Goal: Transaction & Acquisition: Book appointment/travel/reservation

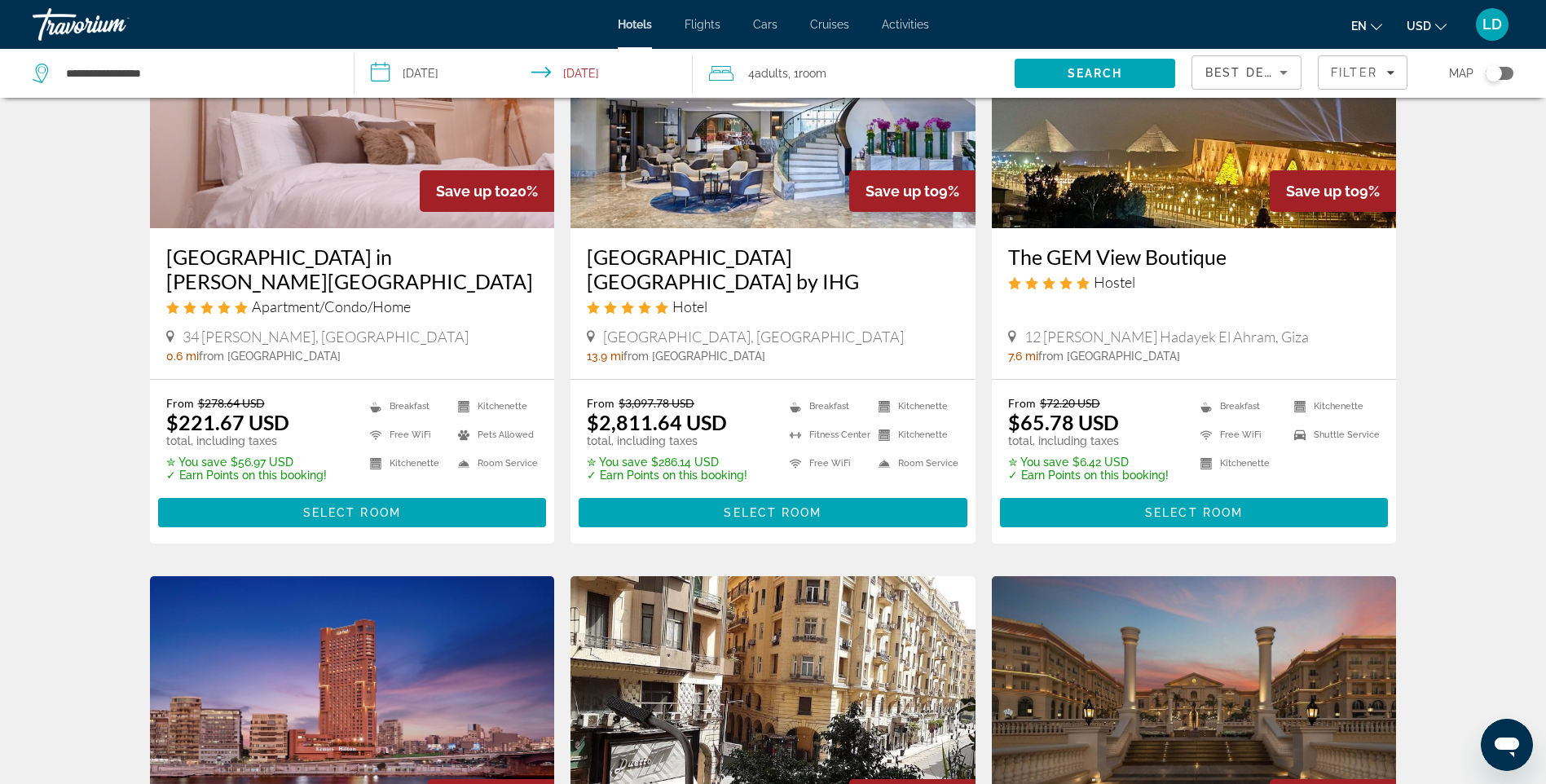
scroll to position [1386, 0]
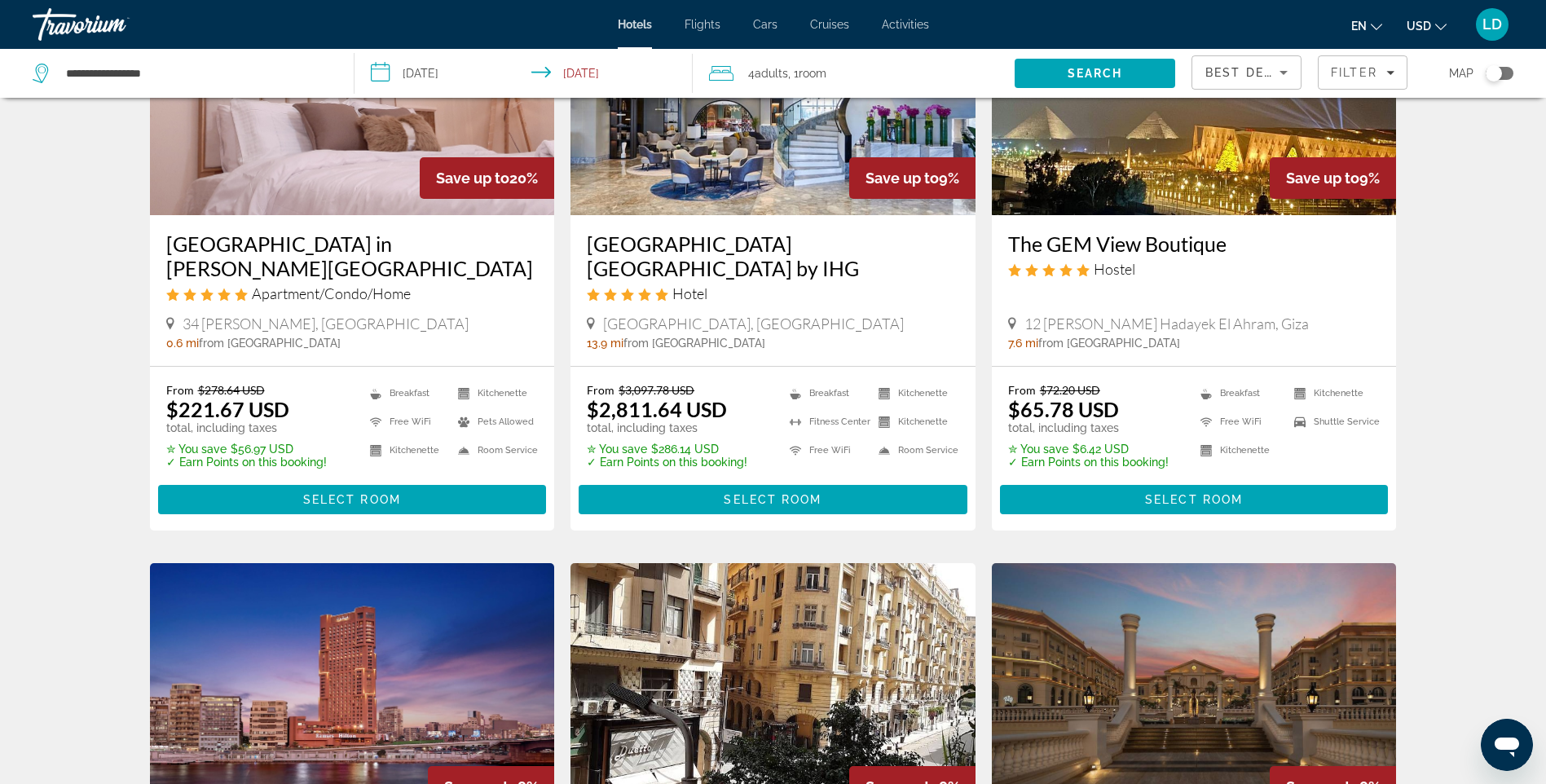
click at [1132, 169] on img "Main content" at bounding box center [1194, 84] width 405 height 260
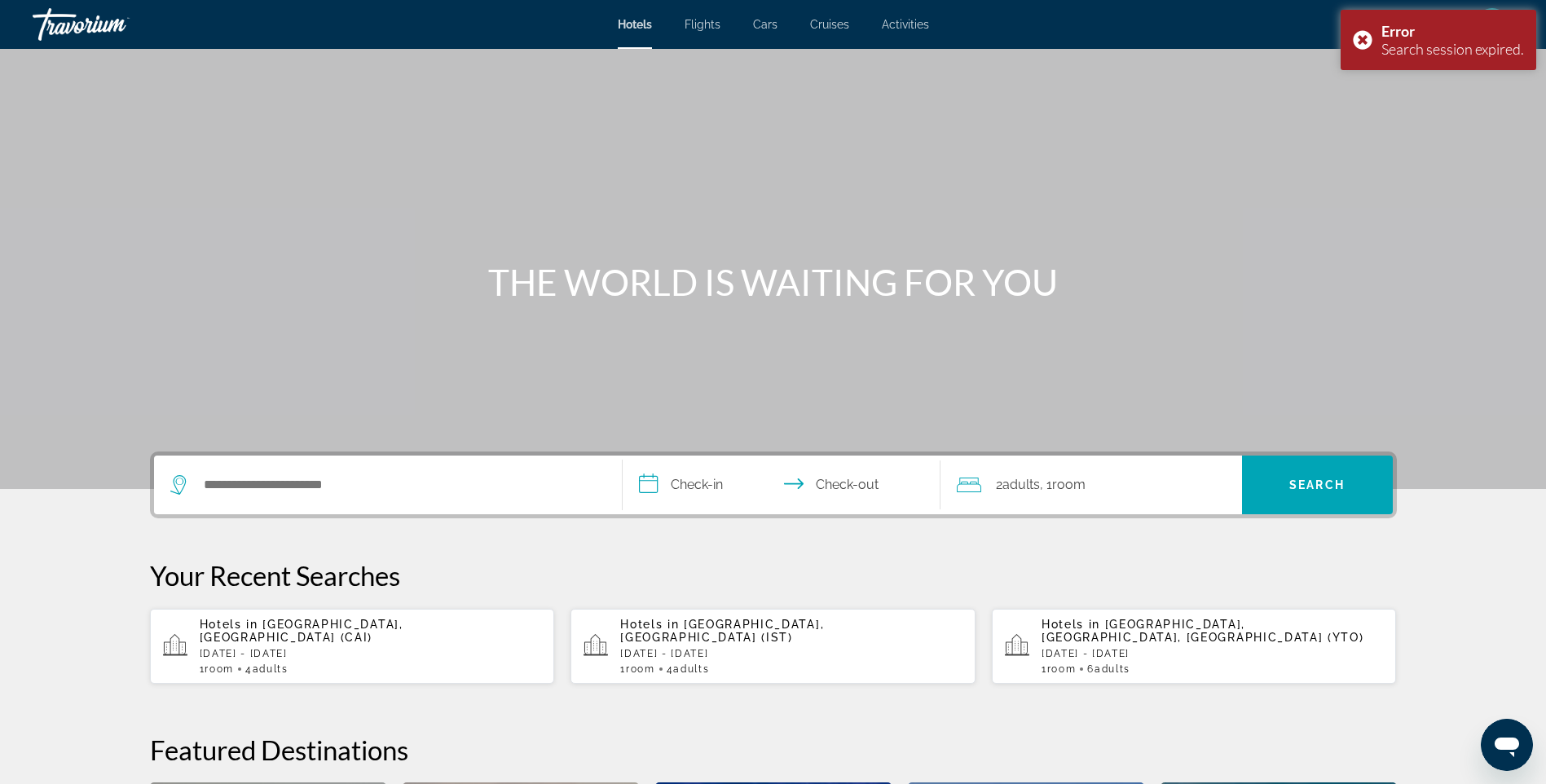
click at [301, 634] on div "Hotels in [GEOGRAPHIC_DATA], [GEOGRAPHIC_DATA] (CAI) [DATE] - [DATE] 1 Room roo…" at bounding box center [370, 646] width 342 height 57
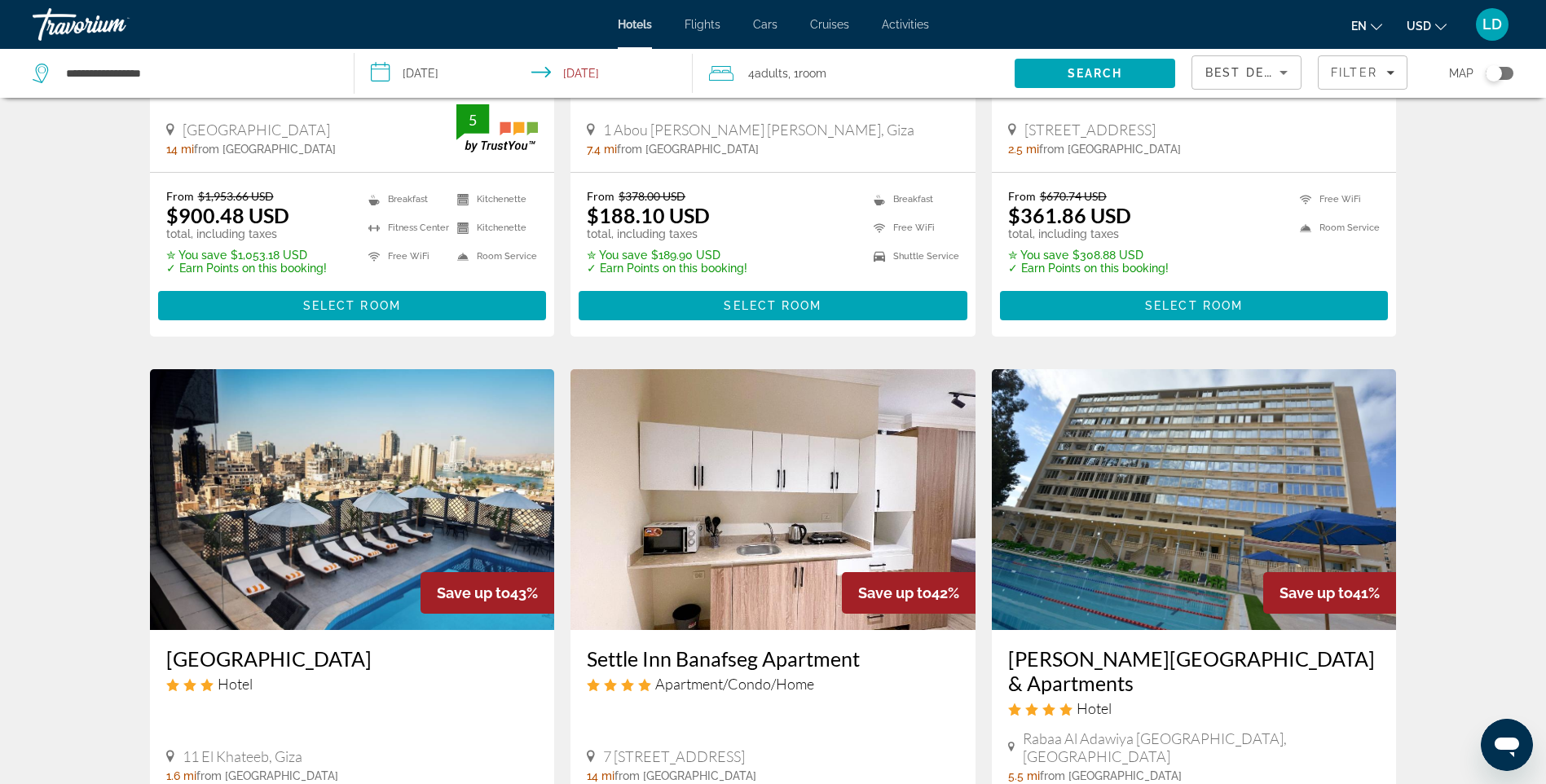
scroll to position [163, 0]
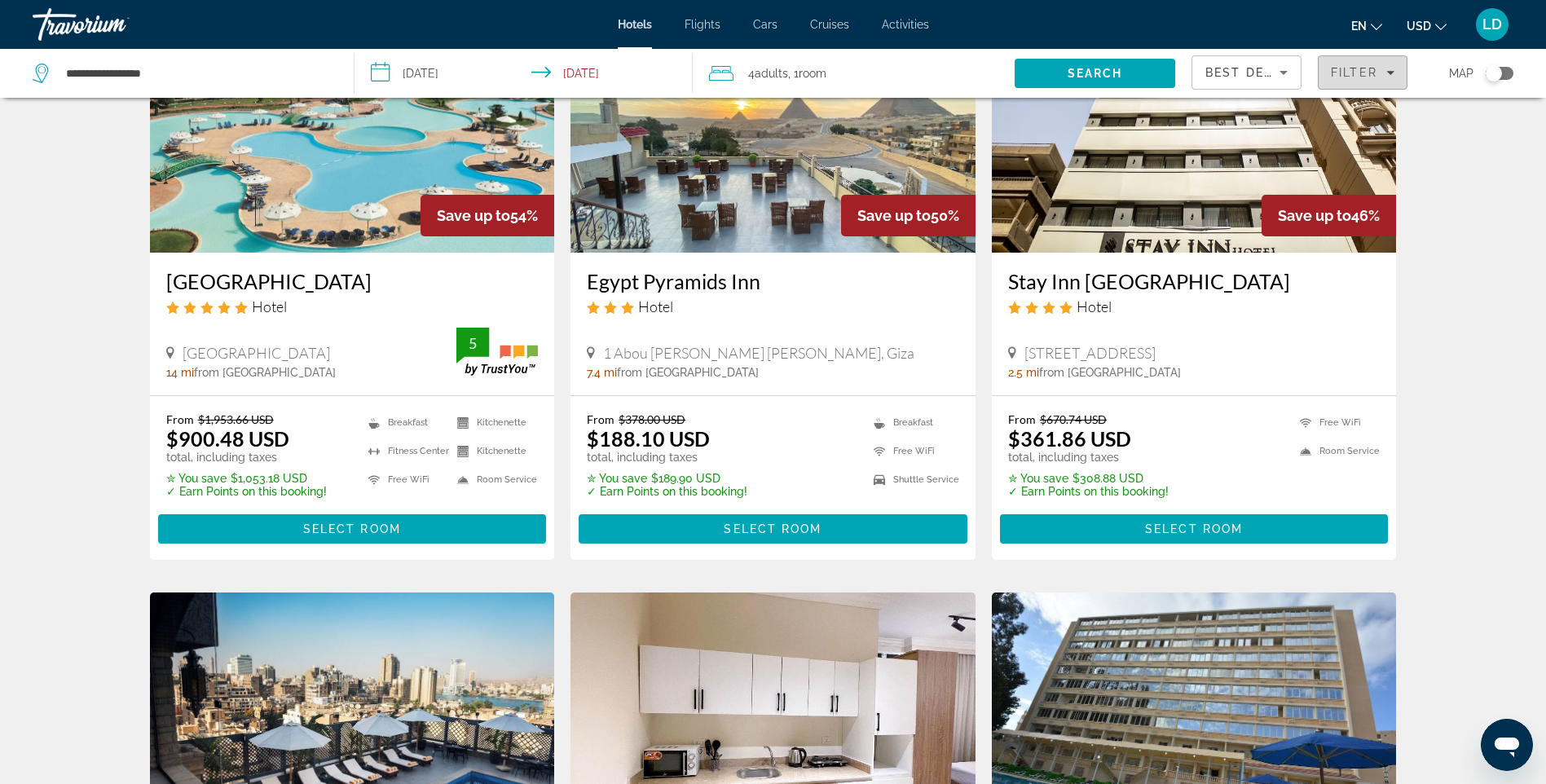
click at [1359, 75] on span "Filter" at bounding box center [1354, 72] width 47 height 13
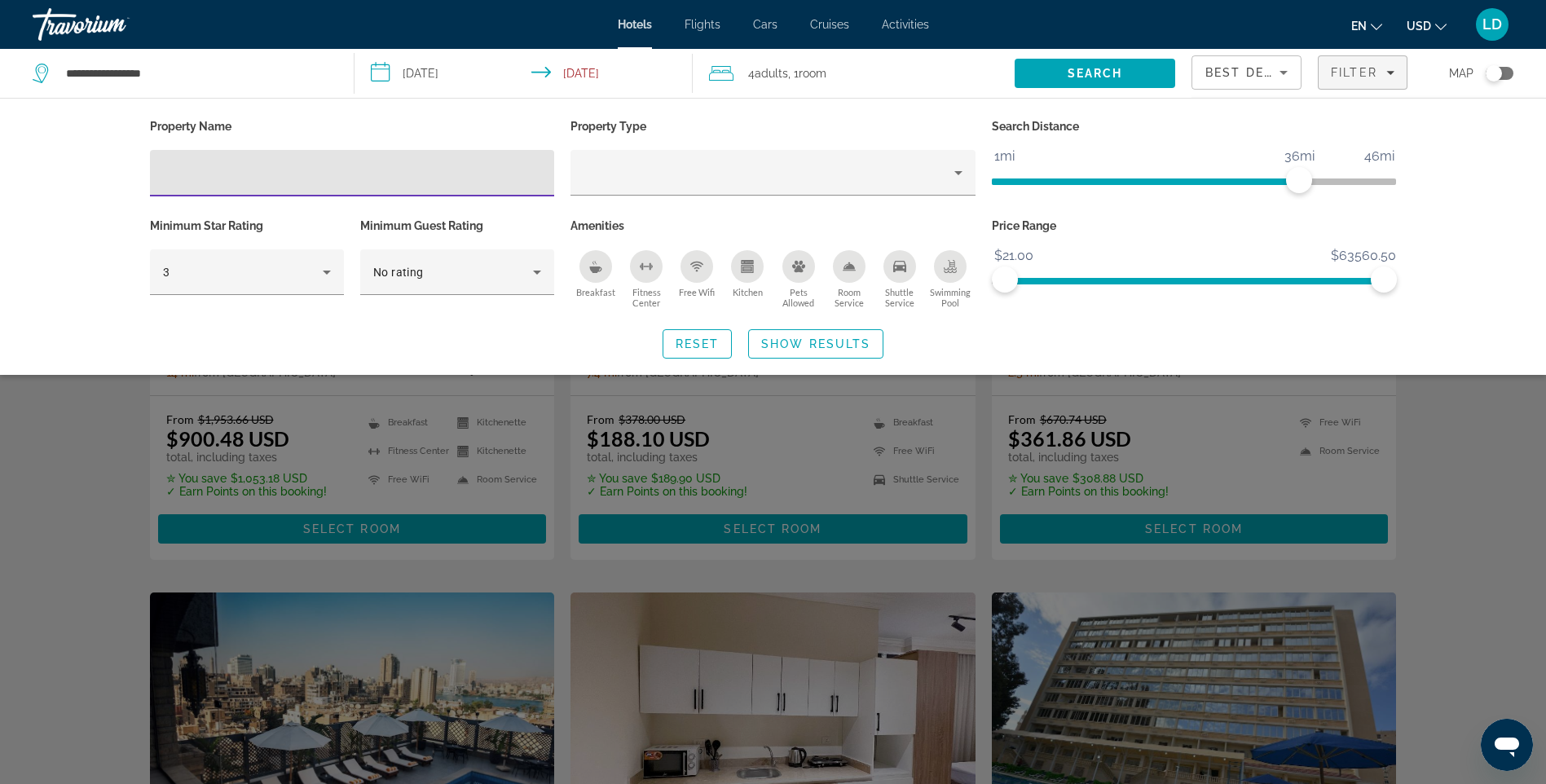
click at [905, 294] on span "Shuttle Service" at bounding box center [899, 297] width 50 height 21
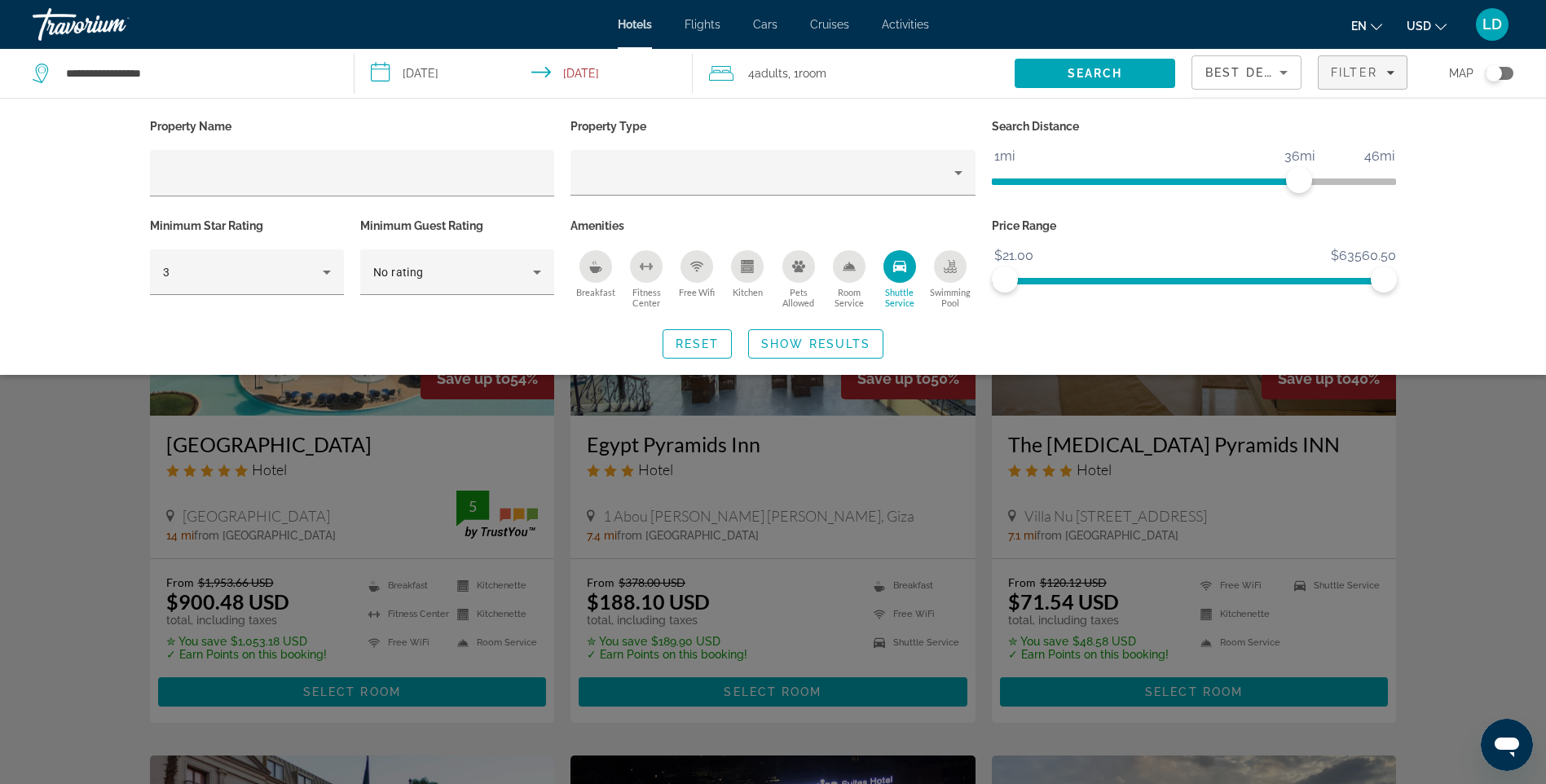
click at [686, 290] on span "Free Wifi" at bounding box center [697, 292] width 36 height 11
click at [602, 283] on button "Breakfast" at bounding box center [595, 279] width 50 height 60
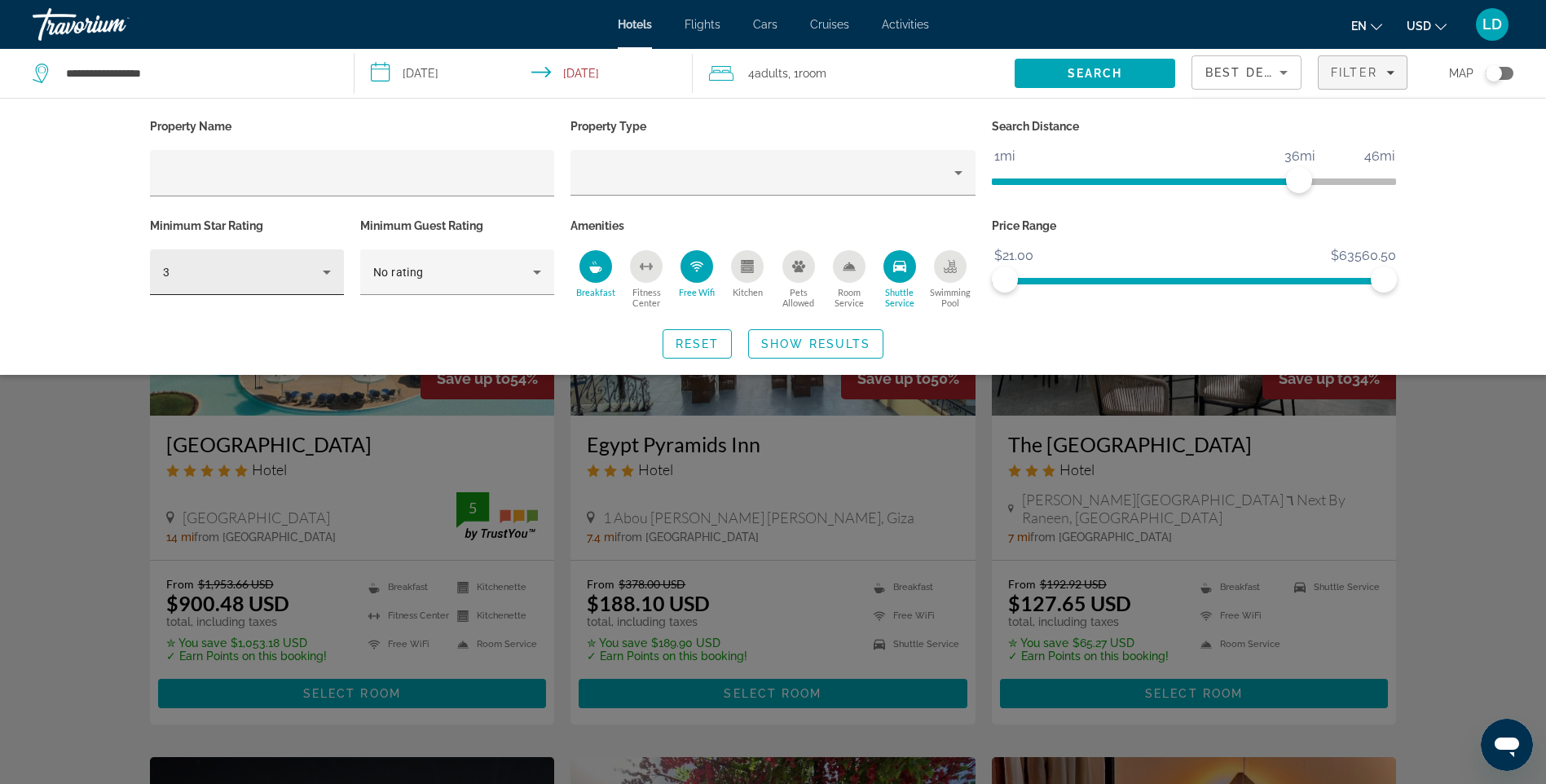
click at [326, 281] on icon "Hotel Filters" at bounding box center [326, 272] width 19 height 19
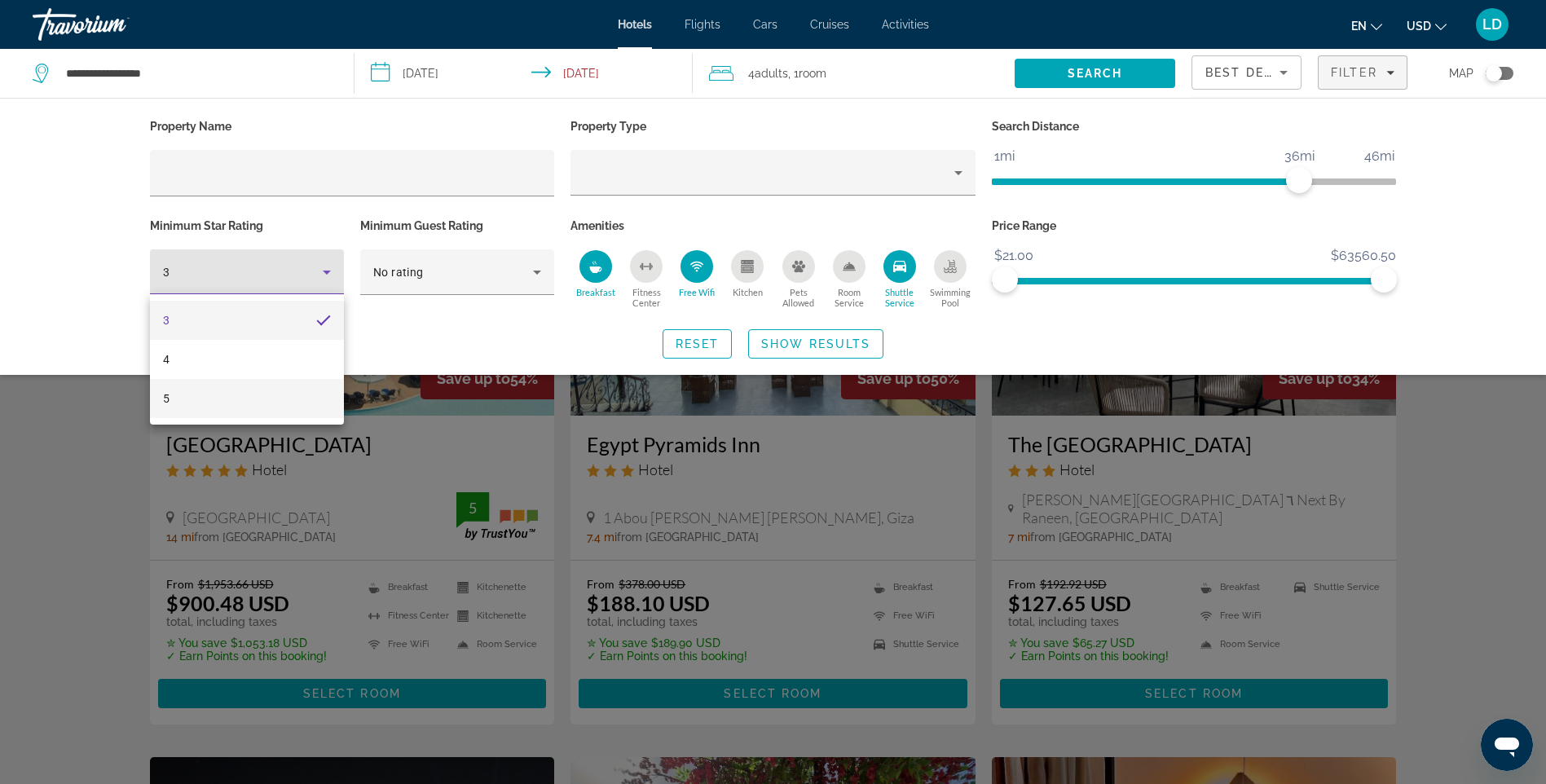
click at [208, 409] on mat-option "5" at bounding box center [246, 399] width 194 height 39
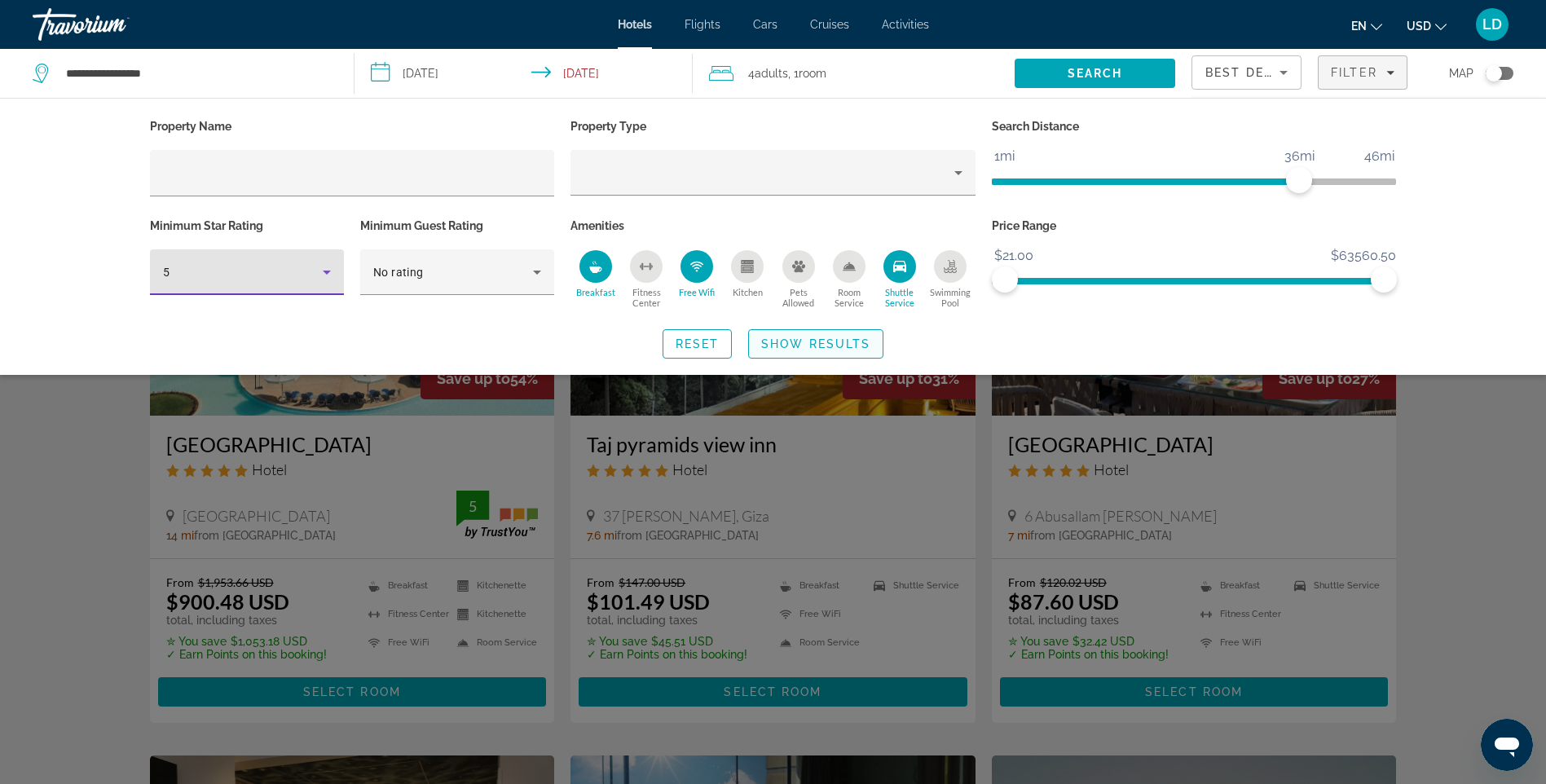
click at [773, 335] on span "Search widget" at bounding box center [816, 344] width 134 height 39
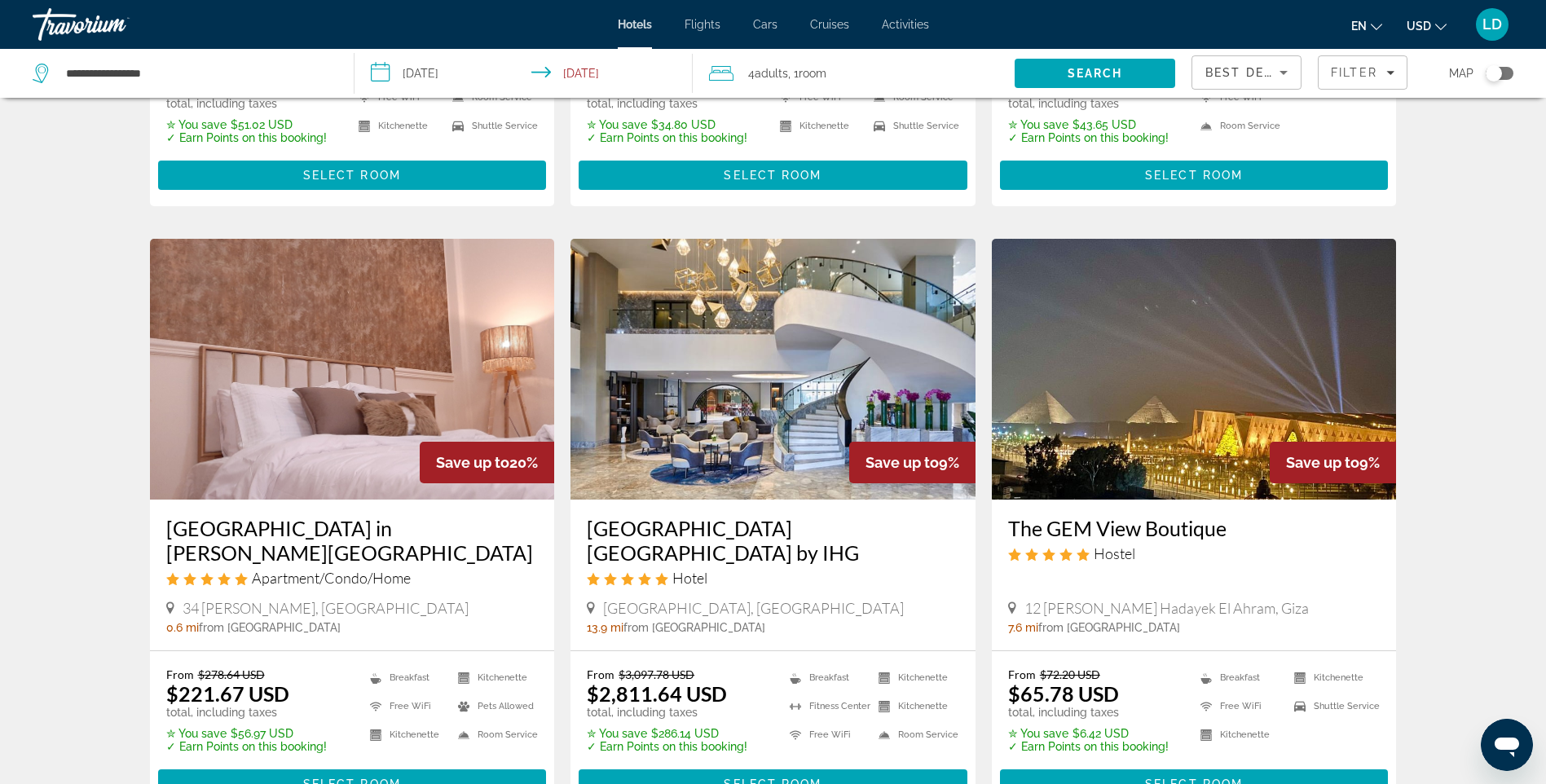
scroll to position [1141, 0]
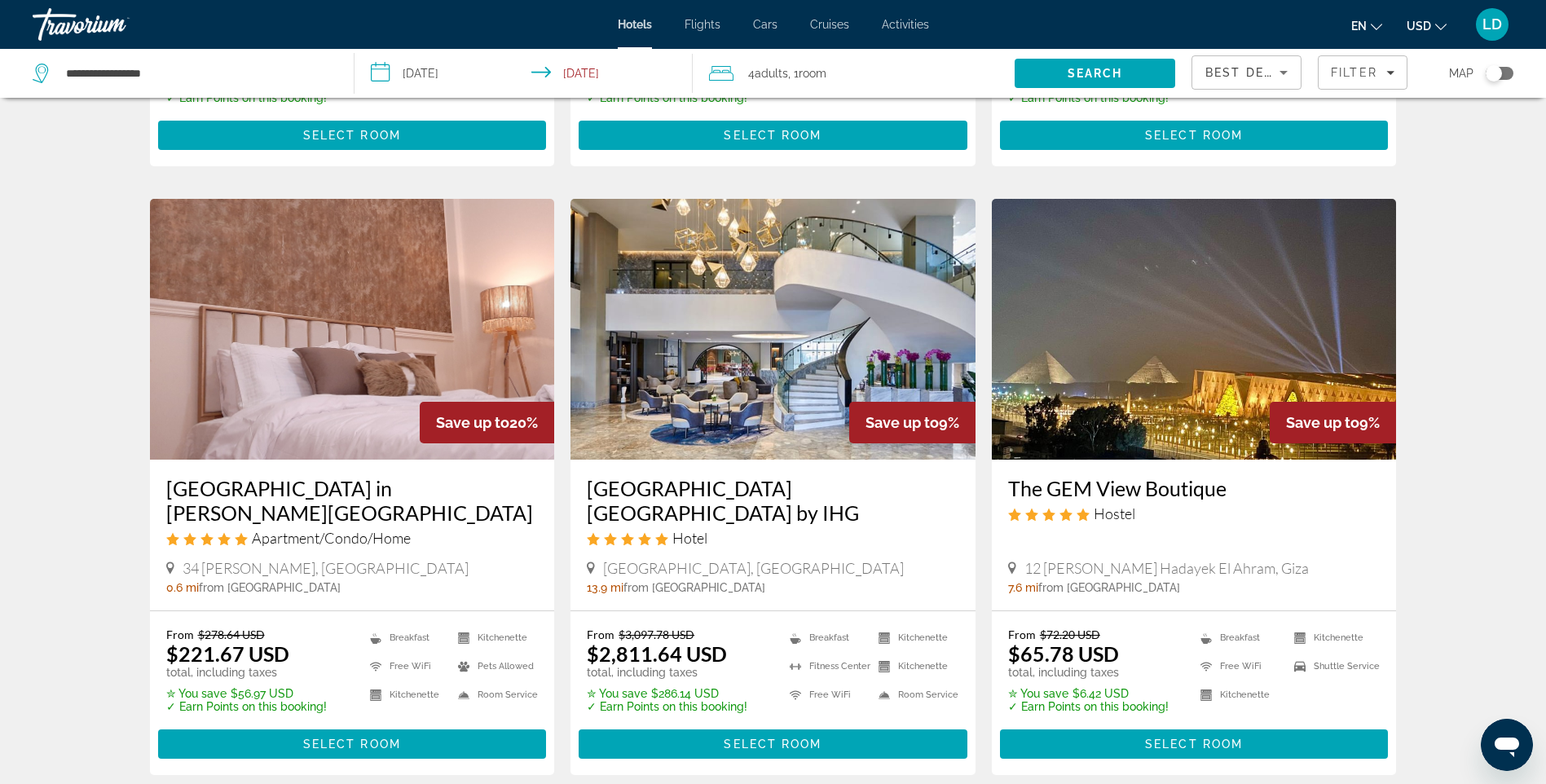
click at [1139, 387] on img "Main content" at bounding box center [1194, 329] width 405 height 260
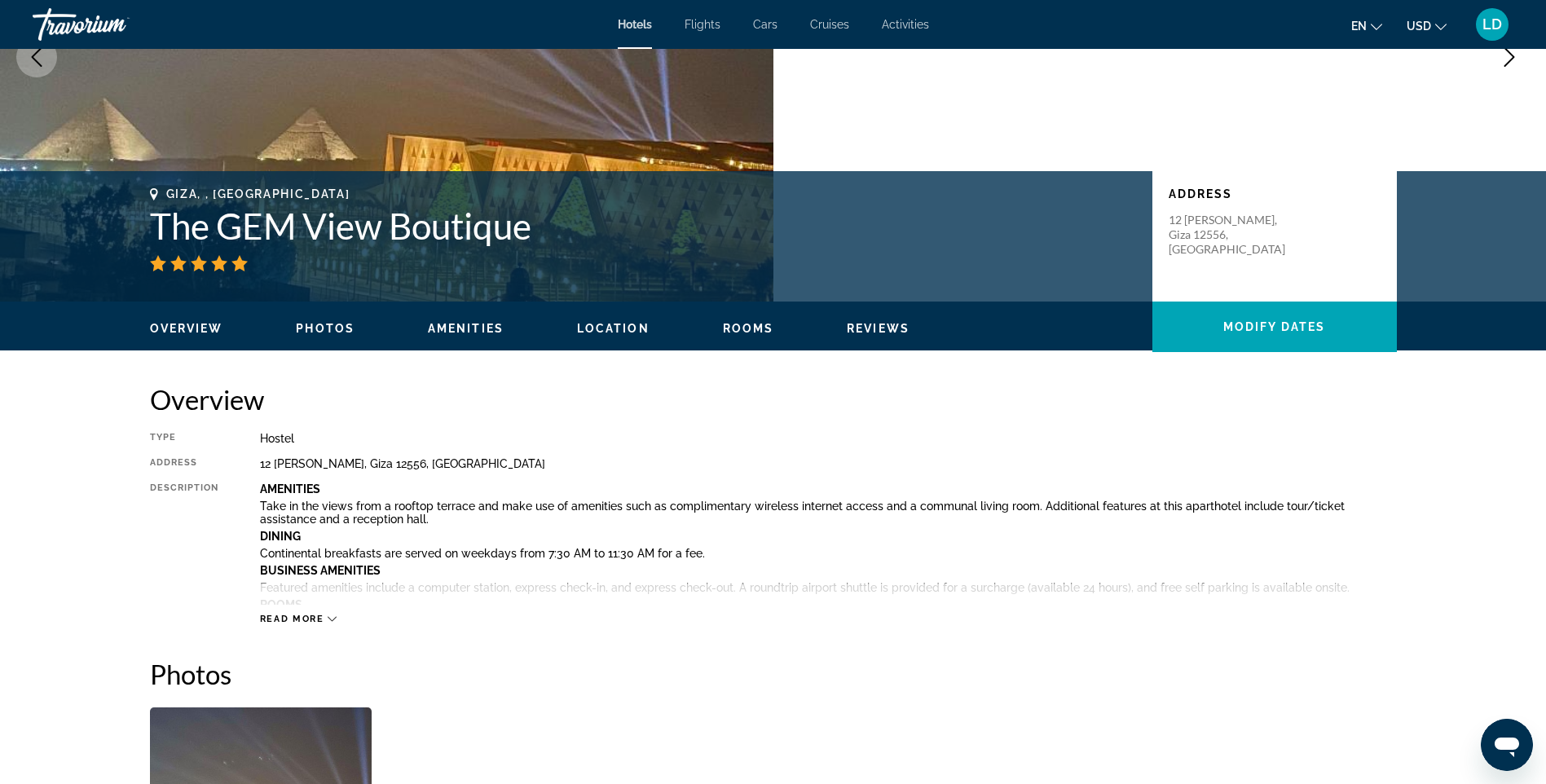
scroll to position [245, 0]
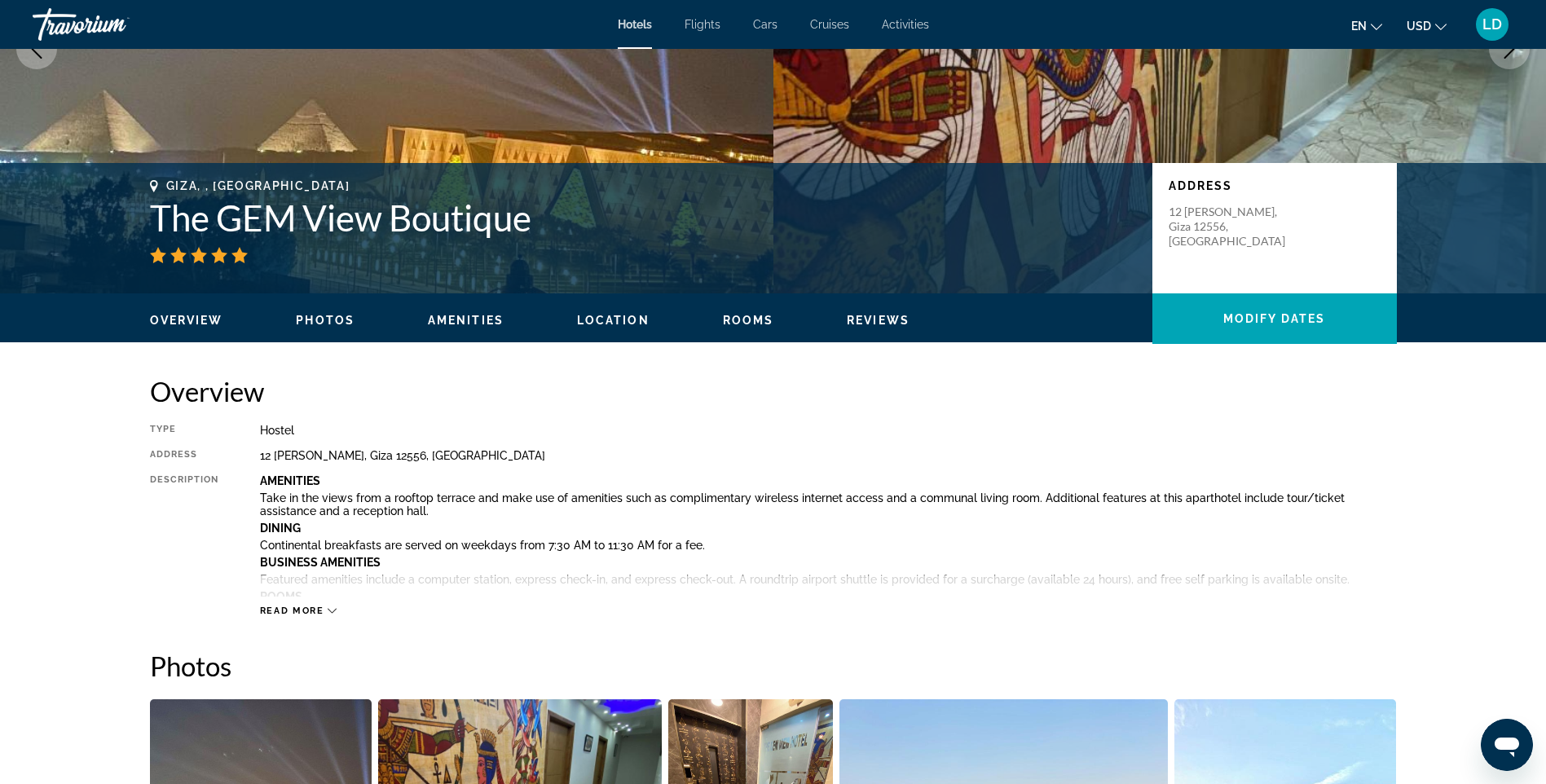
click at [311, 605] on span "Read more" at bounding box center [291, 611] width 64 height 11
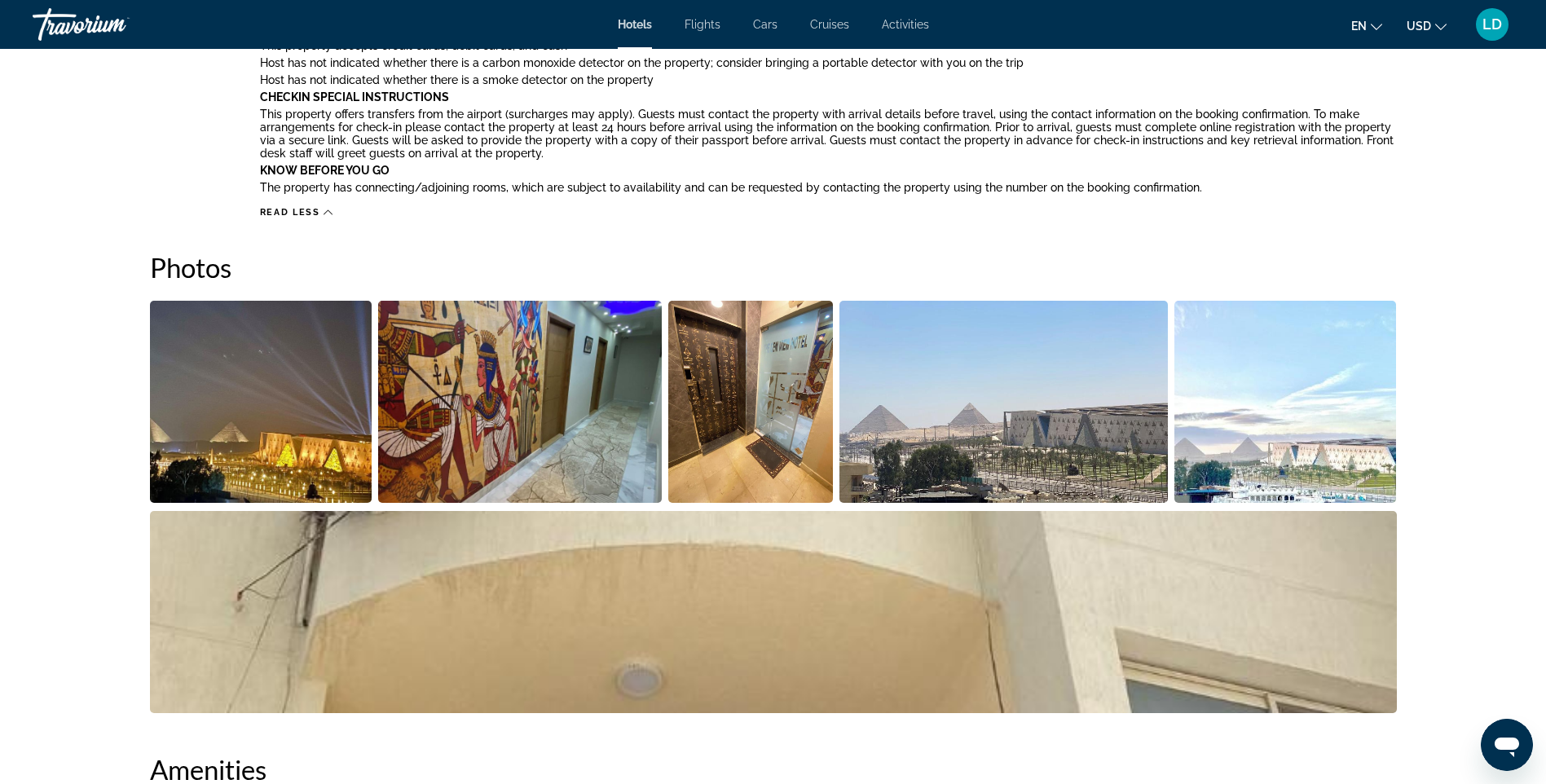
scroll to position [1386, 0]
click at [304, 434] on img "Open full-screen image slider" at bounding box center [260, 403] width 223 height 202
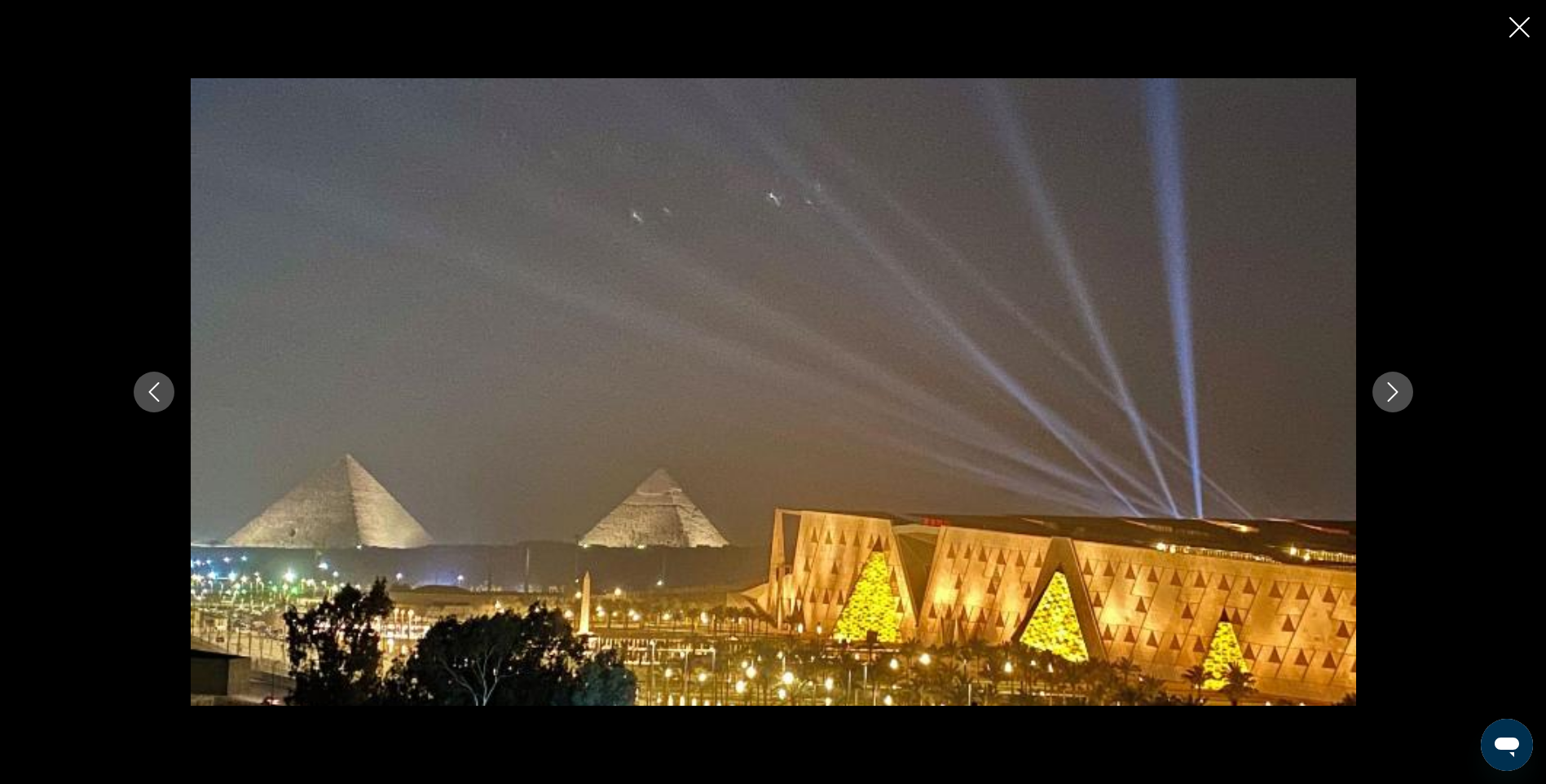
click at [1389, 391] on icon "Next image" at bounding box center [1393, 392] width 19 height 19
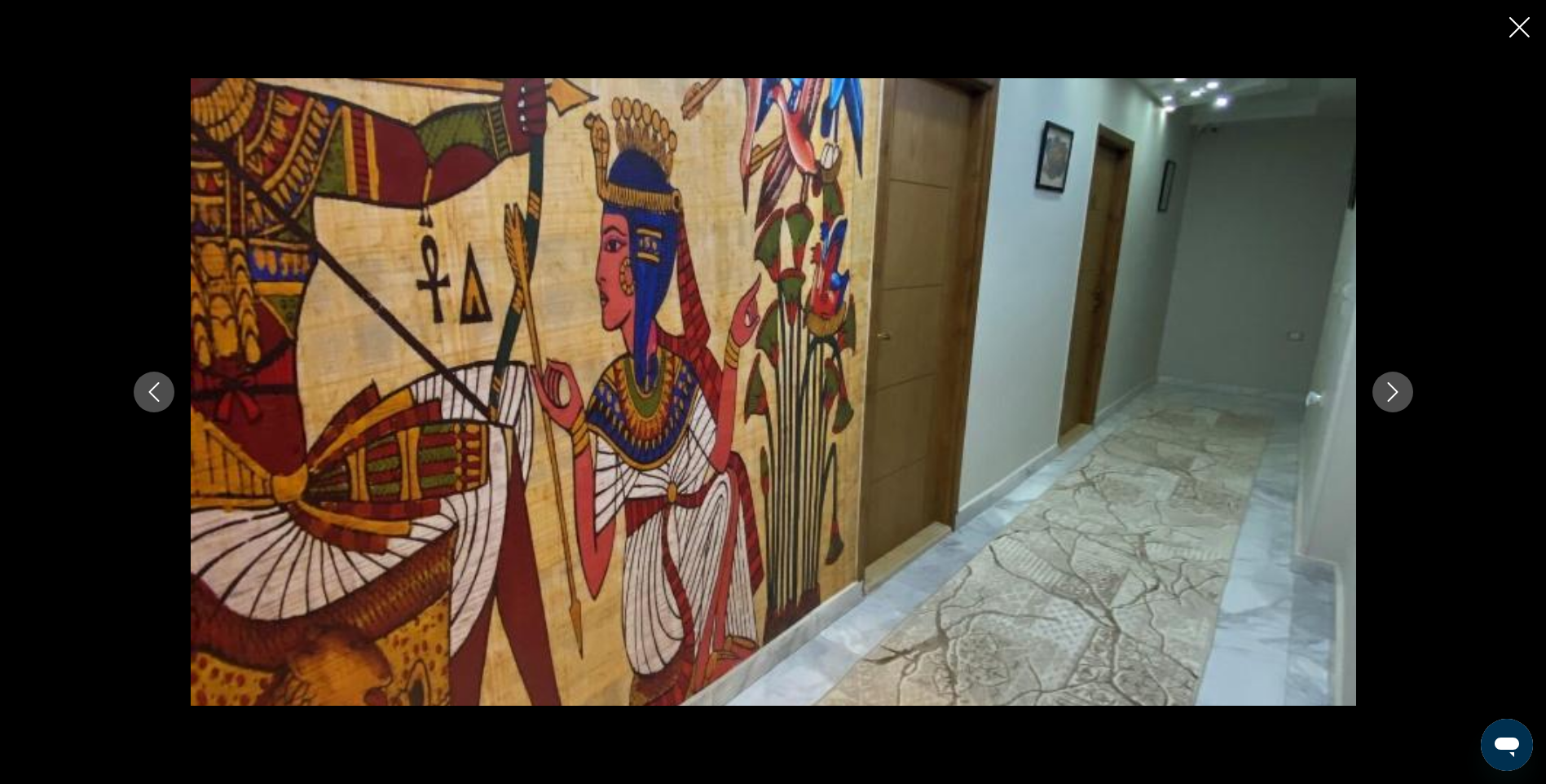
click at [1389, 391] on icon "Next image" at bounding box center [1393, 392] width 19 height 19
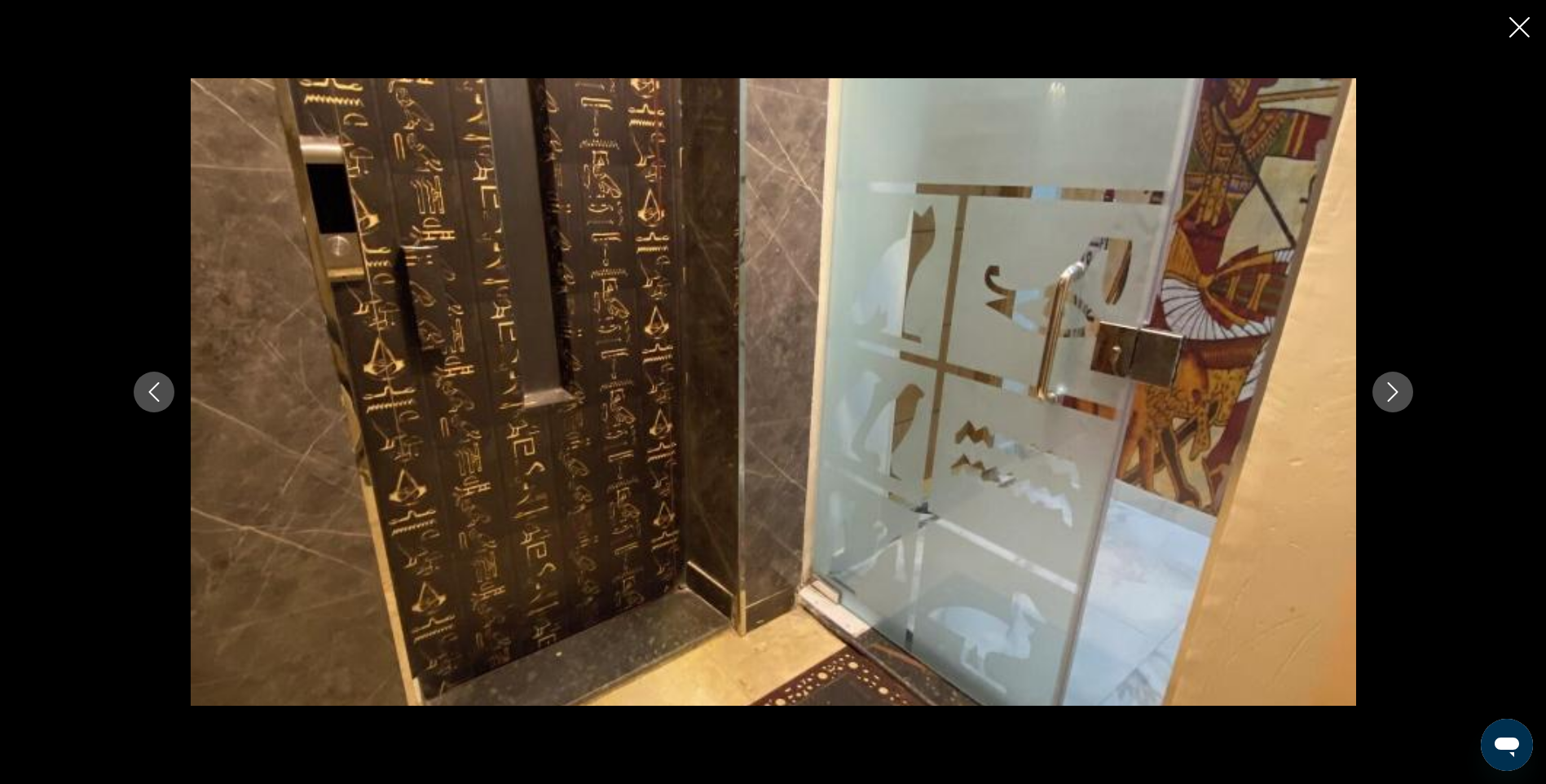
click at [1389, 391] on icon "Next image" at bounding box center [1393, 392] width 19 height 19
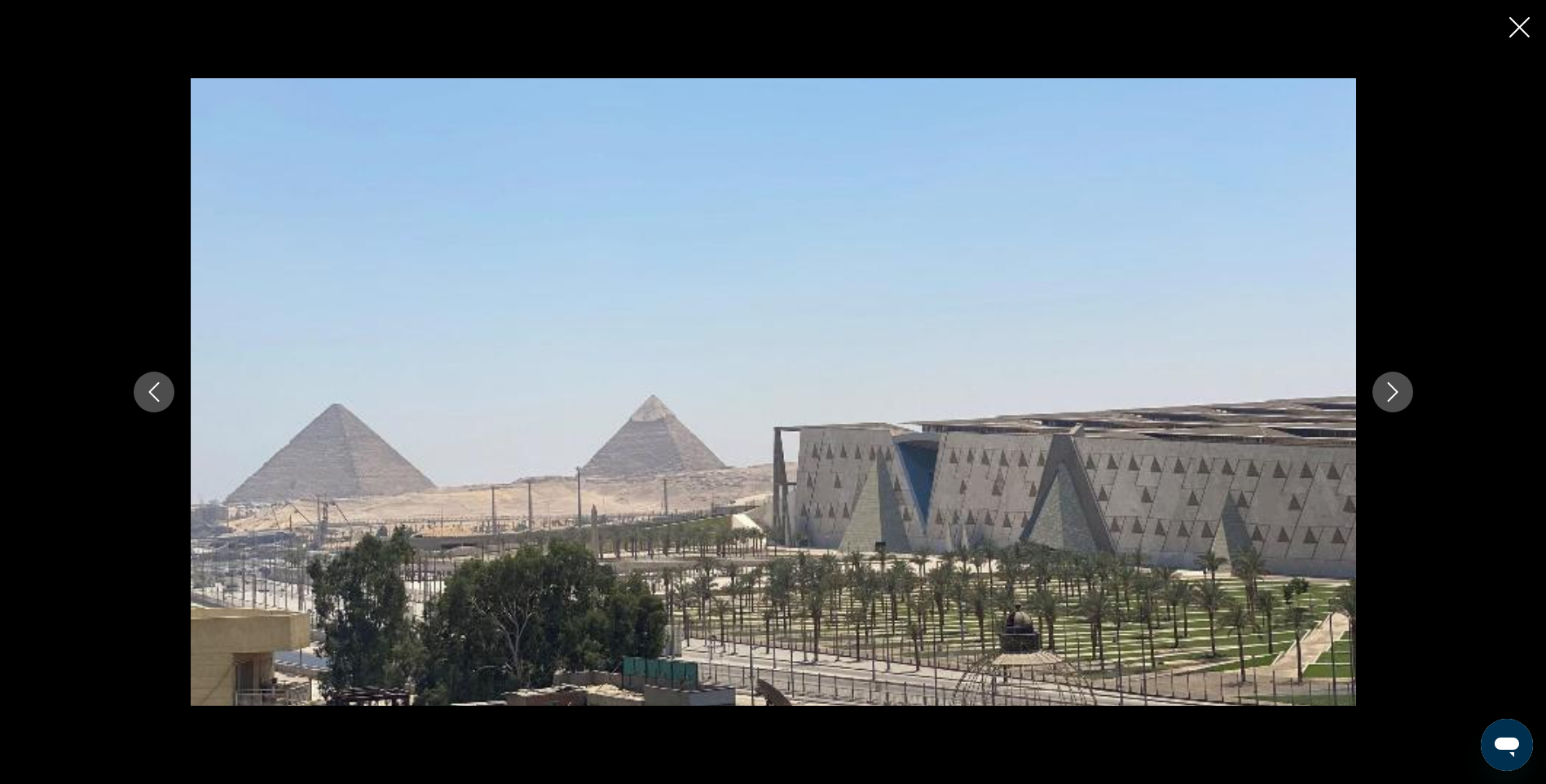
click at [1389, 391] on icon "Next image" at bounding box center [1393, 392] width 19 height 19
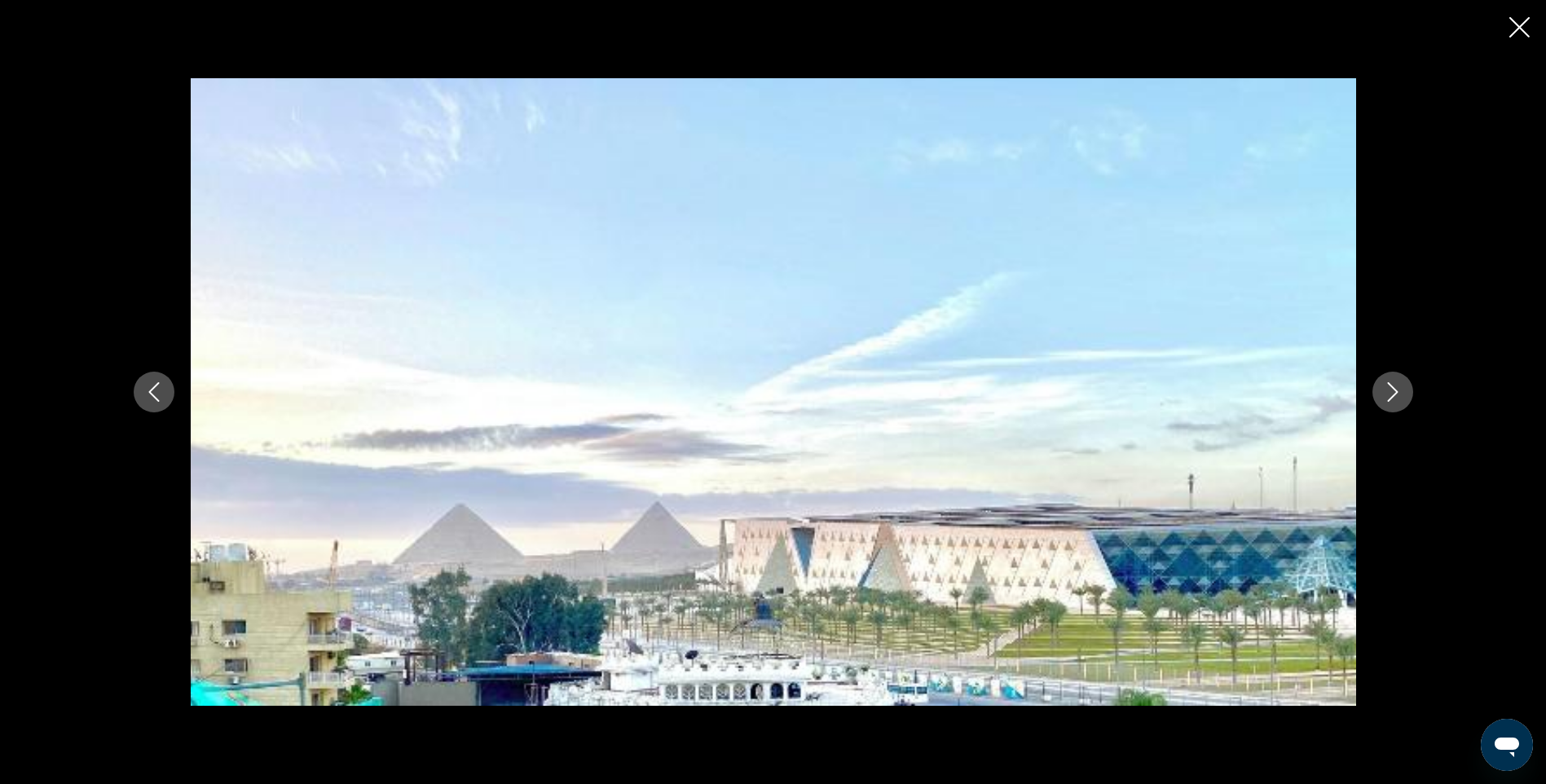
click at [1389, 391] on icon "Next image" at bounding box center [1393, 392] width 19 height 19
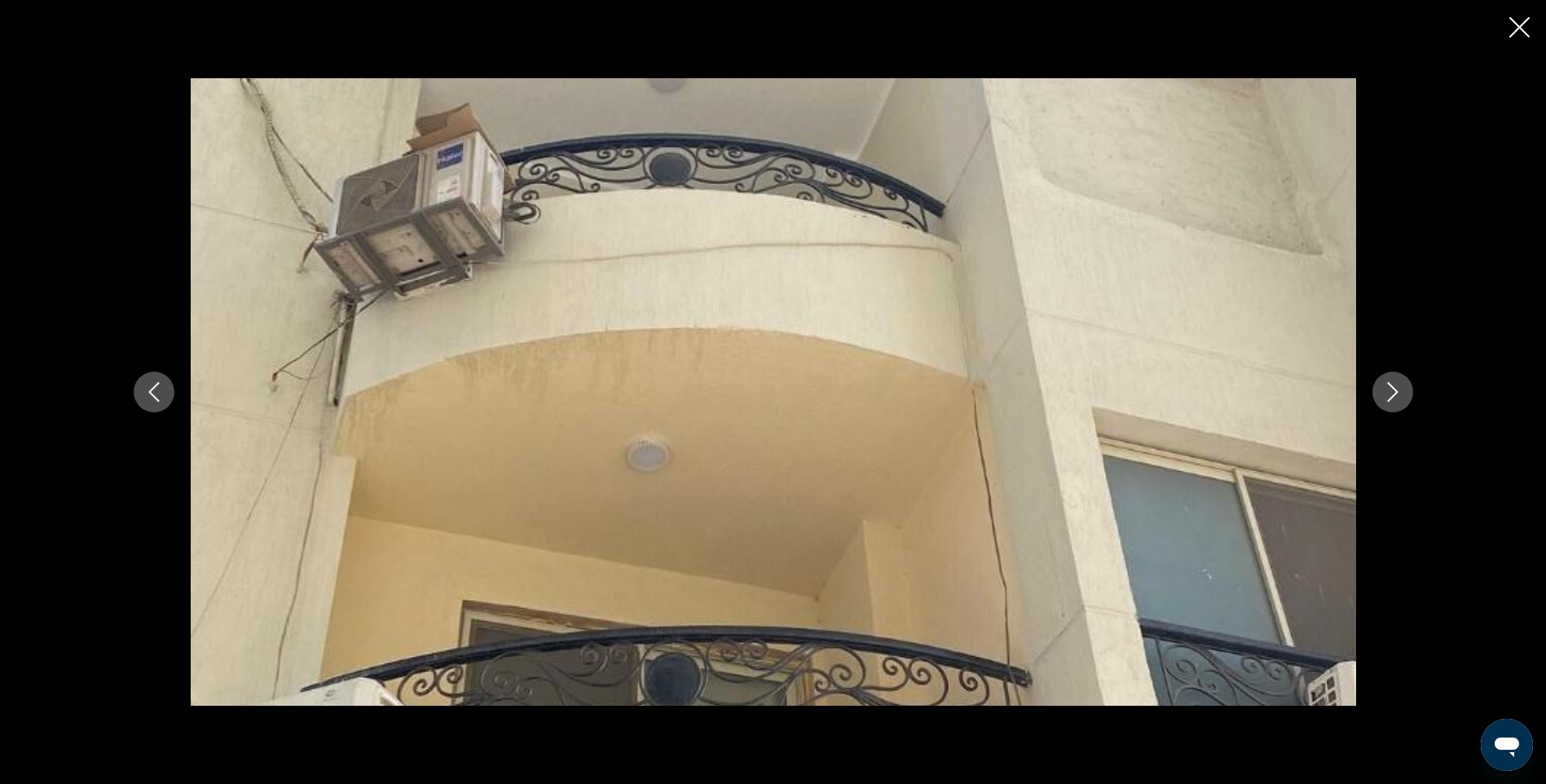
click at [1389, 391] on icon "Next image" at bounding box center [1393, 392] width 19 height 19
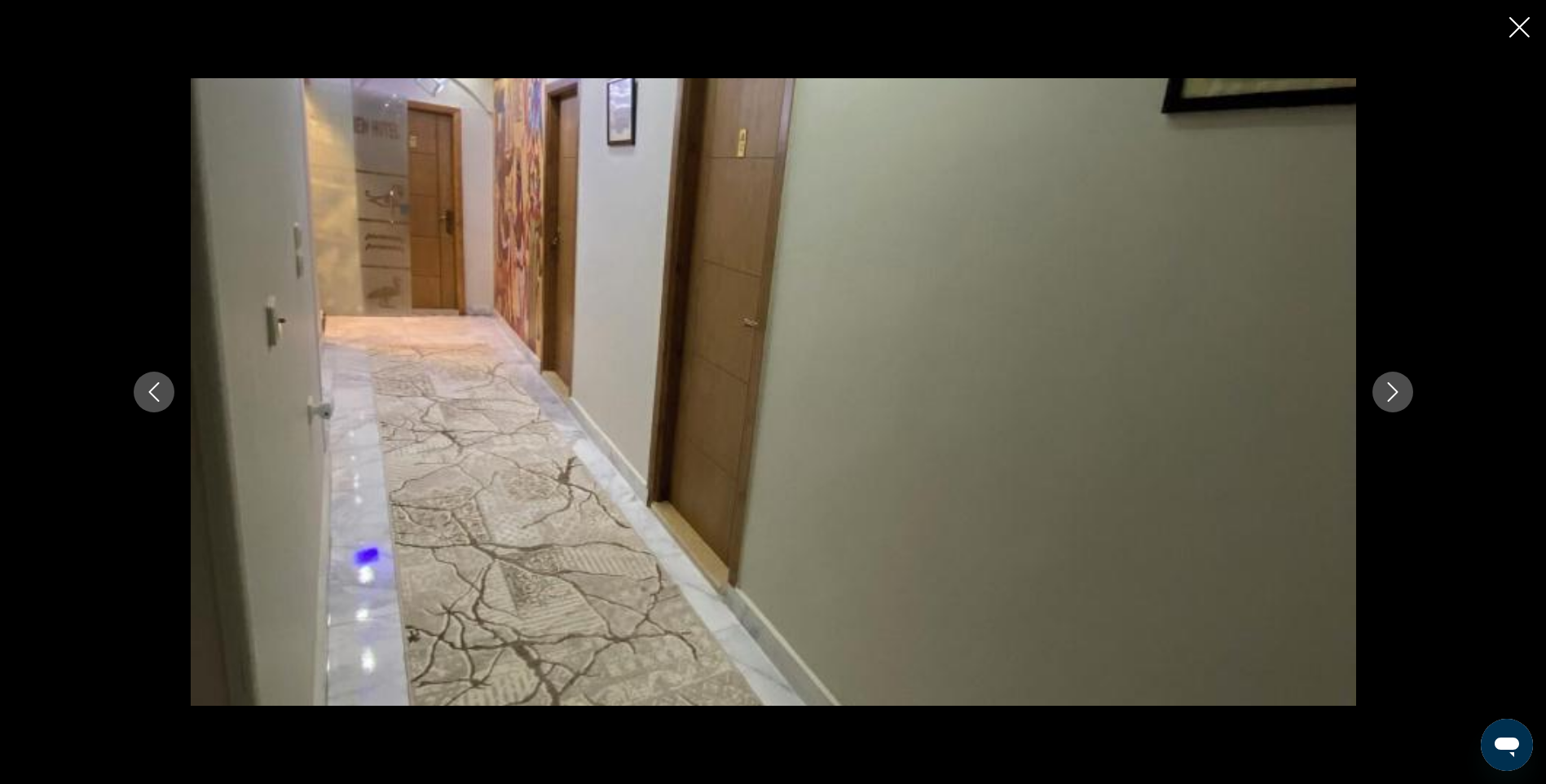
click at [1389, 391] on icon "Next image" at bounding box center [1393, 392] width 19 height 19
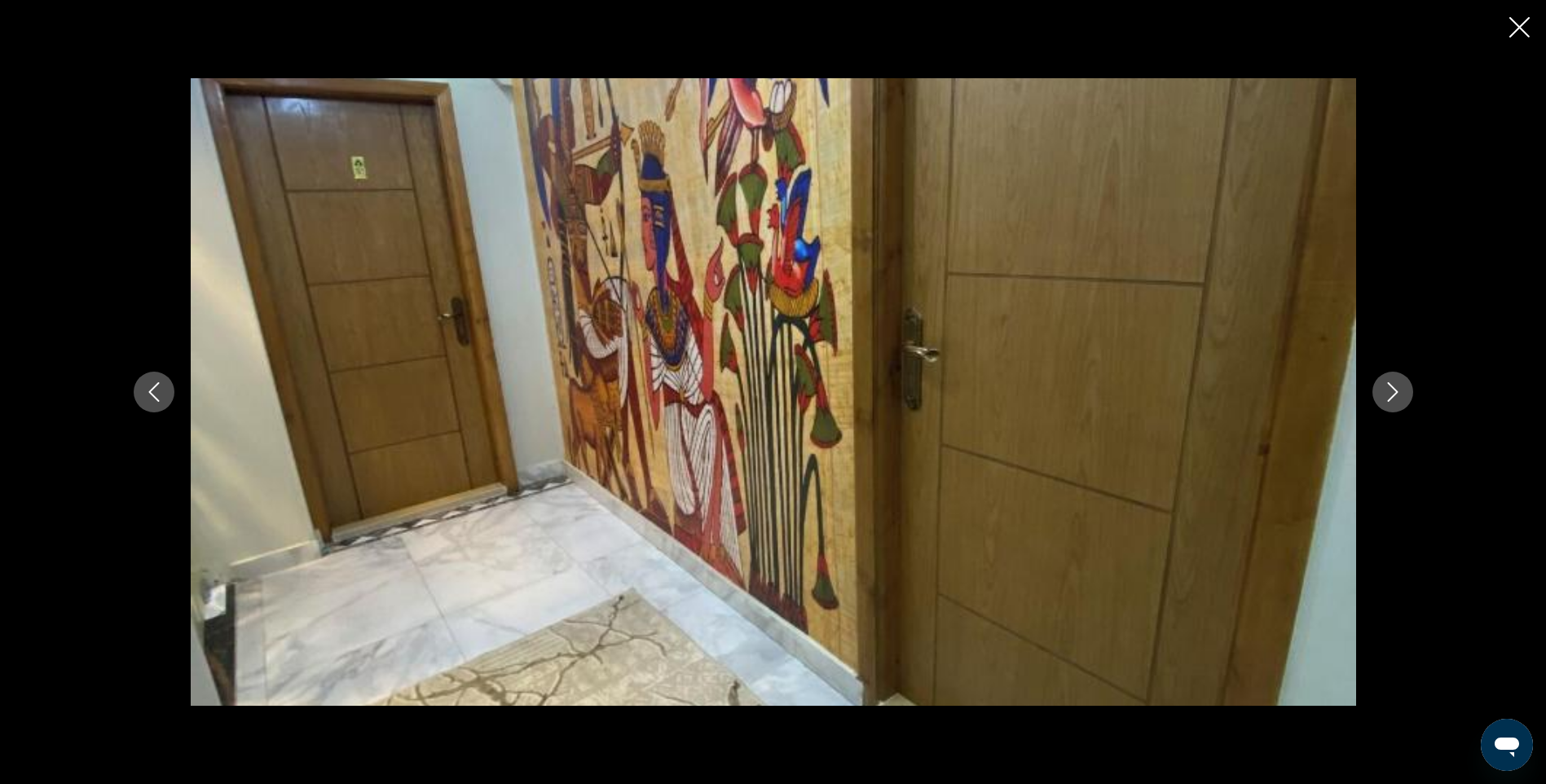
click at [1389, 391] on icon "Next image" at bounding box center [1393, 392] width 19 height 19
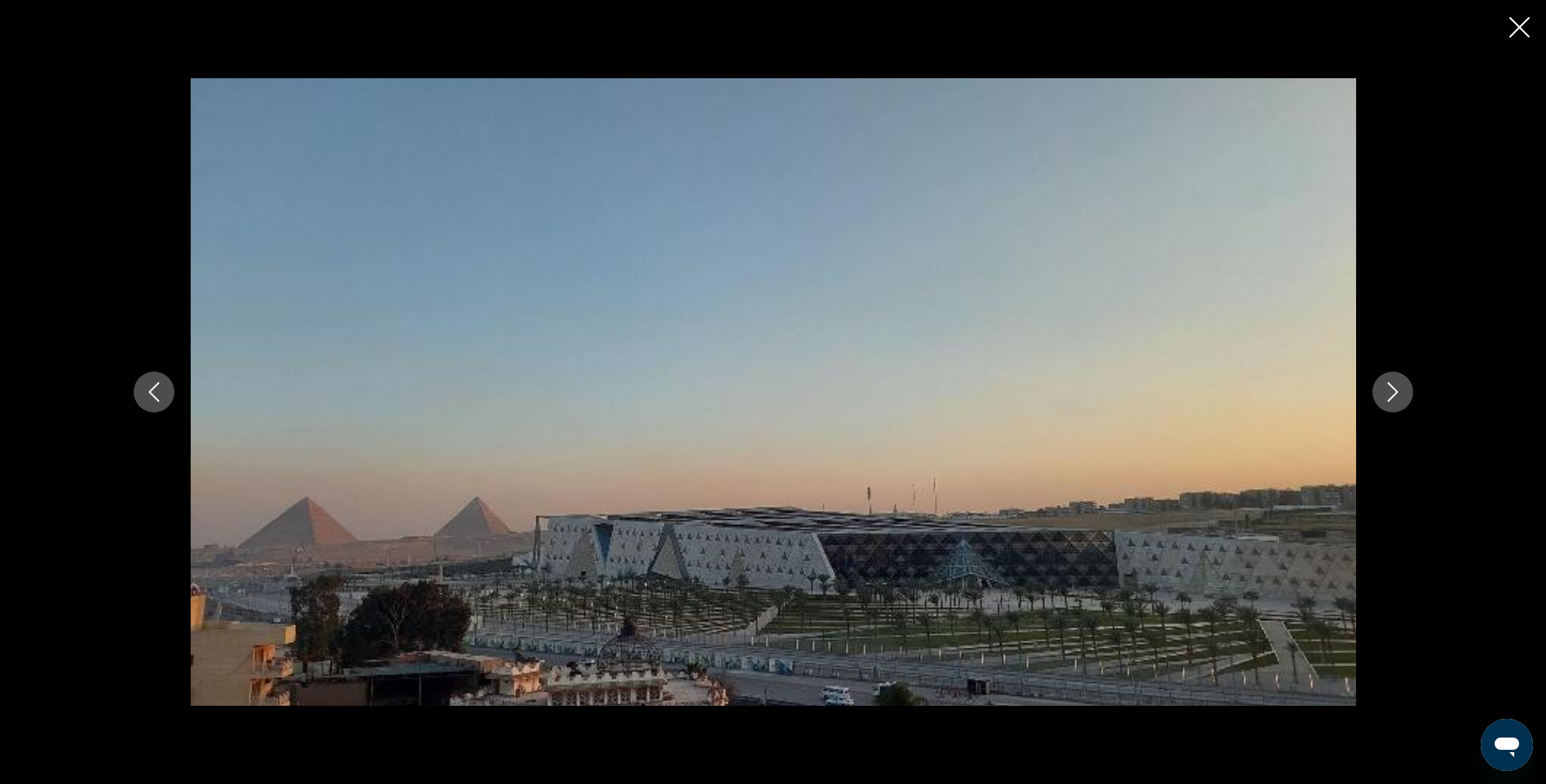
click at [1389, 391] on icon "Next image" at bounding box center [1393, 392] width 19 height 19
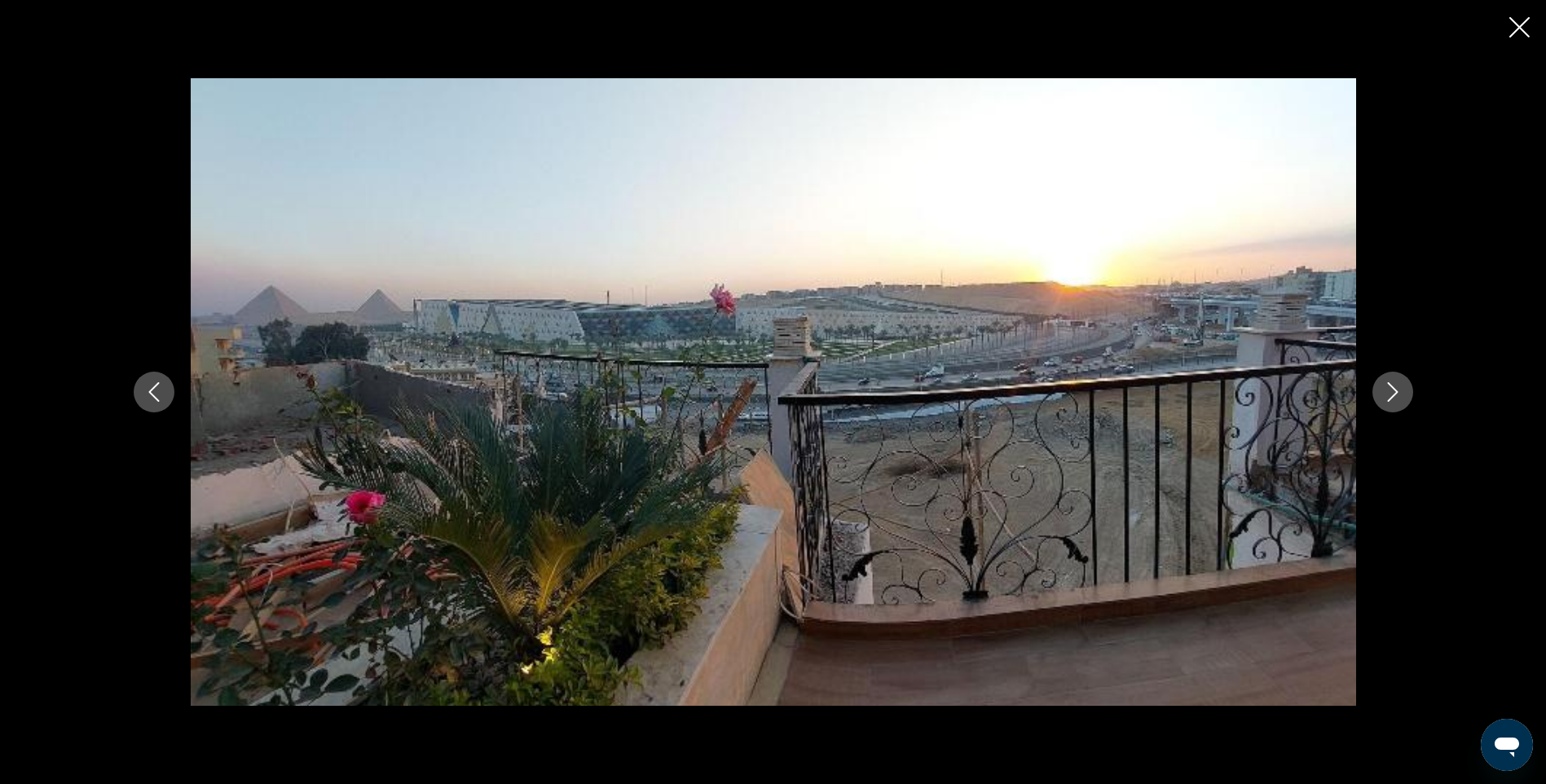
click at [1389, 391] on icon "Next image" at bounding box center [1393, 392] width 19 height 19
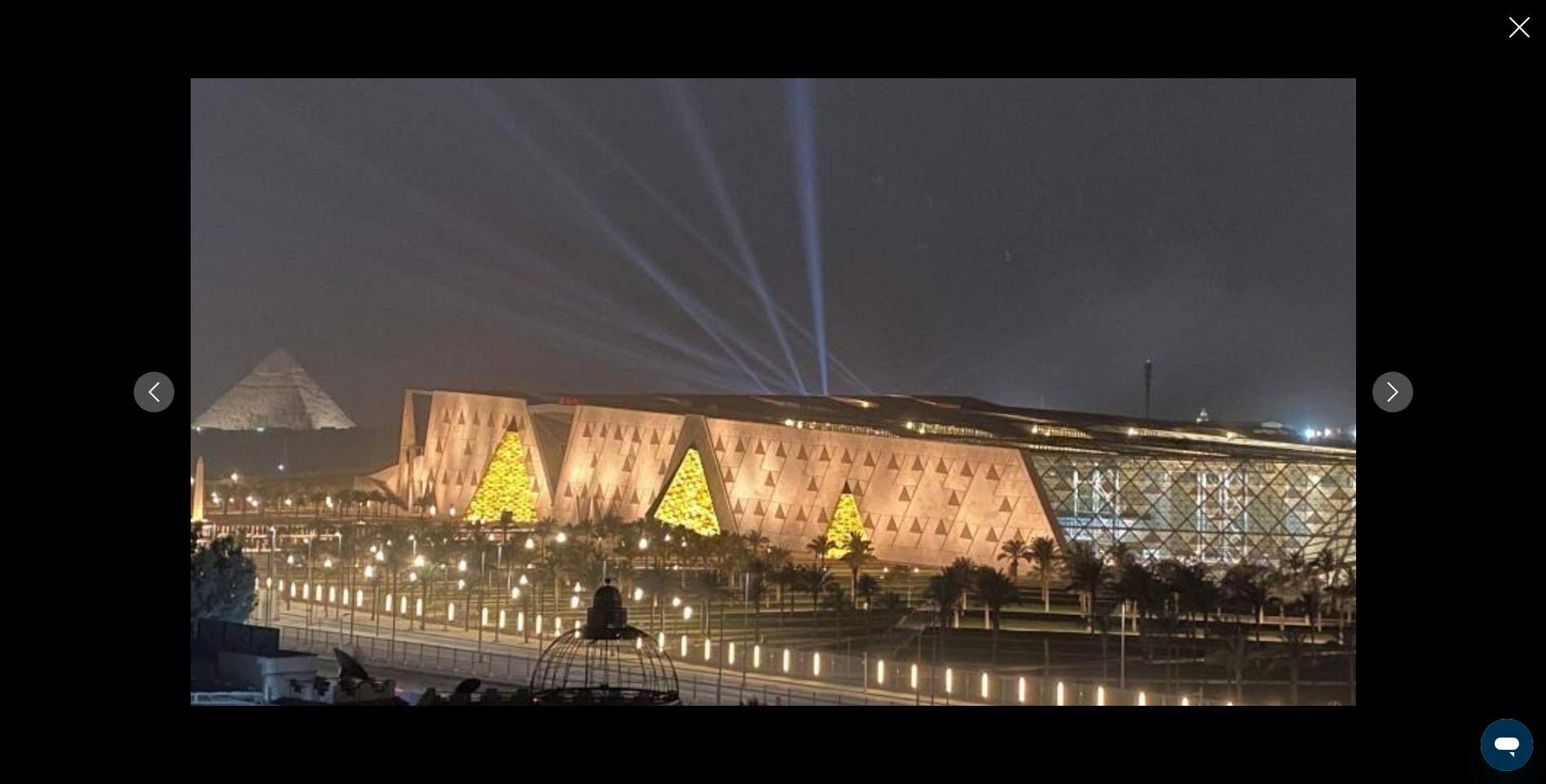
click at [1389, 391] on icon "Next image" at bounding box center [1393, 392] width 19 height 19
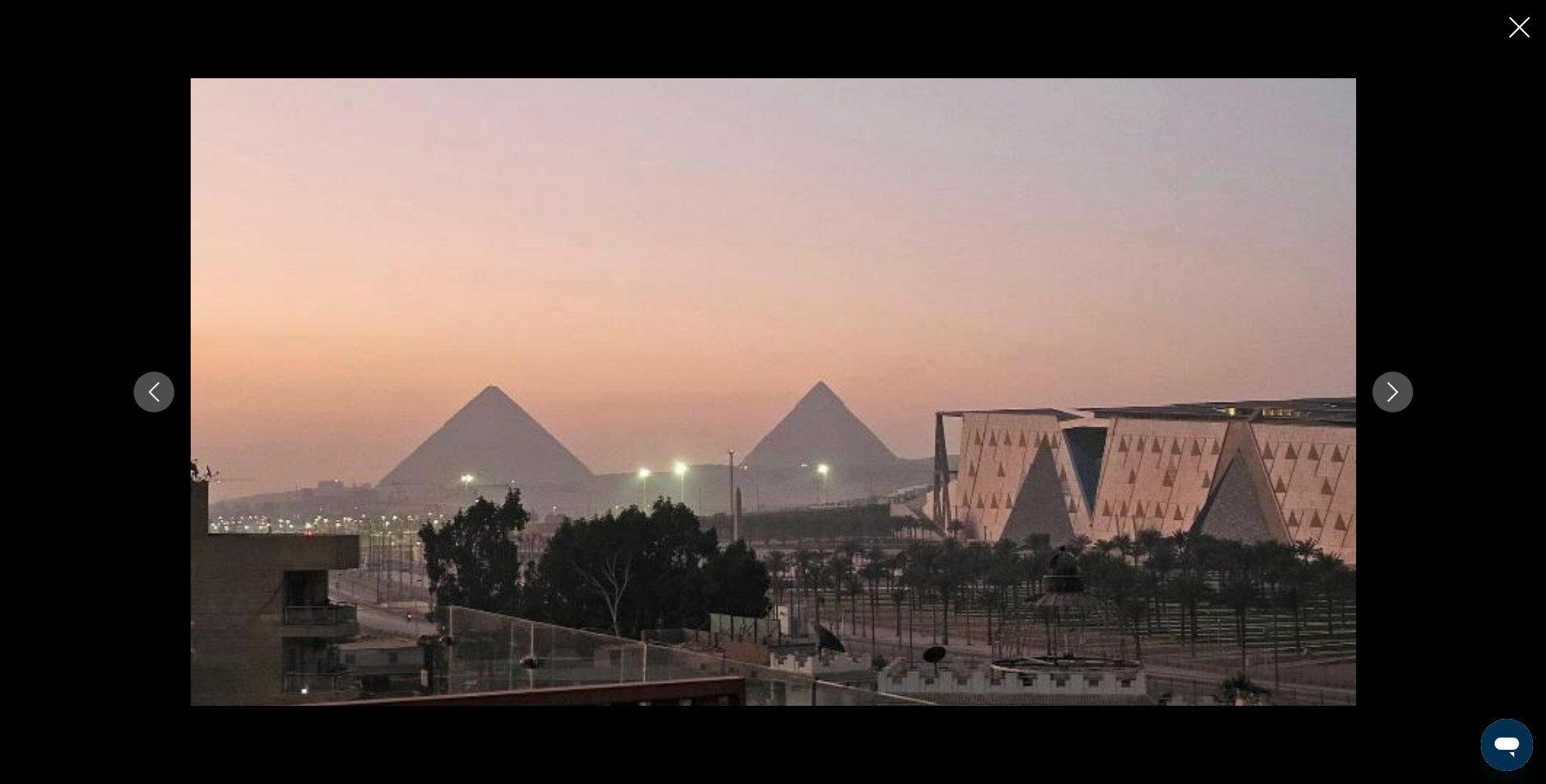
click at [1389, 391] on icon "Next image" at bounding box center [1393, 392] width 19 height 19
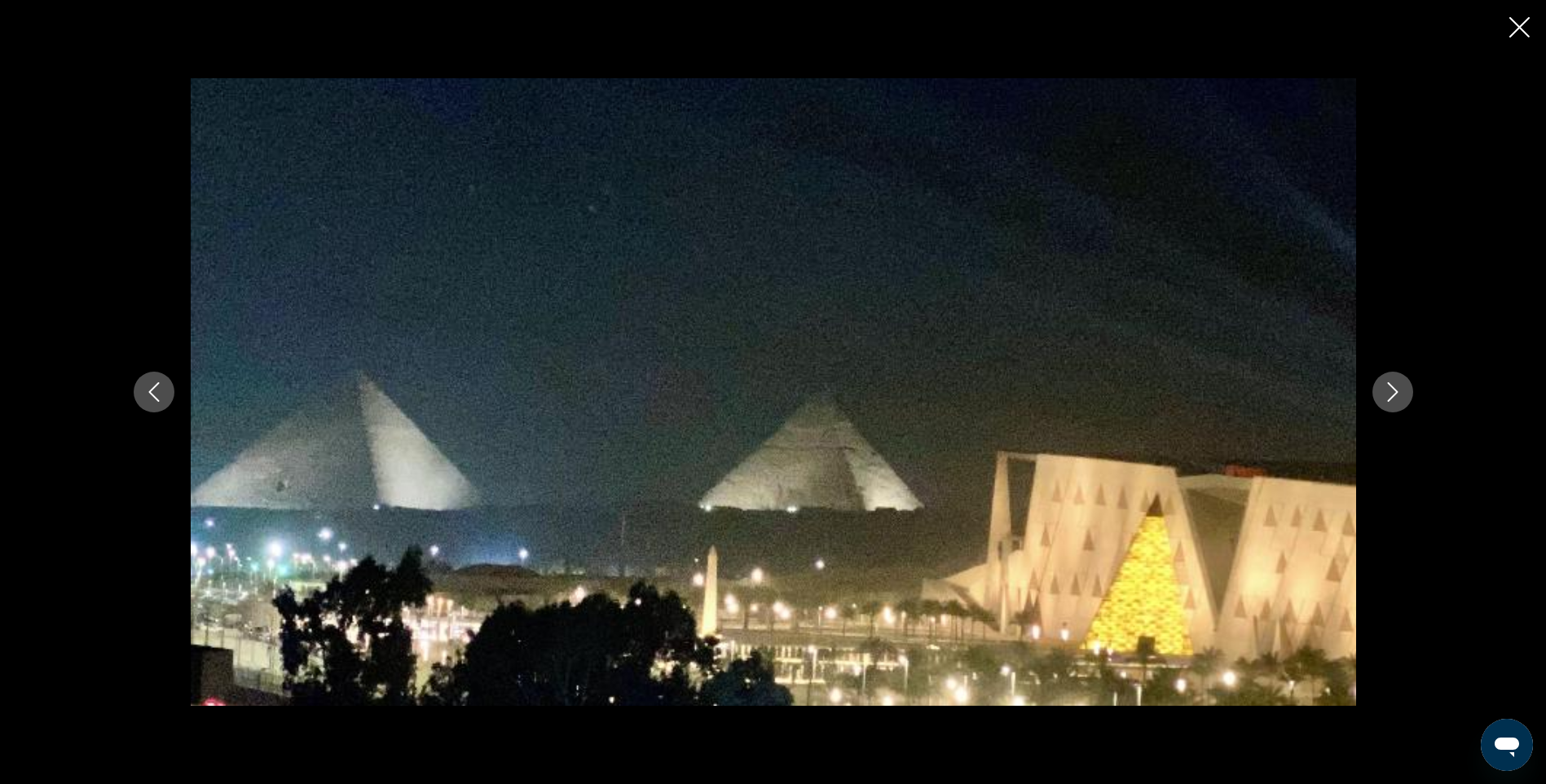
click at [1389, 391] on icon "Next image" at bounding box center [1393, 392] width 19 height 19
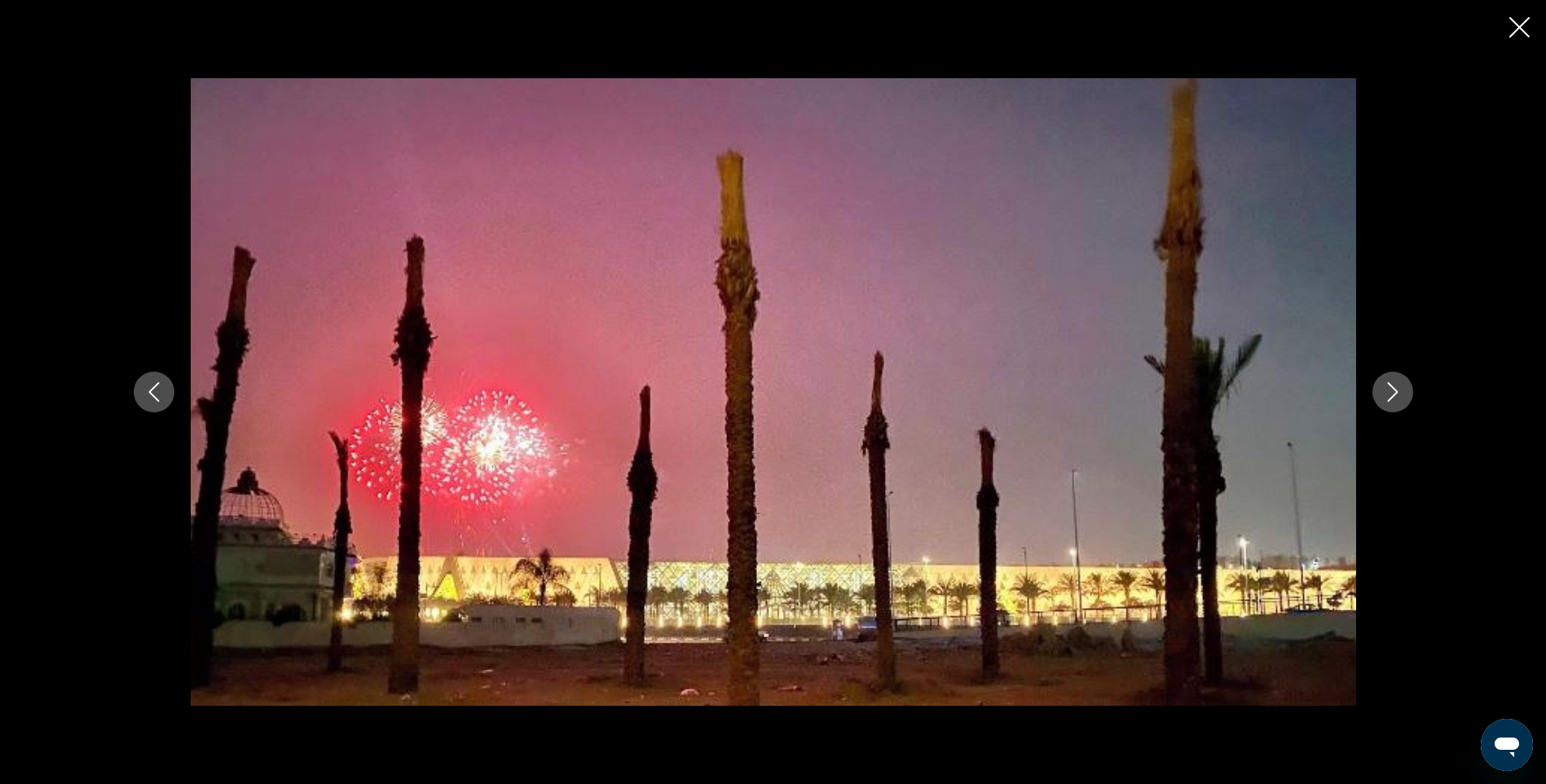
click at [1389, 391] on icon "Next image" at bounding box center [1393, 392] width 19 height 19
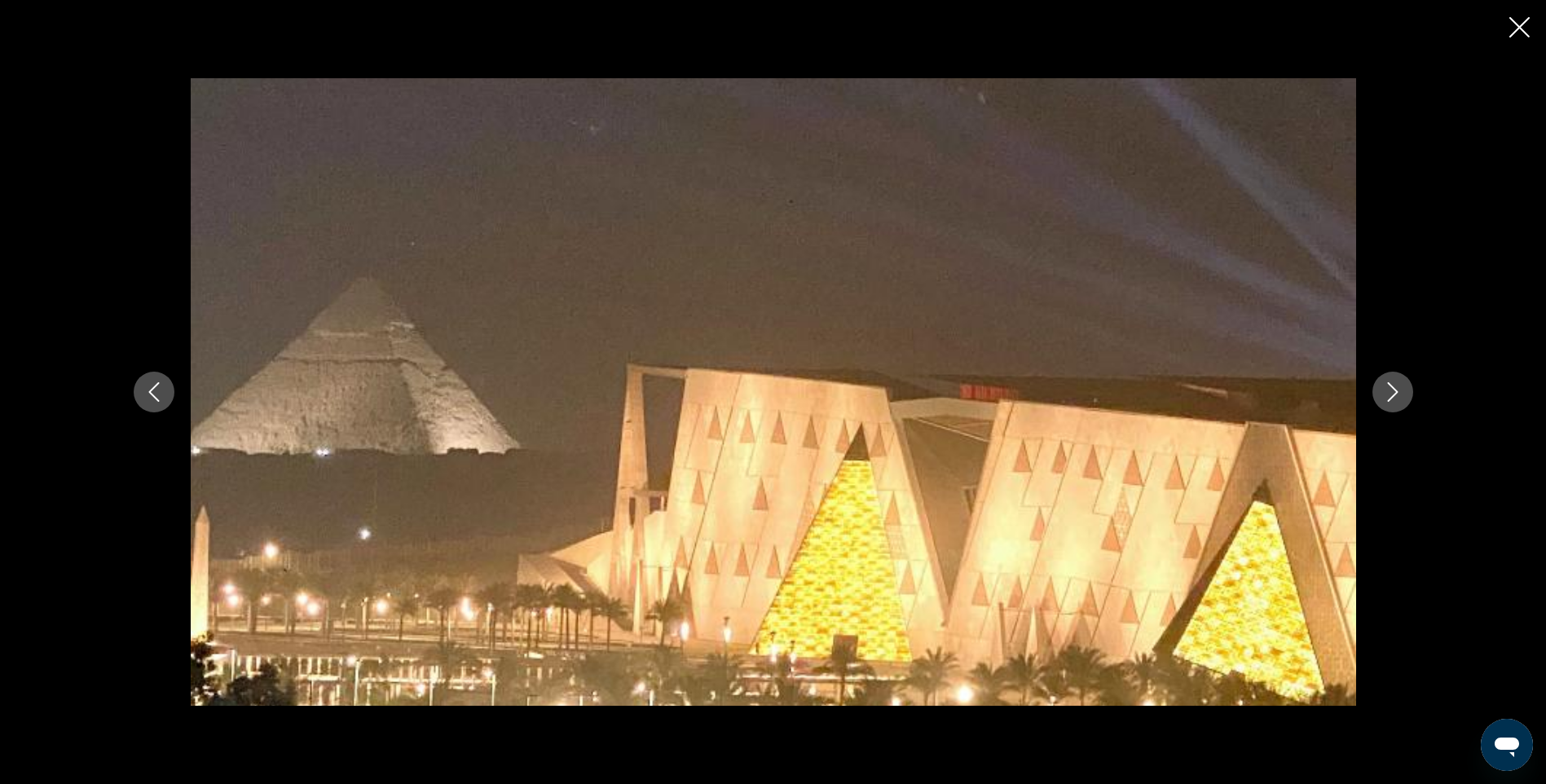
click at [1389, 391] on icon "Next image" at bounding box center [1393, 392] width 19 height 19
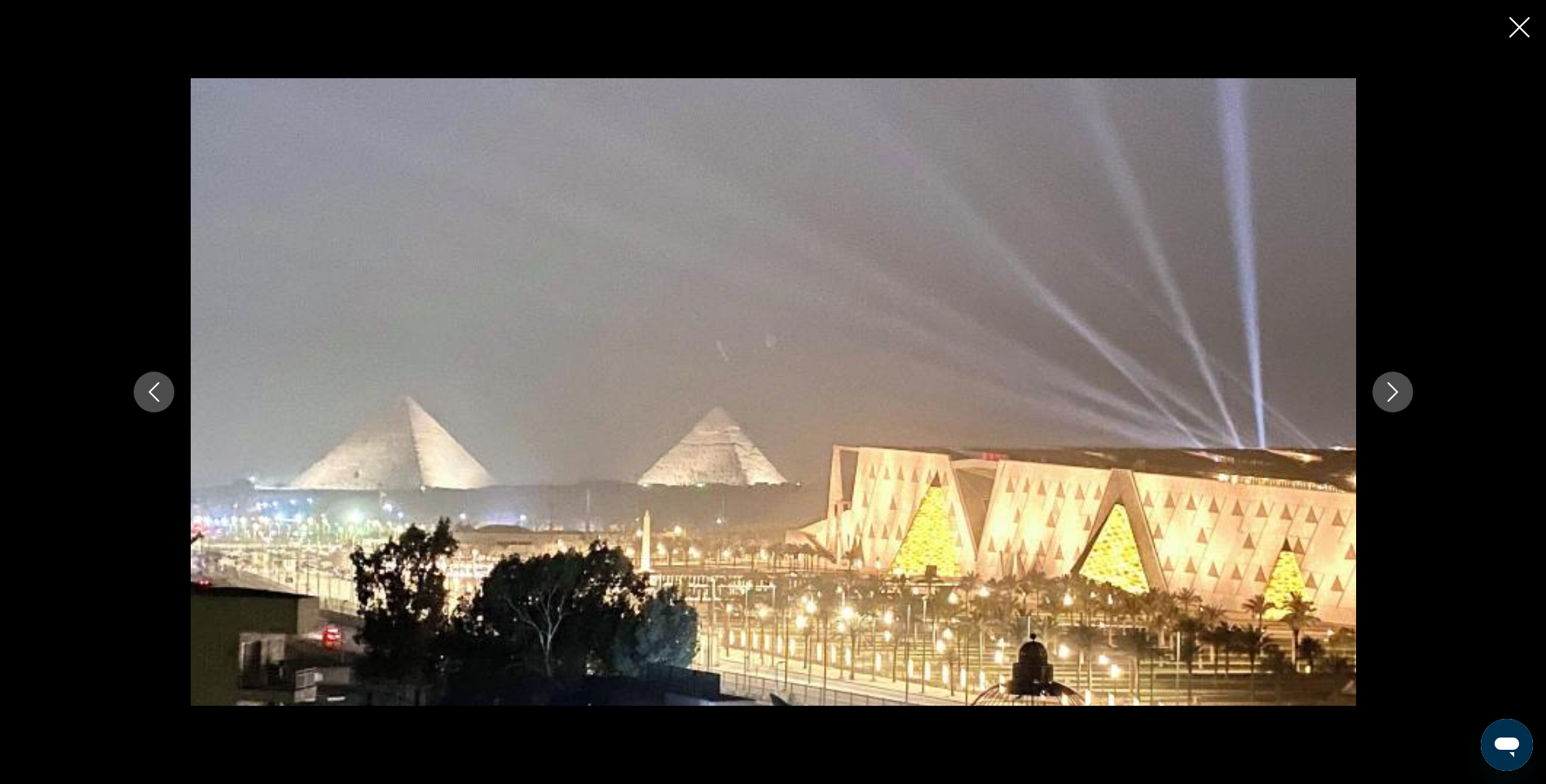
click at [1389, 391] on icon "Next image" at bounding box center [1393, 392] width 19 height 19
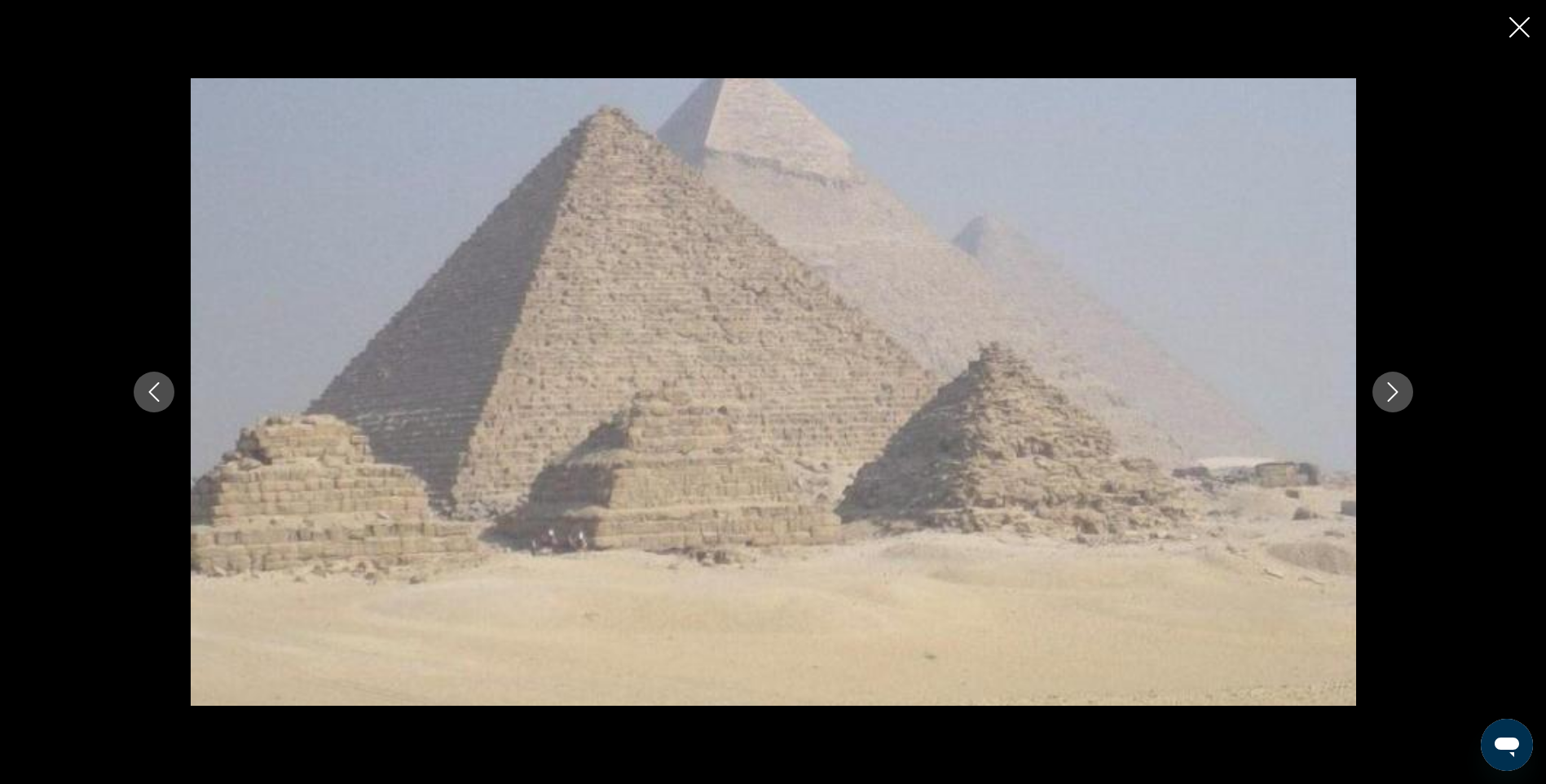
click at [1389, 391] on icon "Next image" at bounding box center [1393, 392] width 19 height 19
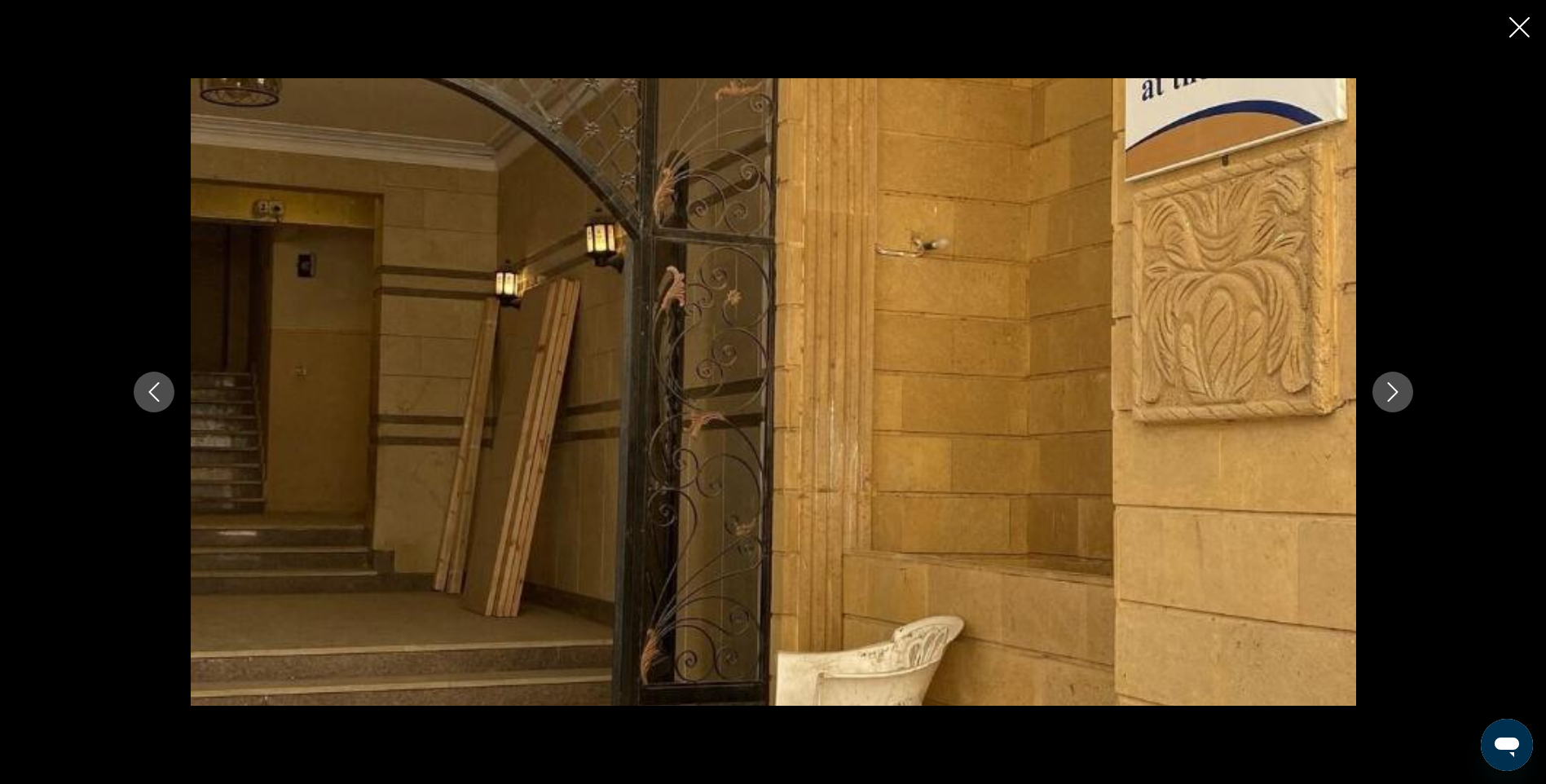
click at [1389, 391] on icon "Next image" at bounding box center [1393, 392] width 19 height 19
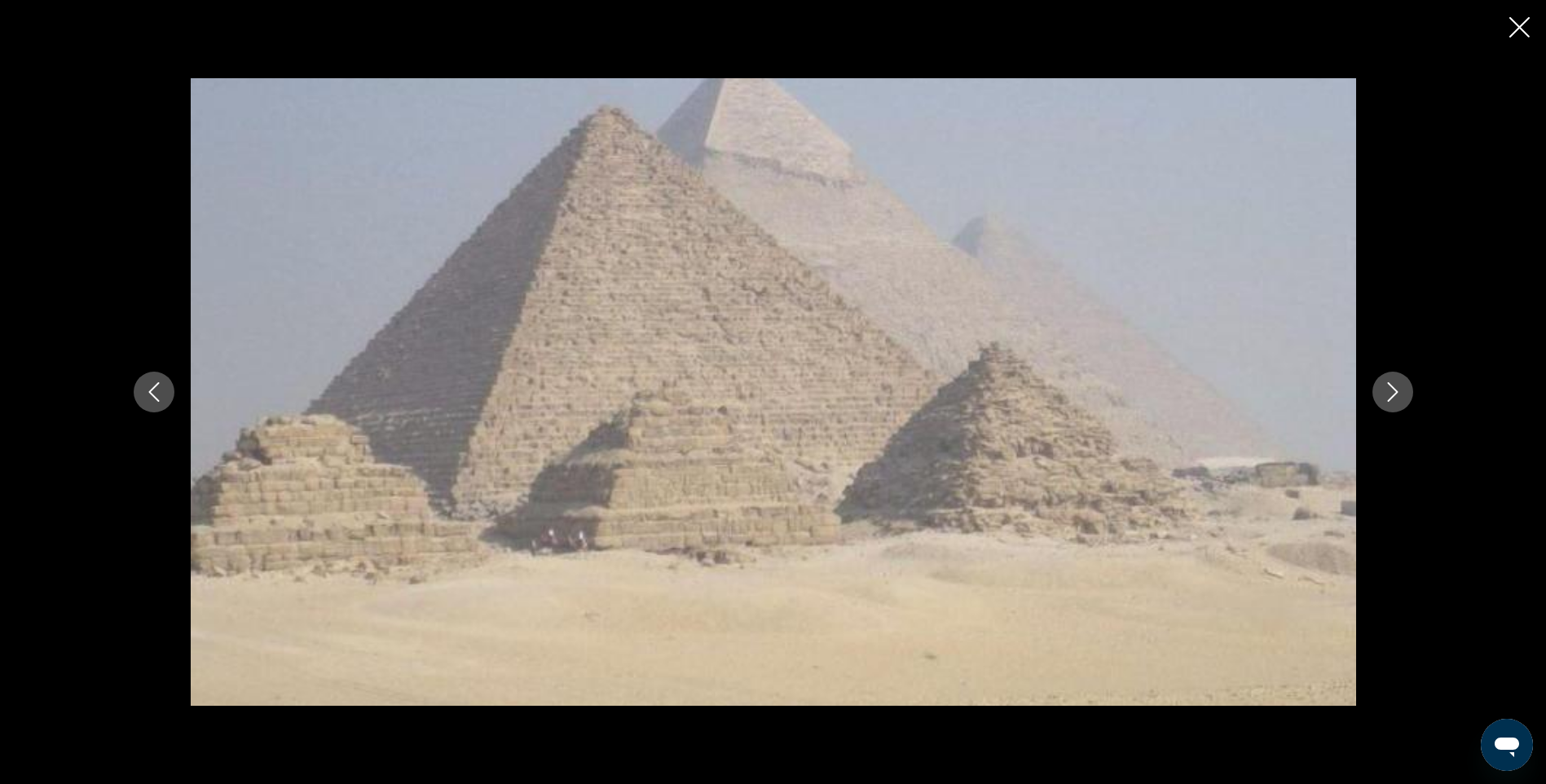
click at [1389, 391] on icon "Next image" at bounding box center [1393, 392] width 19 height 19
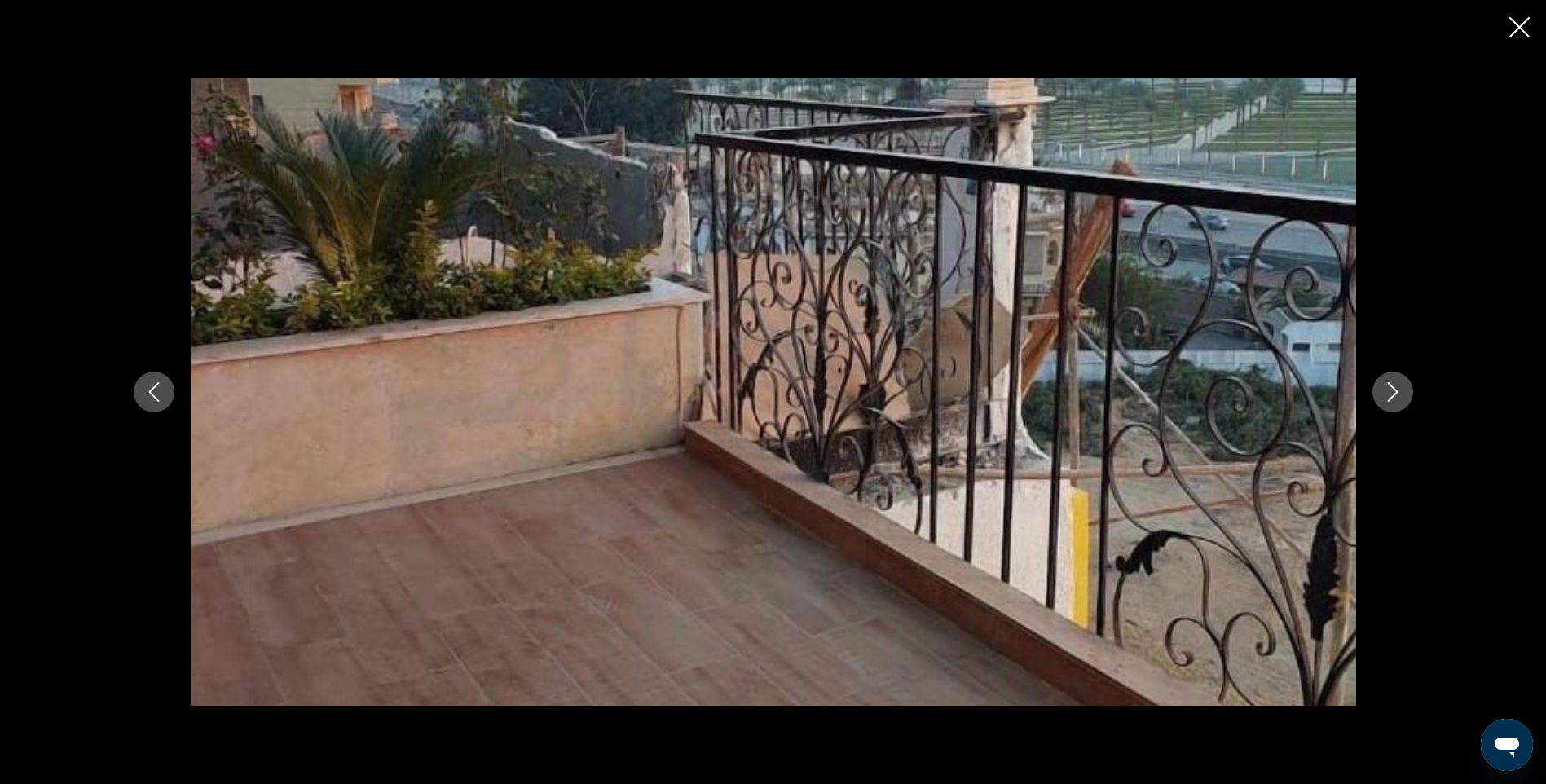
click at [1389, 391] on icon "Next image" at bounding box center [1393, 392] width 19 height 19
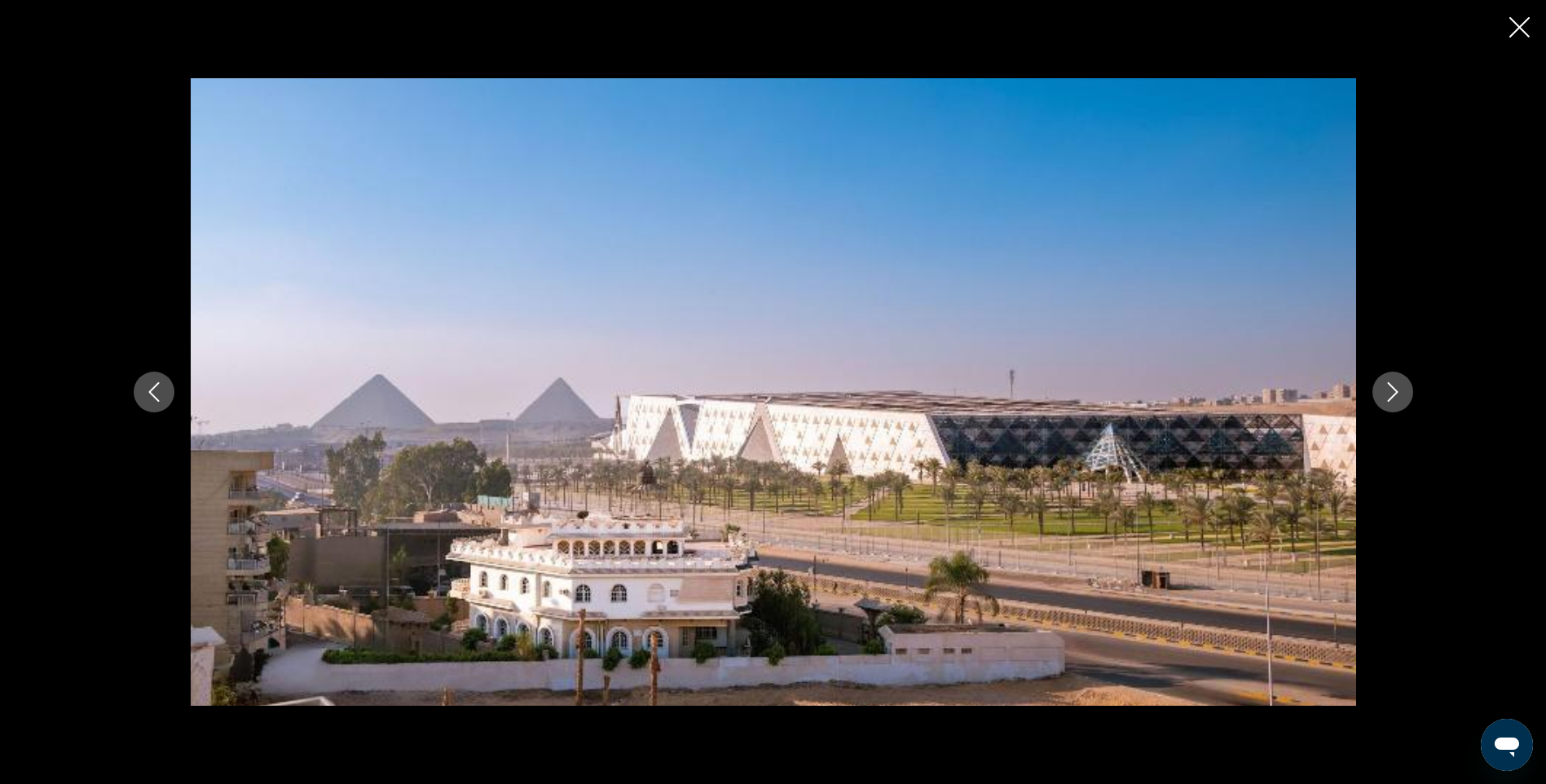
click at [1389, 391] on icon "Next image" at bounding box center [1393, 392] width 19 height 19
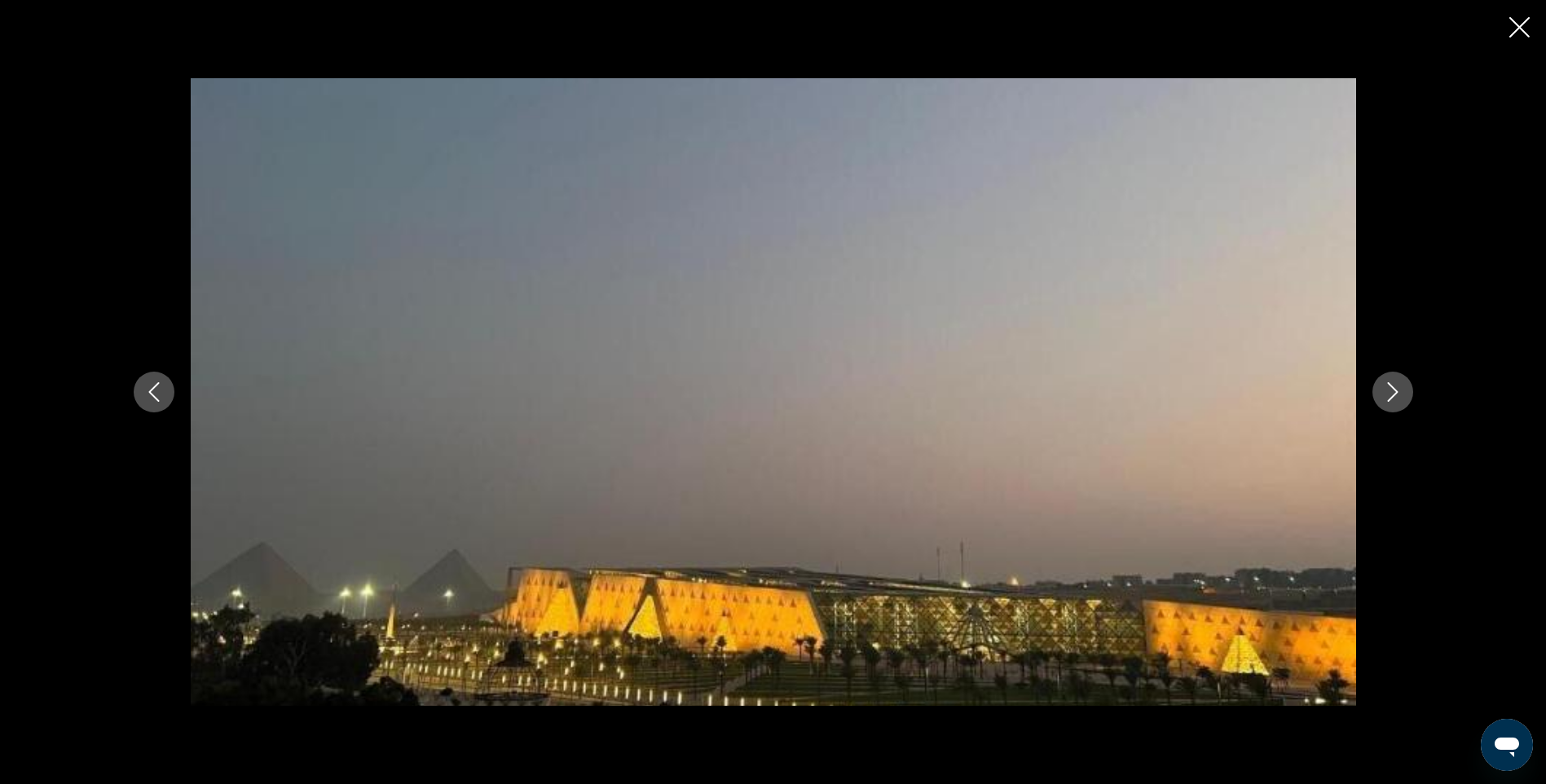
click at [1389, 391] on icon "Next image" at bounding box center [1393, 392] width 19 height 19
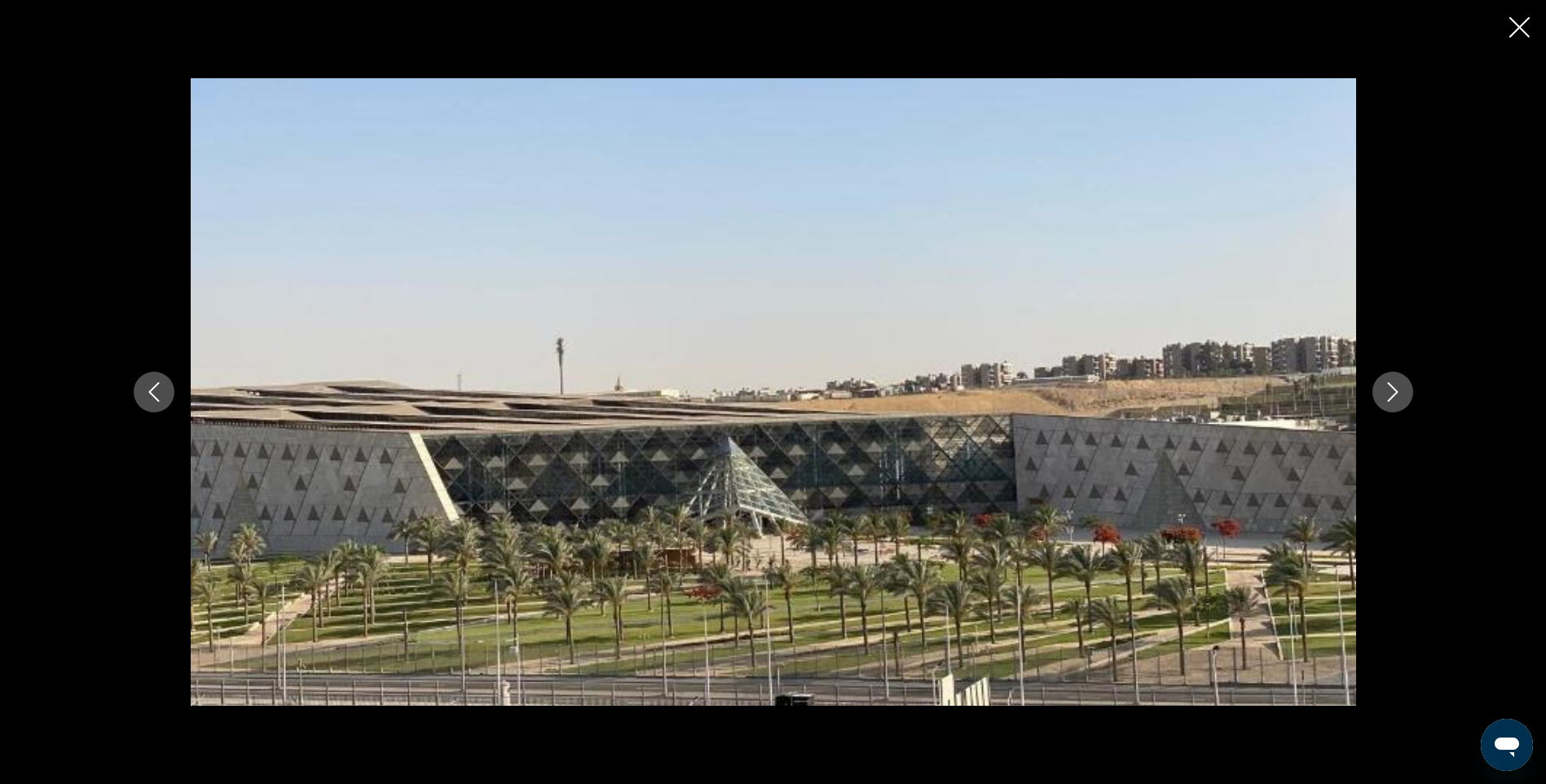
click at [1389, 391] on icon "Next image" at bounding box center [1393, 392] width 19 height 19
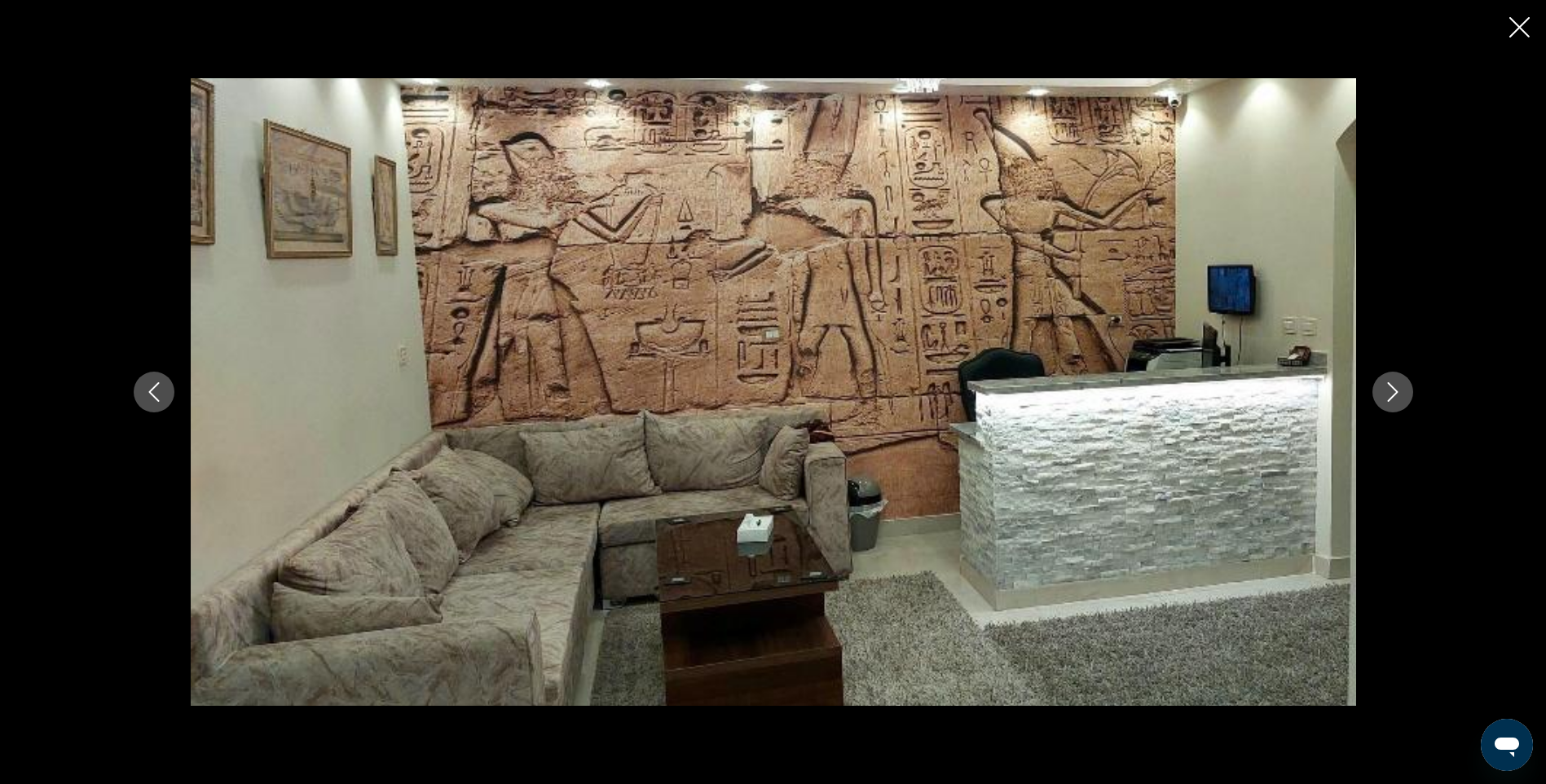
click at [1389, 391] on icon "Next image" at bounding box center [1393, 392] width 19 height 19
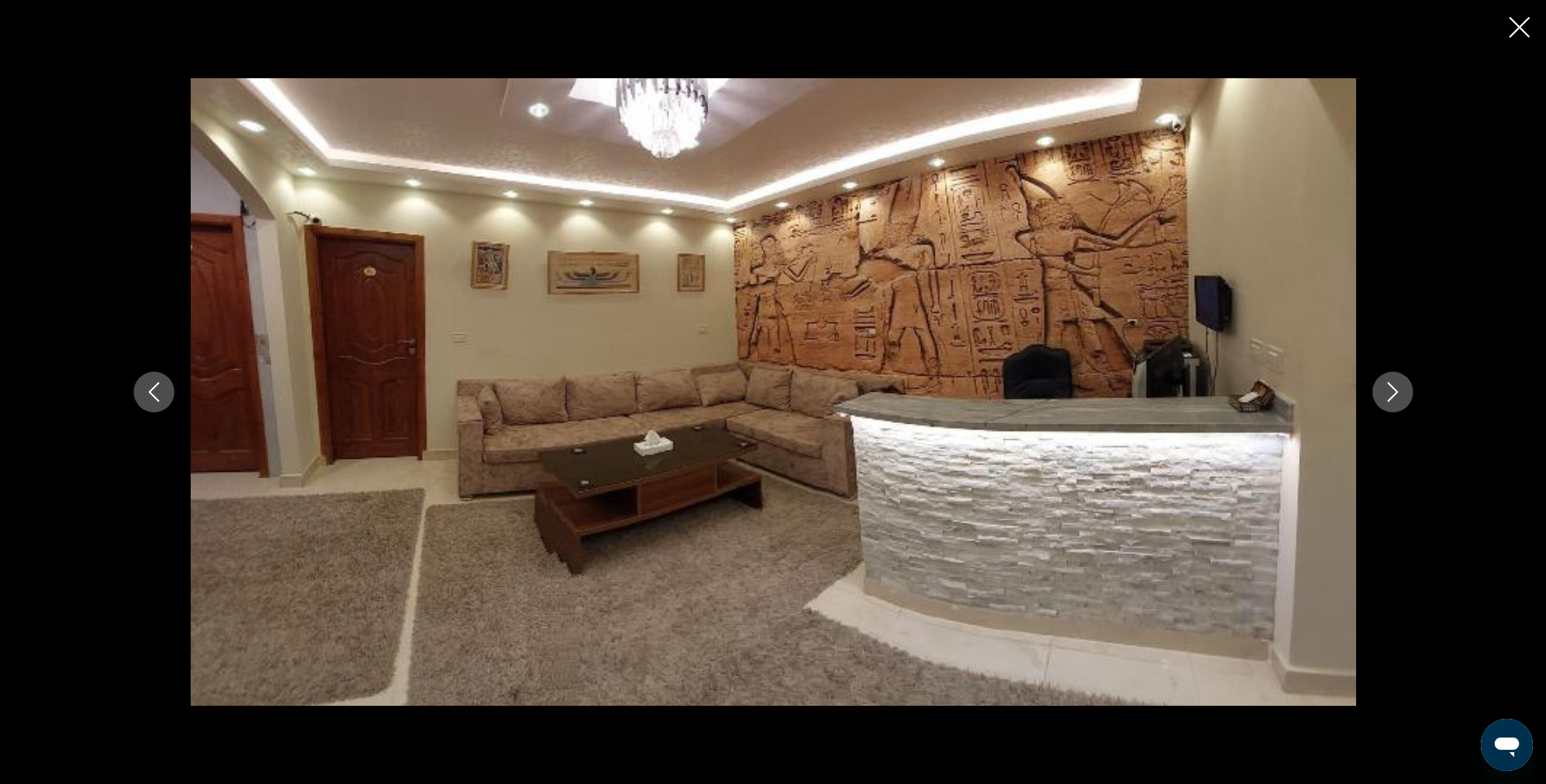
click at [1389, 391] on icon "Next image" at bounding box center [1393, 392] width 19 height 19
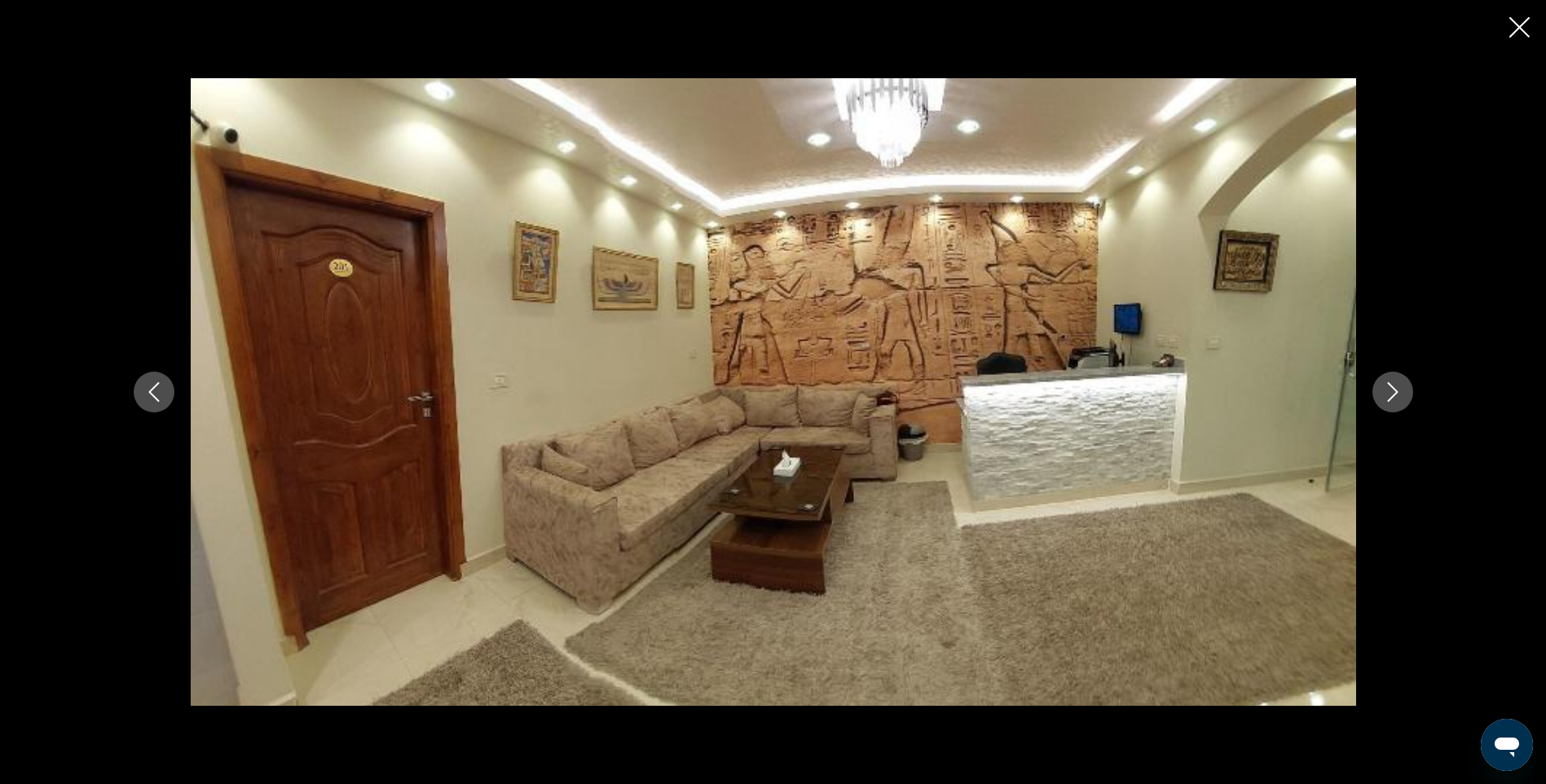
click at [1389, 391] on icon "Next image" at bounding box center [1393, 392] width 19 height 19
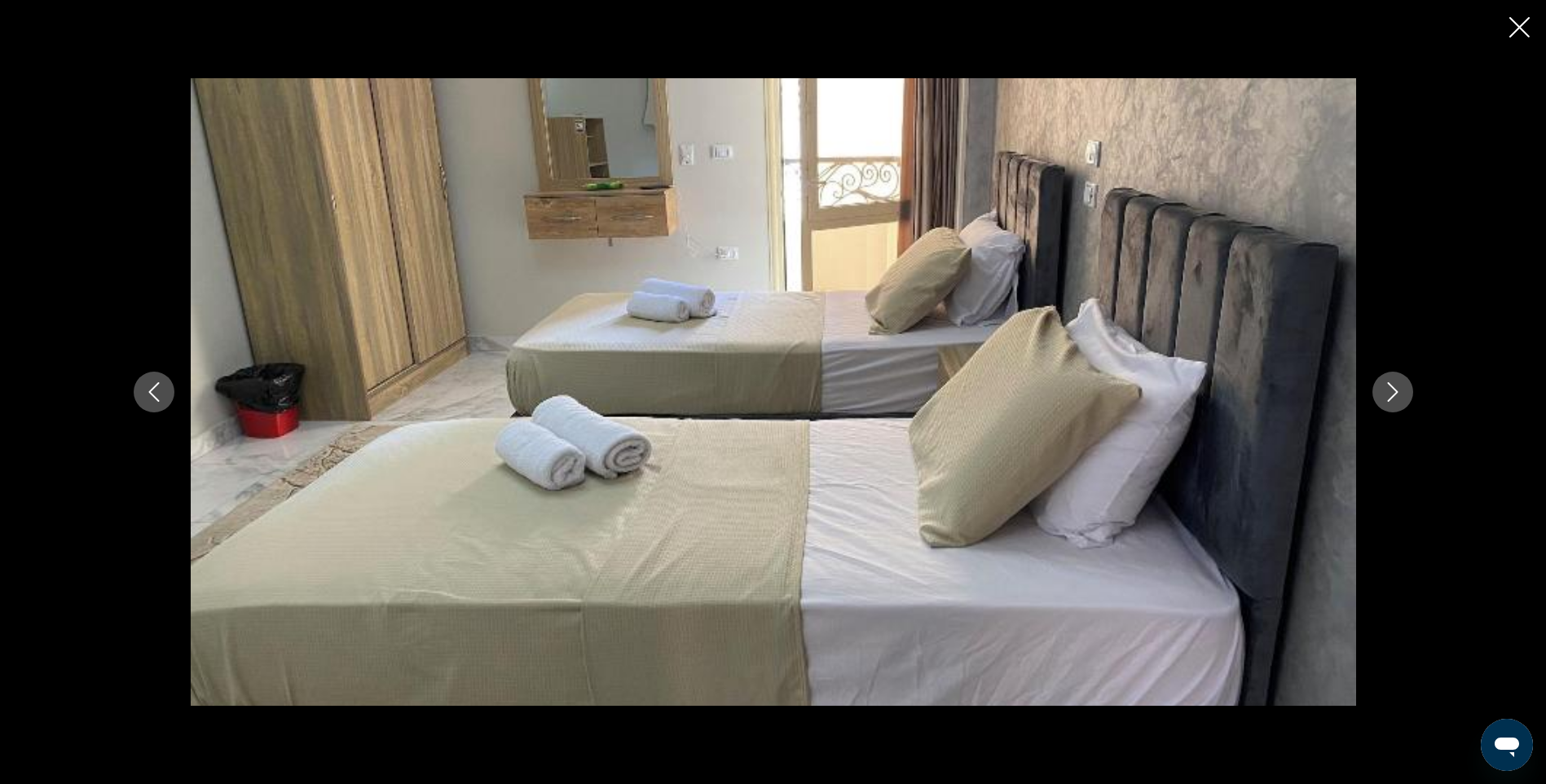
click at [1389, 391] on icon "Next image" at bounding box center [1393, 392] width 19 height 19
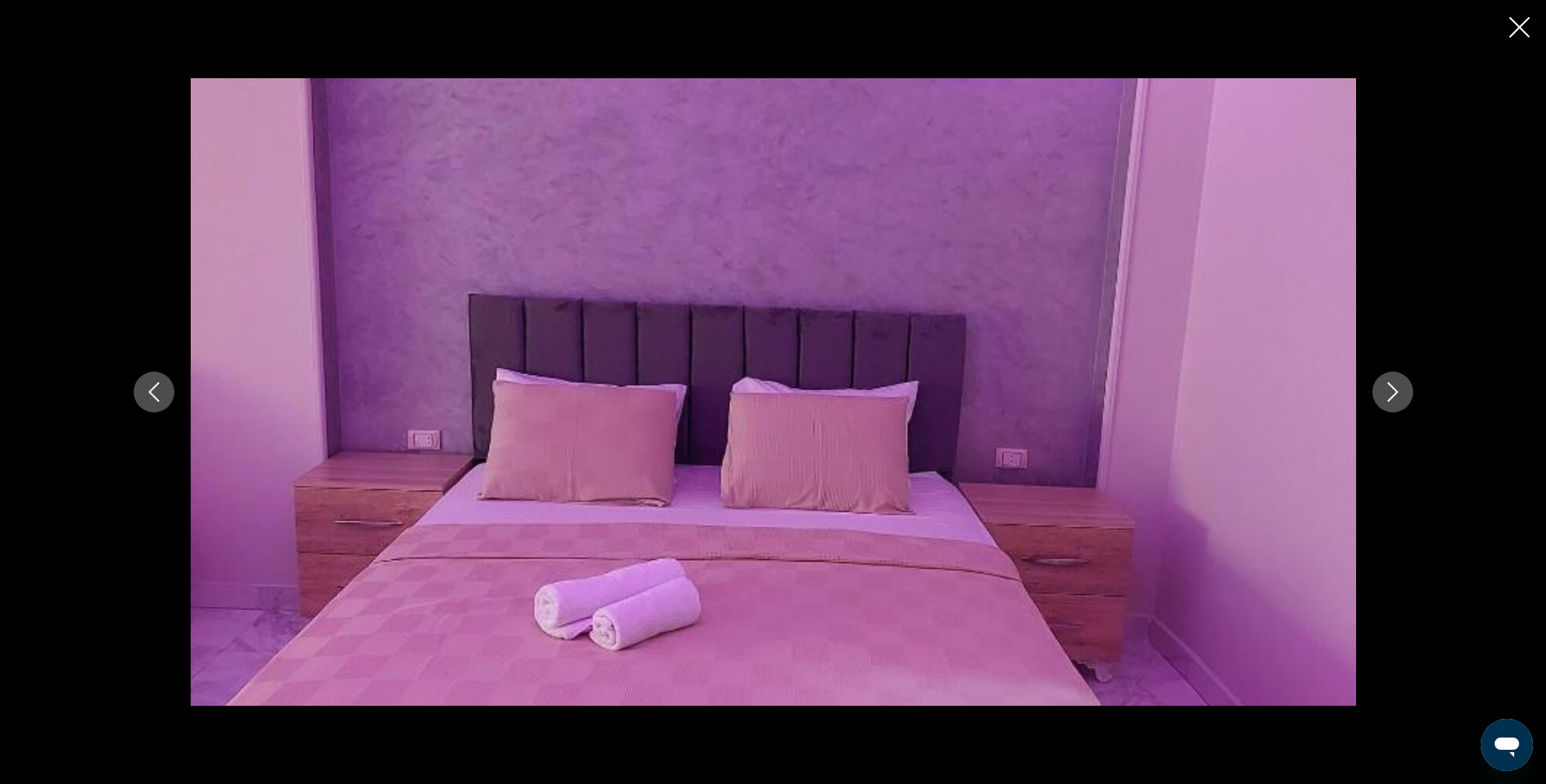
click at [1389, 391] on icon "Next image" at bounding box center [1393, 392] width 19 height 19
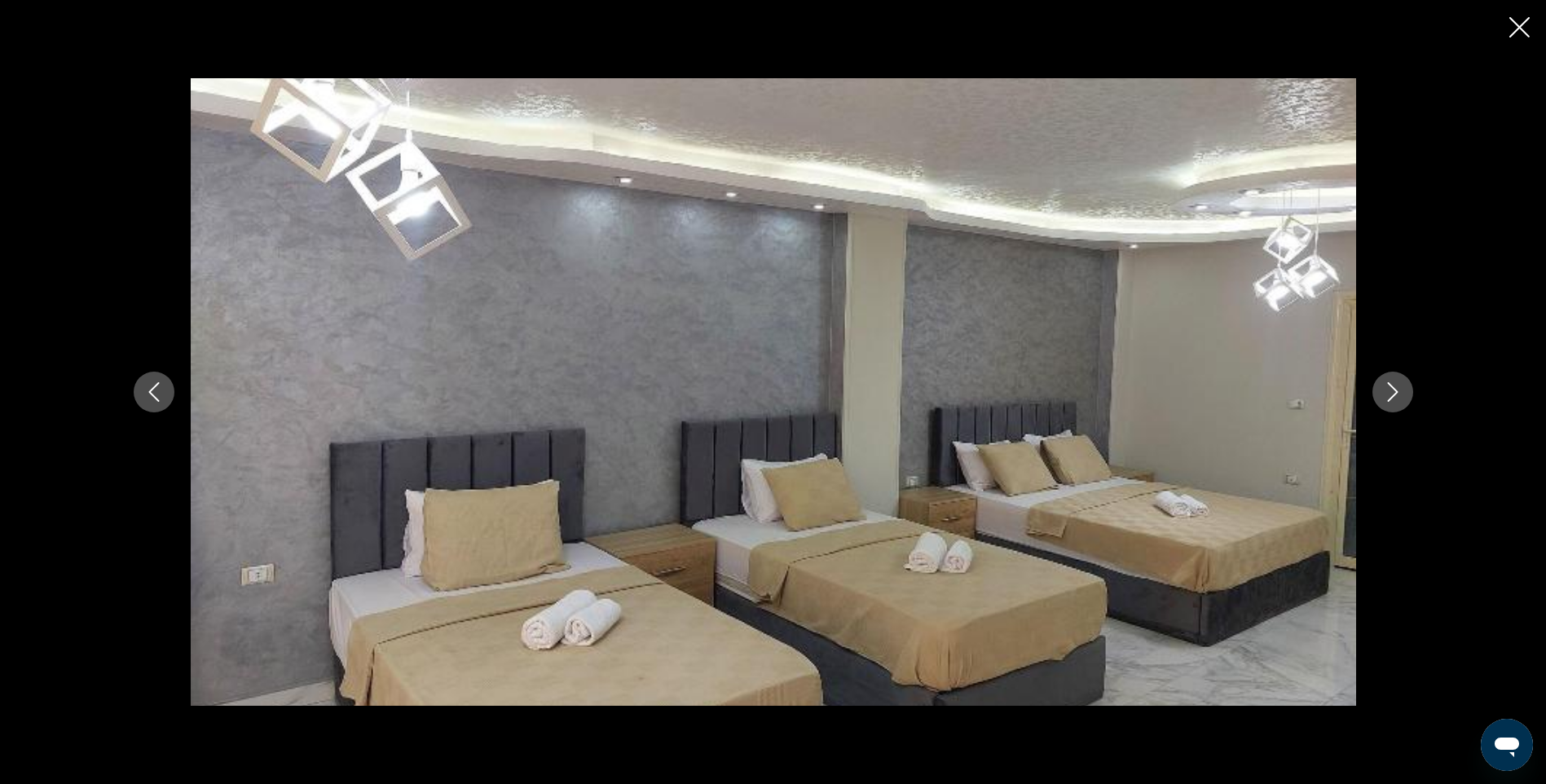
click at [1389, 391] on icon "Next image" at bounding box center [1393, 392] width 19 height 19
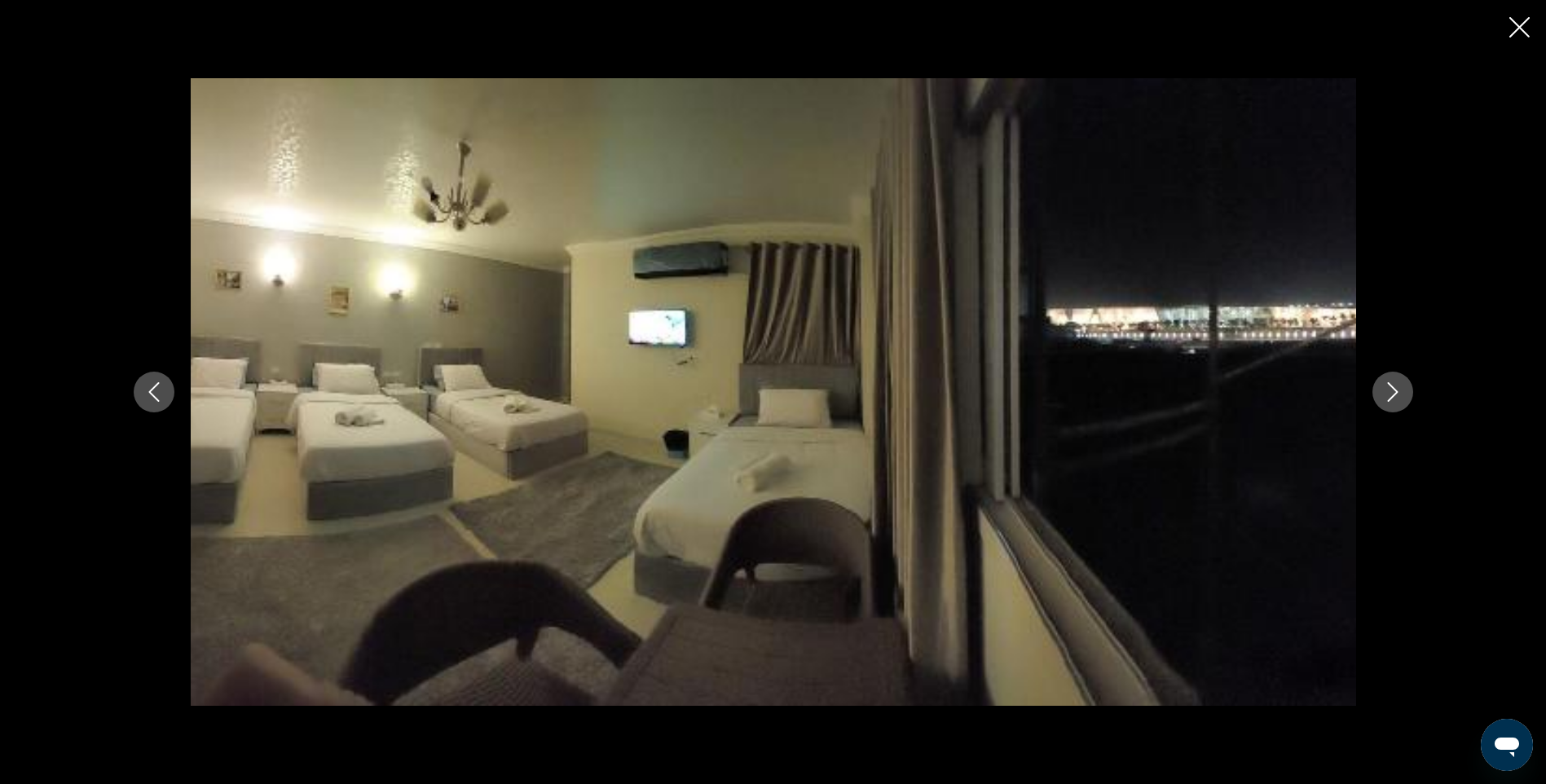
click at [1389, 391] on icon "Next image" at bounding box center [1393, 392] width 19 height 19
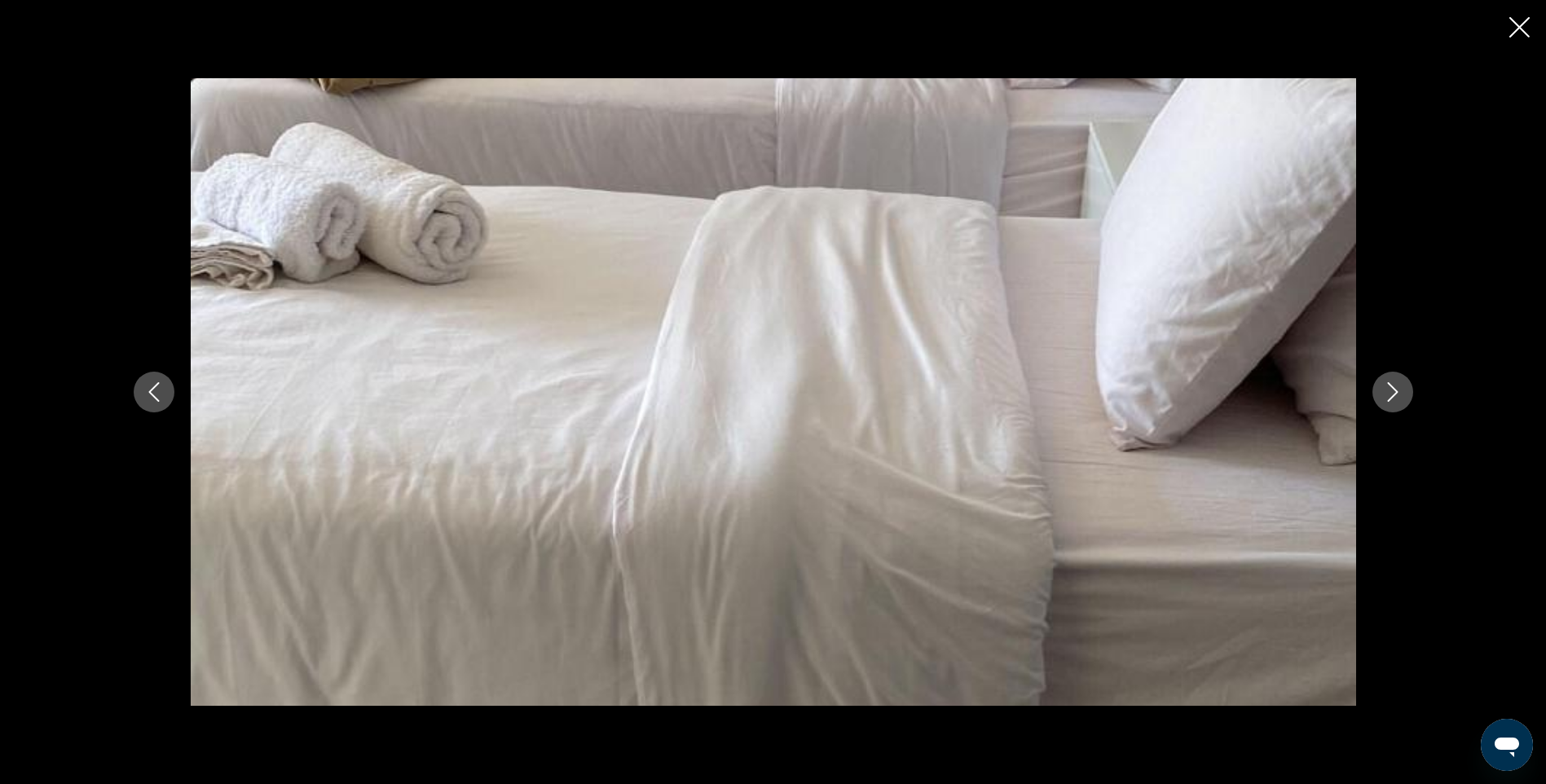
click at [1389, 391] on icon "Next image" at bounding box center [1393, 392] width 19 height 19
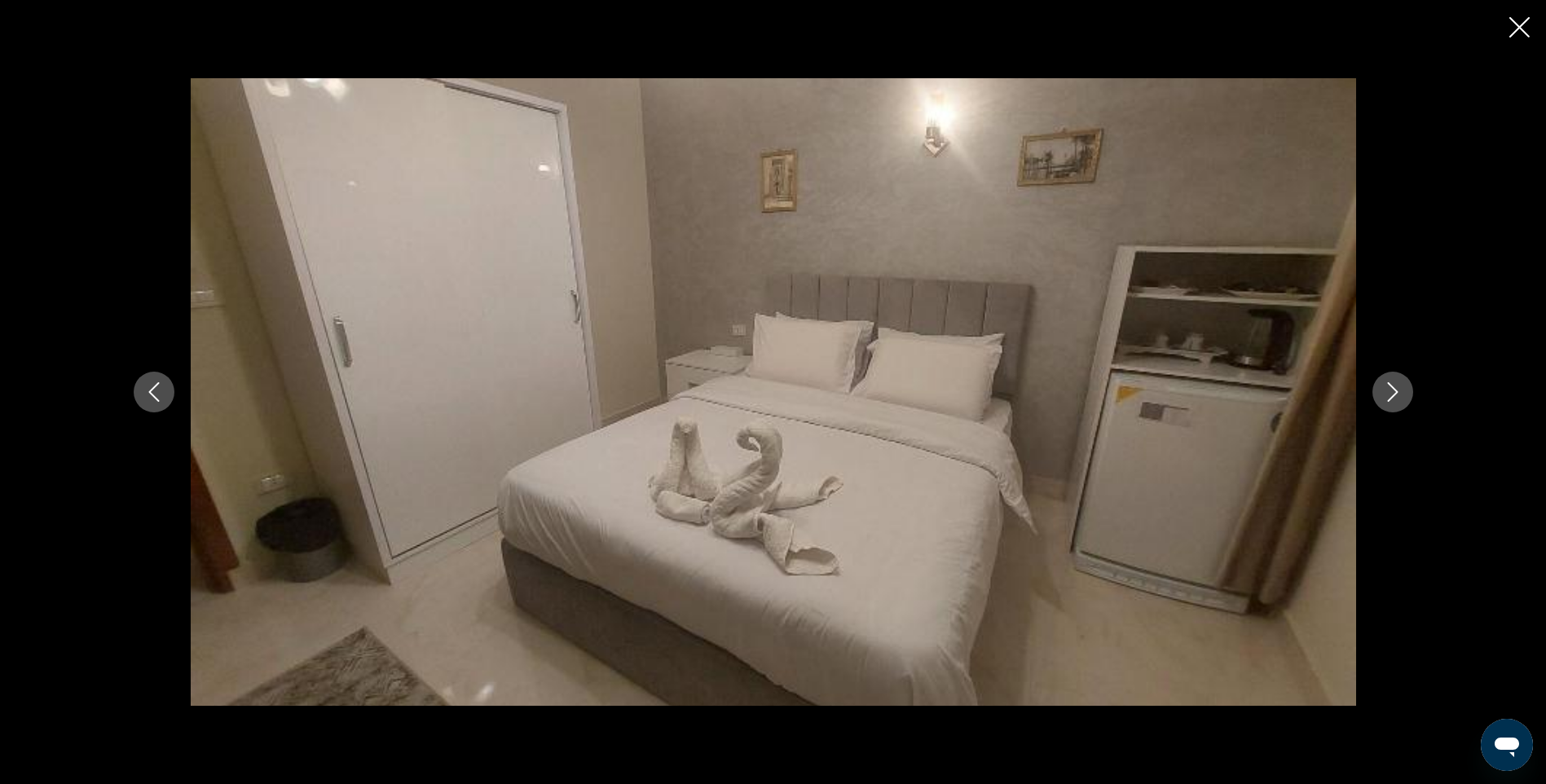
click at [1389, 391] on icon "Next image" at bounding box center [1393, 392] width 19 height 19
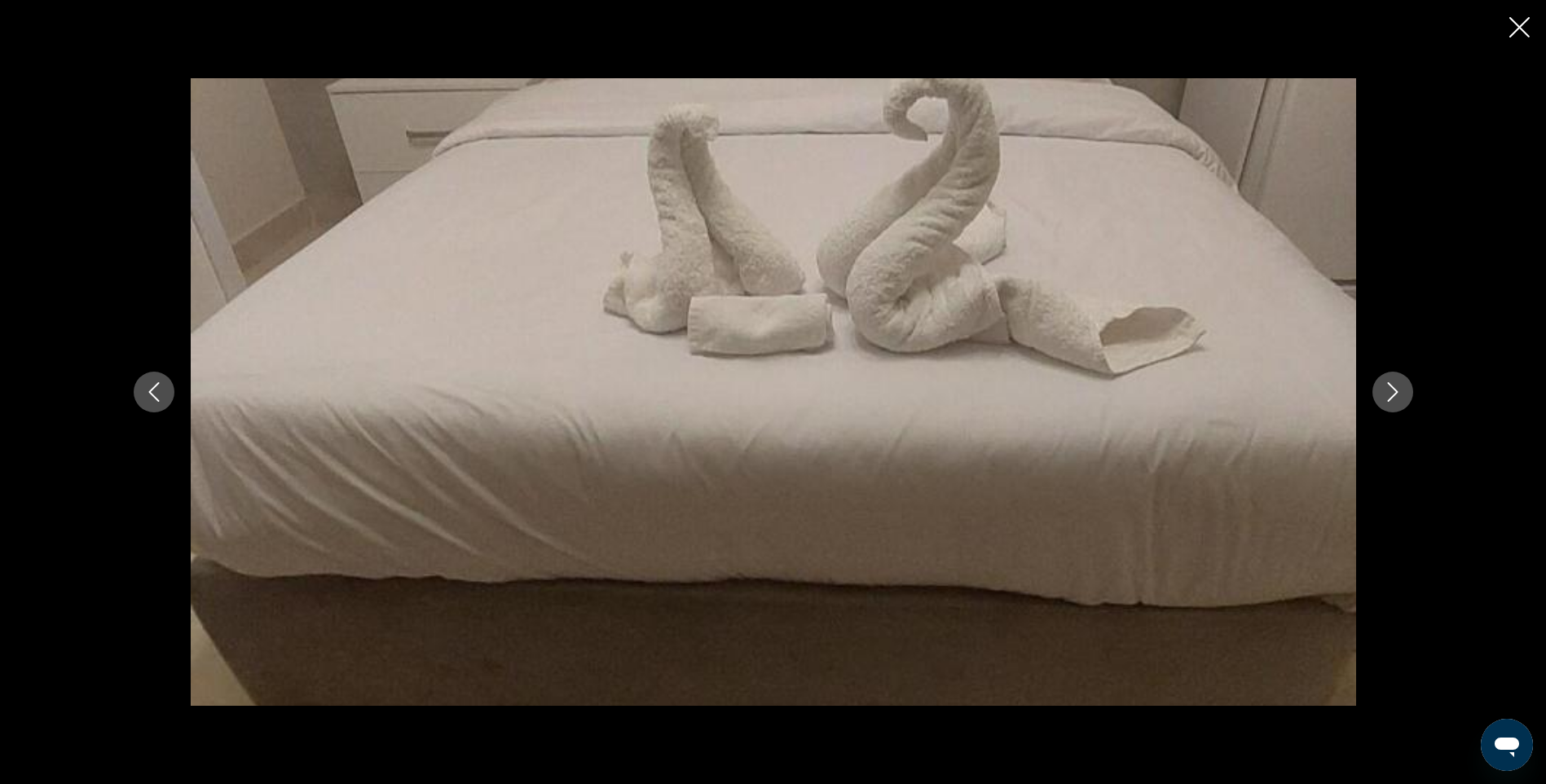
click at [1389, 391] on icon "Next image" at bounding box center [1393, 392] width 19 height 19
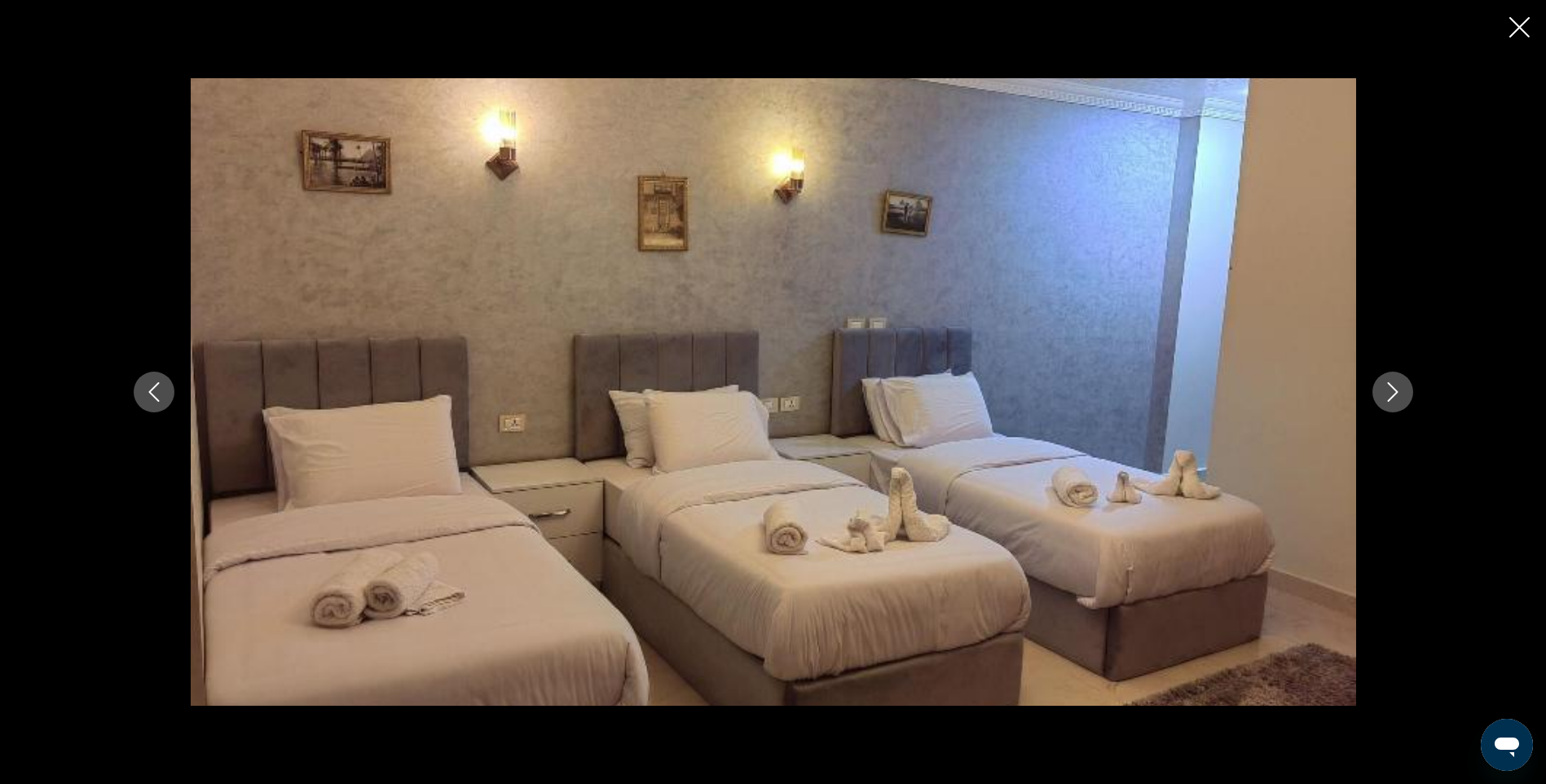
click at [1389, 391] on icon "Next image" at bounding box center [1393, 392] width 19 height 19
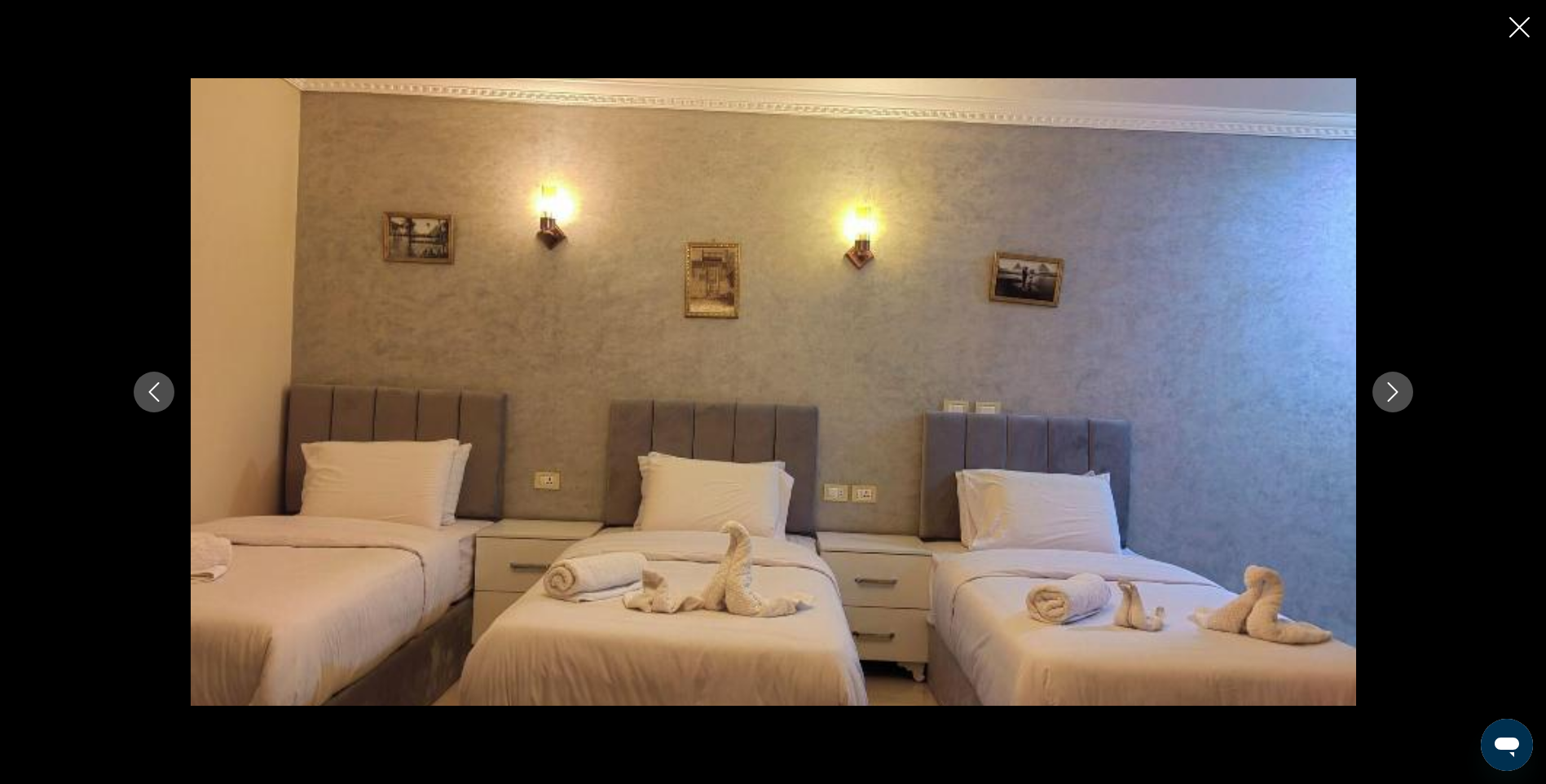
click at [1389, 391] on icon "Next image" at bounding box center [1393, 392] width 19 height 19
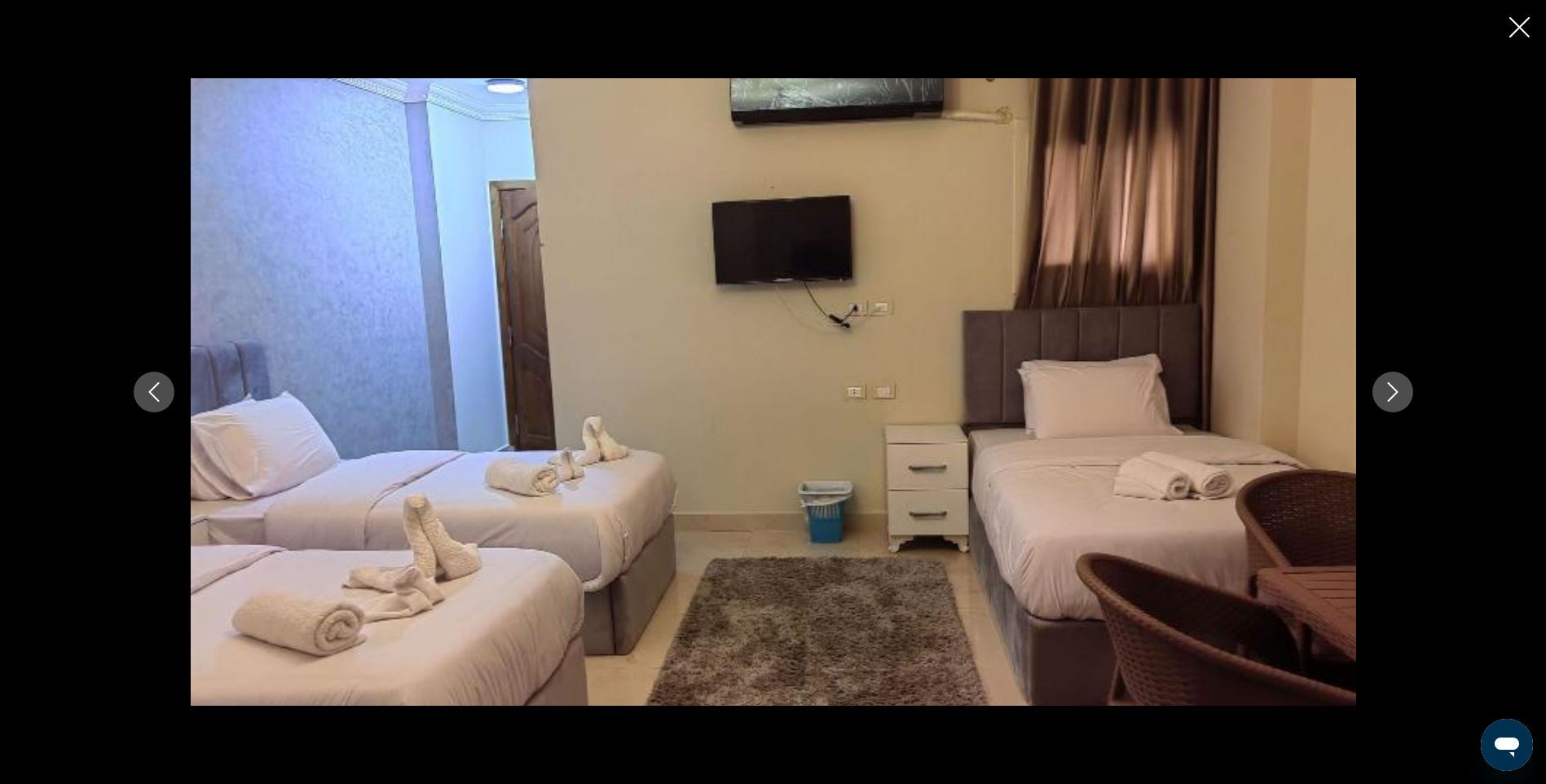
click at [1389, 391] on icon "Next image" at bounding box center [1393, 392] width 19 height 19
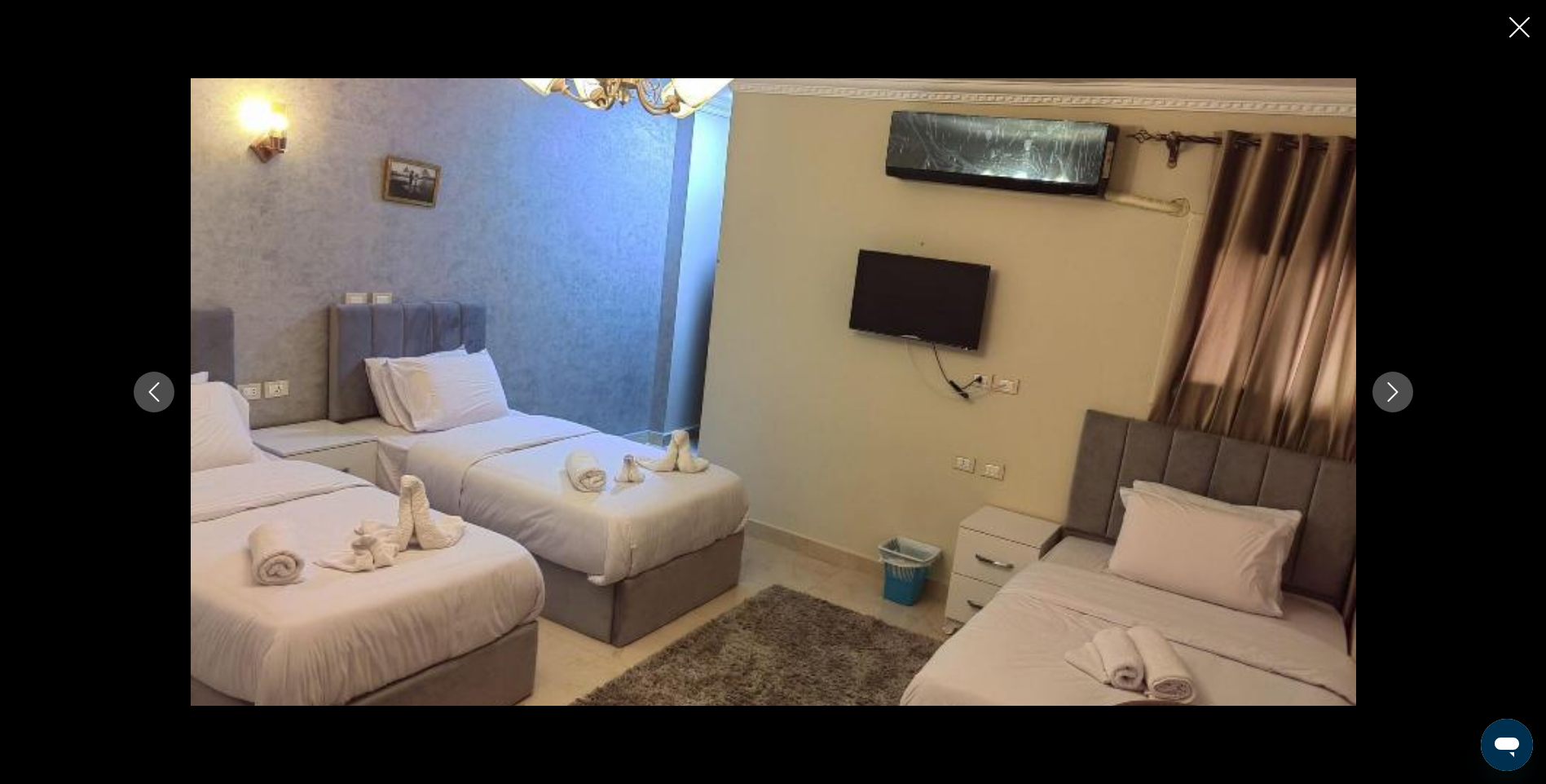
click at [1389, 391] on icon "Next image" at bounding box center [1393, 392] width 19 height 19
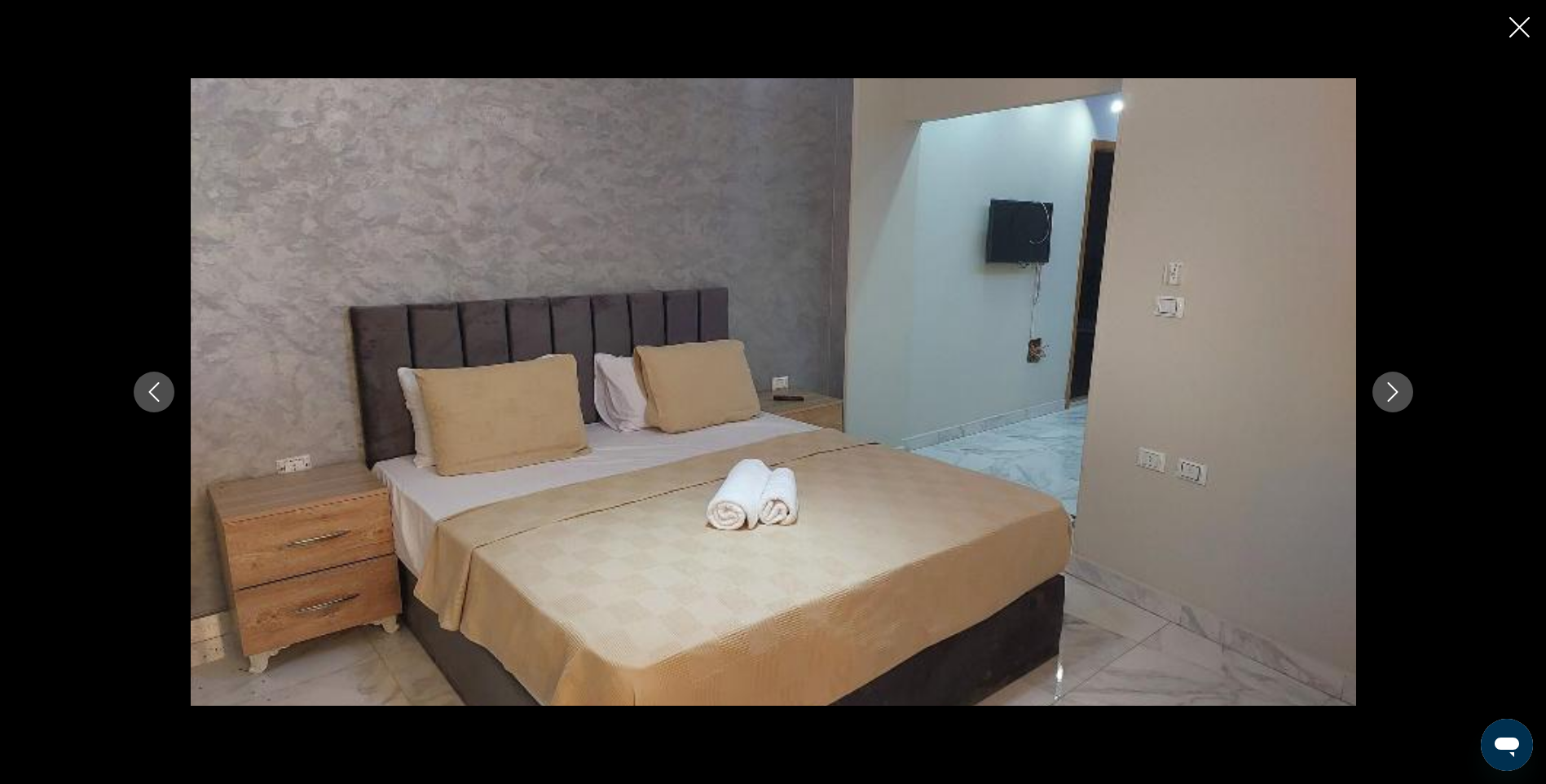
click at [1389, 391] on icon "Next image" at bounding box center [1393, 392] width 19 height 19
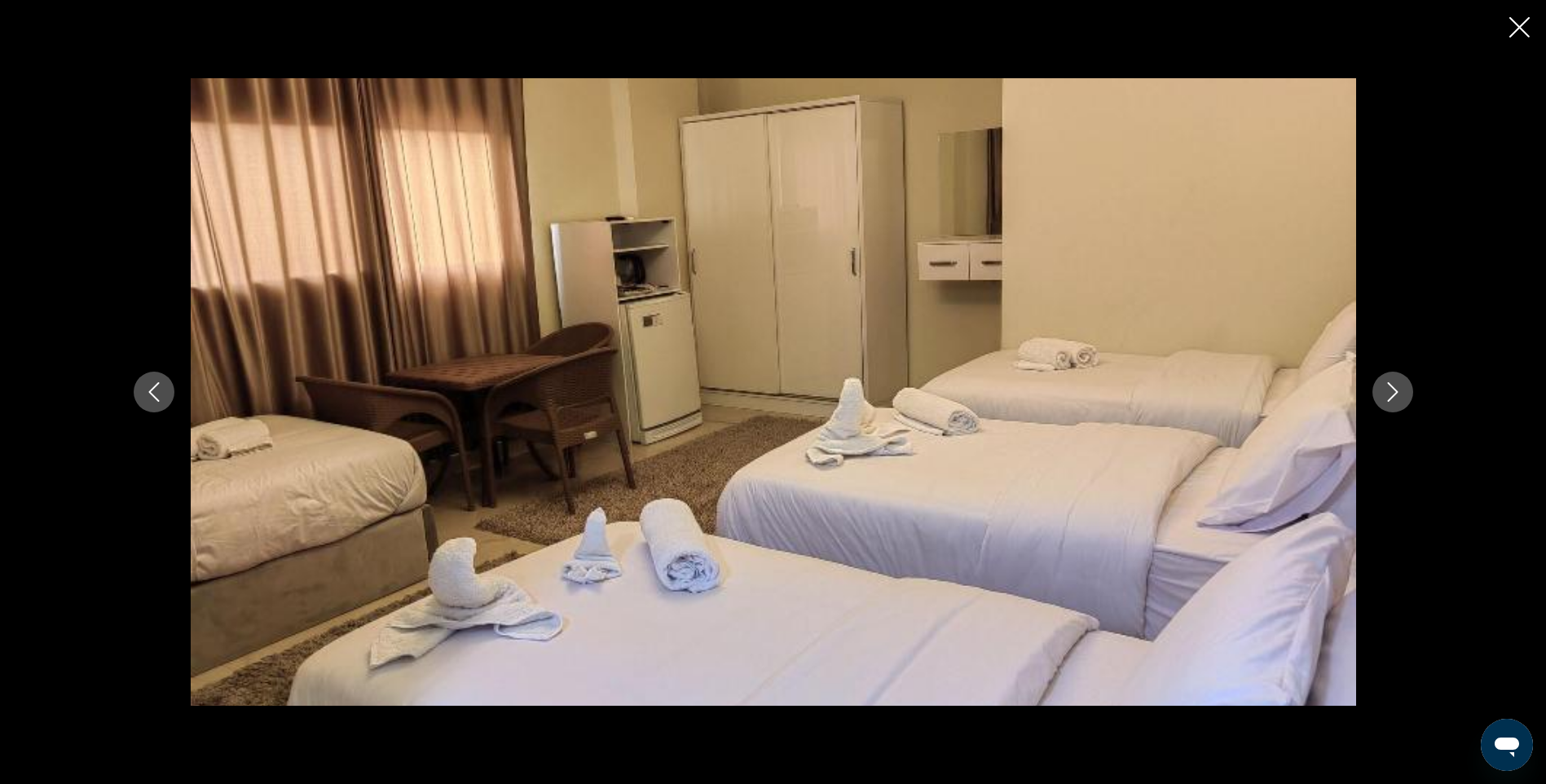
click at [1389, 391] on icon "Next image" at bounding box center [1393, 392] width 19 height 19
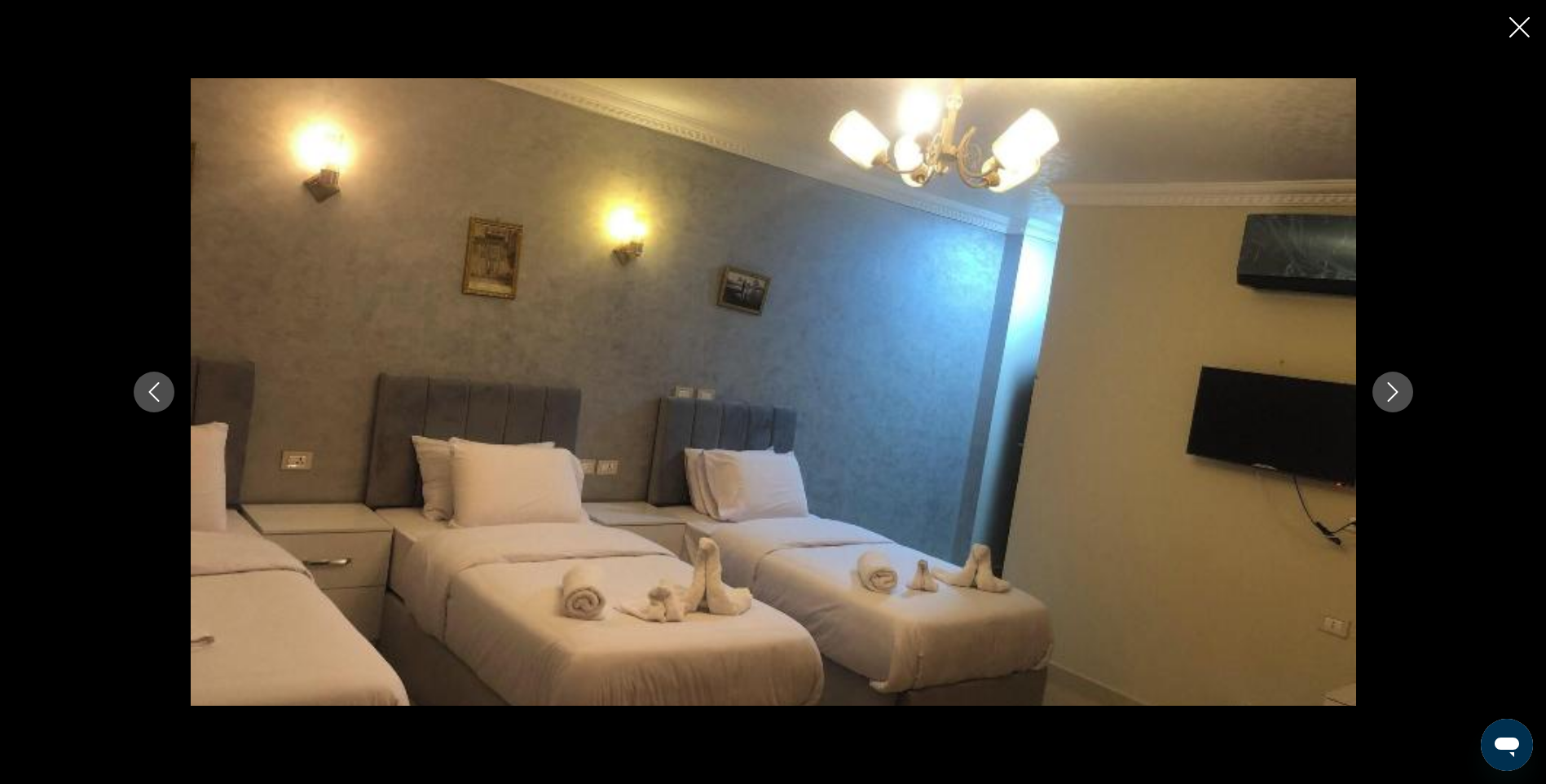
click at [1389, 391] on icon "Next image" at bounding box center [1393, 392] width 19 height 19
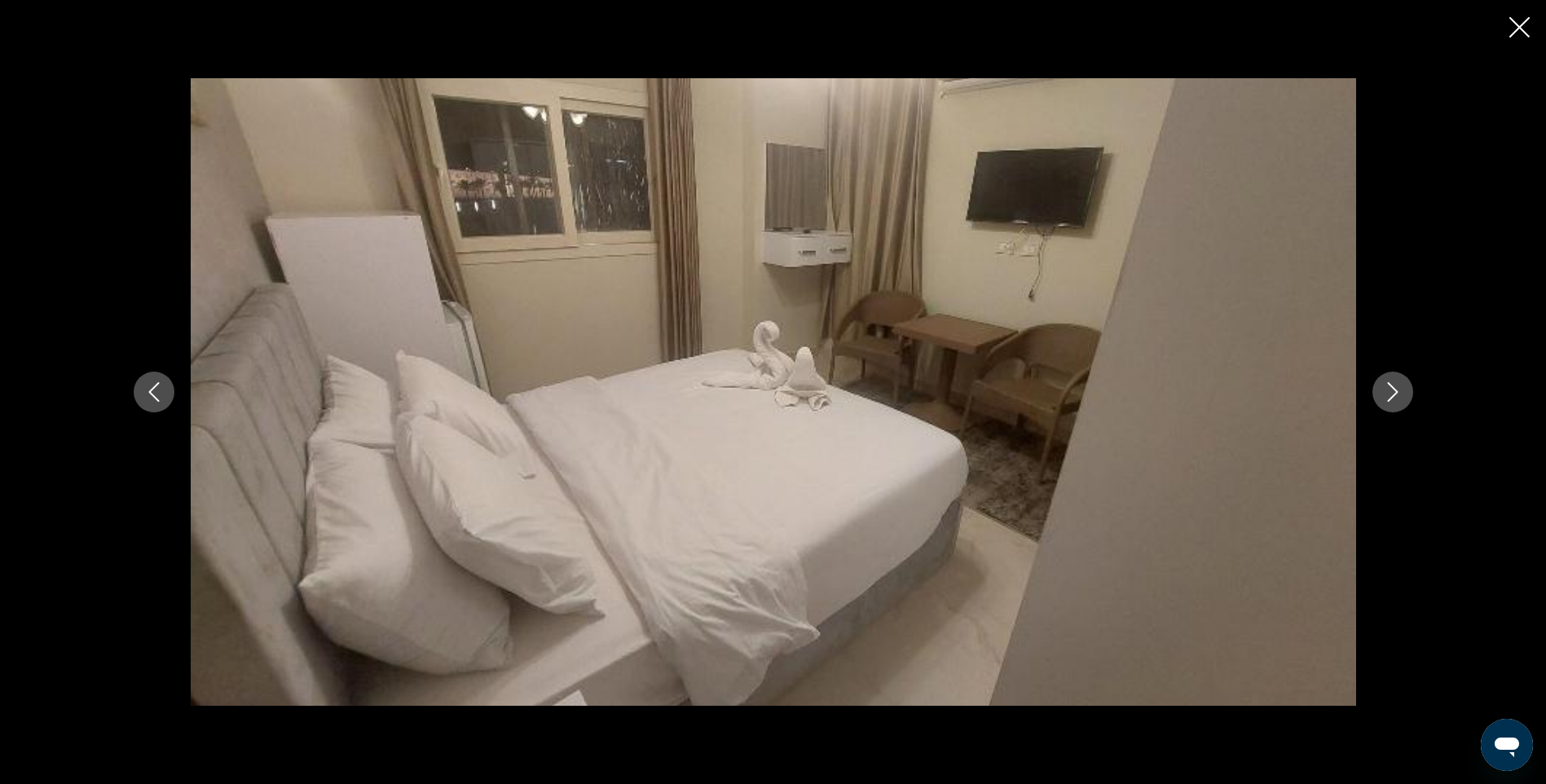
click at [1389, 391] on icon "Next image" at bounding box center [1393, 392] width 19 height 19
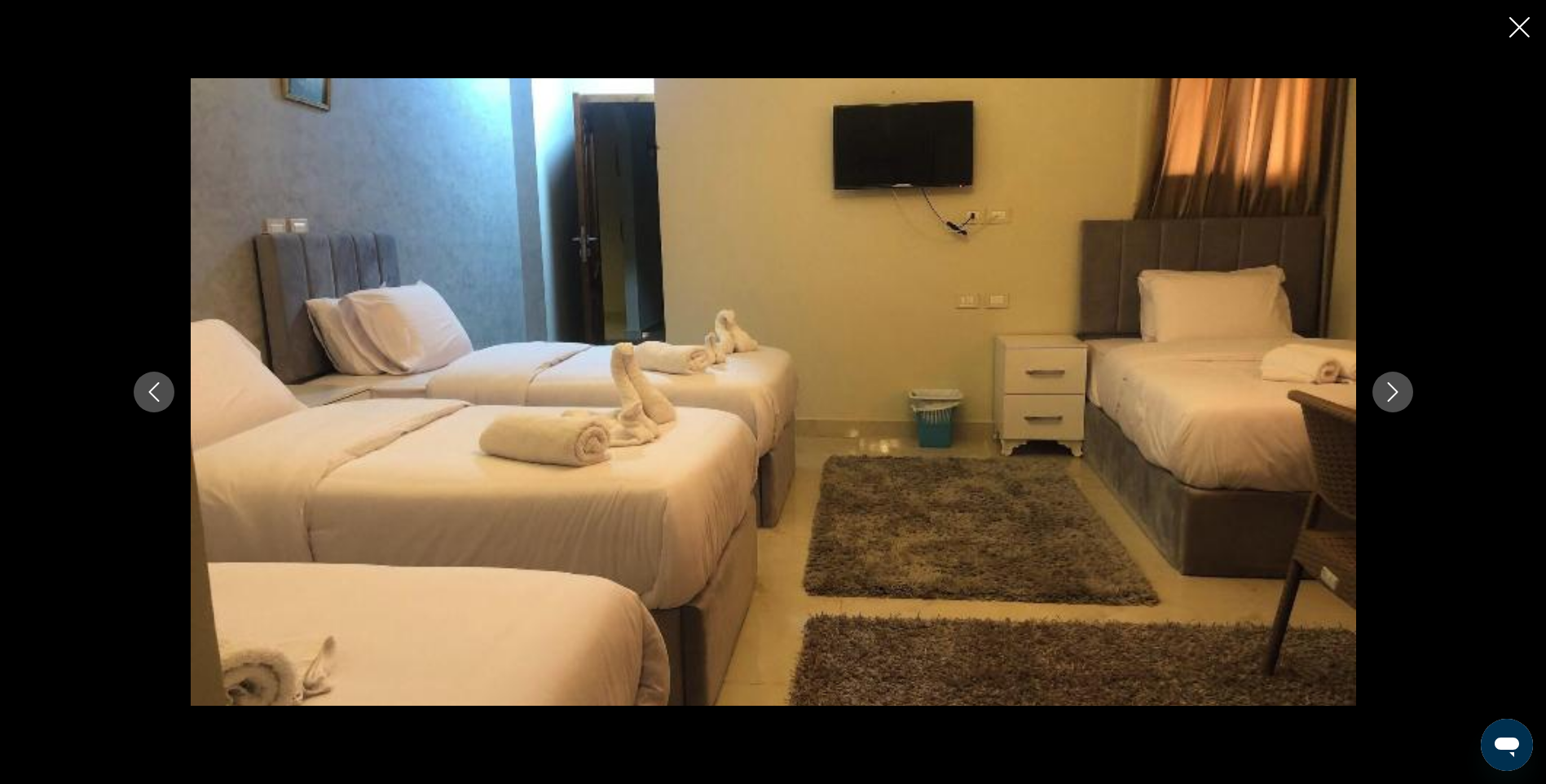
click at [1389, 391] on icon "Next image" at bounding box center [1393, 392] width 19 height 19
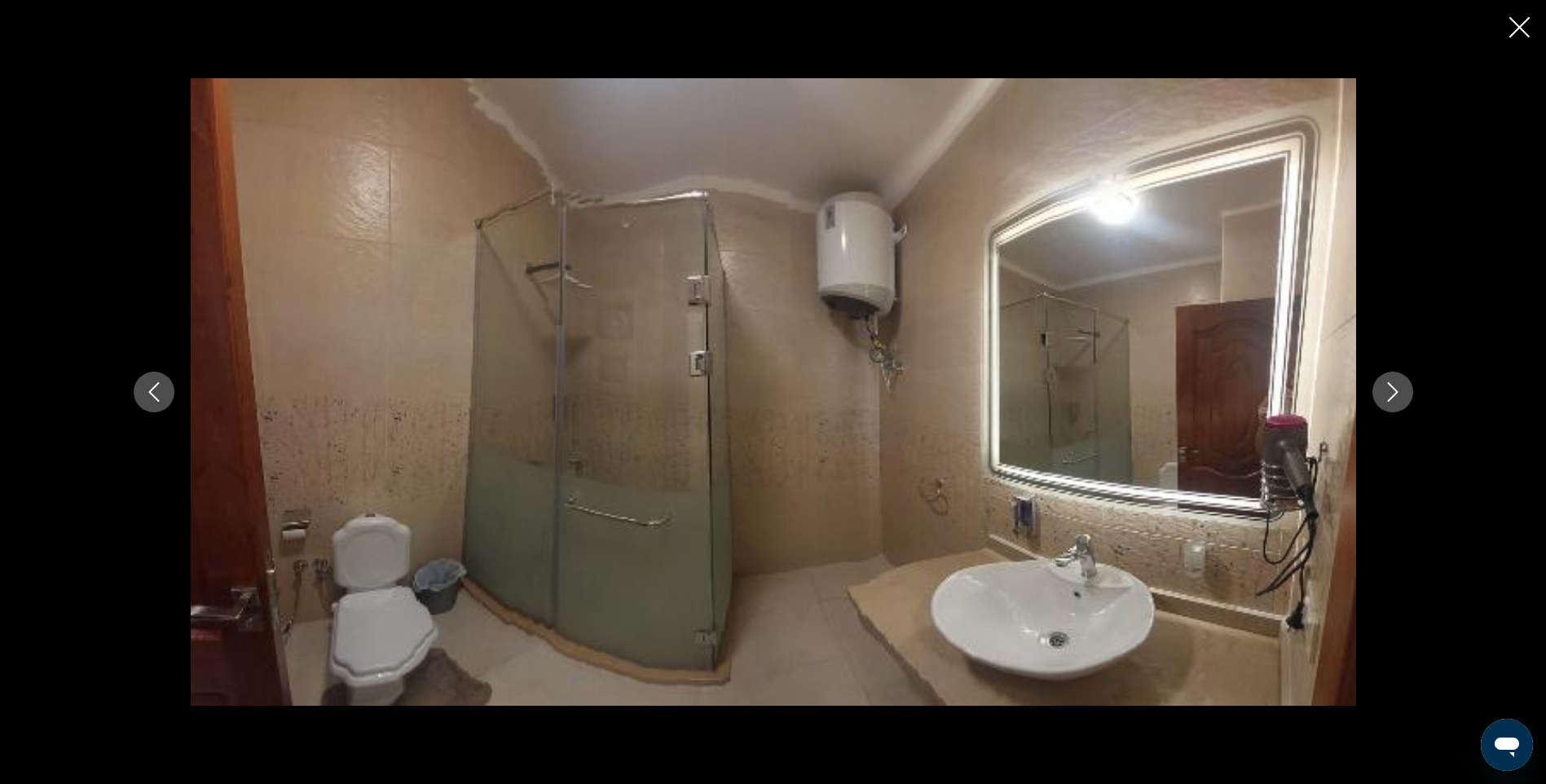
click at [1389, 391] on icon "Next image" at bounding box center [1393, 392] width 19 height 19
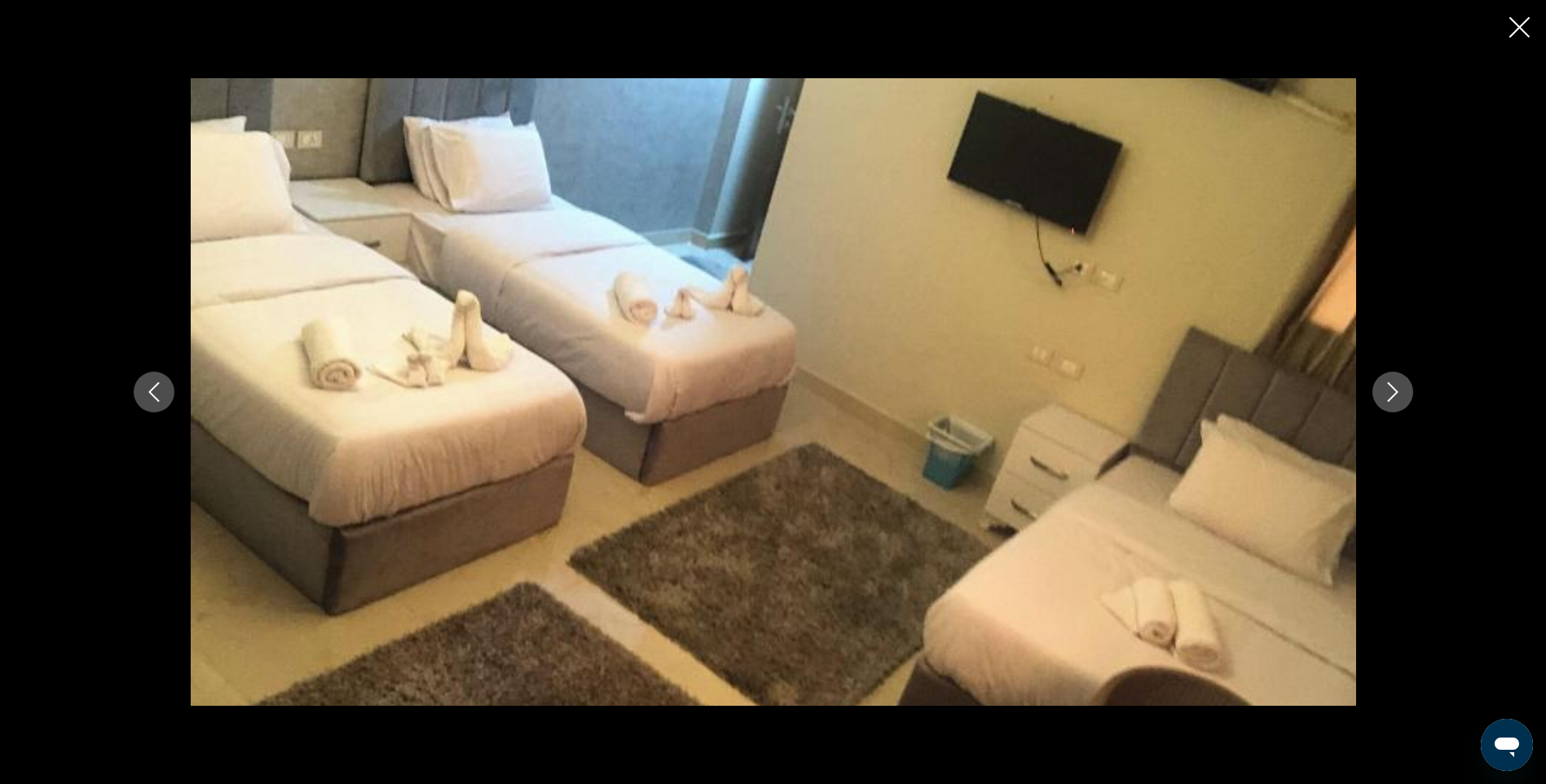
click at [1389, 391] on icon "Next image" at bounding box center [1393, 392] width 19 height 19
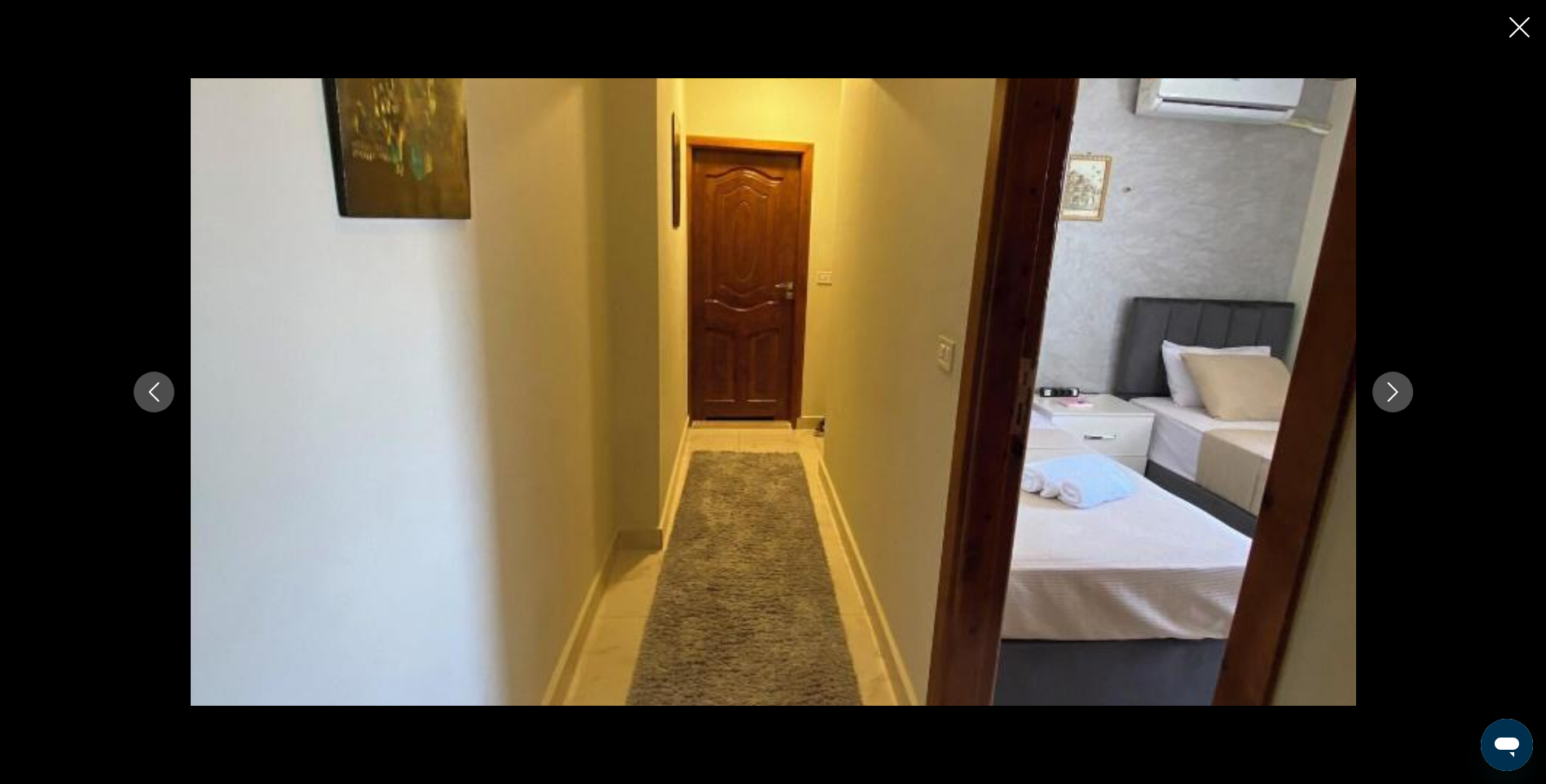
click at [1389, 391] on icon "Next image" at bounding box center [1393, 392] width 19 height 19
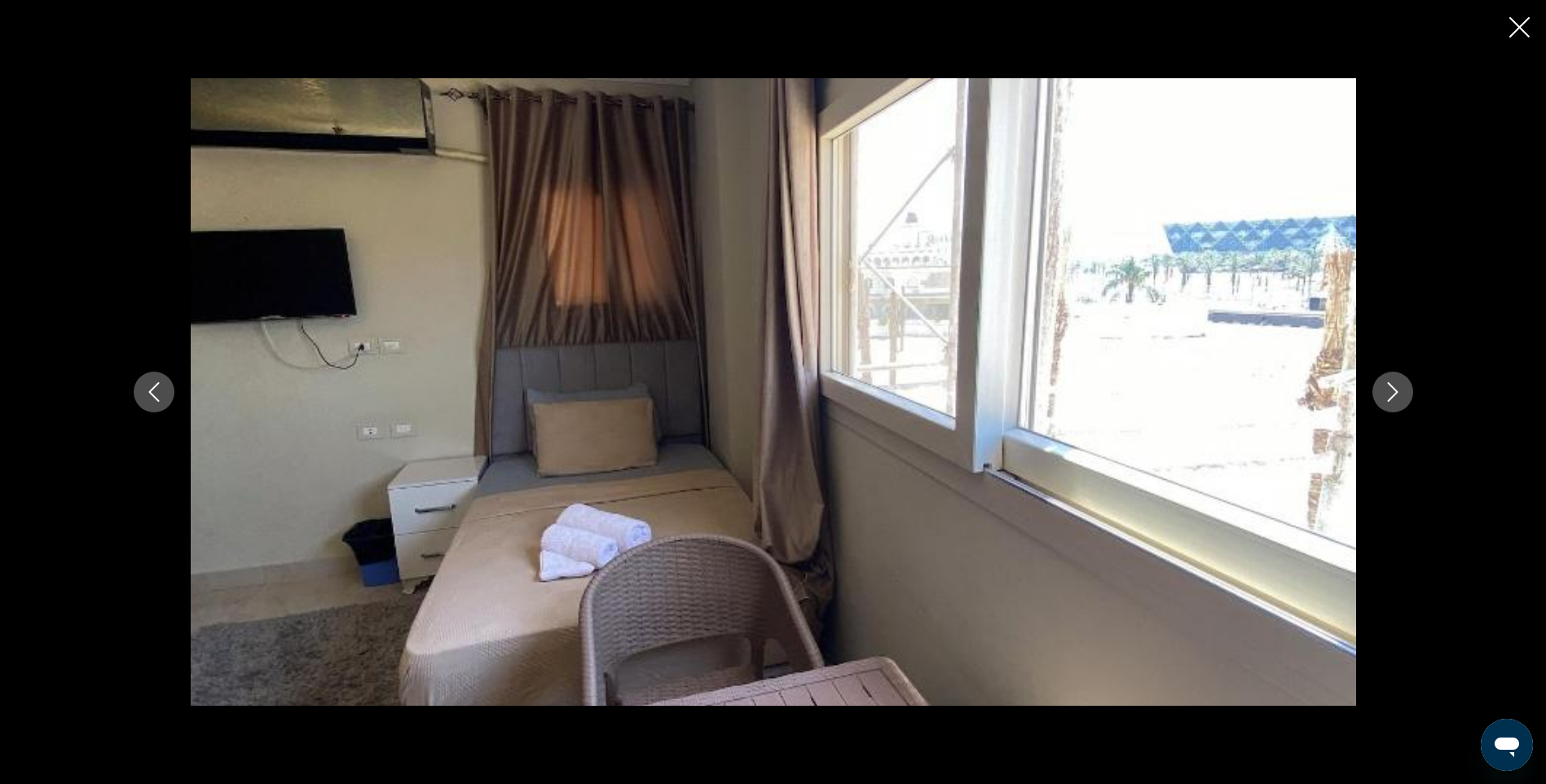
click at [1389, 391] on icon "Next image" at bounding box center [1393, 392] width 19 height 19
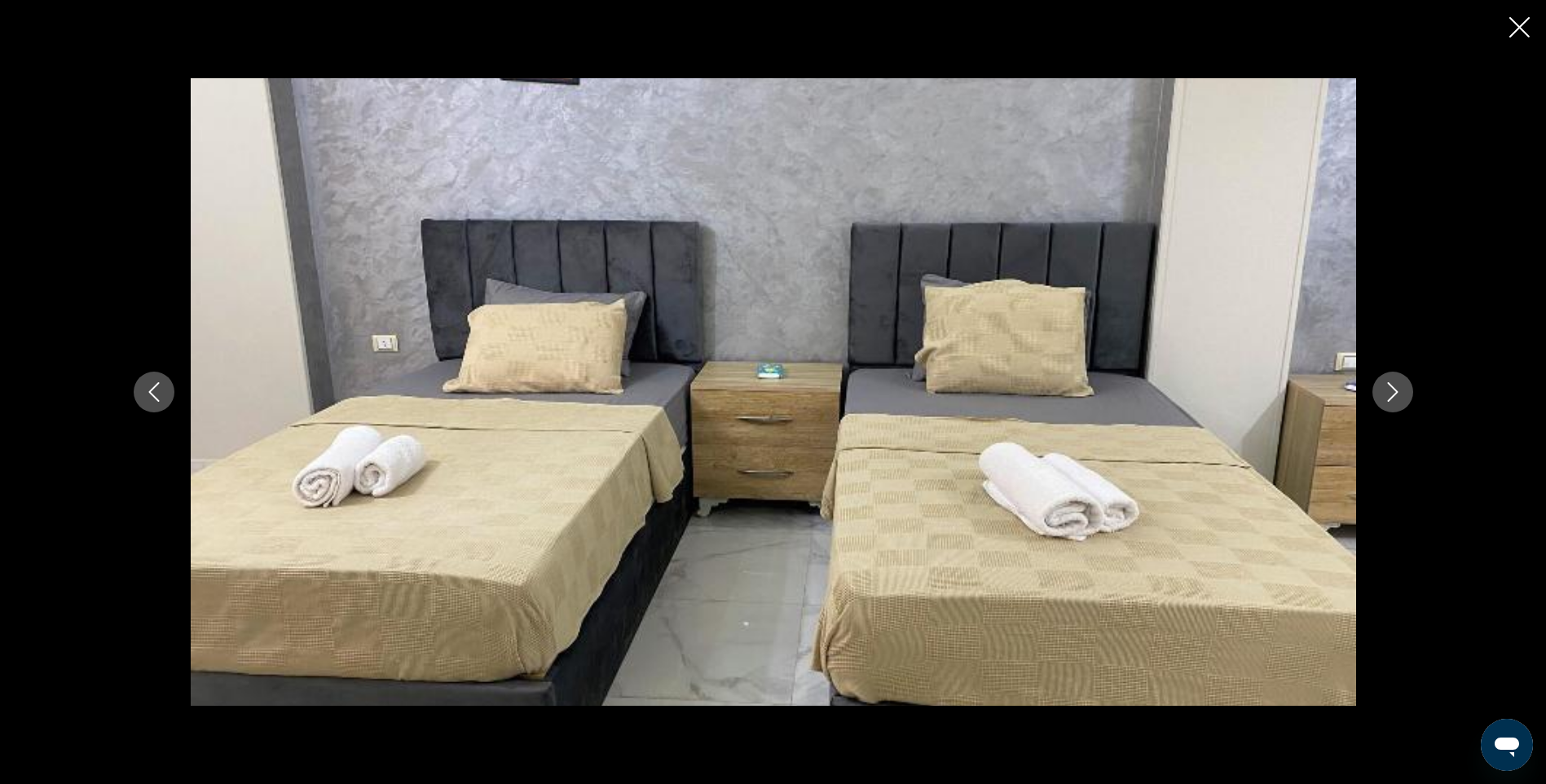
click at [1389, 391] on icon "Next image" at bounding box center [1393, 392] width 19 height 19
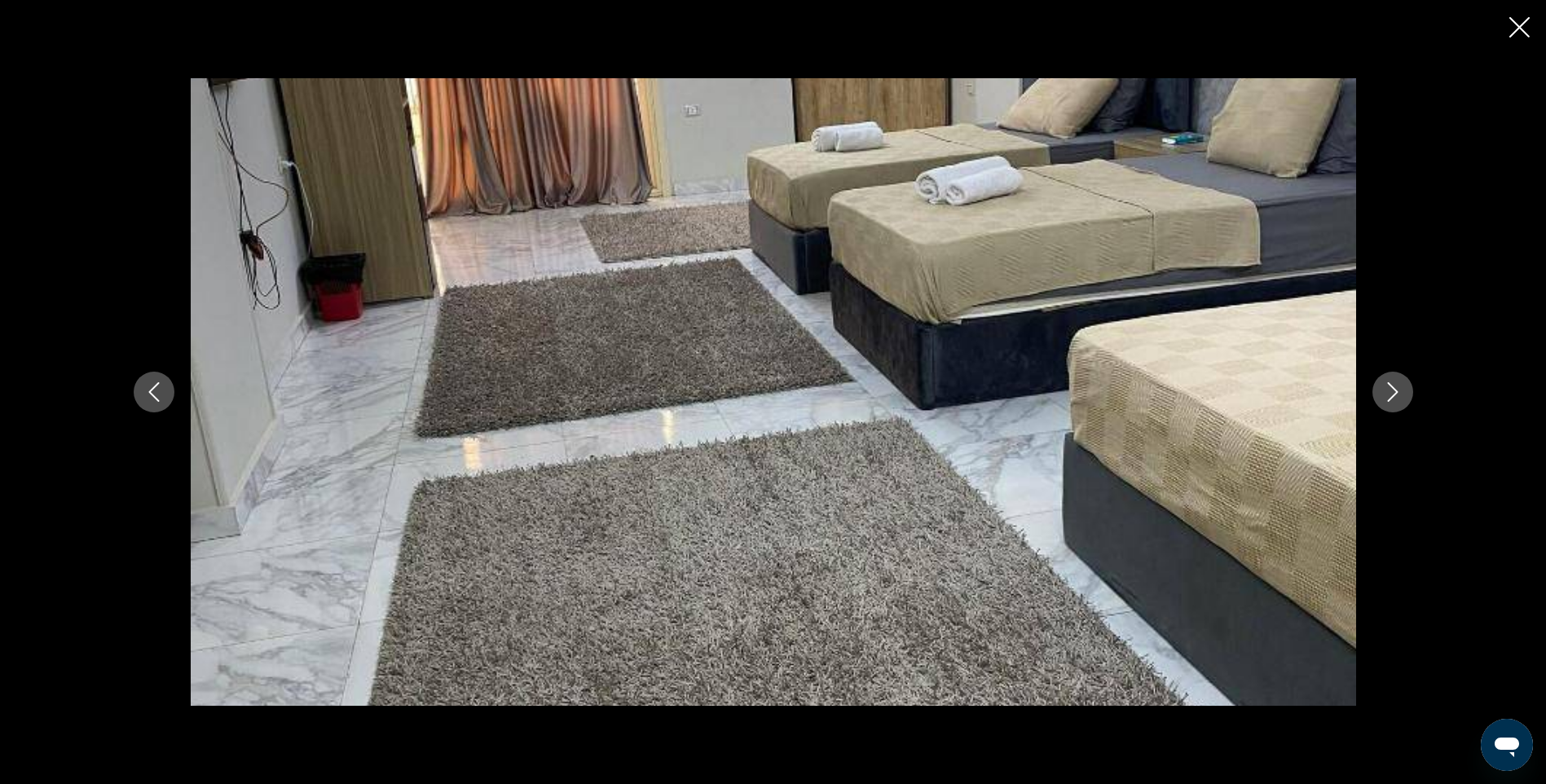
click at [1389, 391] on icon "Next image" at bounding box center [1393, 392] width 19 height 19
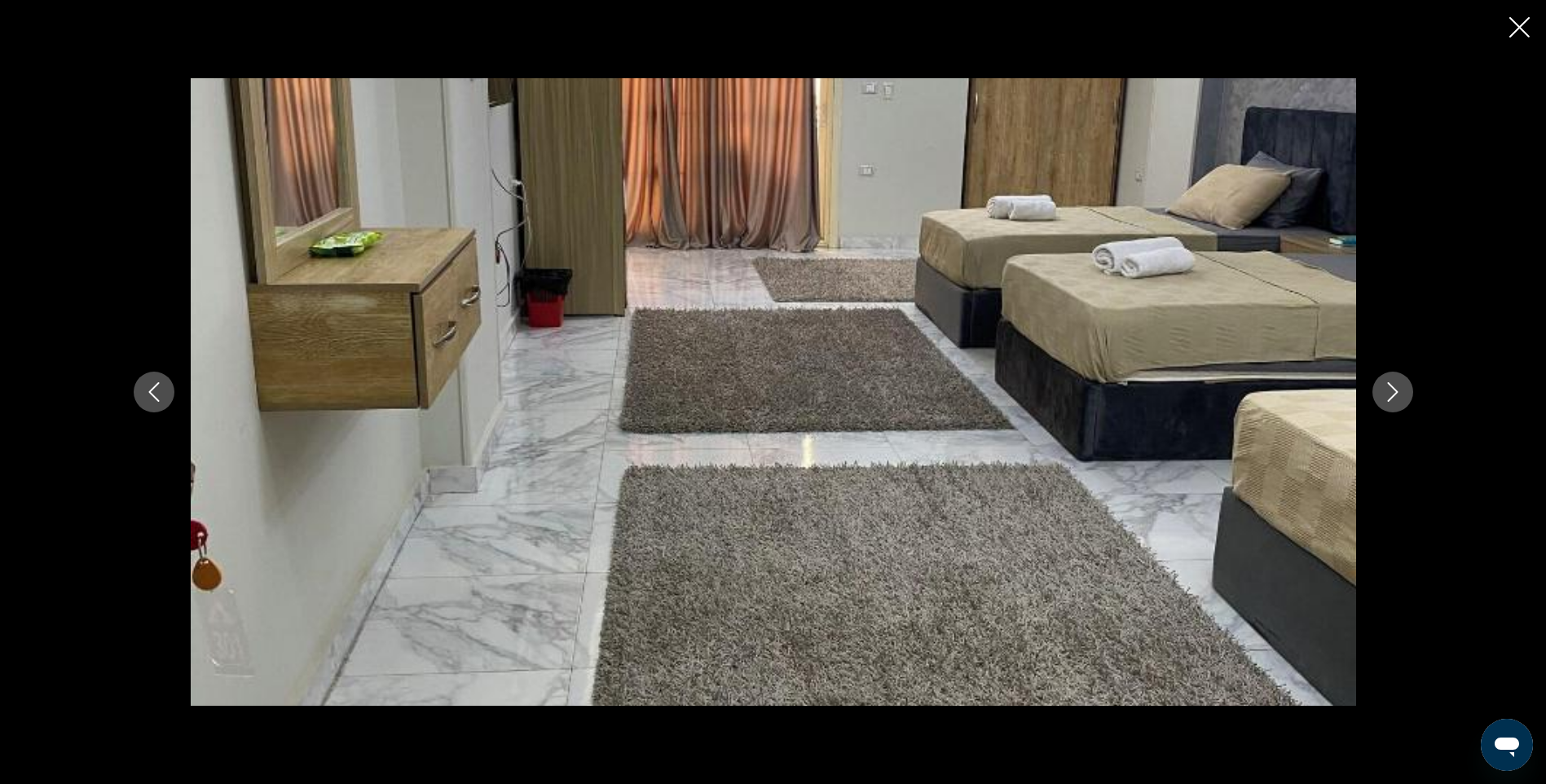
click at [1389, 391] on icon "Next image" at bounding box center [1393, 392] width 19 height 19
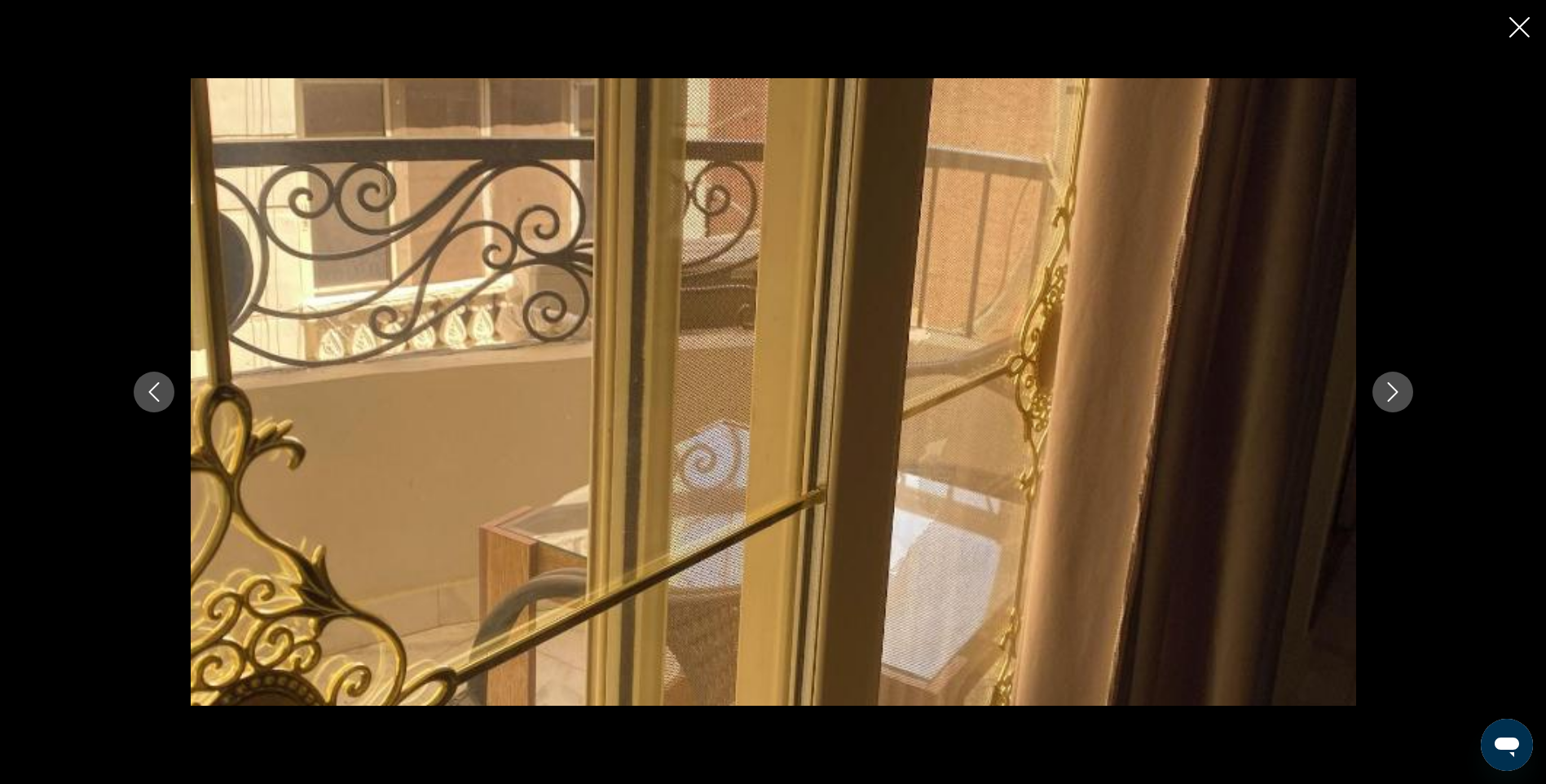
click at [1389, 391] on icon "Next image" at bounding box center [1393, 392] width 19 height 19
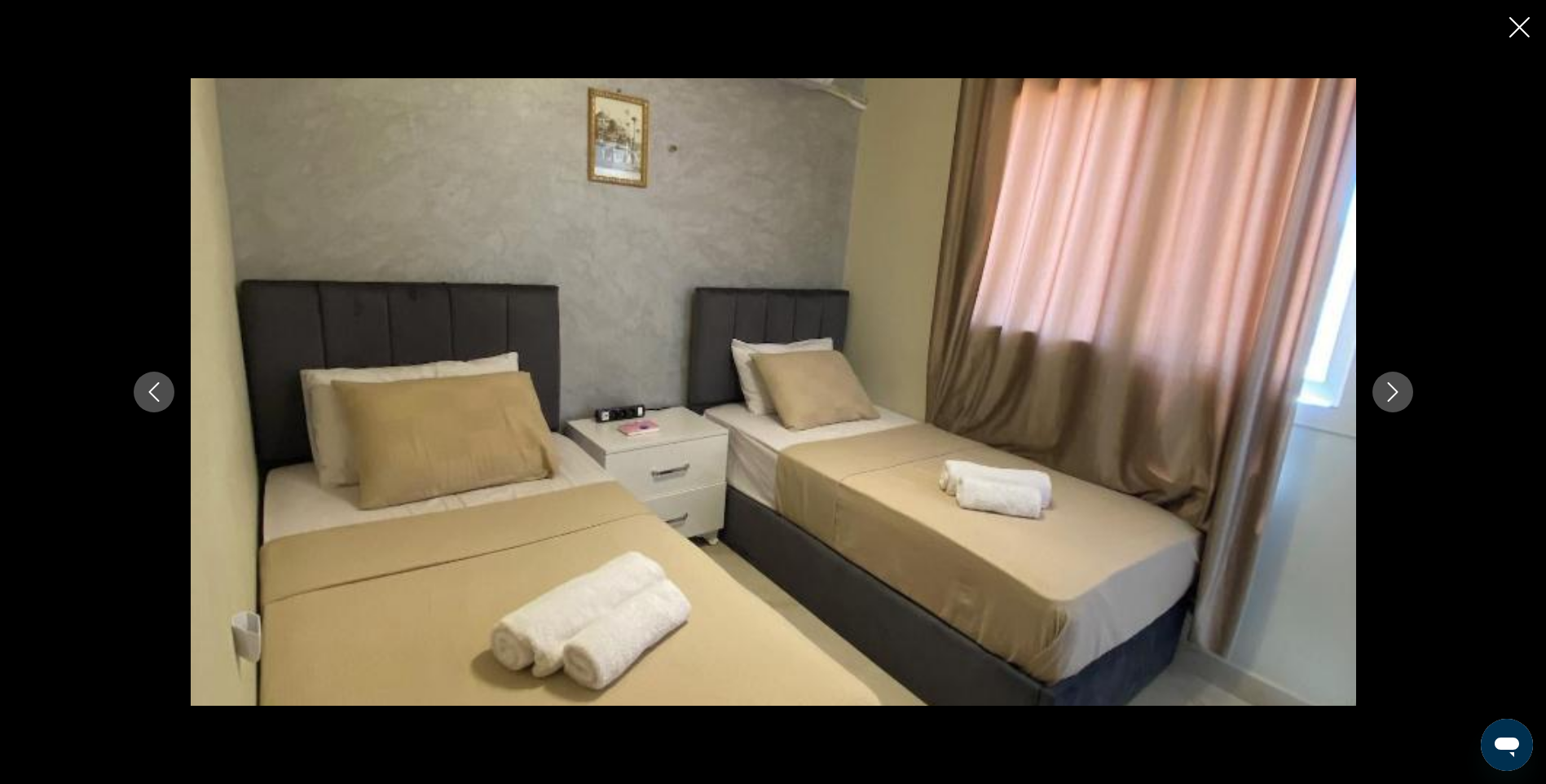
click at [1389, 391] on icon "Next image" at bounding box center [1393, 392] width 19 height 19
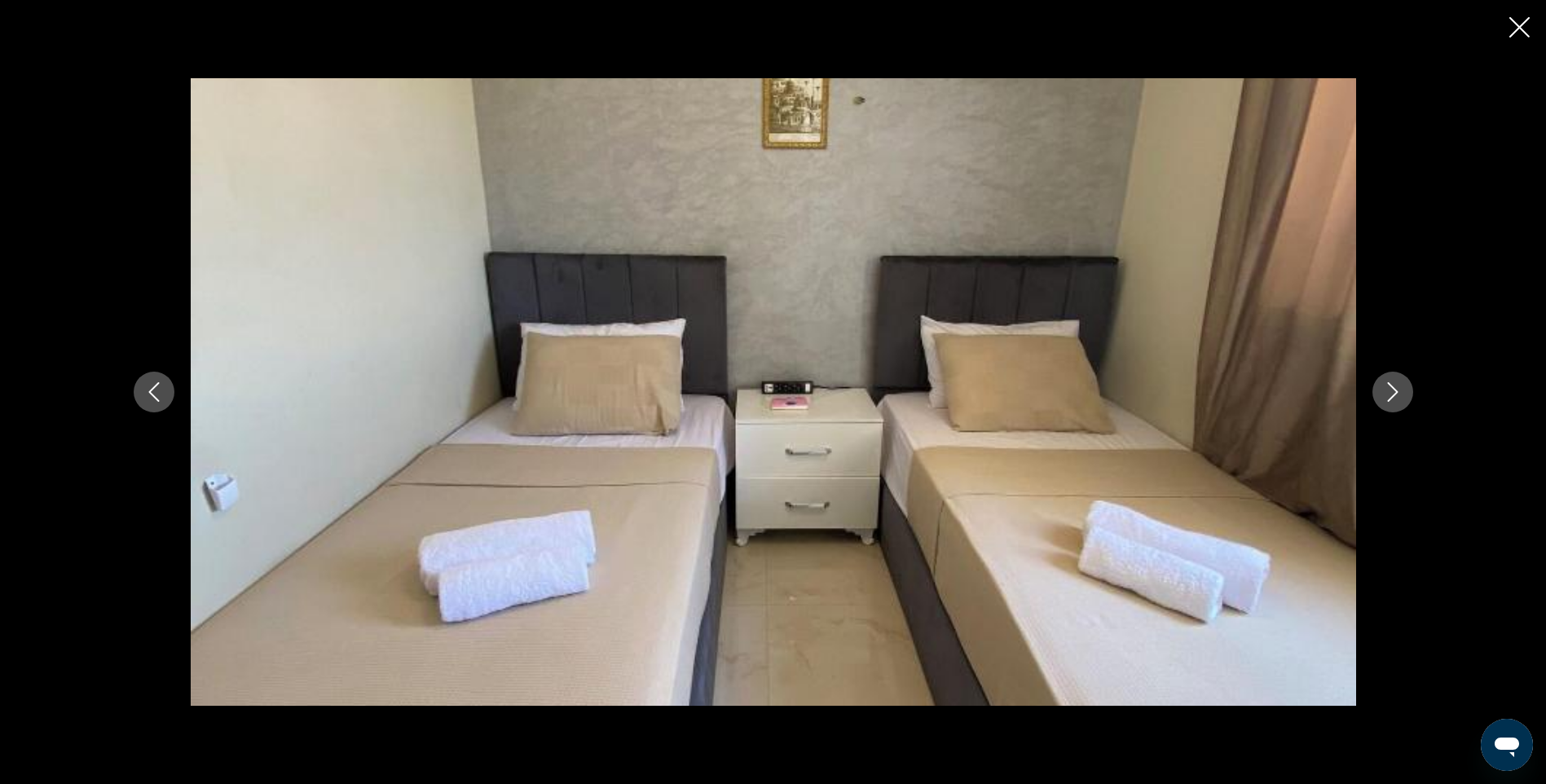
click at [1389, 391] on icon "Next image" at bounding box center [1393, 392] width 19 height 19
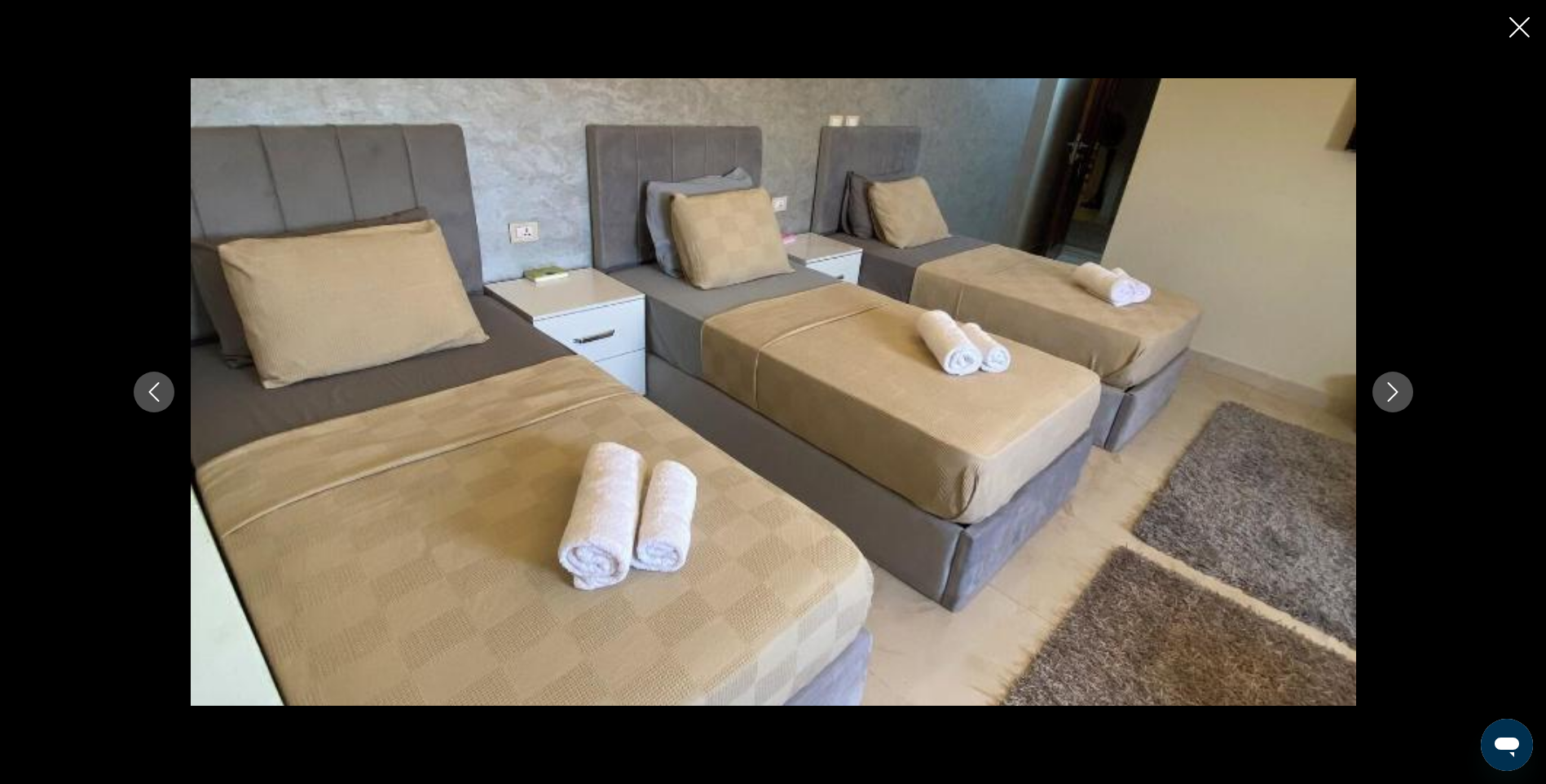
click at [1389, 391] on icon "Next image" at bounding box center [1393, 392] width 19 height 19
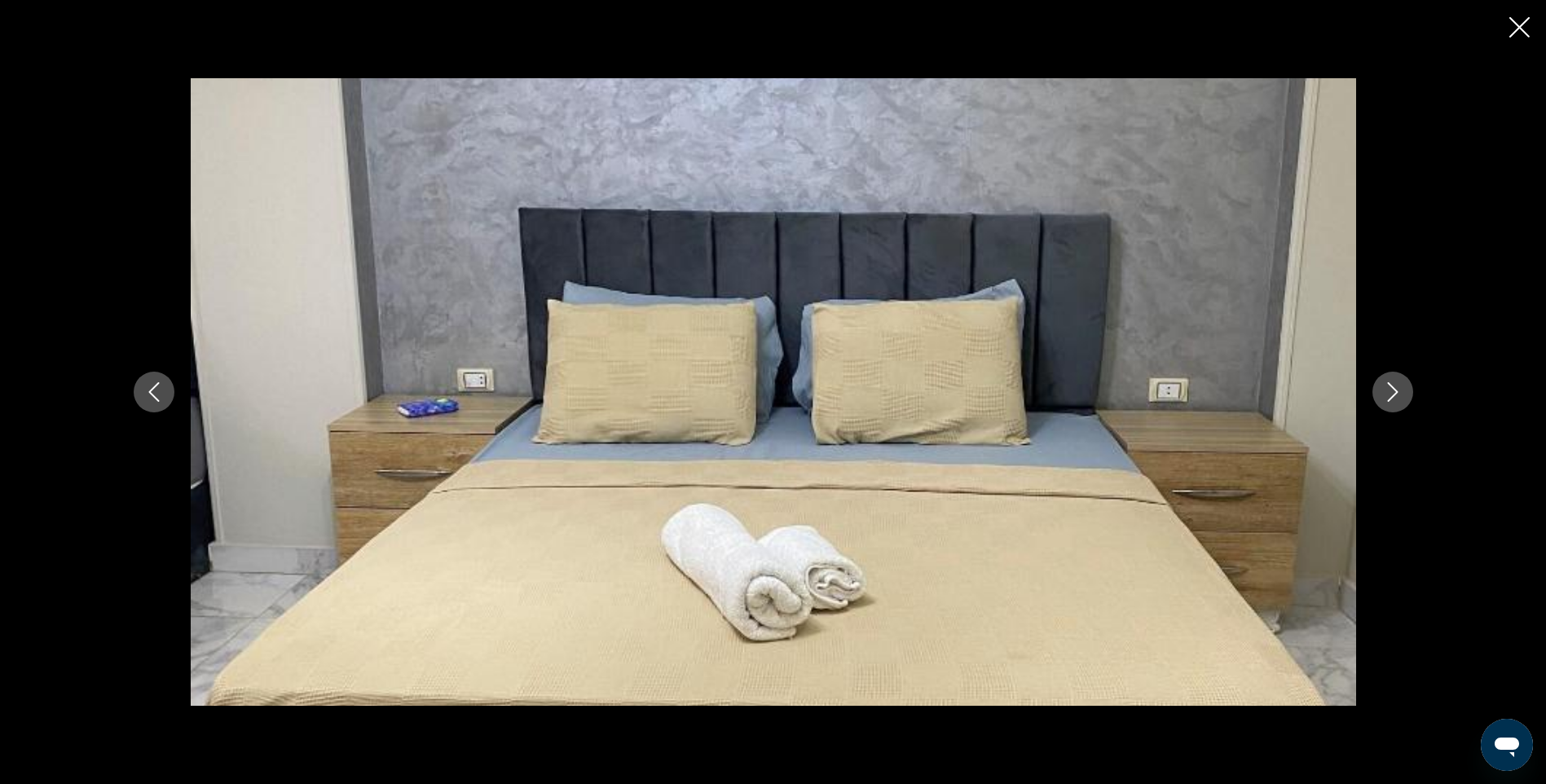
click at [1389, 391] on icon "Next image" at bounding box center [1393, 392] width 19 height 19
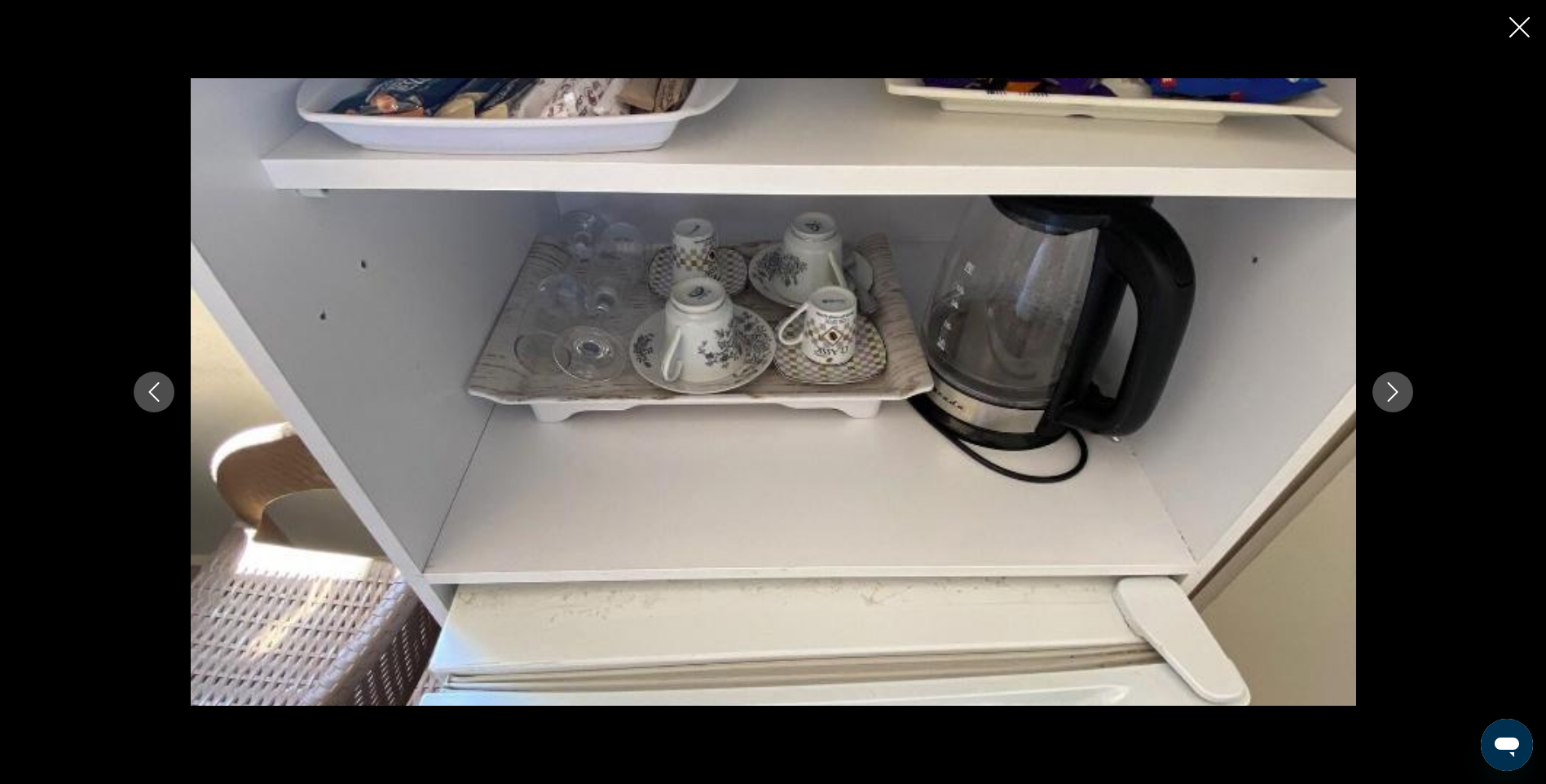
click at [1389, 391] on icon "Next image" at bounding box center [1393, 392] width 19 height 19
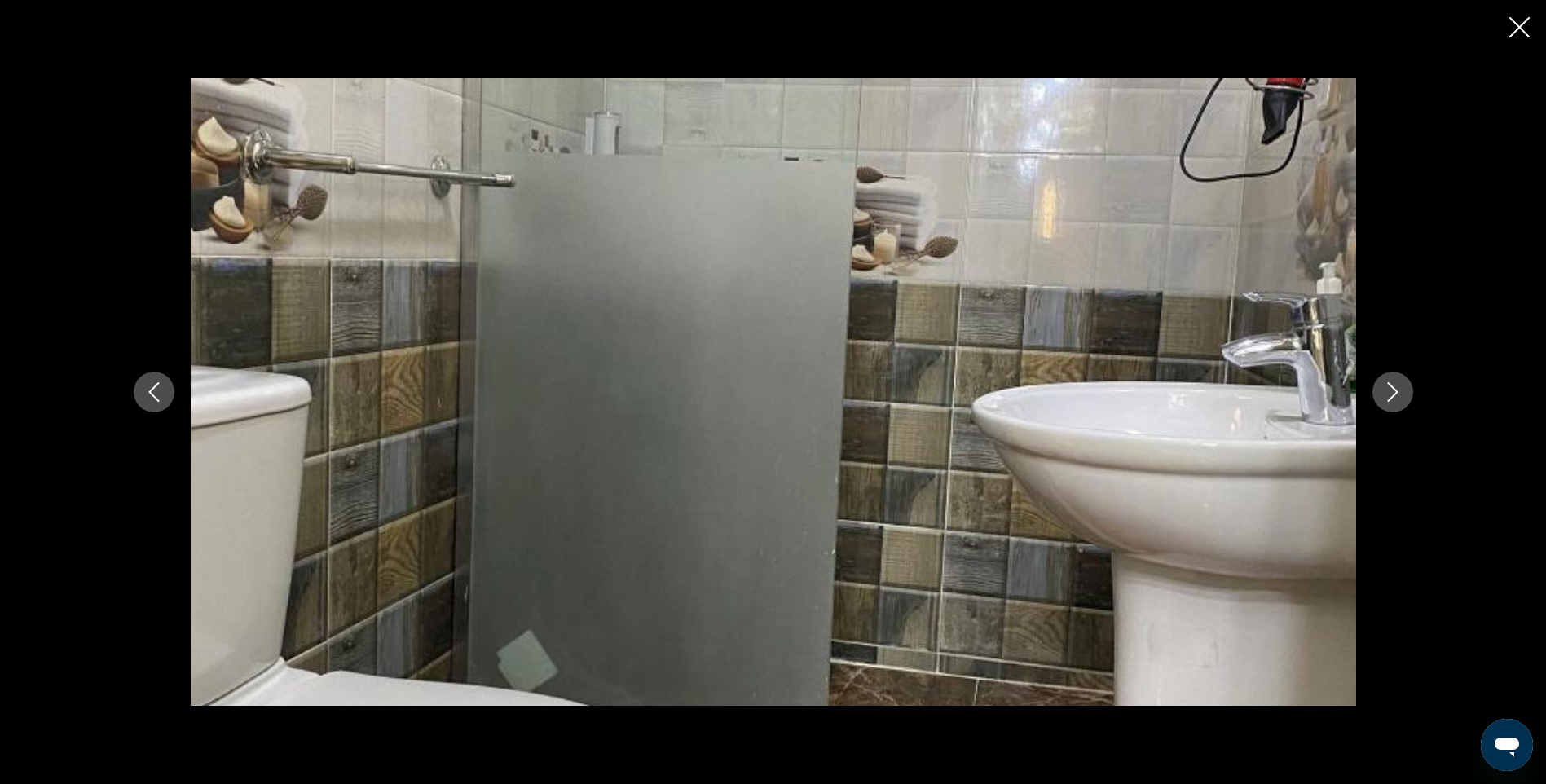
click at [1389, 391] on icon "Next image" at bounding box center [1393, 392] width 19 height 19
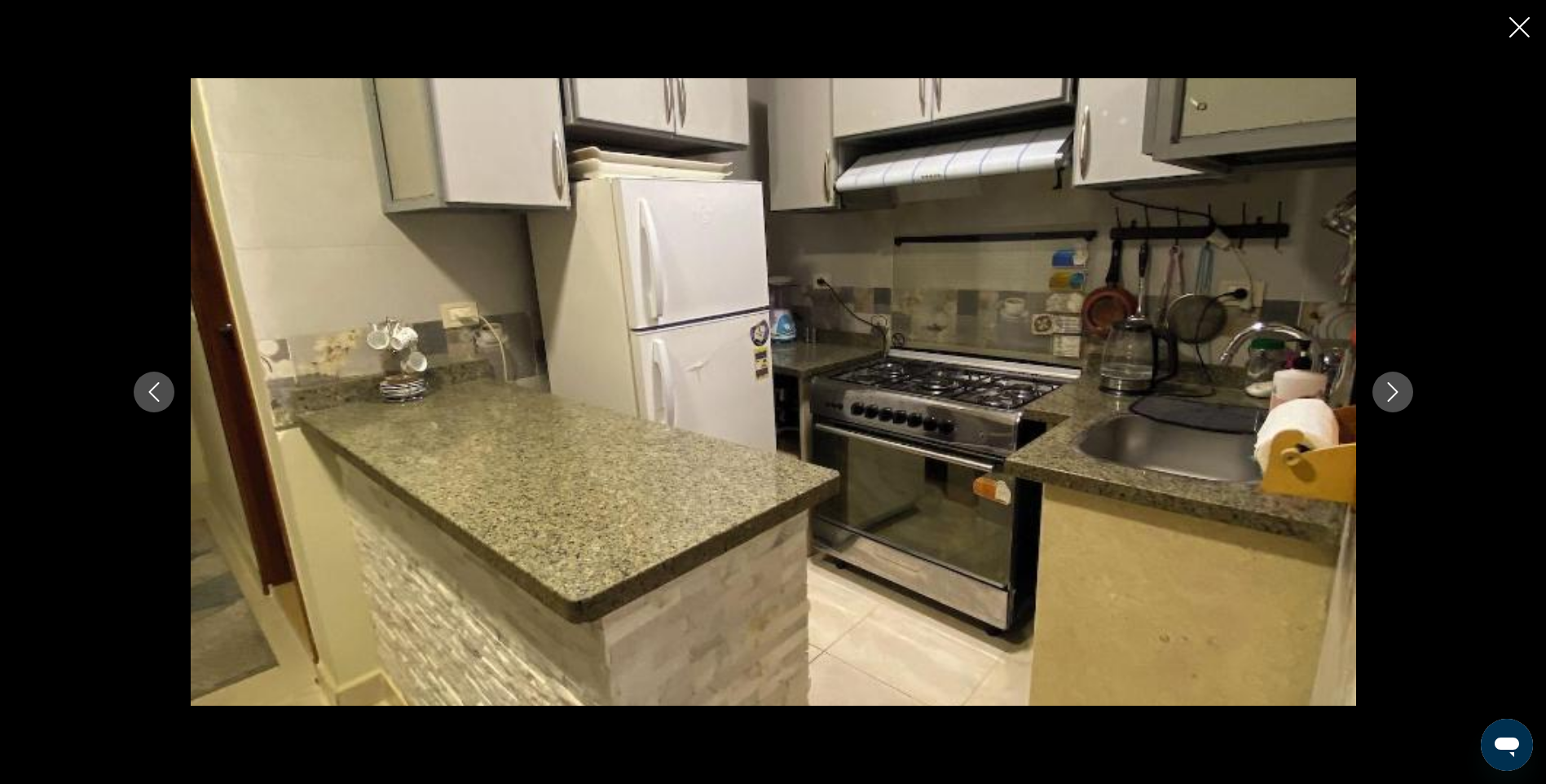
click at [1389, 391] on icon "Next image" at bounding box center [1393, 392] width 19 height 19
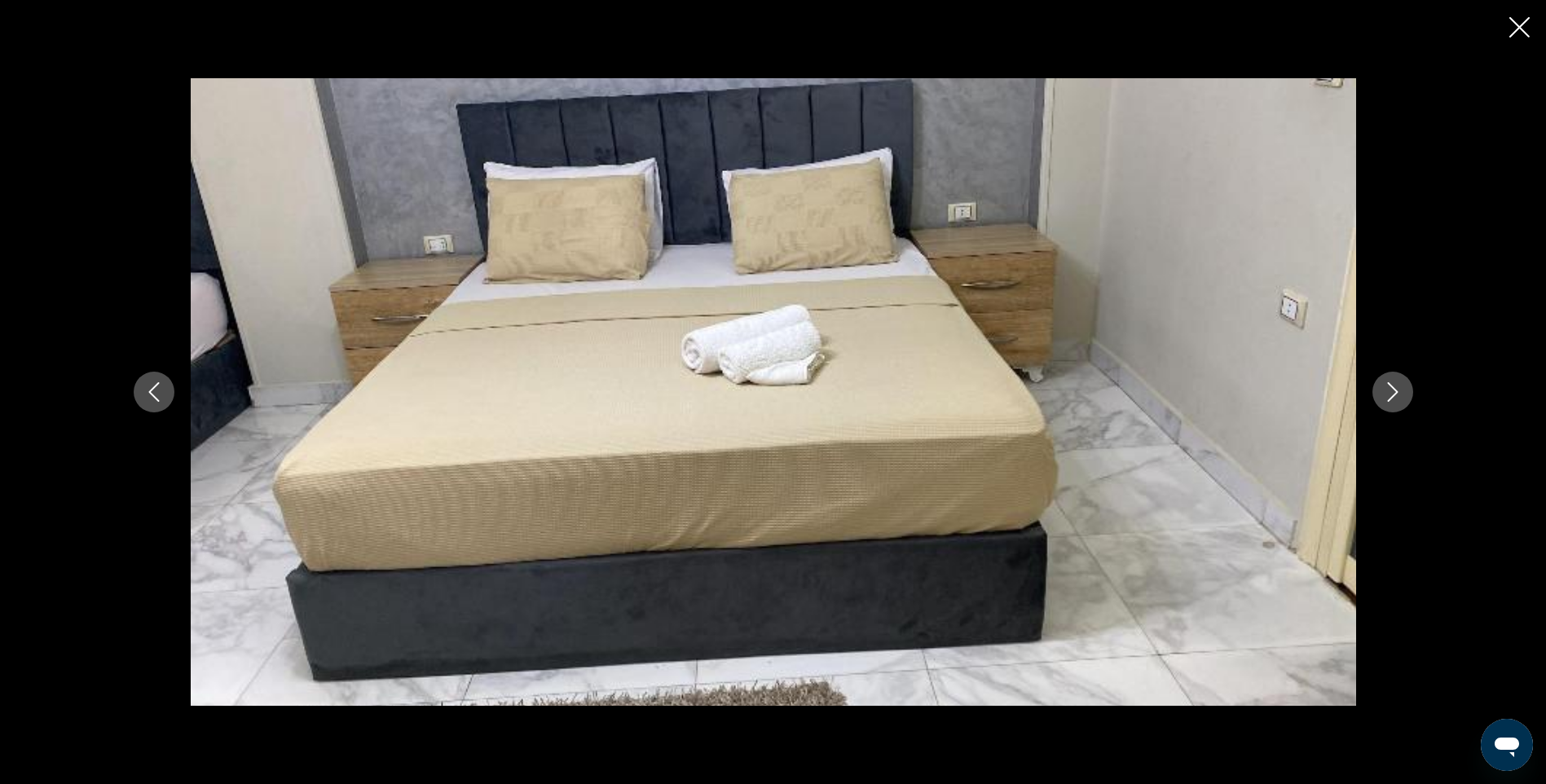
click at [1389, 391] on icon "Next image" at bounding box center [1393, 392] width 19 height 19
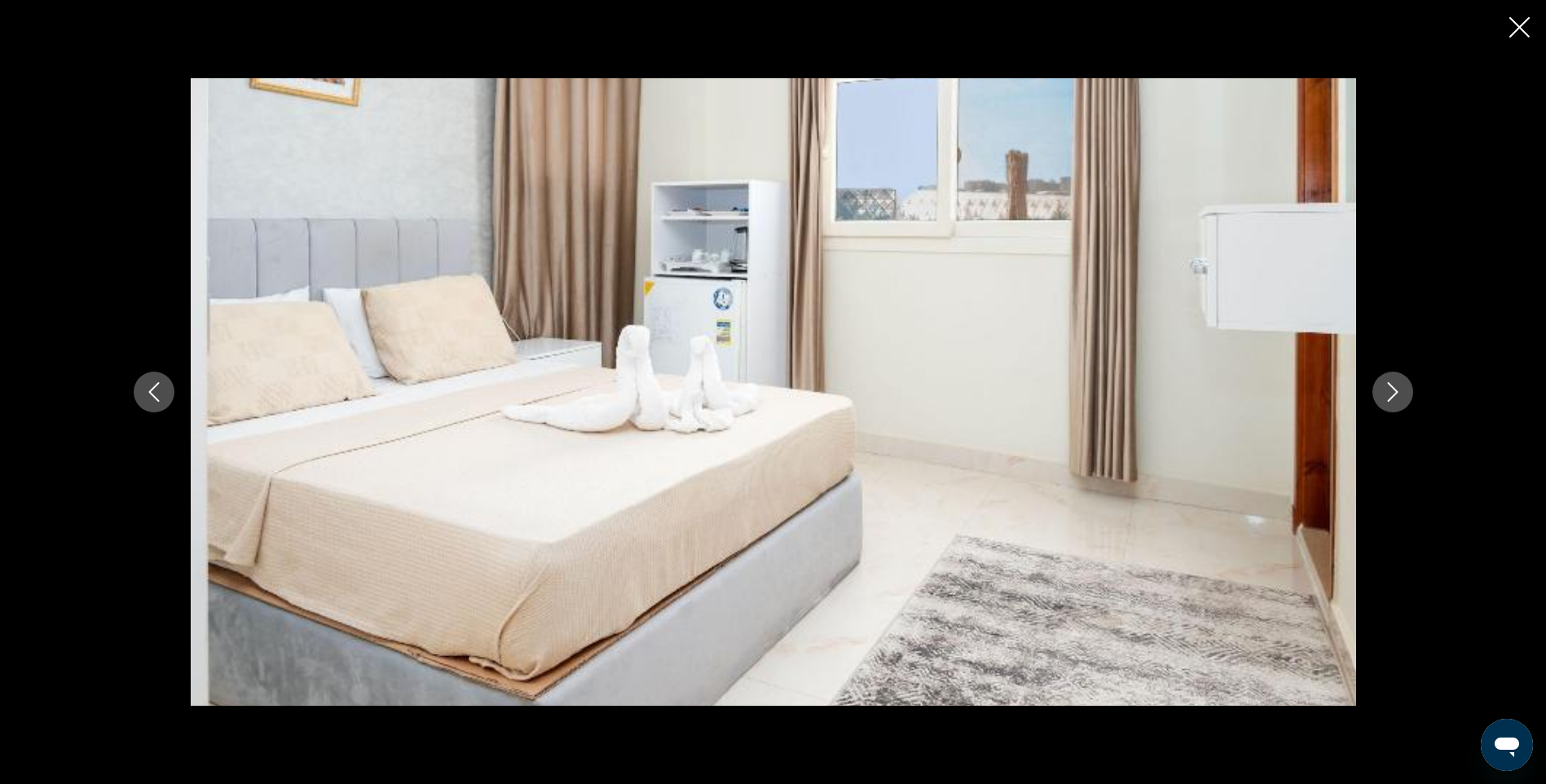
click at [1389, 391] on icon "Next image" at bounding box center [1393, 392] width 19 height 19
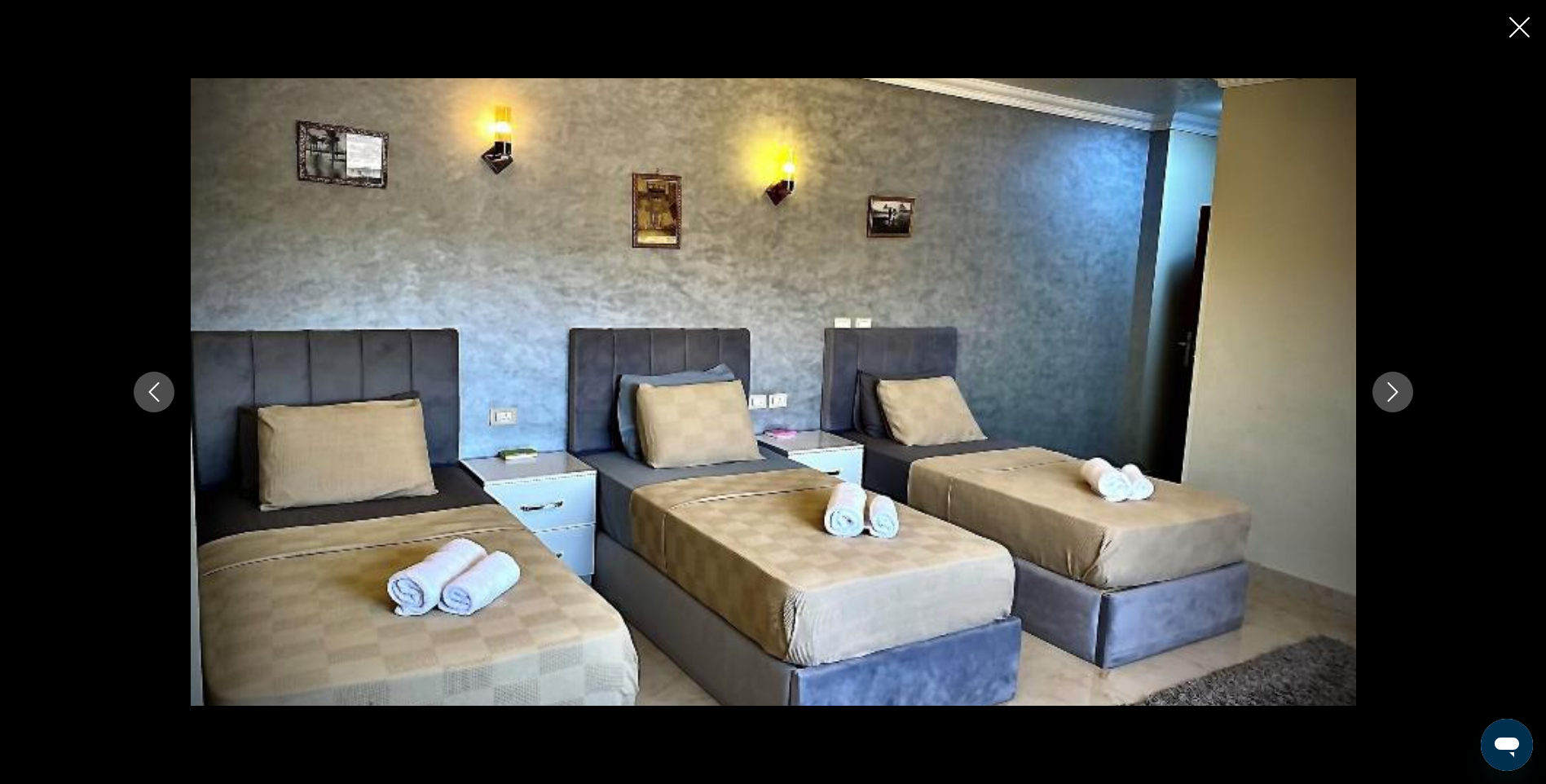
click at [1389, 391] on icon "Next image" at bounding box center [1393, 392] width 19 height 19
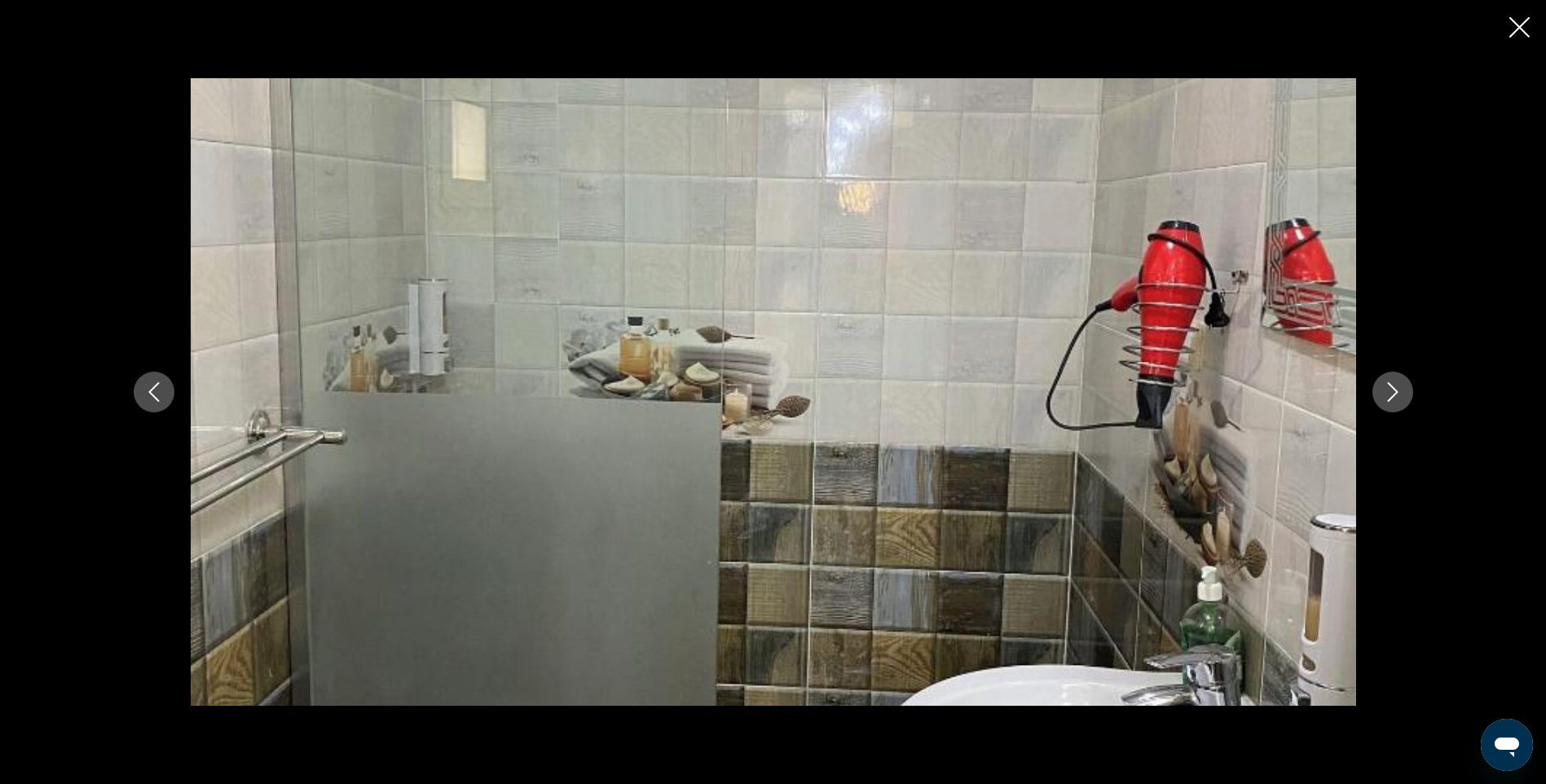
click at [1389, 391] on icon "Next image" at bounding box center [1393, 392] width 19 height 19
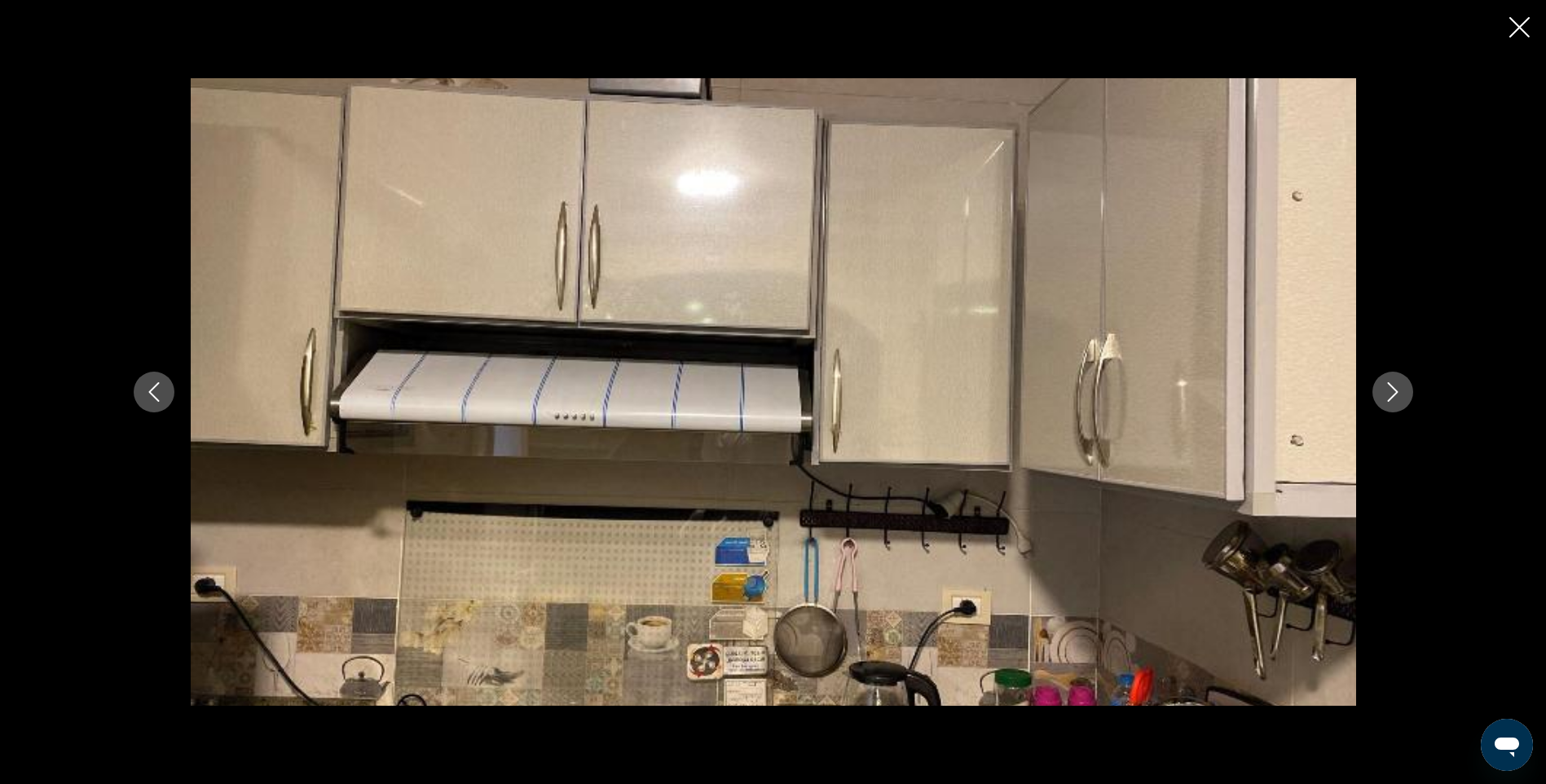
scroll to position [1467, 0]
click at [1389, 391] on icon "Next image" at bounding box center [1393, 392] width 19 height 19
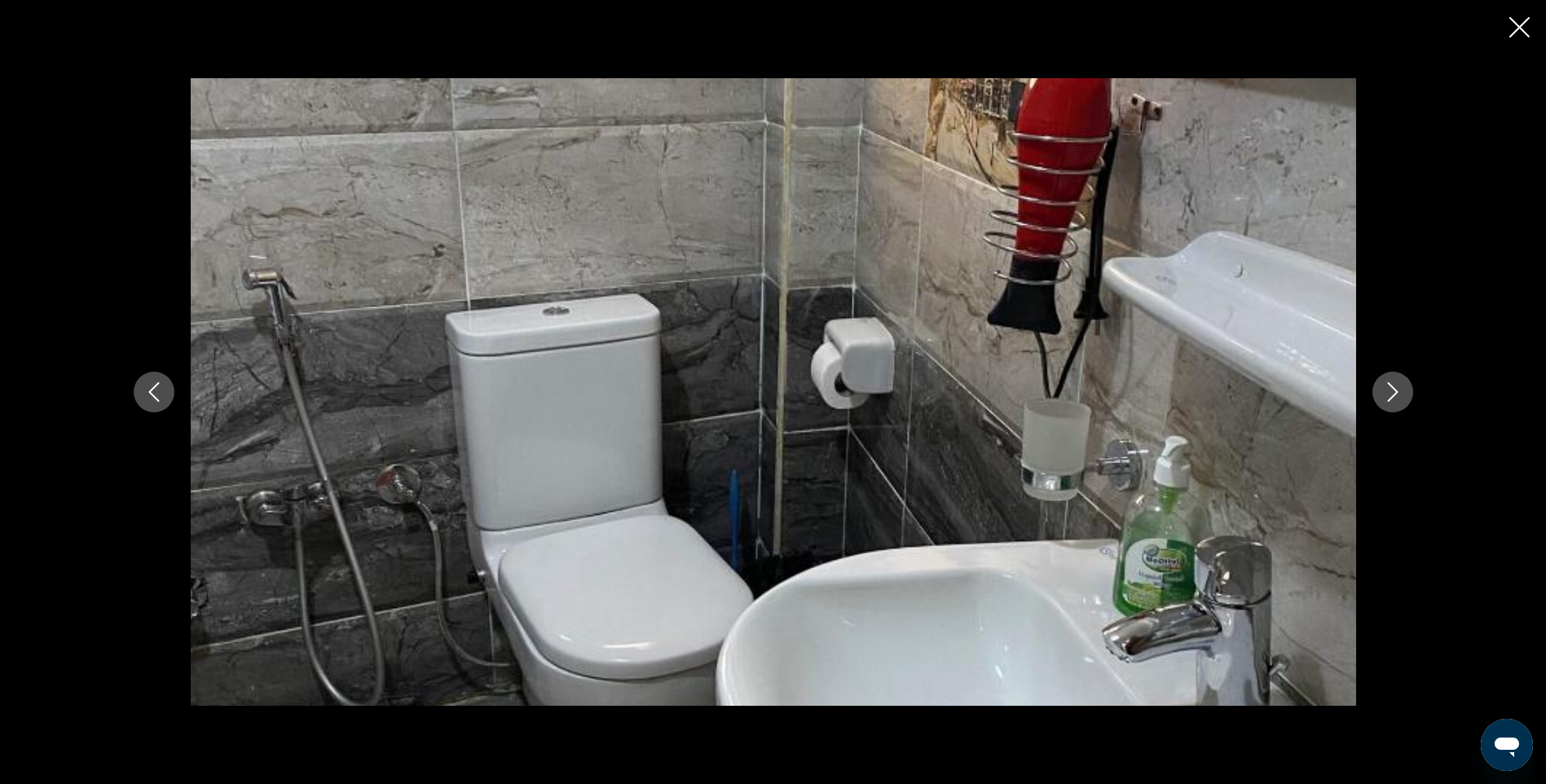
click at [1389, 391] on icon "Next image" at bounding box center [1393, 392] width 19 height 19
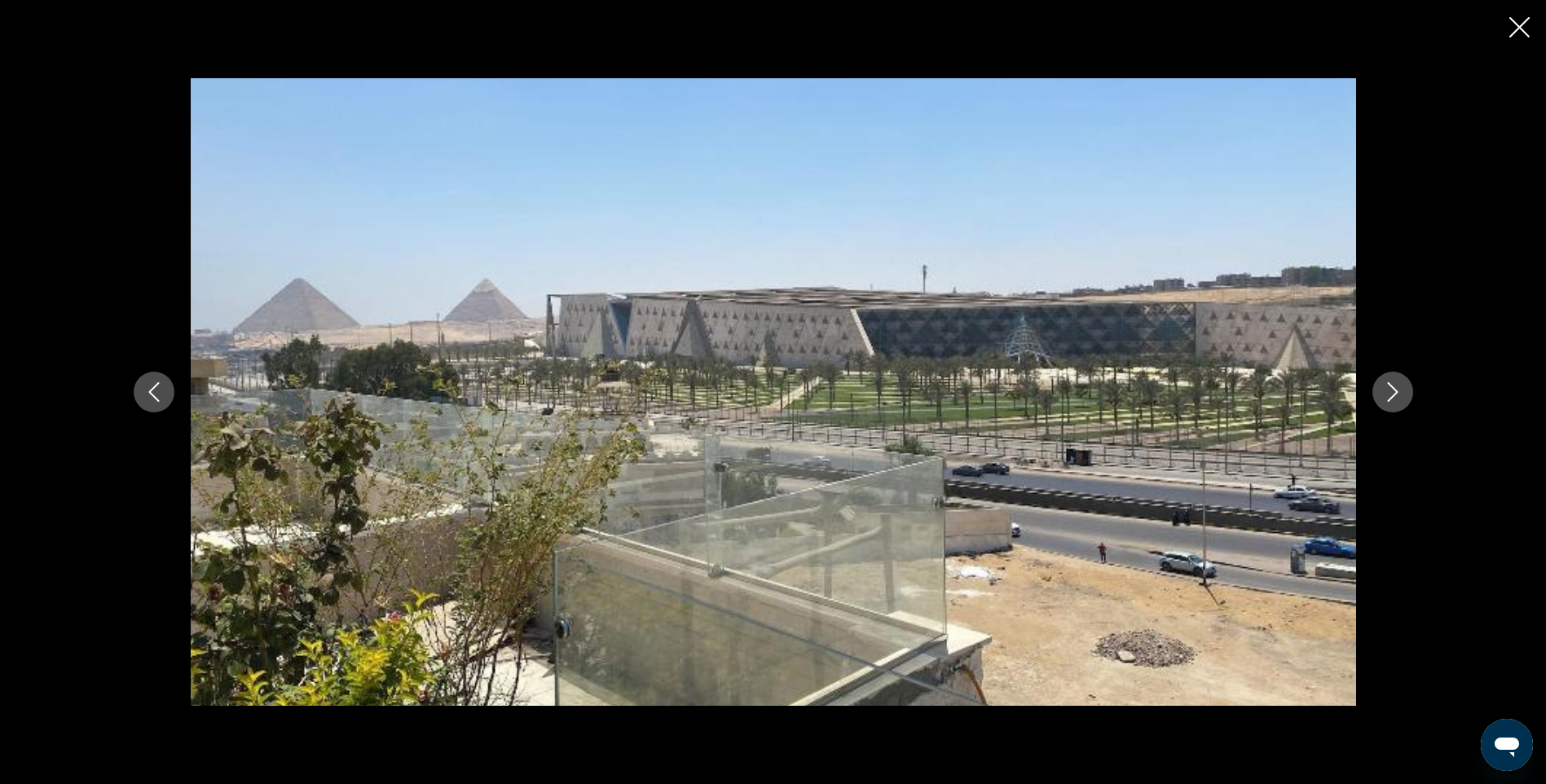
scroll to position [1875, 0]
click at [1520, 25] on icon "Close slideshow" at bounding box center [1520, 26] width 20 height 20
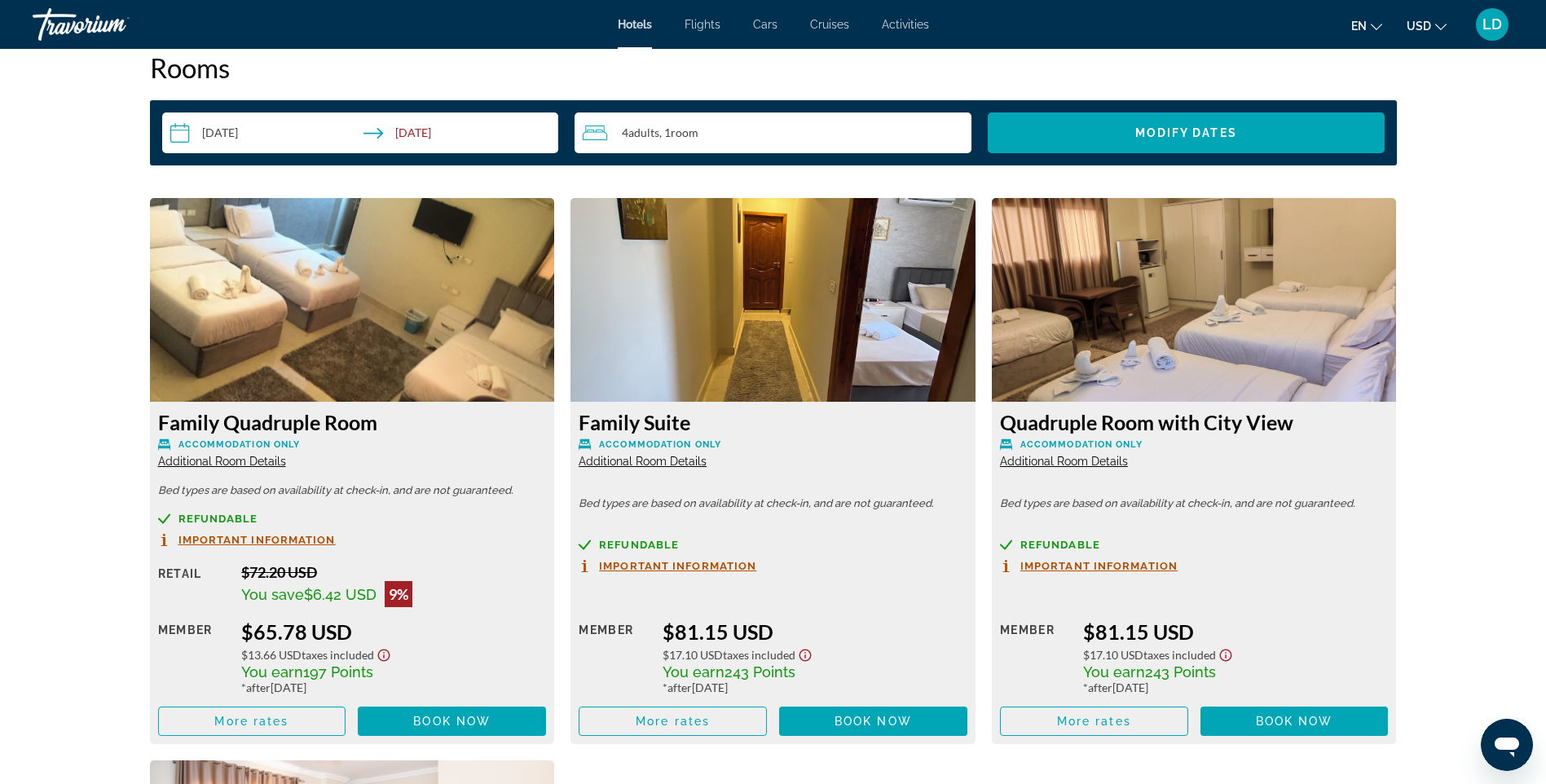
scroll to position [2527, 0]
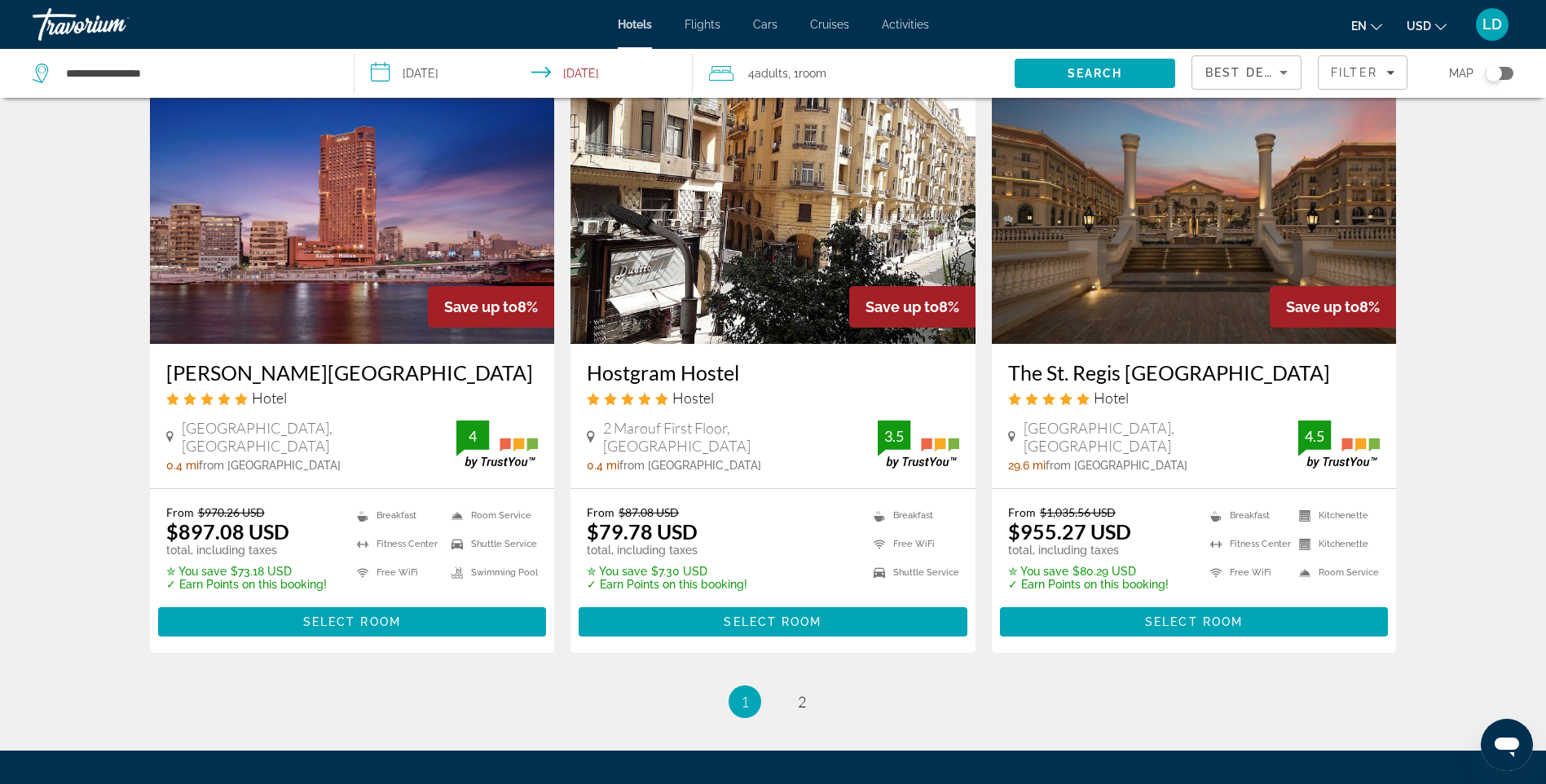
scroll to position [1875, 0]
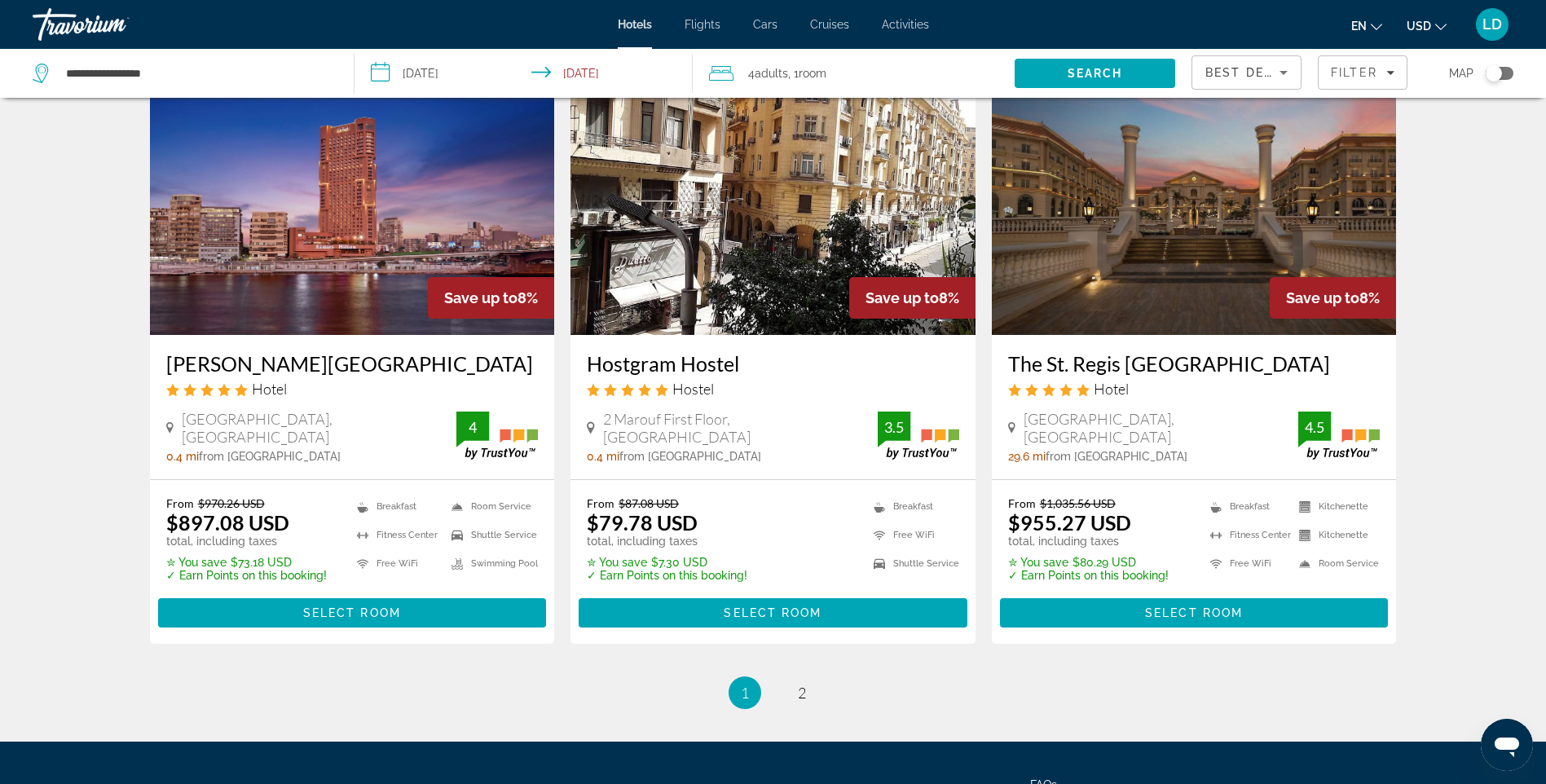
click at [791, 224] on img "Main content" at bounding box center [773, 204] width 405 height 260
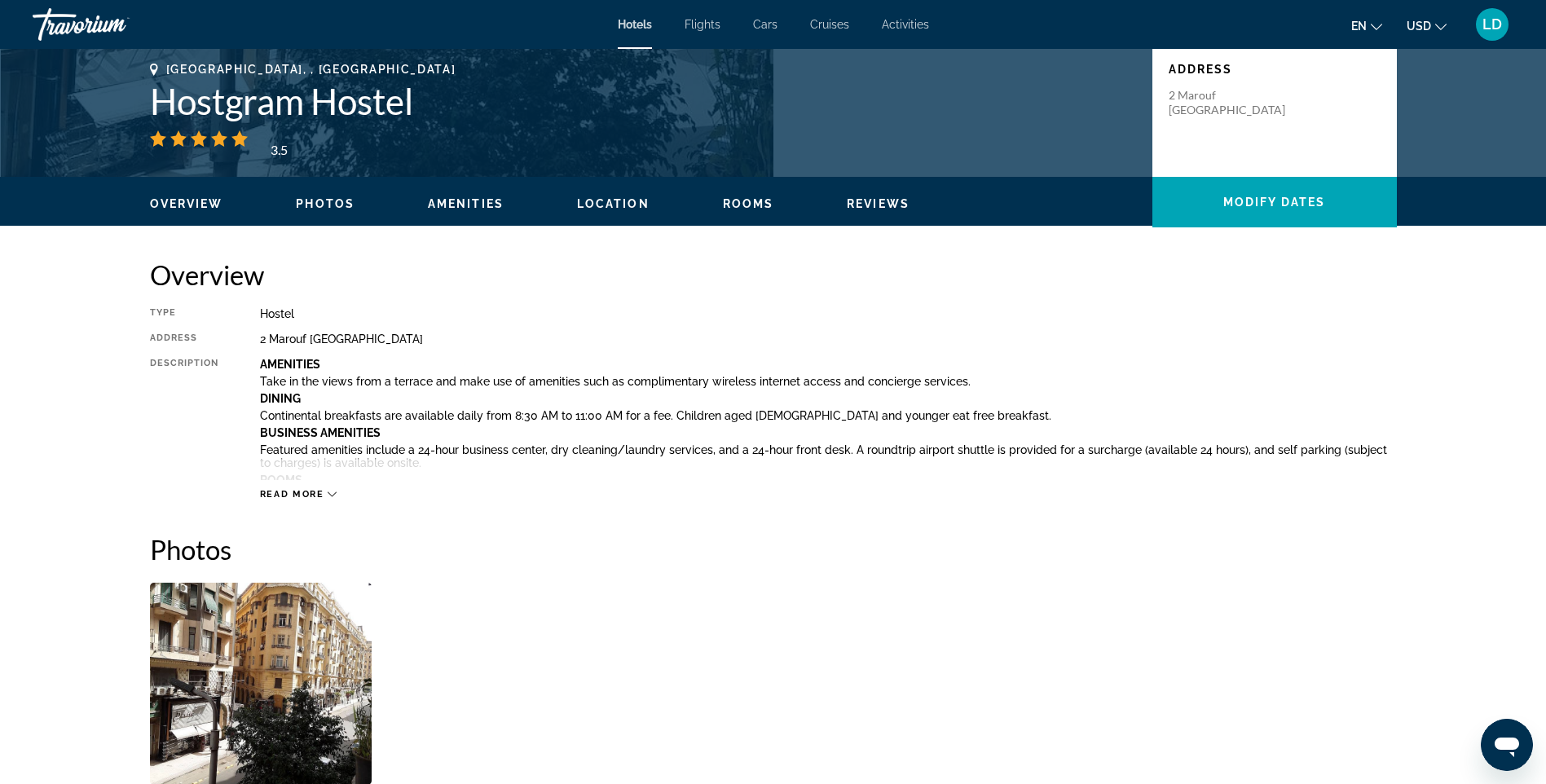
scroll to position [245, 0]
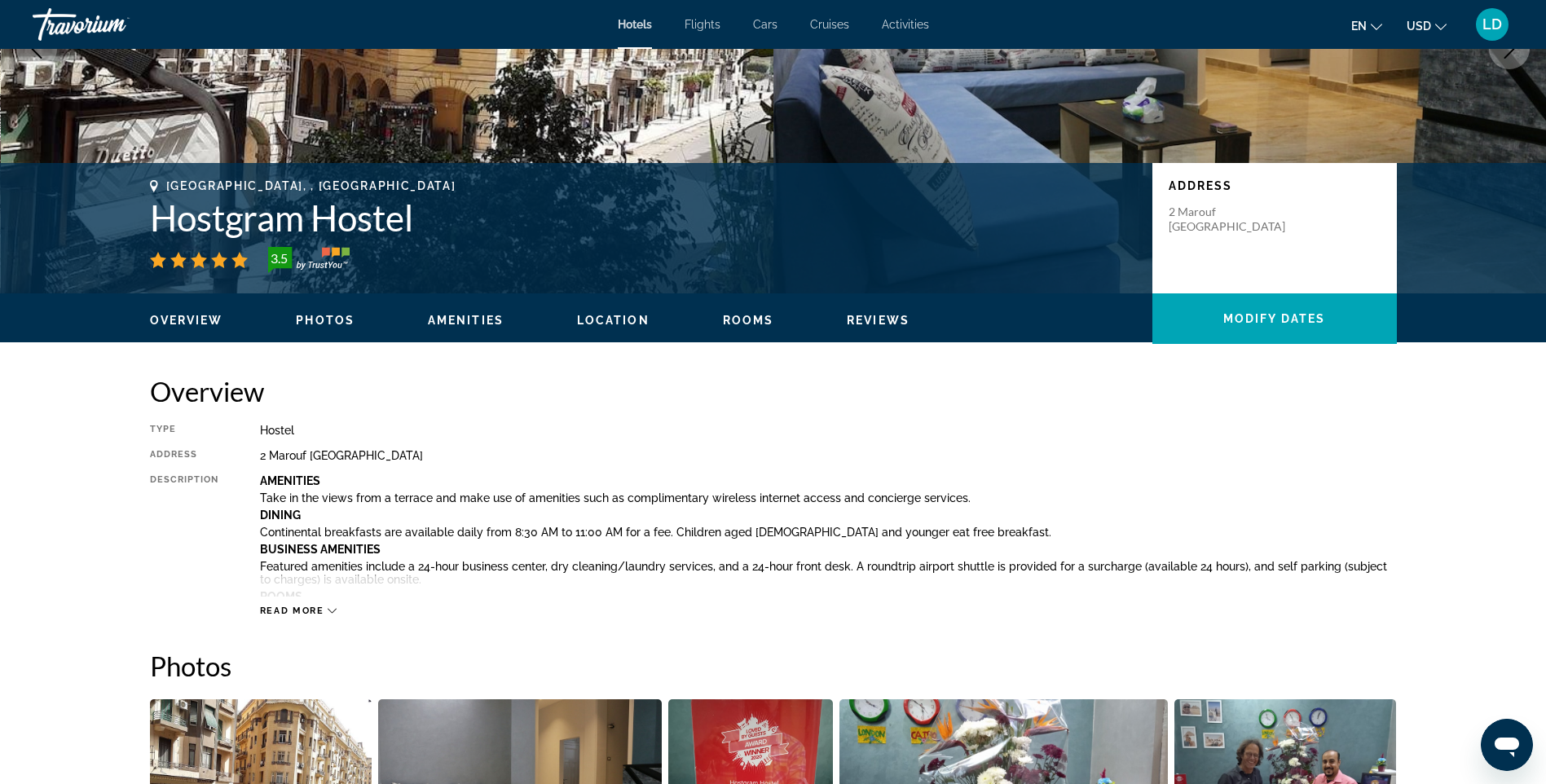
click at [317, 611] on span "Read more" at bounding box center [291, 611] width 64 height 11
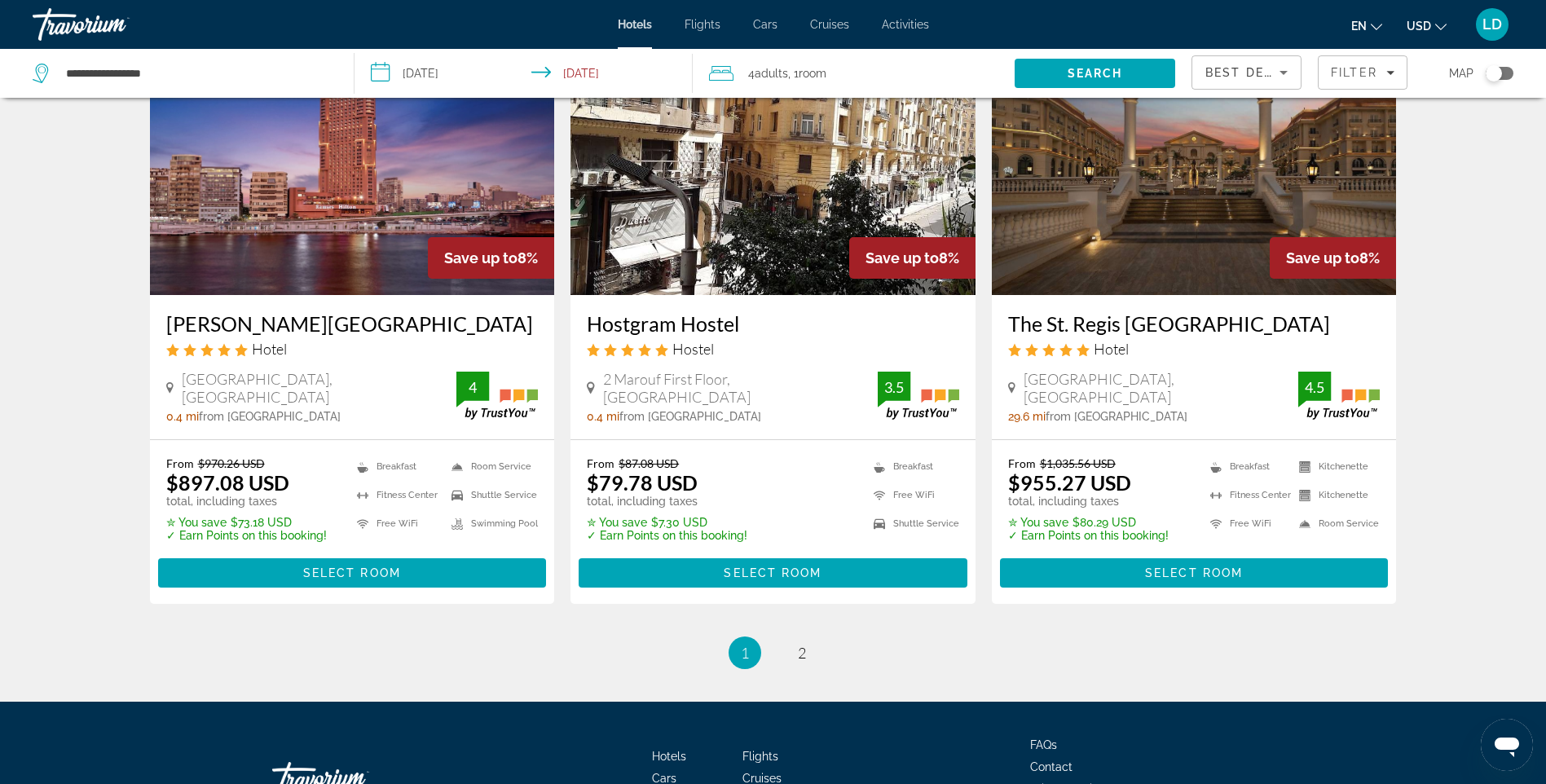
scroll to position [1956, 0]
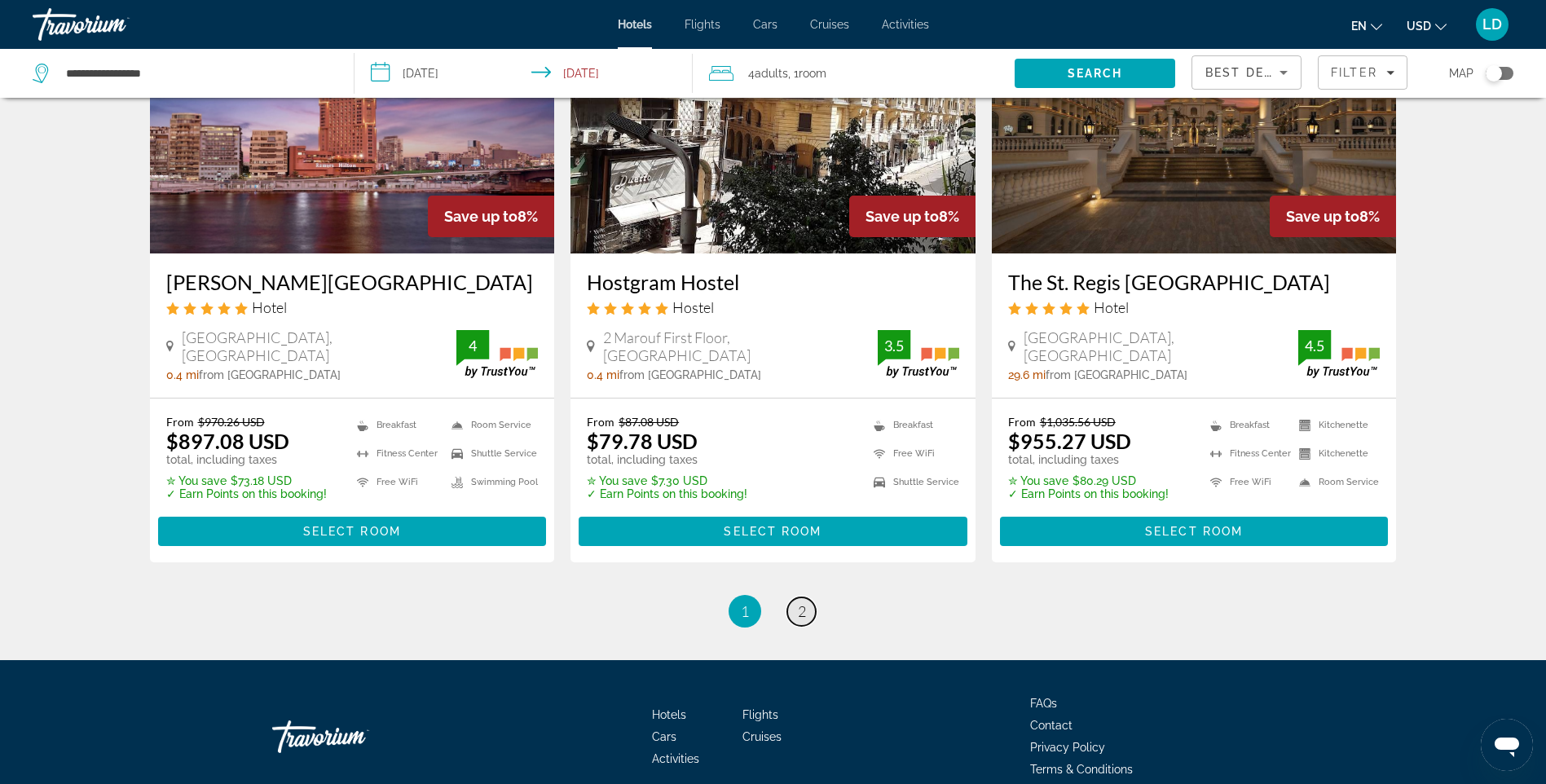
click at [798, 614] on span "2" at bounding box center [802, 612] width 8 height 18
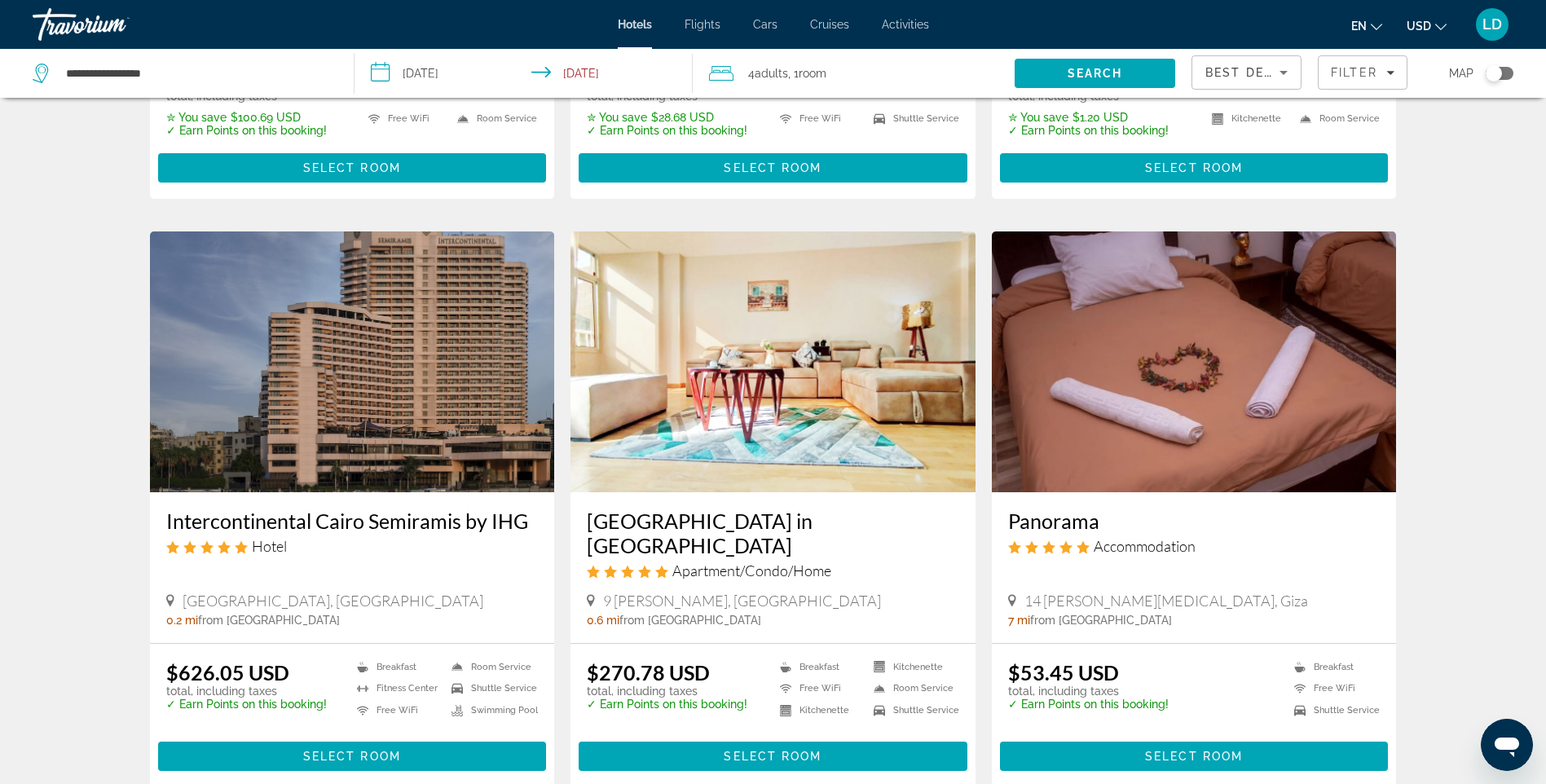
scroll to position [489, 0]
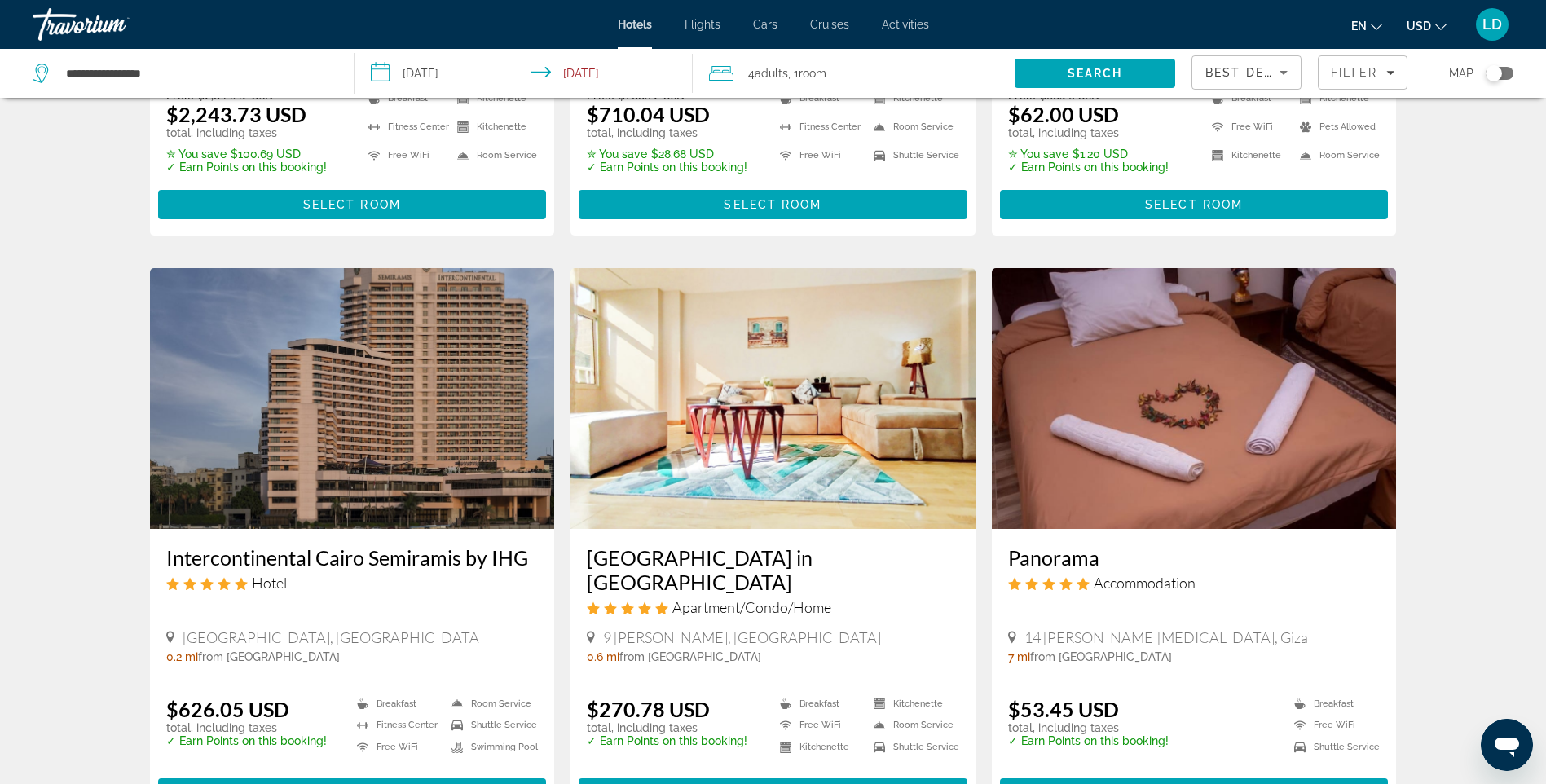
click at [1154, 379] on img "Main content" at bounding box center [1194, 399] width 405 height 260
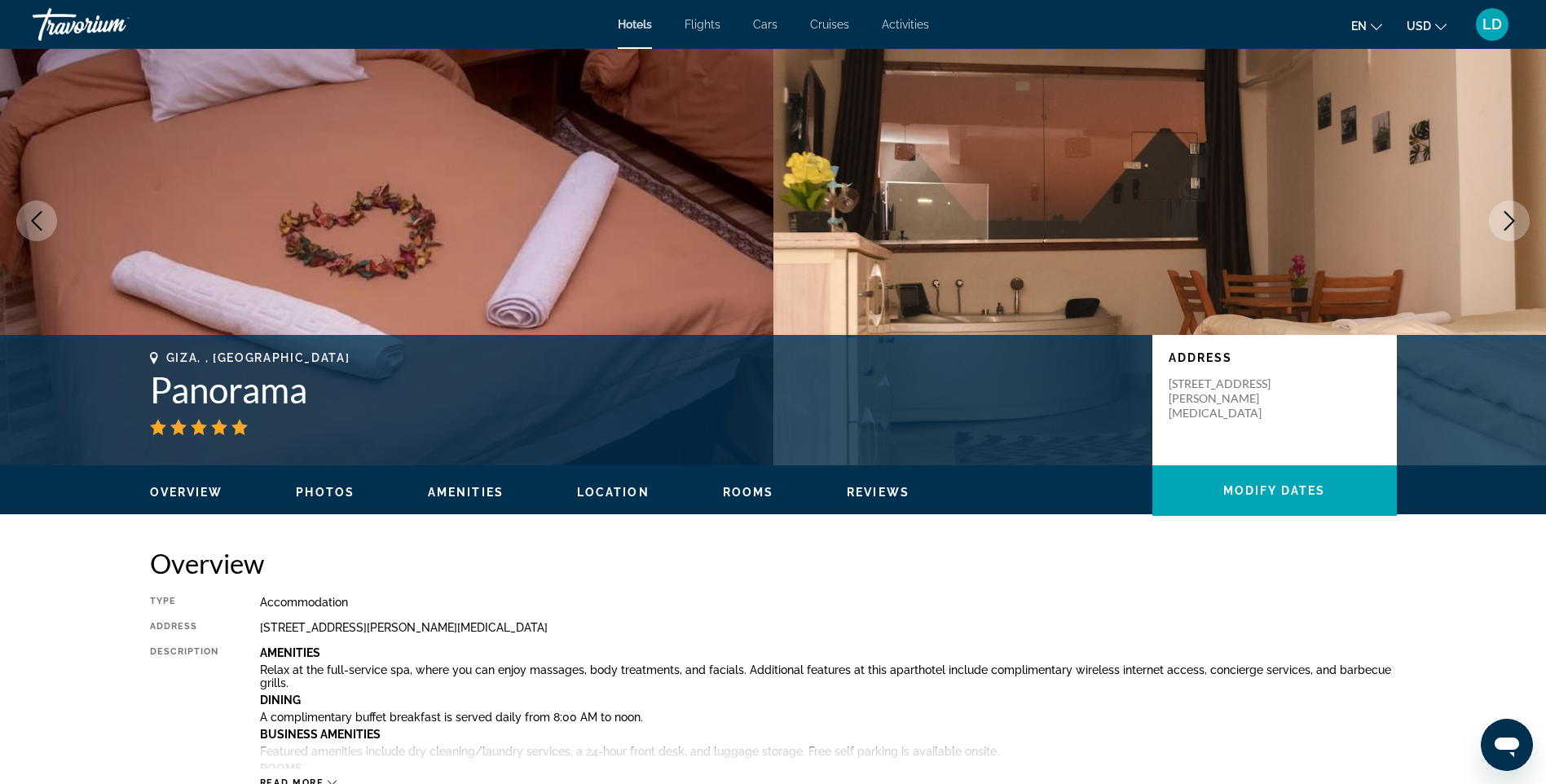
scroll to position [245, 0]
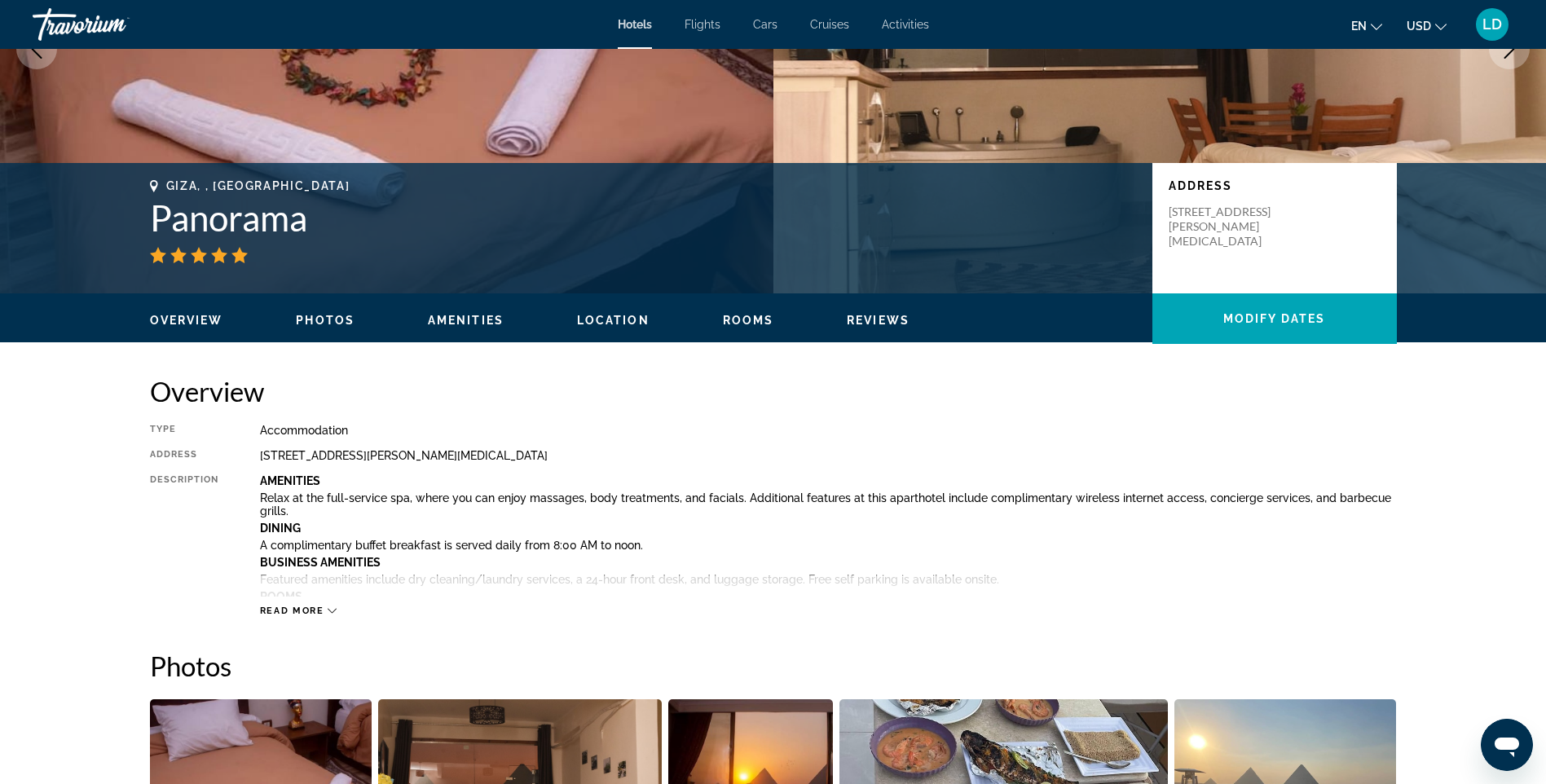
click at [315, 611] on span "Read more" at bounding box center [291, 611] width 64 height 11
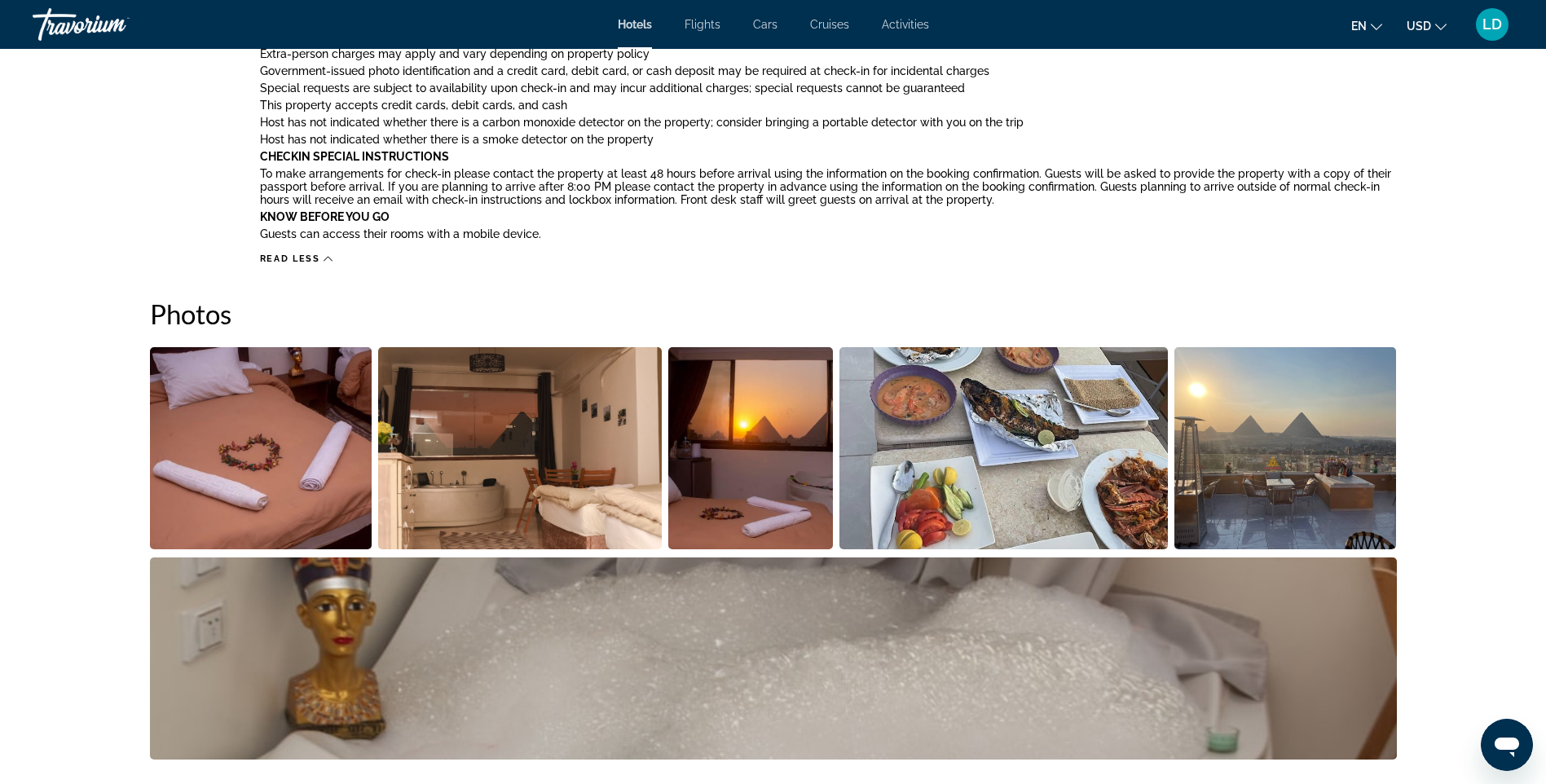
scroll to position [1304, 0]
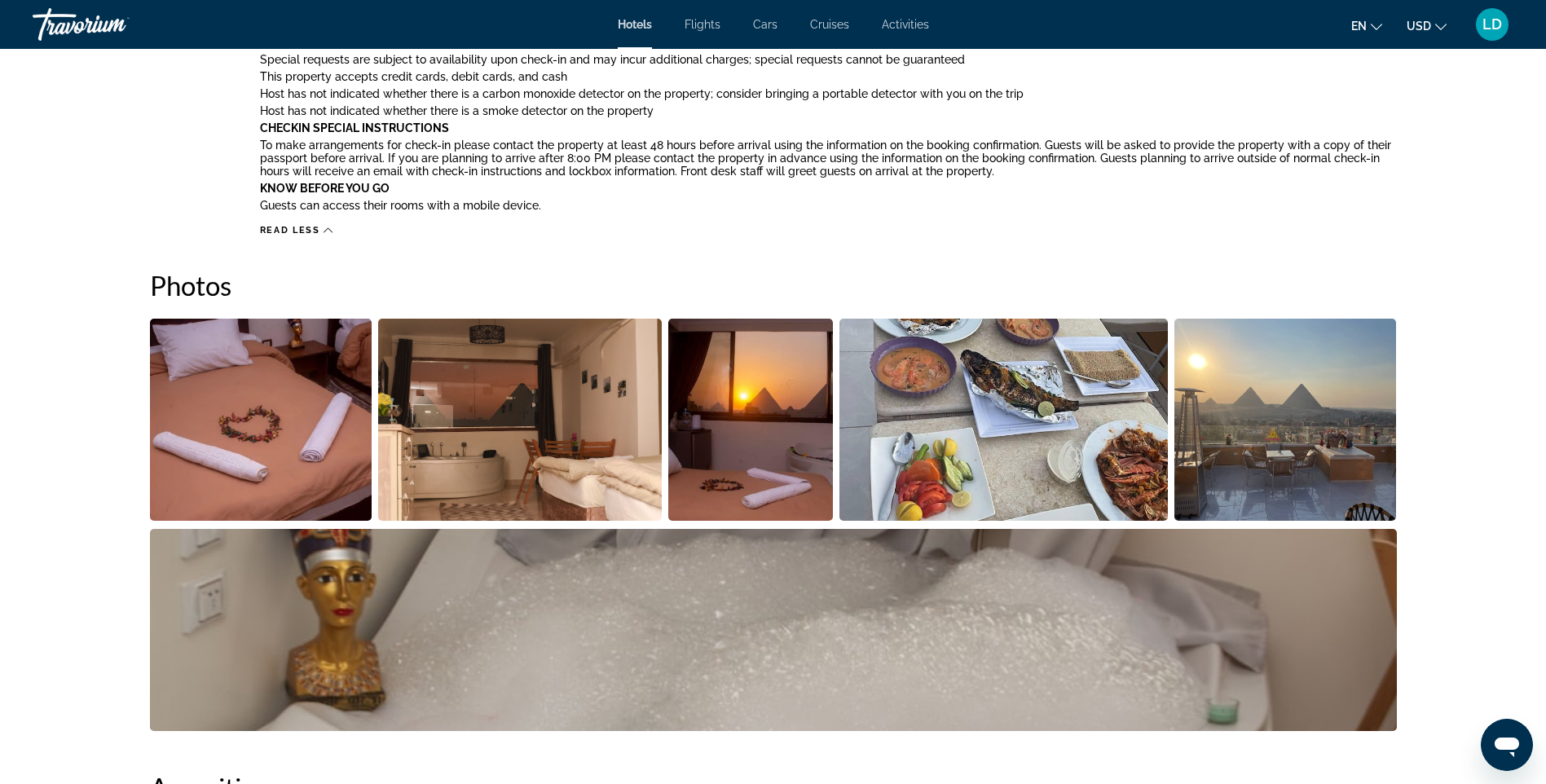
click at [273, 451] on img "Open full-screen image slider" at bounding box center [260, 420] width 223 height 202
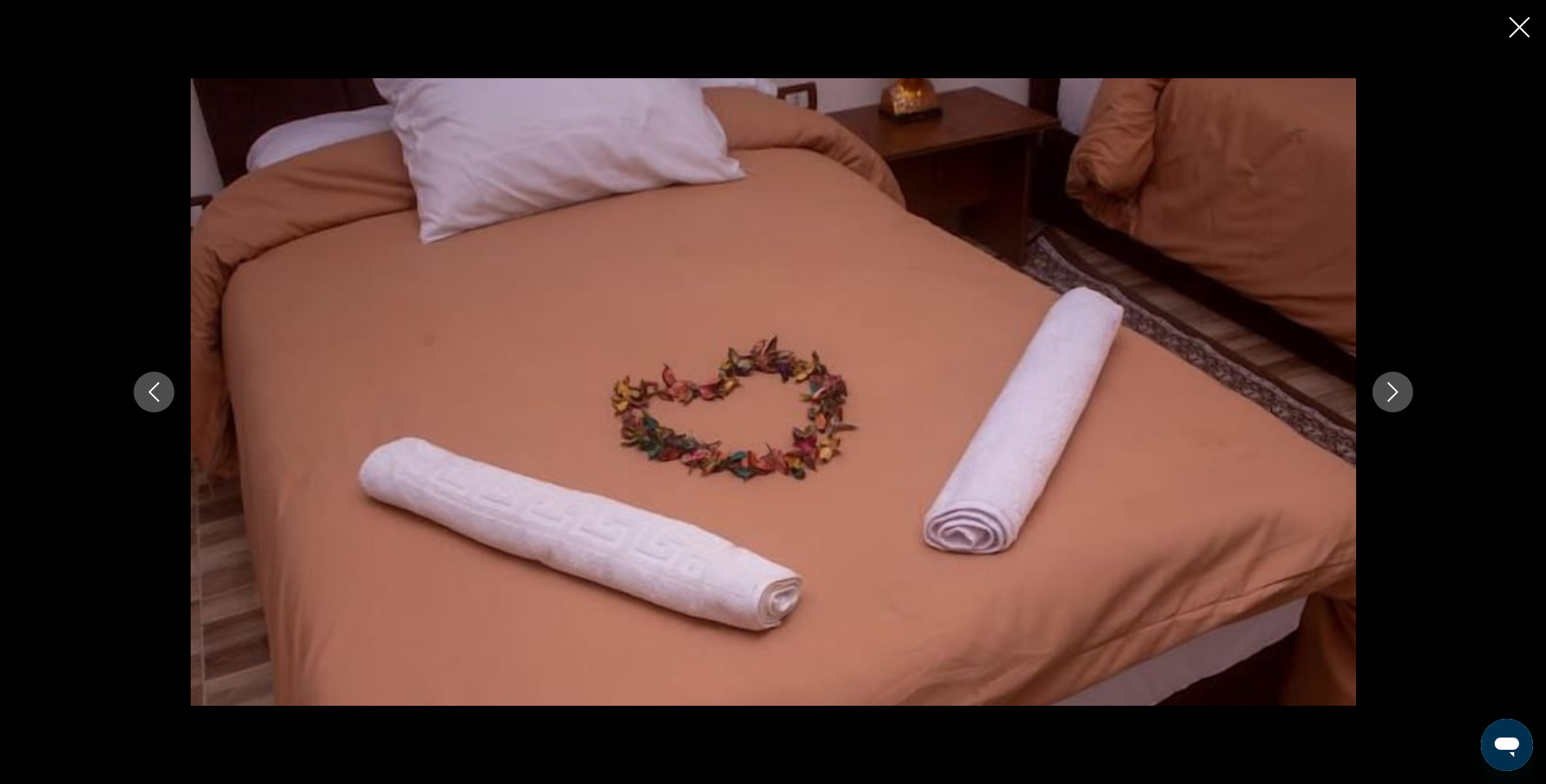
click at [1391, 392] on icon "Next image" at bounding box center [1393, 392] width 19 height 19
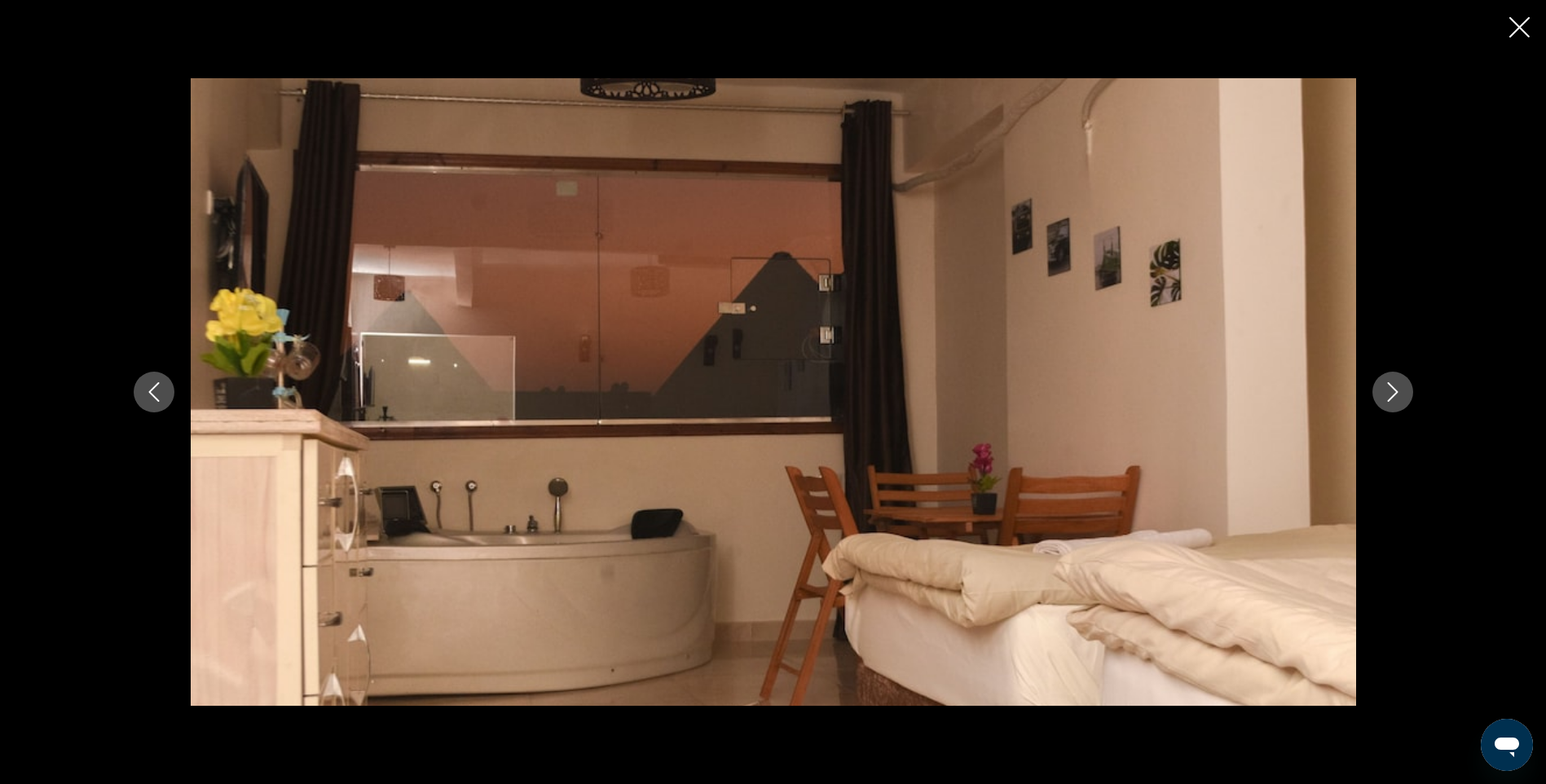
click at [1391, 392] on icon "Next image" at bounding box center [1393, 392] width 19 height 19
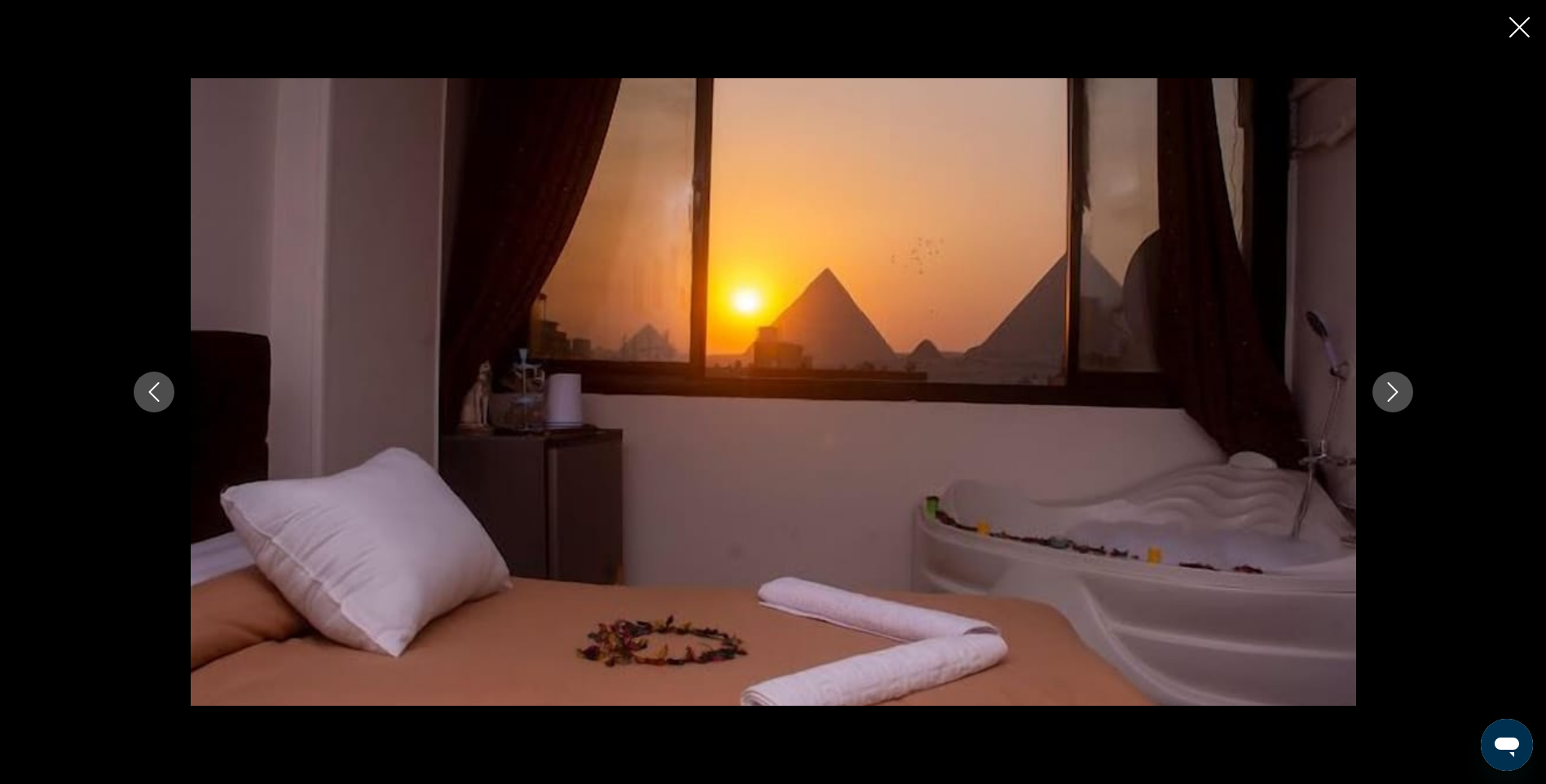
click at [1391, 392] on icon "Next image" at bounding box center [1393, 392] width 19 height 19
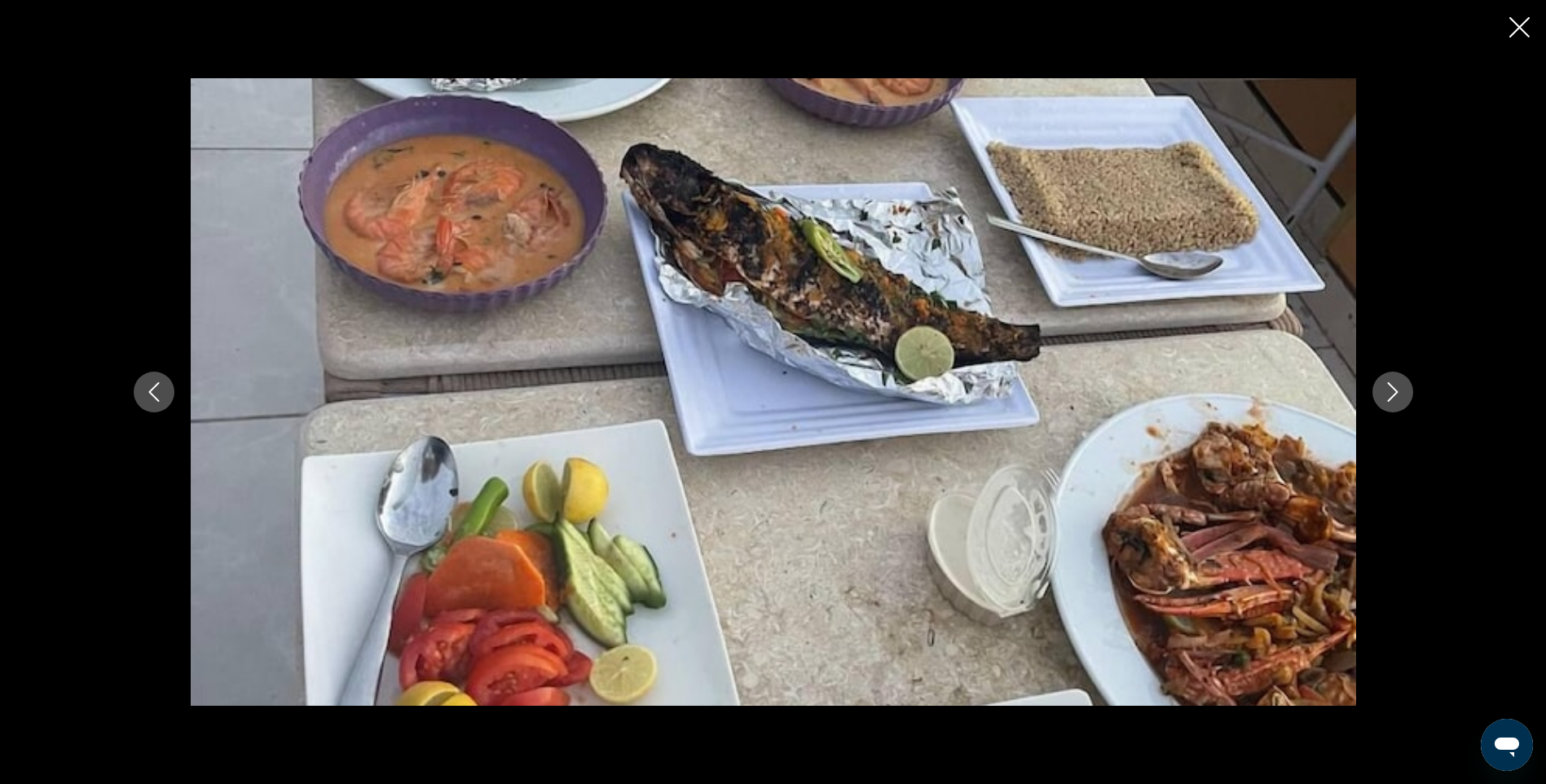
click at [1391, 392] on icon "Next image" at bounding box center [1393, 392] width 19 height 19
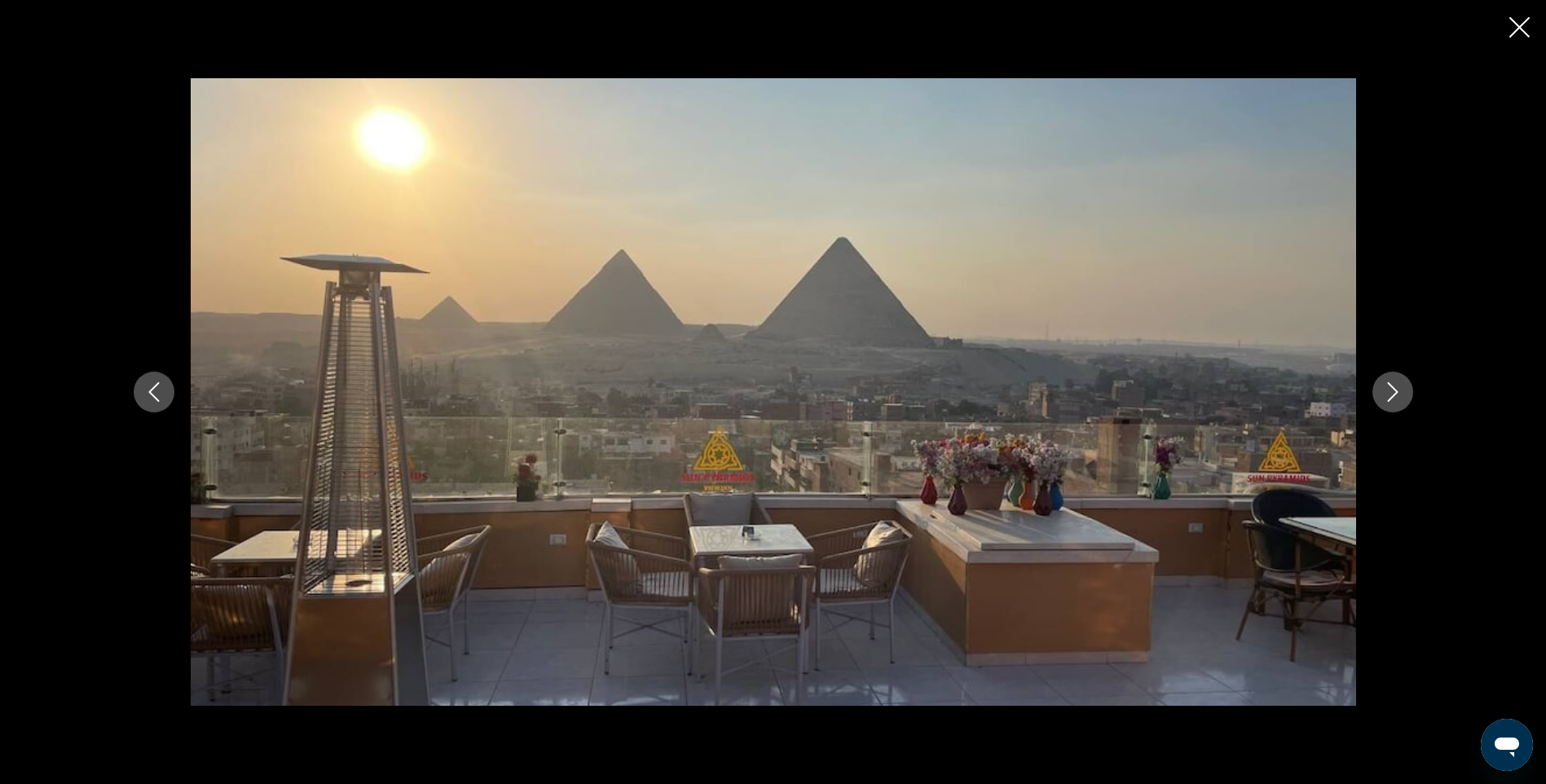
click at [1391, 392] on icon "Next image" at bounding box center [1393, 392] width 19 height 19
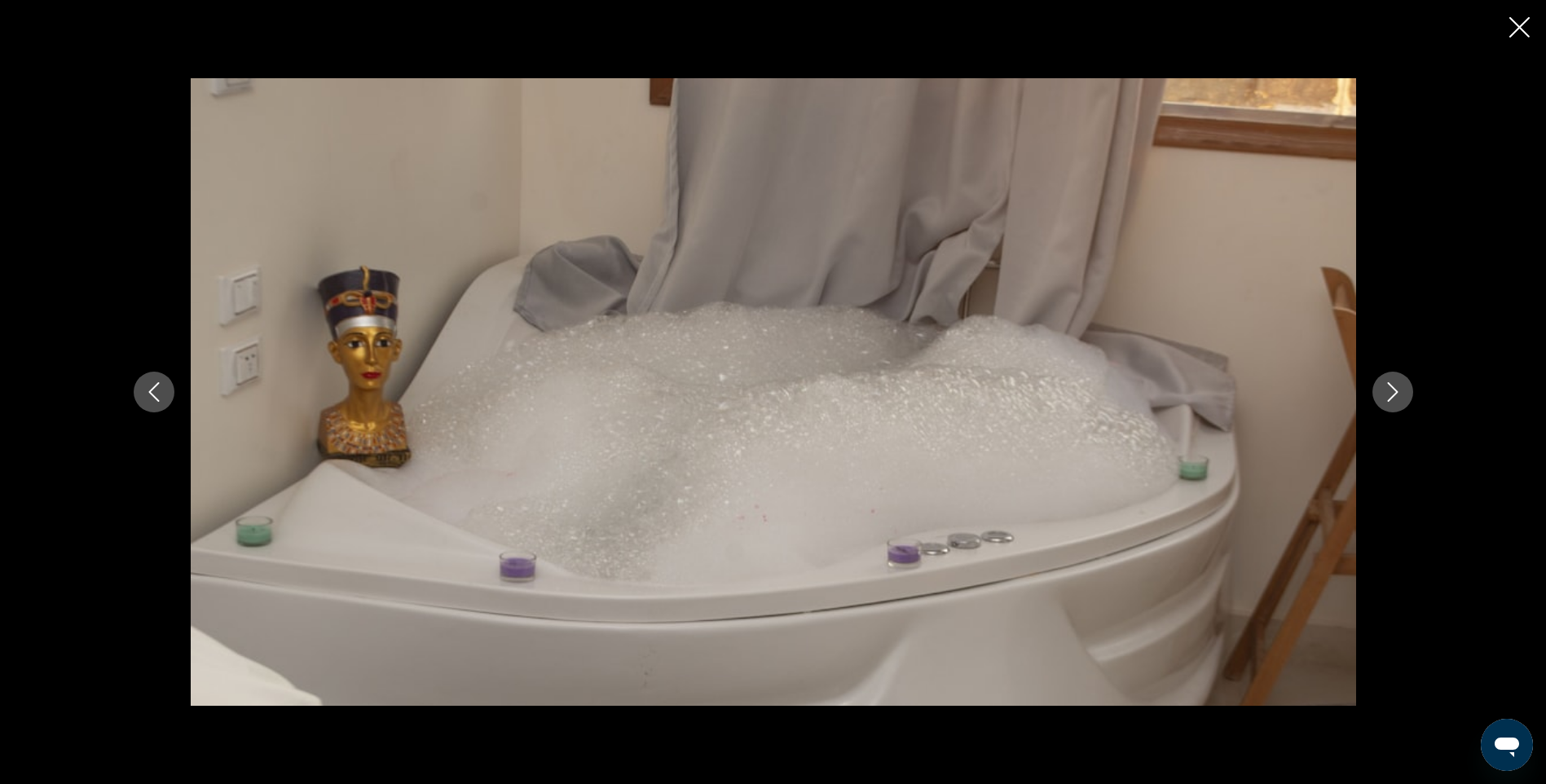
click at [1391, 392] on icon "Next image" at bounding box center [1393, 392] width 19 height 19
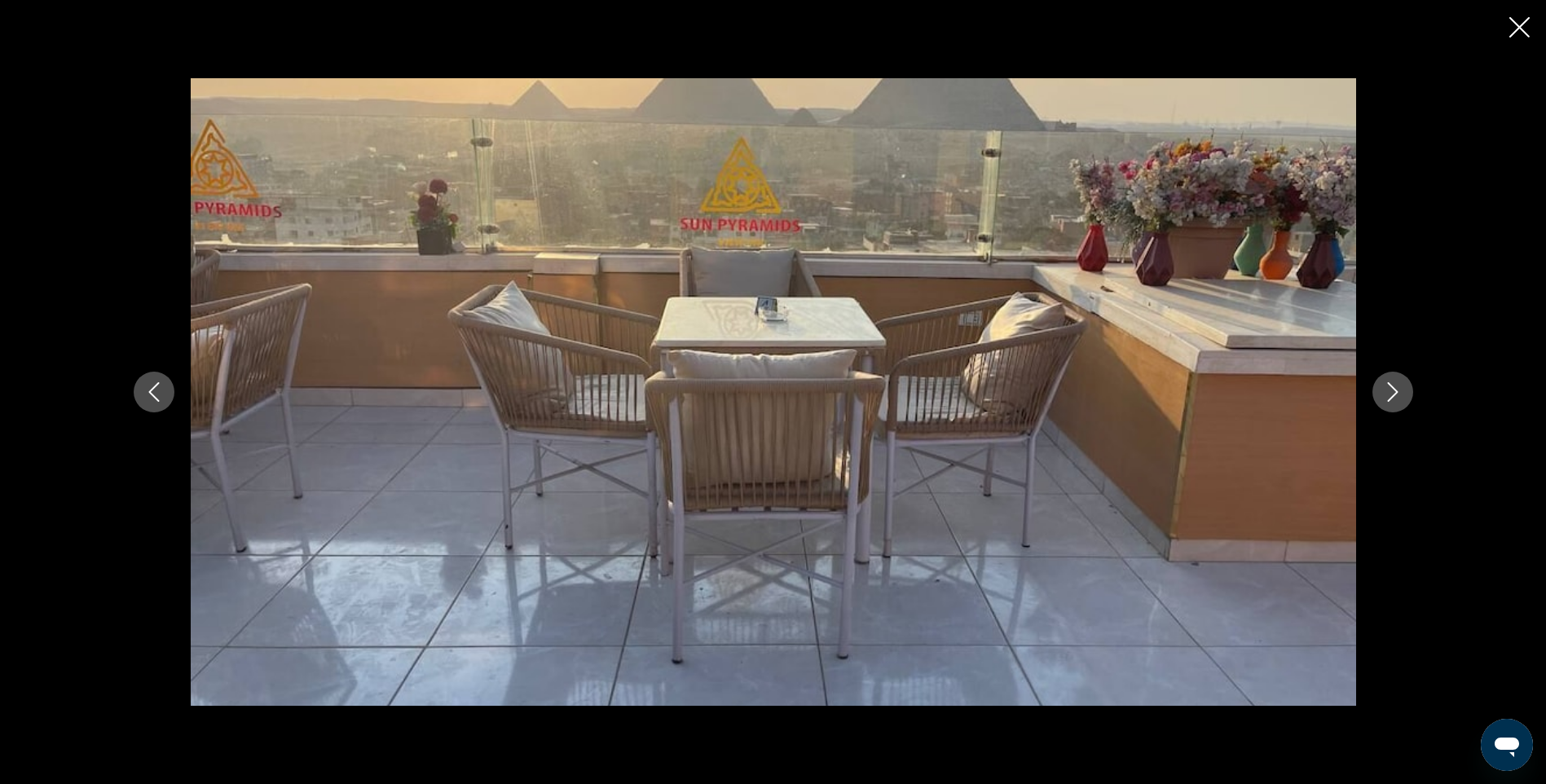
click at [1391, 392] on icon "Next image" at bounding box center [1393, 392] width 19 height 19
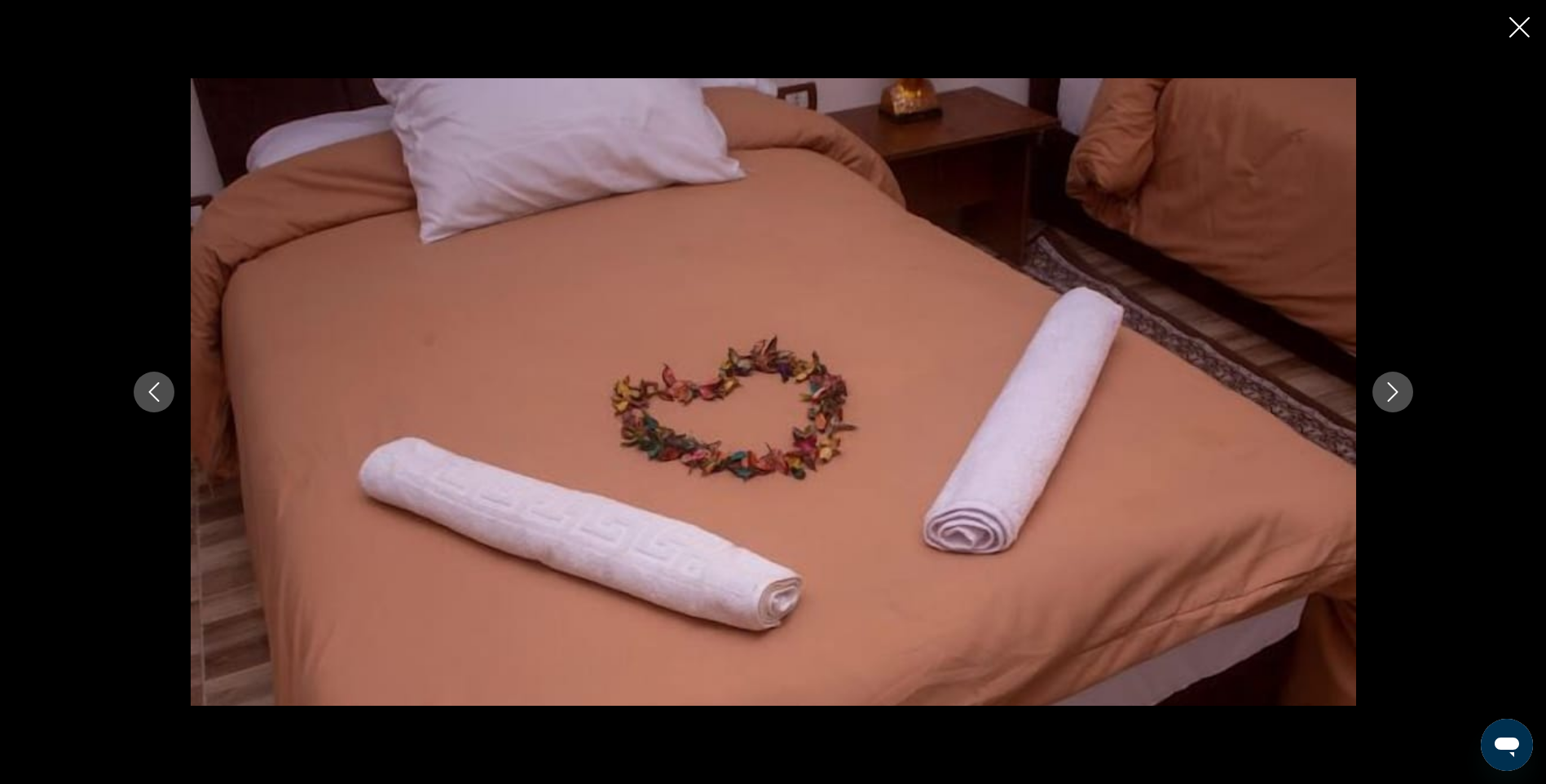
click at [1391, 392] on icon "Next image" at bounding box center [1393, 392] width 19 height 19
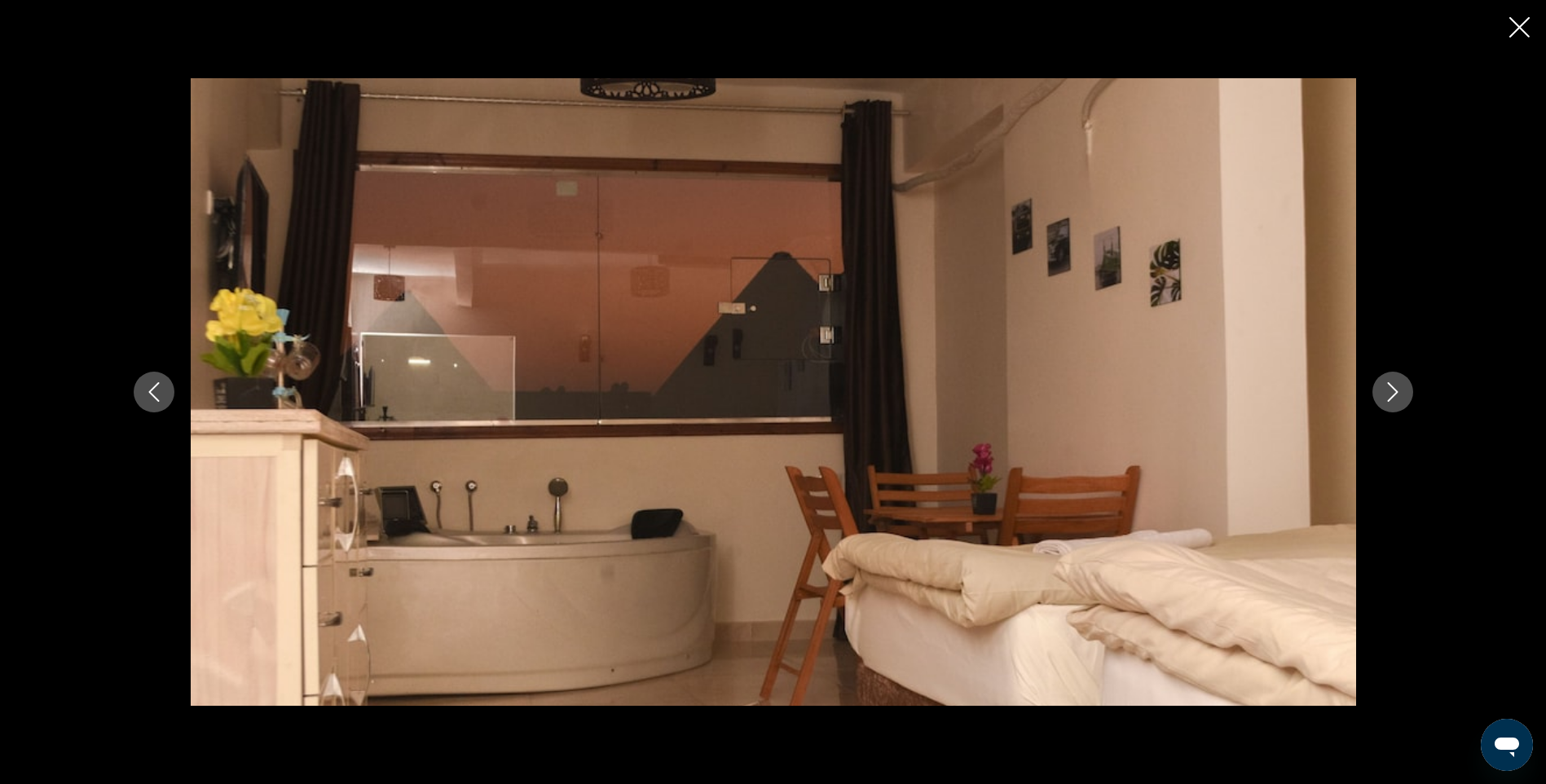
click at [1391, 392] on icon "Next image" at bounding box center [1393, 392] width 19 height 19
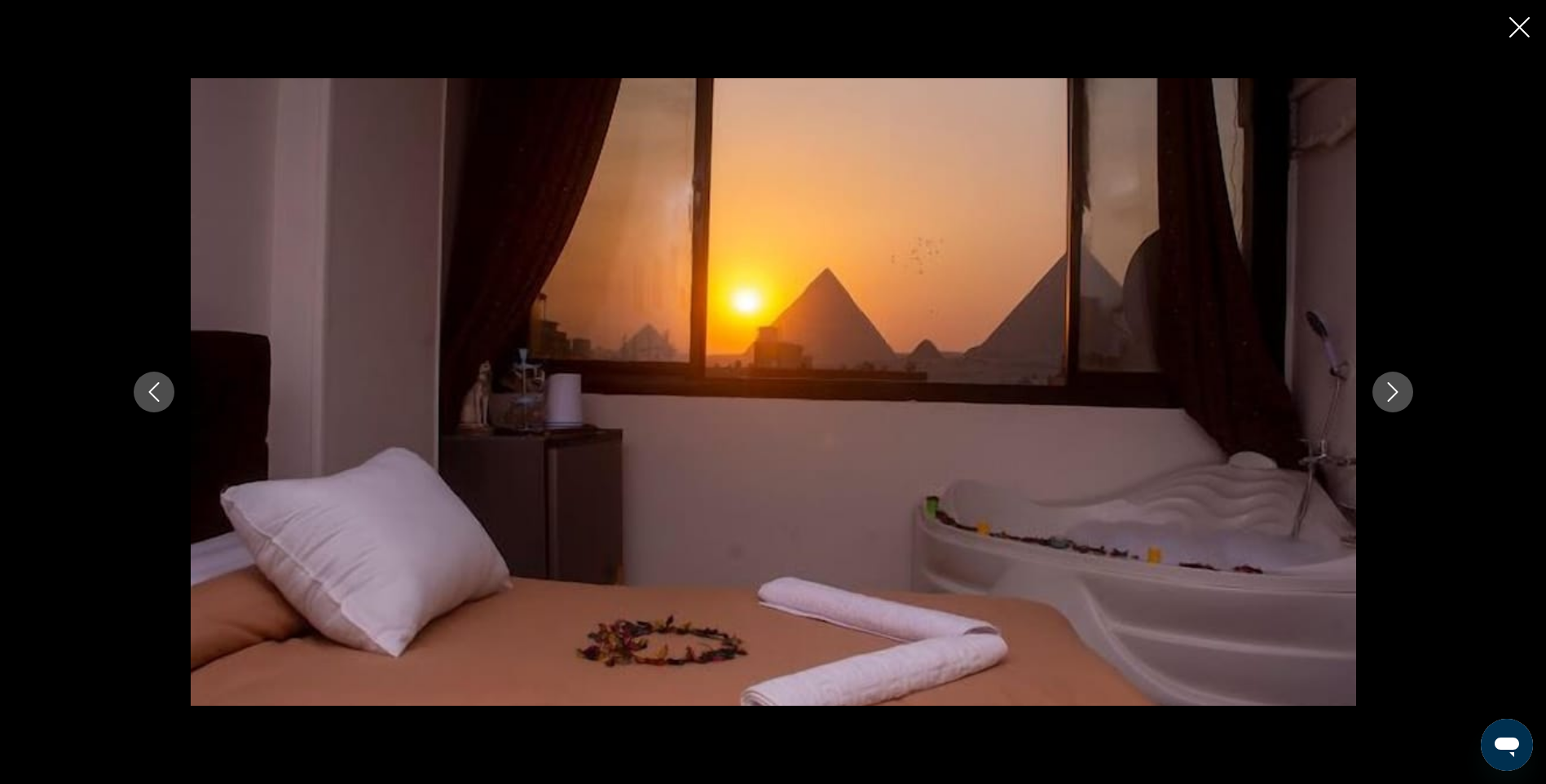
click at [1391, 392] on icon "Next image" at bounding box center [1393, 392] width 19 height 19
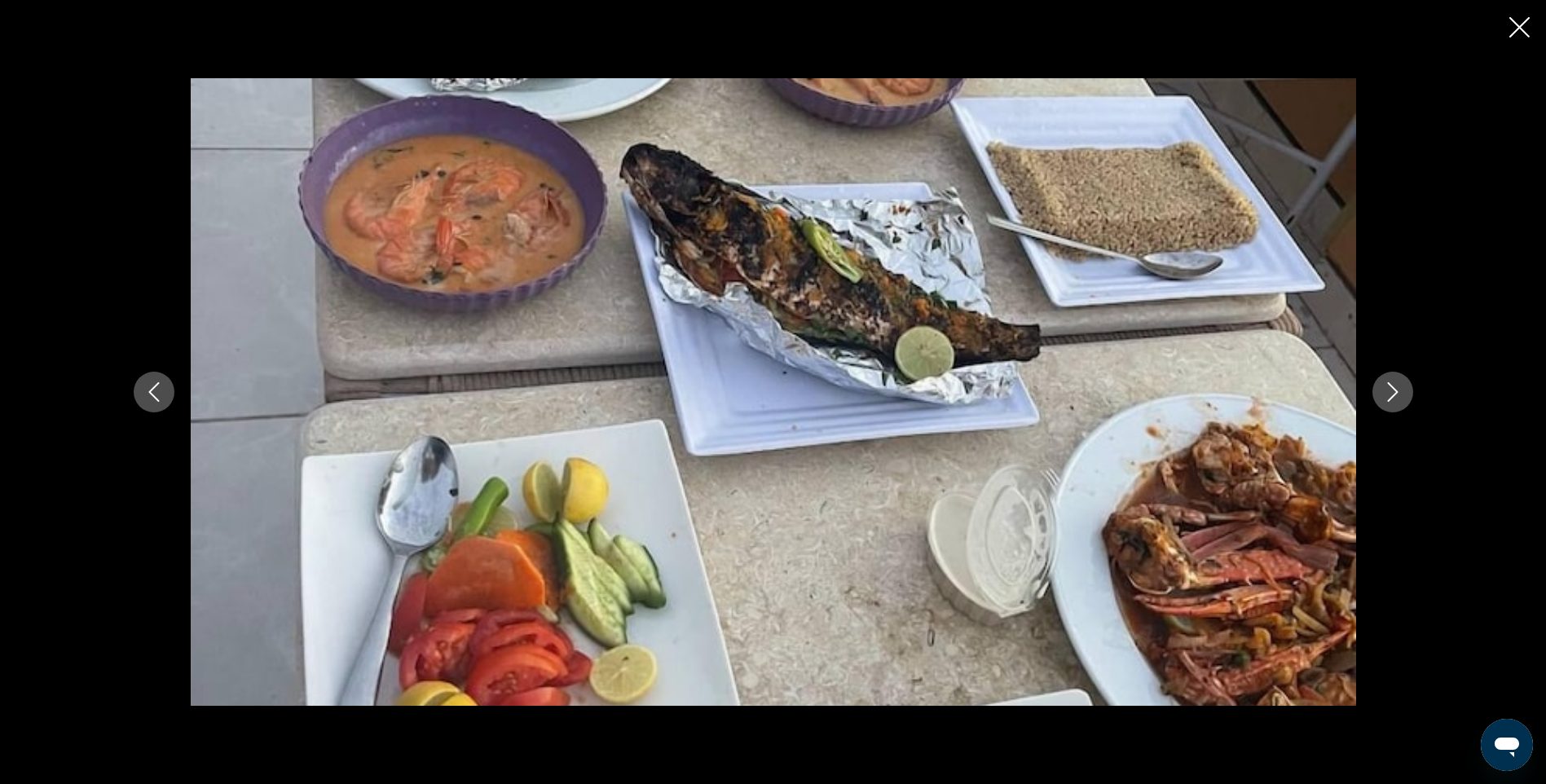
click at [1391, 392] on icon "Next image" at bounding box center [1393, 392] width 19 height 19
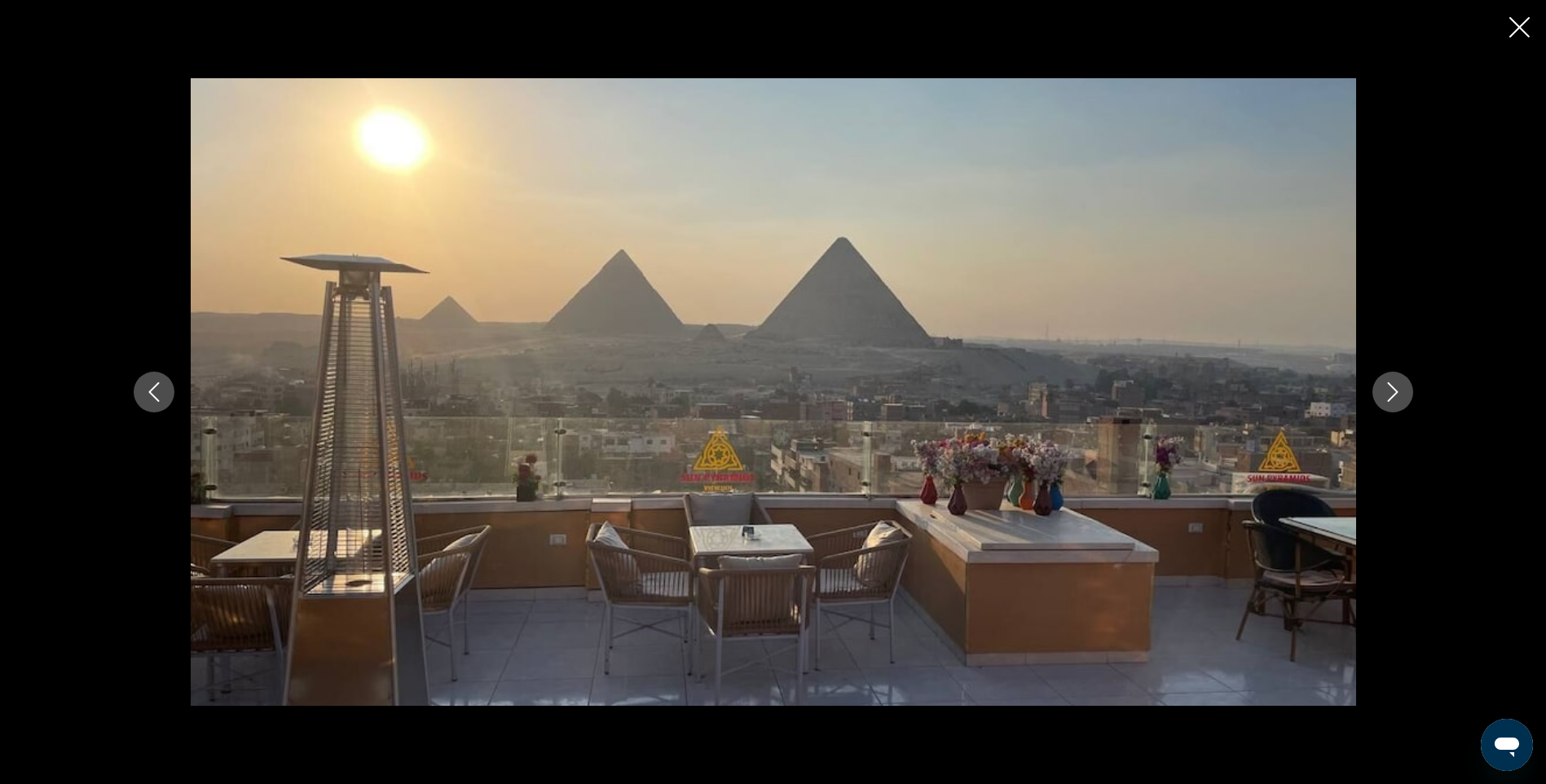
click at [1391, 392] on icon "Next image" at bounding box center [1393, 392] width 19 height 19
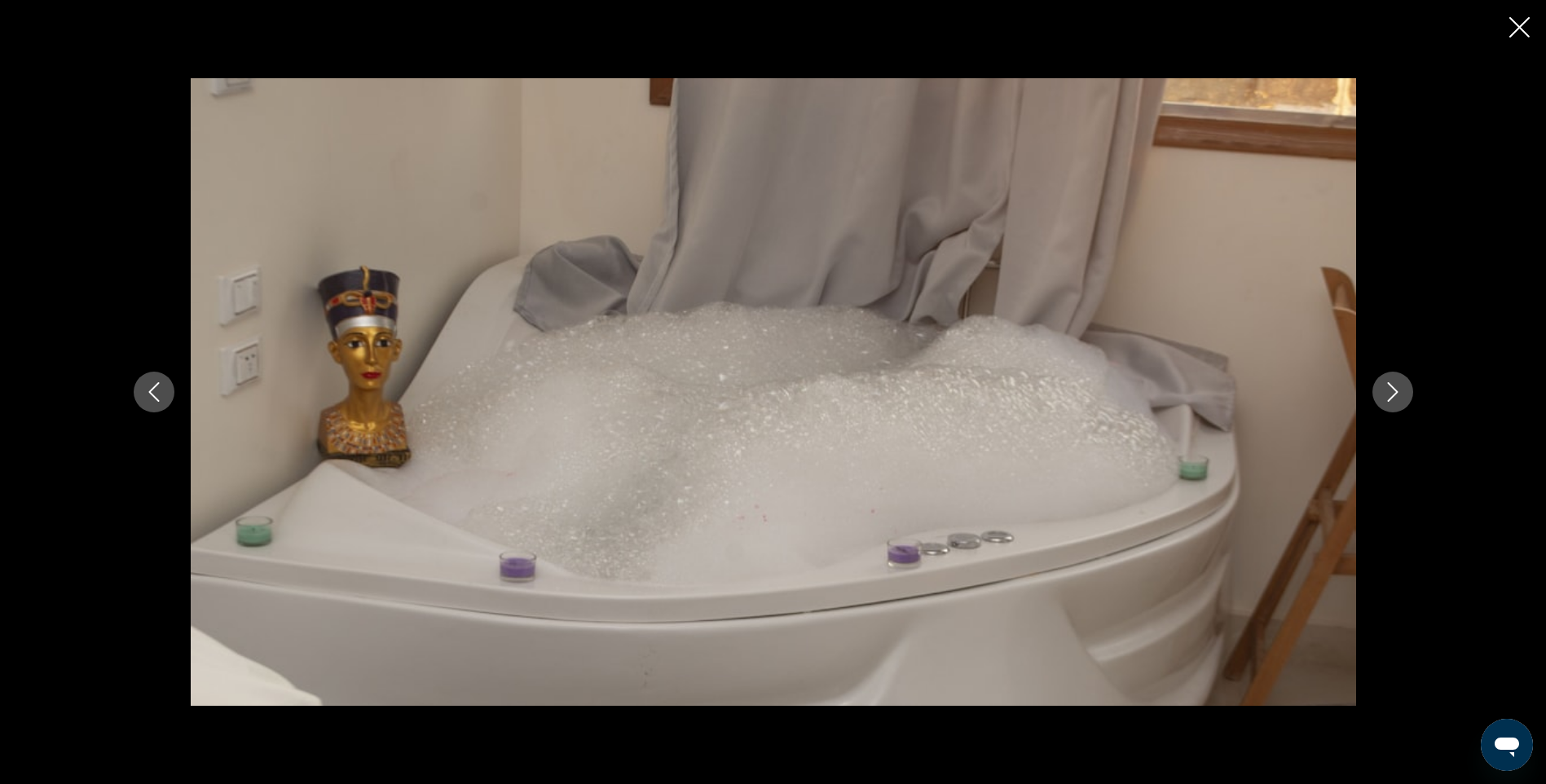
click at [1391, 392] on icon "Next image" at bounding box center [1393, 392] width 19 height 19
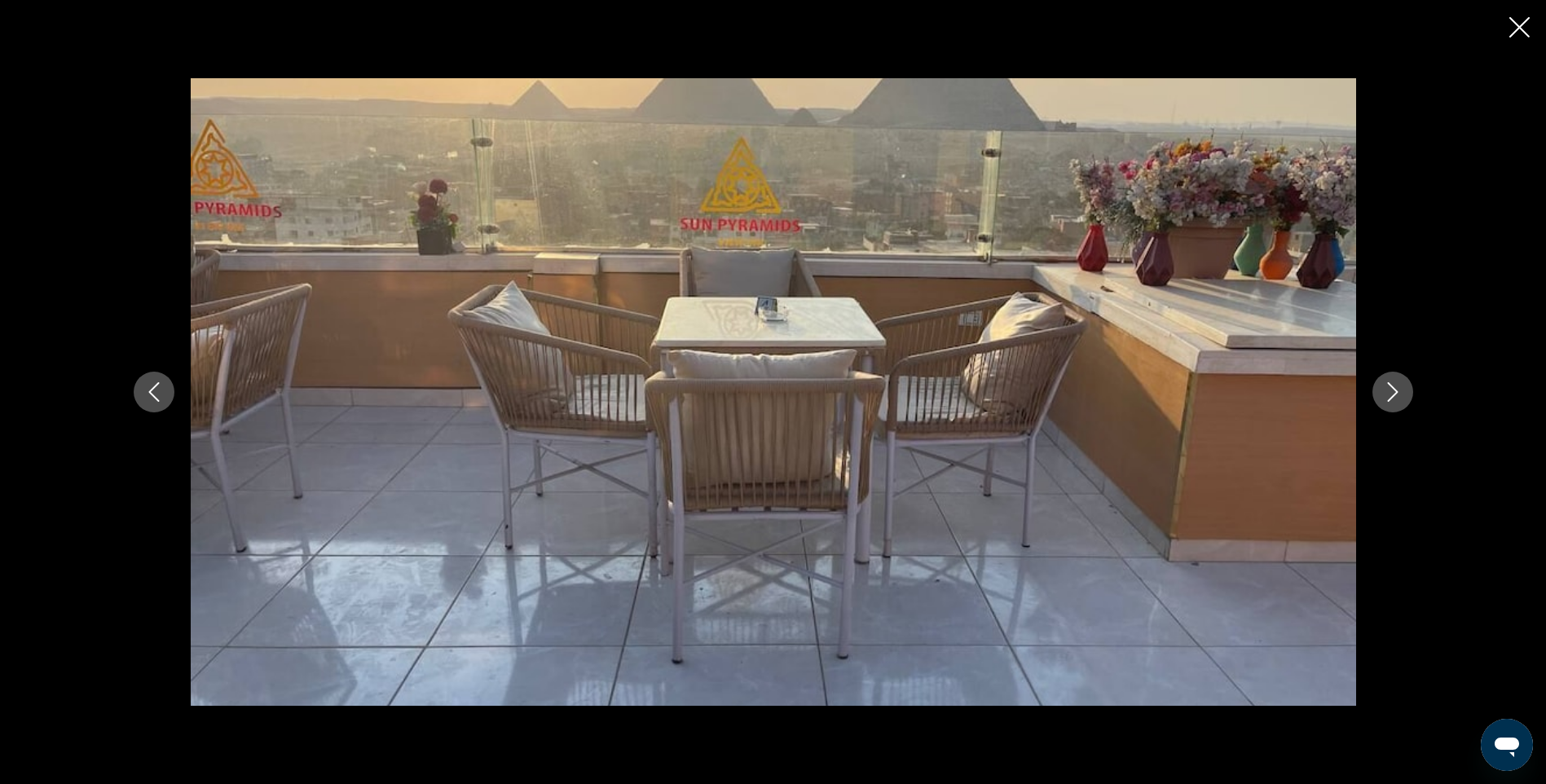
click at [1391, 392] on icon "Next image" at bounding box center [1393, 392] width 19 height 19
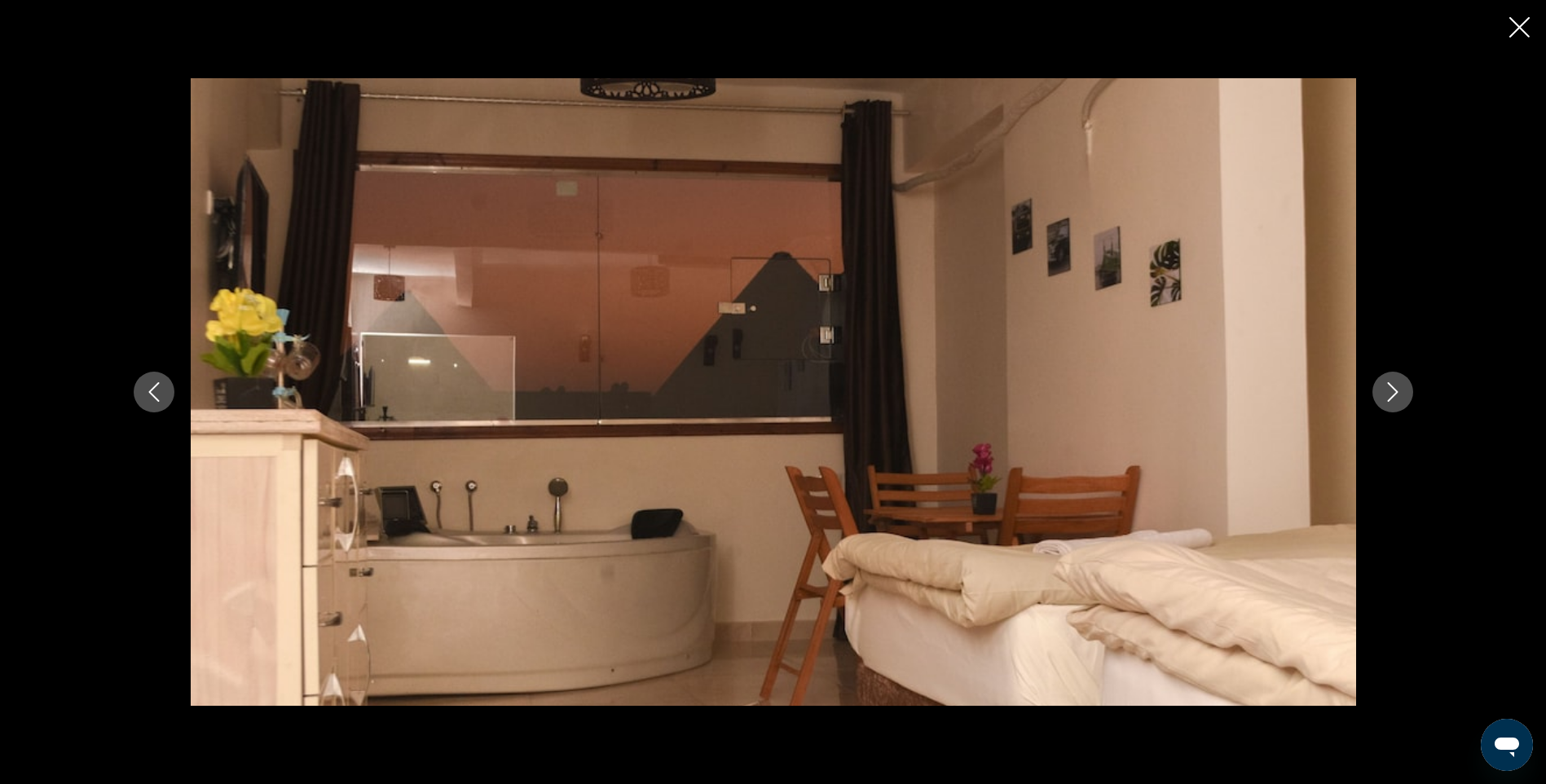
click at [1391, 392] on icon "Next image" at bounding box center [1393, 392] width 19 height 19
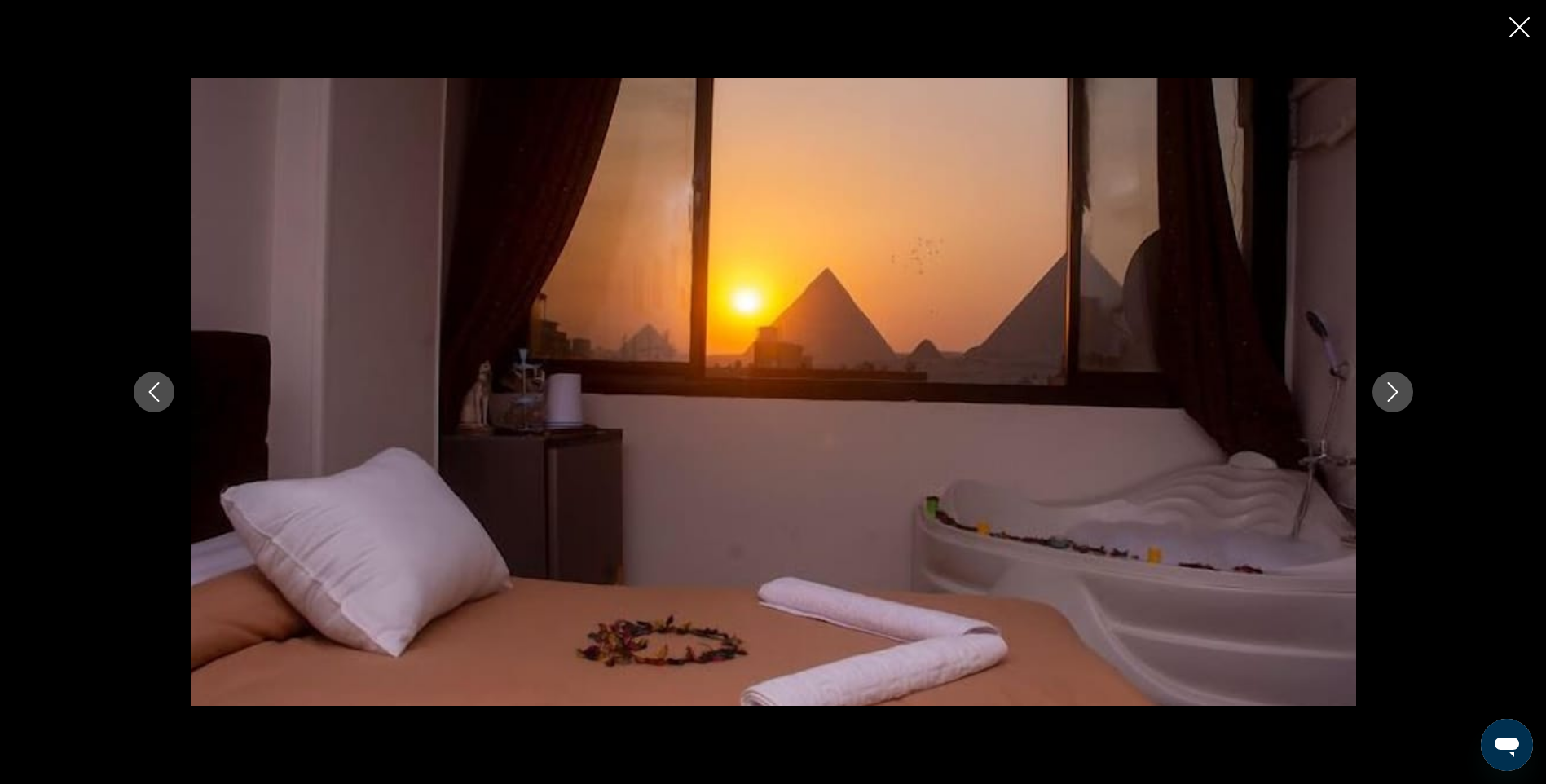
click at [1391, 392] on icon "Next image" at bounding box center [1393, 392] width 19 height 19
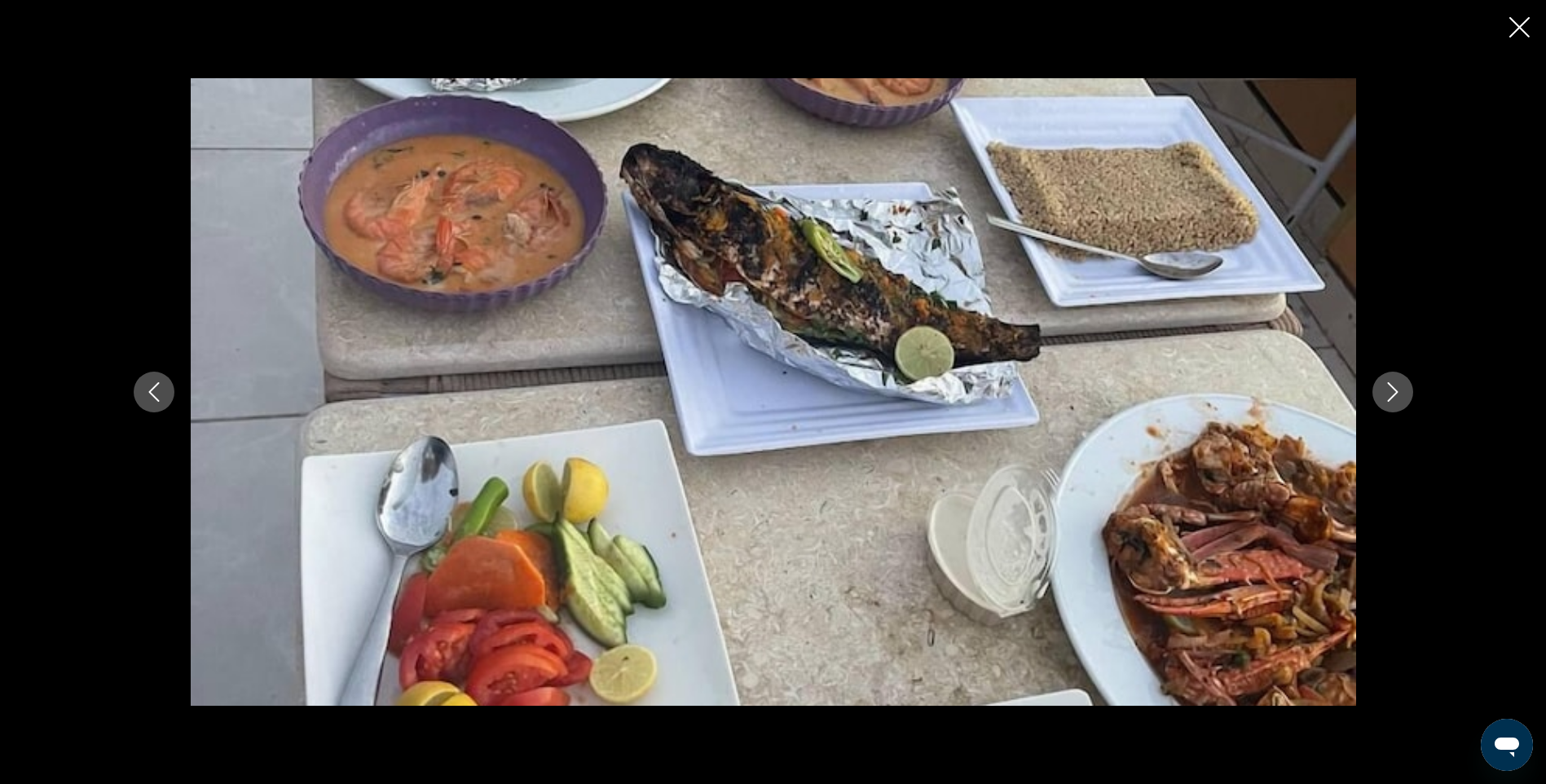
click at [1522, 30] on icon "Close slideshow" at bounding box center [1520, 26] width 20 height 20
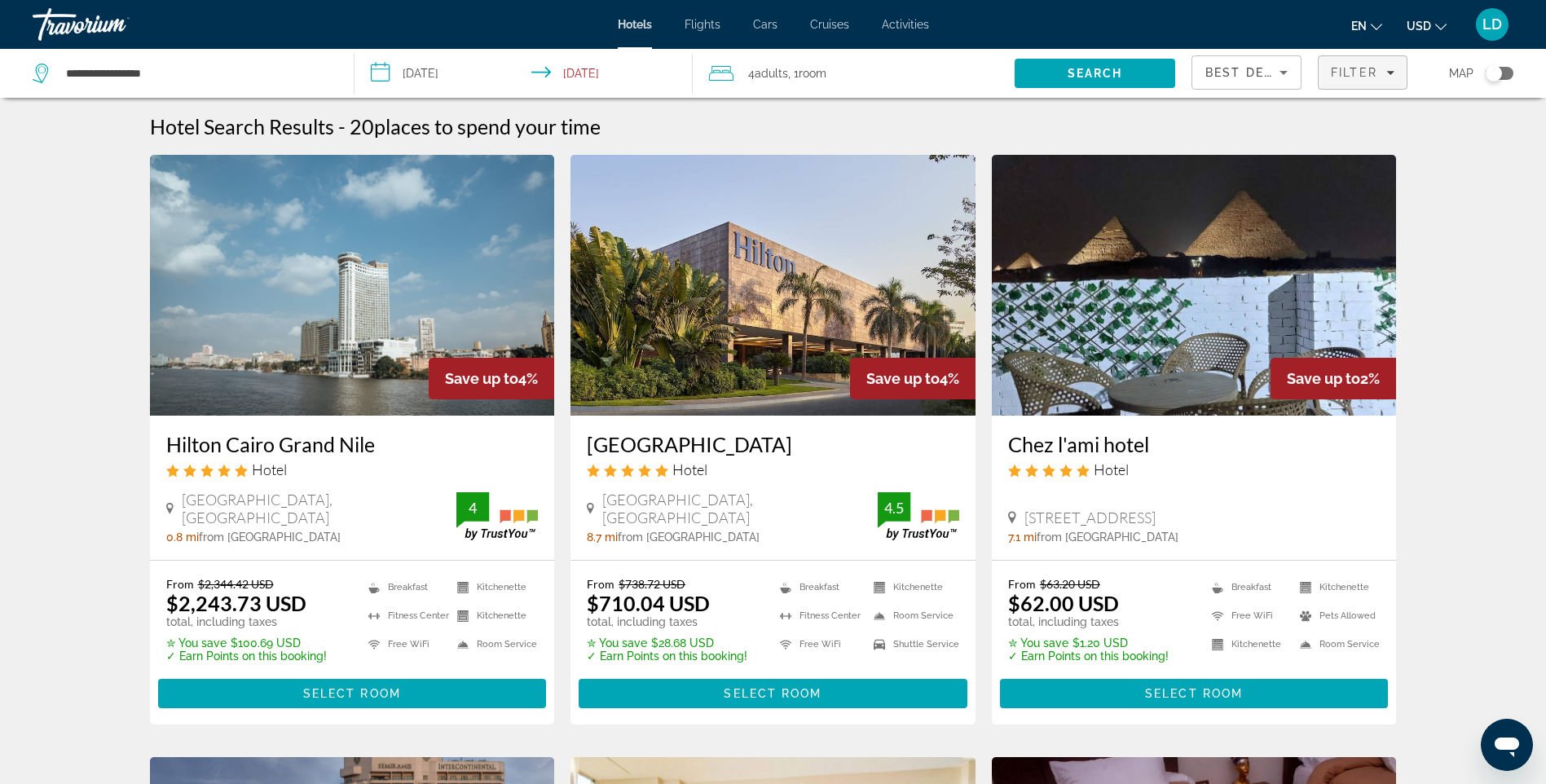
click at [1374, 71] on span "Filter" at bounding box center [1354, 72] width 47 height 13
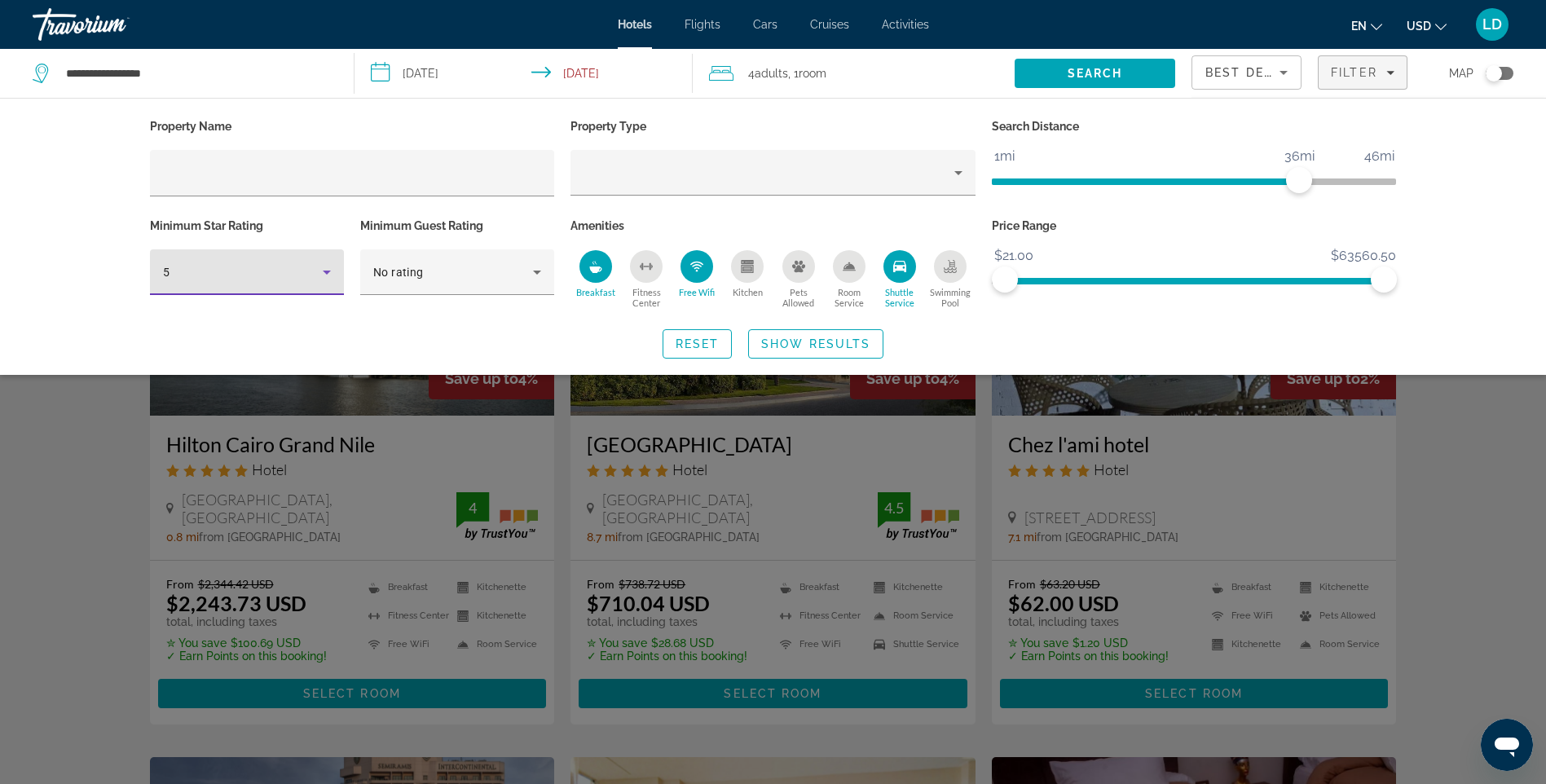
click at [326, 276] on icon "Hotel Filters" at bounding box center [326, 272] width 19 height 19
click at [170, 360] on mat-option "4" at bounding box center [246, 359] width 194 height 39
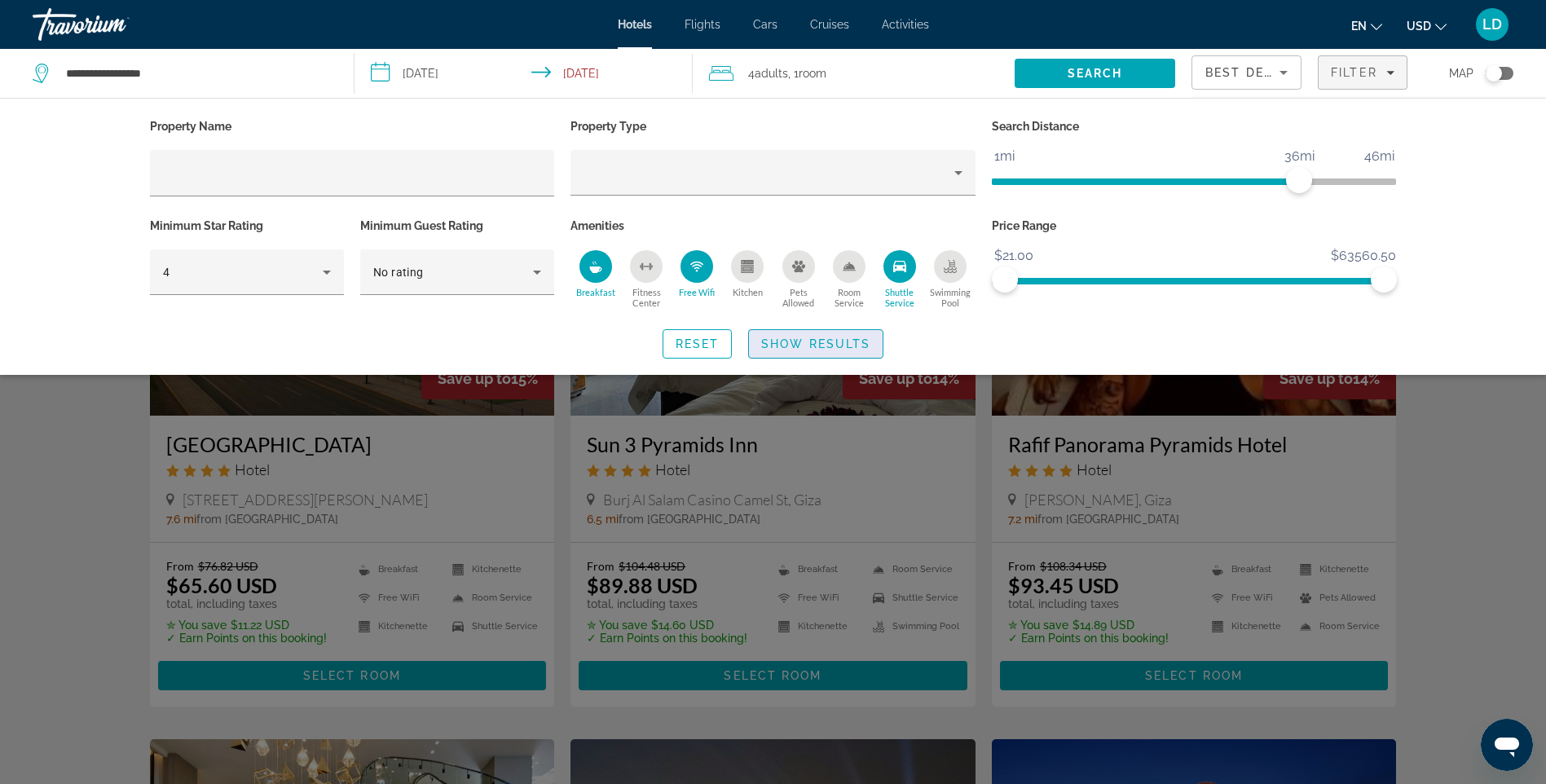
click at [801, 343] on span "Show Results" at bounding box center [816, 343] width 109 height 13
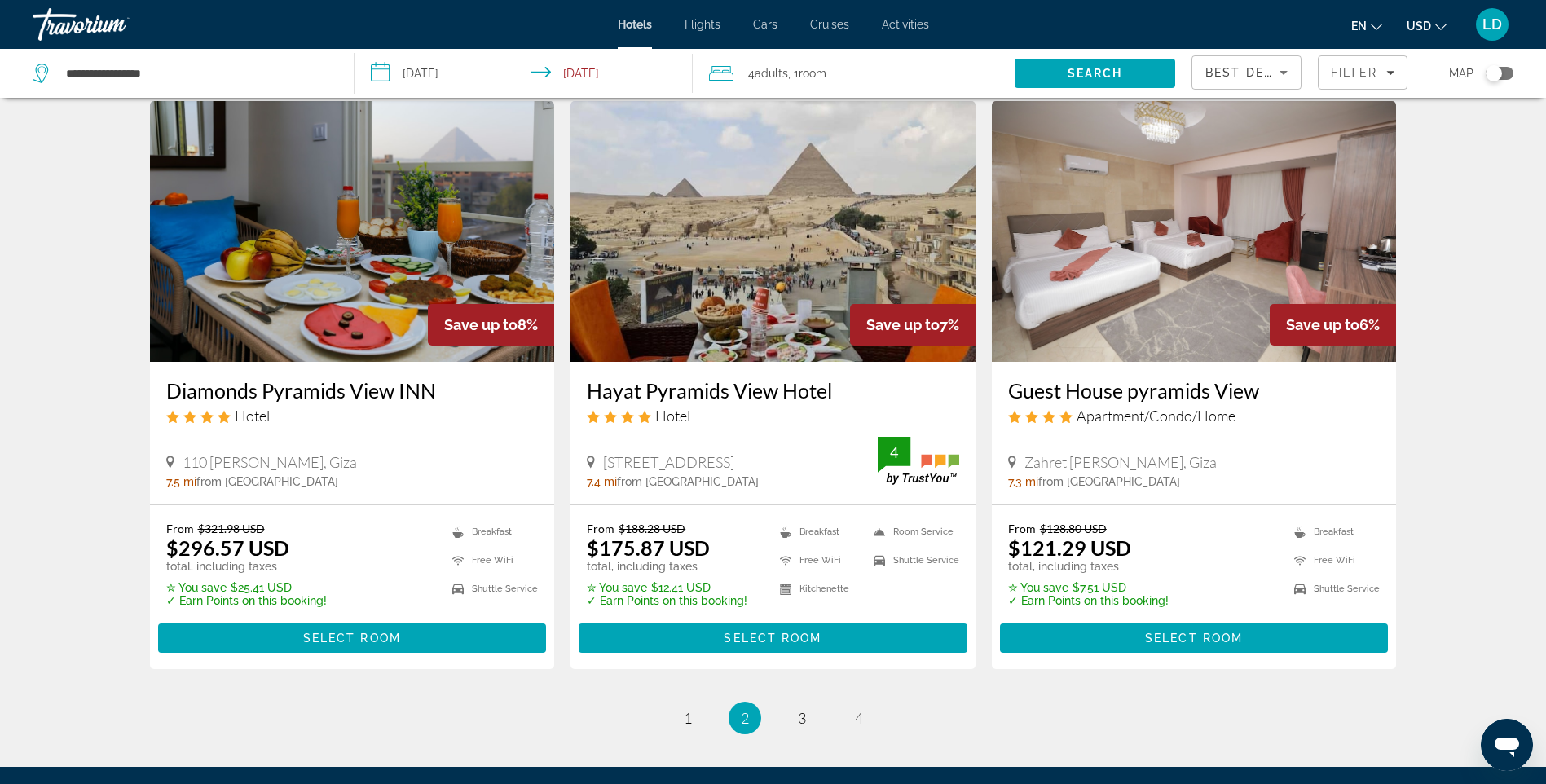
scroll to position [1875, 0]
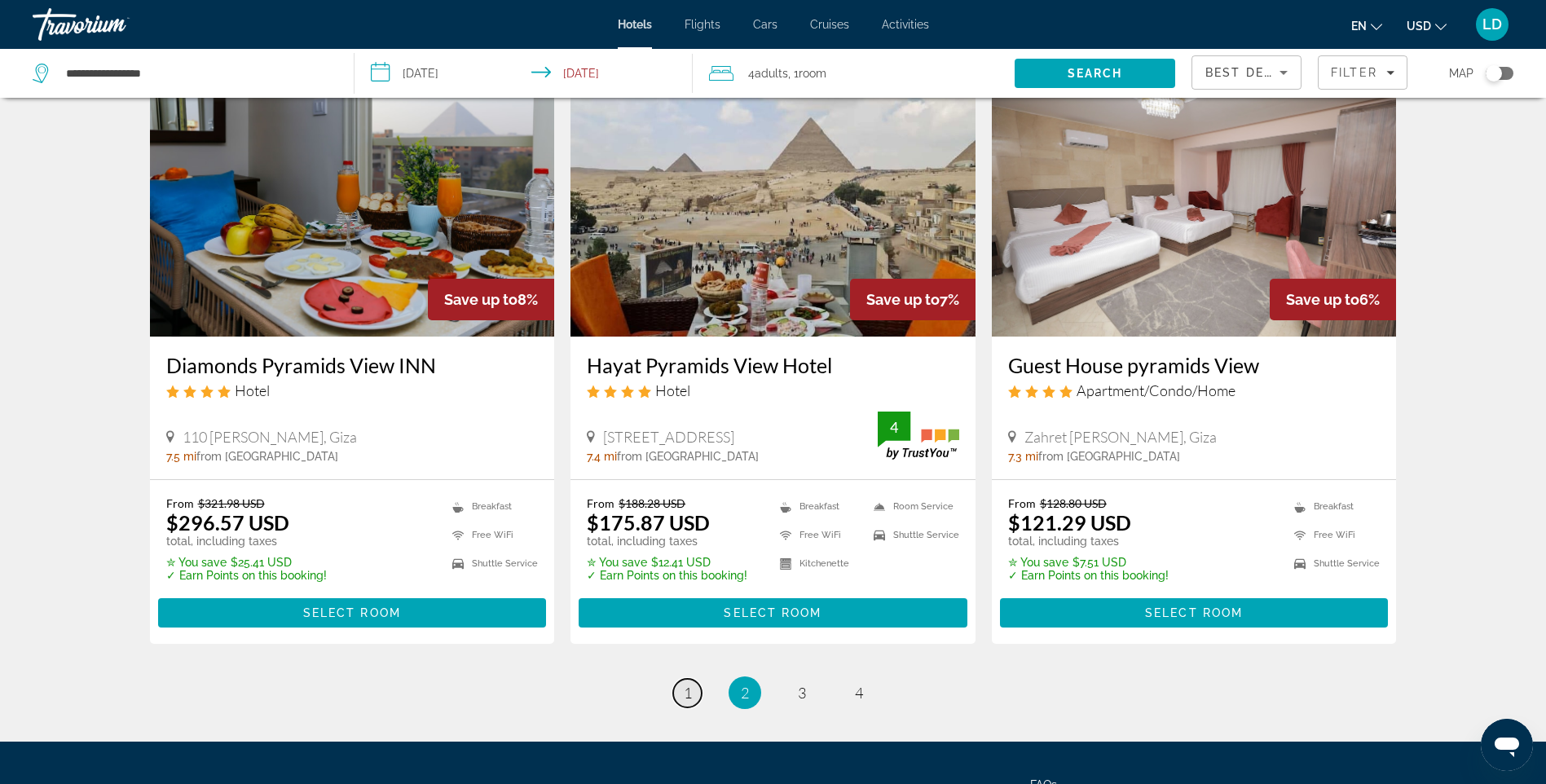
click at [685, 686] on span "1" at bounding box center [687, 692] width 8 height 18
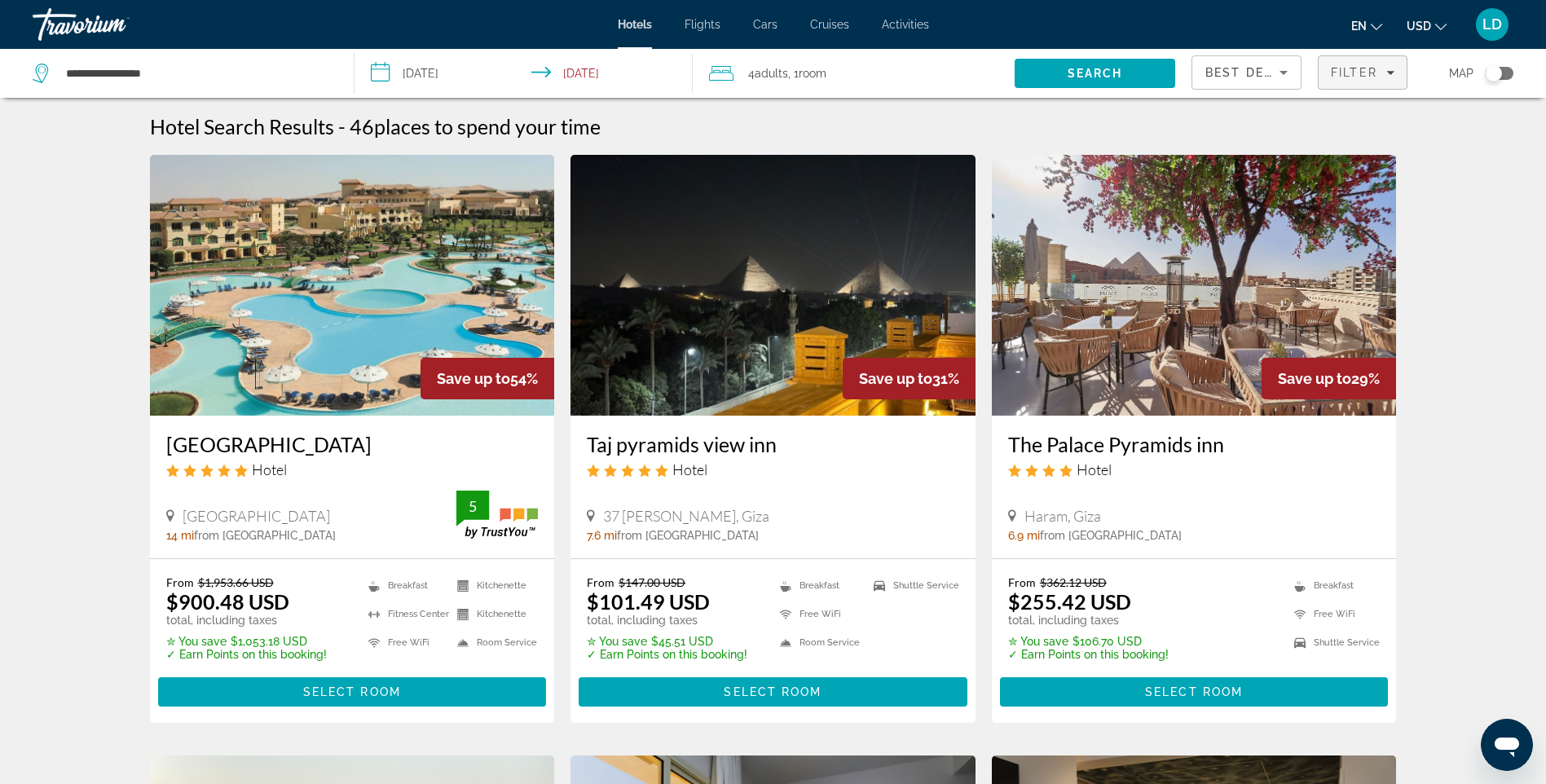
click at [1359, 67] on span "Filter" at bounding box center [1354, 72] width 47 height 13
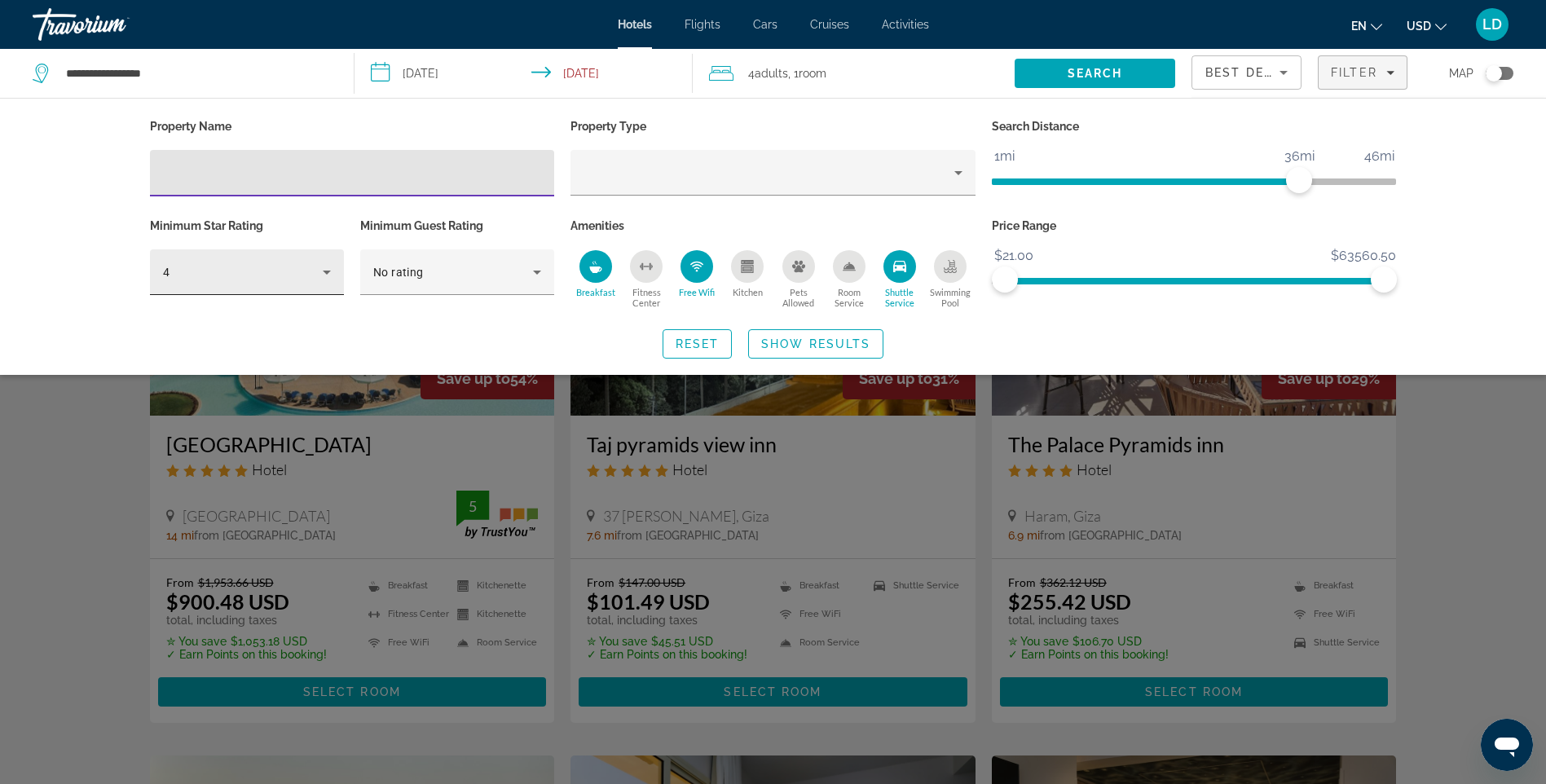
click at [325, 278] on icon "Hotel Filters" at bounding box center [326, 272] width 19 height 19
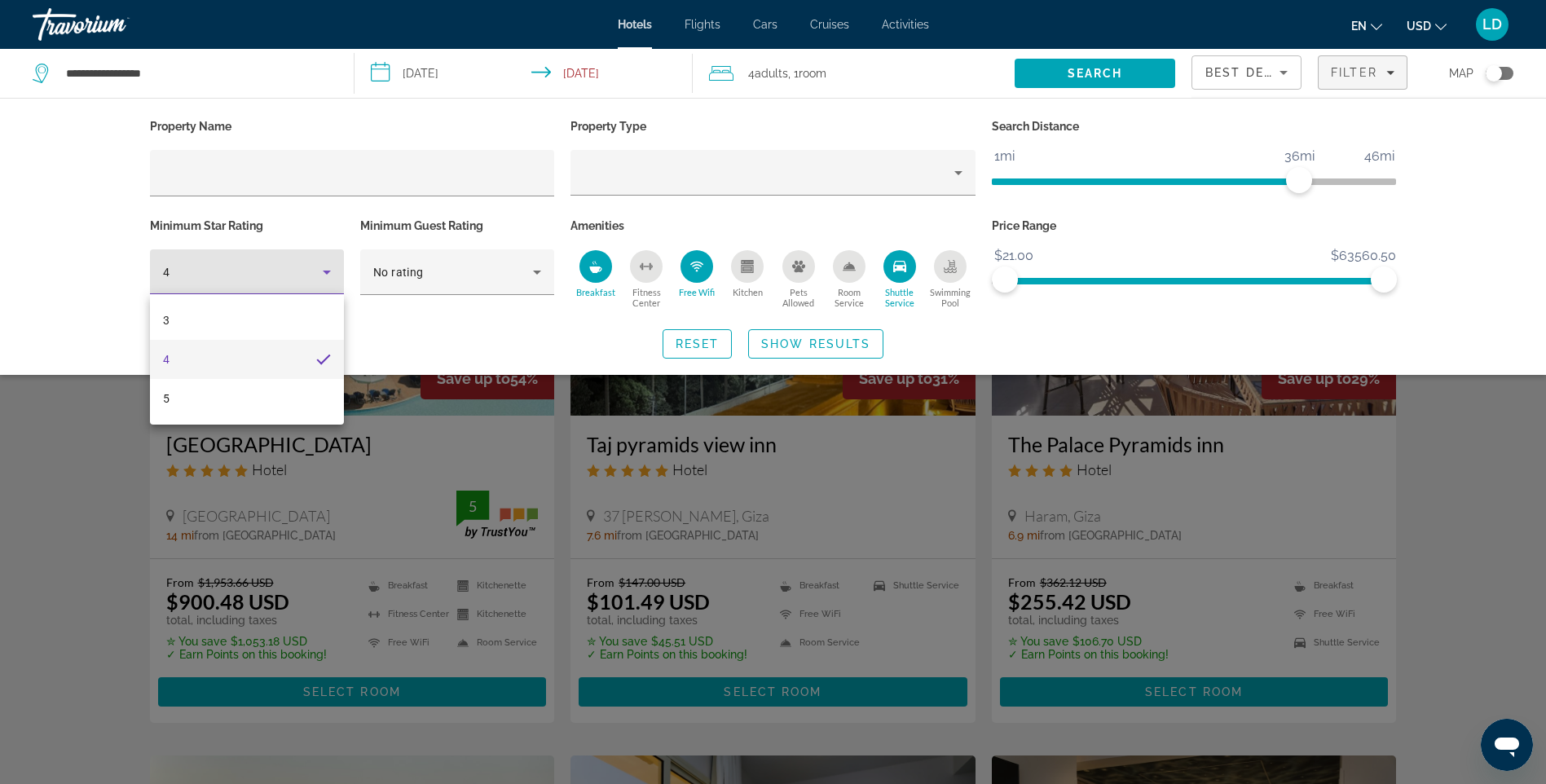
click at [325, 278] on div at bounding box center [773, 392] width 1546 height 784
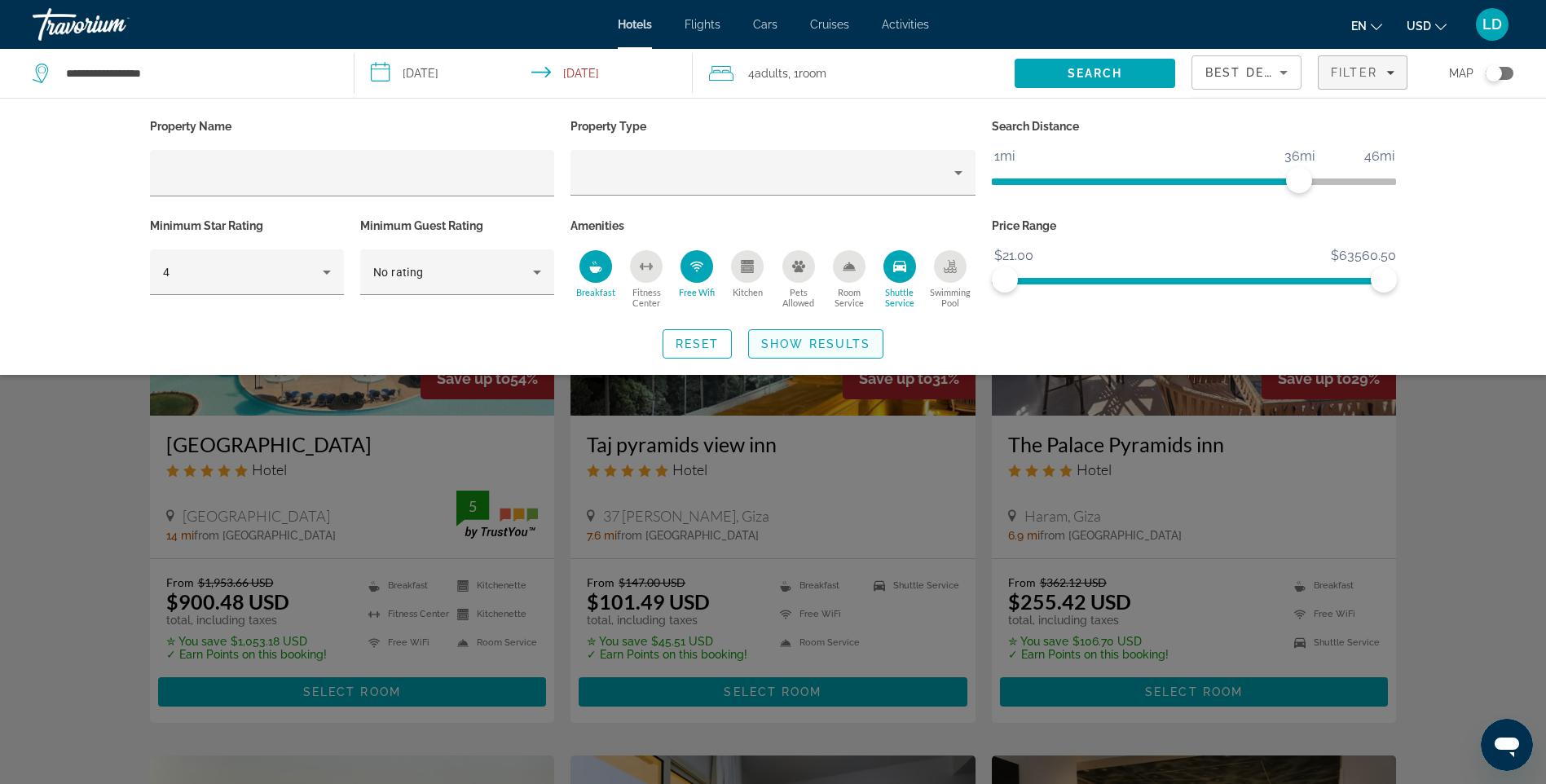
click at [842, 341] on span "Show Results" at bounding box center [816, 343] width 109 height 13
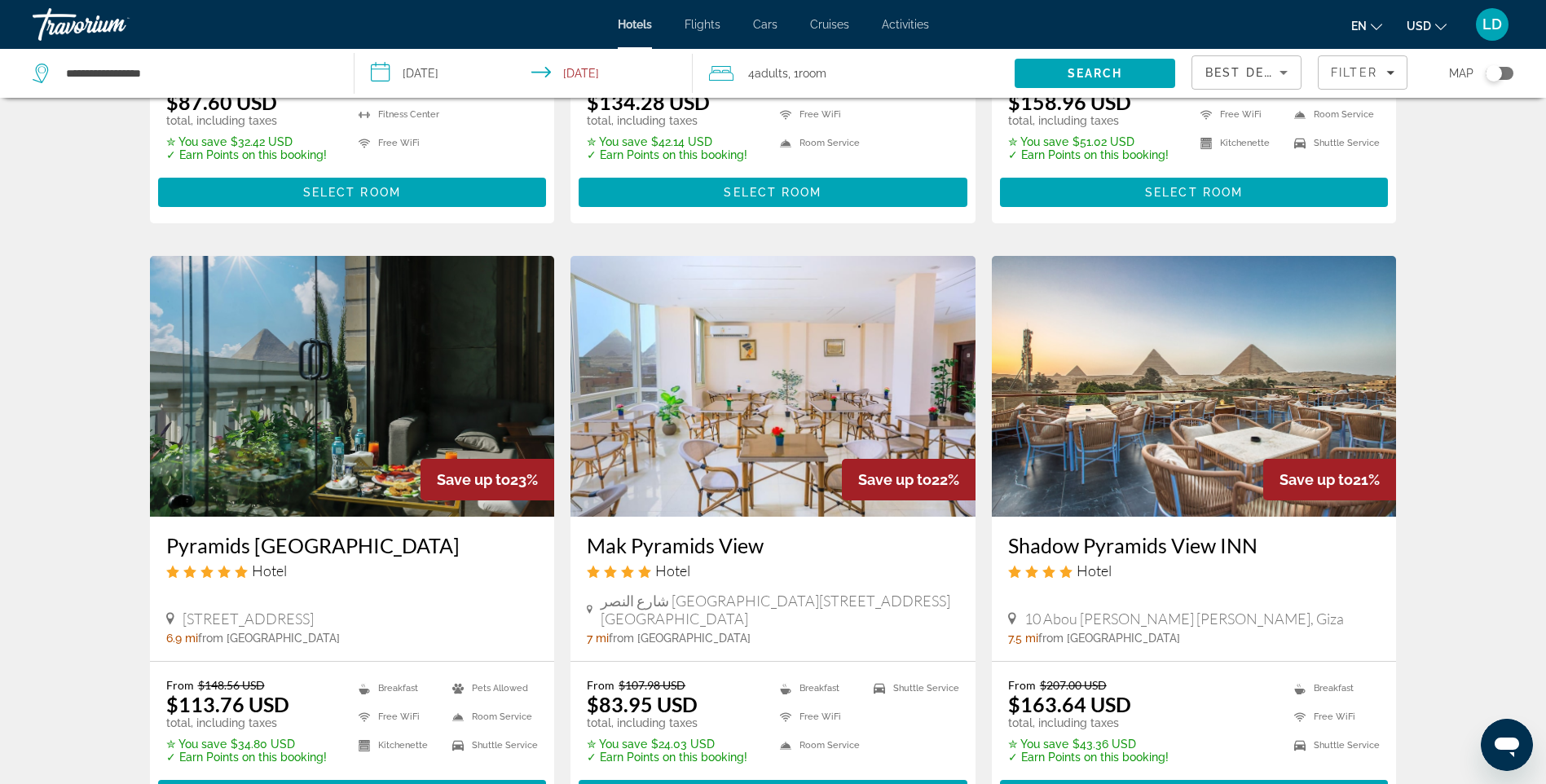
scroll to position [1141, 0]
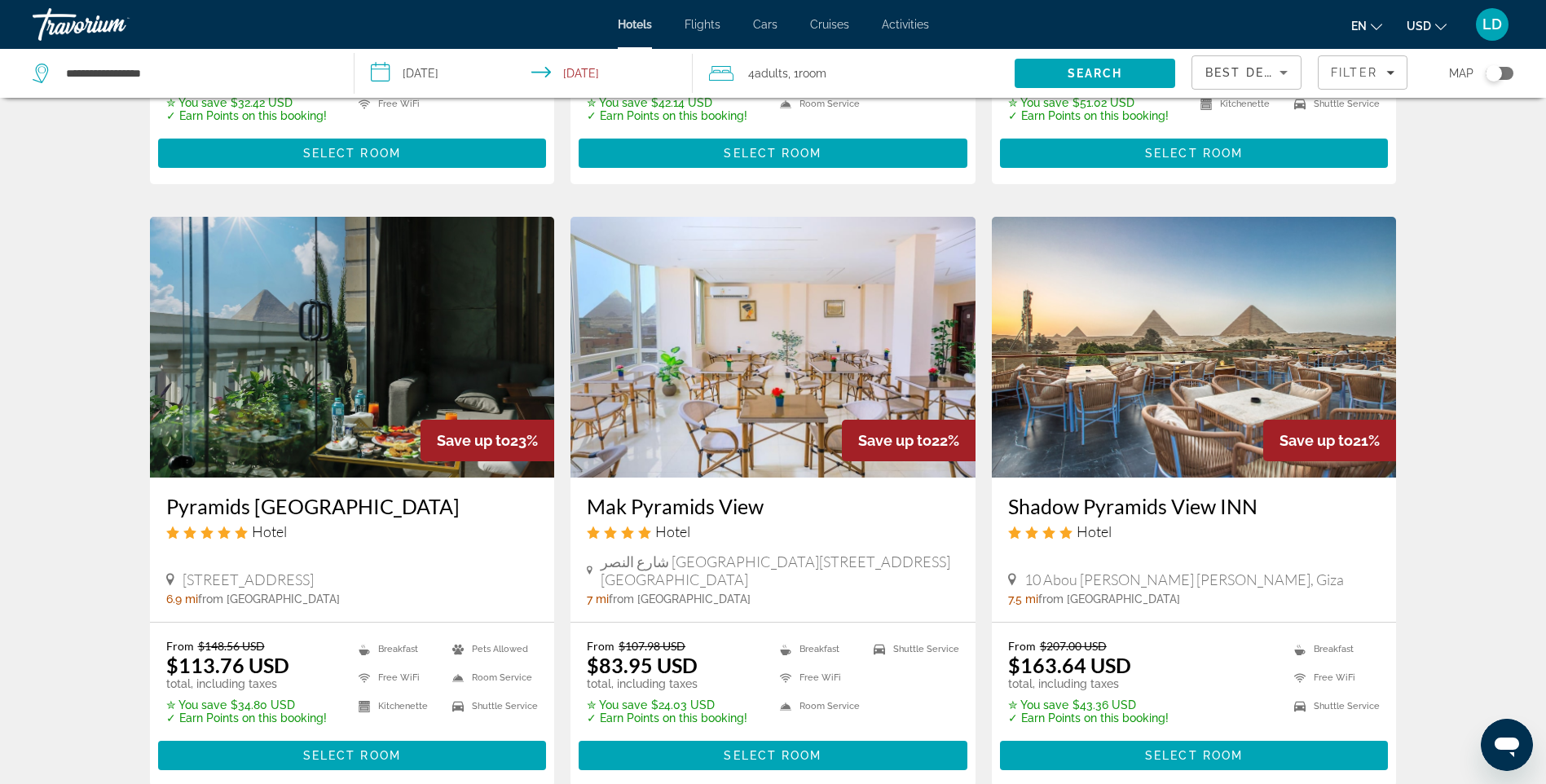
click at [1248, 77] on span "Best Deals" at bounding box center [1248, 72] width 84 height 13
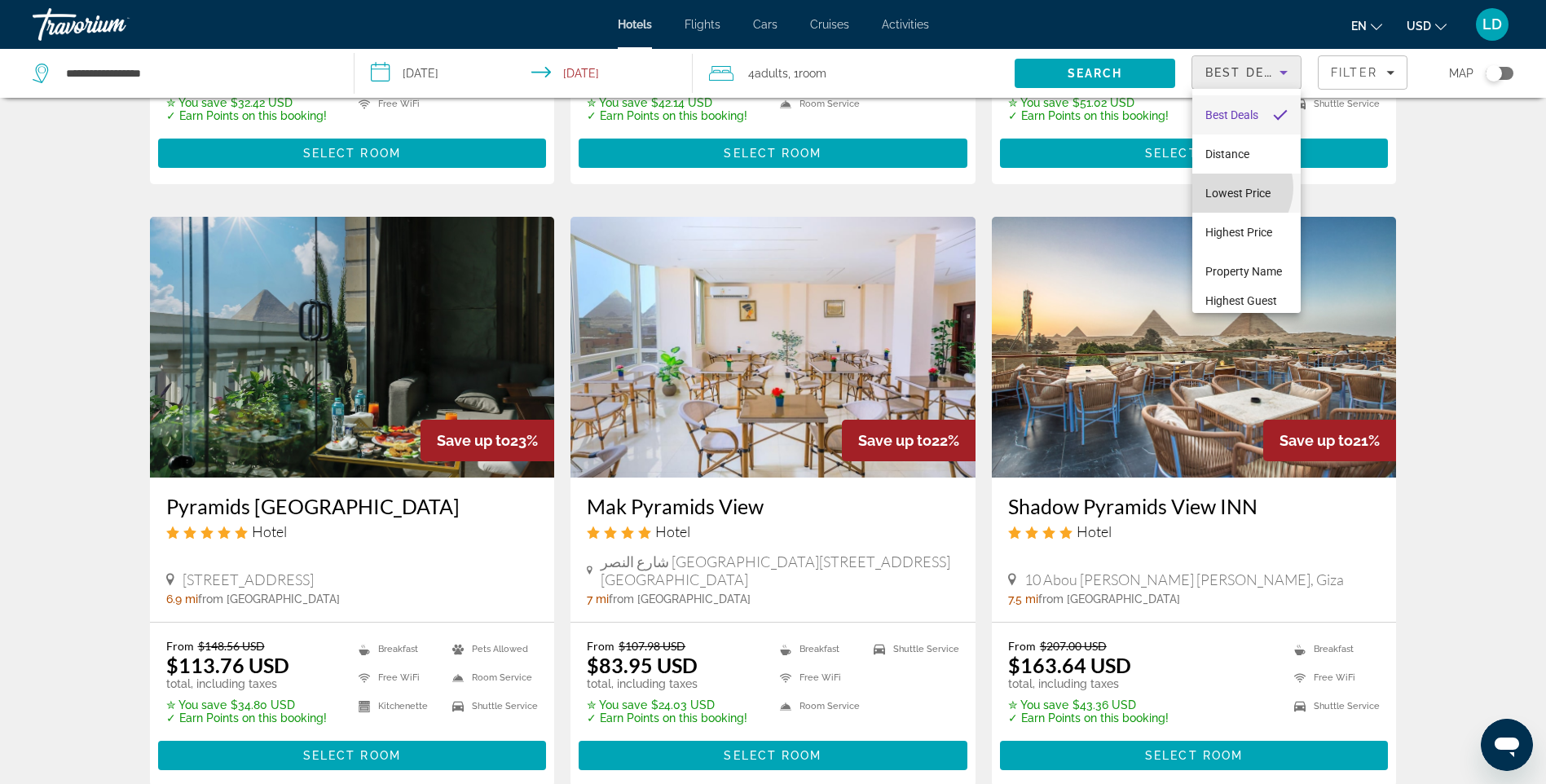
click at [1228, 187] on span "Lowest Price" at bounding box center [1238, 193] width 65 height 13
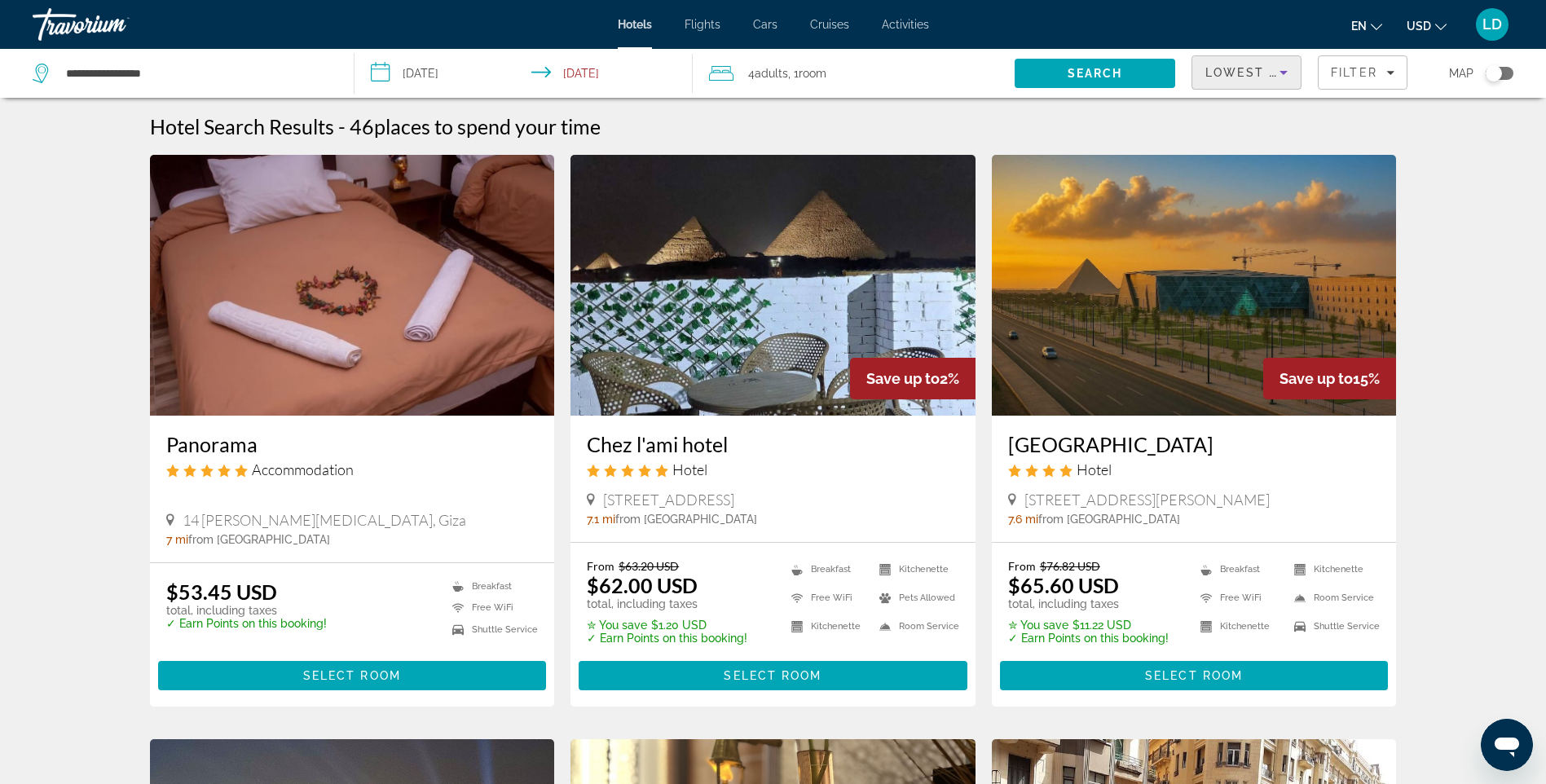
click at [758, 293] on img "Main content" at bounding box center [773, 285] width 405 height 260
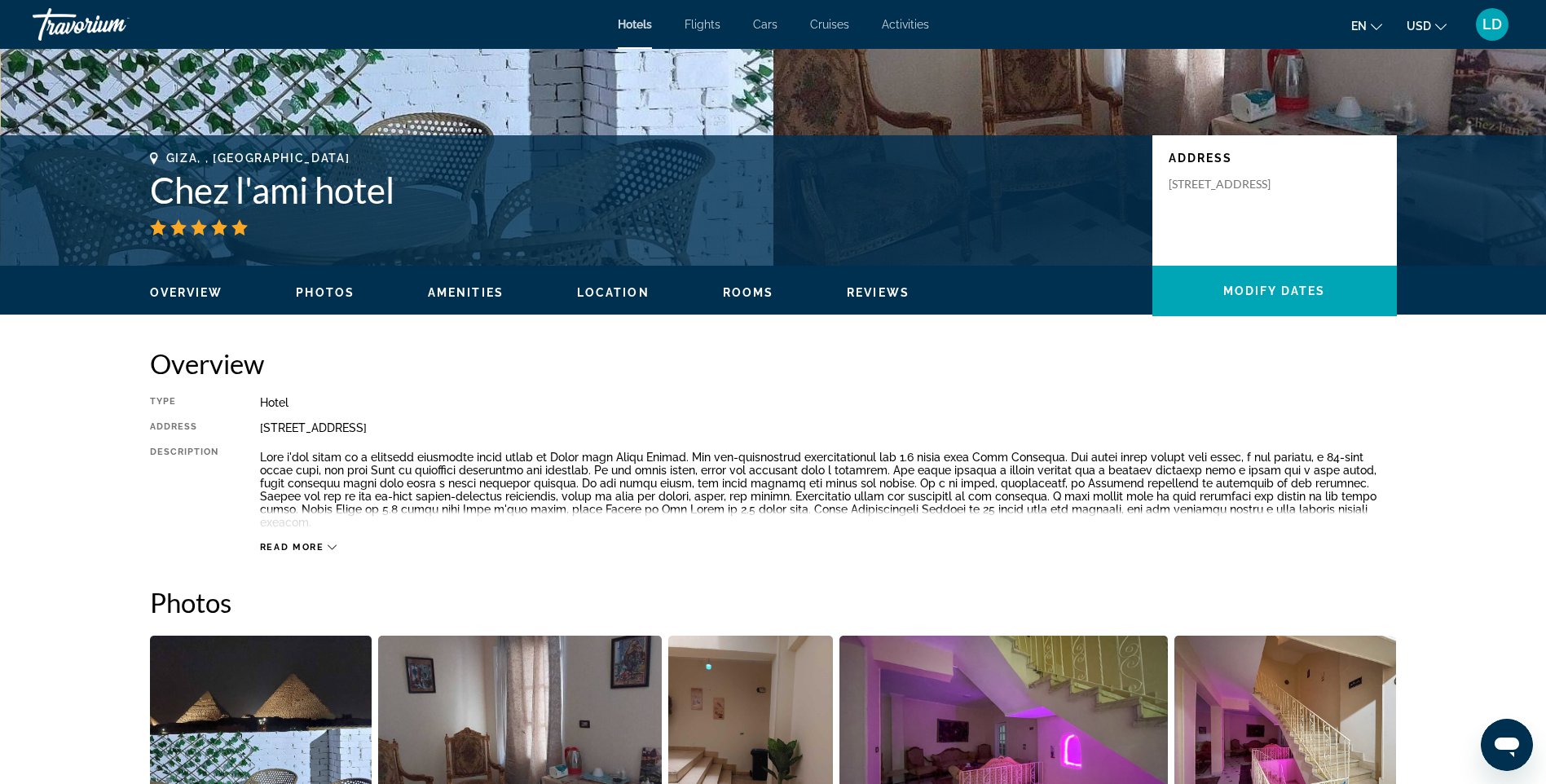
scroll to position [326, 0]
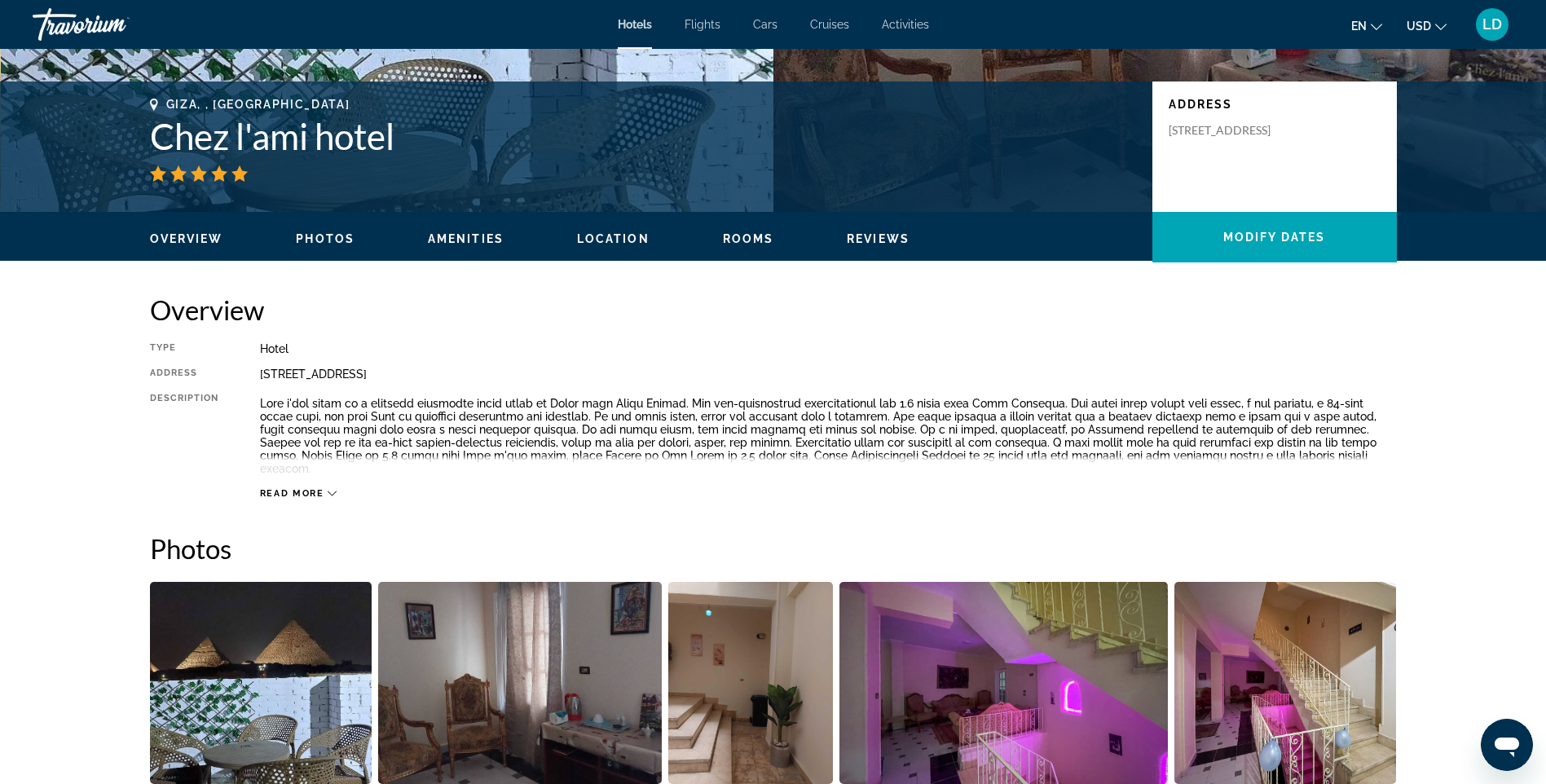
click at [289, 488] on span "Read more" at bounding box center [291, 494] width 64 height 11
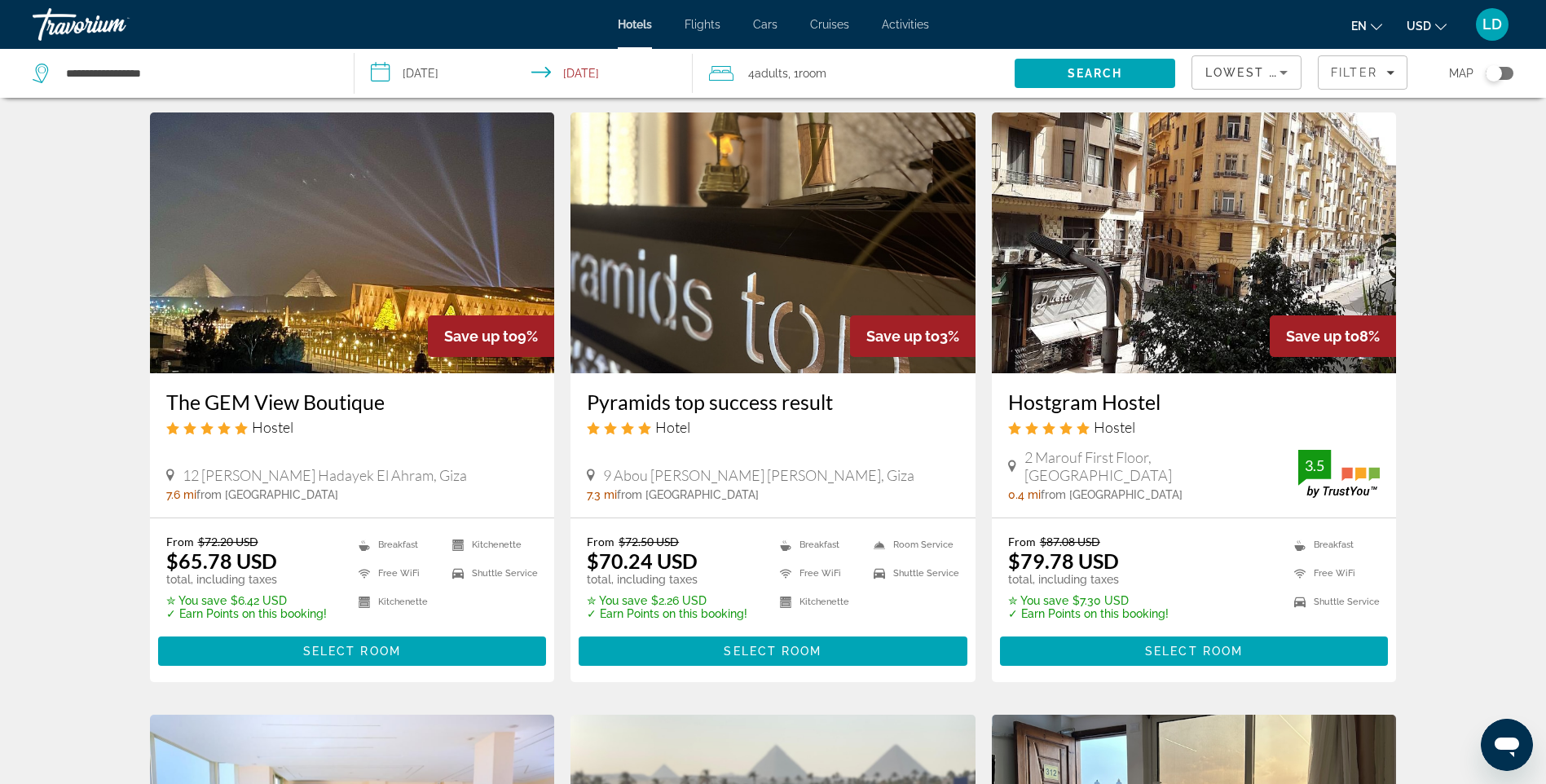
scroll to position [652, 0]
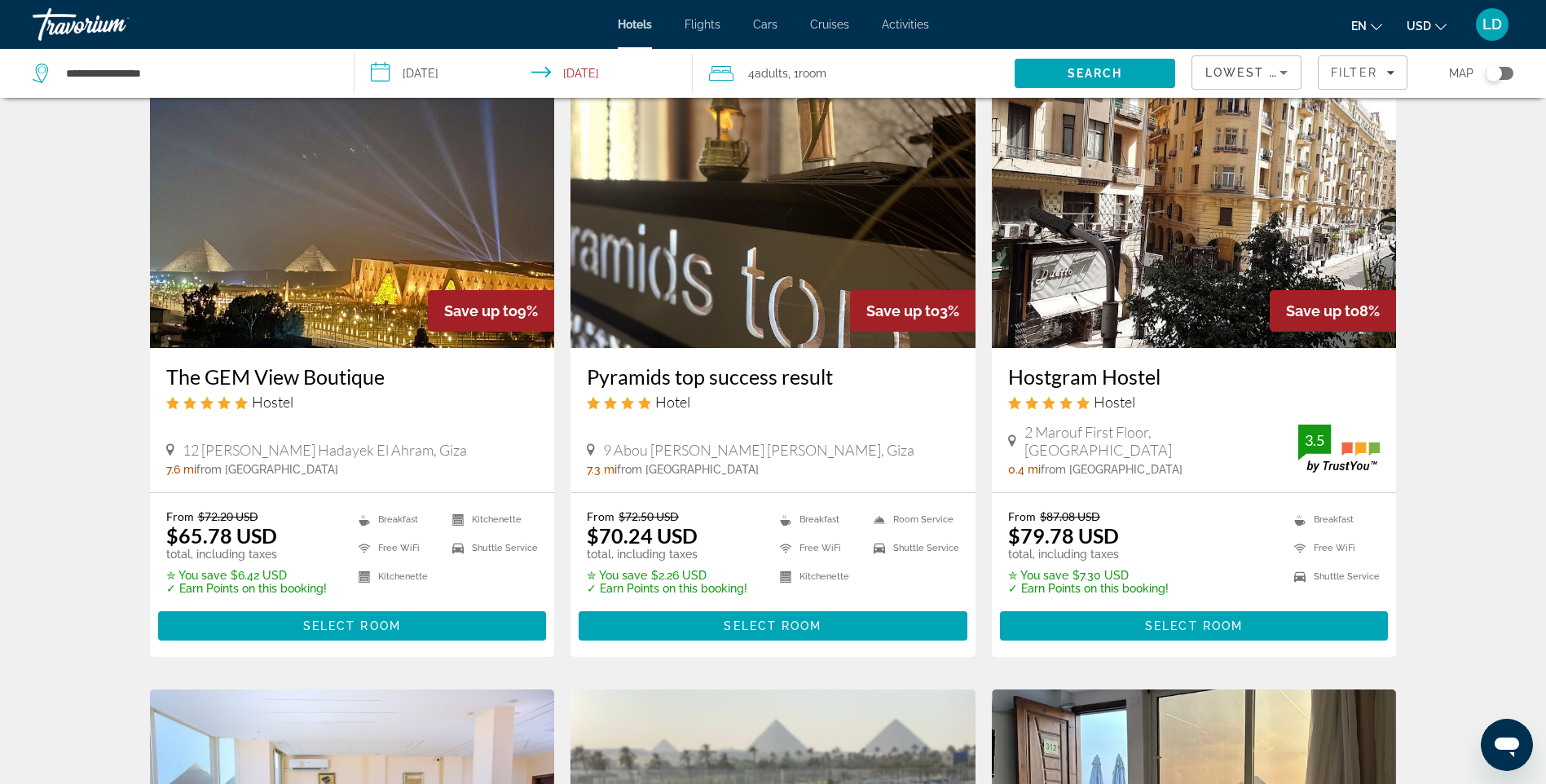
click at [734, 238] on img "Main content" at bounding box center [773, 217] width 405 height 260
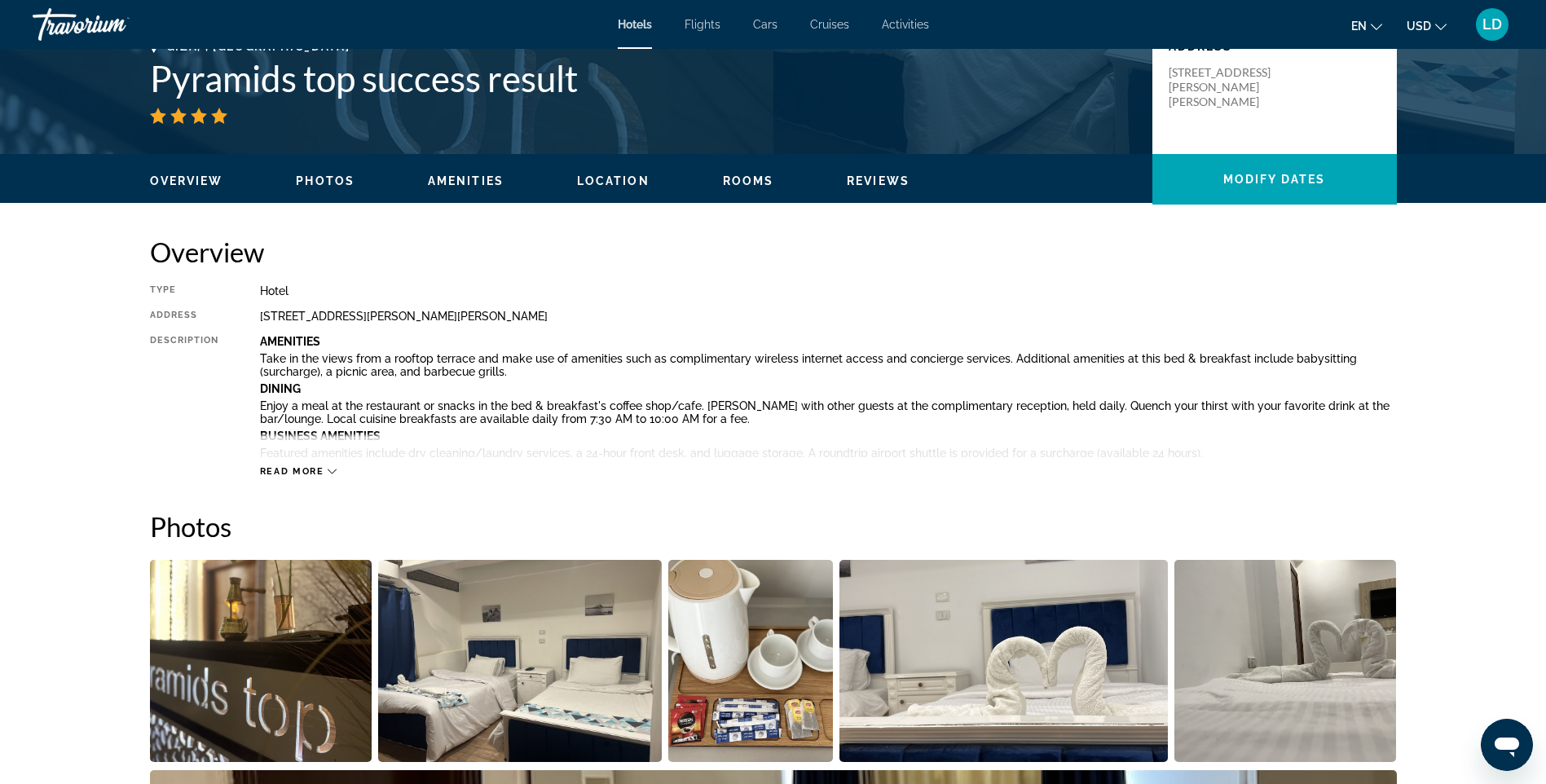
scroll to position [489, 0]
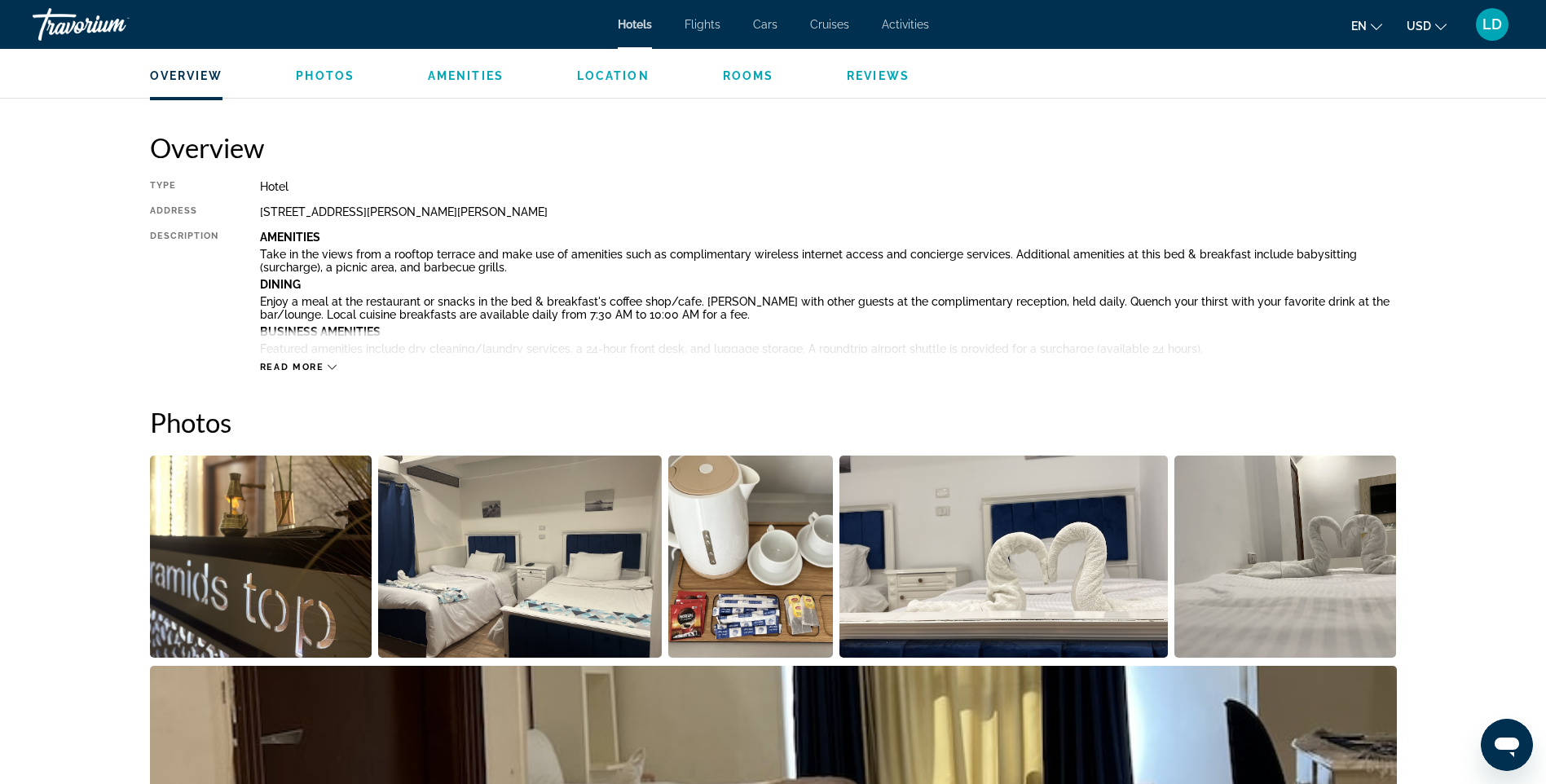
click at [297, 370] on span "Read more" at bounding box center [291, 367] width 64 height 11
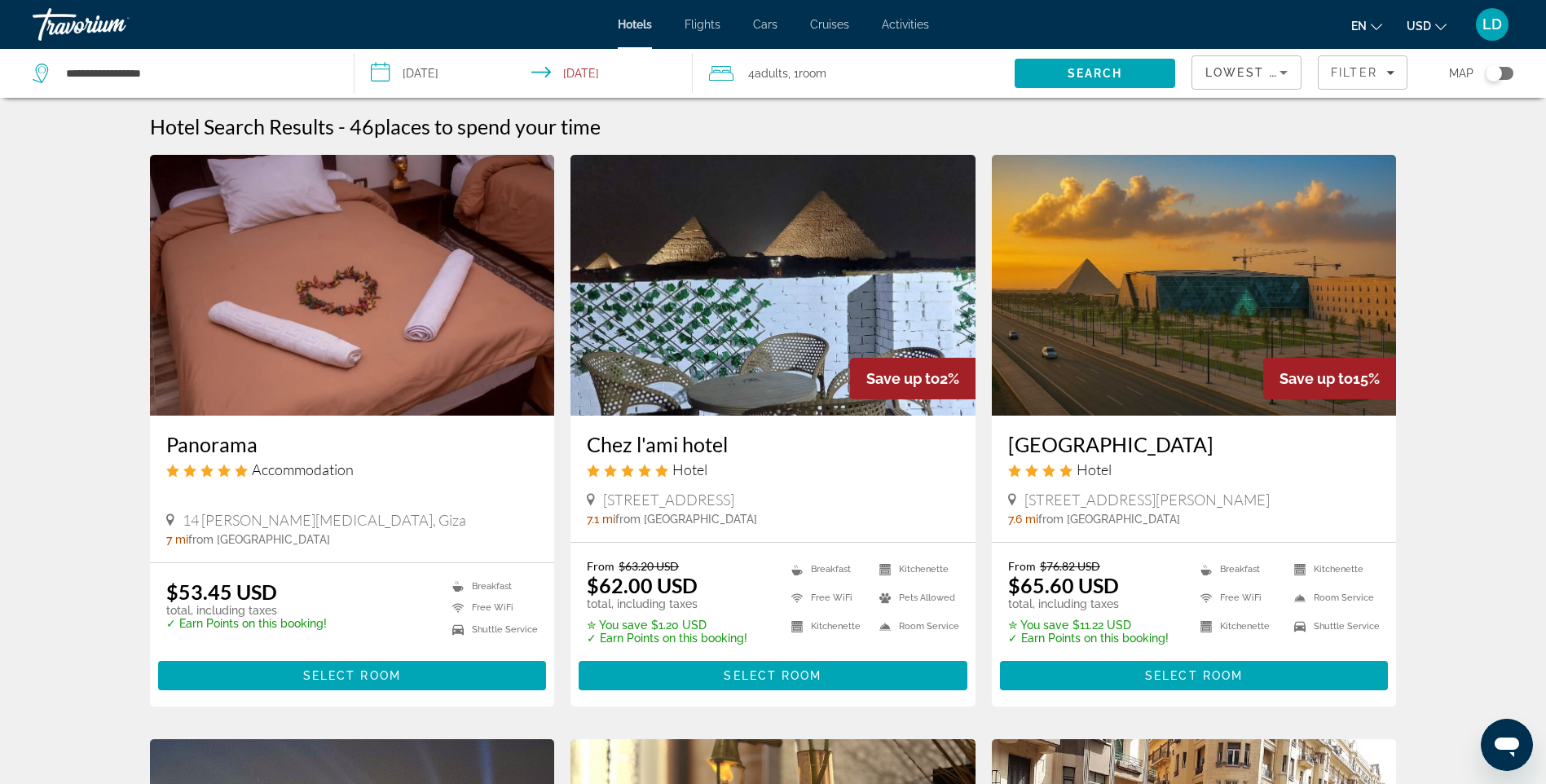
click at [1206, 330] on img "Main content" at bounding box center [1194, 285] width 405 height 260
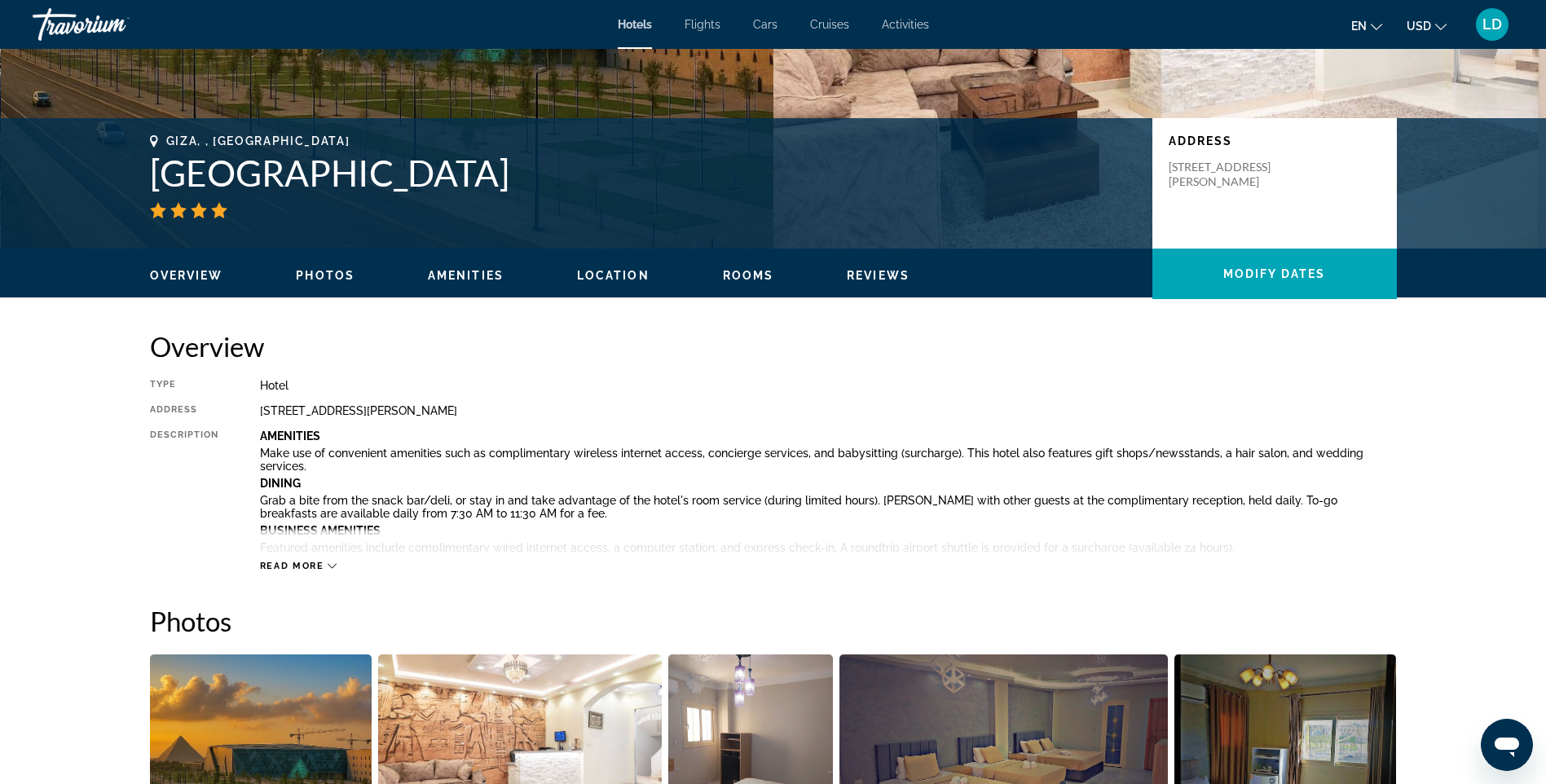
scroll to position [326, 0]
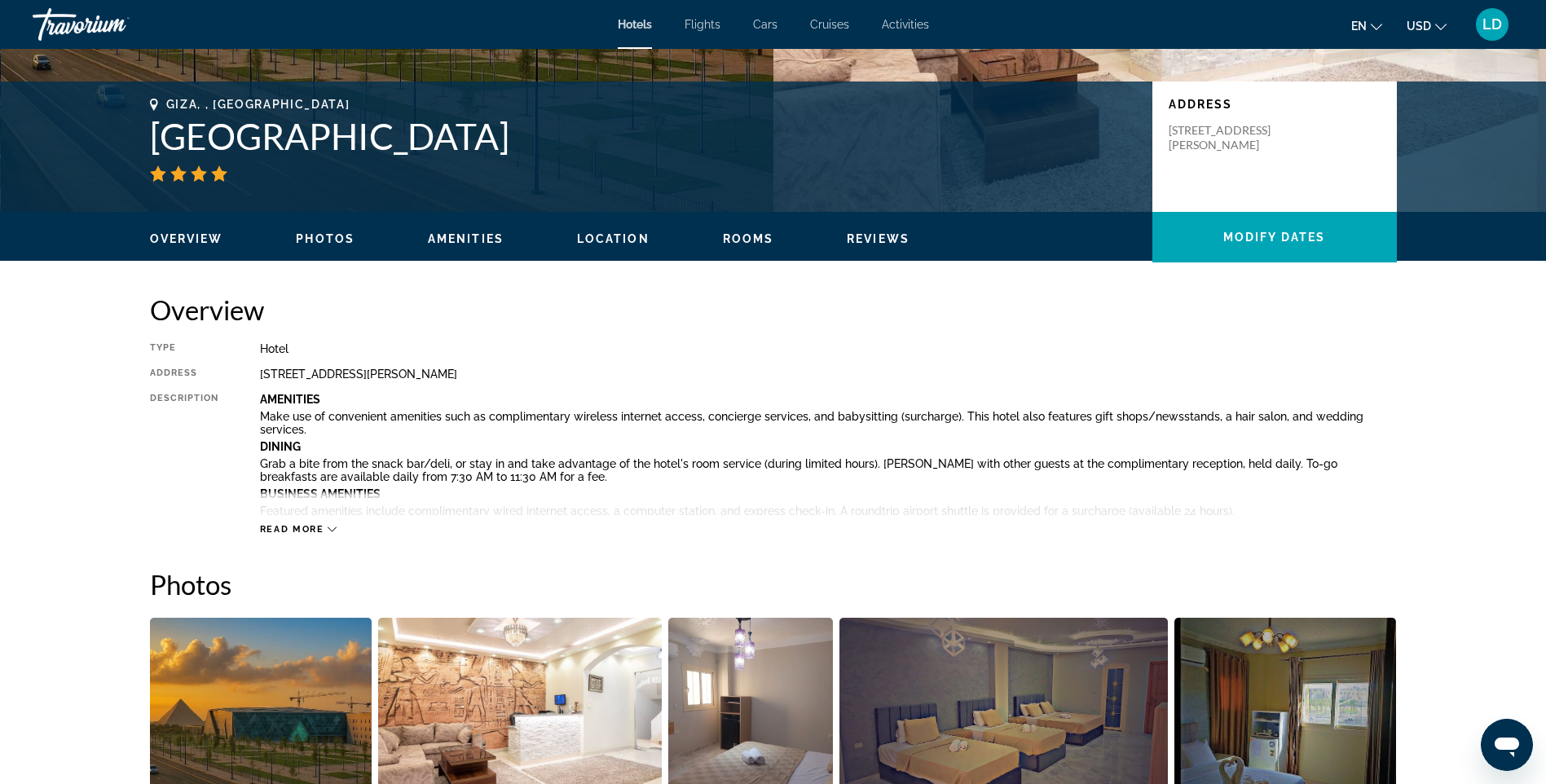
click at [304, 526] on span "Read more" at bounding box center [291, 530] width 64 height 11
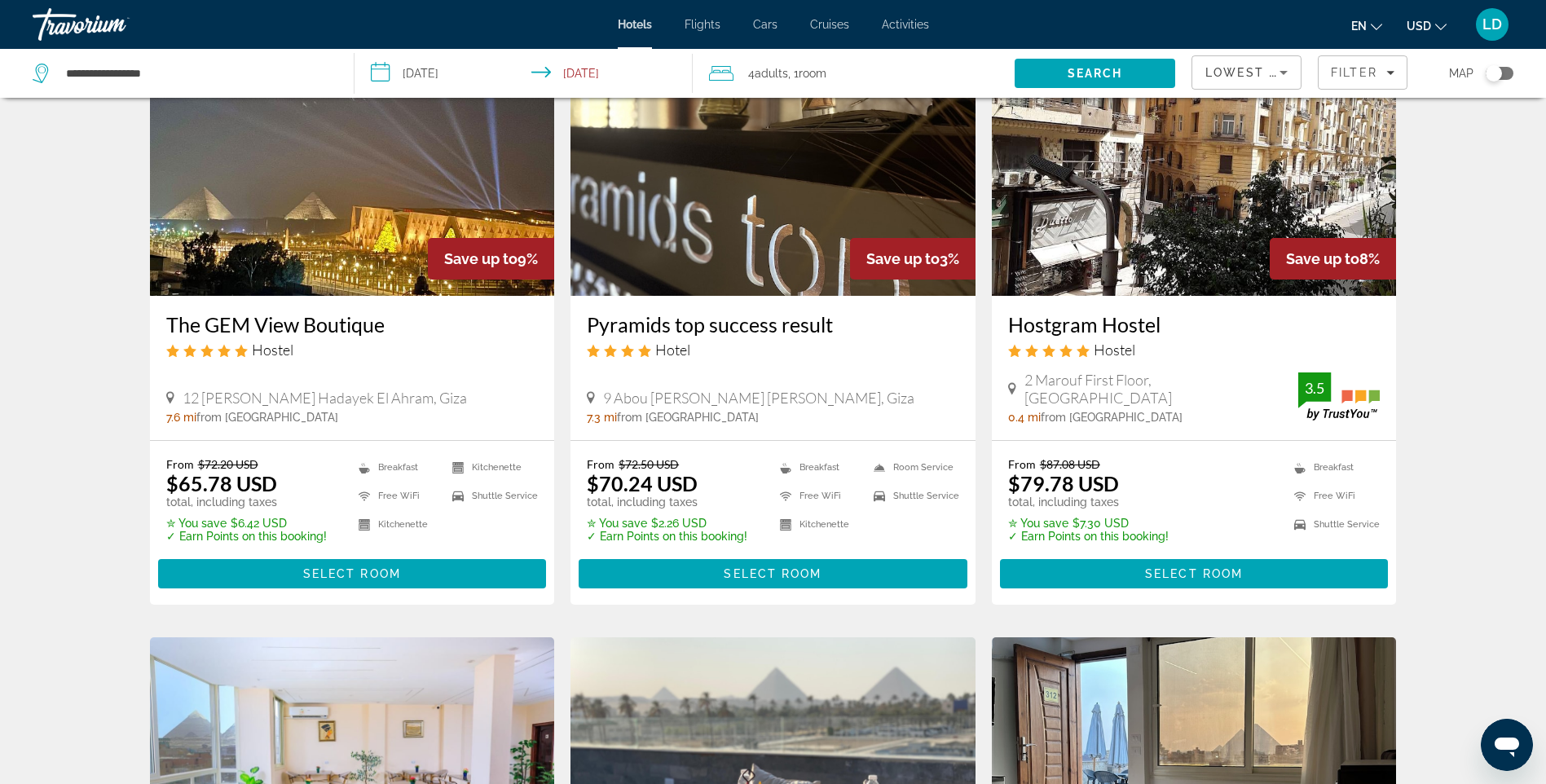
scroll to position [734, 0]
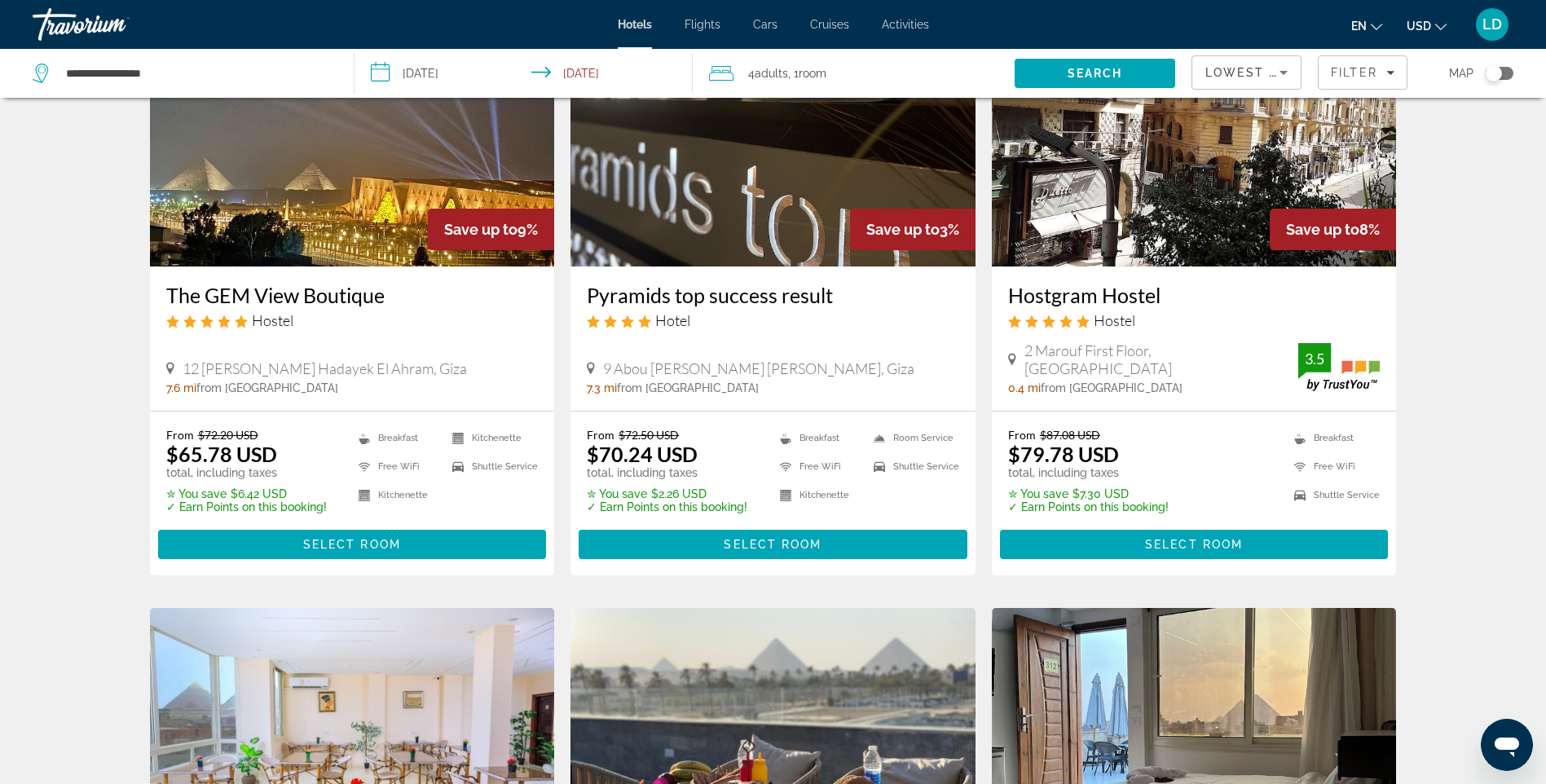
click at [734, 218] on img "Main content" at bounding box center [773, 136] width 405 height 260
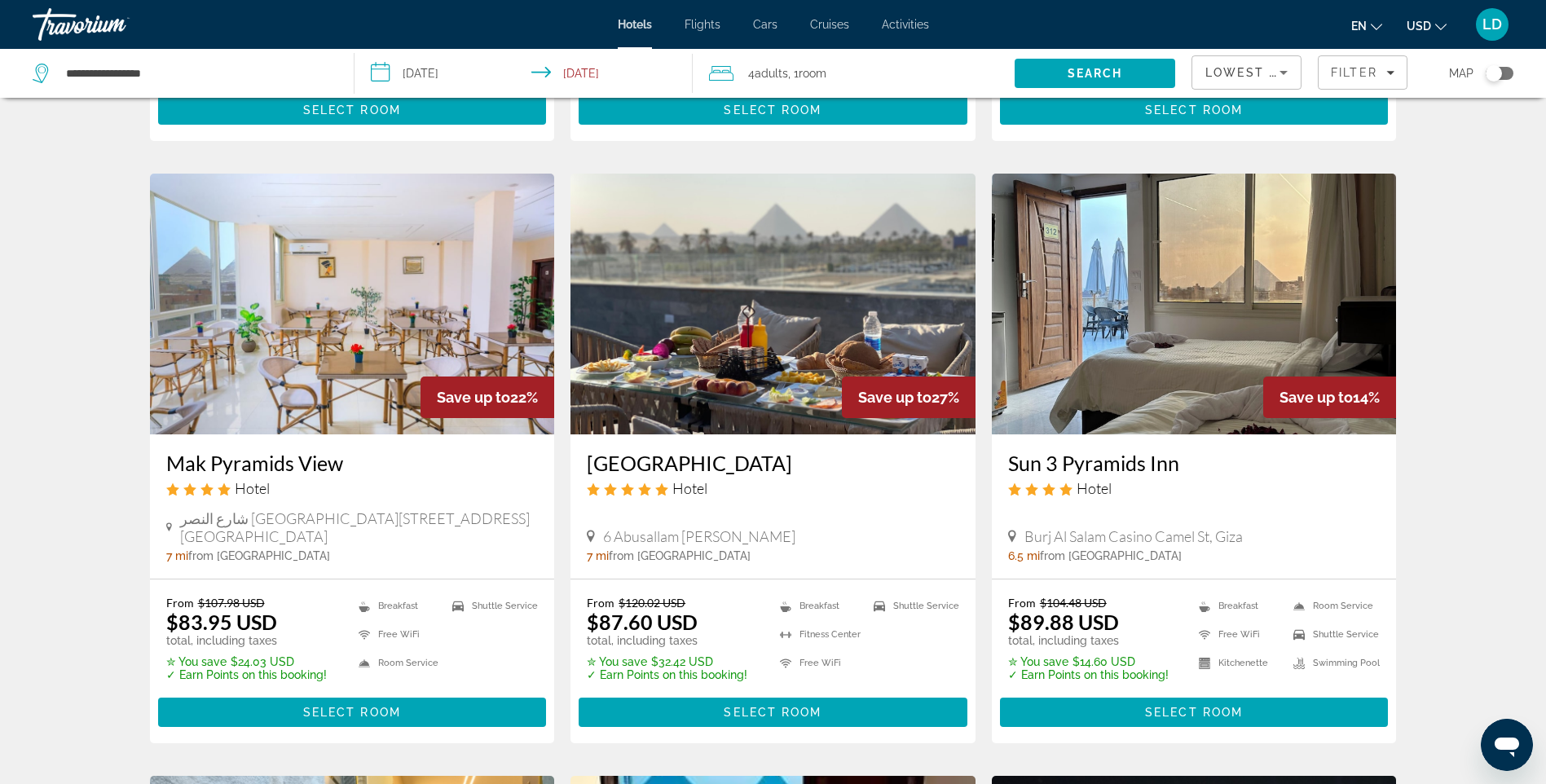
scroll to position [1222, 0]
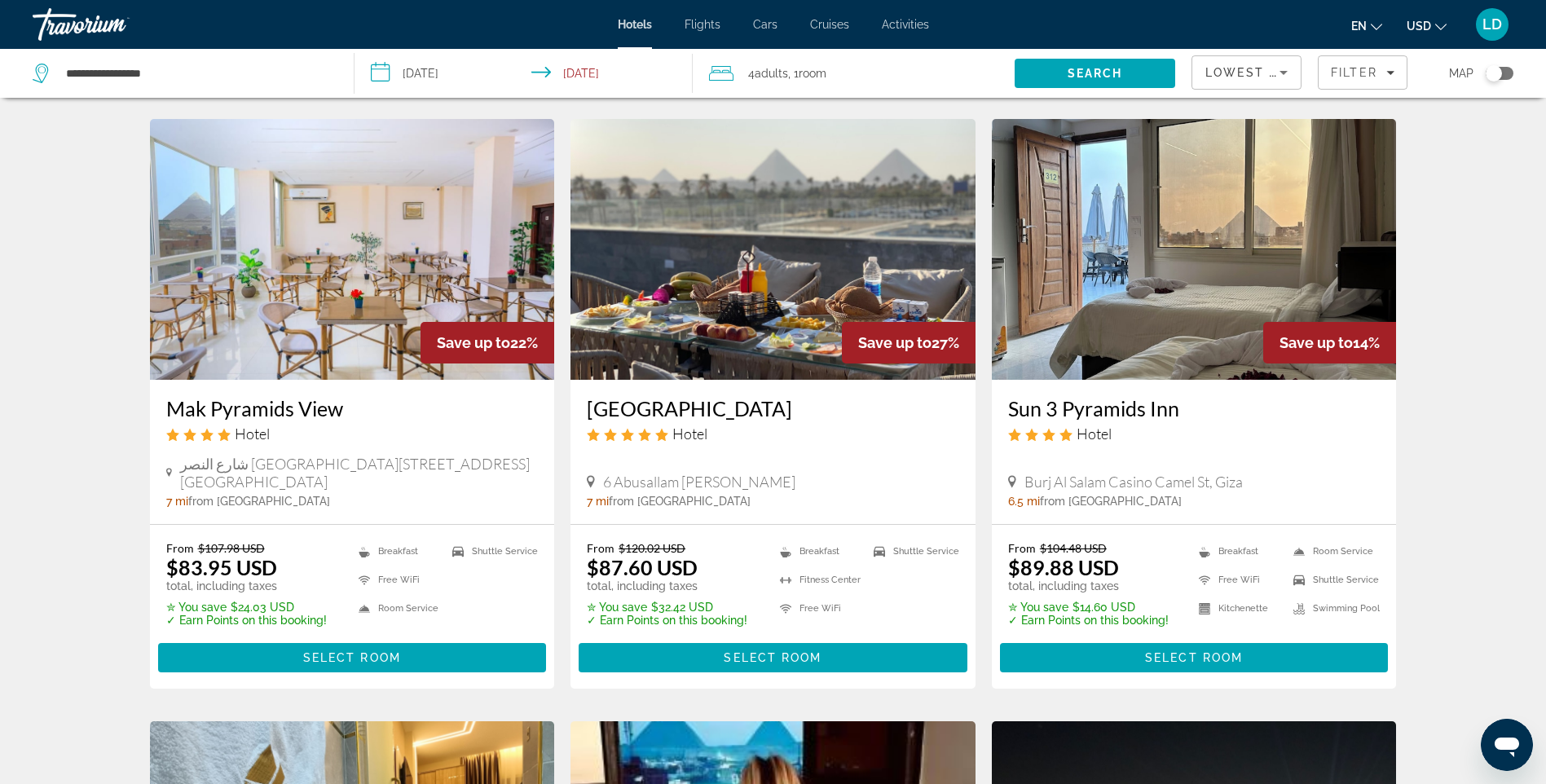
click at [371, 261] on img "Main content" at bounding box center [352, 249] width 405 height 260
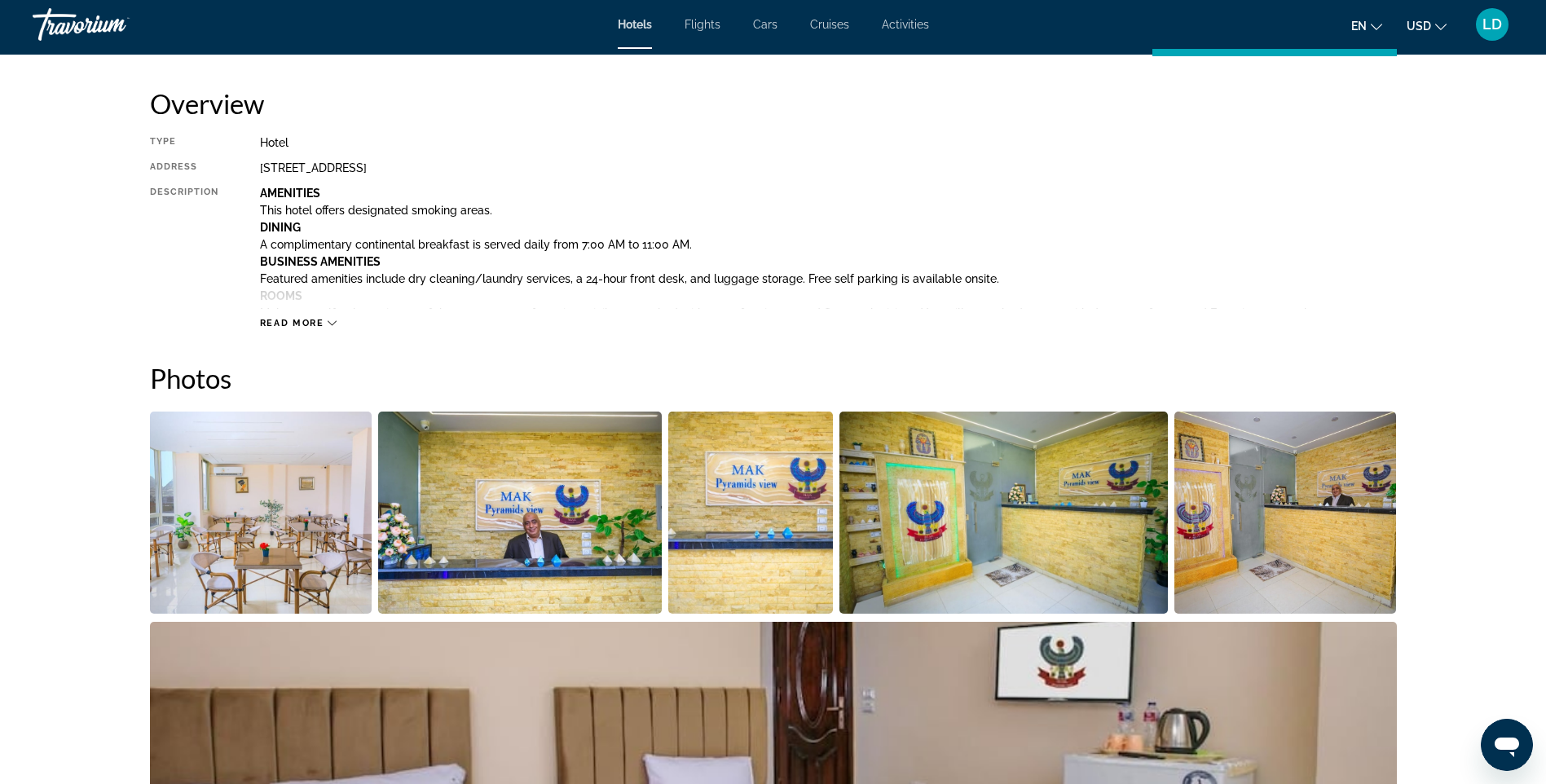
scroll to position [326, 0]
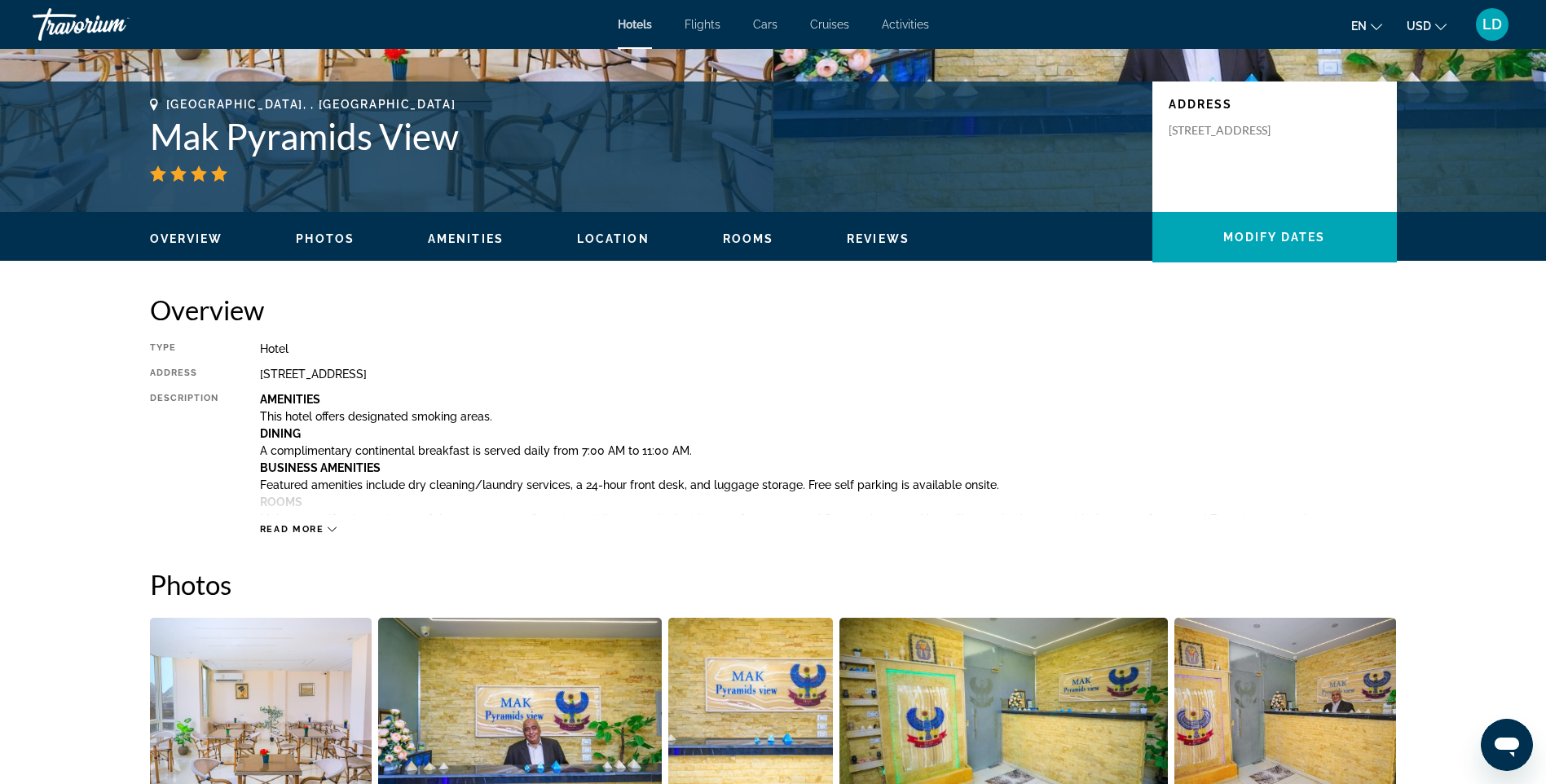
click at [305, 525] on span "Read more" at bounding box center [291, 530] width 64 height 11
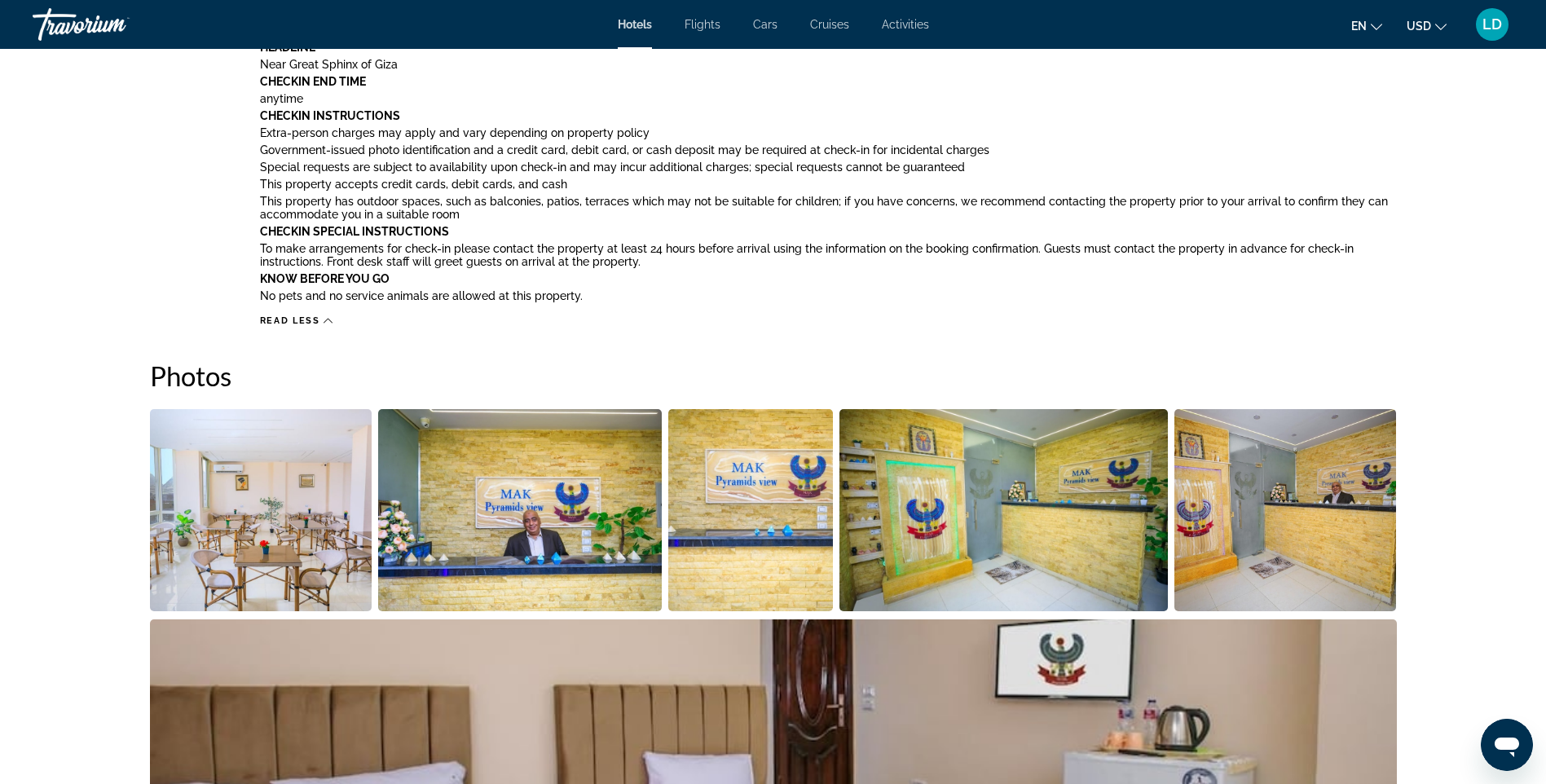
scroll to position [1256, 0]
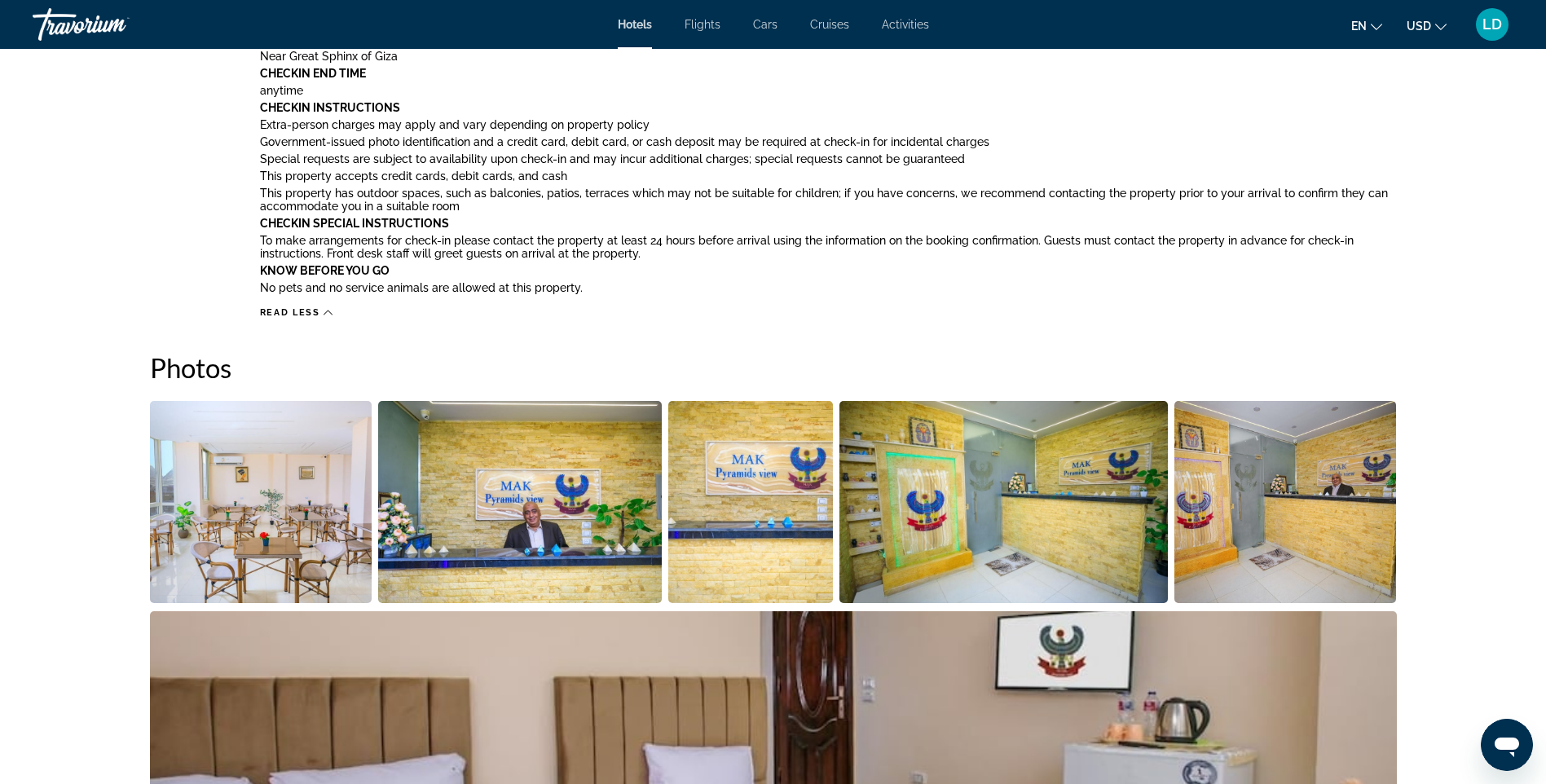
click at [544, 544] on img "Open full-screen image slider" at bounding box center [520, 502] width 283 height 202
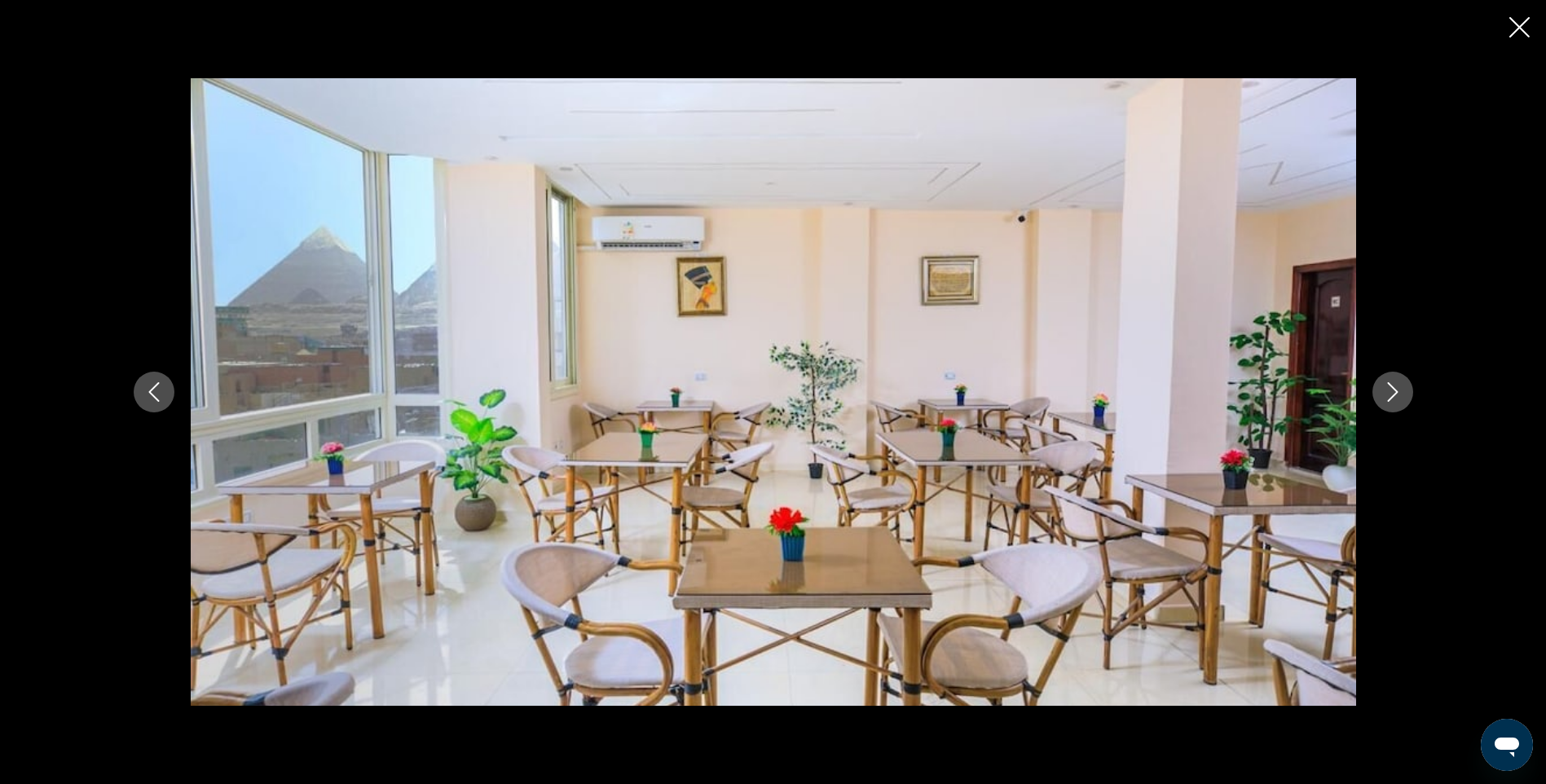
click at [1401, 392] on icon "Next image" at bounding box center [1393, 392] width 19 height 19
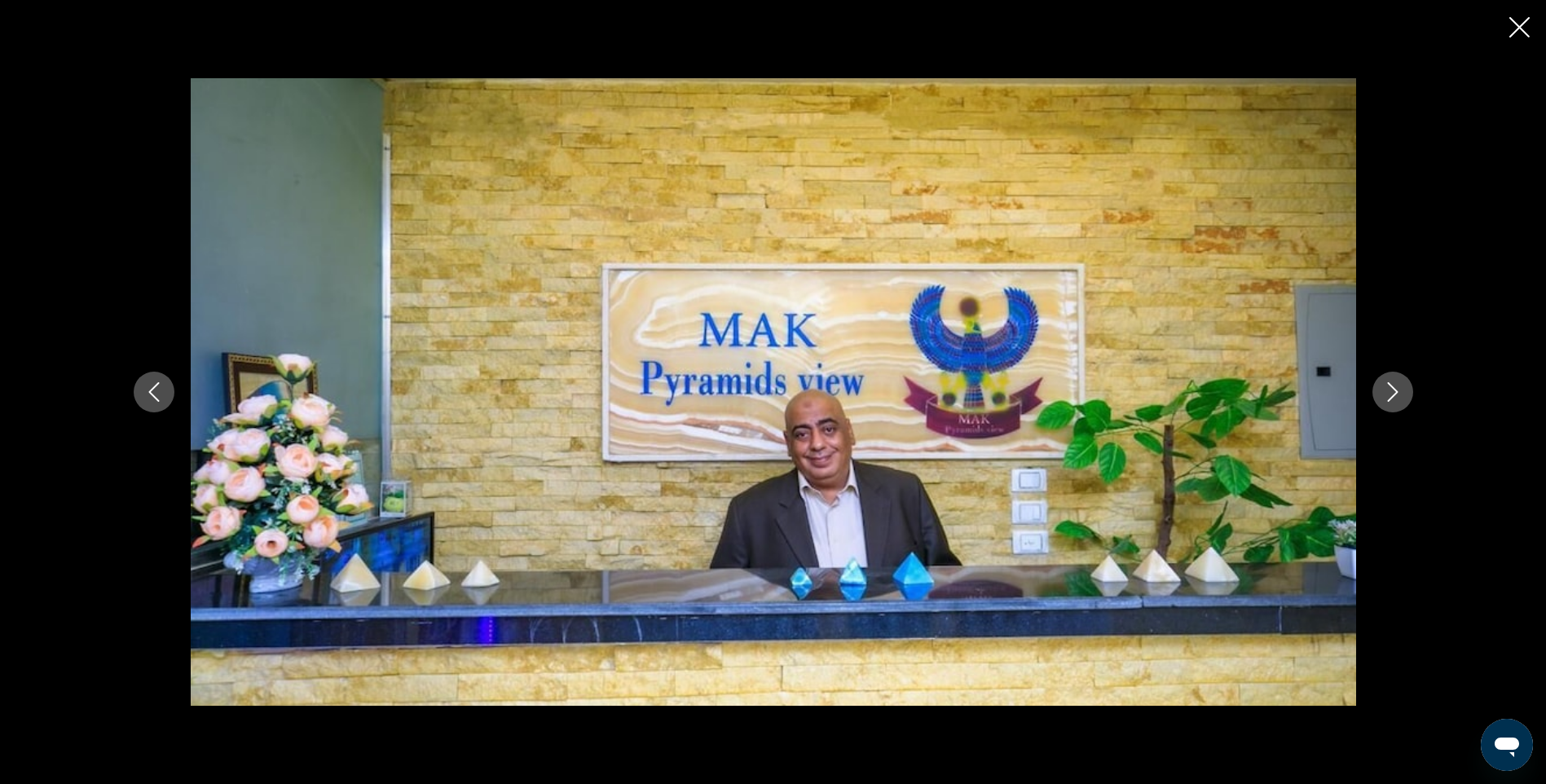
click at [1401, 392] on icon "Next image" at bounding box center [1393, 392] width 19 height 19
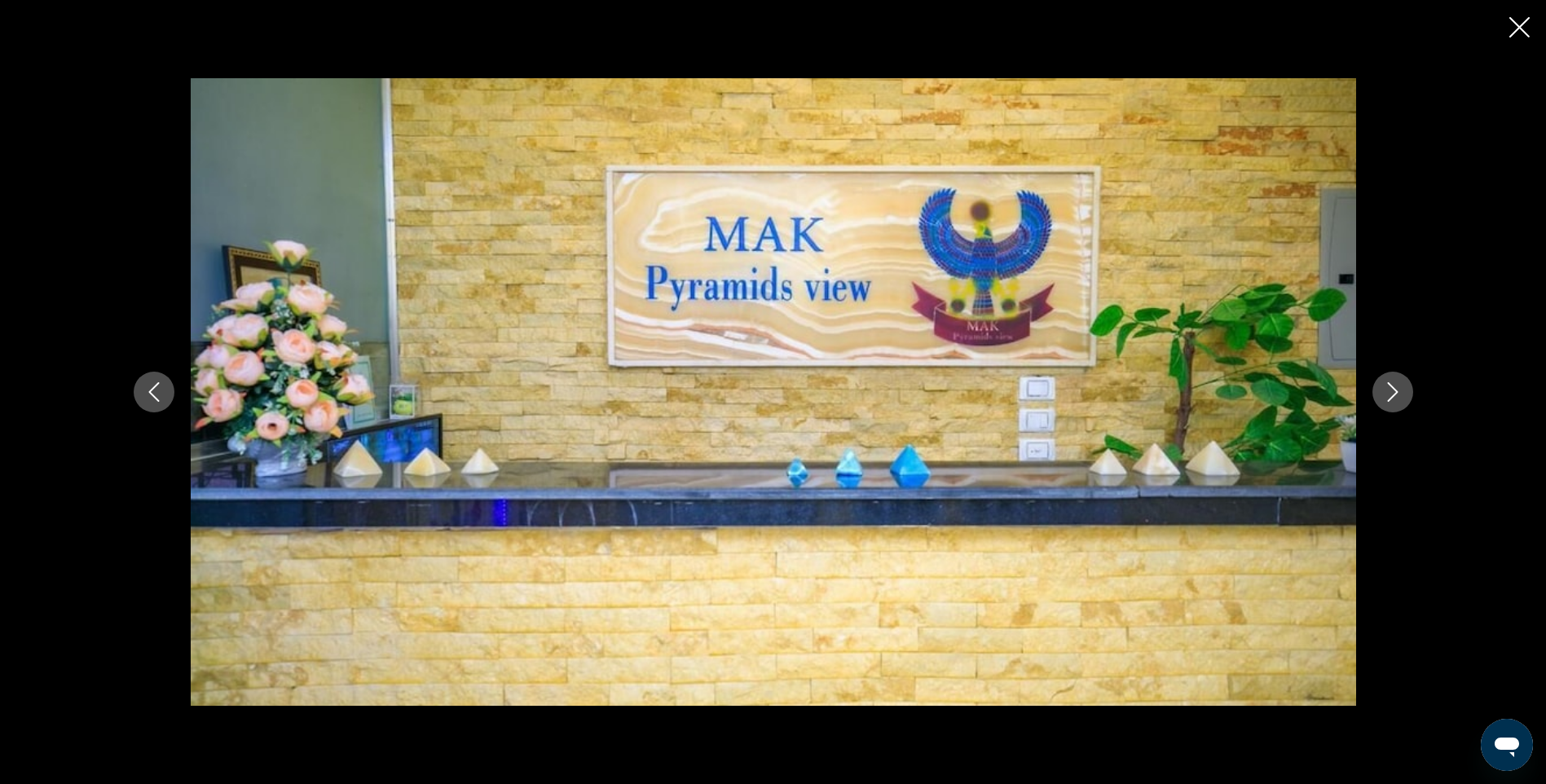
click at [1401, 392] on icon "Next image" at bounding box center [1393, 392] width 19 height 19
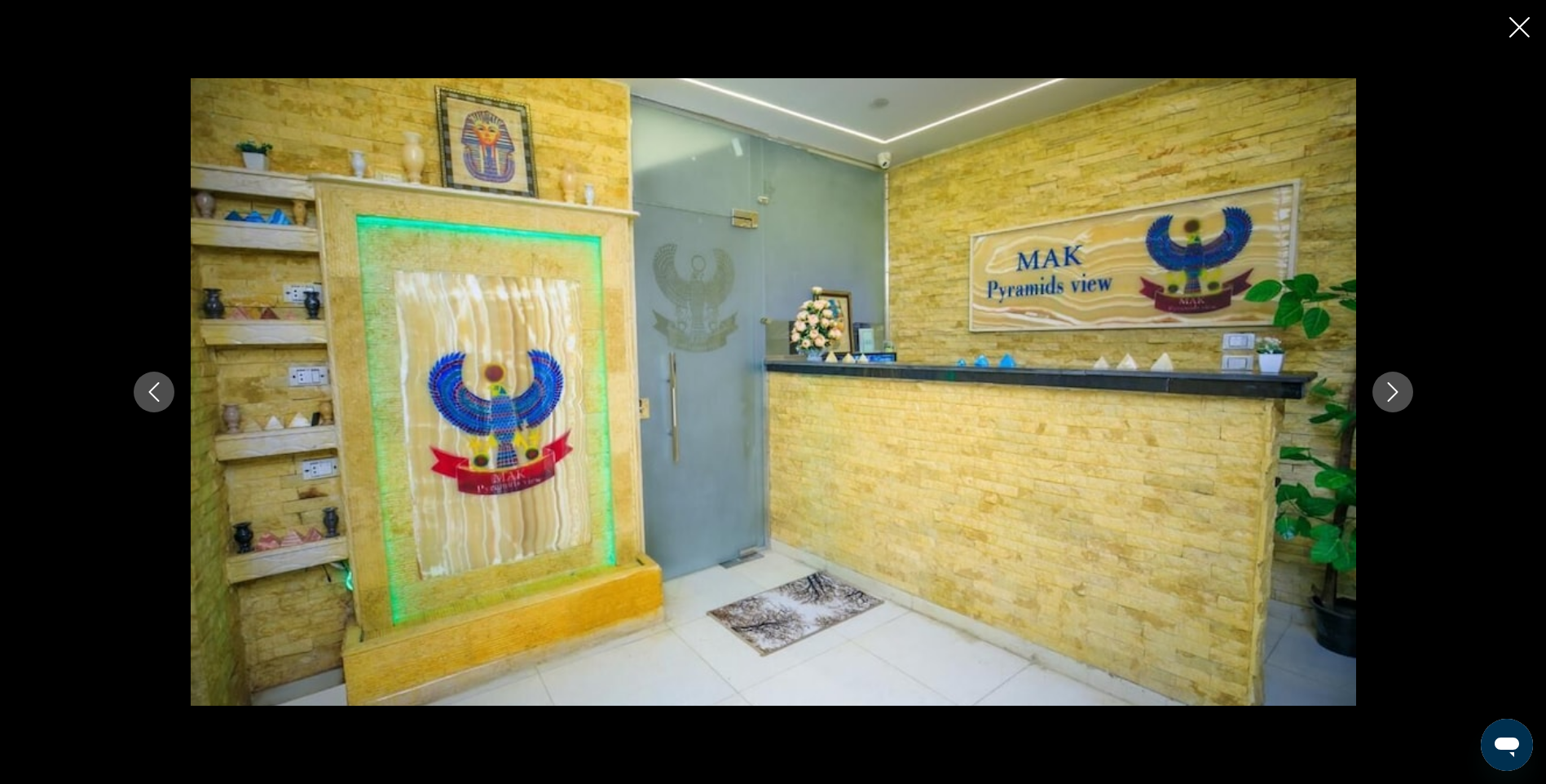
click at [1401, 392] on icon "Next image" at bounding box center [1393, 392] width 19 height 19
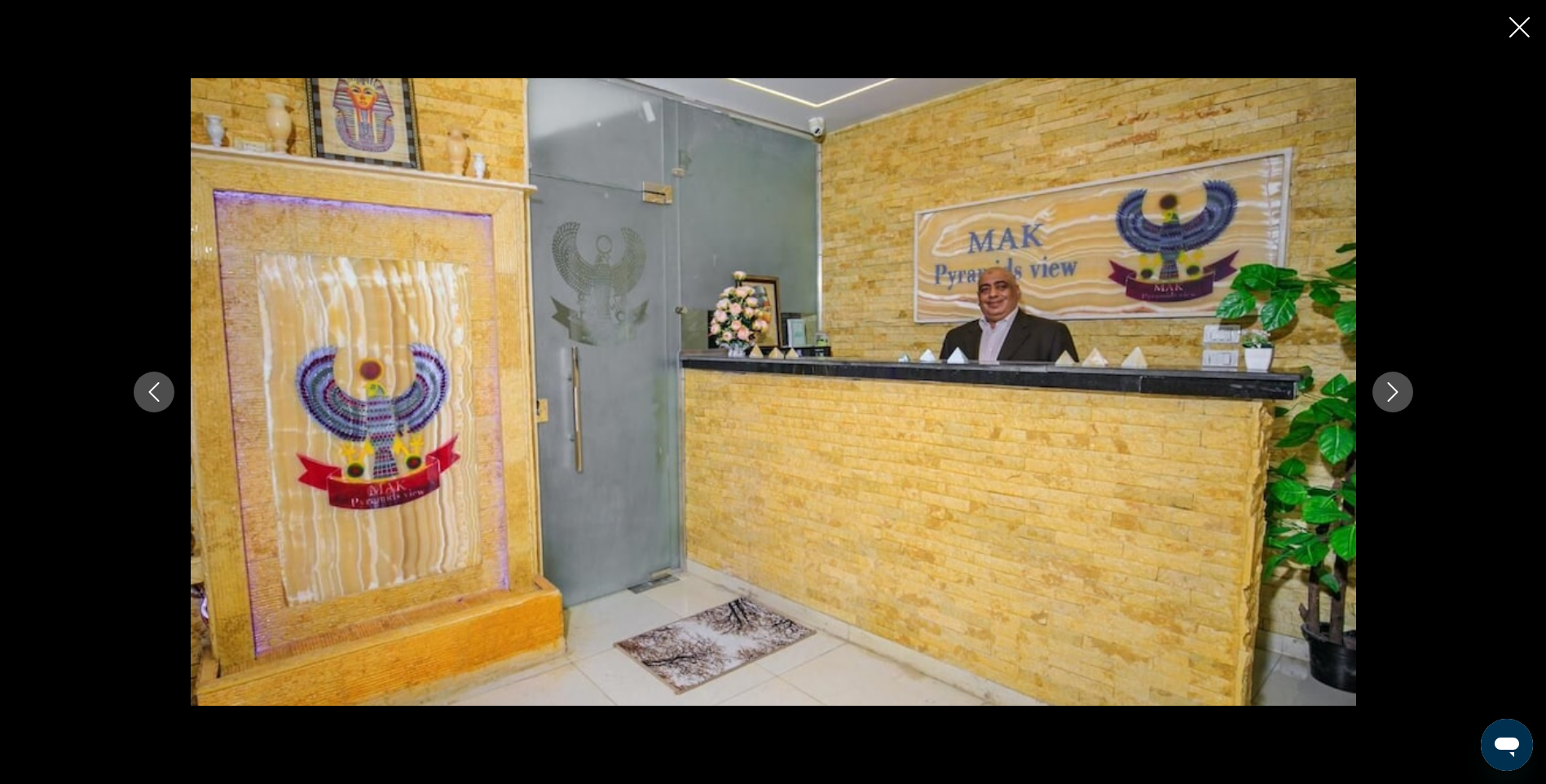
click at [1401, 392] on icon "Next image" at bounding box center [1393, 392] width 19 height 19
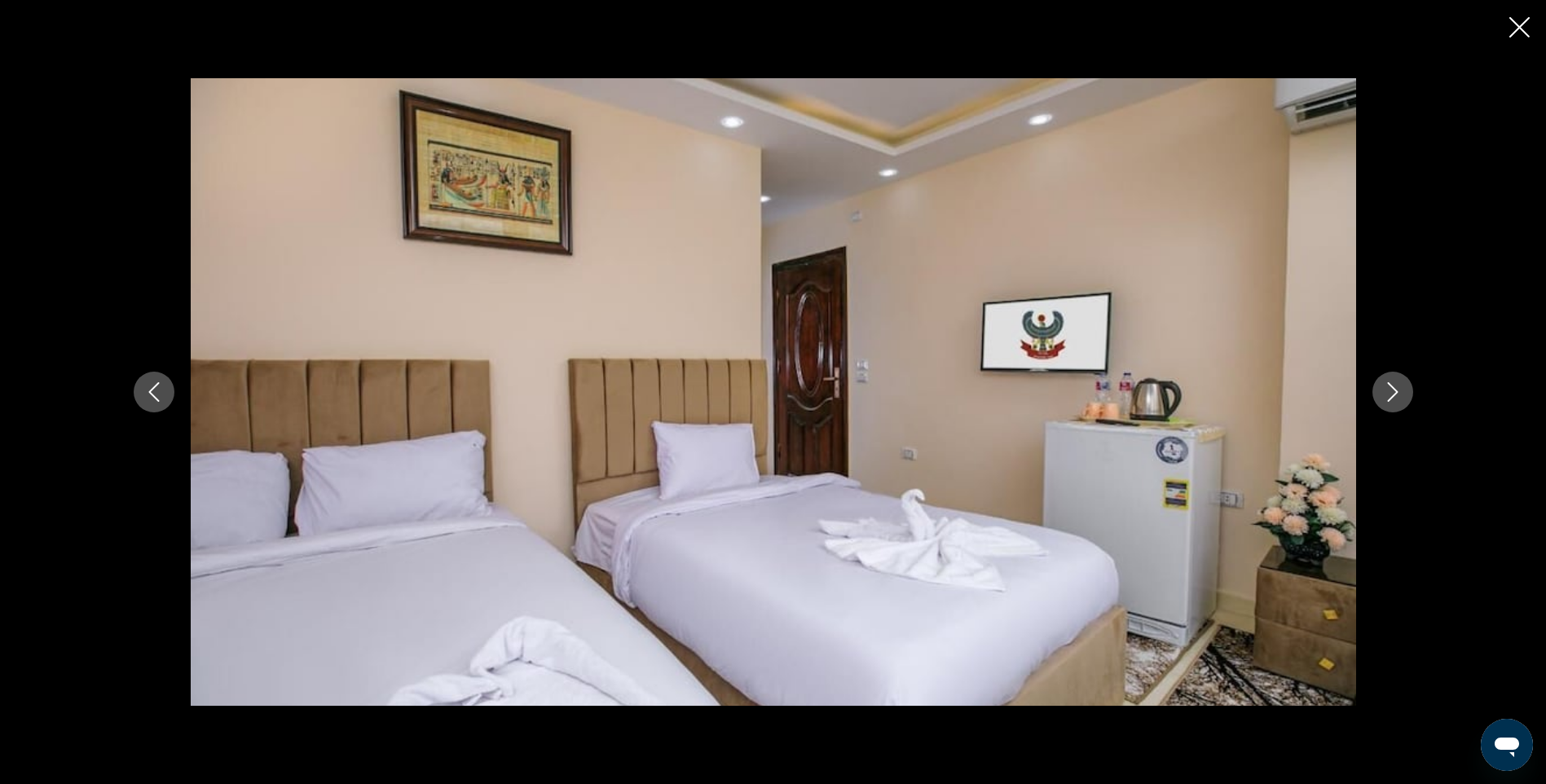
click at [1401, 392] on icon "Next image" at bounding box center [1393, 392] width 19 height 19
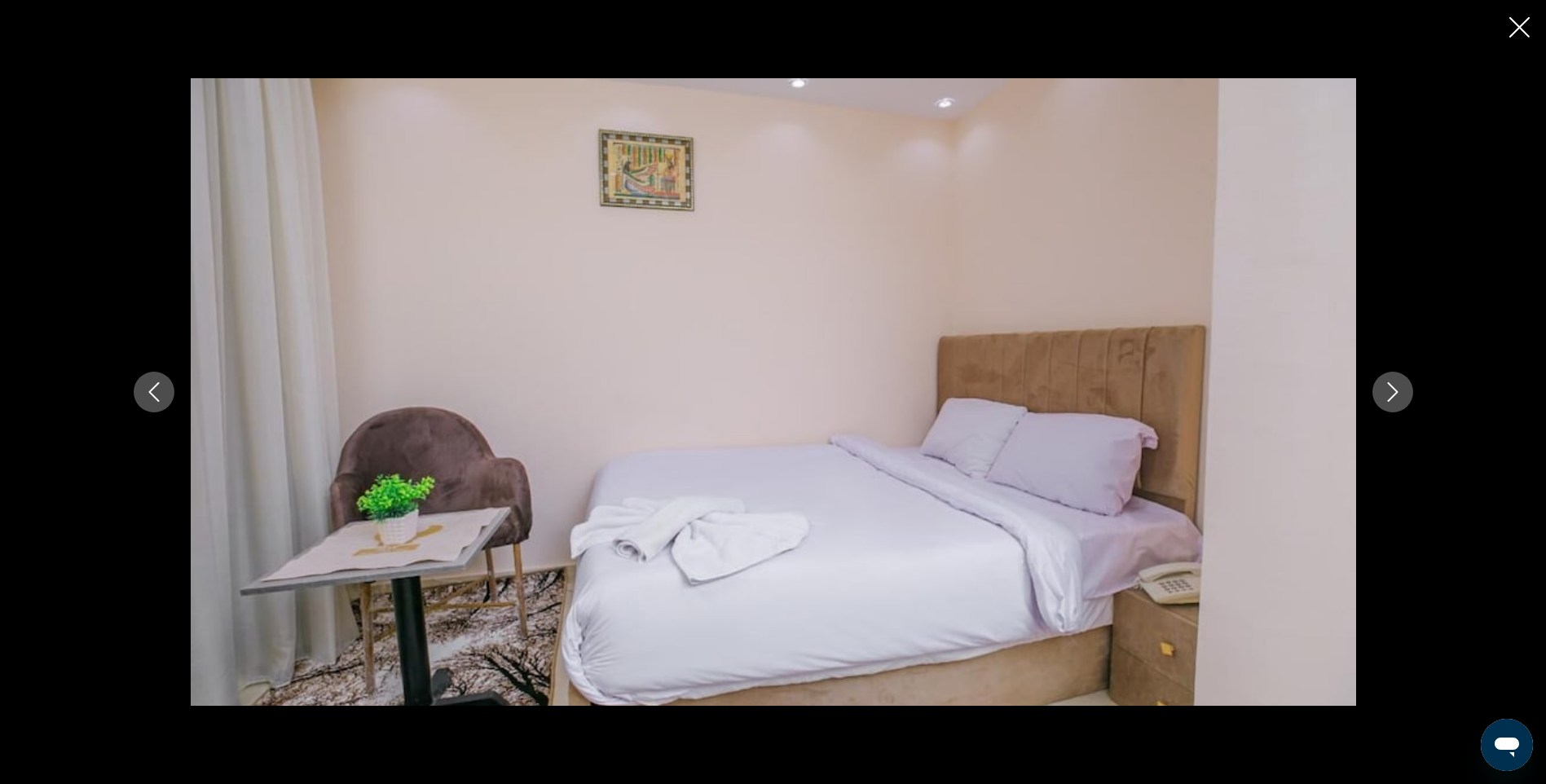
click at [1401, 392] on icon "Next image" at bounding box center [1393, 392] width 19 height 19
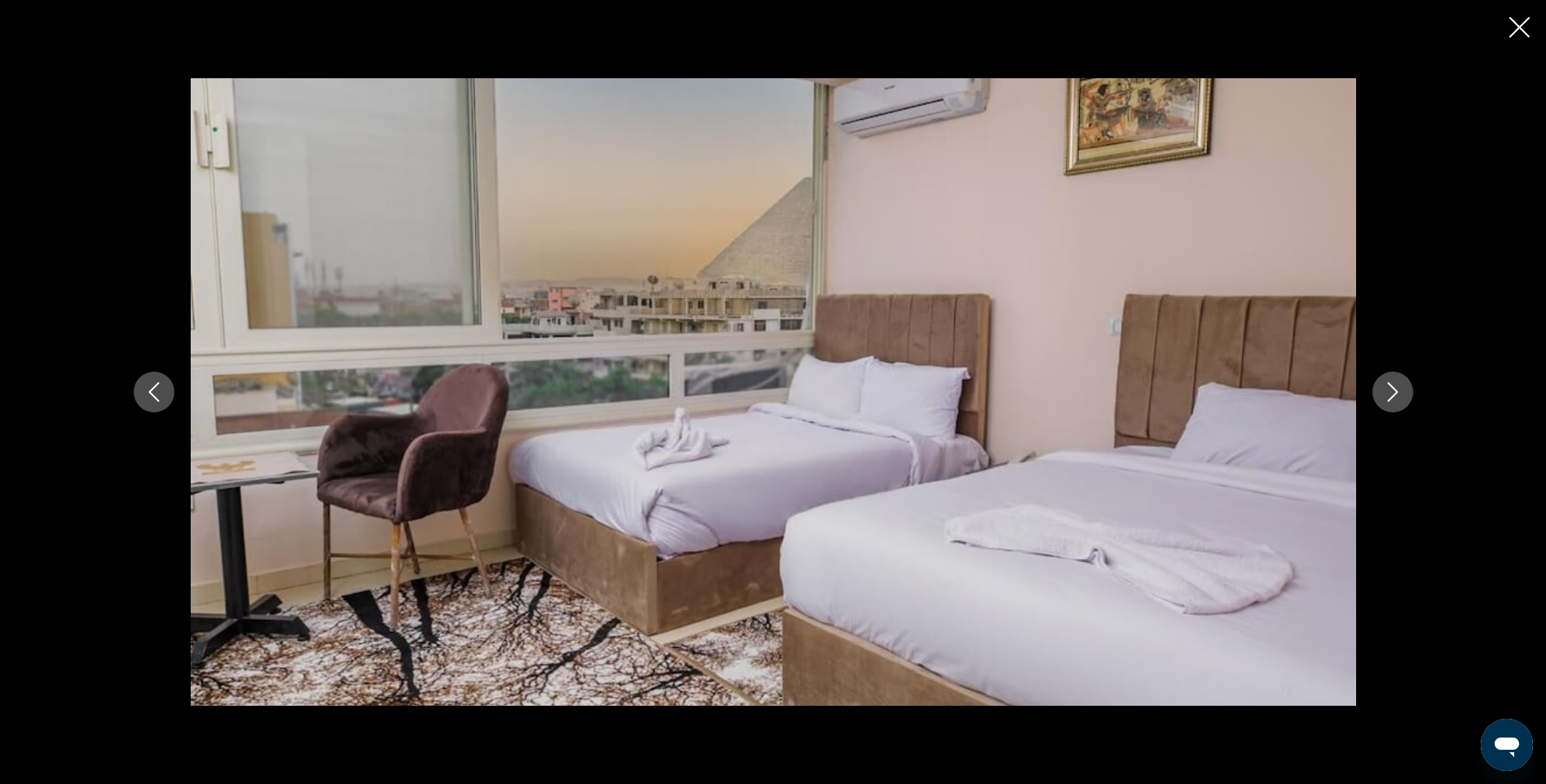
click at [1401, 392] on icon "Next image" at bounding box center [1393, 392] width 19 height 19
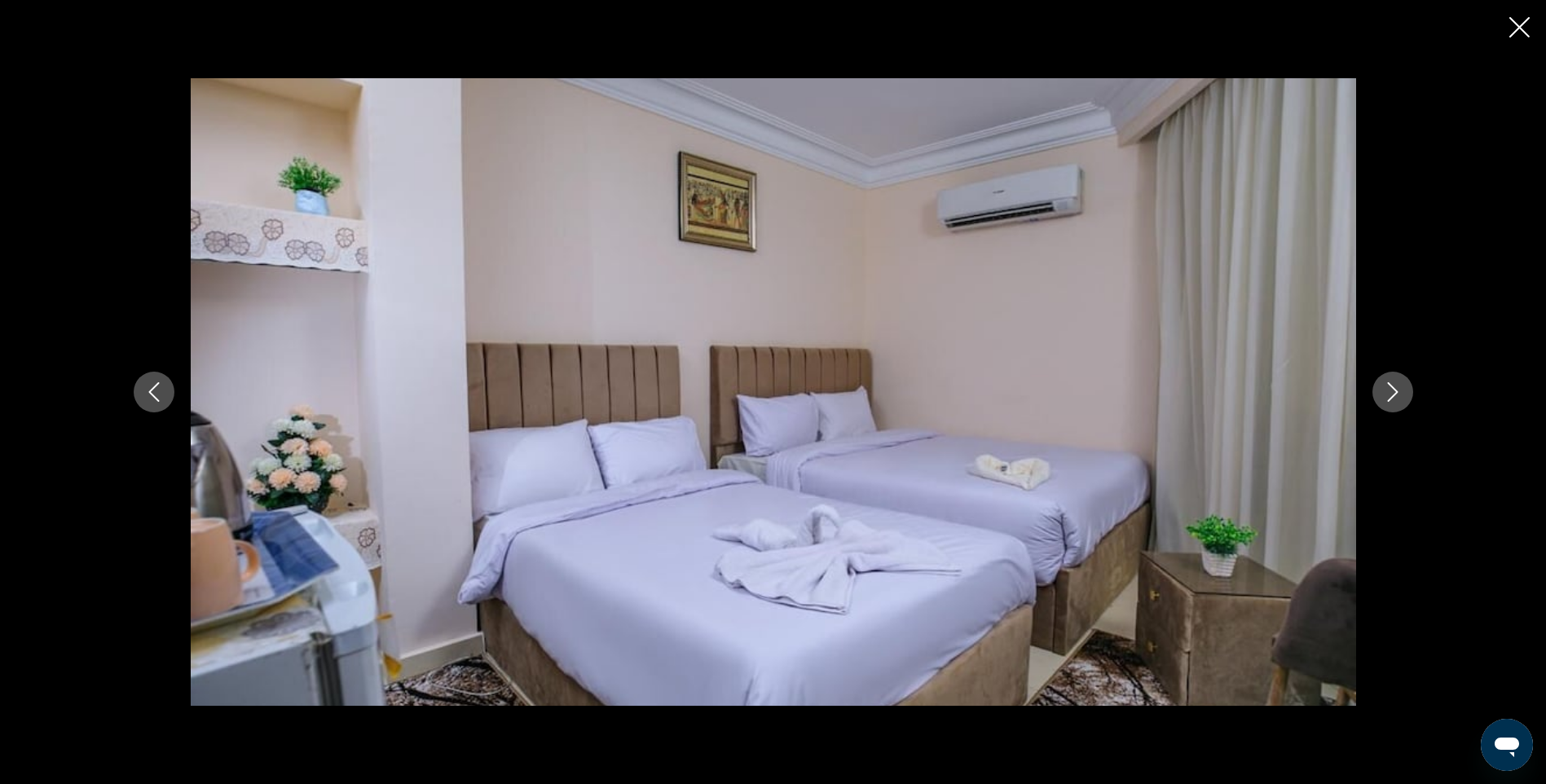
click at [1401, 392] on icon "Next image" at bounding box center [1393, 392] width 19 height 19
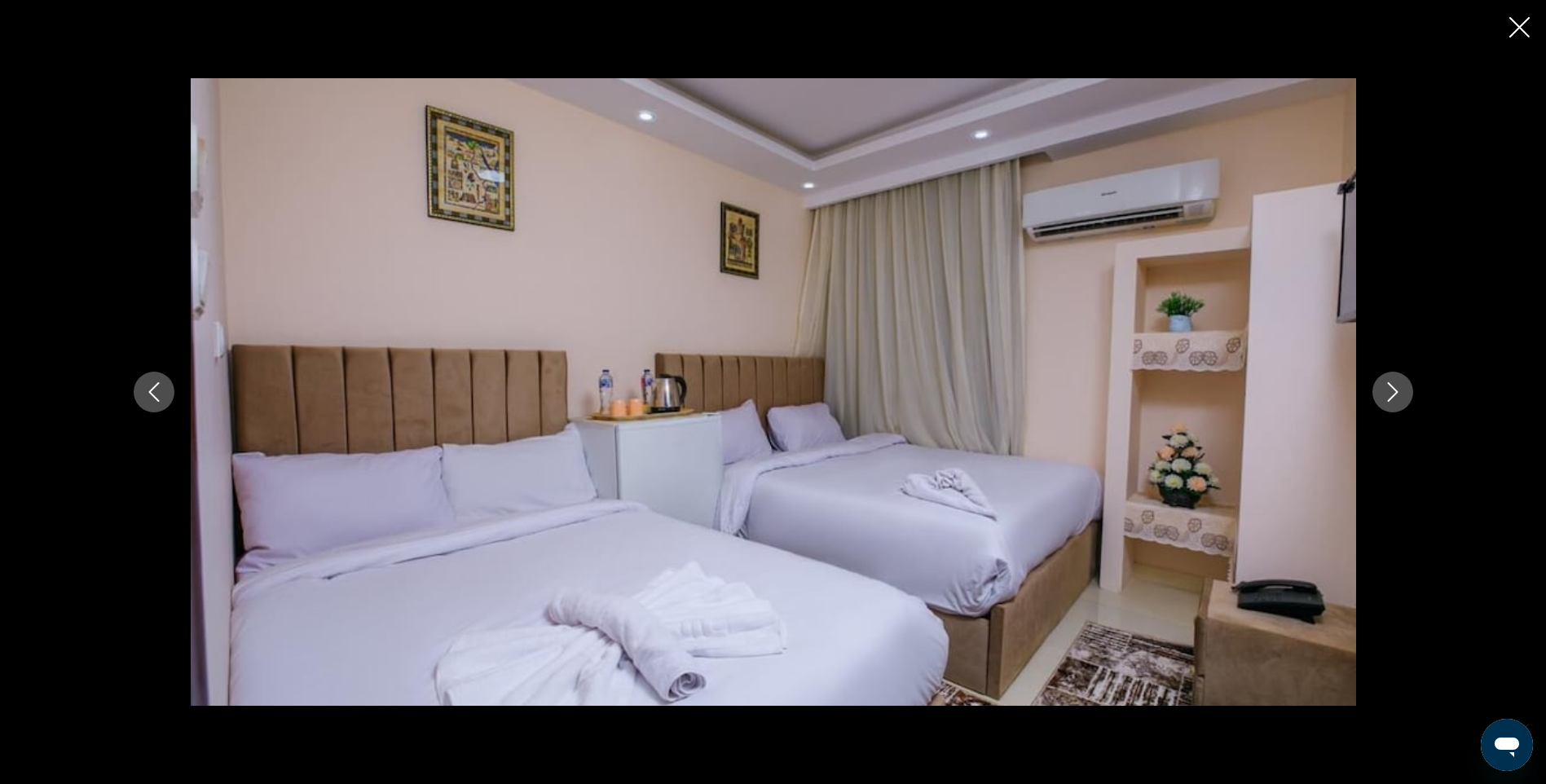
click at [1401, 392] on icon "Next image" at bounding box center [1393, 392] width 19 height 19
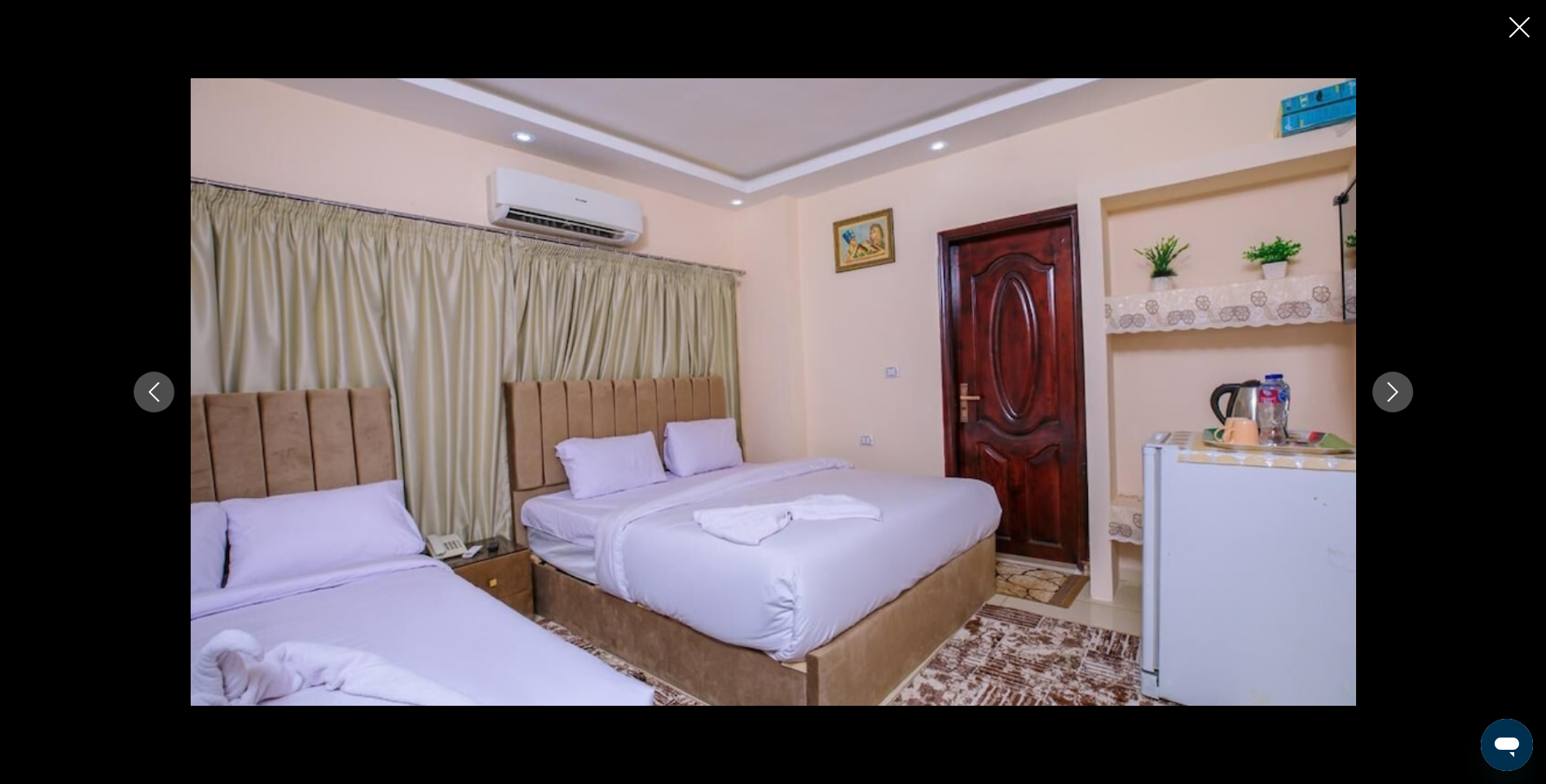
click at [1401, 392] on icon "Next image" at bounding box center [1393, 392] width 19 height 19
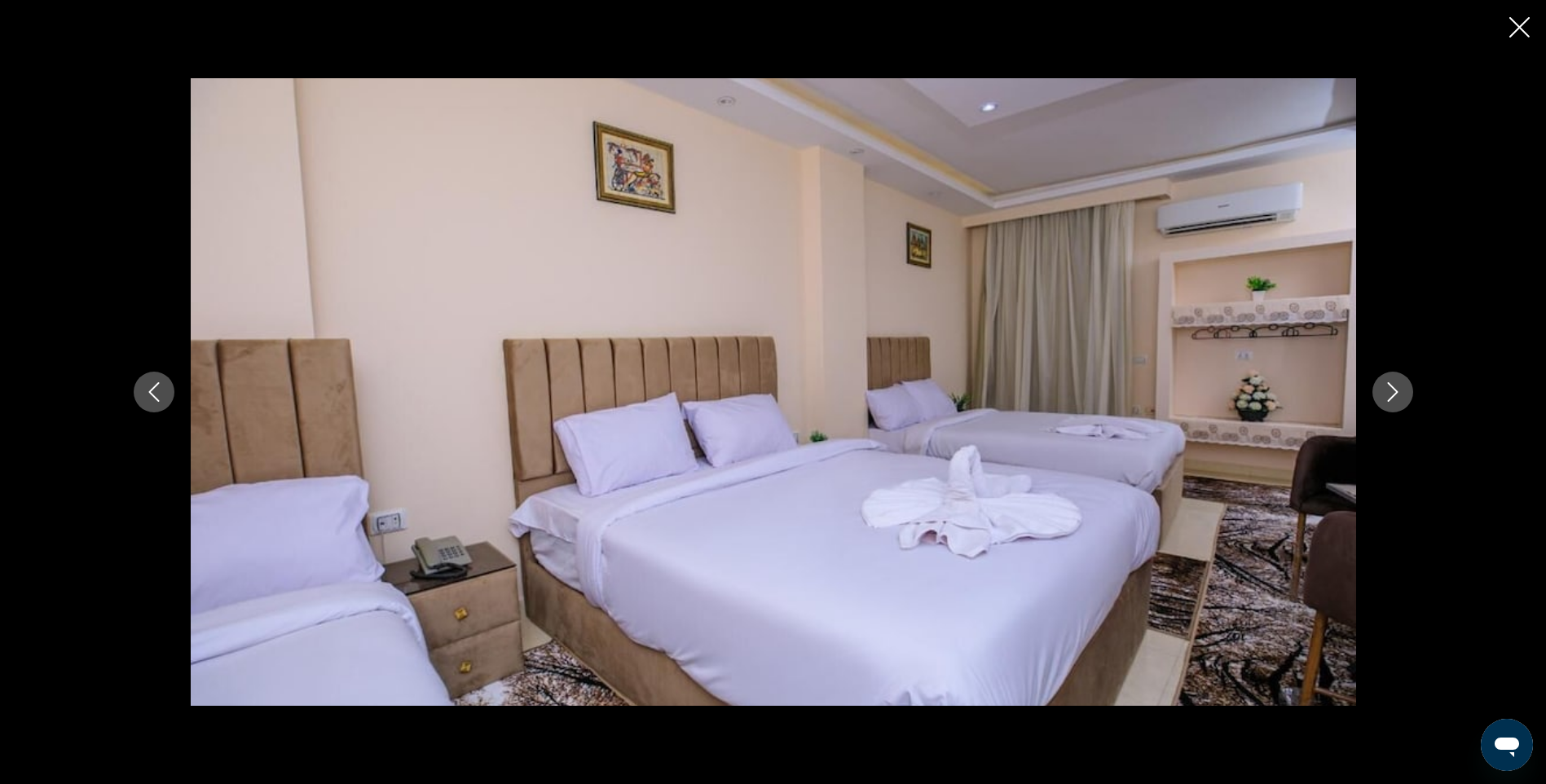
click at [1401, 392] on icon "Next image" at bounding box center [1393, 392] width 19 height 19
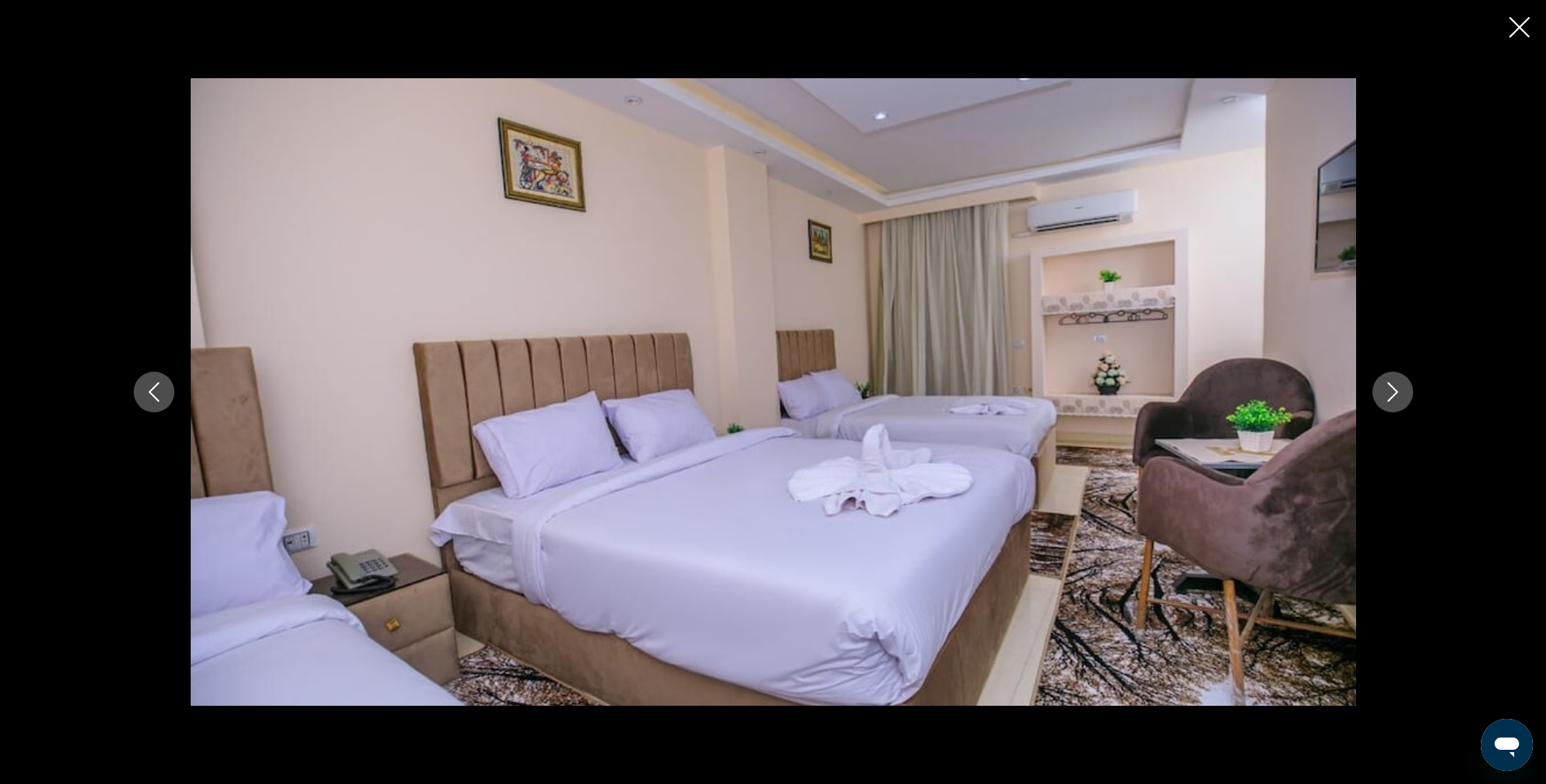
click at [1401, 392] on icon "Next image" at bounding box center [1393, 392] width 19 height 19
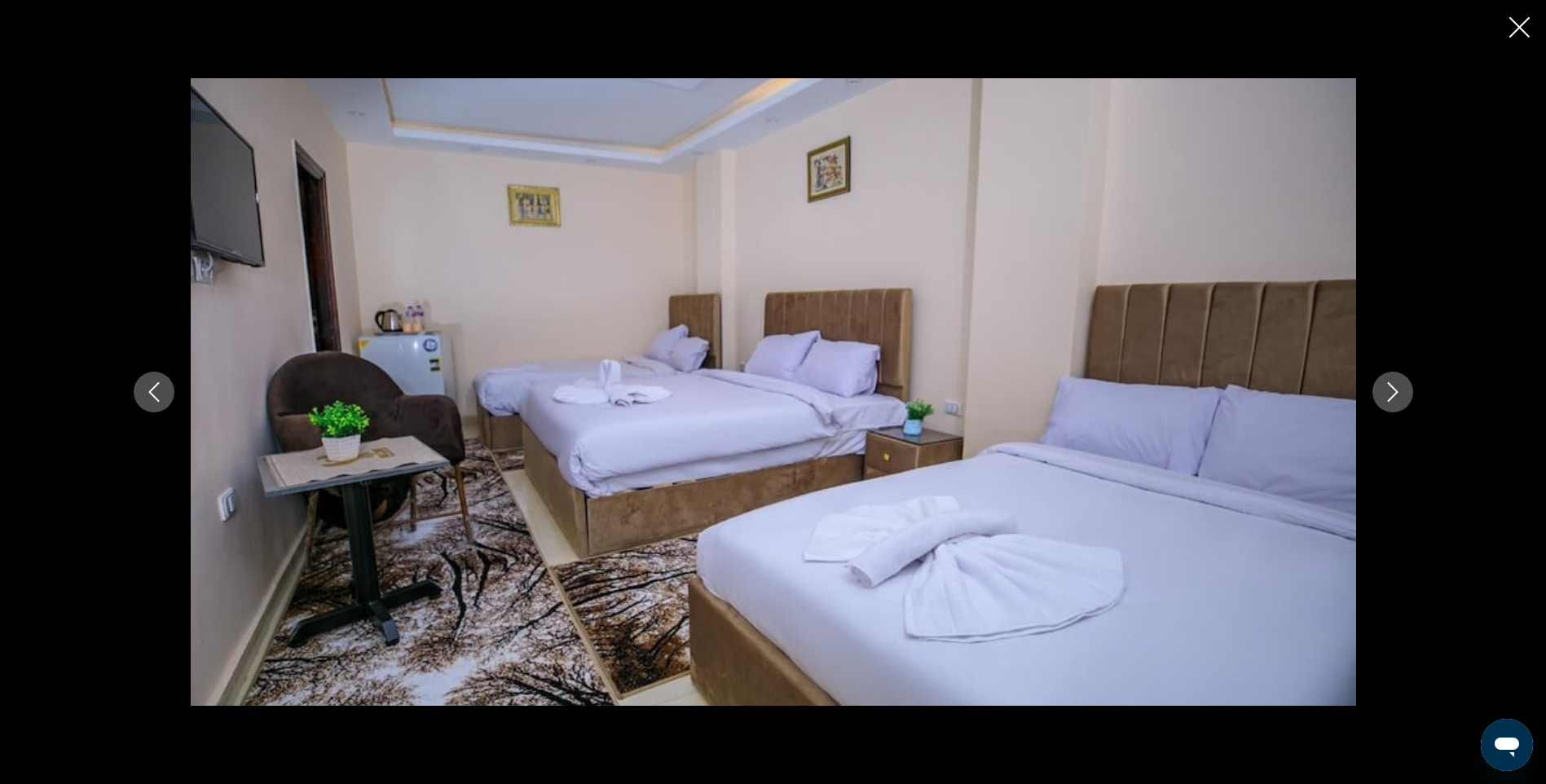
click at [1401, 392] on icon "Next image" at bounding box center [1393, 392] width 19 height 19
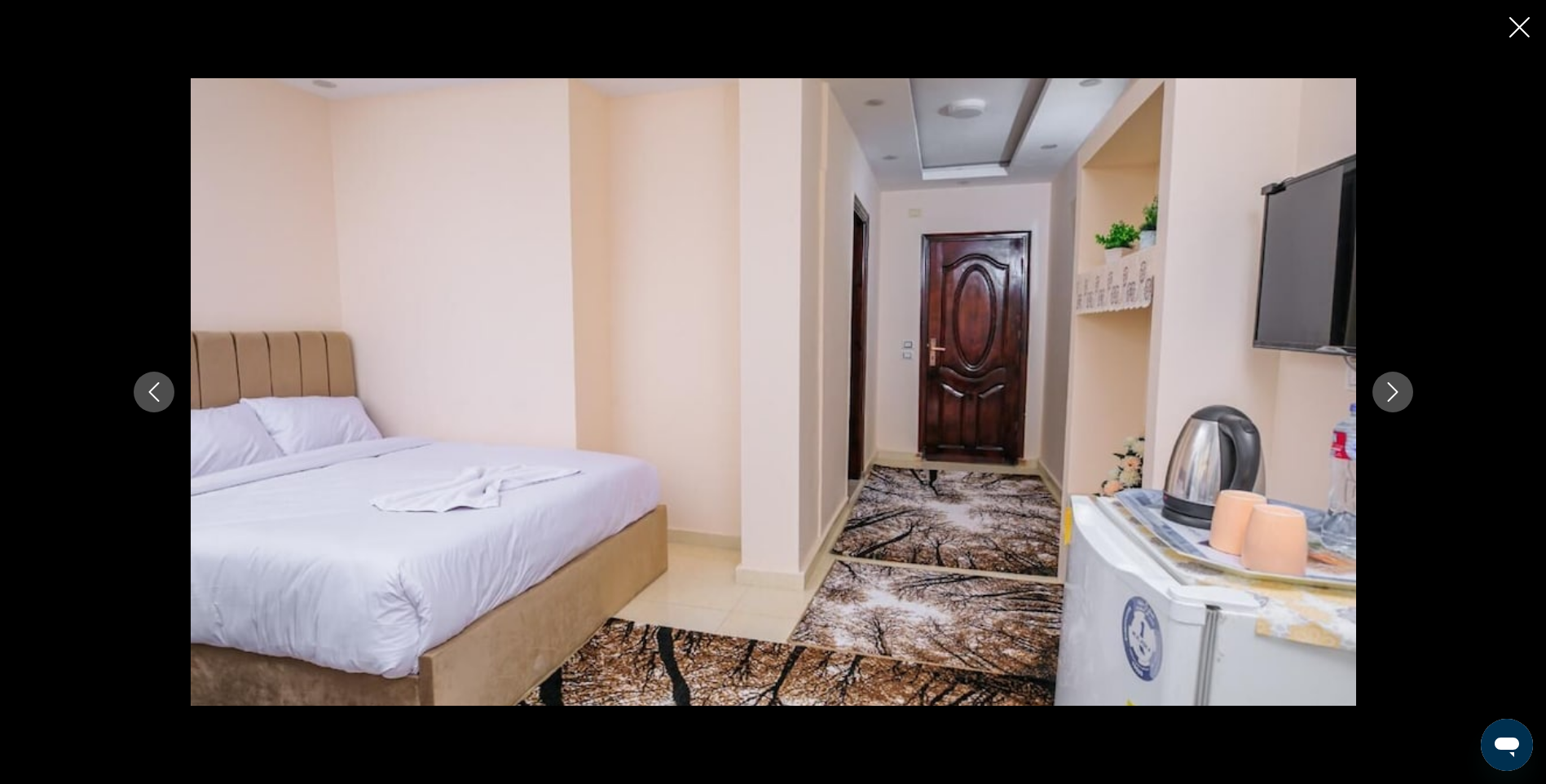
click at [1401, 392] on icon "Next image" at bounding box center [1393, 392] width 19 height 19
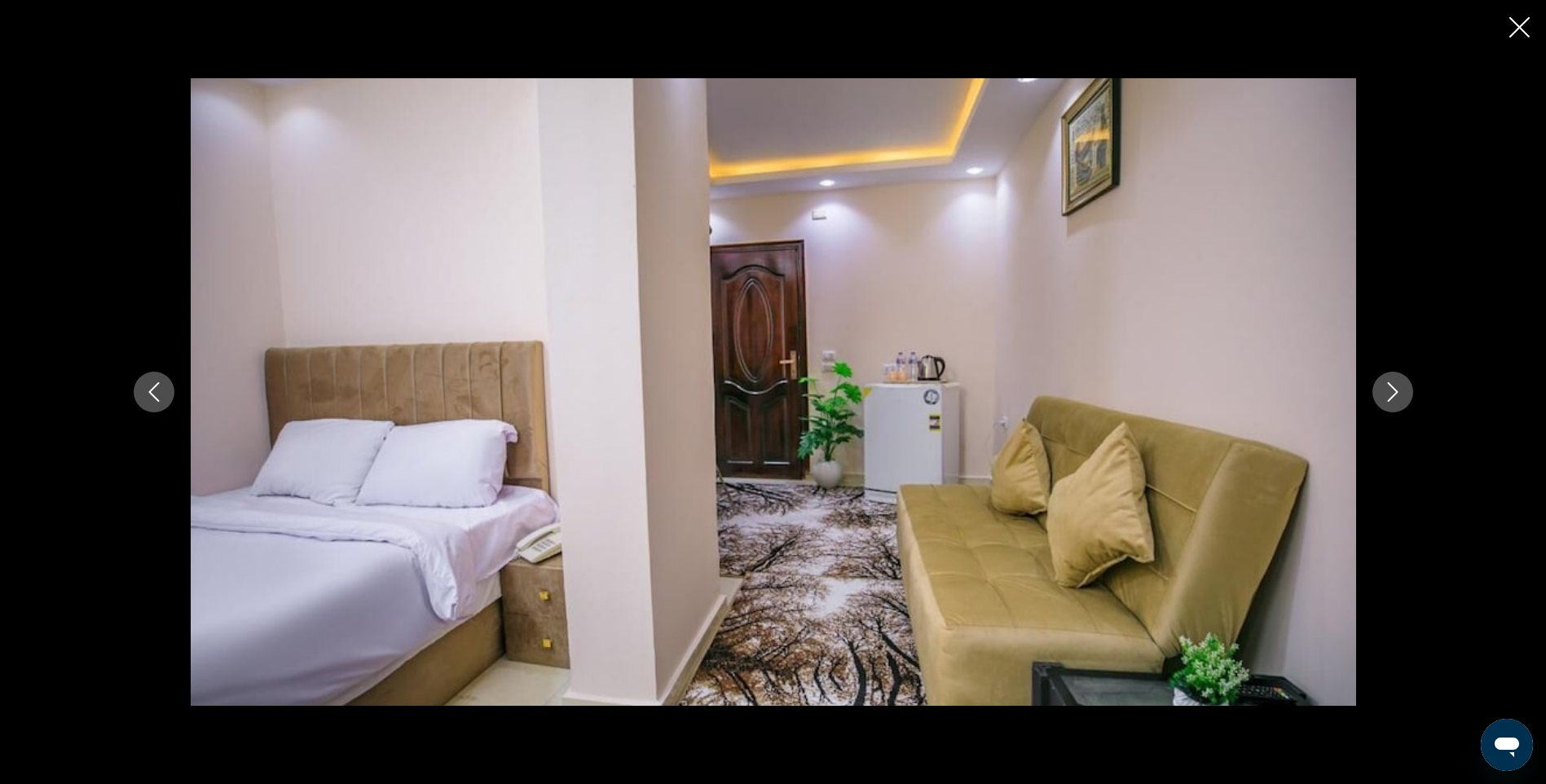
click at [1401, 392] on icon "Next image" at bounding box center [1393, 392] width 19 height 19
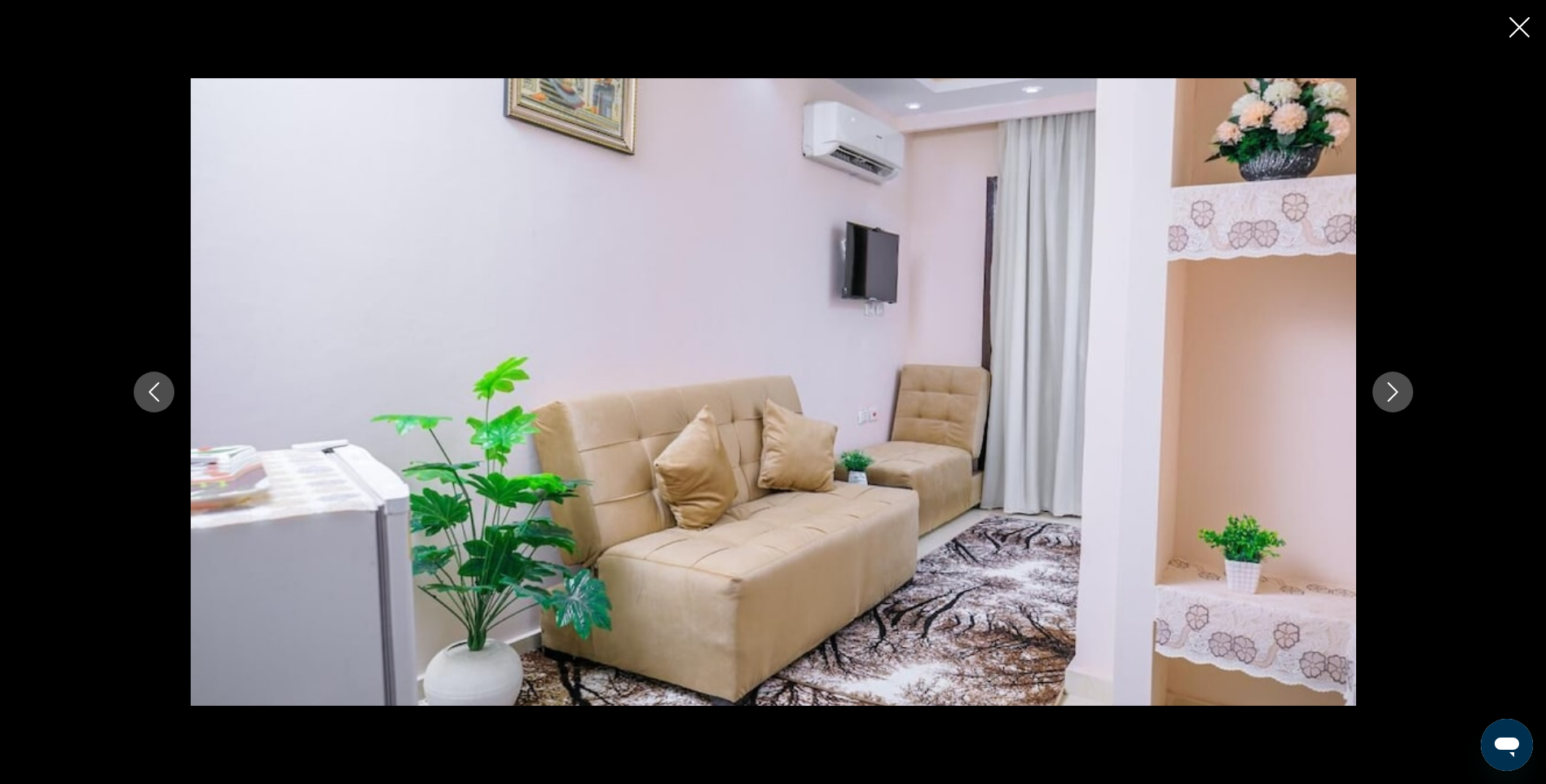
click at [1401, 392] on icon "Next image" at bounding box center [1393, 392] width 19 height 19
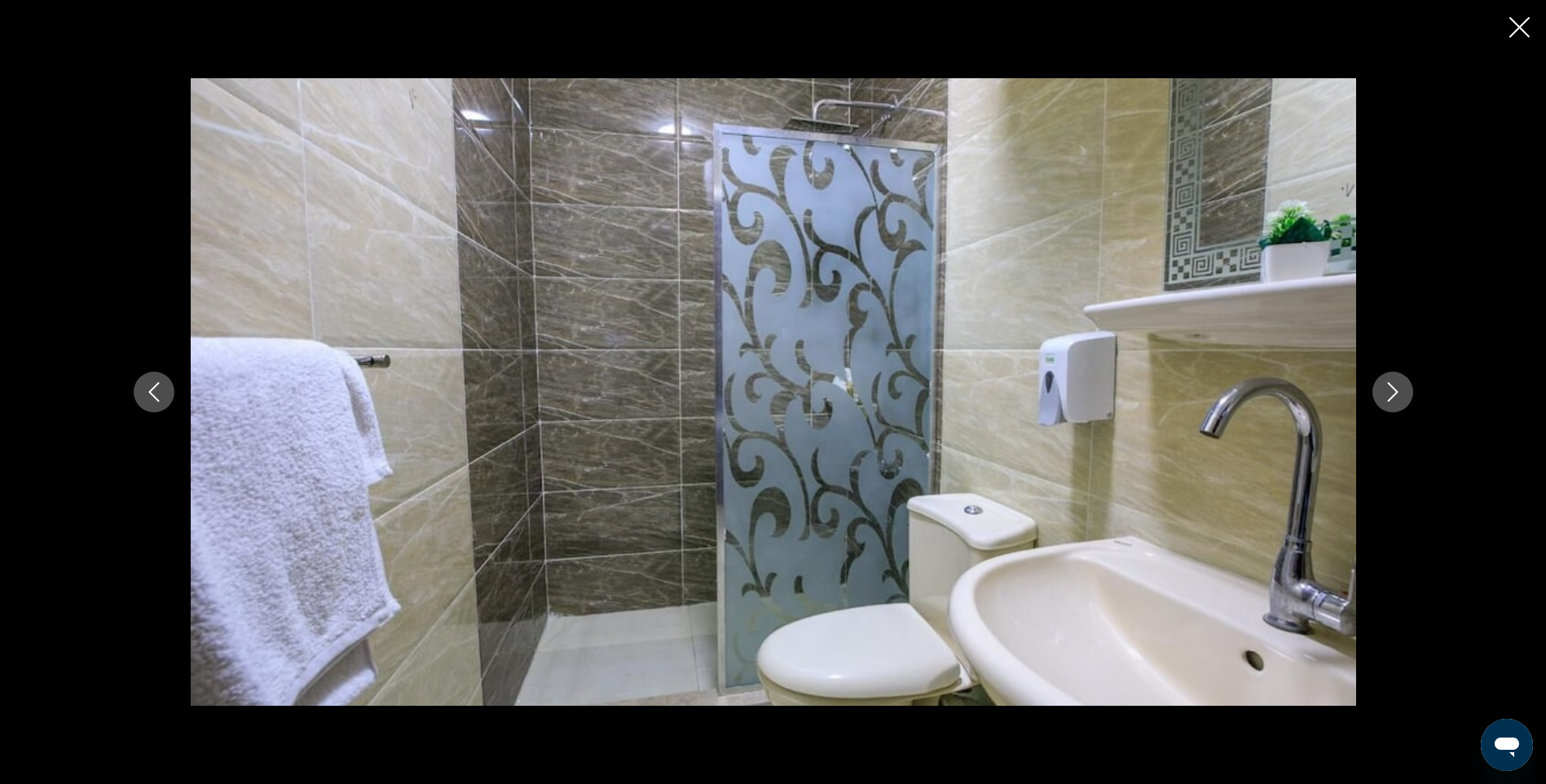
click at [1401, 392] on icon "Next image" at bounding box center [1393, 392] width 19 height 19
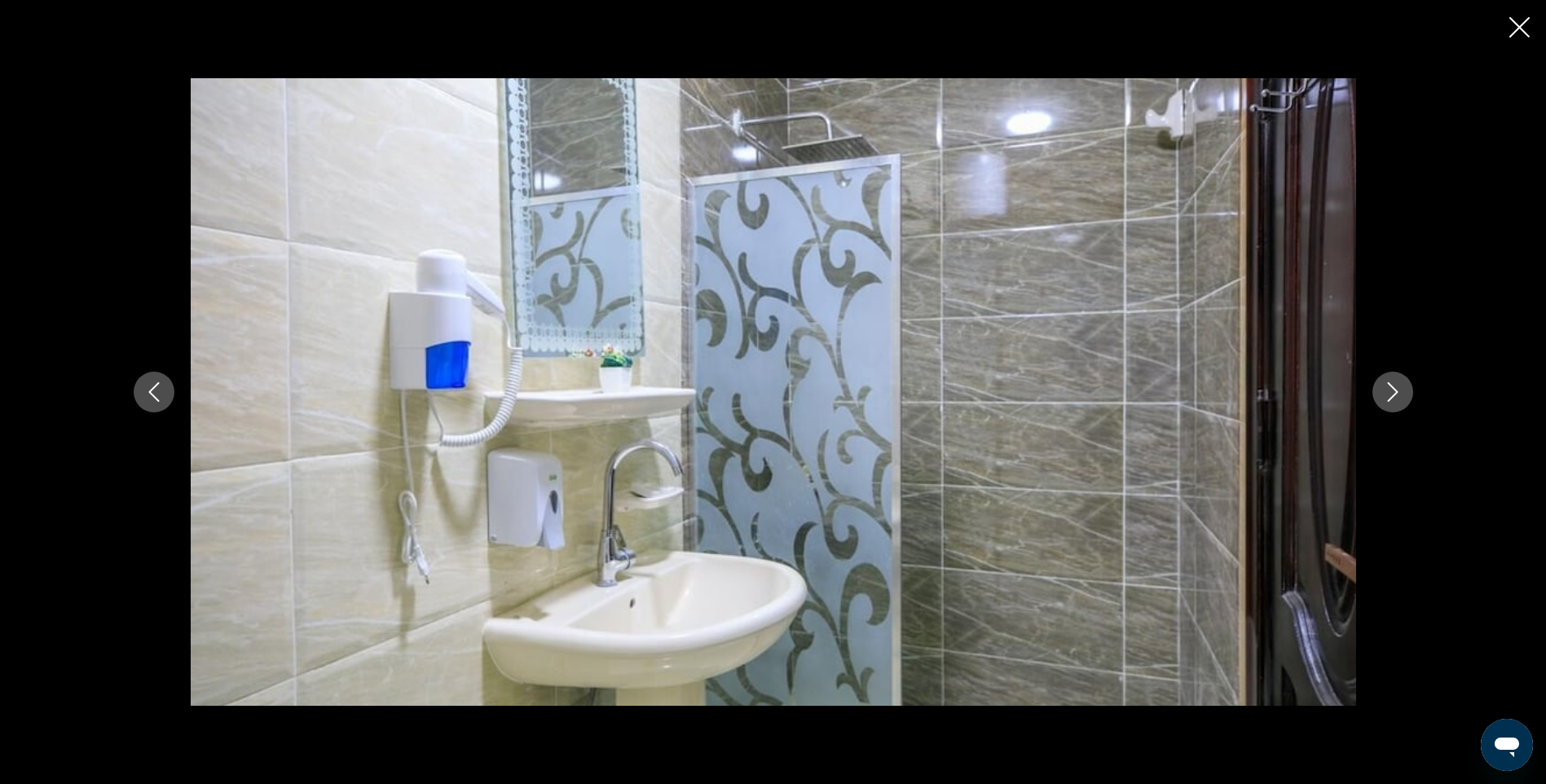
click at [1401, 392] on icon "Next image" at bounding box center [1393, 392] width 19 height 19
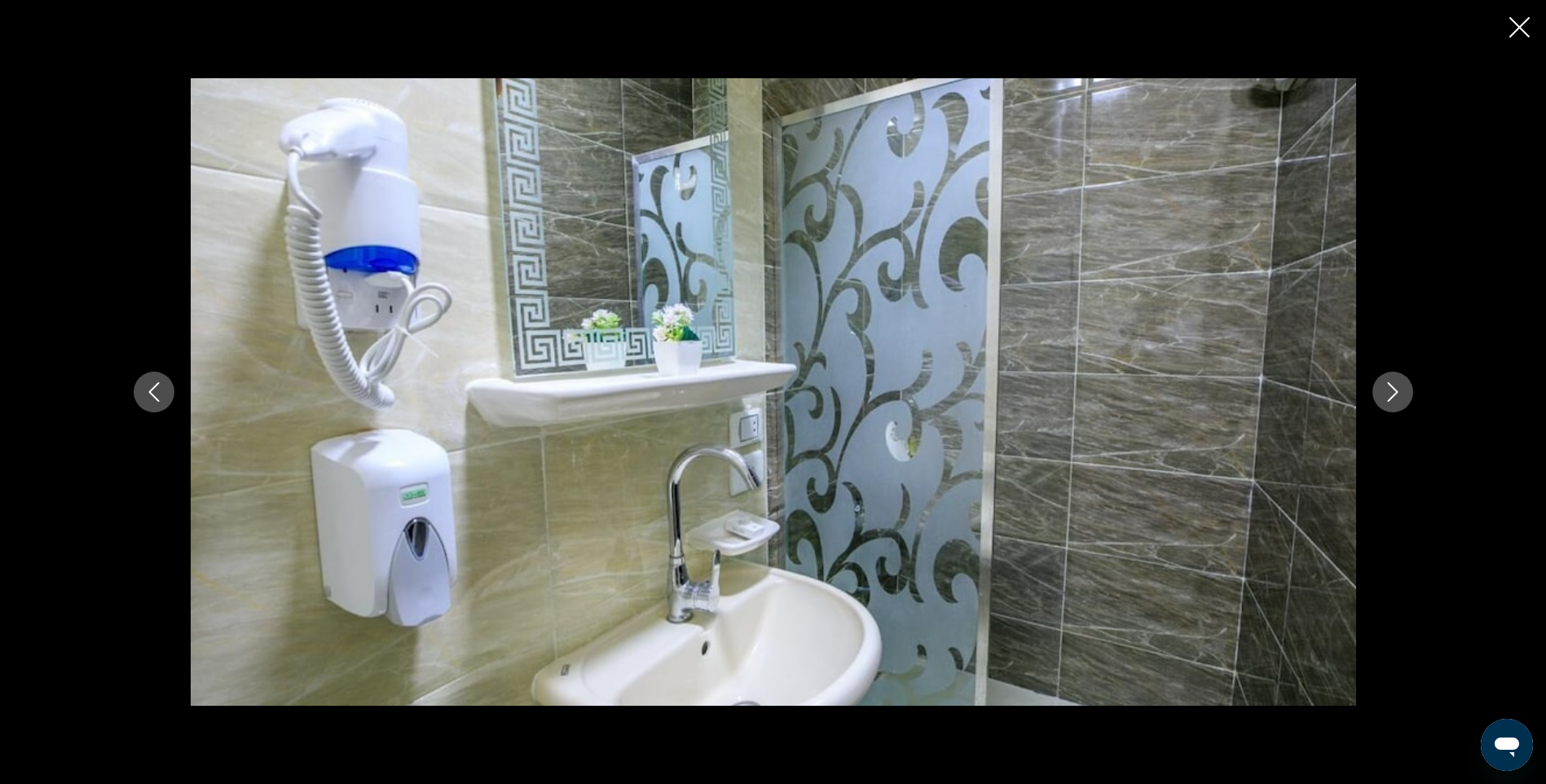
click at [1401, 392] on icon "Next image" at bounding box center [1393, 392] width 19 height 19
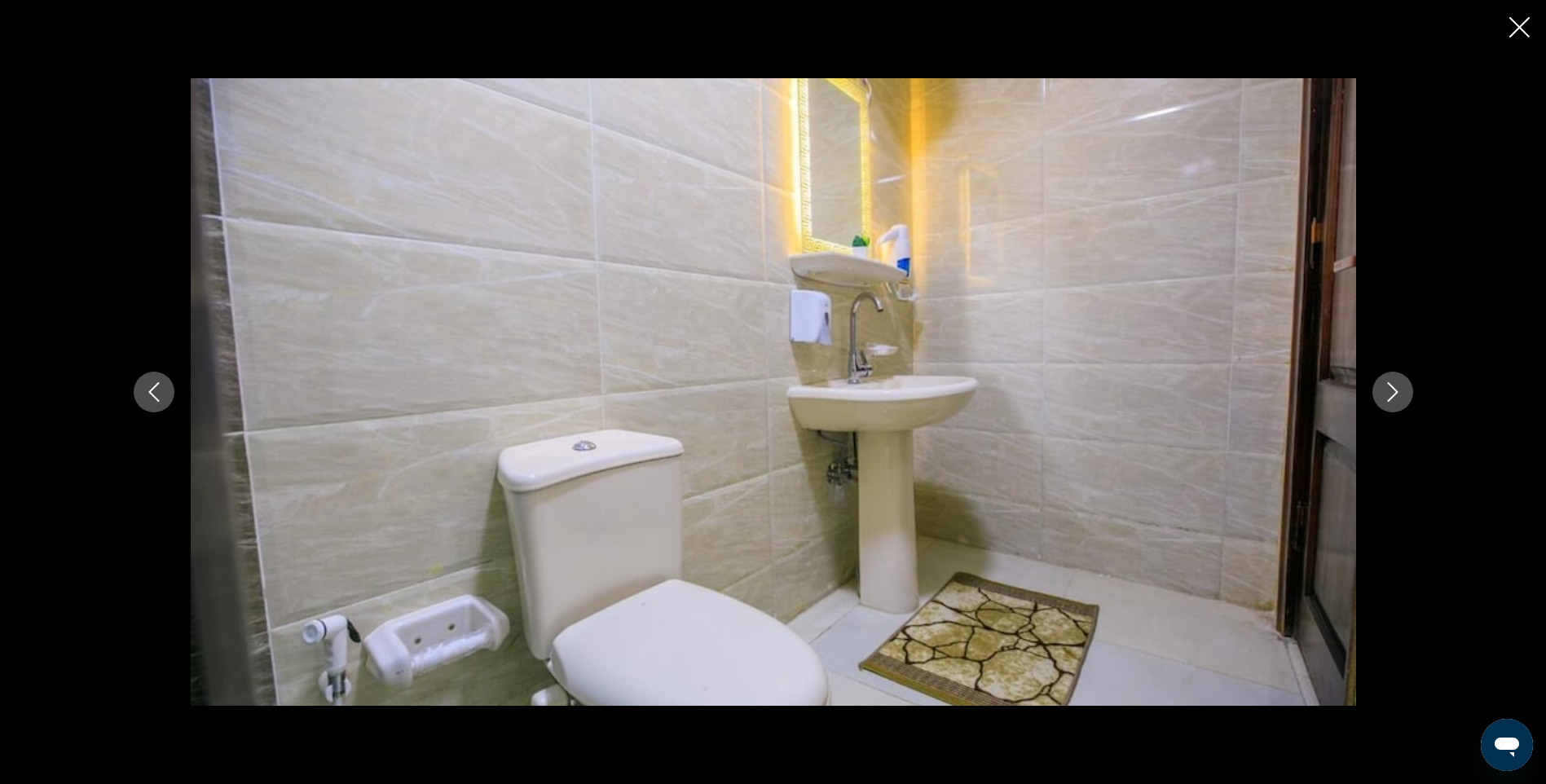
click at [1401, 392] on icon "Next image" at bounding box center [1393, 392] width 19 height 19
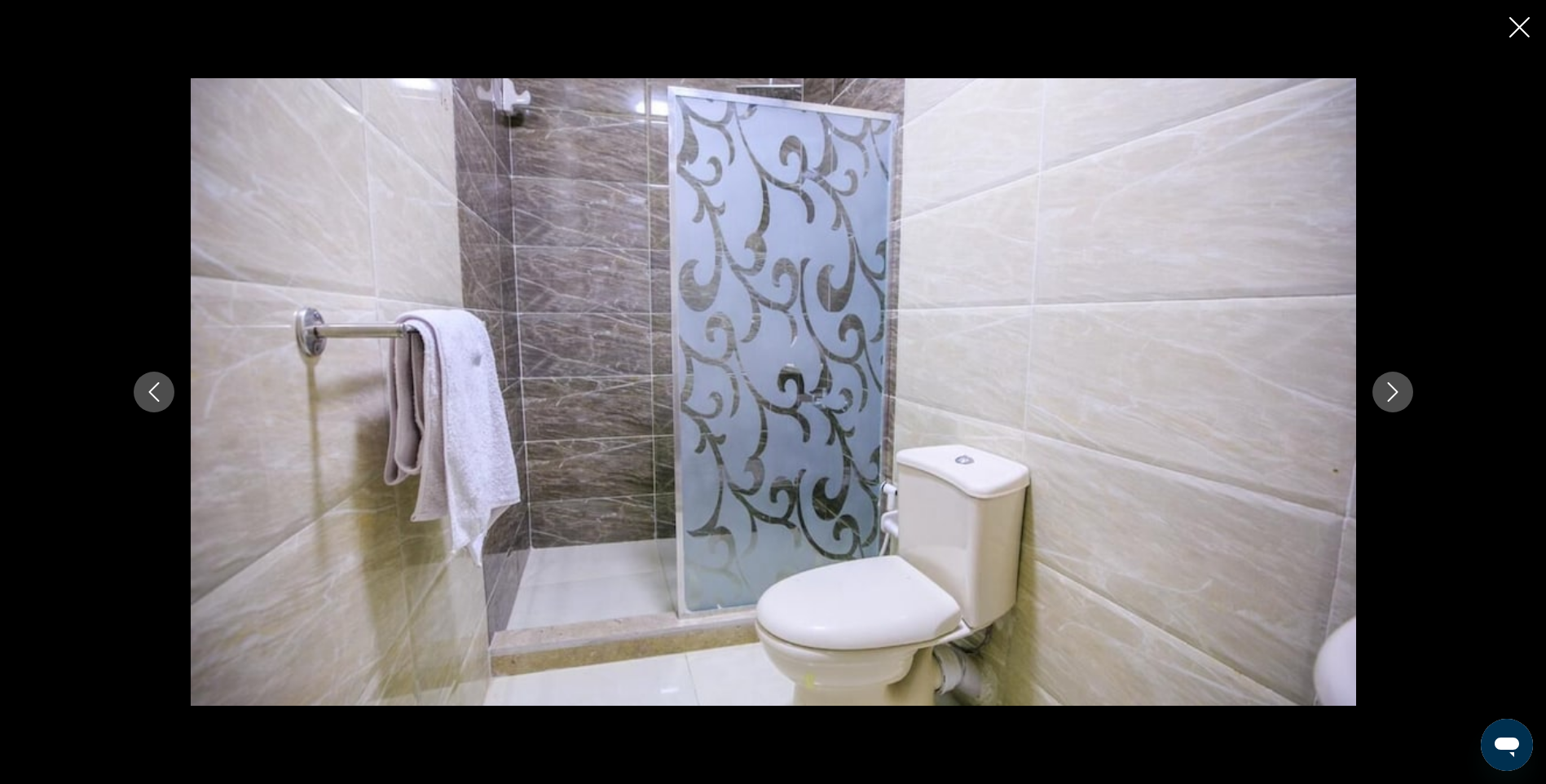
click at [1401, 392] on icon "Next image" at bounding box center [1393, 392] width 19 height 19
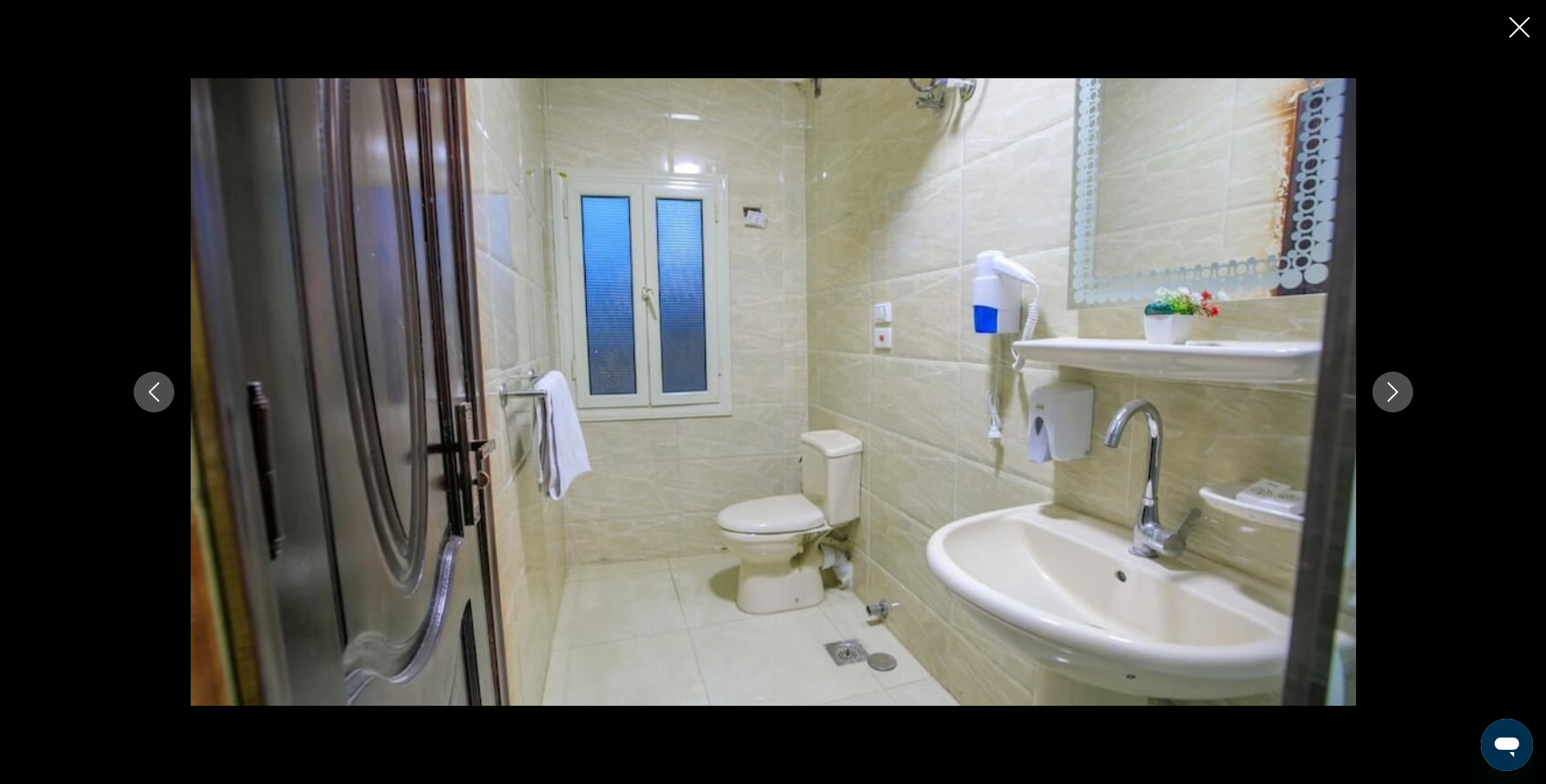
click at [1401, 392] on icon "Next image" at bounding box center [1393, 392] width 19 height 19
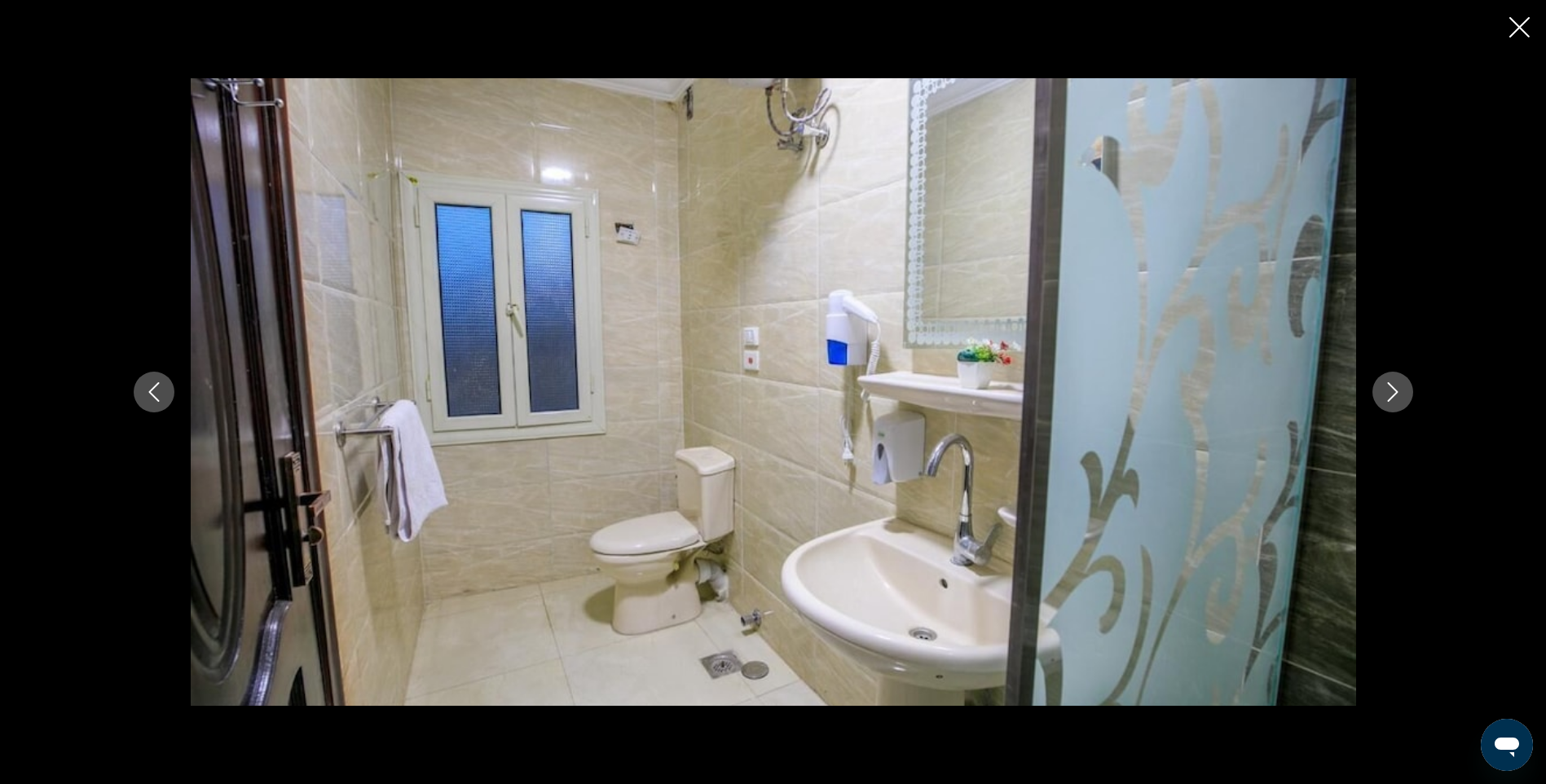
click at [1401, 392] on icon "Next image" at bounding box center [1393, 392] width 19 height 19
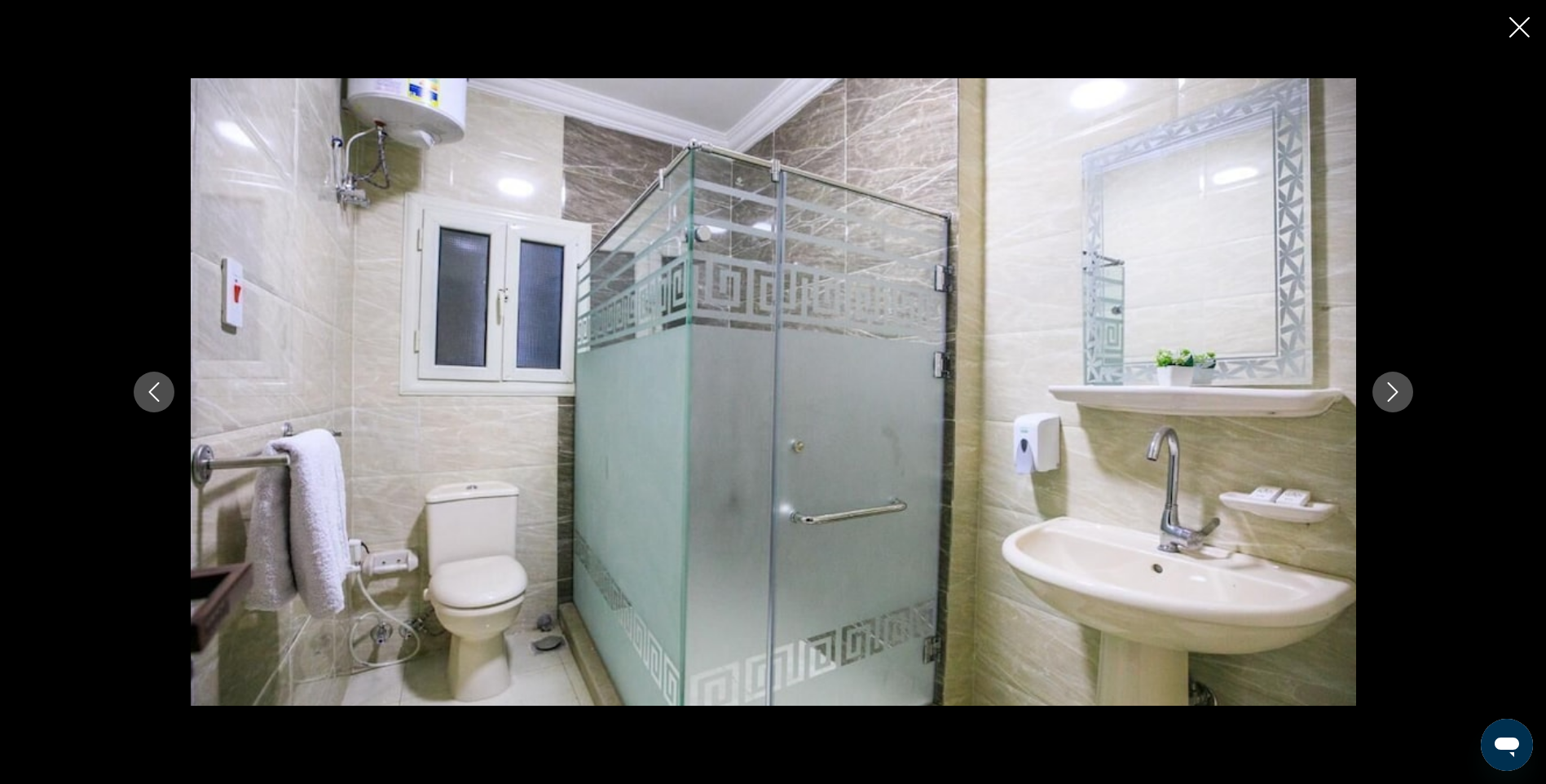
click at [1401, 392] on icon "Next image" at bounding box center [1393, 392] width 19 height 19
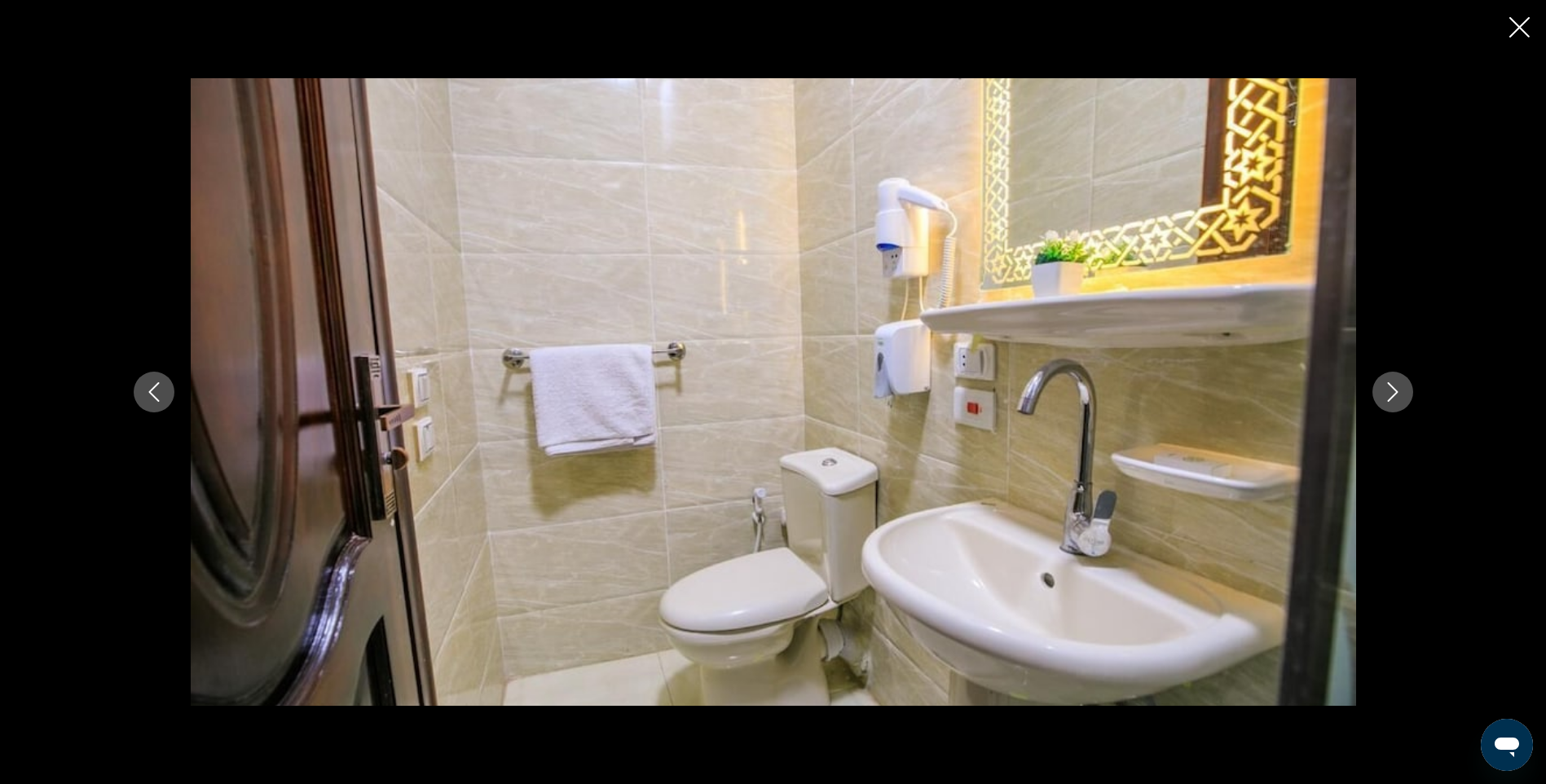
click at [1402, 394] on icon "Next image" at bounding box center [1393, 392] width 19 height 19
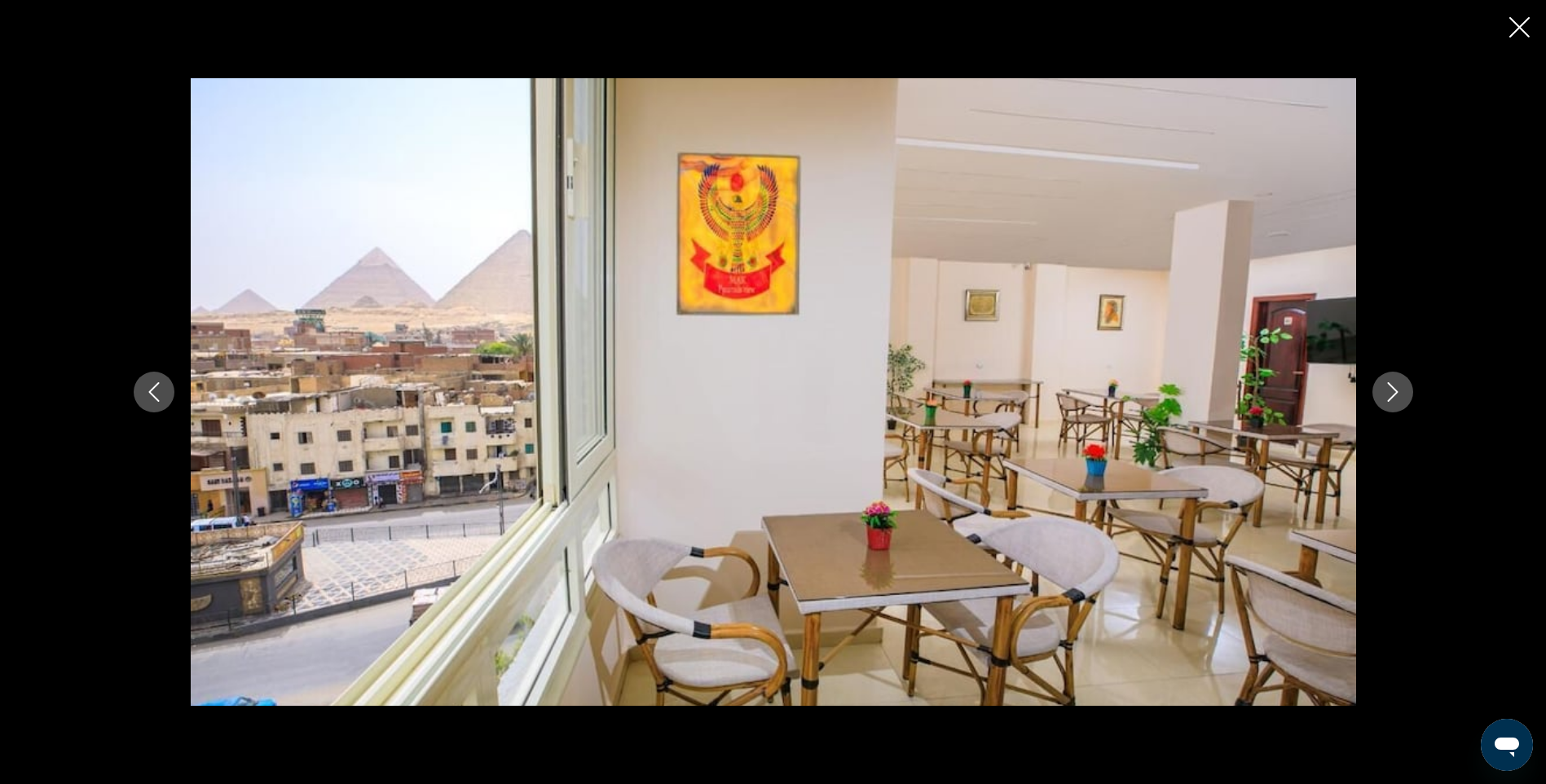
click at [1432, 404] on div "prev next" at bounding box center [773, 392] width 1546 height 784
click at [1399, 392] on icon "Next image" at bounding box center [1393, 392] width 19 height 19
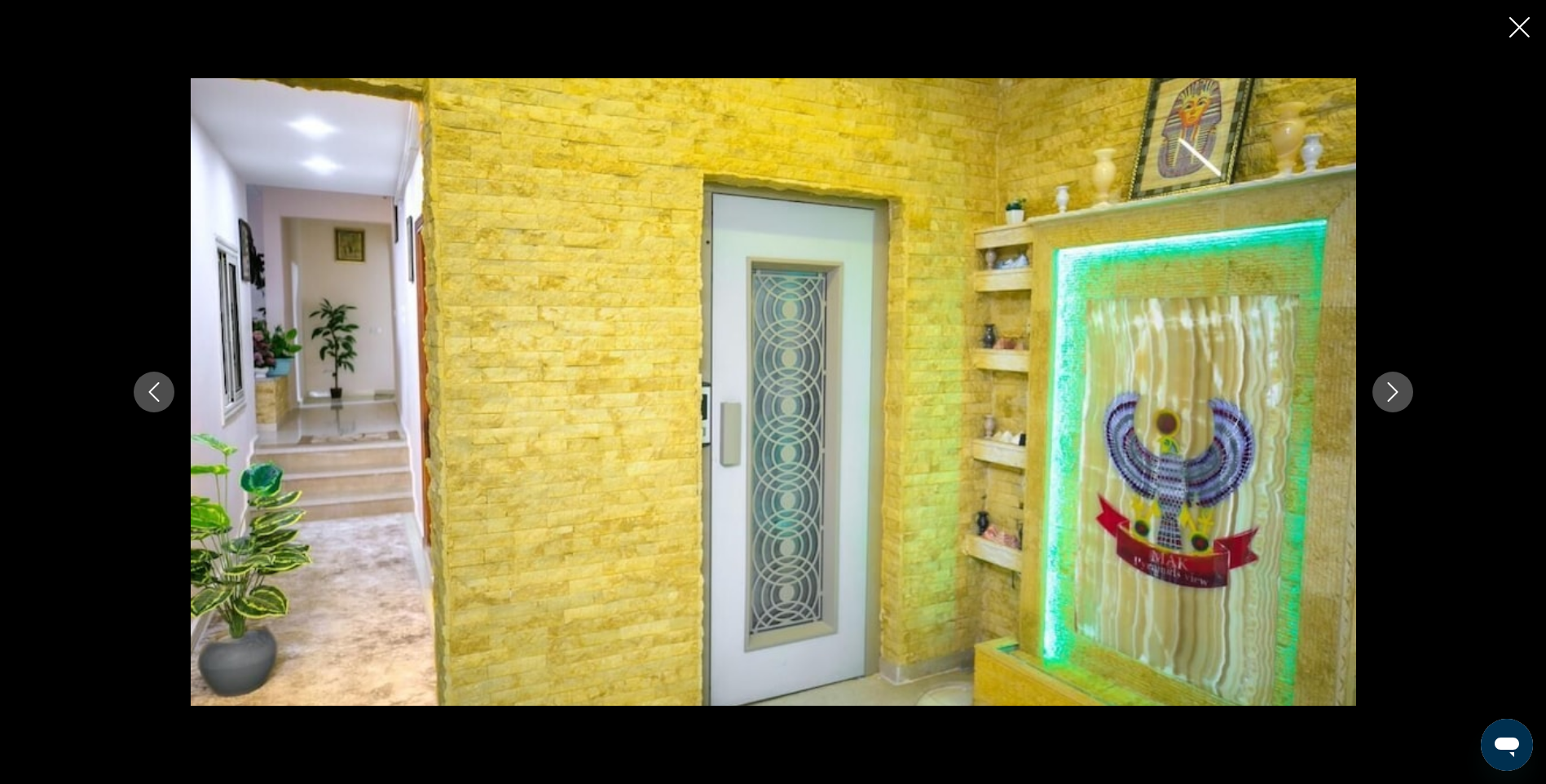
click at [1399, 392] on icon "Next image" at bounding box center [1393, 392] width 19 height 19
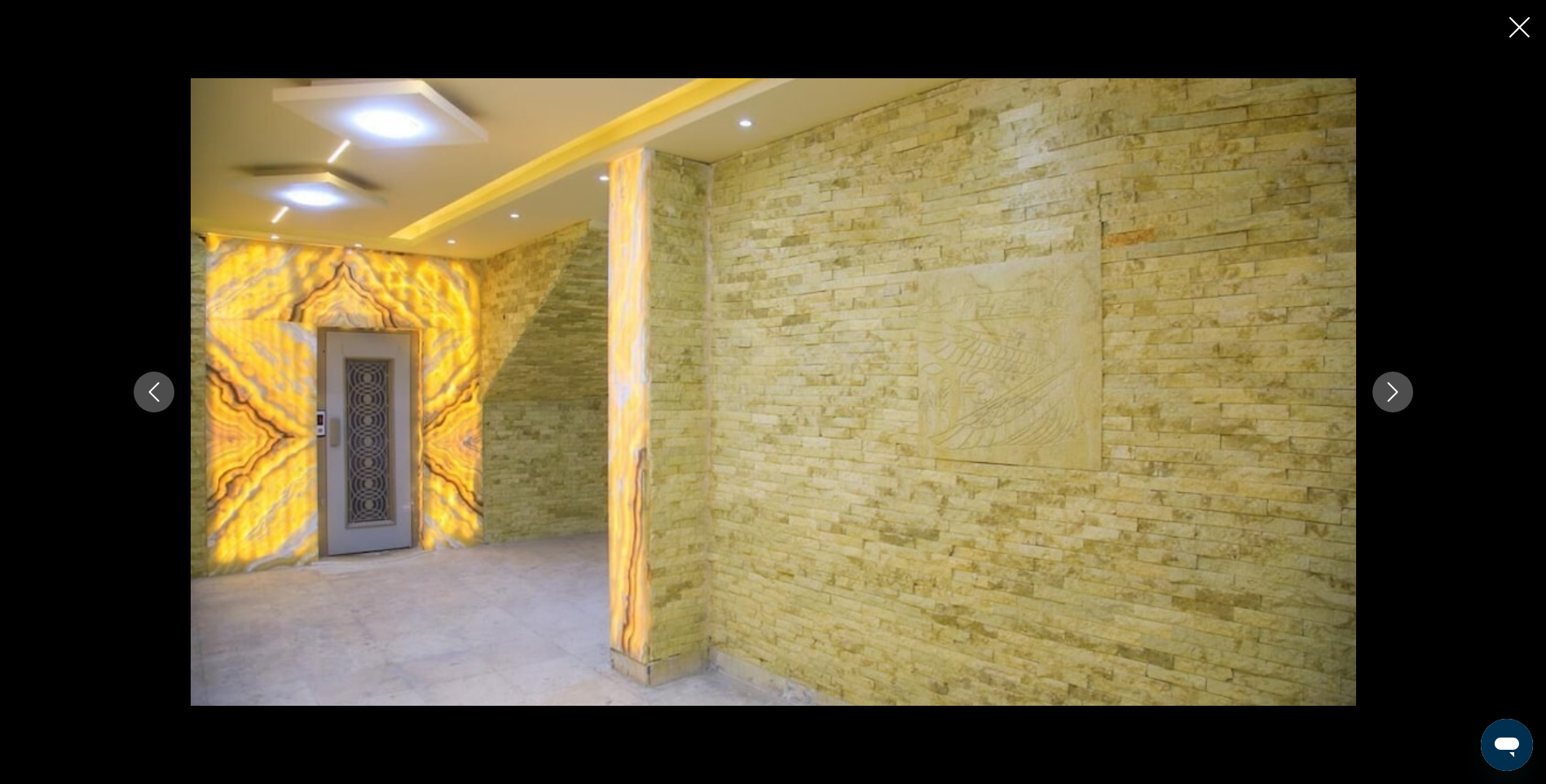
click at [1399, 392] on icon "Next image" at bounding box center [1393, 392] width 19 height 19
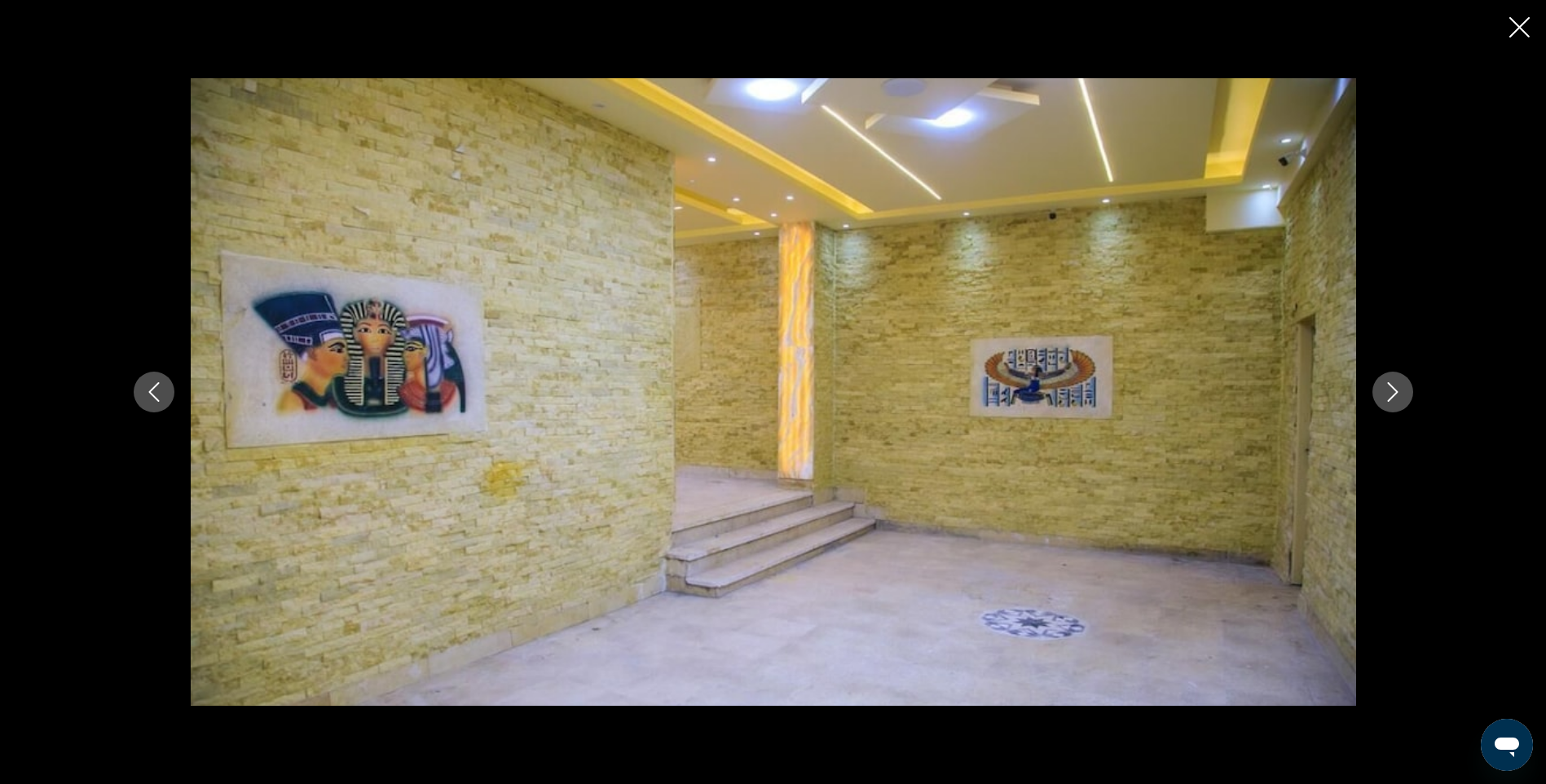
click at [1399, 392] on icon "Next image" at bounding box center [1393, 392] width 19 height 19
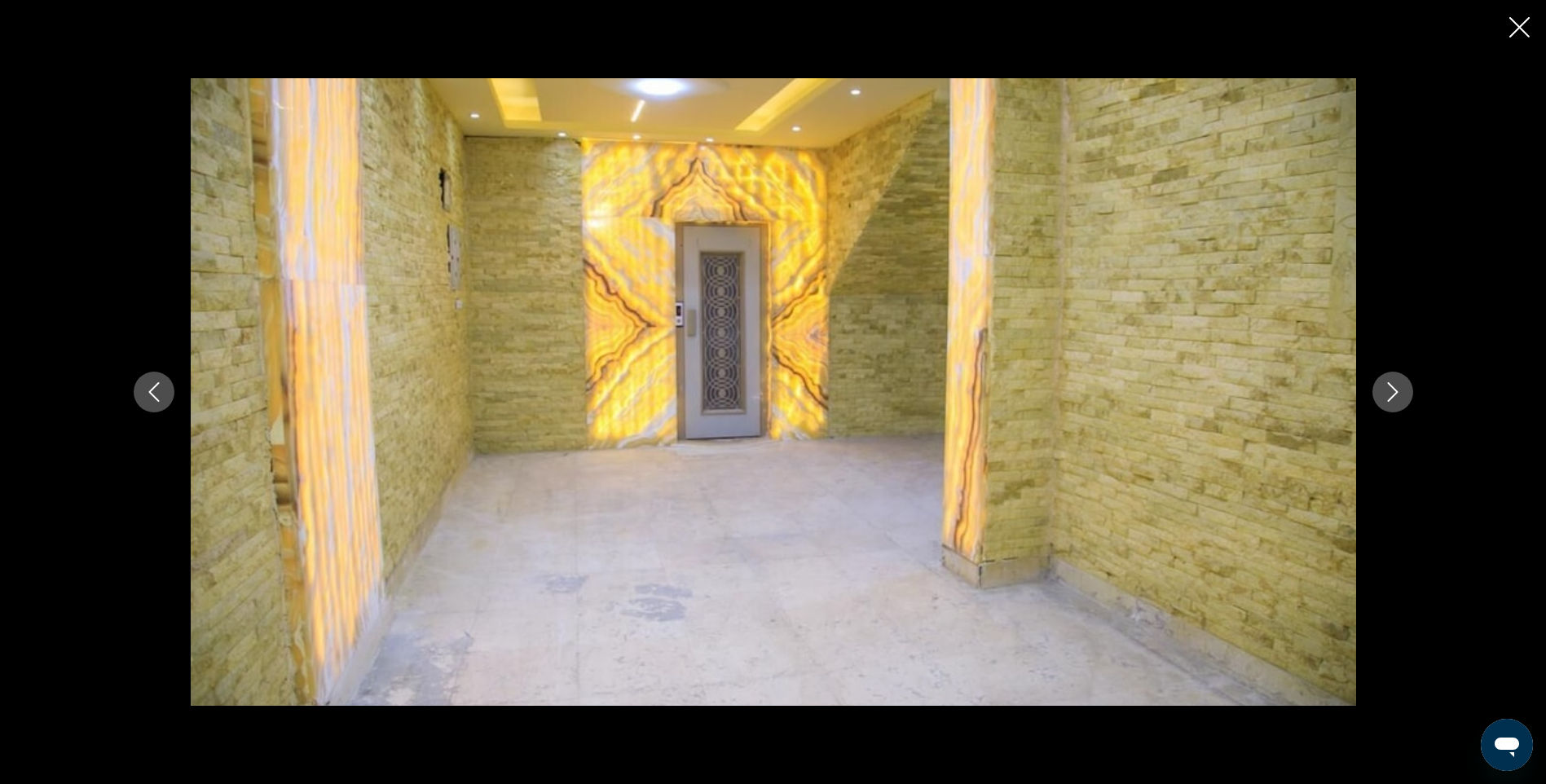
click at [1399, 392] on icon "Next image" at bounding box center [1393, 392] width 19 height 19
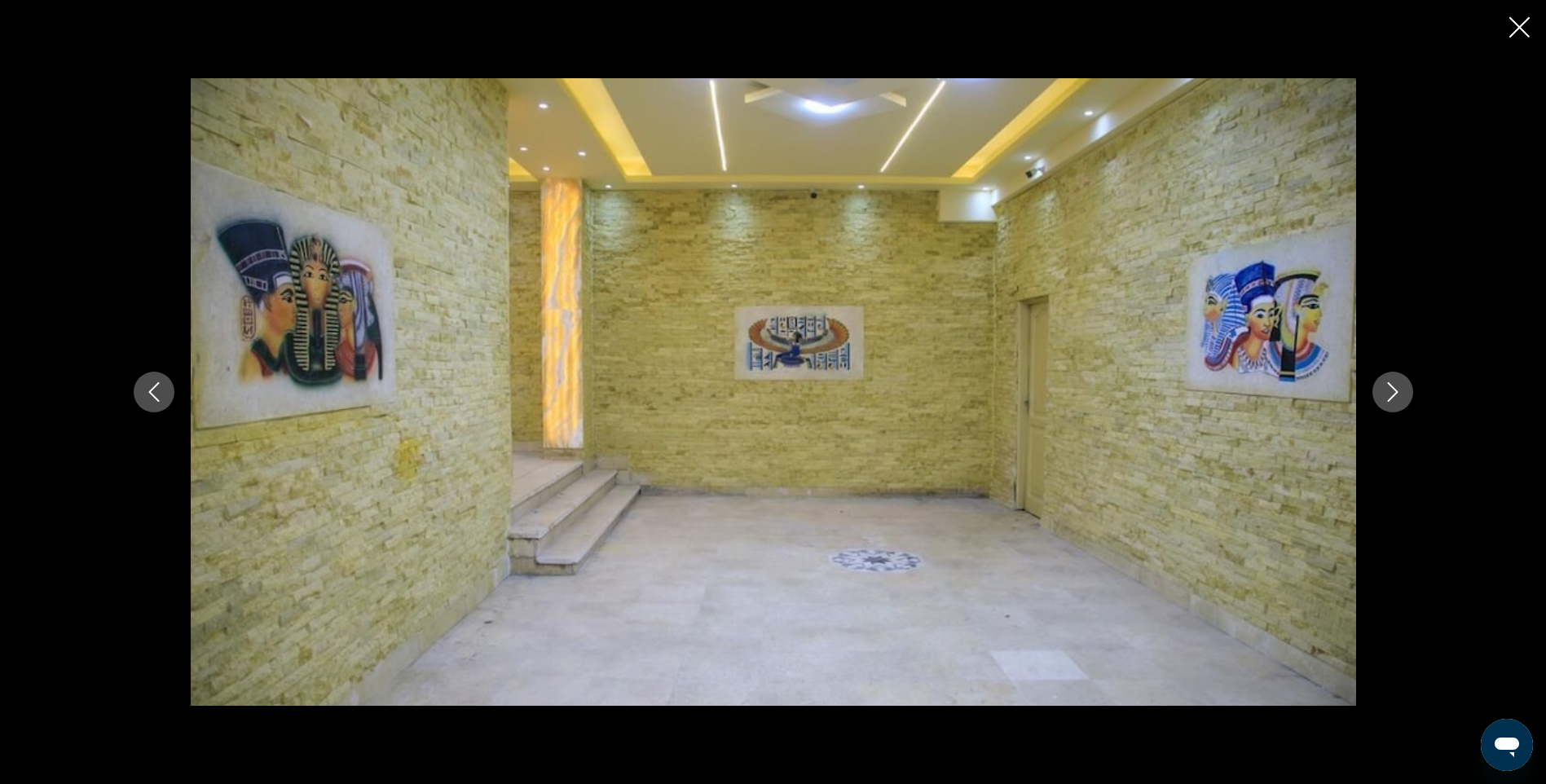
click at [1399, 392] on icon "Next image" at bounding box center [1393, 392] width 19 height 19
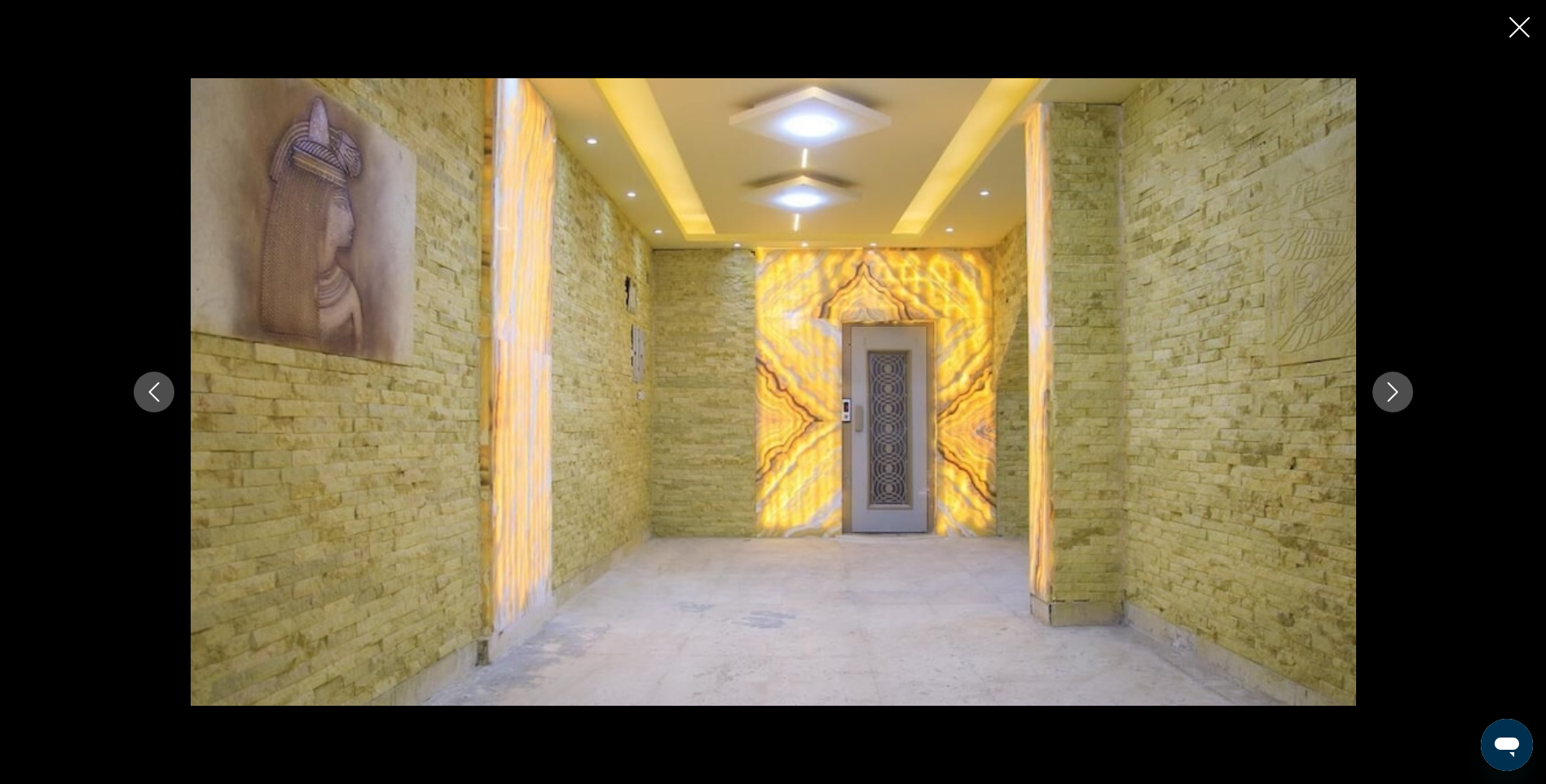
click at [1399, 392] on icon "Next image" at bounding box center [1393, 392] width 19 height 19
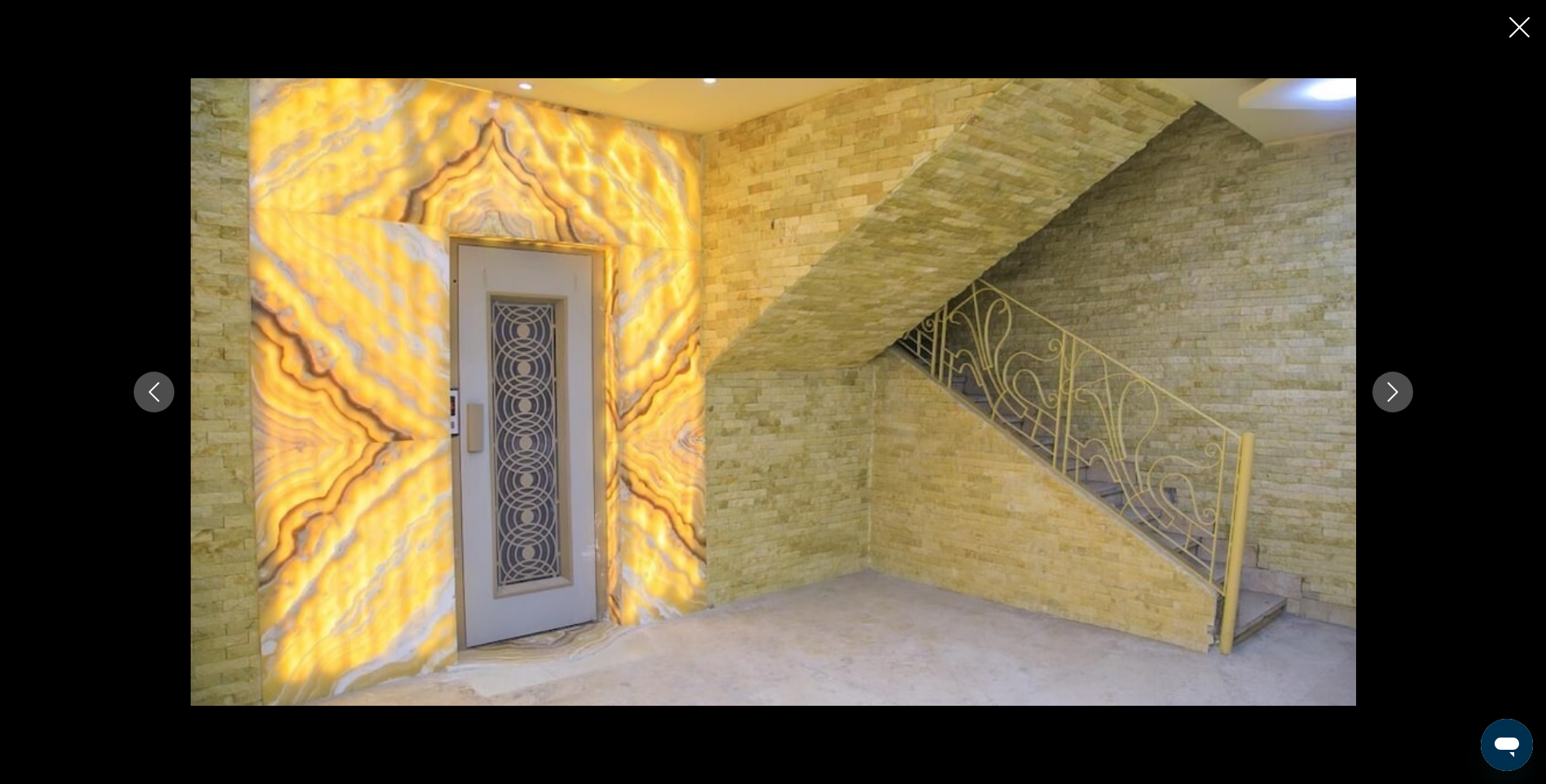
click at [1399, 392] on icon "Next image" at bounding box center [1393, 392] width 19 height 19
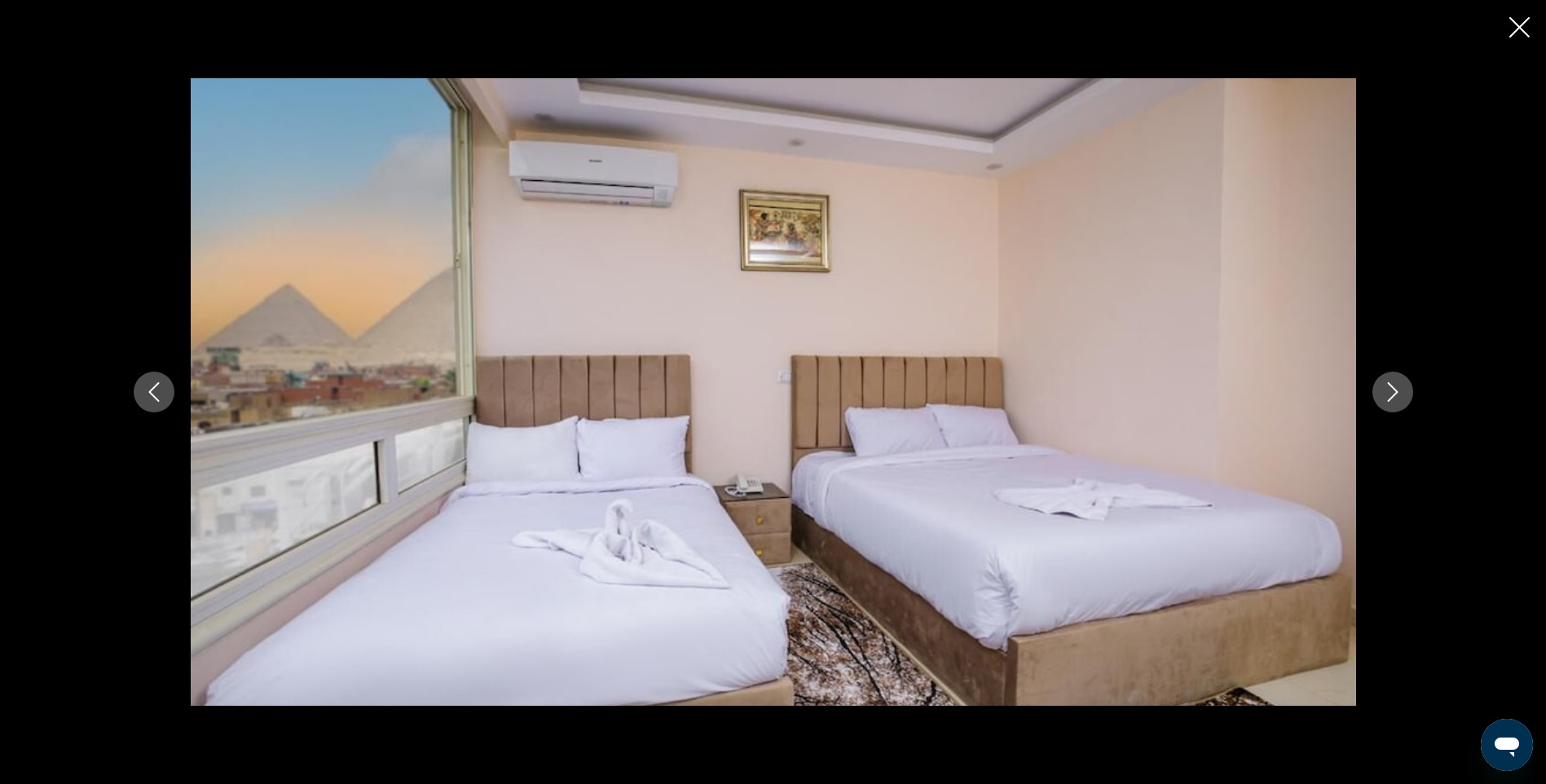
click at [1399, 392] on icon "Next image" at bounding box center [1393, 392] width 19 height 19
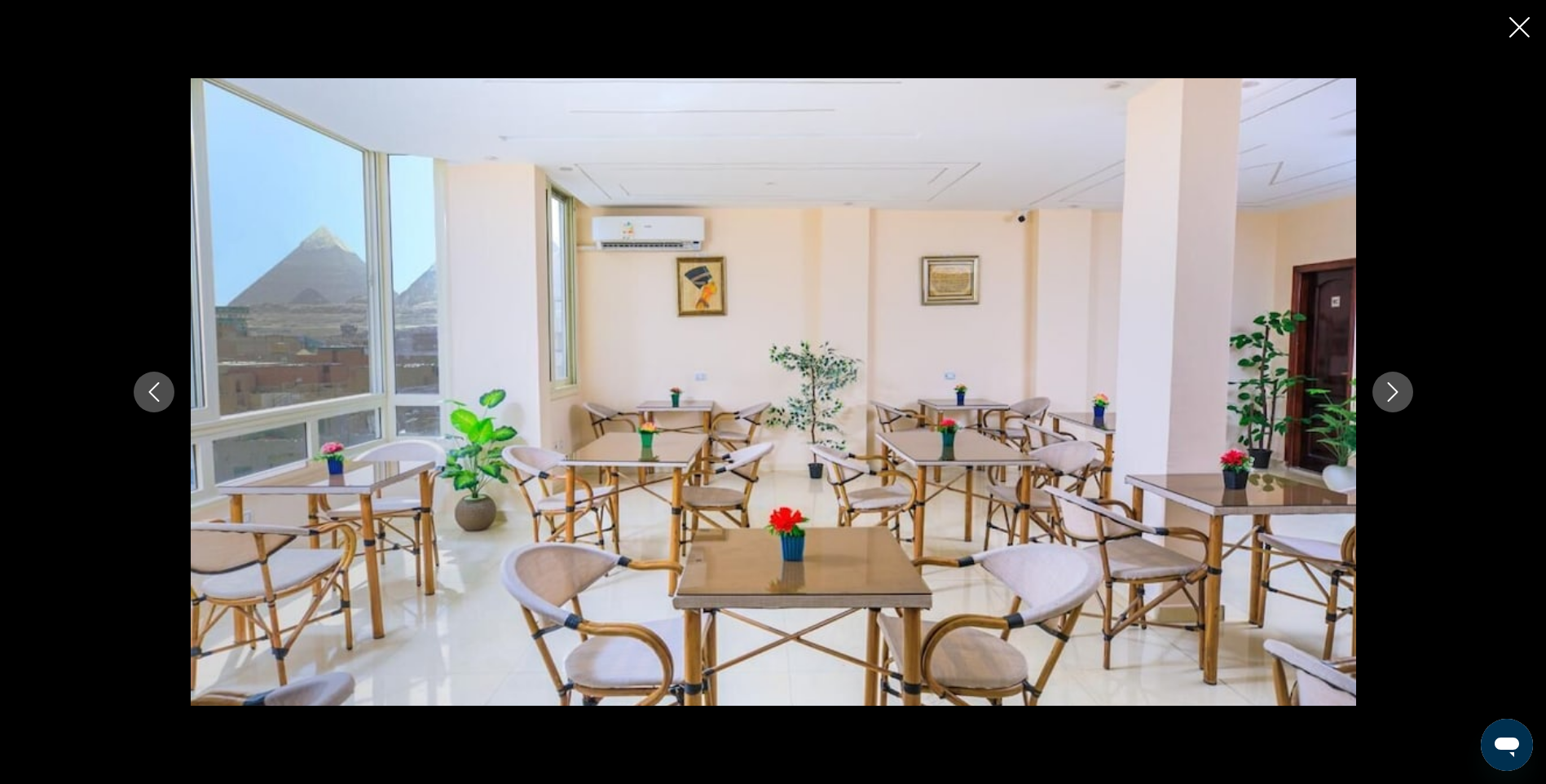
click at [1399, 392] on icon "Next image" at bounding box center [1393, 392] width 19 height 19
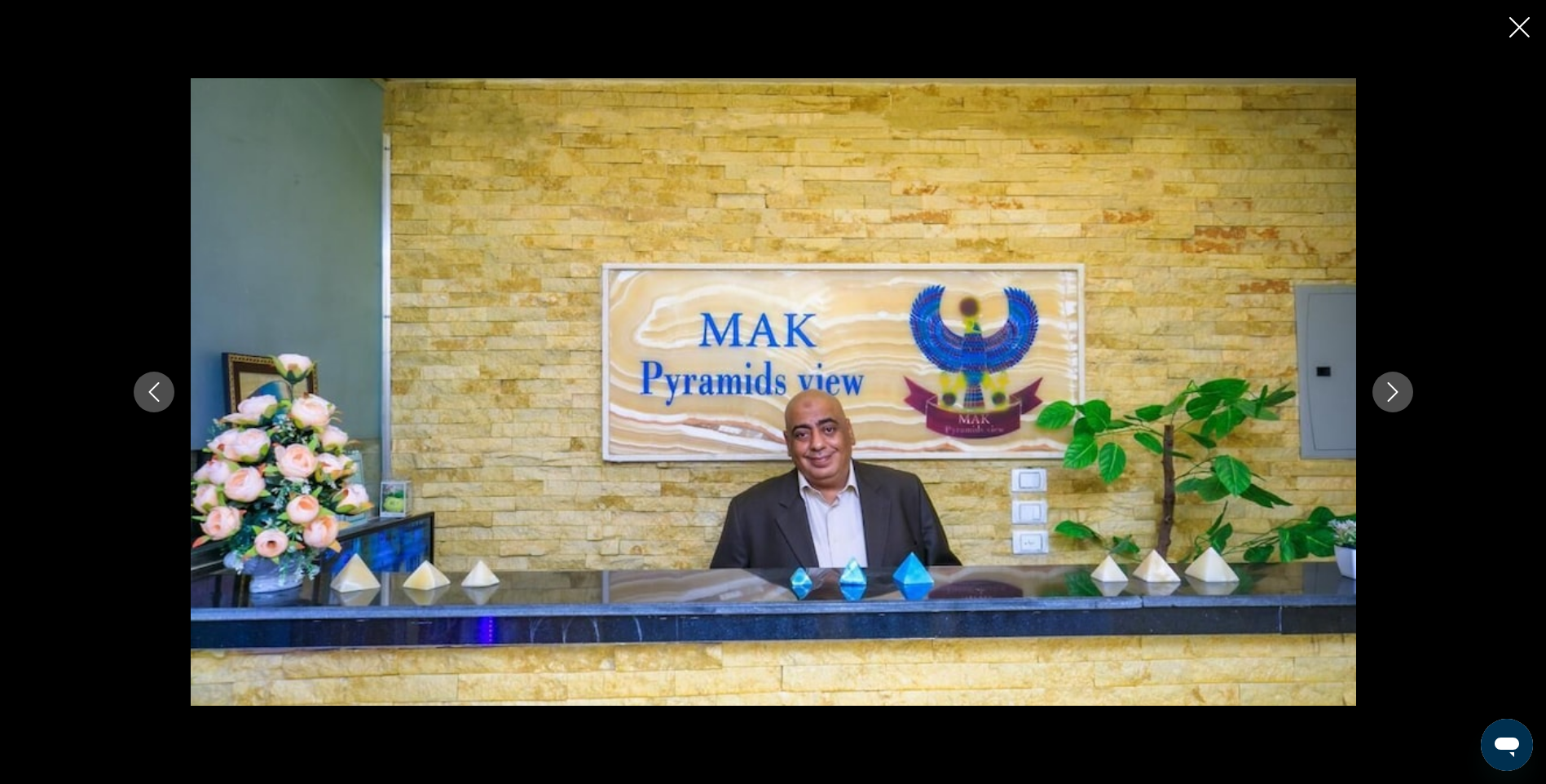
click at [1513, 23] on icon "Close slideshow" at bounding box center [1520, 26] width 20 height 20
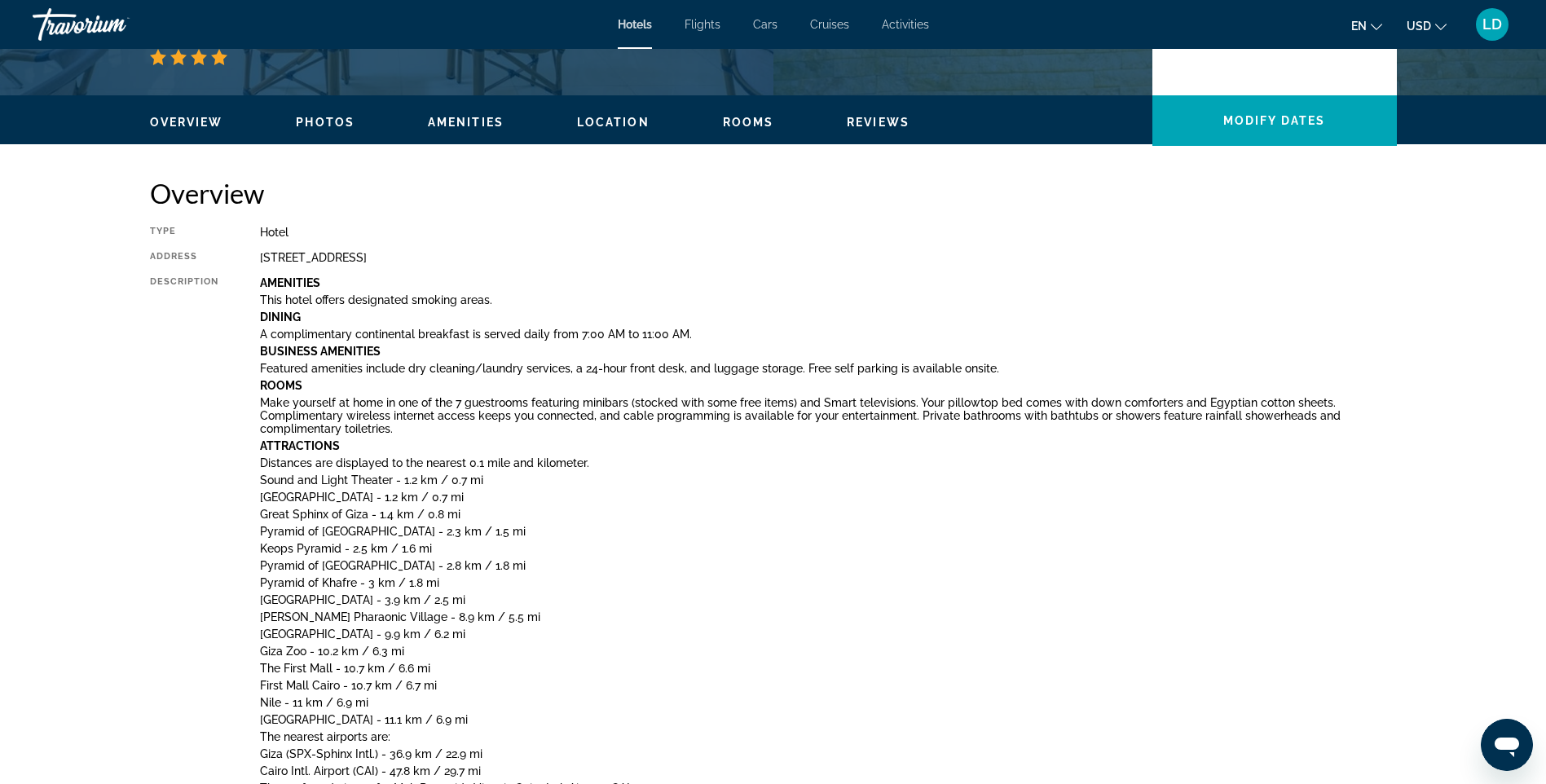
scroll to position [278, 0]
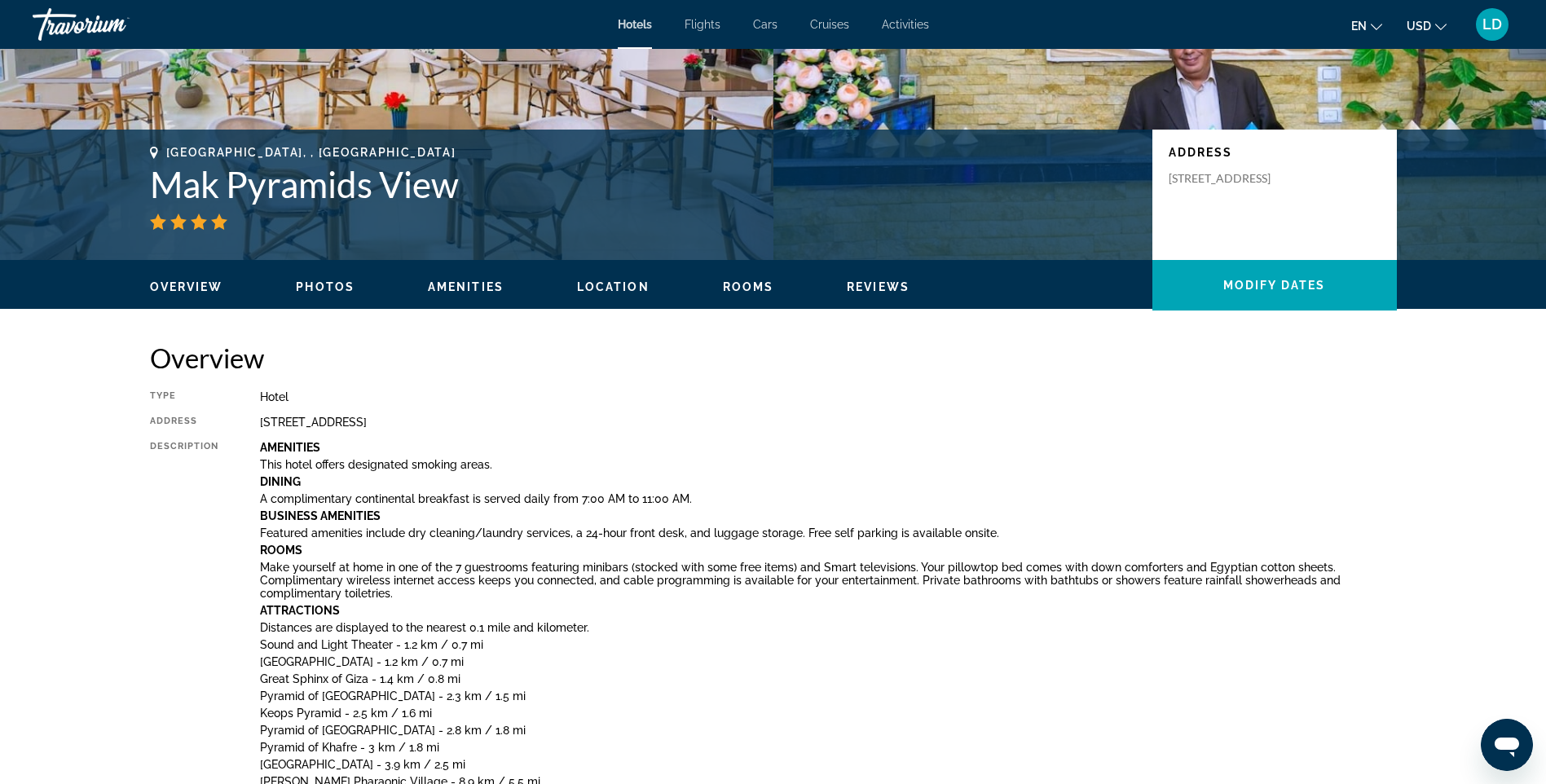
click at [451, 289] on span "Amenities" at bounding box center [465, 287] width 76 height 13
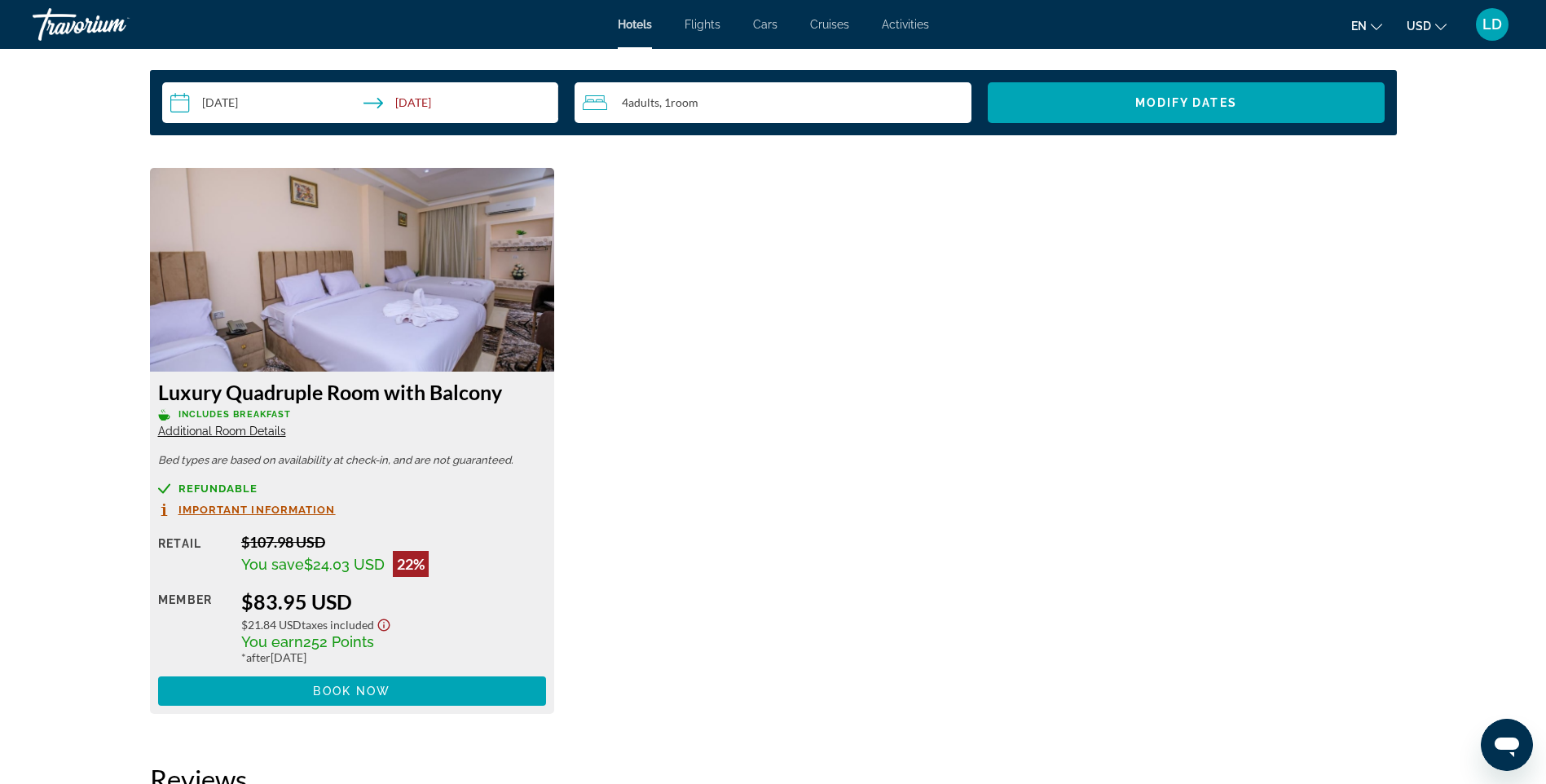
scroll to position [2804, 0]
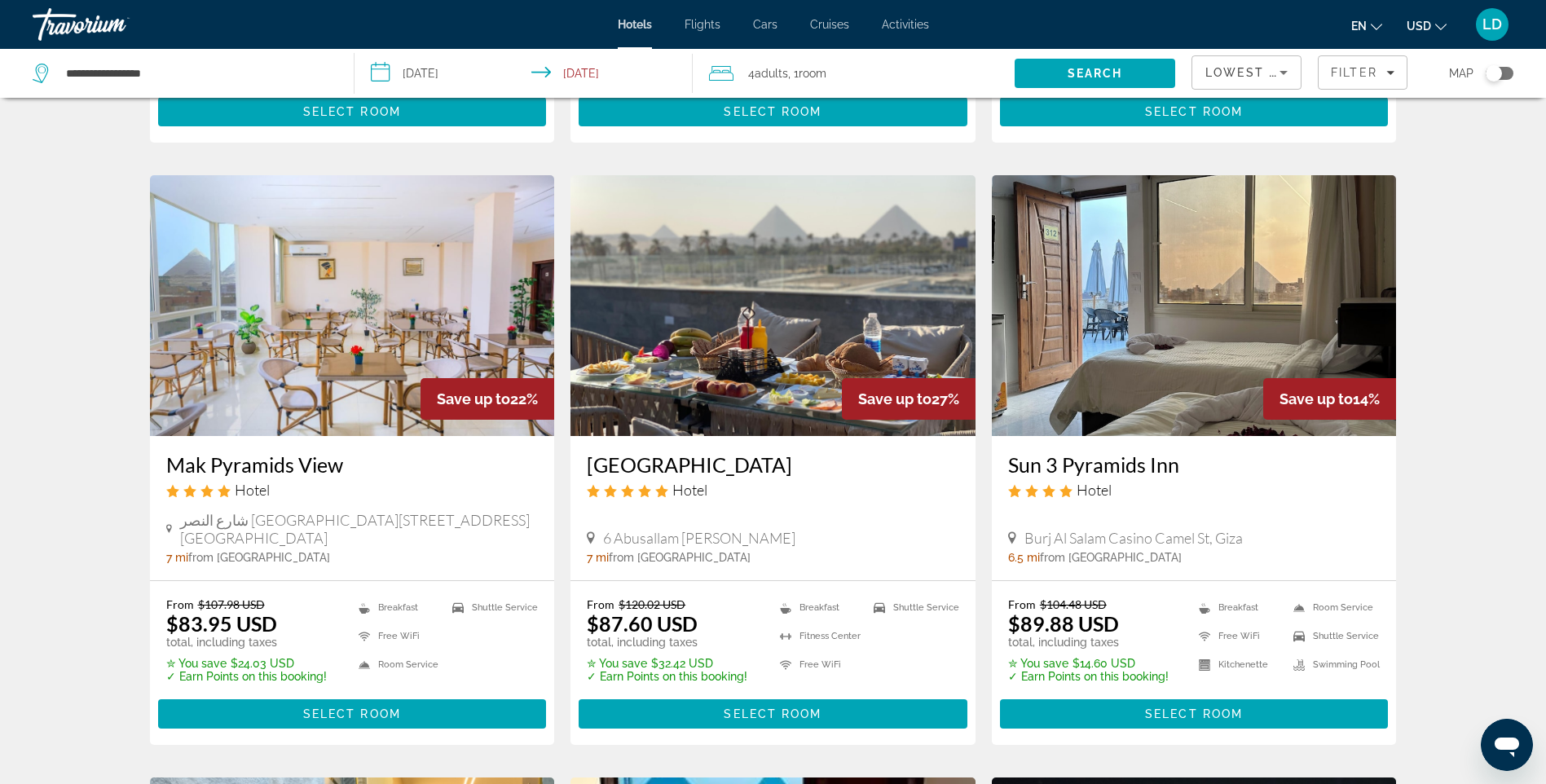
scroll to position [1141, 0]
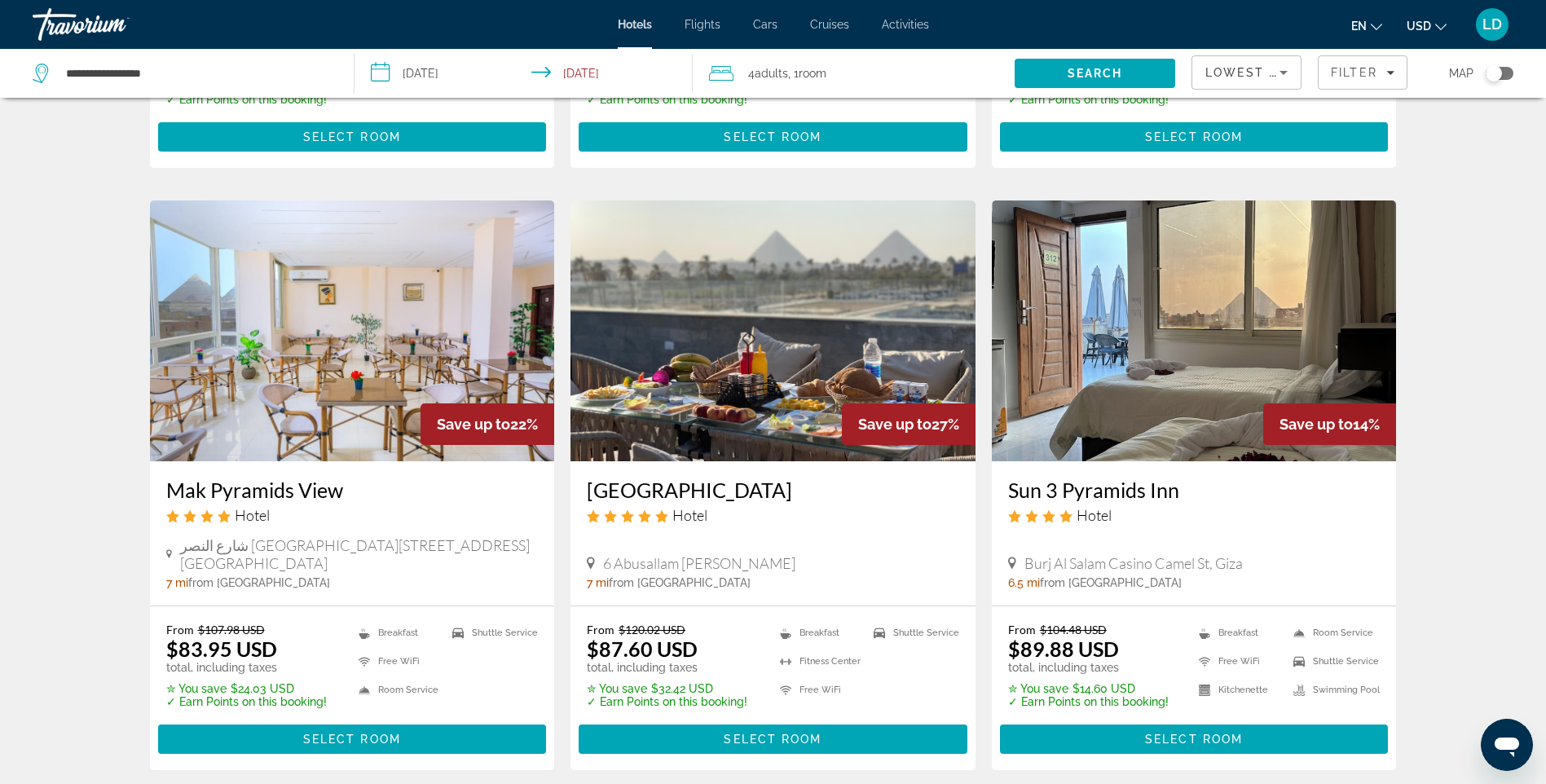
click at [1212, 378] on img "Main content" at bounding box center [1194, 331] width 405 height 260
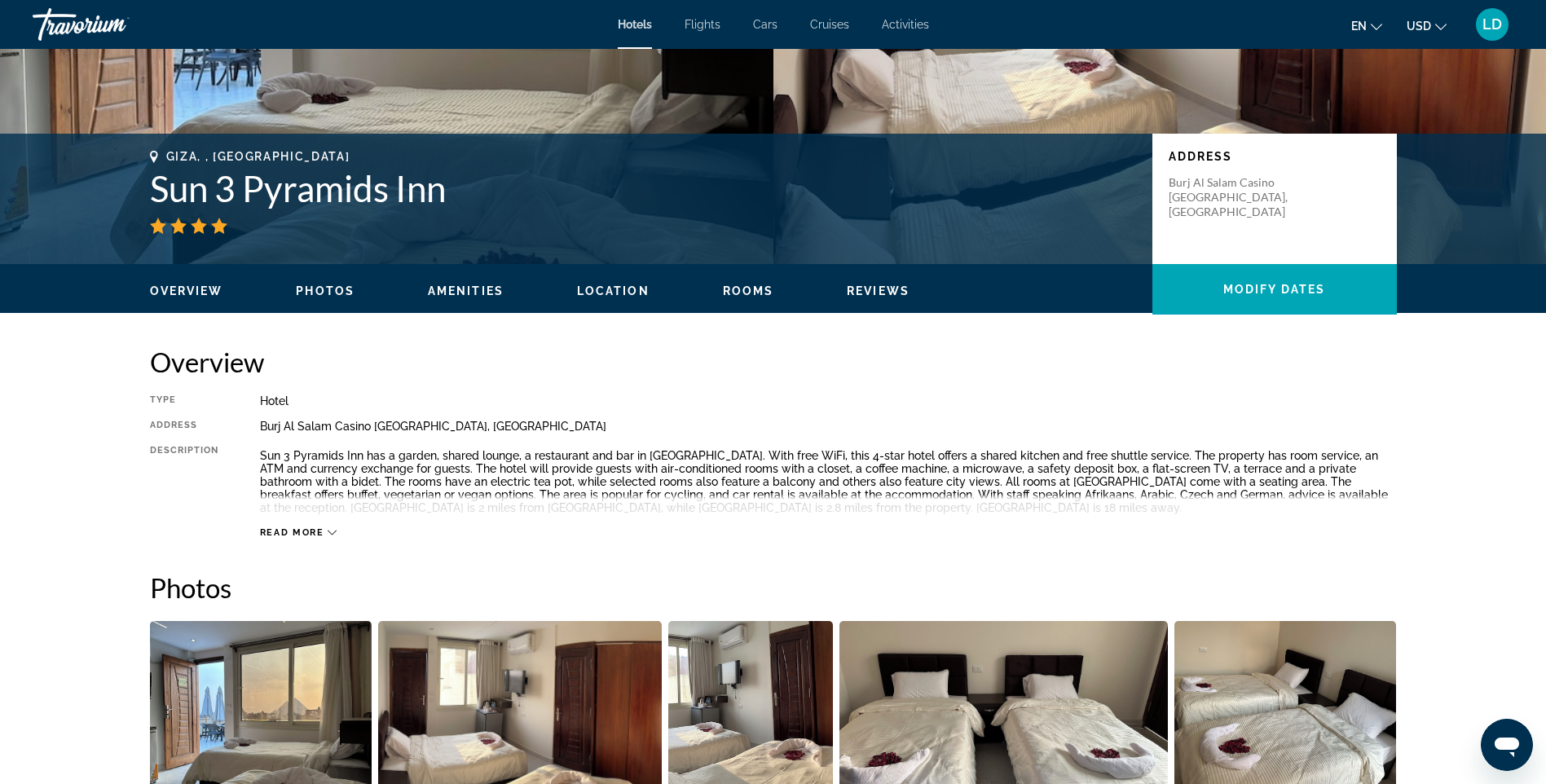
scroll to position [326, 0]
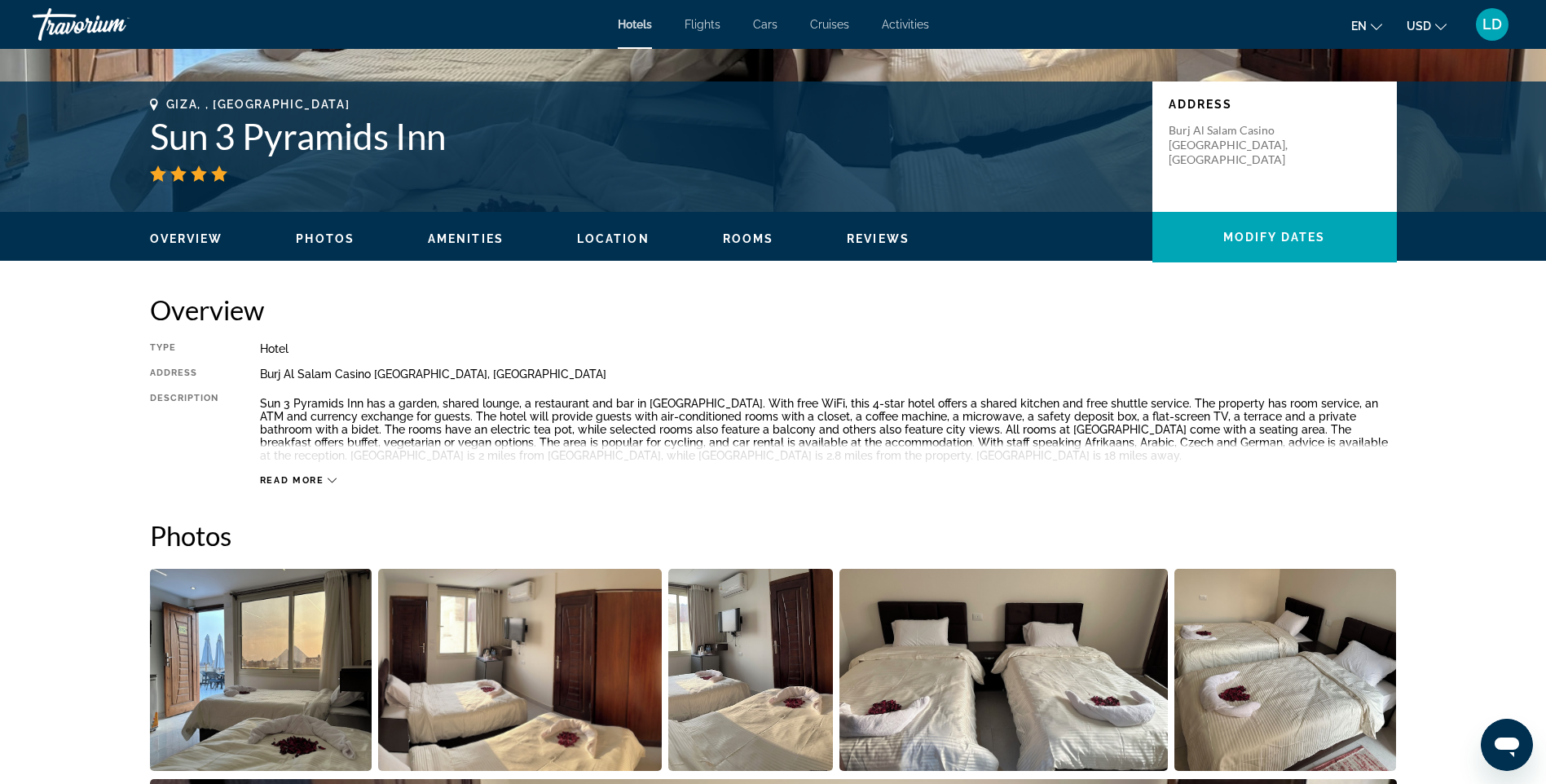
click at [282, 481] on span "Read more" at bounding box center [291, 480] width 64 height 11
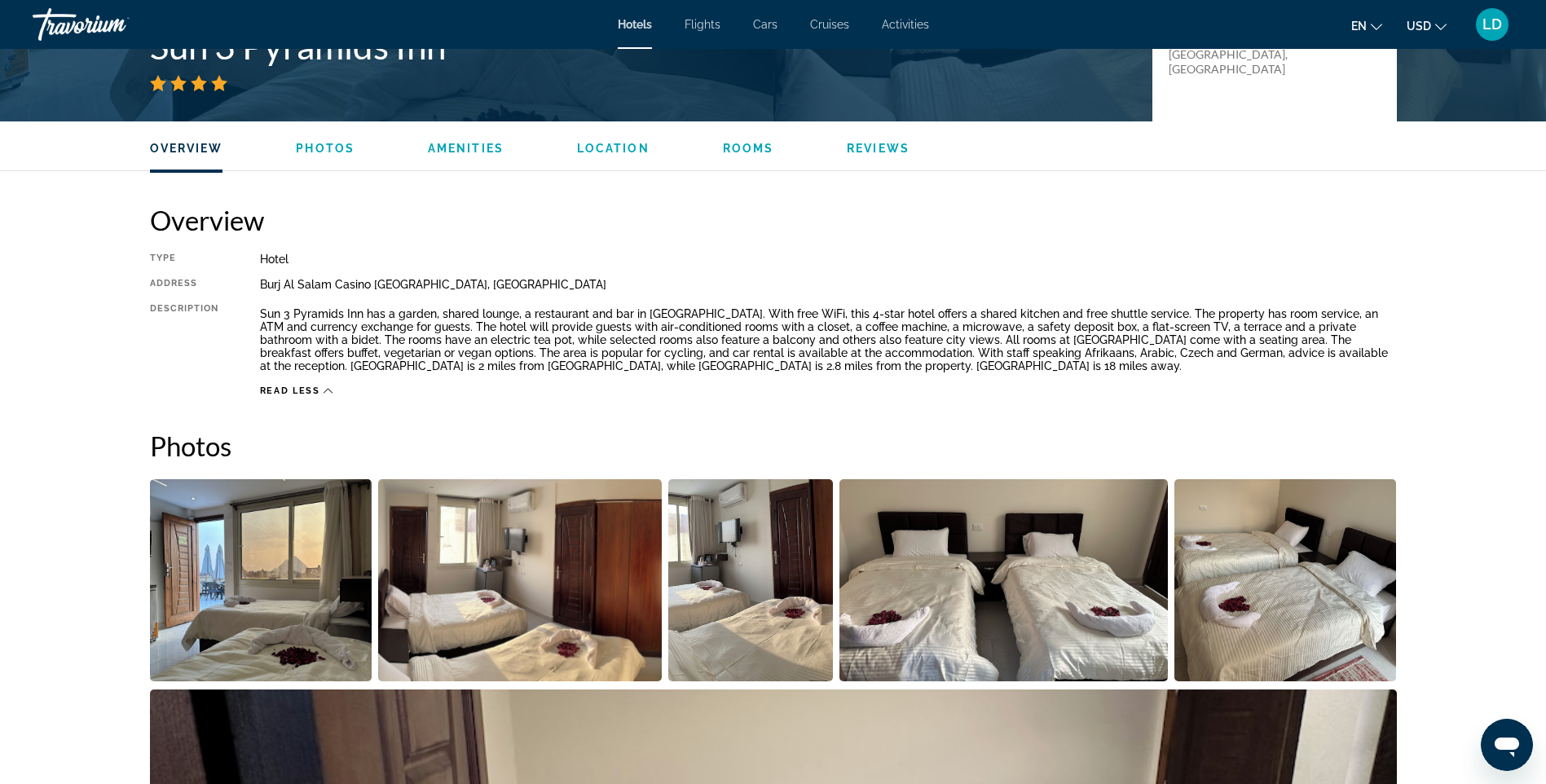
scroll to position [489, 0]
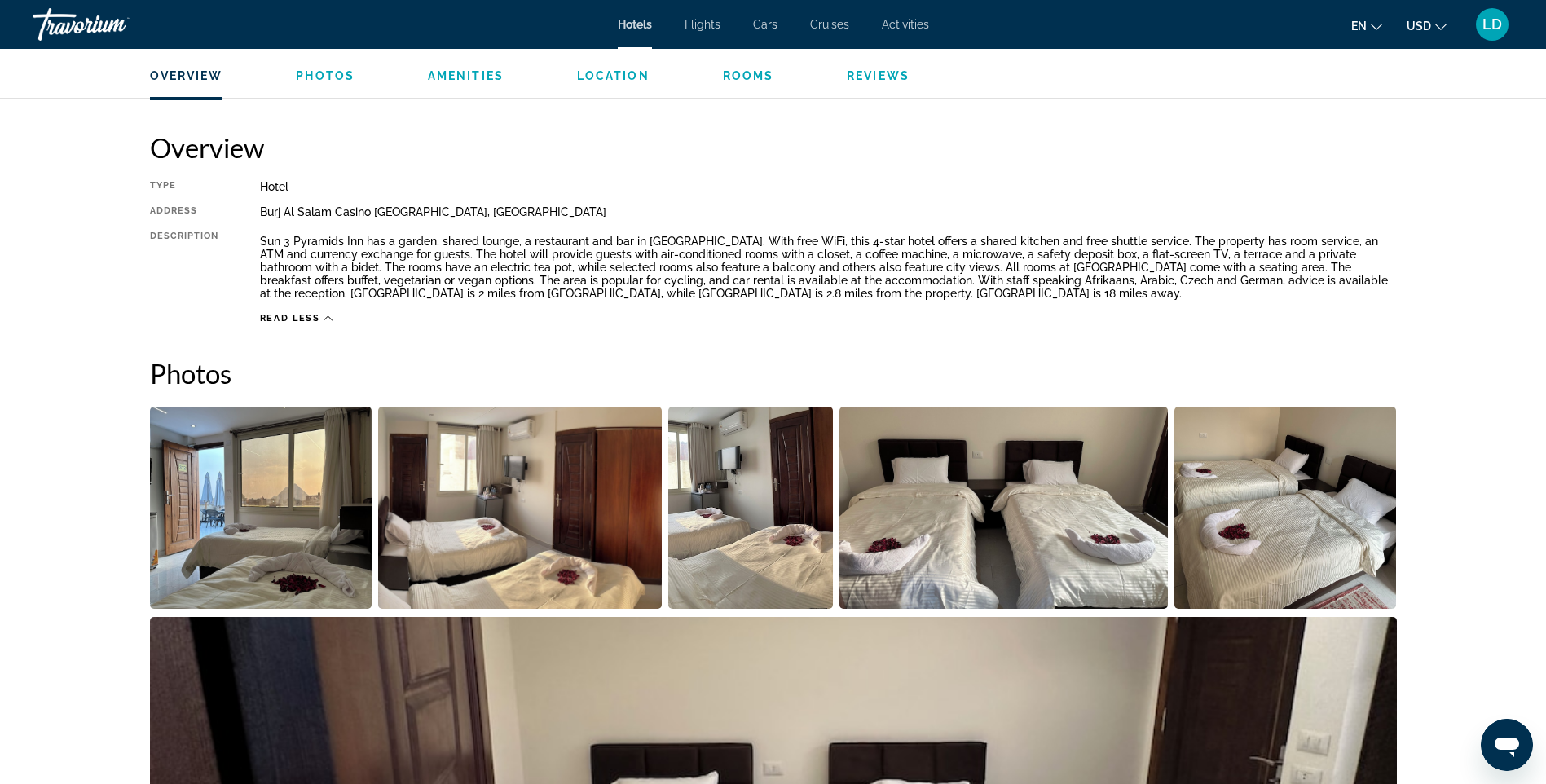
click at [304, 563] on img "Open full-screen image slider" at bounding box center [260, 508] width 223 height 202
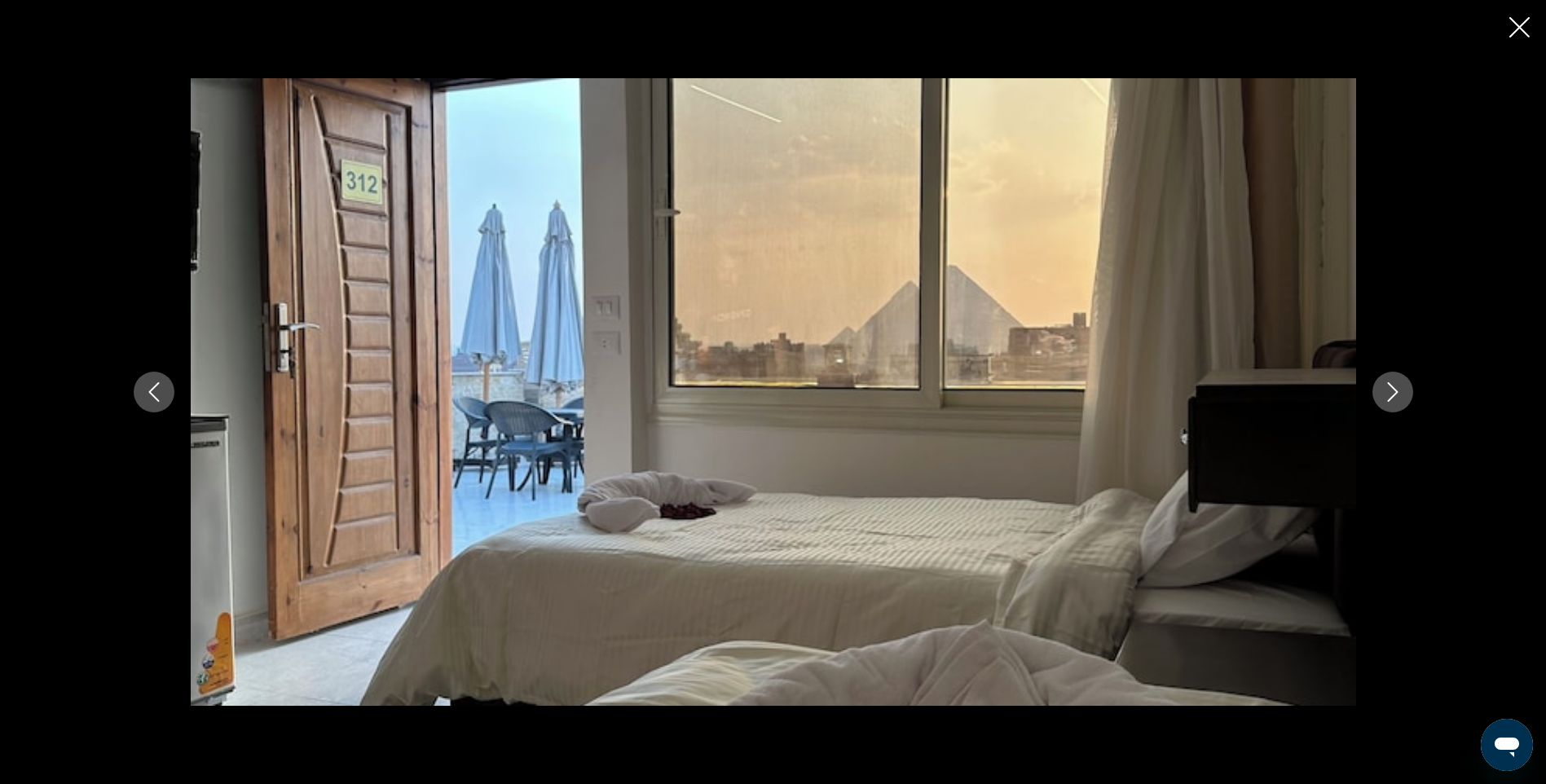
click at [1395, 395] on icon "Next image" at bounding box center [1393, 392] width 11 height 19
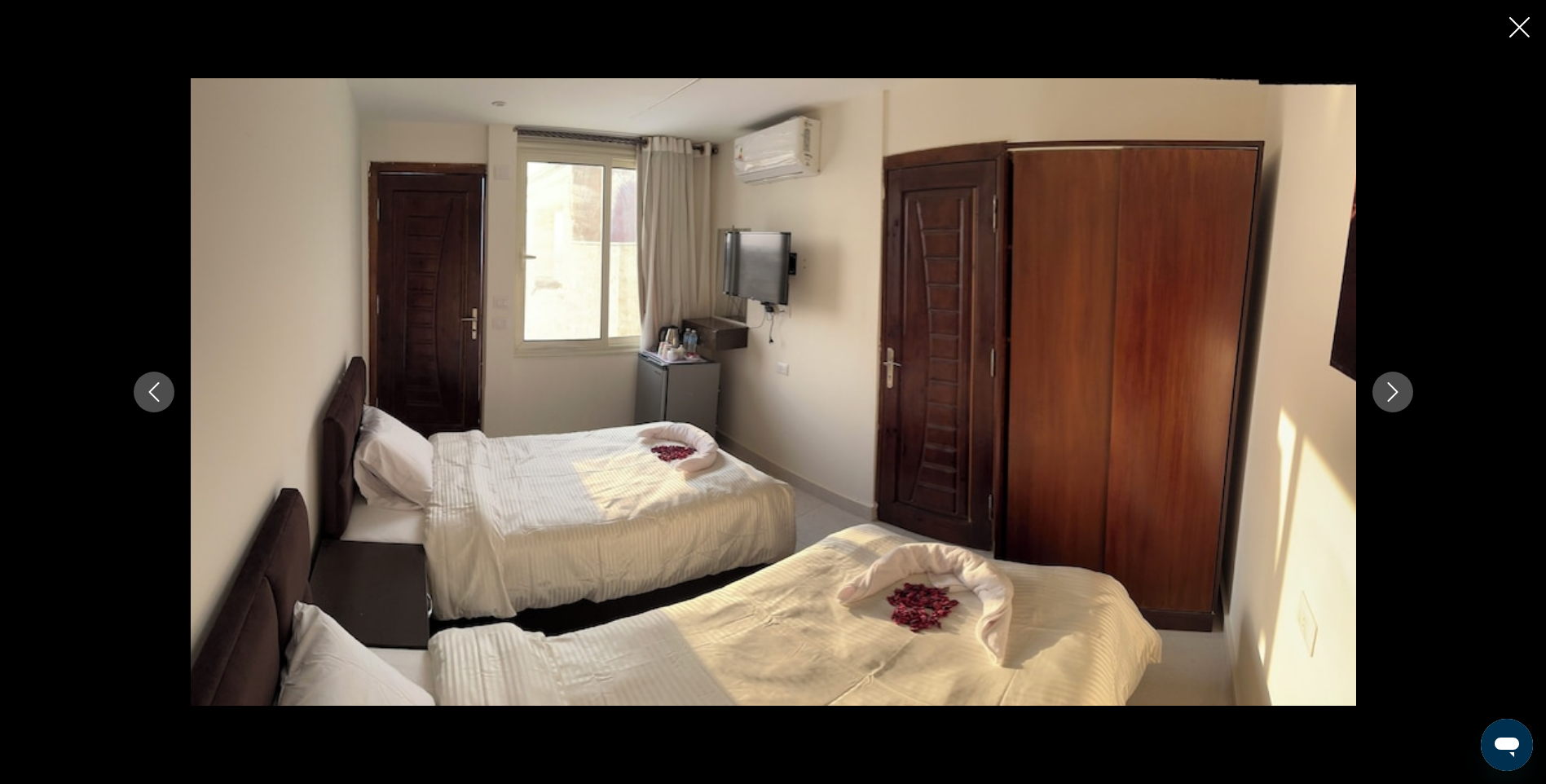
click at [1395, 395] on icon "Next image" at bounding box center [1393, 392] width 11 height 19
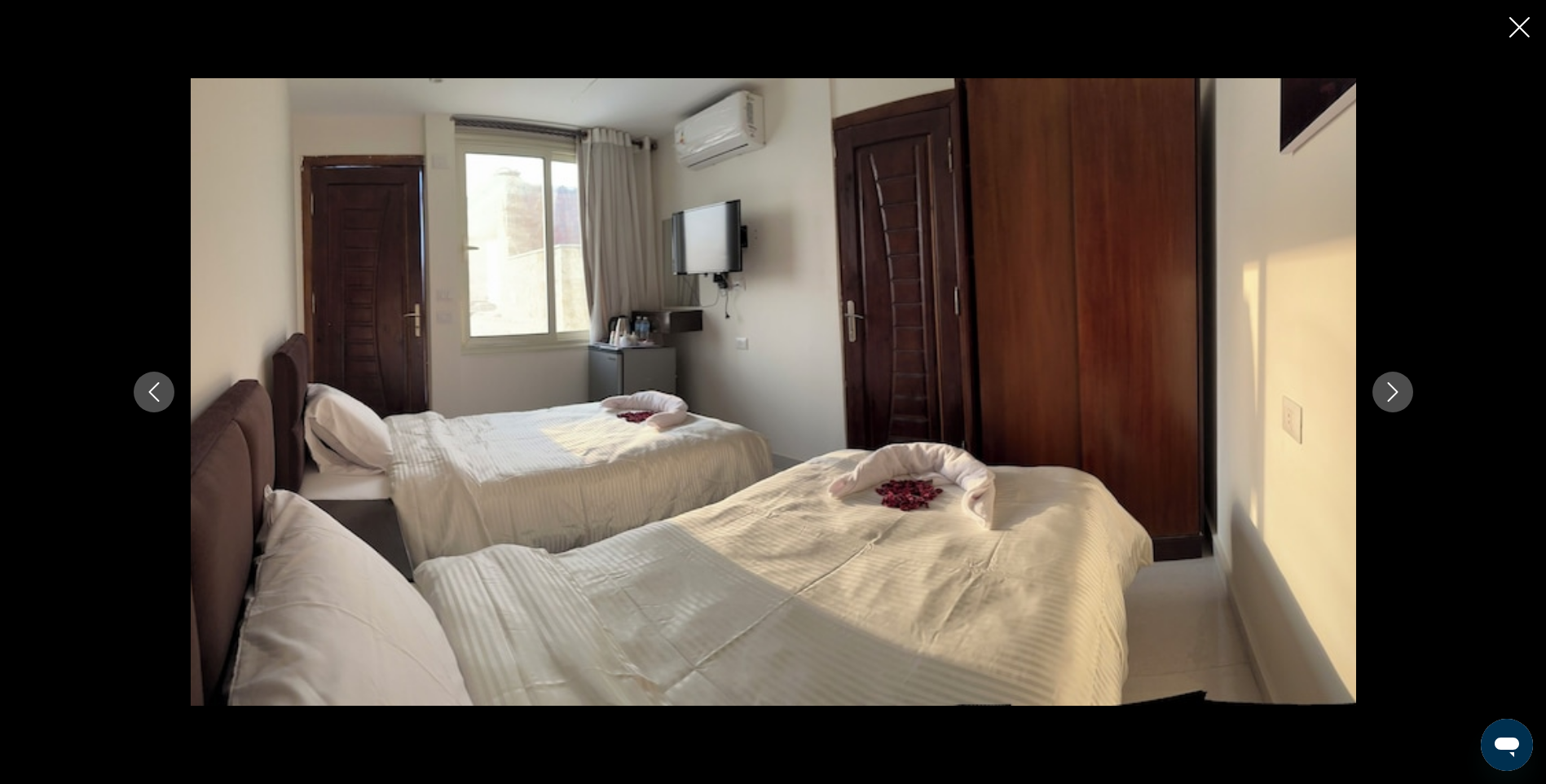
click at [1395, 395] on icon "Next image" at bounding box center [1393, 392] width 11 height 19
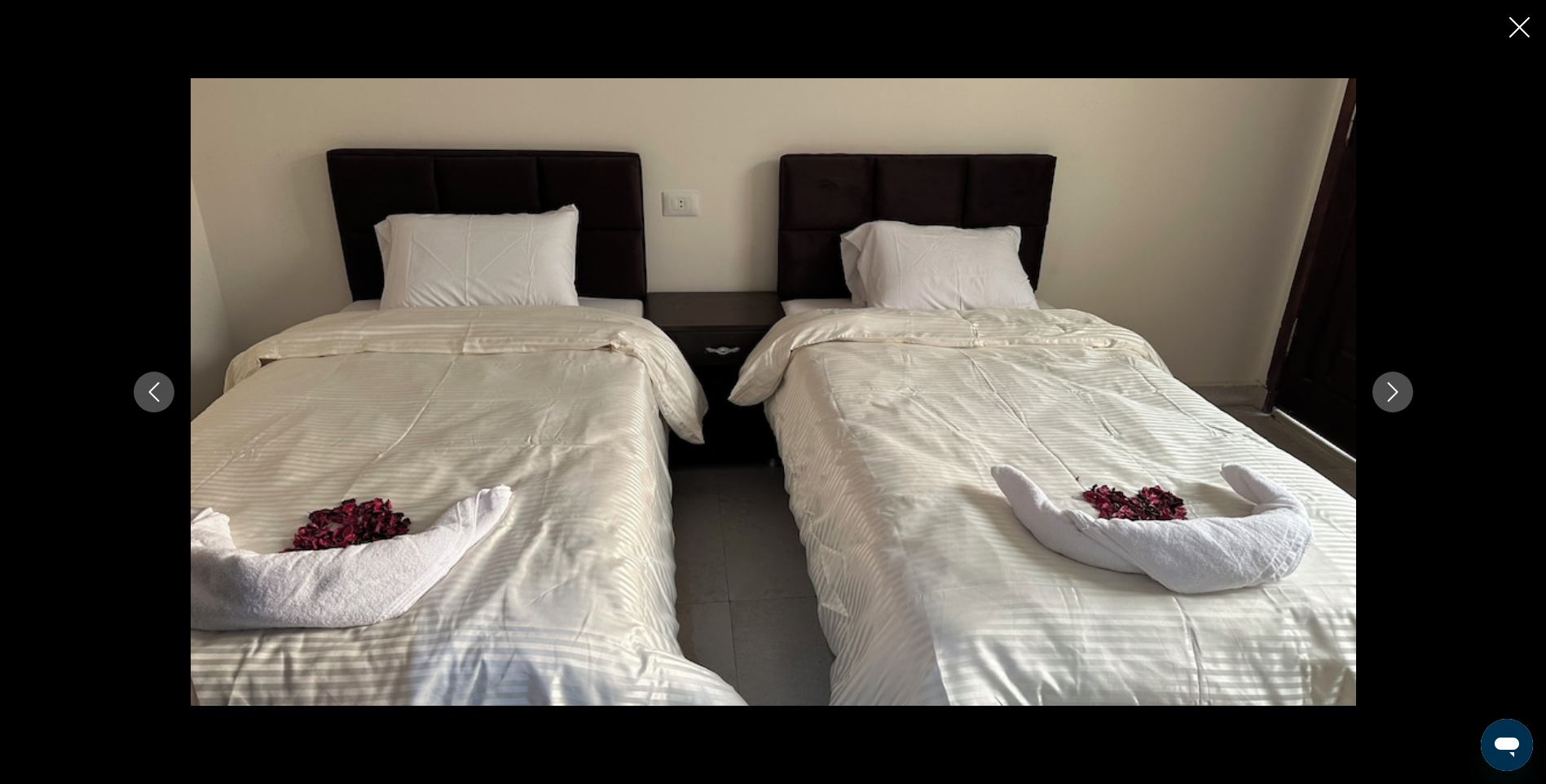
click at [1395, 395] on icon "Next image" at bounding box center [1393, 392] width 11 height 19
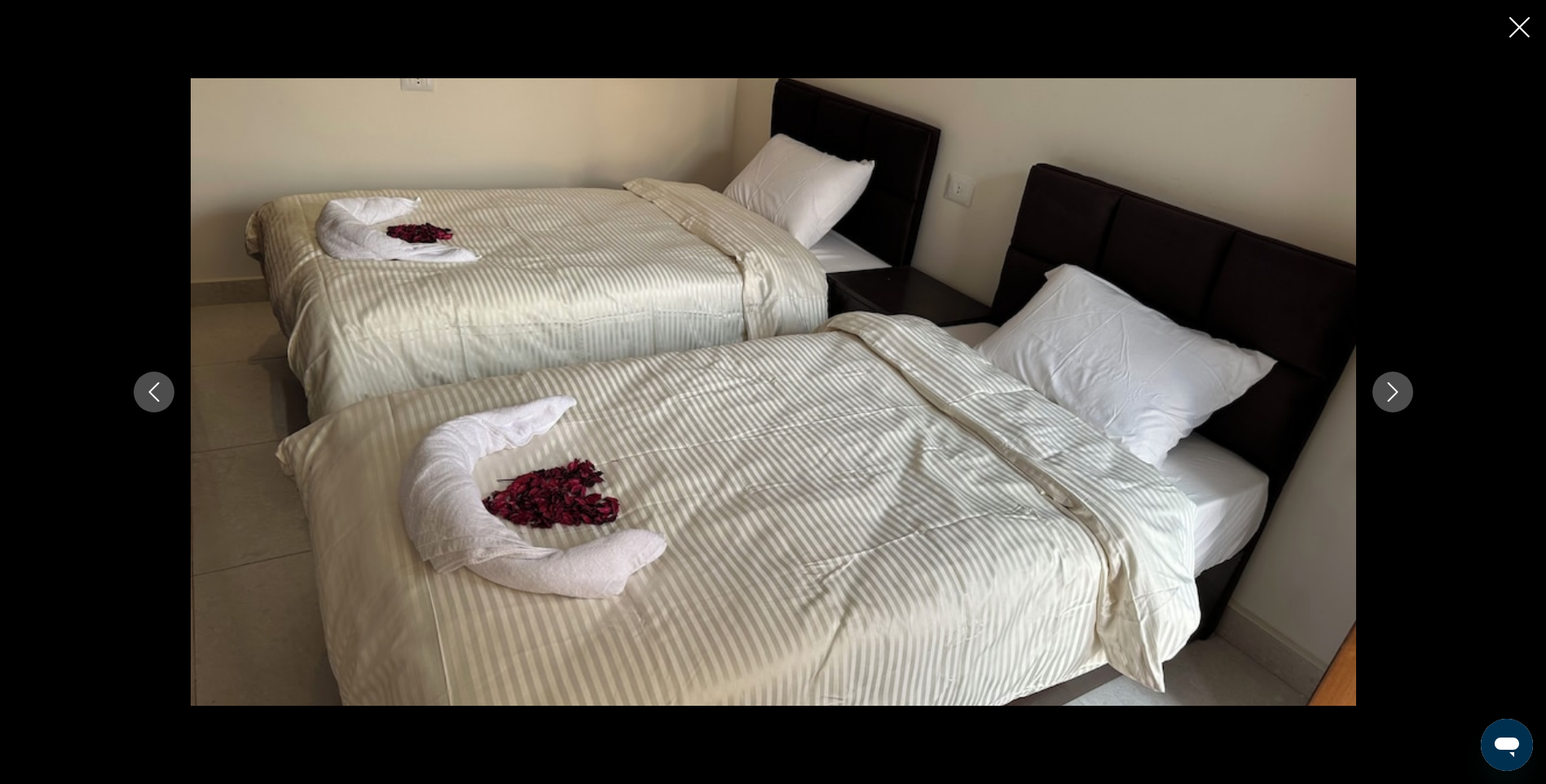
click at [1395, 395] on icon "Next image" at bounding box center [1393, 392] width 11 height 19
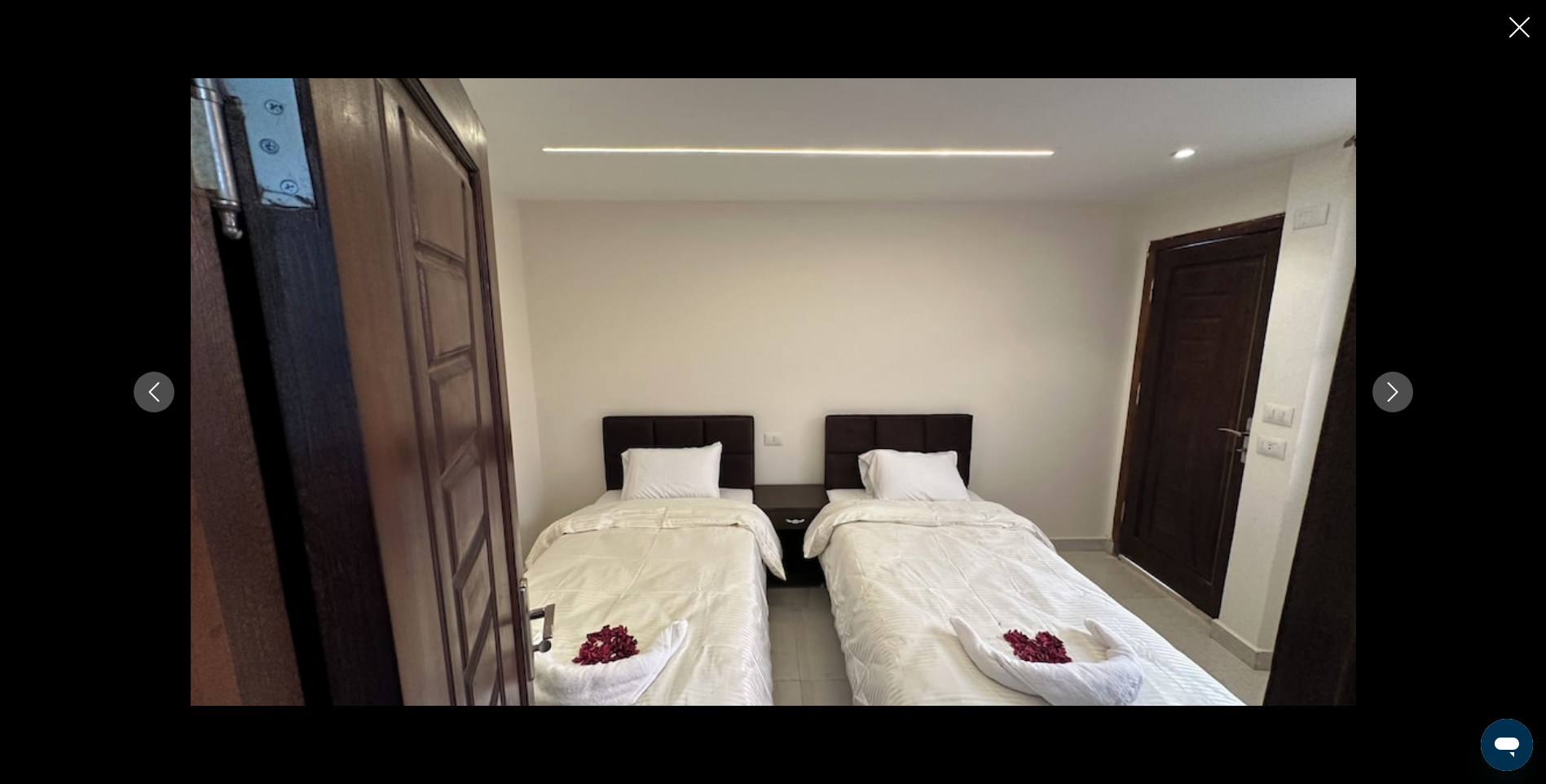
click at [1395, 395] on icon "Next image" at bounding box center [1393, 392] width 11 height 19
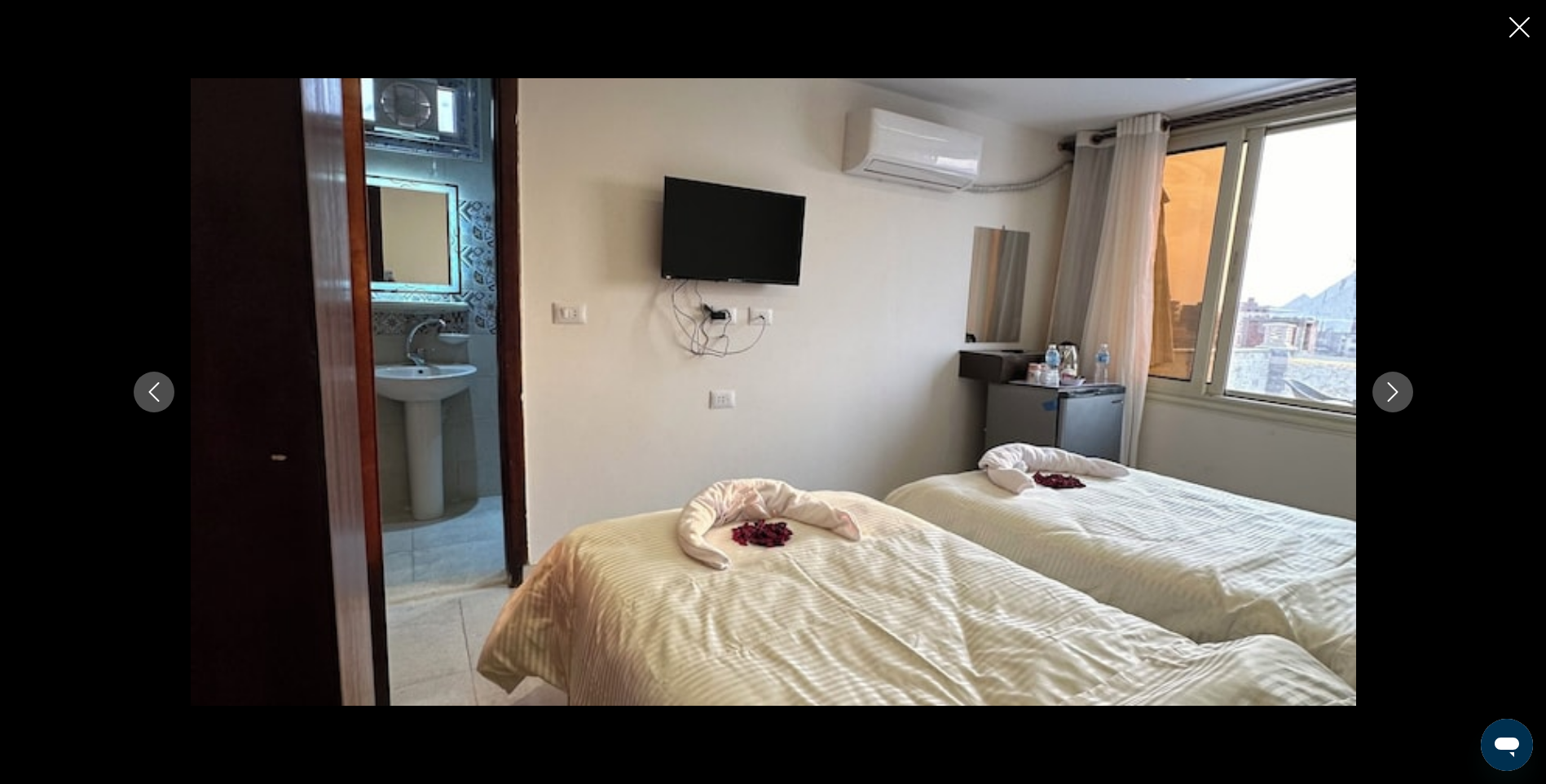
click at [1395, 395] on icon "Next image" at bounding box center [1393, 392] width 11 height 19
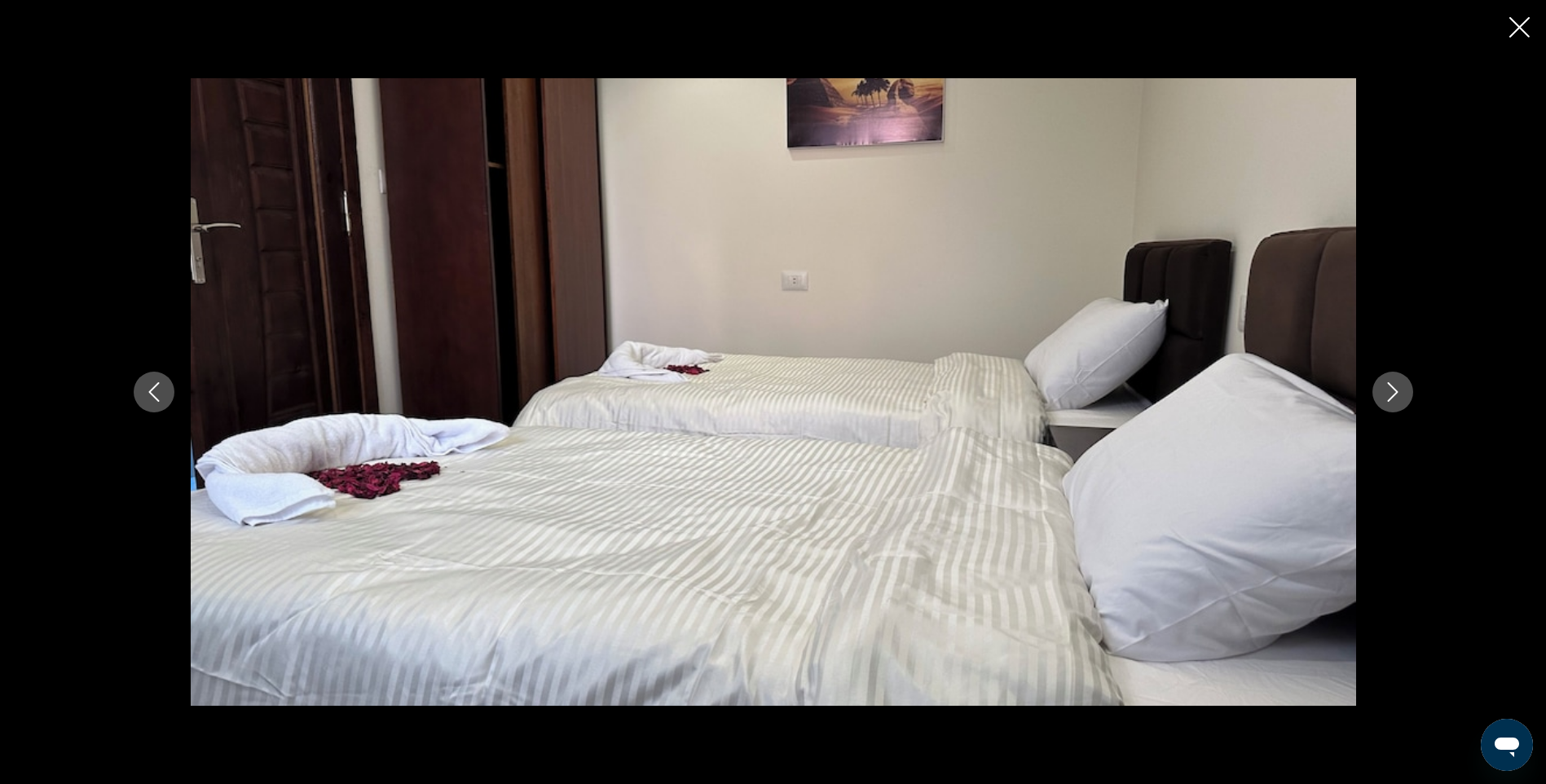
click at [1395, 395] on icon "Next image" at bounding box center [1393, 392] width 11 height 19
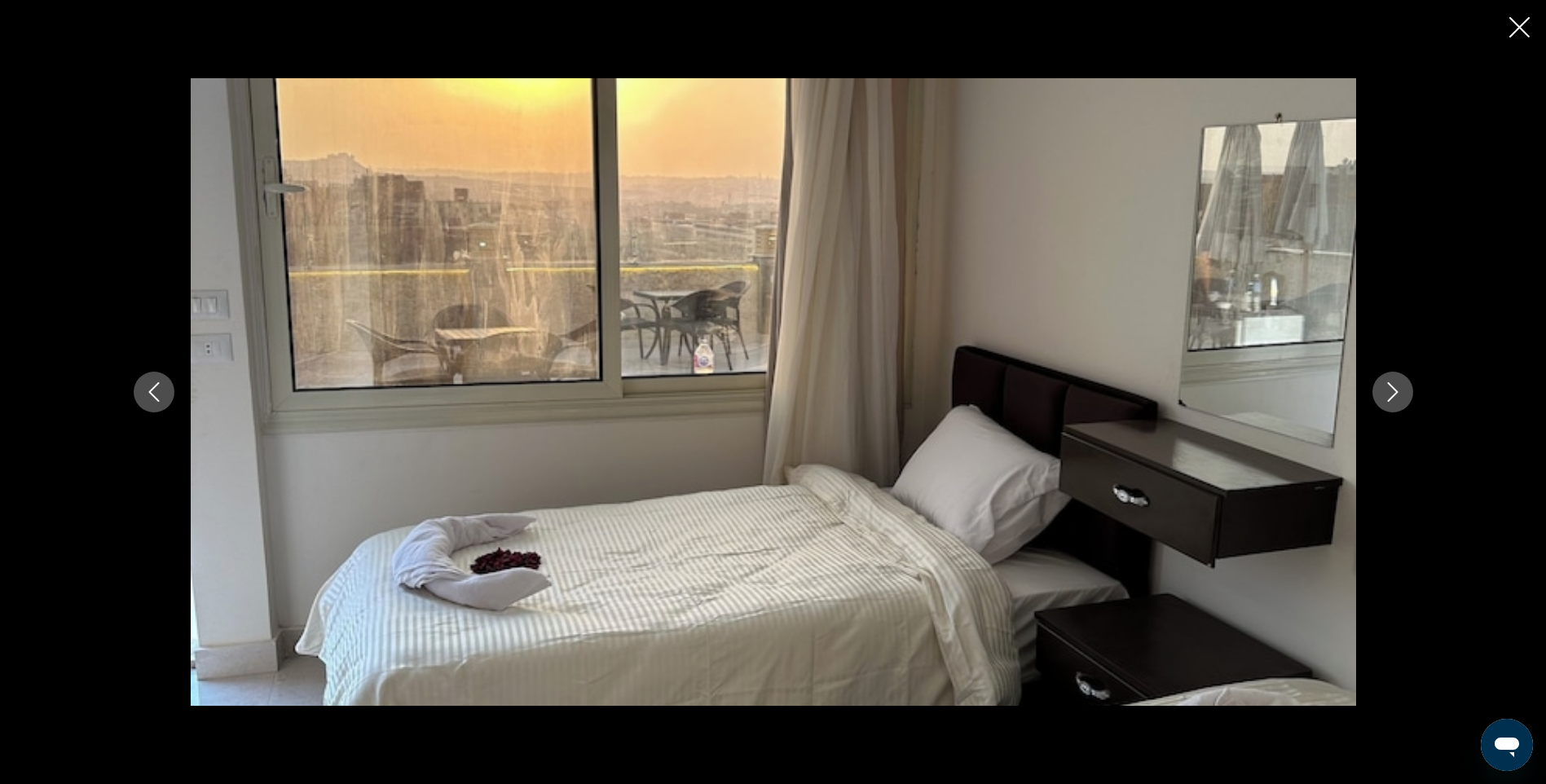
click at [1395, 395] on icon "Next image" at bounding box center [1393, 392] width 11 height 19
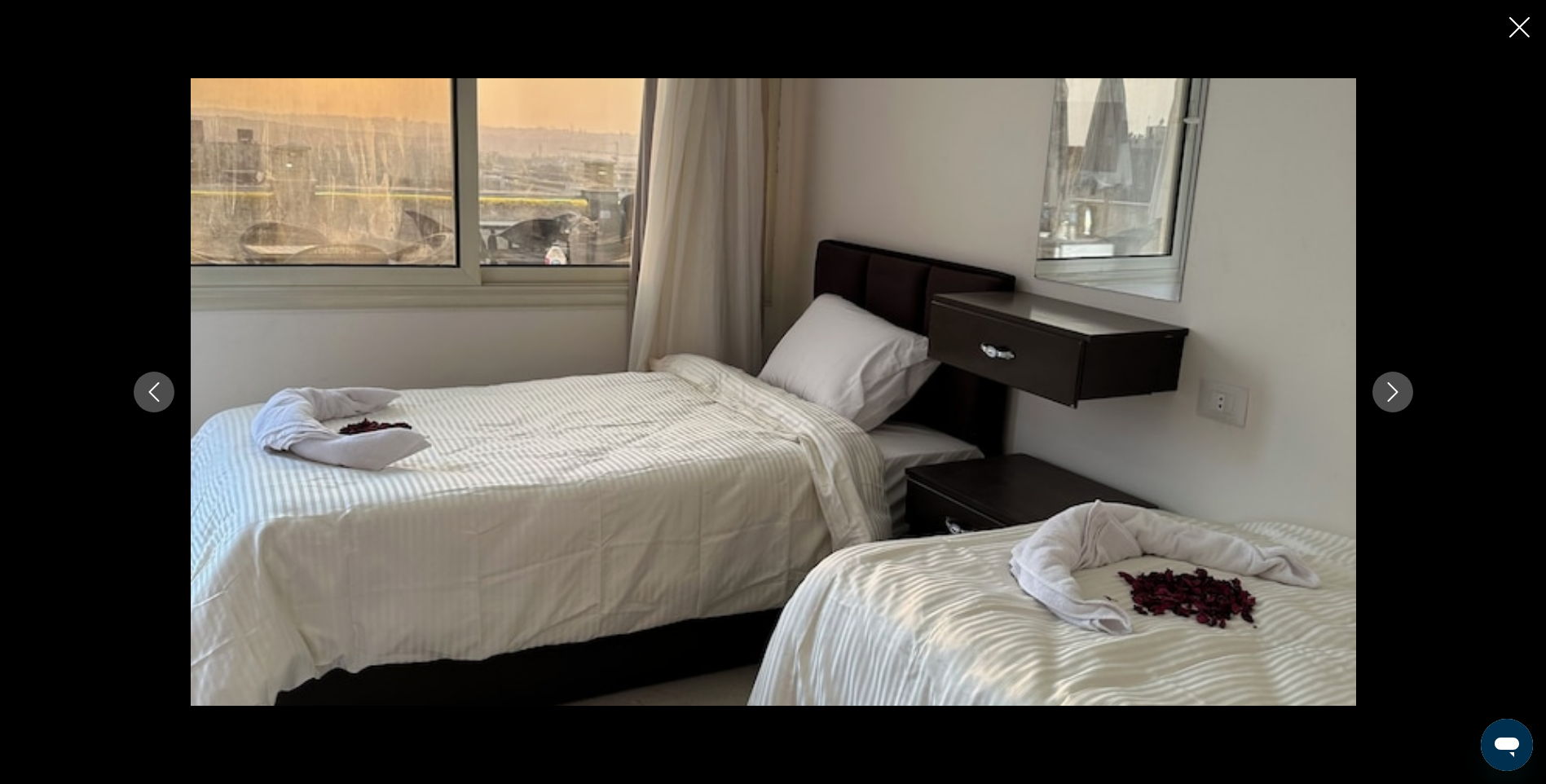
click at [1395, 395] on icon "Next image" at bounding box center [1393, 392] width 11 height 19
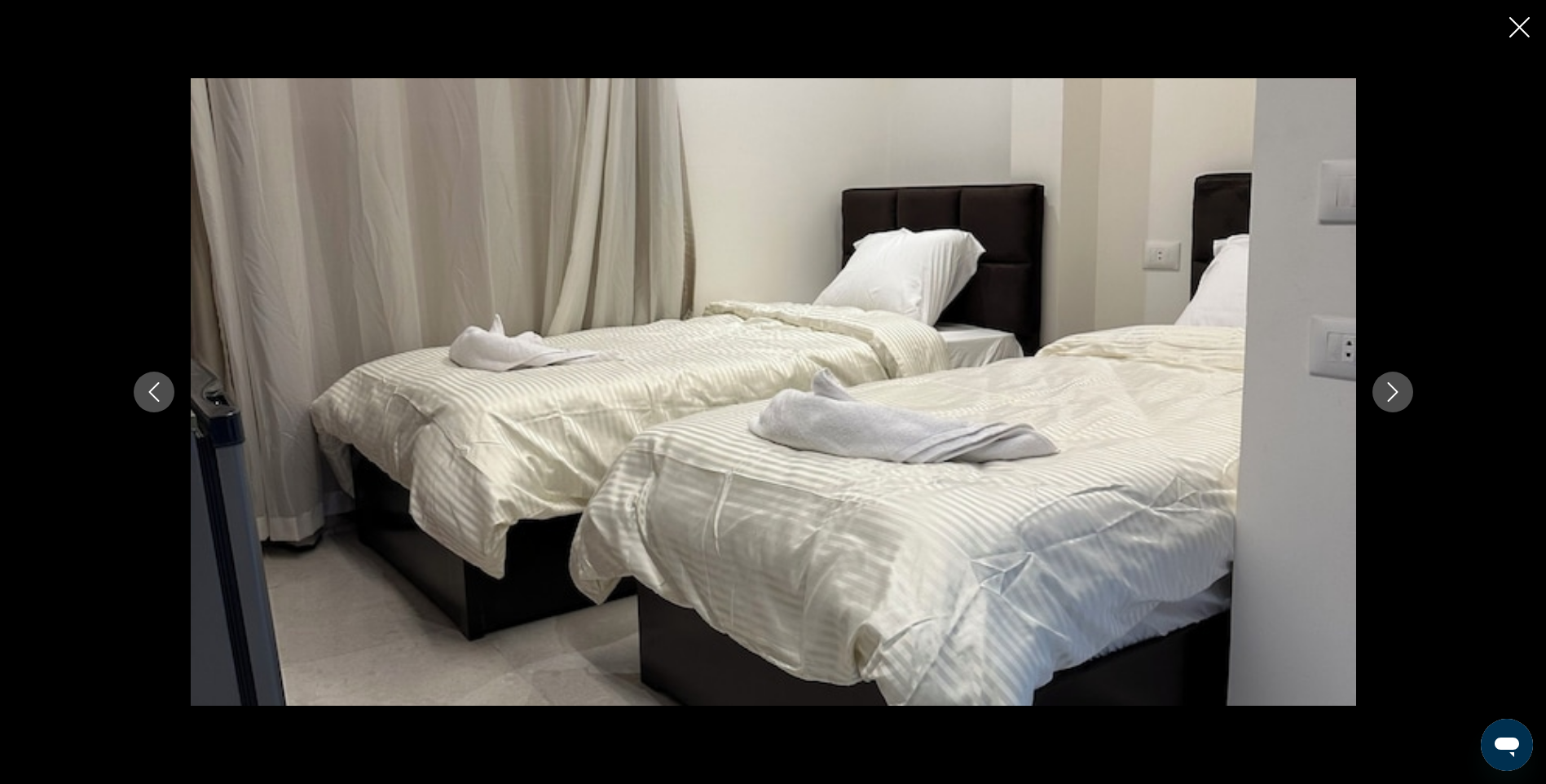
click at [1395, 395] on icon "Next image" at bounding box center [1393, 392] width 11 height 19
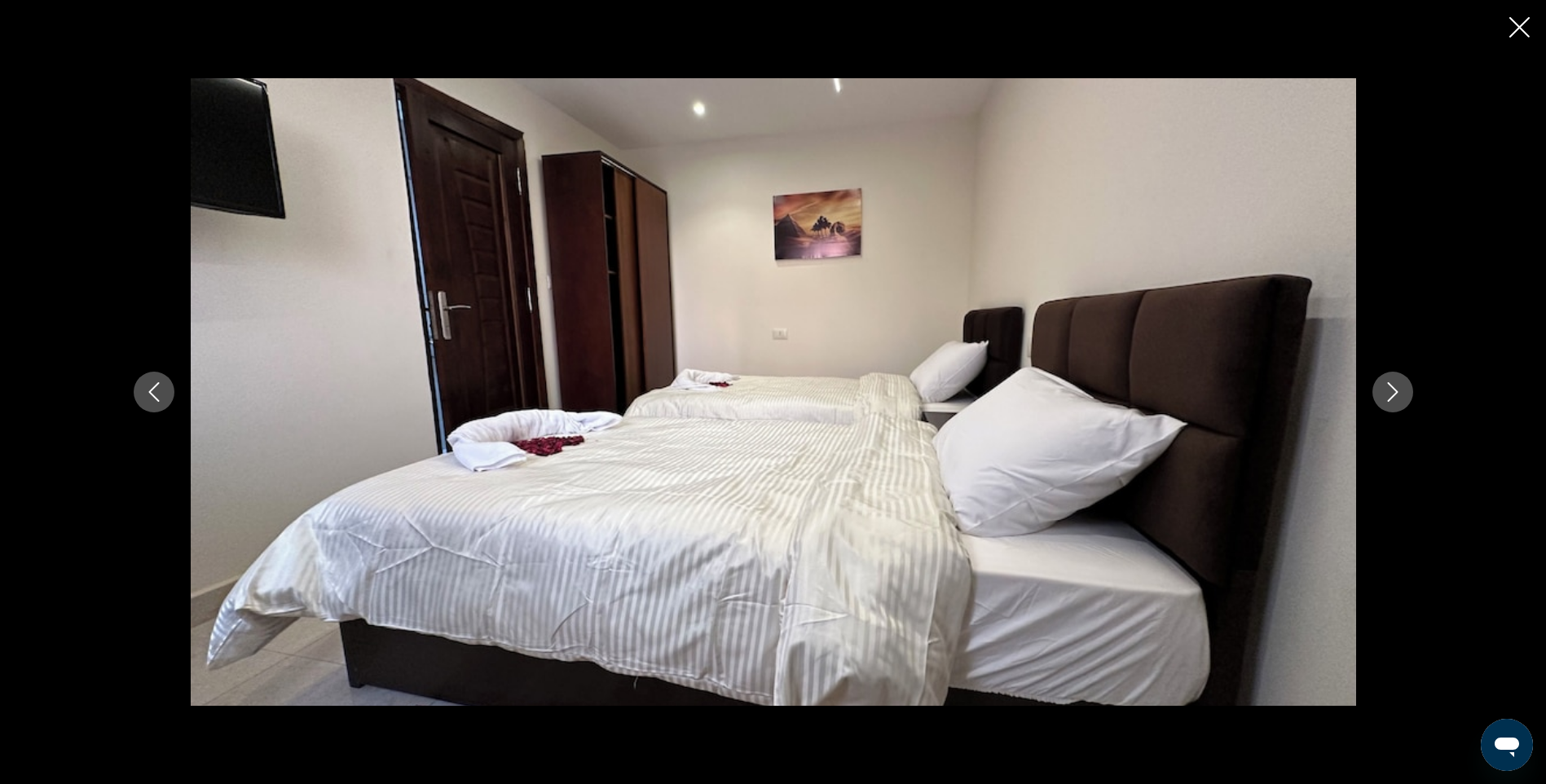
click at [1395, 395] on icon "Next image" at bounding box center [1393, 392] width 11 height 19
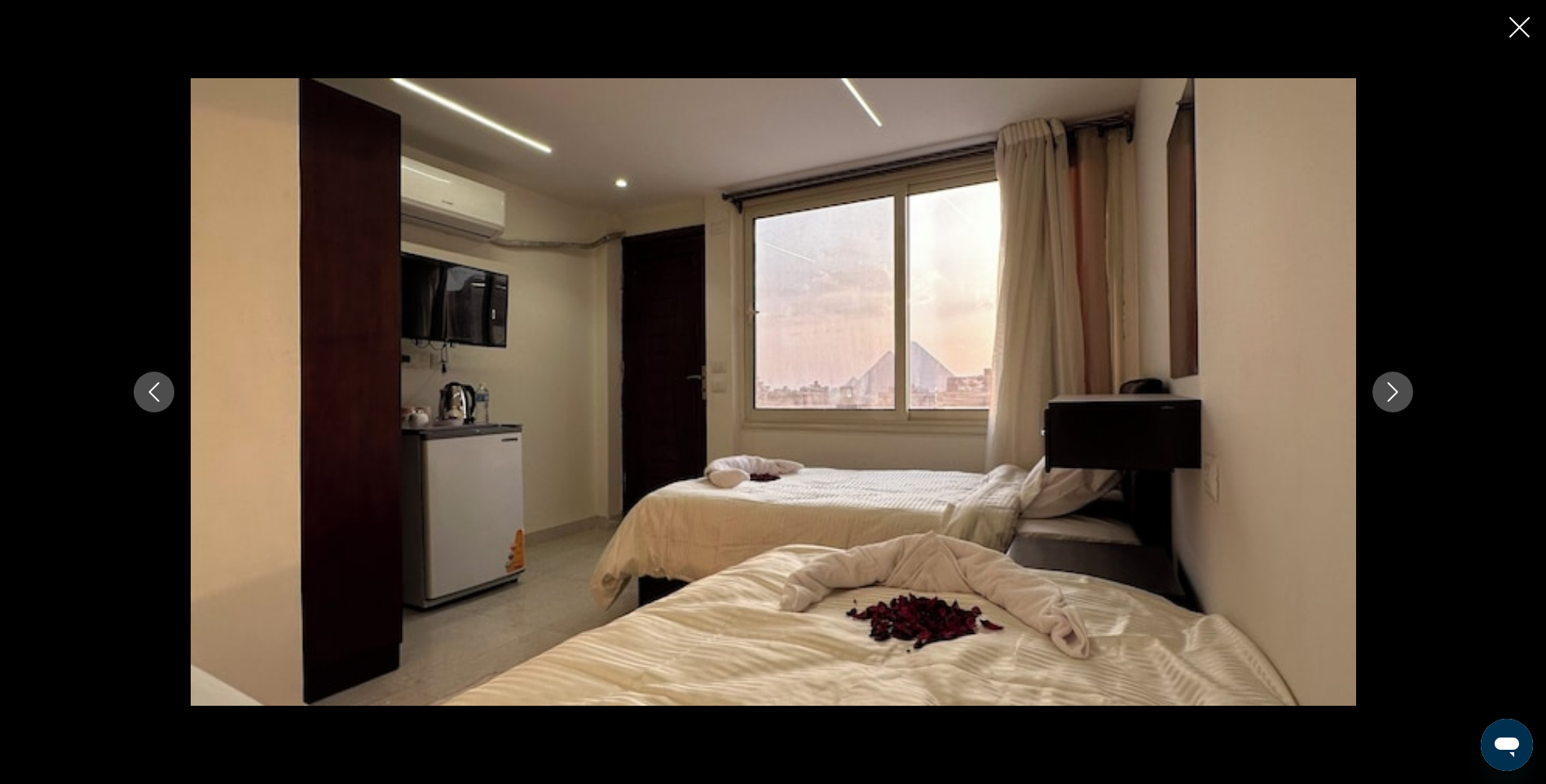
click at [1395, 395] on icon "Next image" at bounding box center [1393, 392] width 11 height 19
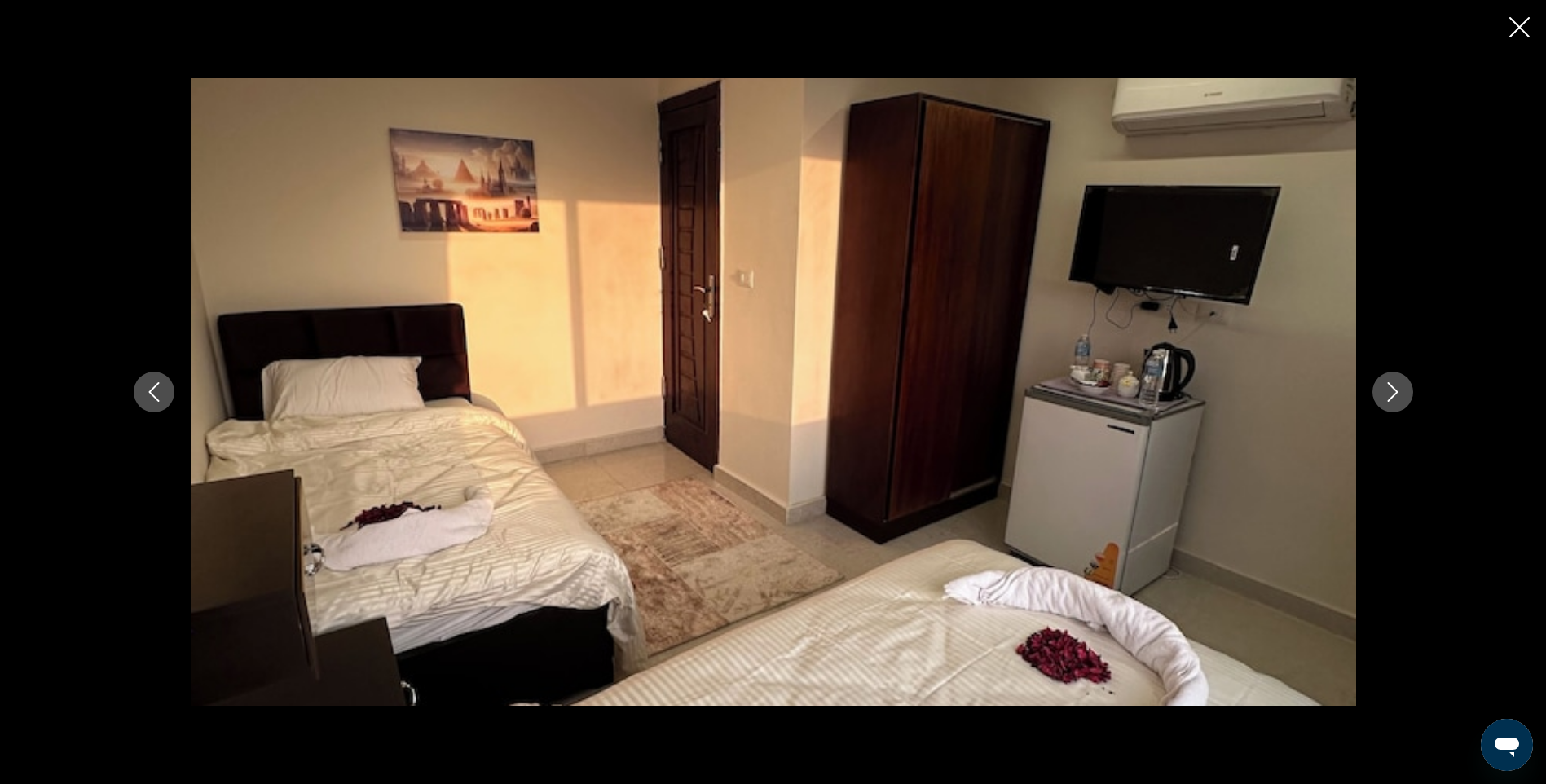
click at [1395, 395] on icon "Next image" at bounding box center [1393, 392] width 11 height 19
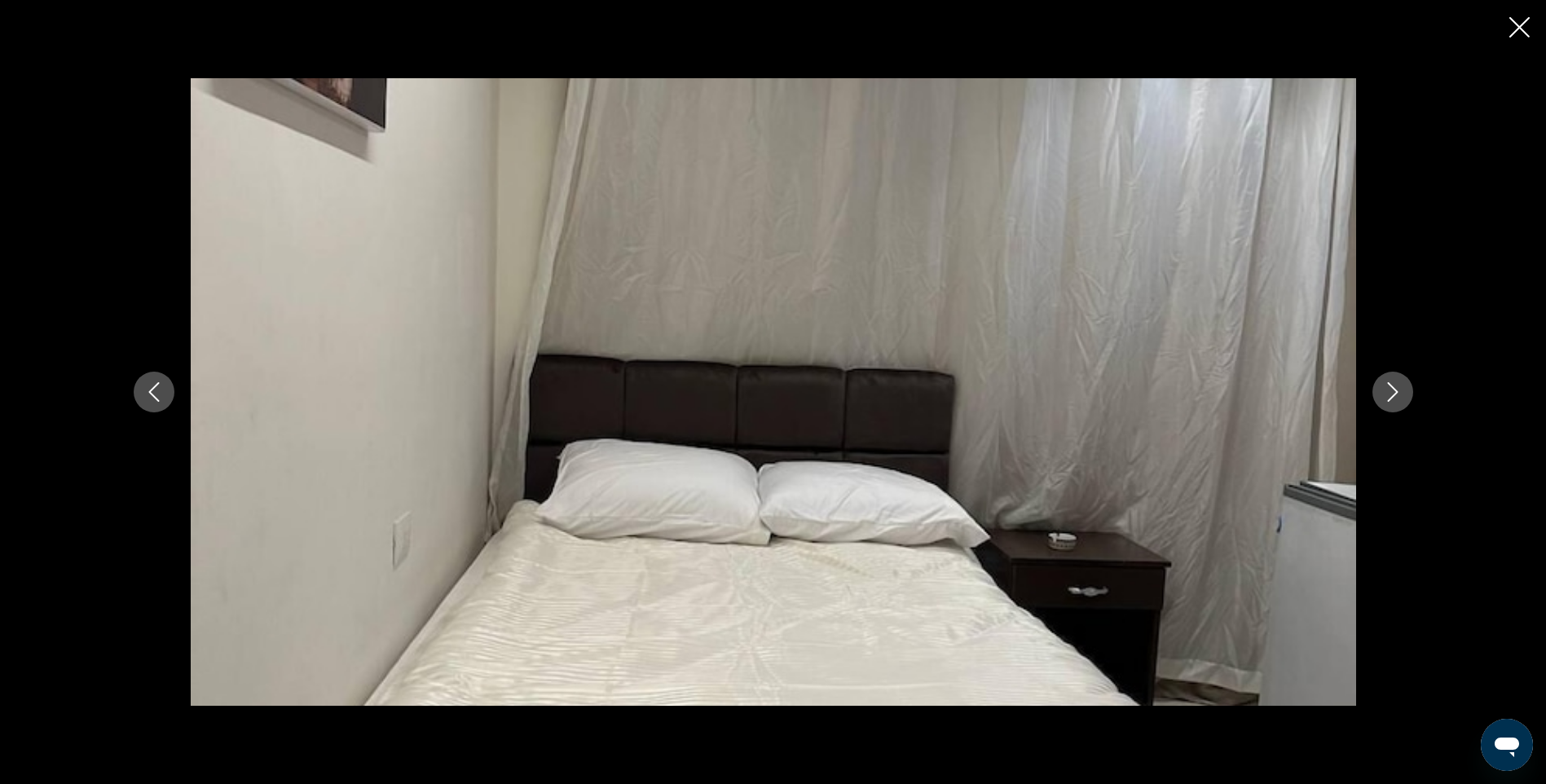
click at [1395, 395] on icon "Next image" at bounding box center [1393, 392] width 11 height 19
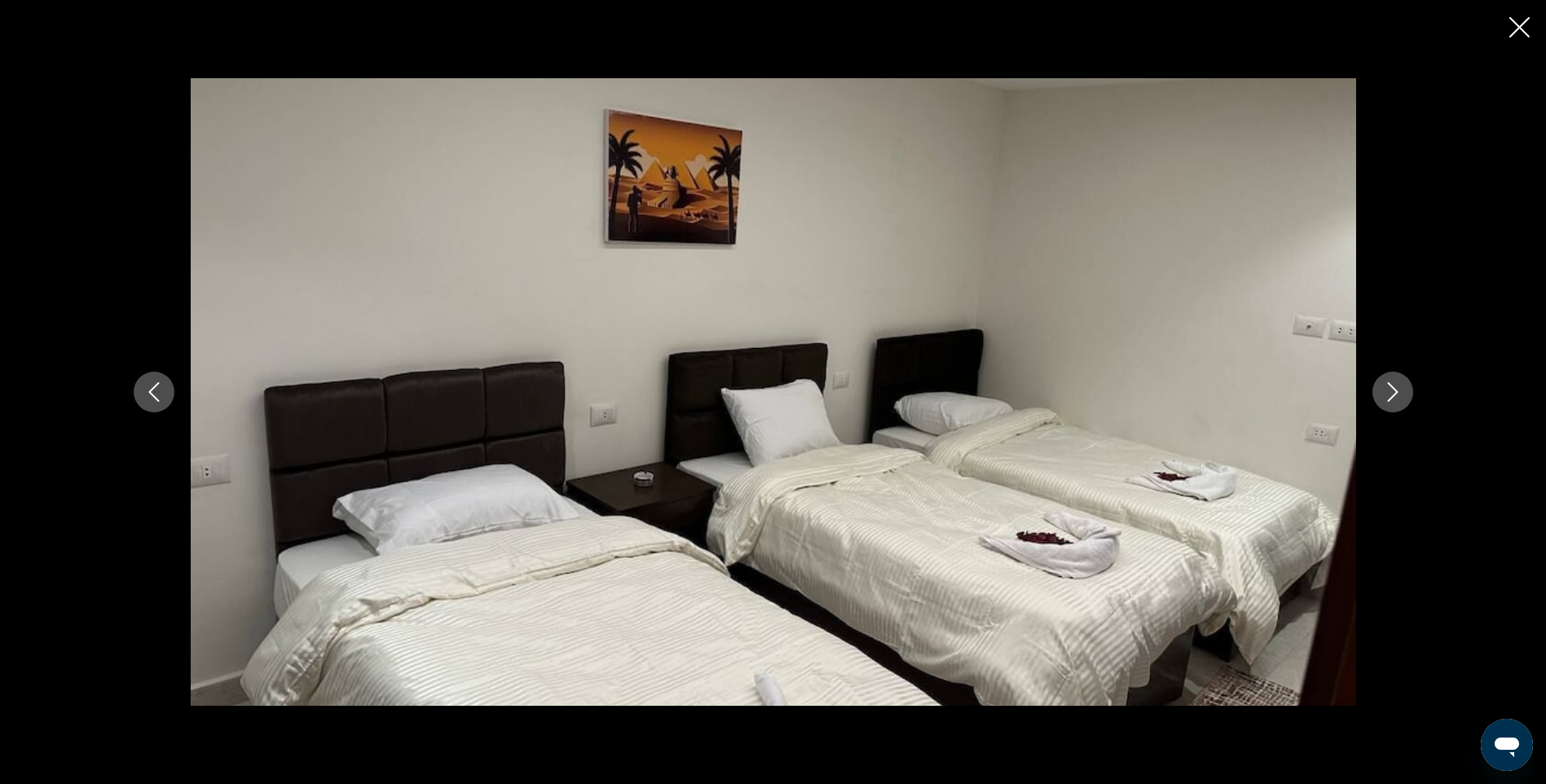
click at [1395, 395] on icon "Next image" at bounding box center [1393, 392] width 11 height 19
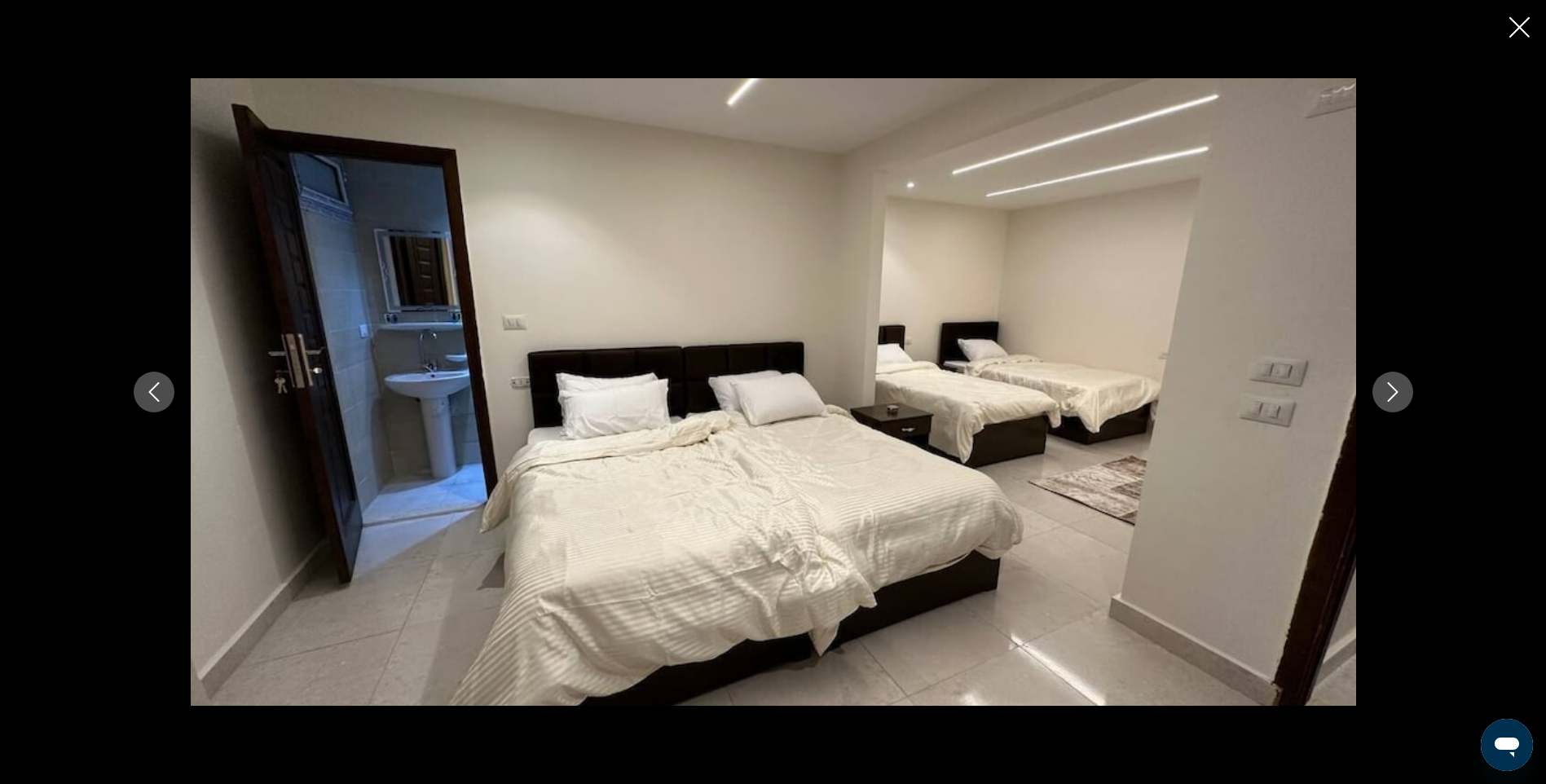
click at [1395, 395] on icon "Next image" at bounding box center [1393, 392] width 11 height 19
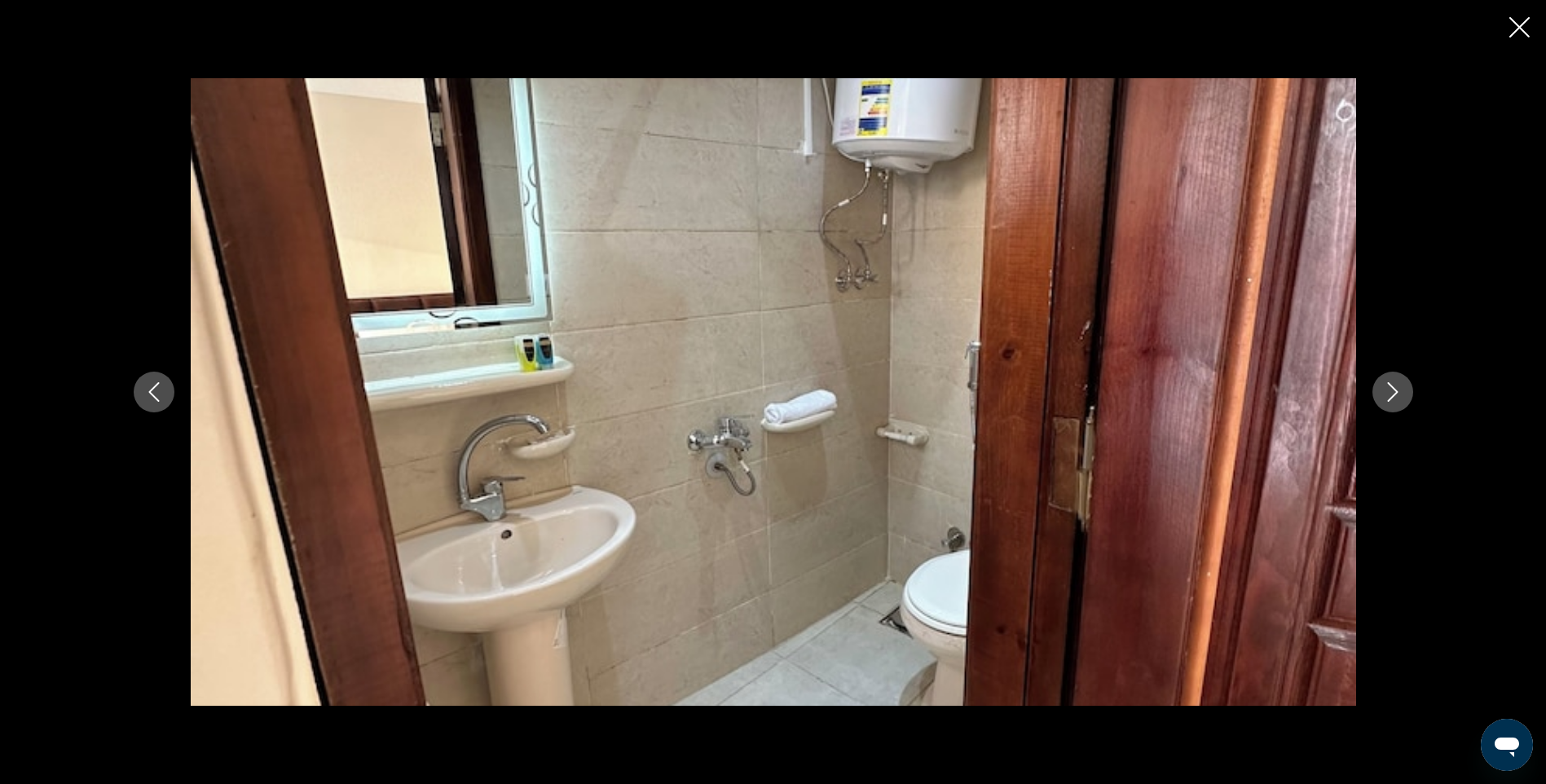
click at [1395, 395] on icon "Next image" at bounding box center [1393, 392] width 11 height 19
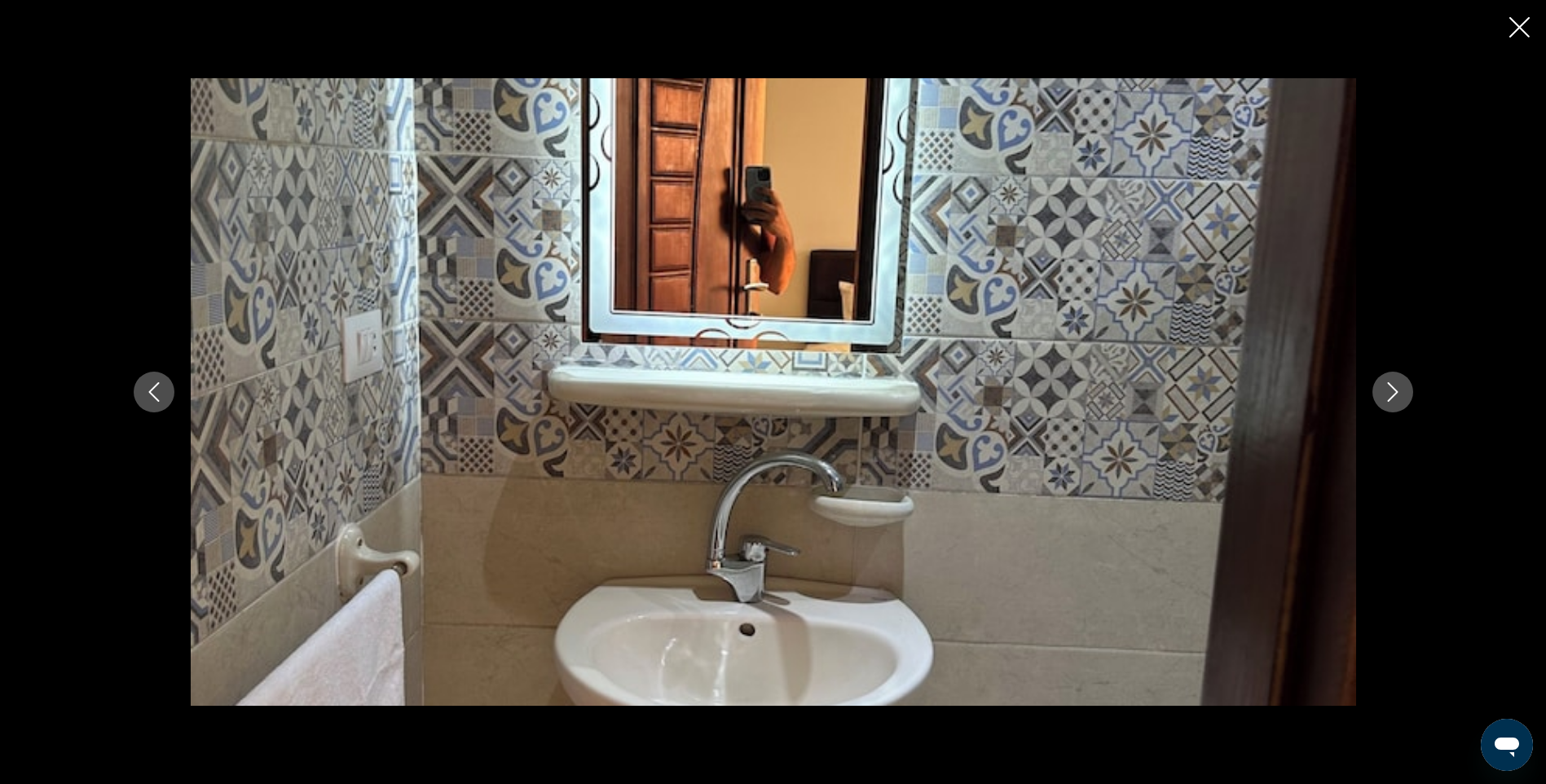
click at [1395, 395] on icon "Next image" at bounding box center [1393, 392] width 11 height 19
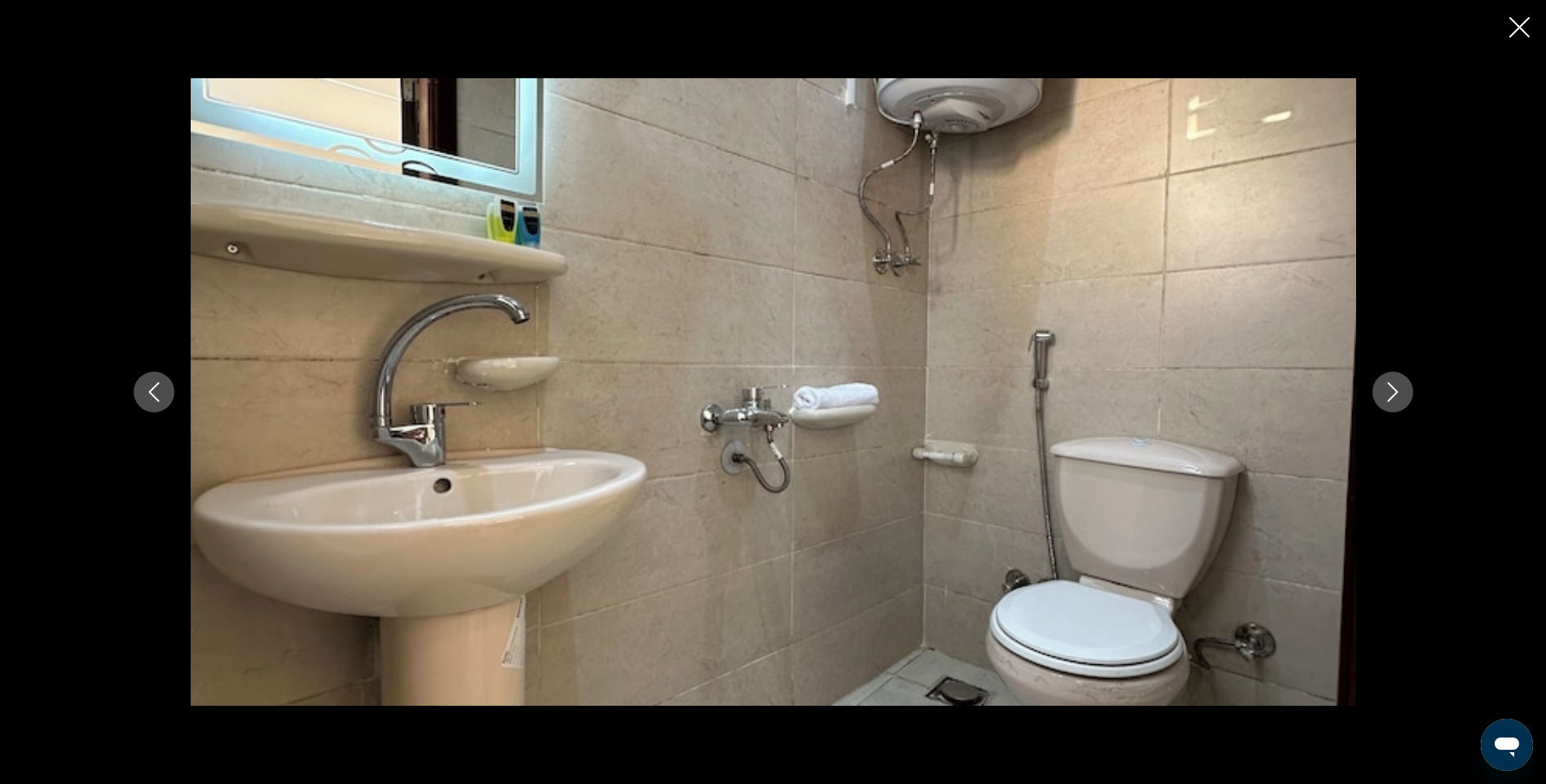
click at [1395, 395] on icon "Next image" at bounding box center [1393, 392] width 11 height 19
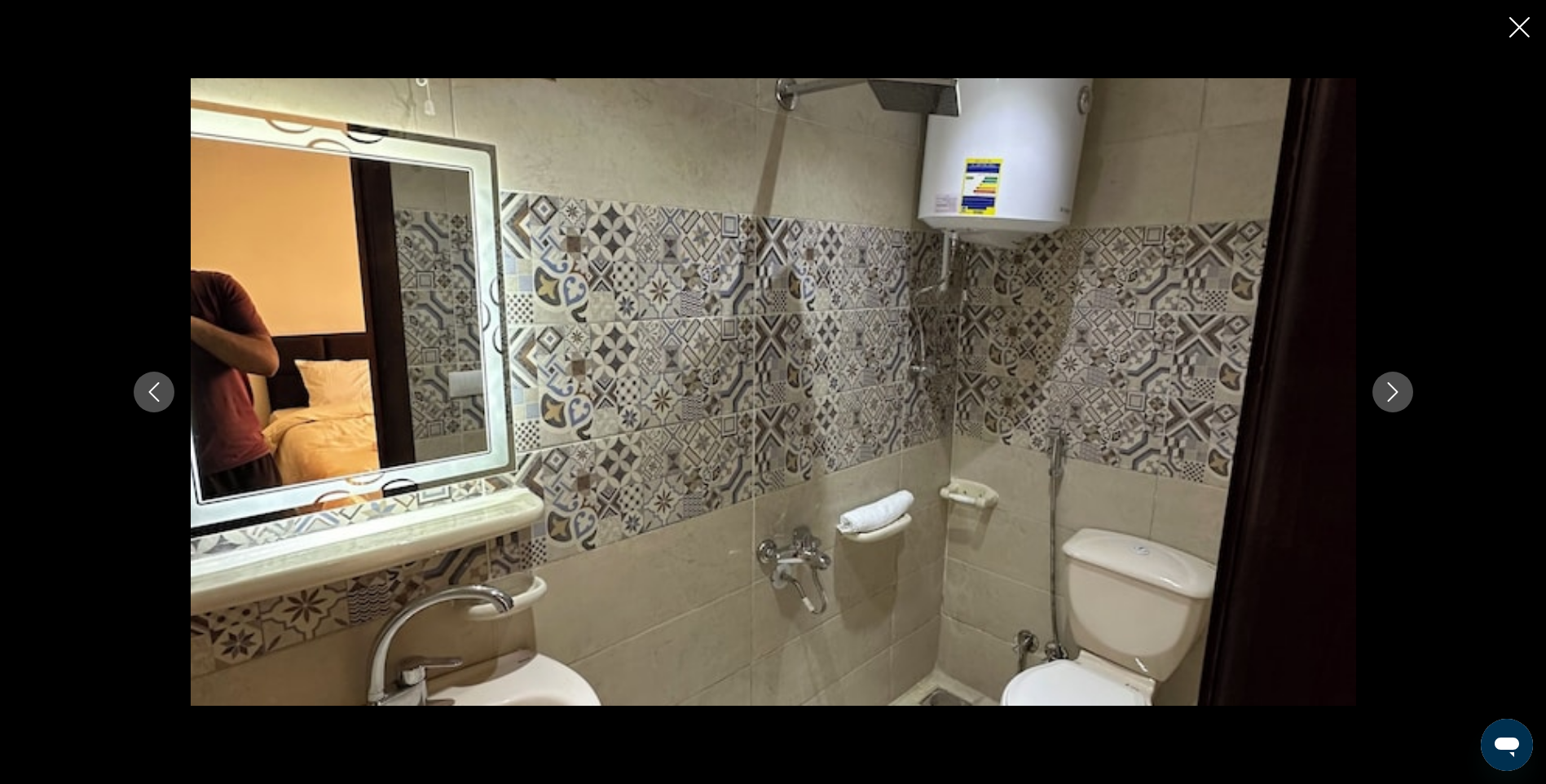
click at [1395, 395] on icon "Next image" at bounding box center [1393, 392] width 11 height 19
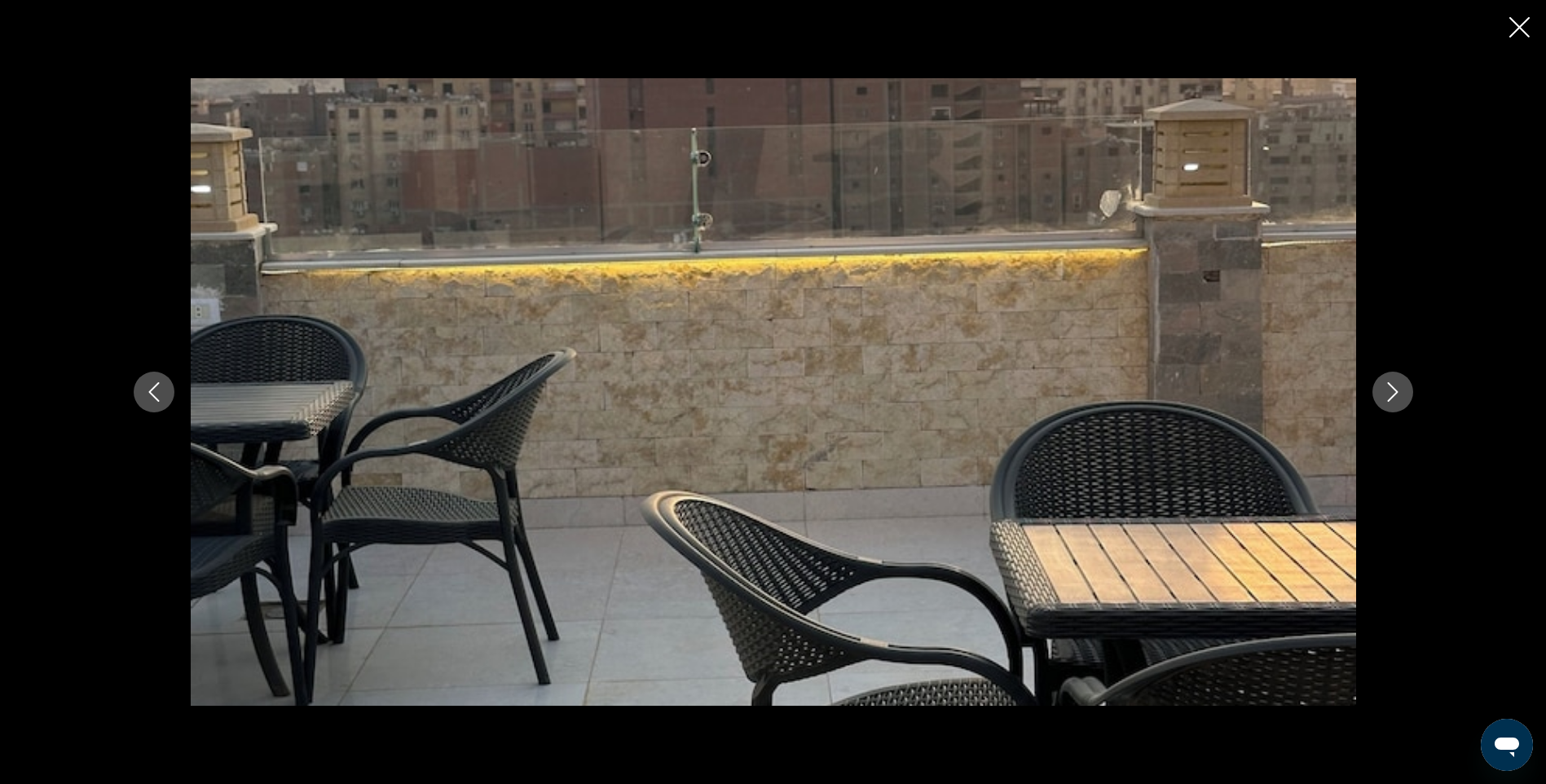
click at [1395, 395] on icon "Next image" at bounding box center [1393, 392] width 11 height 19
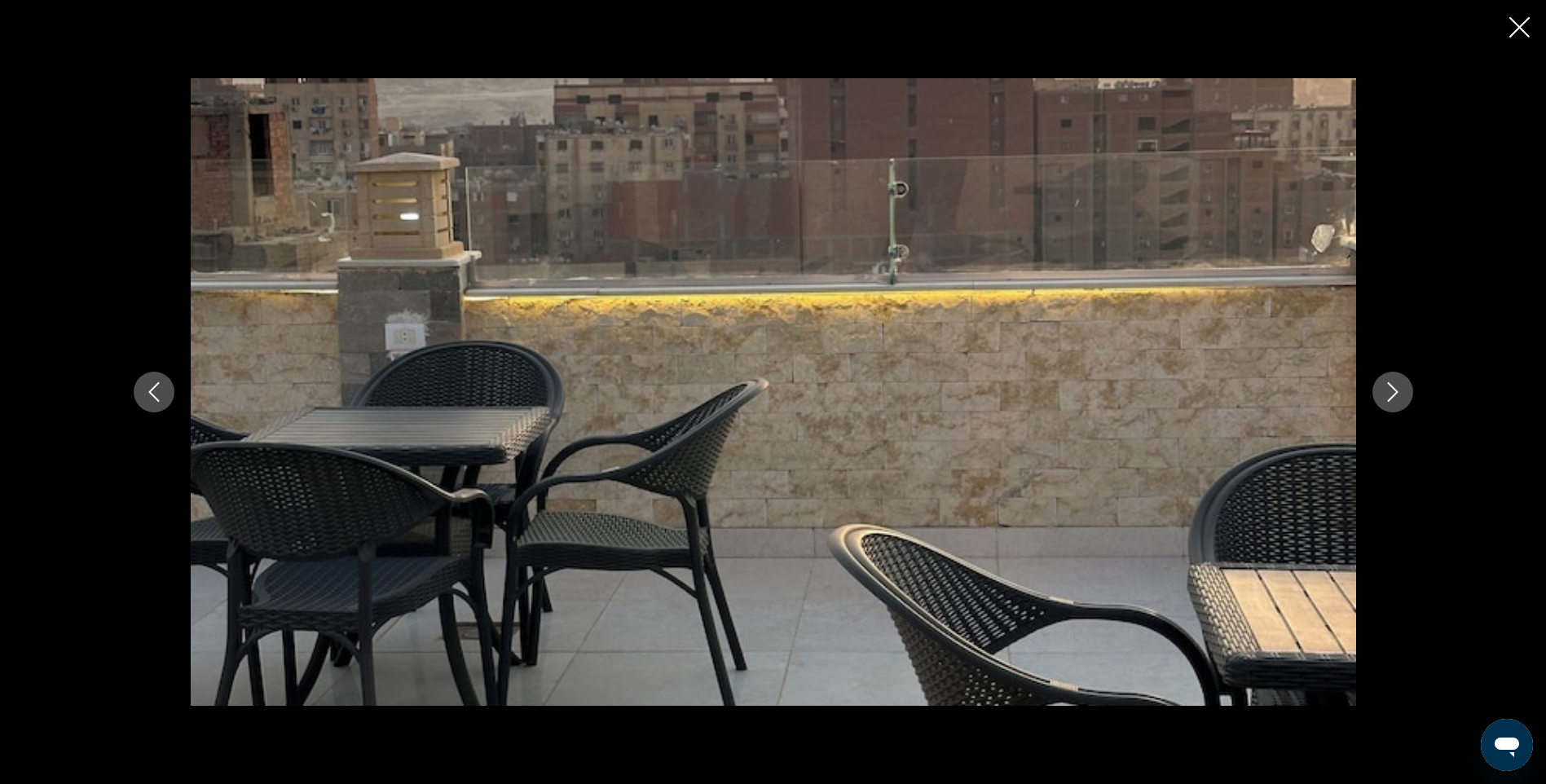
click at [1392, 397] on icon "Next image" at bounding box center [1393, 392] width 11 height 19
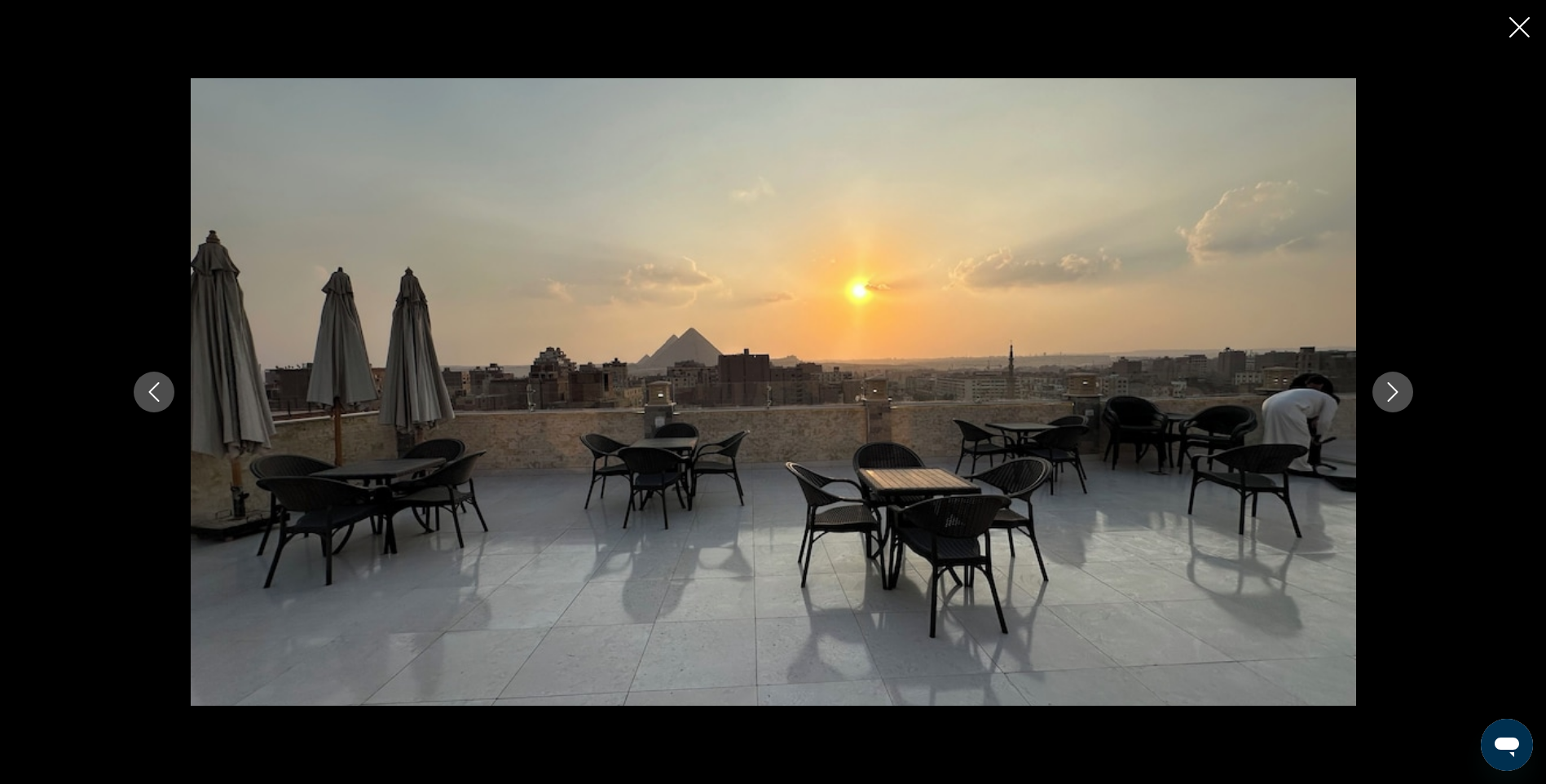
click at [1399, 399] on icon "Next image" at bounding box center [1393, 392] width 19 height 19
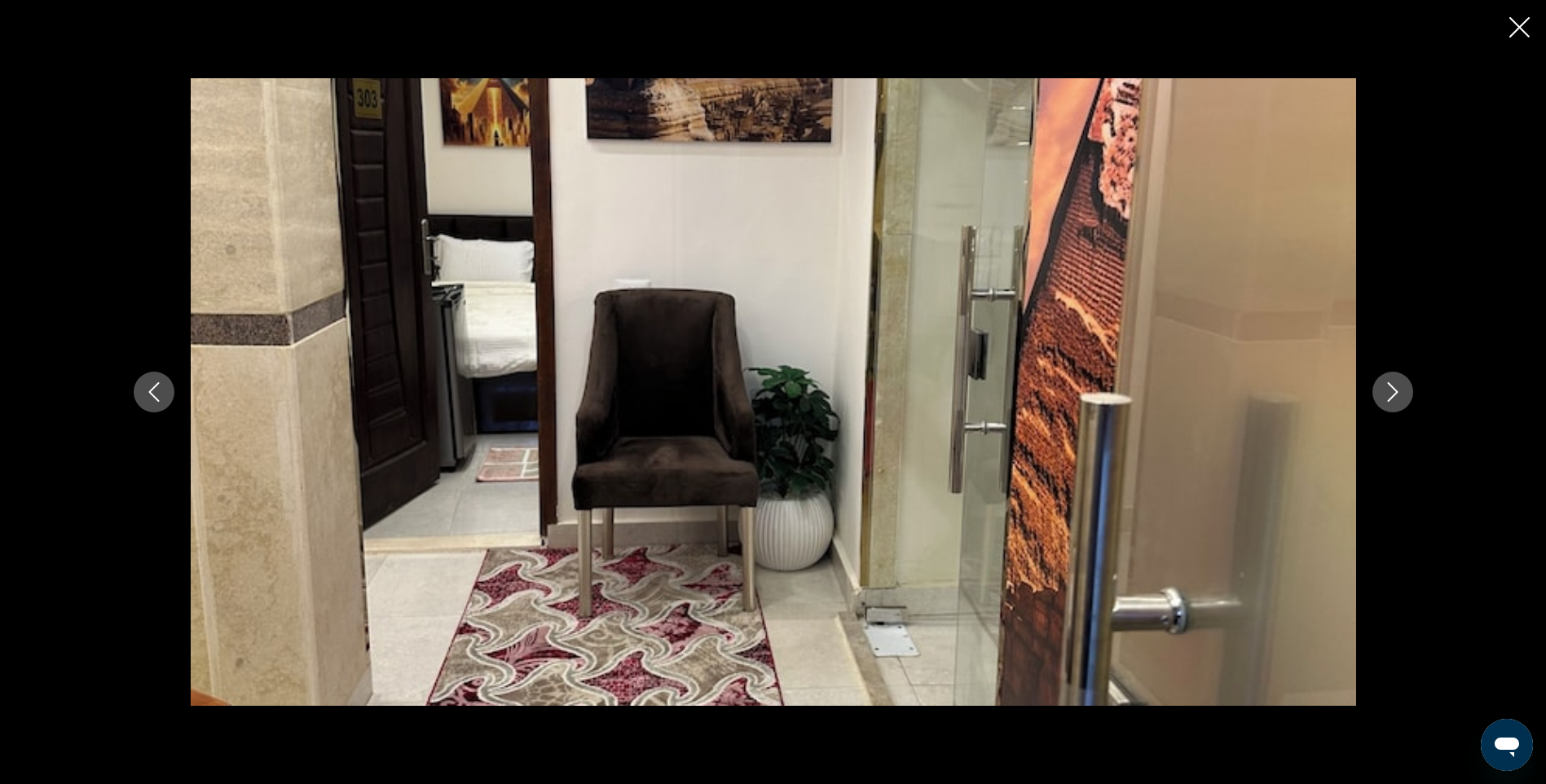
click at [1399, 399] on icon "Next image" at bounding box center [1393, 392] width 19 height 19
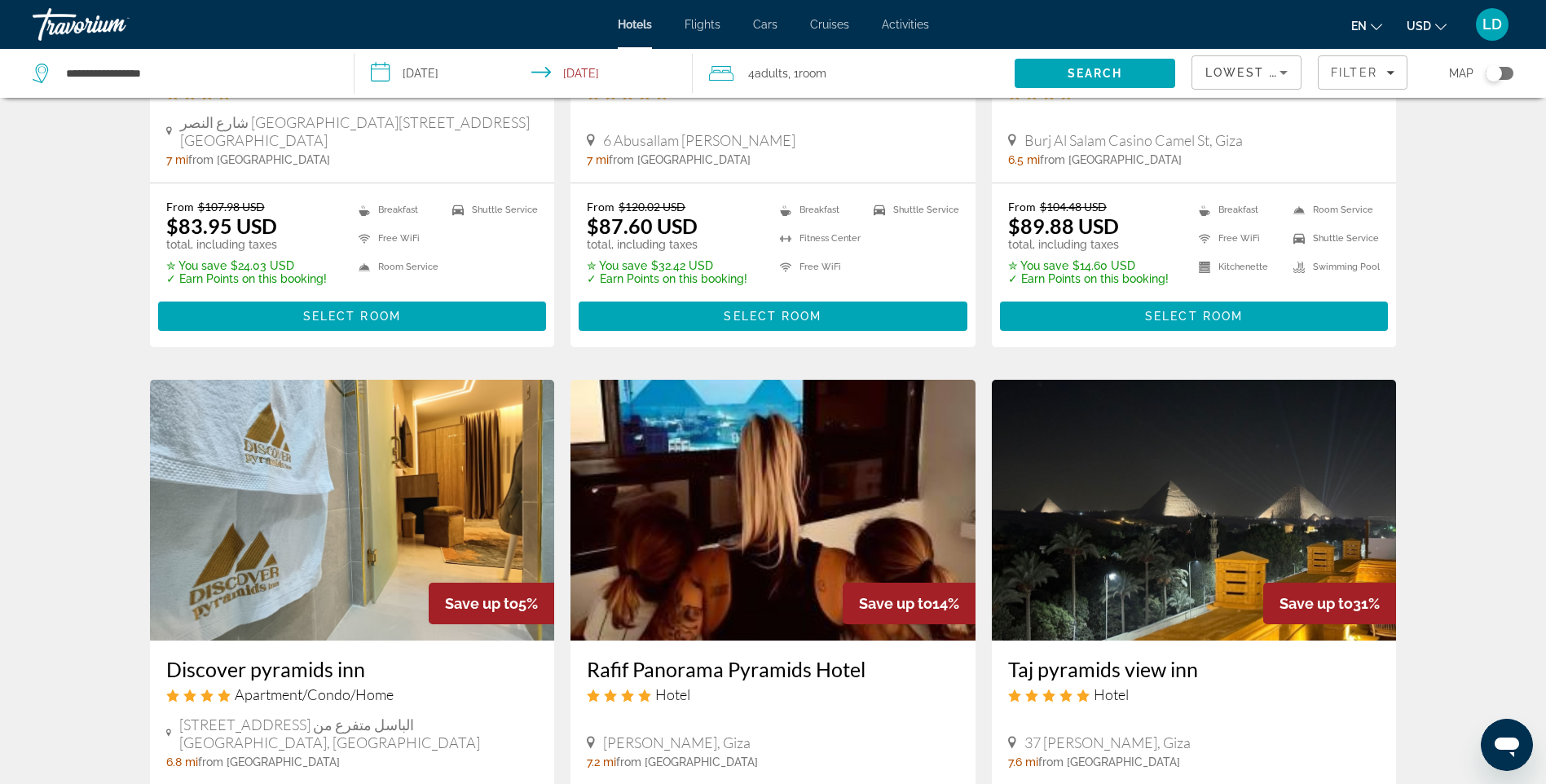
scroll to position [1630, 0]
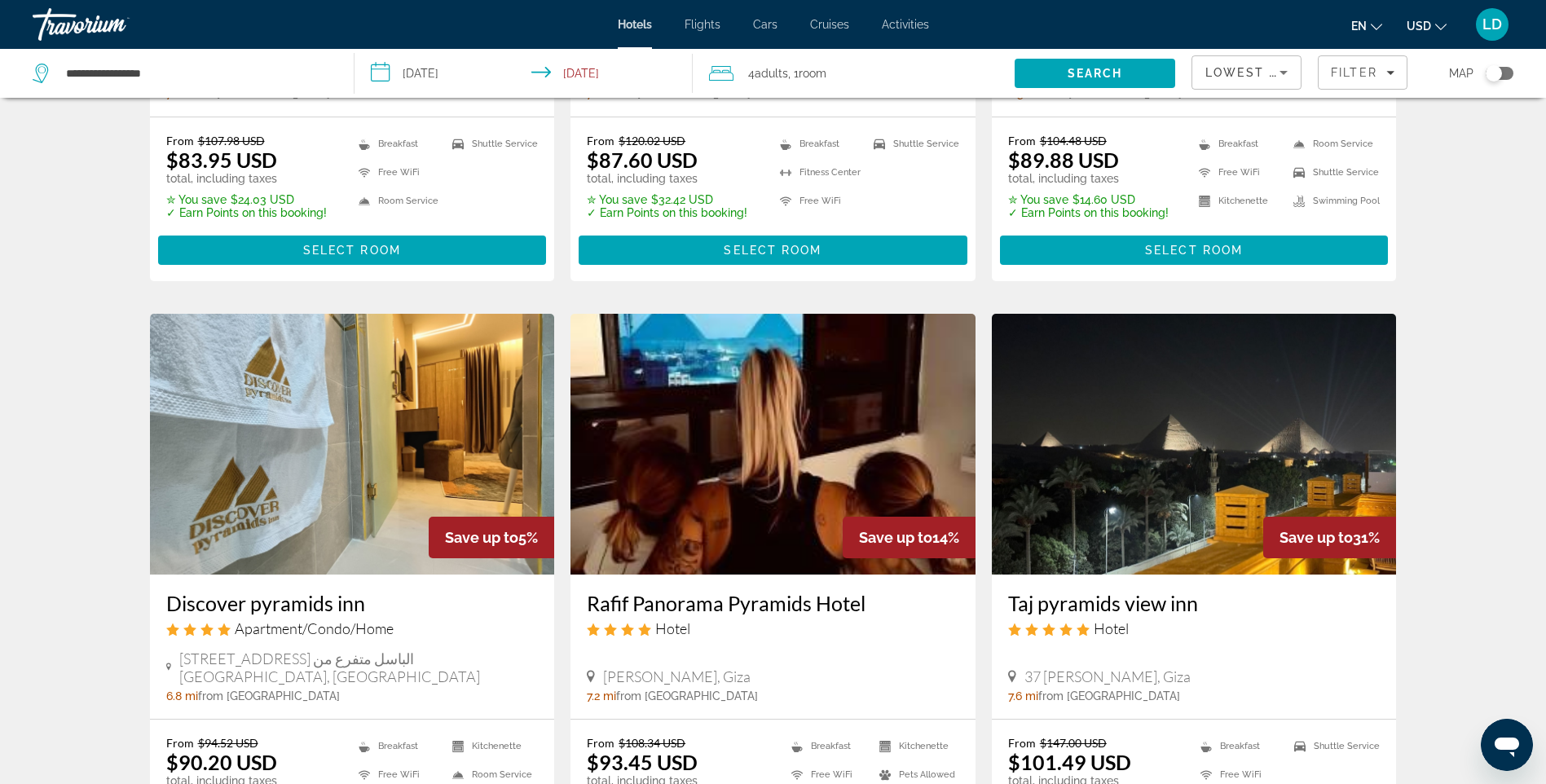
click at [382, 451] on img "Main content" at bounding box center [352, 444] width 405 height 260
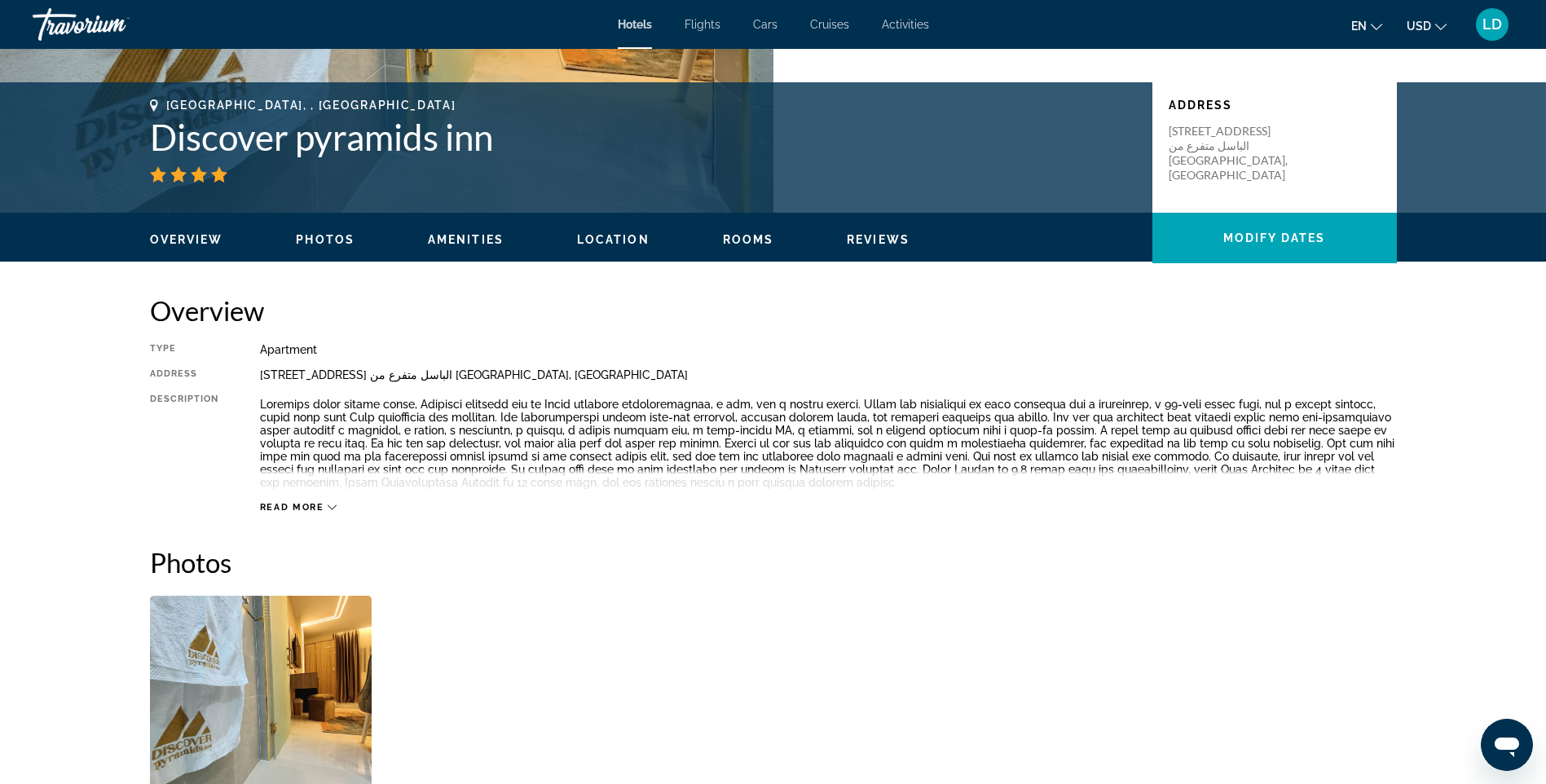
scroll to position [326, 0]
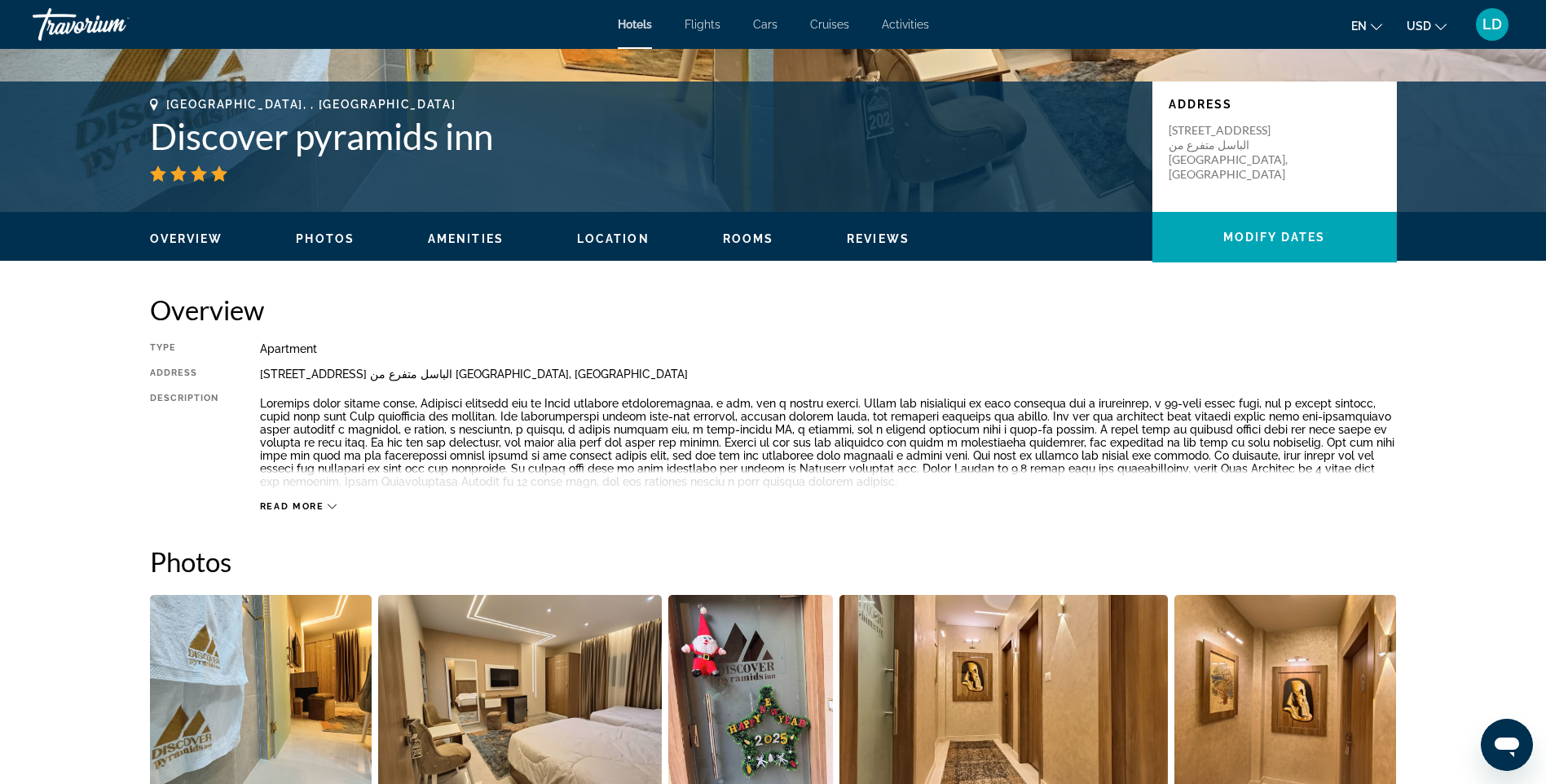
click at [321, 501] on button "Read more" at bounding box center [298, 507] width 77 height 12
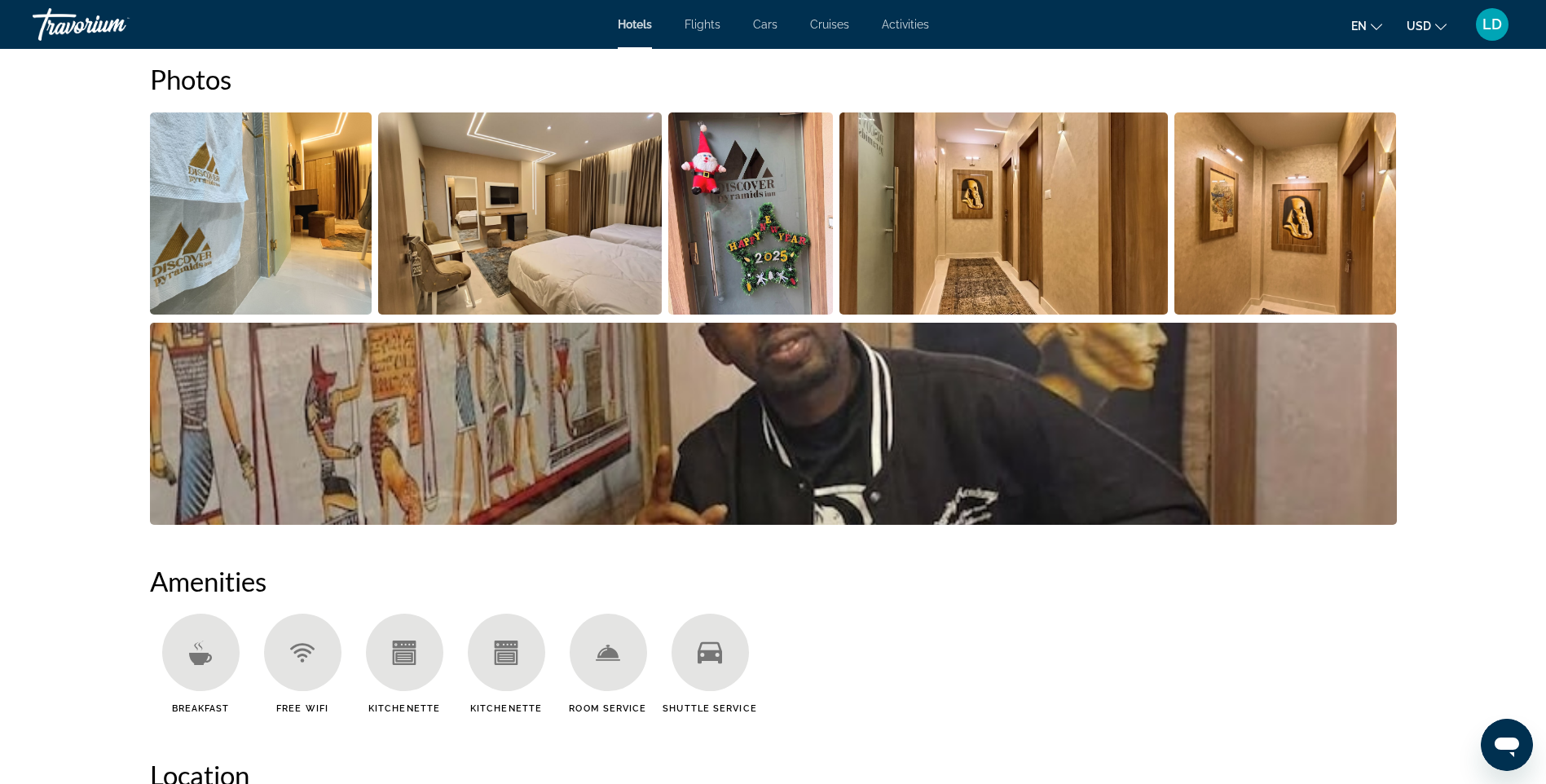
scroll to position [815, 0]
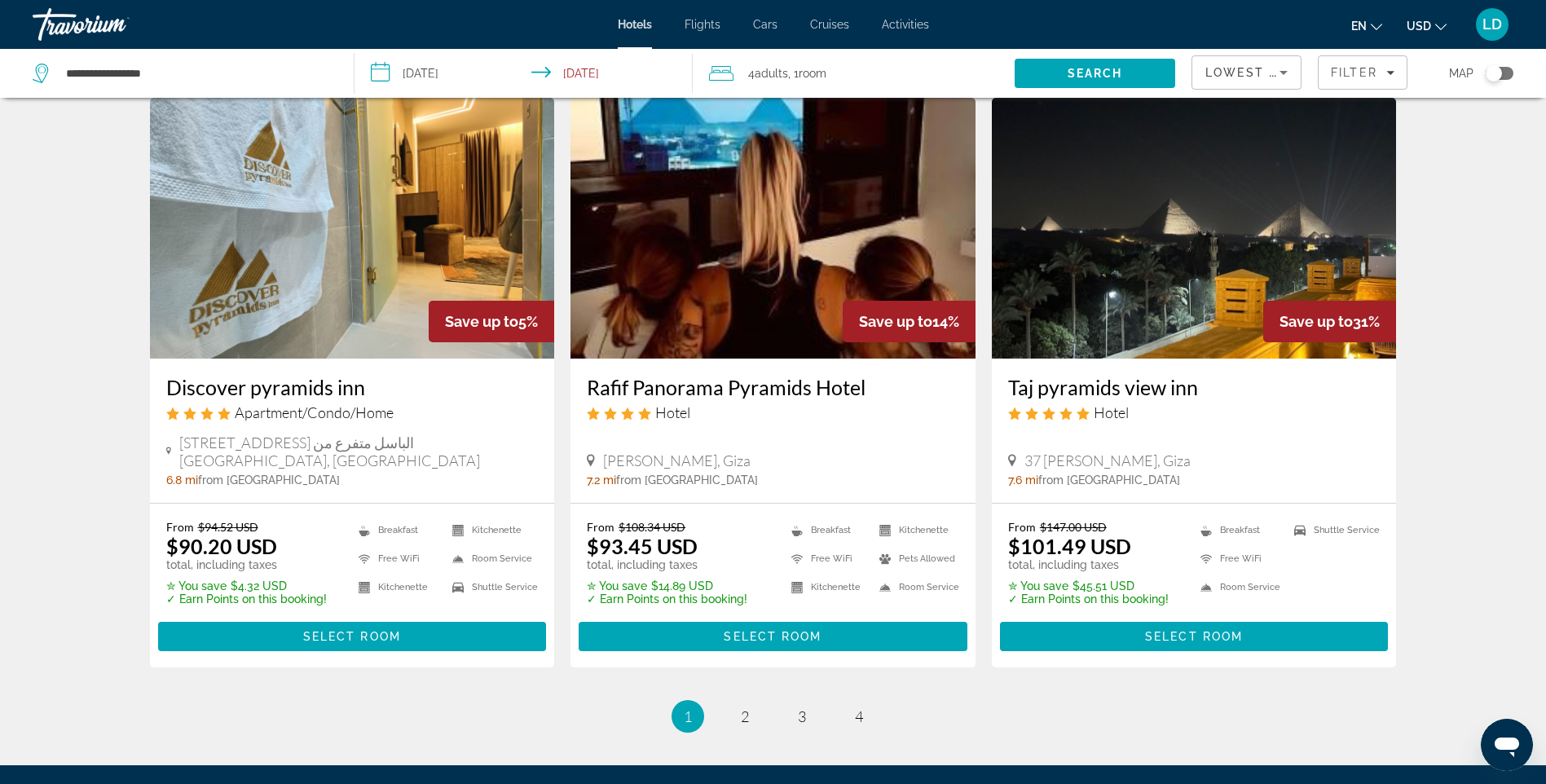
scroll to position [1875, 0]
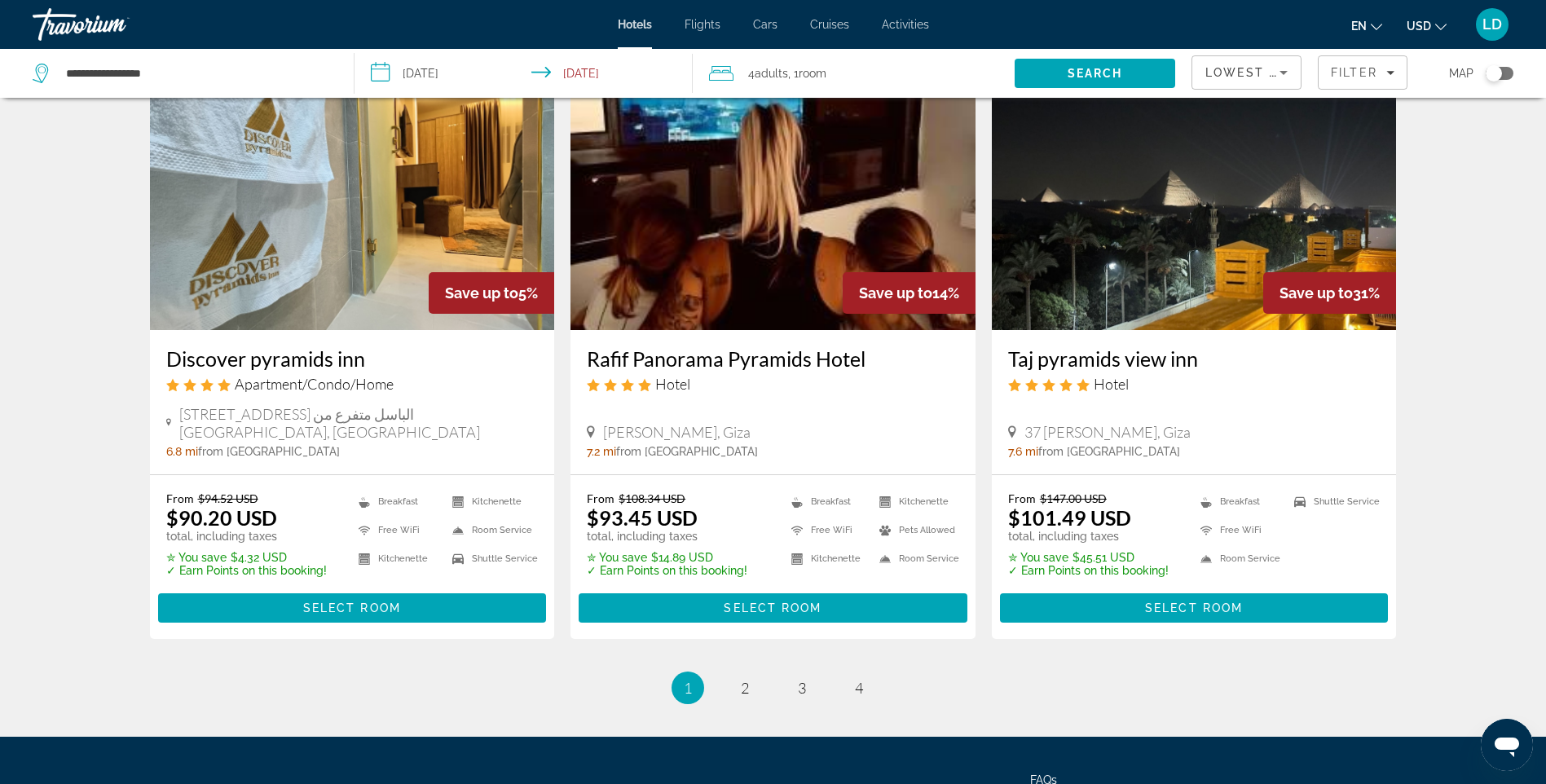
click at [773, 230] on img "Main content" at bounding box center [773, 200] width 405 height 260
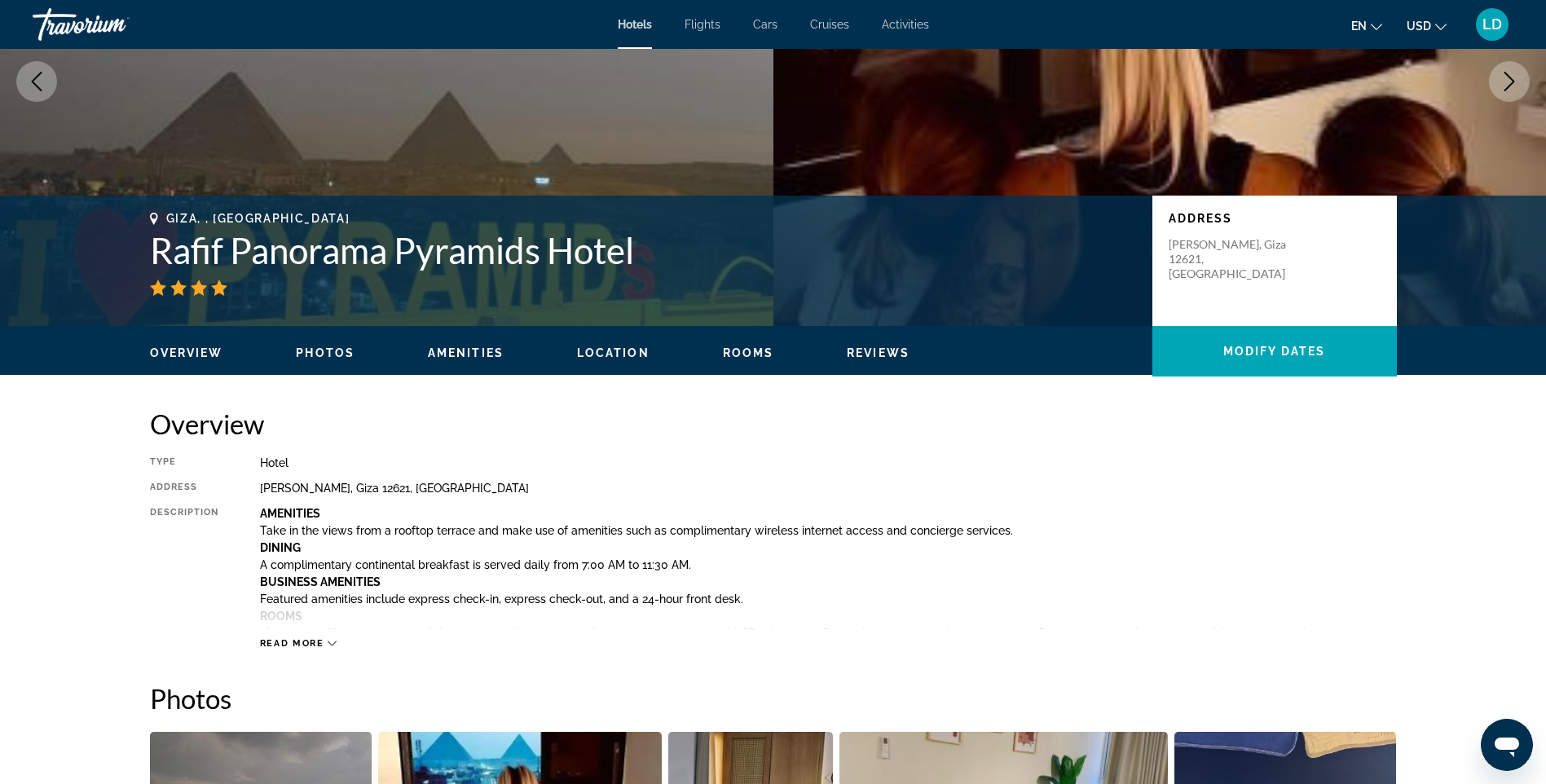
scroll to position [245, 0]
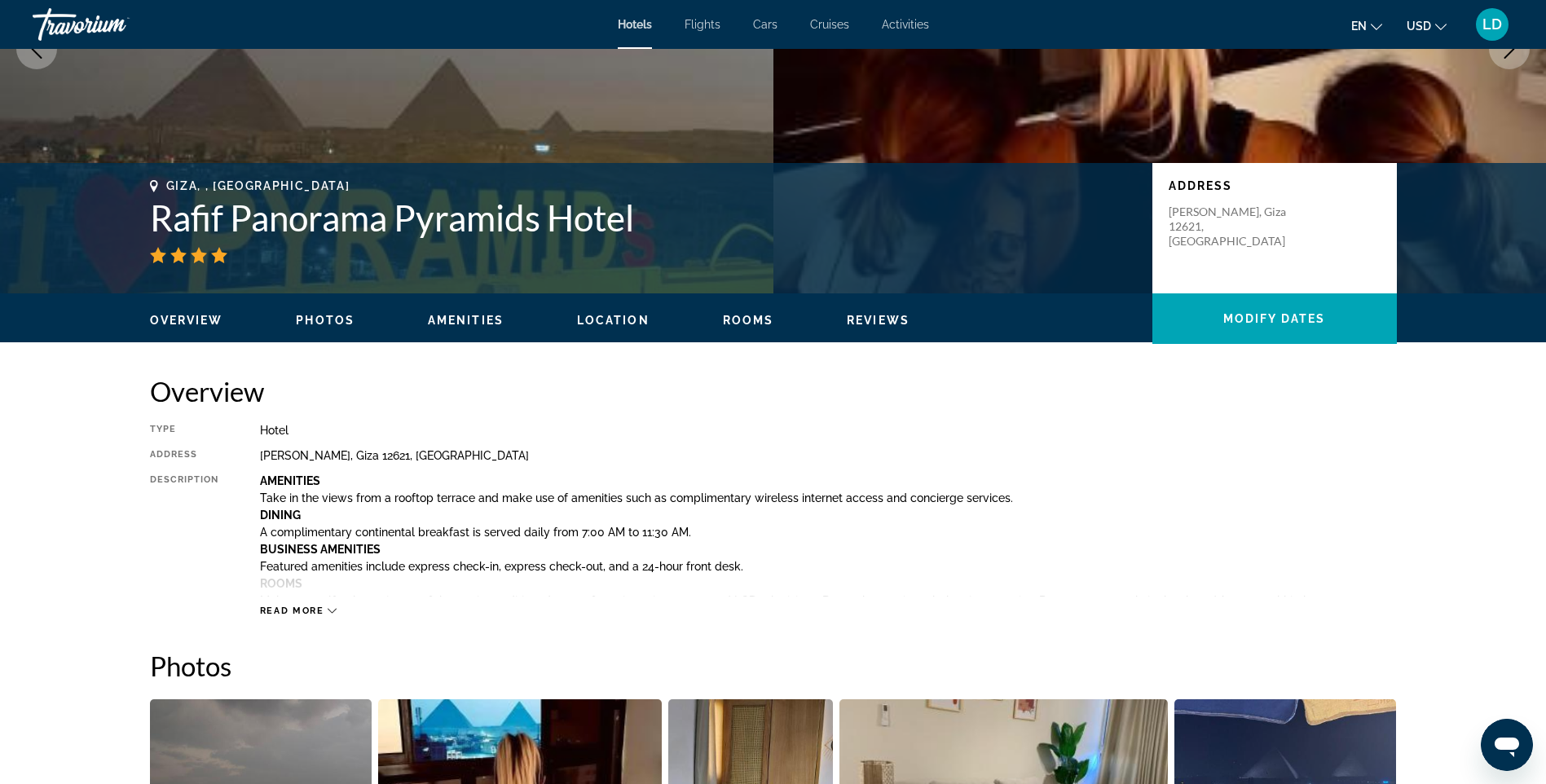
click at [311, 607] on span "Read more" at bounding box center [291, 611] width 64 height 11
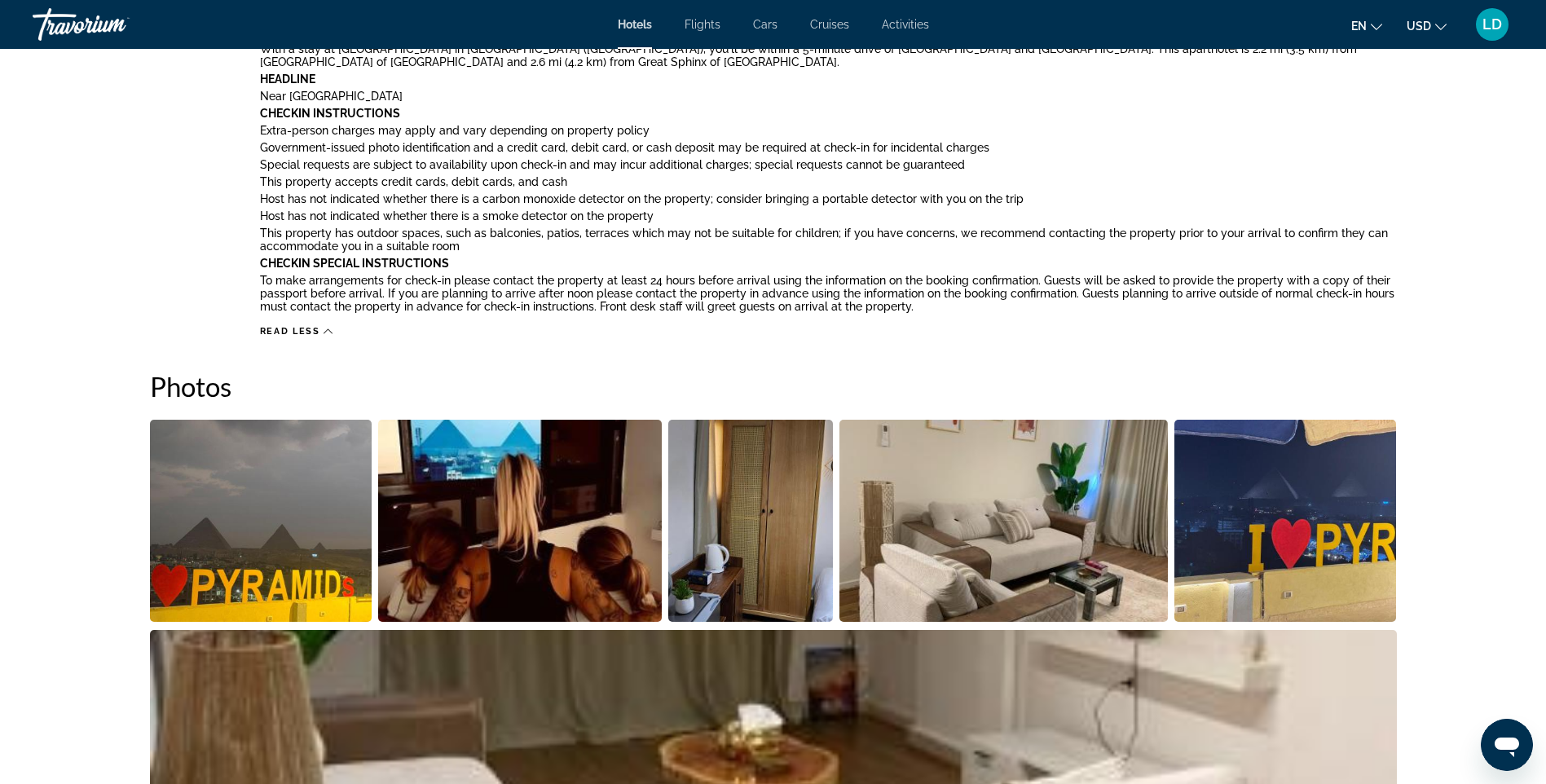
scroll to position [1222, 0]
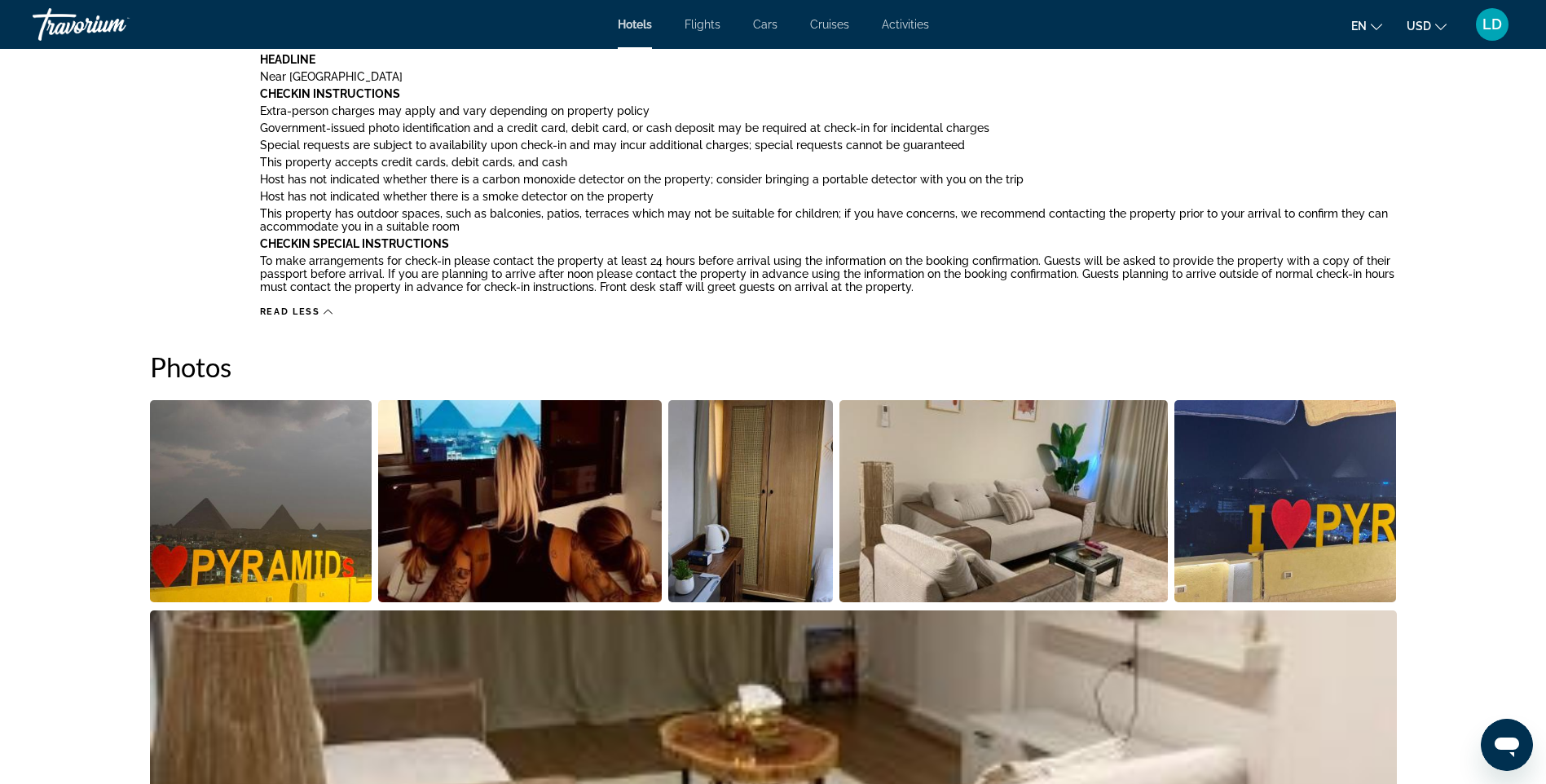
click at [590, 524] on img "Open full-screen image slider" at bounding box center [520, 502] width 283 height 202
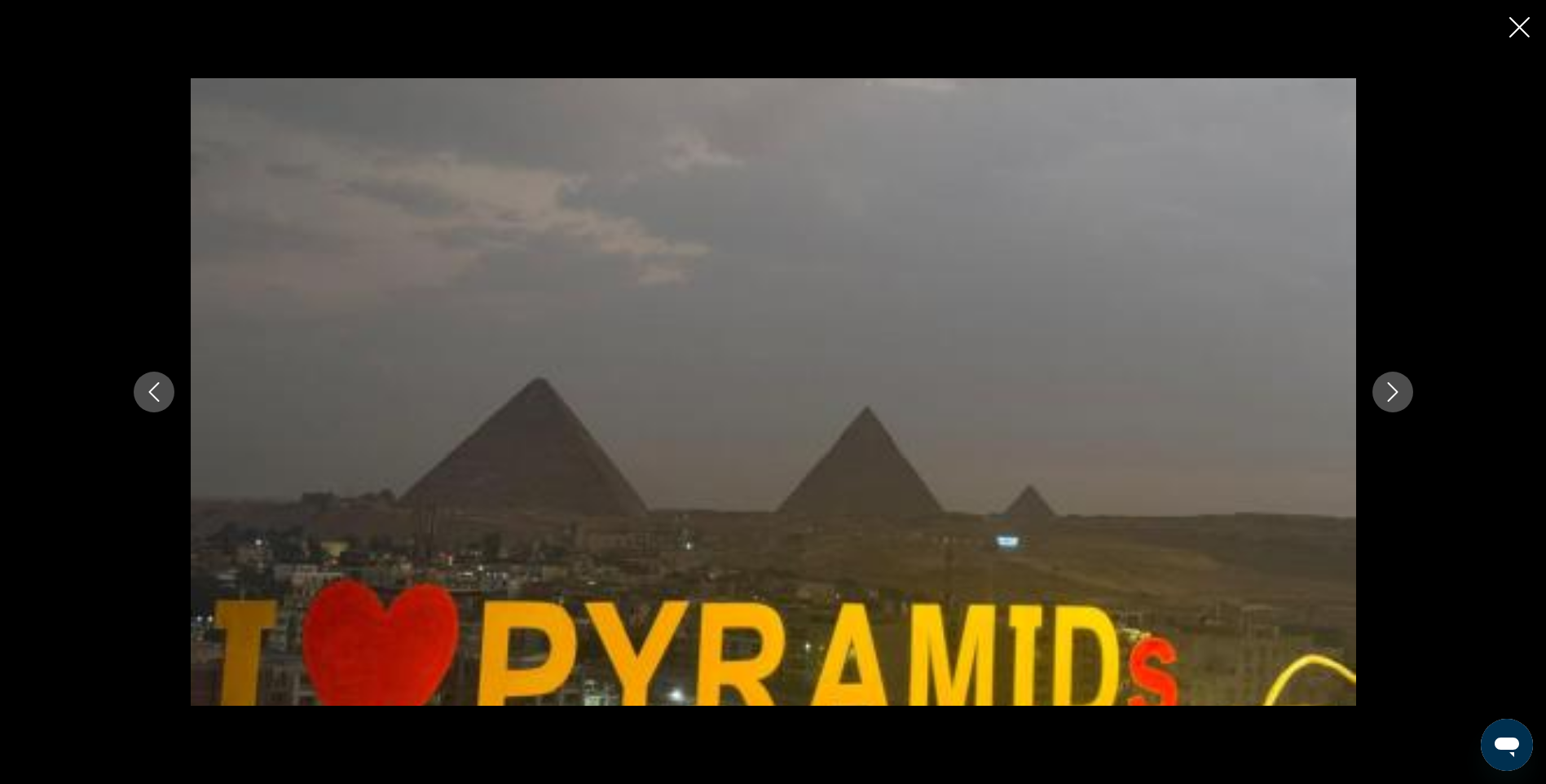
scroll to position [1386, 0]
click at [1389, 389] on icon "Next image" at bounding box center [1393, 392] width 19 height 19
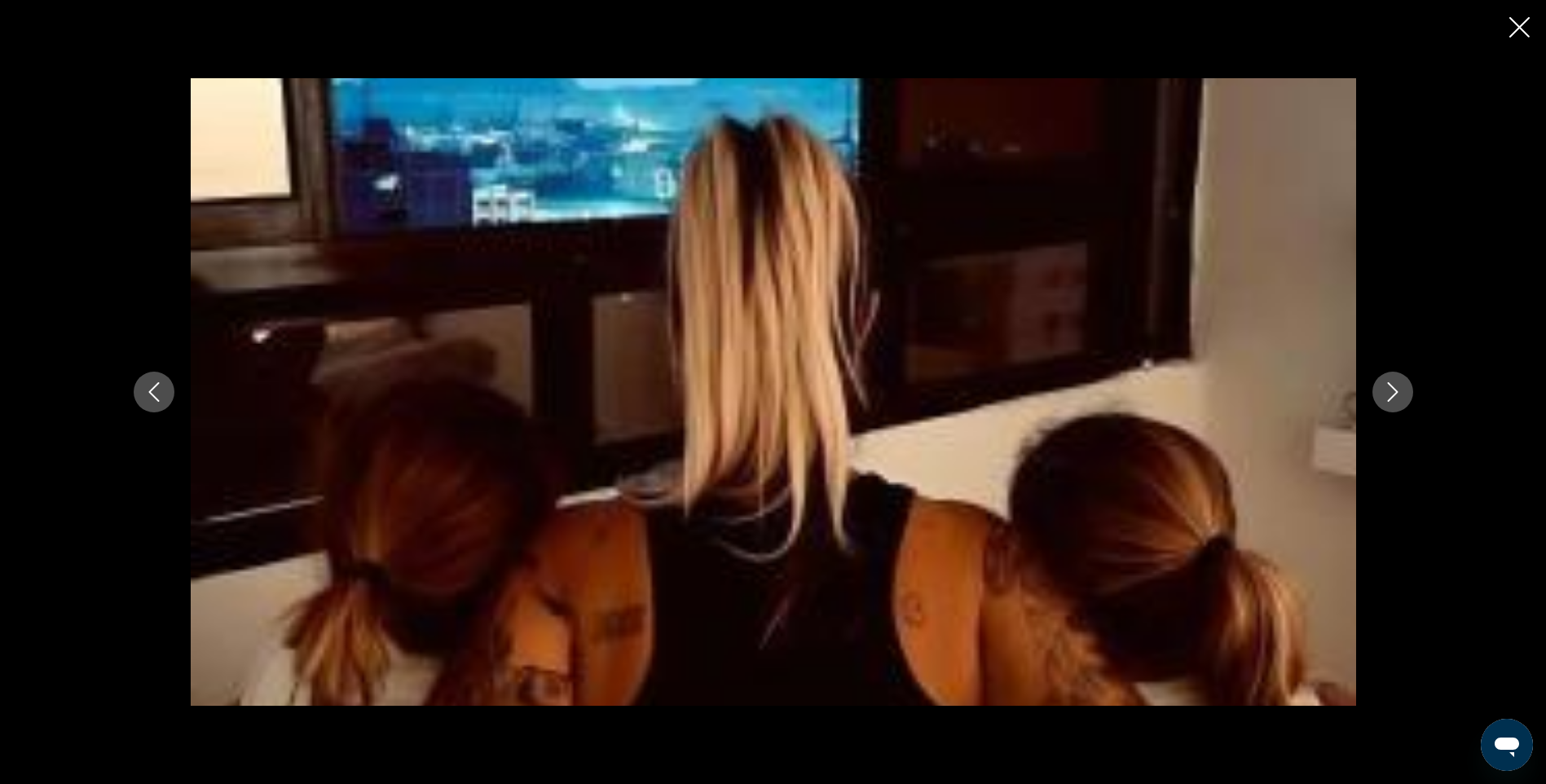
click at [1389, 389] on icon "Next image" at bounding box center [1393, 392] width 19 height 19
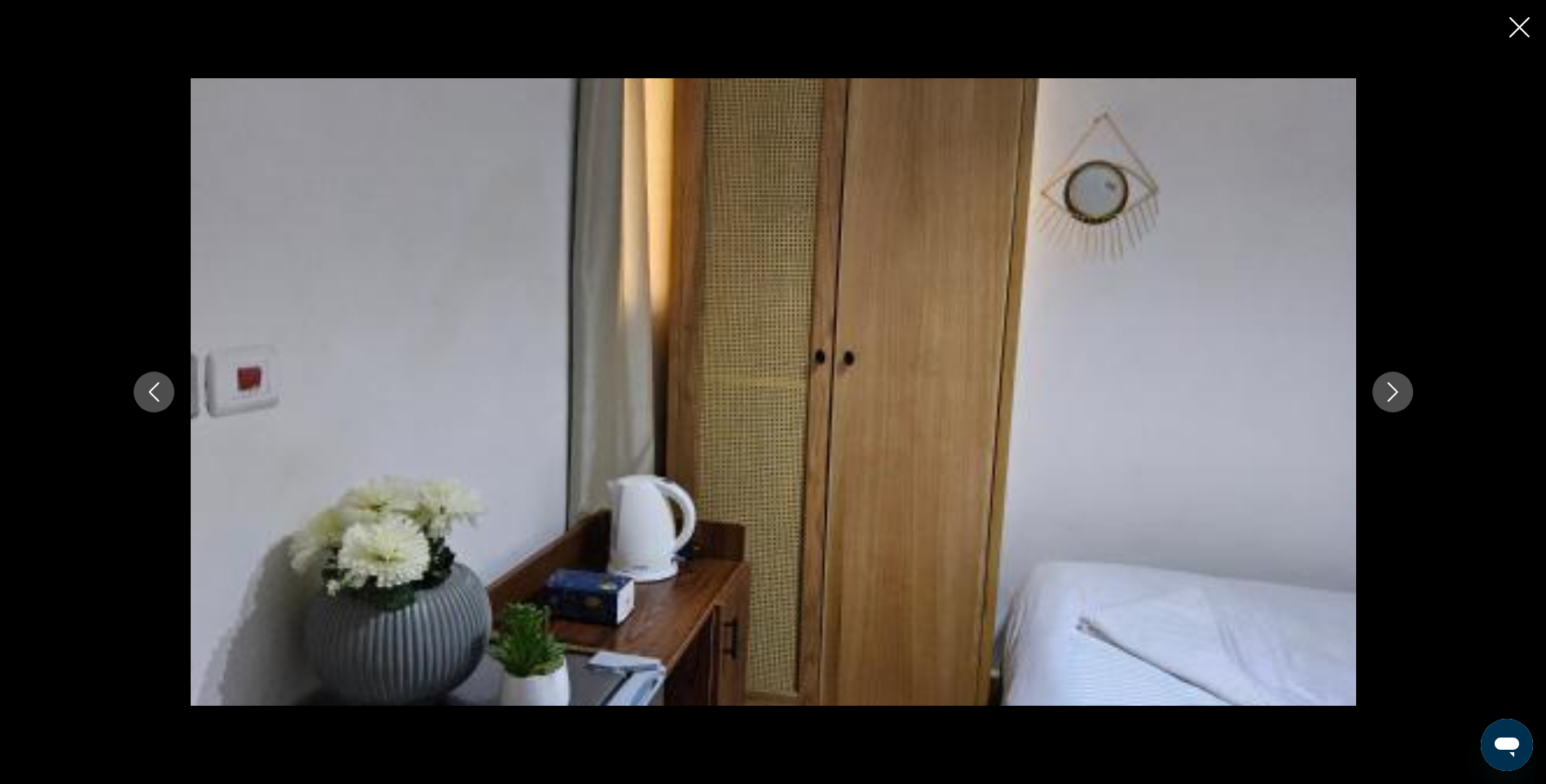
click at [1389, 389] on icon "Next image" at bounding box center [1393, 392] width 19 height 19
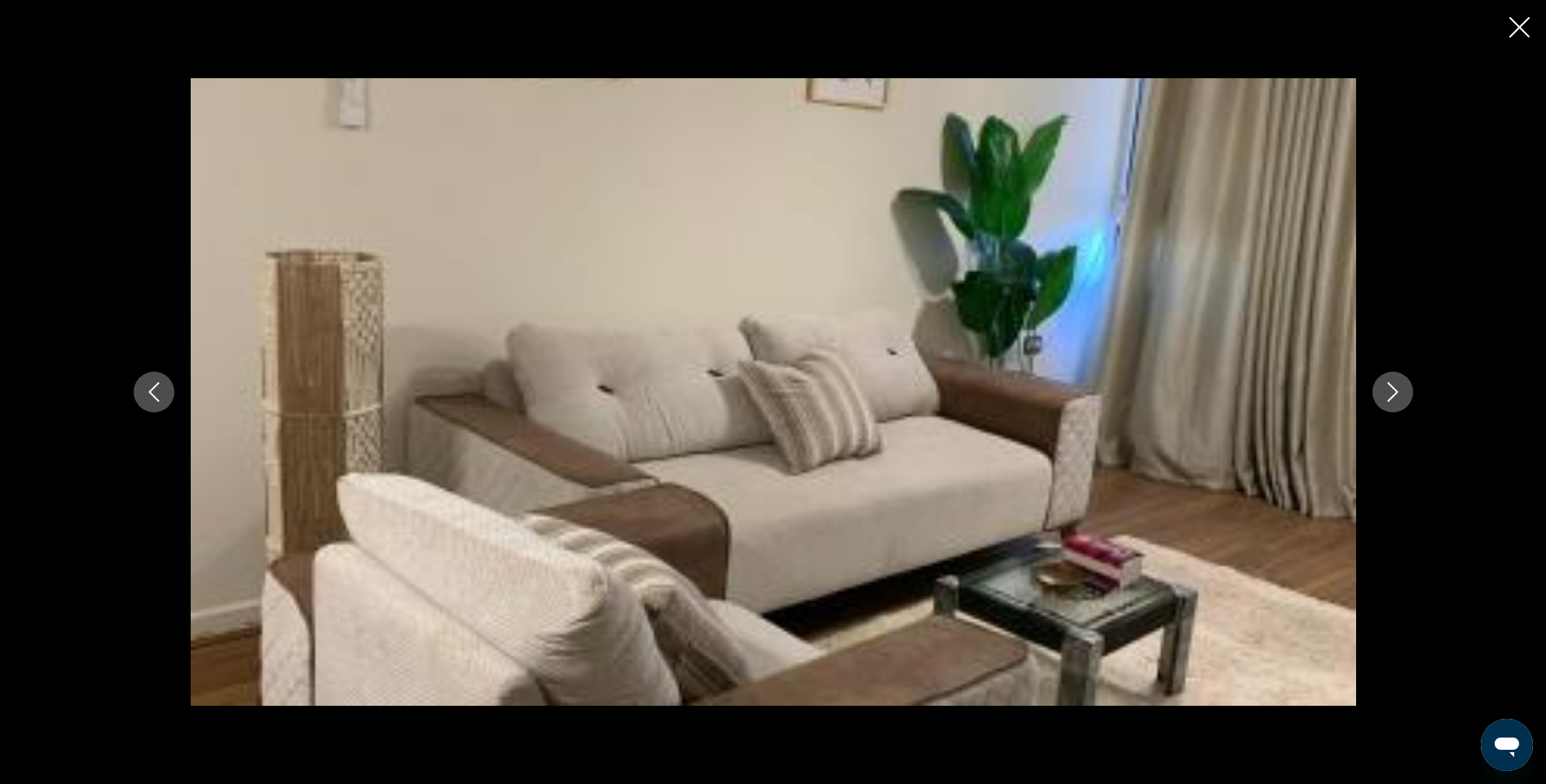
click at [1389, 389] on icon "Next image" at bounding box center [1393, 392] width 19 height 19
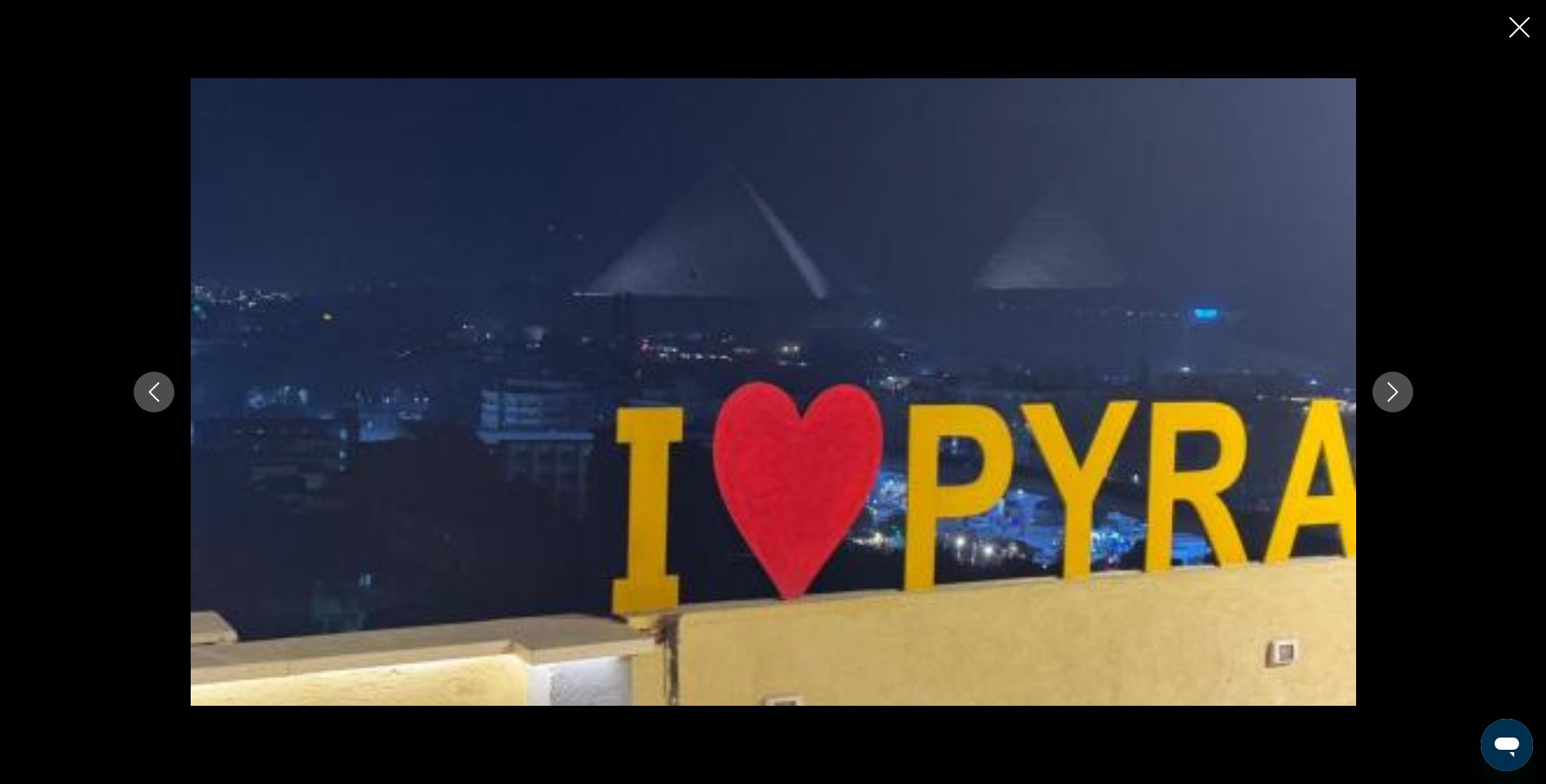
click at [1389, 389] on icon "Next image" at bounding box center [1393, 392] width 19 height 19
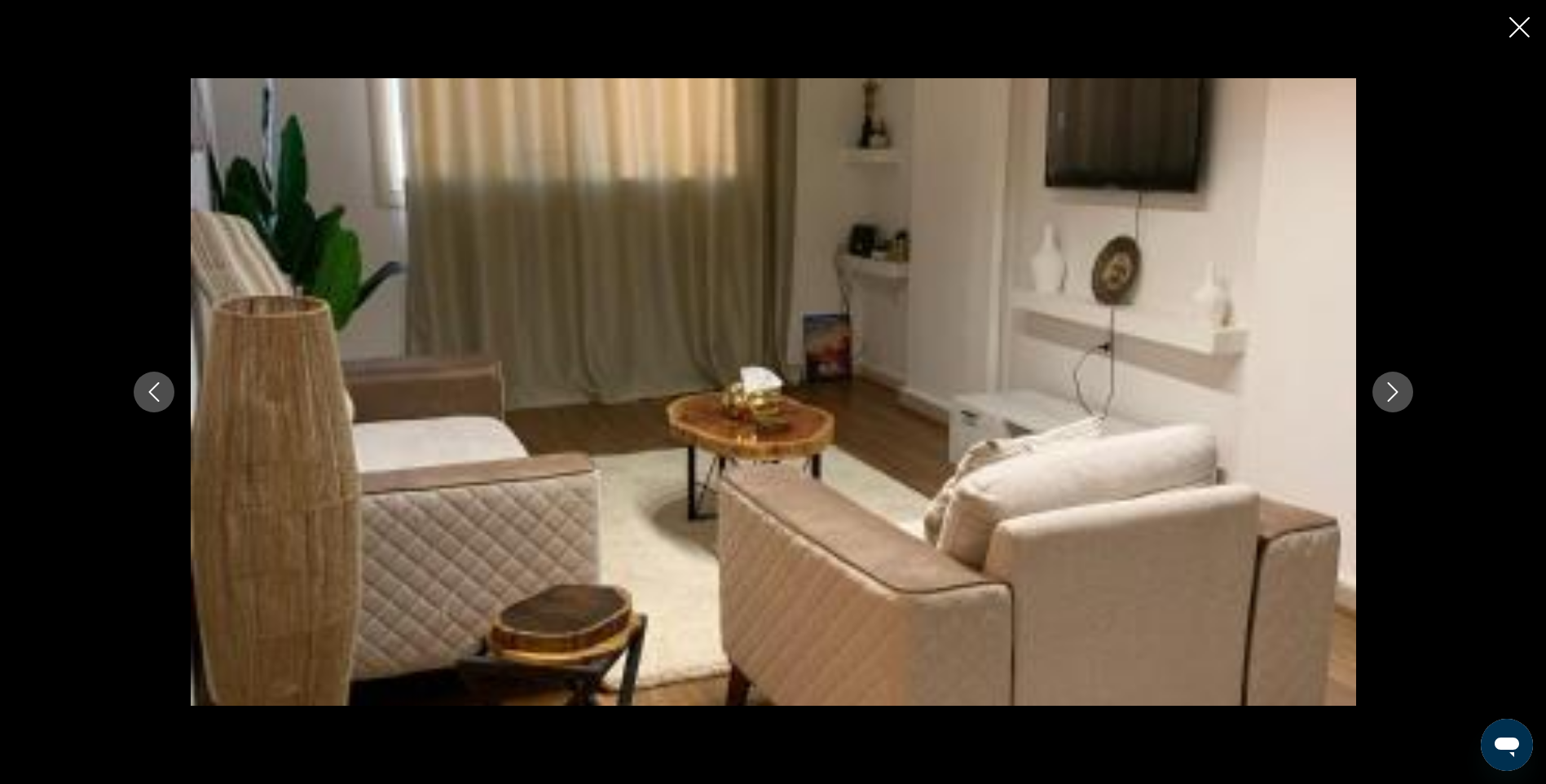
click at [1389, 389] on icon "Next image" at bounding box center [1393, 392] width 19 height 19
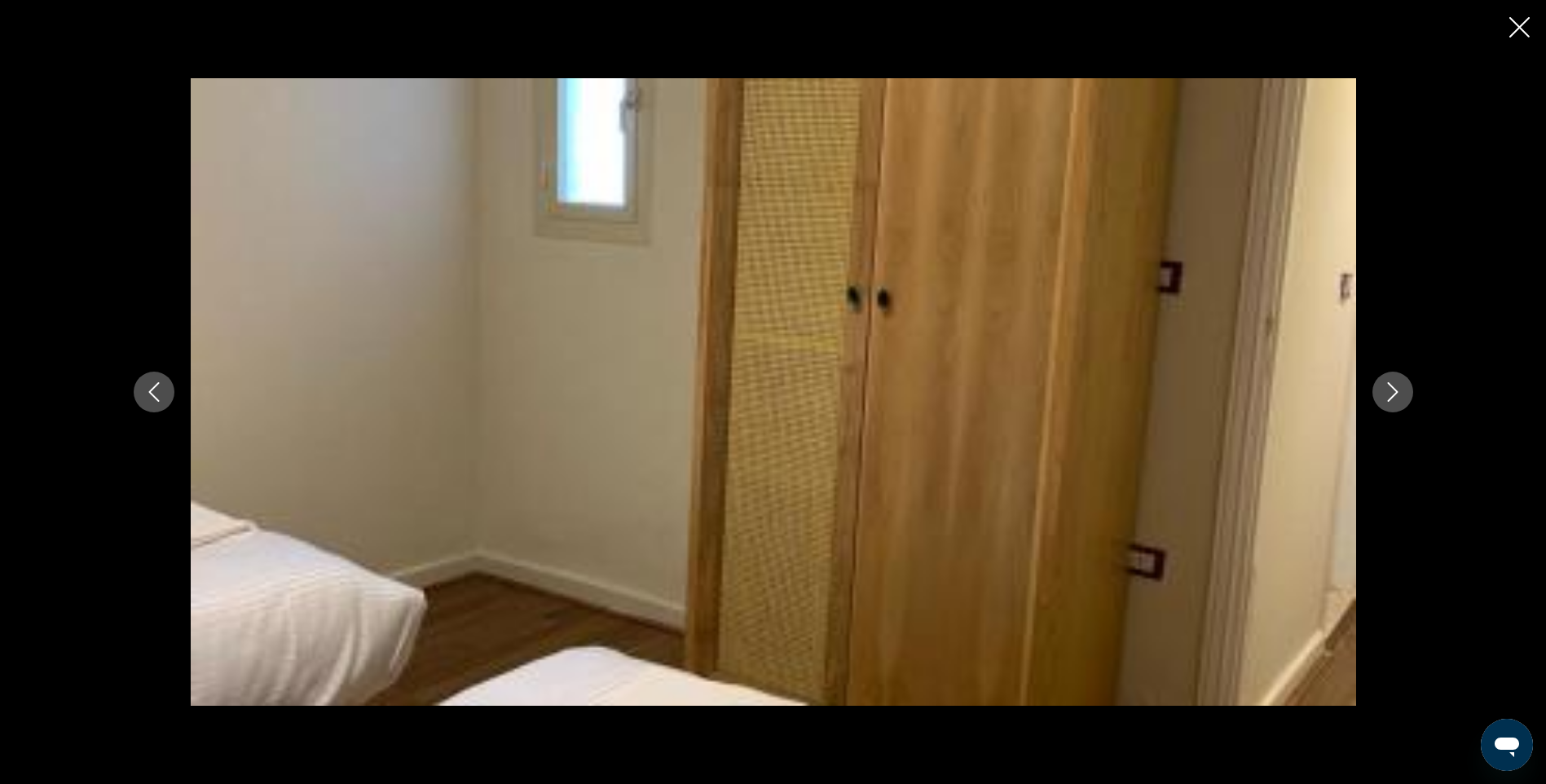
click at [1389, 389] on icon "Next image" at bounding box center [1393, 392] width 19 height 19
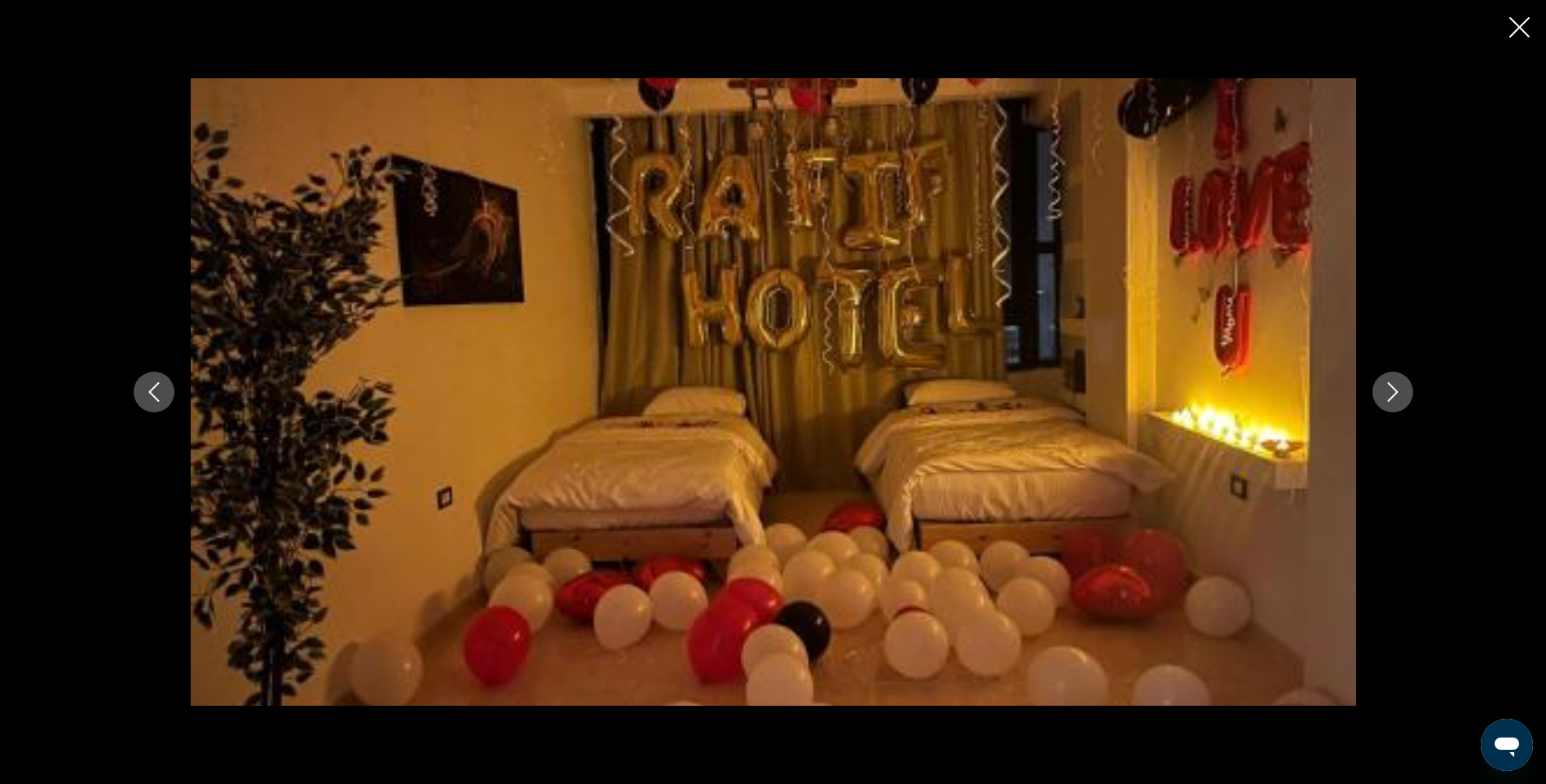
click at [1389, 389] on icon "Next image" at bounding box center [1393, 392] width 19 height 19
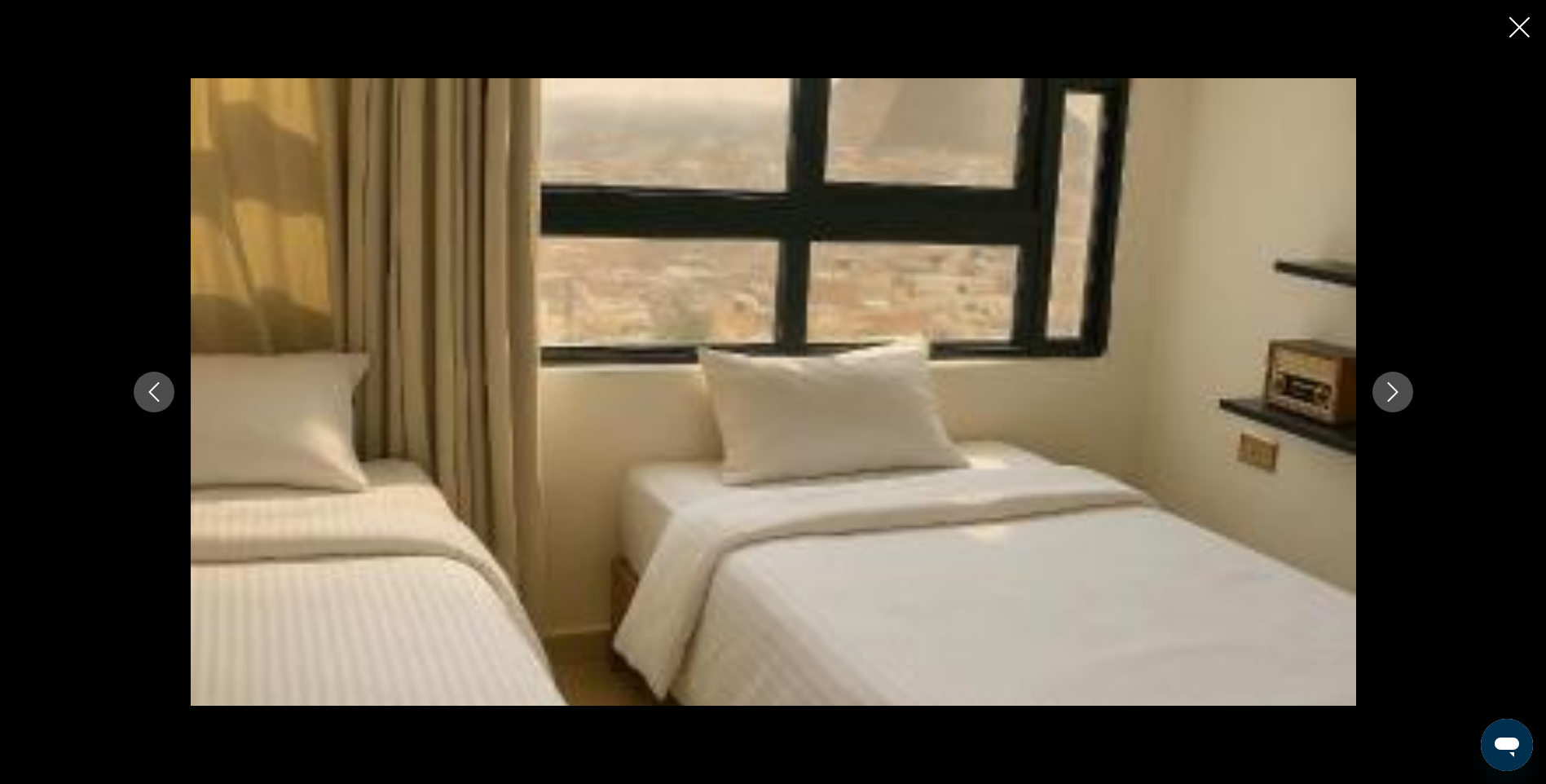
click at [1389, 389] on icon "Next image" at bounding box center [1393, 392] width 19 height 19
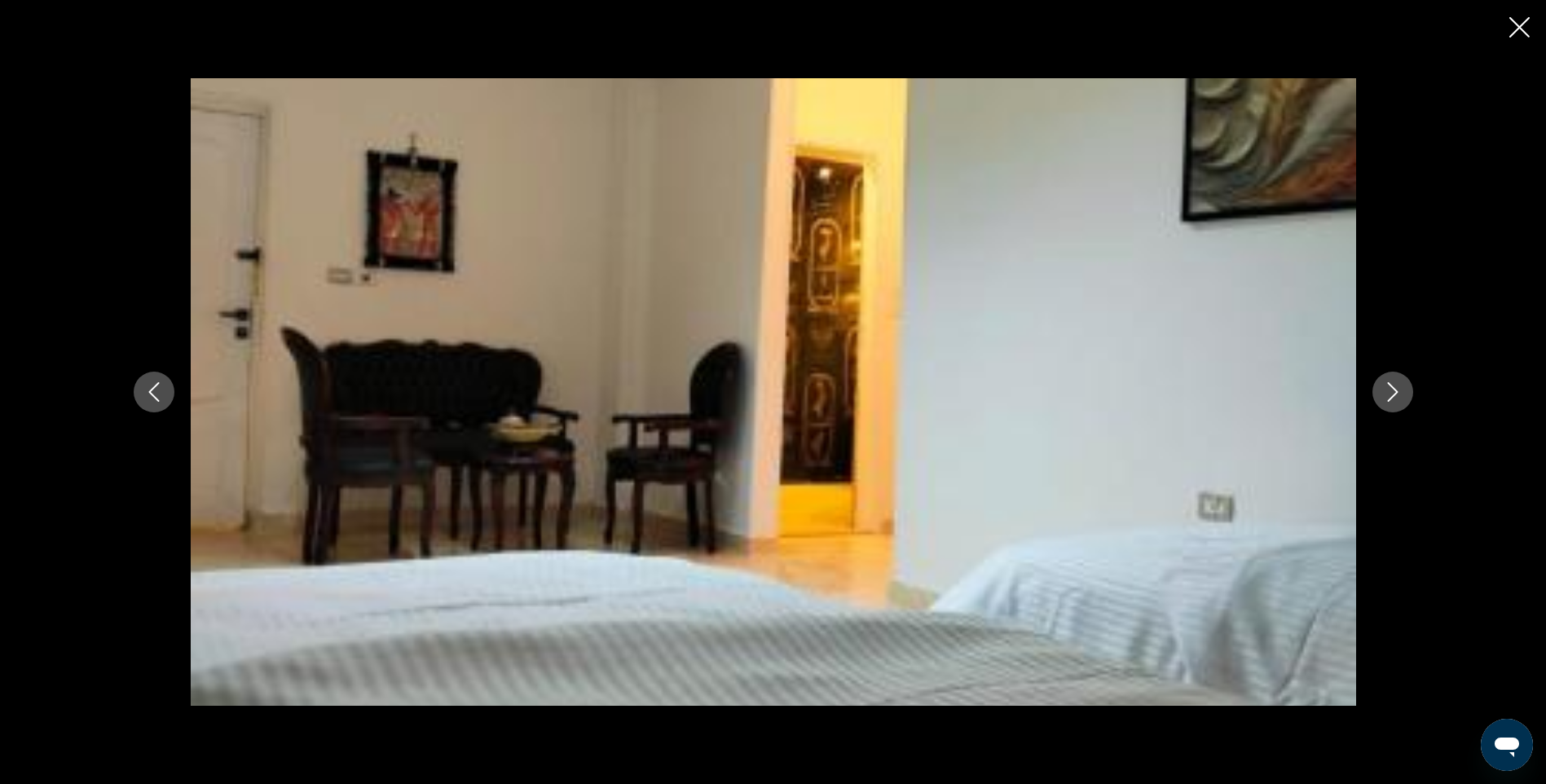
click at [1389, 389] on icon "Next image" at bounding box center [1393, 392] width 19 height 19
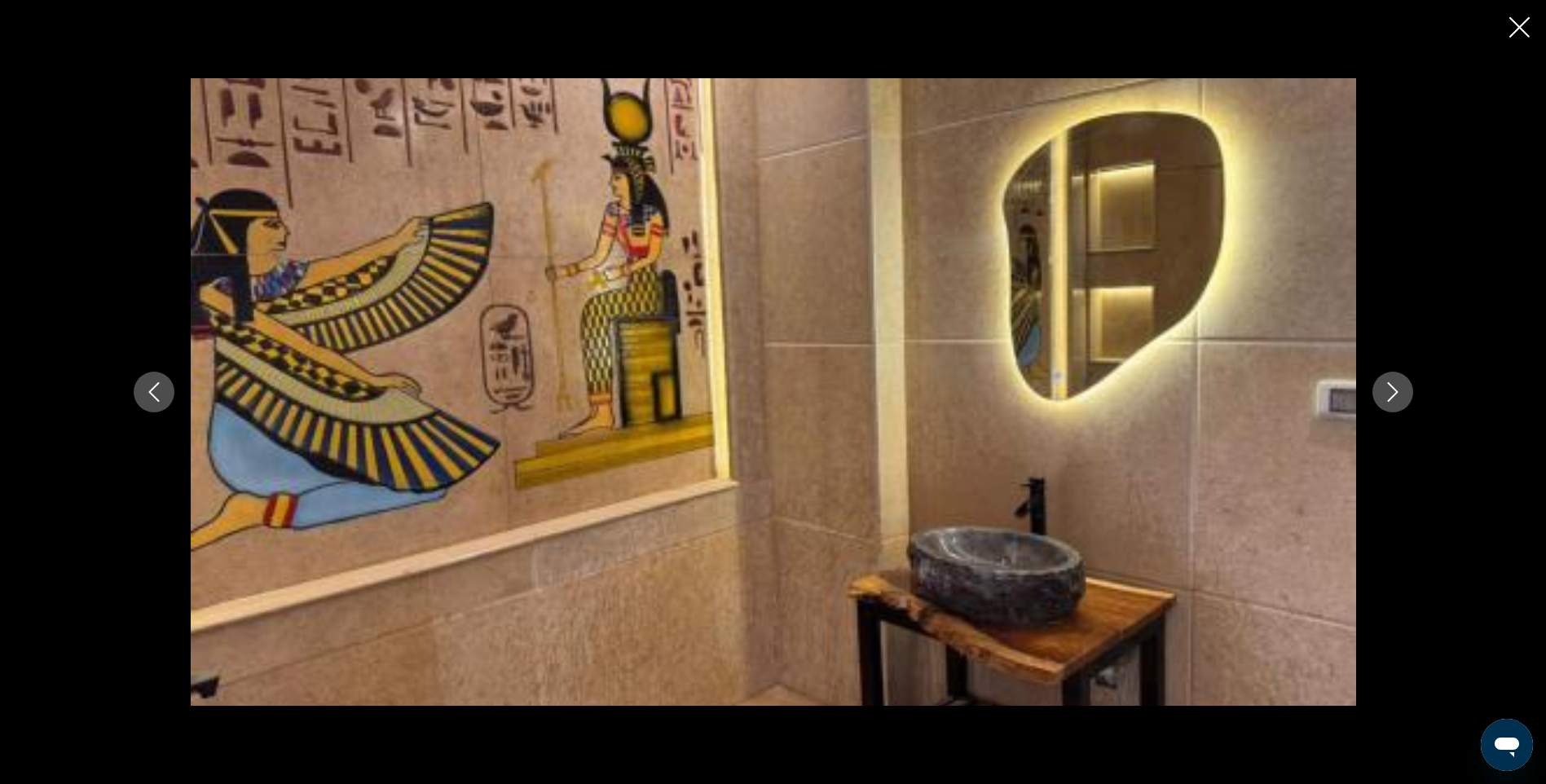
click at [1389, 389] on icon "Next image" at bounding box center [1393, 392] width 19 height 19
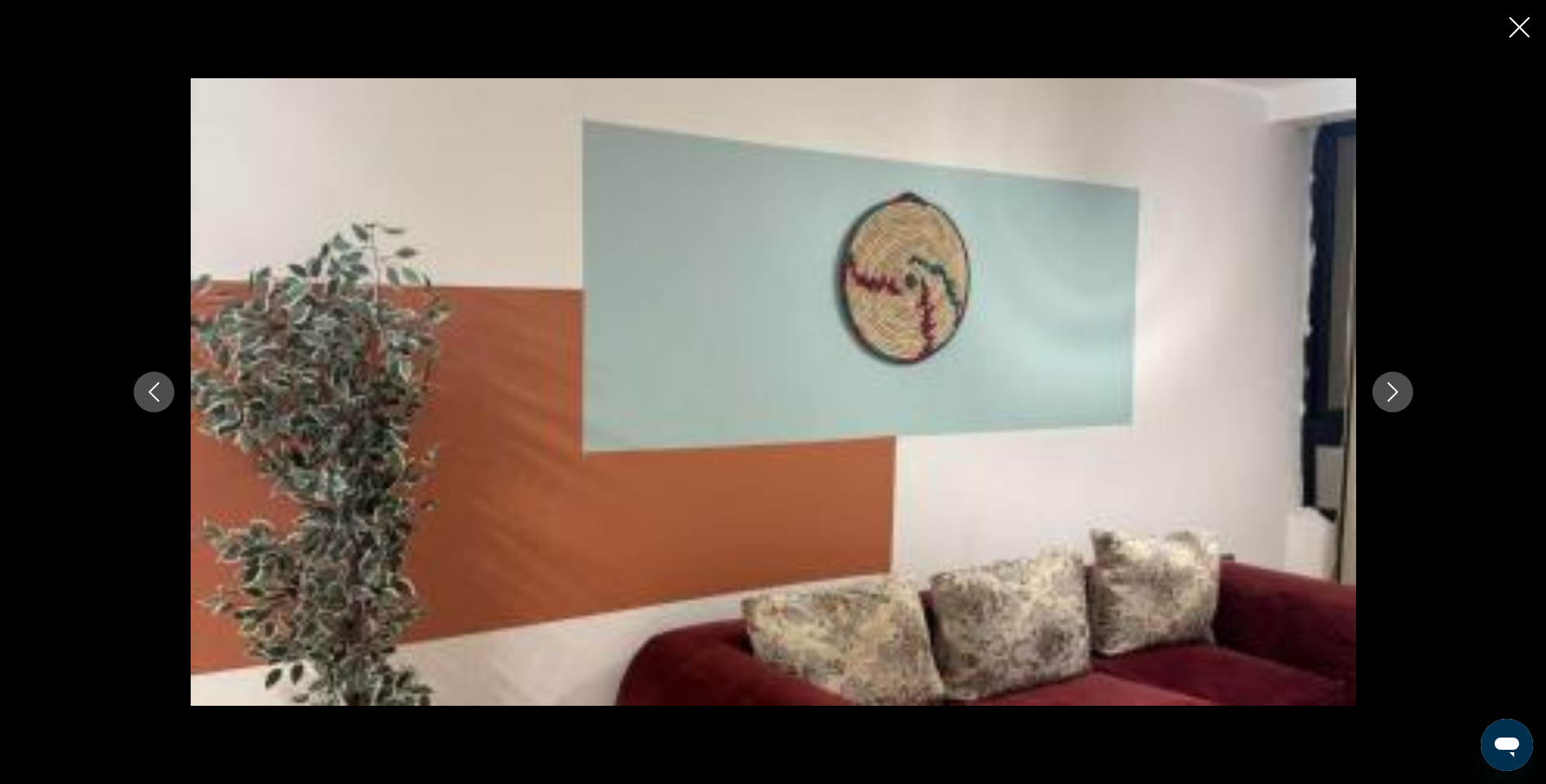
click at [1389, 389] on icon "Next image" at bounding box center [1393, 392] width 19 height 19
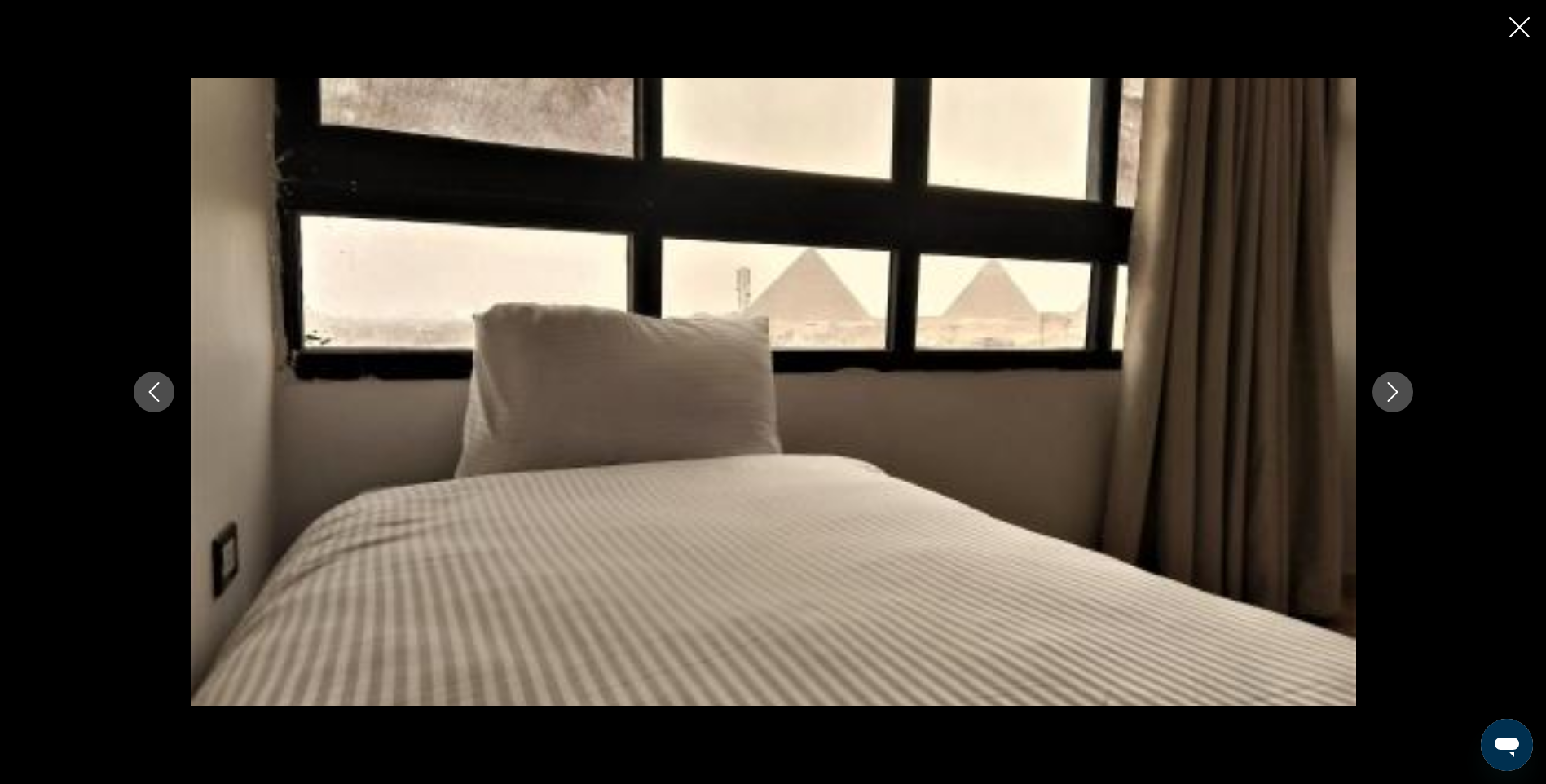
click at [1389, 389] on icon "Next image" at bounding box center [1393, 392] width 19 height 19
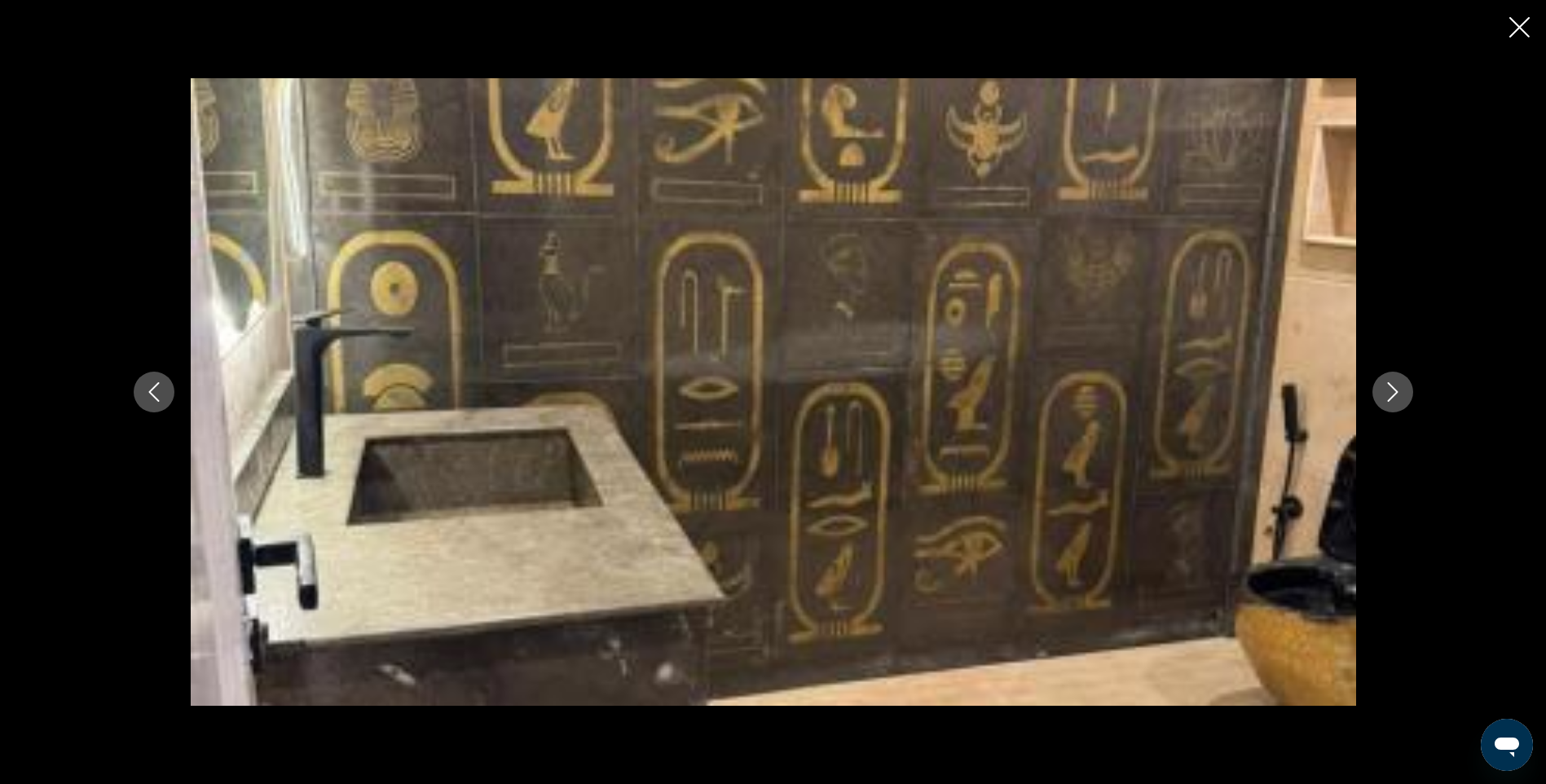
click at [1389, 389] on icon "Next image" at bounding box center [1393, 392] width 19 height 19
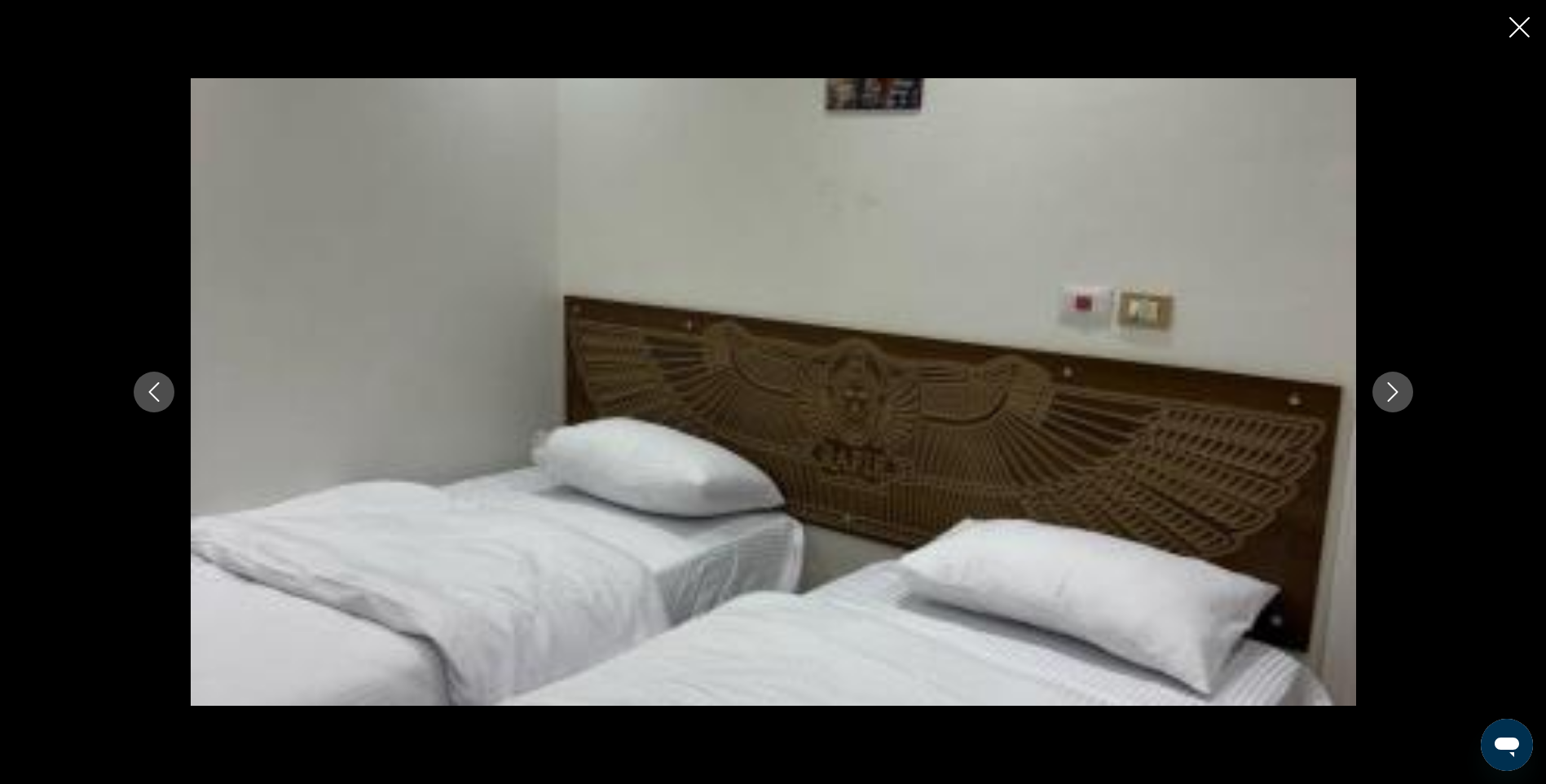
click at [1389, 389] on icon "Next image" at bounding box center [1393, 392] width 19 height 19
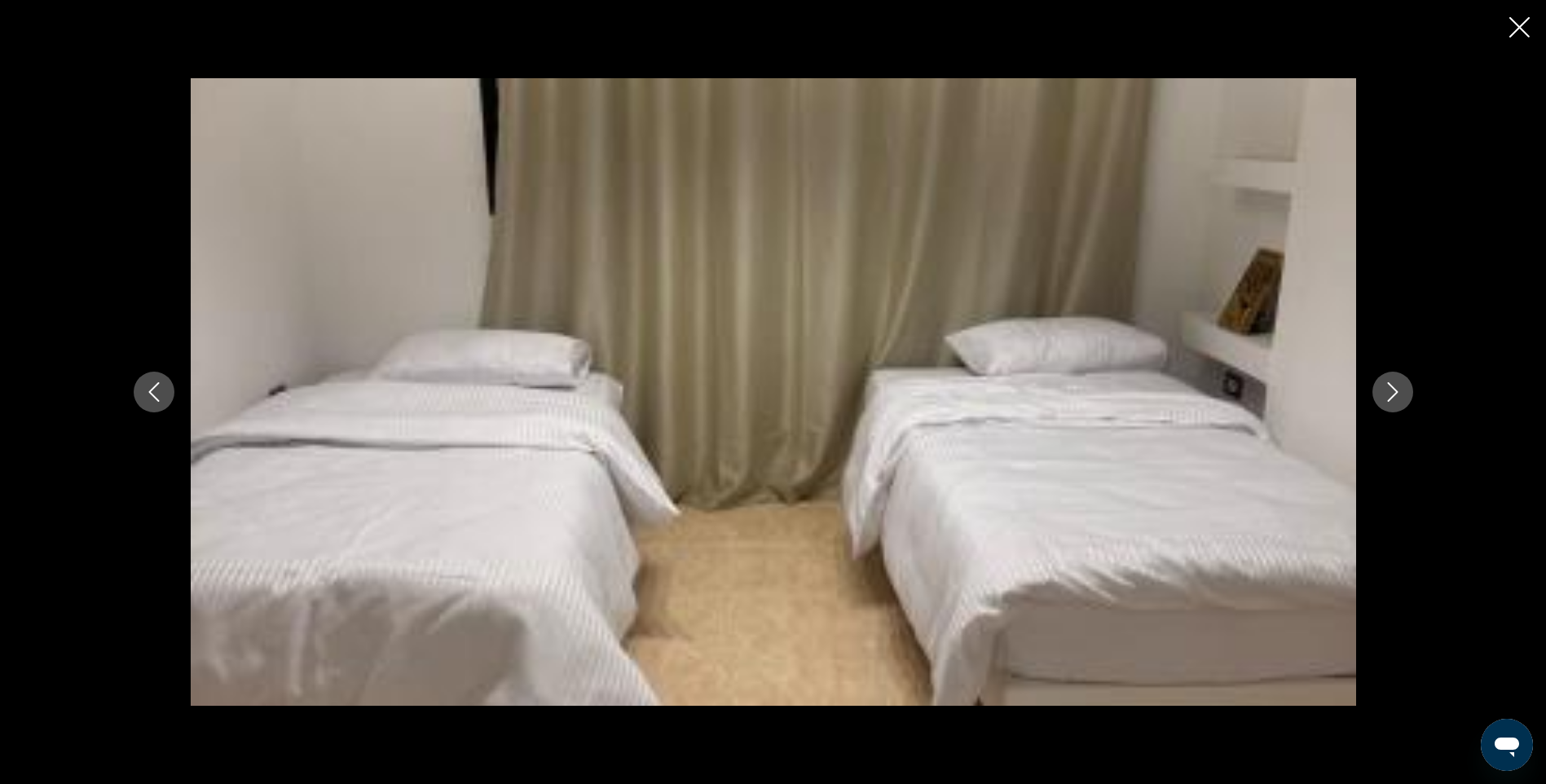
click at [1389, 389] on icon "Next image" at bounding box center [1393, 392] width 19 height 19
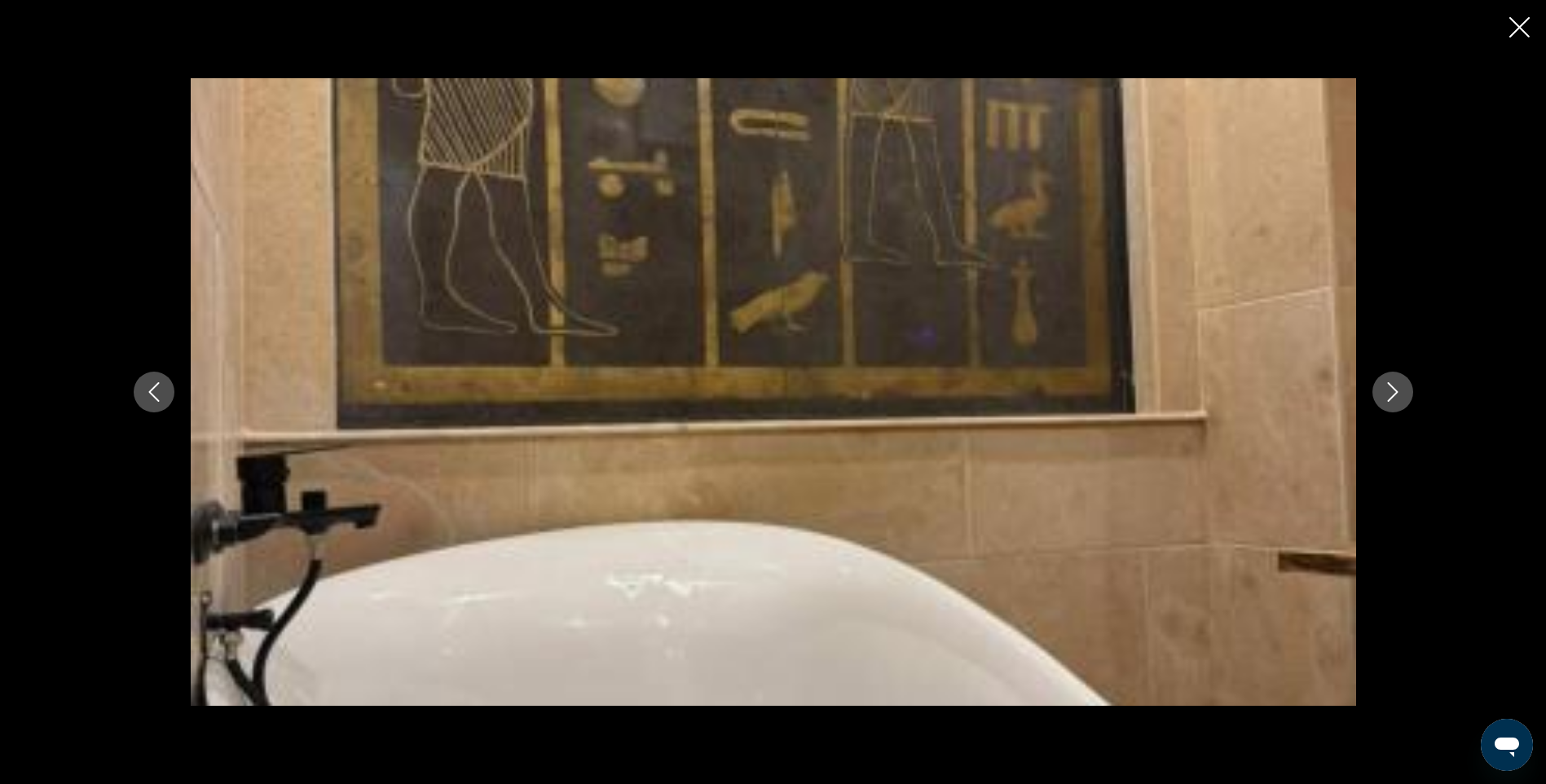
click at [1389, 389] on icon "Next image" at bounding box center [1393, 392] width 19 height 19
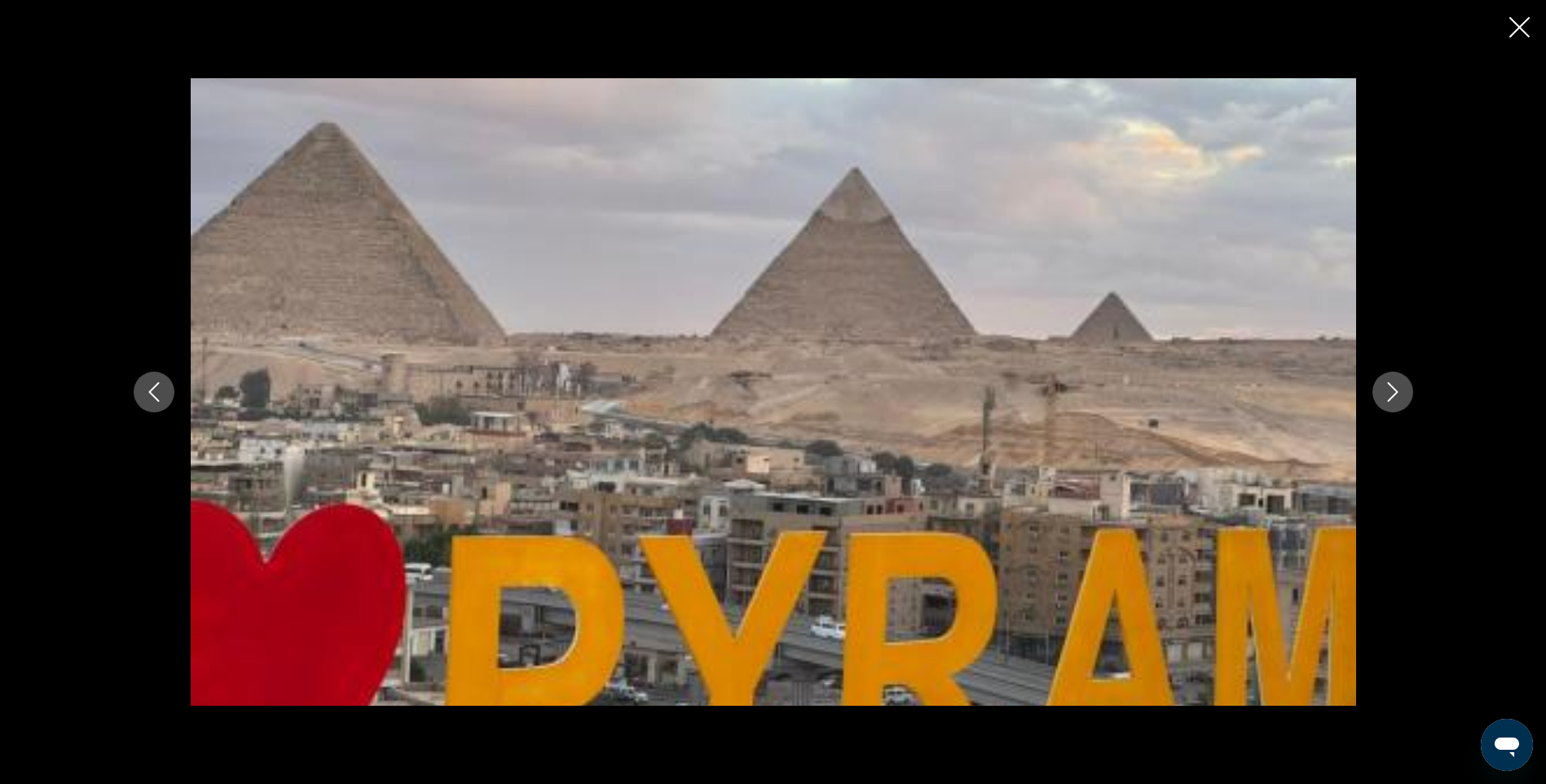
click at [1389, 389] on icon "Next image" at bounding box center [1393, 392] width 19 height 19
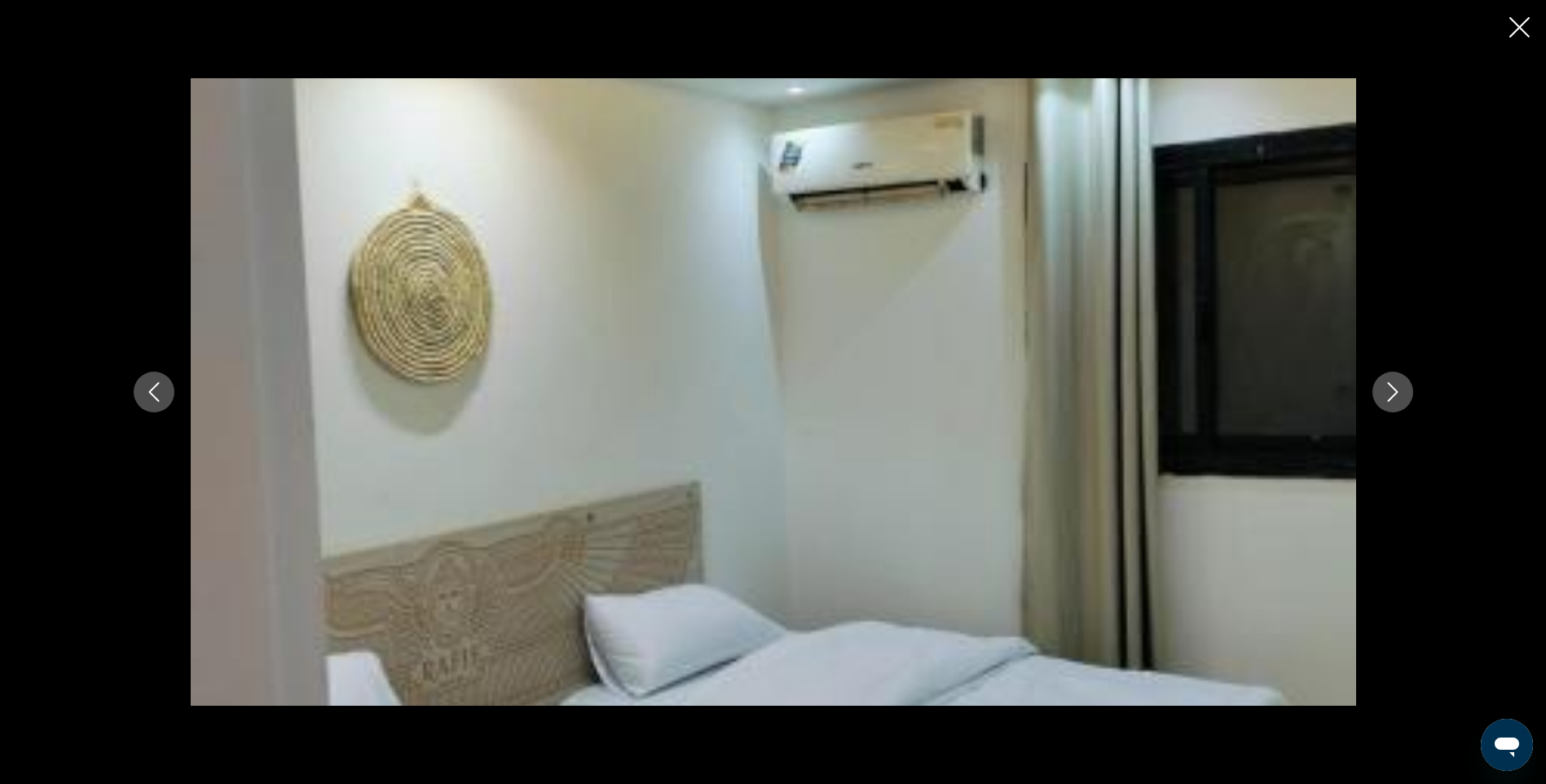
click at [1389, 389] on icon "Next image" at bounding box center [1393, 392] width 19 height 19
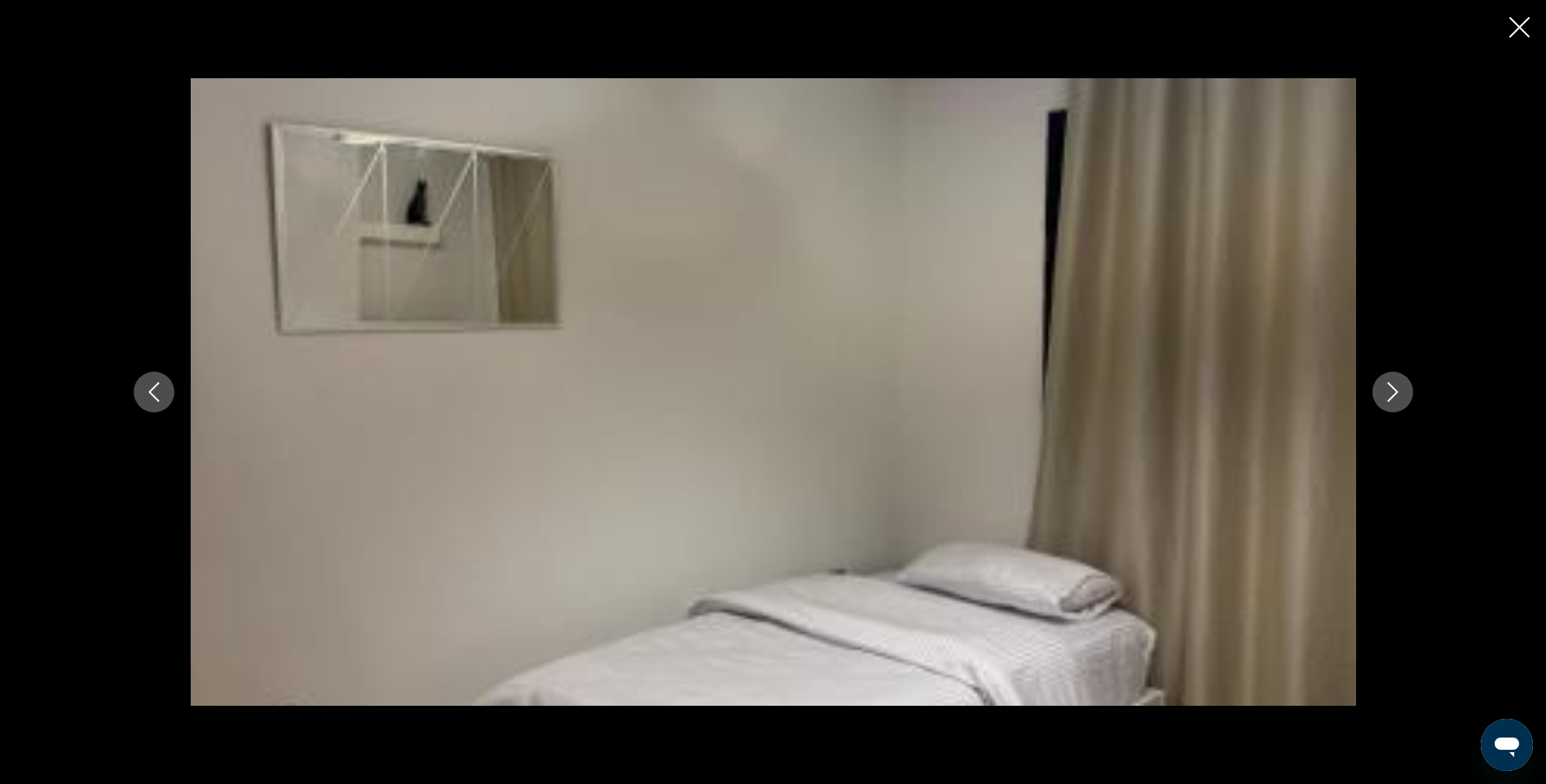
click at [1389, 389] on icon "Next image" at bounding box center [1393, 392] width 19 height 19
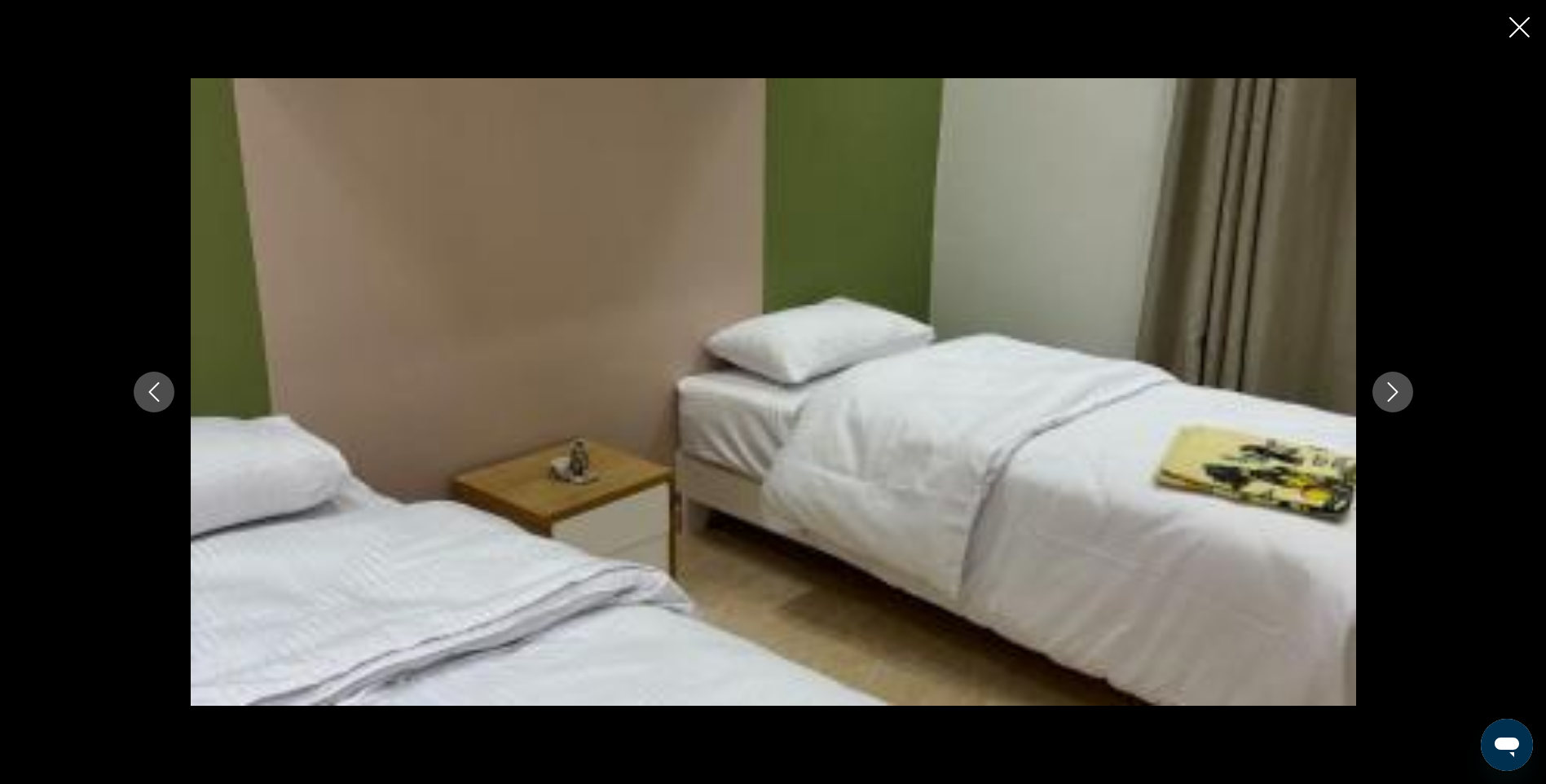
click at [1389, 389] on icon "Next image" at bounding box center [1393, 392] width 19 height 19
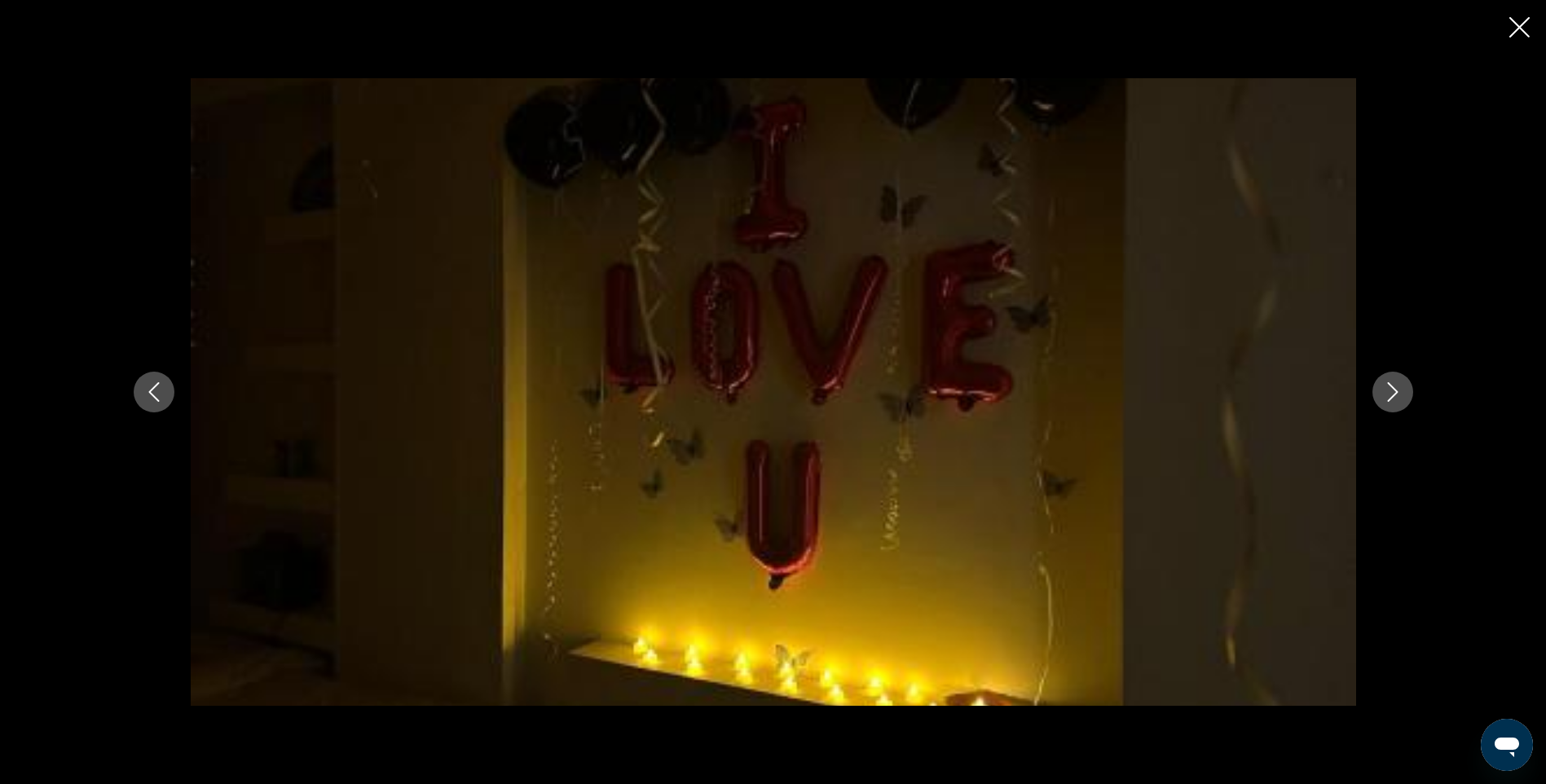
click at [1389, 389] on icon "Next image" at bounding box center [1393, 392] width 19 height 19
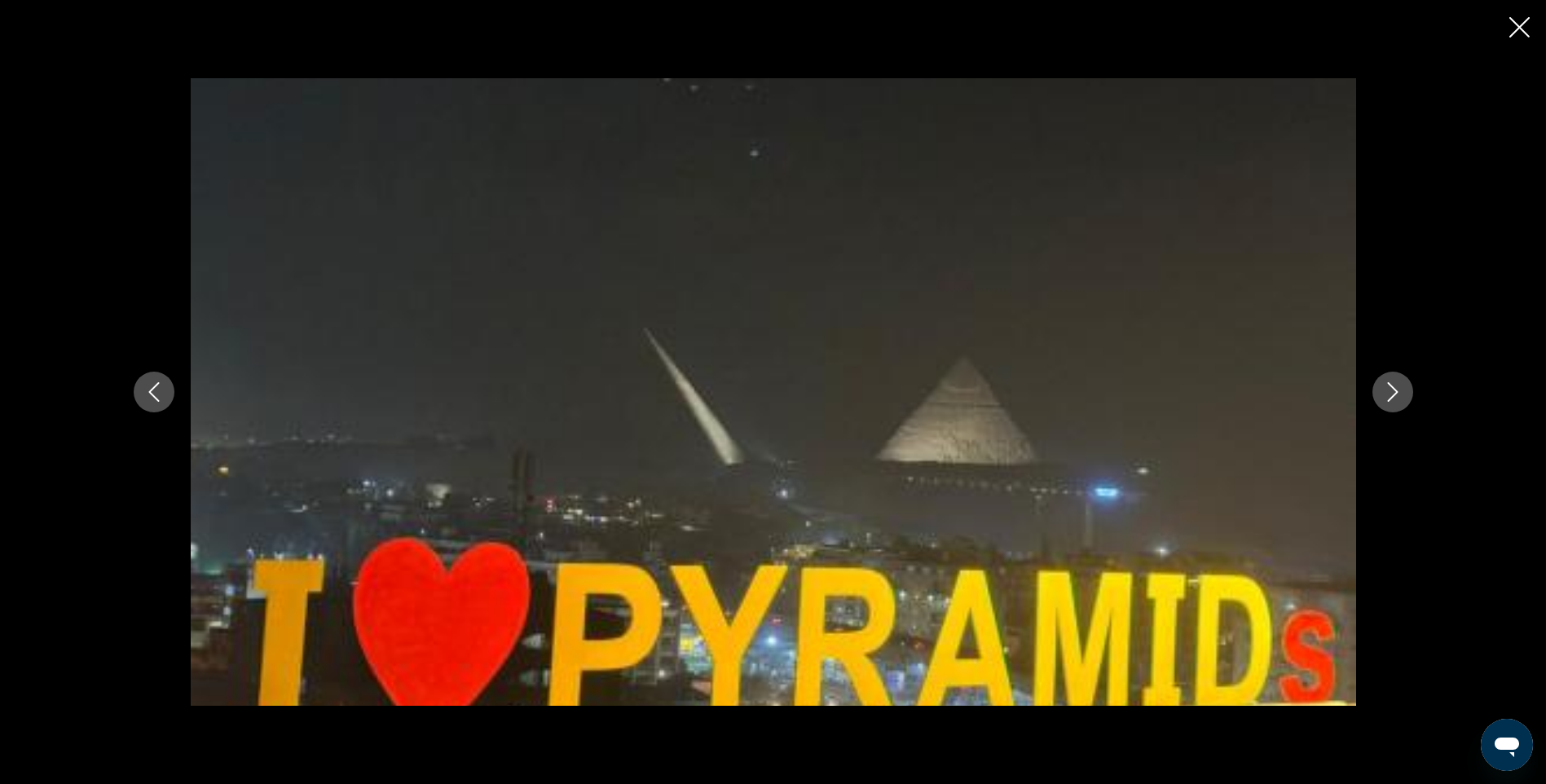
click at [1389, 389] on icon "Next image" at bounding box center [1393, 392] width 19 height 19
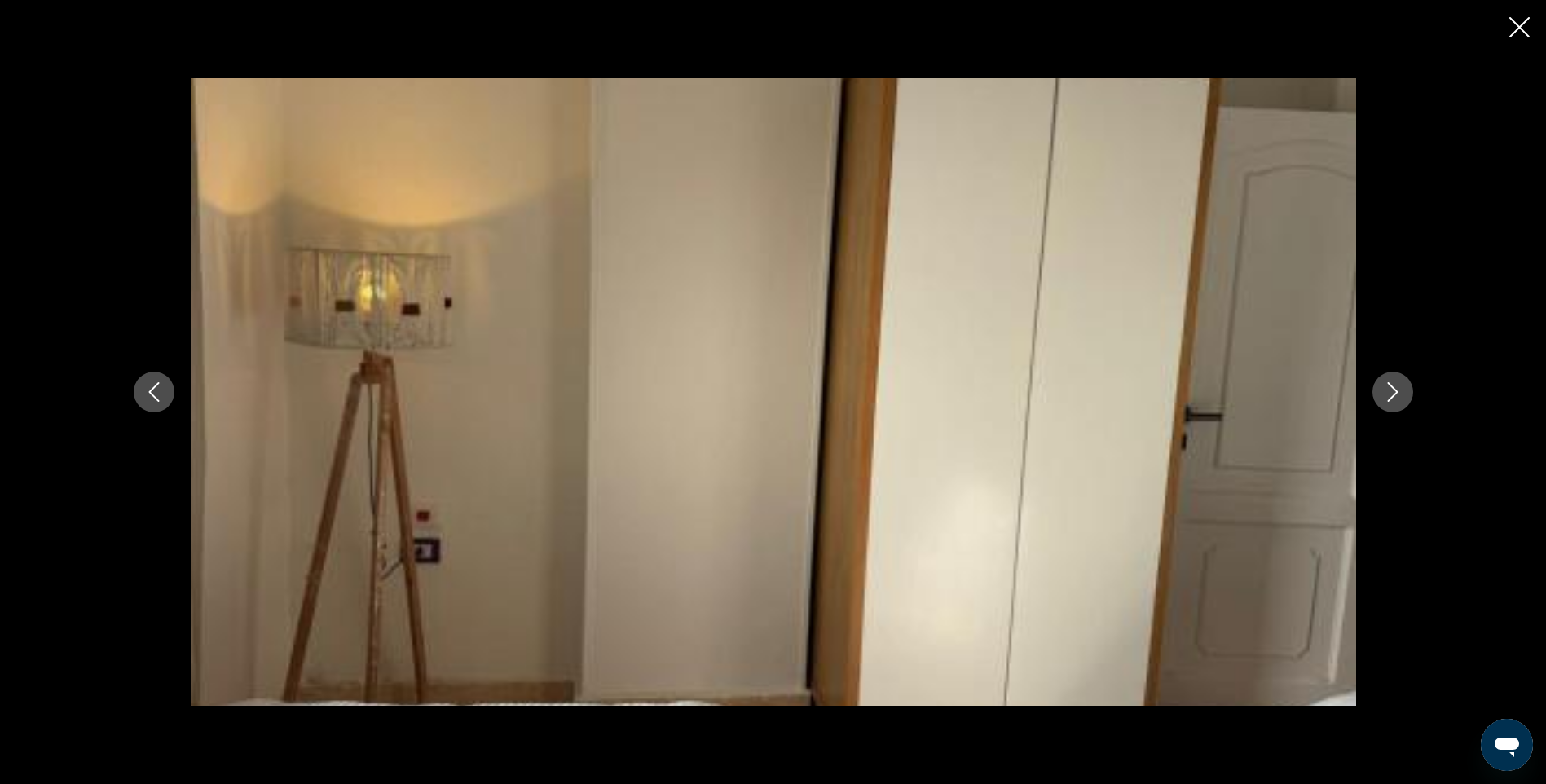
click at [1389, 389] on icon "Next image" at bounding box center [1393, 392] width 19 height 19
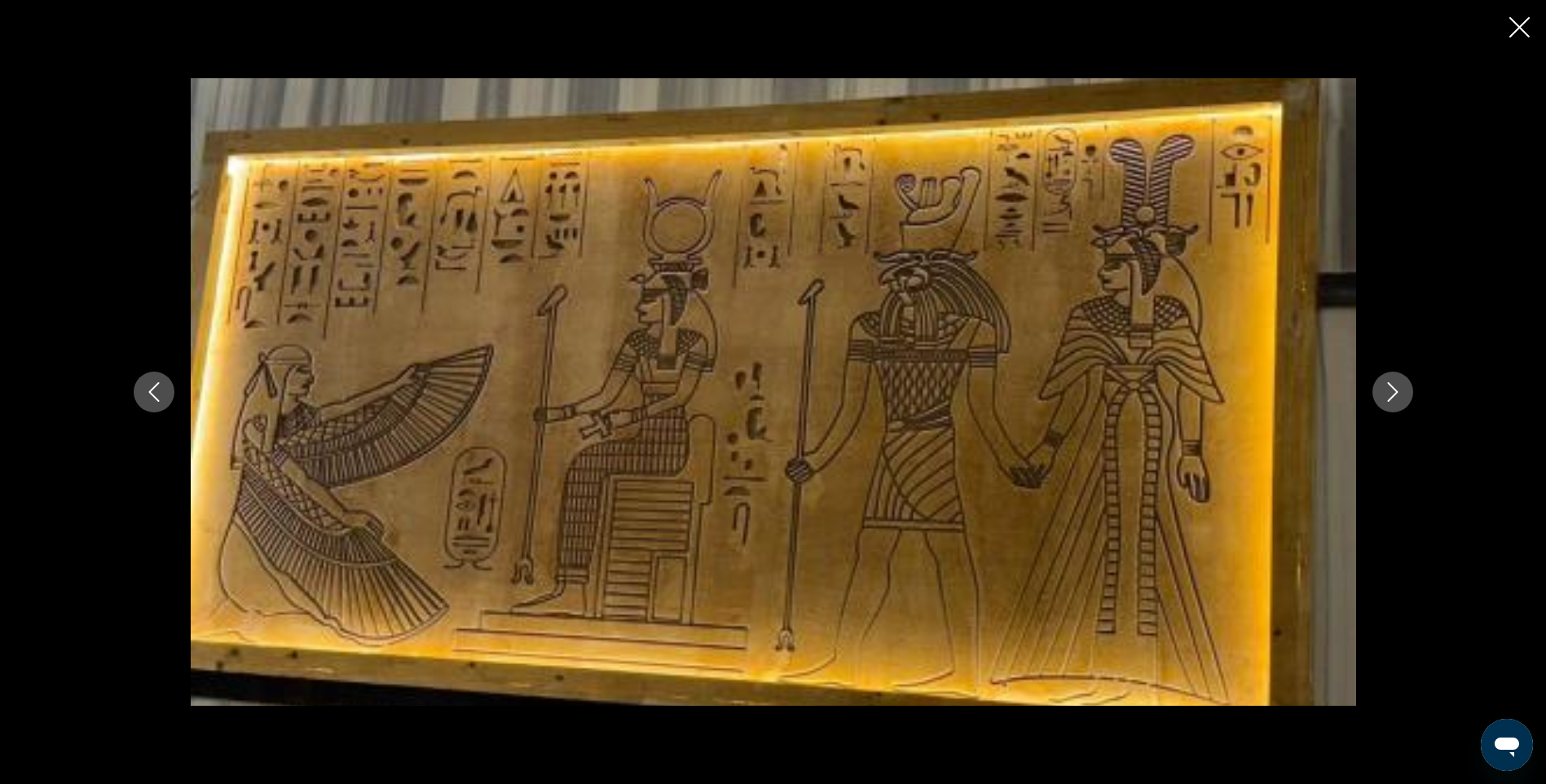
click at [1389, 389] on icon "Next image" at bounding box center [1393, 392] width 19 height 19
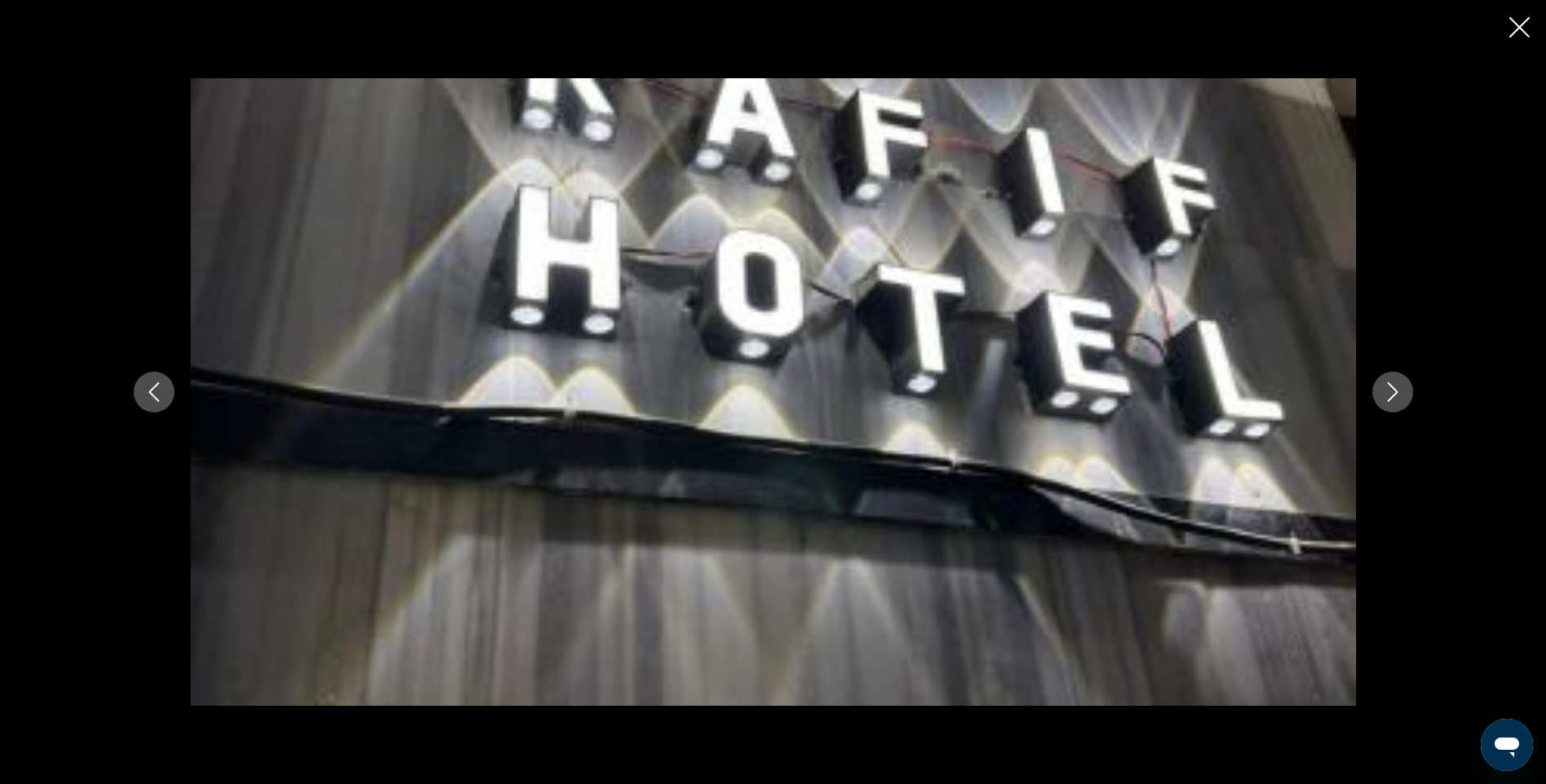
click at [1389, 389] on icon "Next image" at bounding box center [1393, 392] width 19 height 19
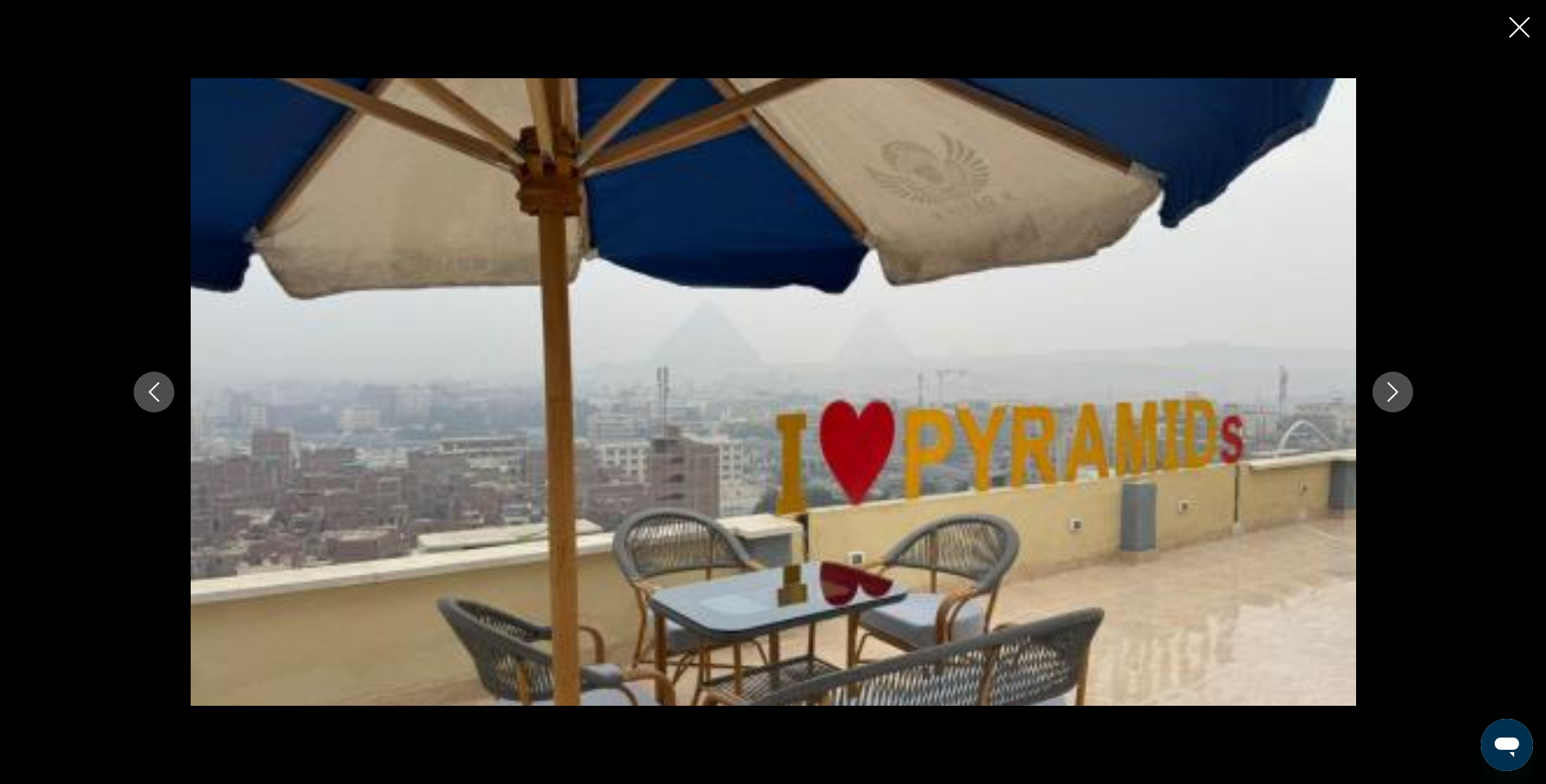
click at [1389, 389] on icon "Next image" at bounding box center [1393, 392] width 19 height 19
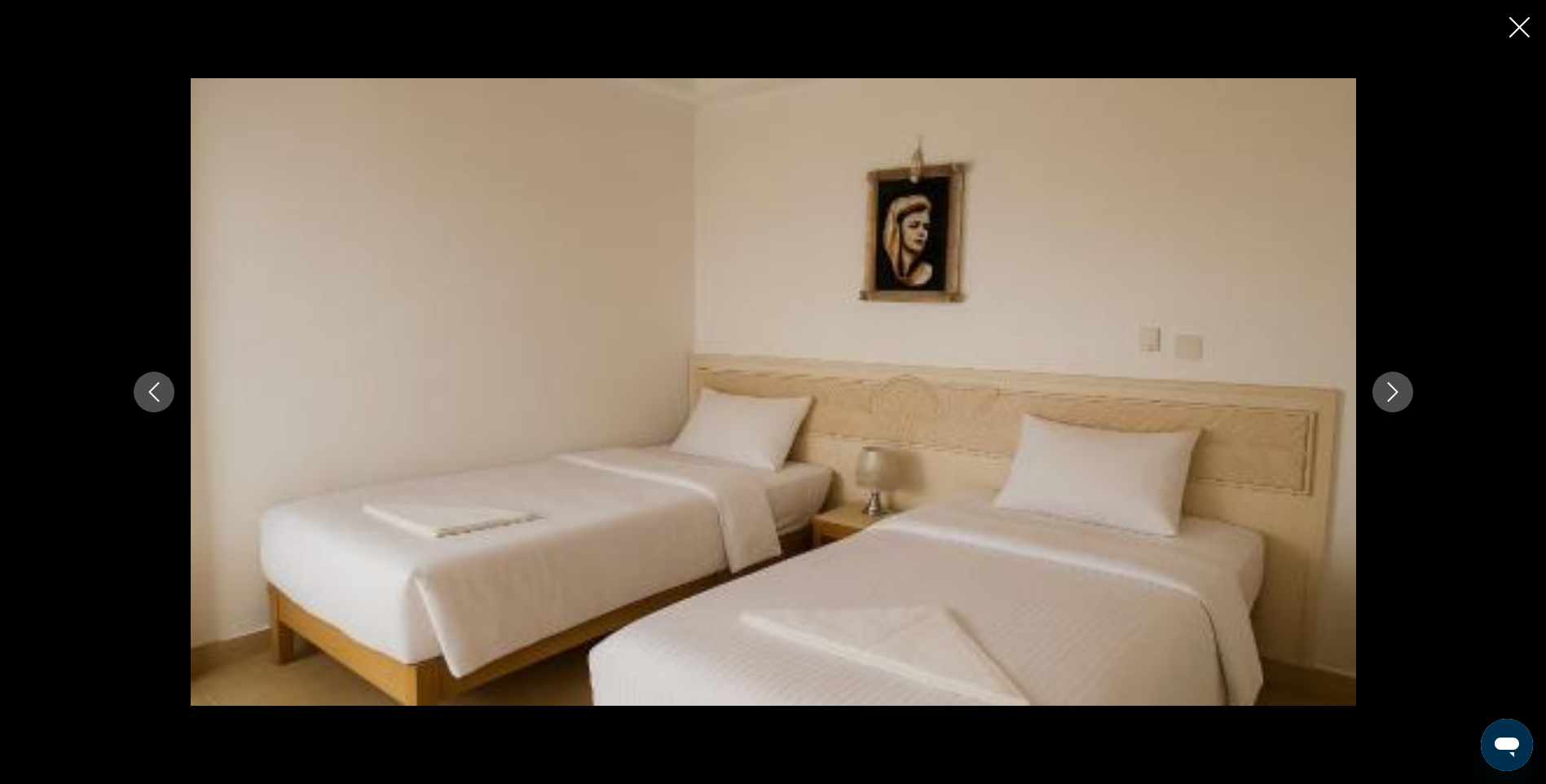
drag, startPoint x: 147, startPoint y: 384, endPoint x: 357, endPoint y: 311, distance: 222.3
click at [150, 384] on icon "Previous image" at bounding box center [154, 392] width 19 height 19
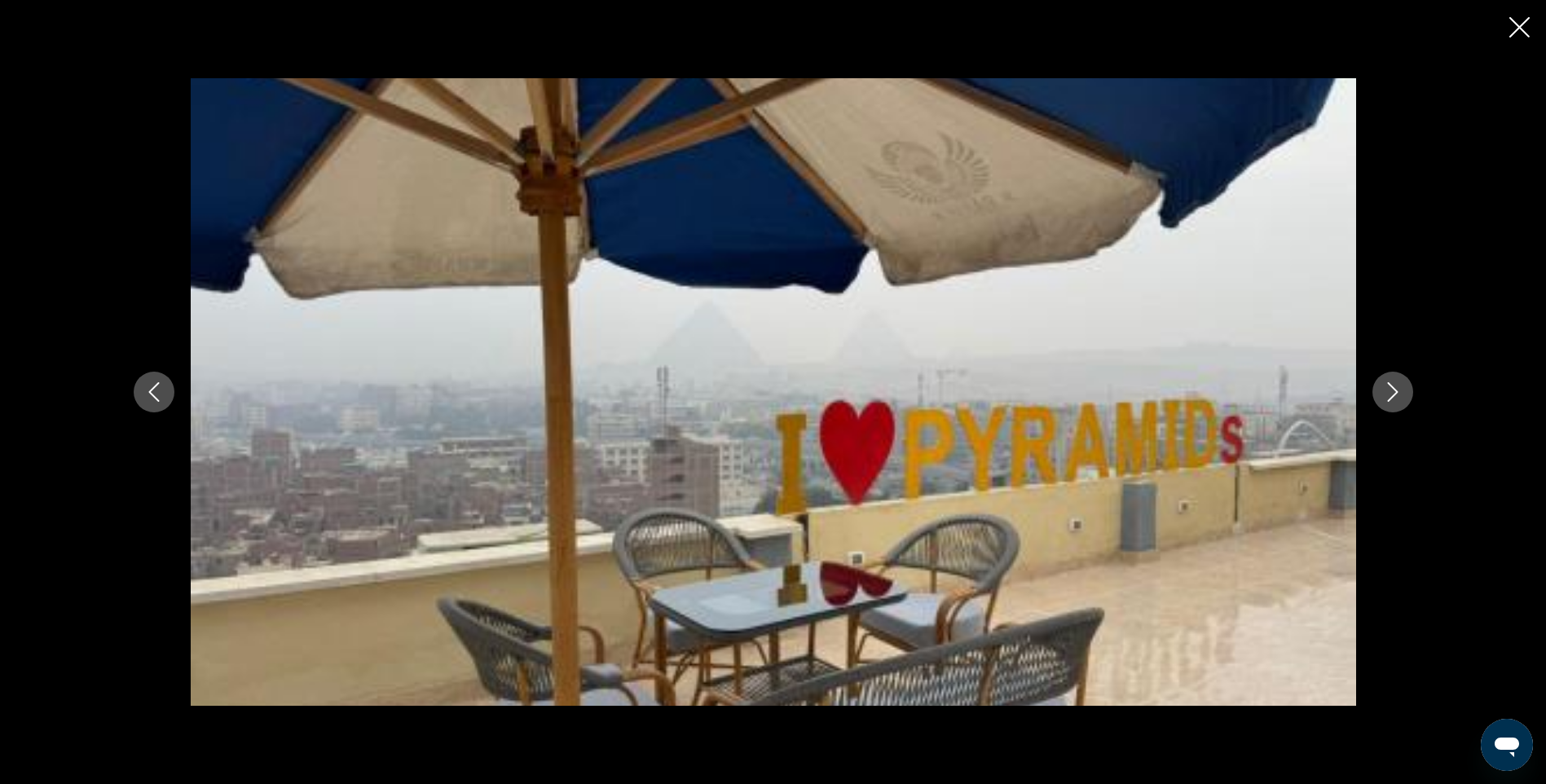
click at [1401, 393] on icon "Next image" at bounding box center [1393, 392] width 19 height 19
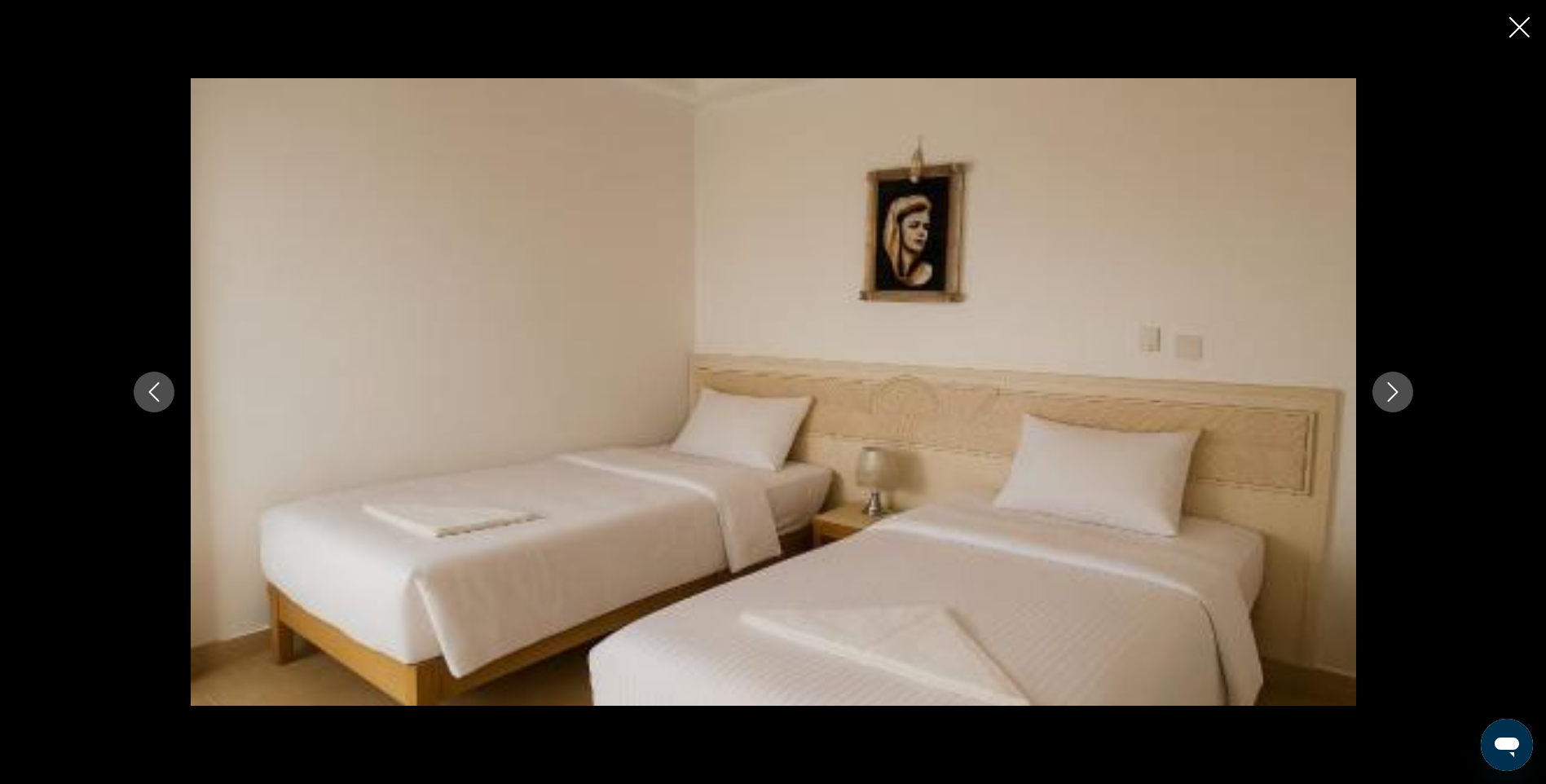
click at [1401, 393] on icon "Next image" at bounding box center [1393, 392] width 19 height 19
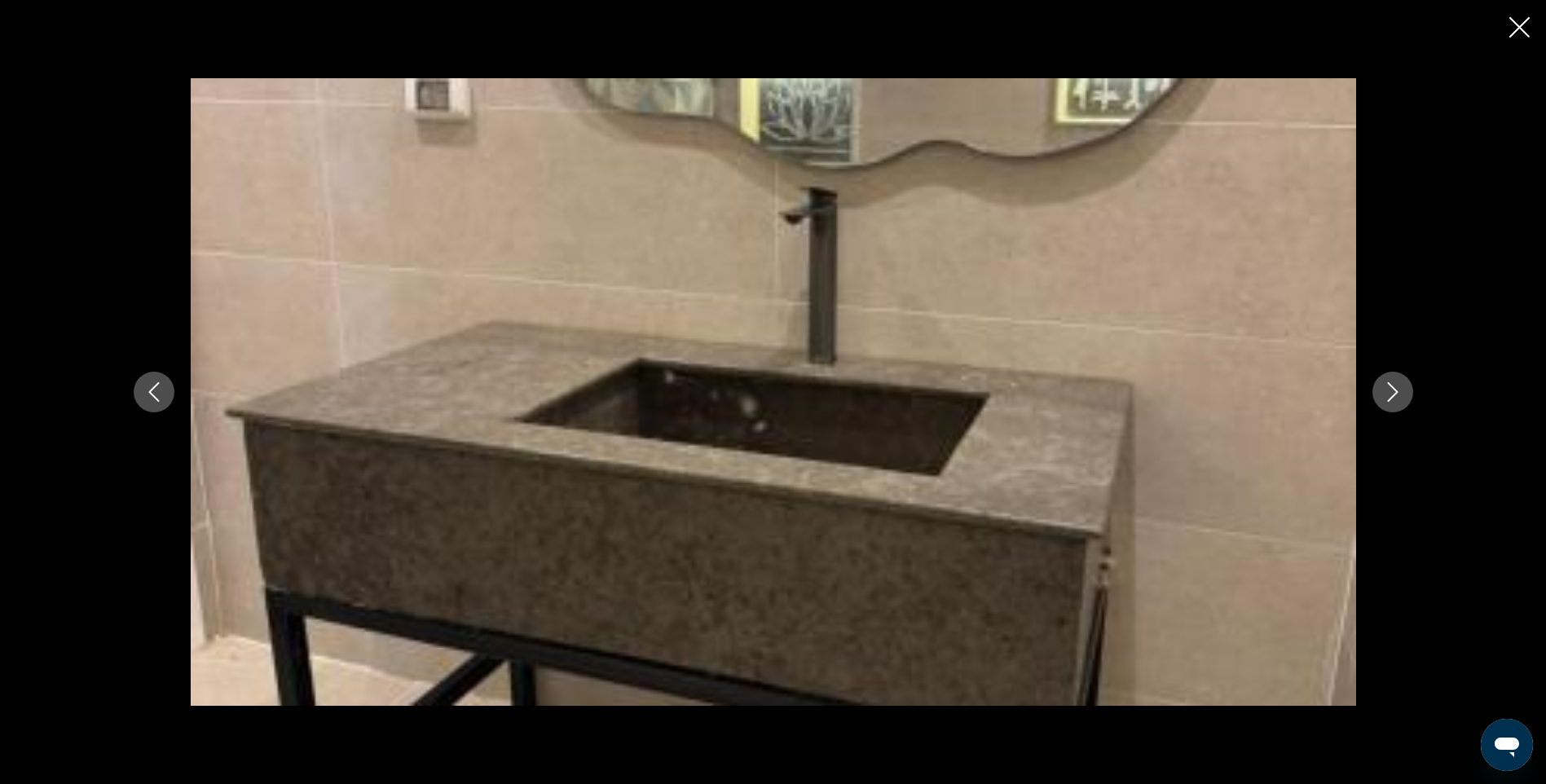
click at [1401, 393] on icon "Next image" at bounding box center [1393, 392] width 19 height 19
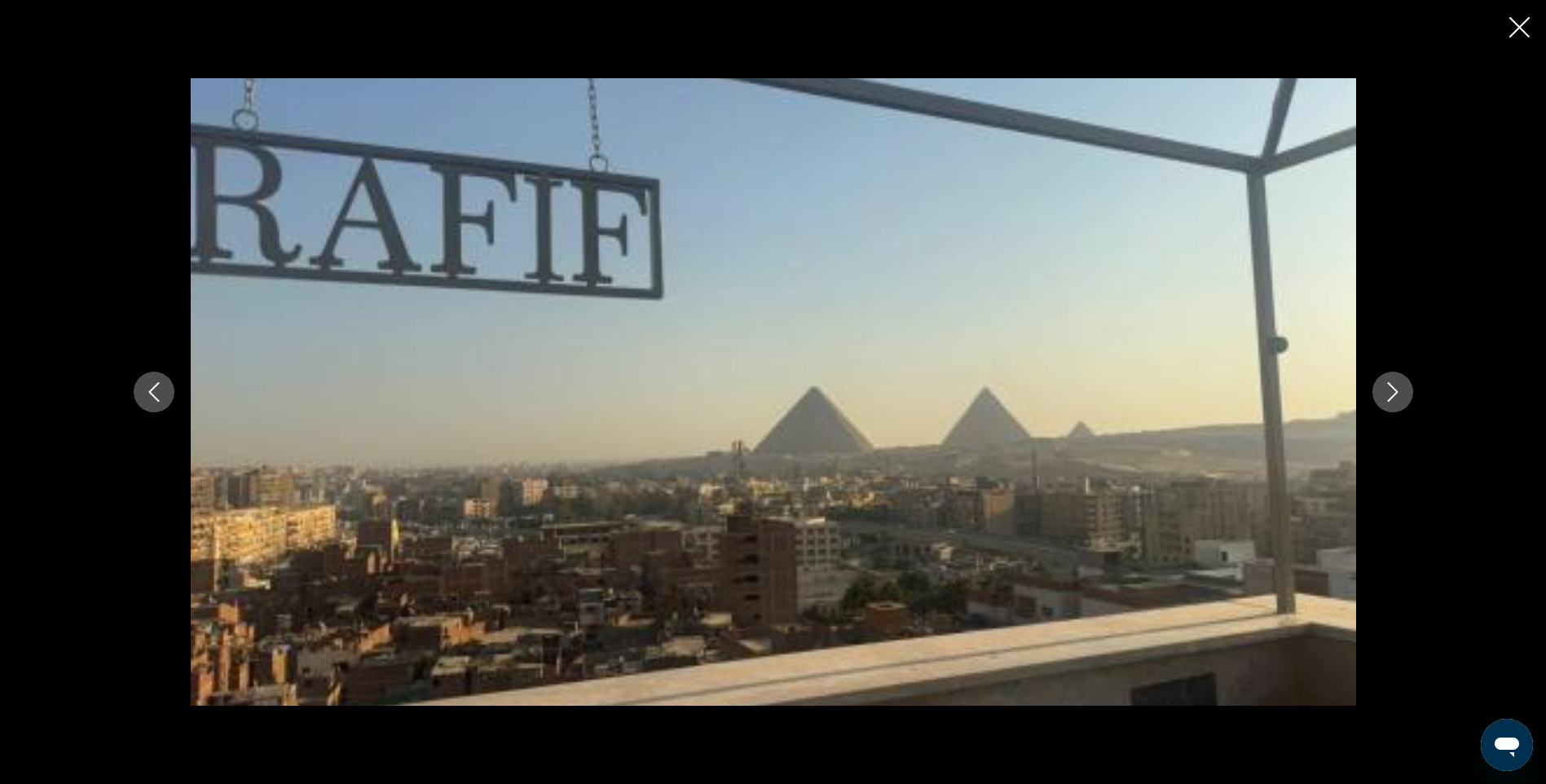
click at [1401, 393] on icon "Next image" at bounding box center [1393, 392] width 19 height 19
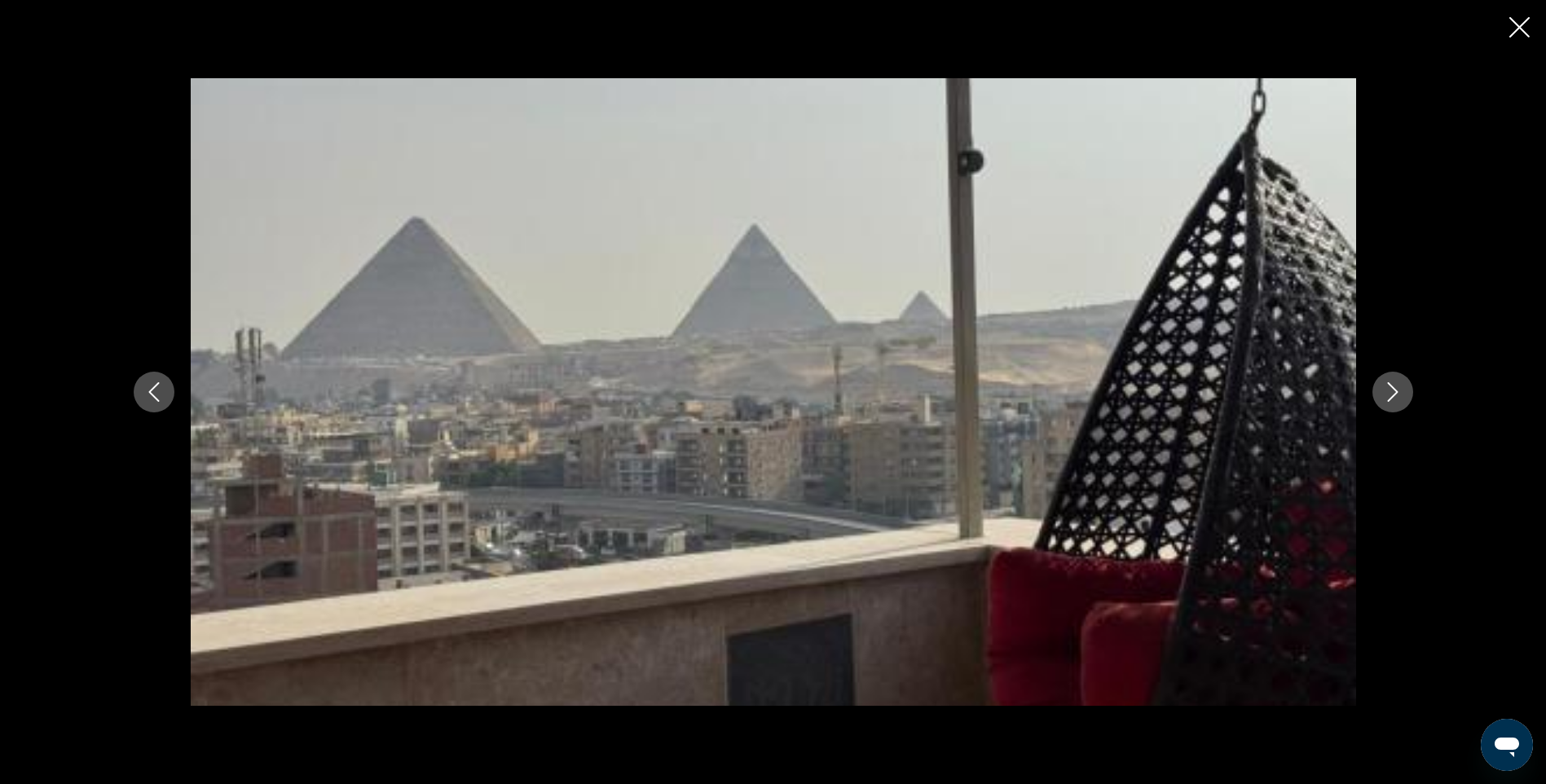
click at [1519, 28] on icon "Close slideshow" at bounding box center [1520, 26] width 20 height 20
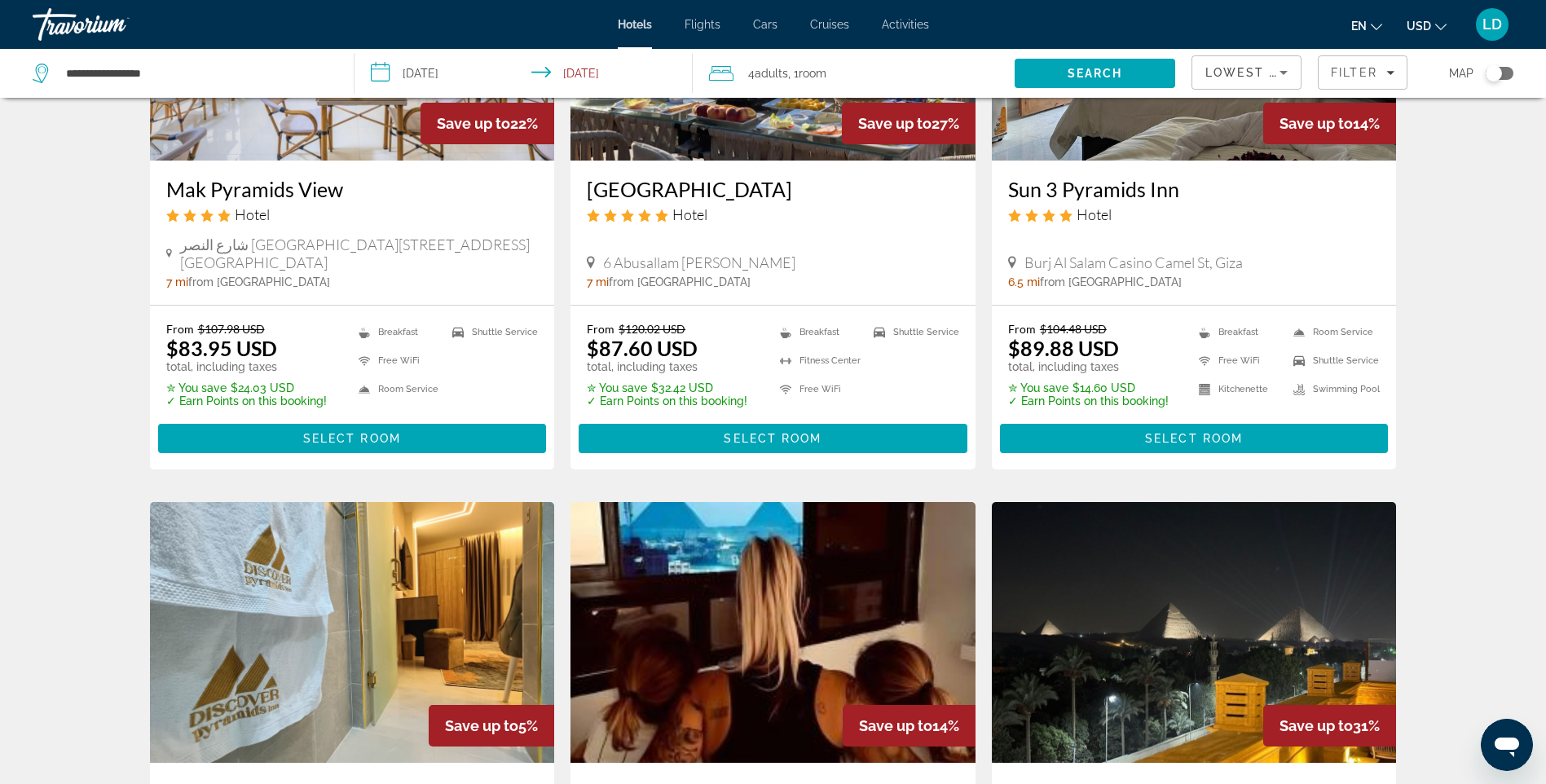
scroll to position [1989, 0]
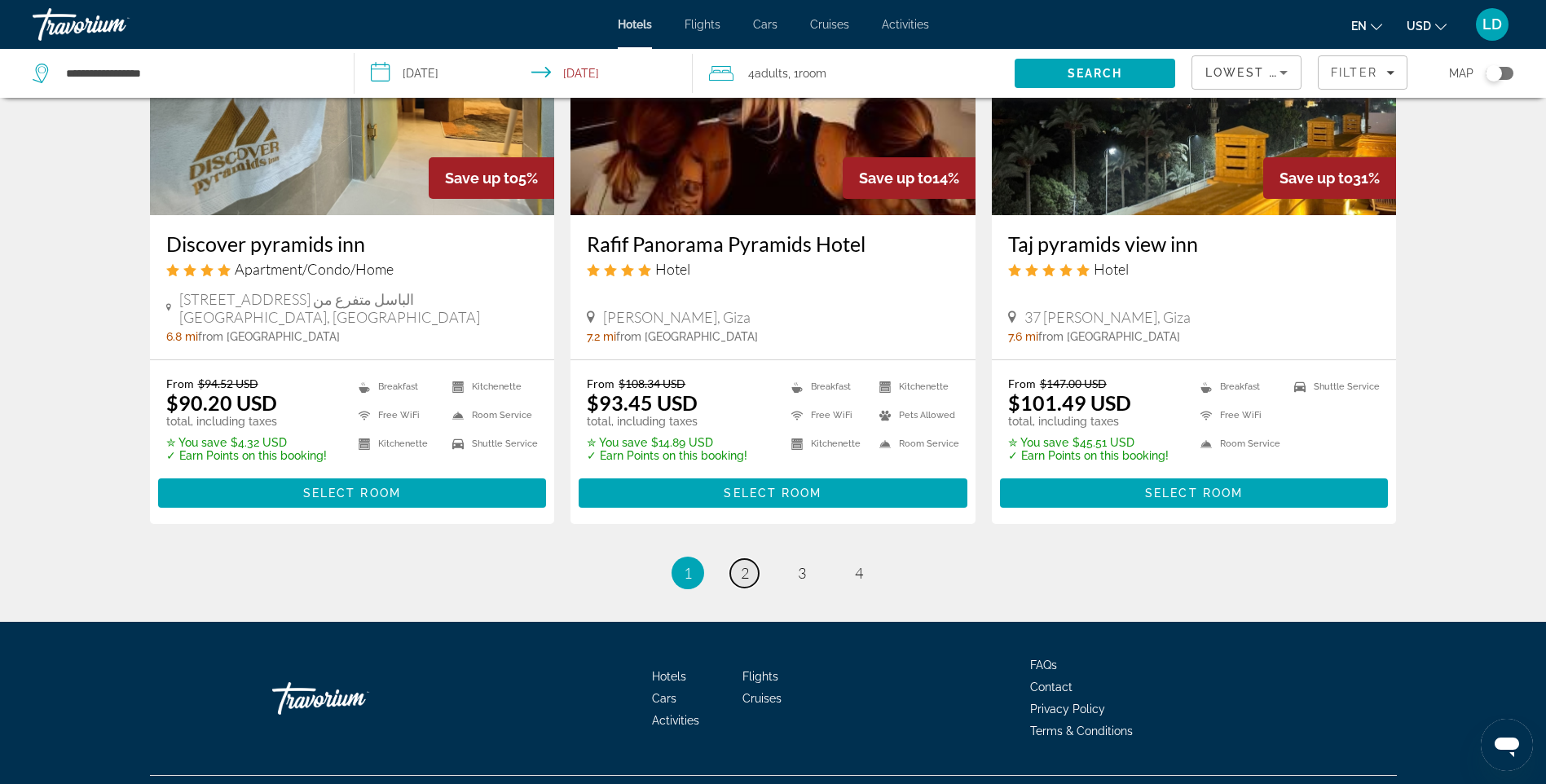
click at [748, 564] on span "2" at bounding box center [744, 573] width 8 height 18
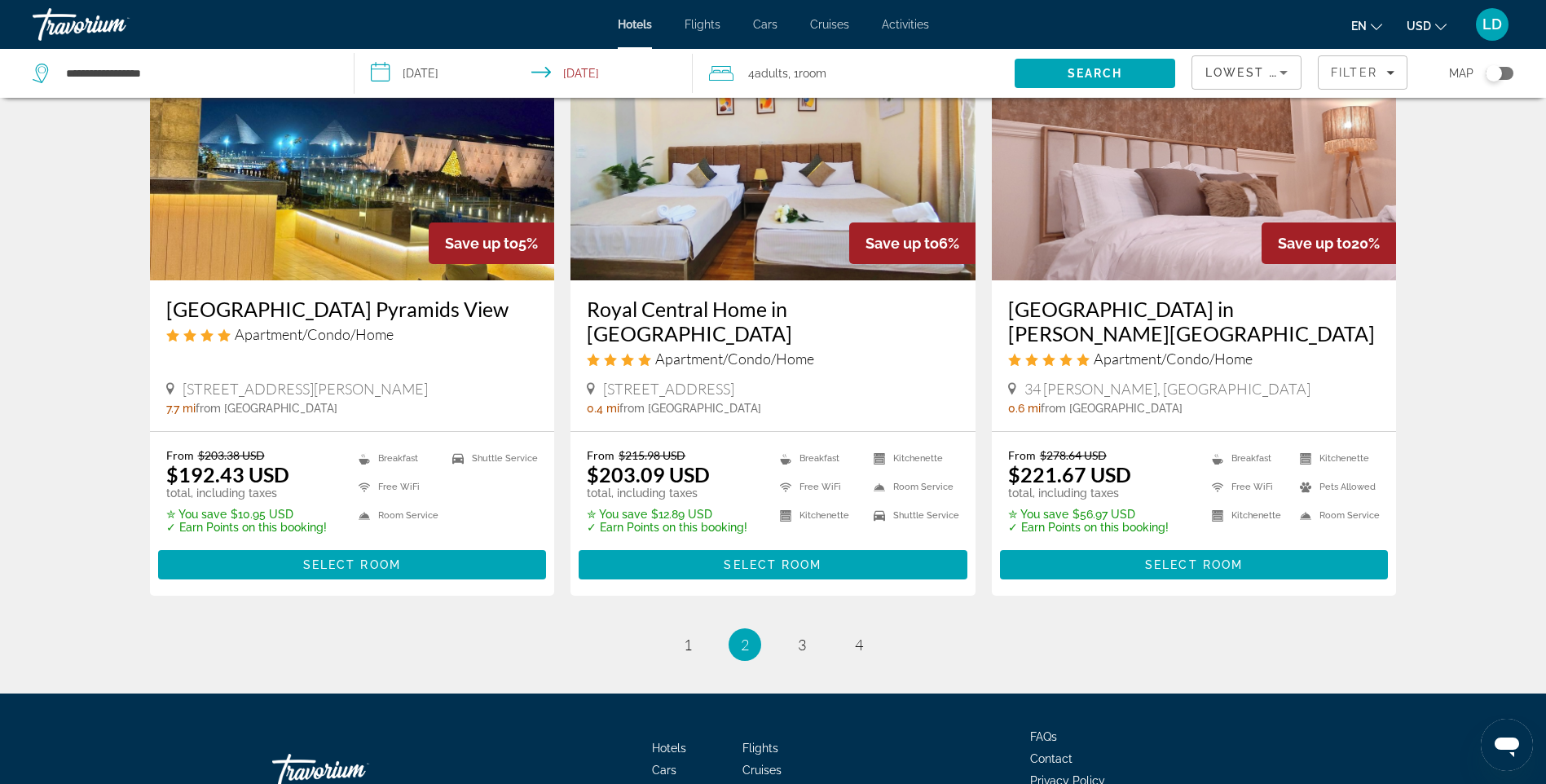
scroll to position [2014, 0]
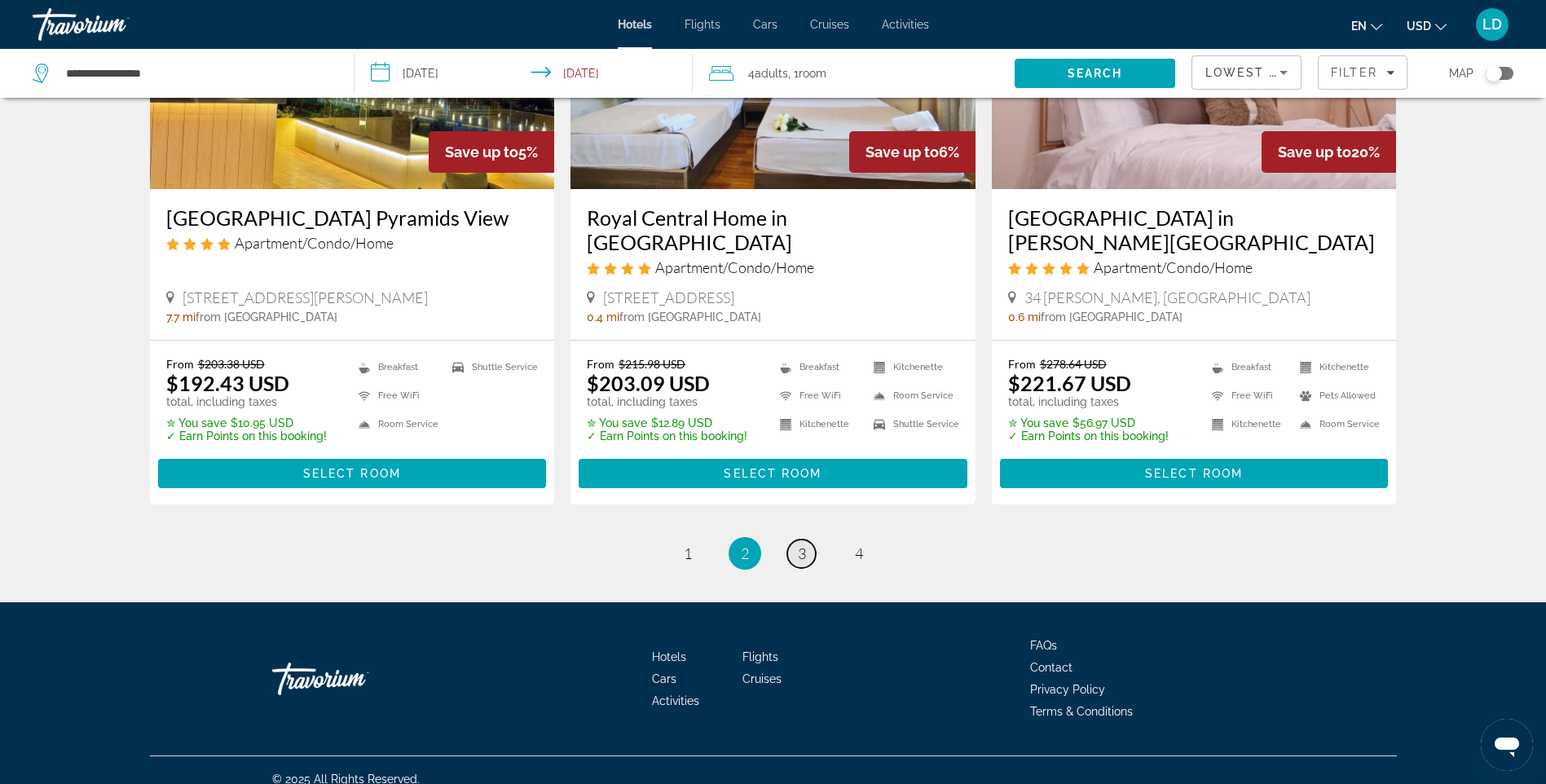
click at [806, 539] on link "page 3" at bounding box center [802, 553] width 28 height 28
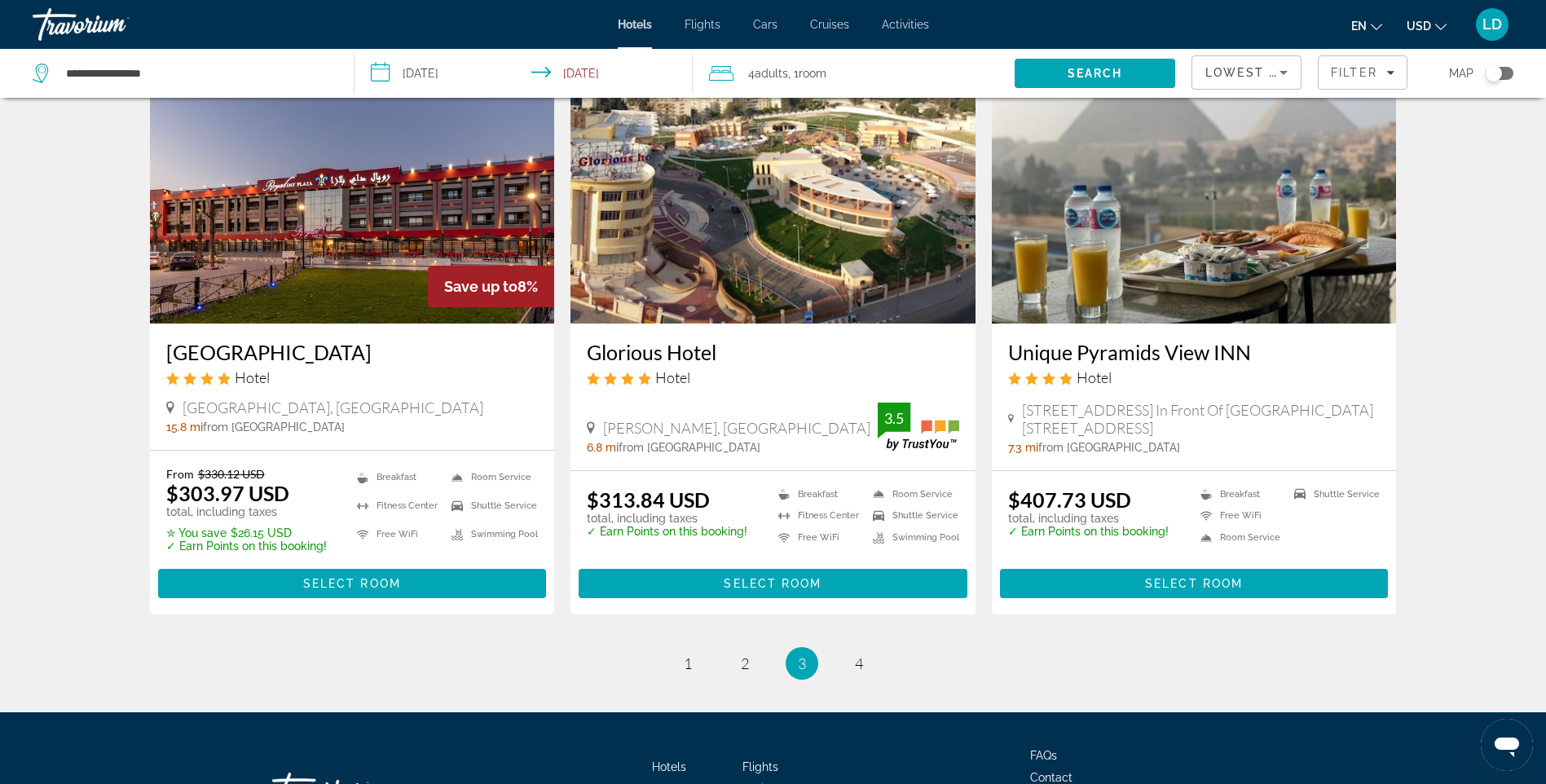
scroll to position [1875, 0]
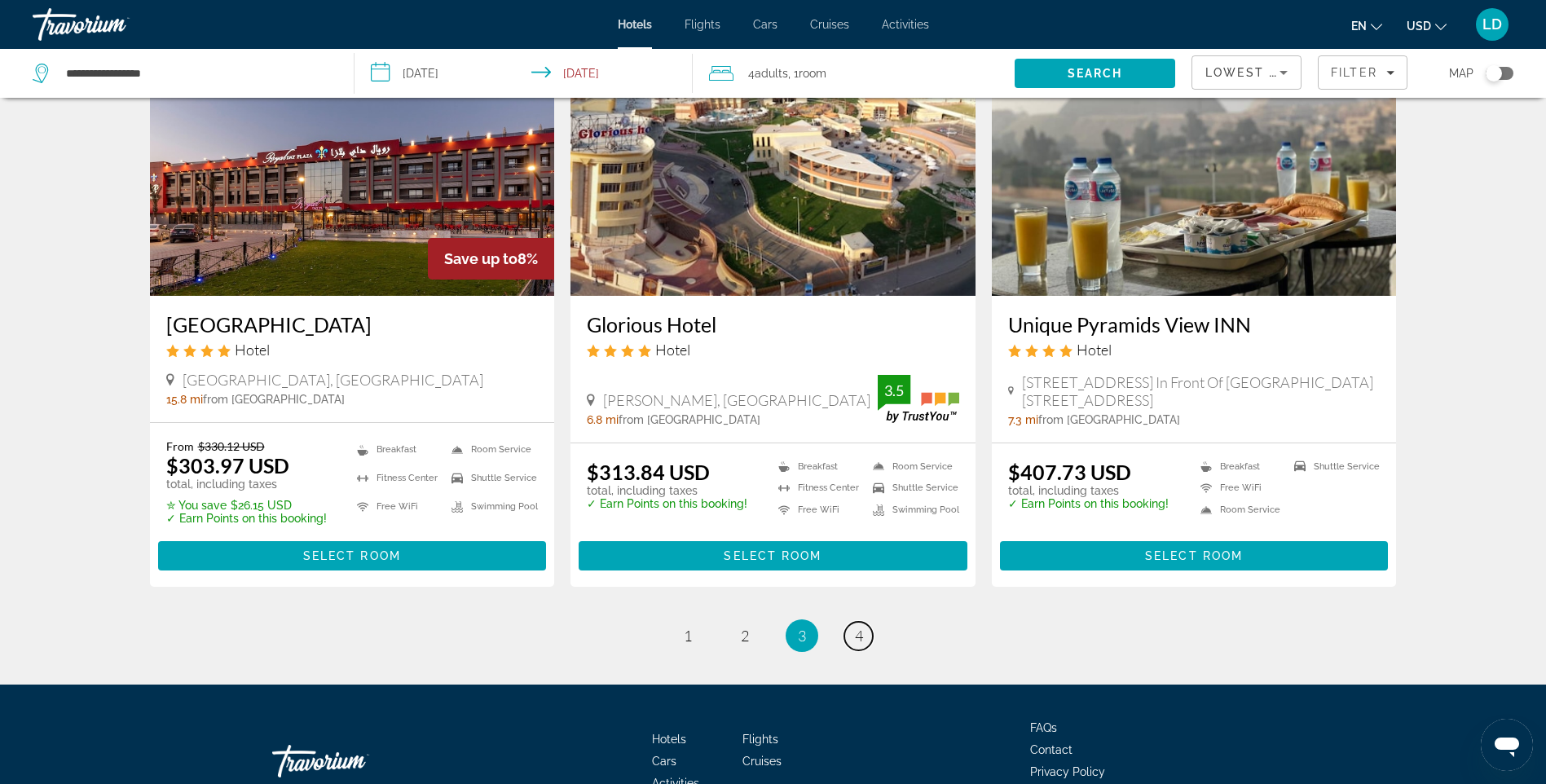
click at [855, 626] on span "4" at bounding box center [859, 635] width 8 height 18
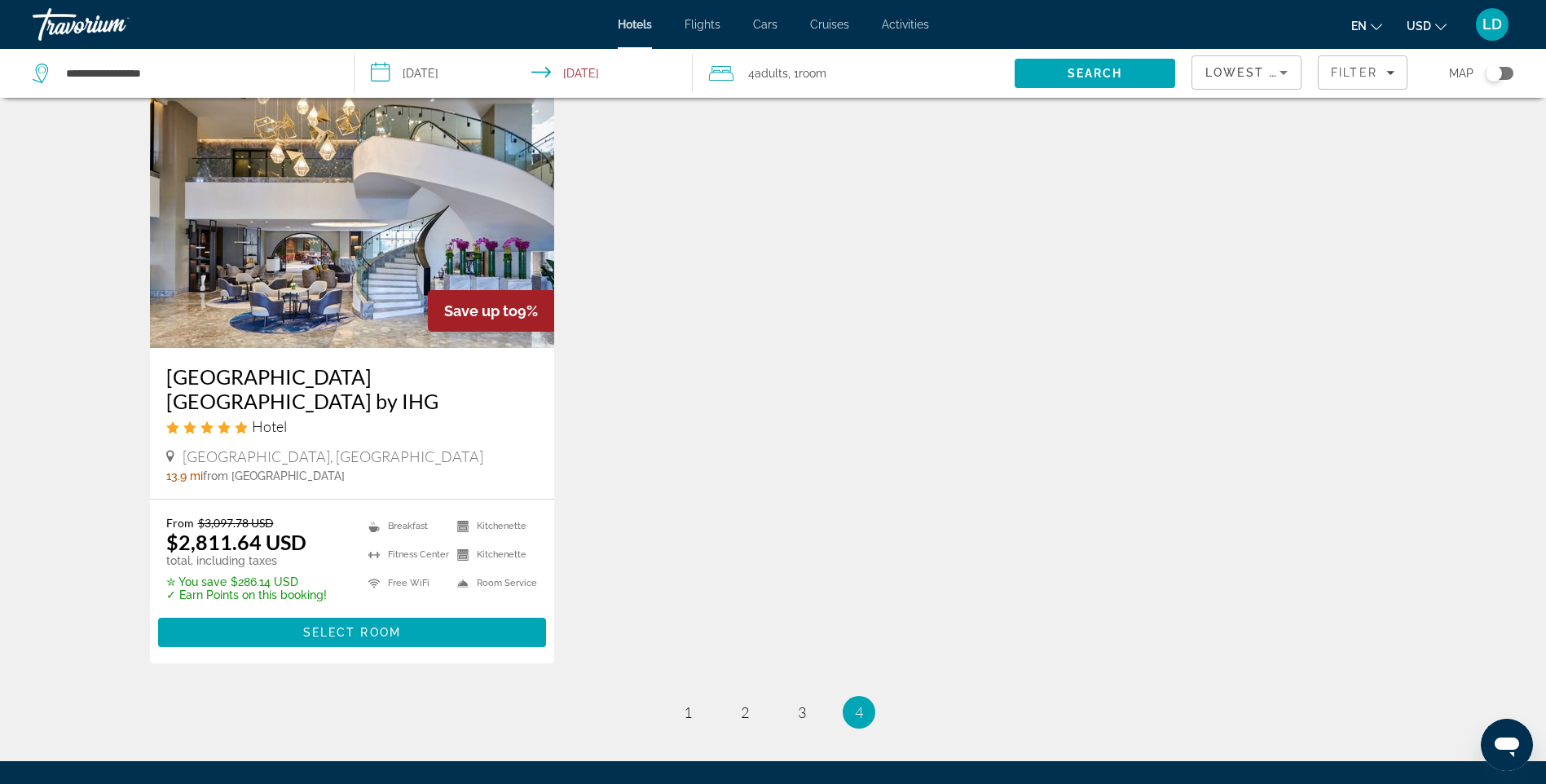
scroll to position [1956, 0]
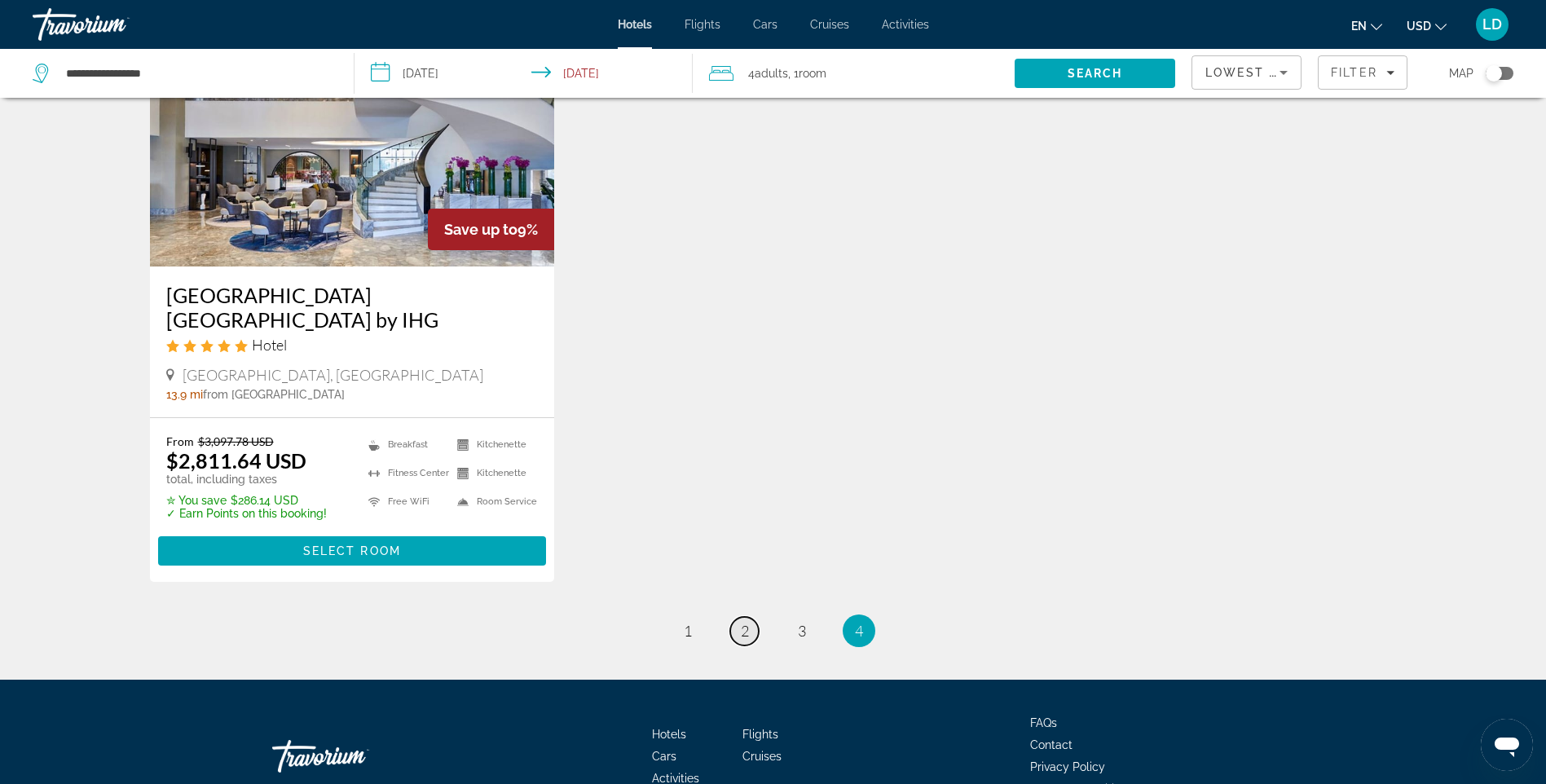
click at [751, 617] on link "page 2" at bounding box center [744, 631] width 28 height 28
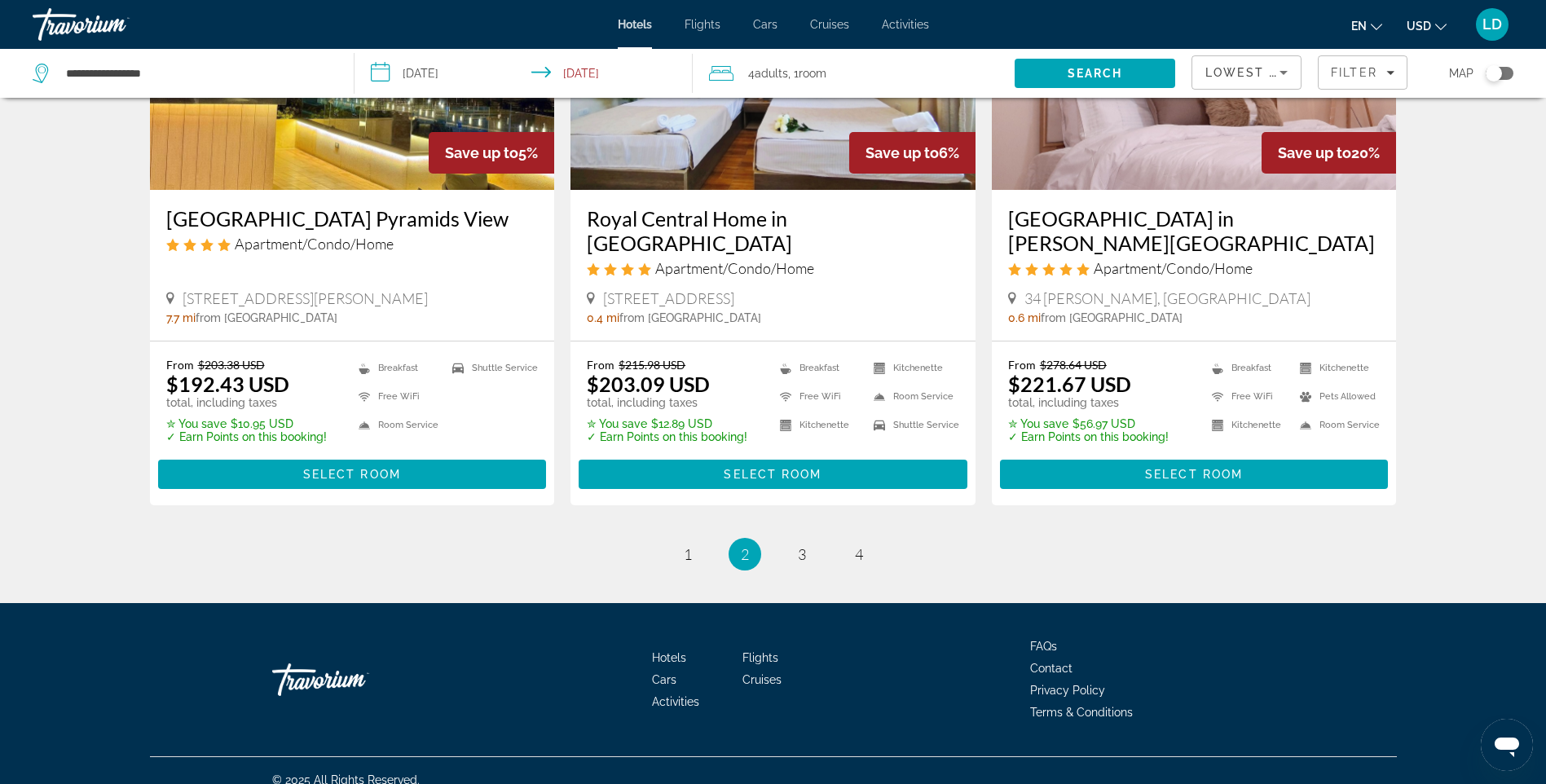
scroll to position [2014, 0]
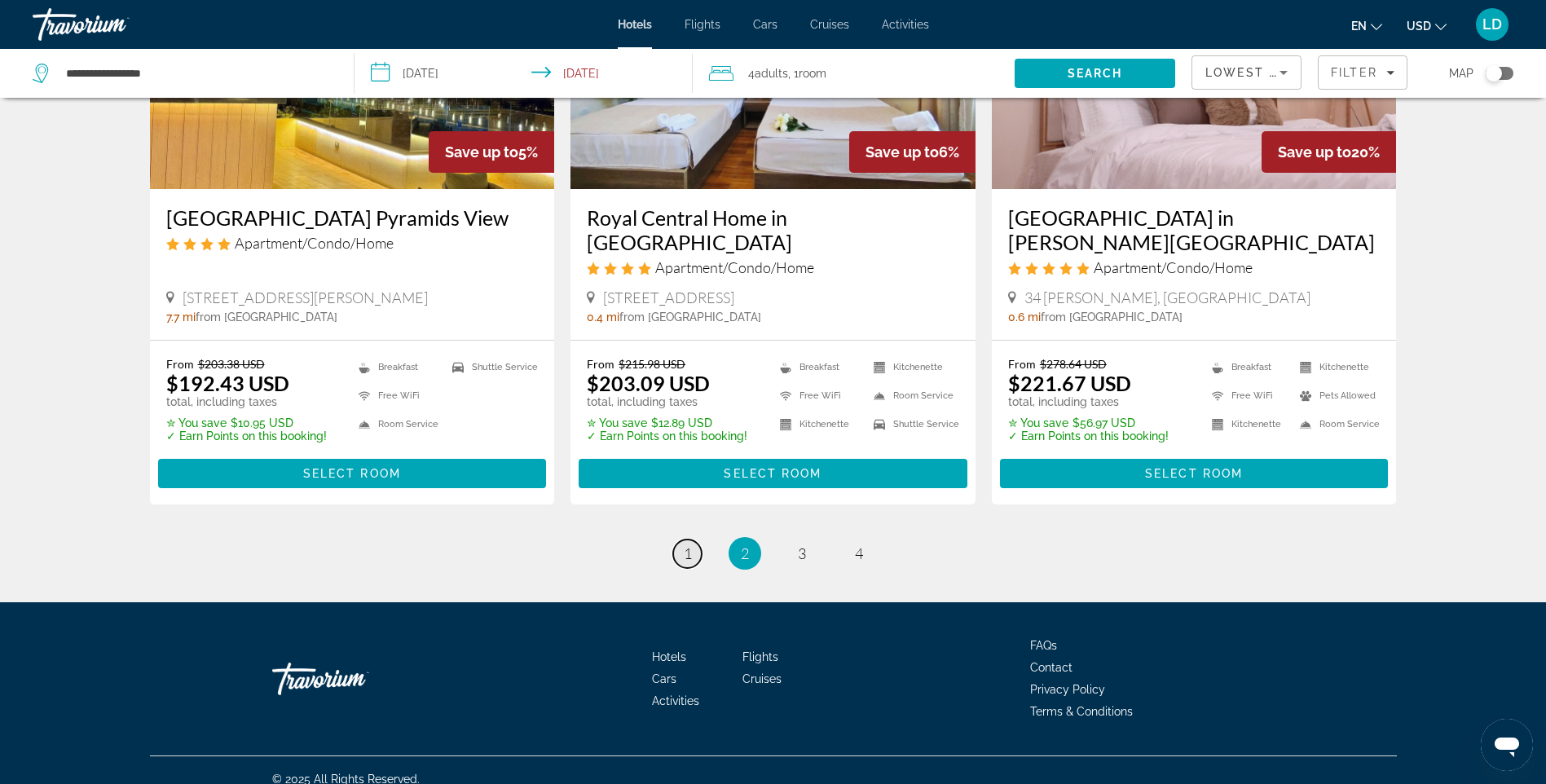
click at [687, 545] on span "1" at bounding box center [687, 553] width 8 height 18
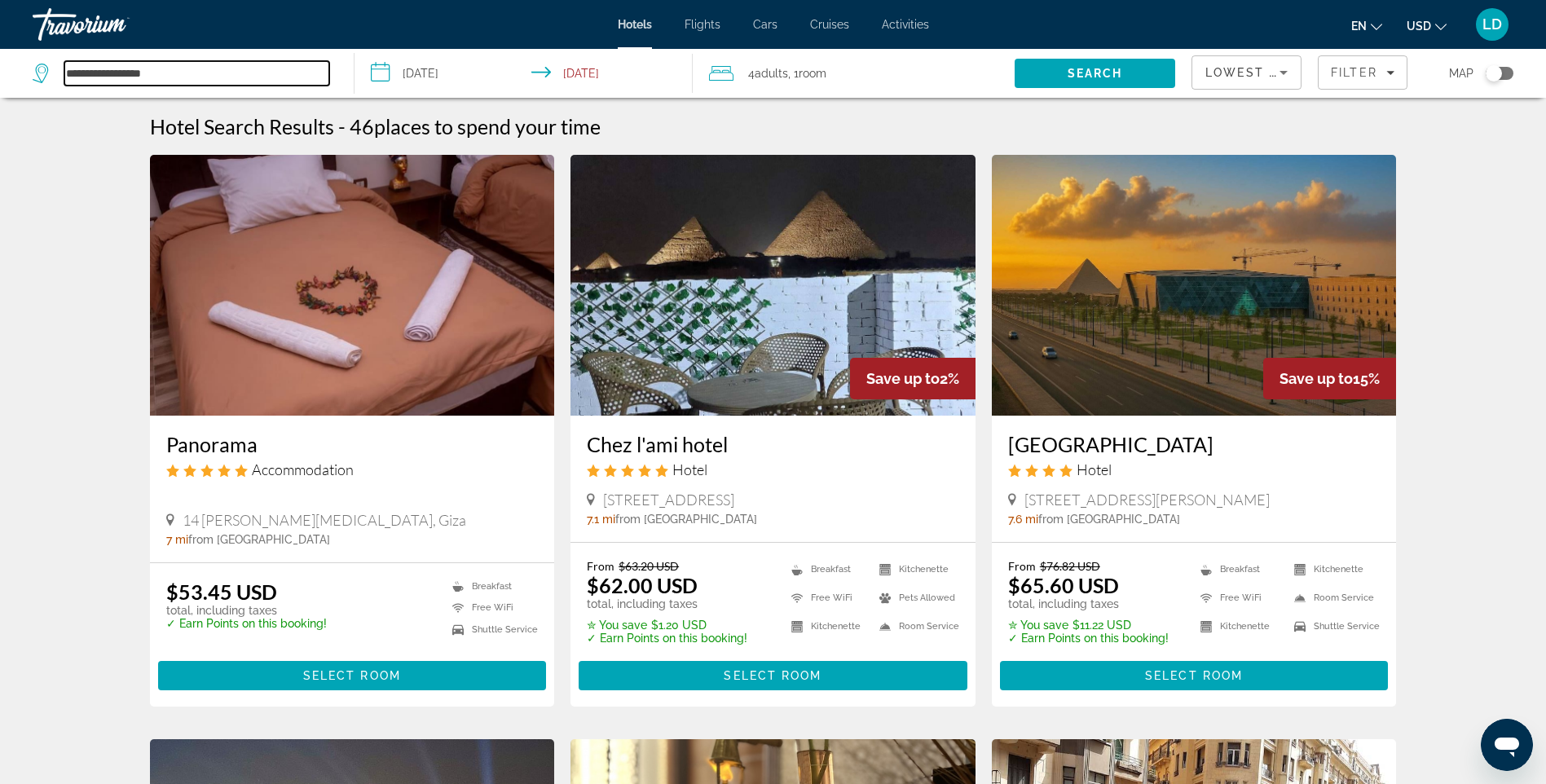
click at [150, 68] on input "**********" at bounding box center [196, 73] width 265 height 25
drag, startPoint x: 187, startPoint y: 73, endPoint x: 41, endPoint y: 72, distance: 146.0
click at [41, 72] on div "**********" at bounding box center [180, 73] width 297 height 25
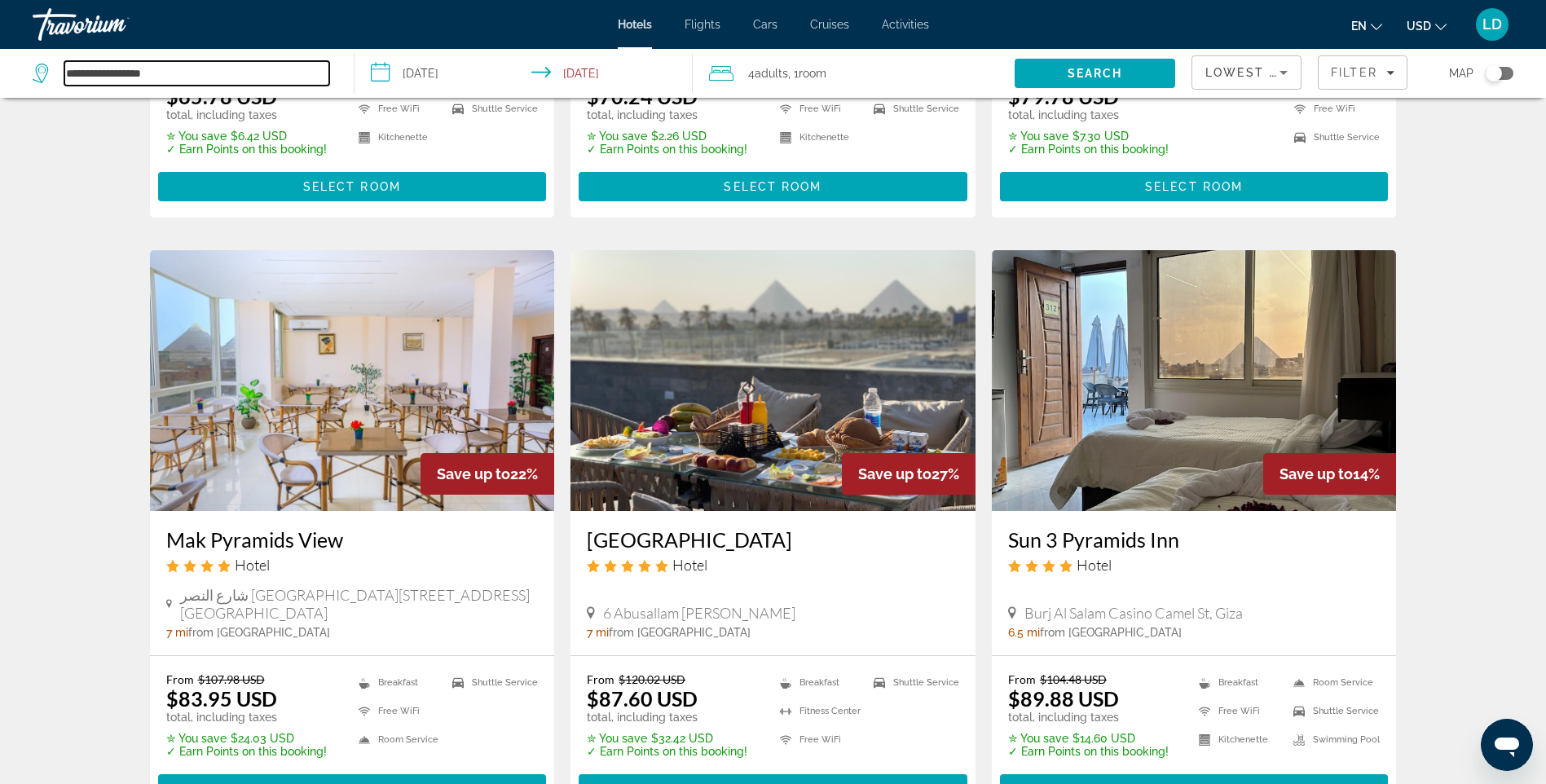
scroll to position [848, 0]
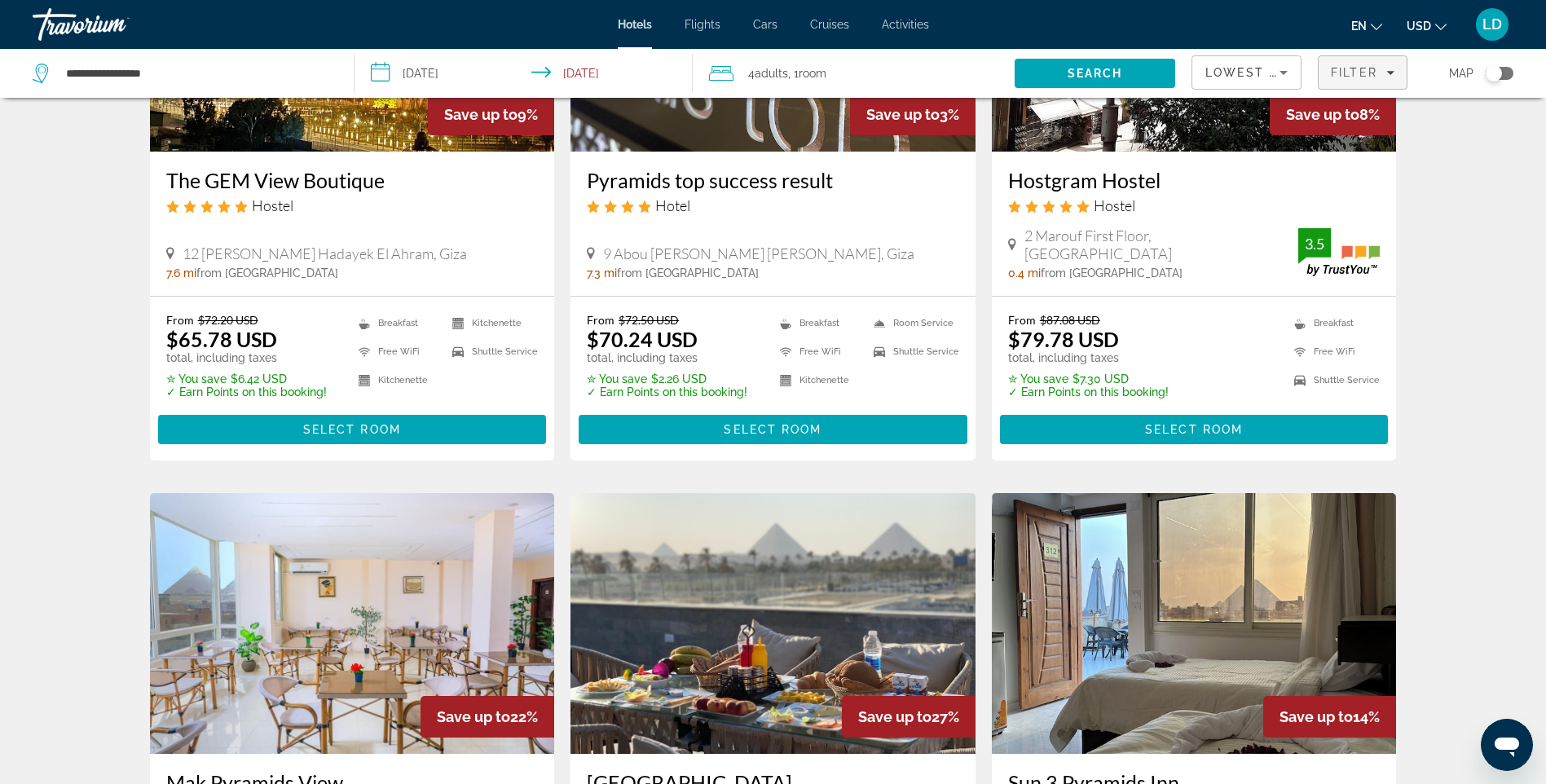
click at [1366, 70] on span "Filter" at bounding box center [1354, 72] width 47 height 13
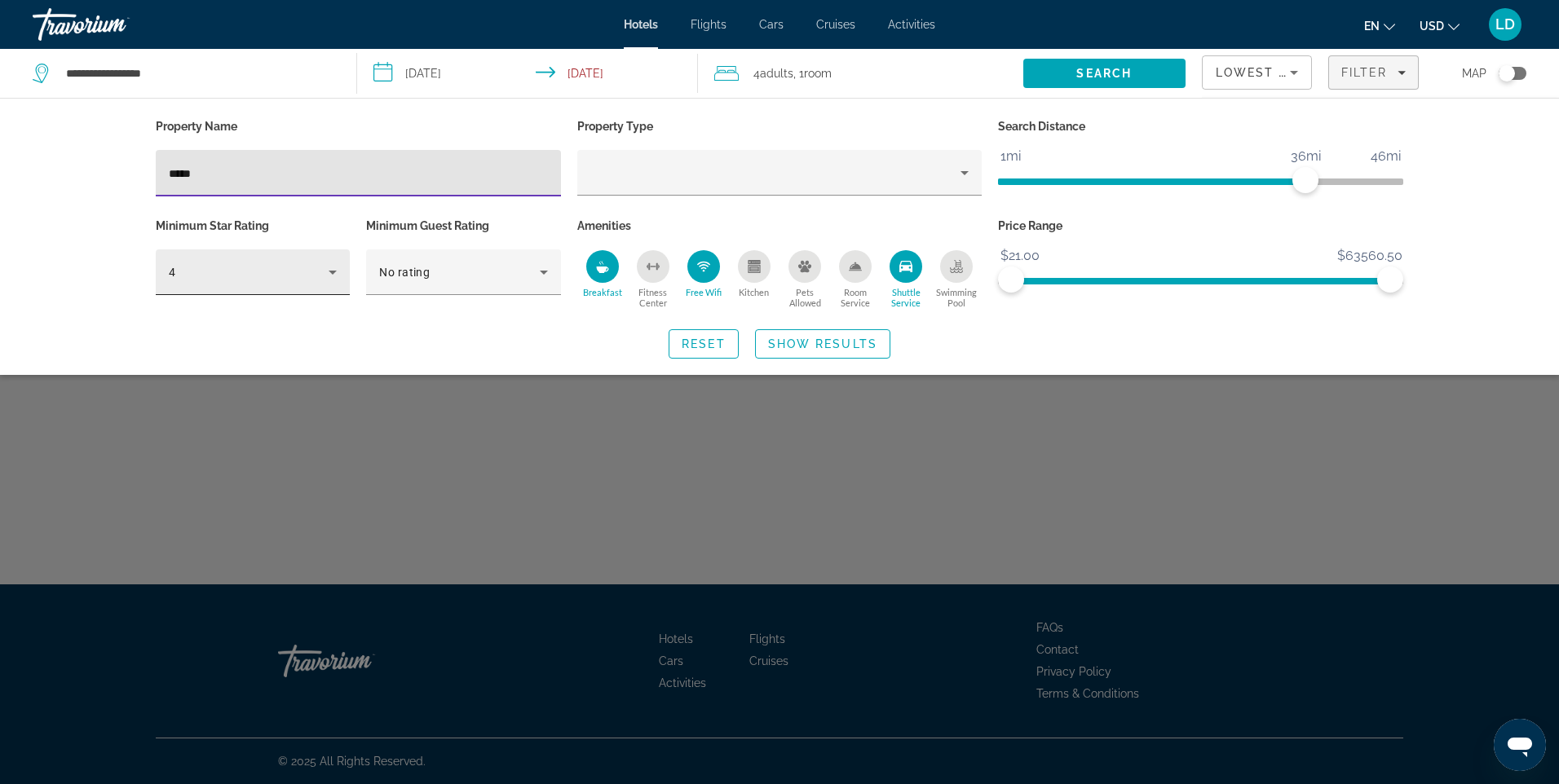
type input "*****"
click at [335, 275] on icon "Hotel Filters" at bounding box center [333, 272] width 19 height 19
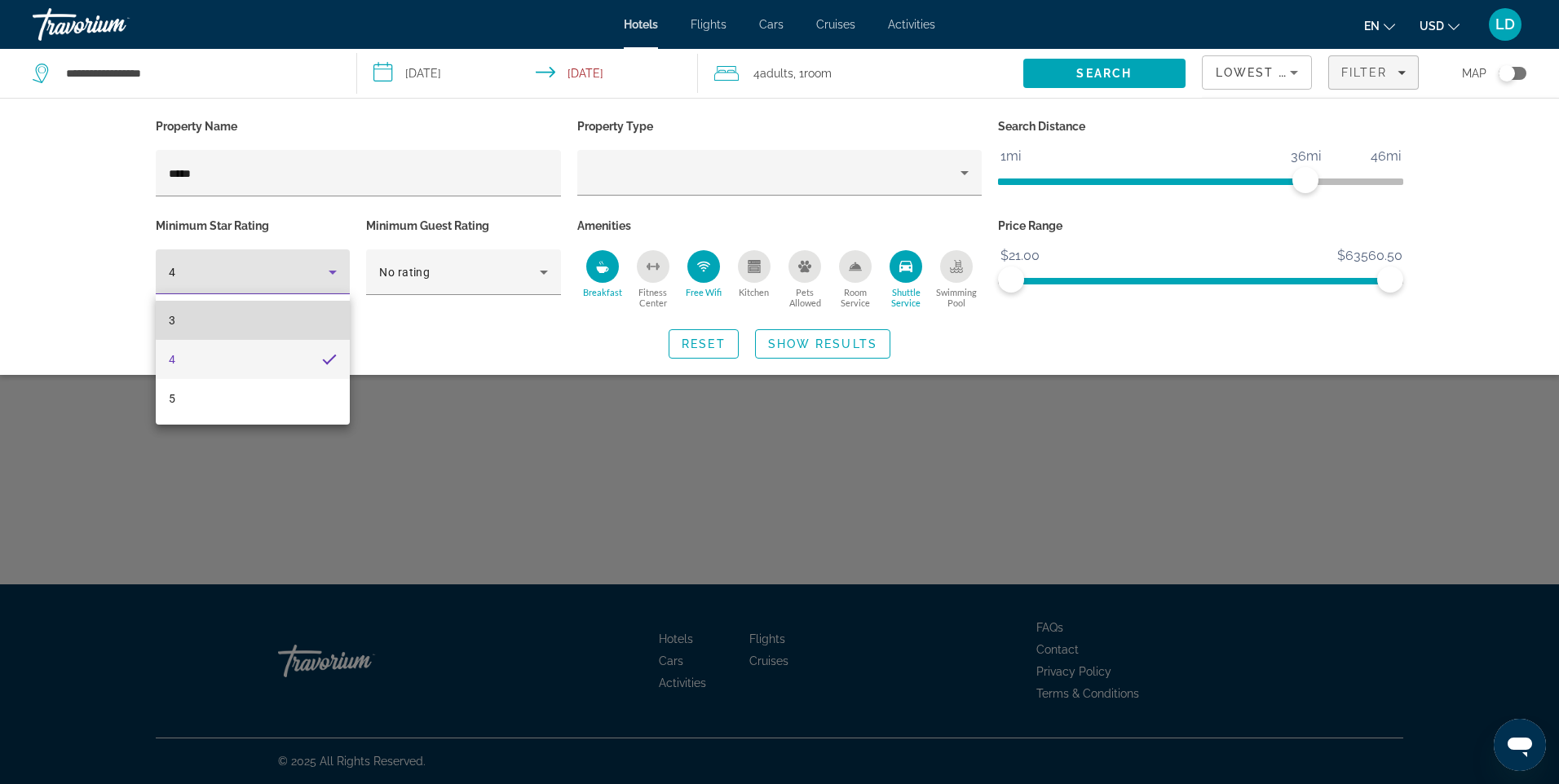
click at [290, 310] on mat-option "3" at bounding box center [253, 320] width 194 height 39
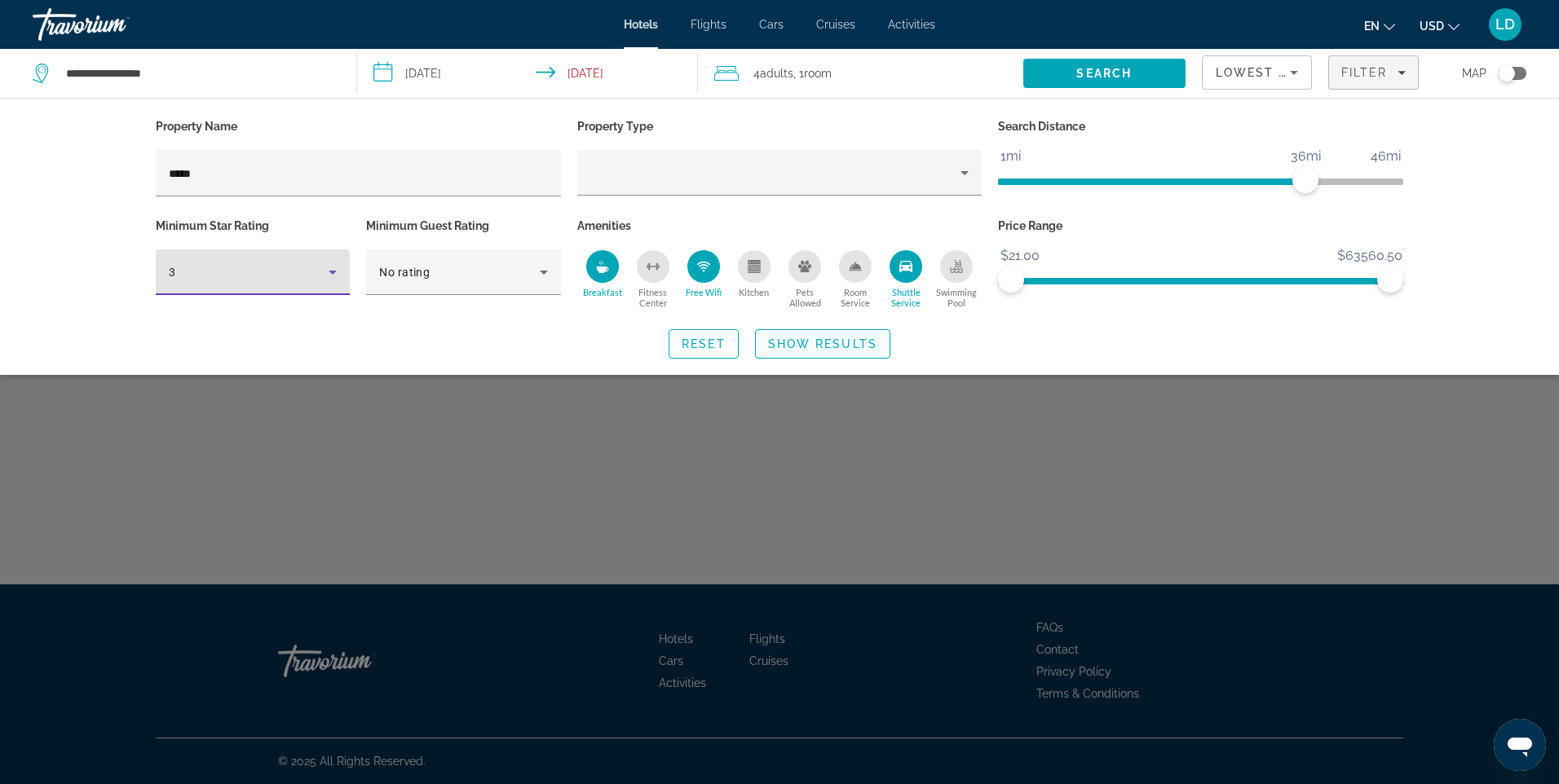
click at [811, 350] on span "Search widget" at bounding box center [823, 344] width 134 height 39
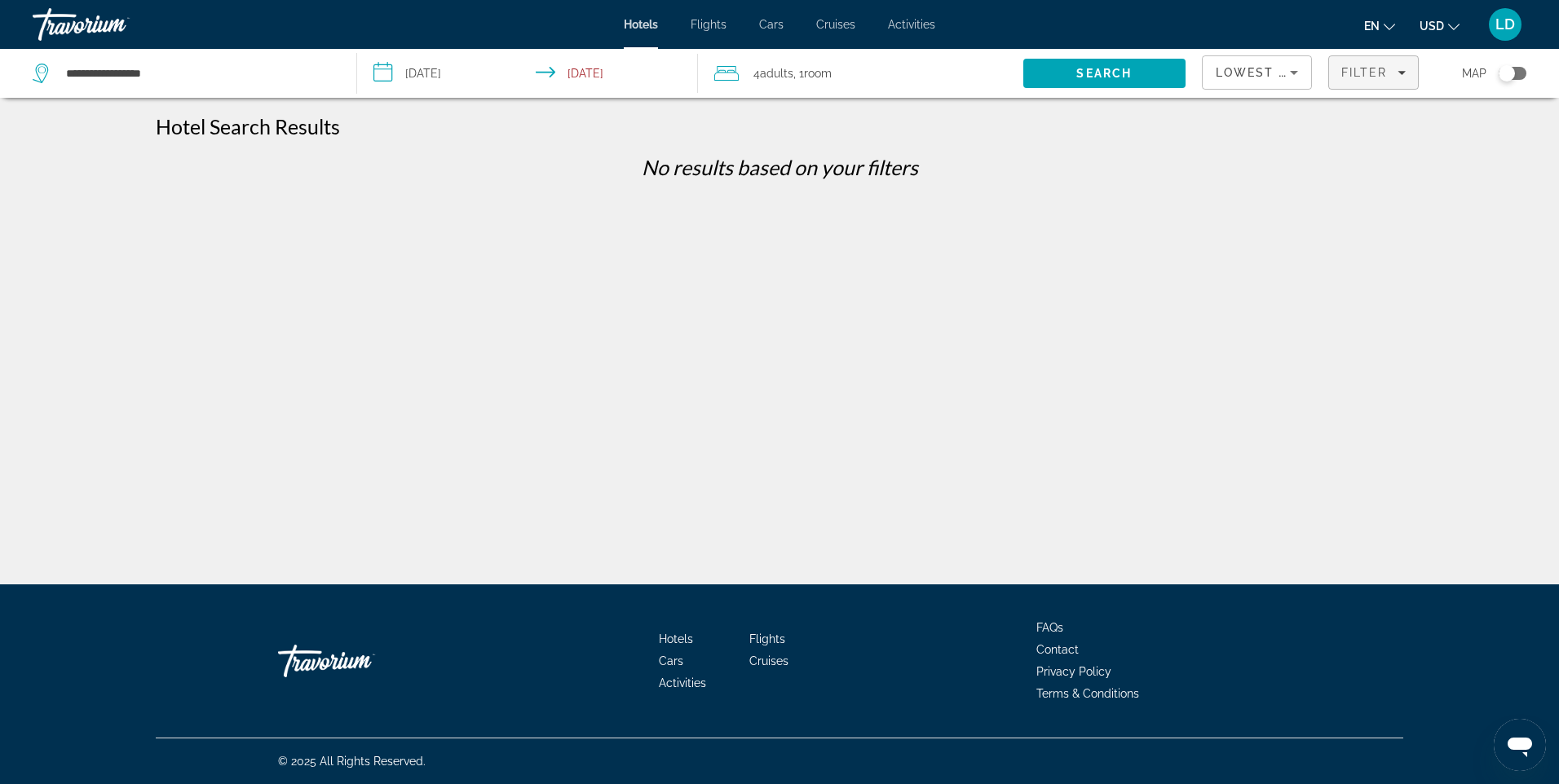
click at [1367, 71] on span "Filter" at bounding box center [1364, 72] width 47 height 13
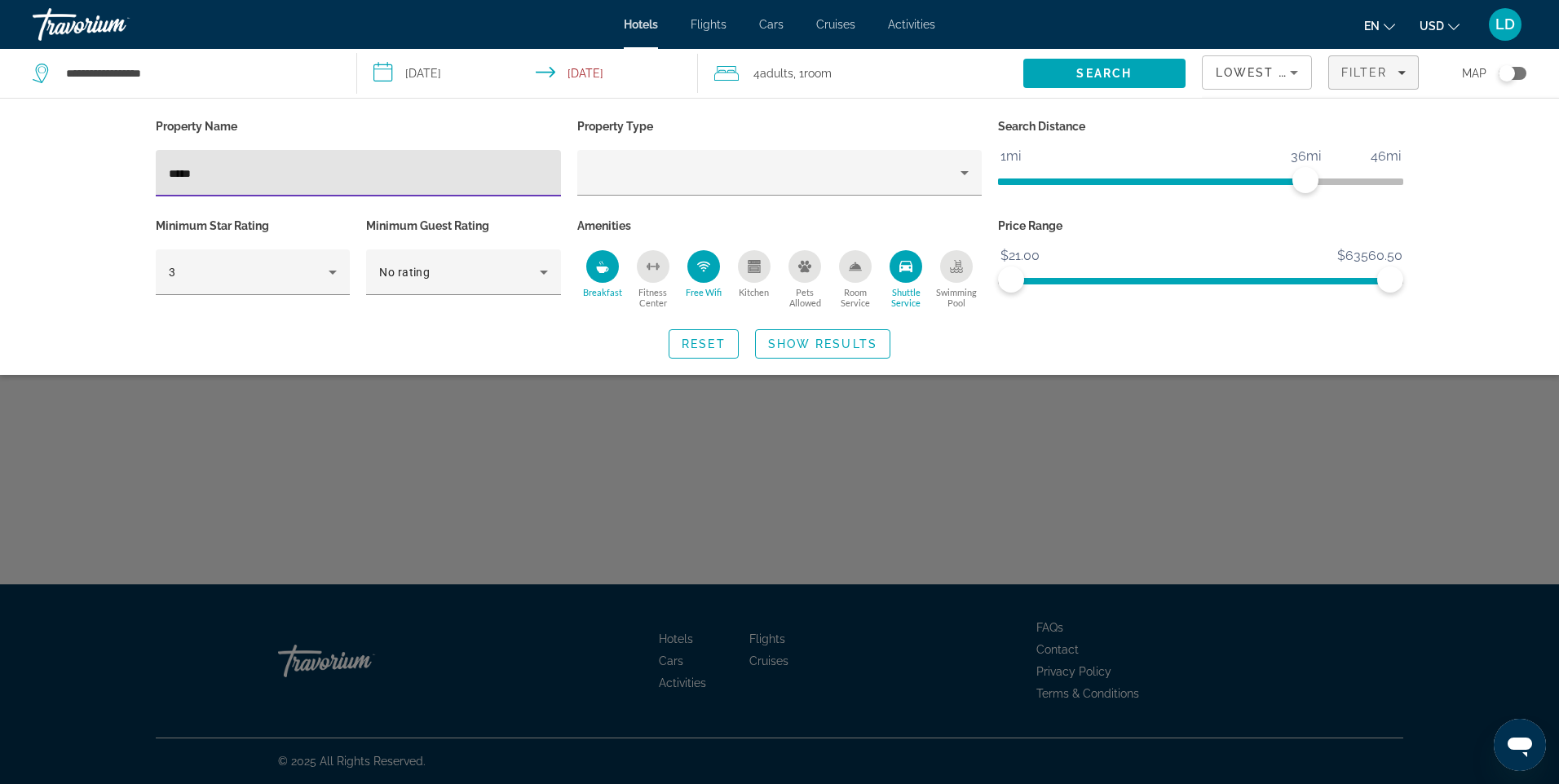
click at [257, 167] on input "*****" at bounding box center [358, 173] width 379 height 19
type input "*"
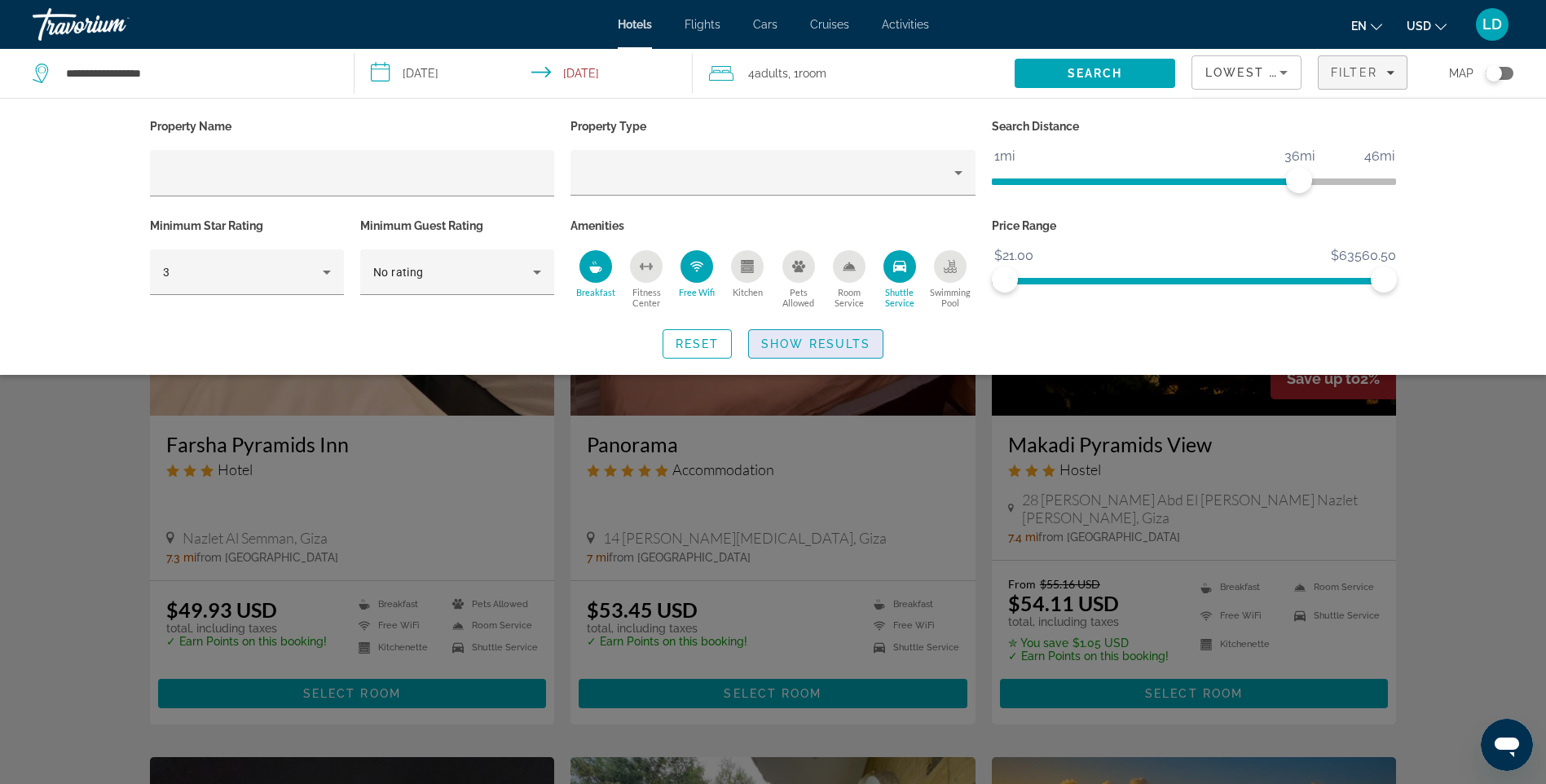
click at [817, 334] on span "Search widget" at bounding box center [816, 344] width 134 height 39
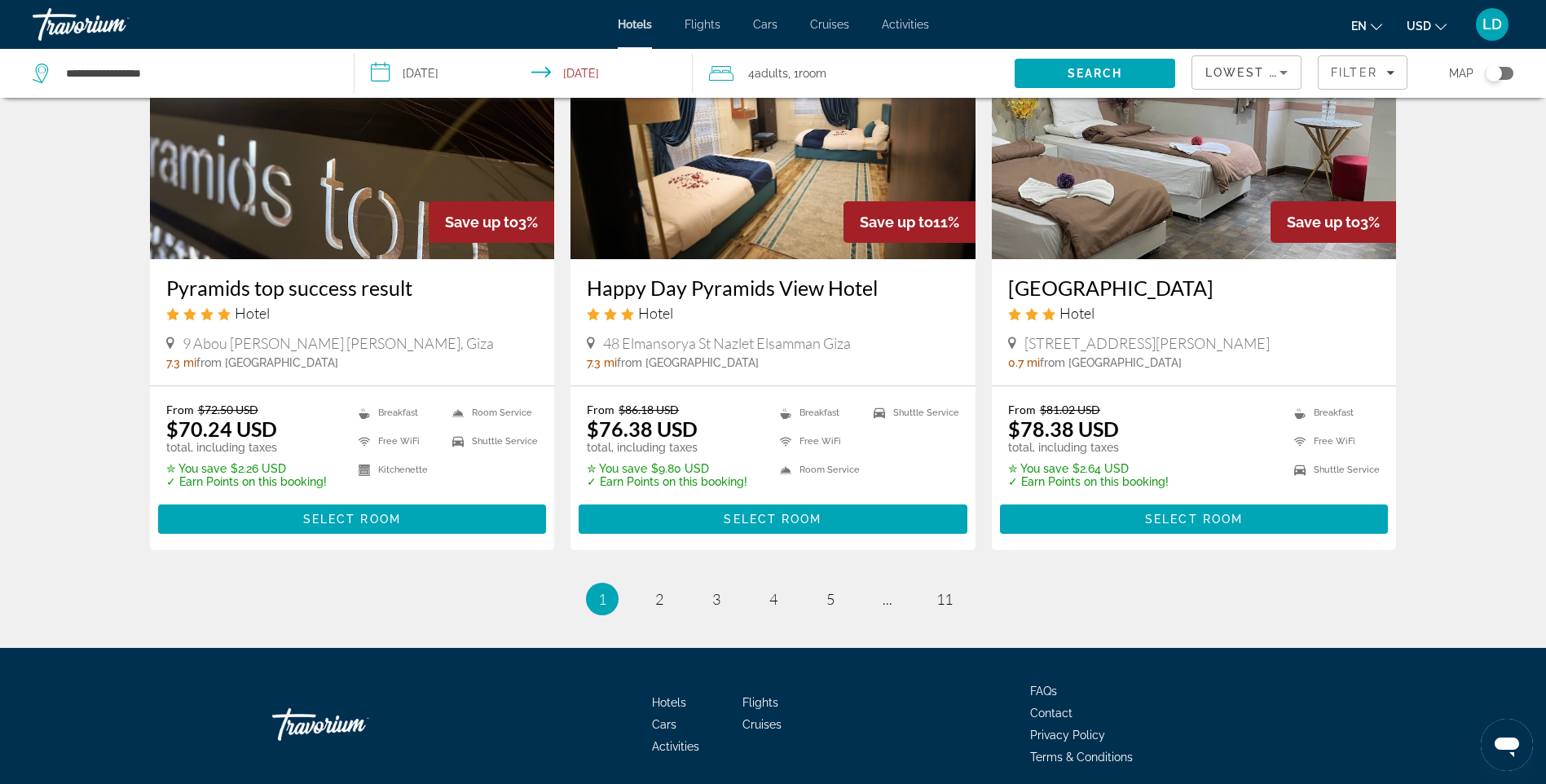
scroll to position [1991, 0]
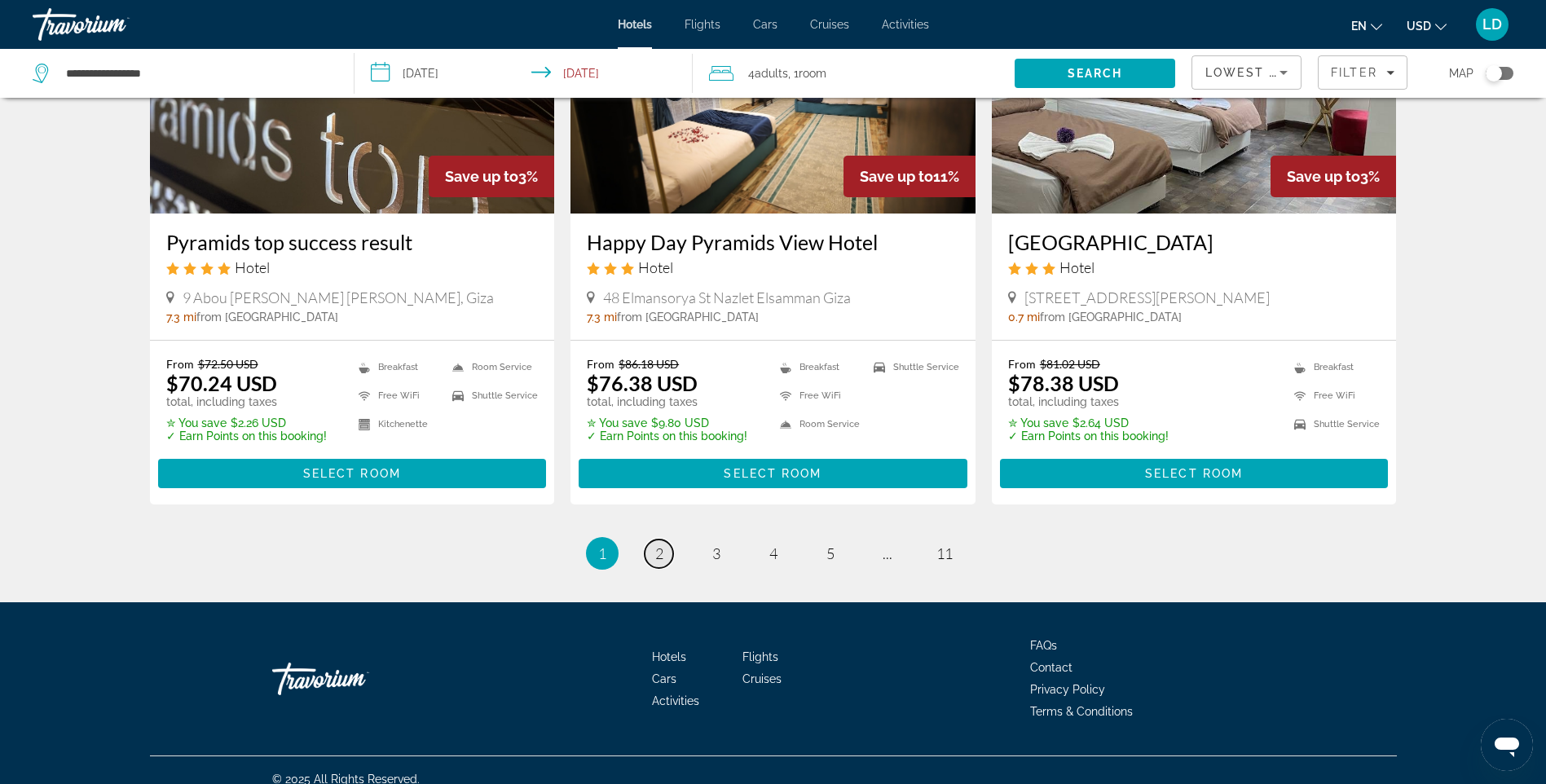
click at [664, 539] on link "page 2" at bounding box center [659, 553] width 28 height 28
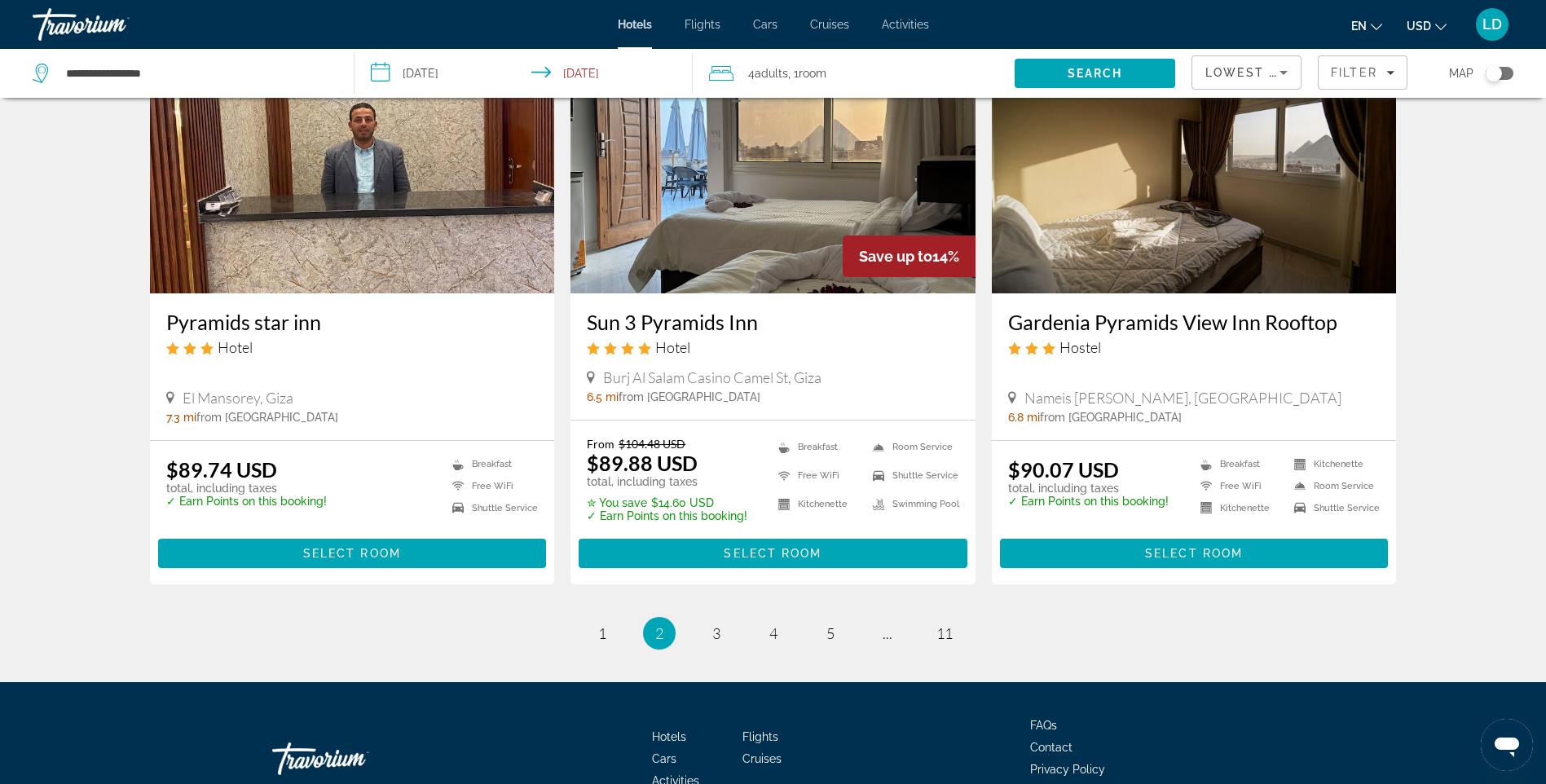
scroll to position [1956, 0]
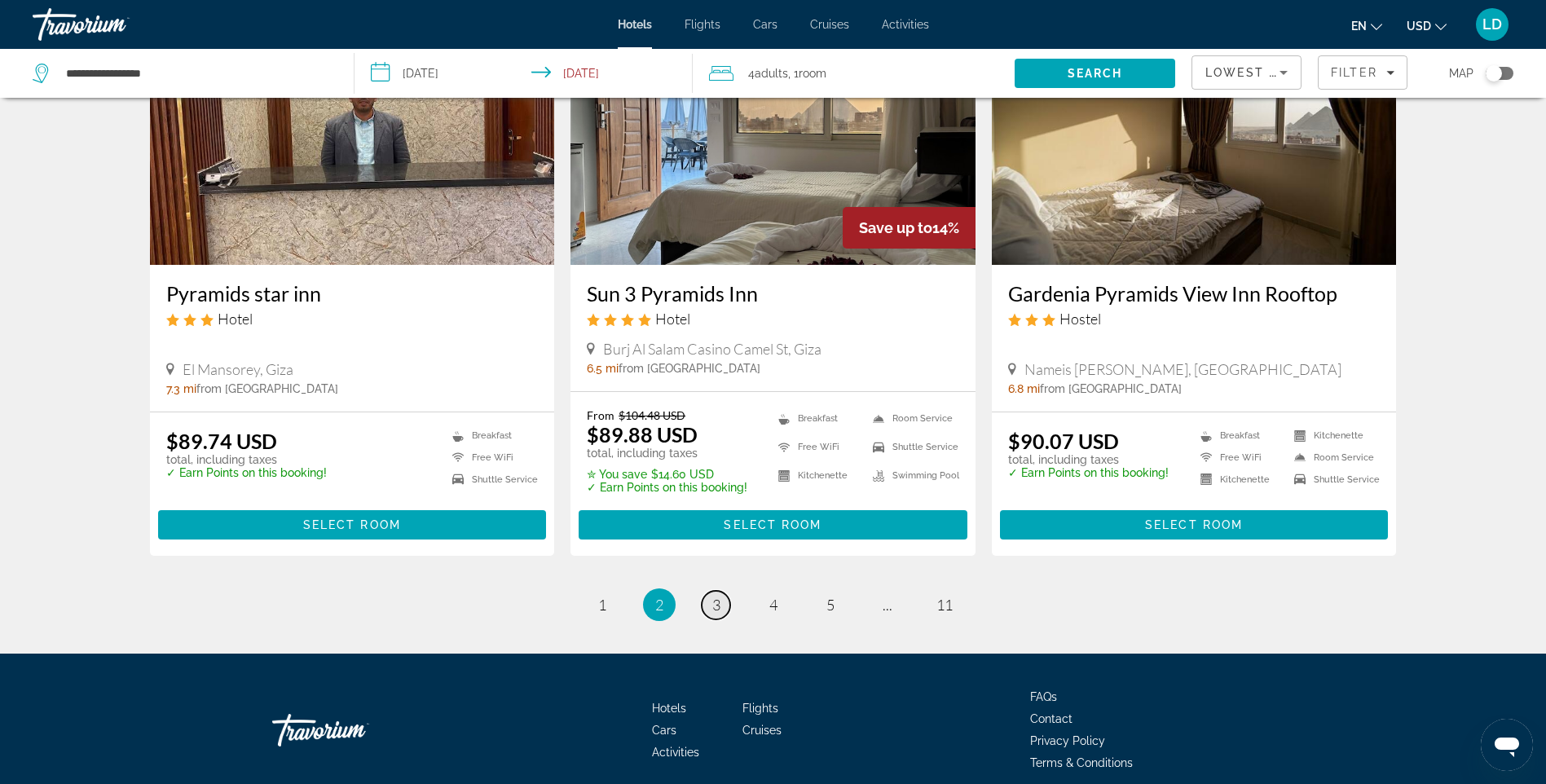
click at [719, 596] on span "3" at bounding box center [716, 604] width 8 height 18
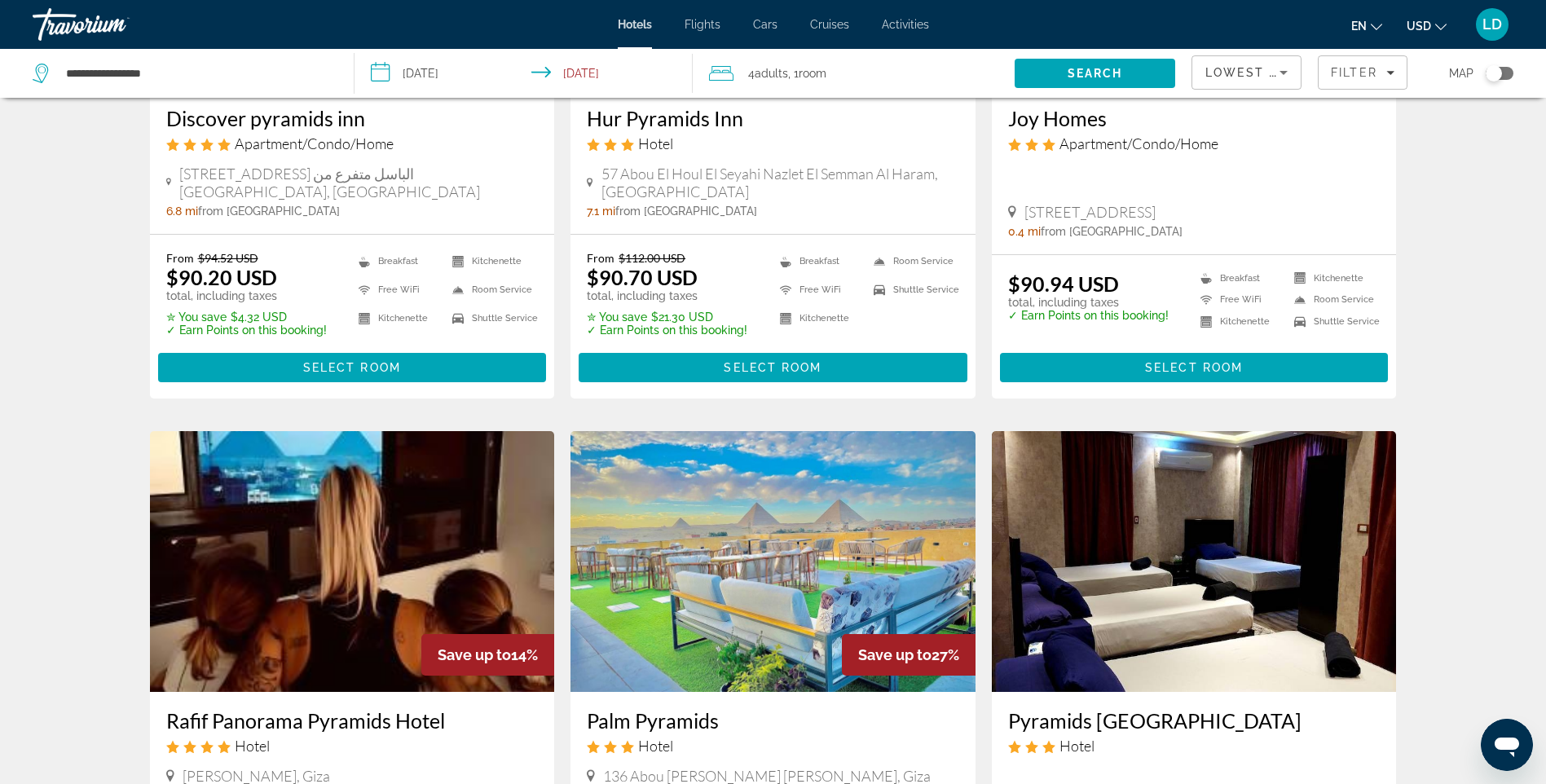
scroll to position [570, 0]
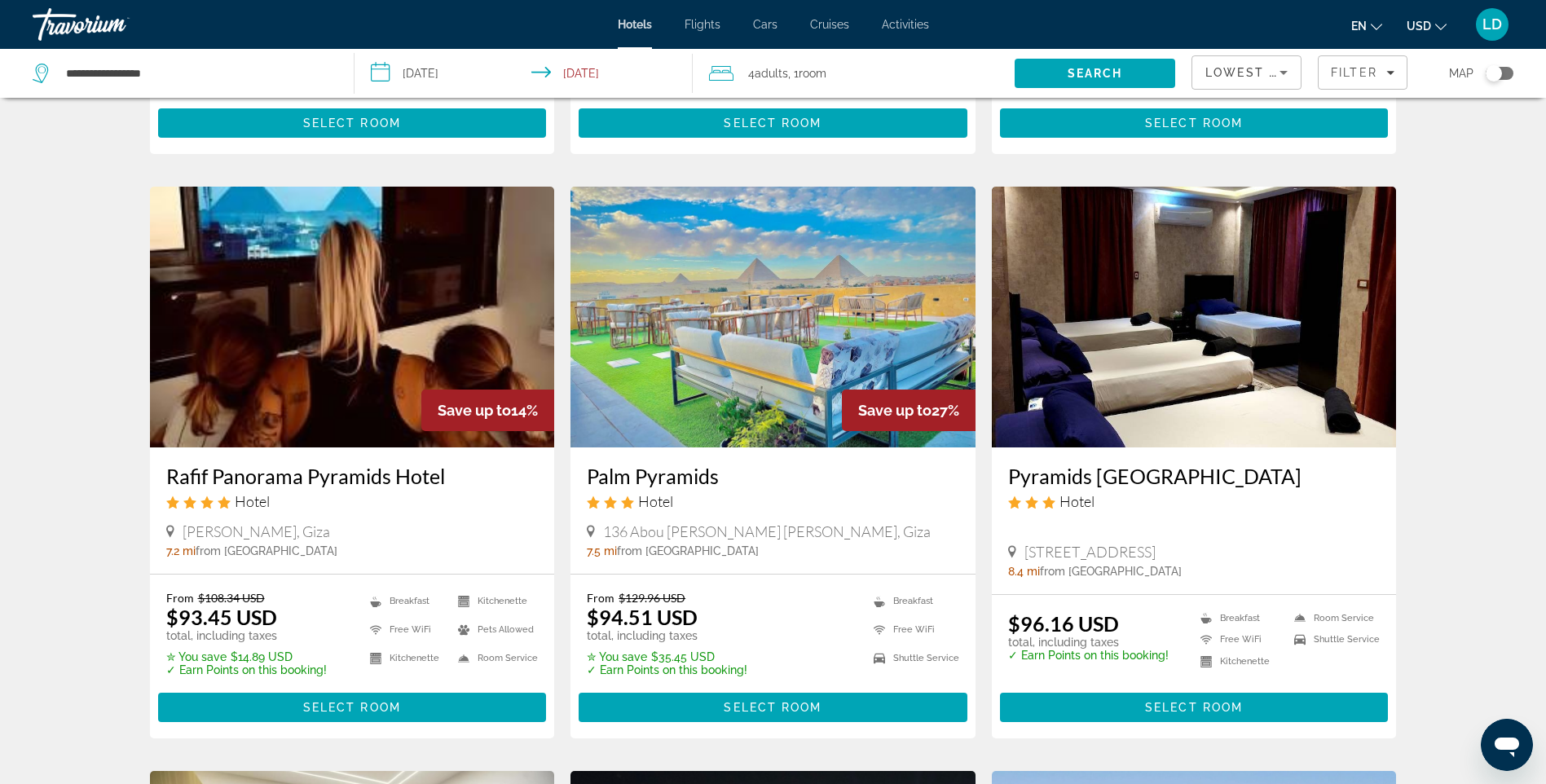
click at [791, 341] on img "Main content" at bounding box center [773, 317] width 405 height 260
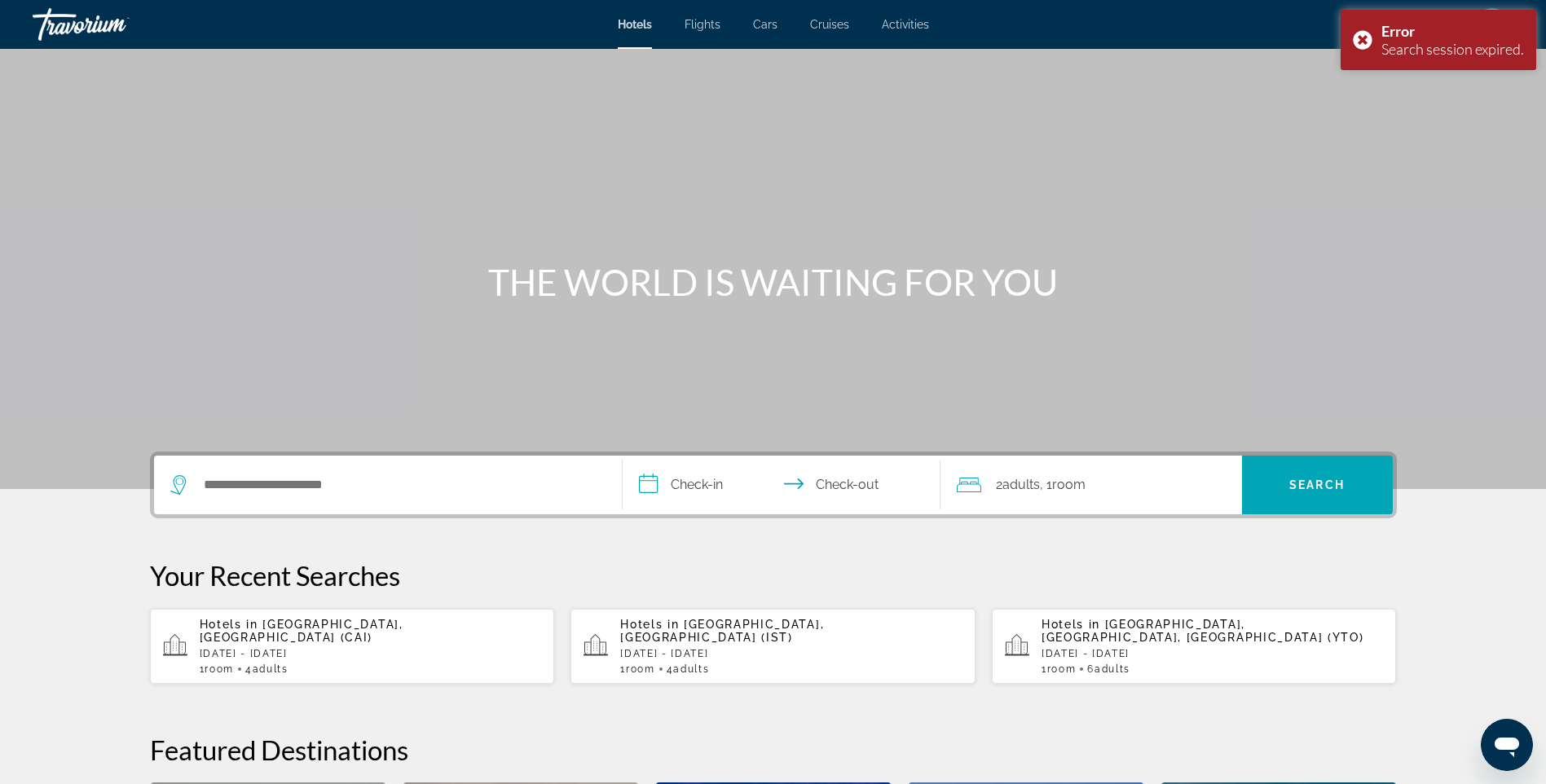
click at [330, 625] on span "[GEOGRAPHIC_DATA], [GEOGRAPHIC_DATA] (CAI)" at bounding box center [302, 631] width 204 height 26
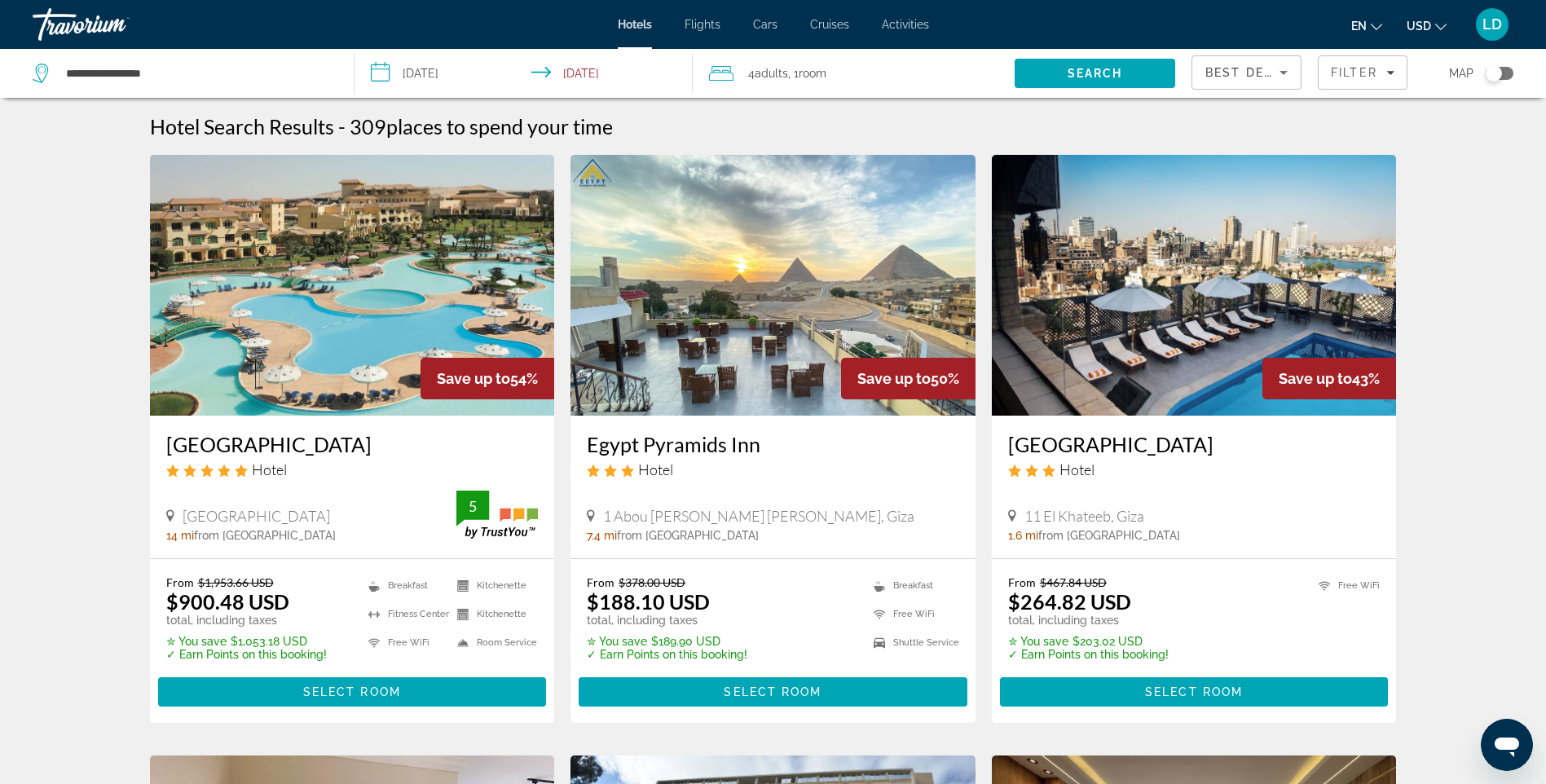
click at [1228, 83] on div "Best Deals" at bounding box center [1247, 79] width 83 height 46
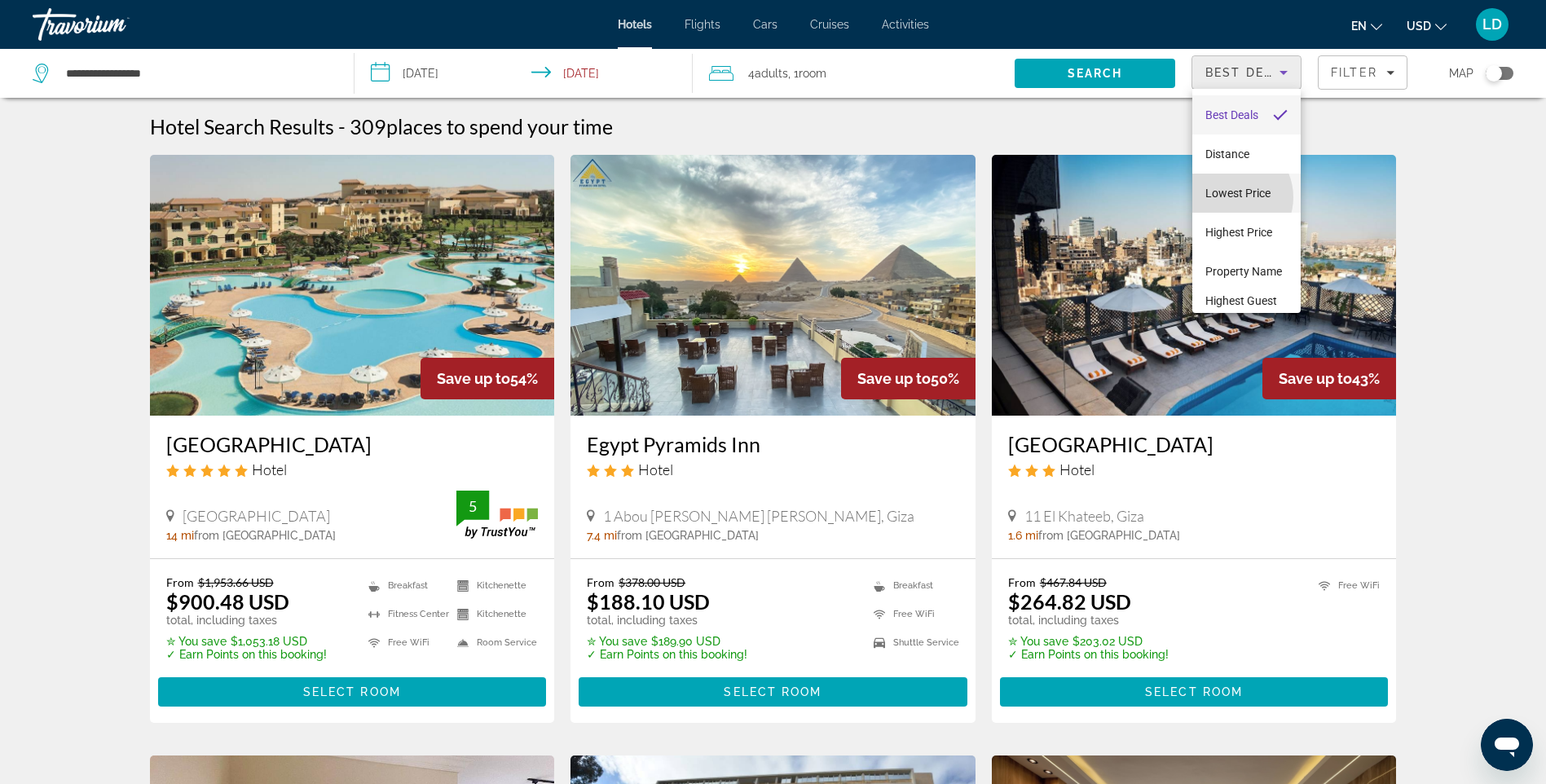
click at [1232, 197] on span "Lowest Price" at bounding box center [1238, 193] width 65 height 13
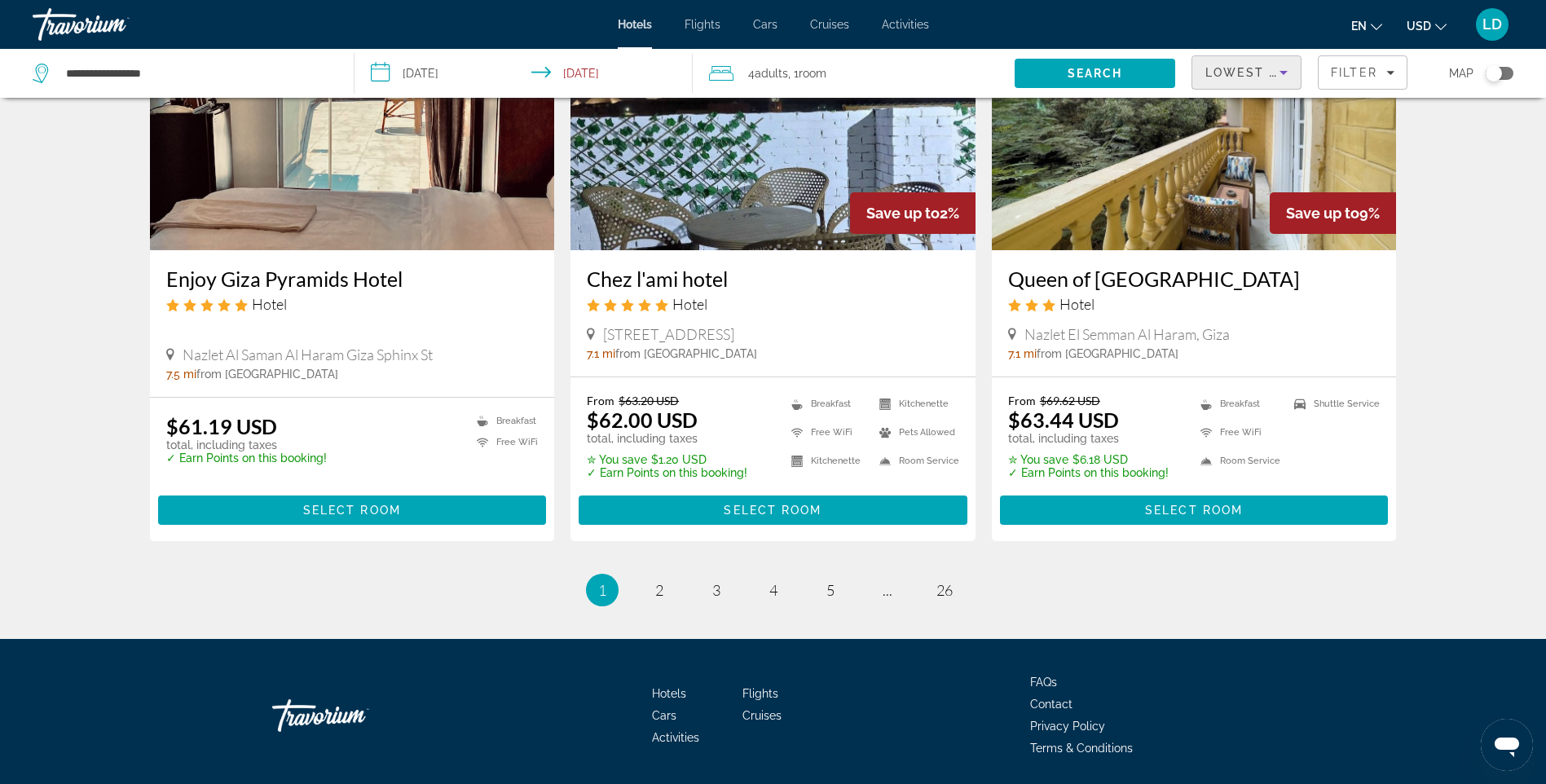
scroll to position [1974, 0]
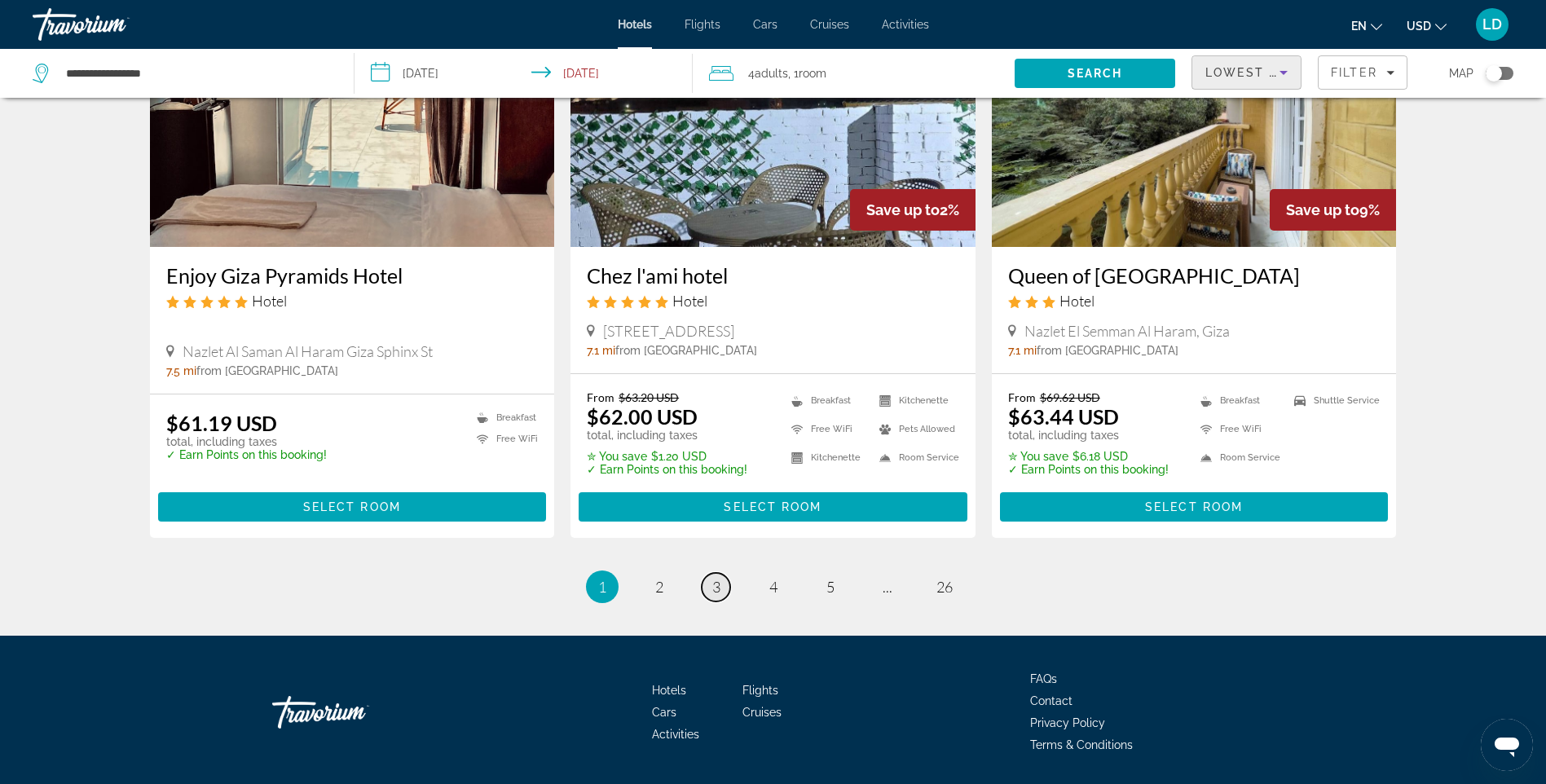
click at [709, 573] on link "page 3" at bounding box center [716, 587] width 28 height 28
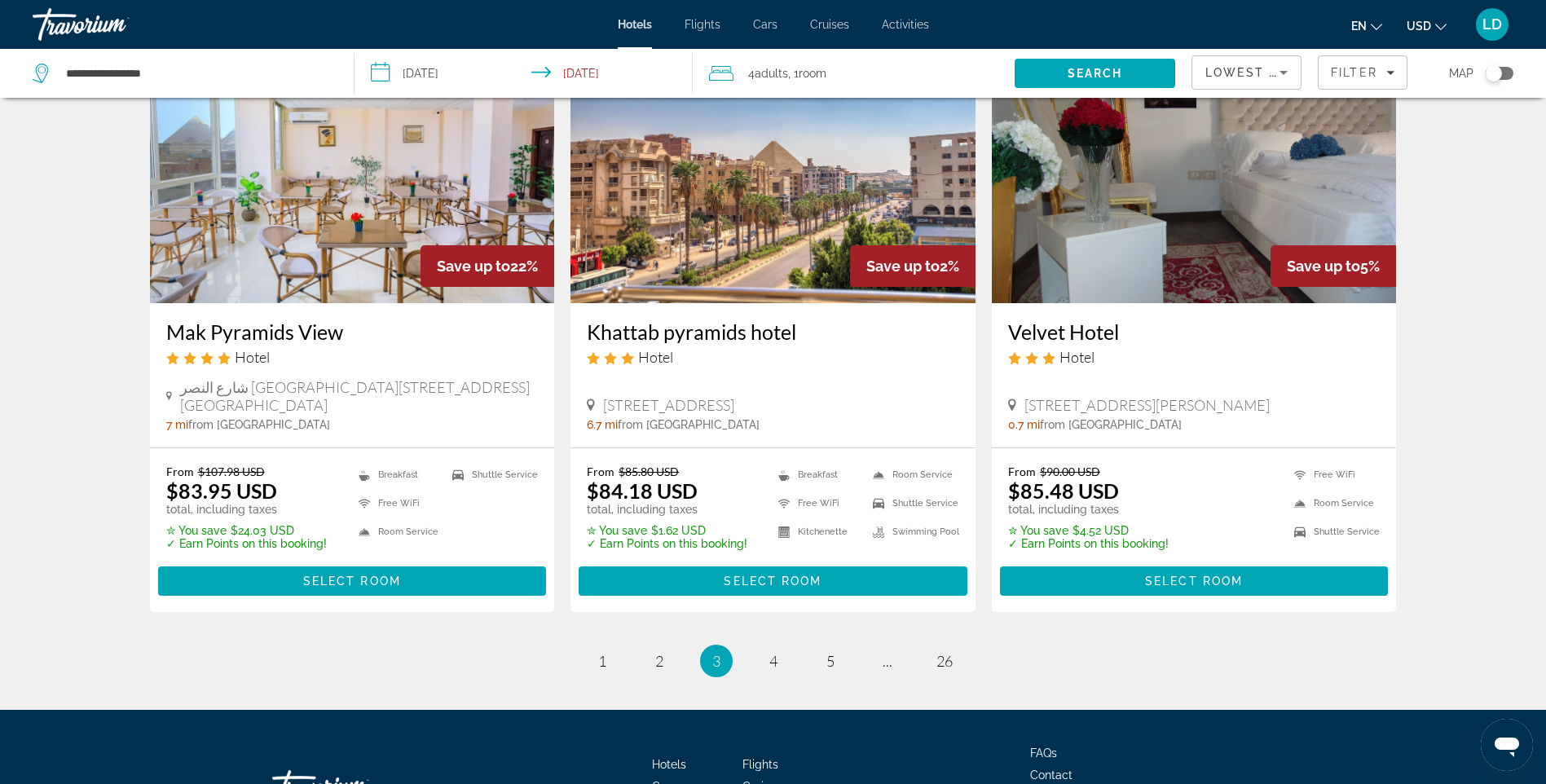
scroll to position [1989, 0]
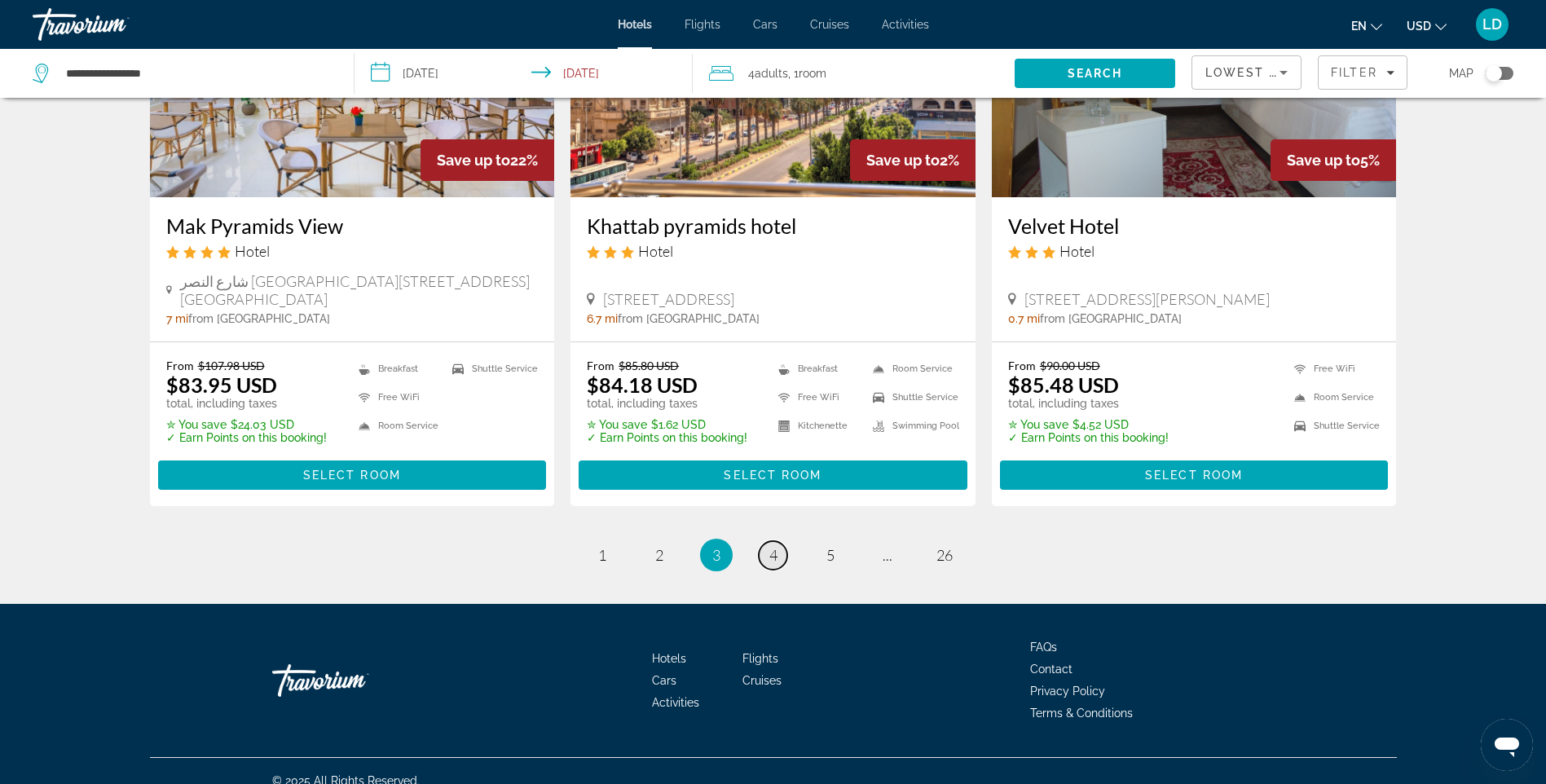
click at [766, 541] on link "page 4" at bounding box center [773, 555] width 28 height 28
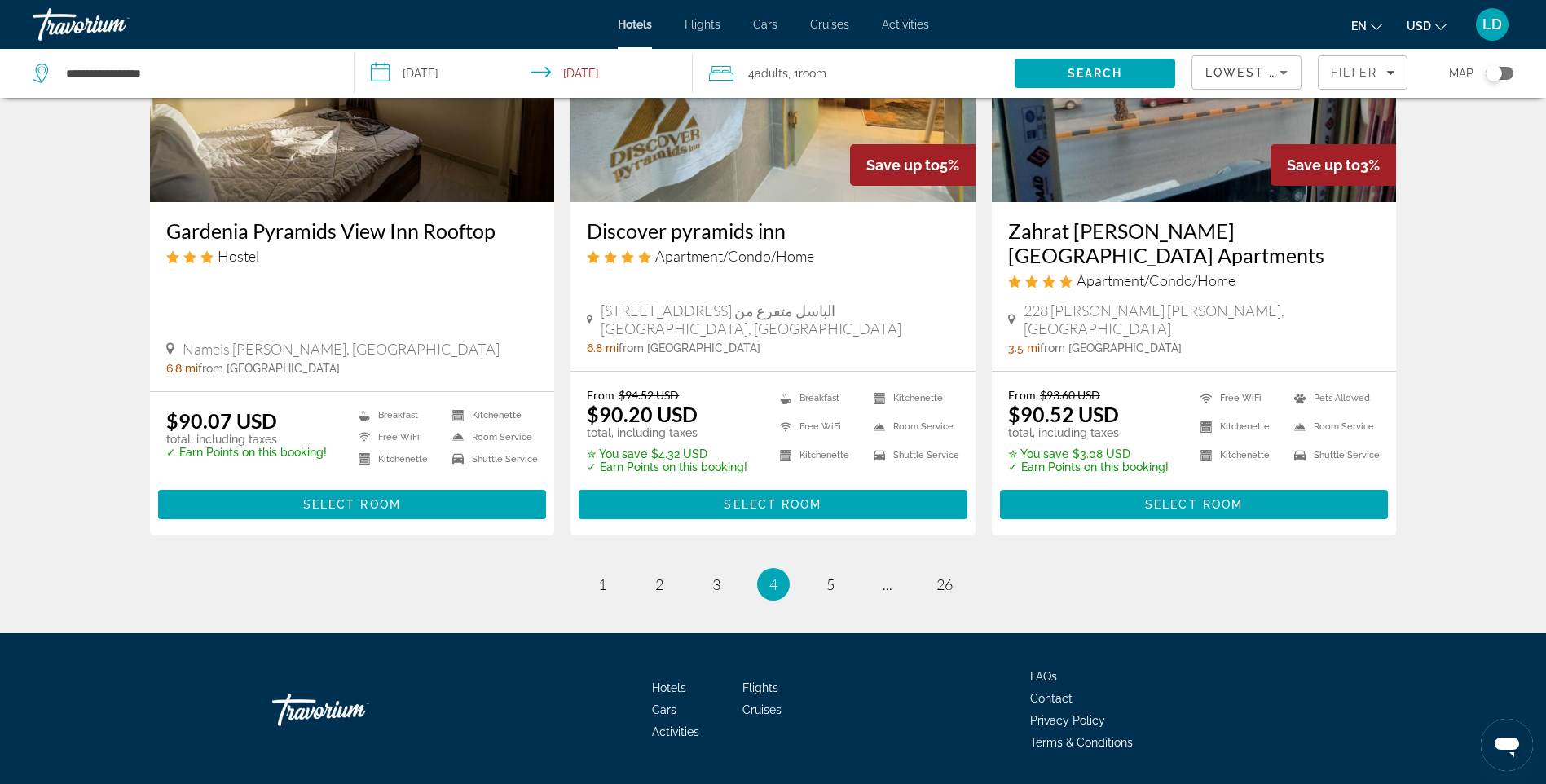
scroll to position [1987, 0]
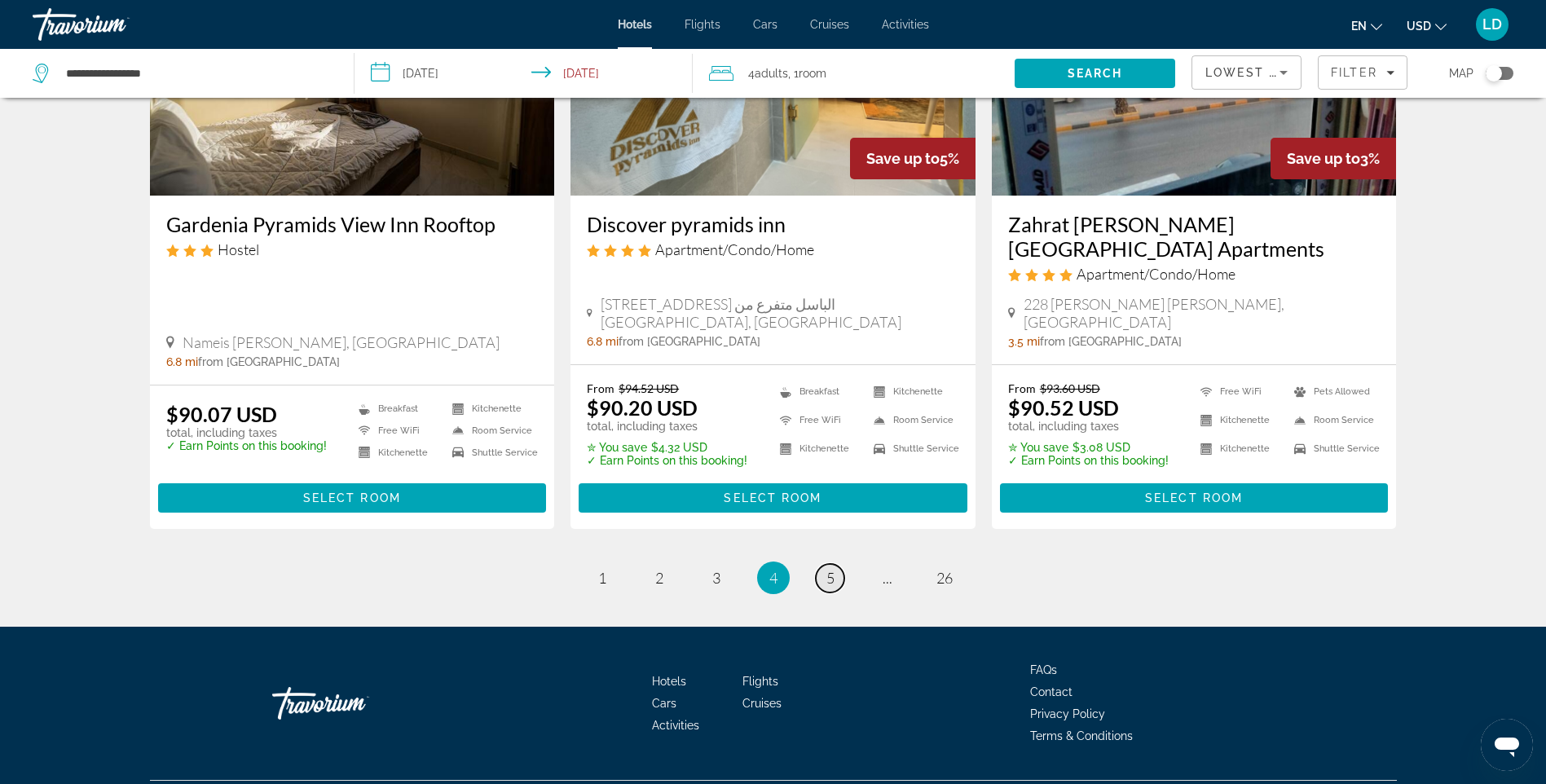
click at [822, 564] on link "page 5" at bounding box center [830, 578] width 28 height 28
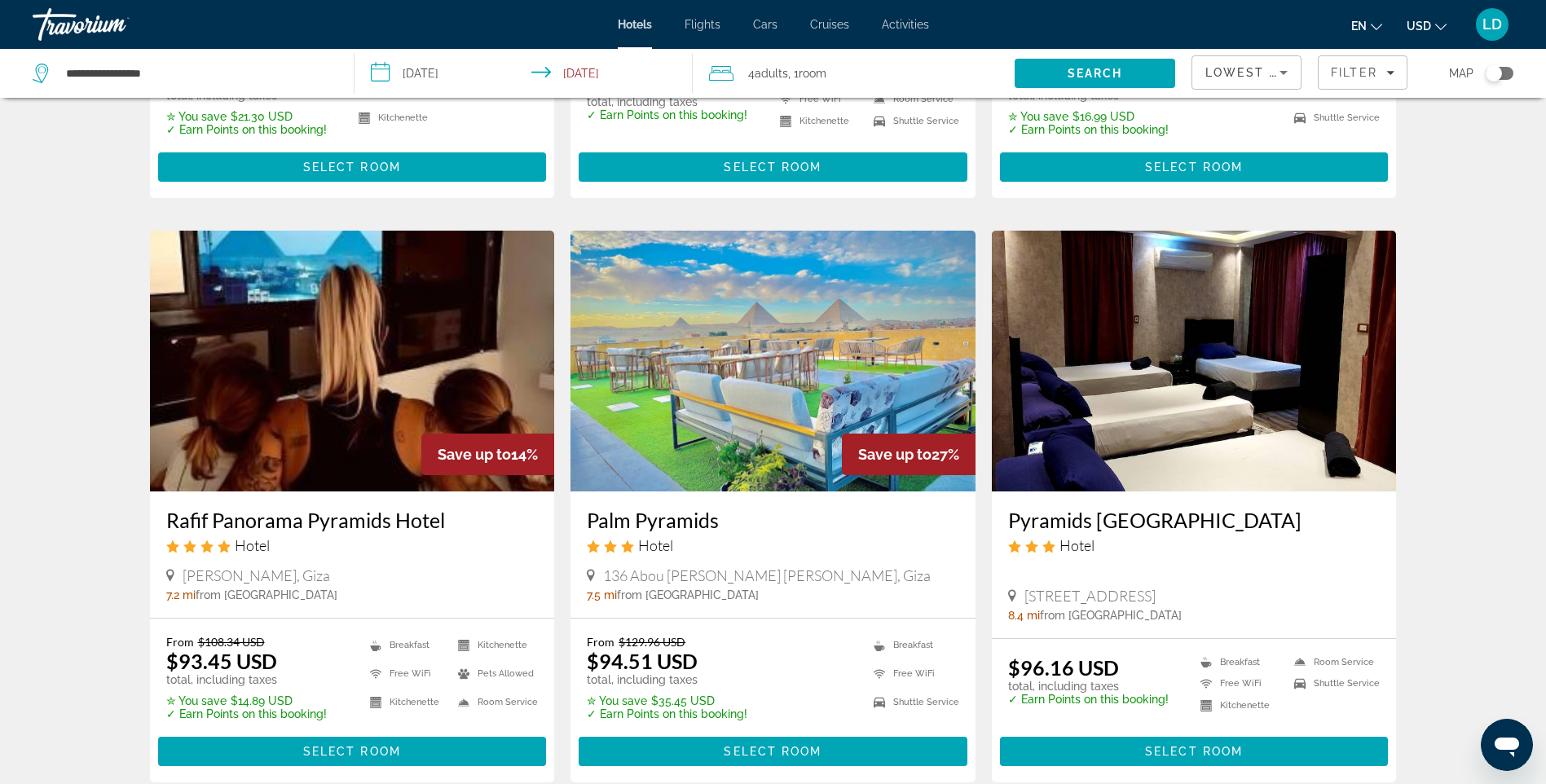
scroll to position [570, 0]
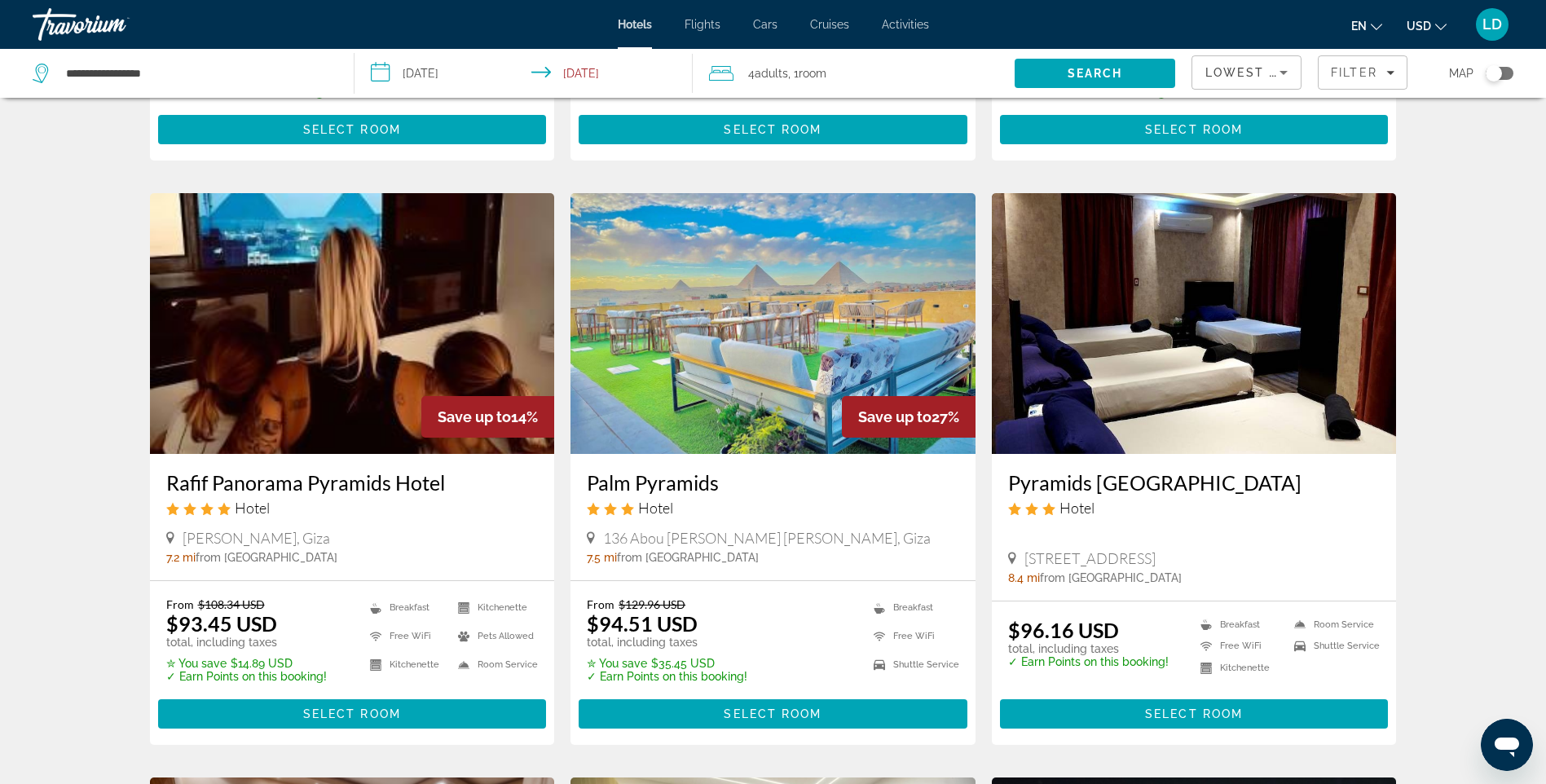
click at [731, 361] on img "Main content" at bounding box center [773, 324] width 405 height 260
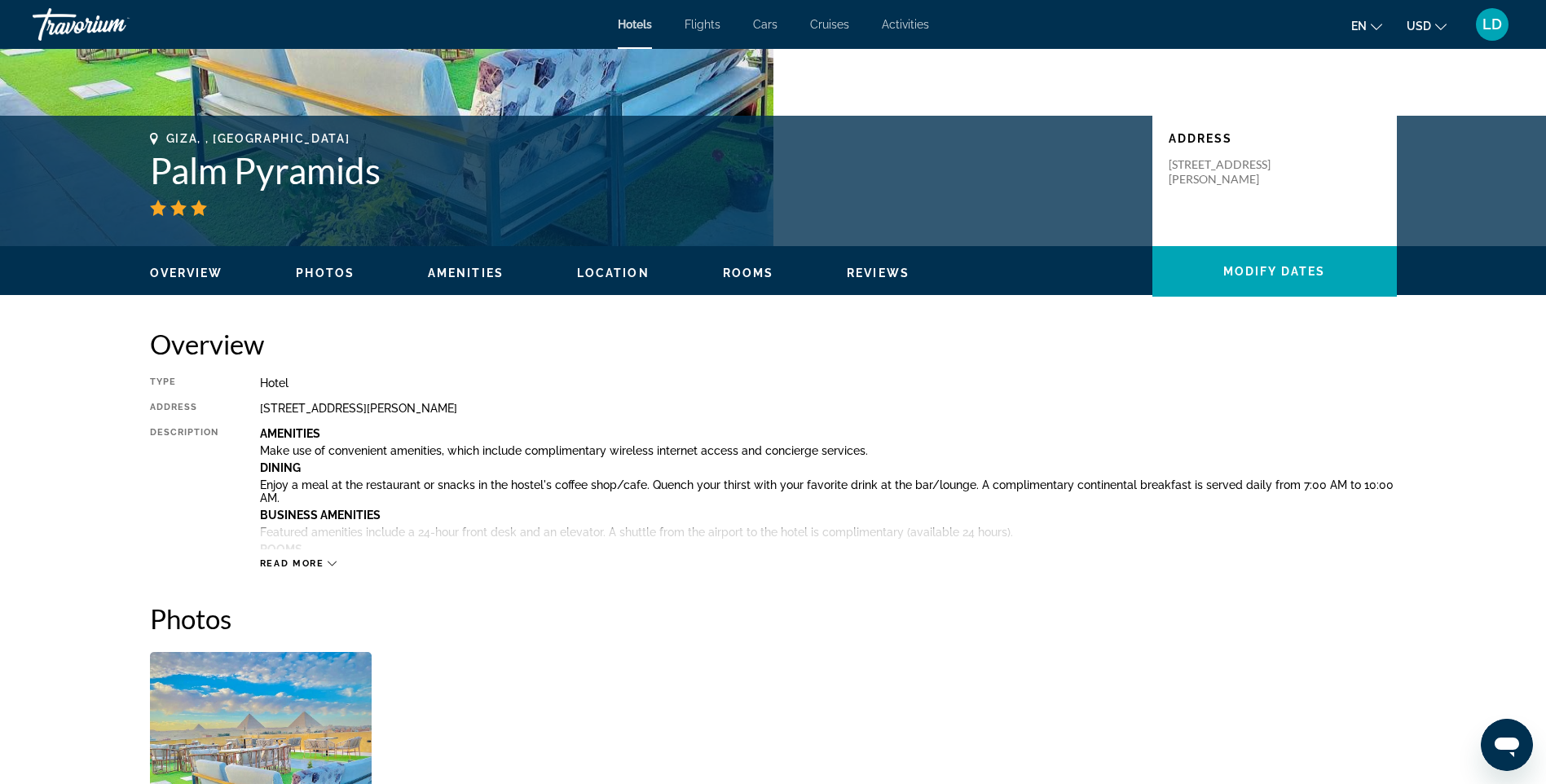
scroll to position [326, 0]
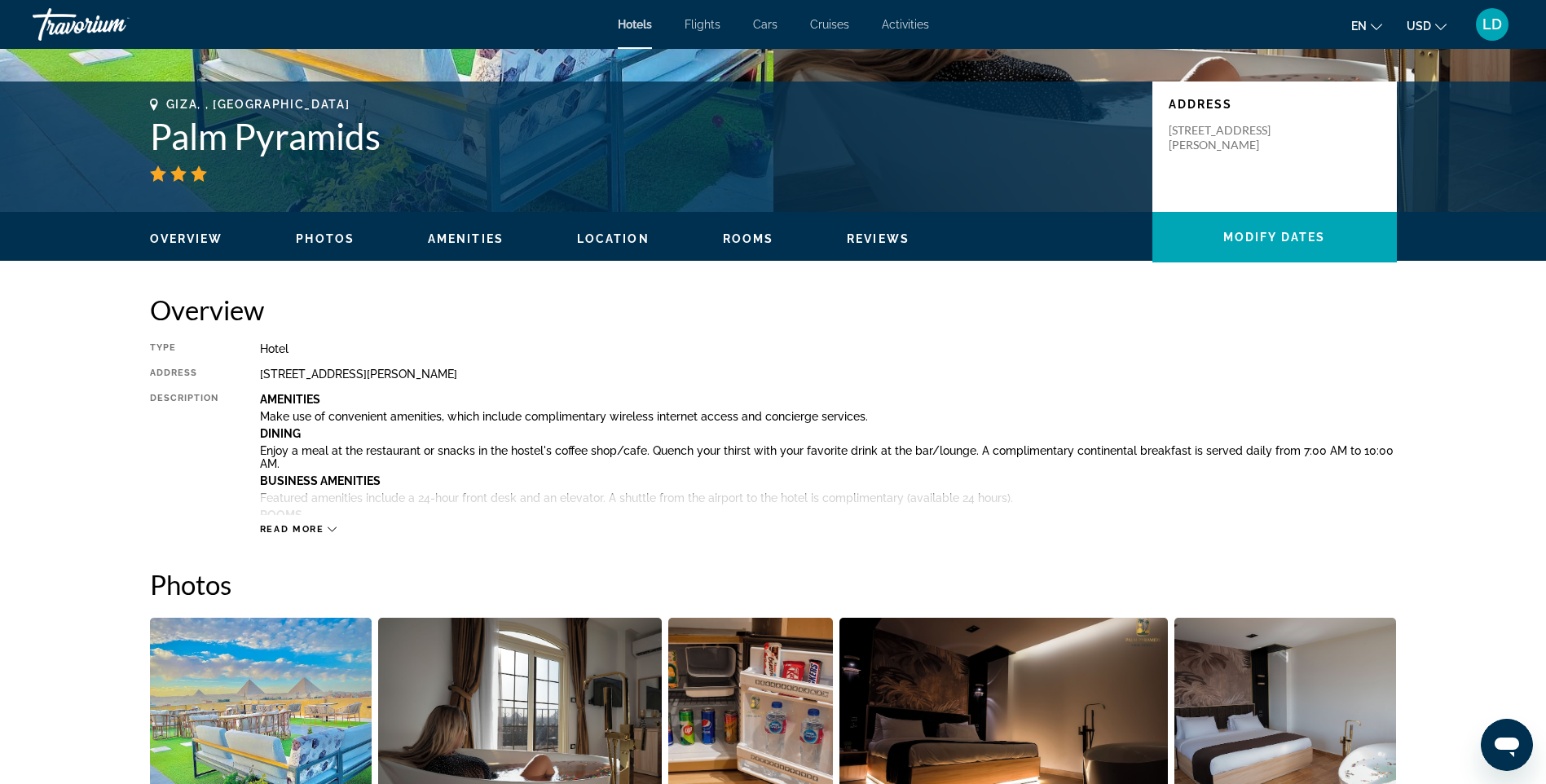
click at [311, 526] on span "Read more" at bounding box center [291, 530] width 64 height 11
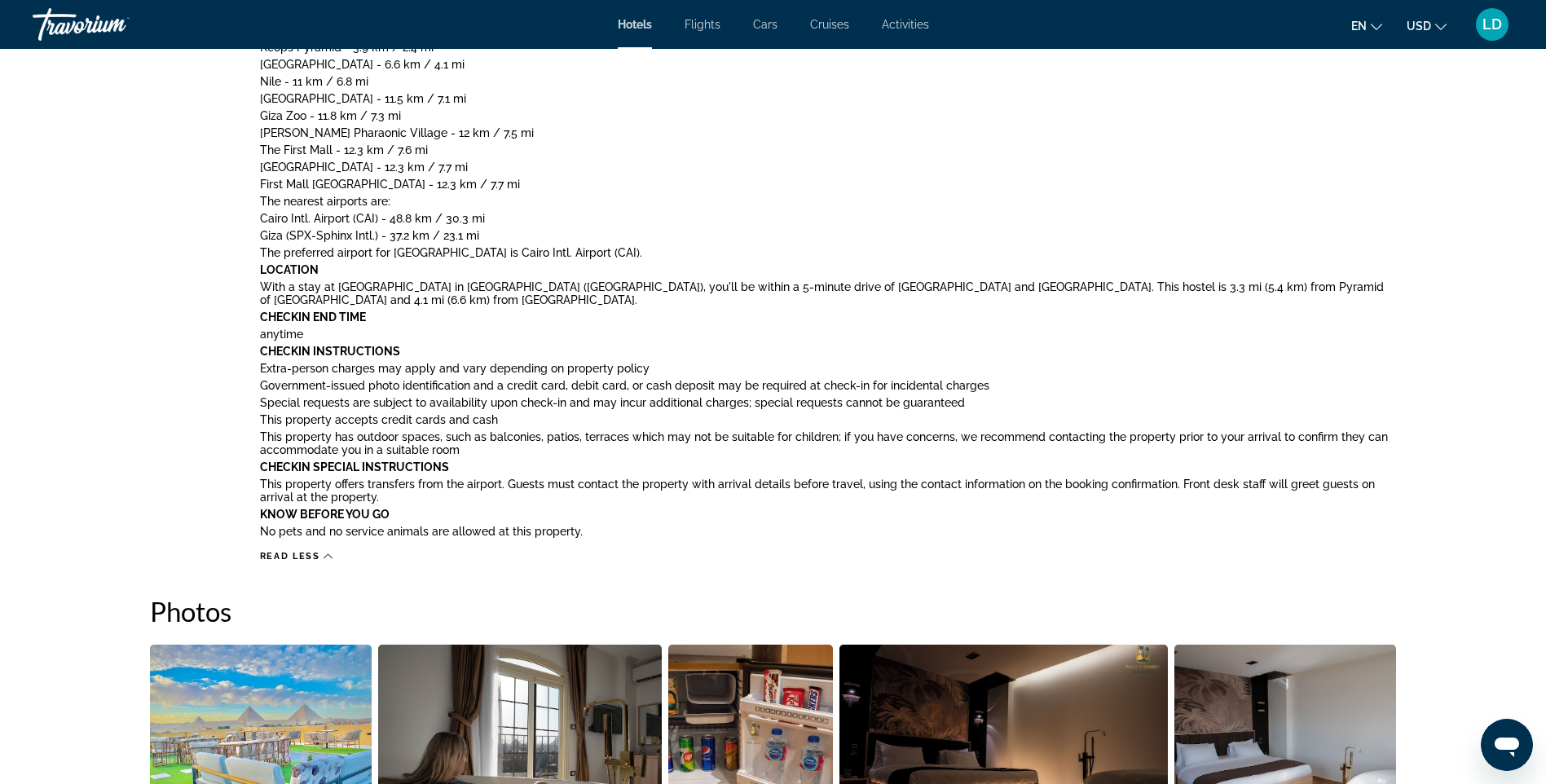
scroll to position [1222, 0]
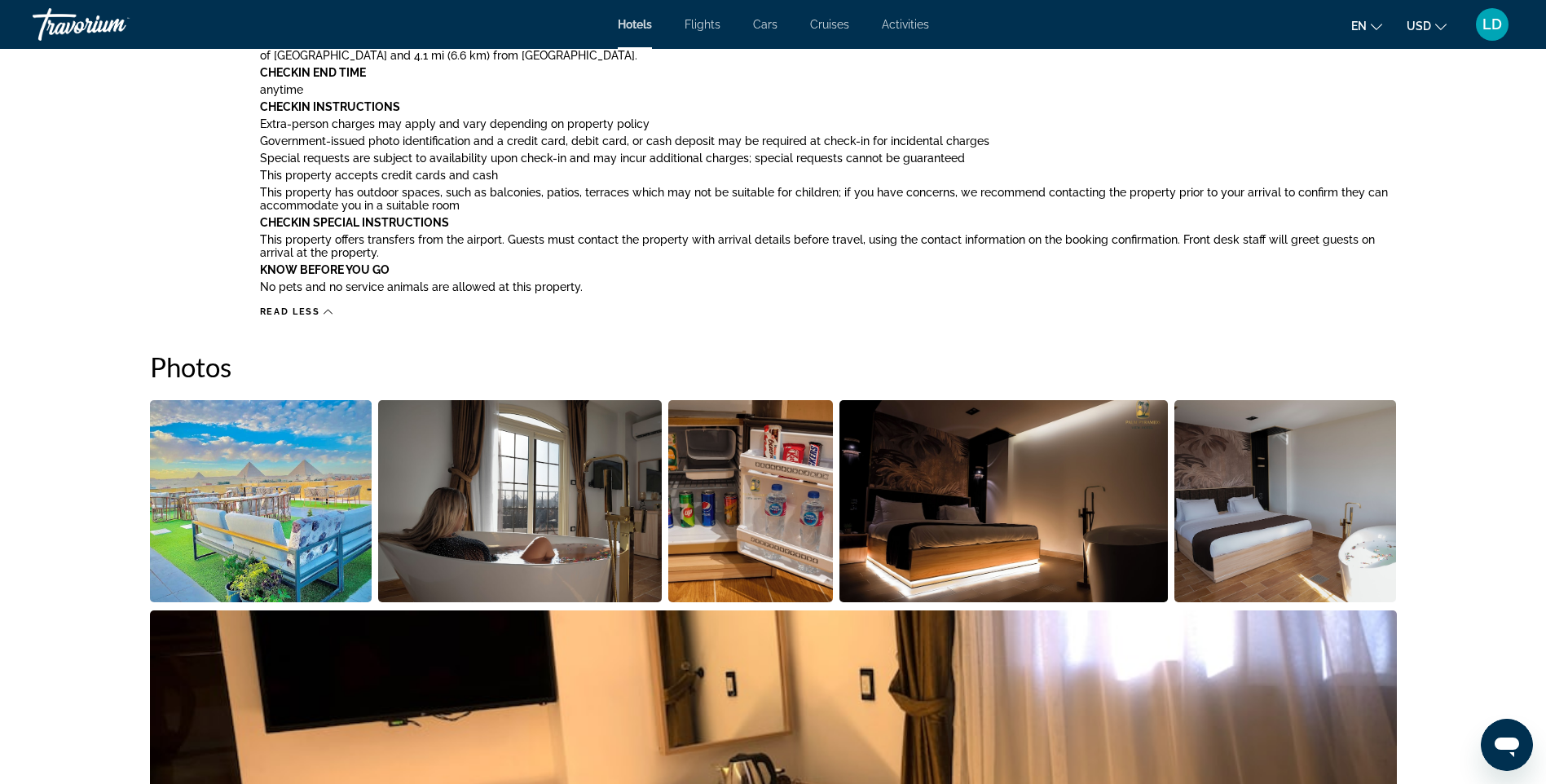
click at [291, 529] on img "Open full-screen image slider" at bounding box center [260, 502] width 223 height 202
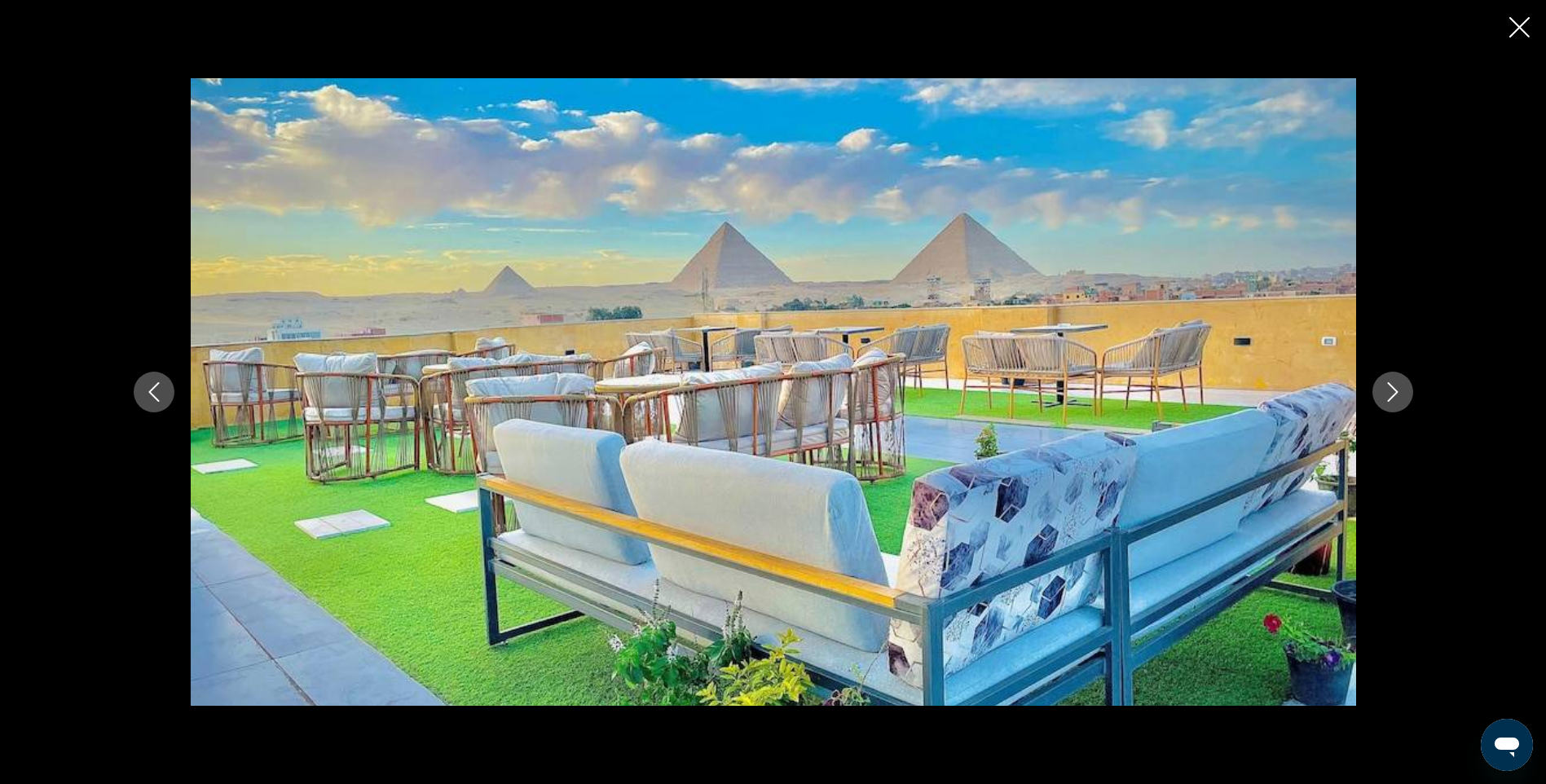
click at [1411, 394] on button "Next image" at bounding box center [1393, 392] width 40 height 40
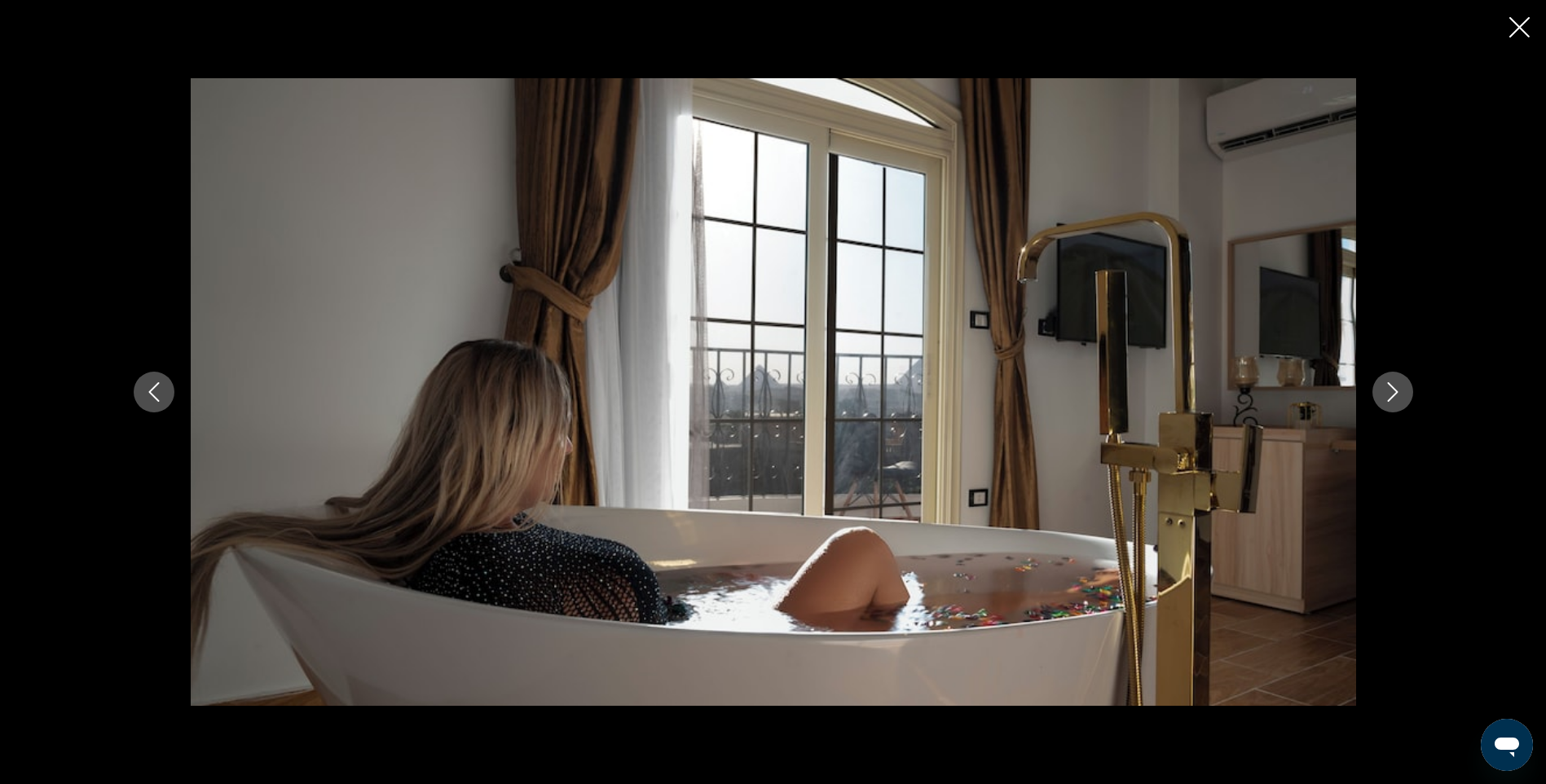
click at [1411, 394] on button "Next image" at bounding box center [1393, 392] width 40 height 40
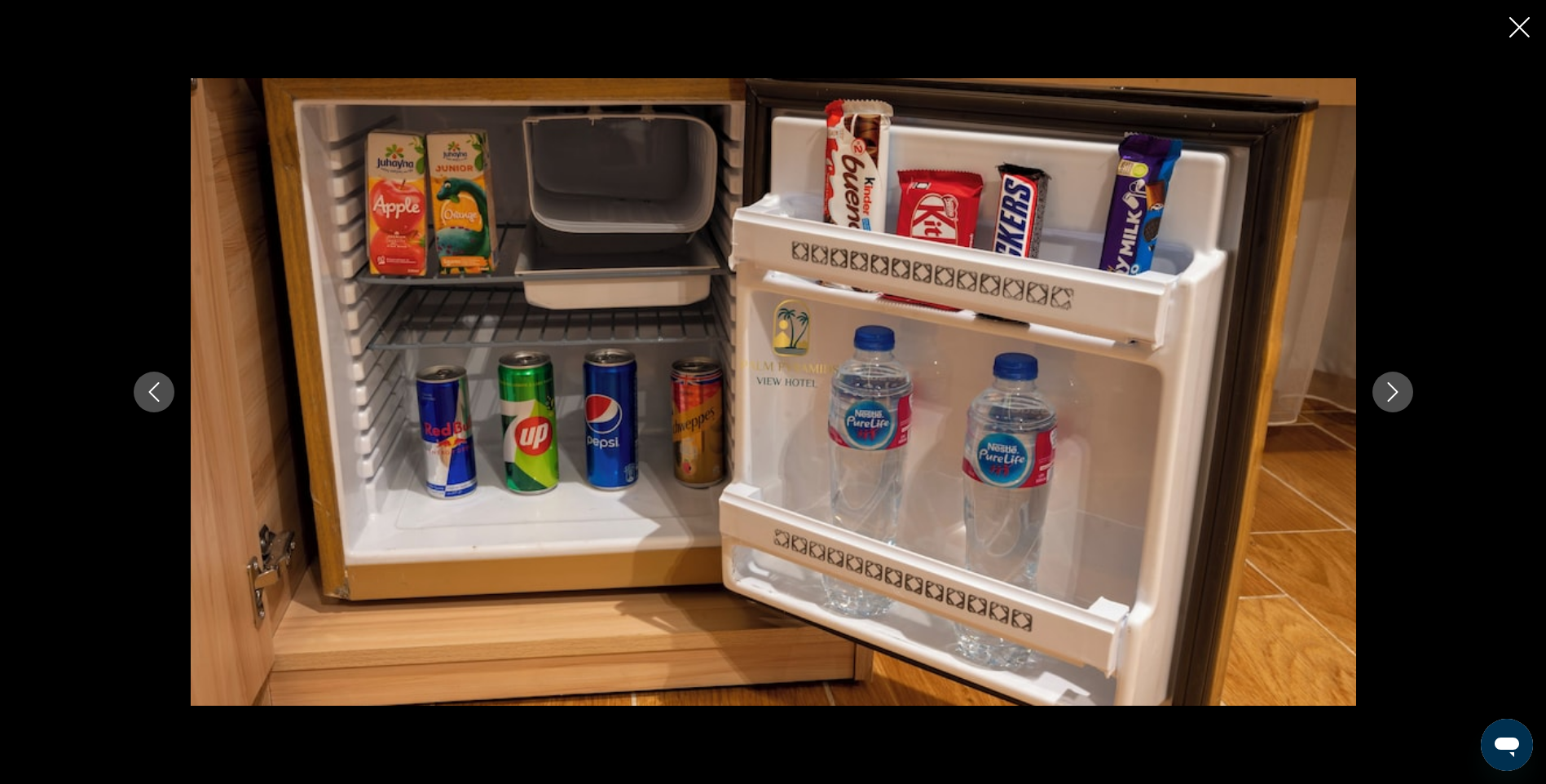
click at [1411, 394] on button "Next image" at bounding box center [1393, 392] width 40 height 40
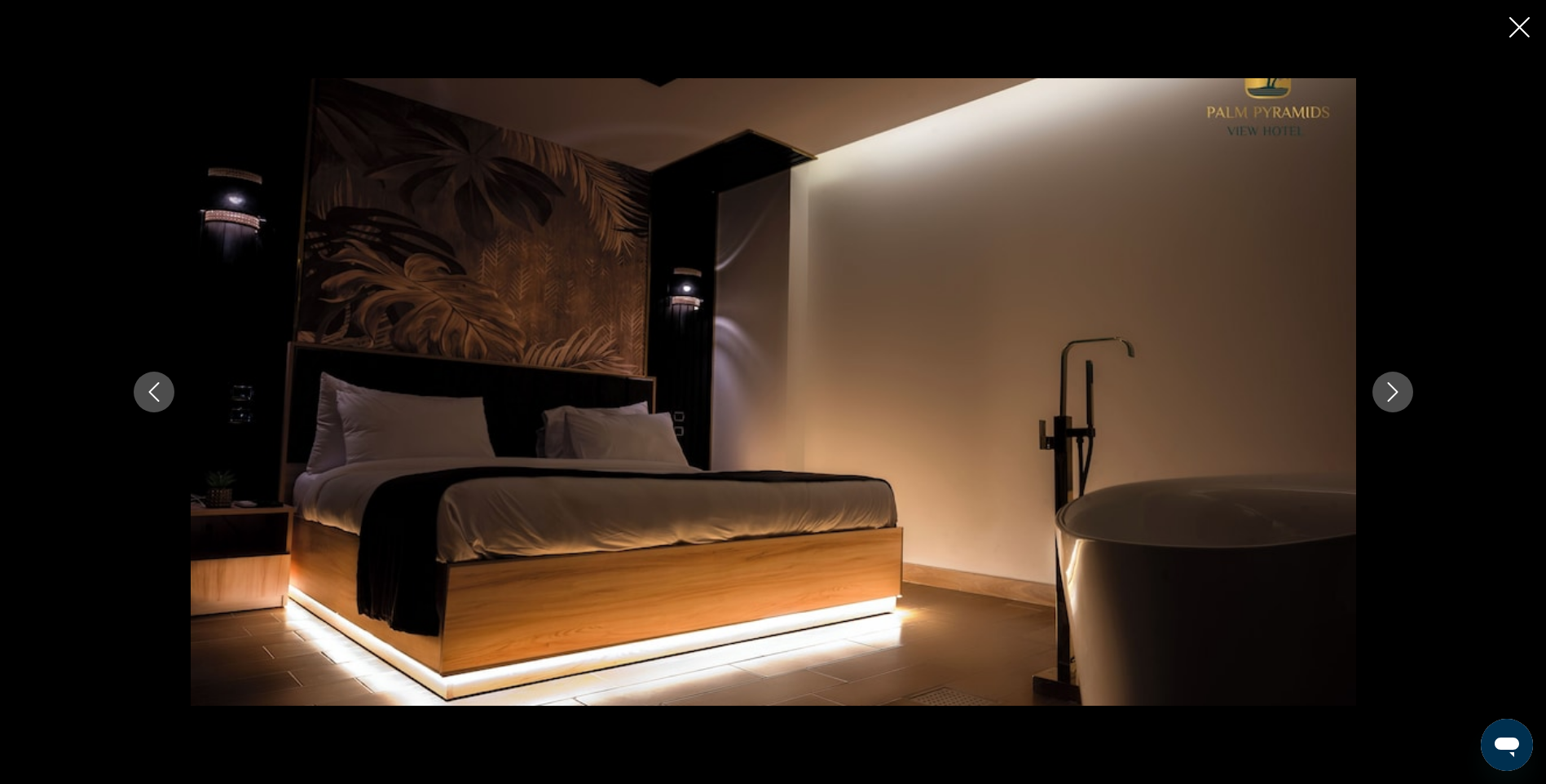
click at [1411, 394] on button "Next image" at bounding box center [1393, 392] width 40 height 40
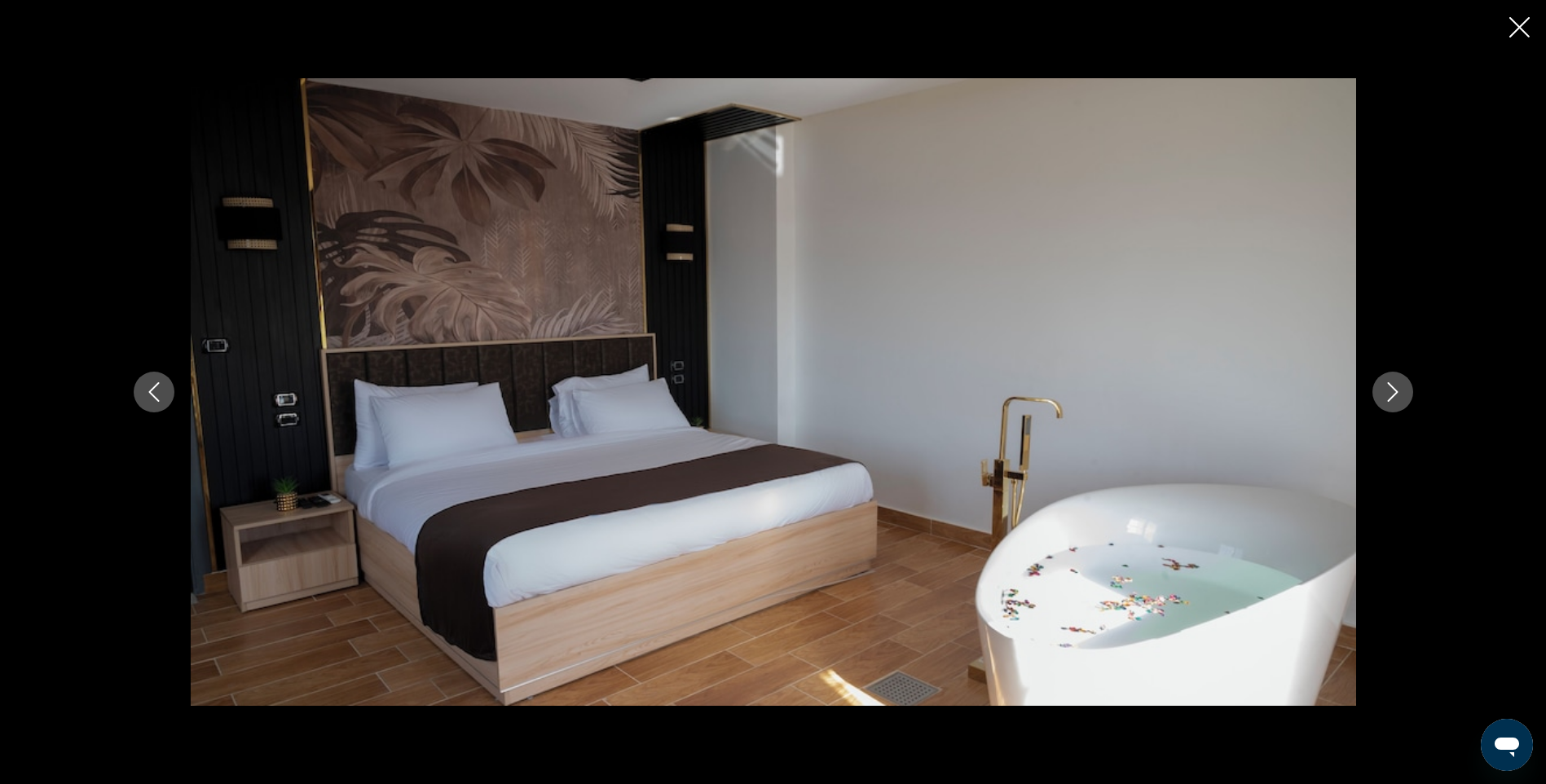
click at [1411, 394] on button "Next image" at bounding box center [1393, 392] width 40 height 40
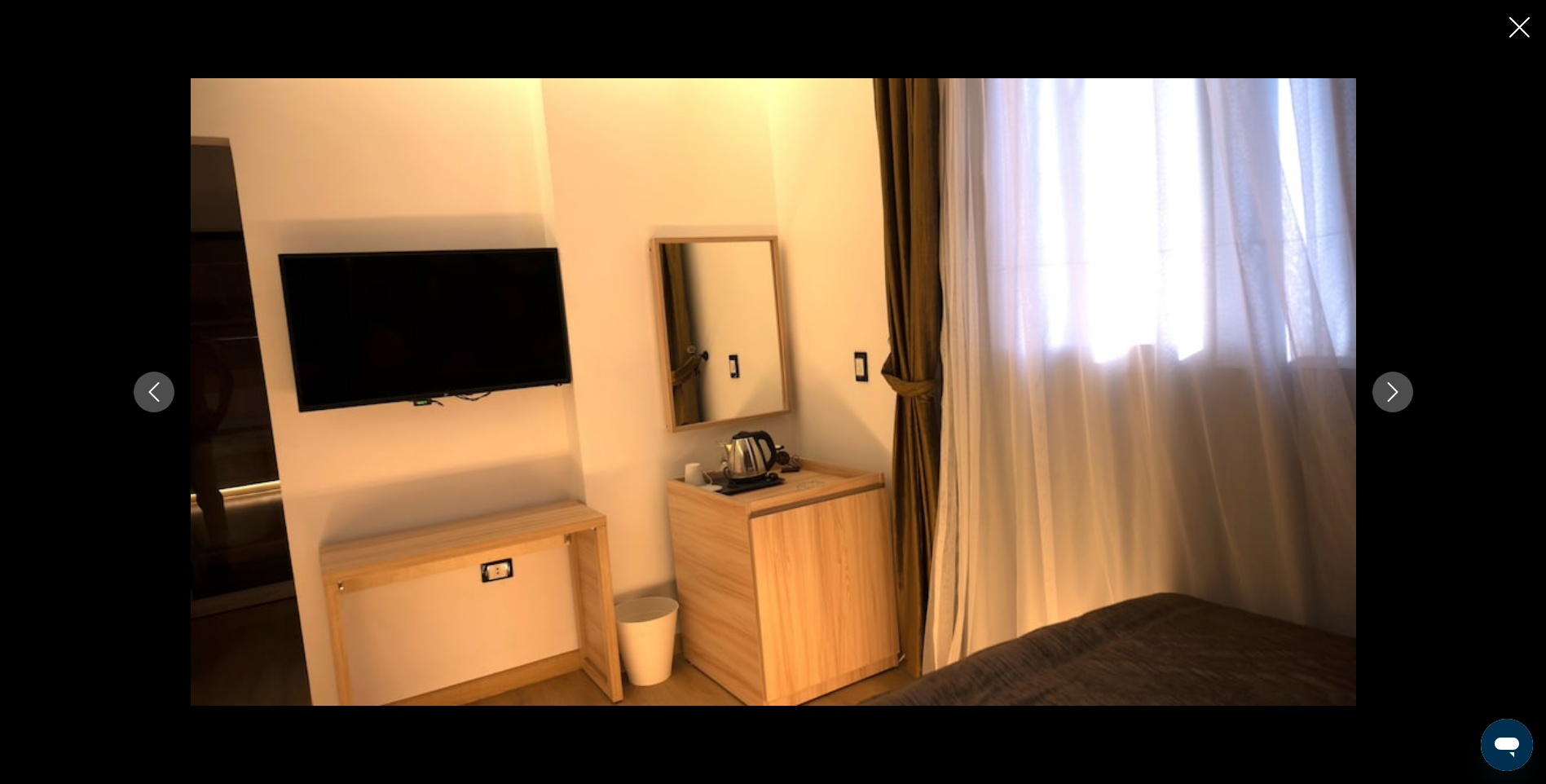
click at [1411, 394] on button "Next image" at bounding box center [1393, 392] width 40 height 40
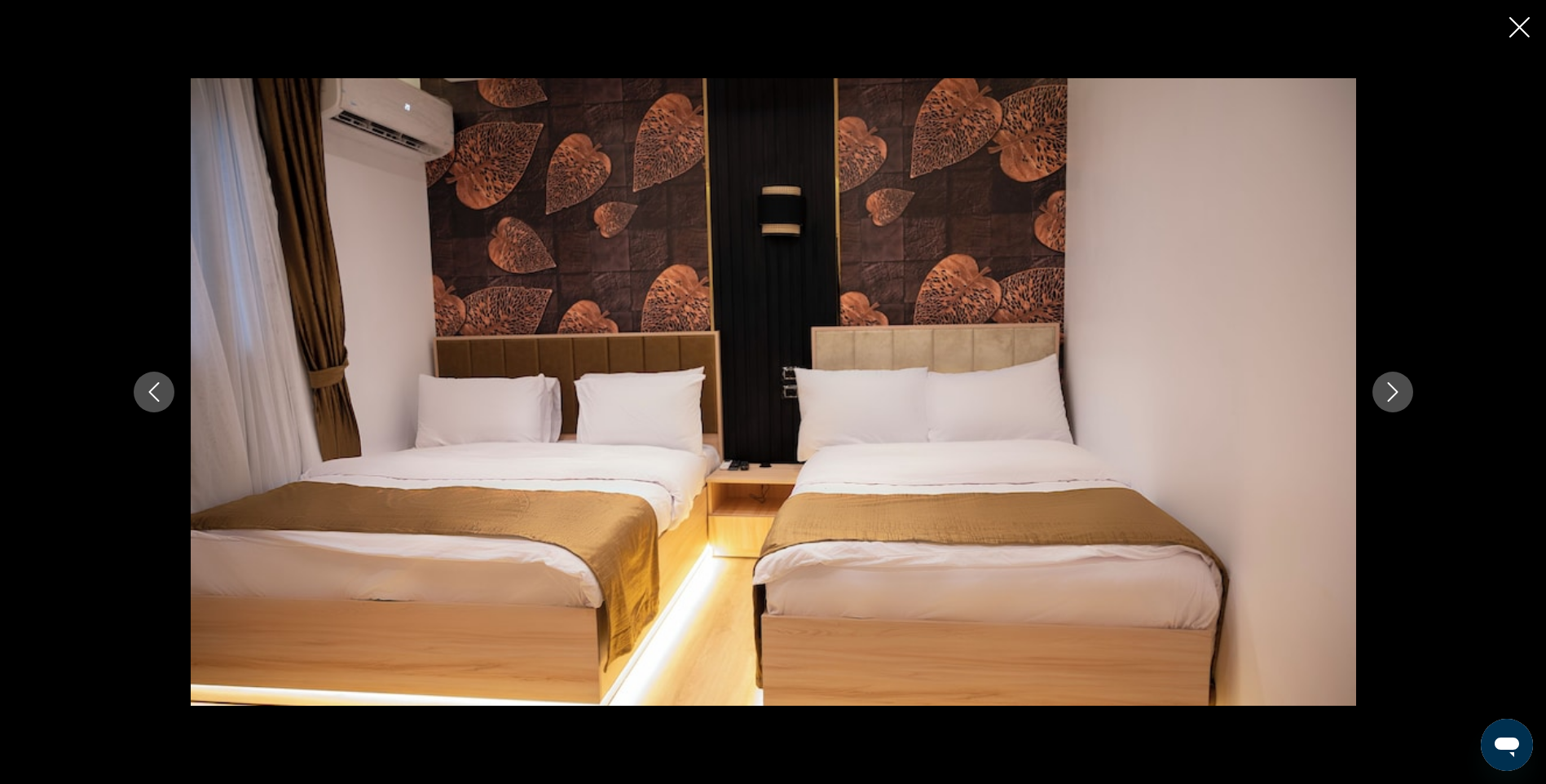
click at [1411, 394] on button "Next image" at bounding box center [1393, 392] width 40 height 40
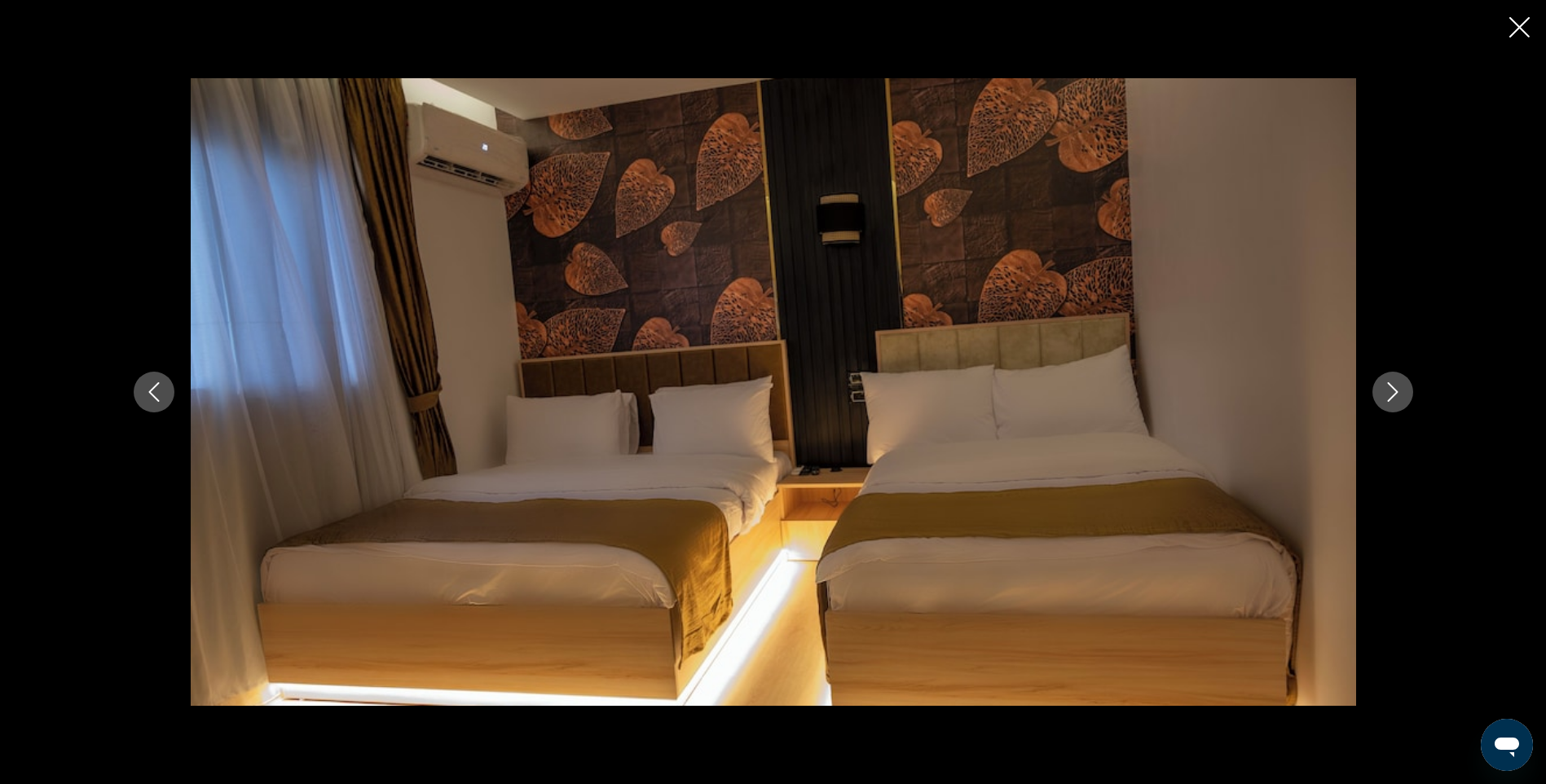
click at [1411, 394] on button "Next image" at bounding box center [1393, 392] width 40 height 40
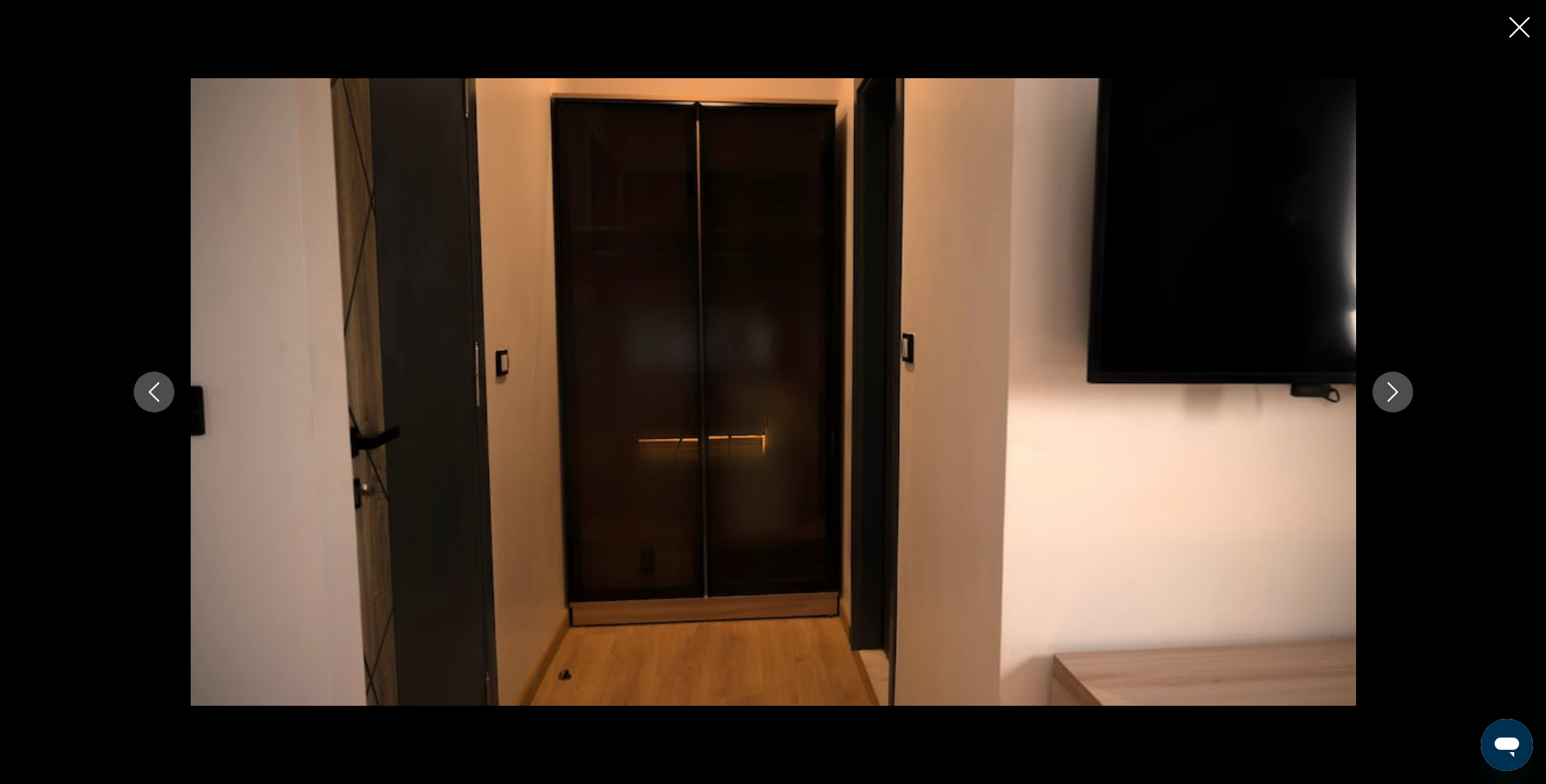
click at [1411, 394] on button "Next image" at bounding box center [1393, 392] width 40 height 40
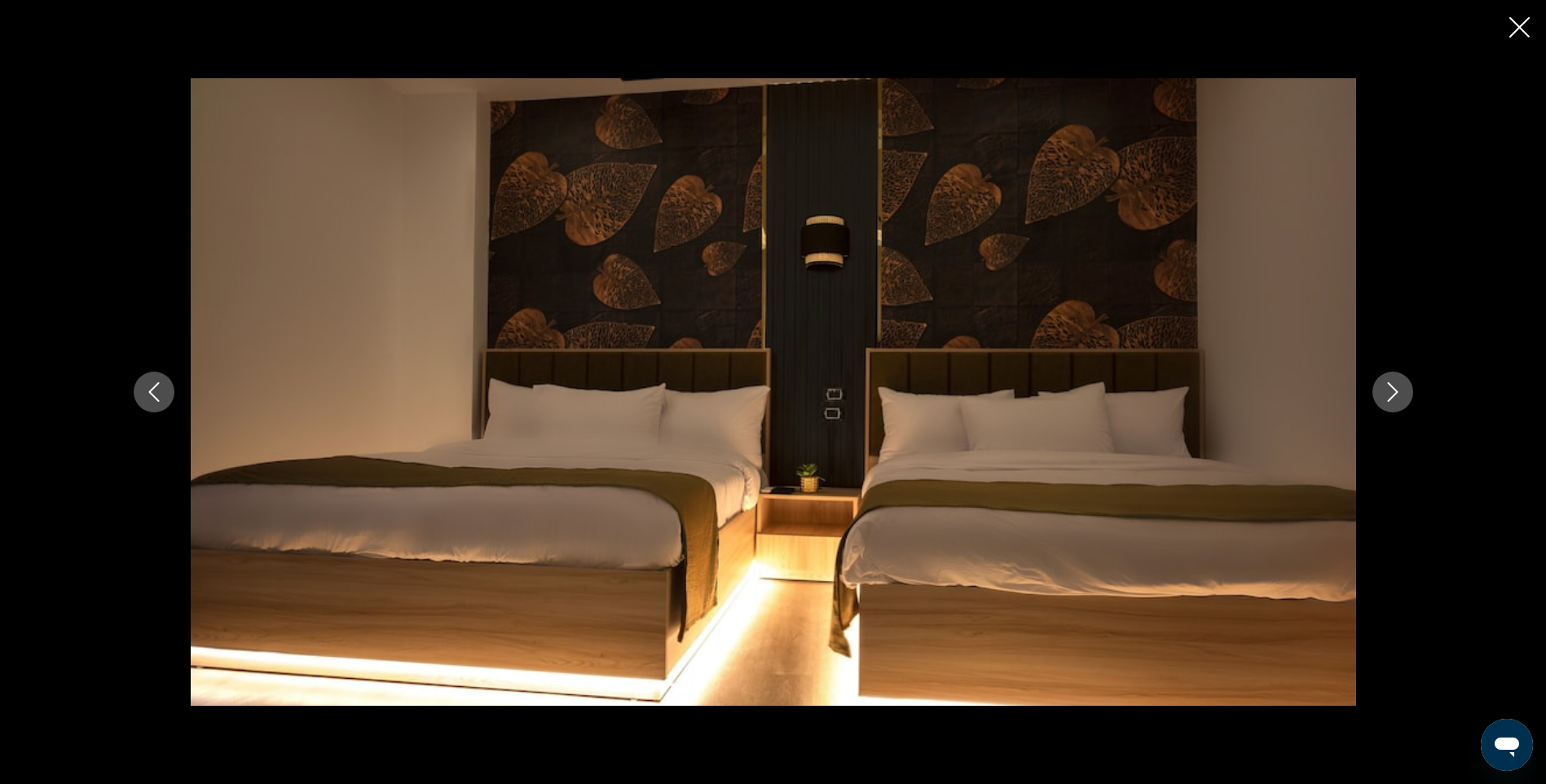
click at [1411, 394] on button "Next image" at bounding box center [1393, 392] width 40 height 40
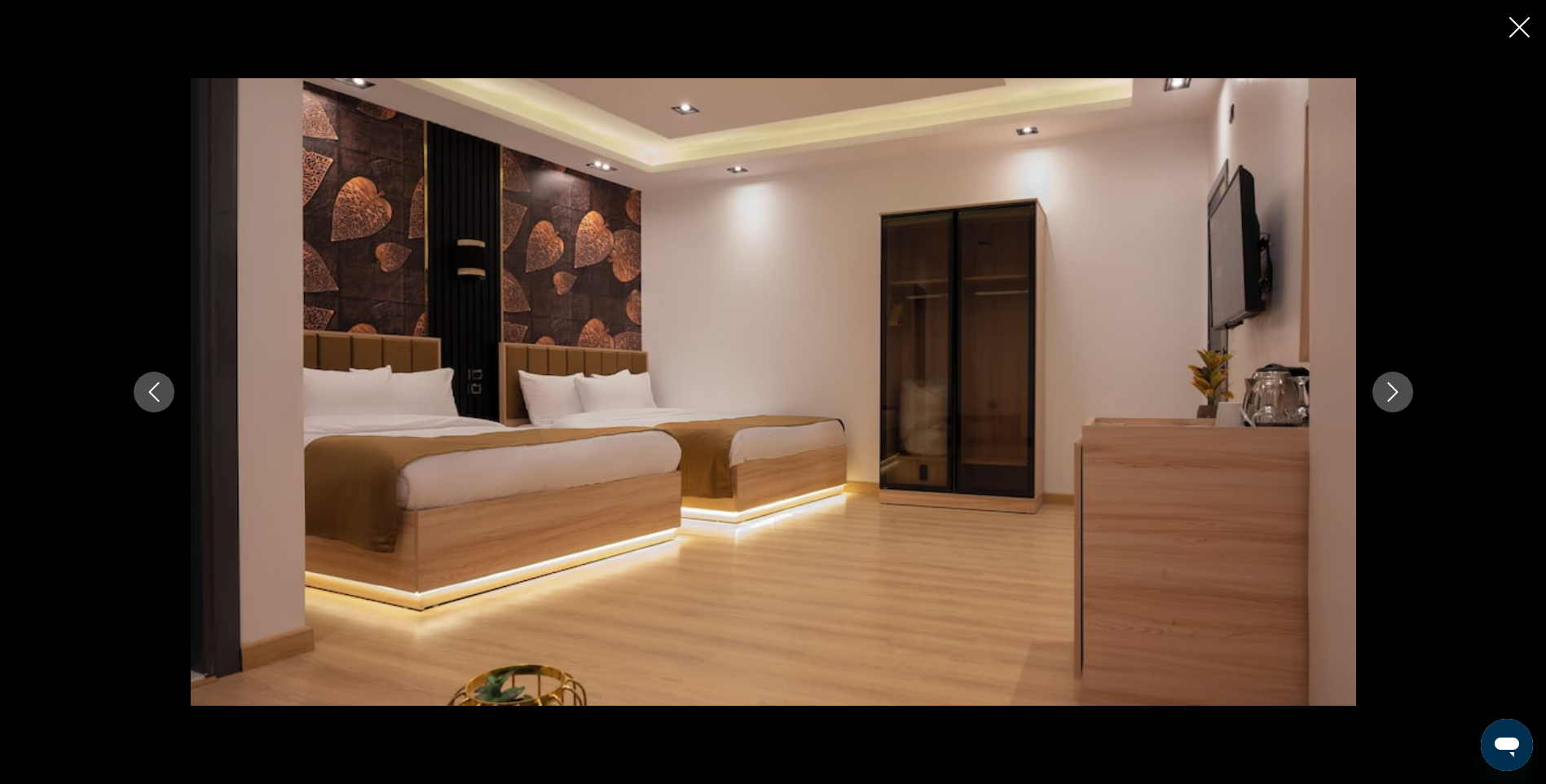
click at [1411, 394] on button "Next image" at bounding box center [1393, 392] width 40 height 40
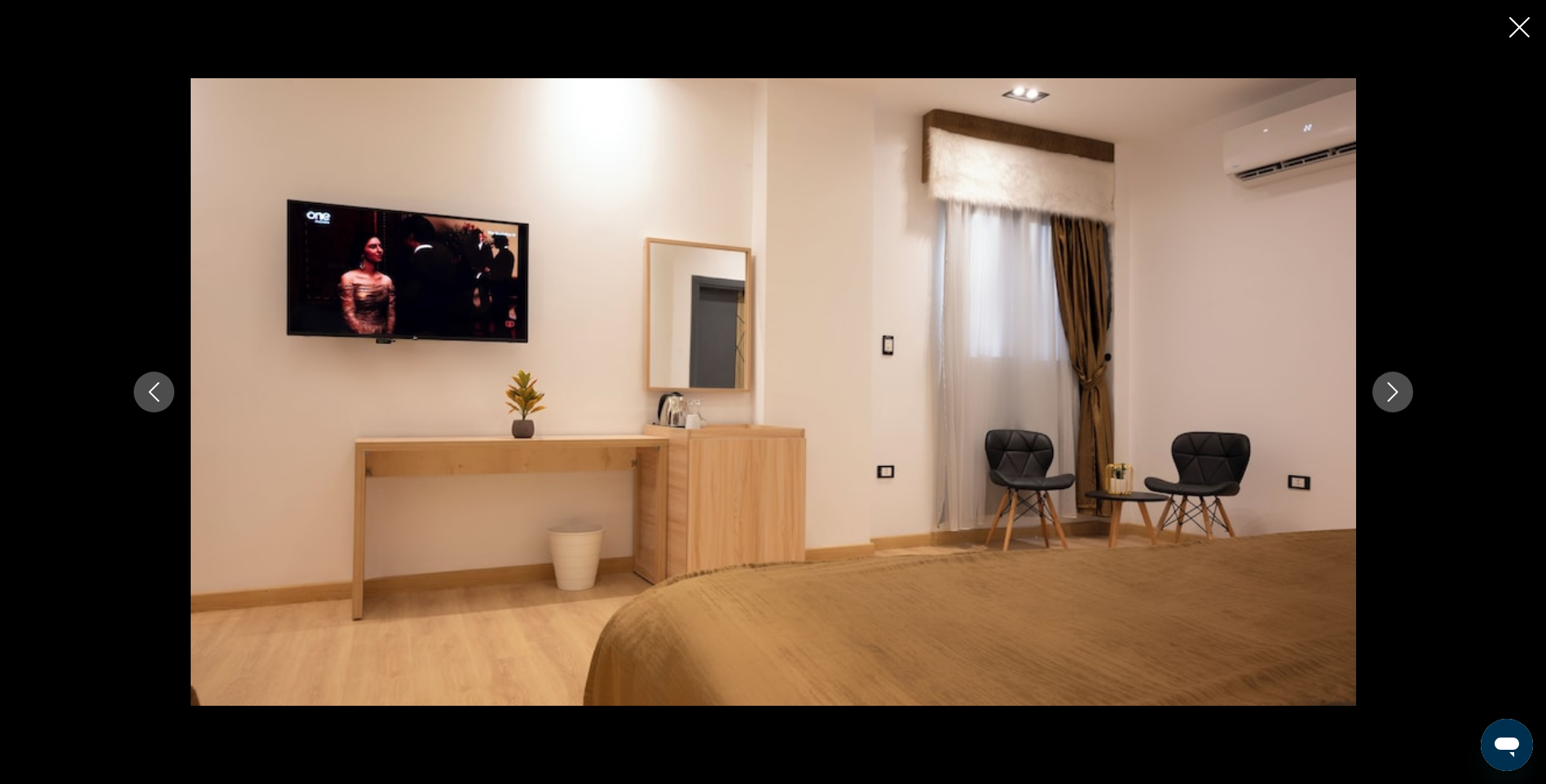
click at [1411, 394] on button "Next image" at bounding box center [1393, 392] width 40 height 40
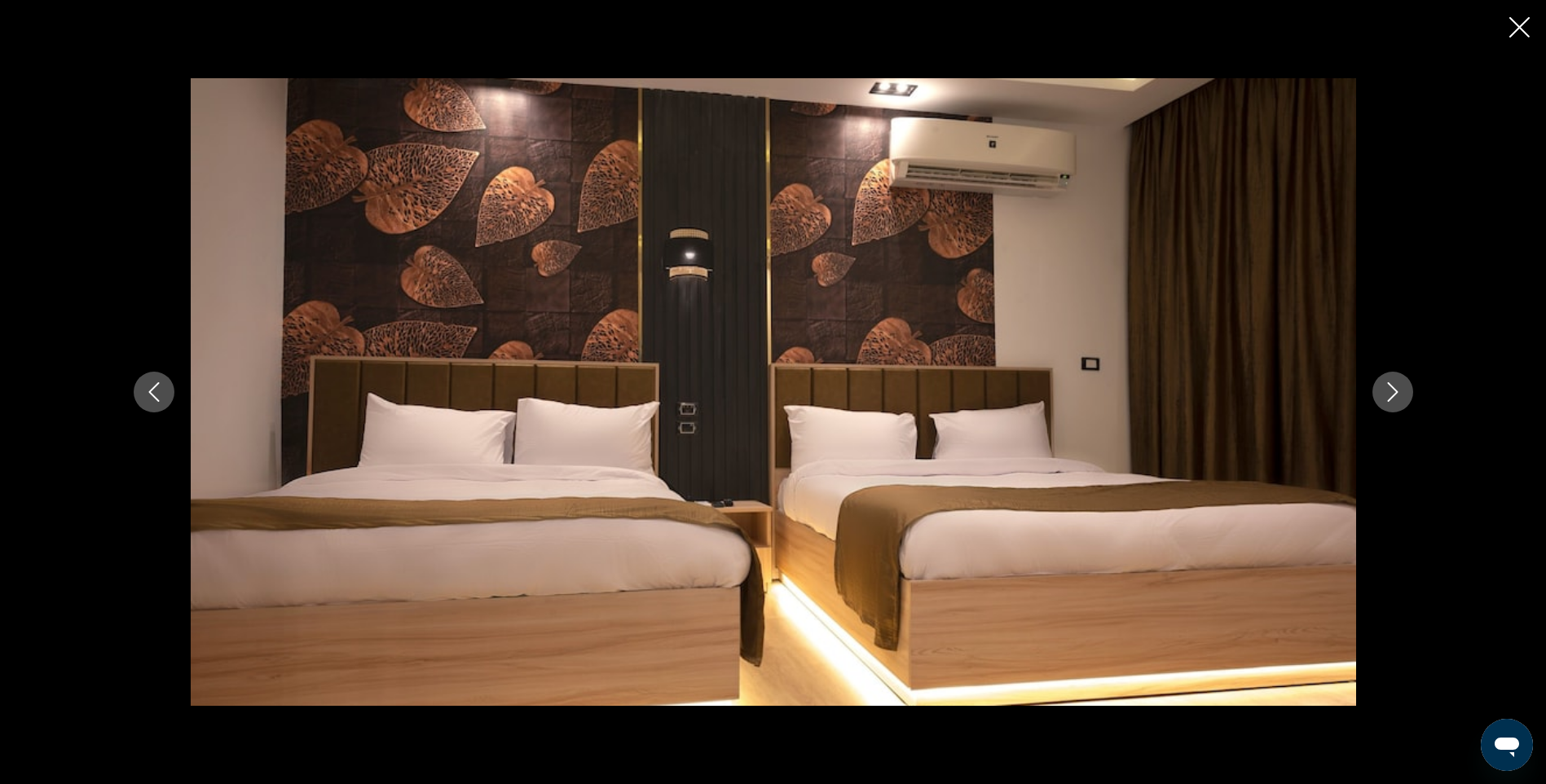
click at [1411, 394] on button "Next image" at bounding box center [1393, 392] width 40 height 40
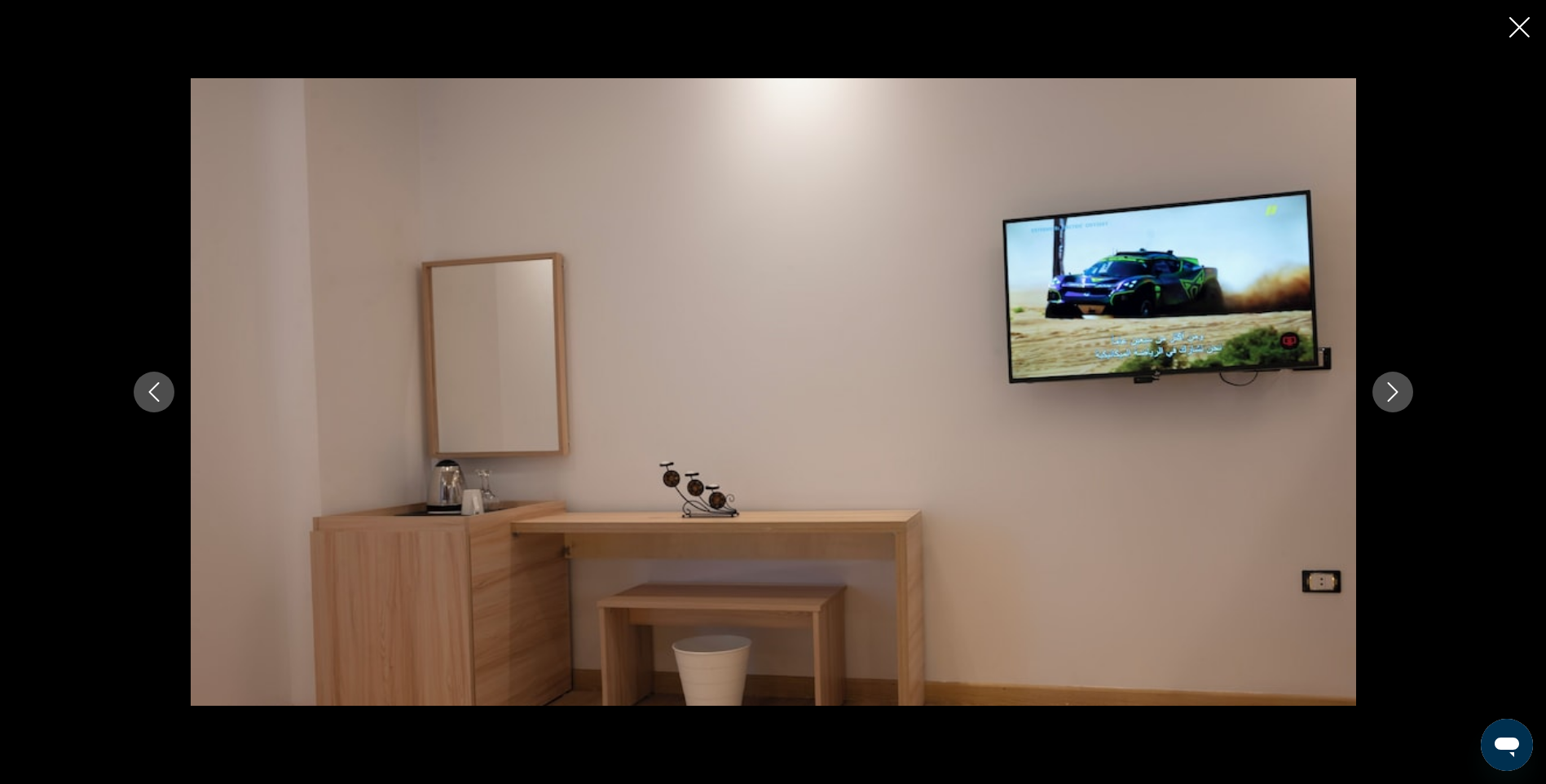
click at [1411, 394] on button "Next image" at bounding box center [1393, 392] width 40 height 40
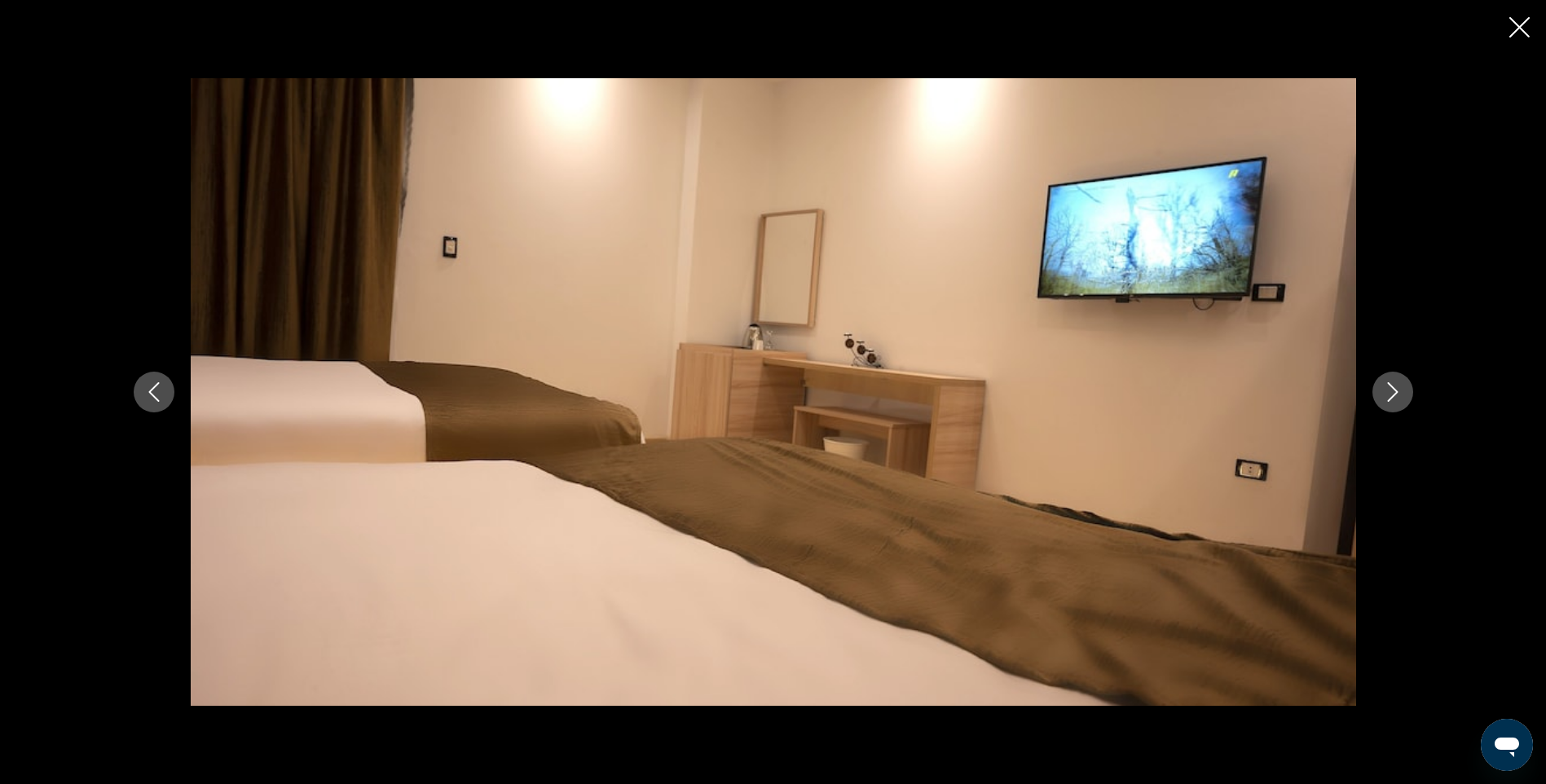
click at [1411, 394] on button "Next image" at bounding box center [1393, 392] width 40 height 40
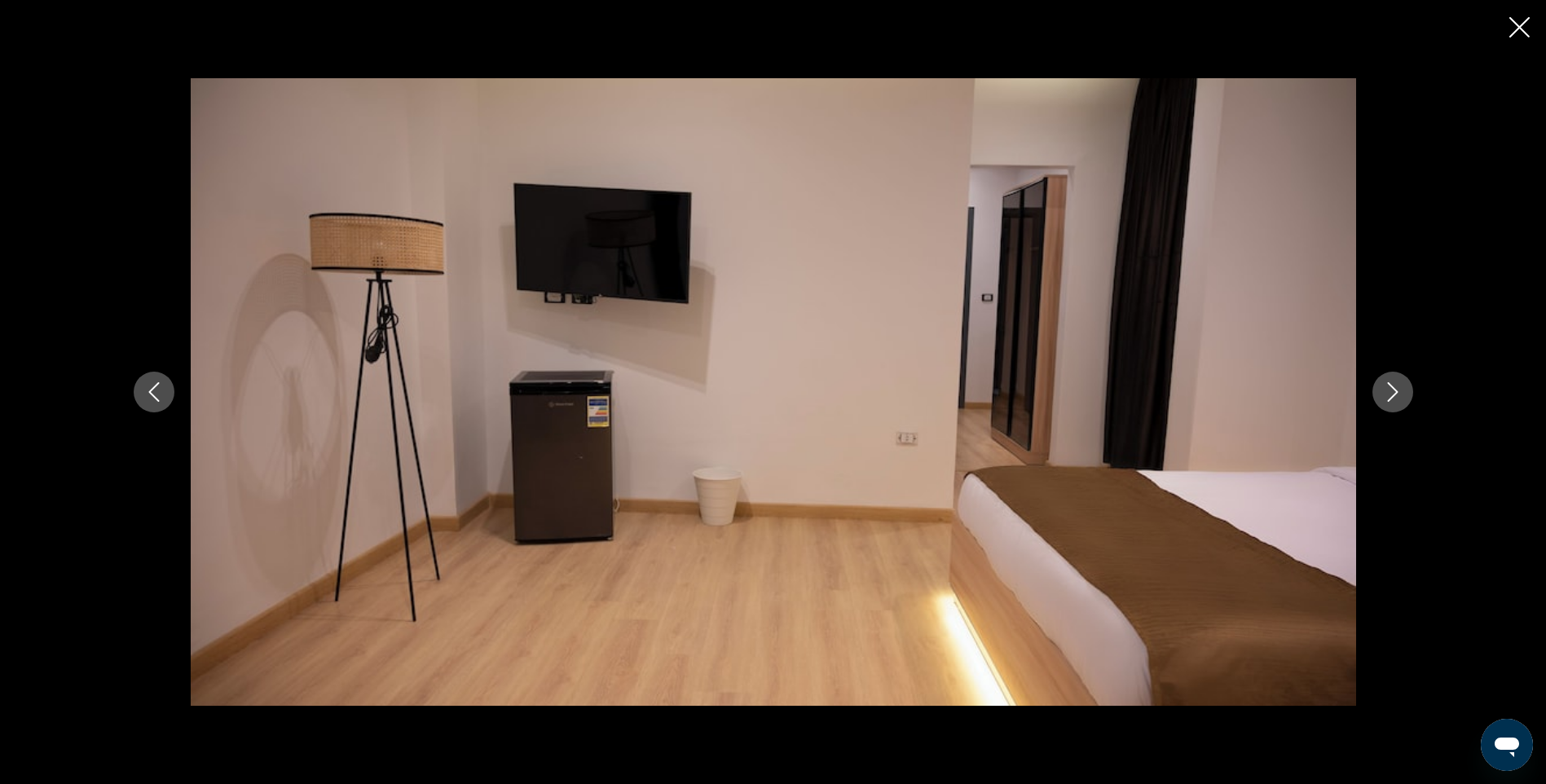
click at [1411, 394] on button "Next image" at bounding box center [1393, 392] width 40 height 40
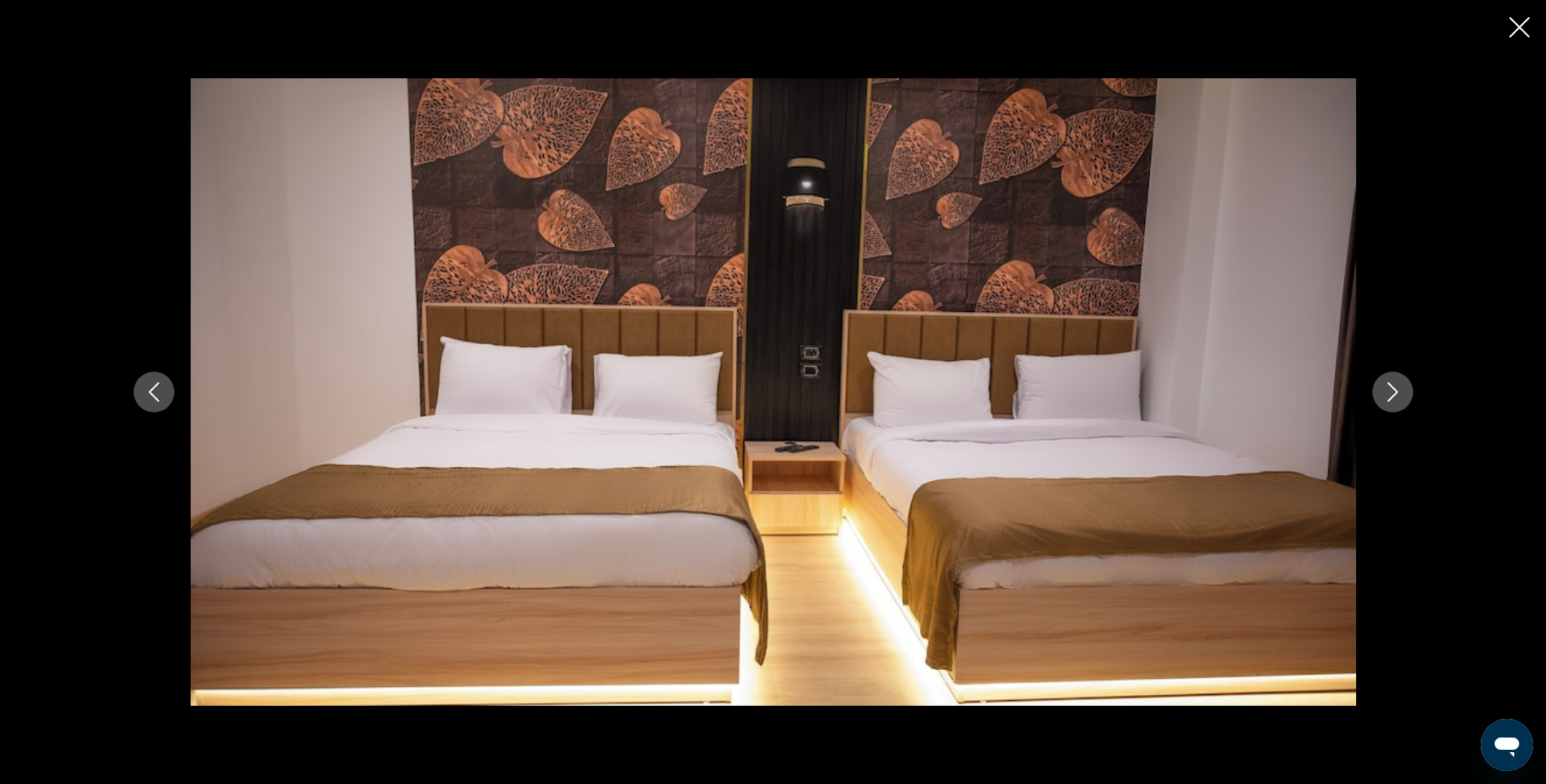
click at [1403, 392] on button "Next image" at bounding box center [1393, 392] width 40 height 40
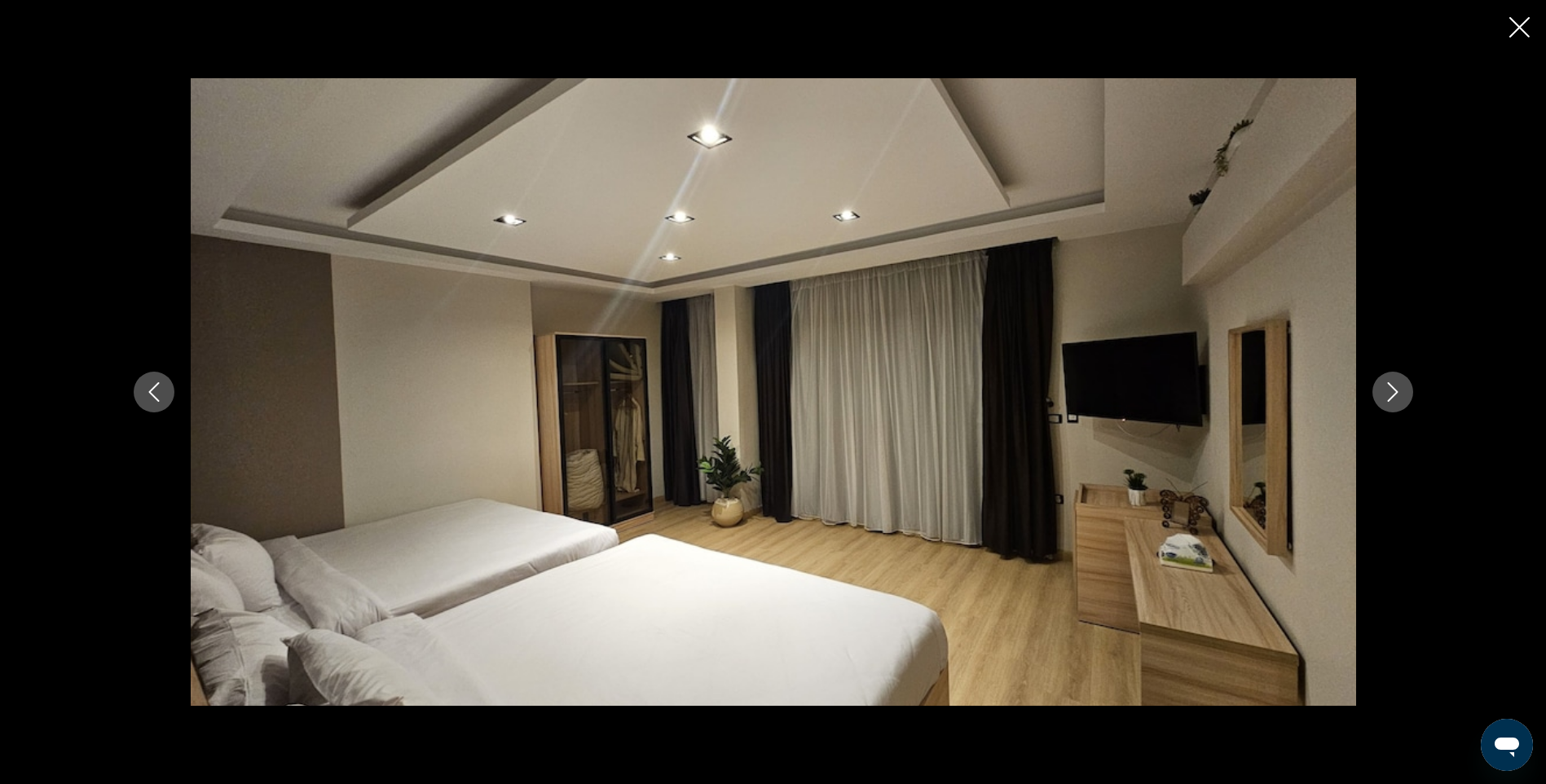
click at [1403, 392] on button "Next image" at bounding box center [1393, 392] width 40 height 40
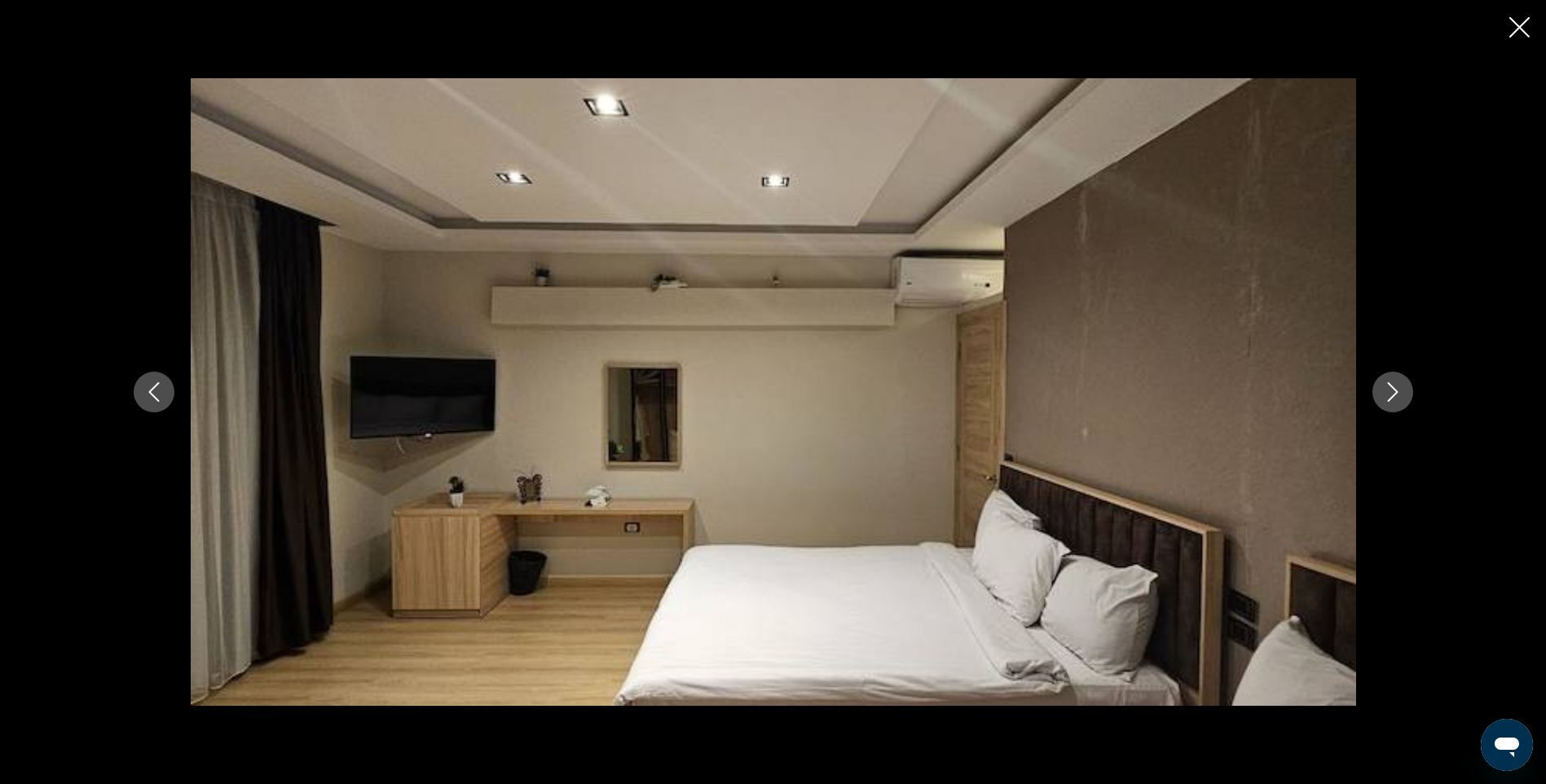
click at [1403, 392] on button "Next image" at bounding box center [1393, 392] width 40 height 40
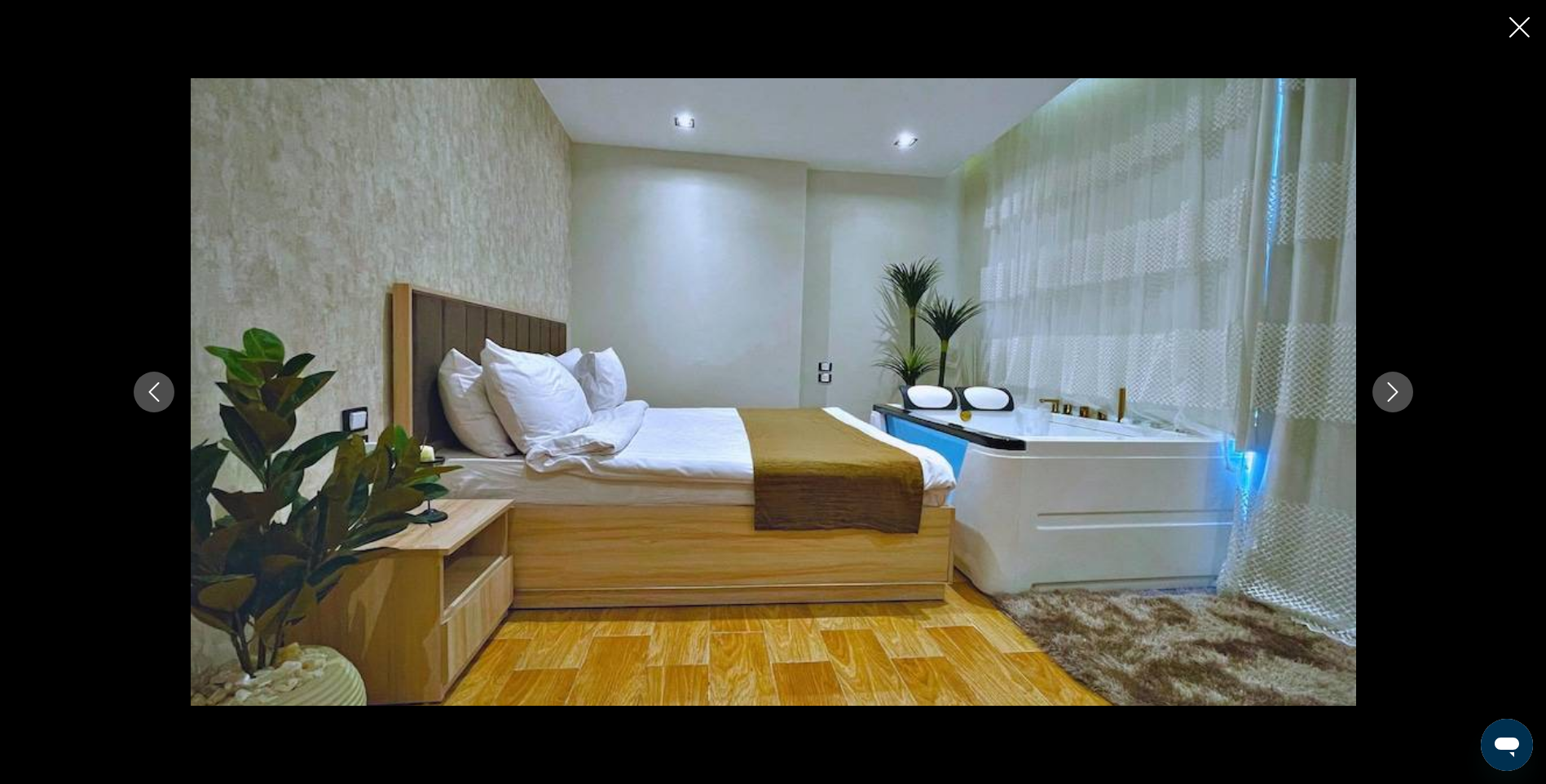
click at [1399, 389] on icon "Next image" at bounding box center [1393, 392] width 19 height 19
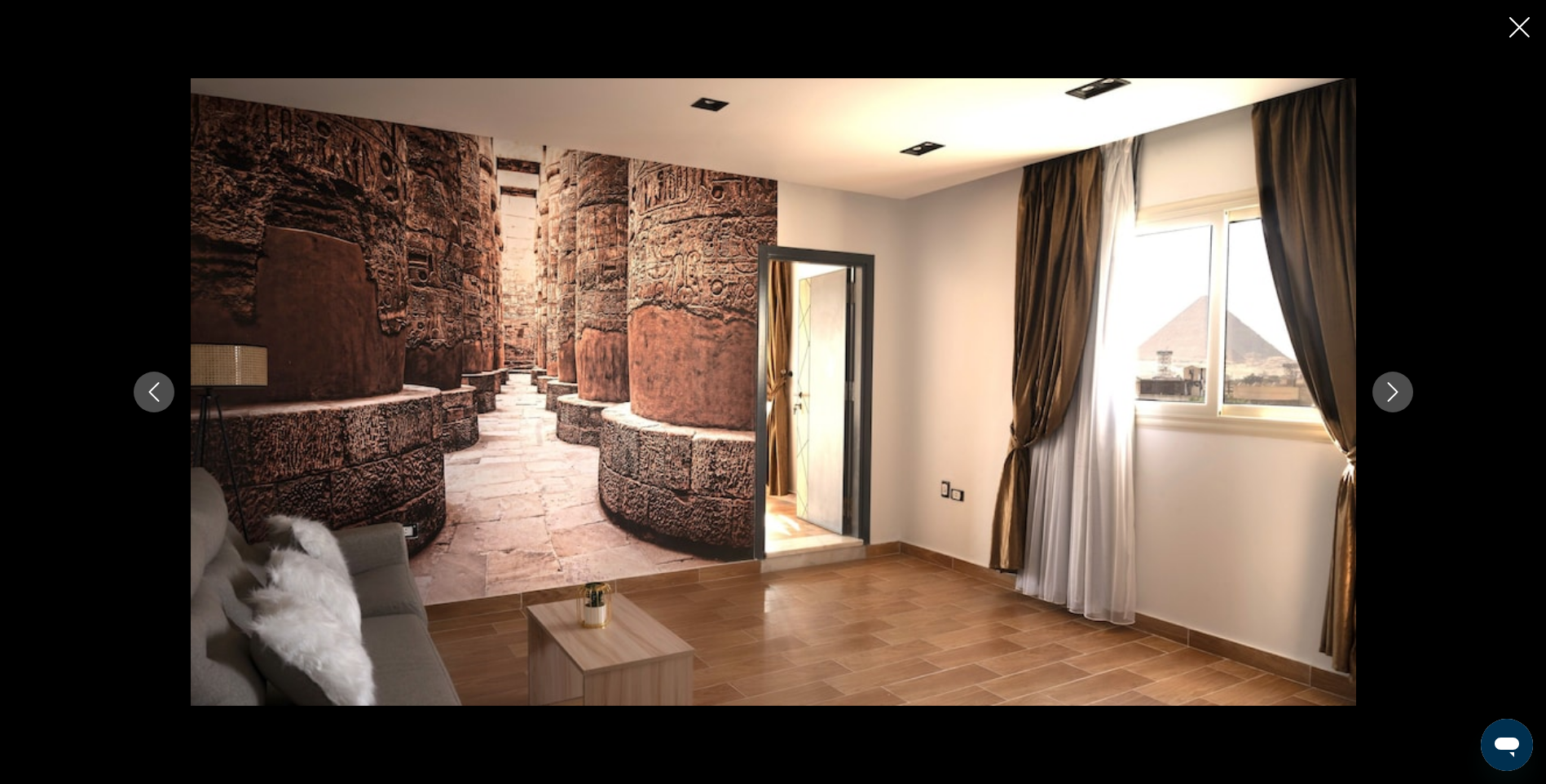
click at [1394, 386] on icon "Next image" at bounding box center [1393, 392] width 19 height 19
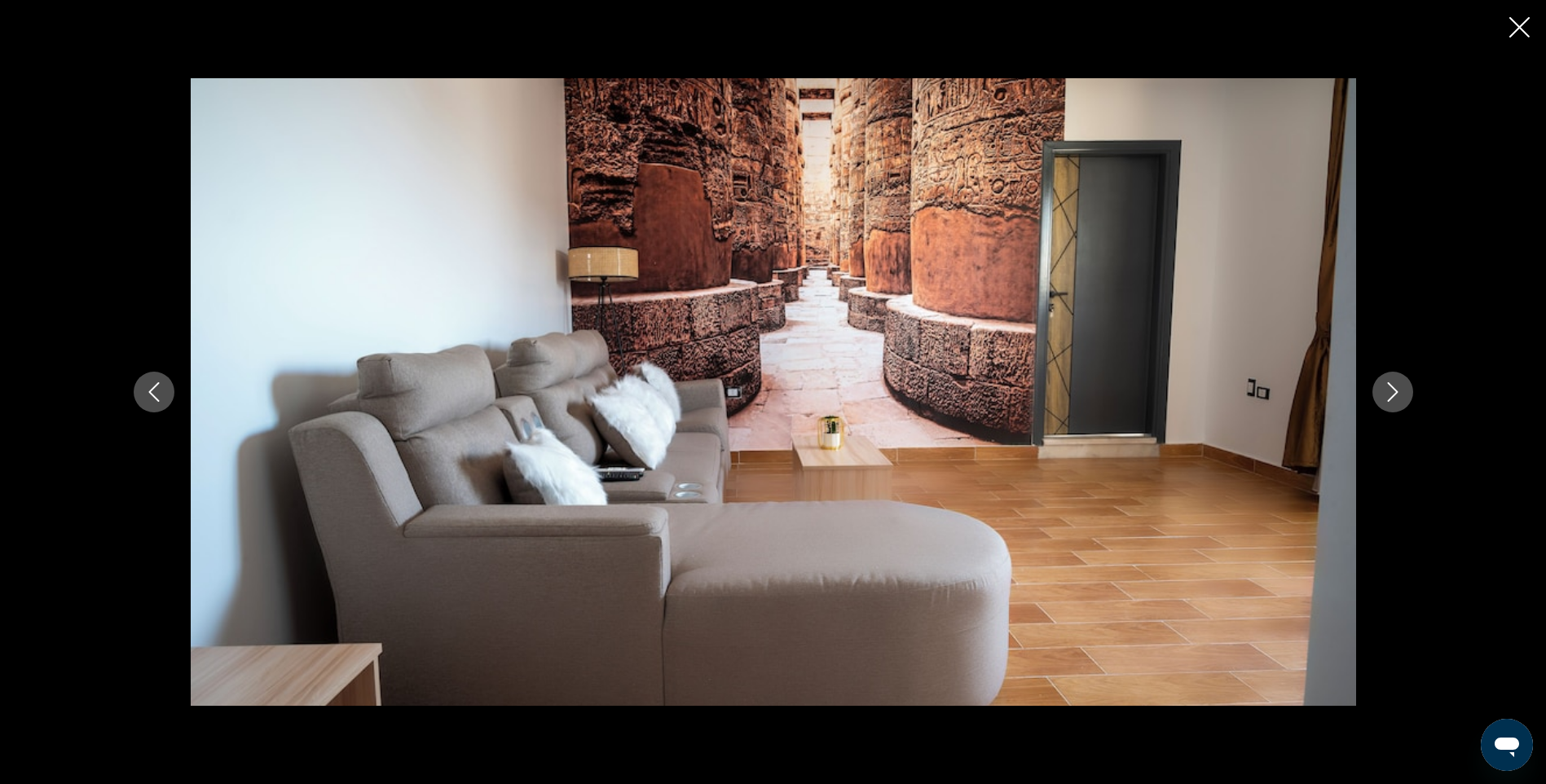
click at [1394, 386] on icon "Next image" at bounding box center [1393, 392] width 19 height 19
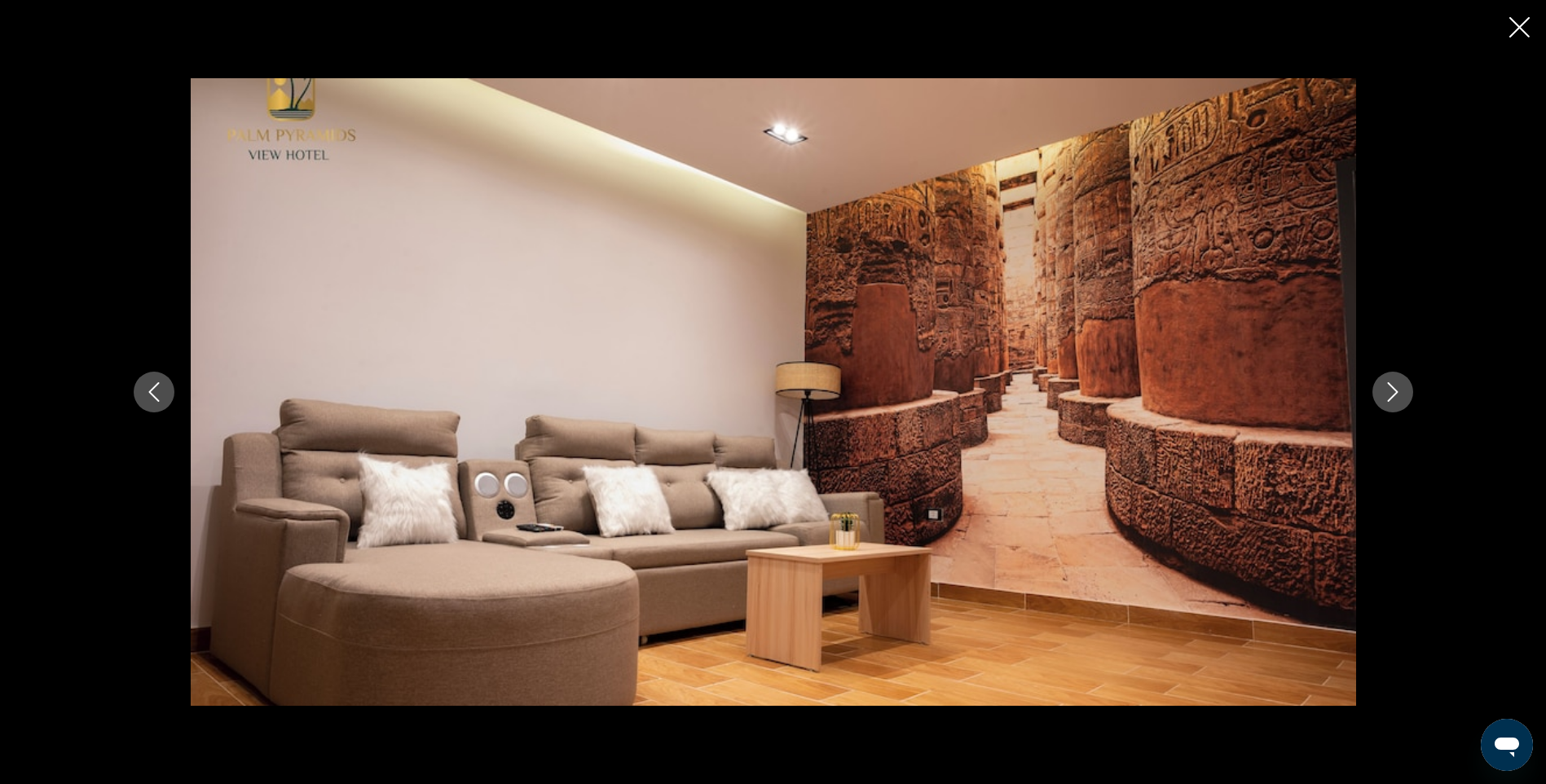
click at [1394, 386] on icon "Next image" at bounding box center [1393, 392] width 19 height 19
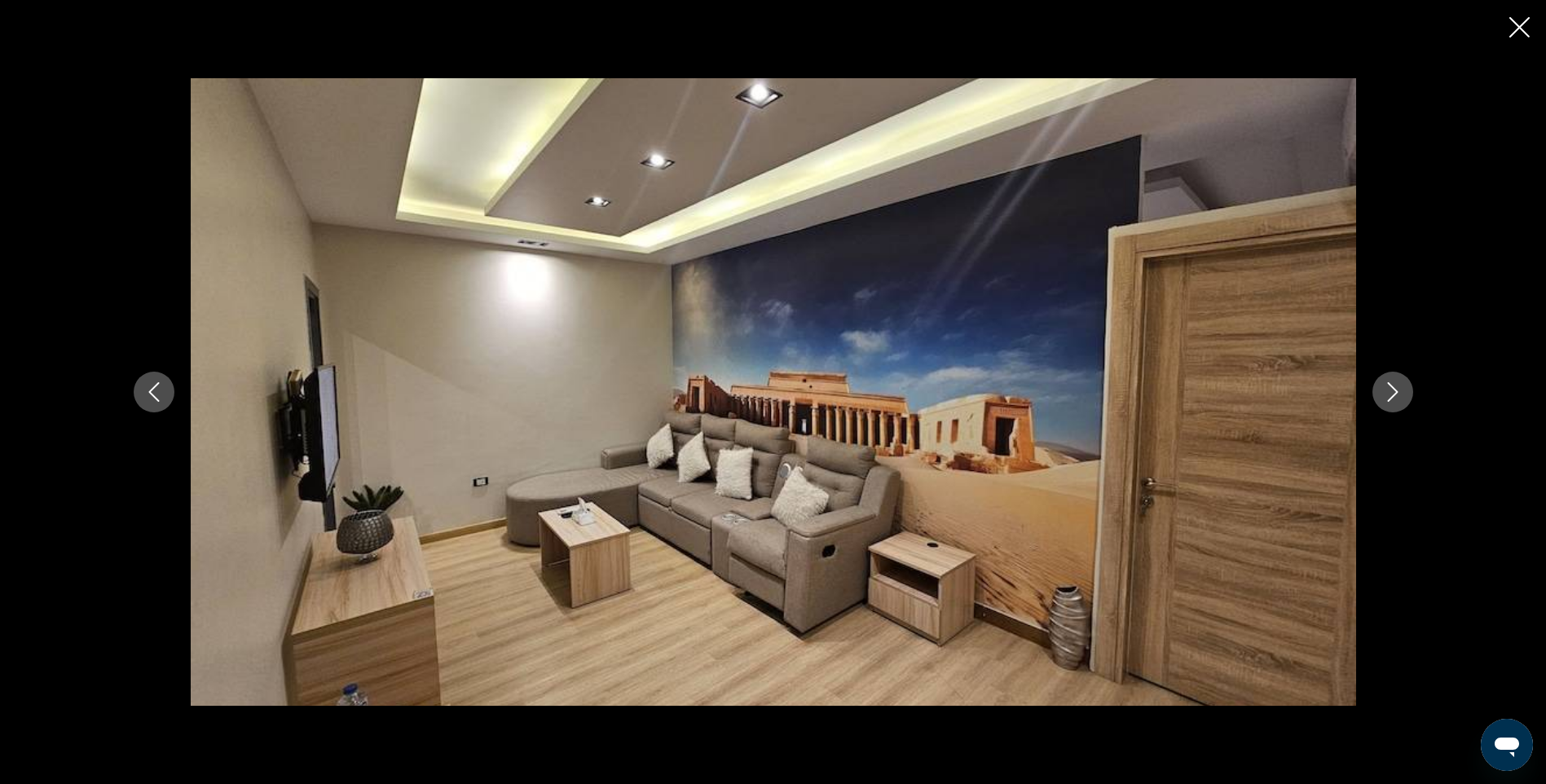
click at [1394, 386] on icon "Next image" at bounding box center [1393, 392] width 19 height 19
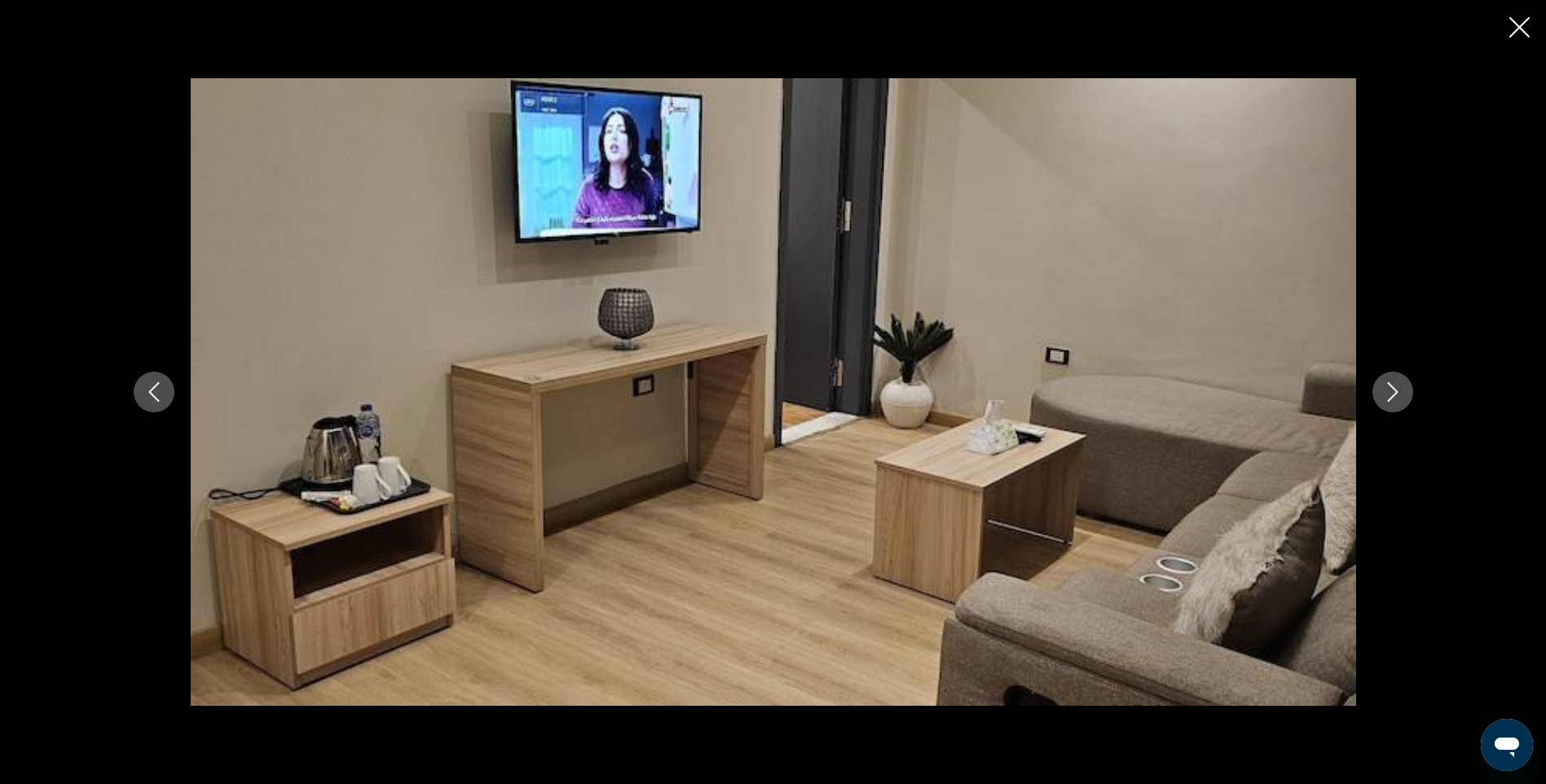
click at [1394, 386] on icon "Next image" at bounding box center [1393, 392] width 19 height 19
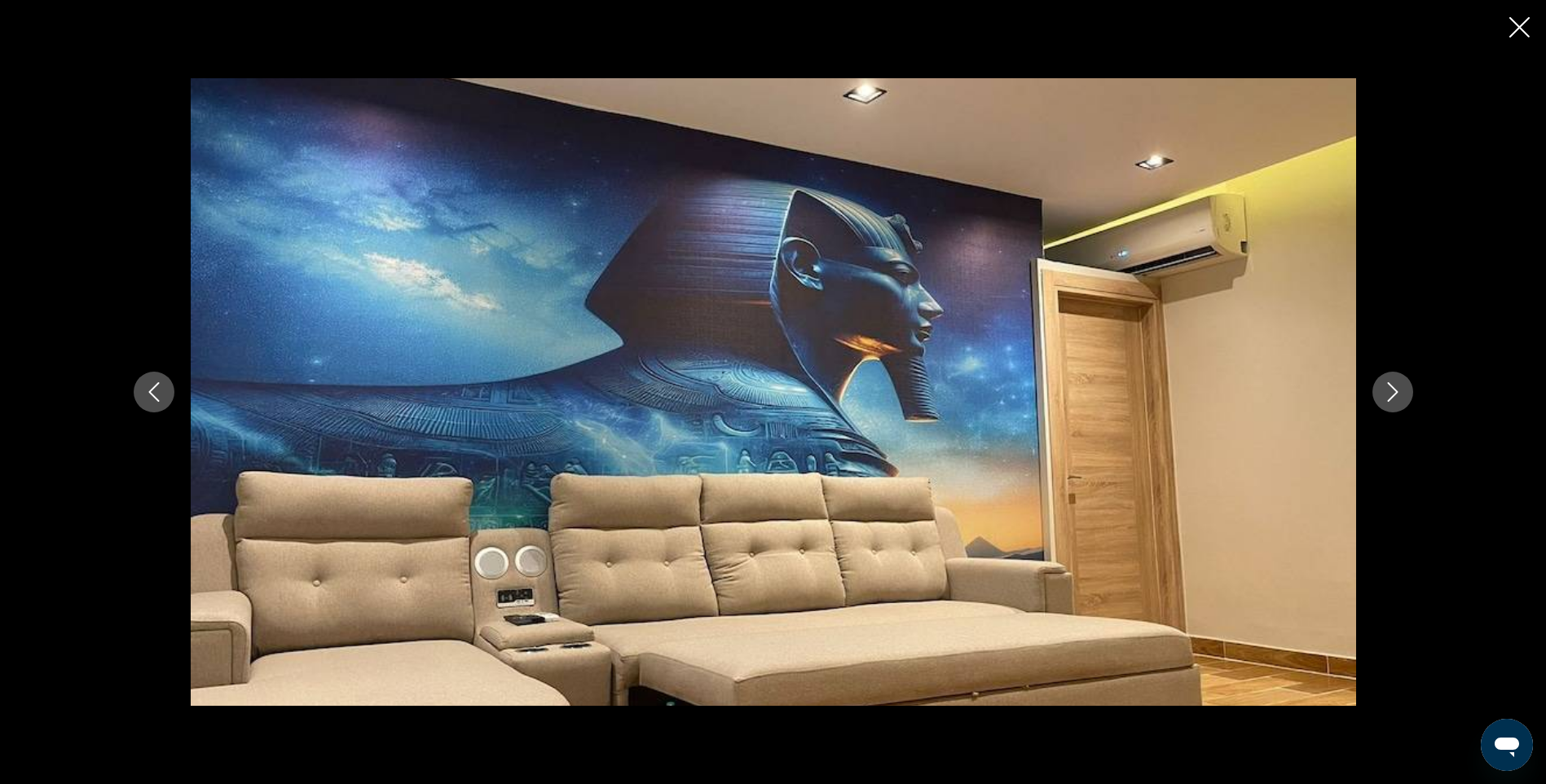
click at [1394, 386] on icon "Next image" at bounding box center [1393, 392] width 19 height 19
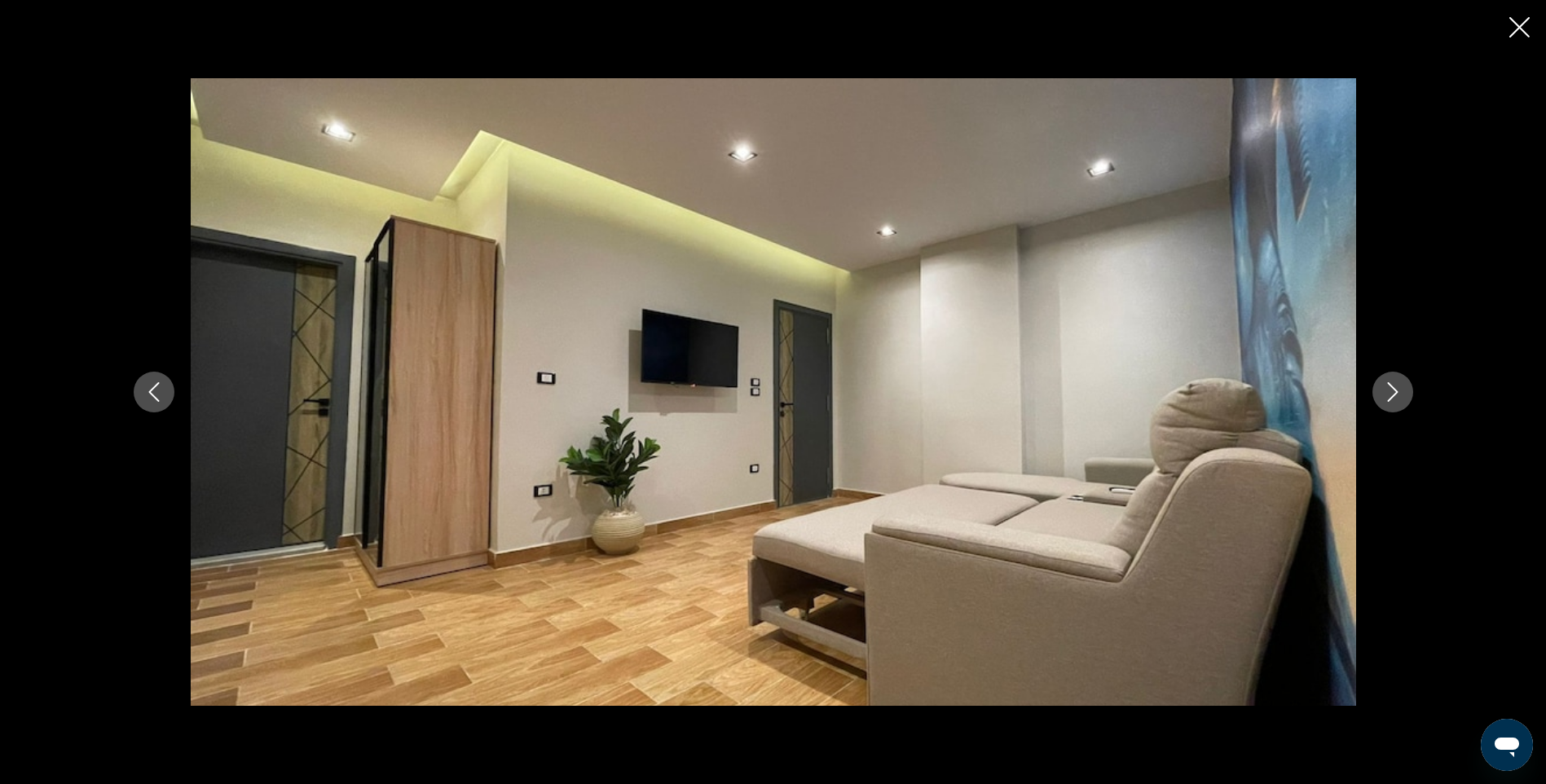
click at [1394, 386] on icon "Next image" at bounding box center [1393, 392] width 19 height 19
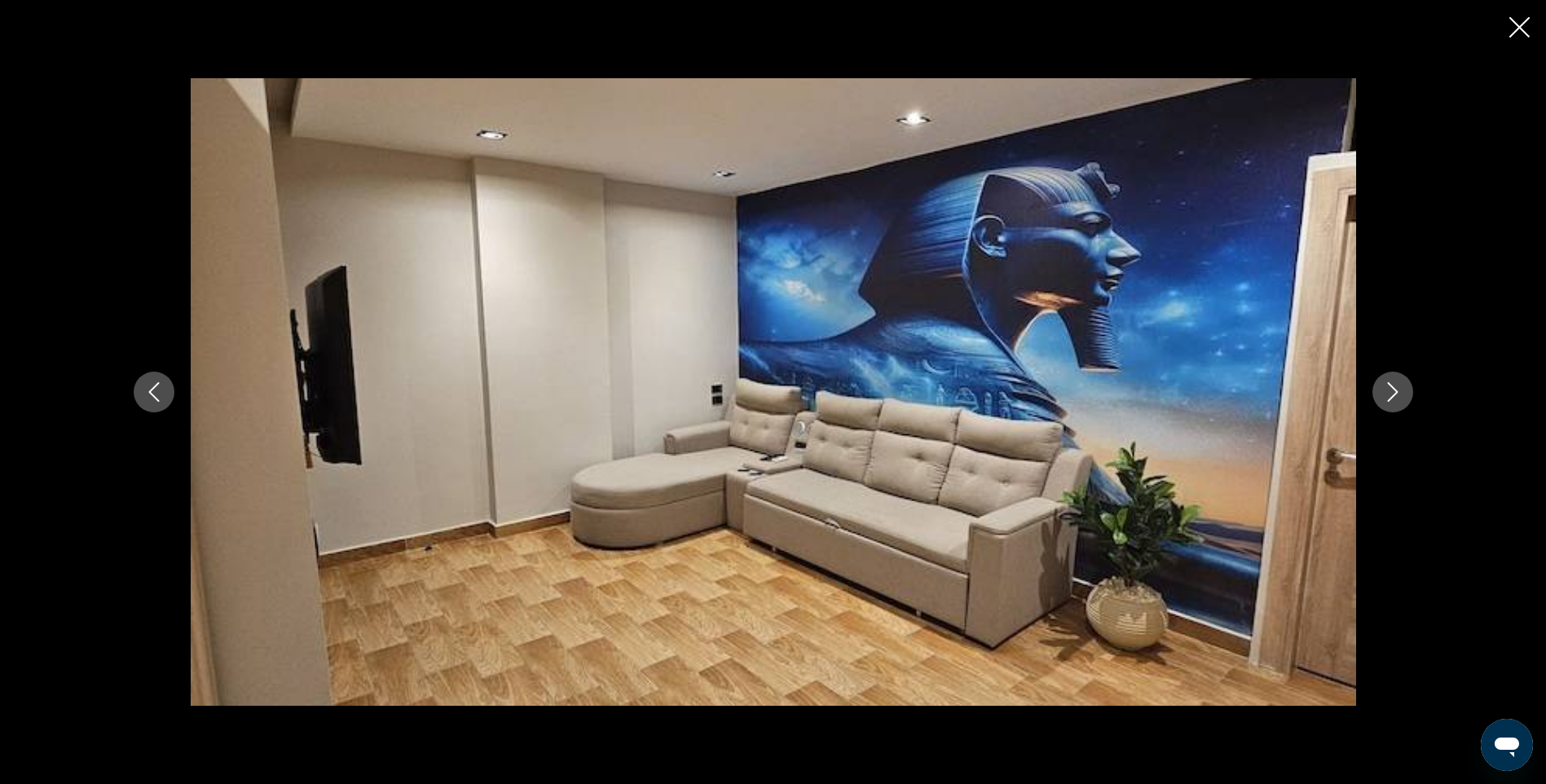
click at [1396, 390] on icon "Next image" at bounding box center [1393, 392] width 11 height 19
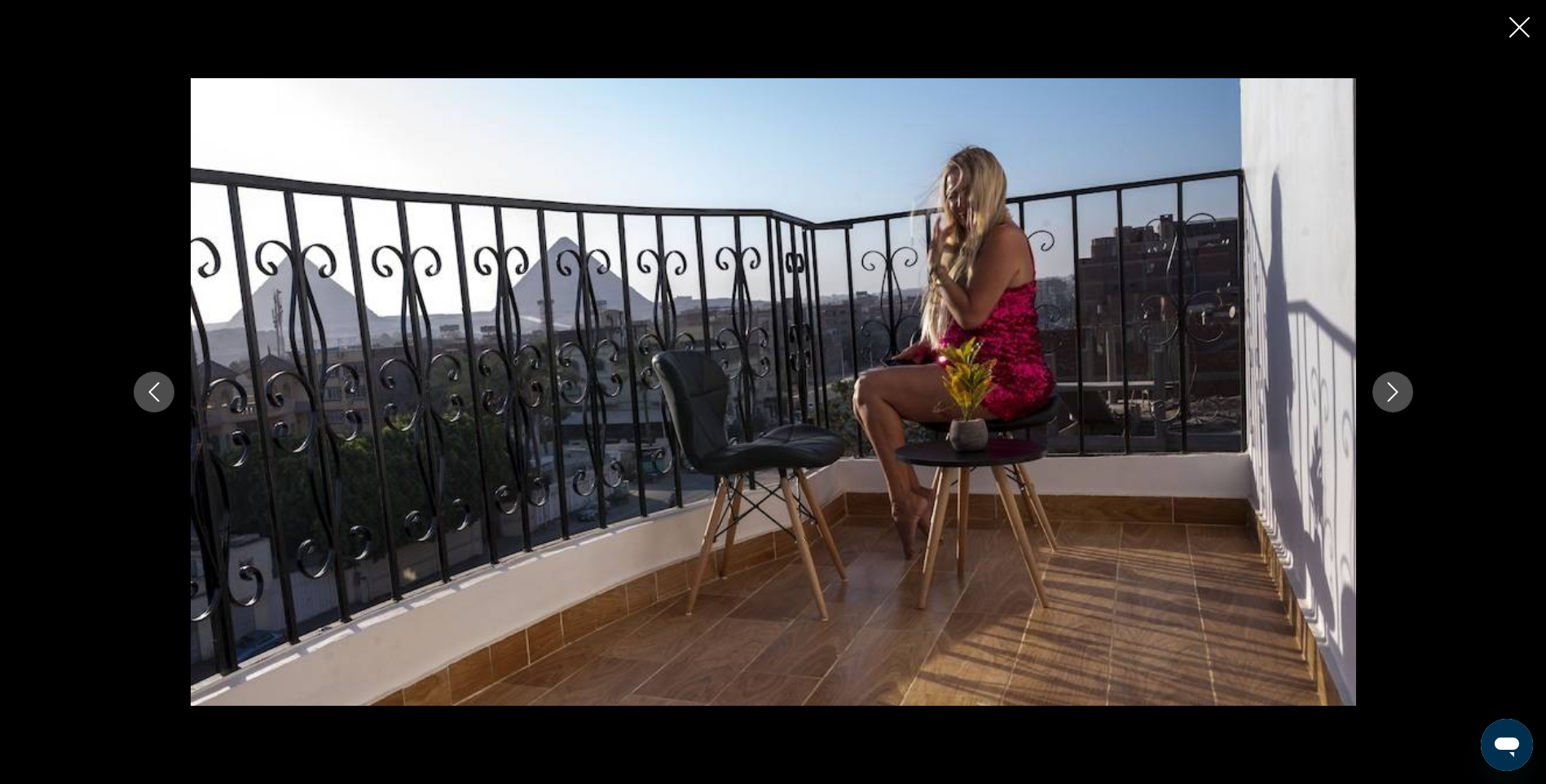
click at [1396, 390] on icon "Next image" at bounding box center [1393, 392] width 11 height 19
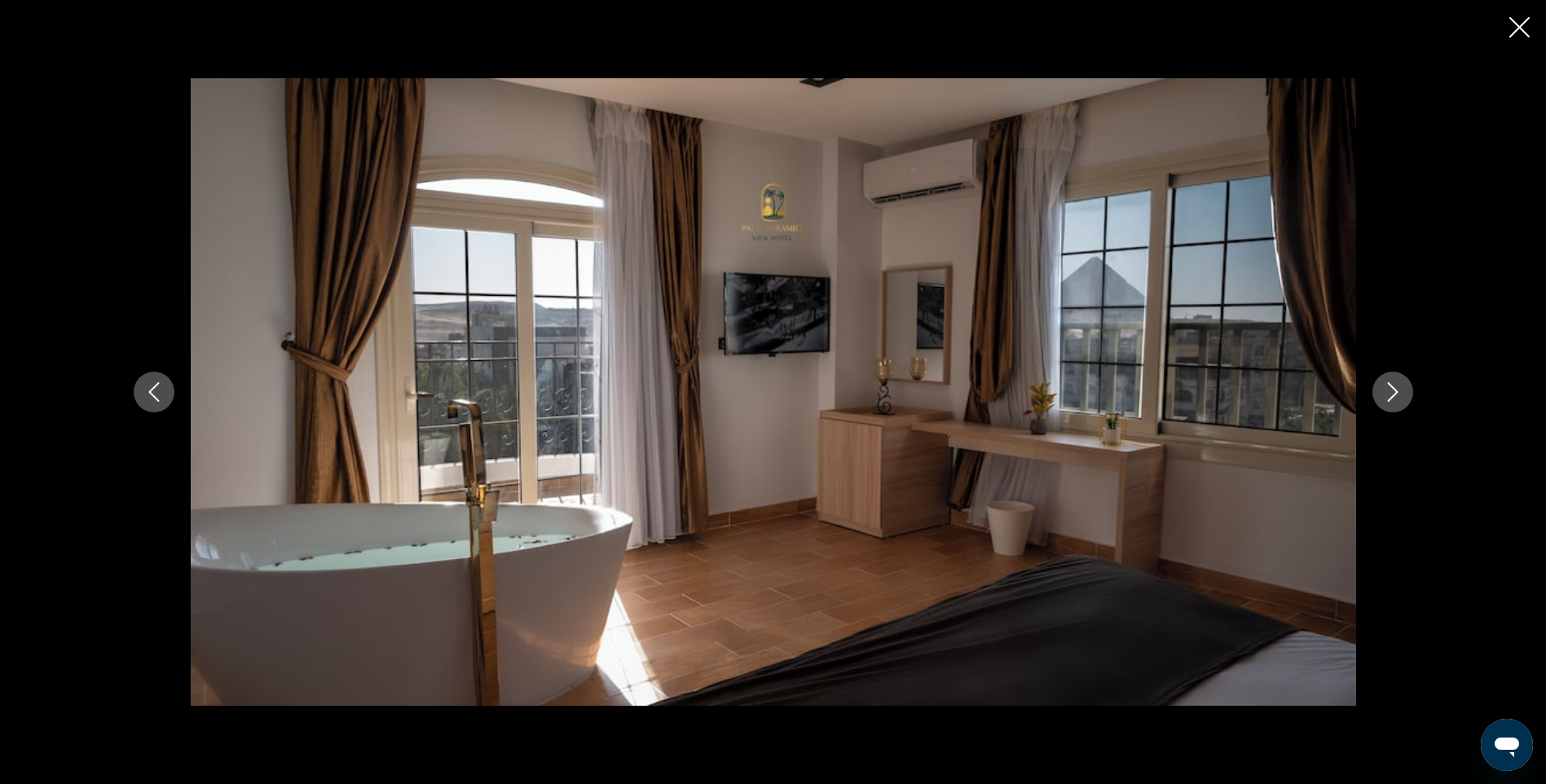
click at [1396, 390] on icon "Next image" at bounding box center [1393, 392] width 11 height 19
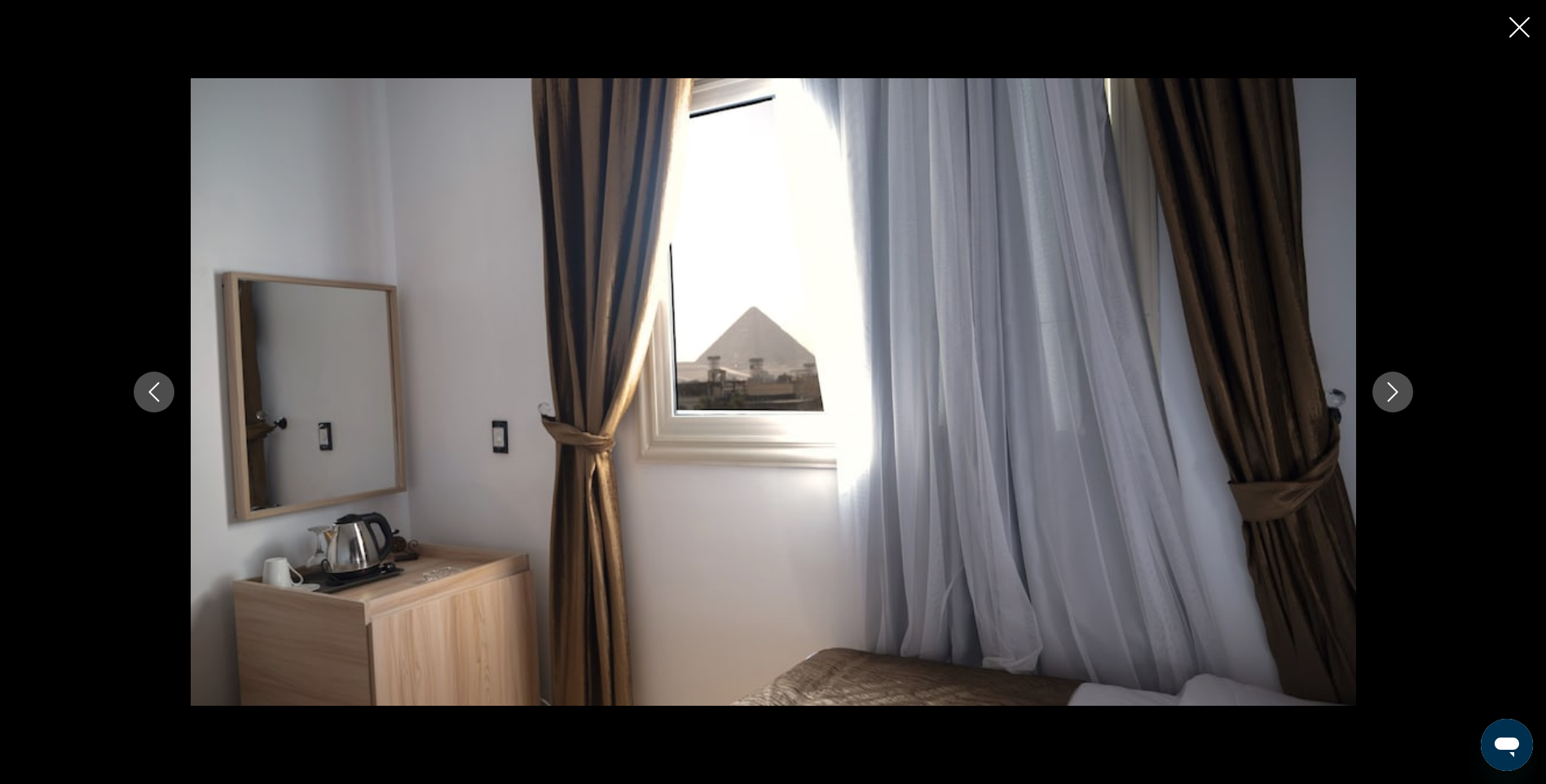
click at [1396, 390] on icon "Next image" at bounding box center [1393, 392] width 11 height 19
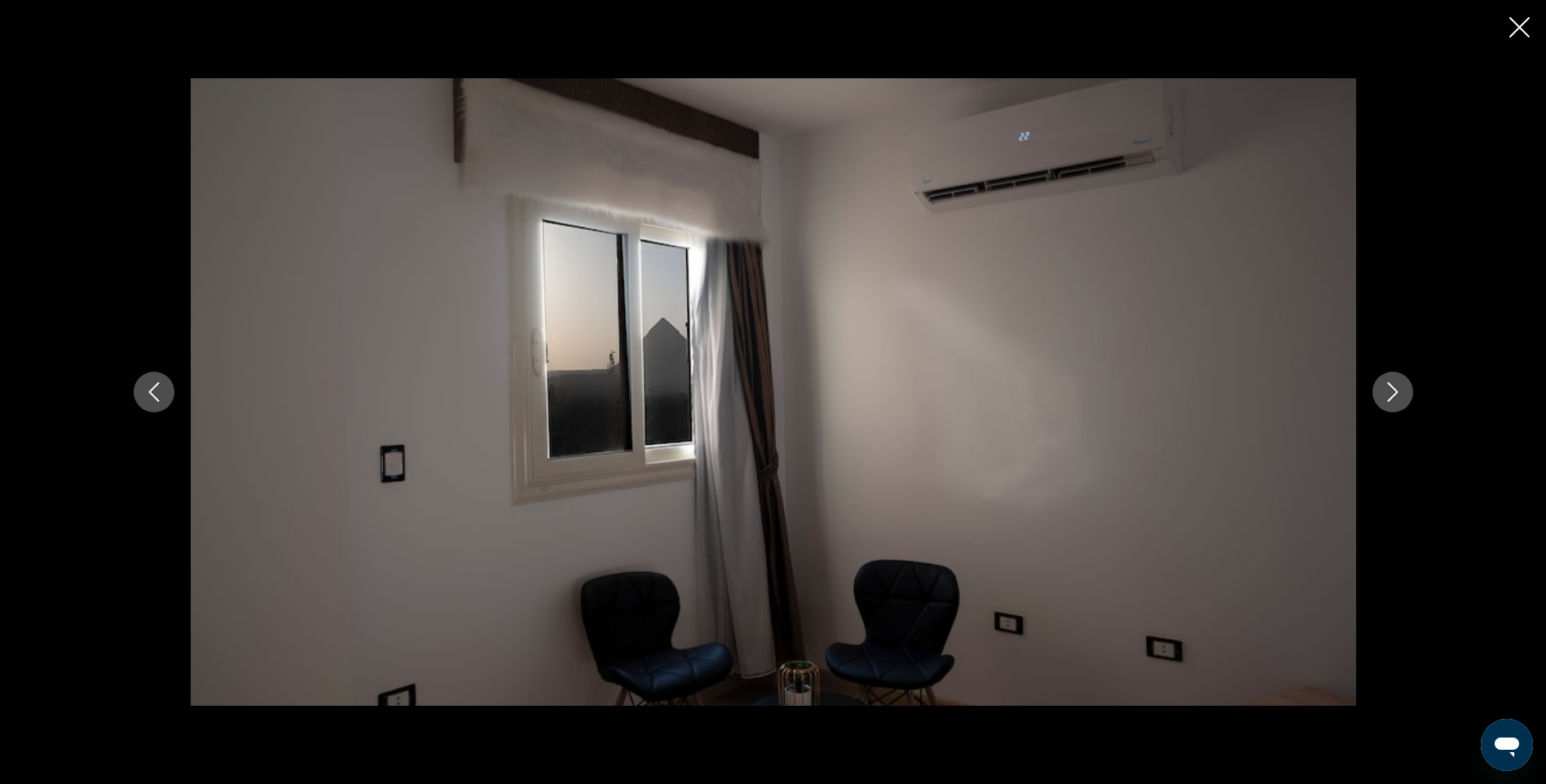
click at [1396, 390] on icon "Next image" at bounding box center [1393, 392] width 11 height 19
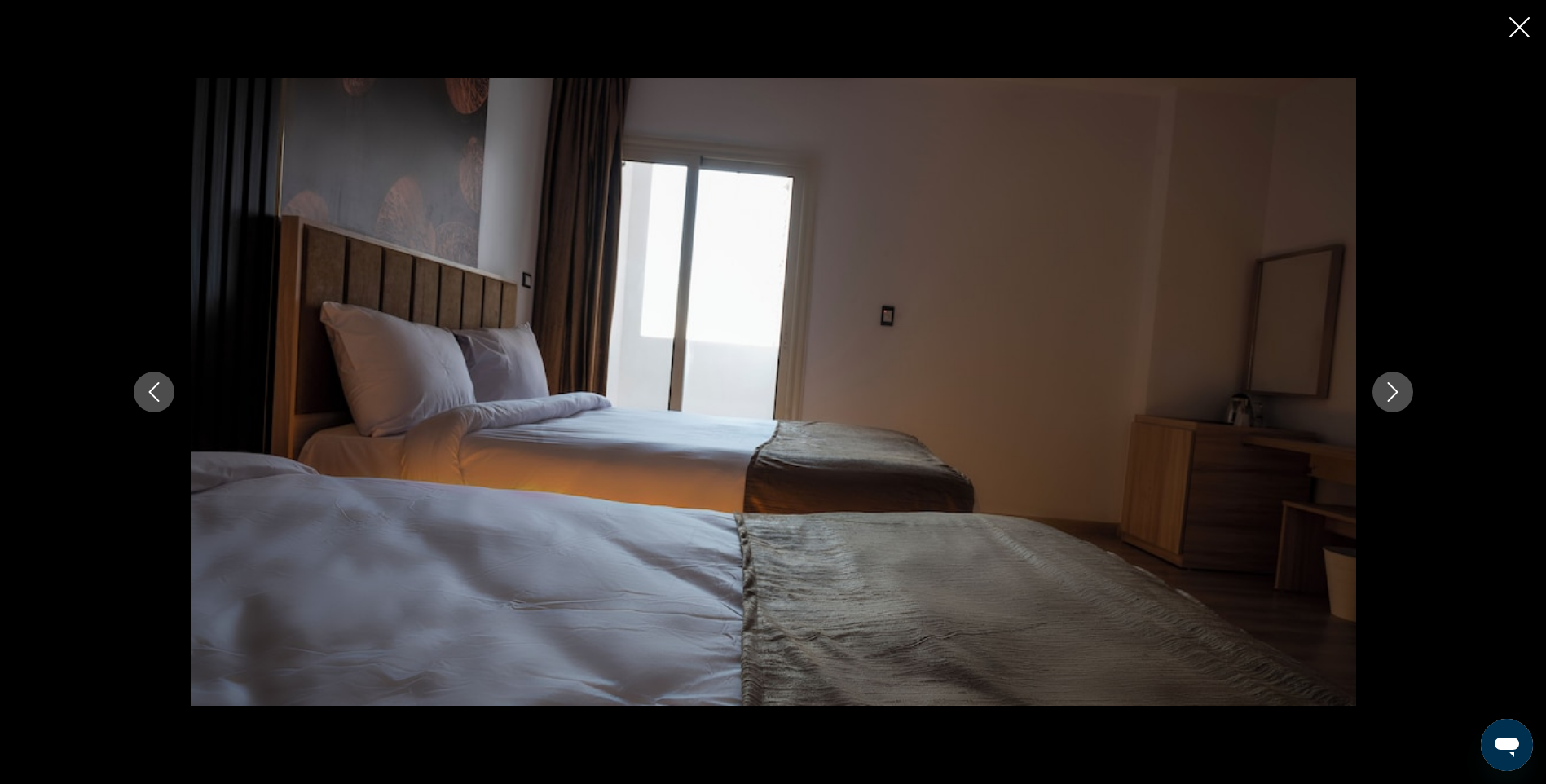
click at [1396, 390] on icon "Next image" at bounding box center [1393, 392] width 11 height 19
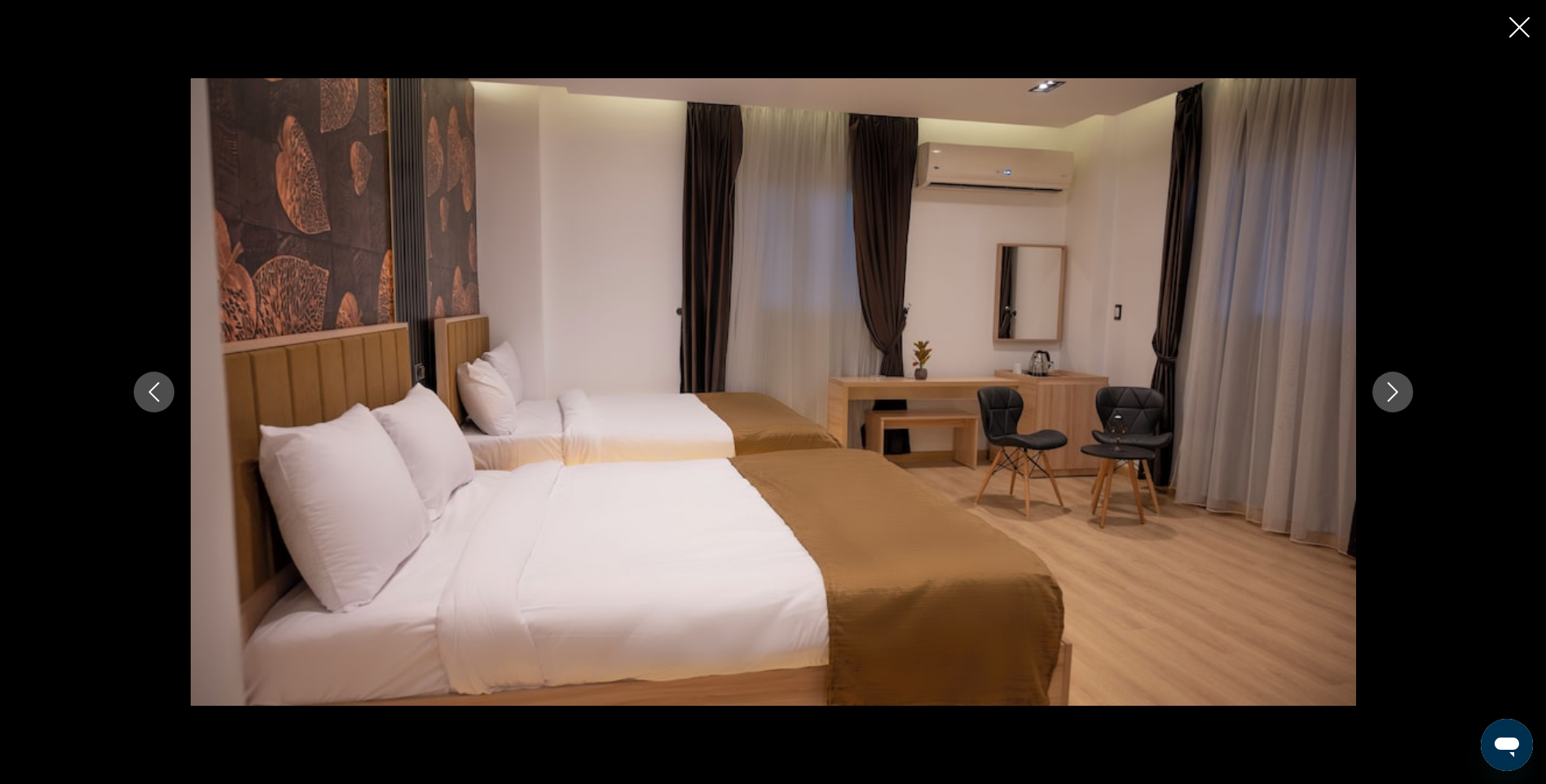
click at [1396, 390] on icon "Next image" at bounding box center [1393, 392] width 11 height 19
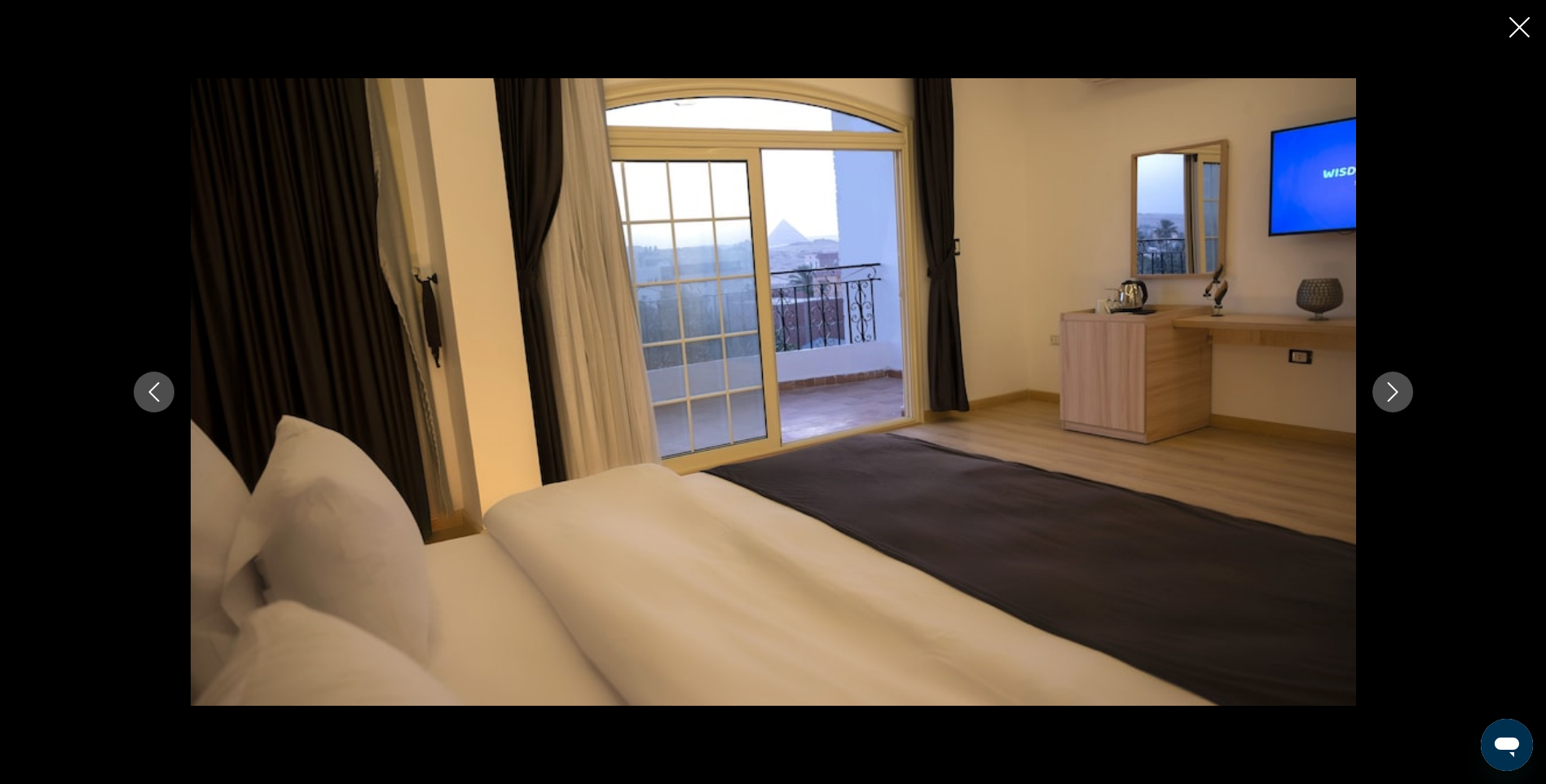
click at [1396, 390] on icon "Next image" at bounding box center [1393, 392] width 11 height 19
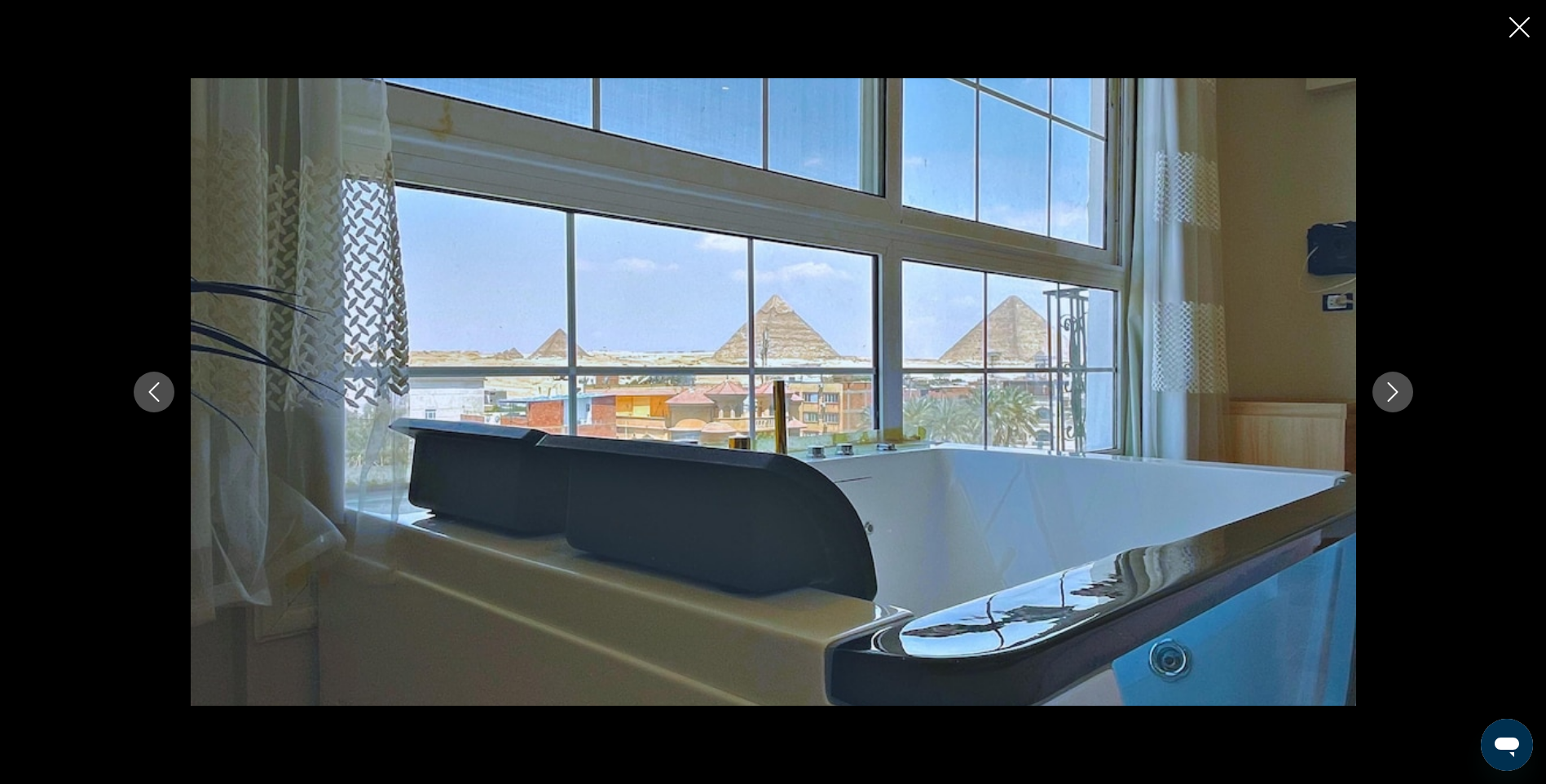
scroll to position [1304, 0]
click at [1396, 389] on icon "Next image" at bounding box center [1393, 392] width 19 height 19
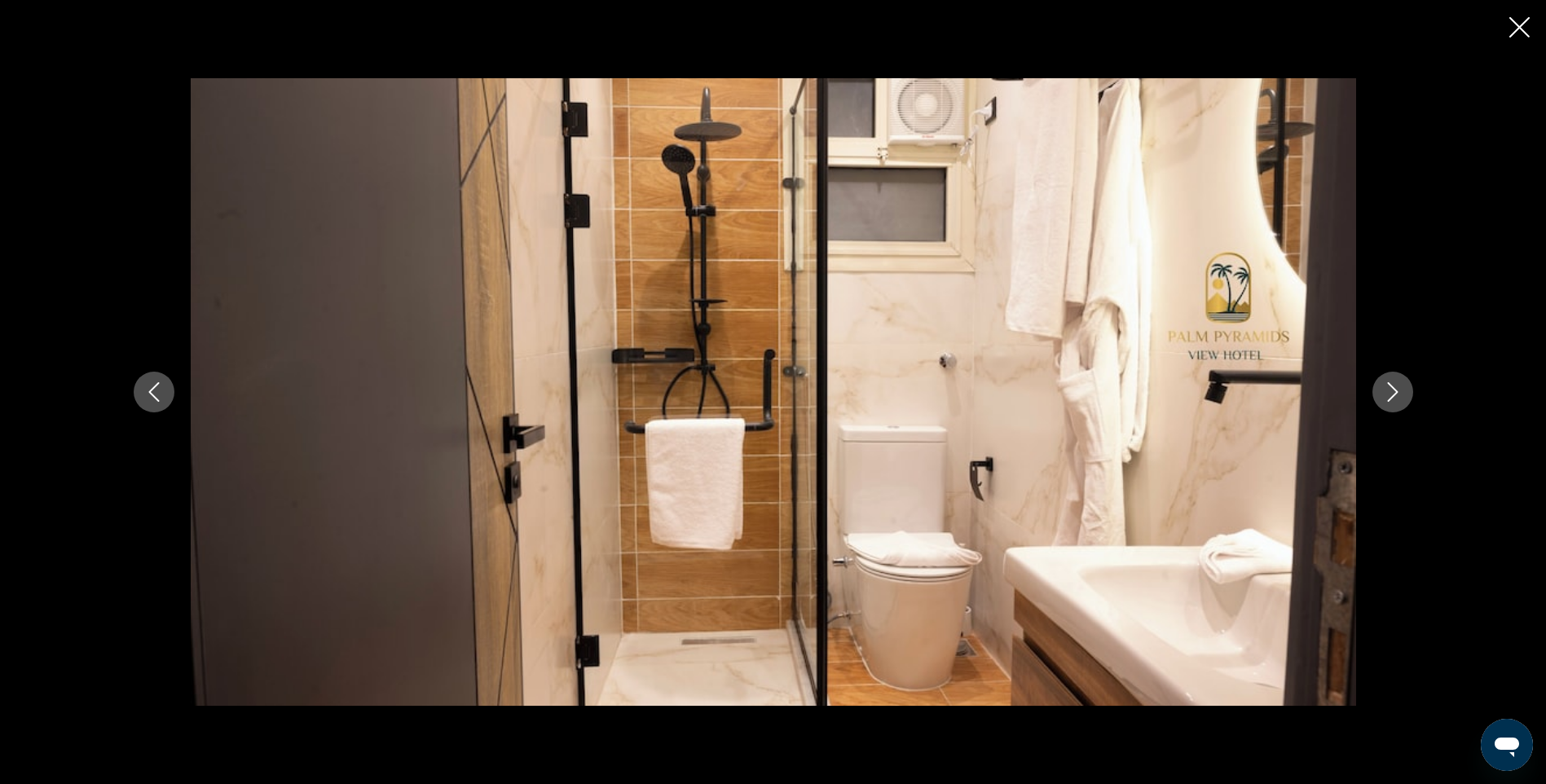
click at [1396, 389] on icon "Next image" at bounding box center [1393, 392] width 19 height 19
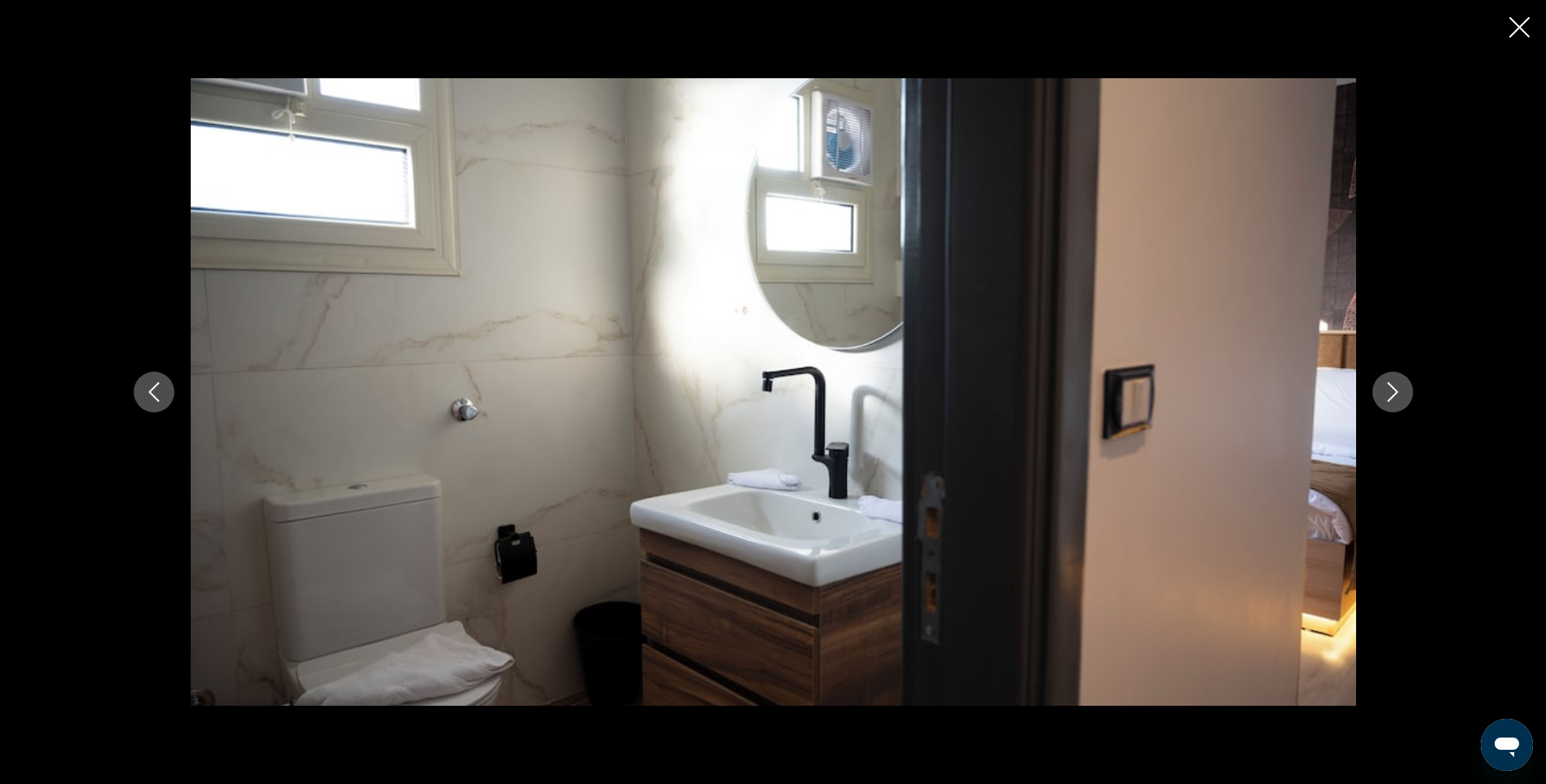
click at [1396, 389] on icon "Next image" at bounding box center [1393, 392] width 19 height 19
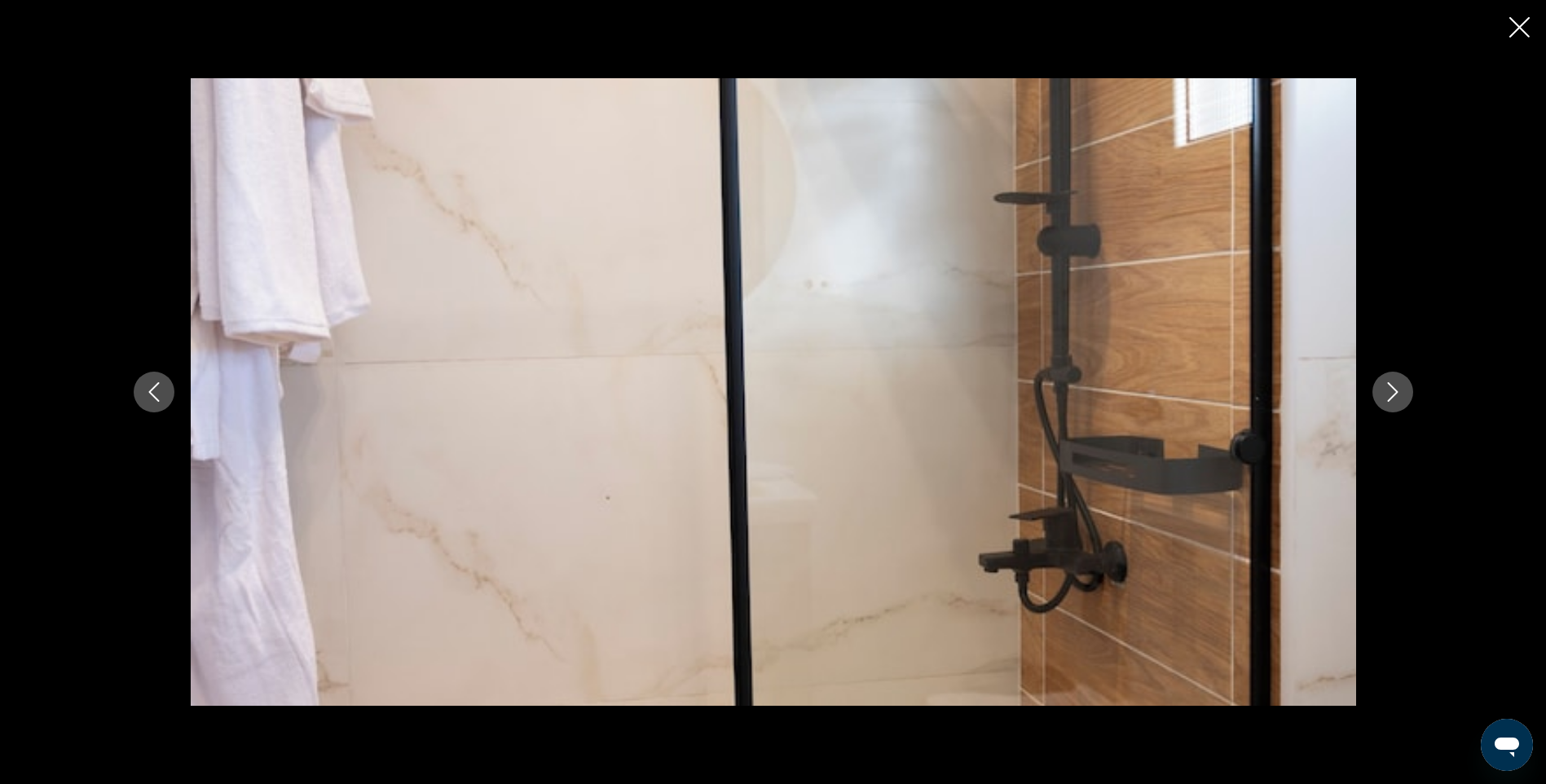
click at [1396, 389] on icon "Next image" at bounding box center [1393, 392] width 19 height 19
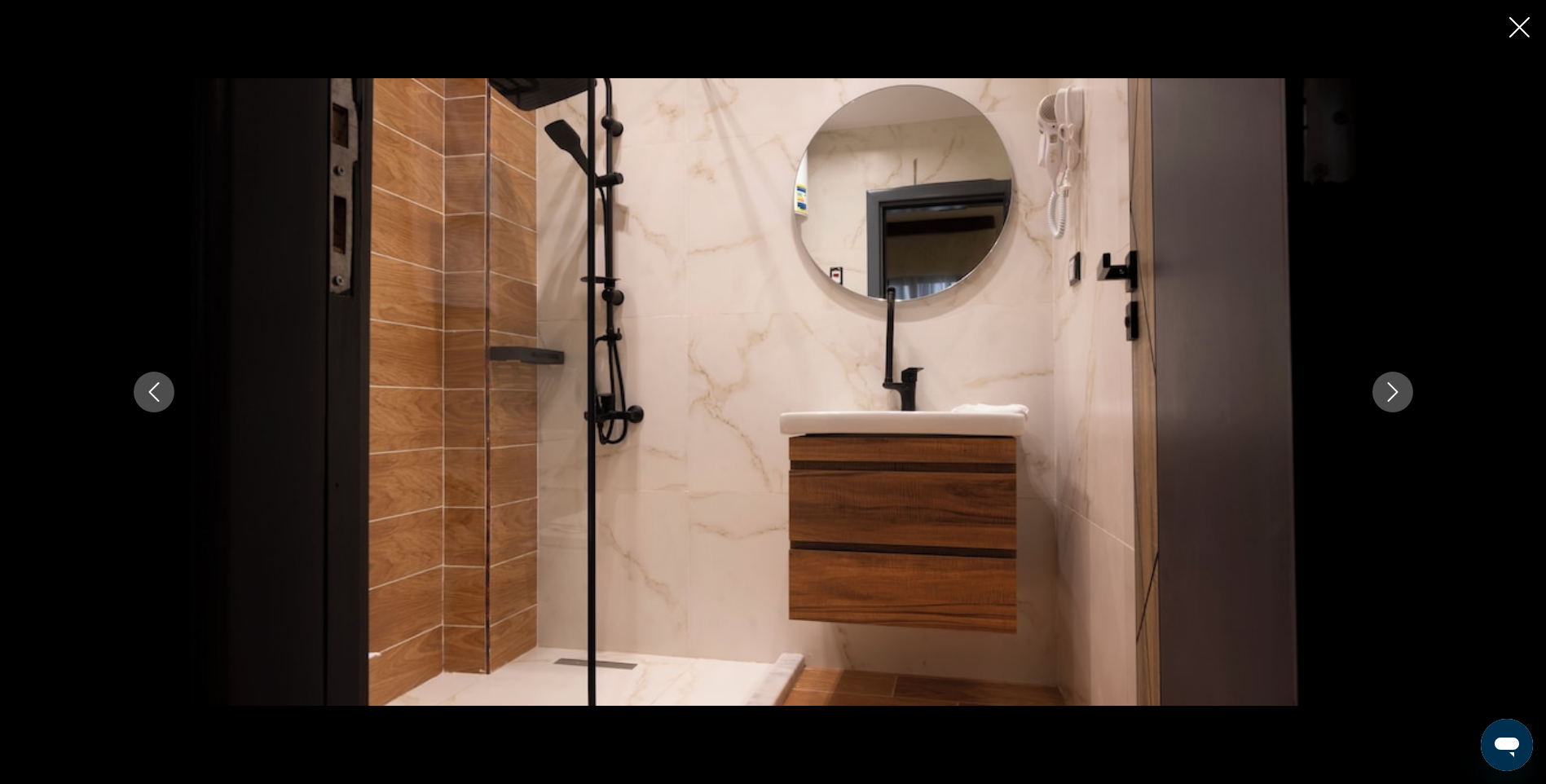
click at [1396, 389] on icon "Next image" at bounding box center [1393, 392] width 19 height 19
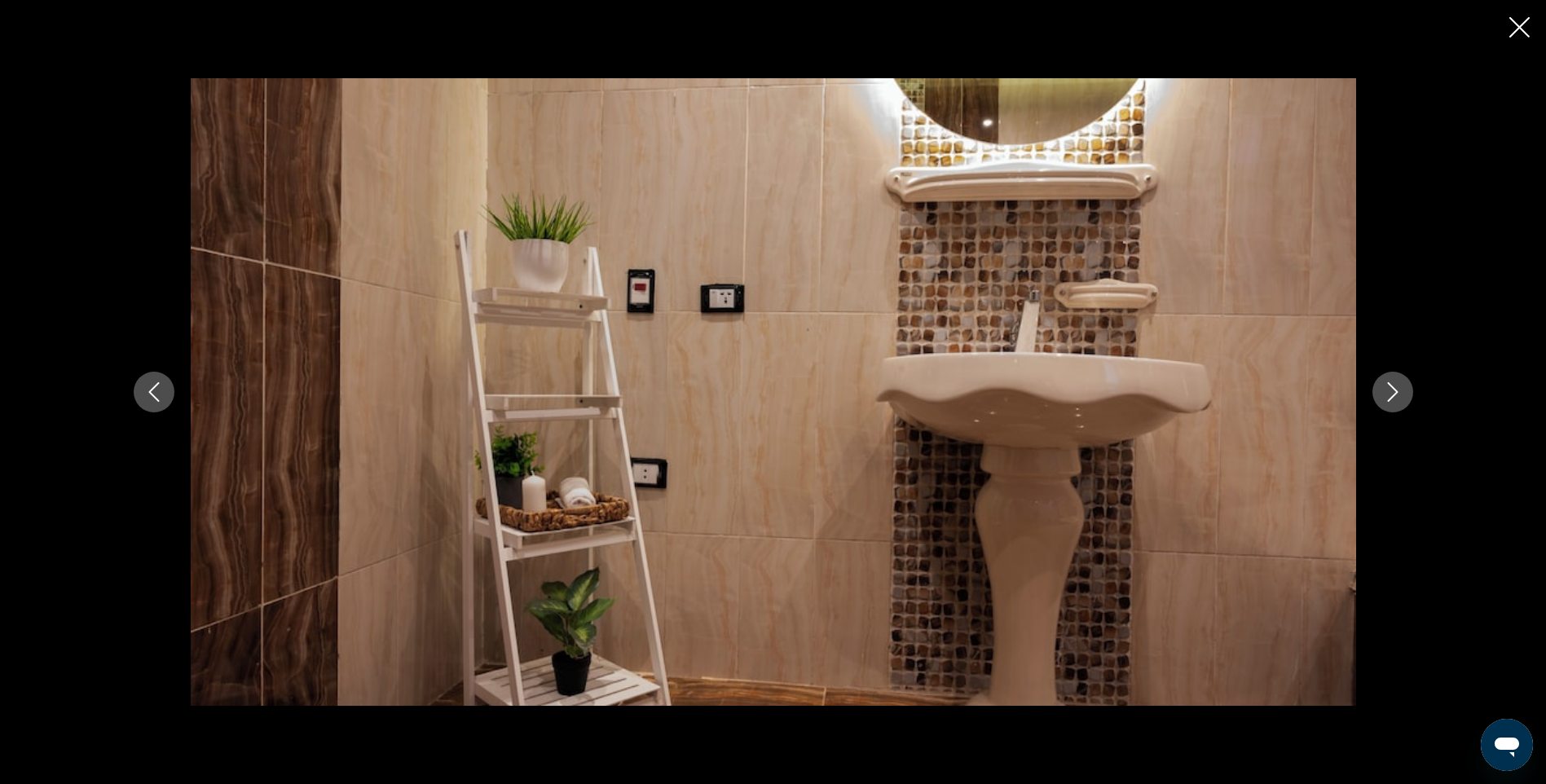
click at [1396, 389] on icon "Next image" at bounding box center [1393, 392] width 19 height 19
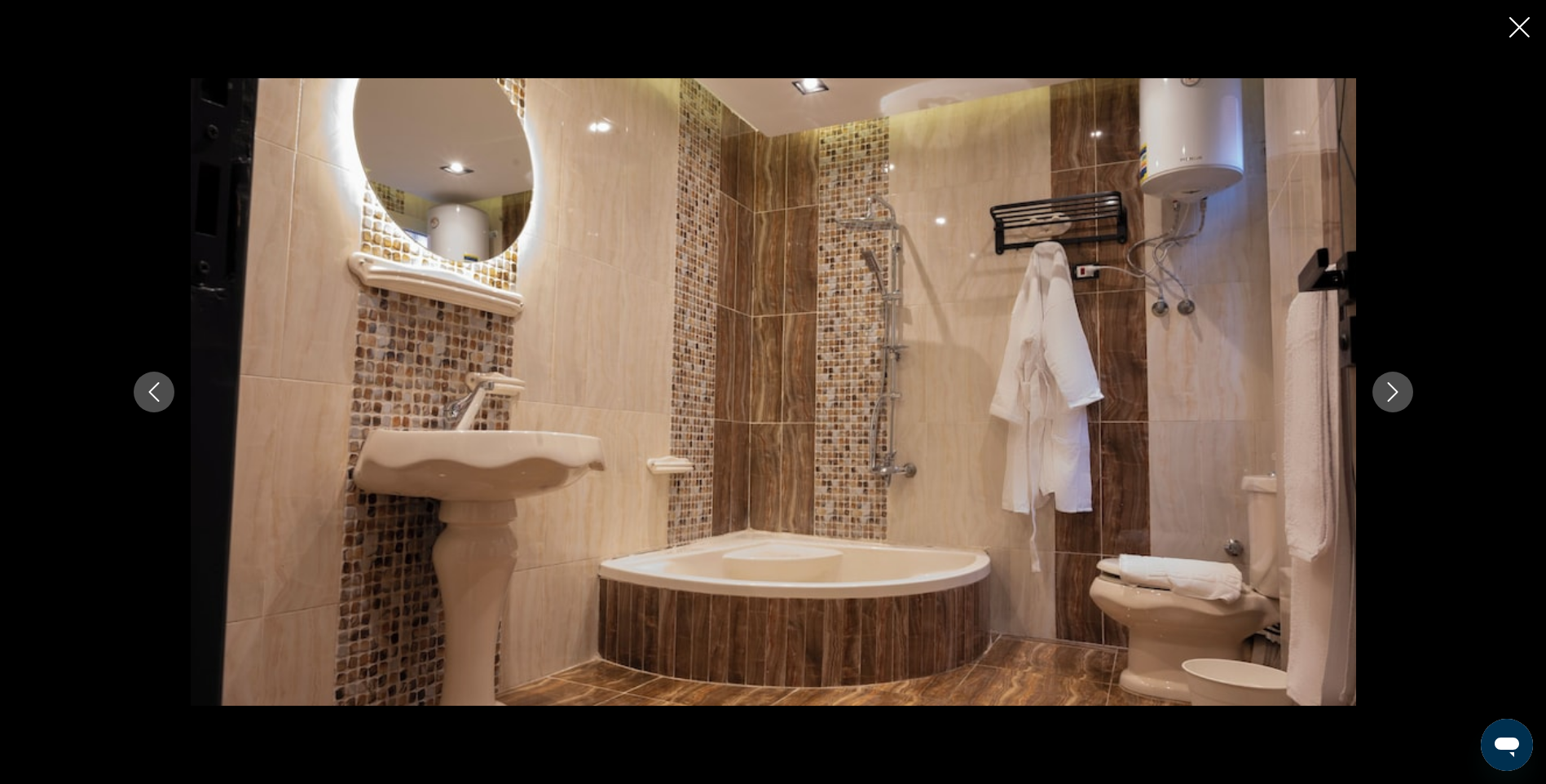
click at [1396, 389] on icon "Next image" at bounding box center [1393, 392] width 19 height 19
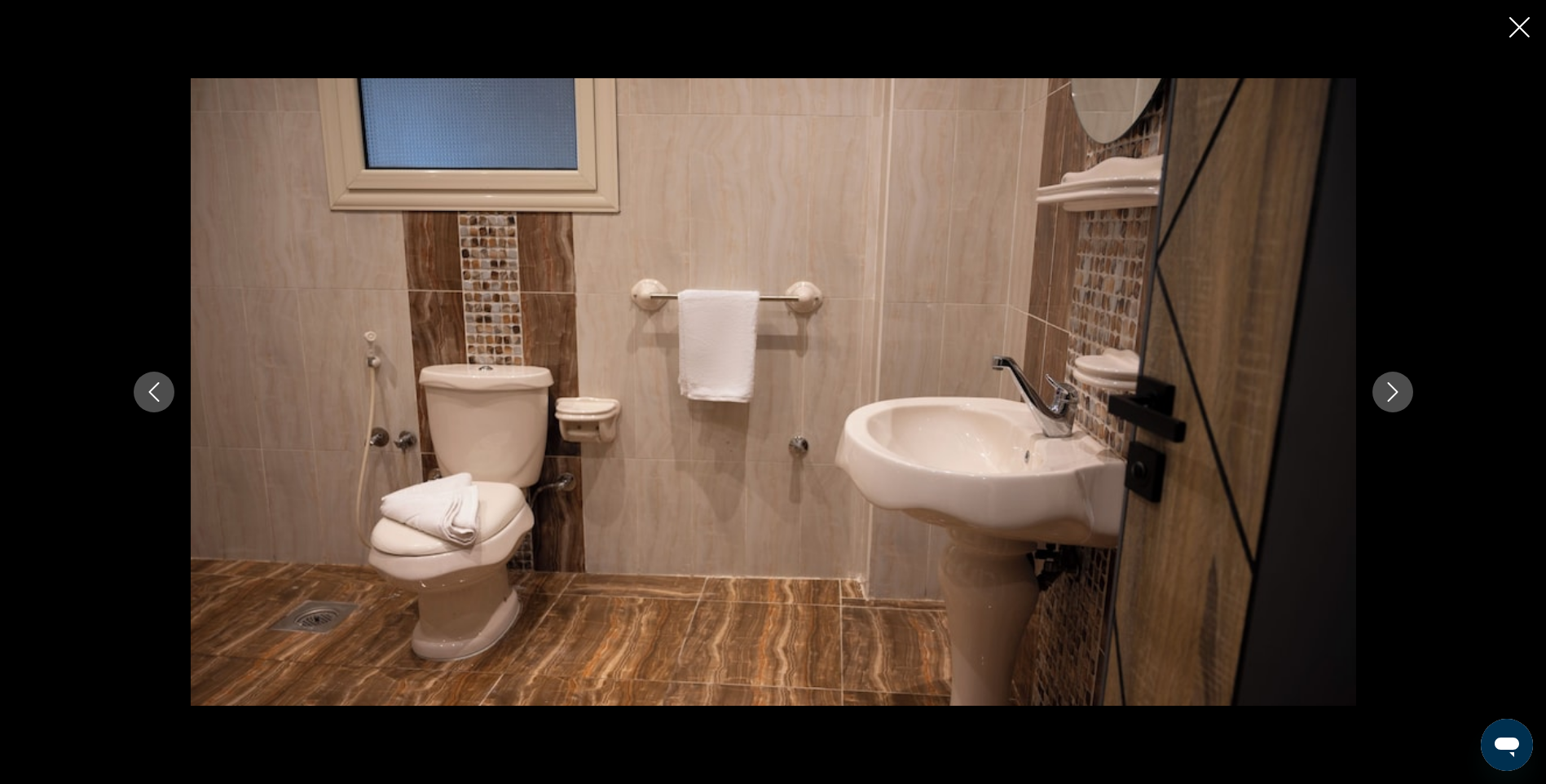
click at [1396, 389] on icon "Next image" at bounding box center [1393, 392] width 19 height 19
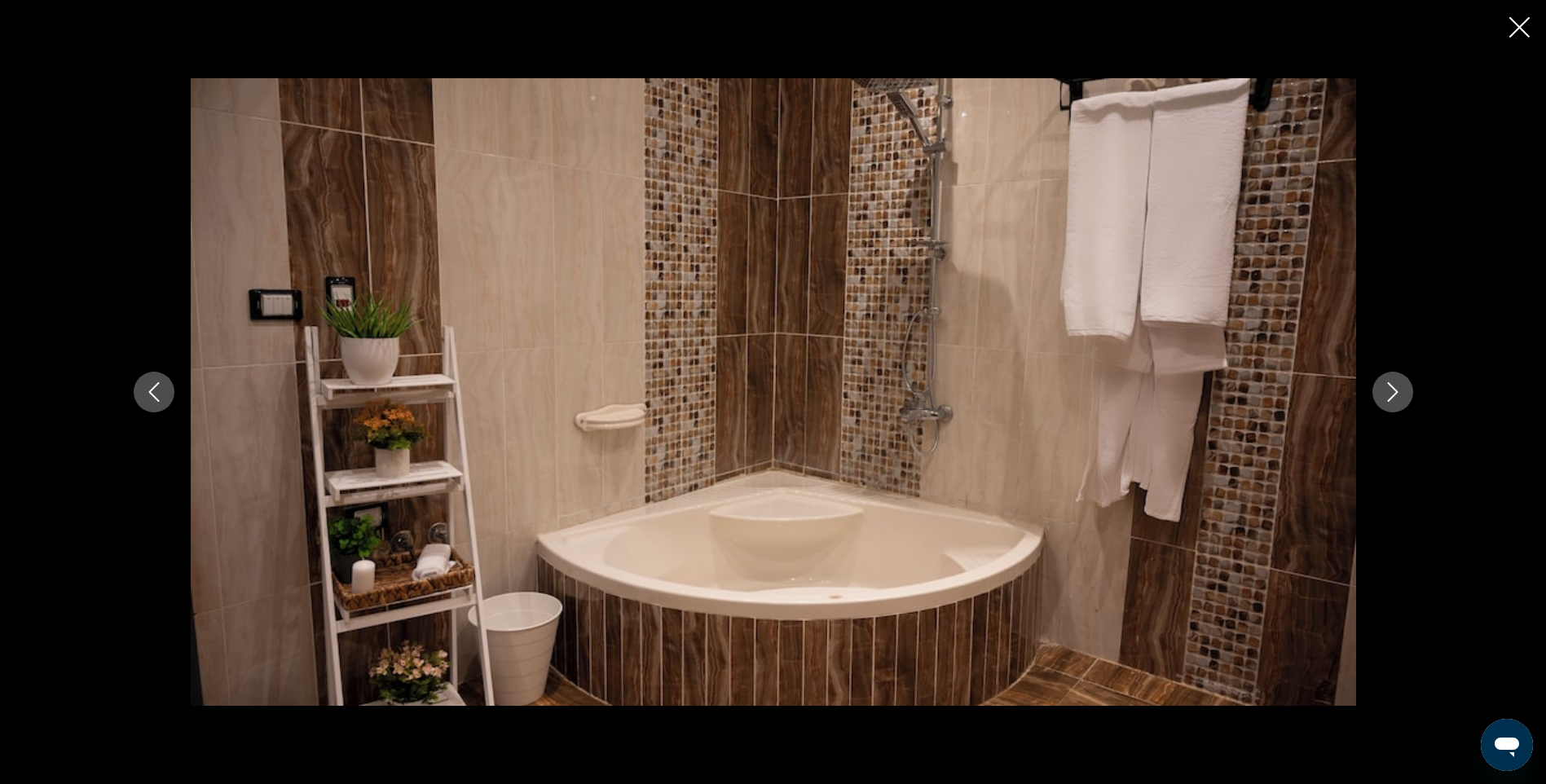
click at [1396, 389] on icon "Next image" at bounding box center [1393, 392] width 19 height 19
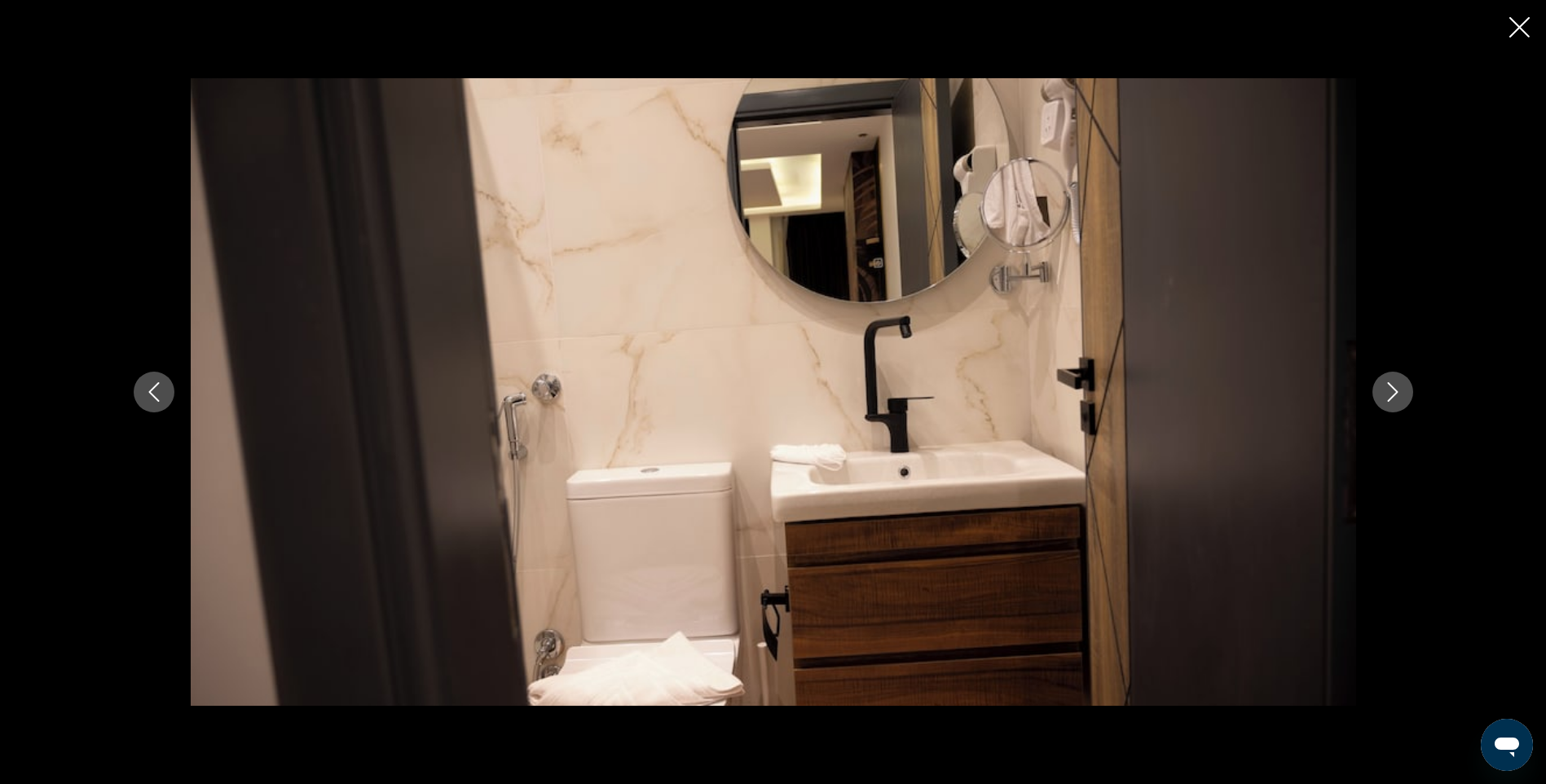
click at [1396, 389] on icon "Next image" at bounding box center [1393, 392] width 19 height 19
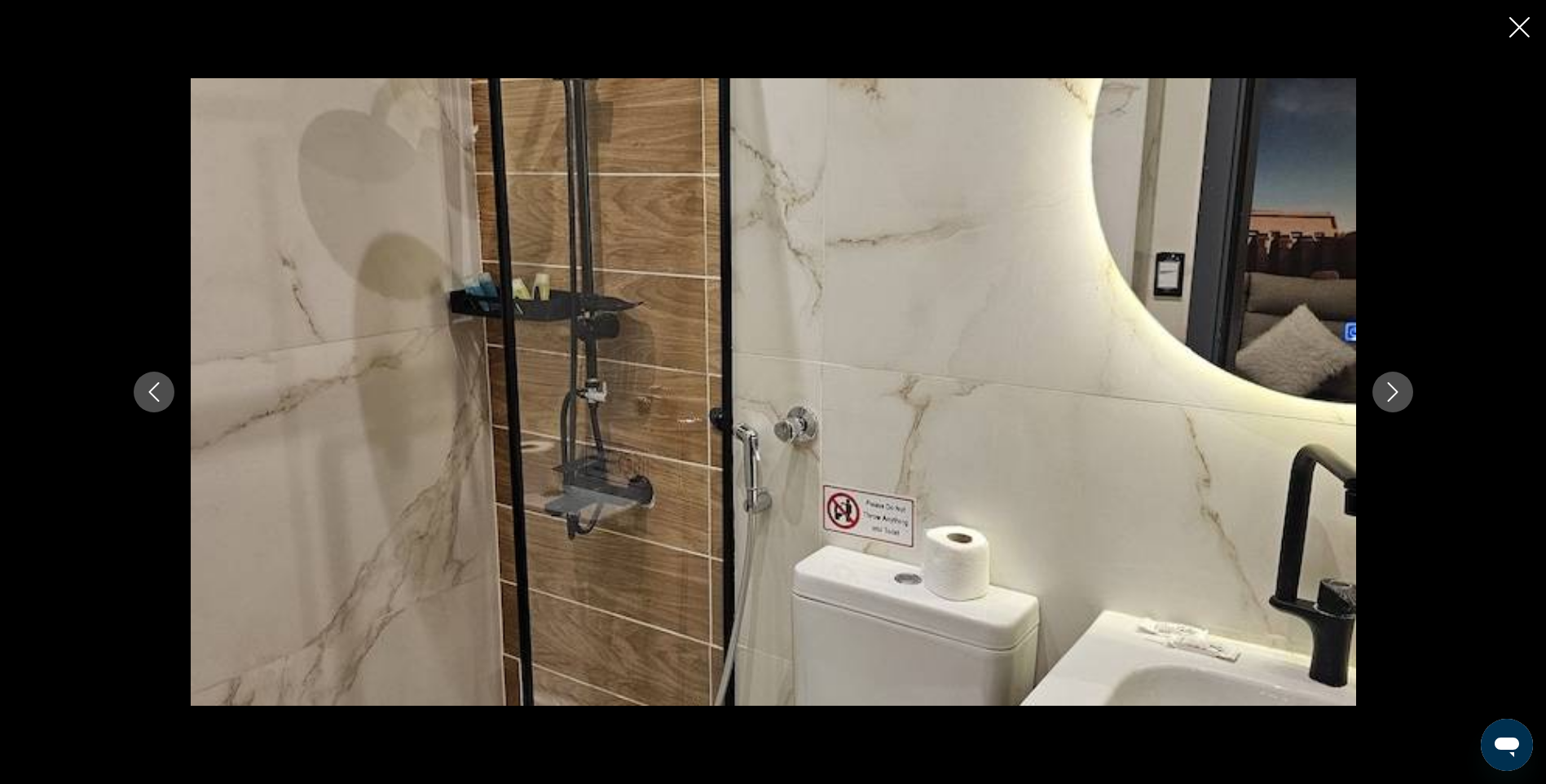
click at [1396, 389] on icon "Next image" at bounding box center [1393, 392] width 19 height 19
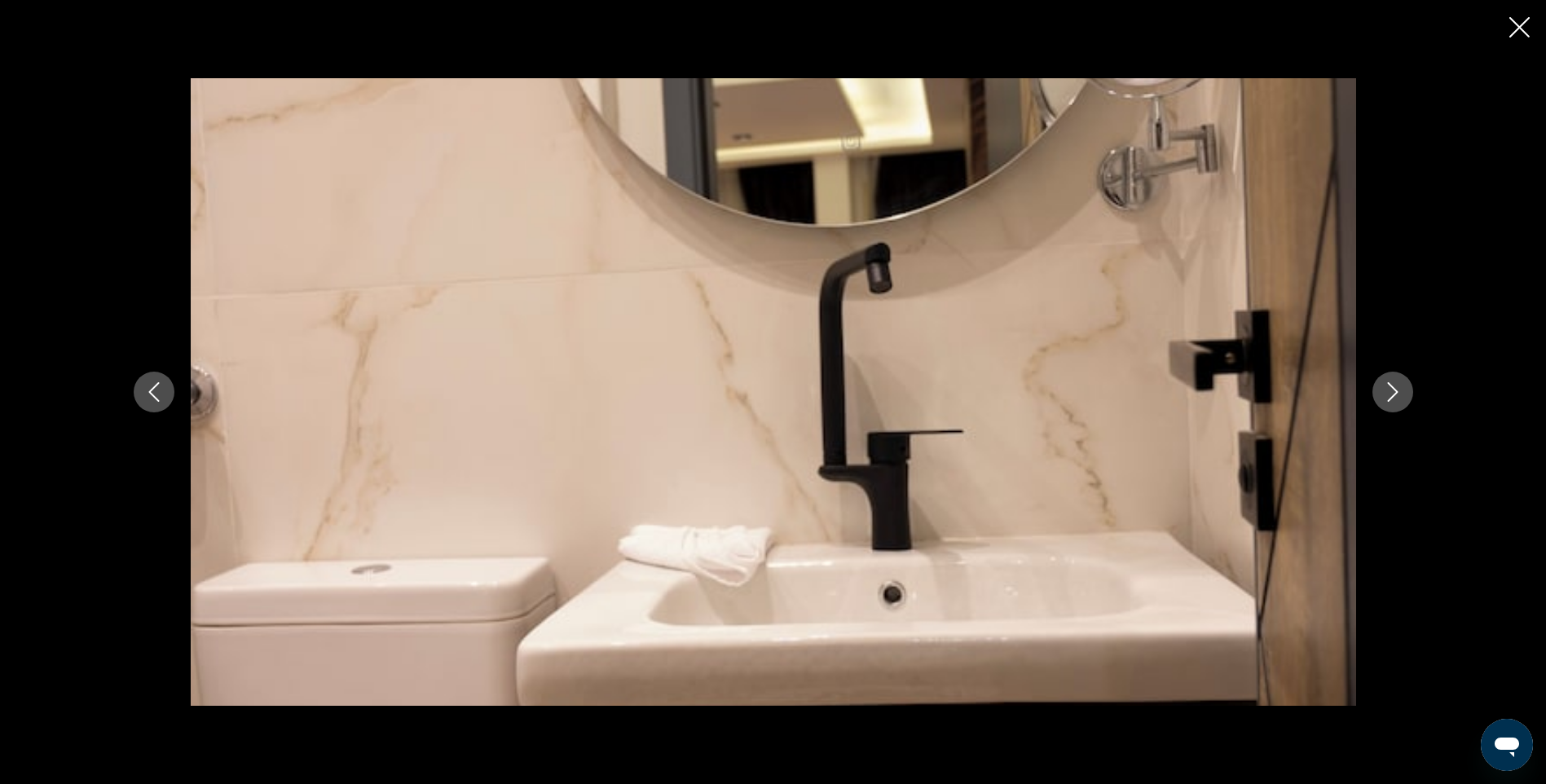
click at [1521, 30] on icon "Close slideshow" at bounding box center [1520, 26] width 20 height 20
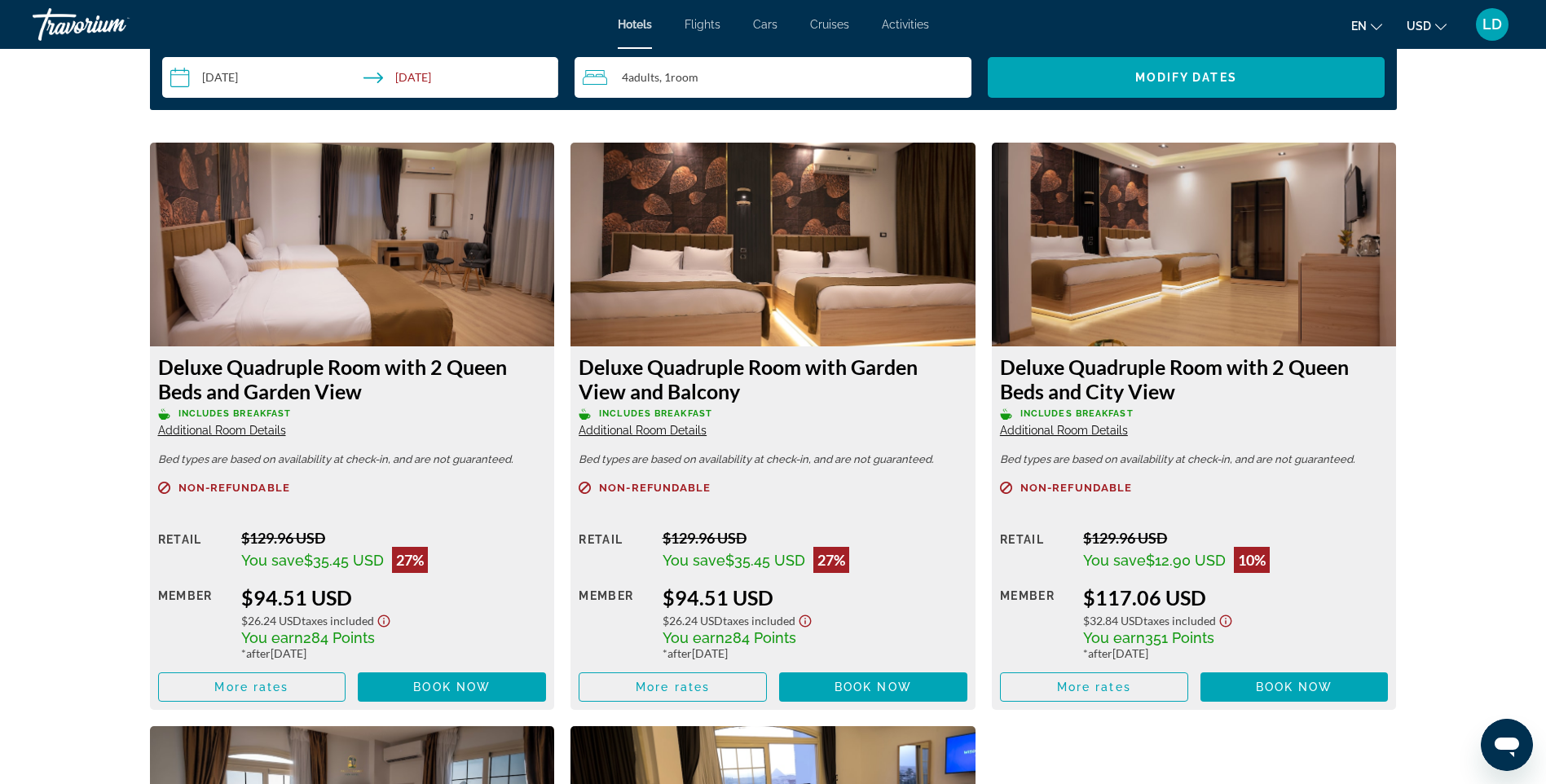
scroll to position [2853, 0]
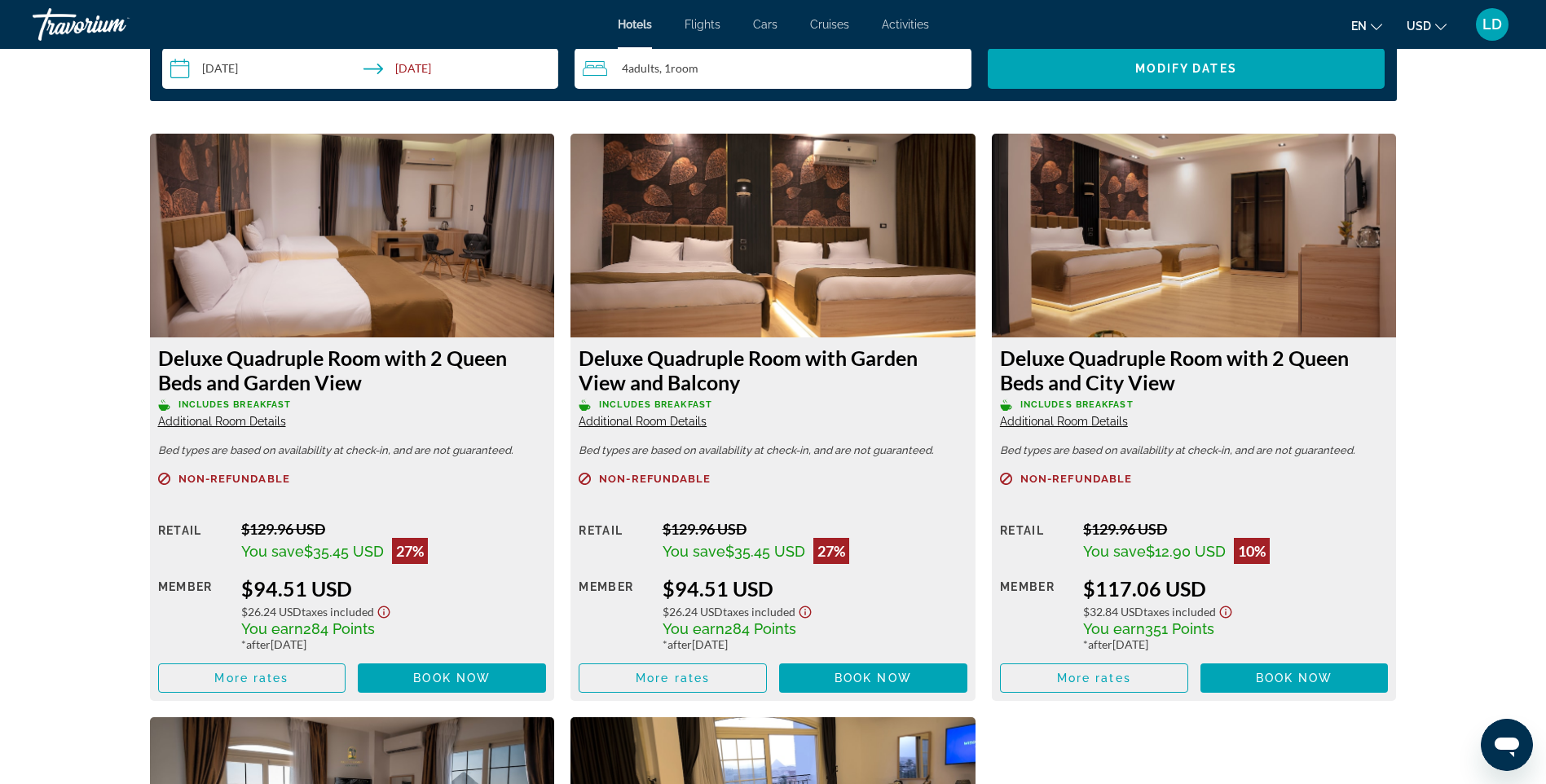
click at [678, 419] on span "Additional Room Details" at bounding box center [642, 421] width 128 height 13
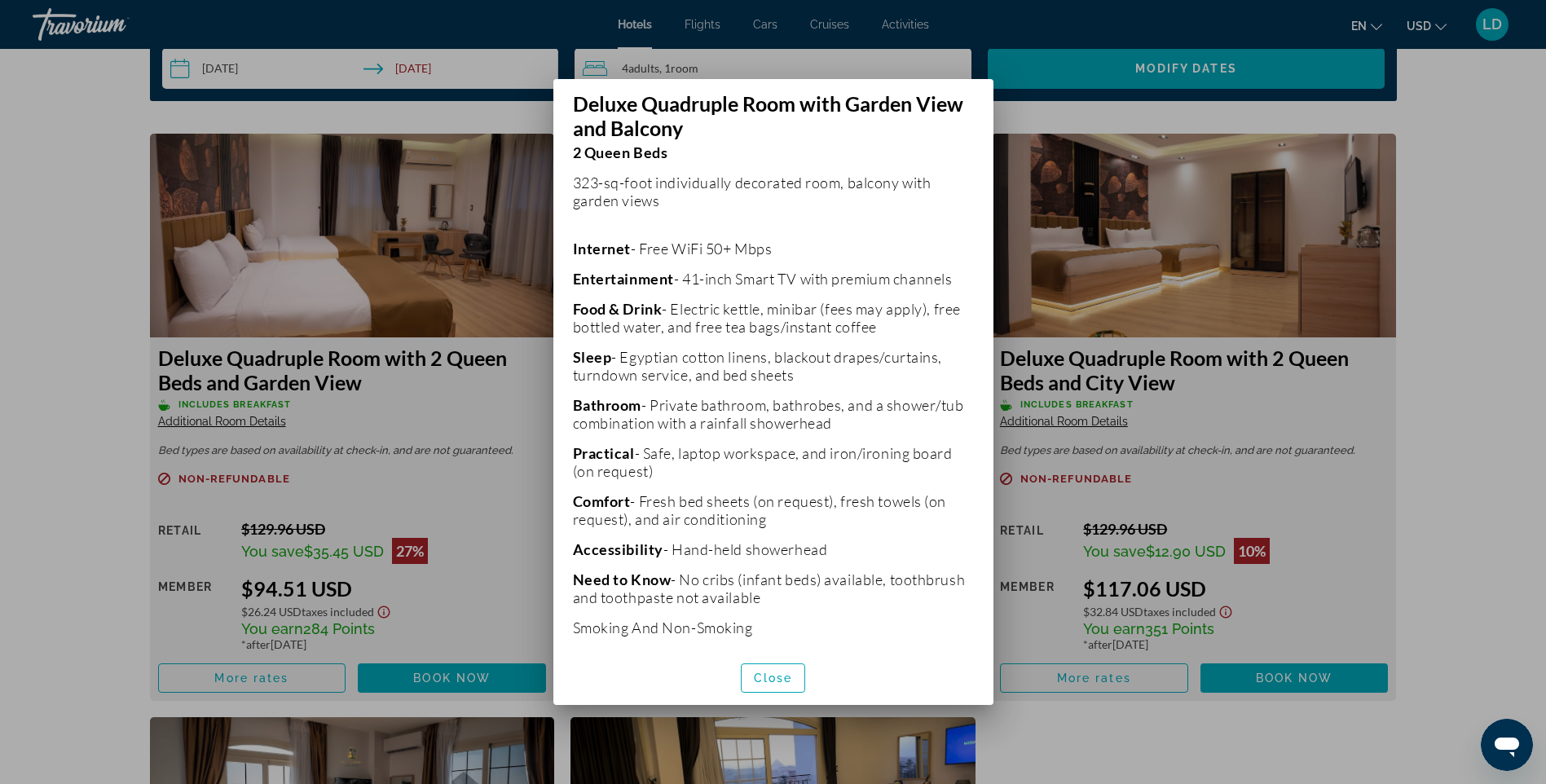
scroll to position [323, 0]
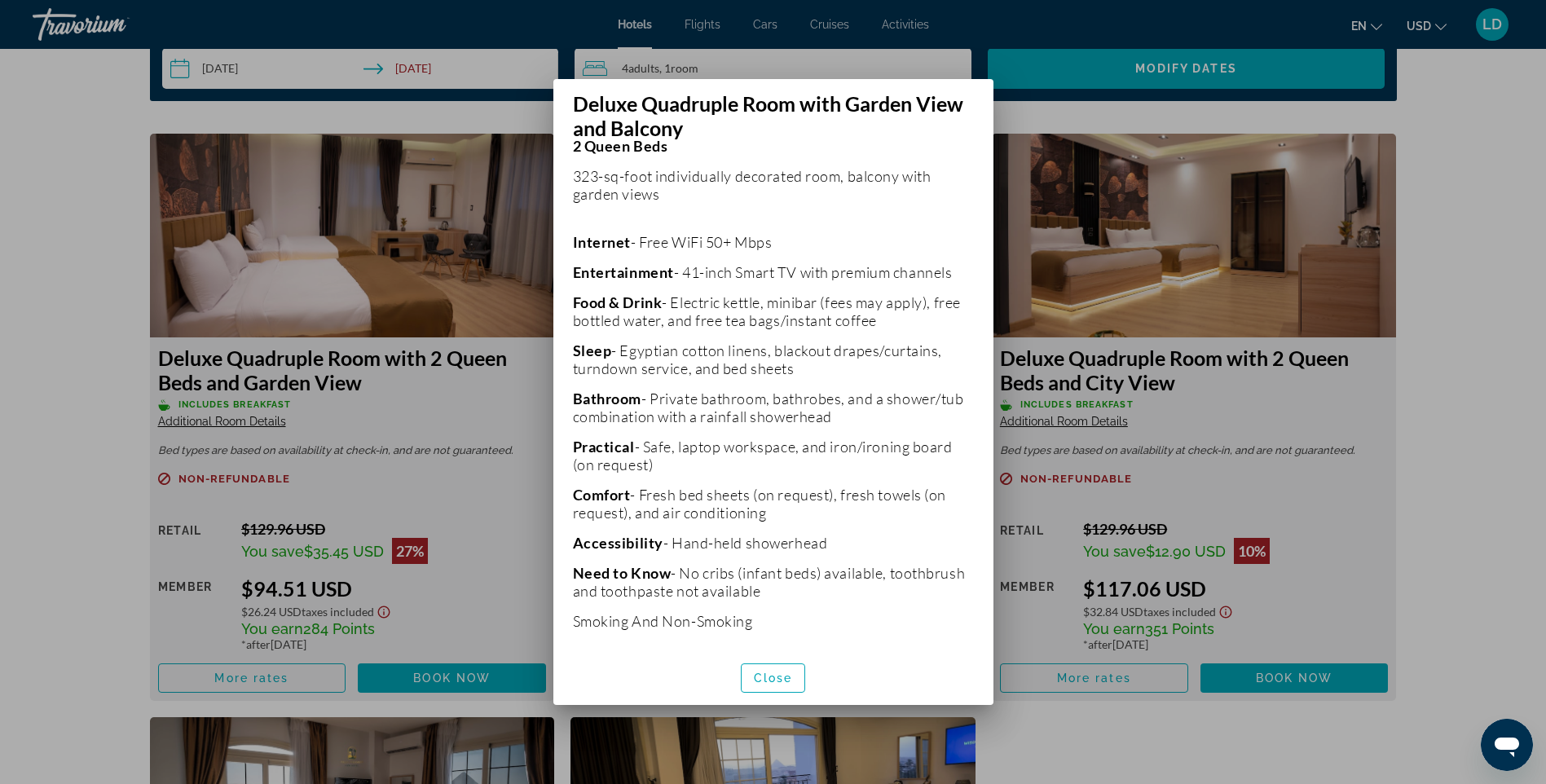
click at [1157, 414] on div at bounding box center [773, 392] width 1546 height 784
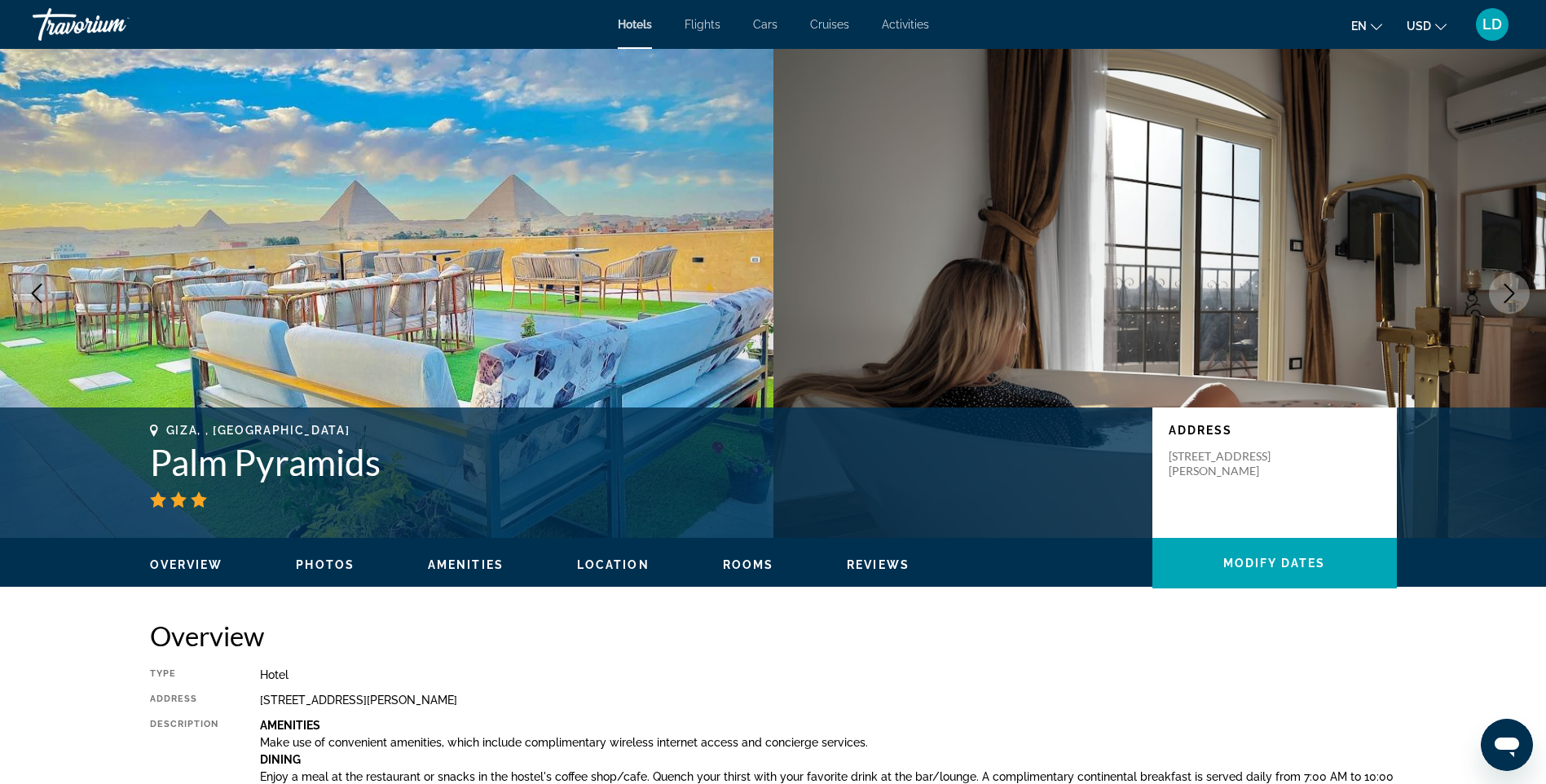
scroll to position [2853, 0]
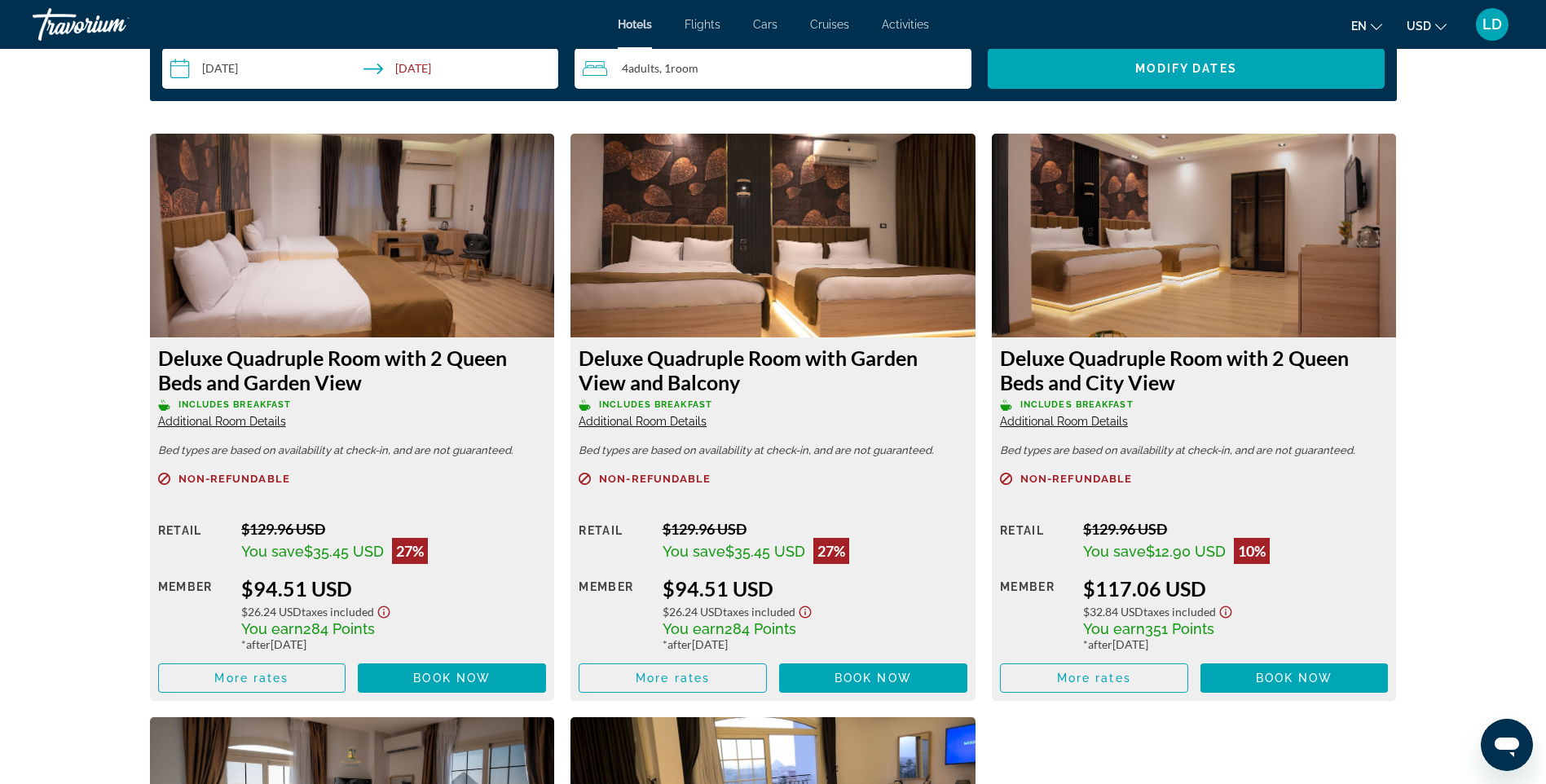
click at [237, 422] on span "Additional Room Details" at bounding box center [222, 421] width 128 height 13
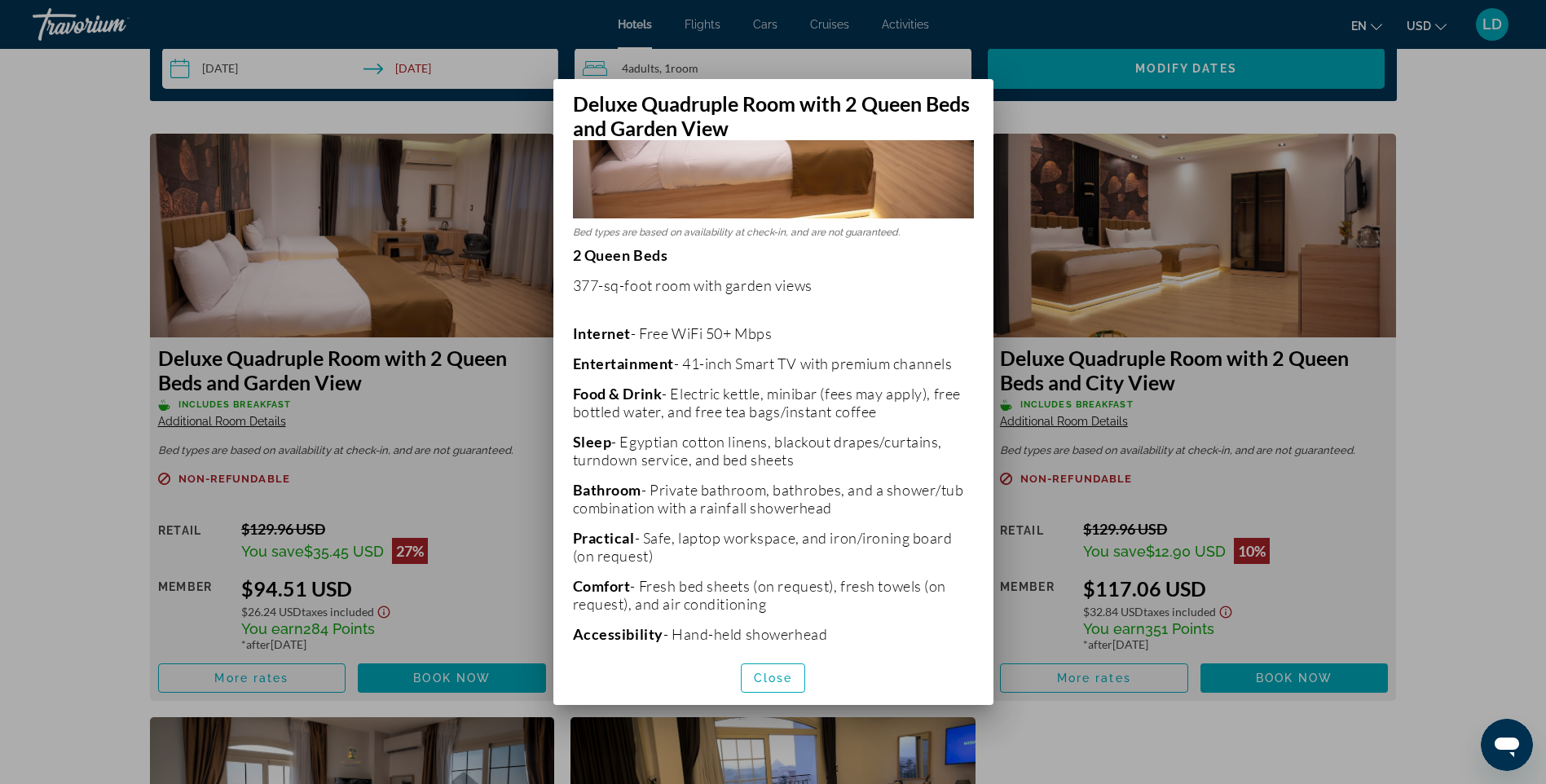
scroll to position [245, 0]
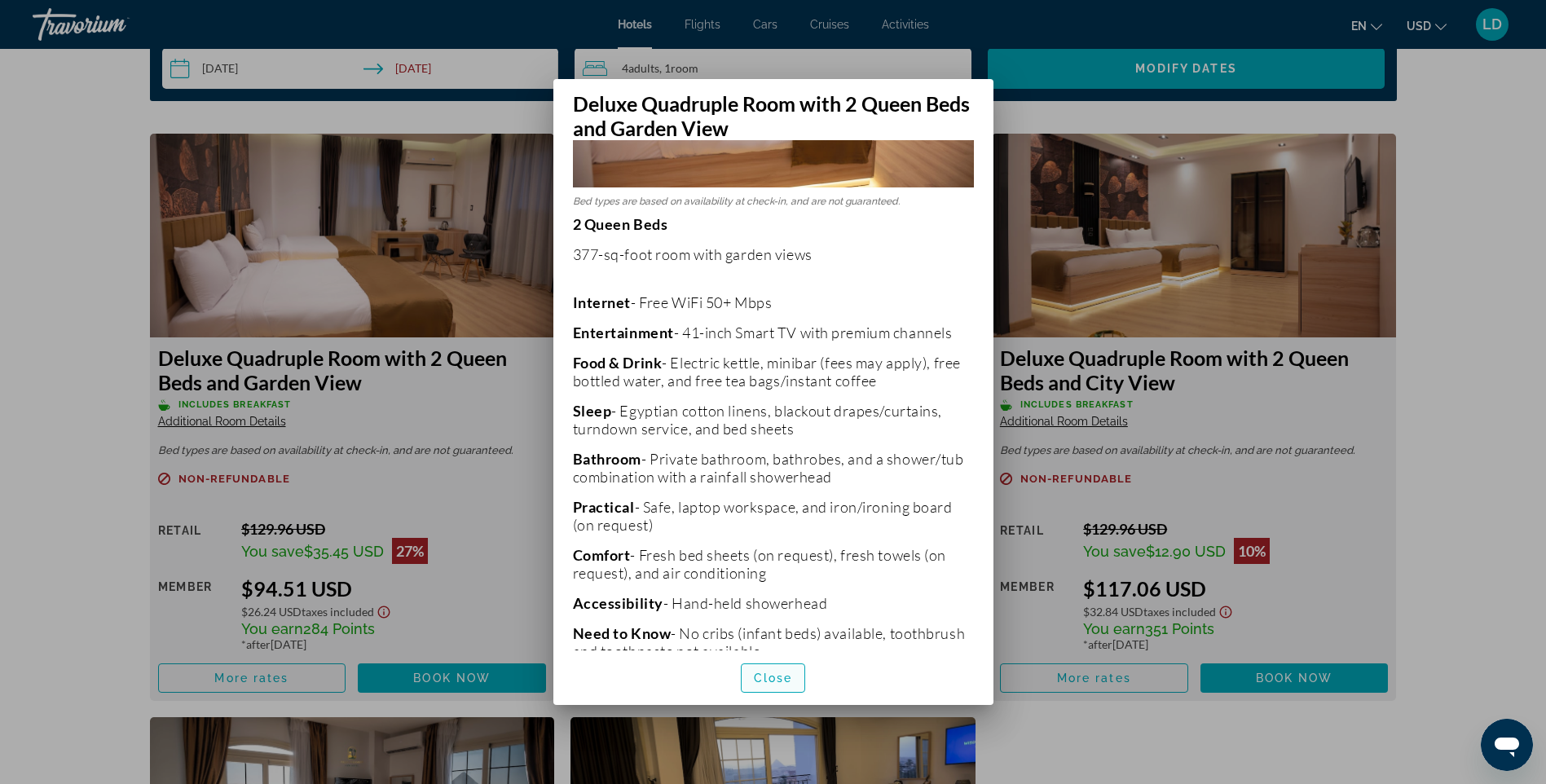
click at [758, 680] on span "Close" at bounding box center [773, 678] width 39 height 13
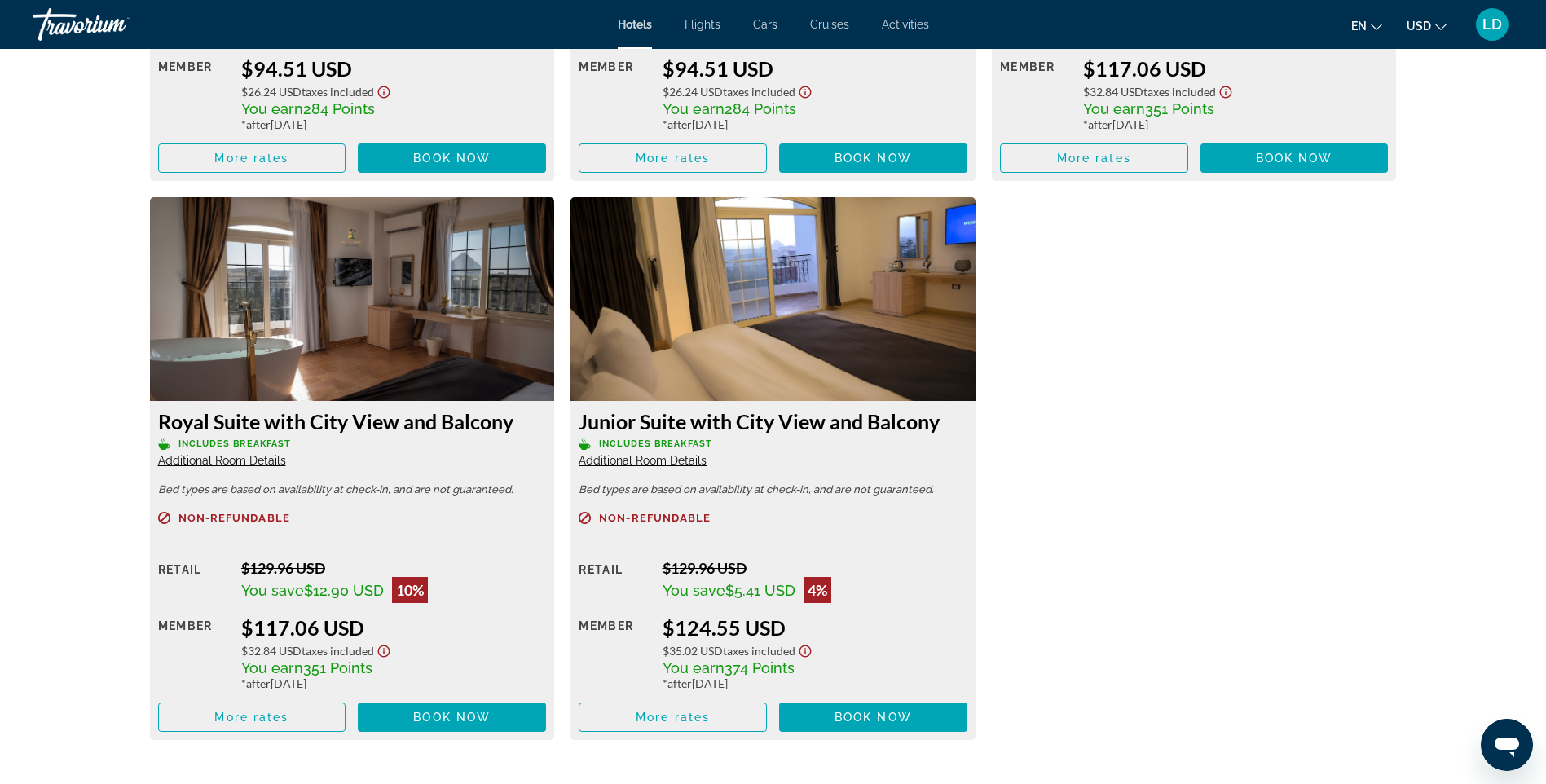
scroll to position [3424, 0]
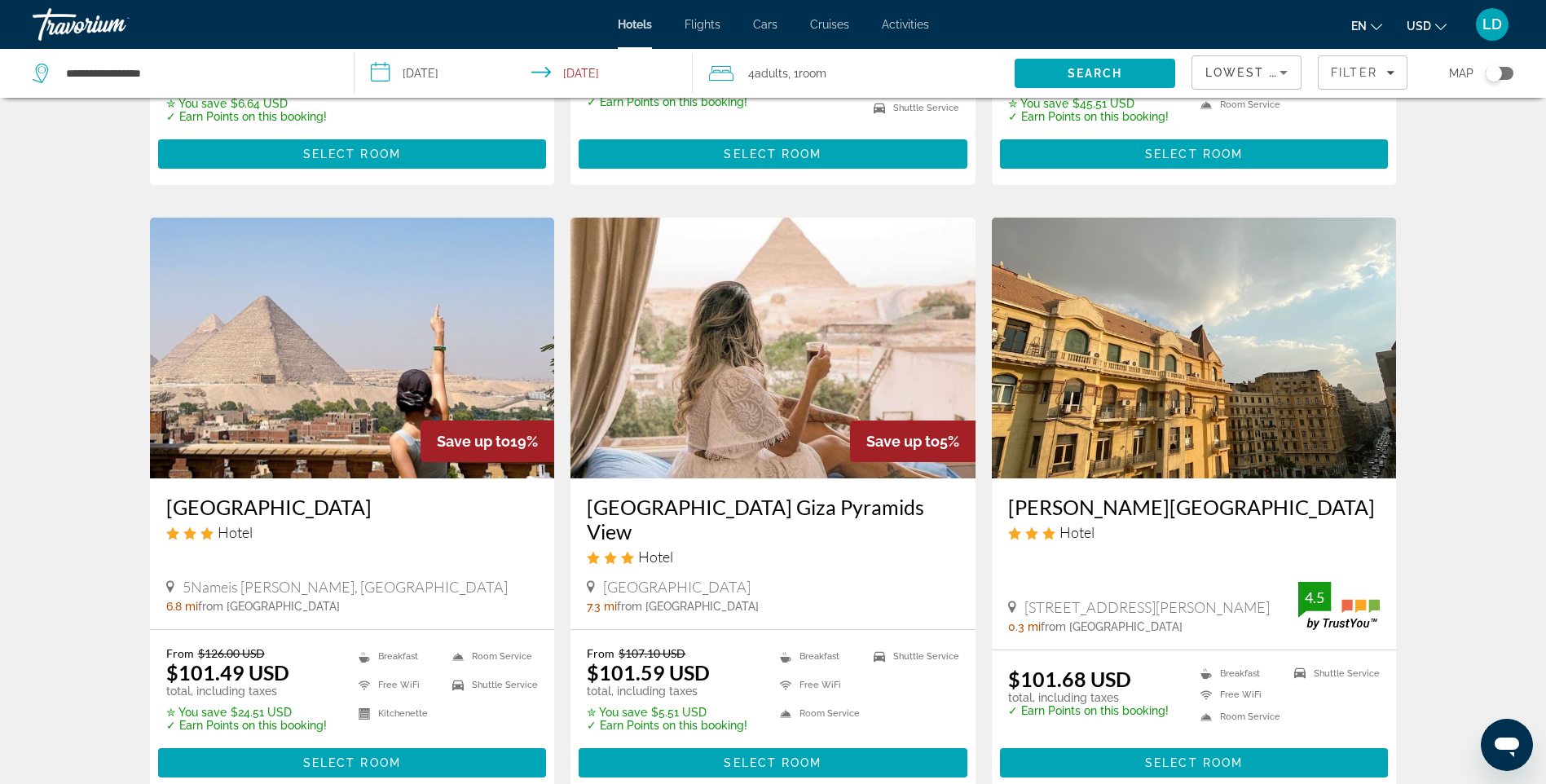
scroll to position [1793, 0]
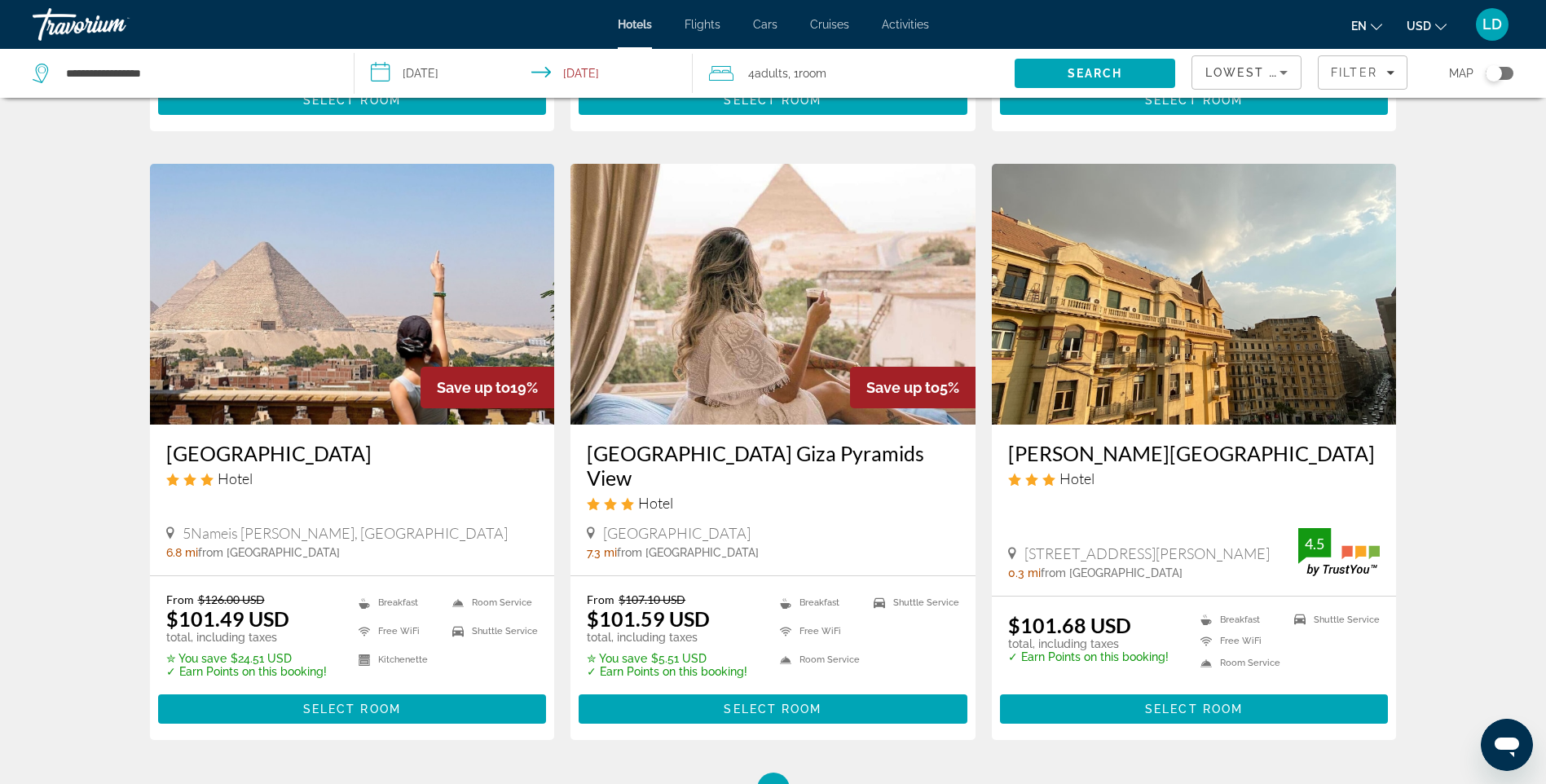
click at [357, 277] on img "Main content" at bounding box center [352, 294] width 405 height 260
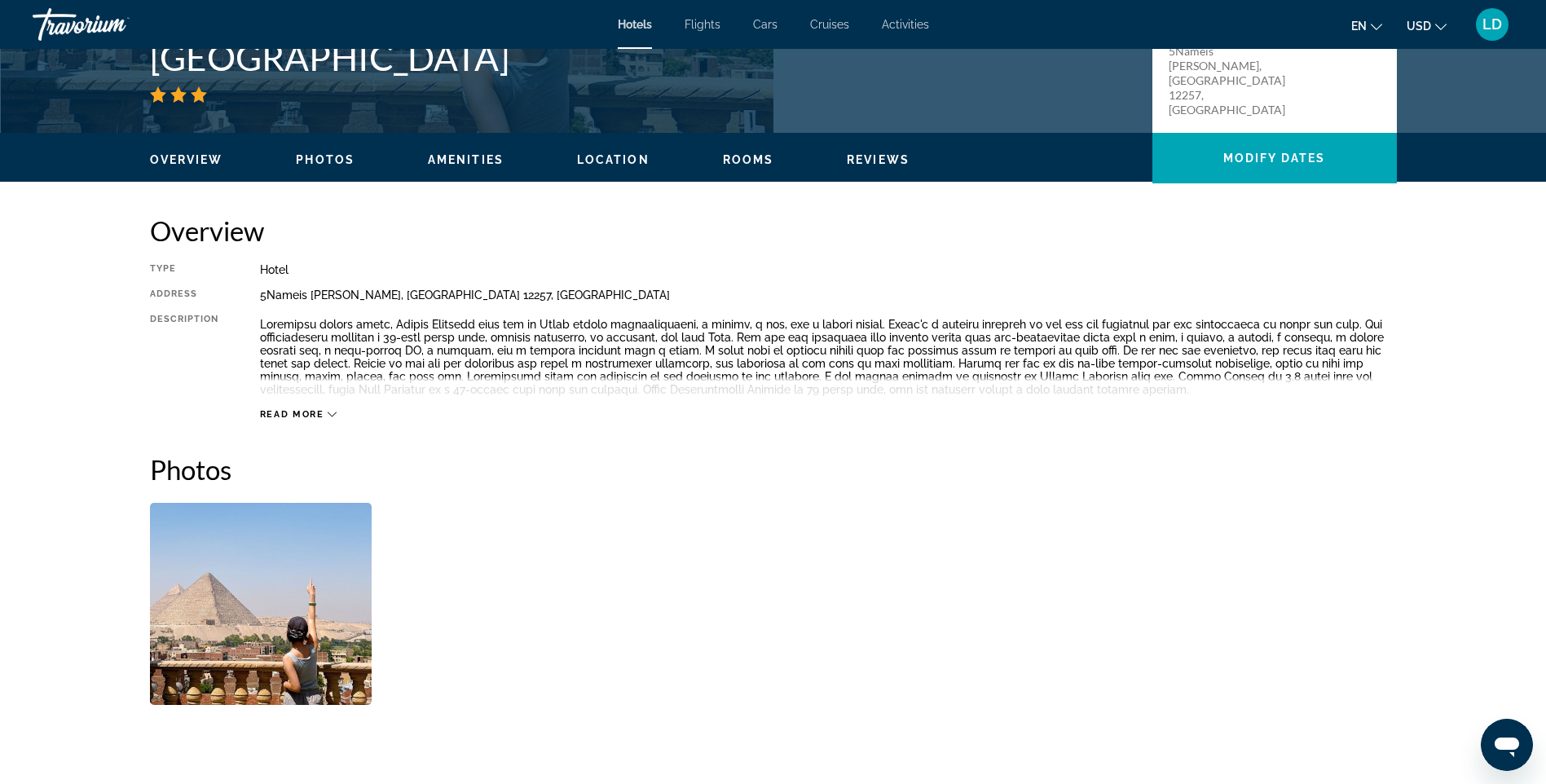
scroll to position [407, 0]
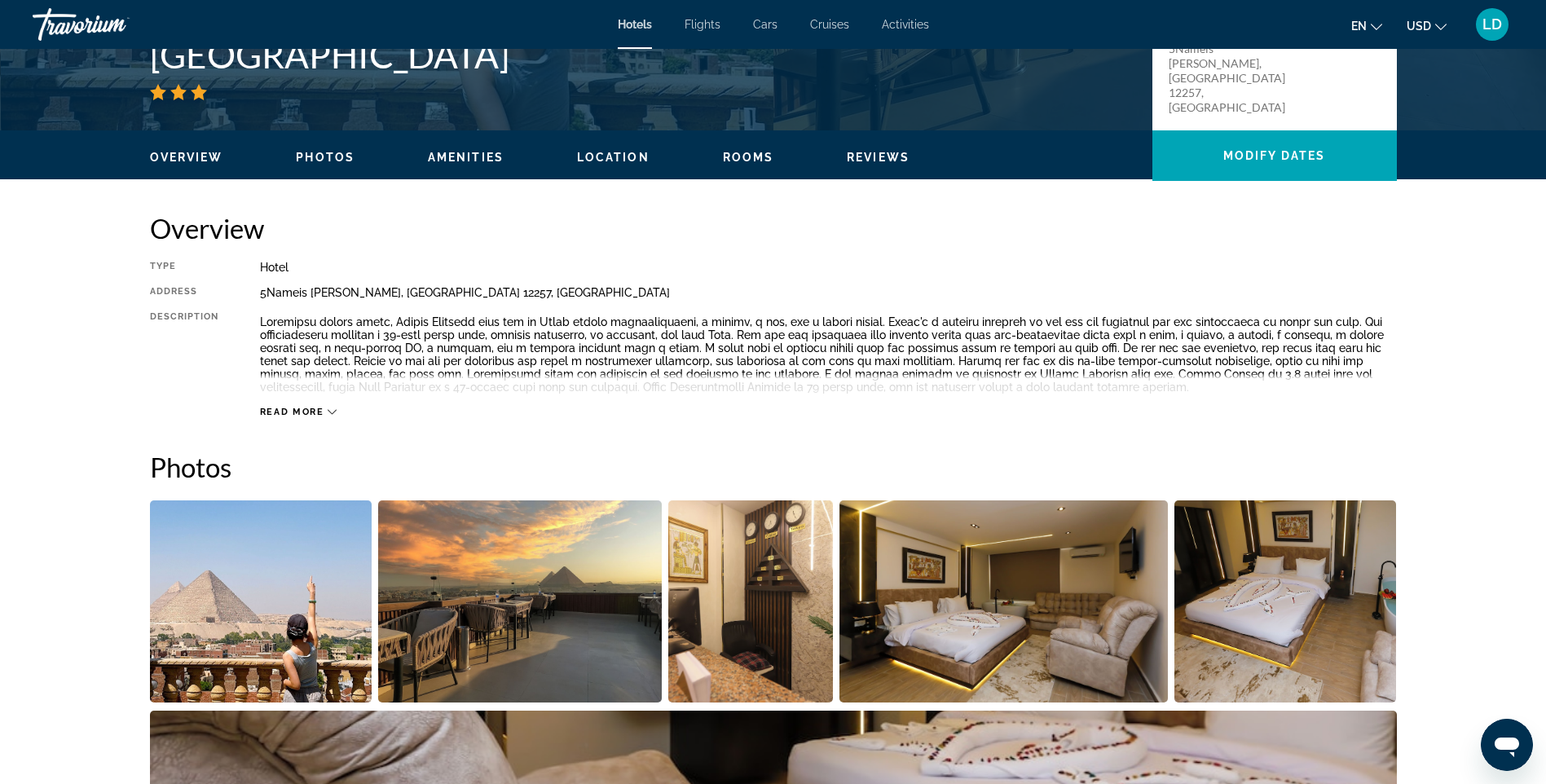
click at [284, 417] on button "Read more" at bounding box center [298, 412] width 77 height 12
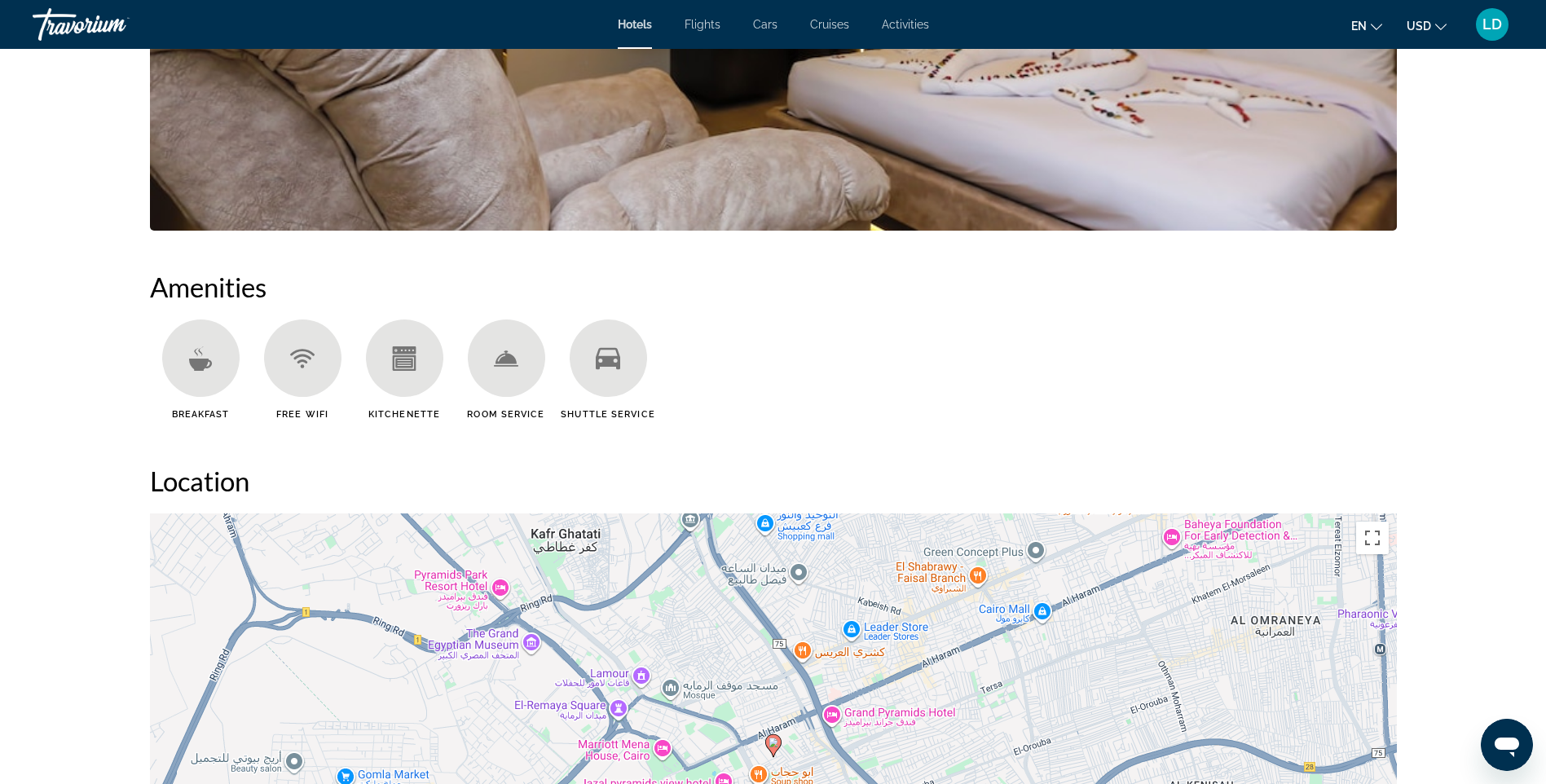
scroll to position [1141, 0]
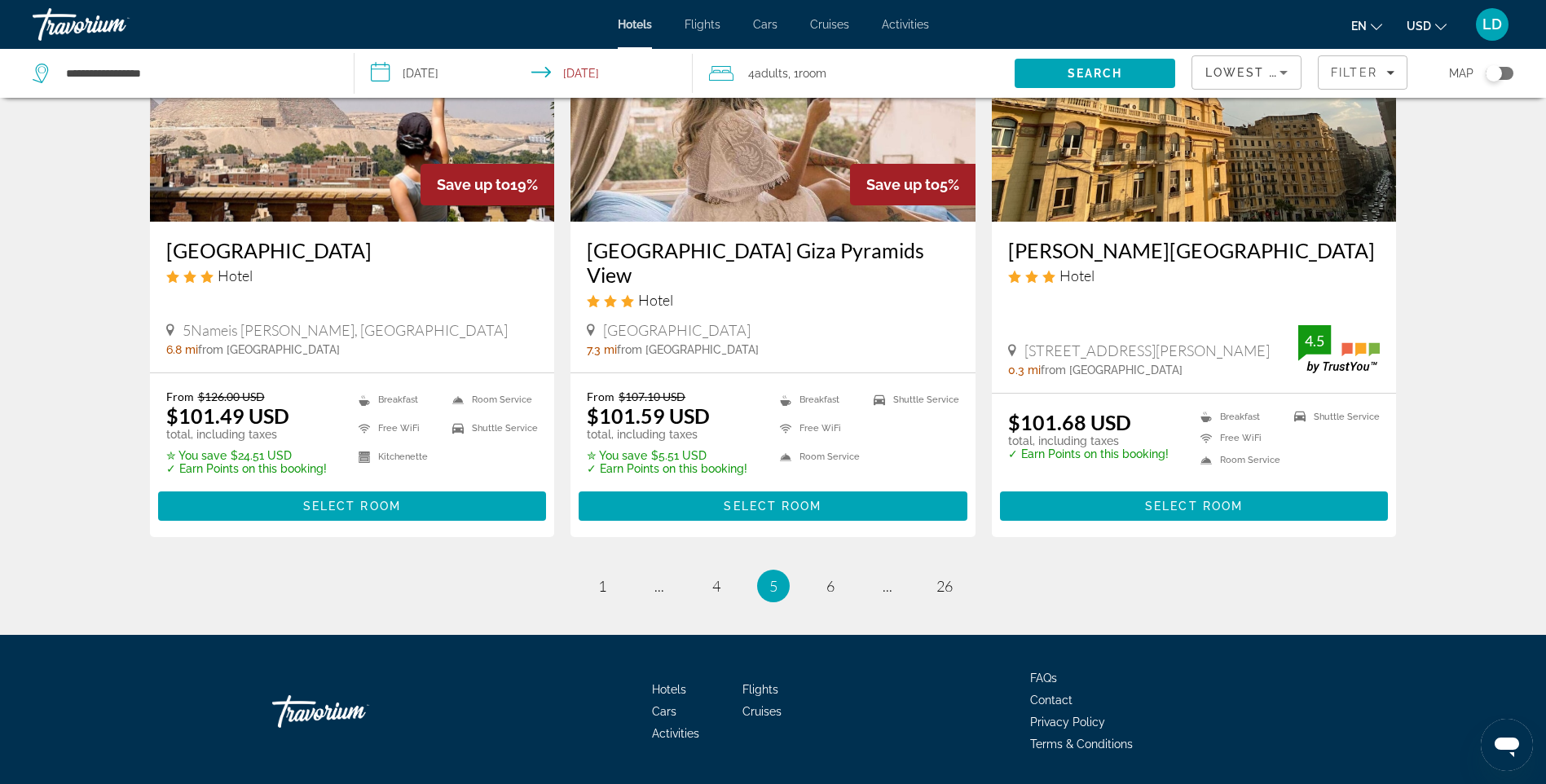
scroll to position [1997, 0]
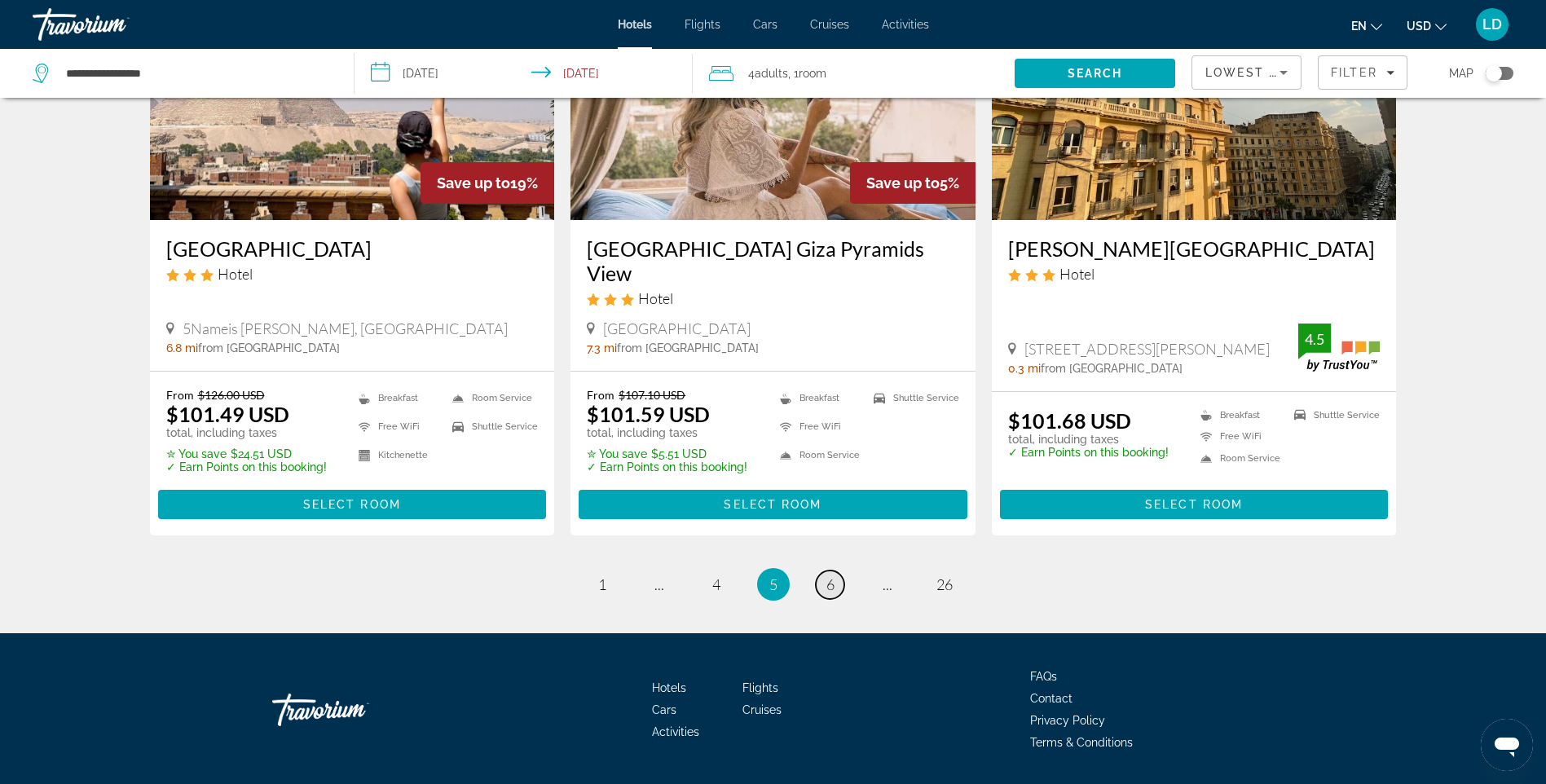
click at [832, 575] on span "6" at bounding box center [830, 584] width 8 height 18
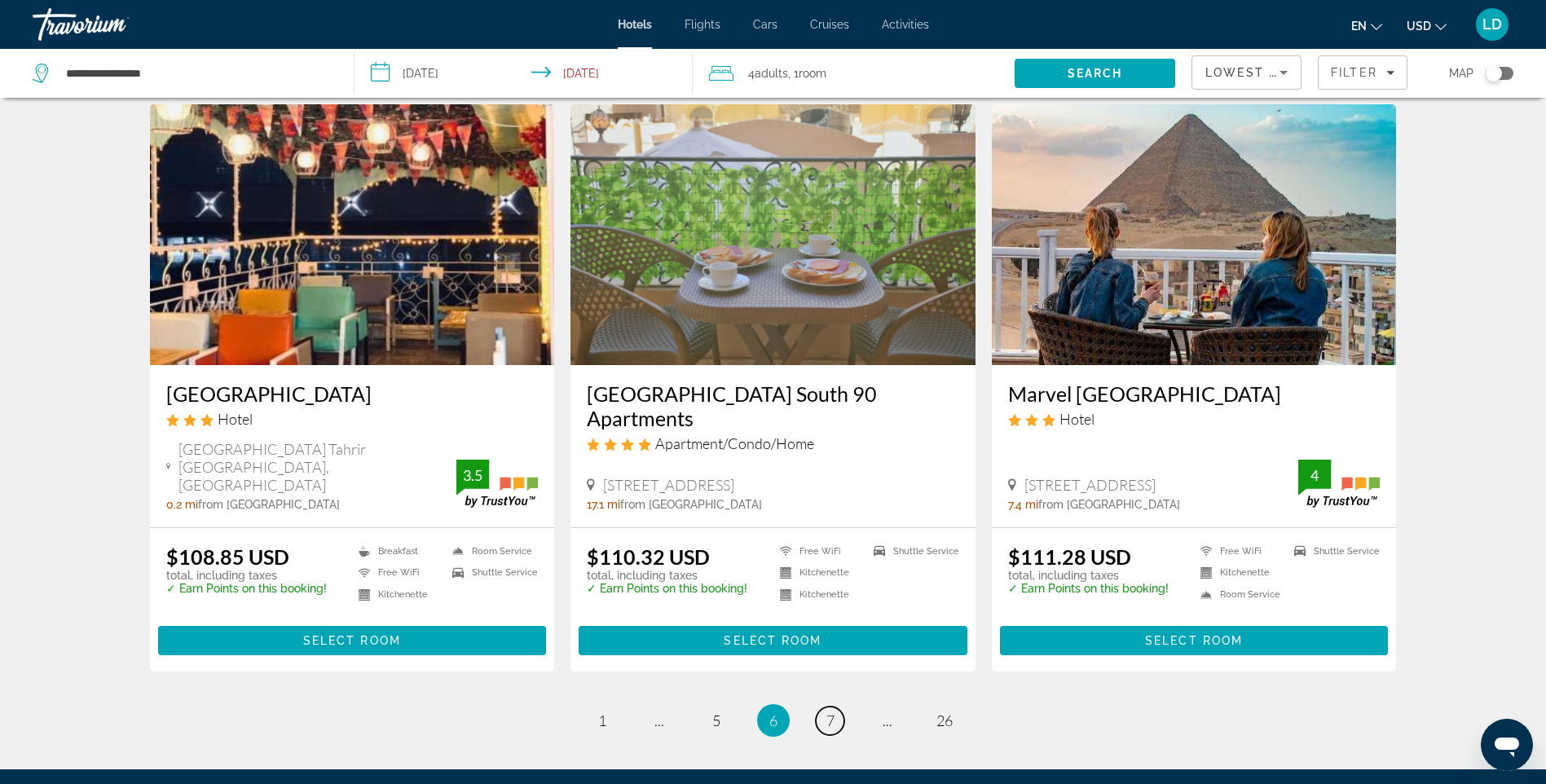
scroll to position [1630, 0]
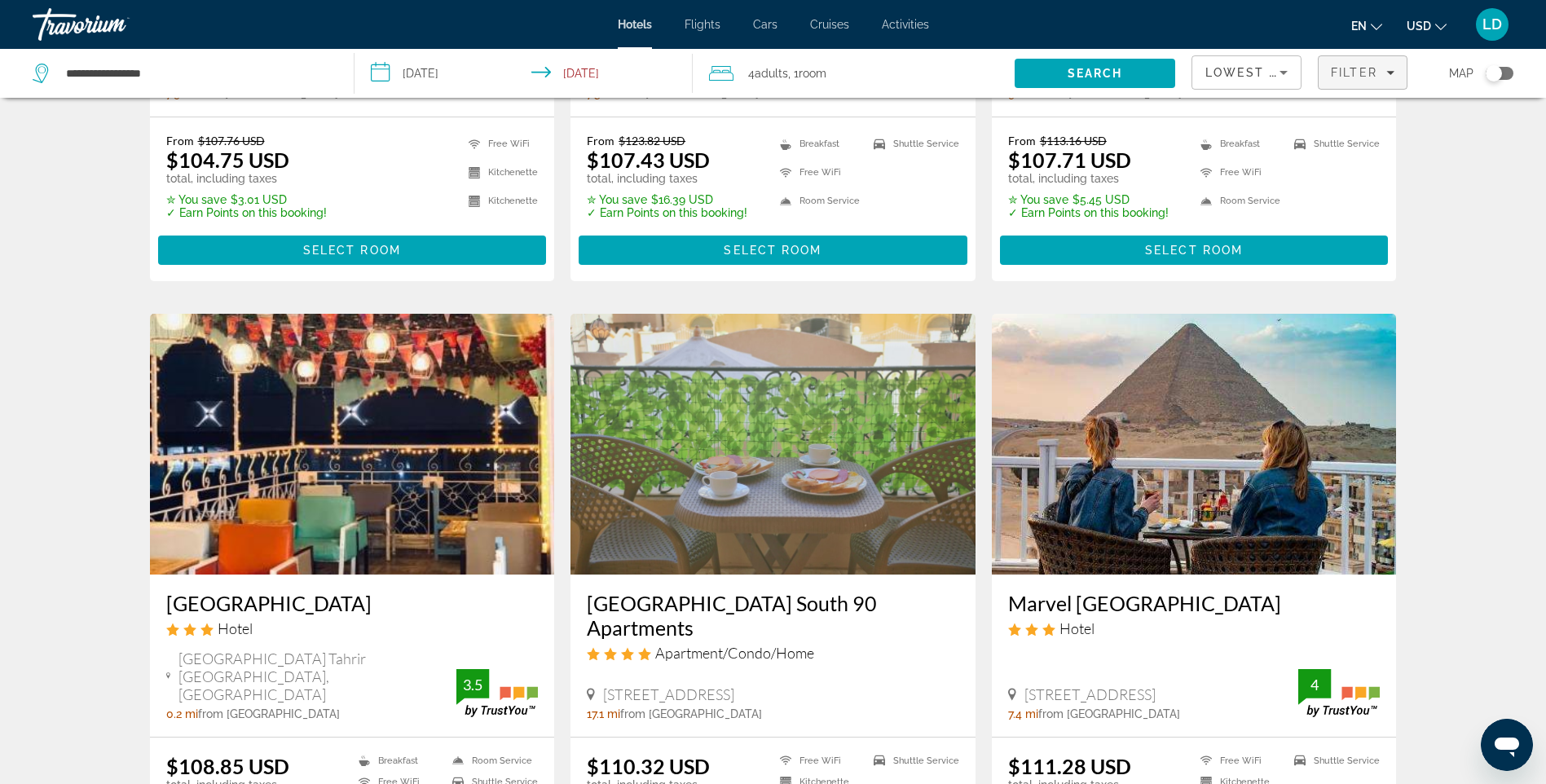
click at [1366, 74] on span "Filter" at bounding box center [1354, 72] width 47 height 13
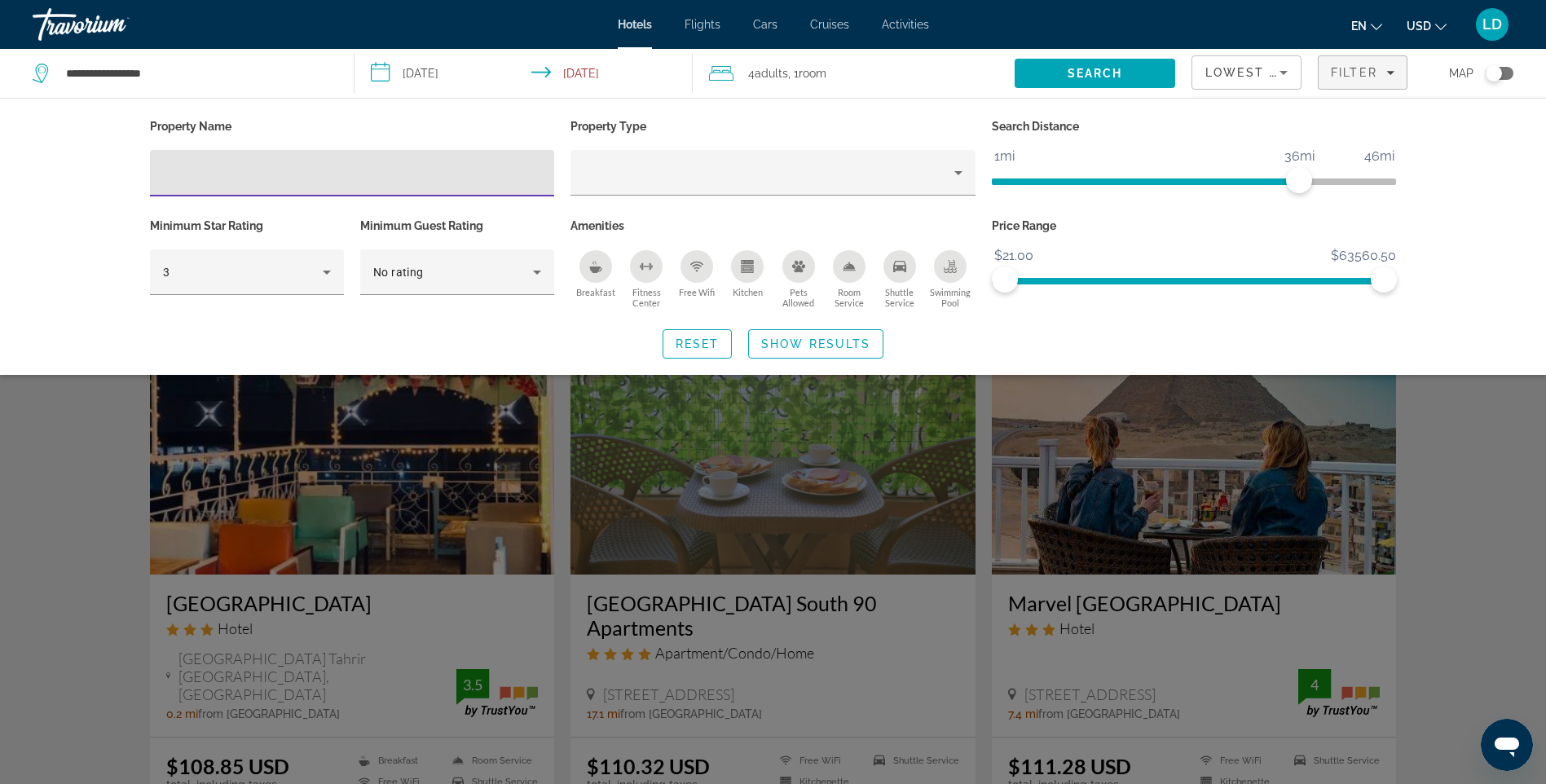
click at [964, 292] on span "Swimming Pool" at bounding box center [949, 297] width 50 height 21
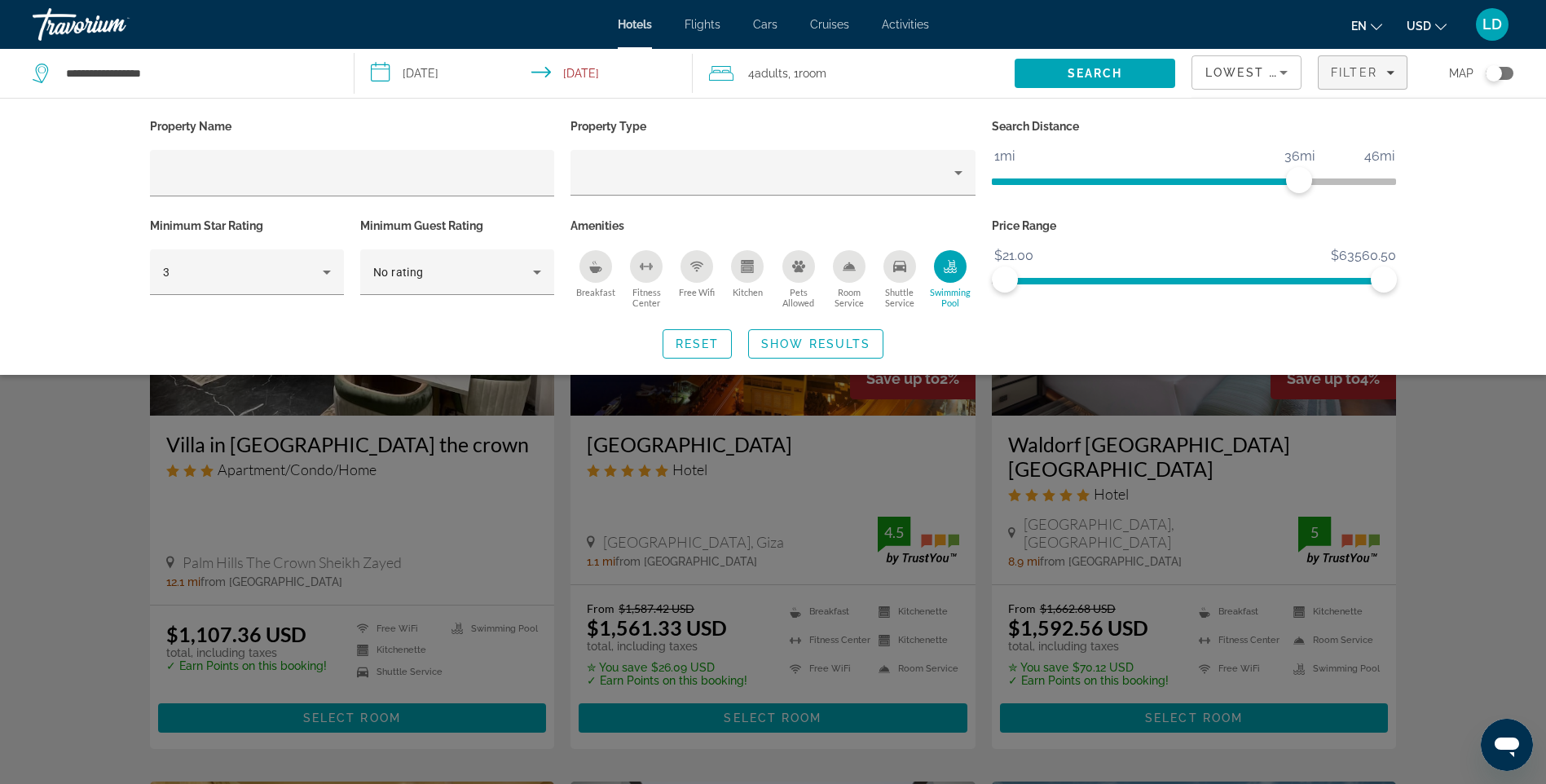
click at [900, 287] on span "Shuttle Service" at bounding box center [899, 297] width 50 height 21
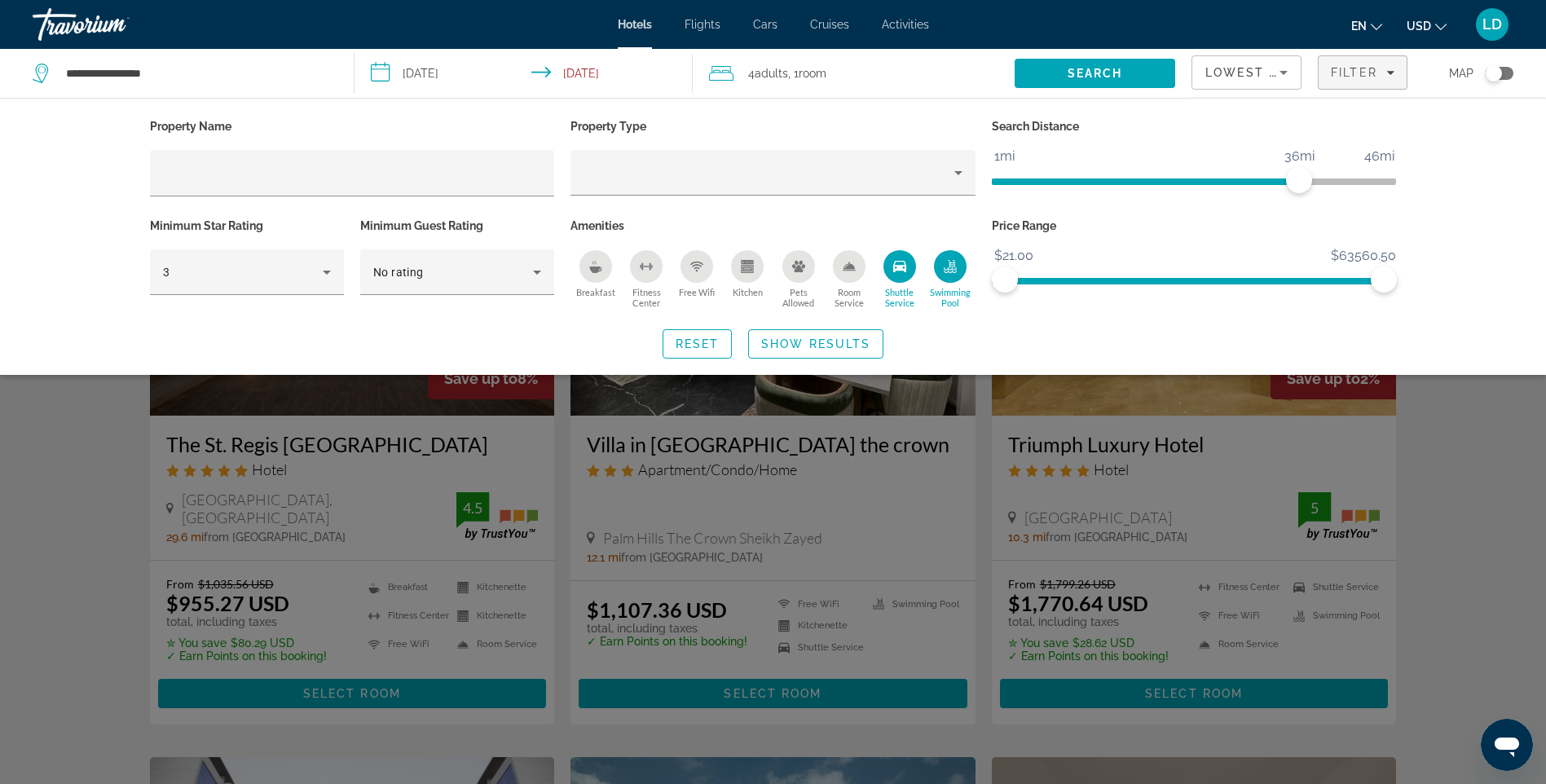
click at [702, 295] on span "Free Wifi" at bounding box center [697, 292] width 36 height 11
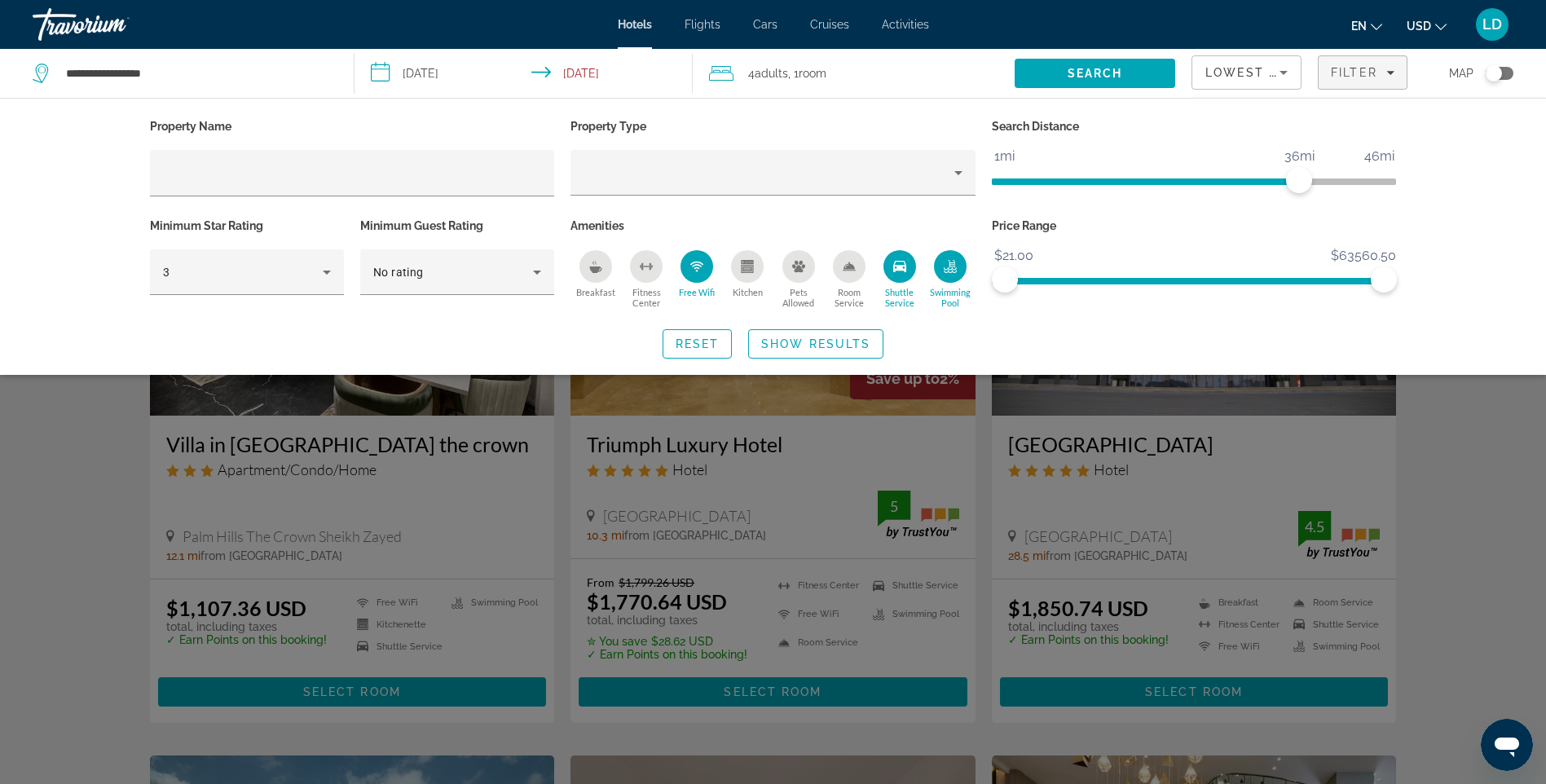
click at [590, 289] on span "Breakfast" at bounding box center [596, 292] width 39 height 11
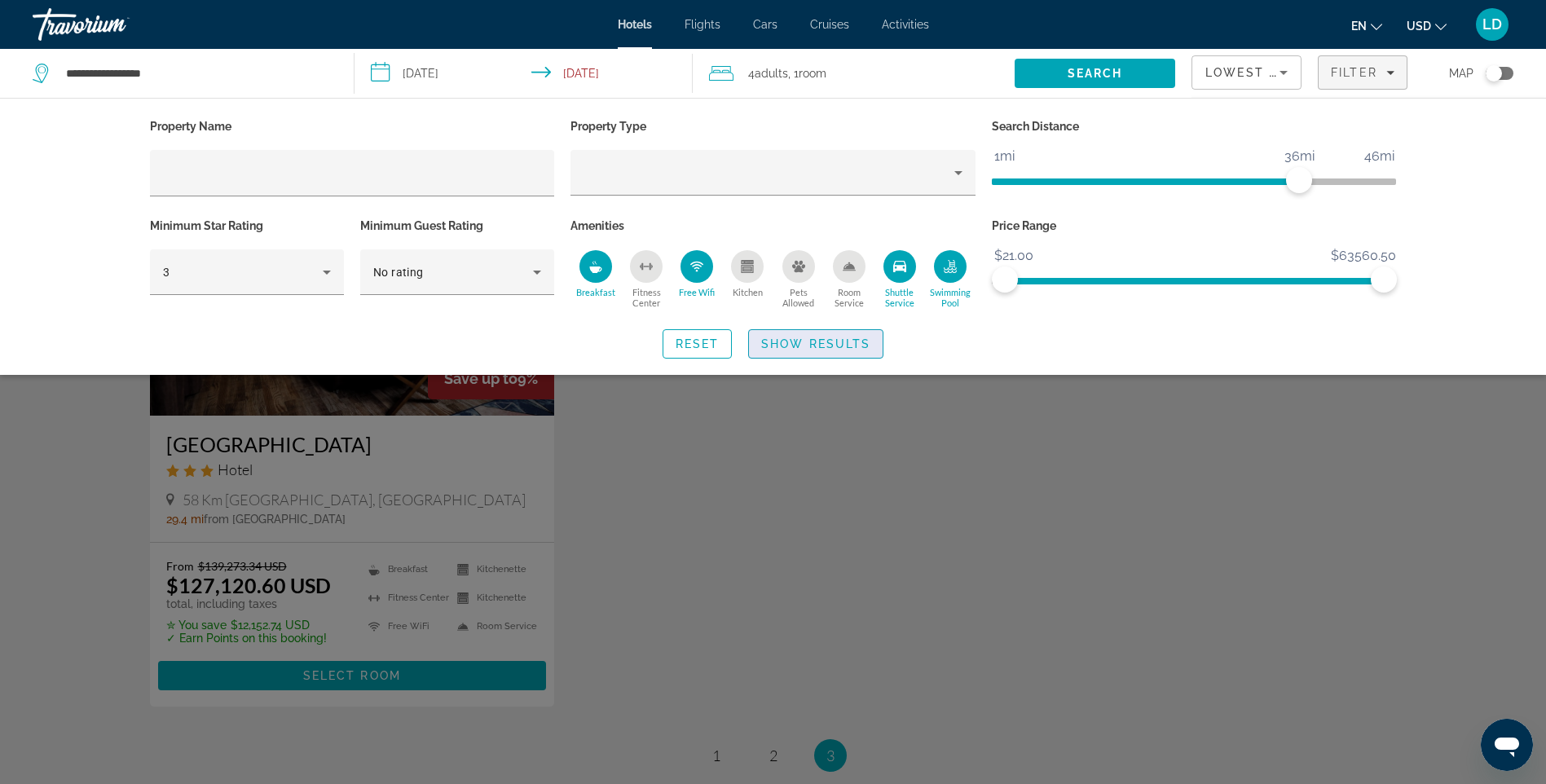
click at [832, 348] on span "Show Results" at bounding box center [816, 343] width 109 height 13
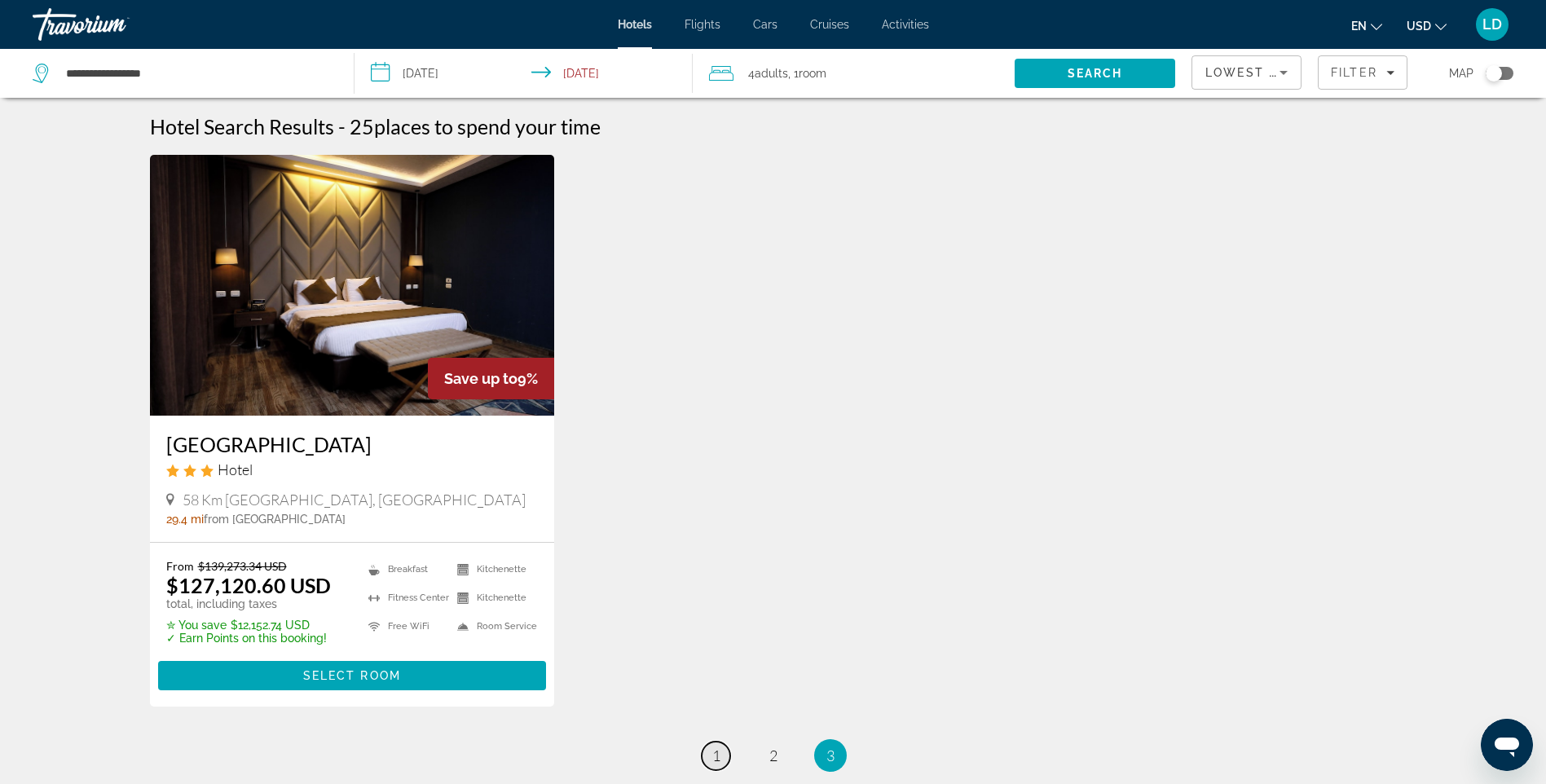
click at [717, 759] on span "1" at bounding box center [716, 756] width 8 height 18
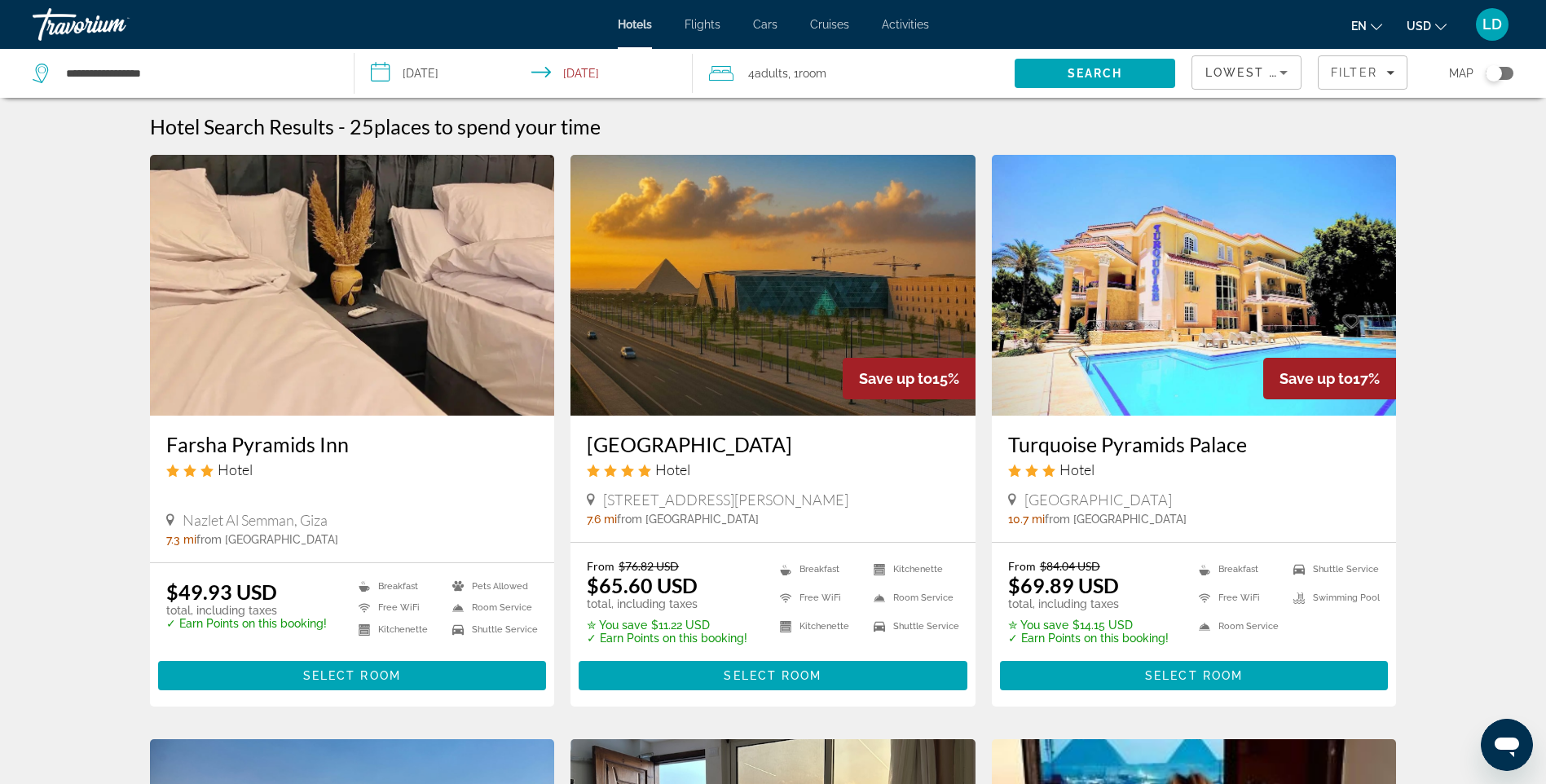
click at [1139, 282] on img "Main content" at bounding box center [1194, 285] width 405 height 260
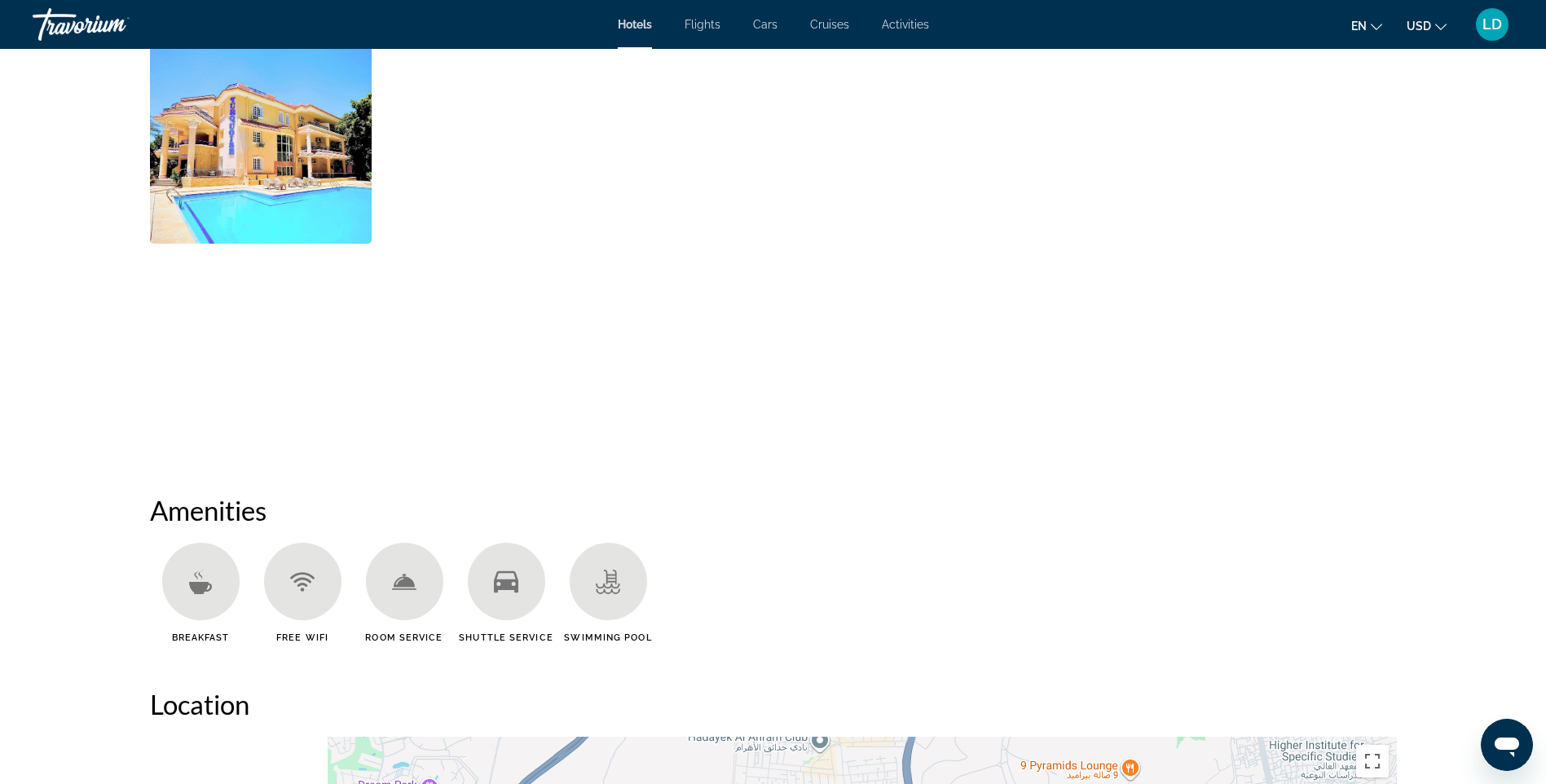
scroll to position [815, 0]
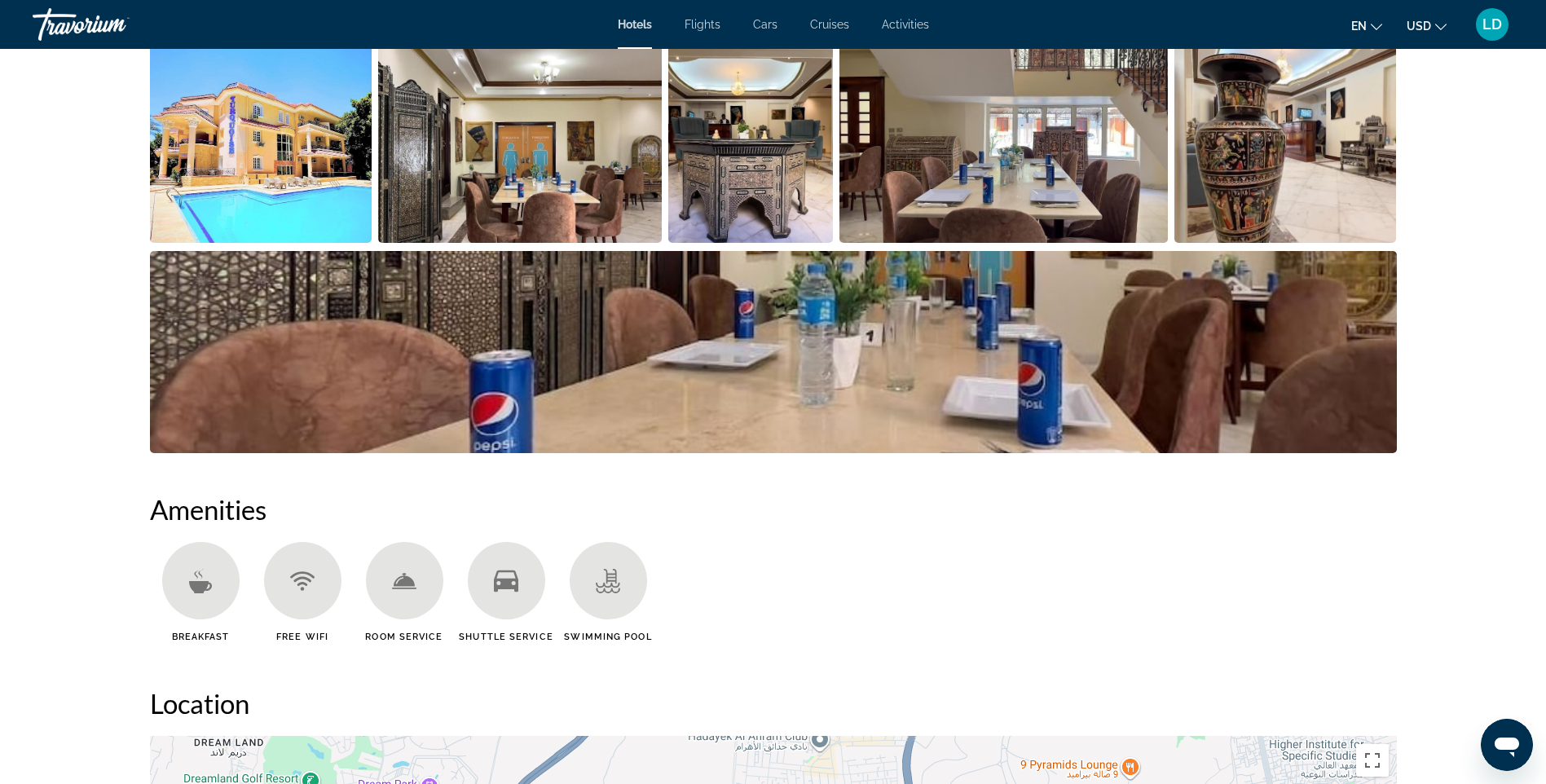
click at [555, 202] on img "Open full-screen image slider" at bounding box center [520, 142] width 283 height 202
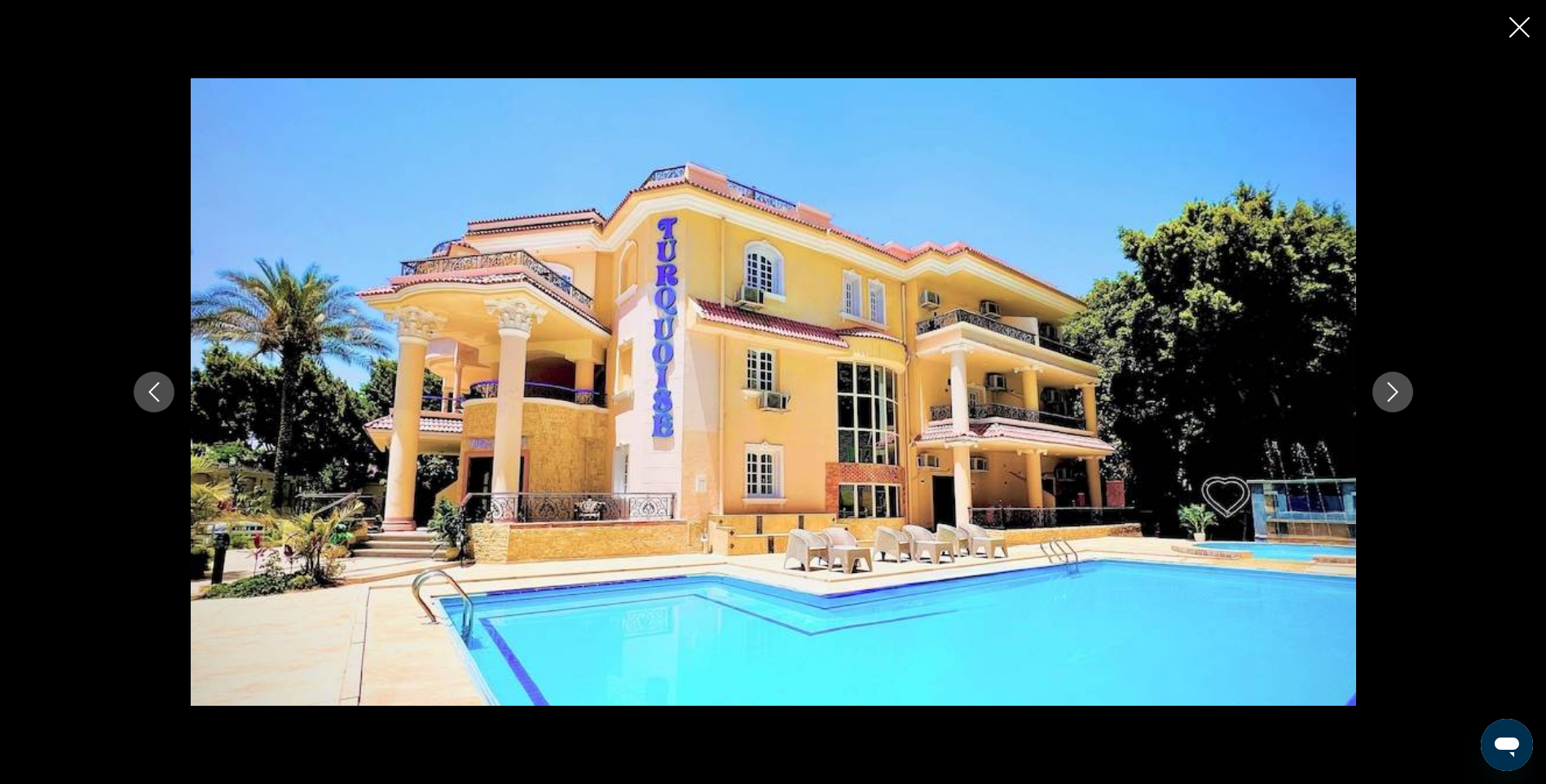
click at [1396, 392] on icon "Next image" at bounding box center [1393, 392] width 11 height 19
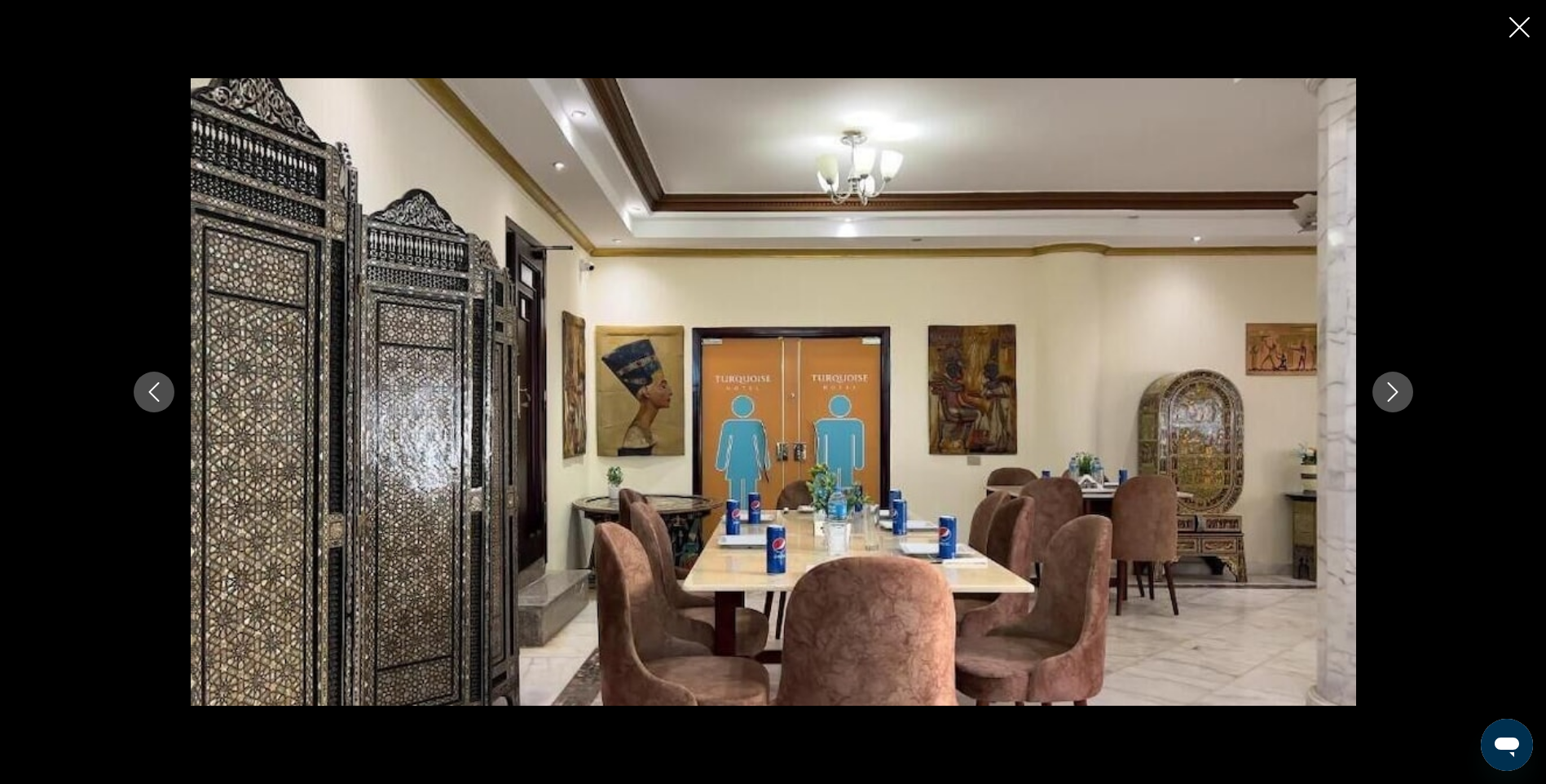
click at [1396, 392] on icon "Next image" at bounding box center [1393, 392] width 11 height 19
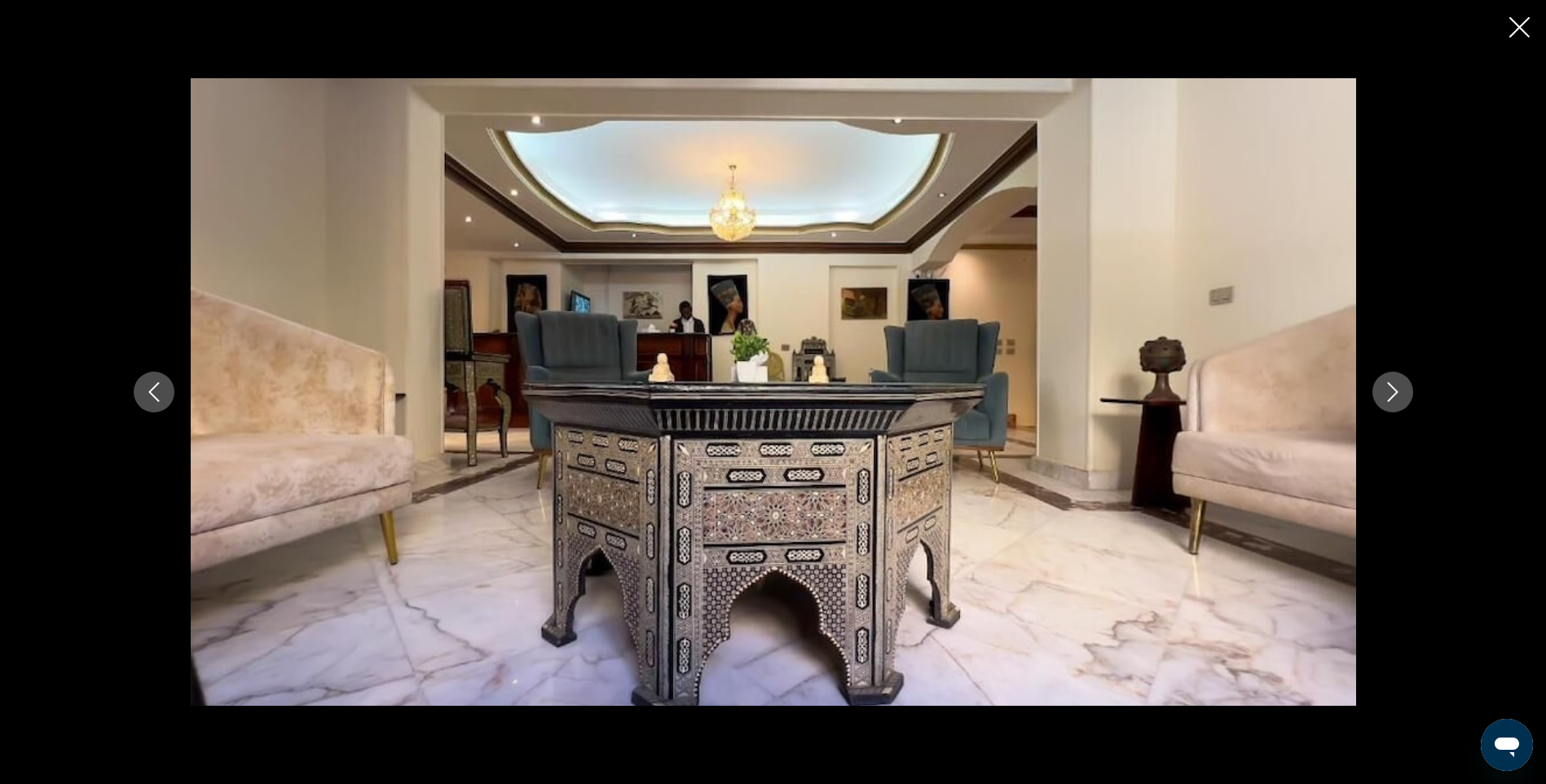
click at [1396, 392] on icon "Next image" at bounding box center [1393, 392] width 11 height 19
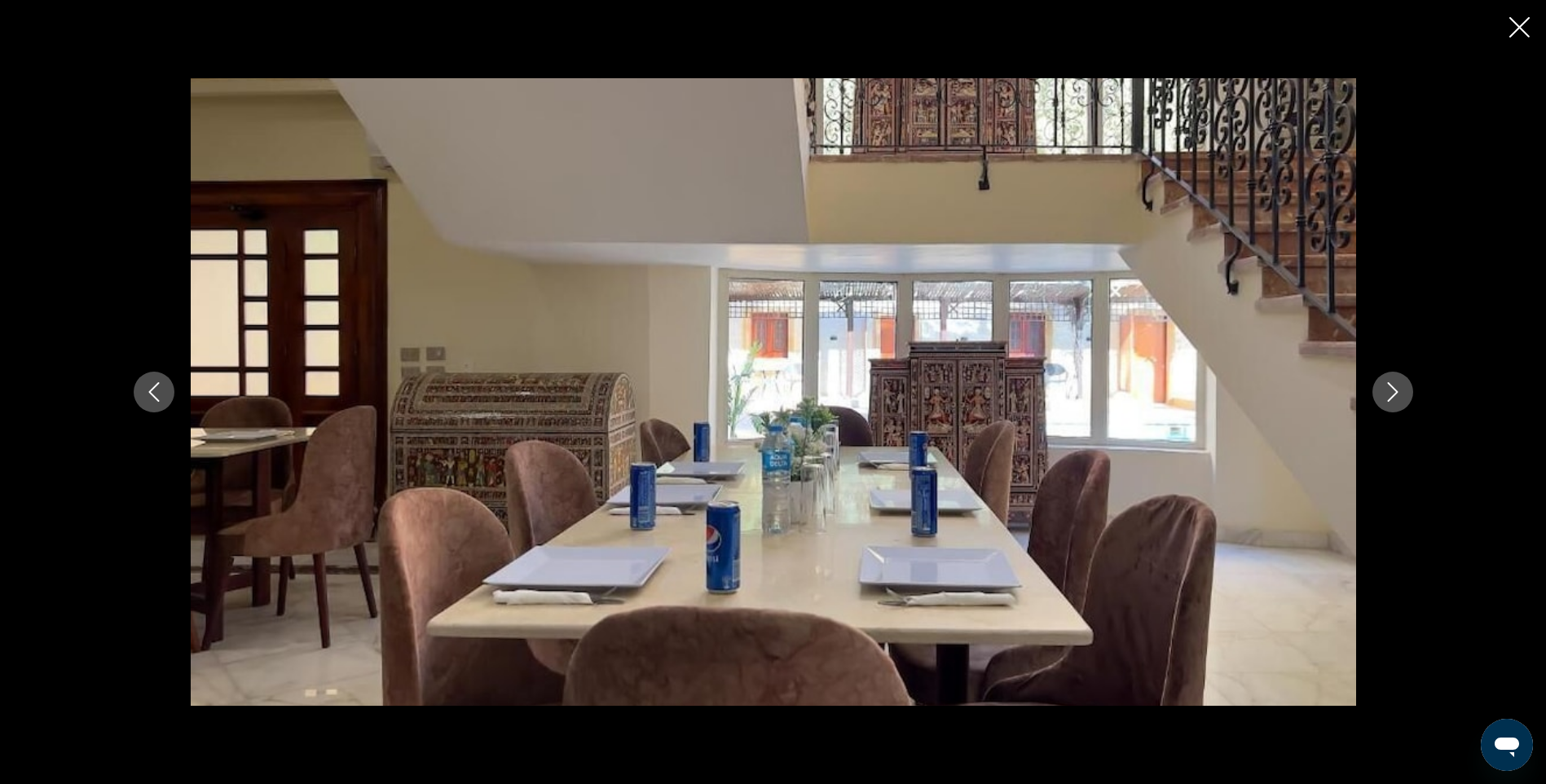
click at [1396, 392] on icon "Next image" at bounding box center [1393, 392] width 11 height 19
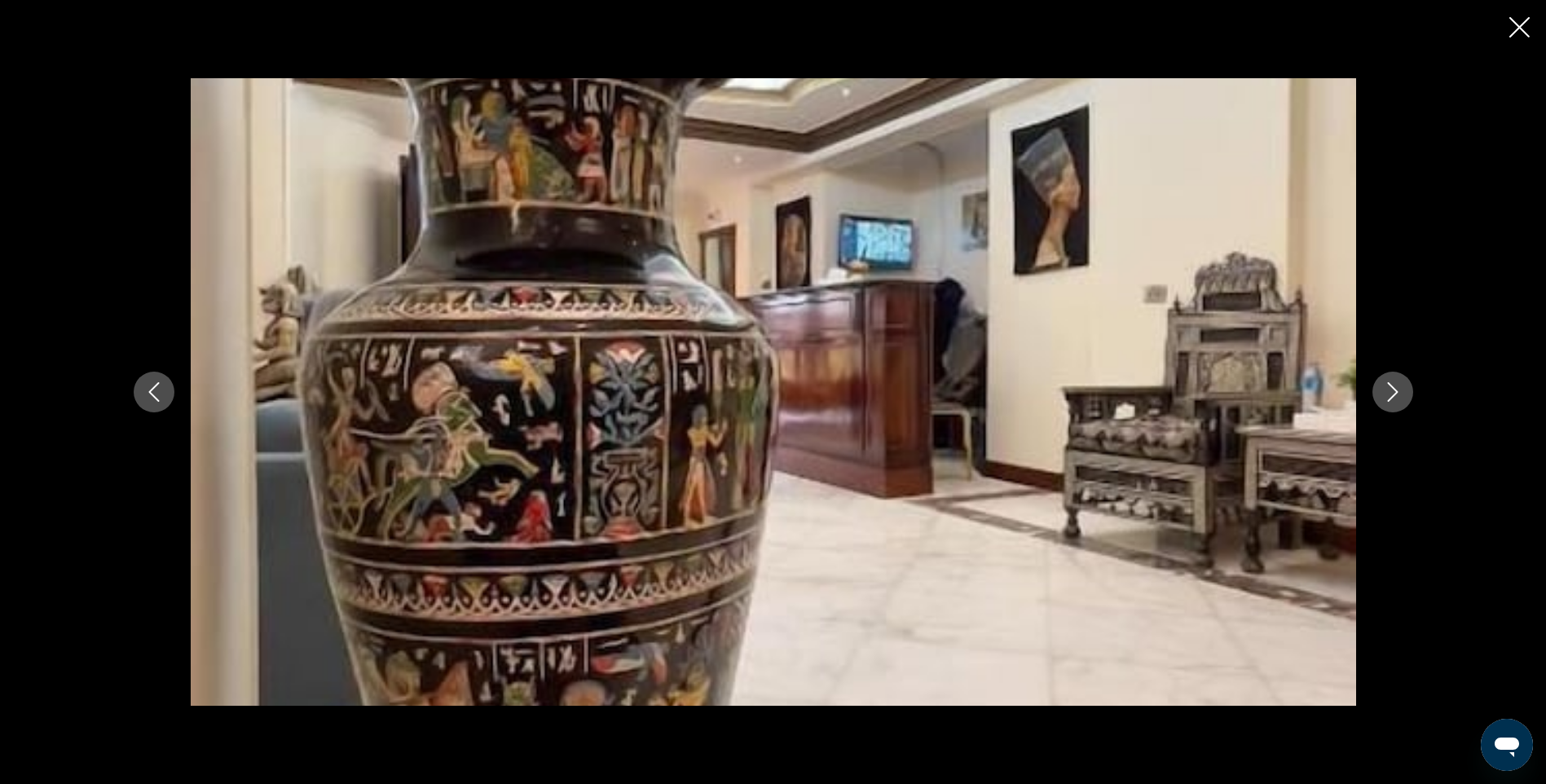
click at [1396, 392] on icon "Next image" at bounding box center [1393, 392] width 11 height 19
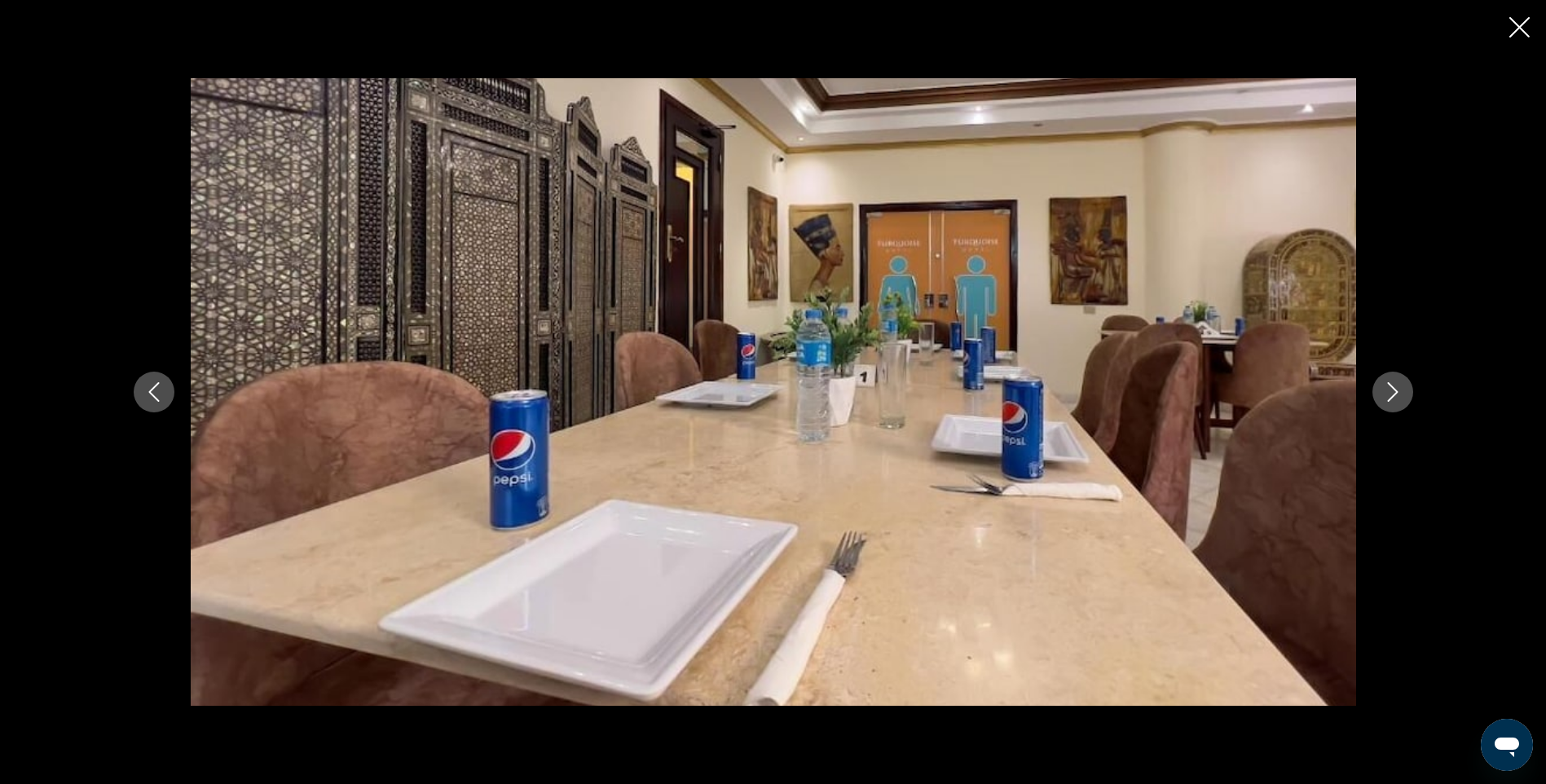
click at [1396, 392] on icon "Next image" at bounding box center [1393, 392] width 11 height 19
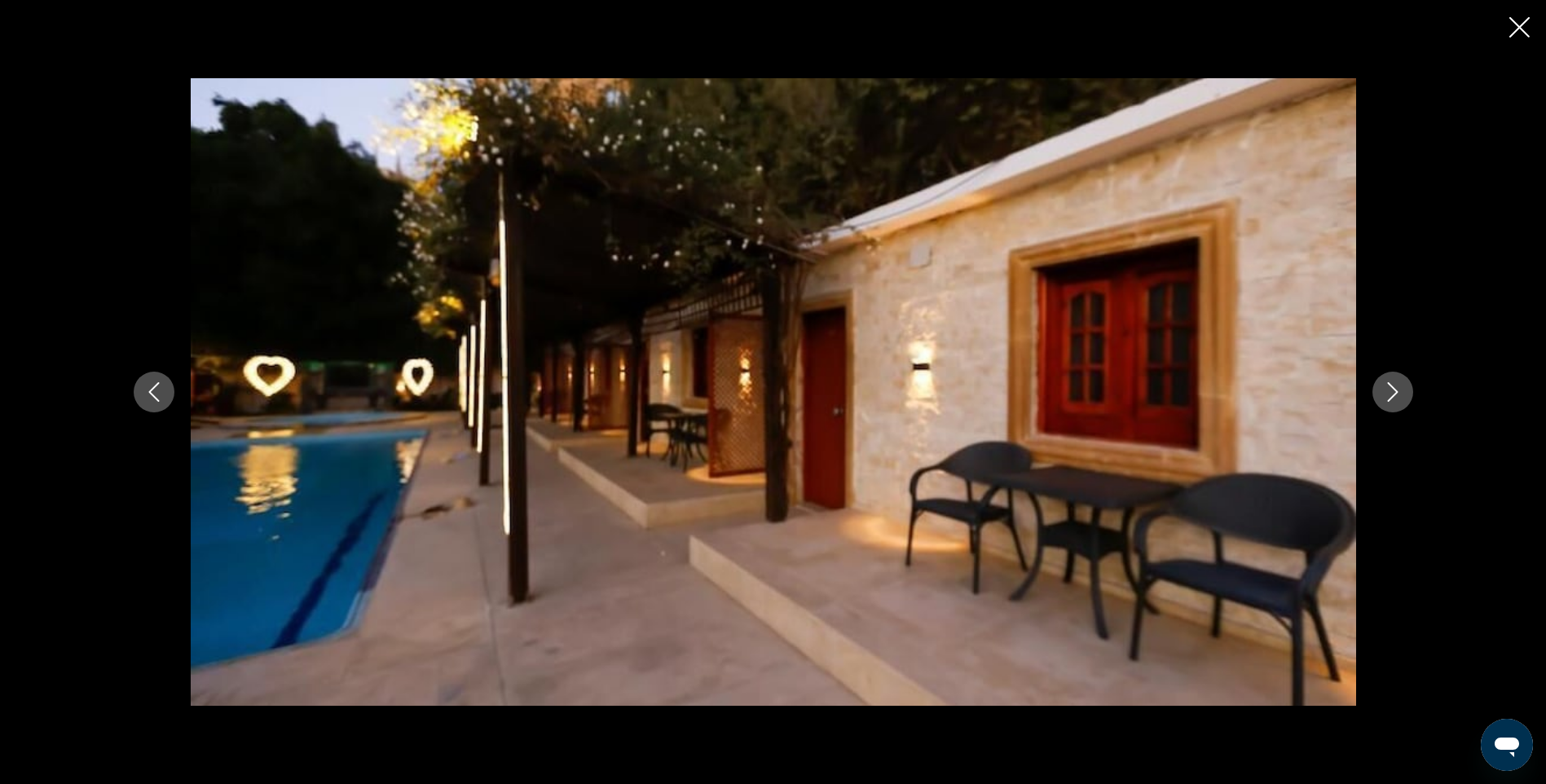
click at [1396, 392] on icon "Next image" at bounding box center [1393, 392] width 11 height 19
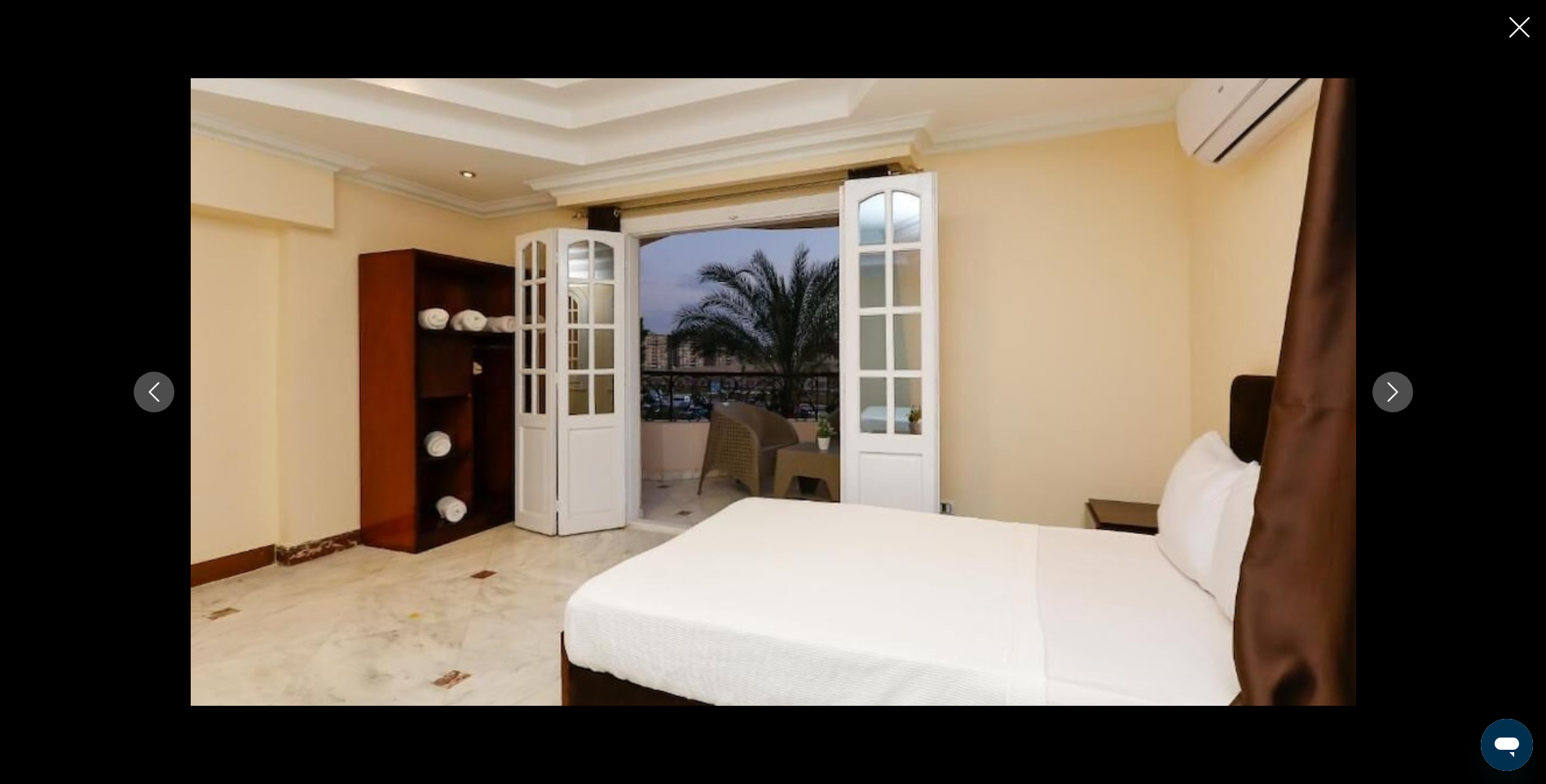
click at [1396, 392] on icon "Next image" at bounding box center [1393, 392] width 11 height 19
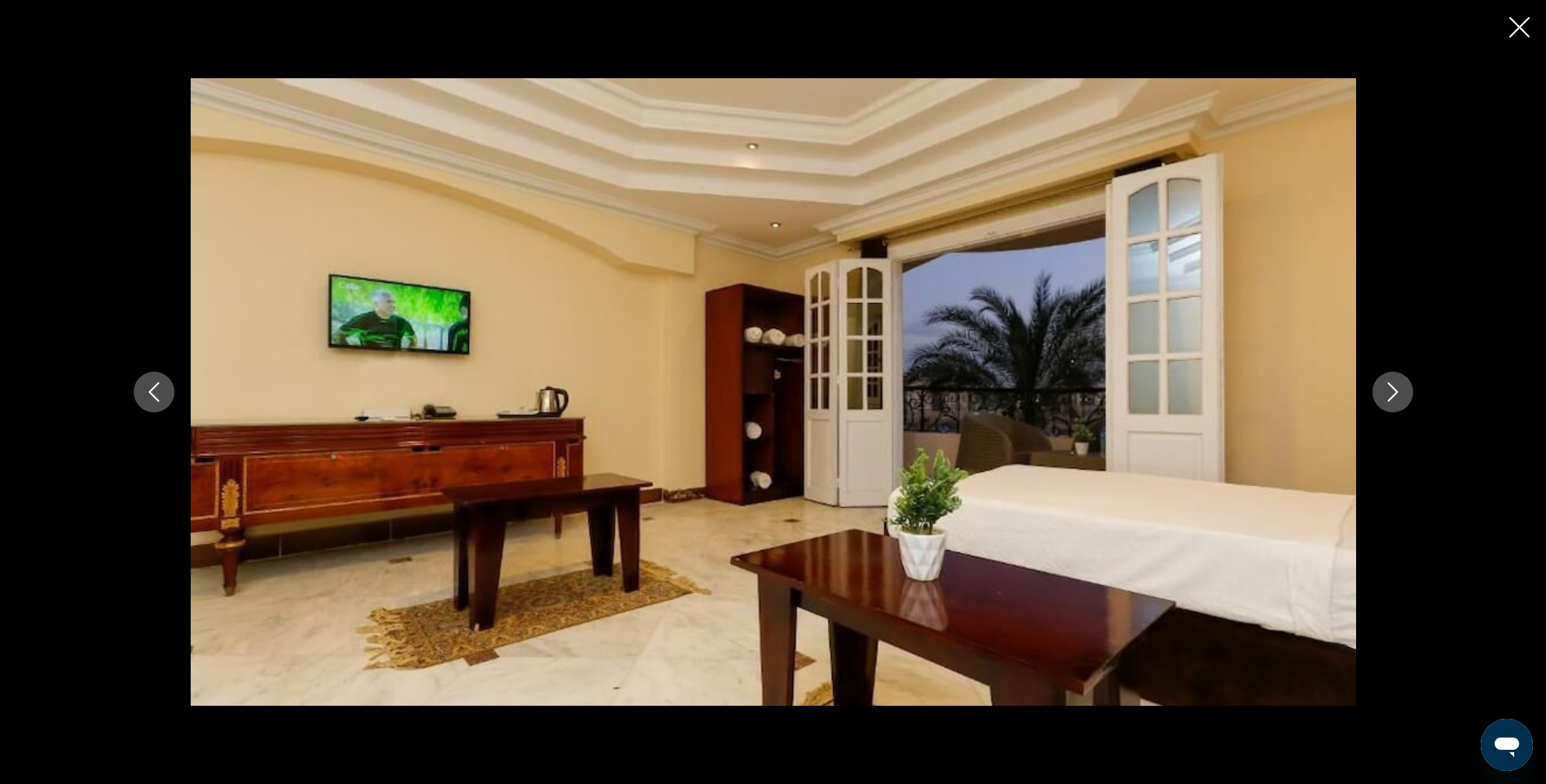
click at [1396, 392] on icon "Next image" at bounding box center [1393, 392] width 11 height 19
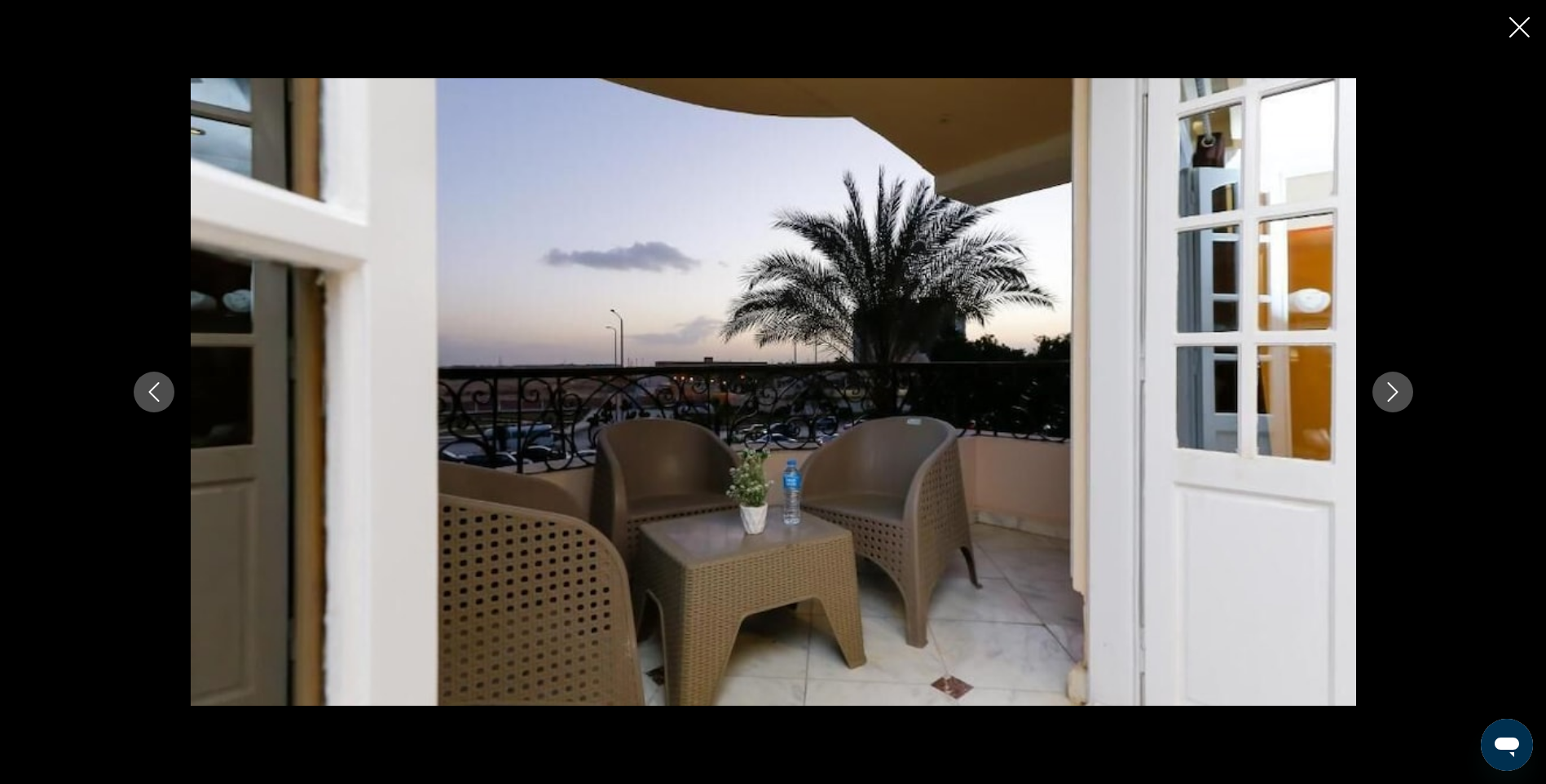
click at [1396, 392] on icon "Next image" at bounding box center [1393, 392] width 11 height 19
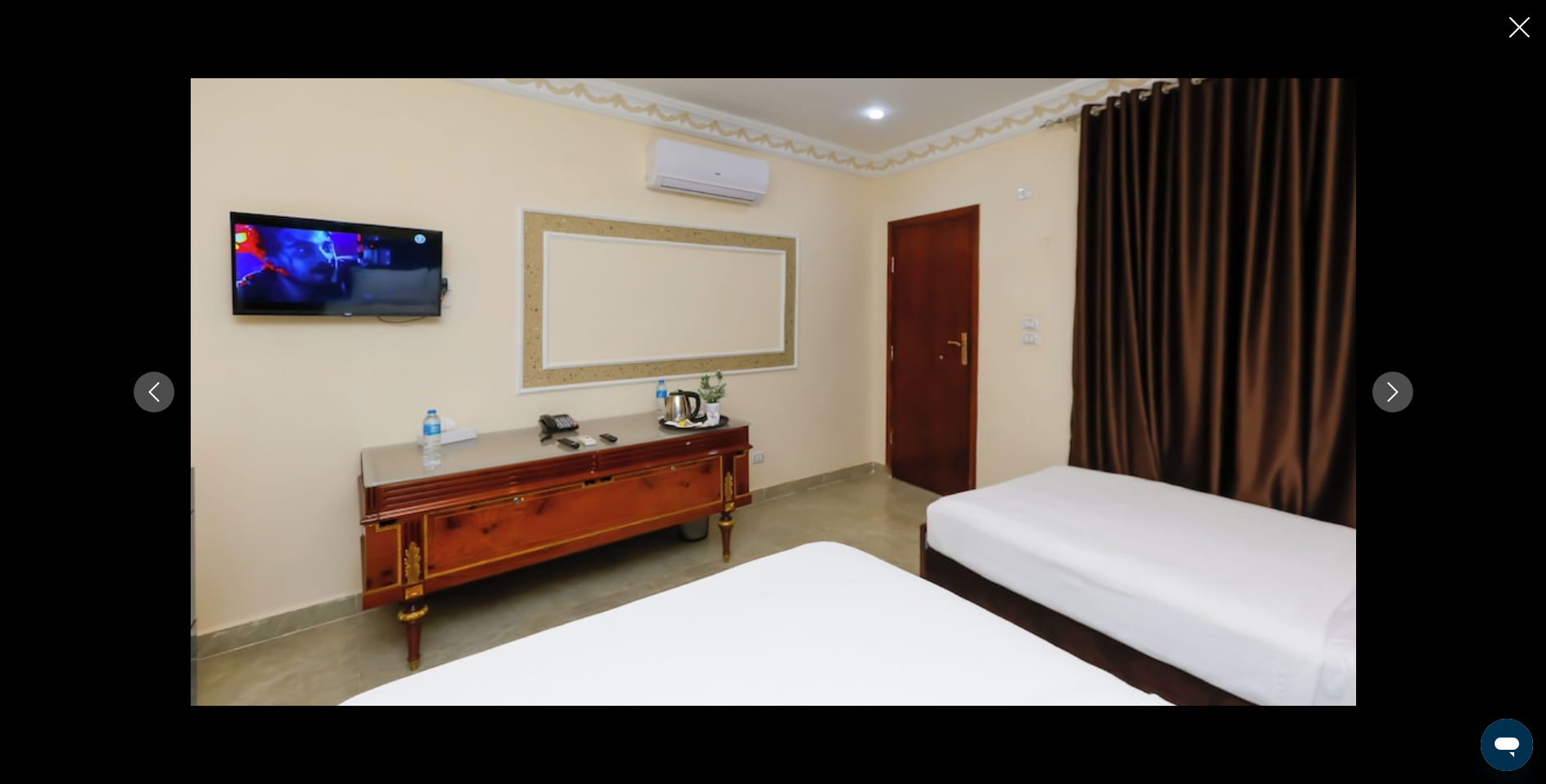
click at [1396, 392] on icon "Next image" at bounding box center [1393, 392] width 11 height 19
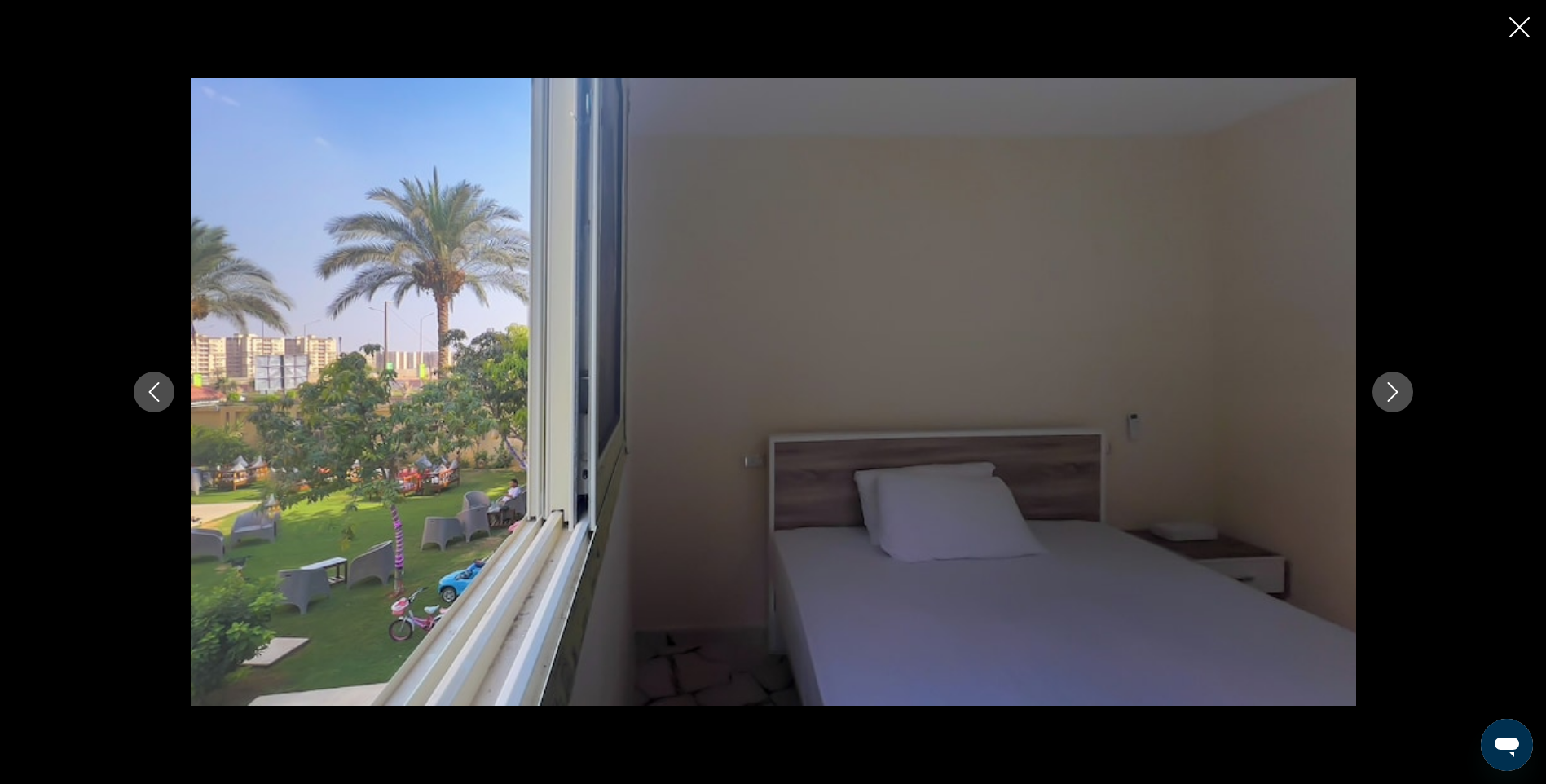
click at [1396, 392] on icon "Next image" at bounding box center [1393, 392] width 11 height 19
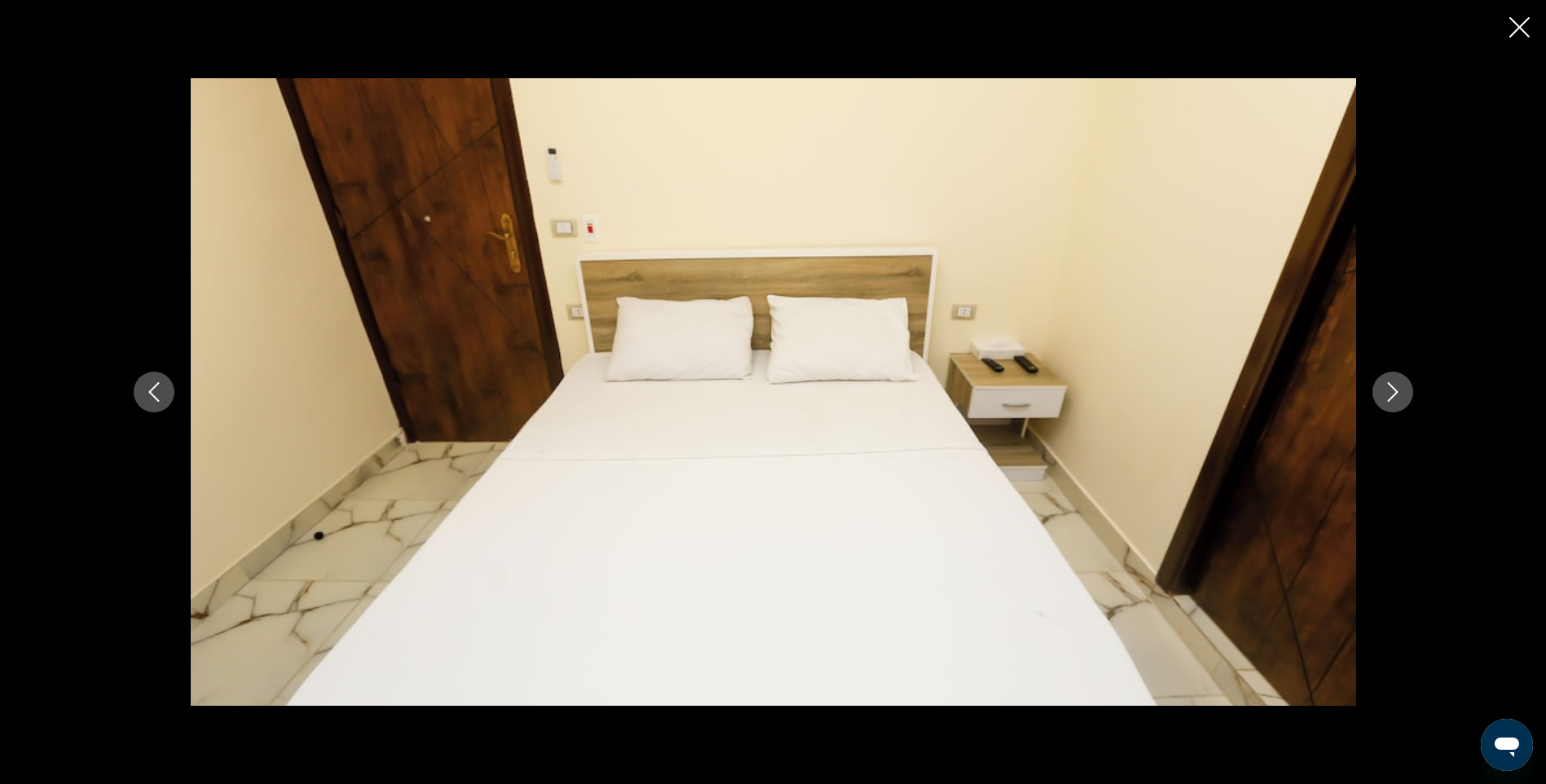
click at [1396, 392] on icon "Next image" at bounding box center [1393, 392] width 11 height 19
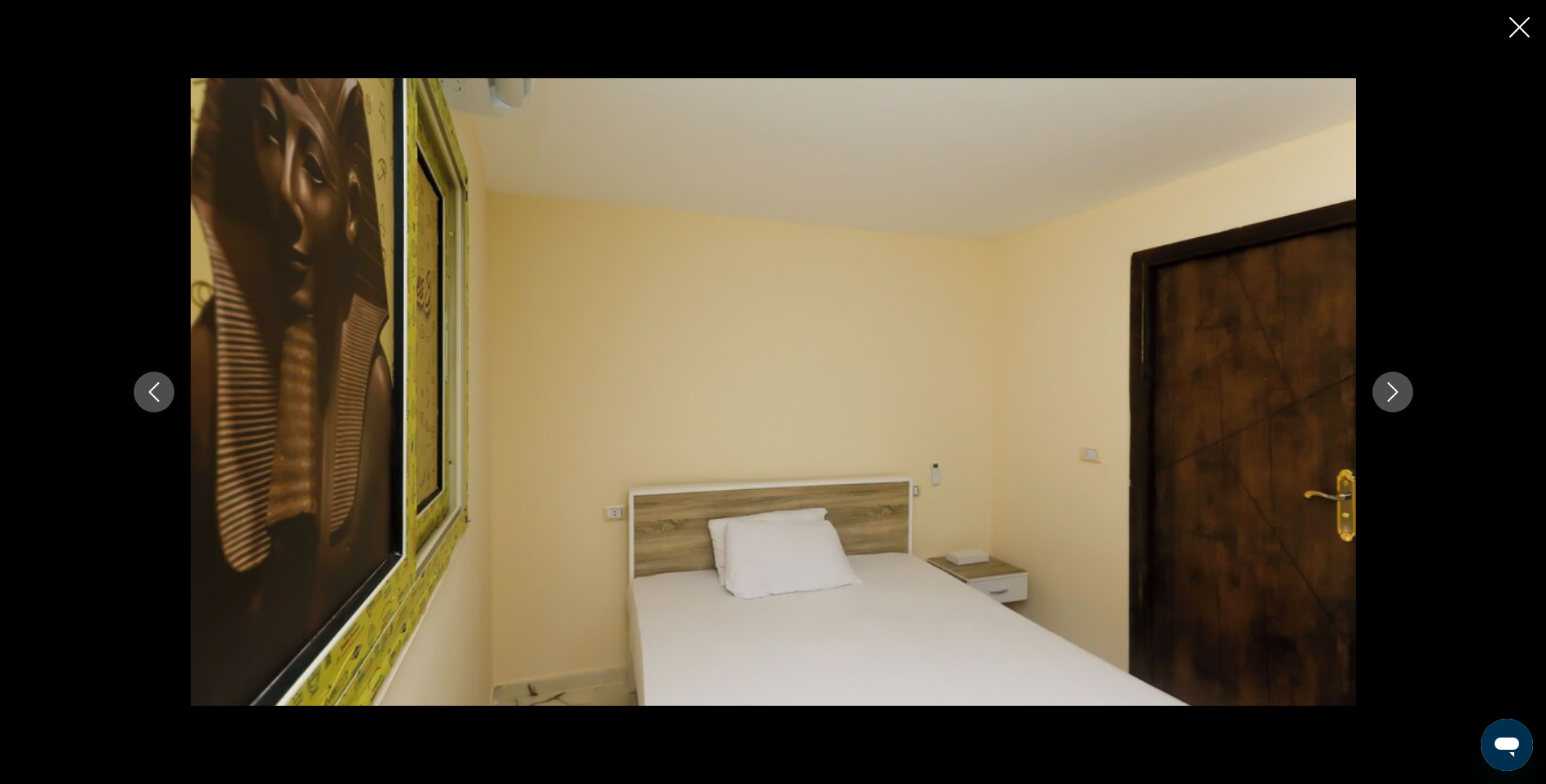
drag, startPoint x: 154, startPoint y: 399, endPoint x: 404, endPoint y: 390, distance: 250.2
click at [153, 397] on icon "Previous image" at bounding box center [154, 392] width 19 height 19
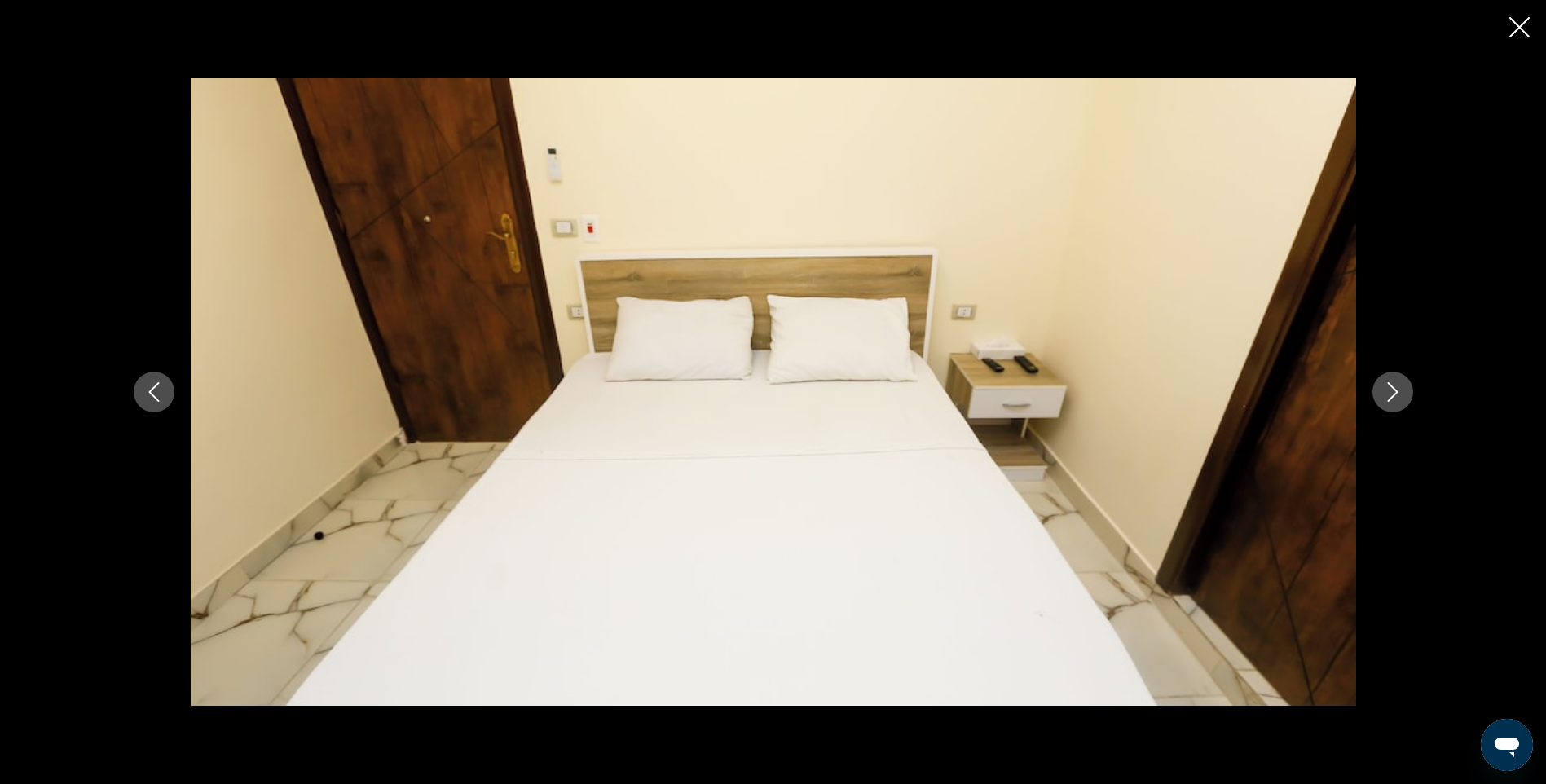
click at [161, 391] on icon "Previous image" at bounding box center [154, 392] width 19 height 19
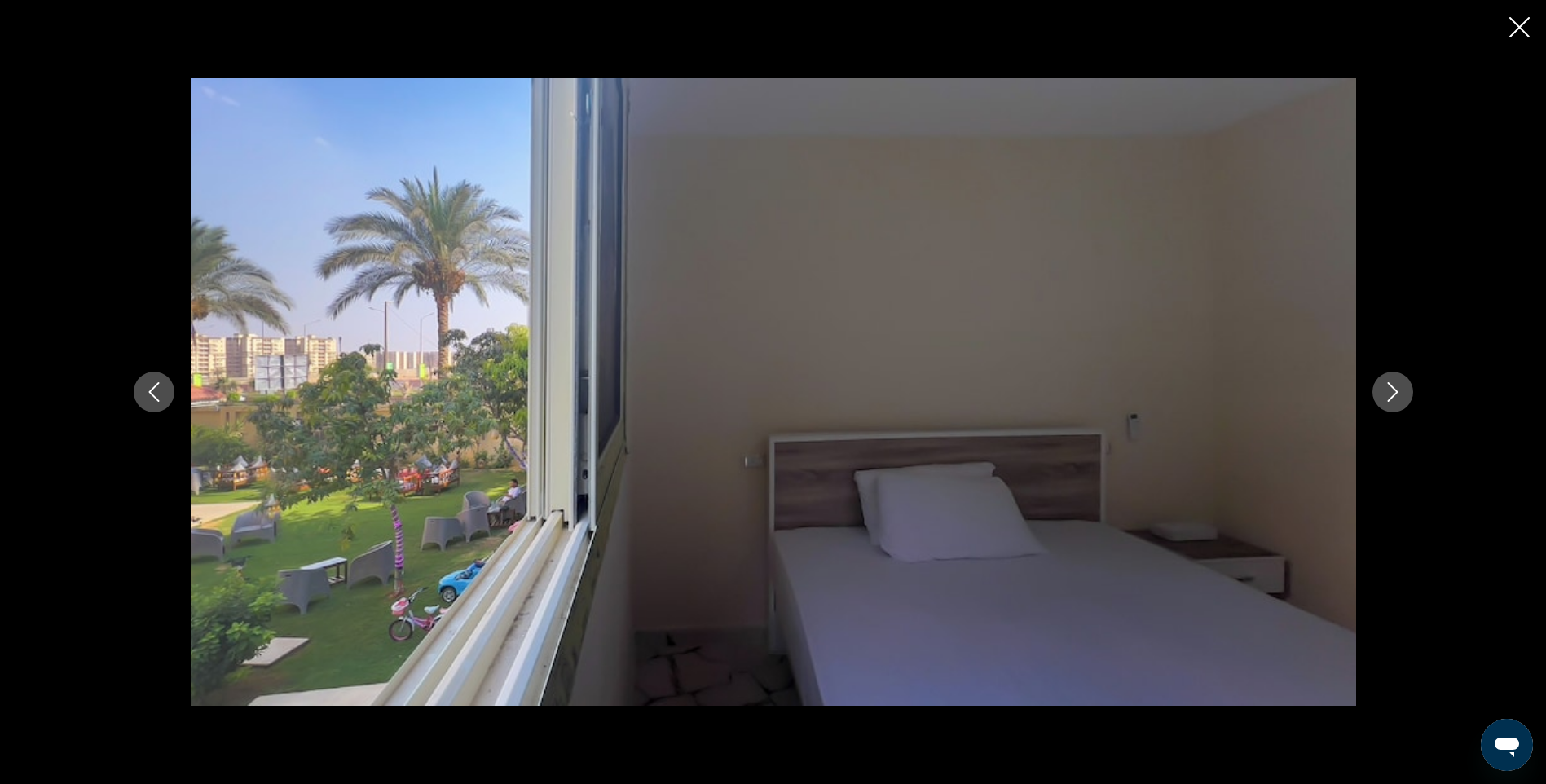
click at [1392, 394] on icon "Next image" at bounding box center [1393, 392] width 19 height 19
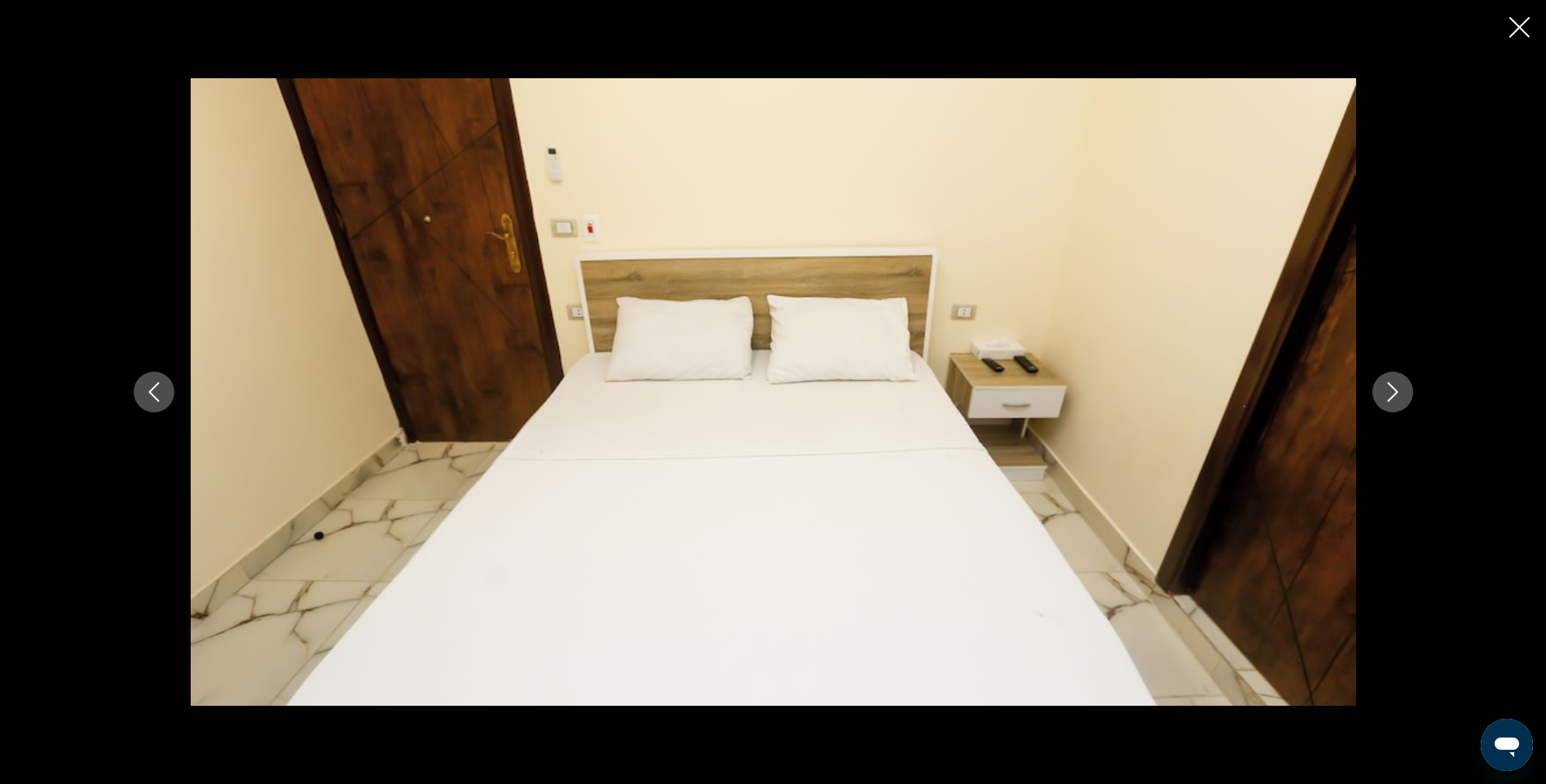
click at [1392, 394] on icon "Next image" at bounding box center [1393, 392] width 19 height 19
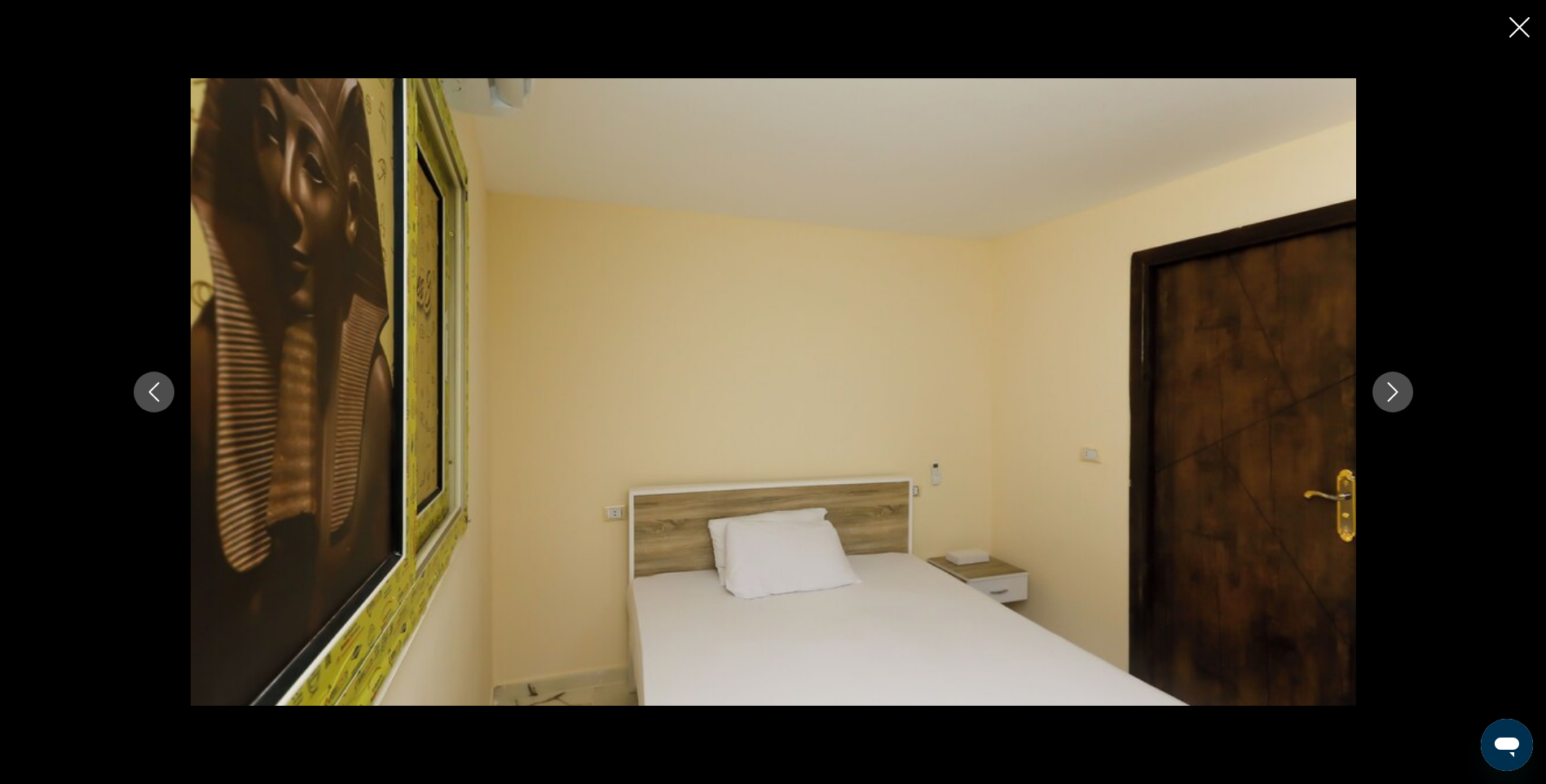
click at [1392, 394] on icon "Next image" at bounding box center [1393, 392] width 19 height 19
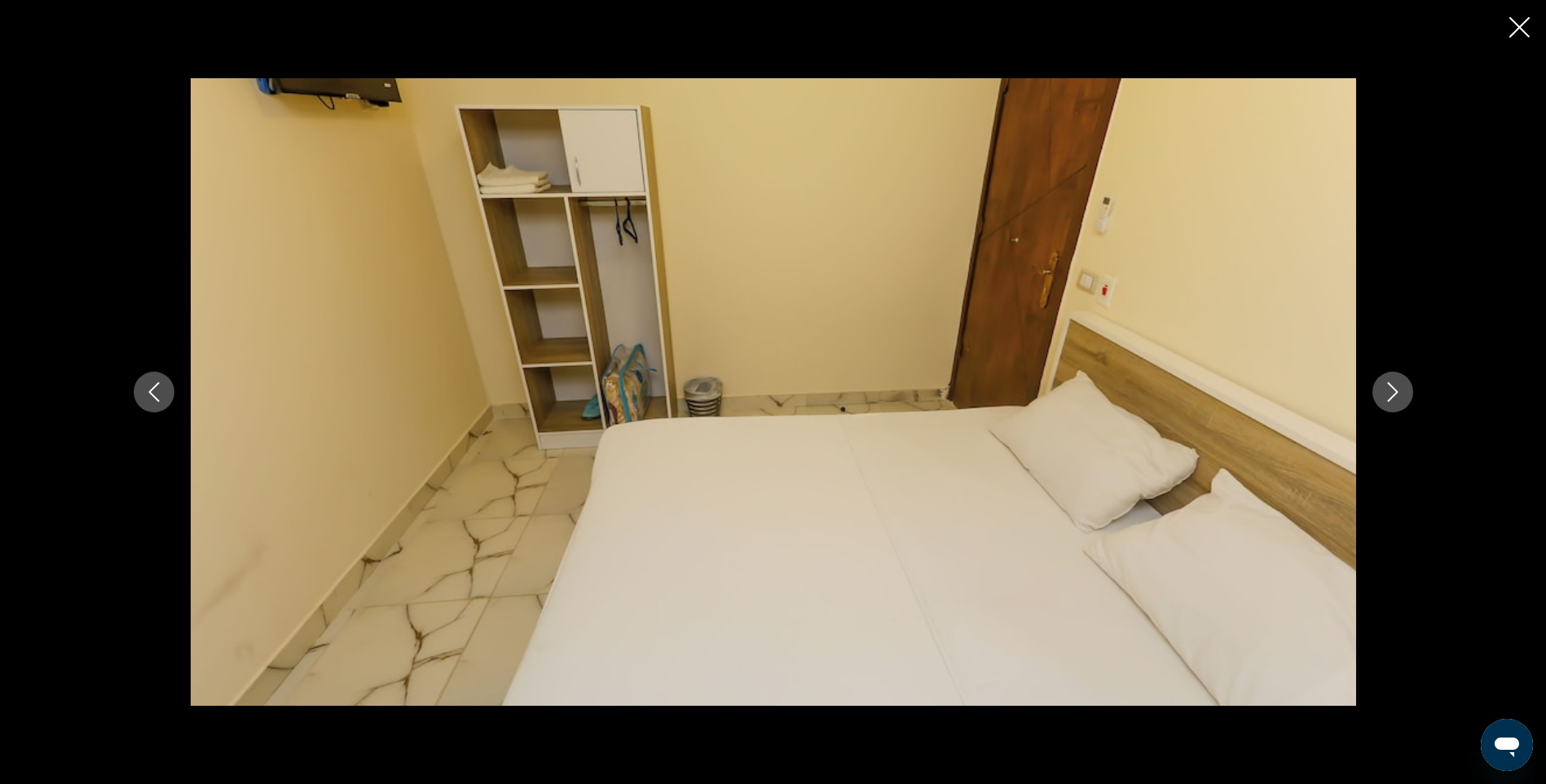
click at [1392, 394] on icon "Next image" at bounding box center [1393, 392] width 19 height 19
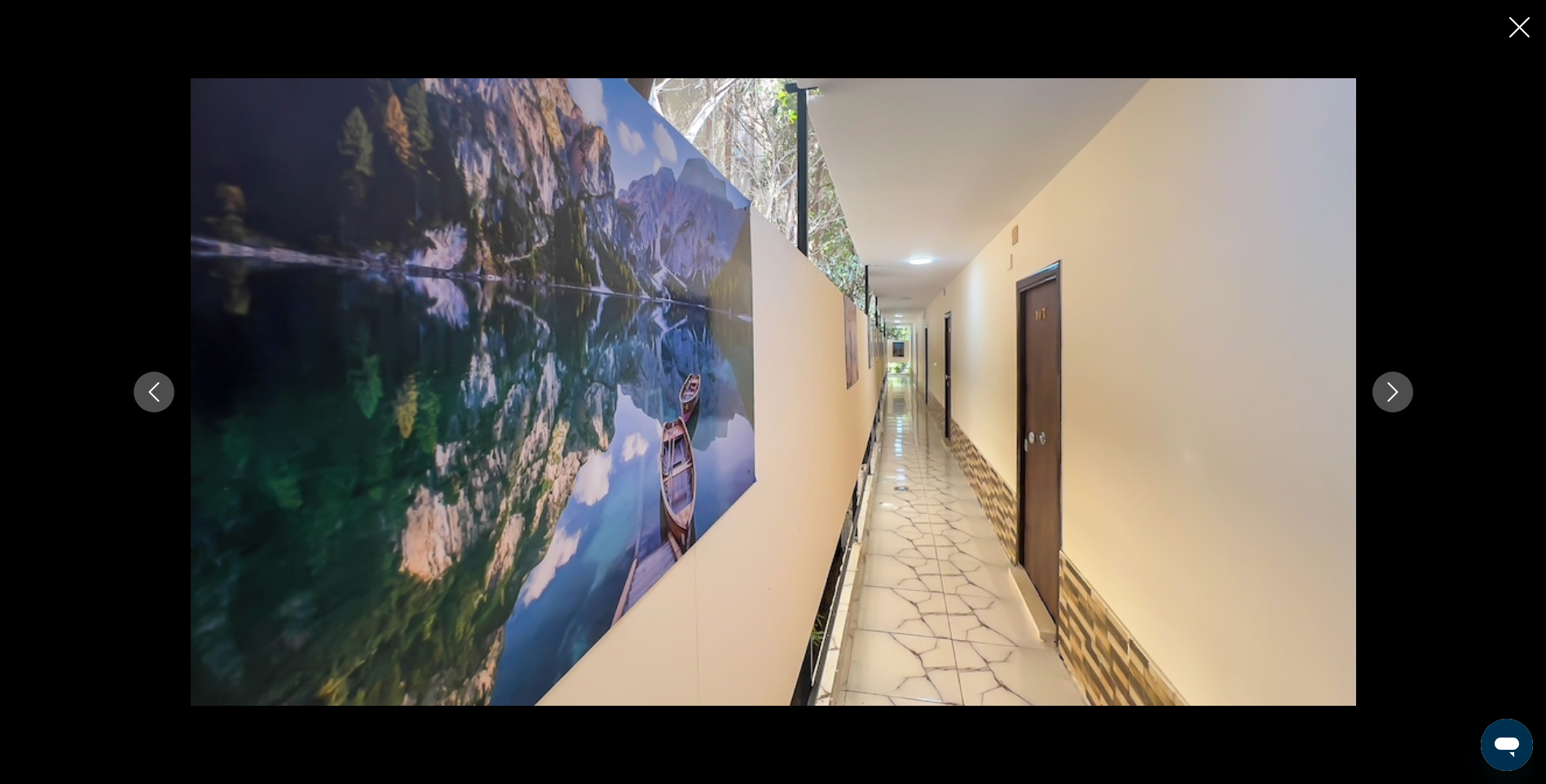
click at [1392, 394] on icon "Next image" at bounding box center [1393, 392] width 19 height 19
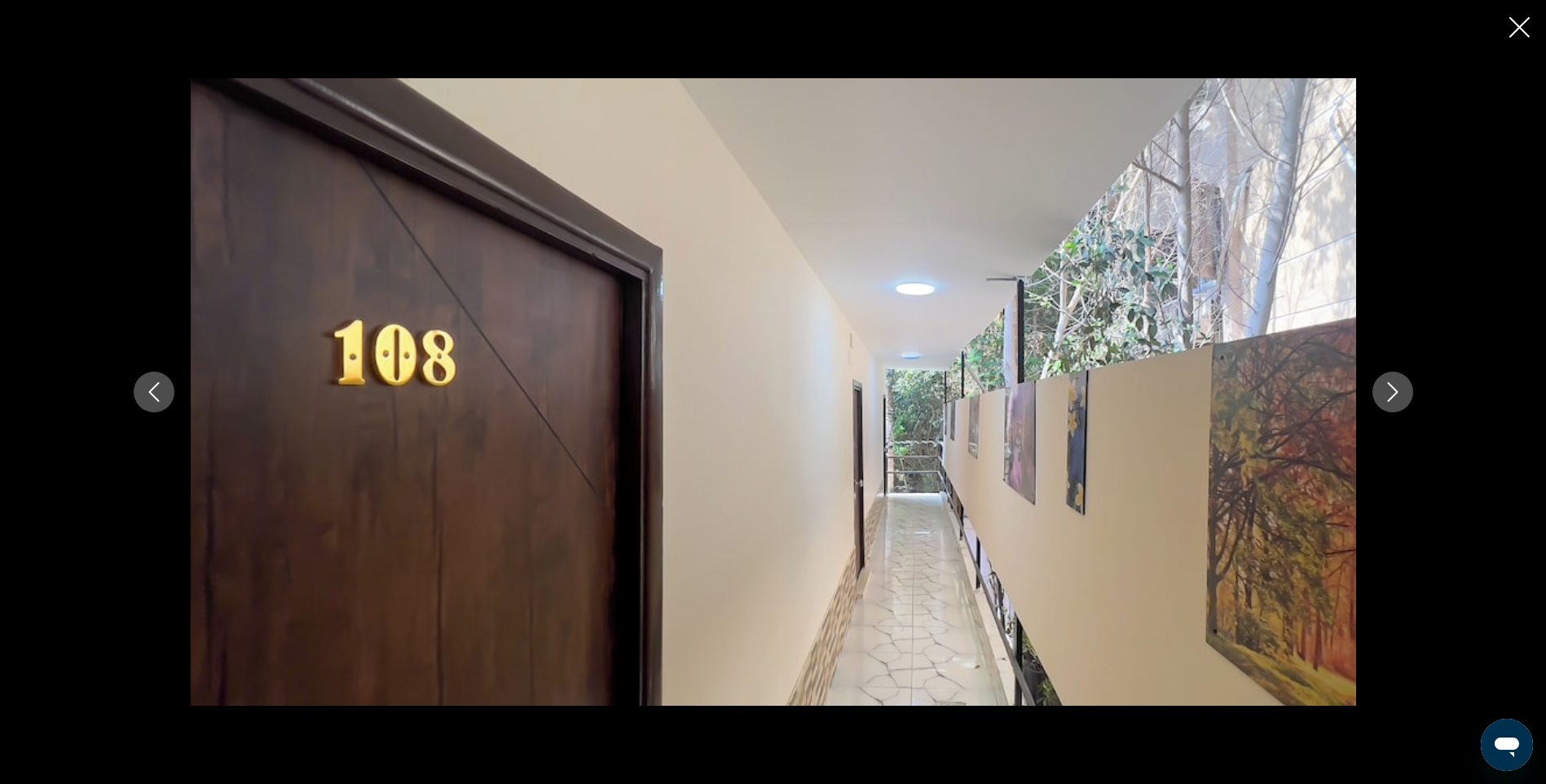
click at [1392, 394] on icon "Next image" at bounding box center [1393, 392] width 19 height 19
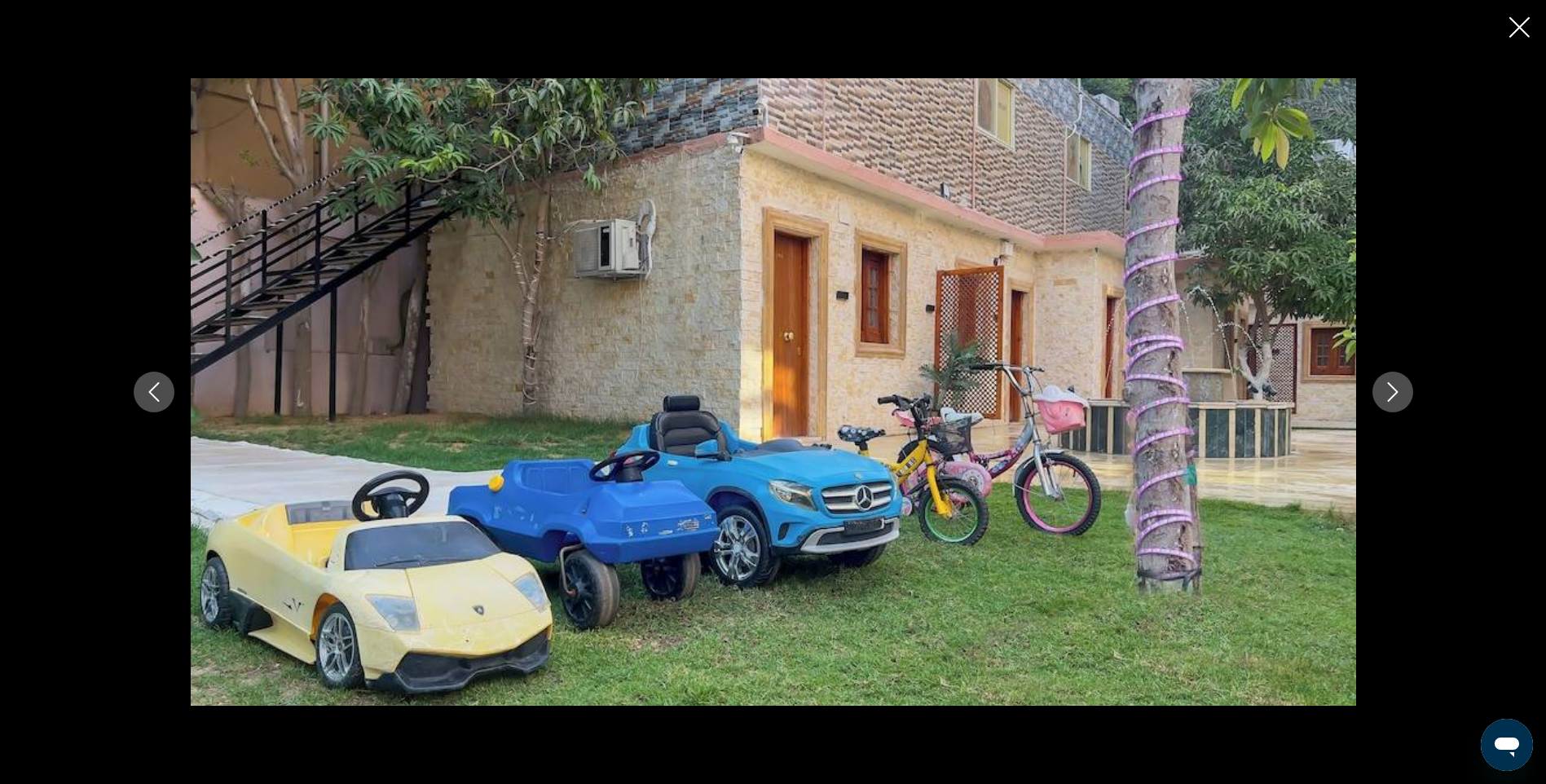
click at [1392, 394] on icon "Next image" at bounding box center [1393, 392] width 19 height 19
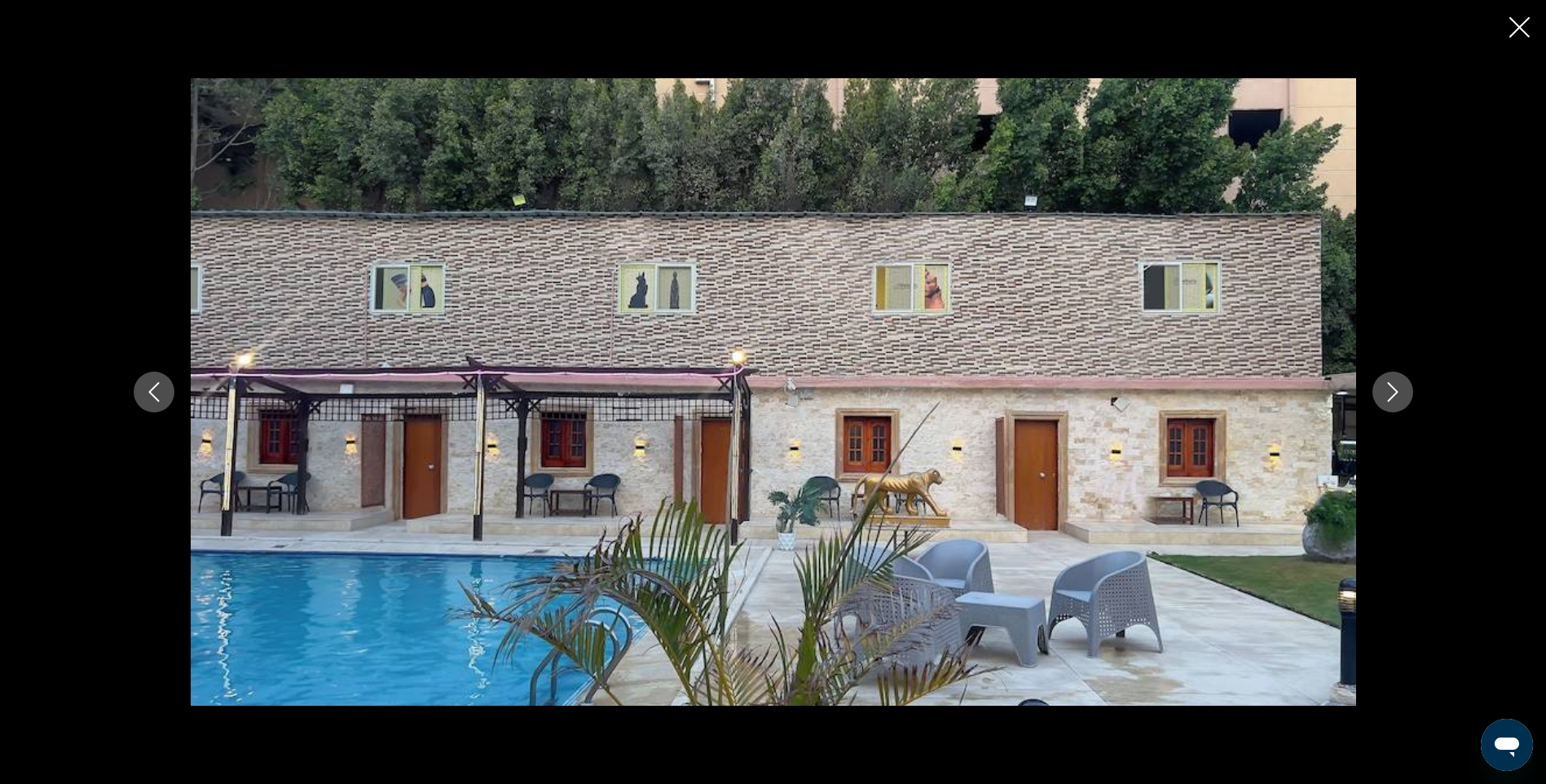
click at [1392, 394] on icon "Next image" at bounding box center [1393, 392] width 19 height 19
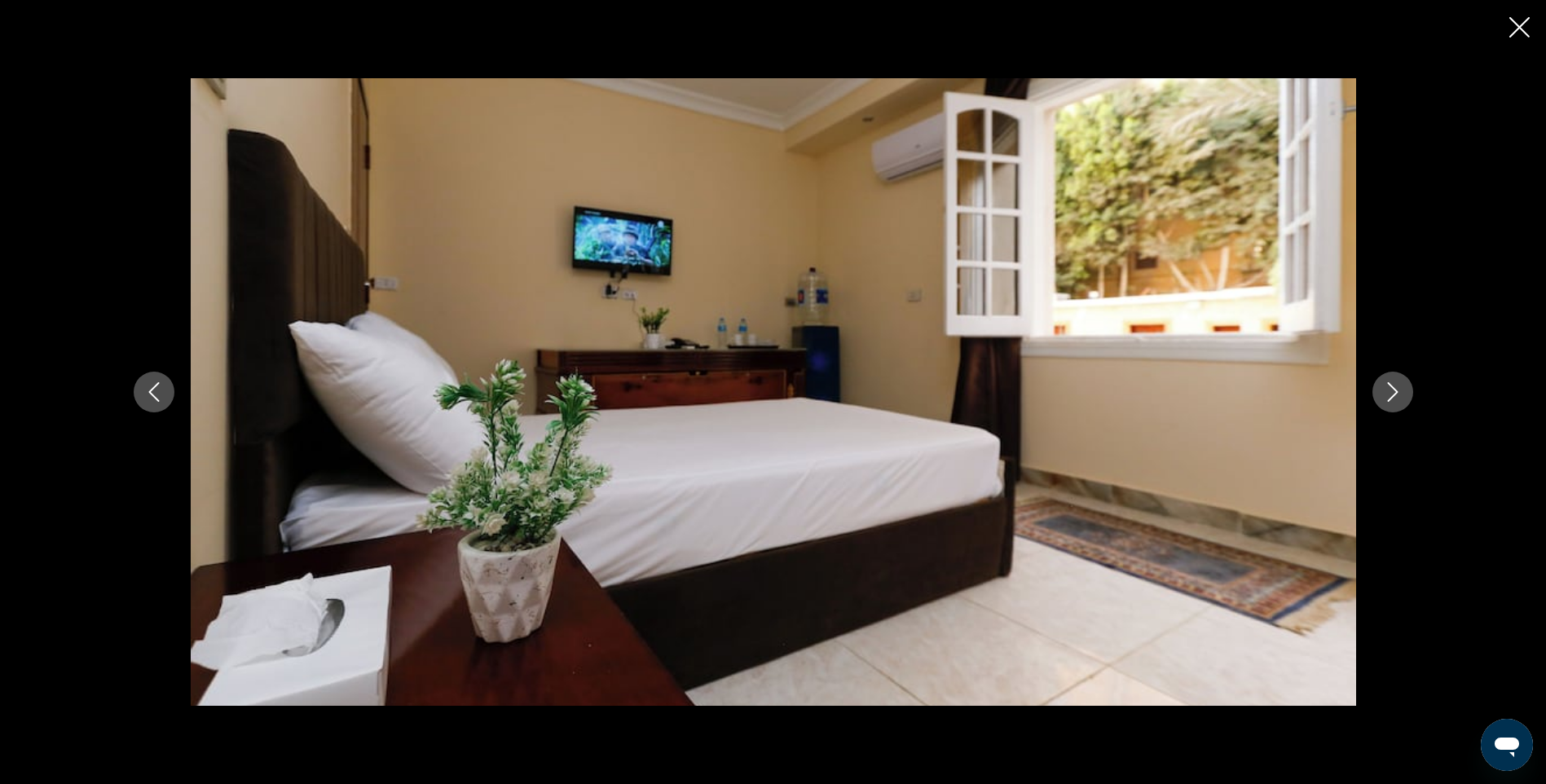
click at [1392, 394] on icon "Next image" at bounding box center [1393, 392] width 19 height 19
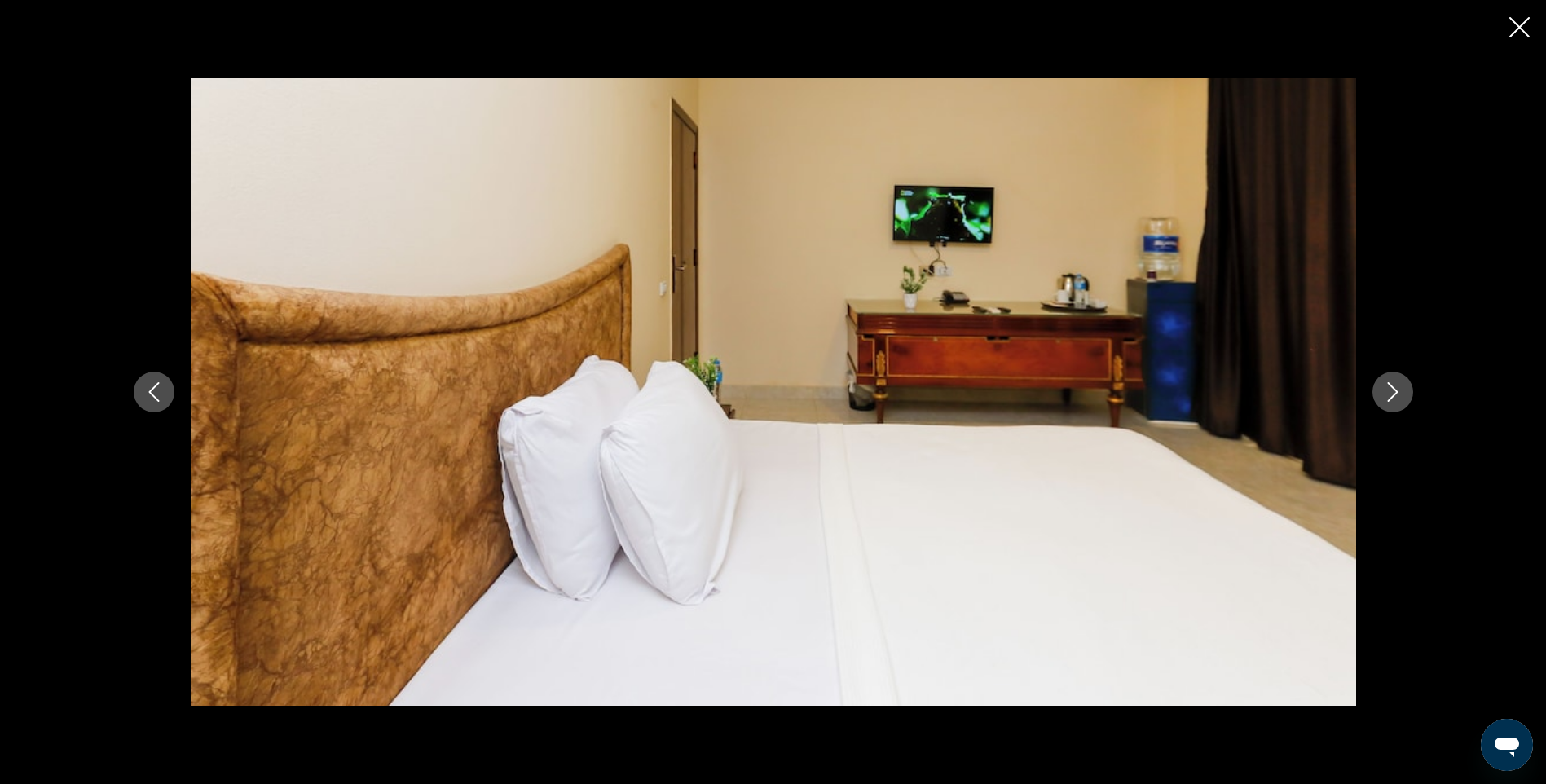
click at [1392, 394] on icon "Next image" at bounding box center [1393, 392] width 19 height 19
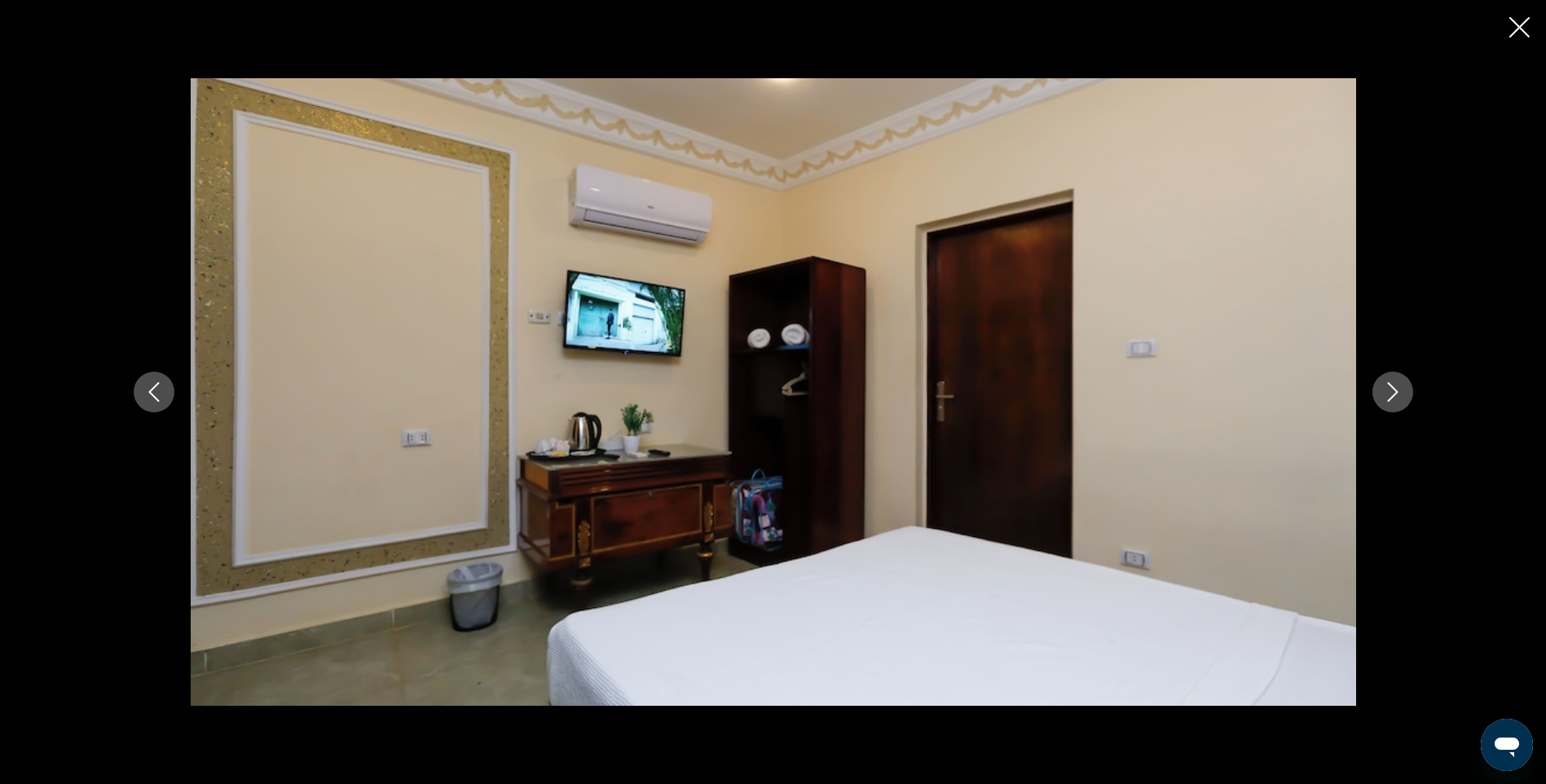
click at [1392, 394] on icon "Next image" at bounding box center [1393, 392] width 19 height 19
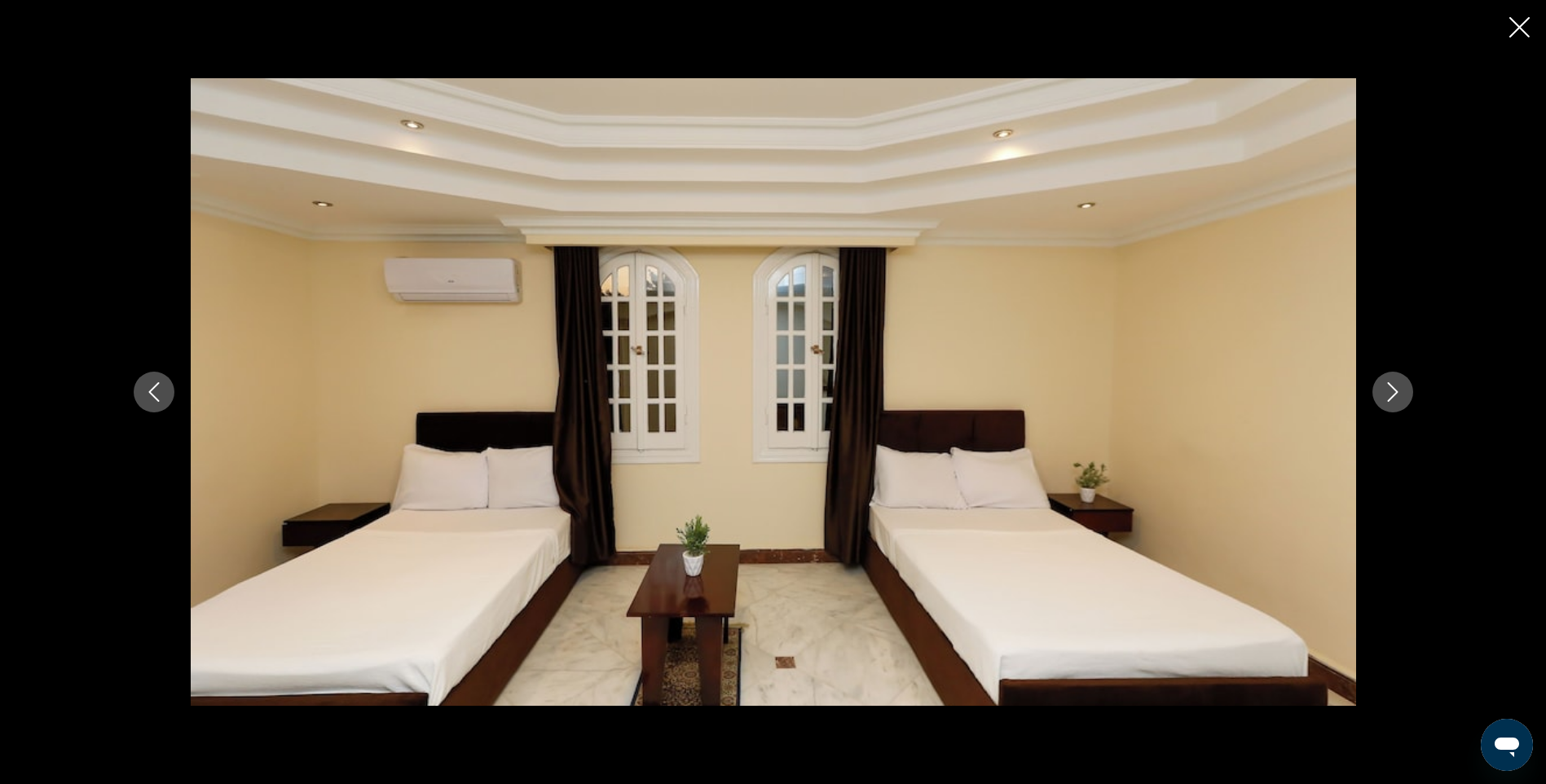
click at [1392, 394] on icon "Next image" at bounding box center [1393, 392] width 19 height 19
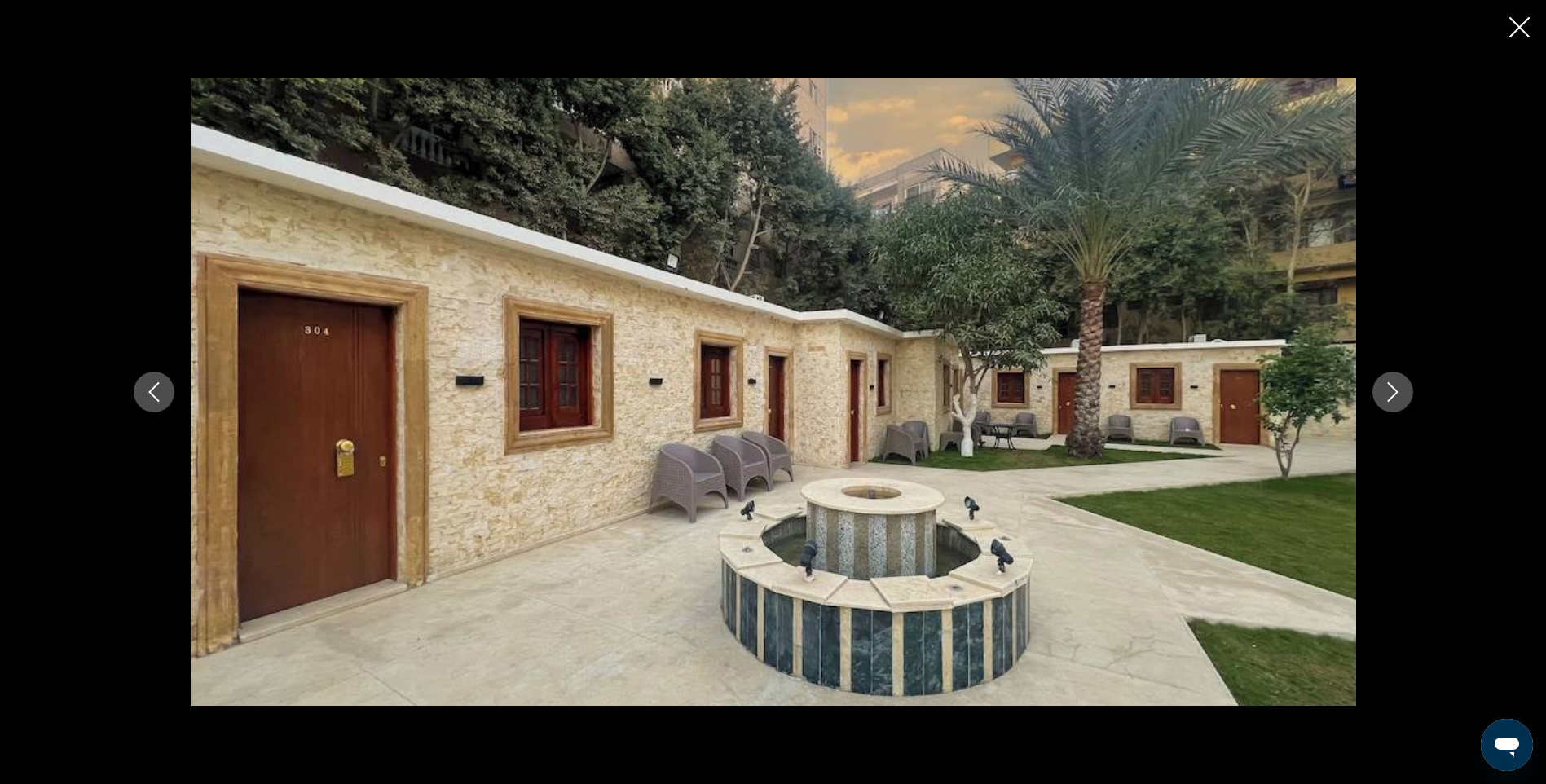
click at [1392, 394] on icon "Next image" at bounding box center [1393, 392] width 19 height 19
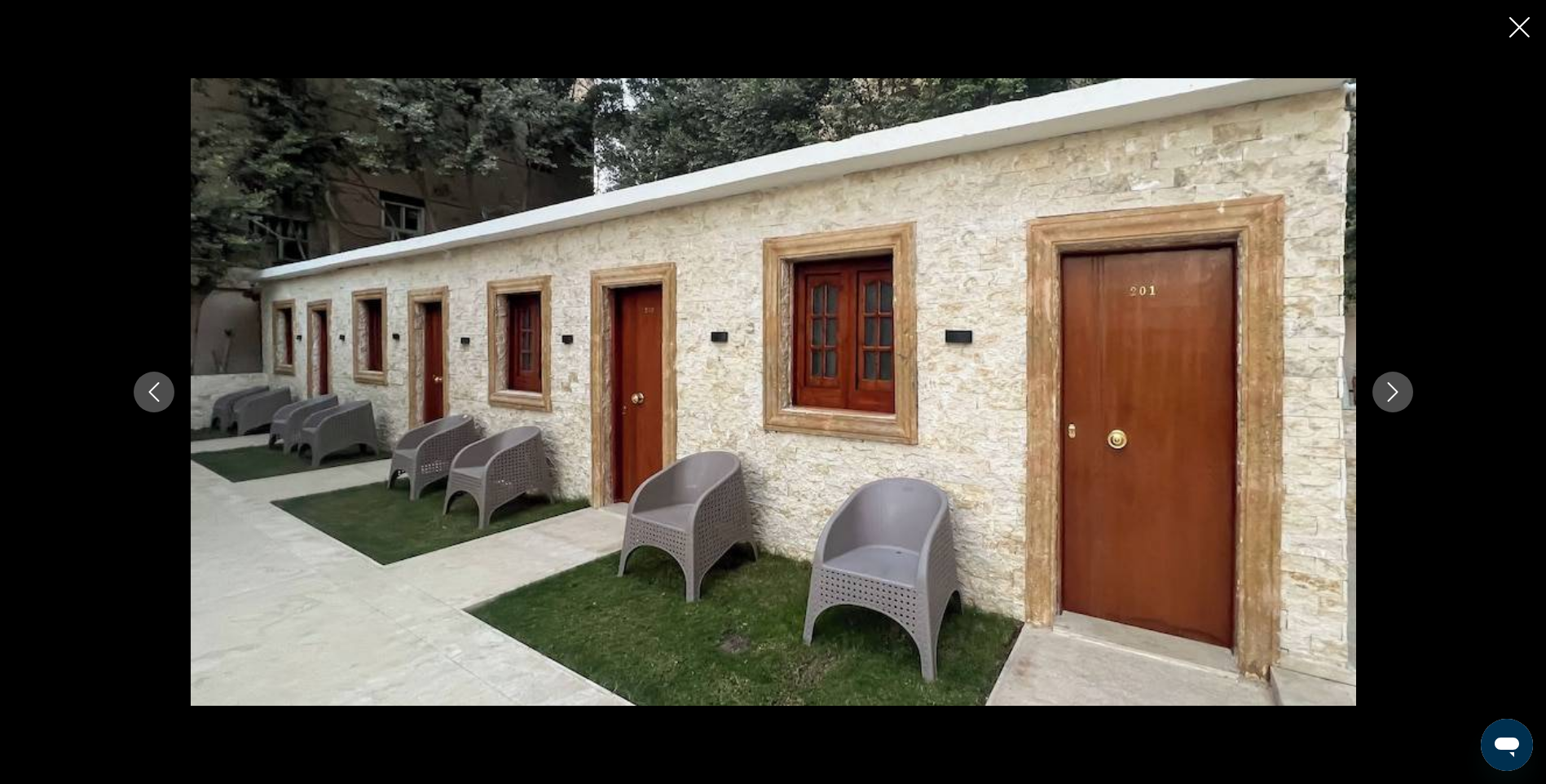
click at [1392, 394] on icon "Next image" at bounding box center [1393, 392] width 19 height 19
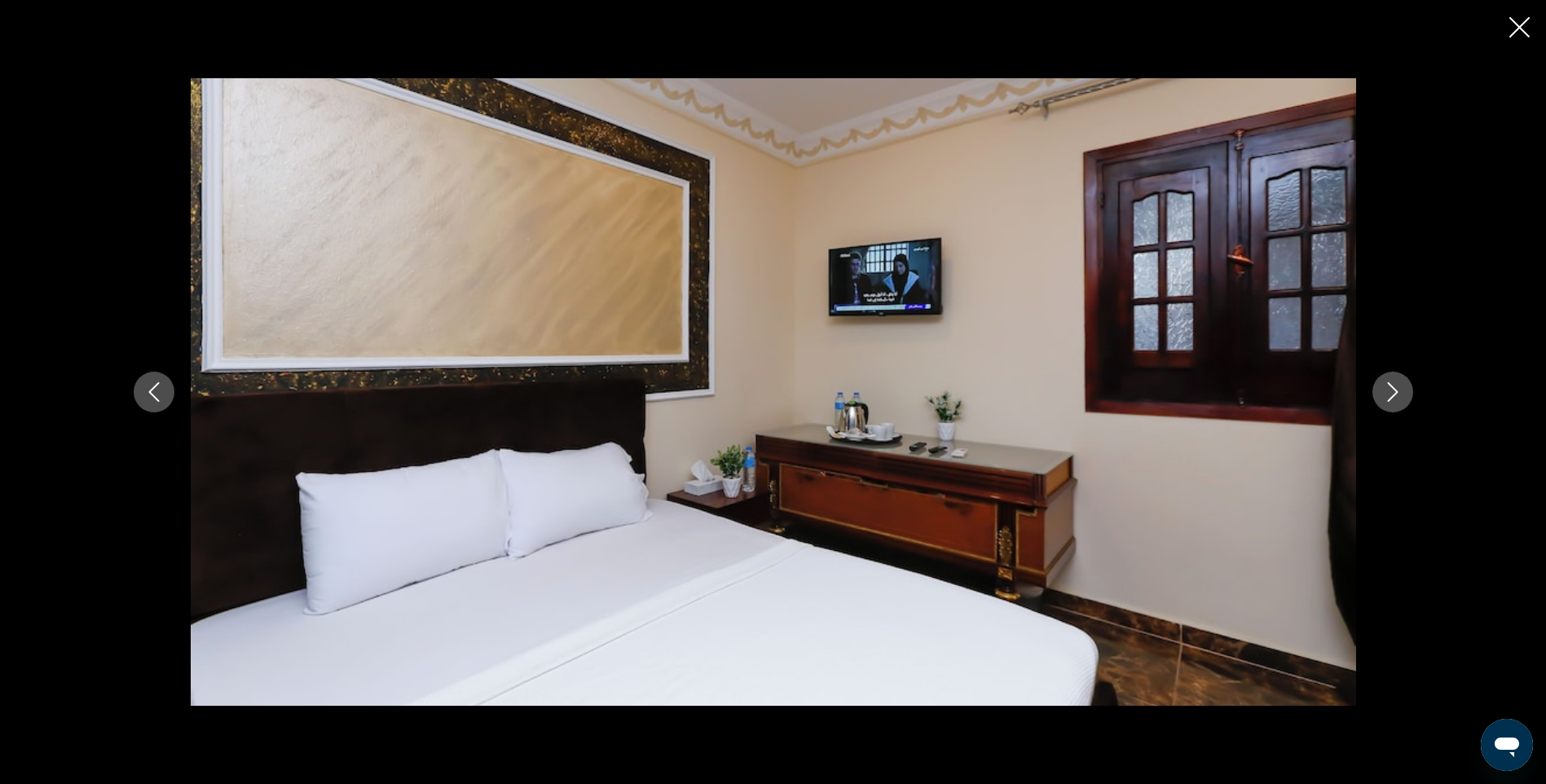
click at [1392, 394] on icon "Next image" at bounding box center [1393, 392] width 19 height 19
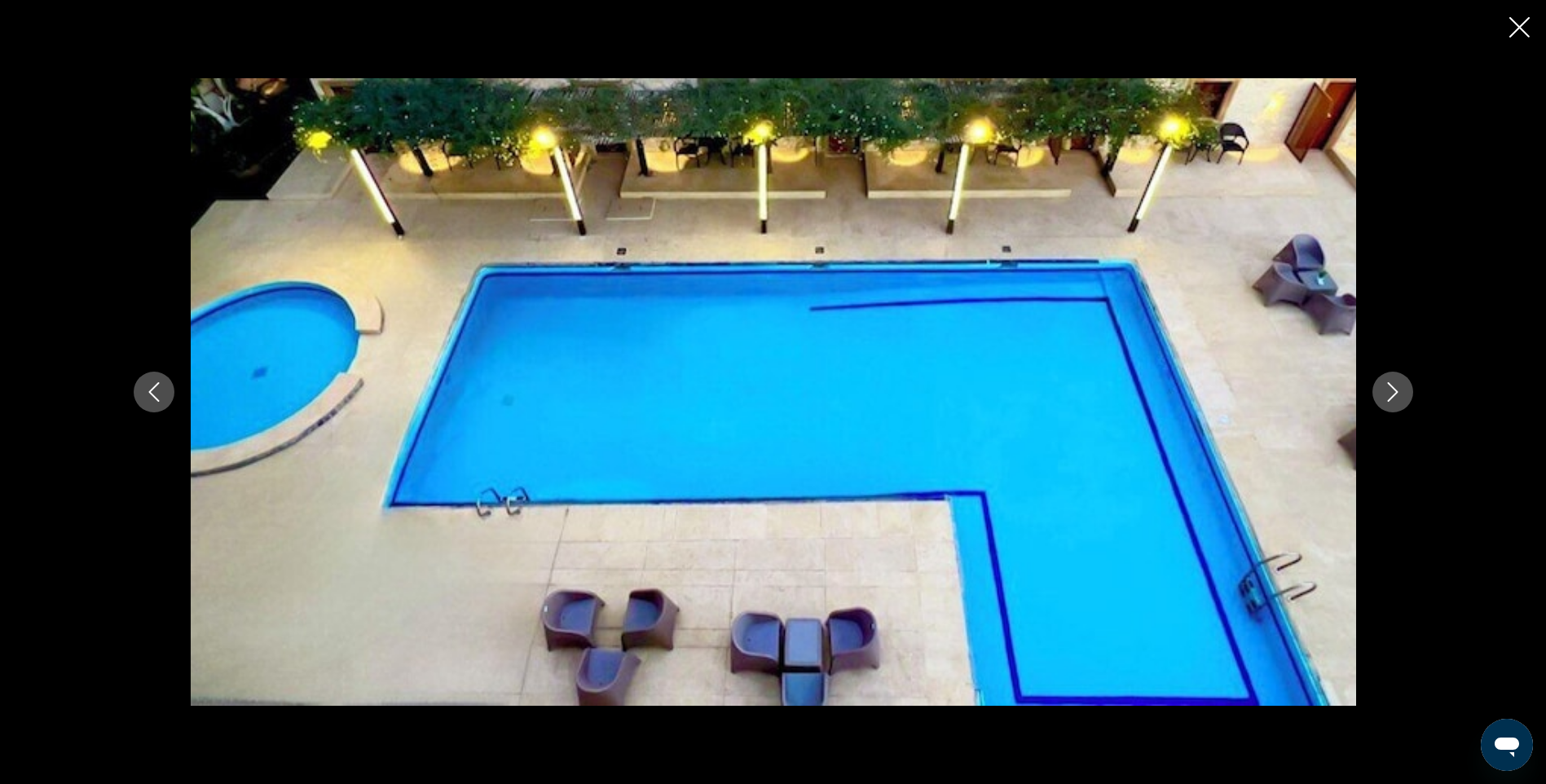
click at [1392, 394] on icon "Next image" at bounding box center [1393, 392] width 19 height 19
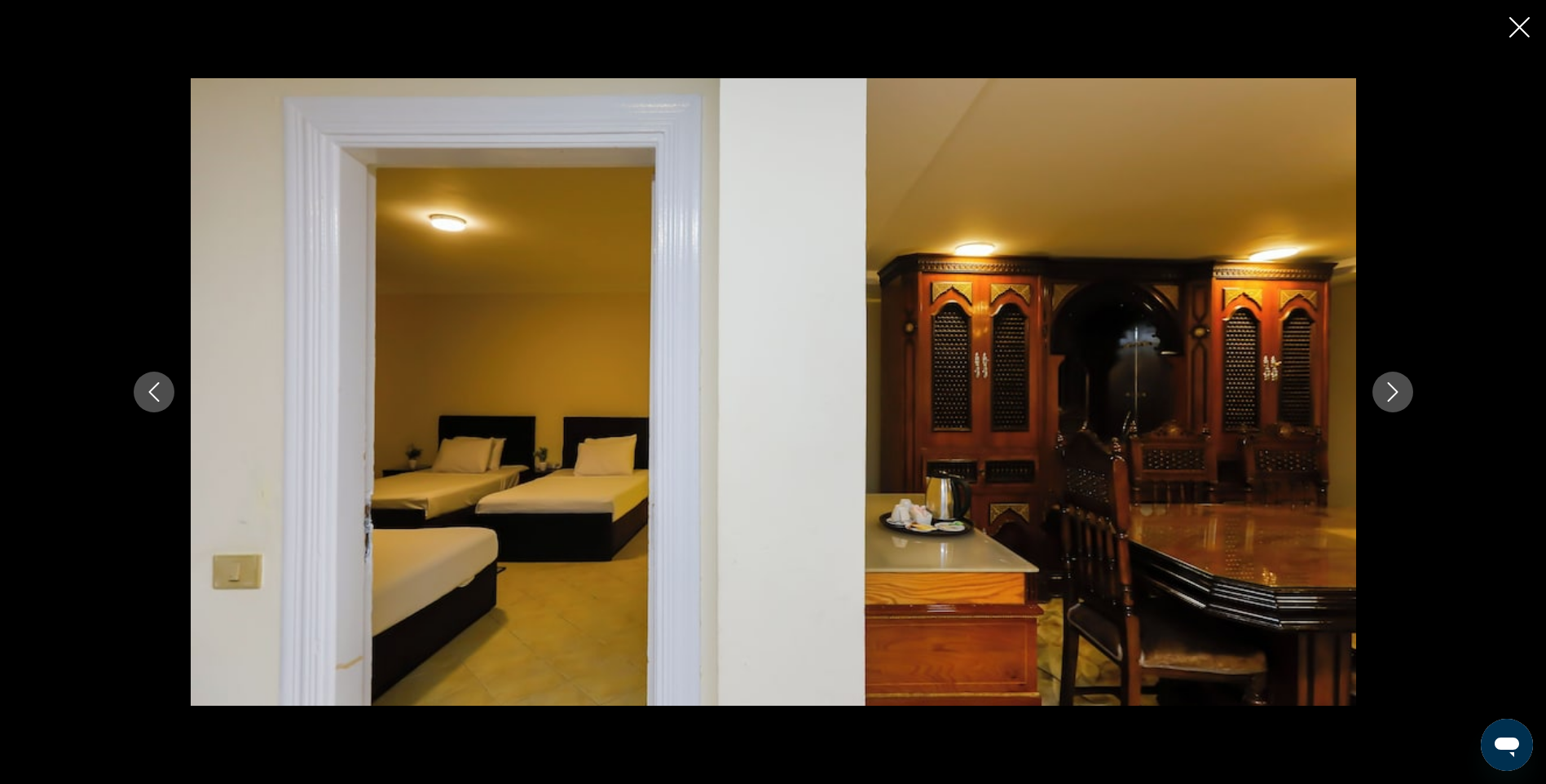
click at [1392, 394] on icon "Next image" at bounding box center [1393, 392] width 19 height 19
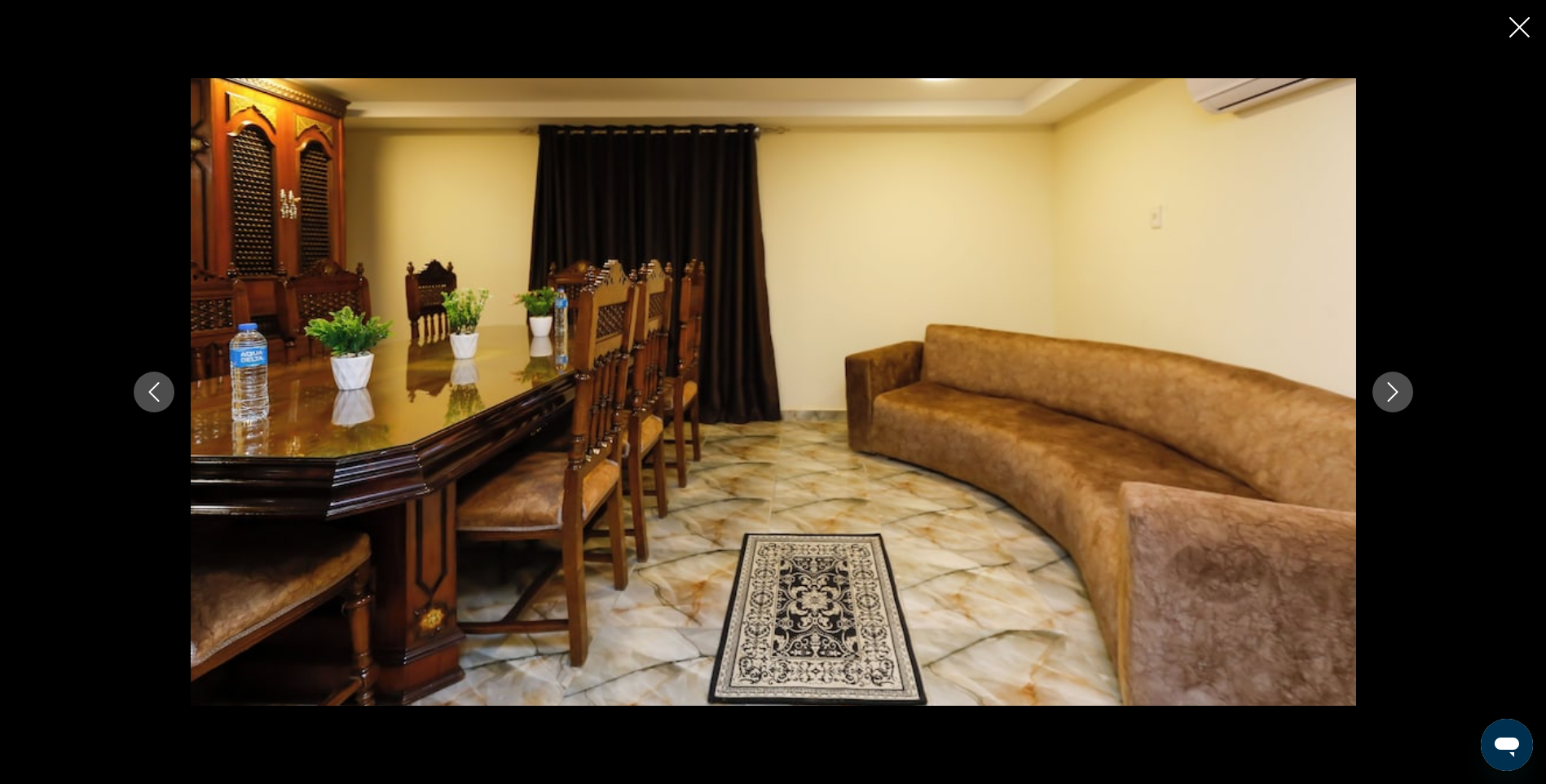
click at [1392, 394] on icon "Next image" at bounding box center [1393, 392] width 19 height 19
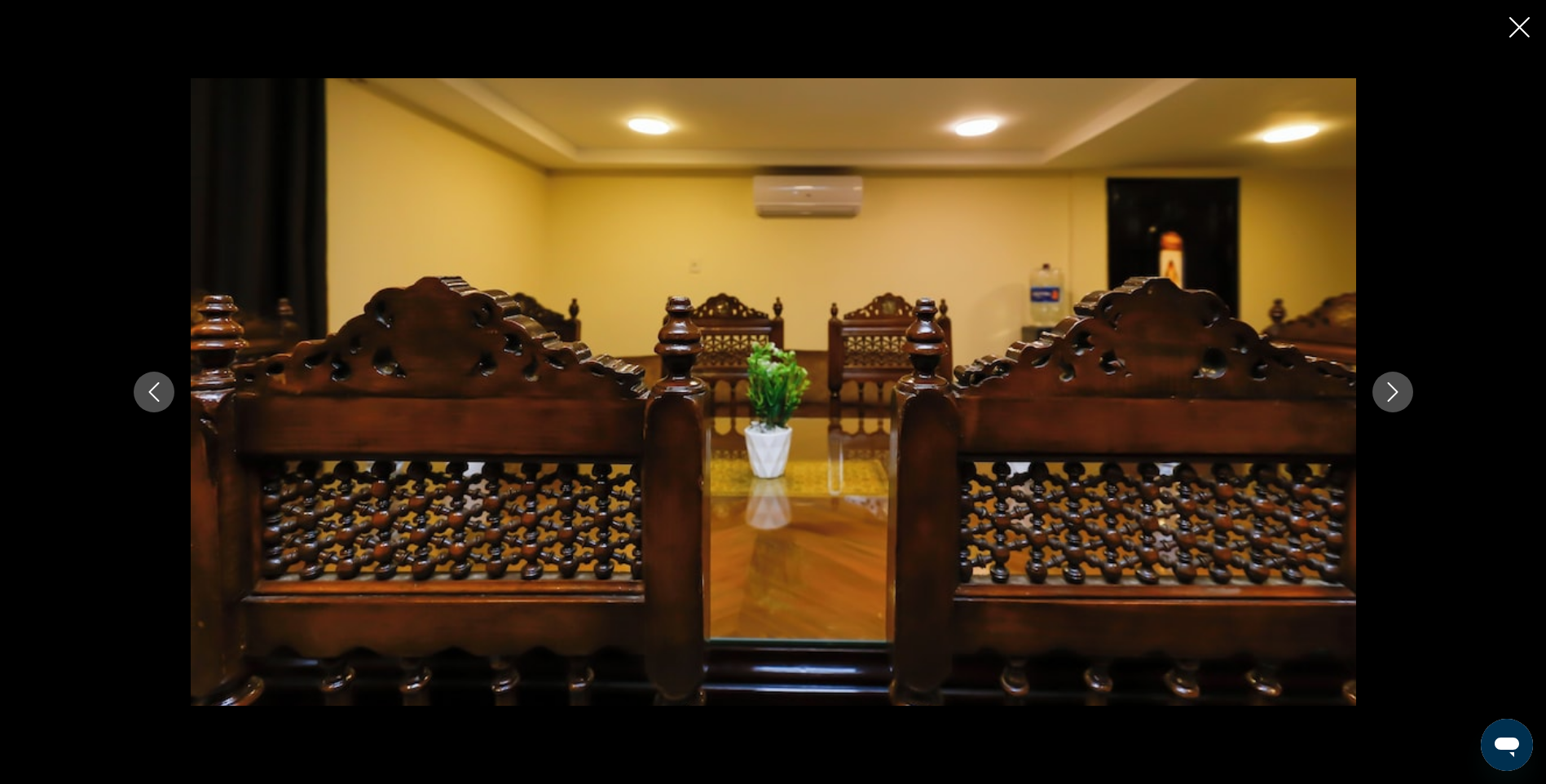
click at [1525, 29] on icon "Close slideshow" at bounding box center [1520, 26] width 20 height 20
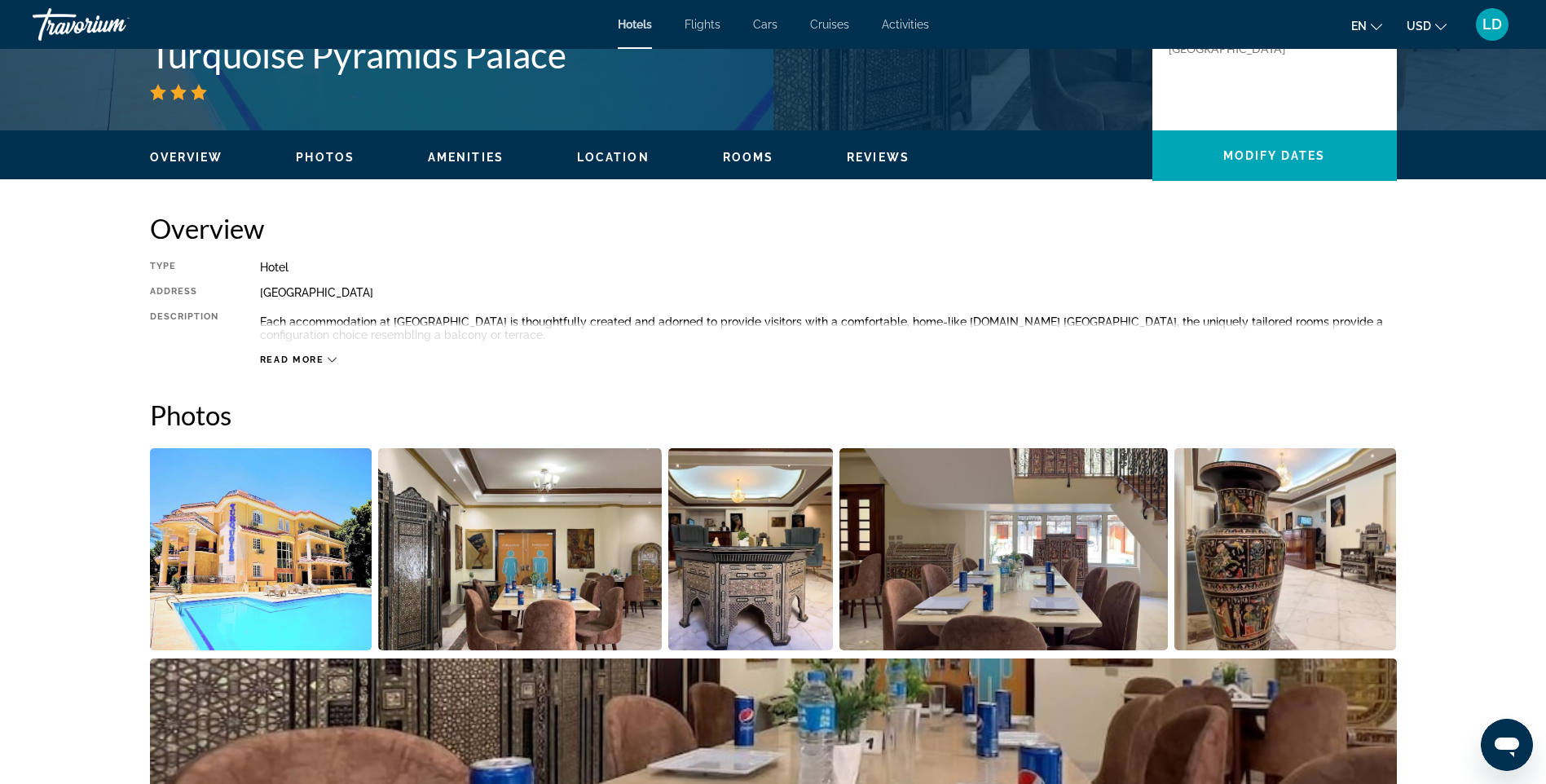
scroll to position [0, 0]
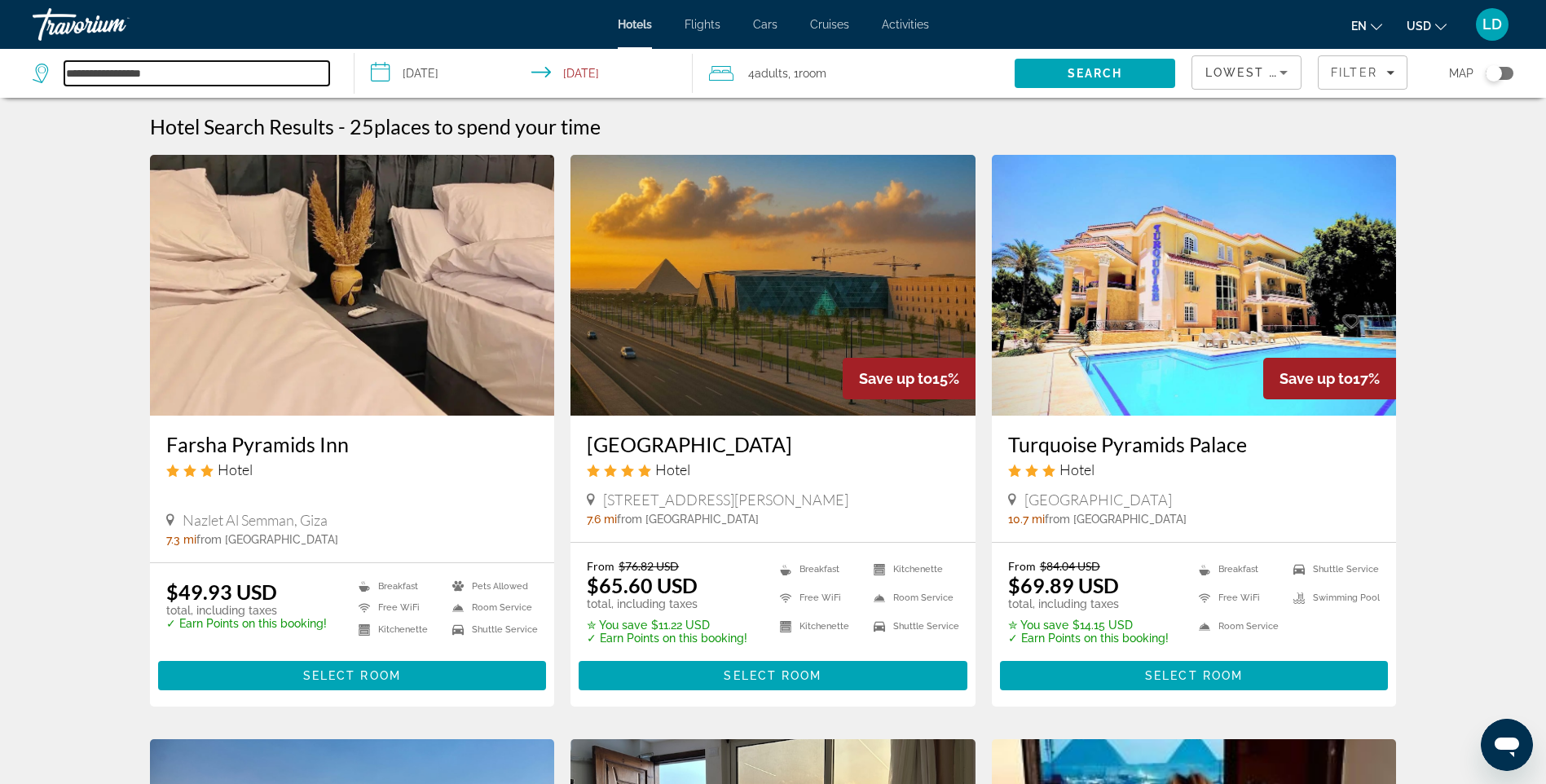
click at [220, 75] on input "**********" at bounding box center [196, 73] width 265 height 25
type input "*"
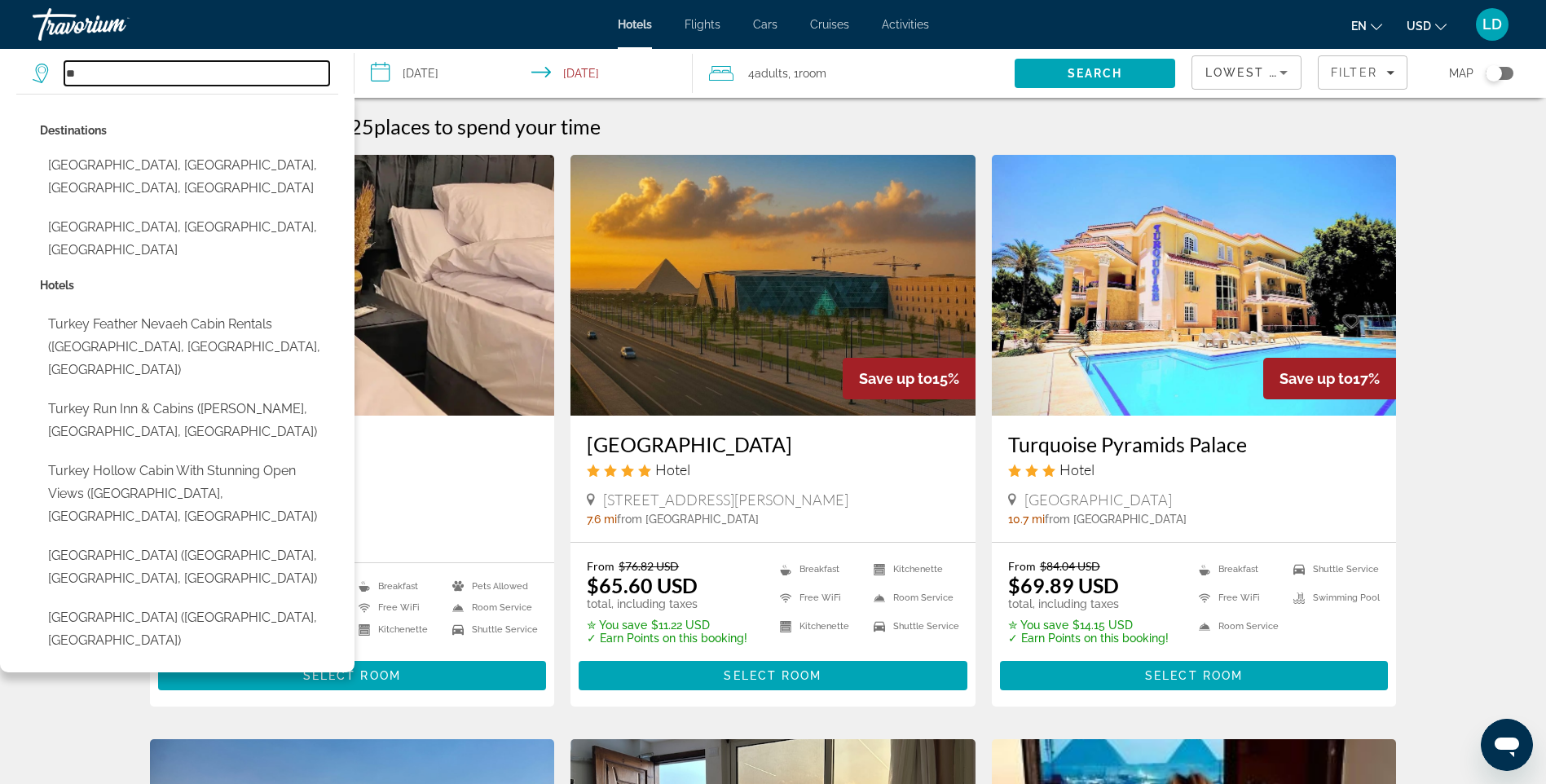
type input "*"
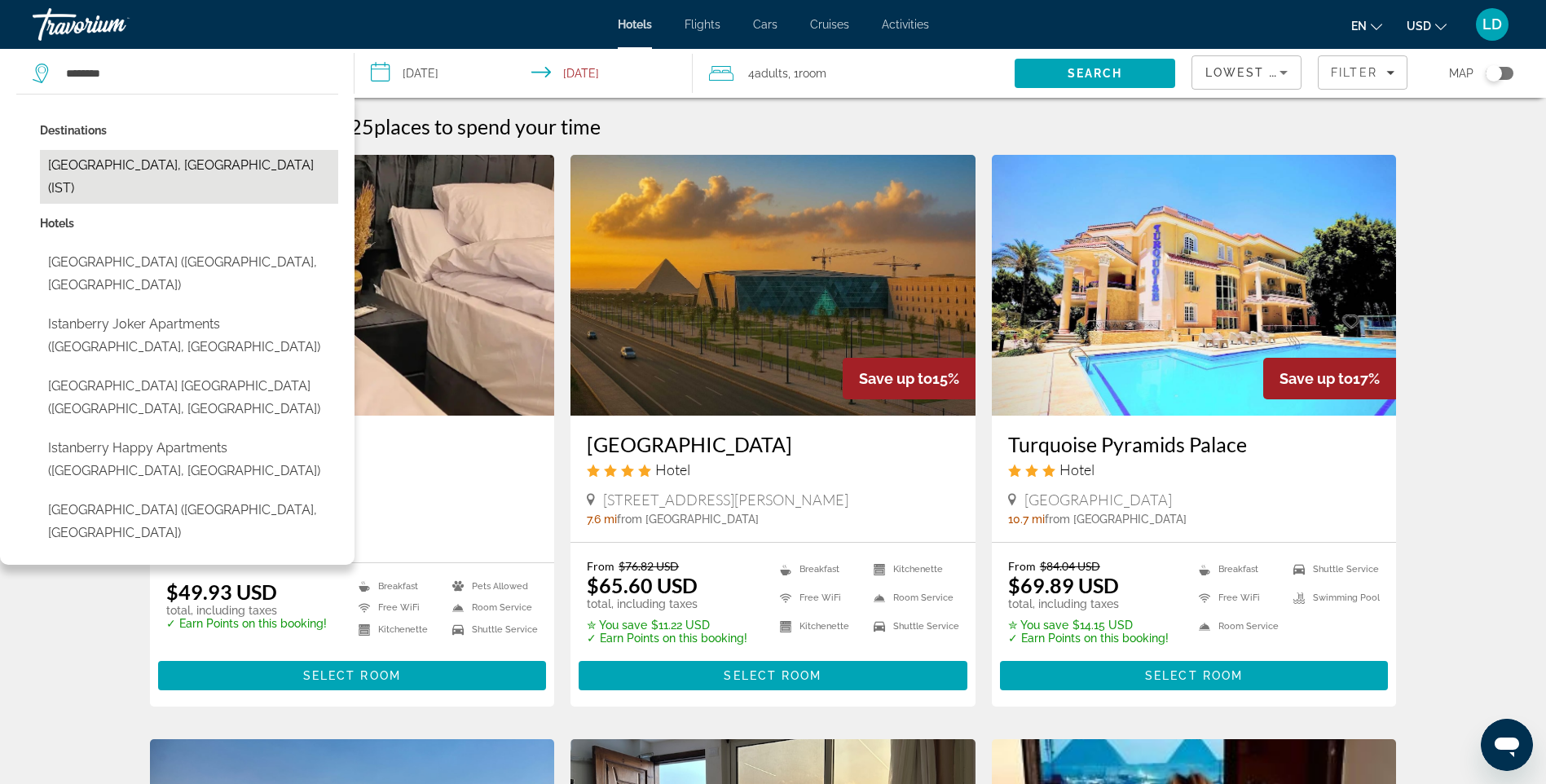
click at [149, 171] on button "[GEOGRAPHIC_DATA], [GEOGRAPHIC_DATA] (IST)" at bounding box center [188, 176] width 298 height 54
type input "**********"
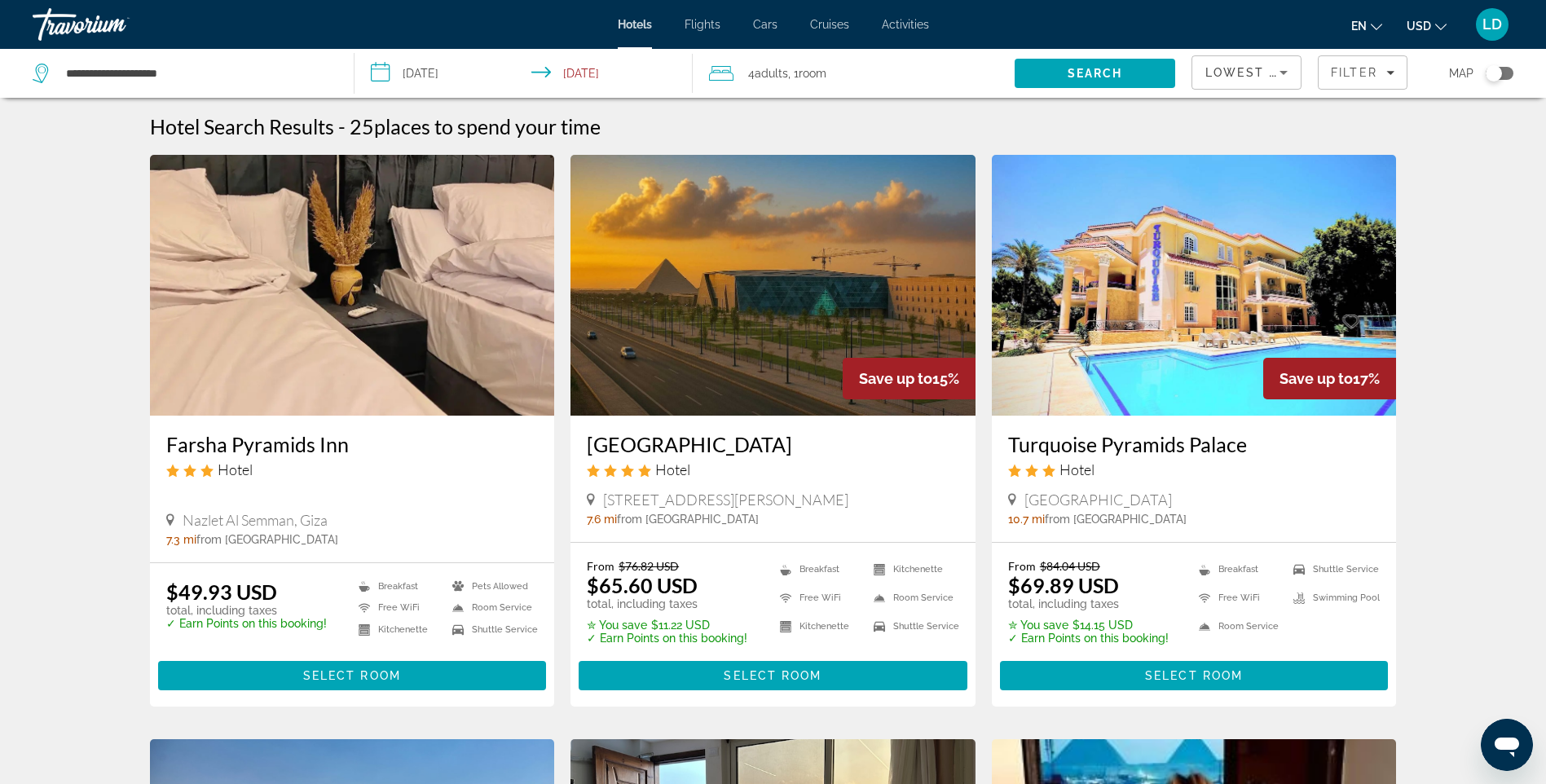
click at [449, 72] on input "**********" at bounding box center [527, 76] width 345 height 54
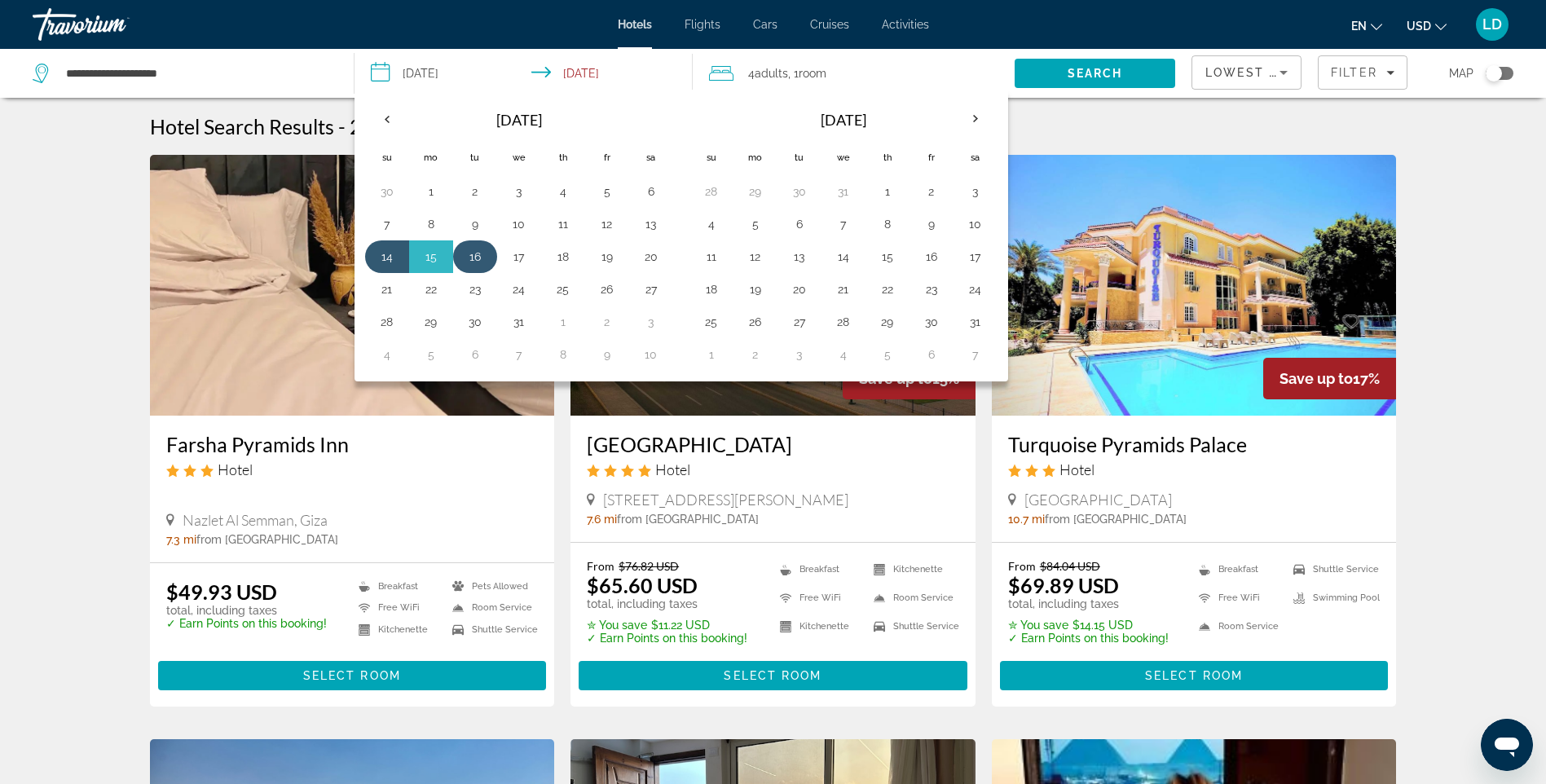
click at [475, 256] on button "16" at bounding box center [475, 257] width 26 height 23
click at [610, 268] on td "19" at bounding box center [607, 256] width 44 height 33
click at [611, 258] on button "19" at bounding box center [607, 257] width 26 height 23
type input "**********"
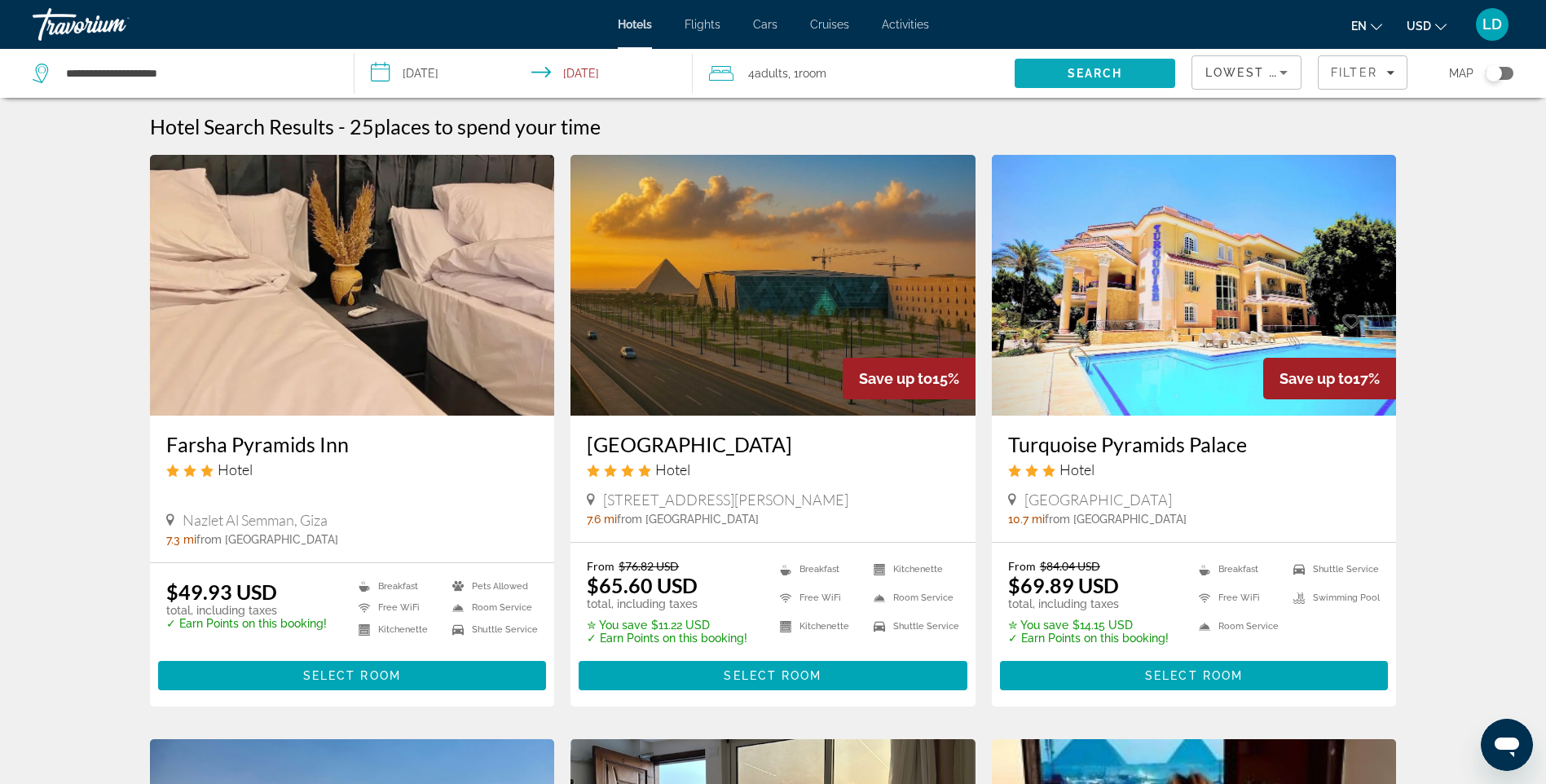
click at [1081, 80] on span "Search" at bounding box center [1095, 73] width 160 height 39
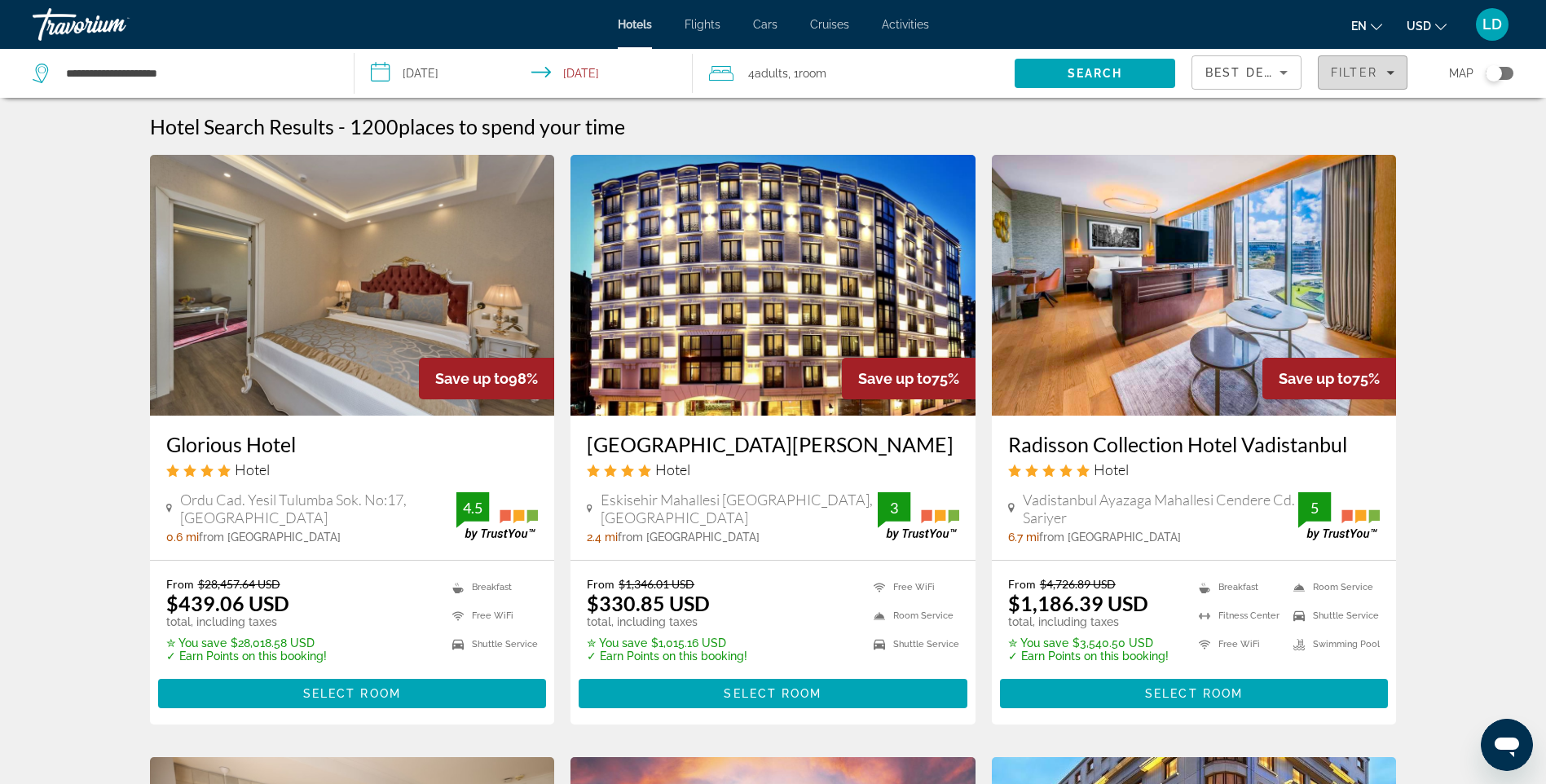
click at [1352, 75] on span "Filter" at bounding box center [1354, 72] width 47 height 13
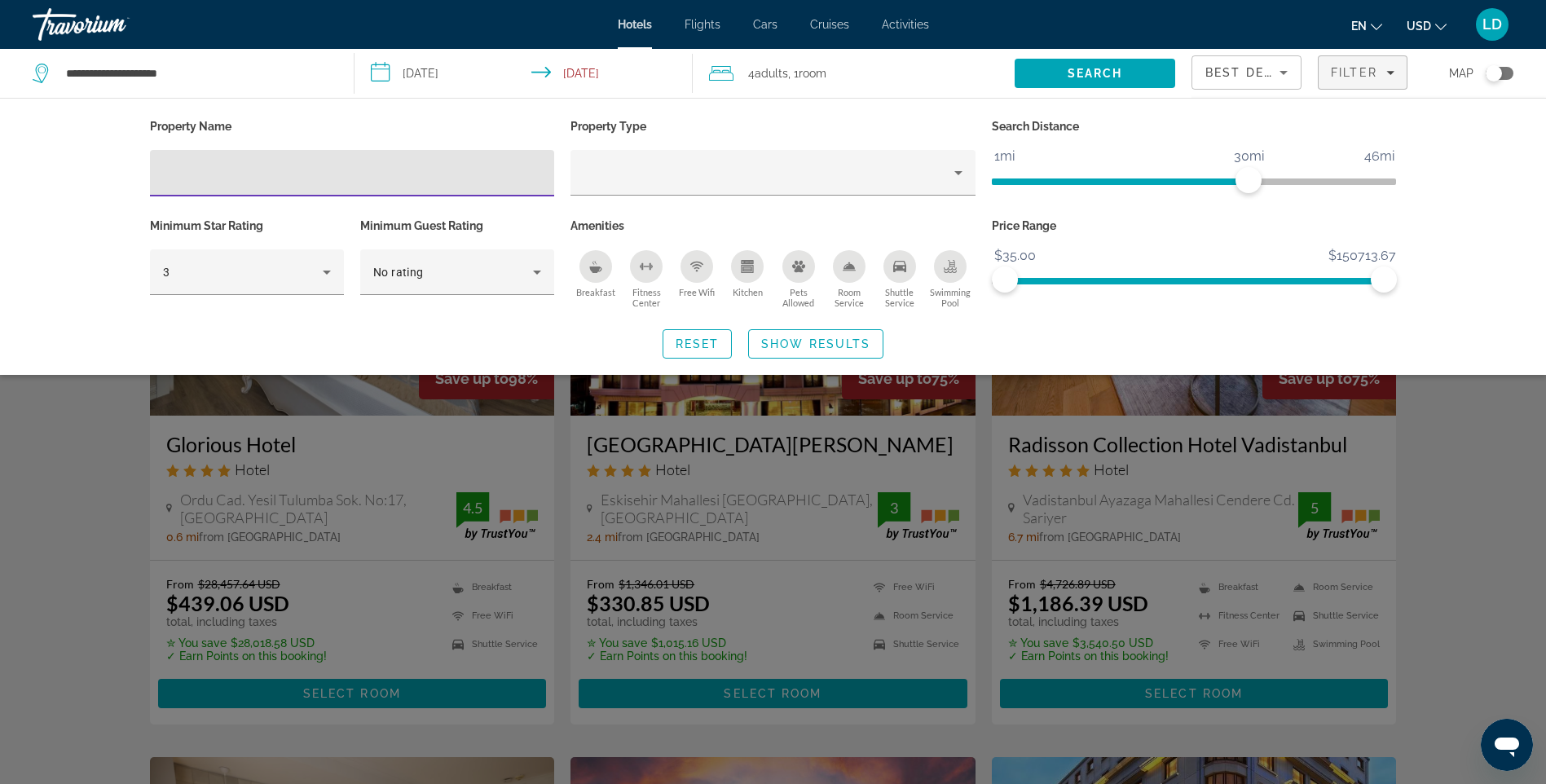
click at [594, 280] on div "Breakfast" at bounding box center [596, 266] width 33 height 33
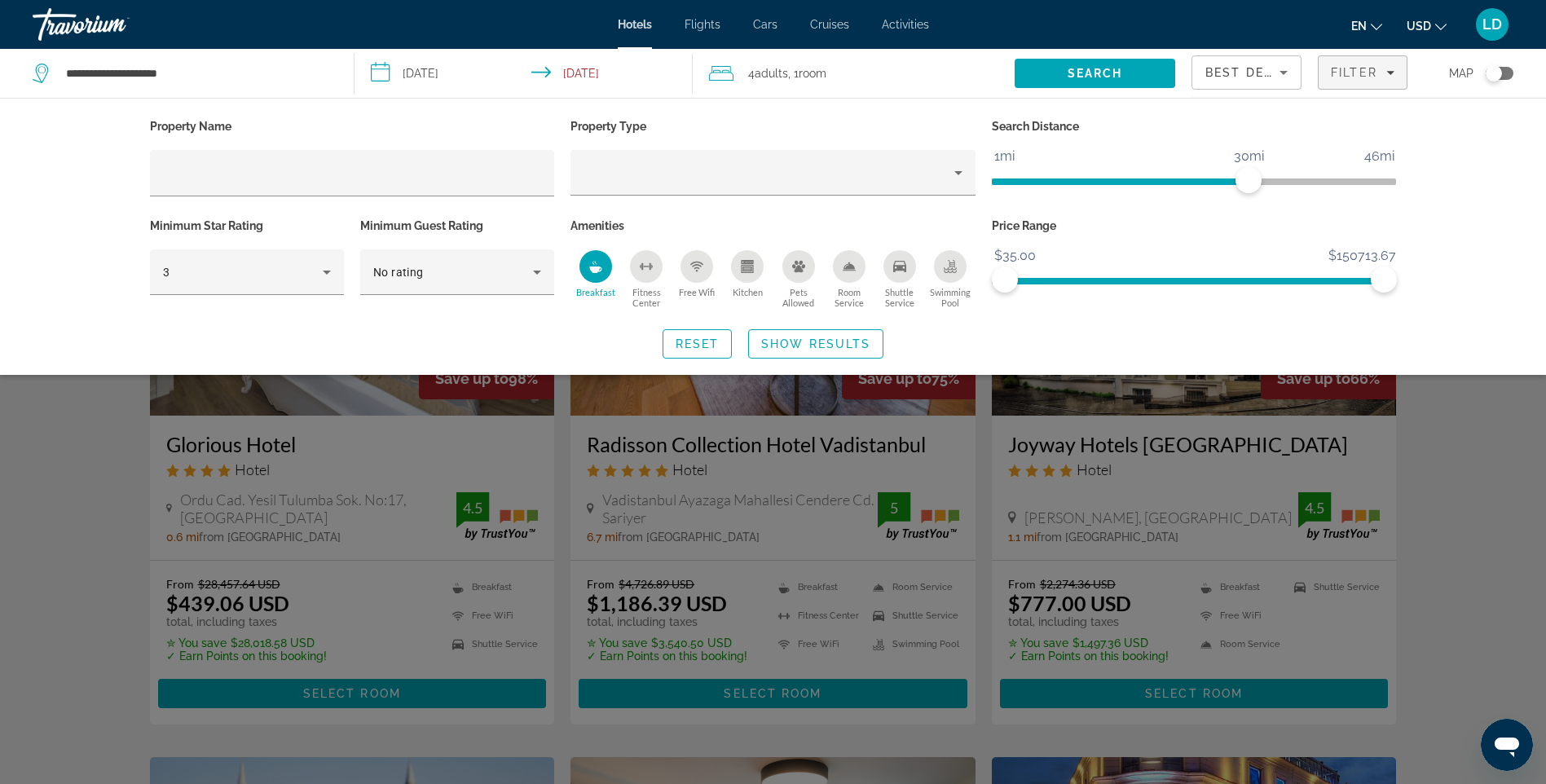
click at [701, 282] on div "Free Wifi" at bounding box center [696, 266] width 33 height 33
click at [912, 293] on span "Shuttle Service" at bounding box center [899, 297] width 50 height 21
click at [854, 348] on span "Show Results" at bounding box center [816, 343] width 109 height 13
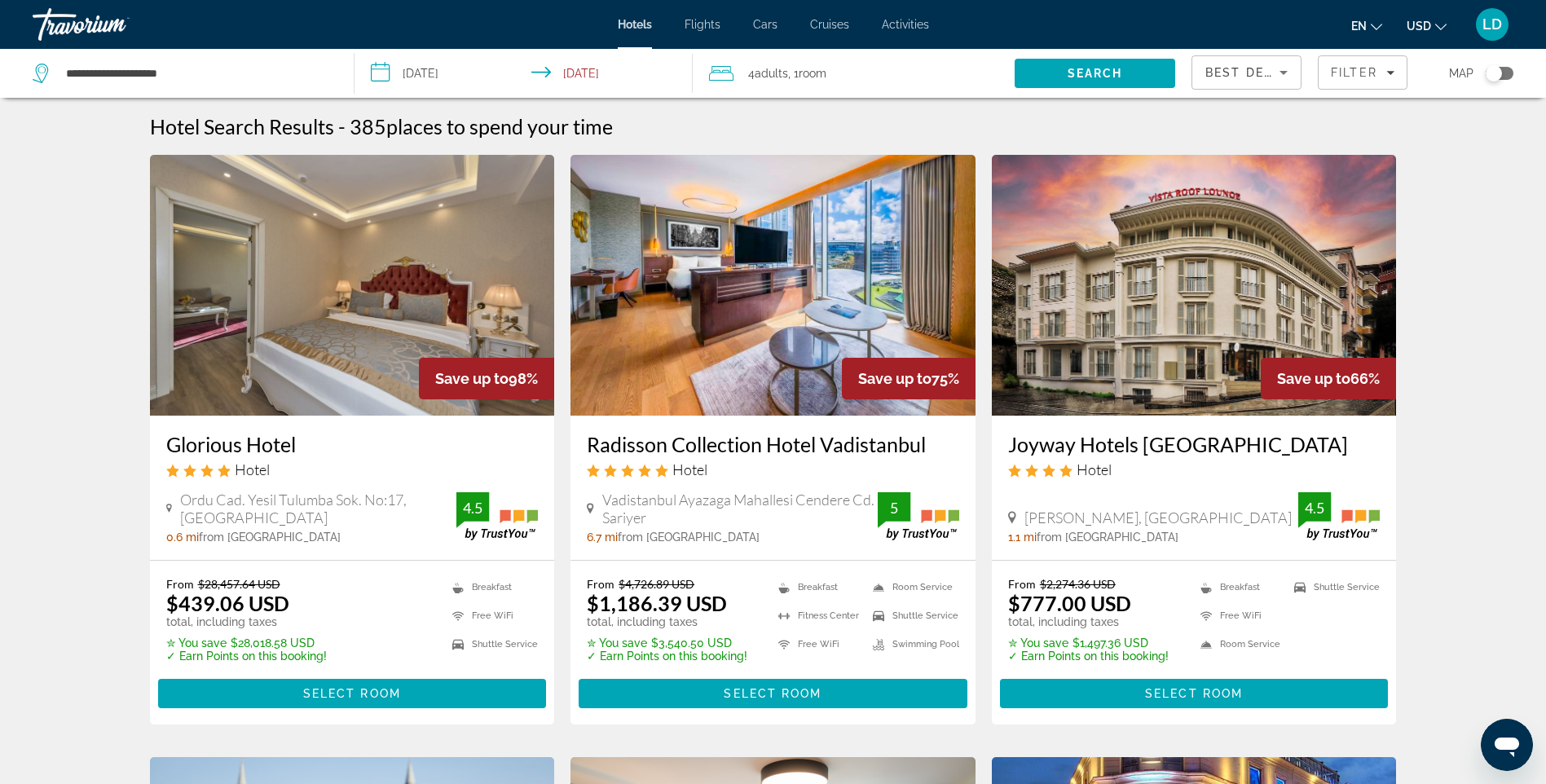
click at [1228, 82] on div "Best Deals" at bounding box center [1242, 72] width 74 height 19
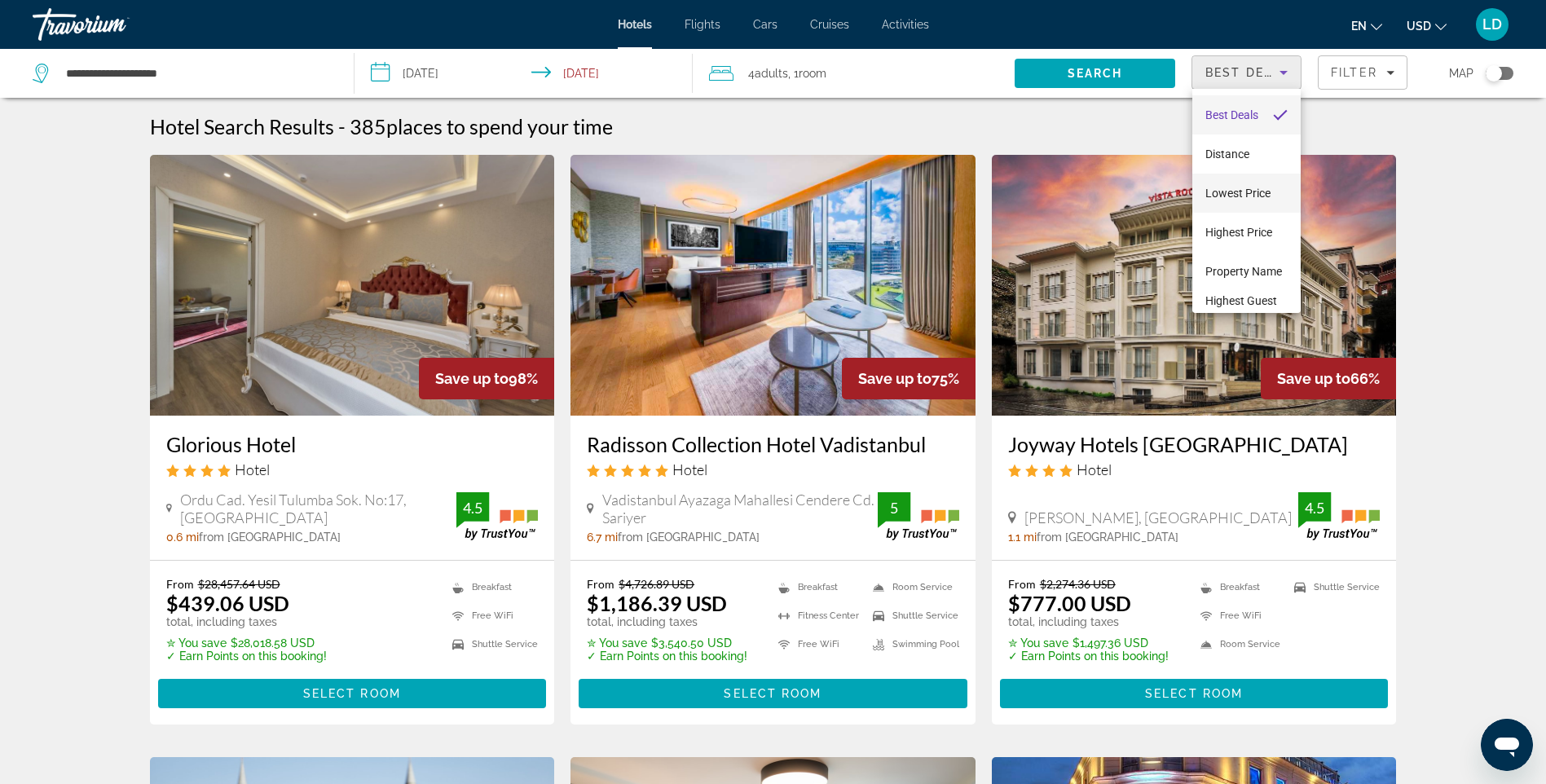
click at [1228, 187] on span "Lowest Price" at bounding box center [1238, 193] width 65 height 13
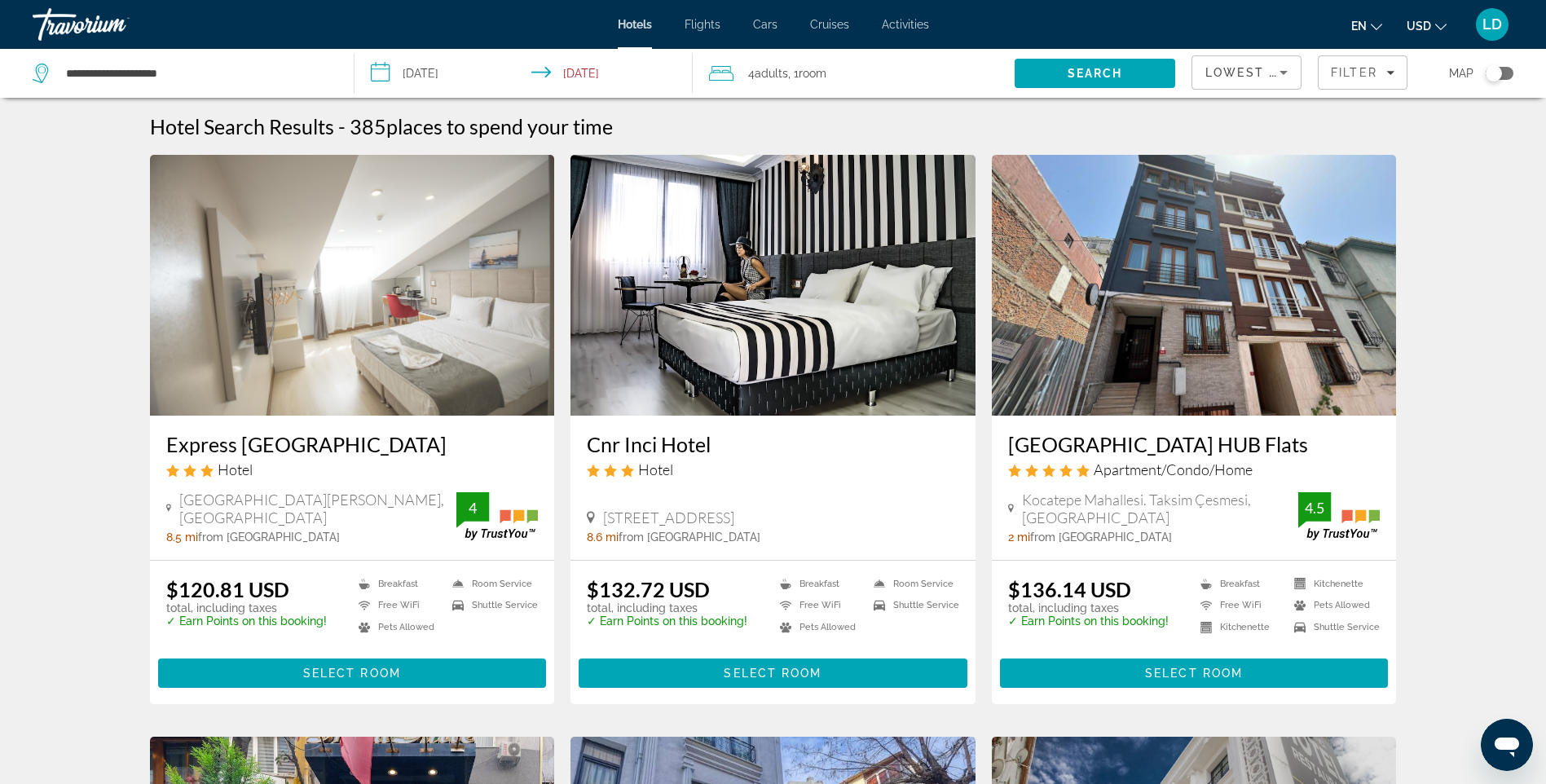
click at [795, 360] on img "Main content" at bounding box center [773, 285] width 405 height 260
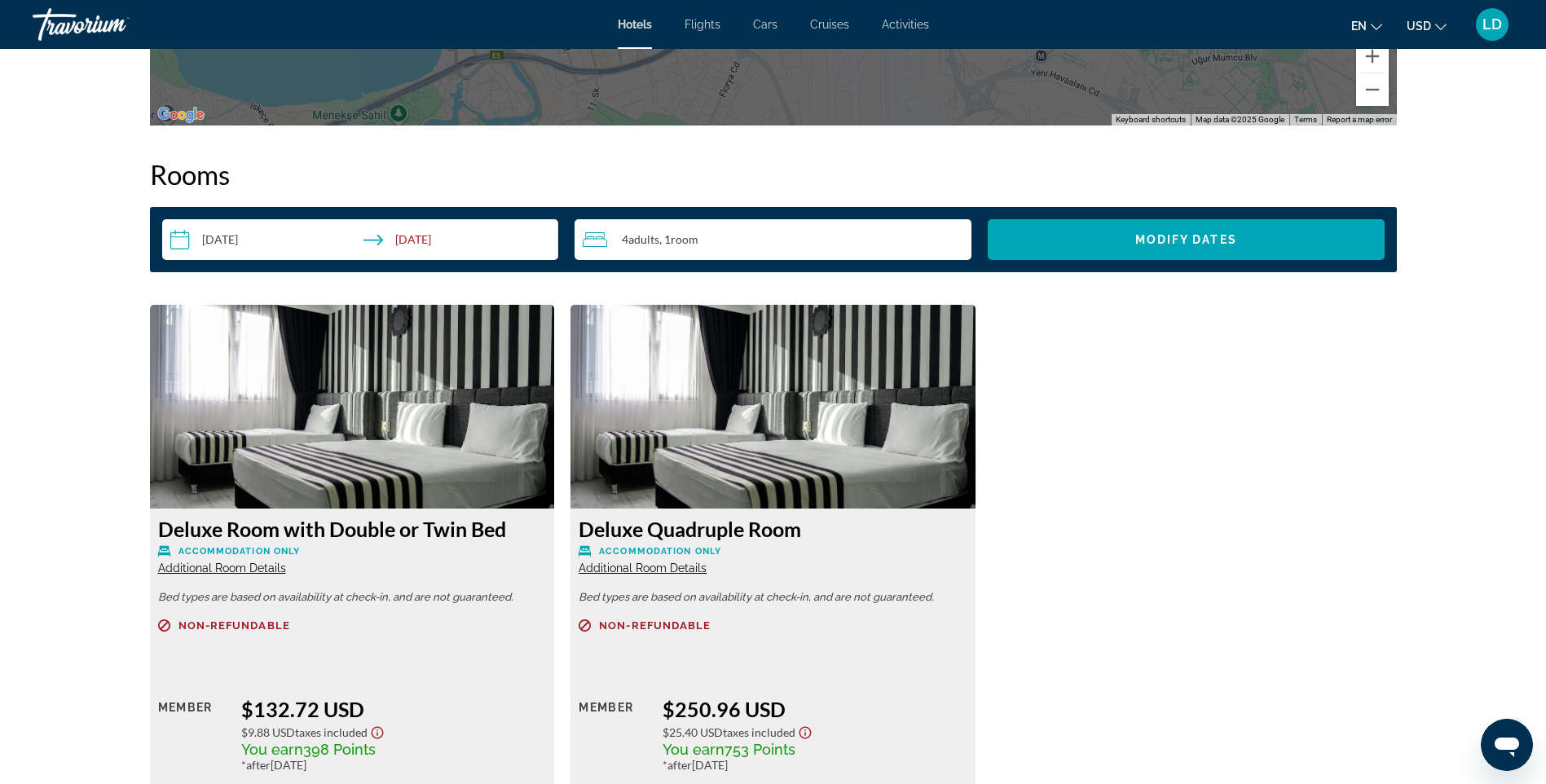
scroll to position [2030, 0]
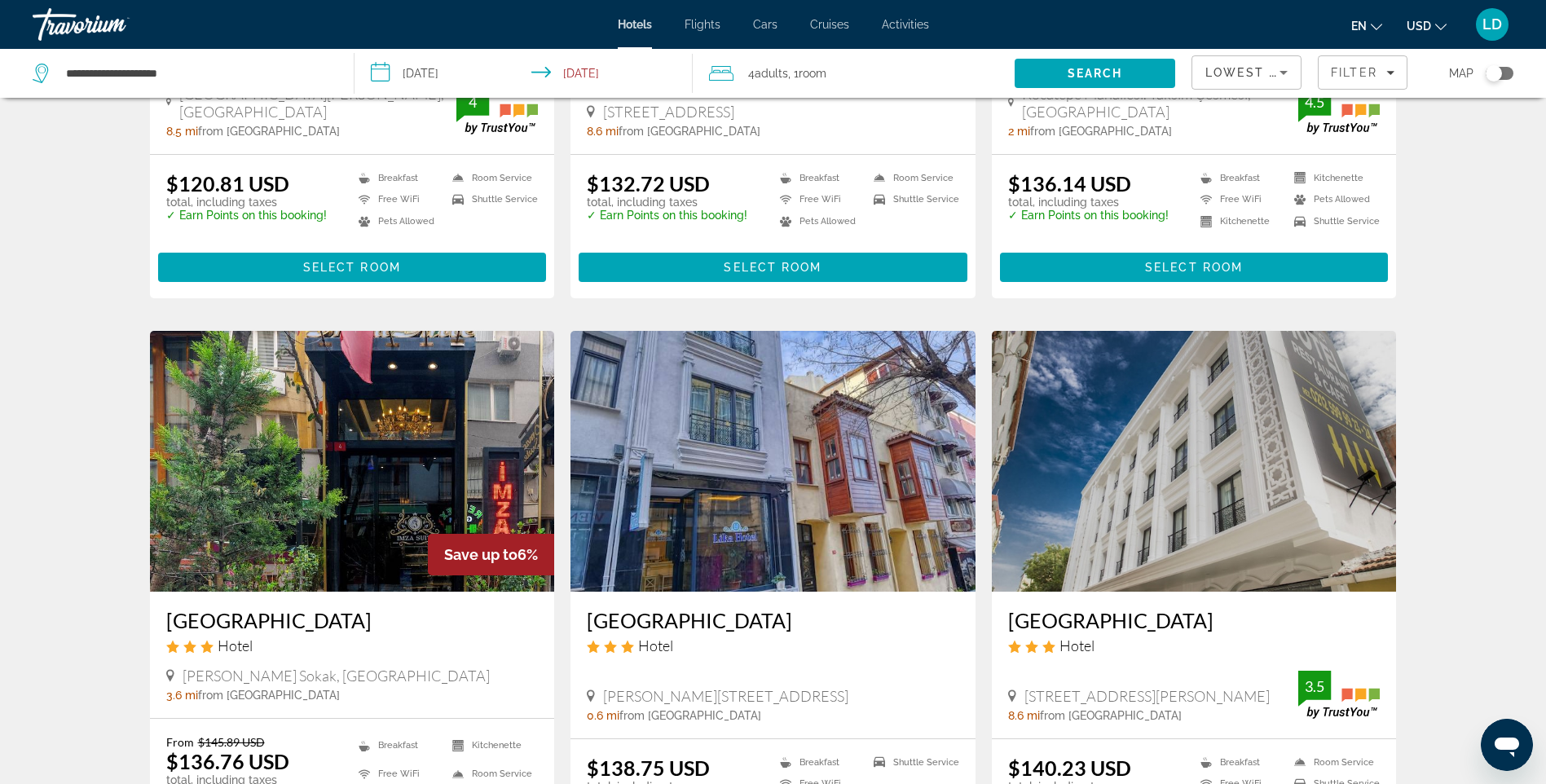
scroll to position [489, 0]
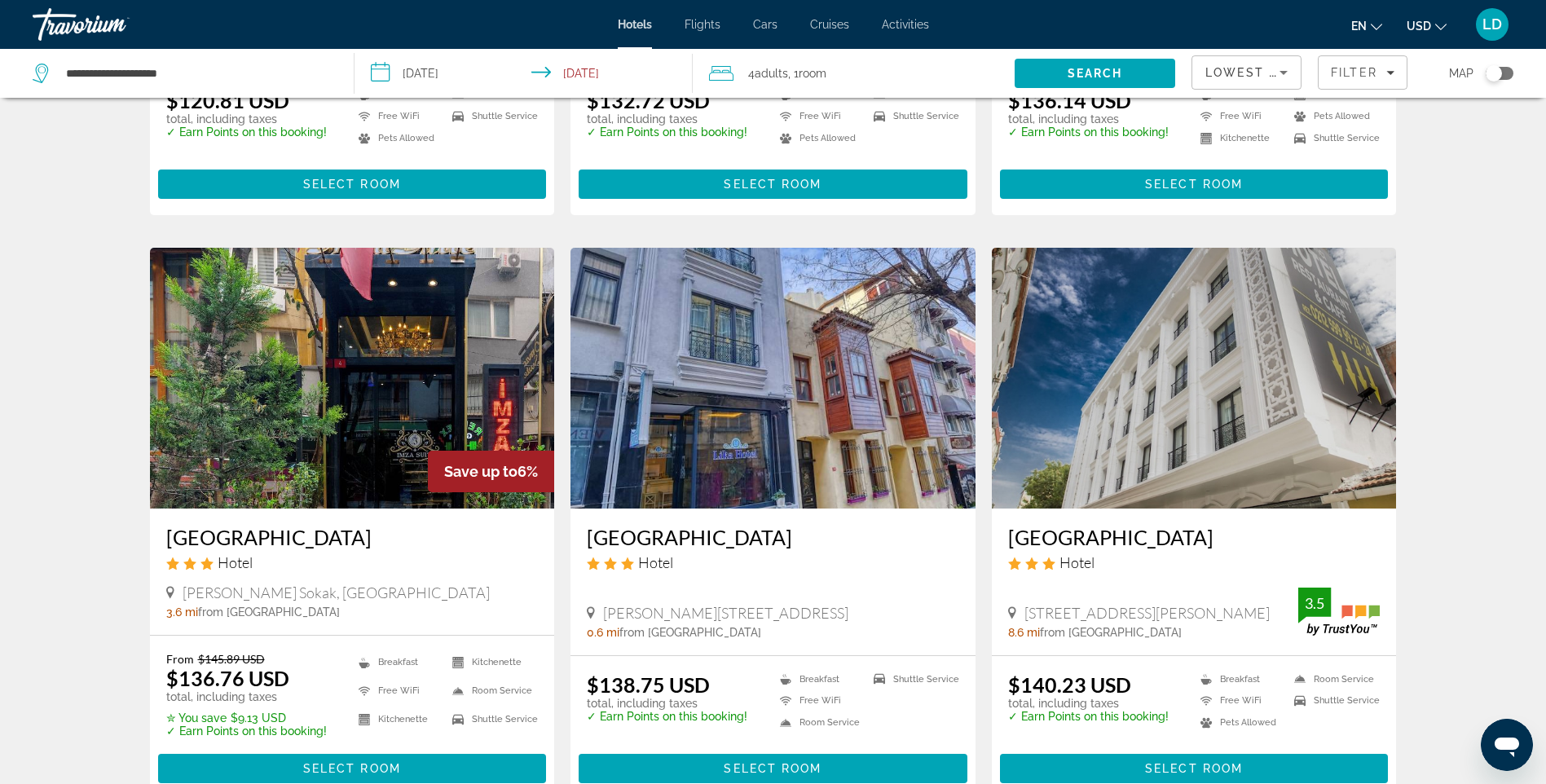
click at [1264, 392] on img "Main content" at bounding box center [1194, 378] width 405 height 260
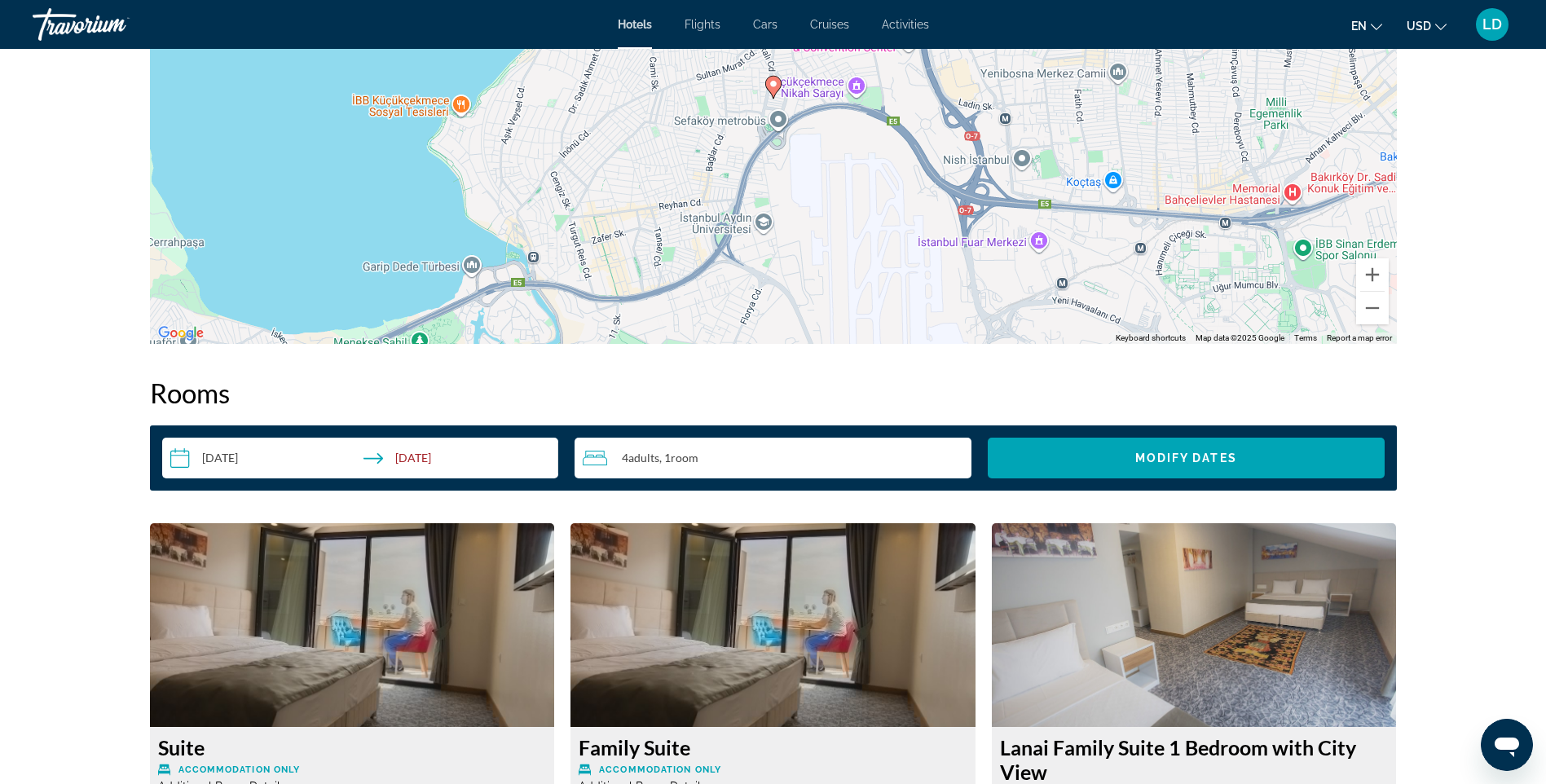
scroll to position [1711, 0]
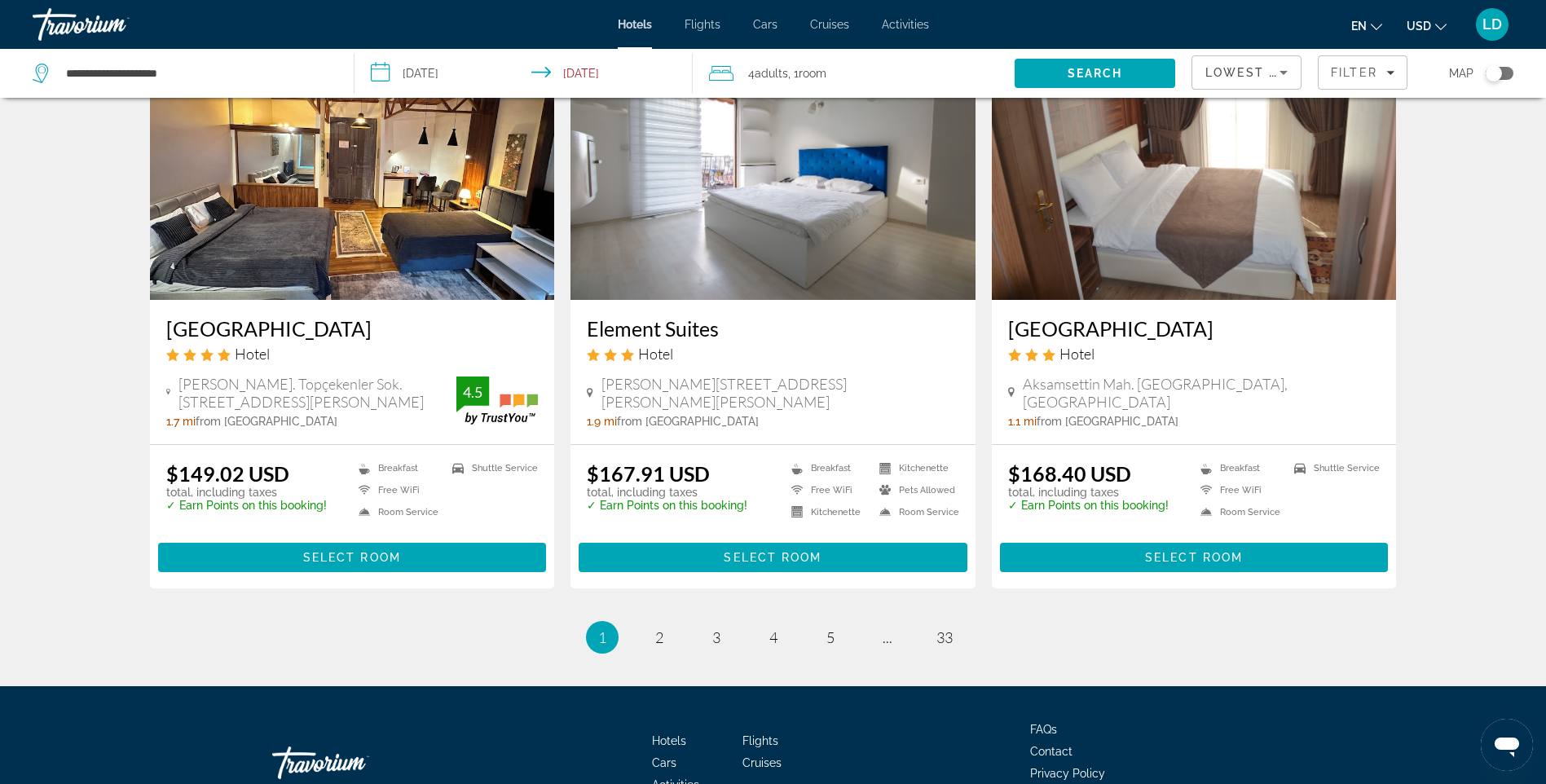
scroll to position [1875, 0]
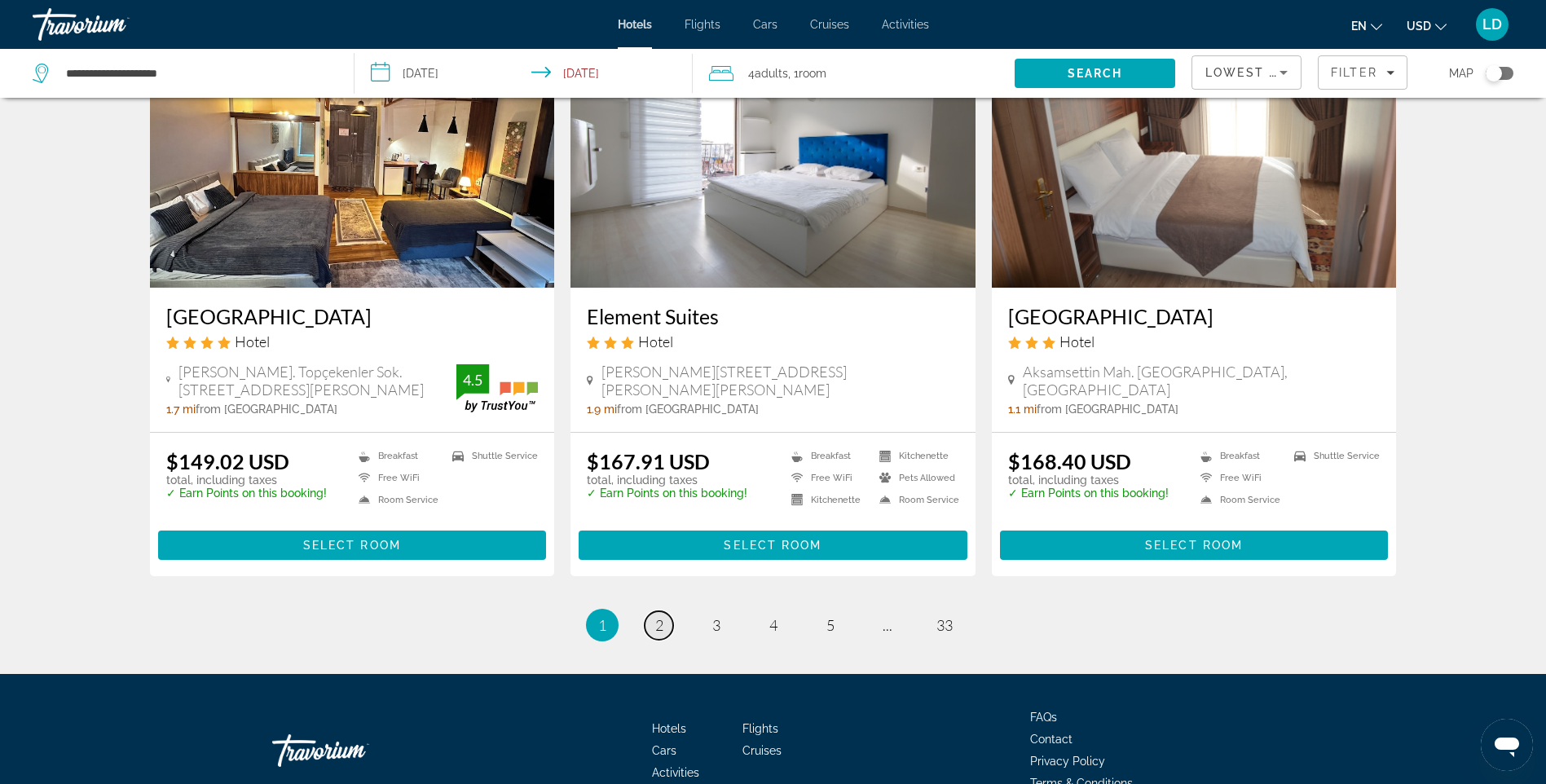
click at [650, 616] on link "page 2" at bounding box center [659, 626] width 28 height 28
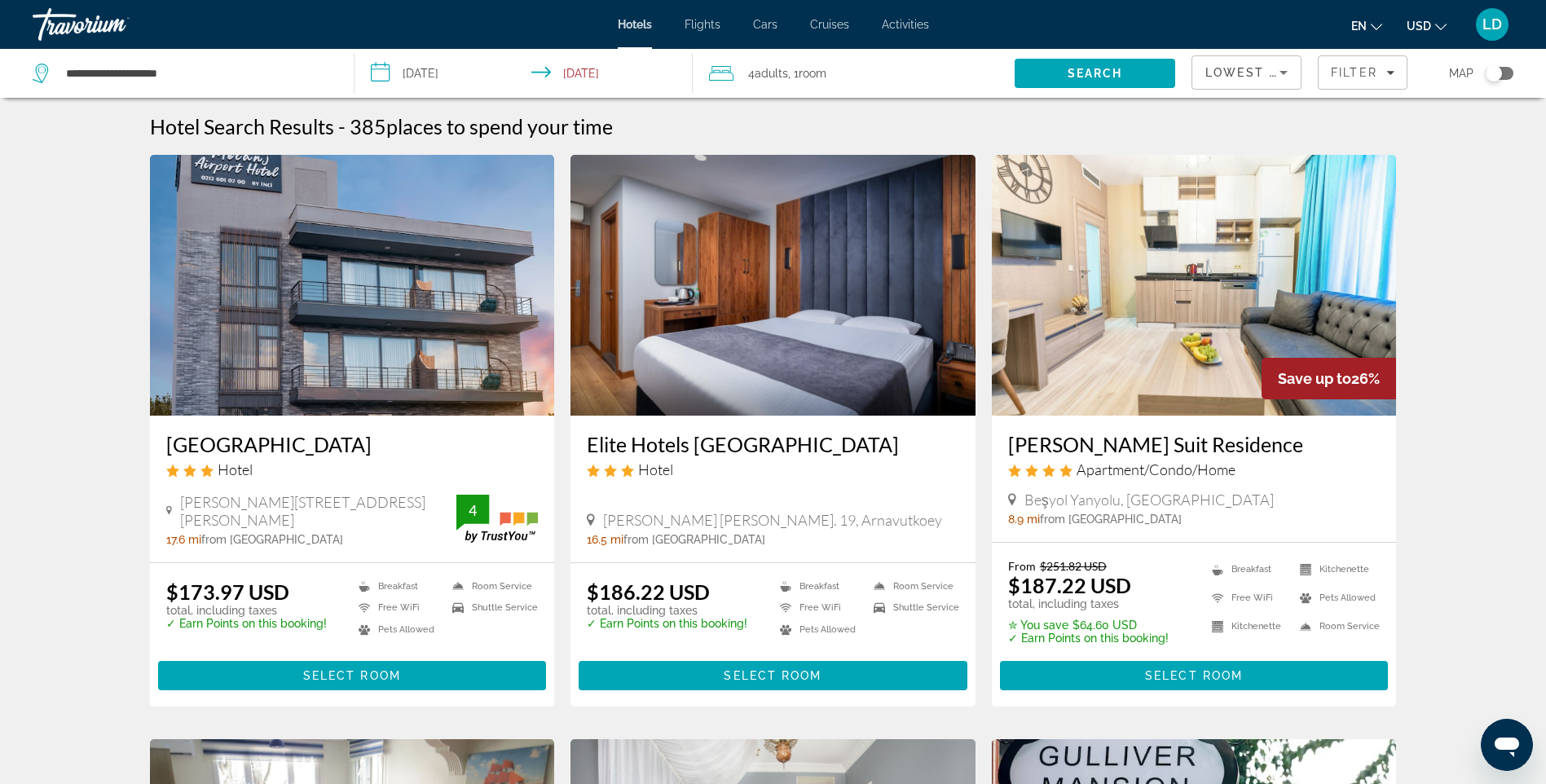
click at [415, 342] on img "Main content" at bounding box center [352, 285] width 405 height 260
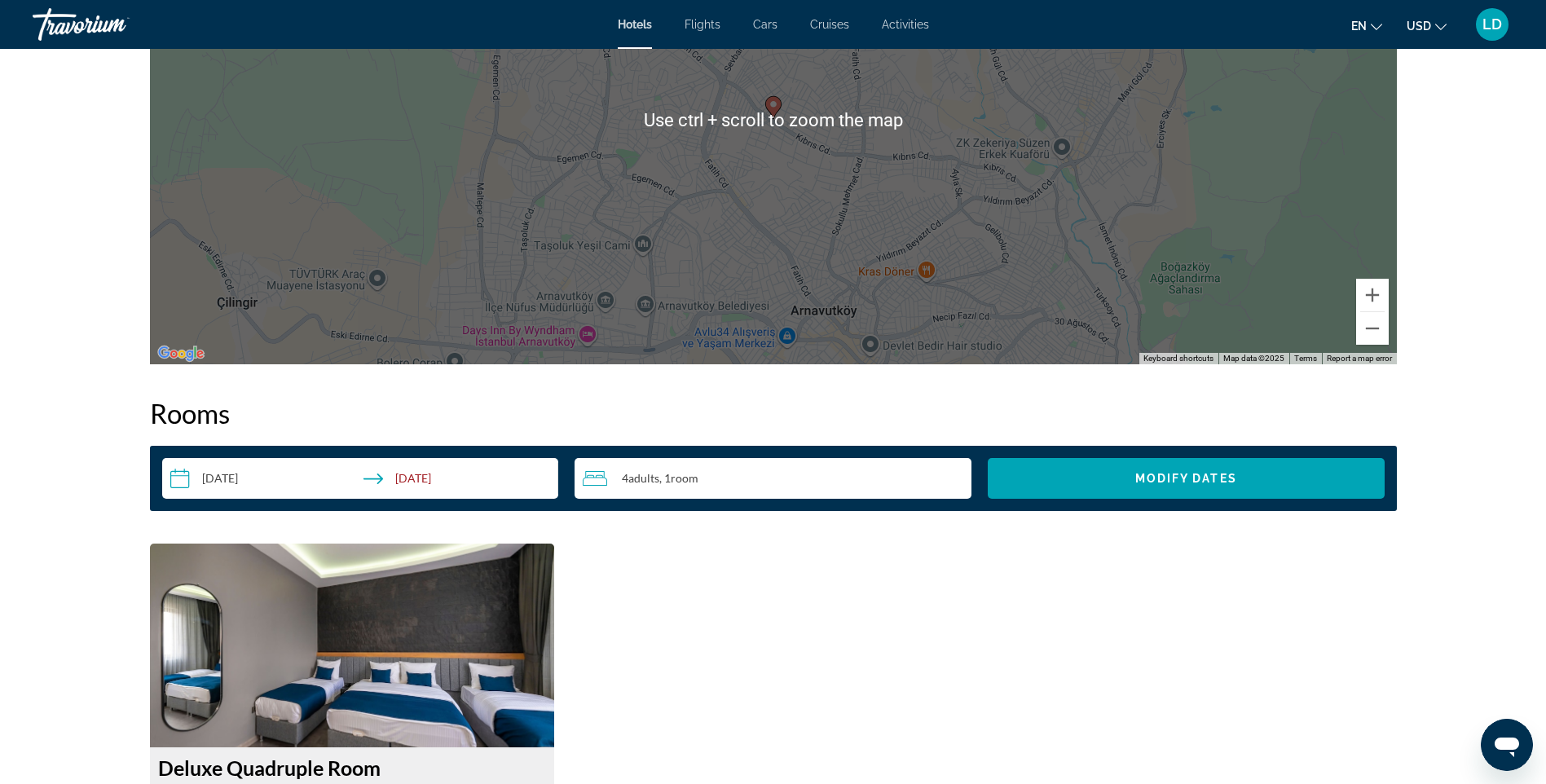
scroll to position [1875, 0]
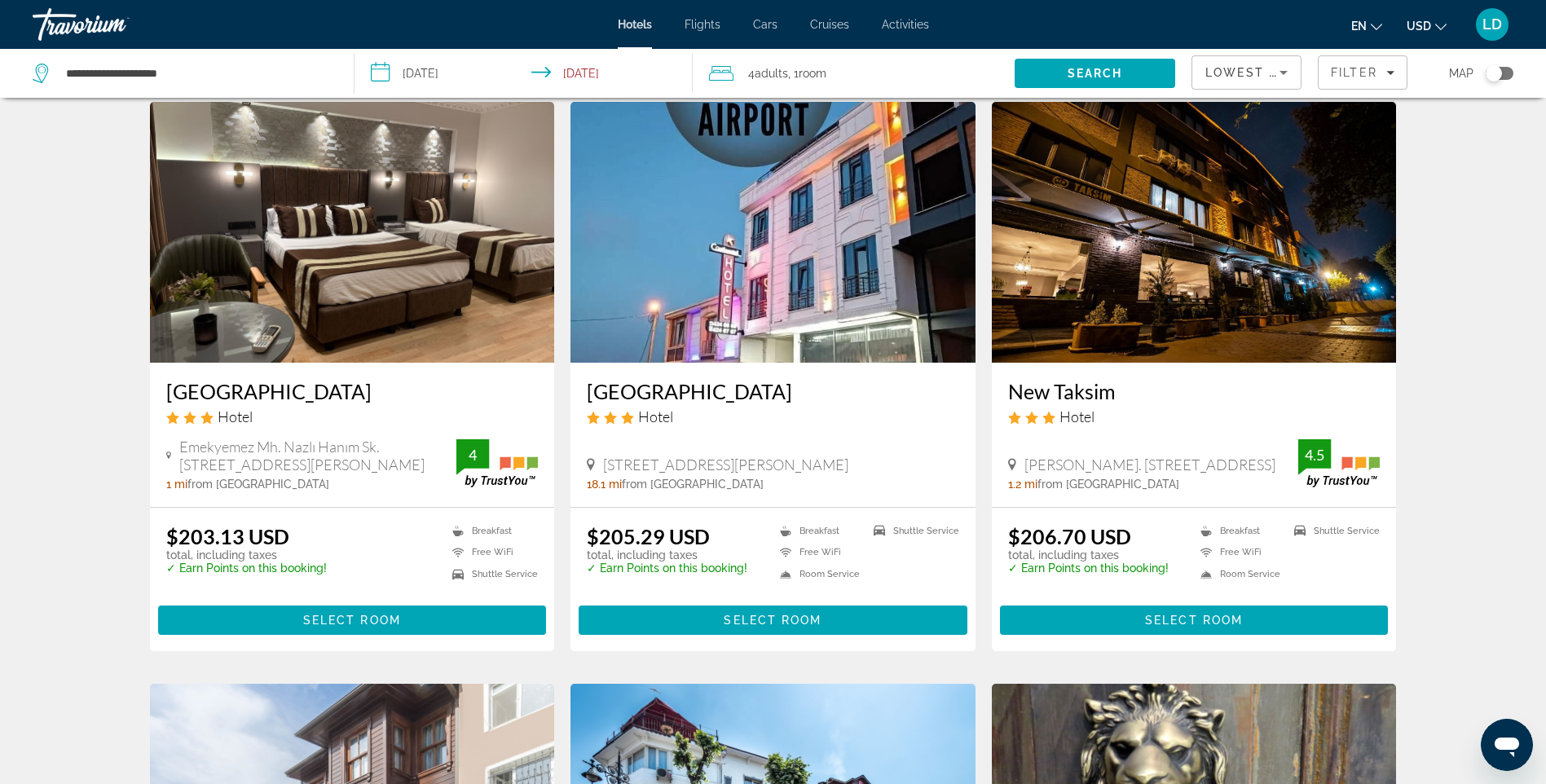
scroll to position [1222, 0]
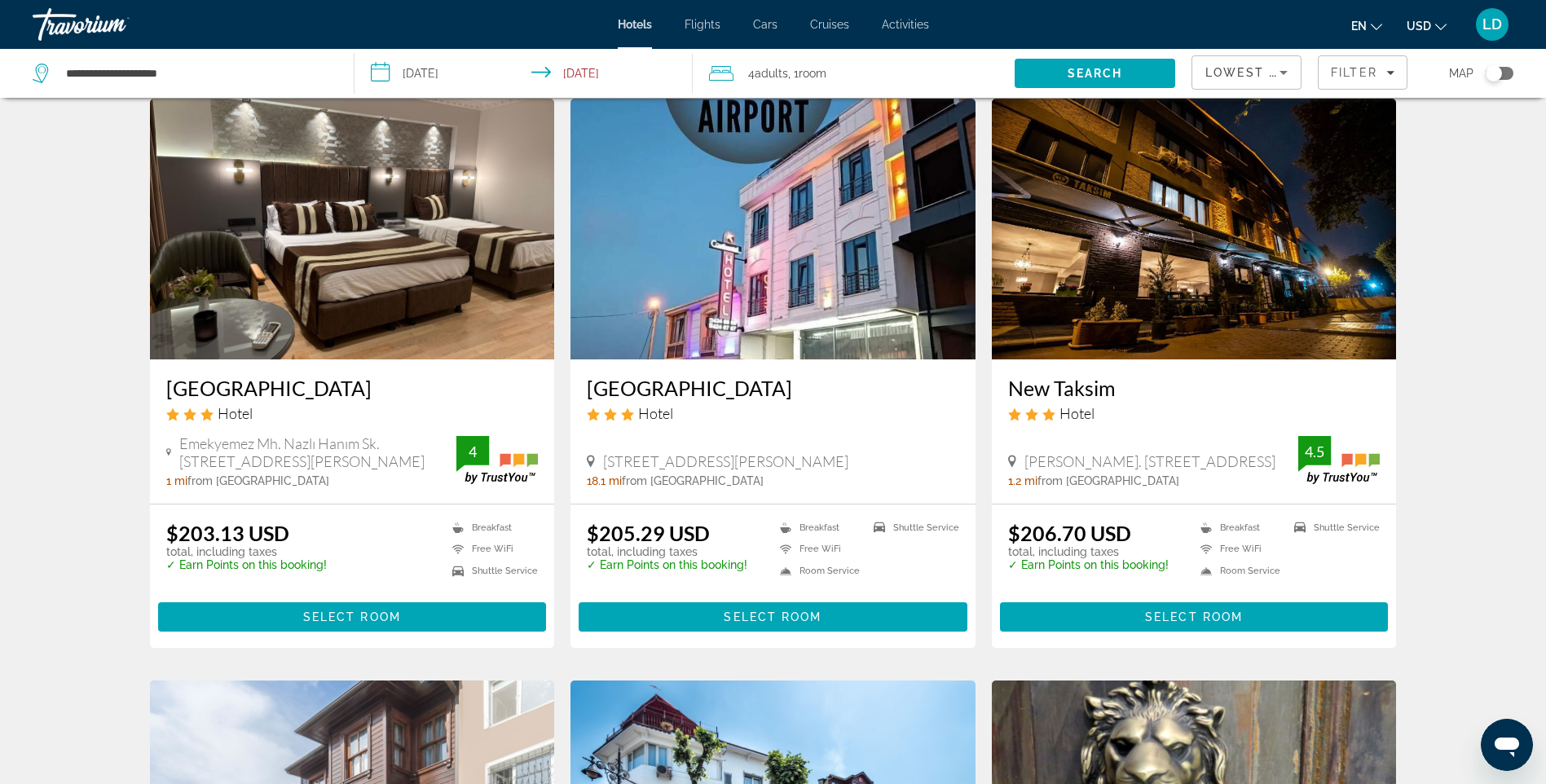
click at [360, 325] on img "Main content" at bounding box center [352, 229] width 405 height 260
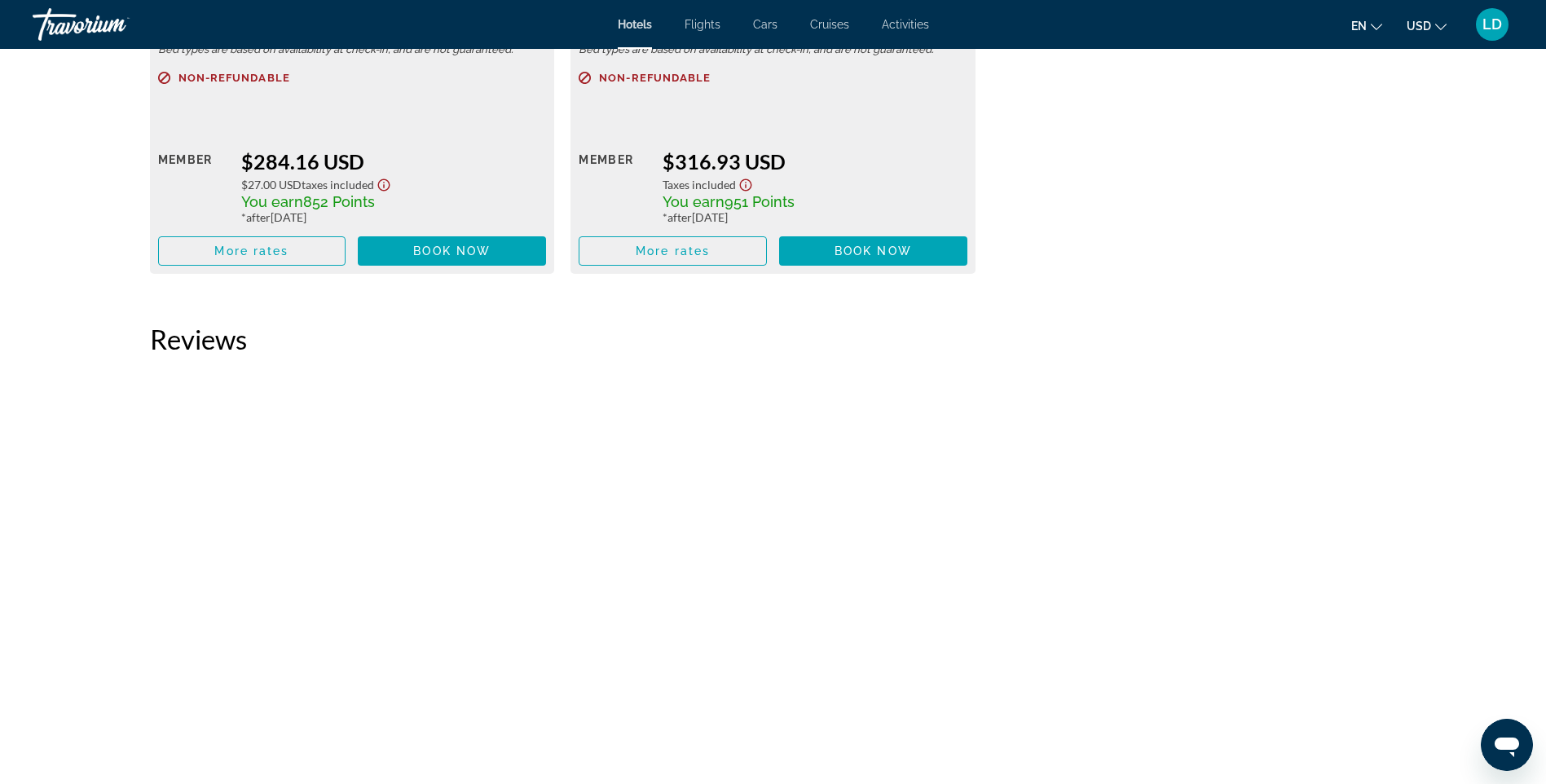
scroll to position [3097, 0]
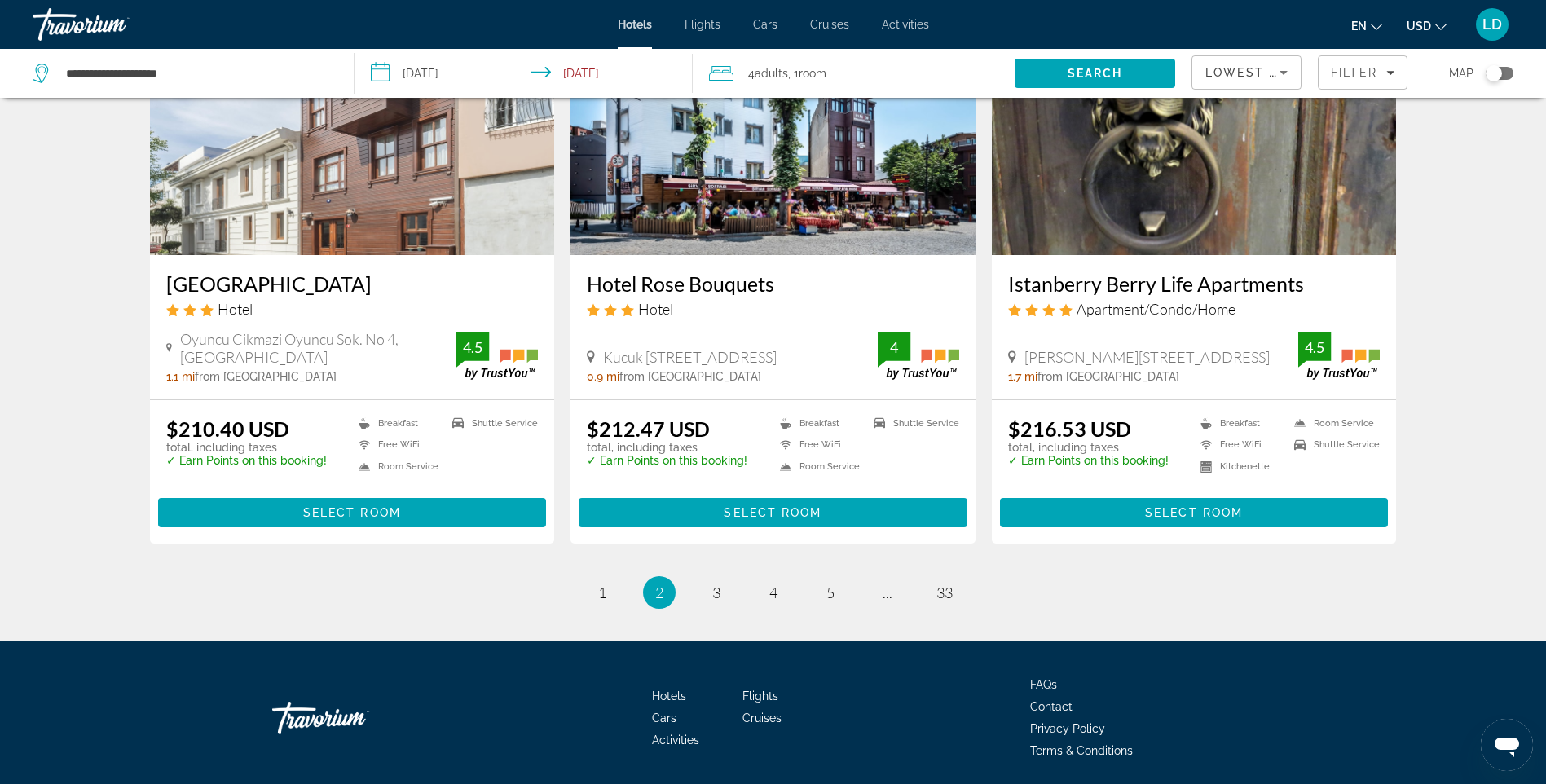
scroll to position [1999, 0]
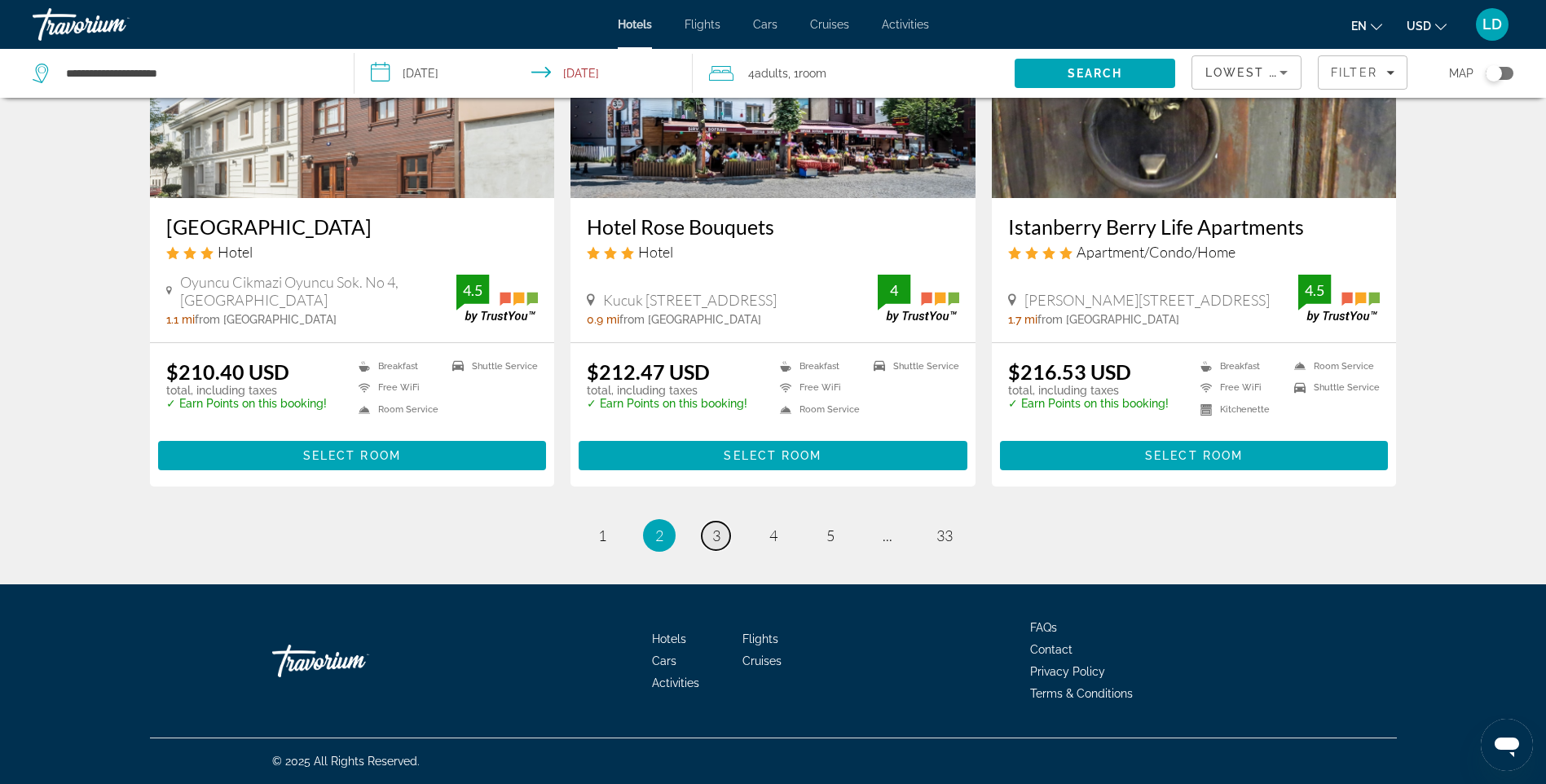
click at [719, 536] on span "3" at bounding box center [716, 535] width 8 height 18
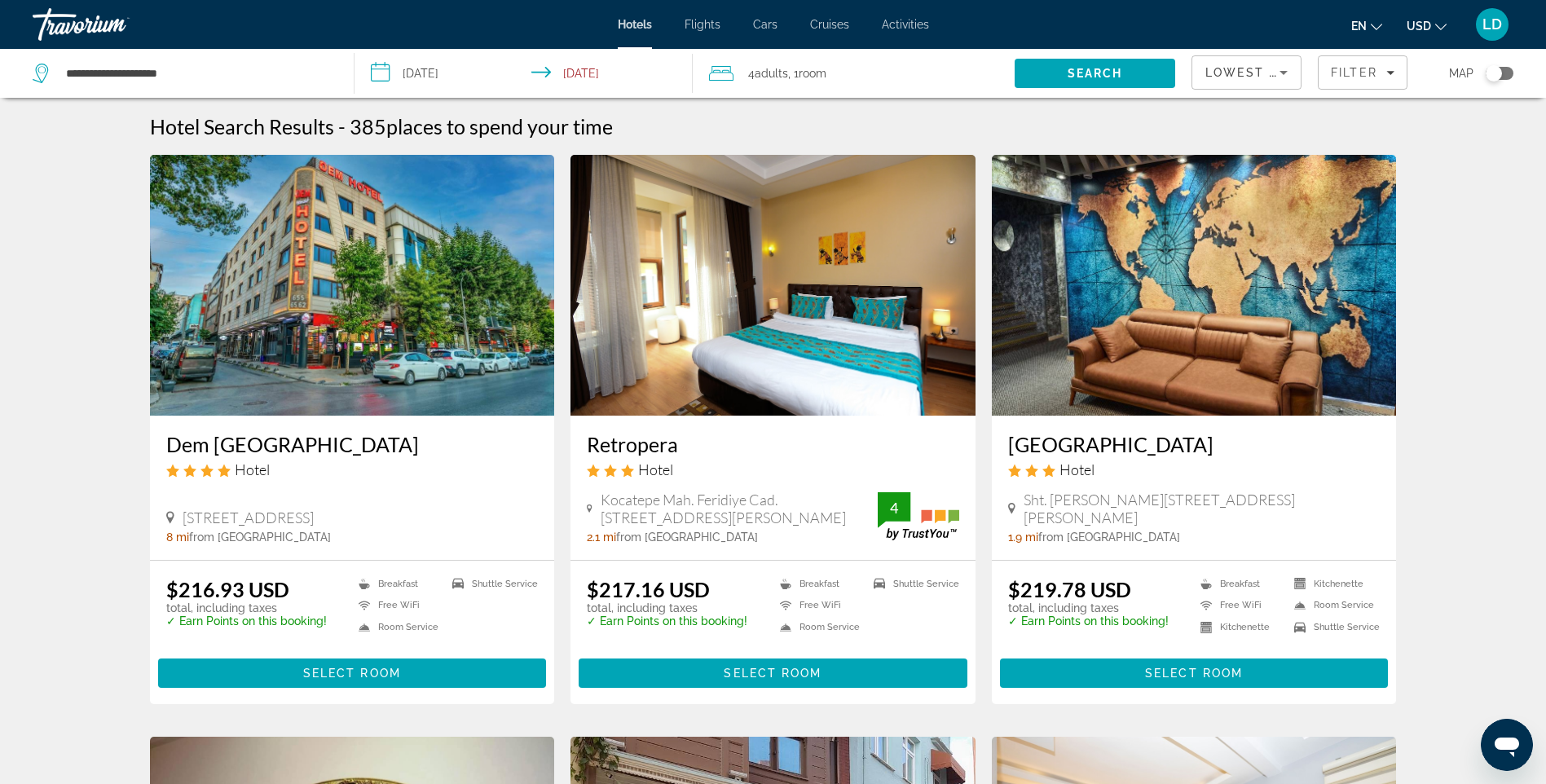
click at [511, 322] on img "Main content" at bounding box center [352, 285] width 405 height 260
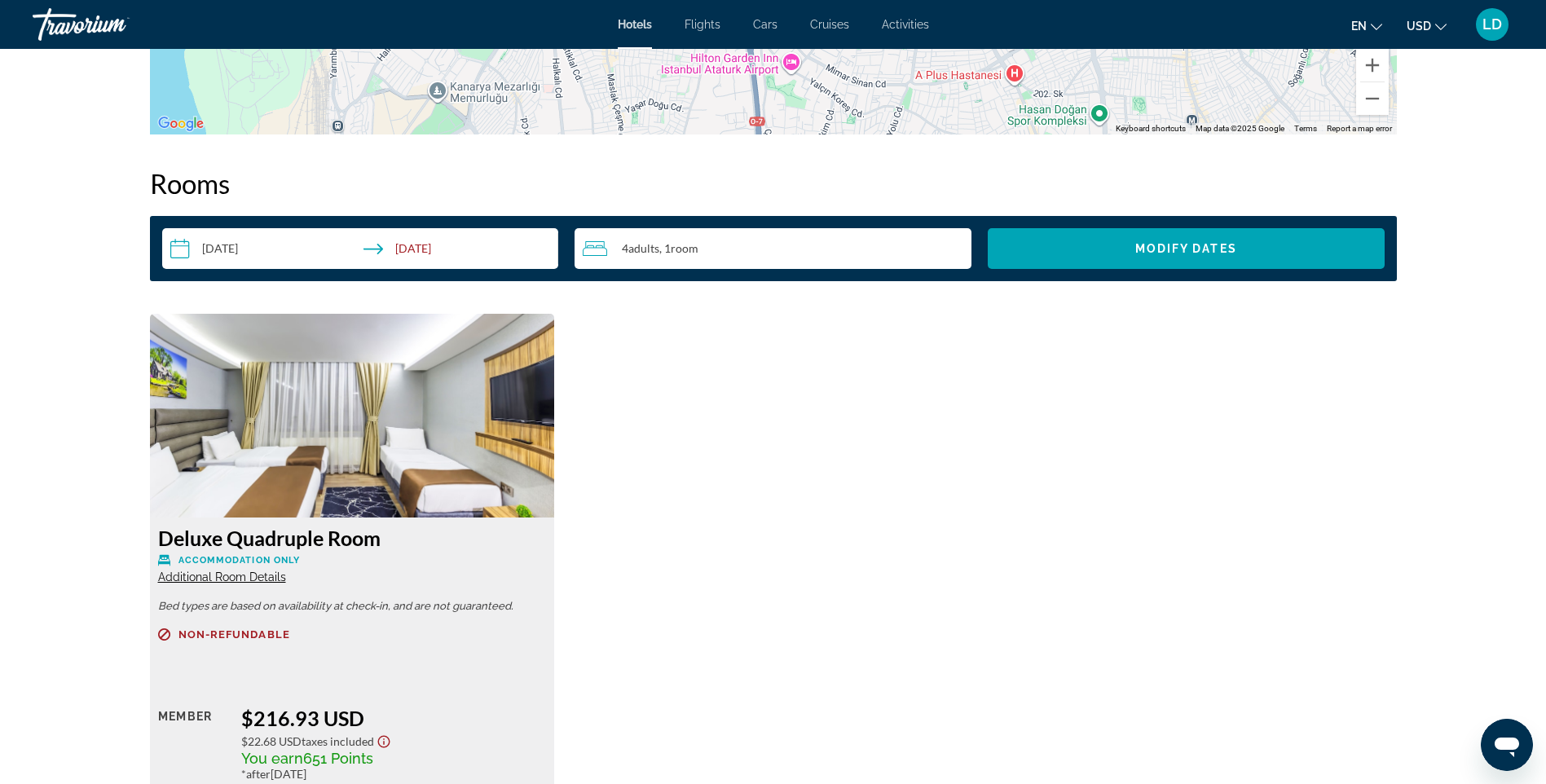
scroll to position [2119, 0]
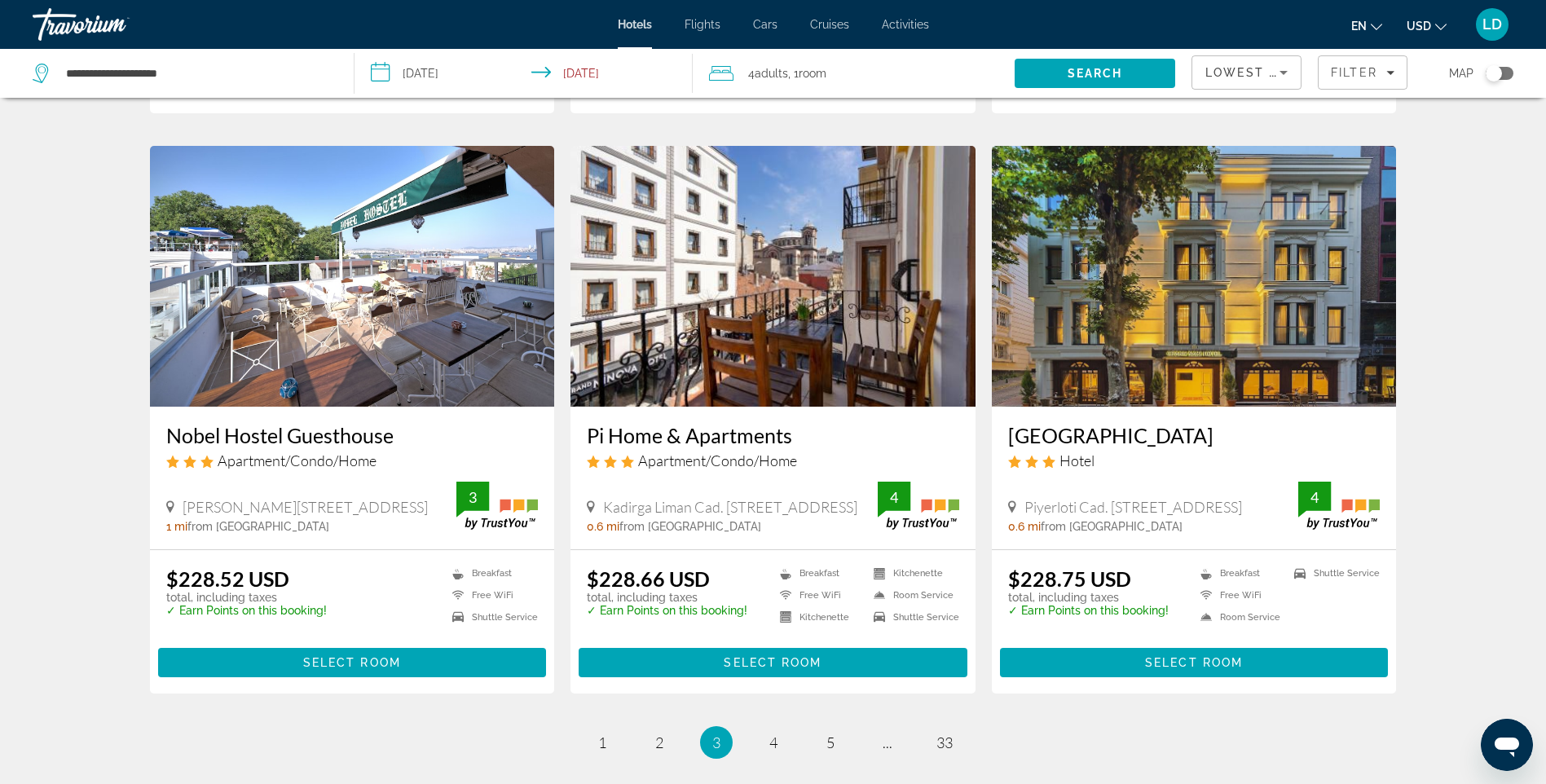
scroll to position [1793, 0]
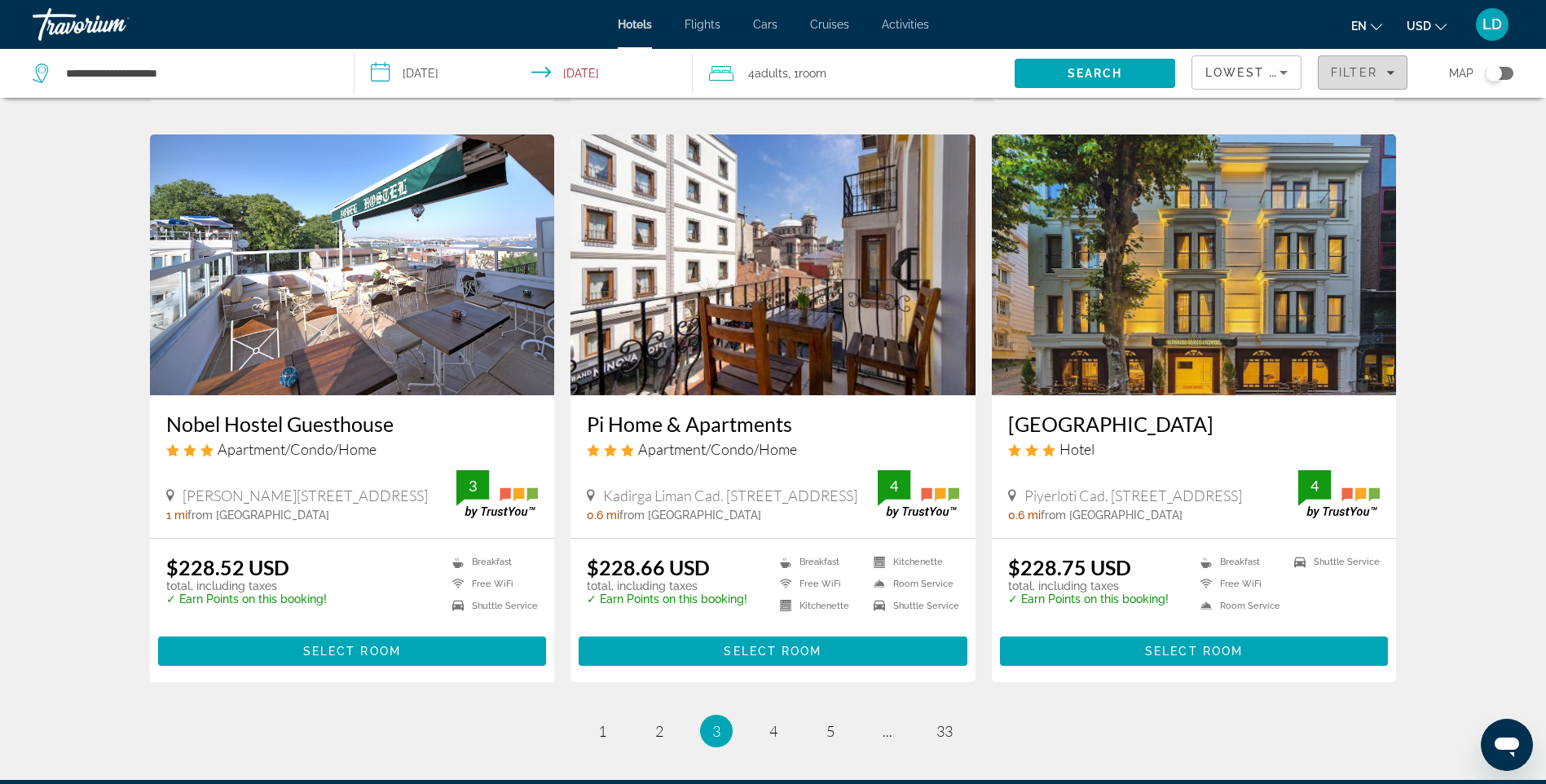
click at [1384, 75] on div "Filter" at bounding box center [1363, 72] width 63 height 13
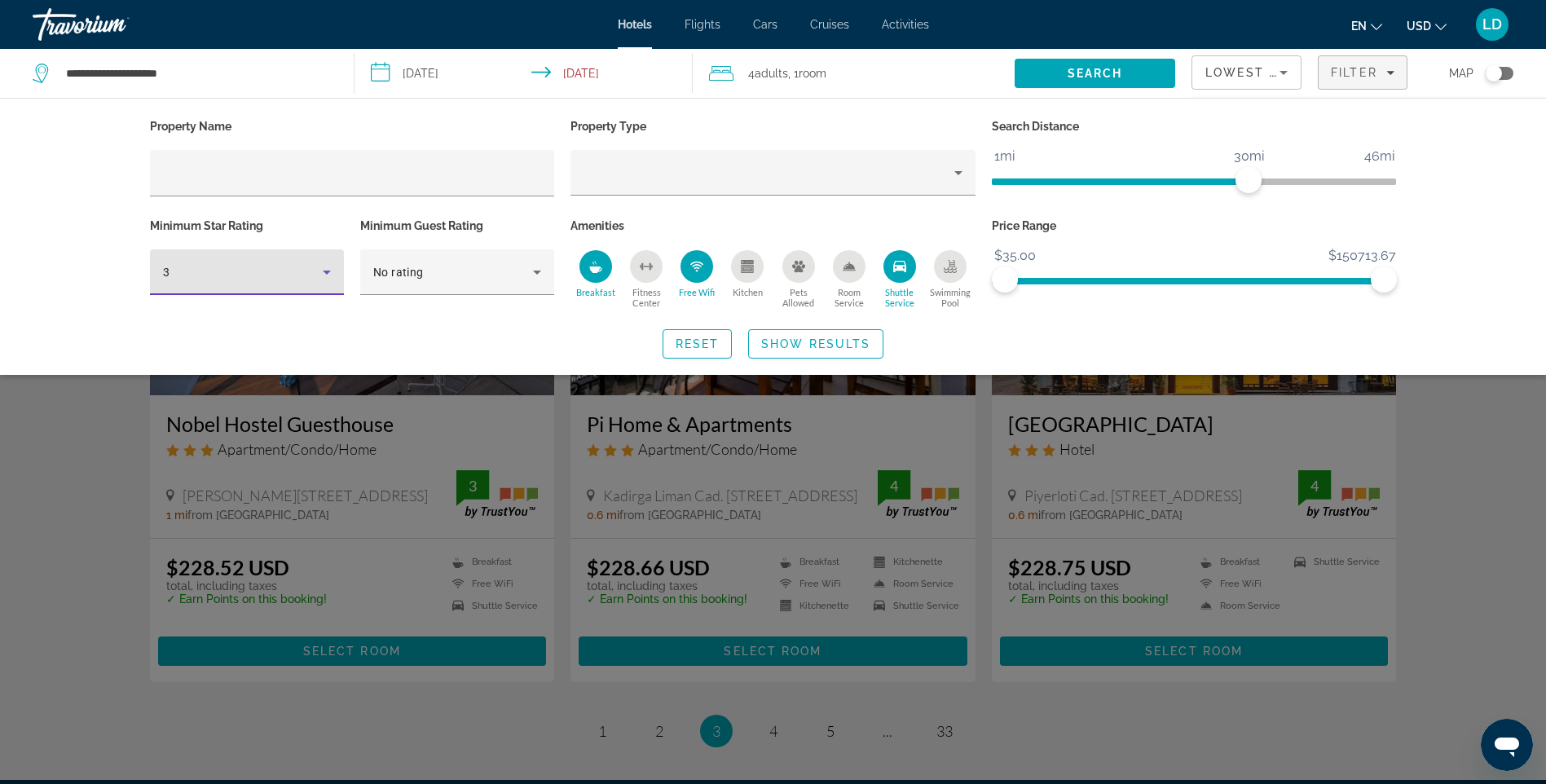
click at [329, 276] on icon "Hotel Filters" at bounding box center [326, 272] width 19 height 19
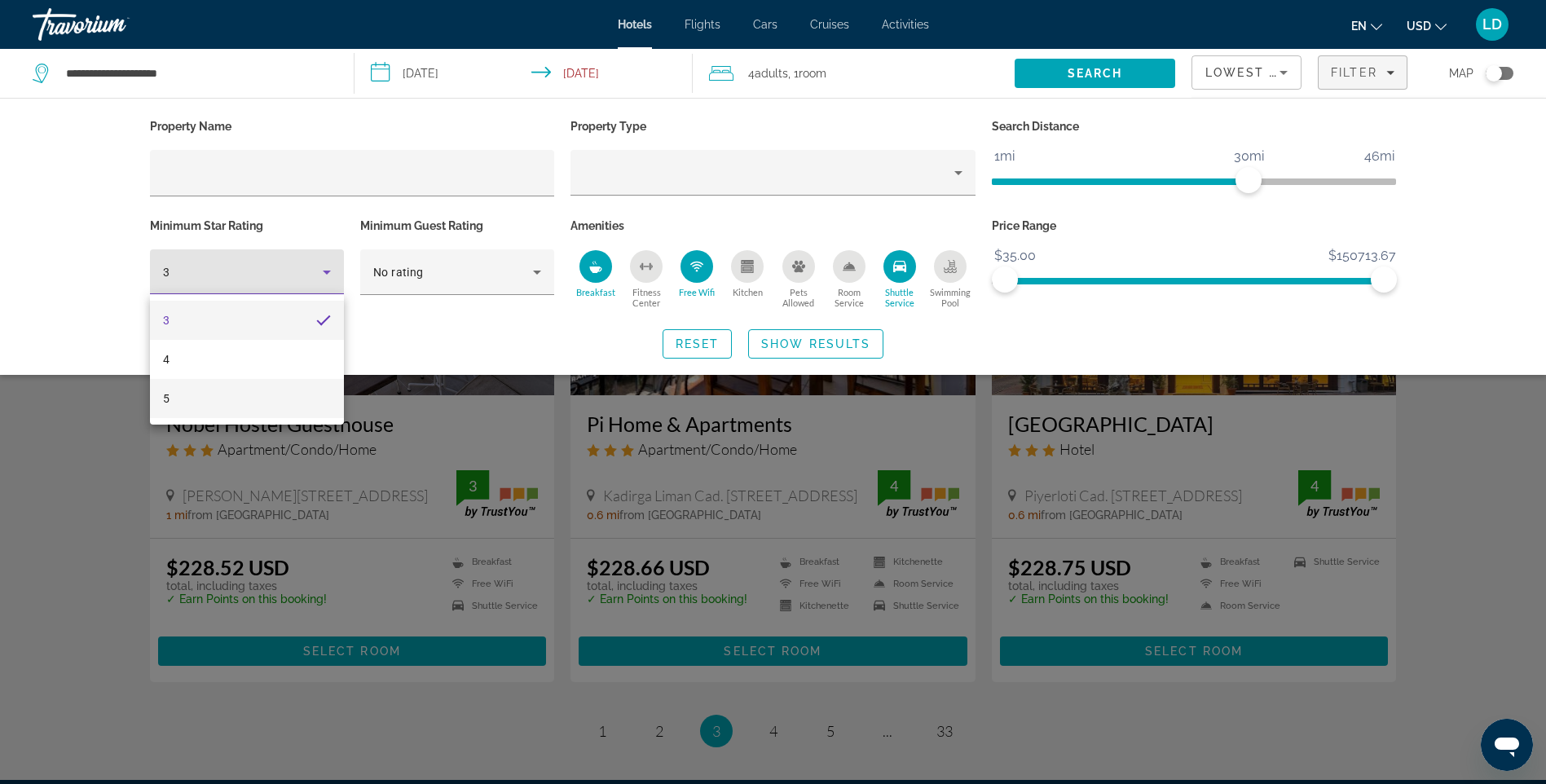
click at [182, 397] on mat-option "5" at bounding box center [246, 399] width 194 height 39
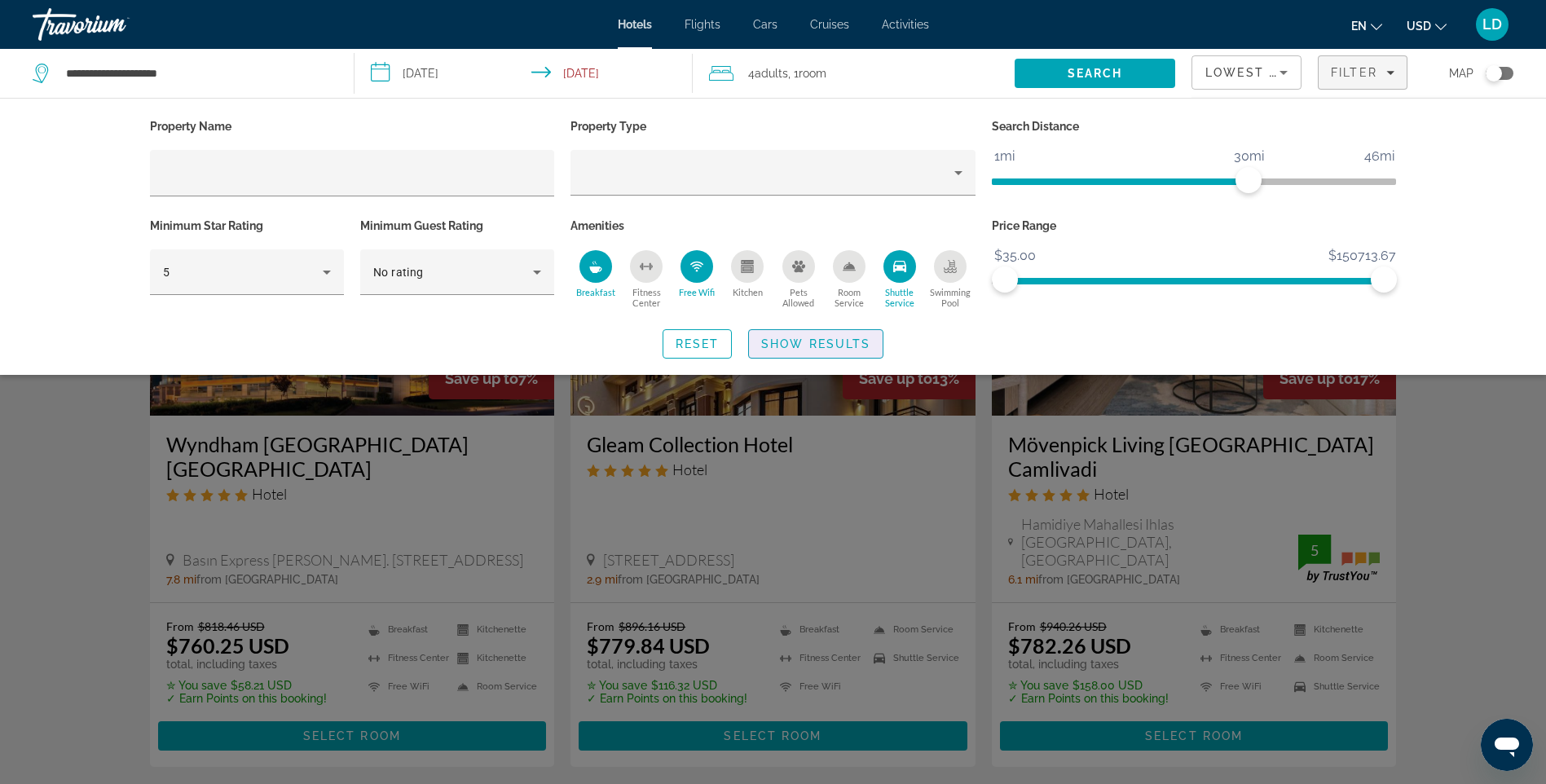
click at [805, 348] on span "Show Results" at bounding box center [816, 343] width 109 height 13
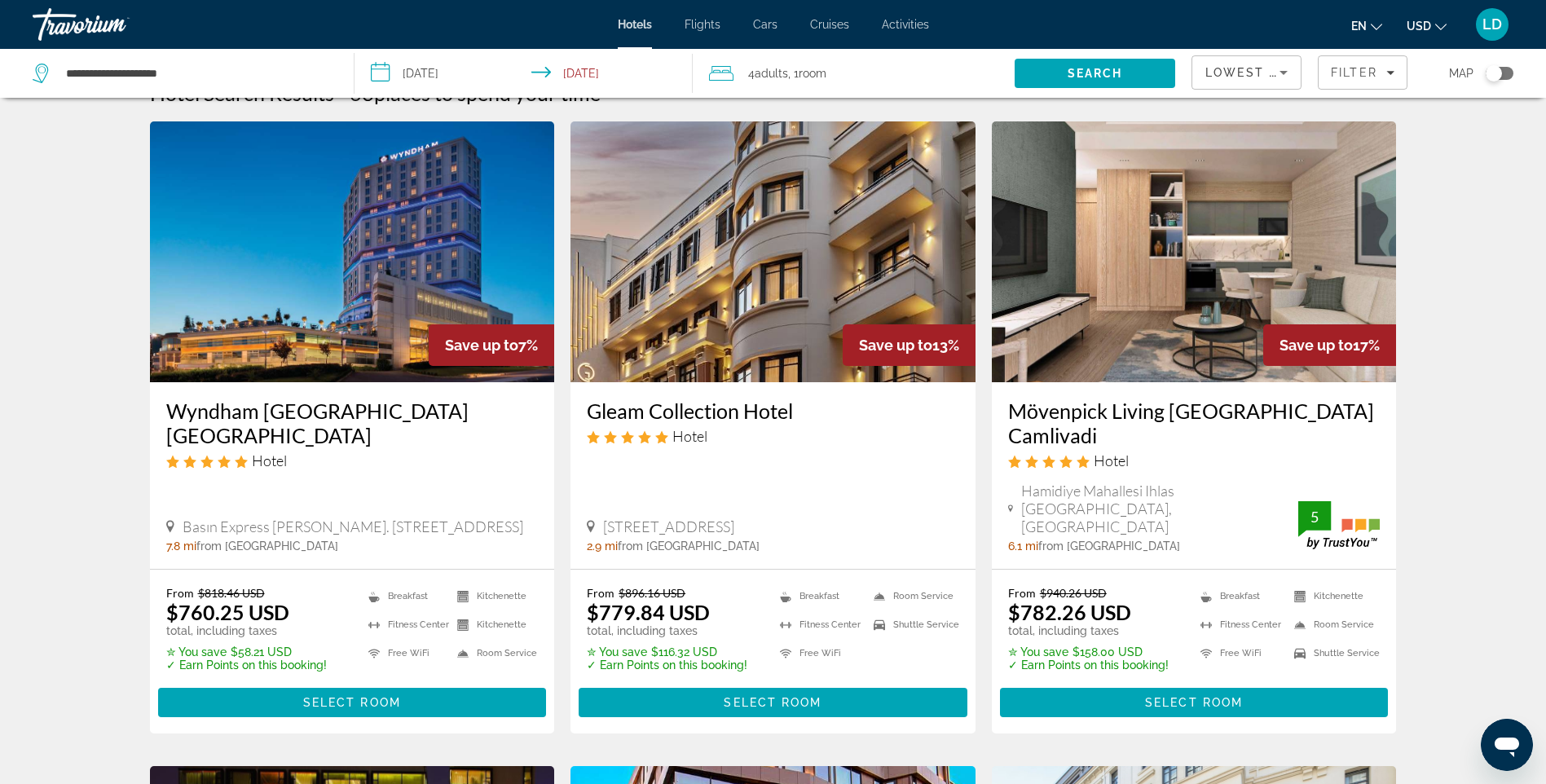
scroll to position [32, 0]
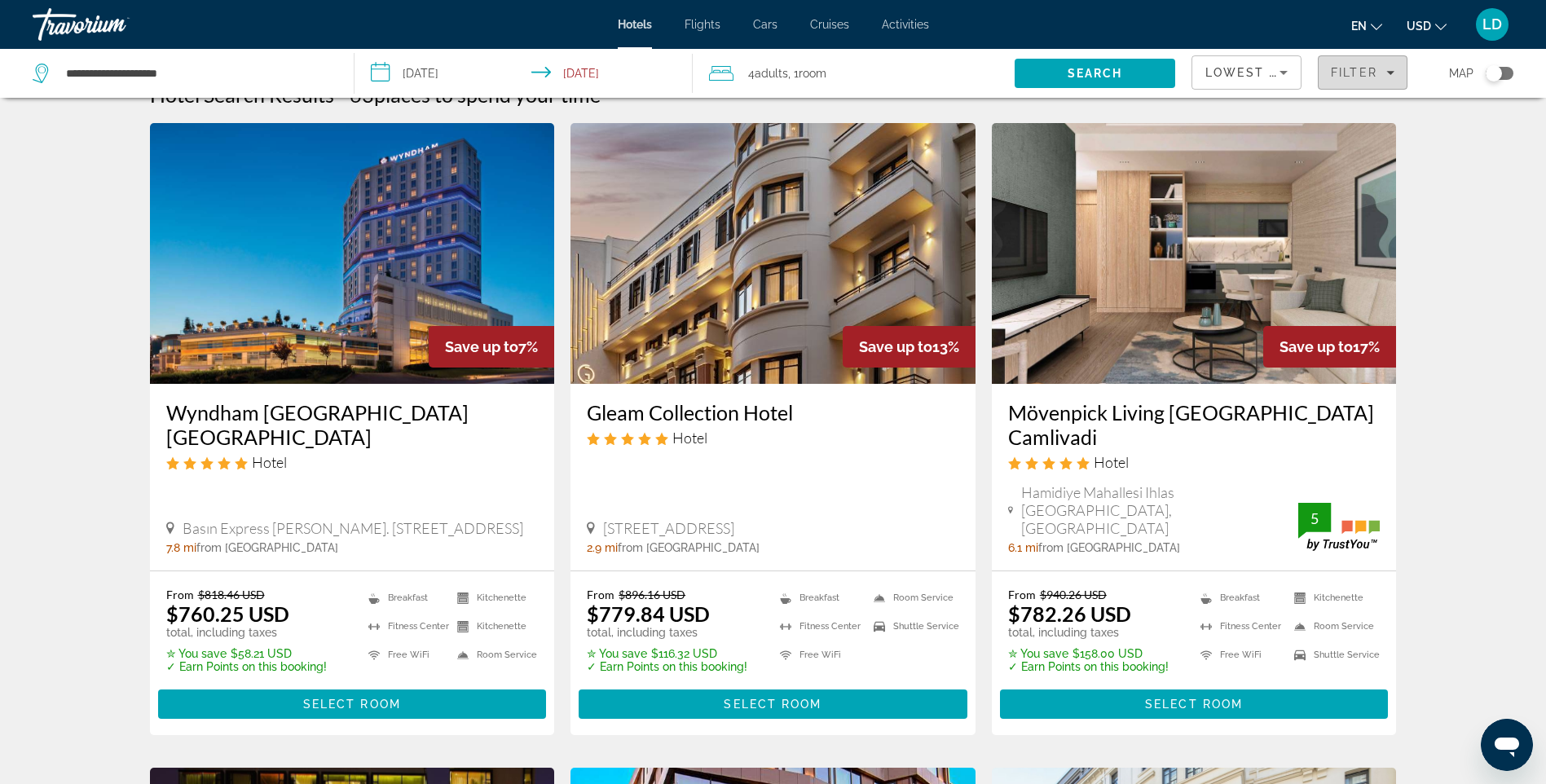
click at [1356, 72] on span "Filter" at bounding box center [1354, 72] width 47 height 13
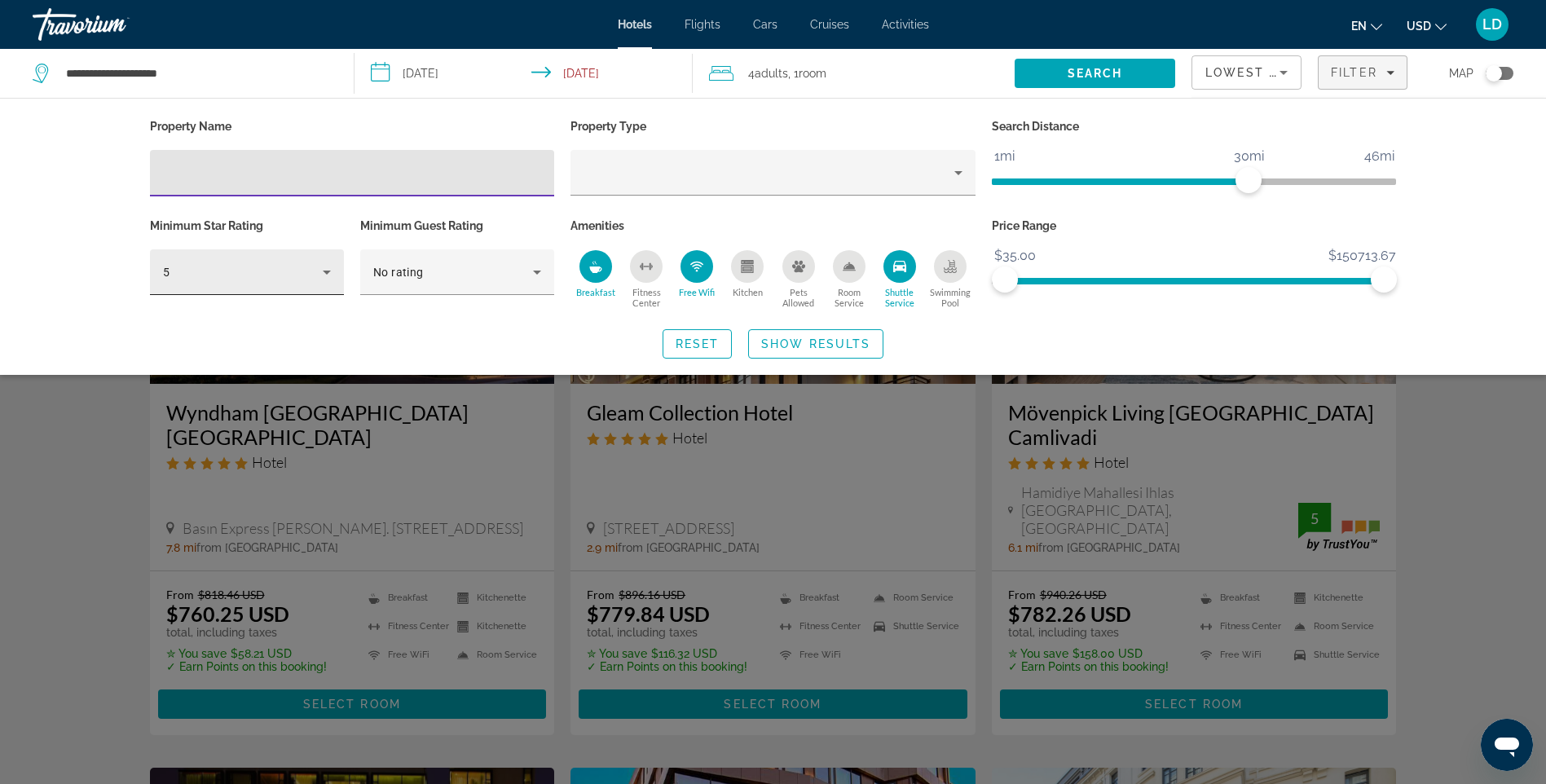
click at [328, 277] on icon "Hotel Filters" at bounding box center [326, 272] width 19 height 19
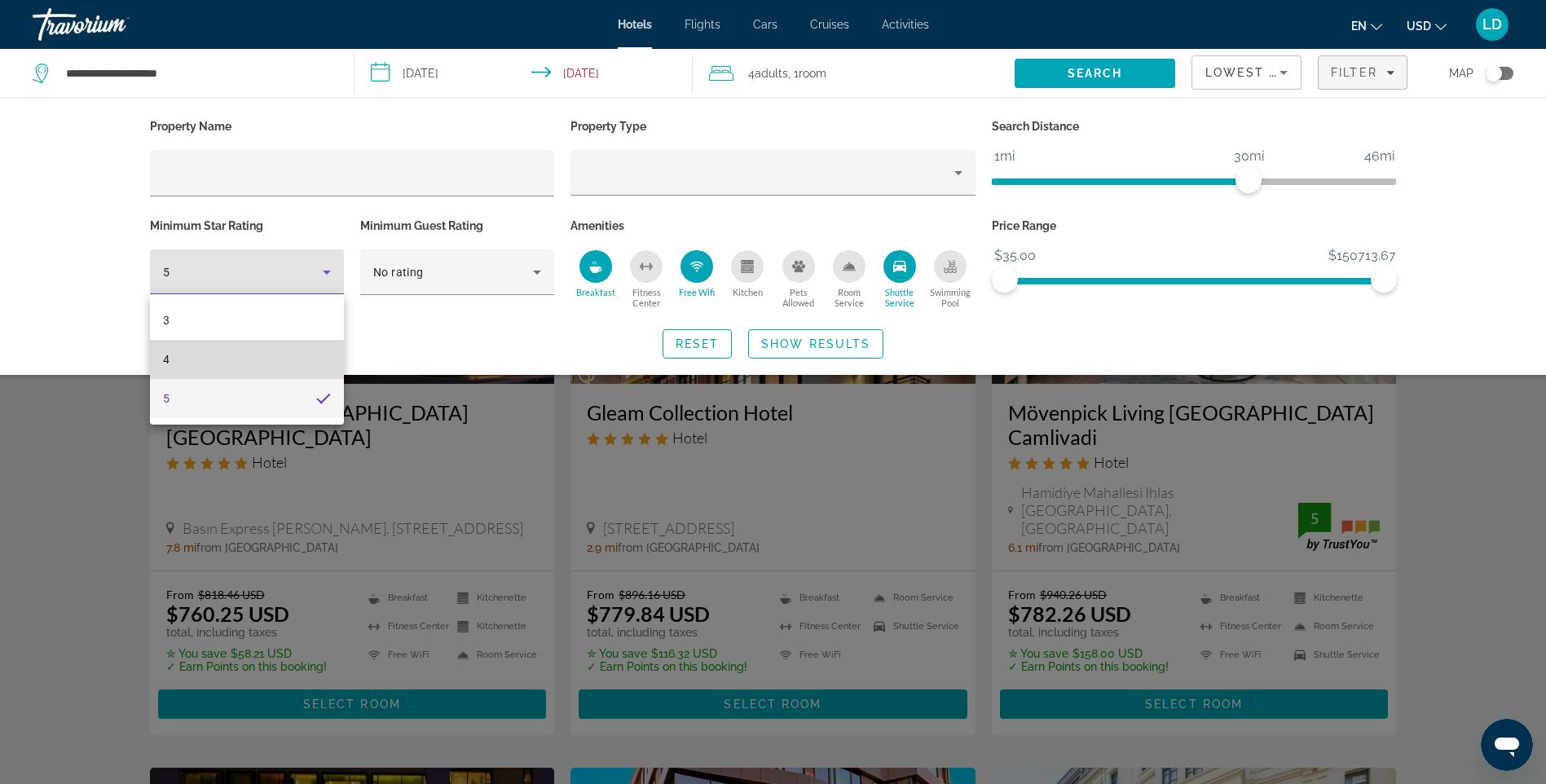
click at [165, 363] on span "4" at bounding box center [165, 359] width 6 height 19
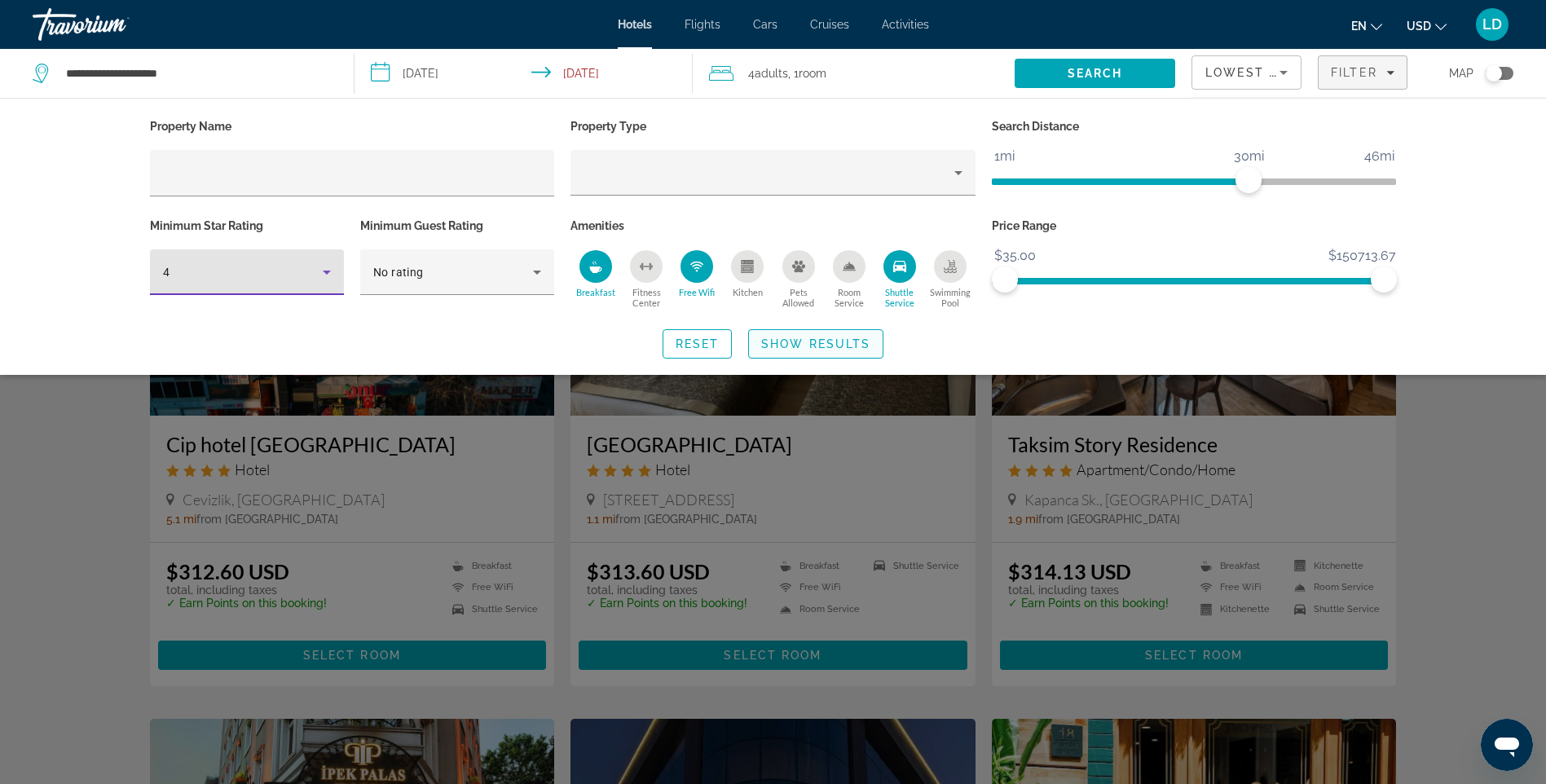
click at [841, 348] on span "Show Results" at bounding box center [816, 343] width 109 height 13
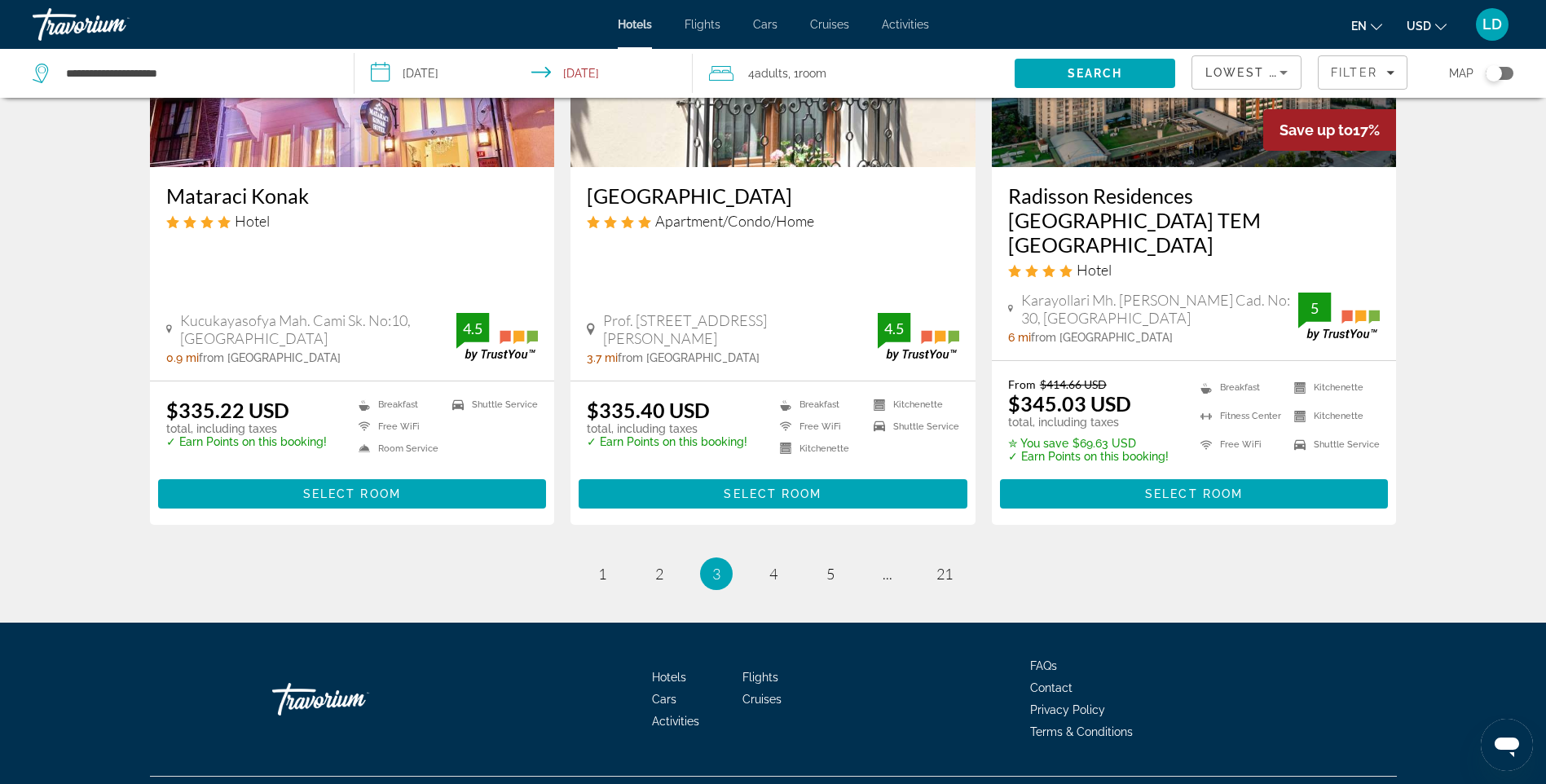
scroll to position [2009, 0]
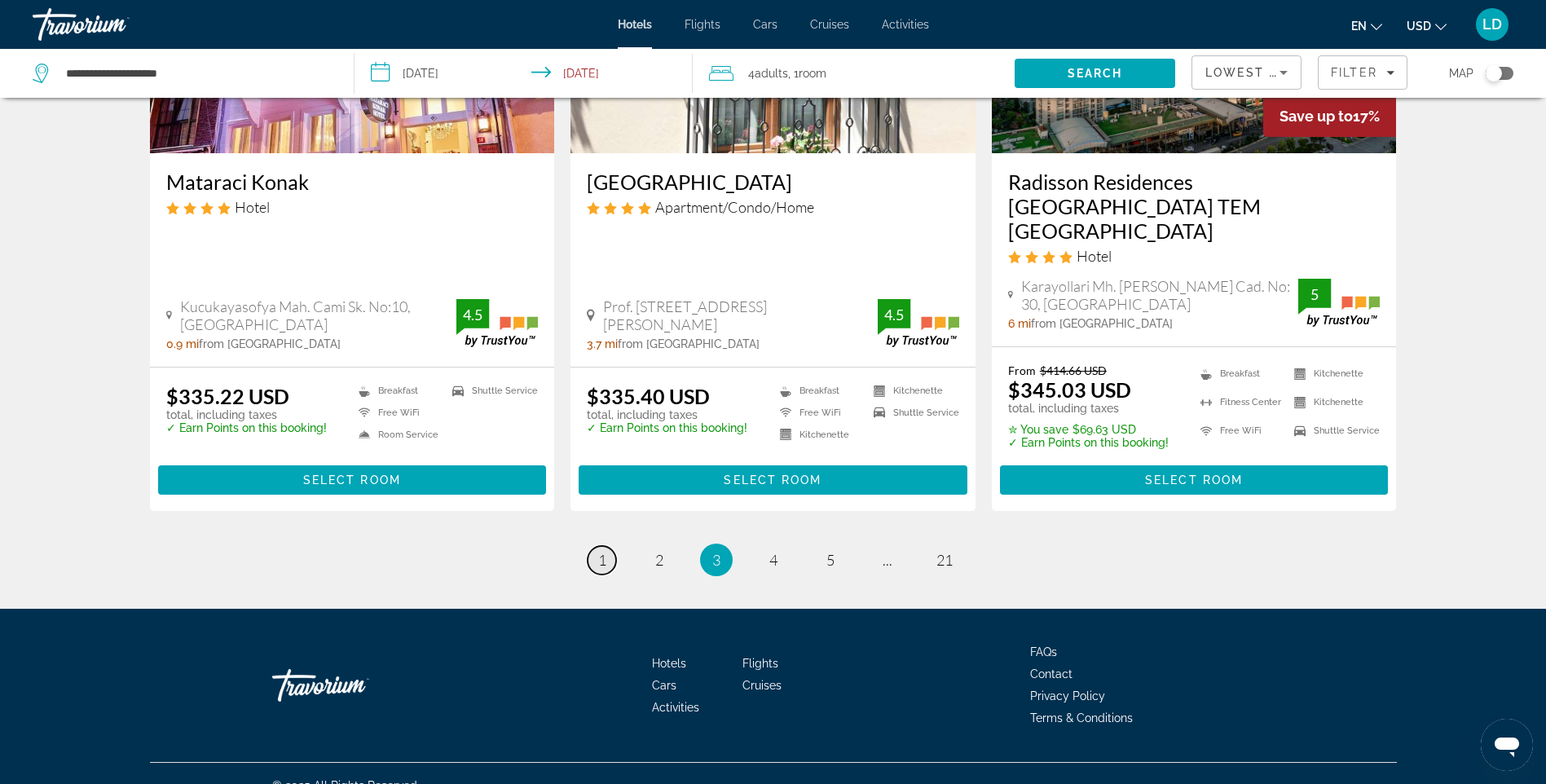
click at [603, 551] on span "1" at bounding box center [602, 560] width 8 height 18
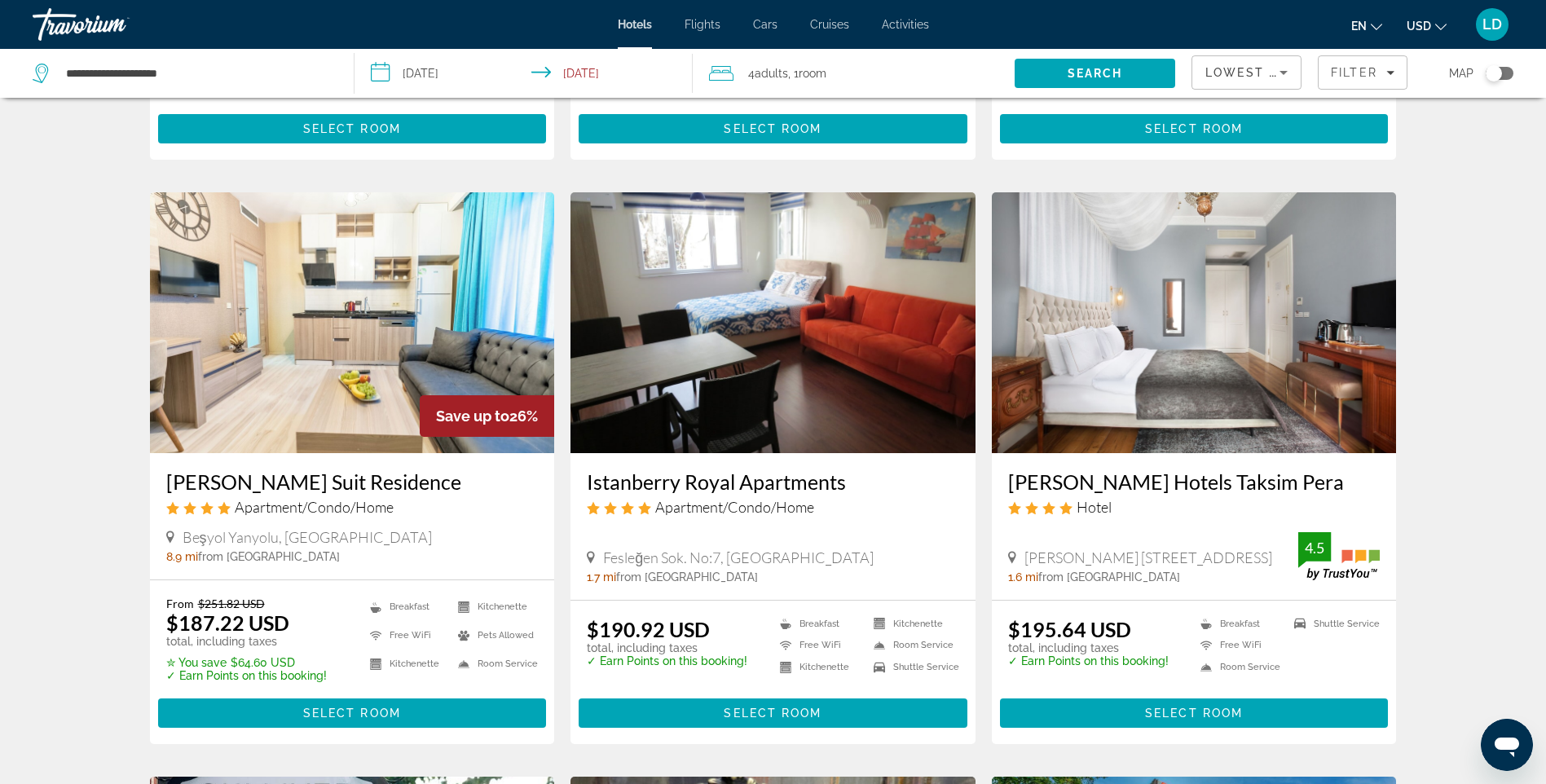
scroll to position [570, 0]
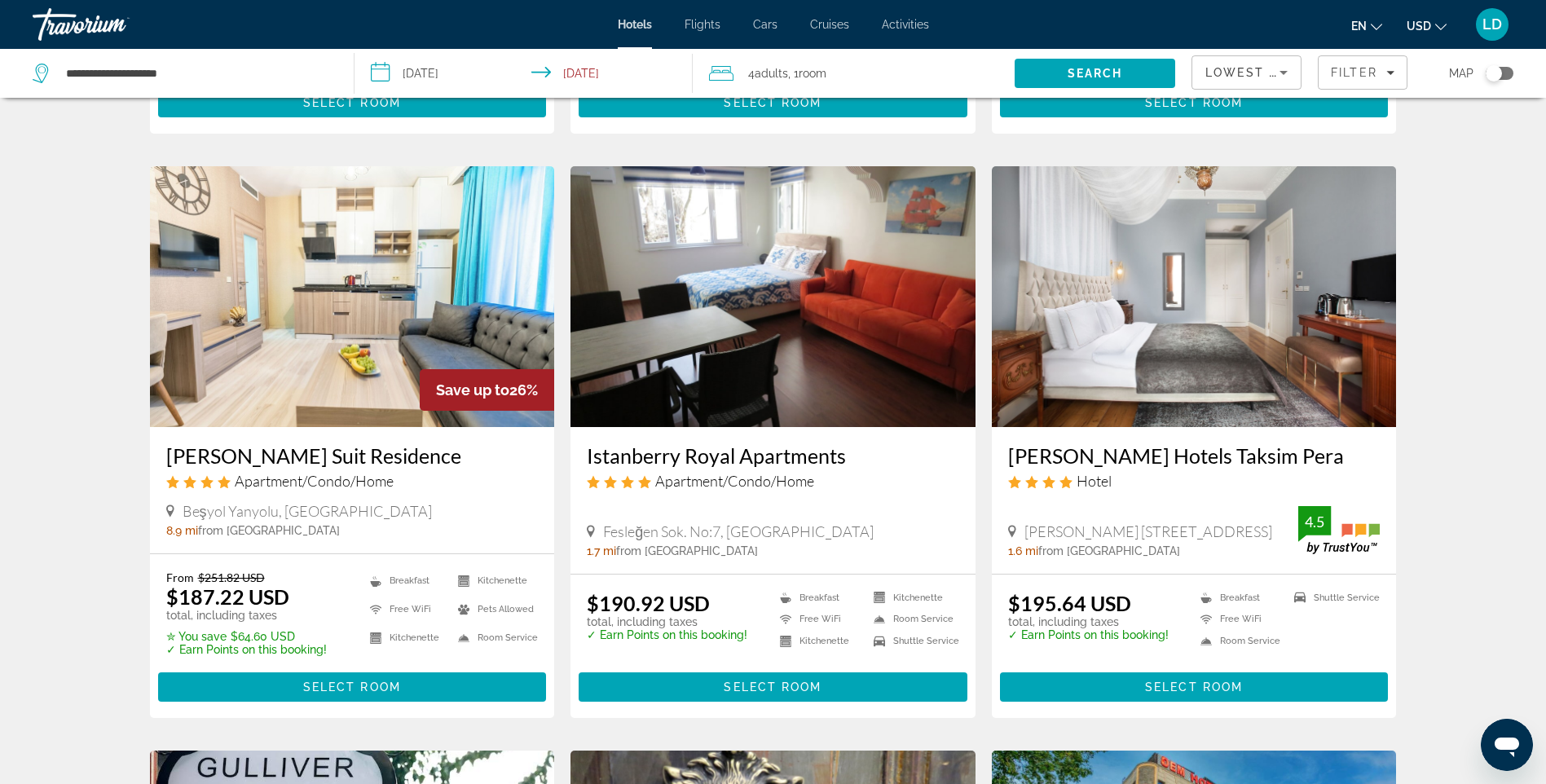
click at [334, 348] on img "Main content" at bounding box center [352, 297] width 405 height 260
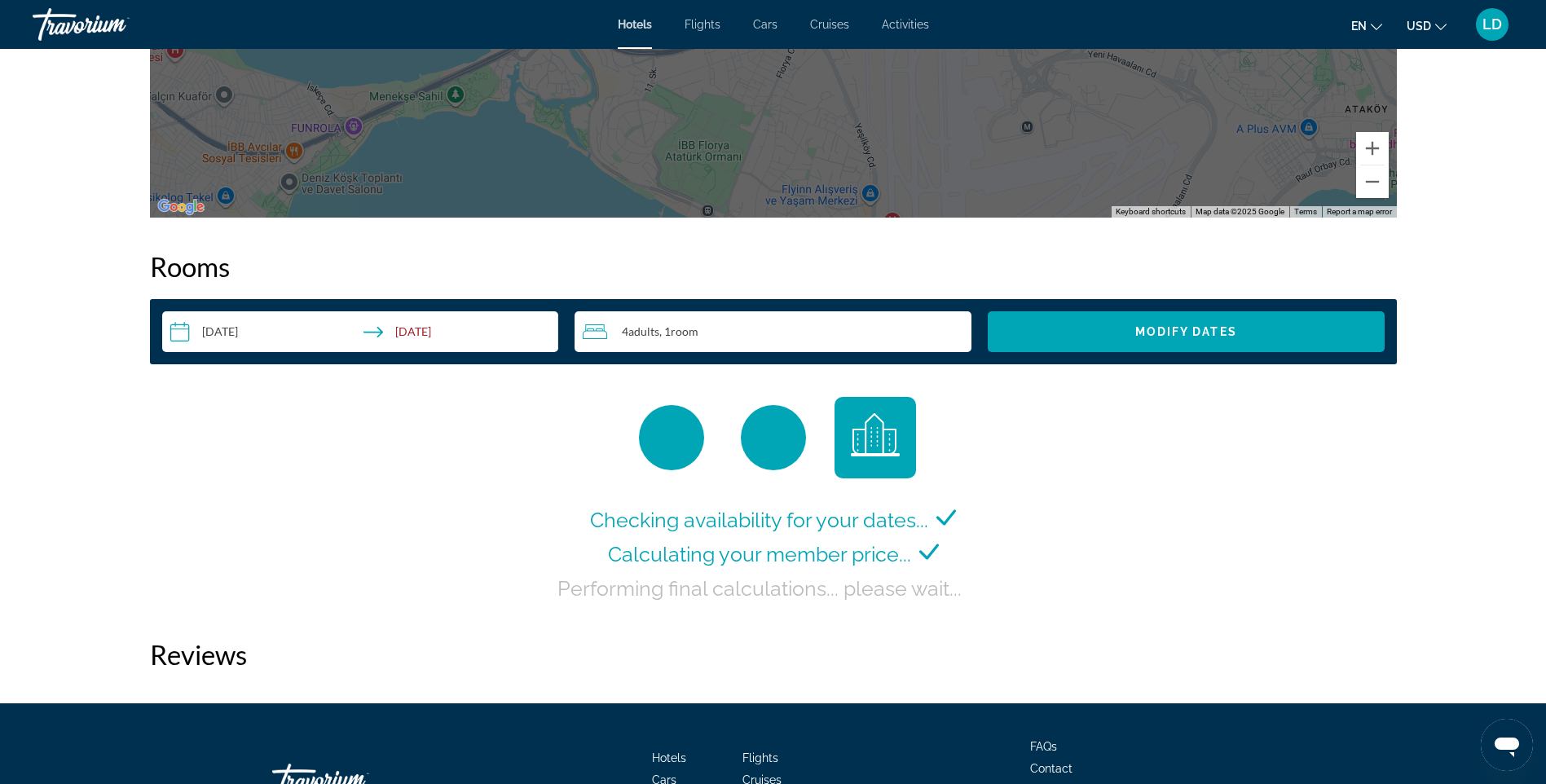
scroll to position [1956, 0]
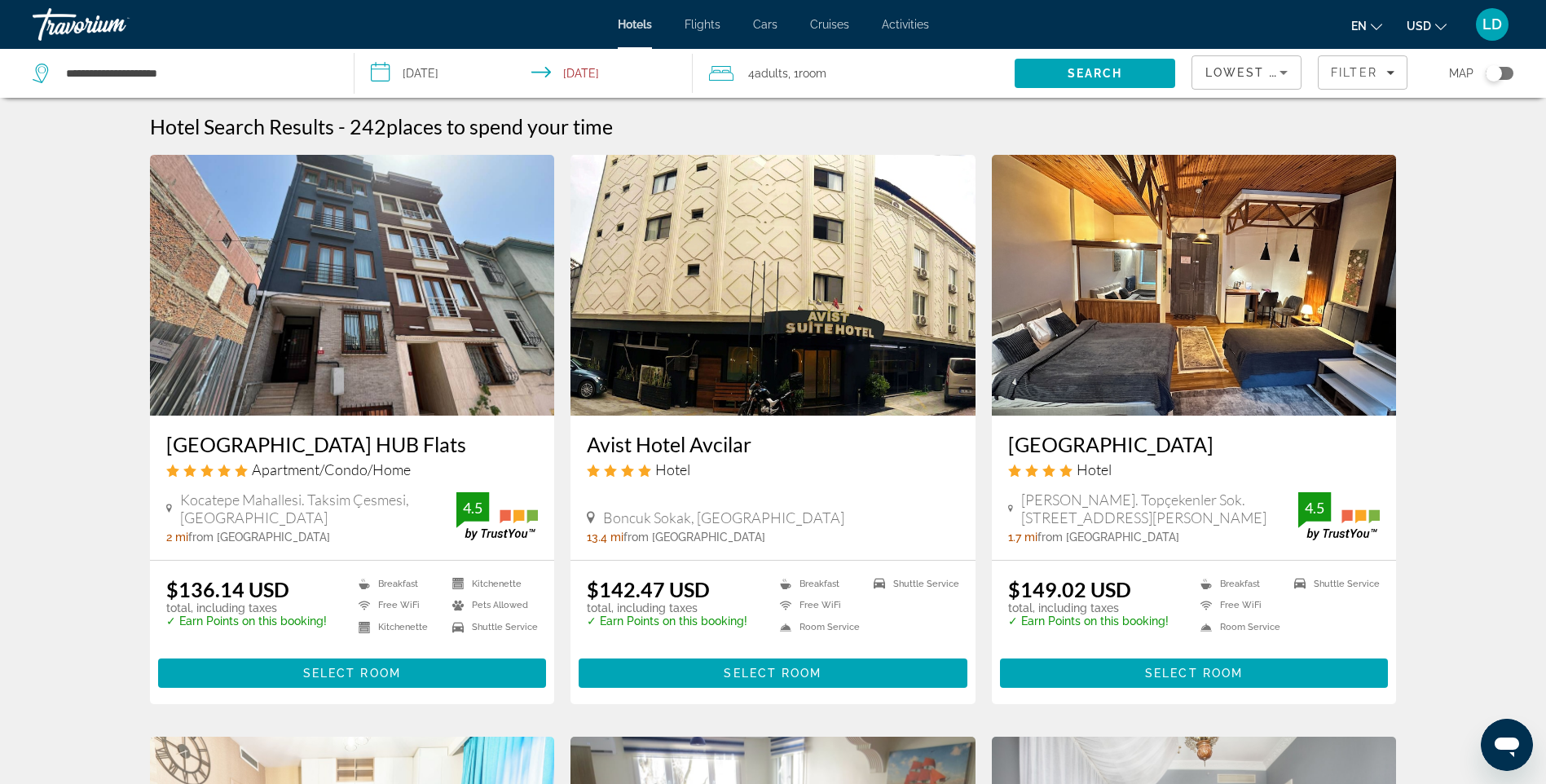
click at [767, 326] on img "Main content" at bounding box center [773, 285] width 405 height 260
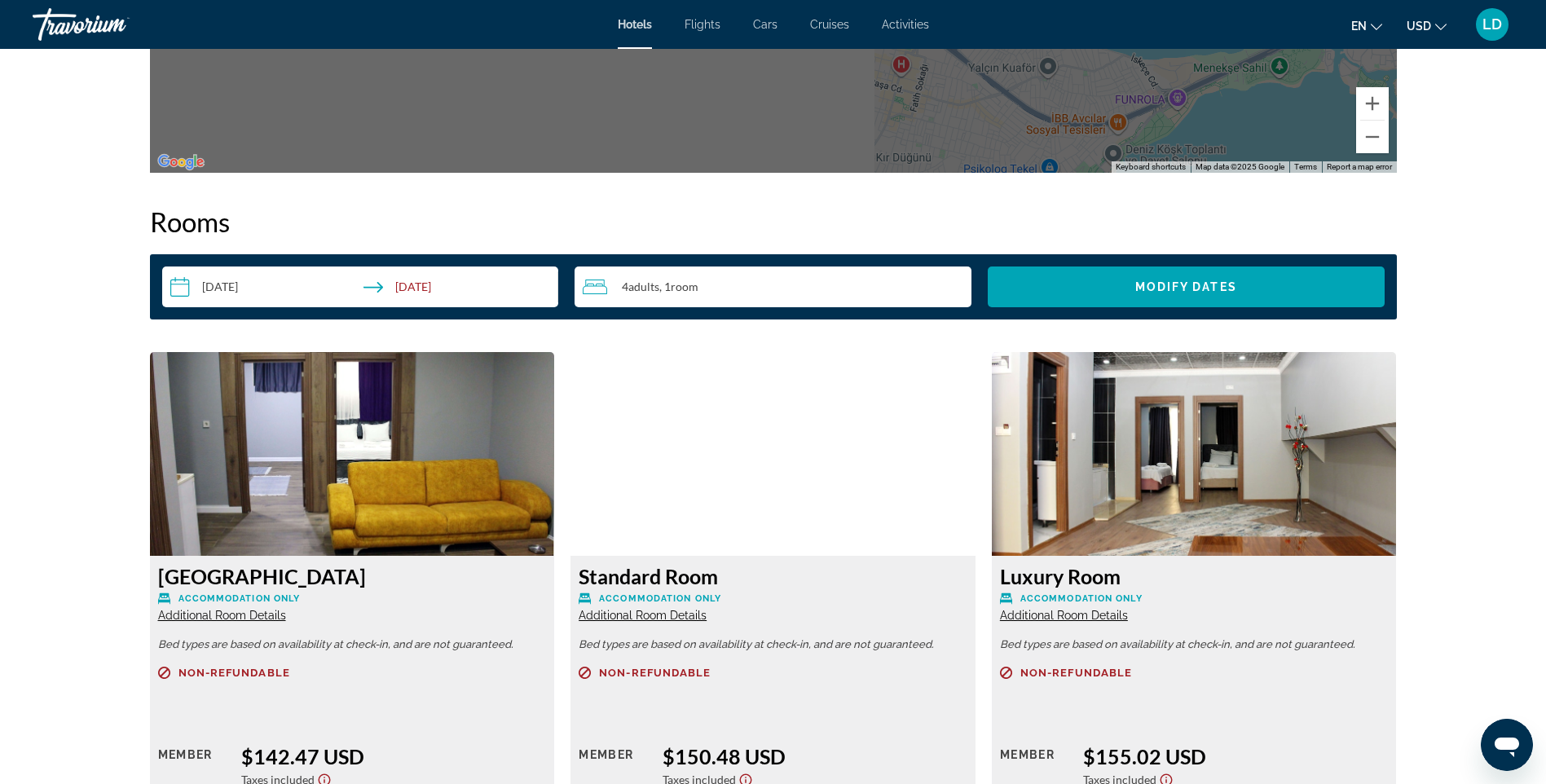
scroll to position [1956, 0]
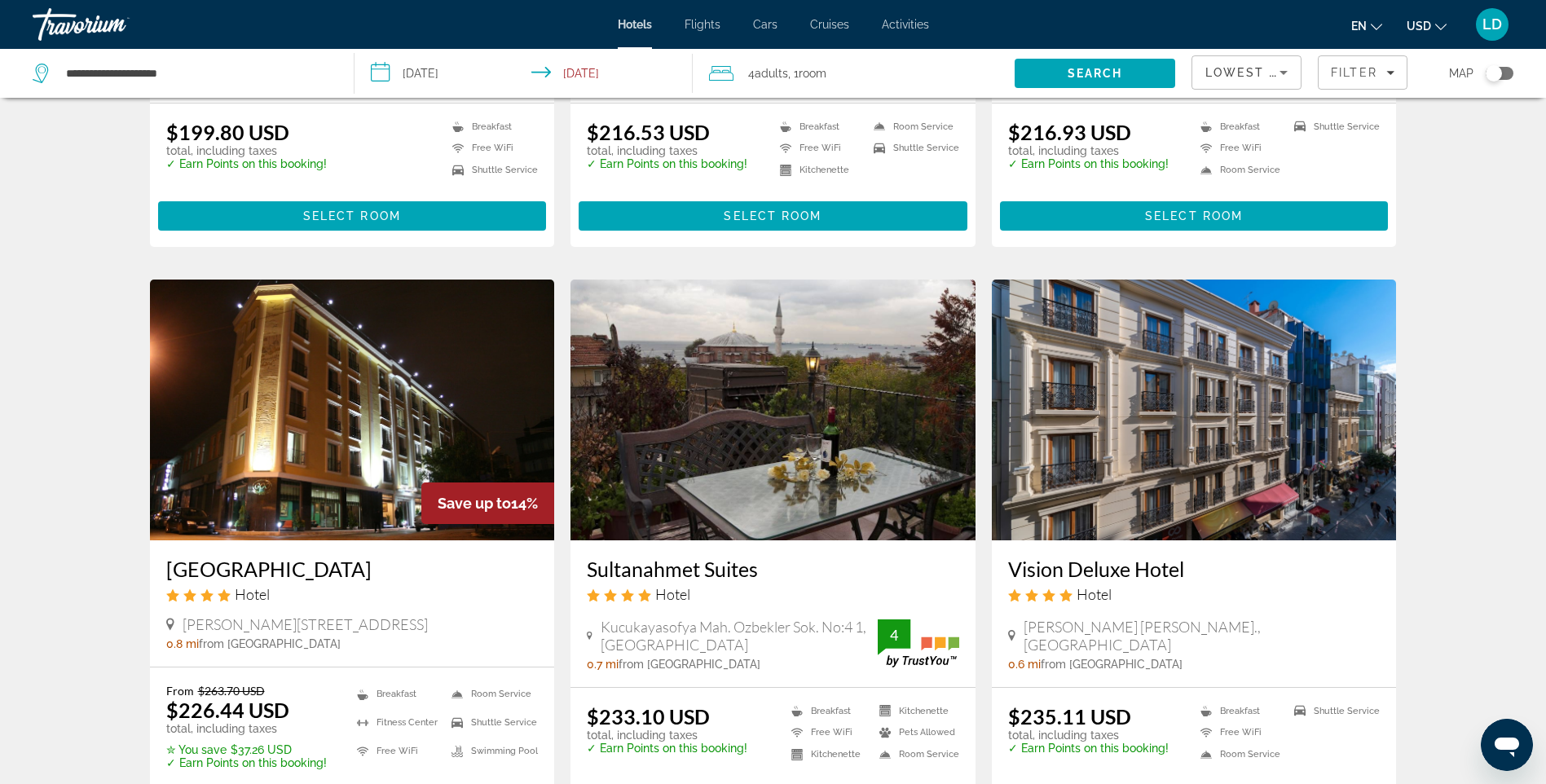
scroll to position [1630, 0]
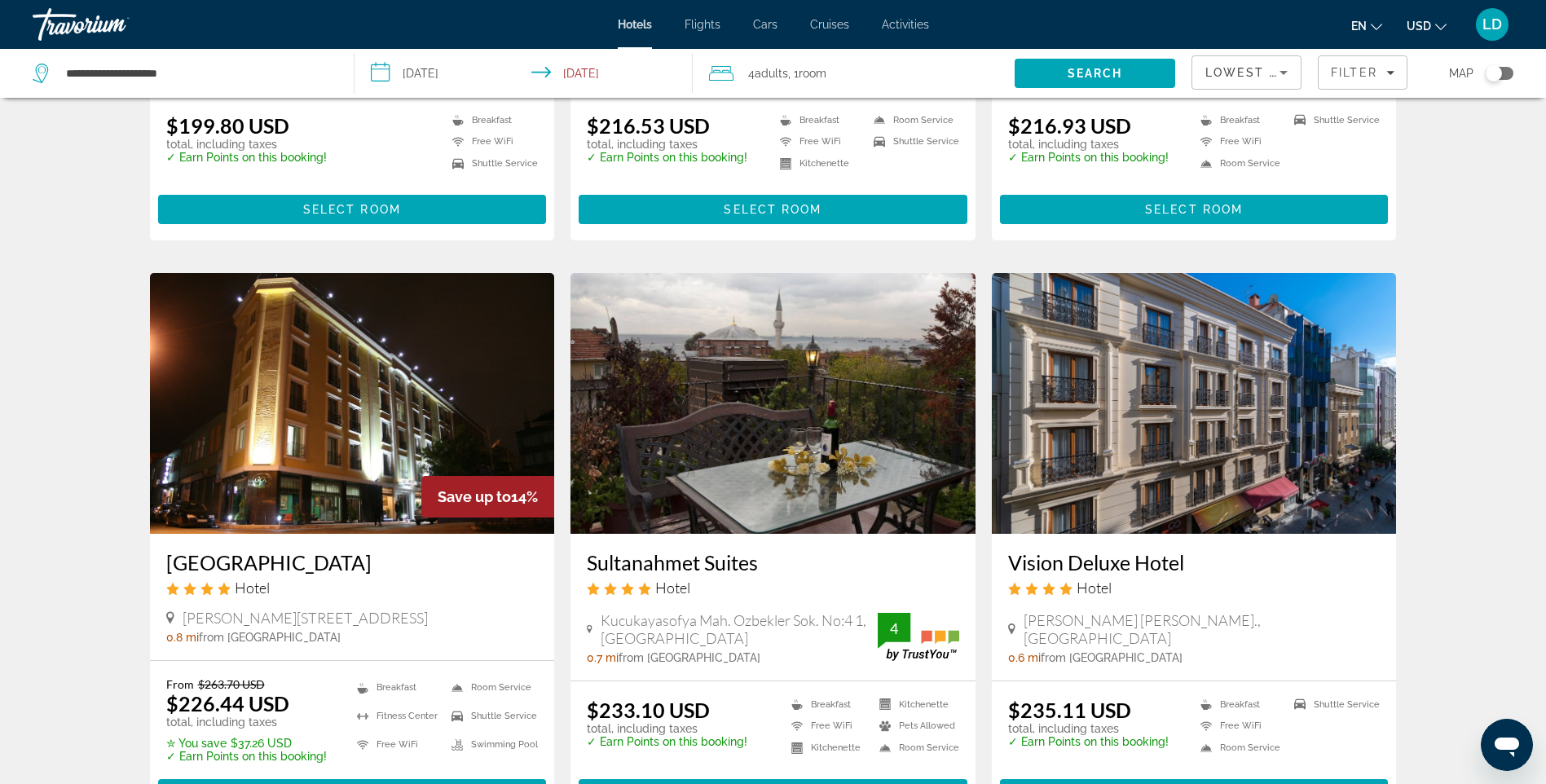
click at [773, 427] on img "Main content" at bounding box center [773, 403] width 405 height 260
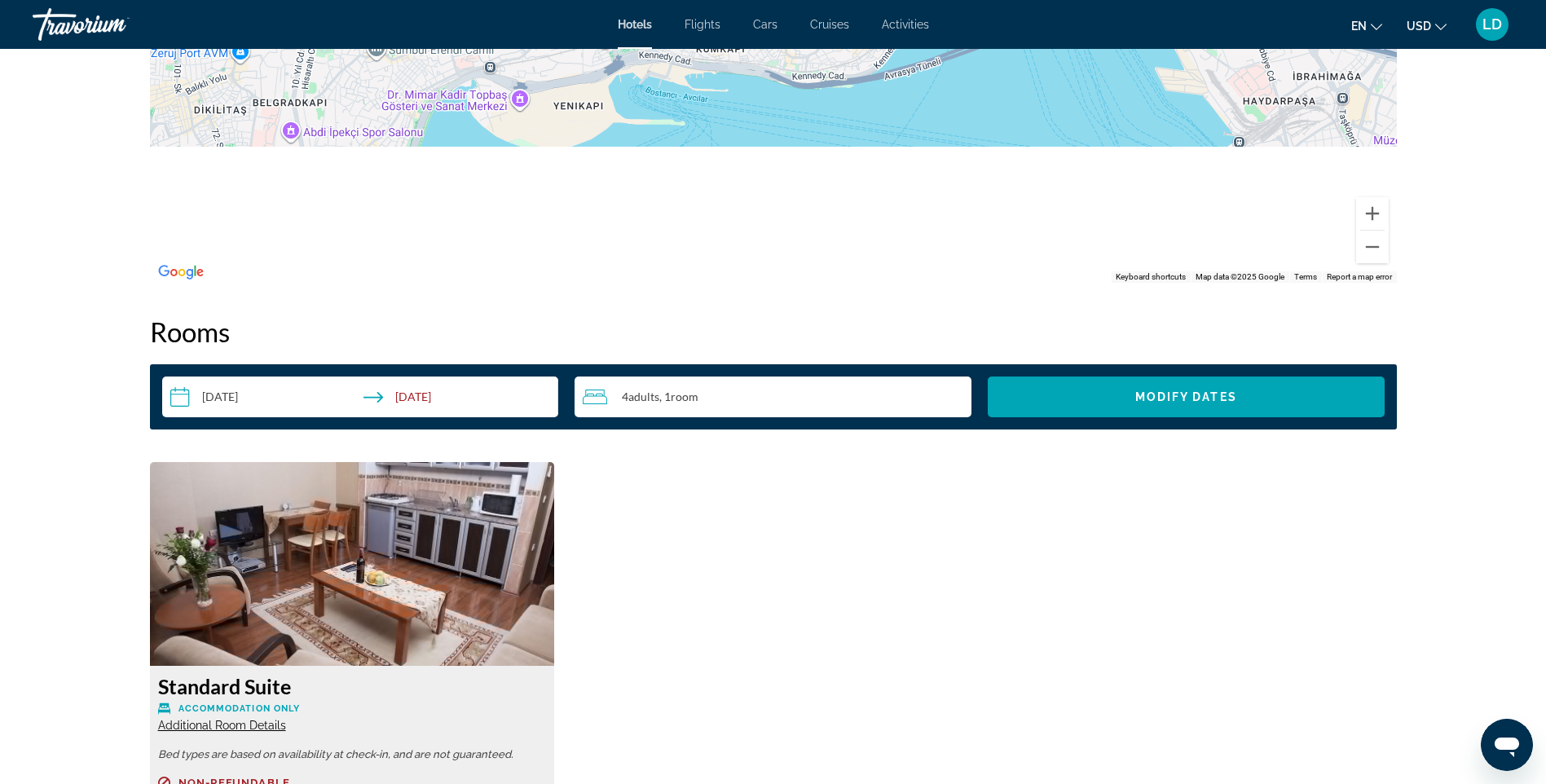
scroll to position [1875, 0]
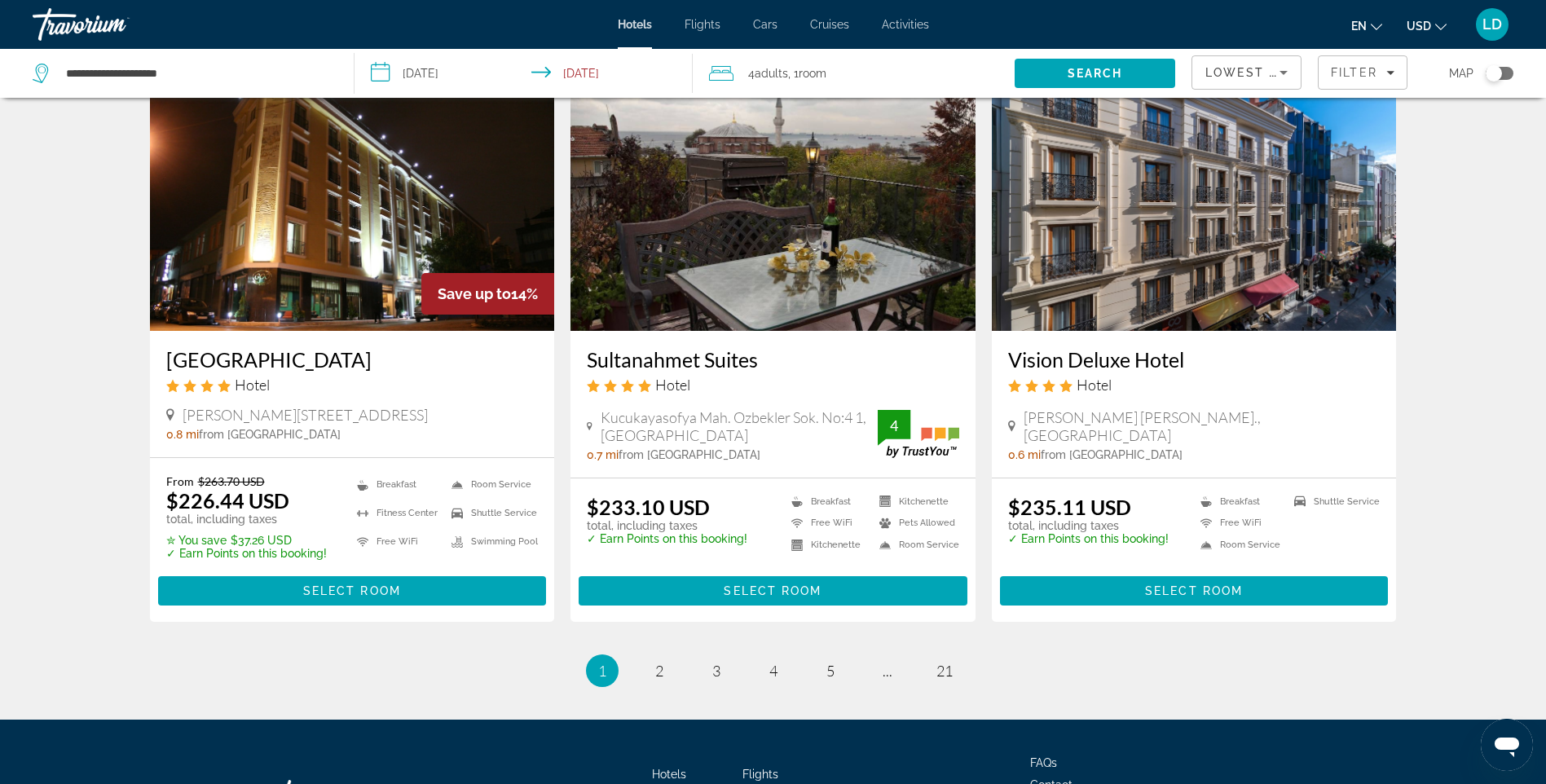
scroll to position [1875, 0]
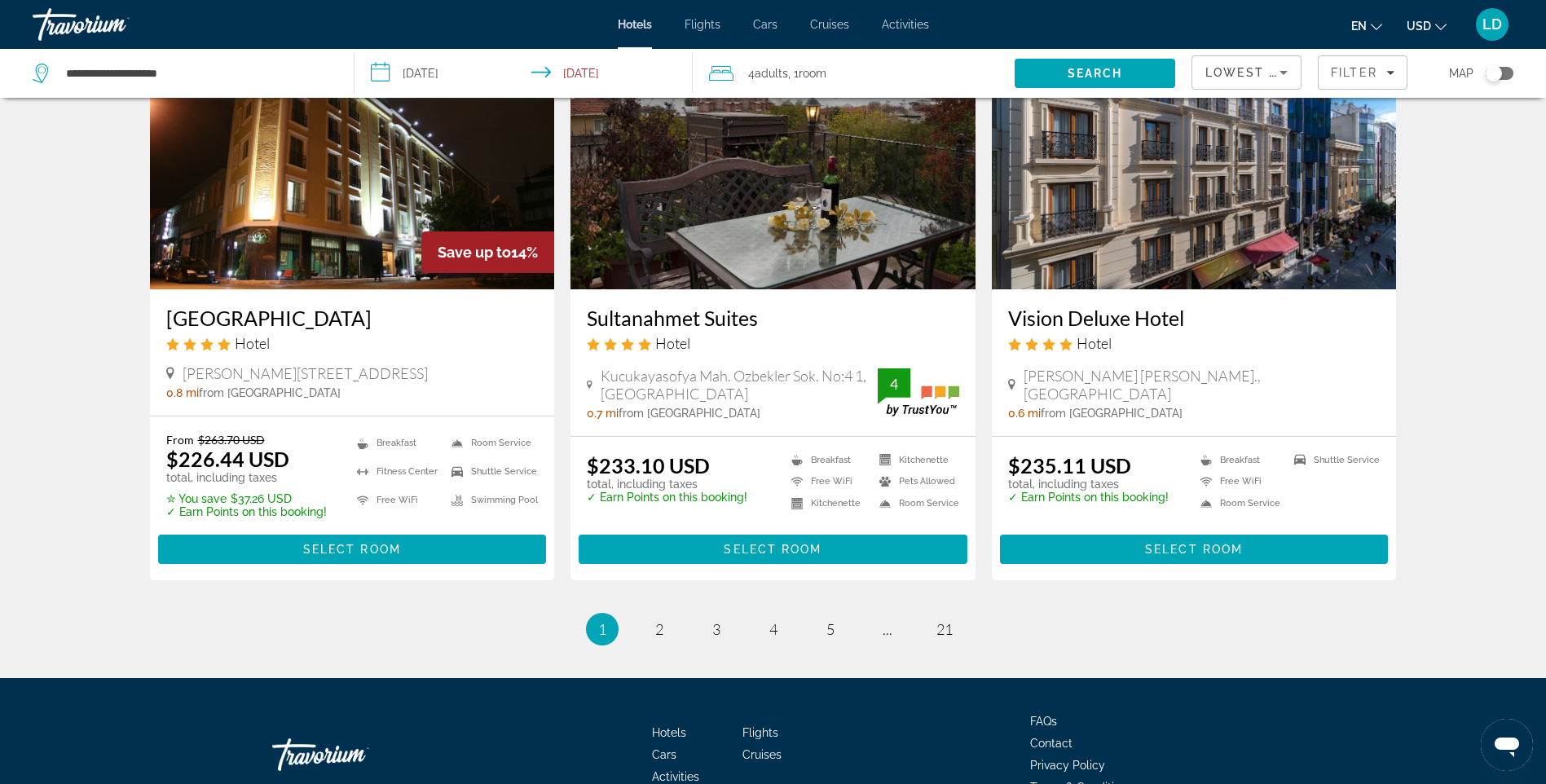
click at [1192, 228] on img "Main content" at bounding box center [1194, 158] width 405 height 260
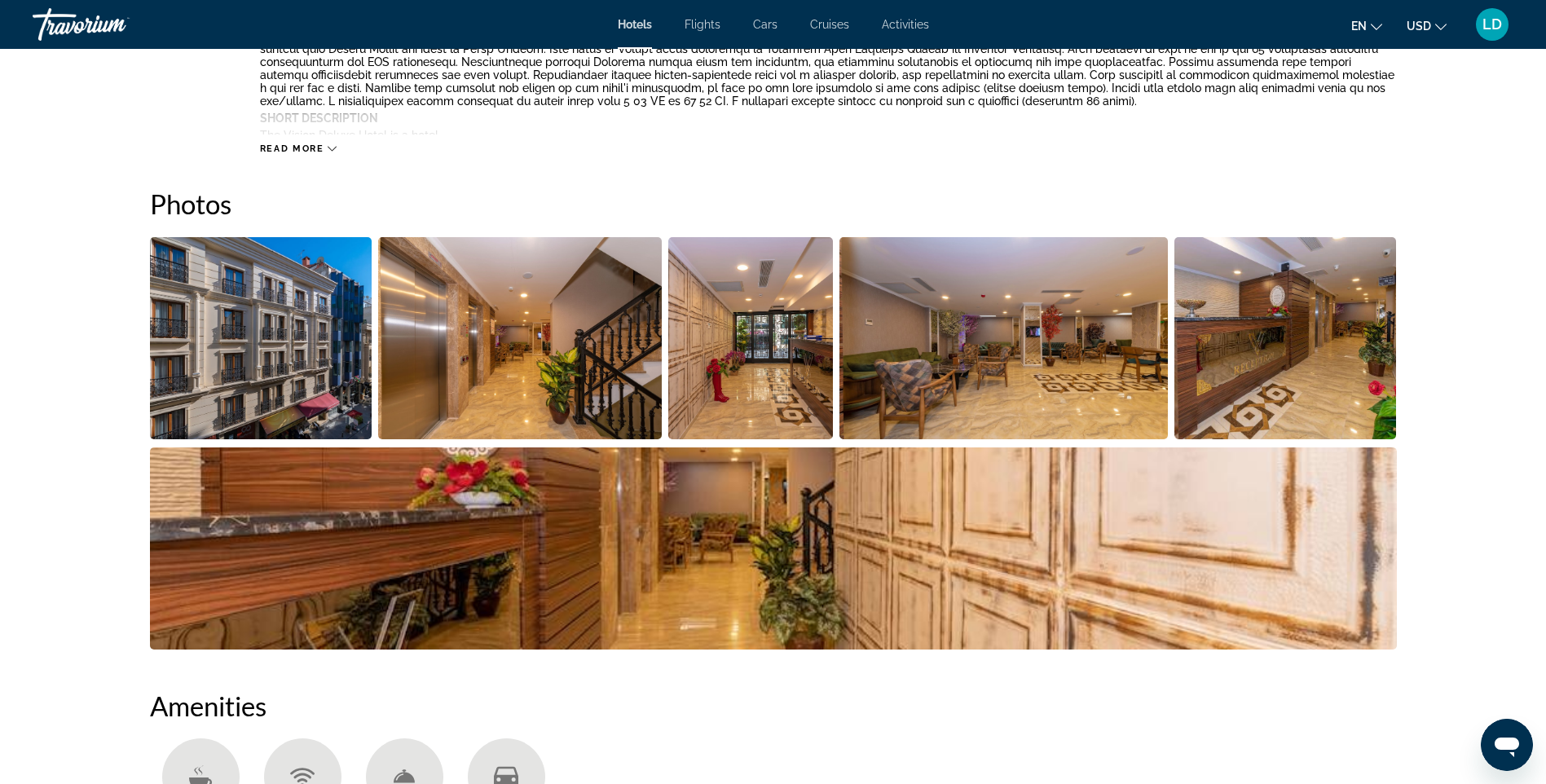
scroll to position [407, 0]
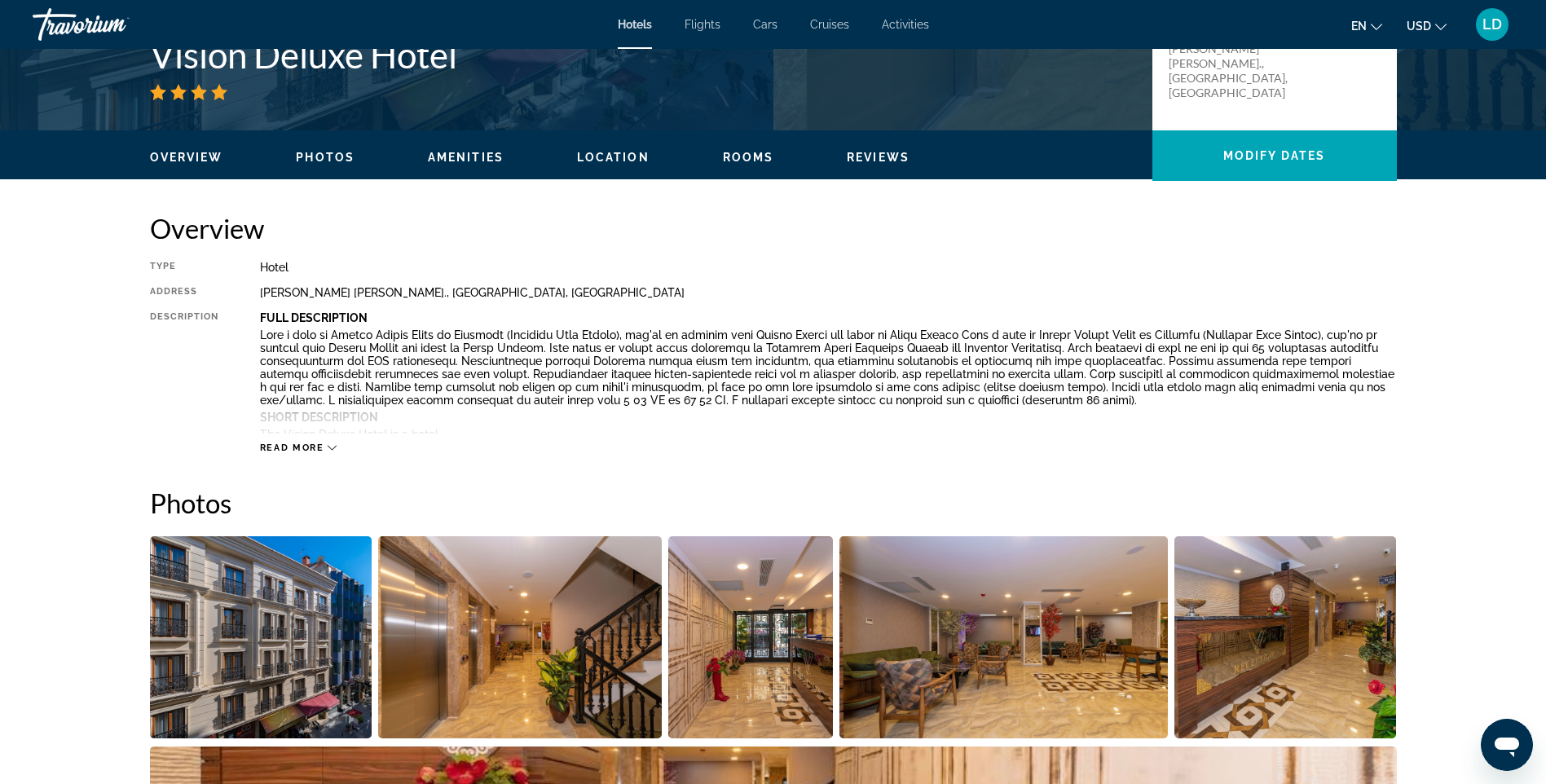
click at [298, 449] on span "Read more" at bounding box center [291, 448] width 64 height 11
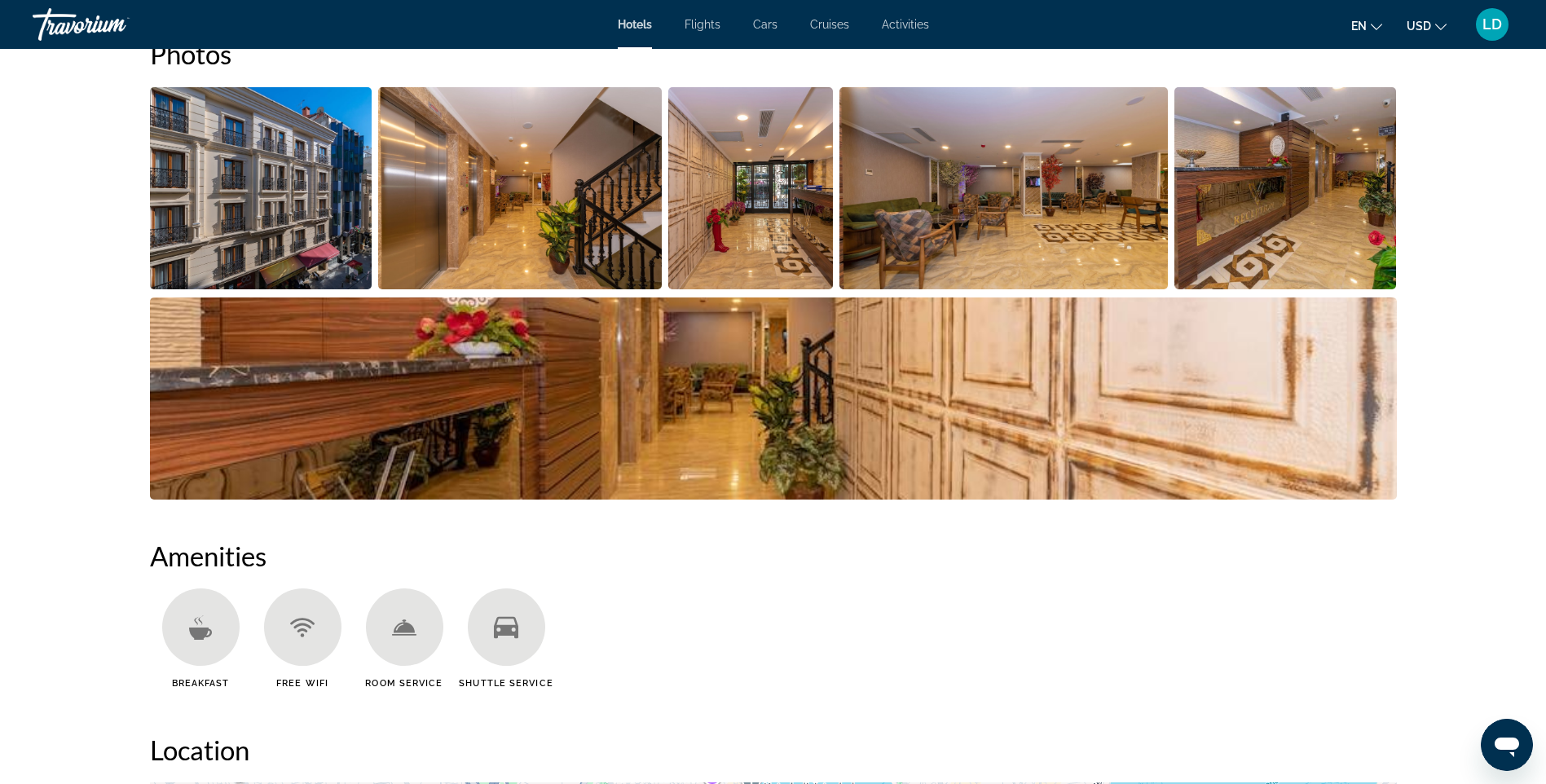
scroll to position [815, 0]
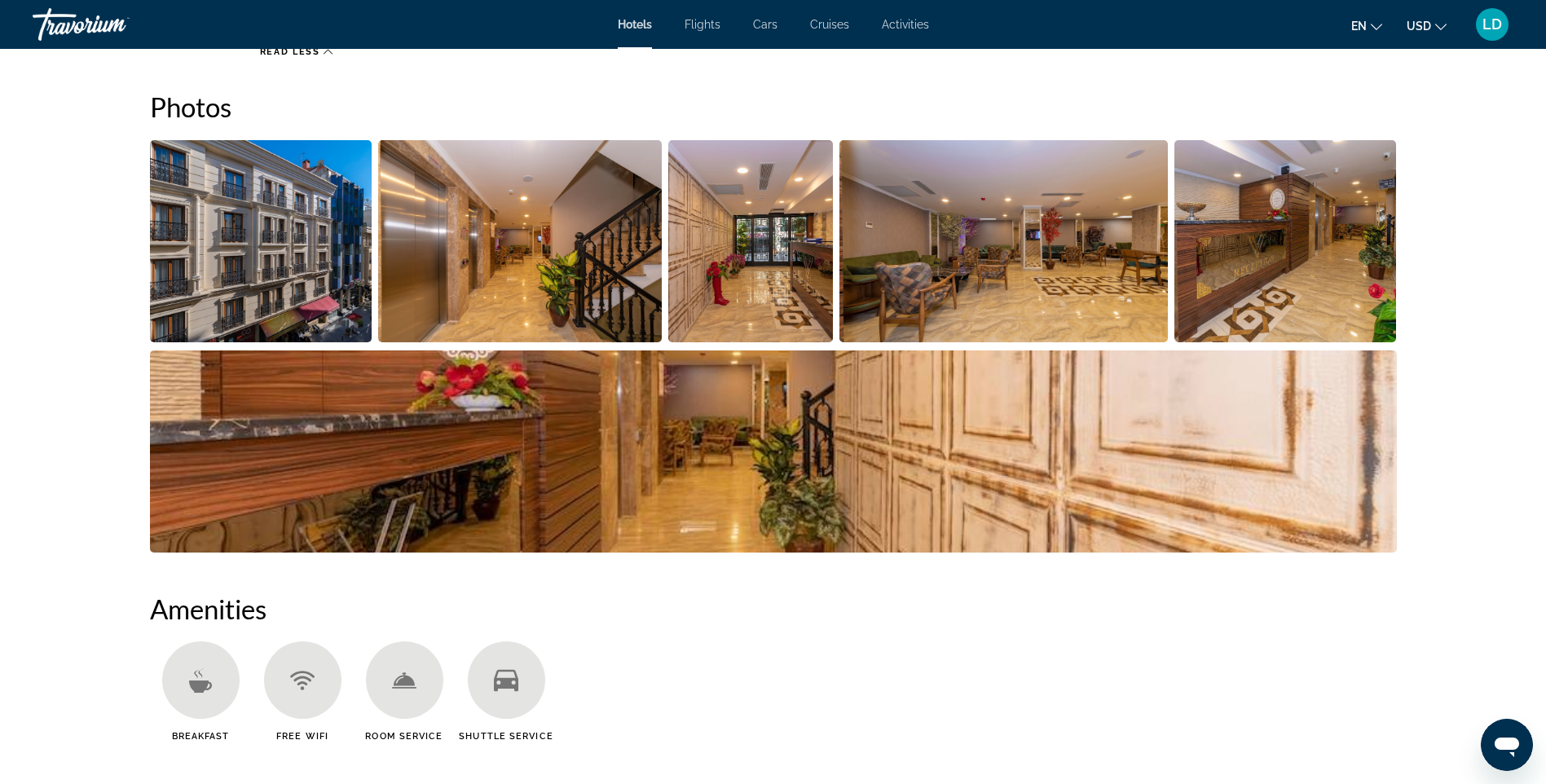
click at [565, 263] on img "Open full-screen image slider" at bounding box center [520, 241] width 283 height 202
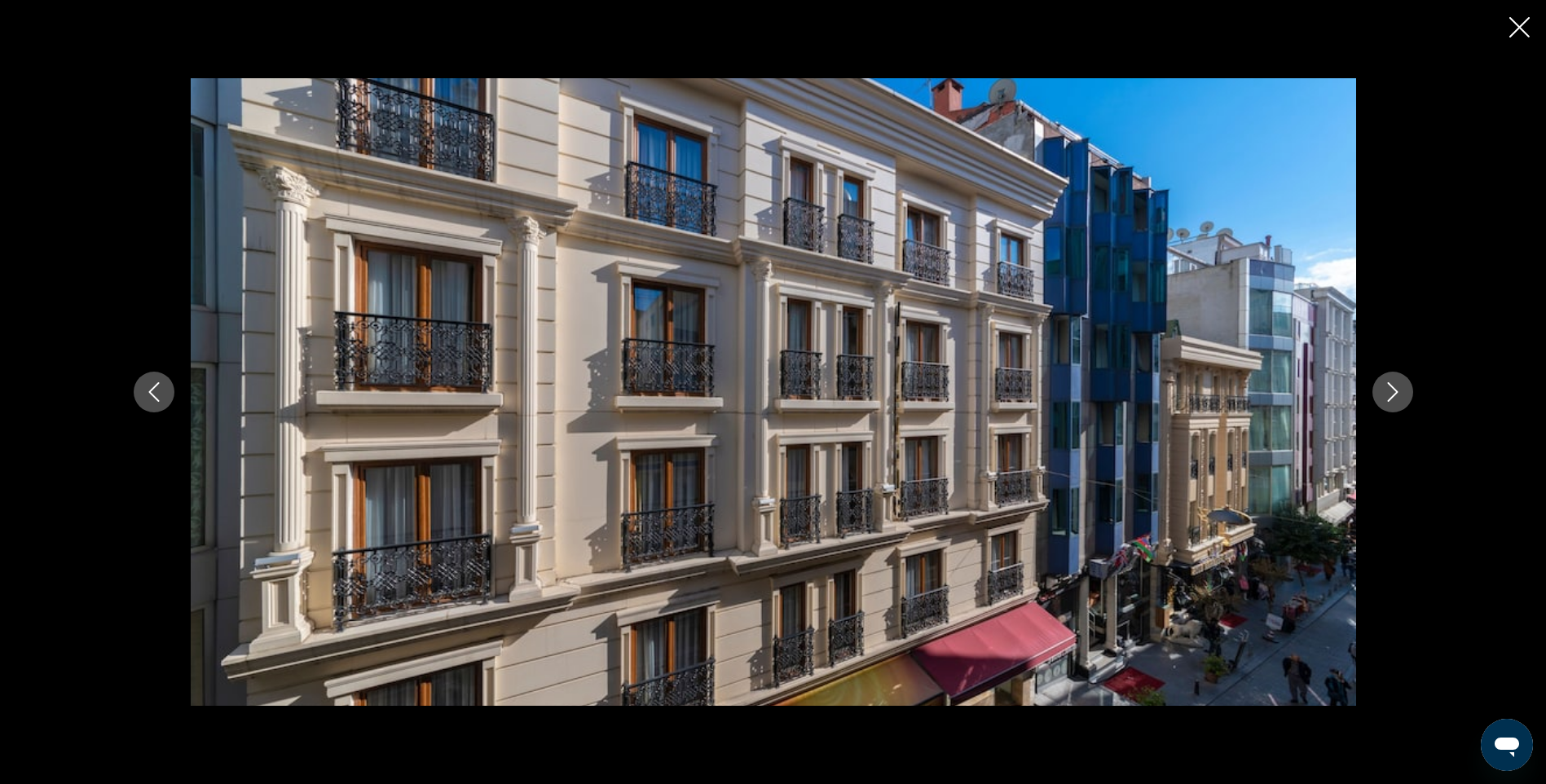
click at [1397, 389] on icon "Next image" at bounding box center [1393, 392] width 19 height 19
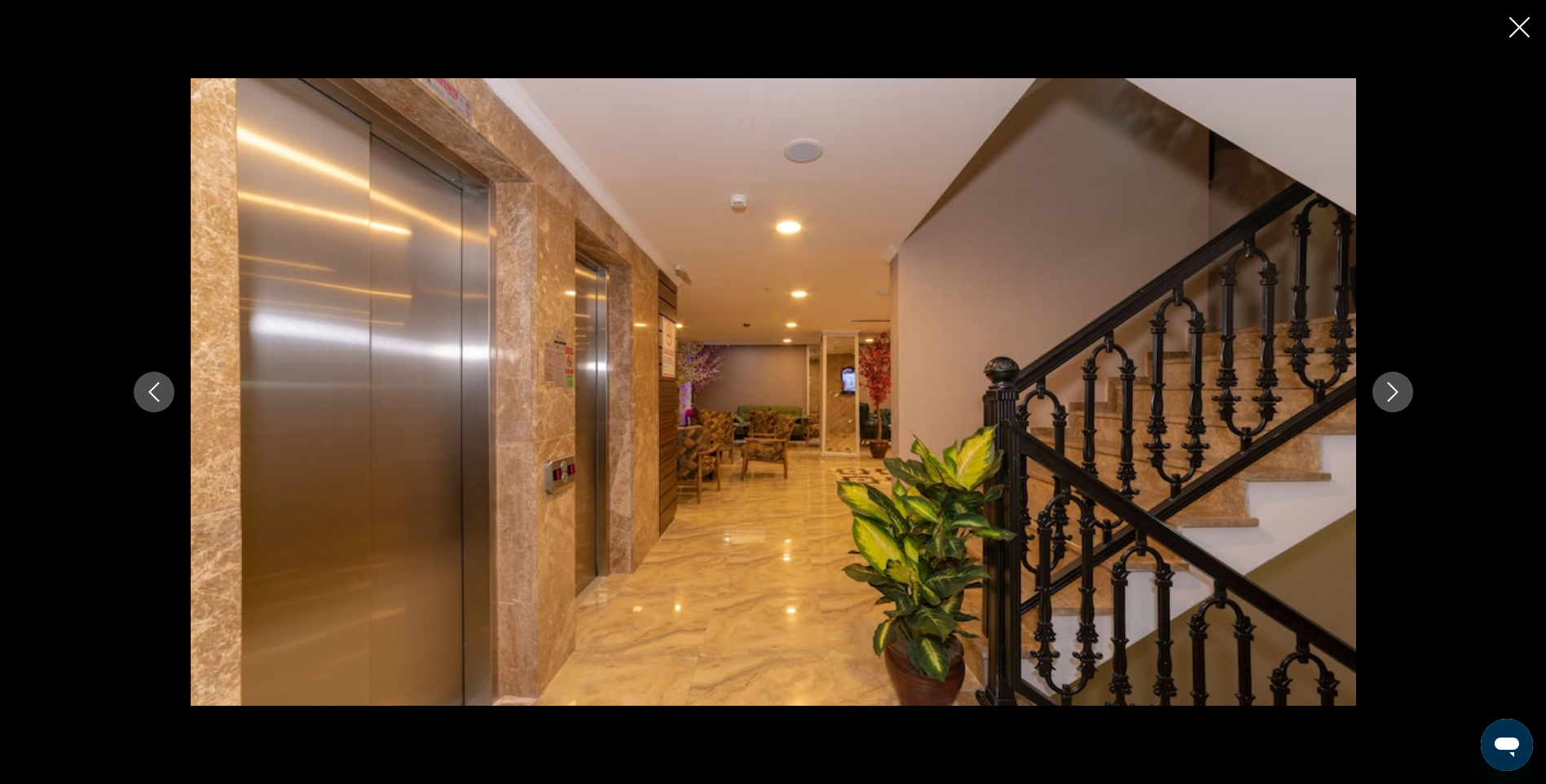
click at [1390, 394] on icon "Next image" at bounding box center [1393, 392] width 19 height 19
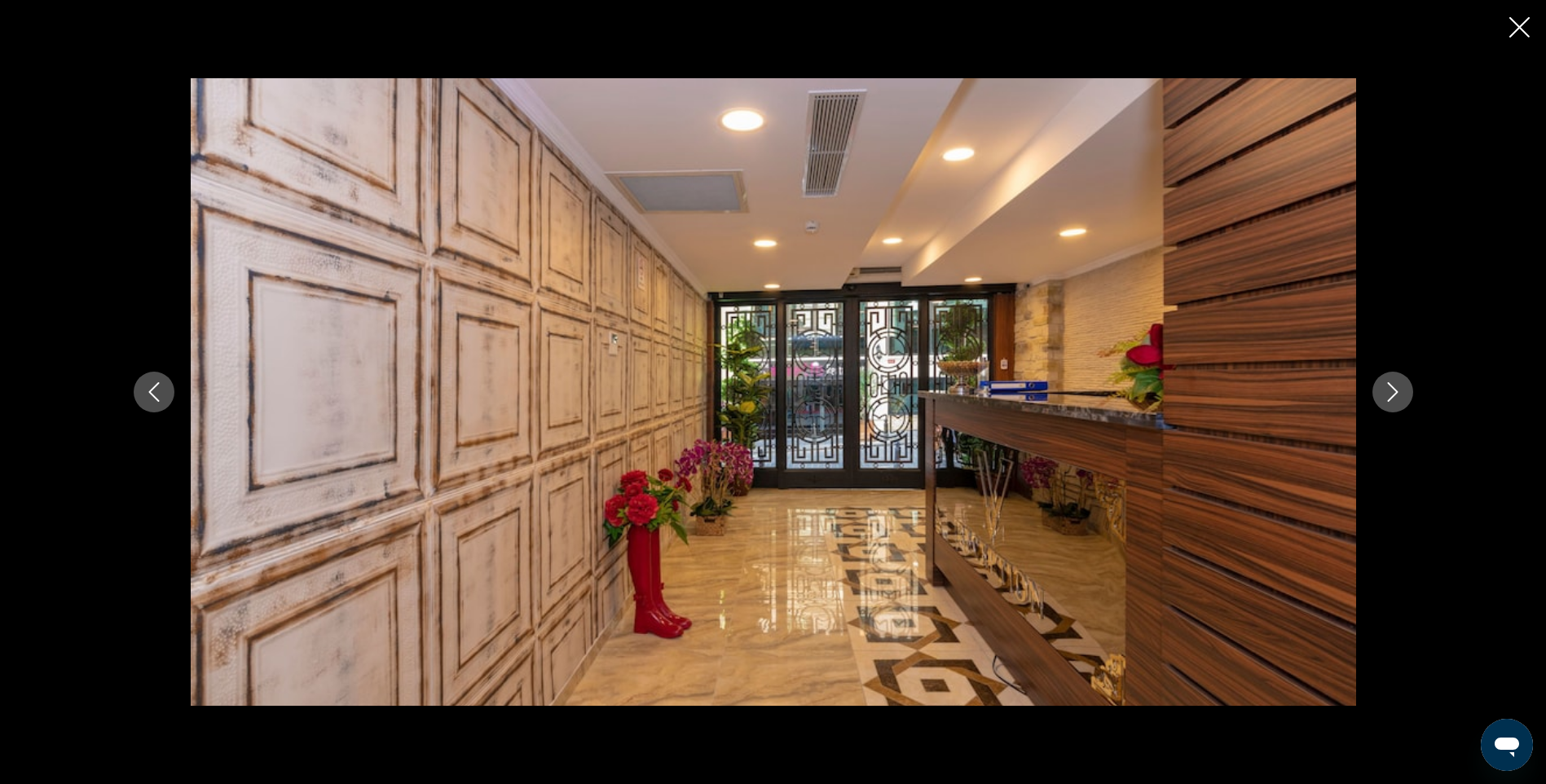
click at [1390, 394] on icon "Next image" at bounding box center [1393, 392] width 19 height 19
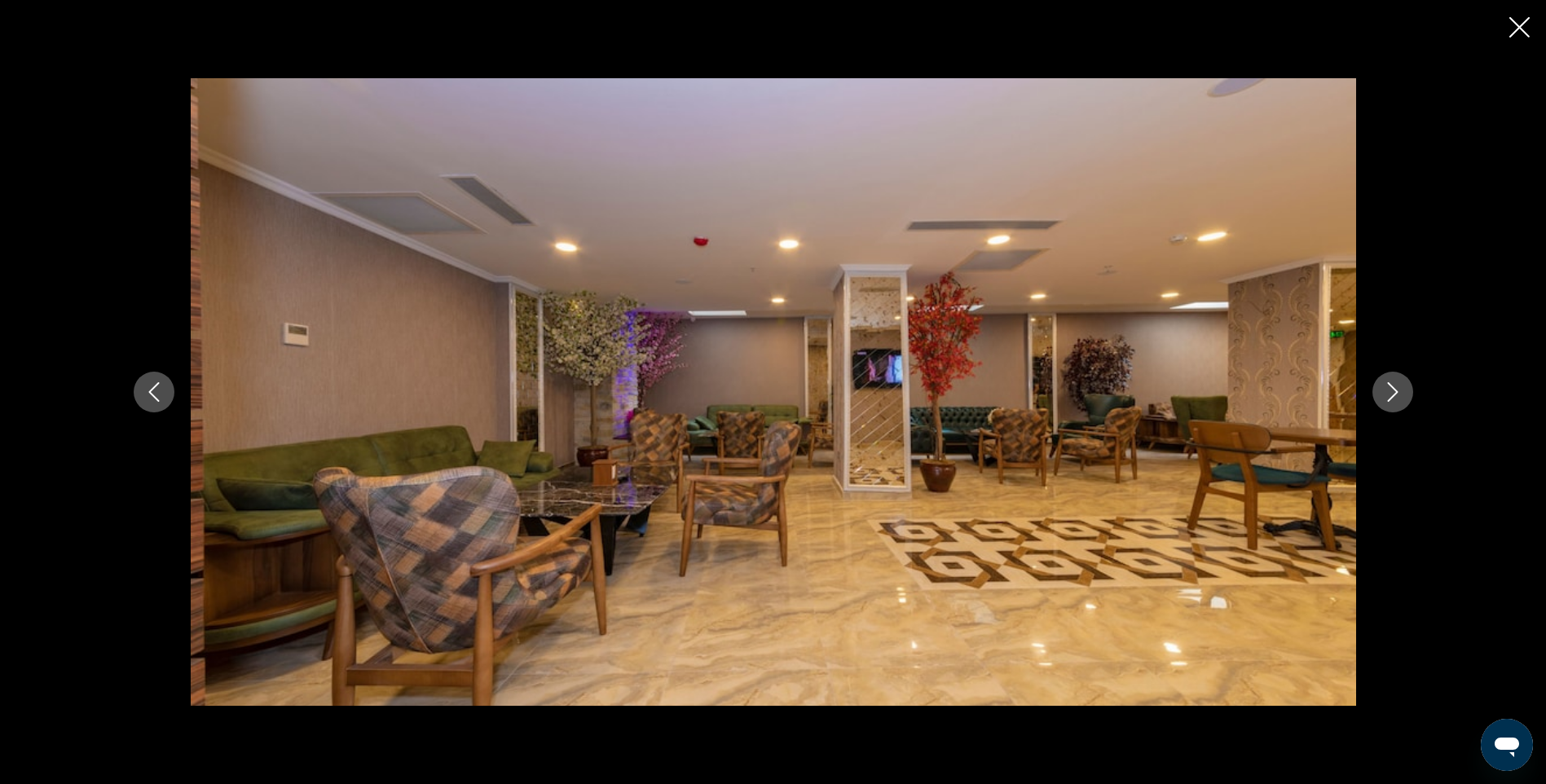
click at [1390, 394] on icon "Next image" at bounding box center [1393, 392] width 19 height 19
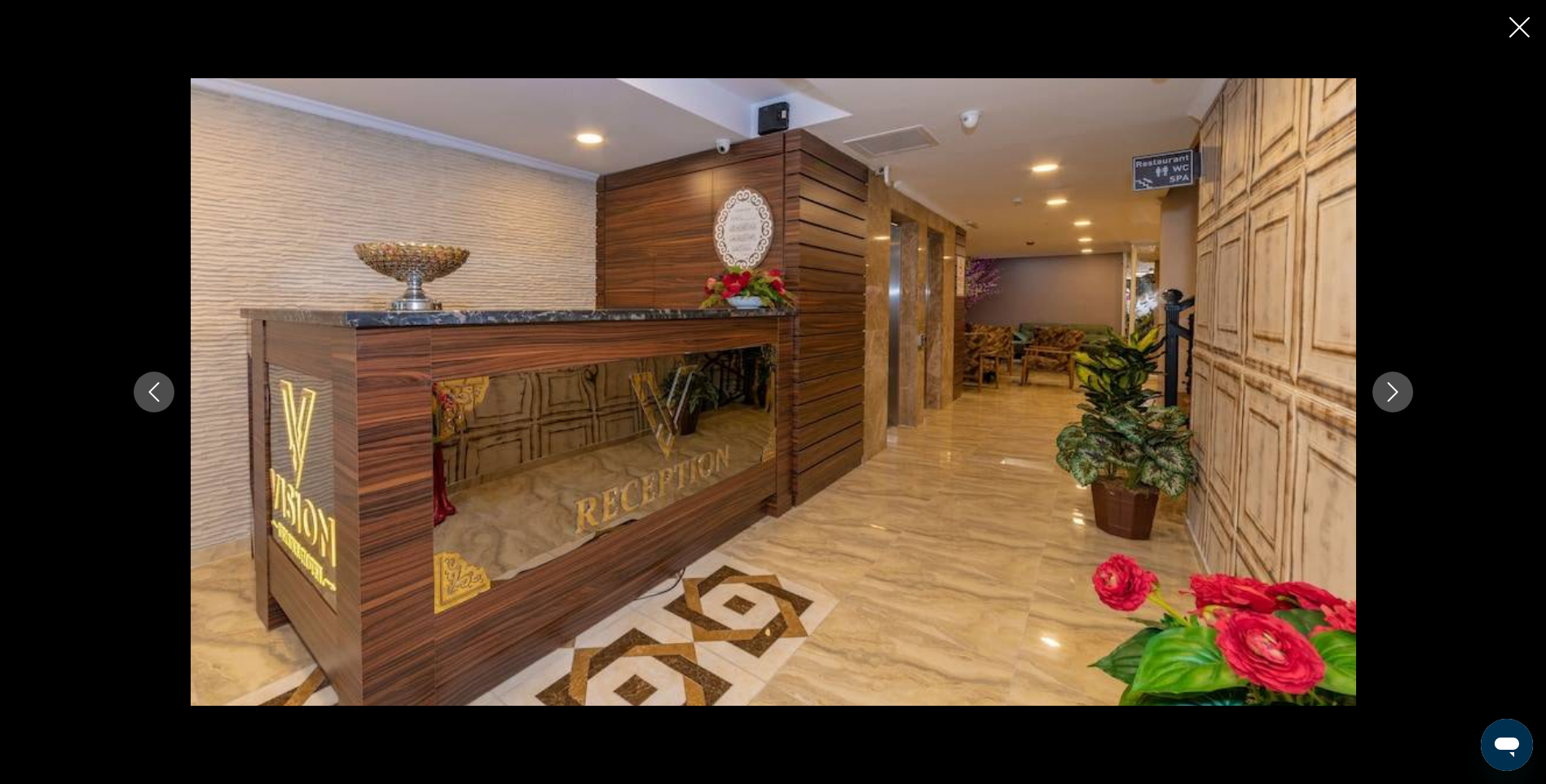
click at [1390, 394] on icon "Next image" at bounding box center [1393, 392] width 19 height 19
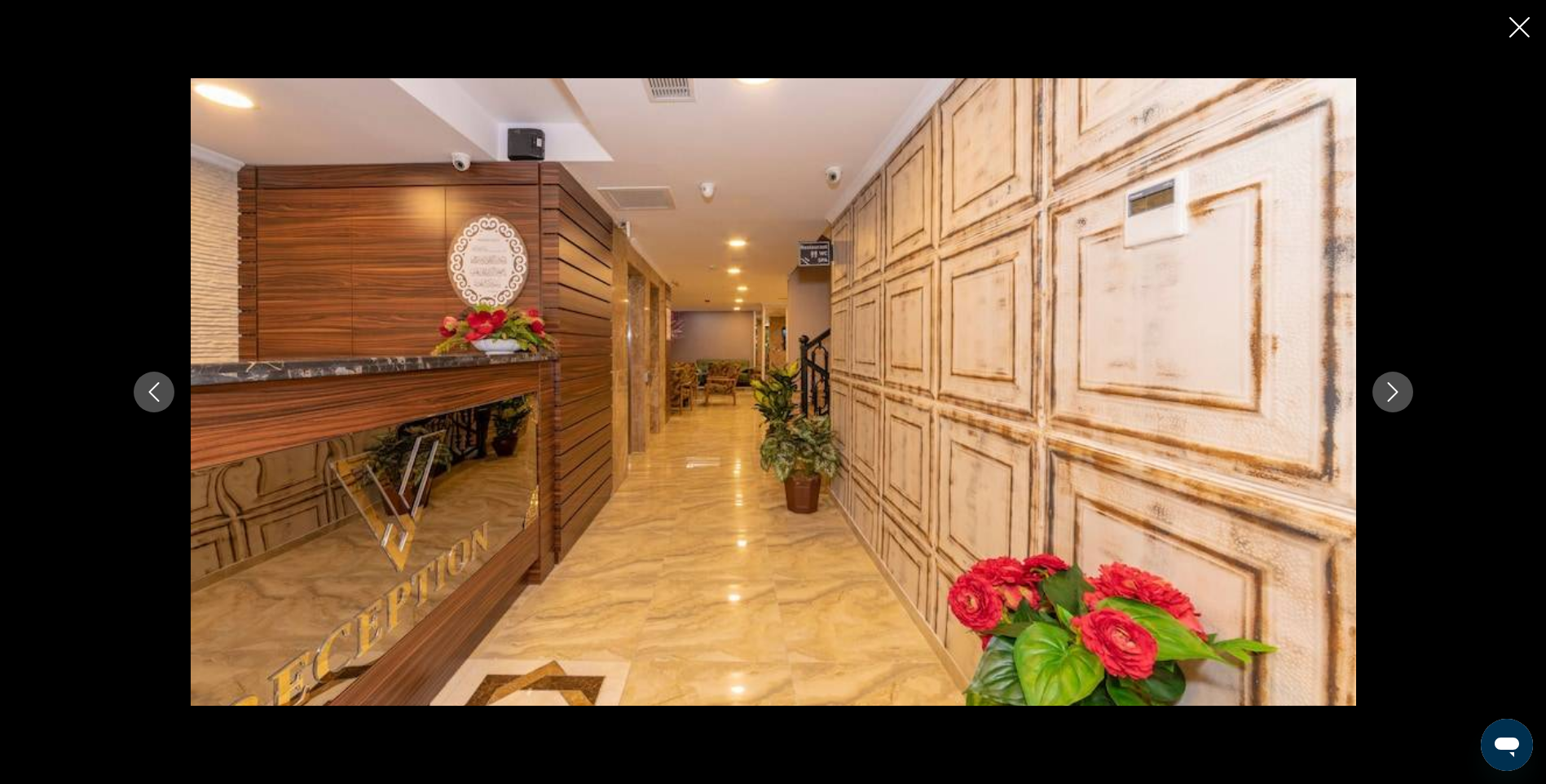
click at [1390, 394] on icon "Next image" at bounding box center [1393, 392] width 19 height 19
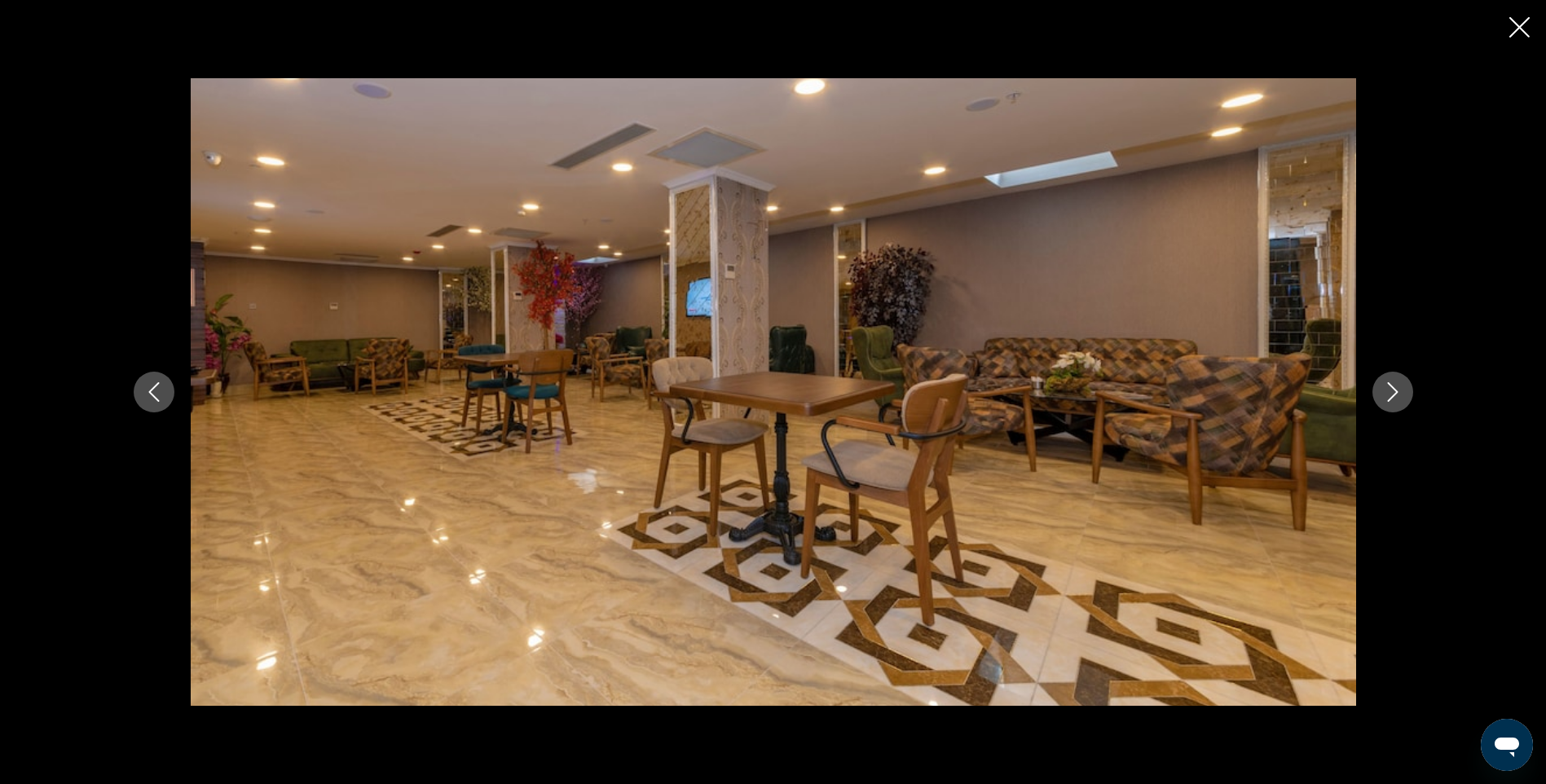
click at [1390, 394] on icon "Next image" at bounding box center [1393, 392] width 19 height 19
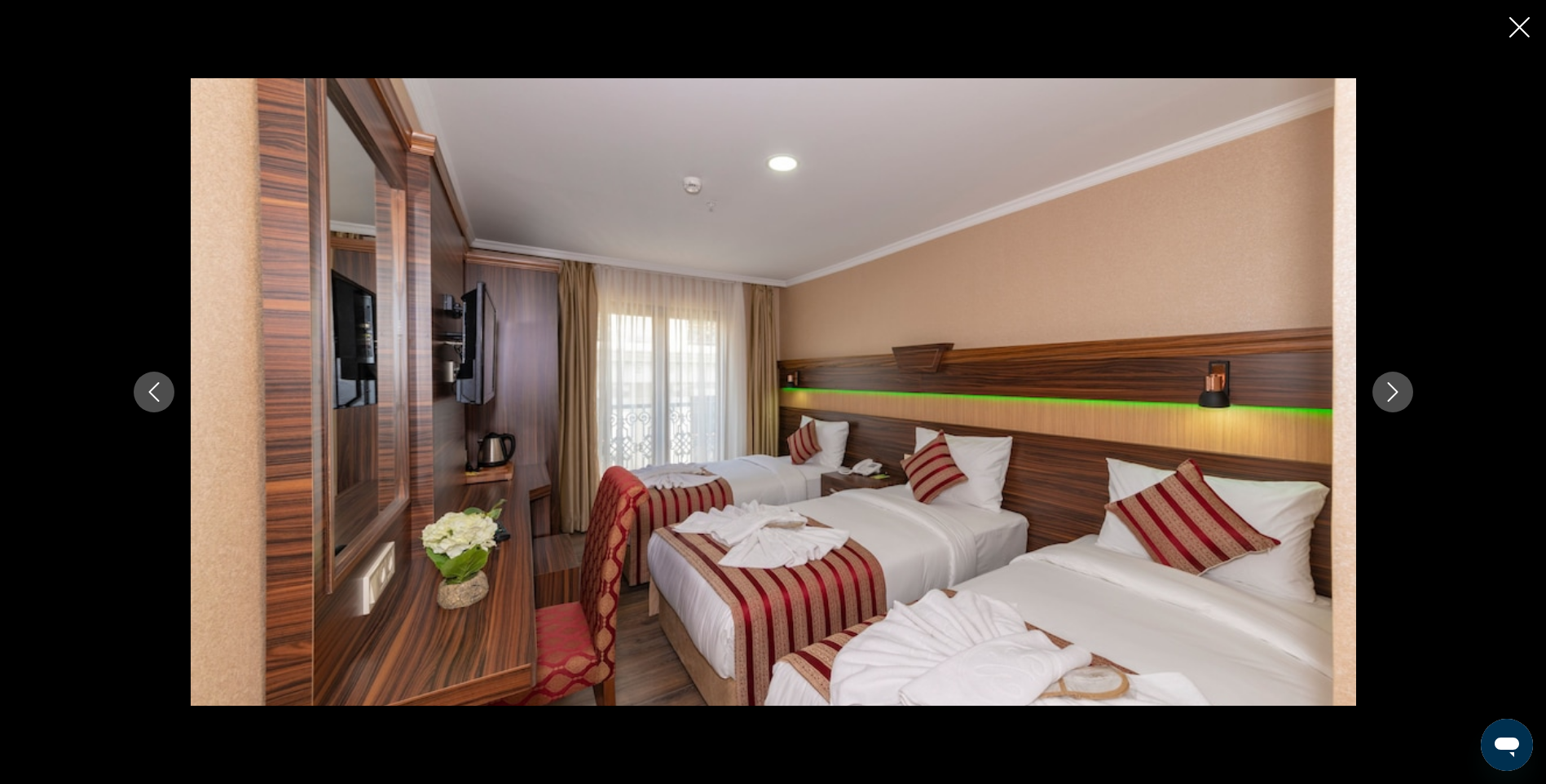
click at [1390, 394] on icon "Next image" at bounding box center [1393, 392] width 19 height 19
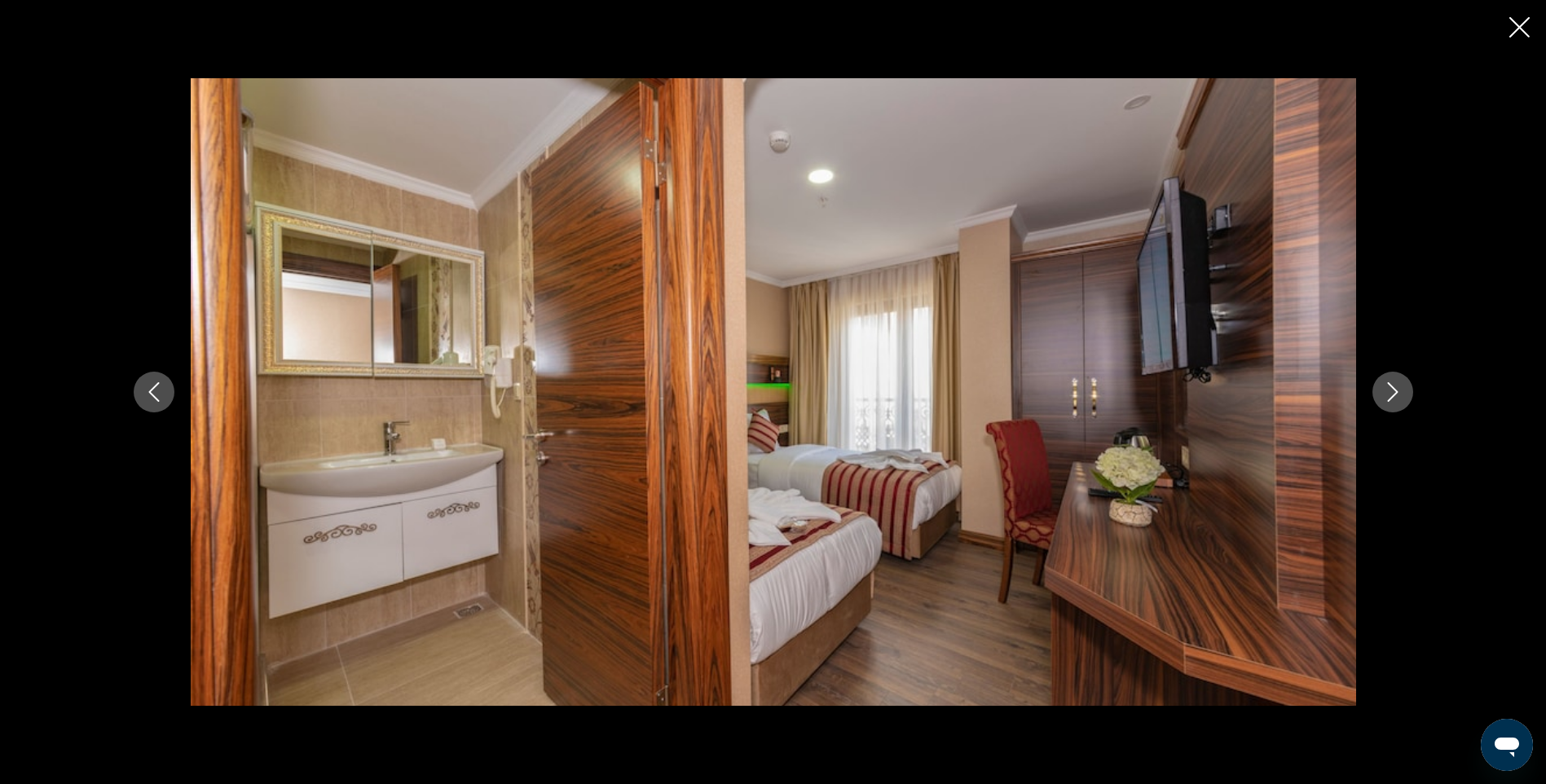
click at [1390, 394] on icon "Next image" at bounding box center [1393, 392] width 19 height 19
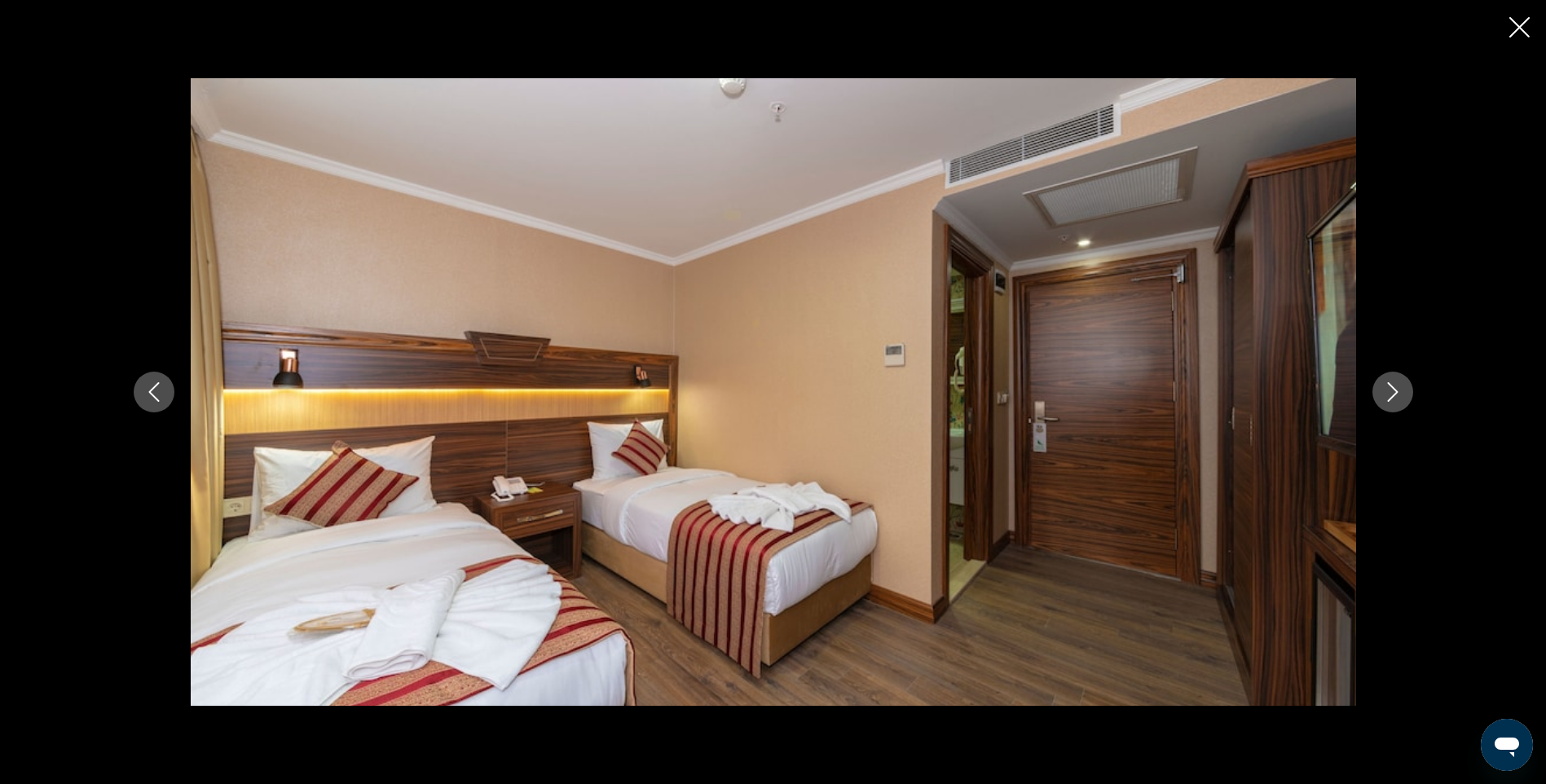
click at [1390, 394] on icon "Next image" at bounding box center [1393, 392] width 19 height 19
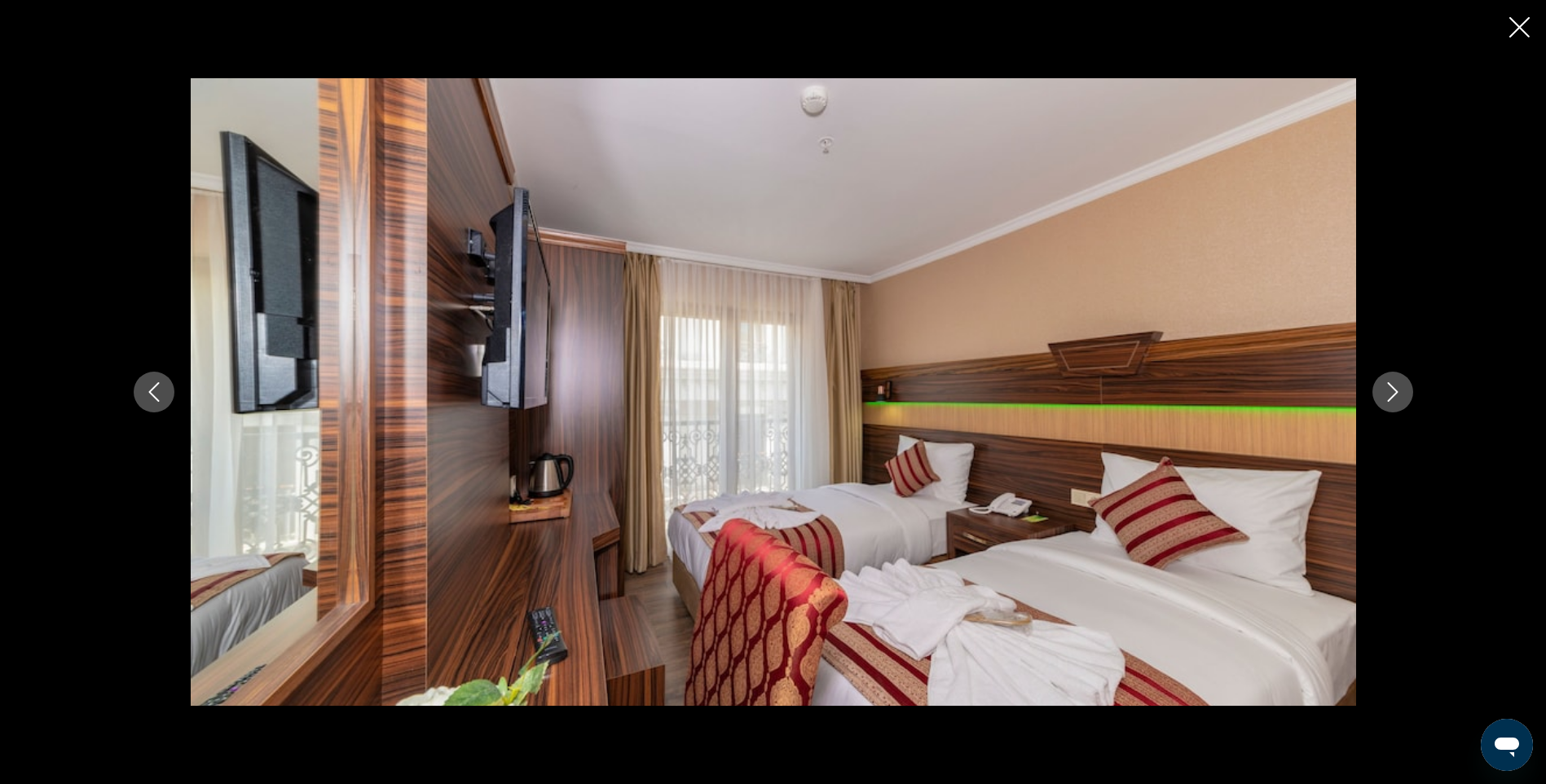
click at [1390, 394] on icon "Next image" at bounding box center [1393, 392] width 19 height 19
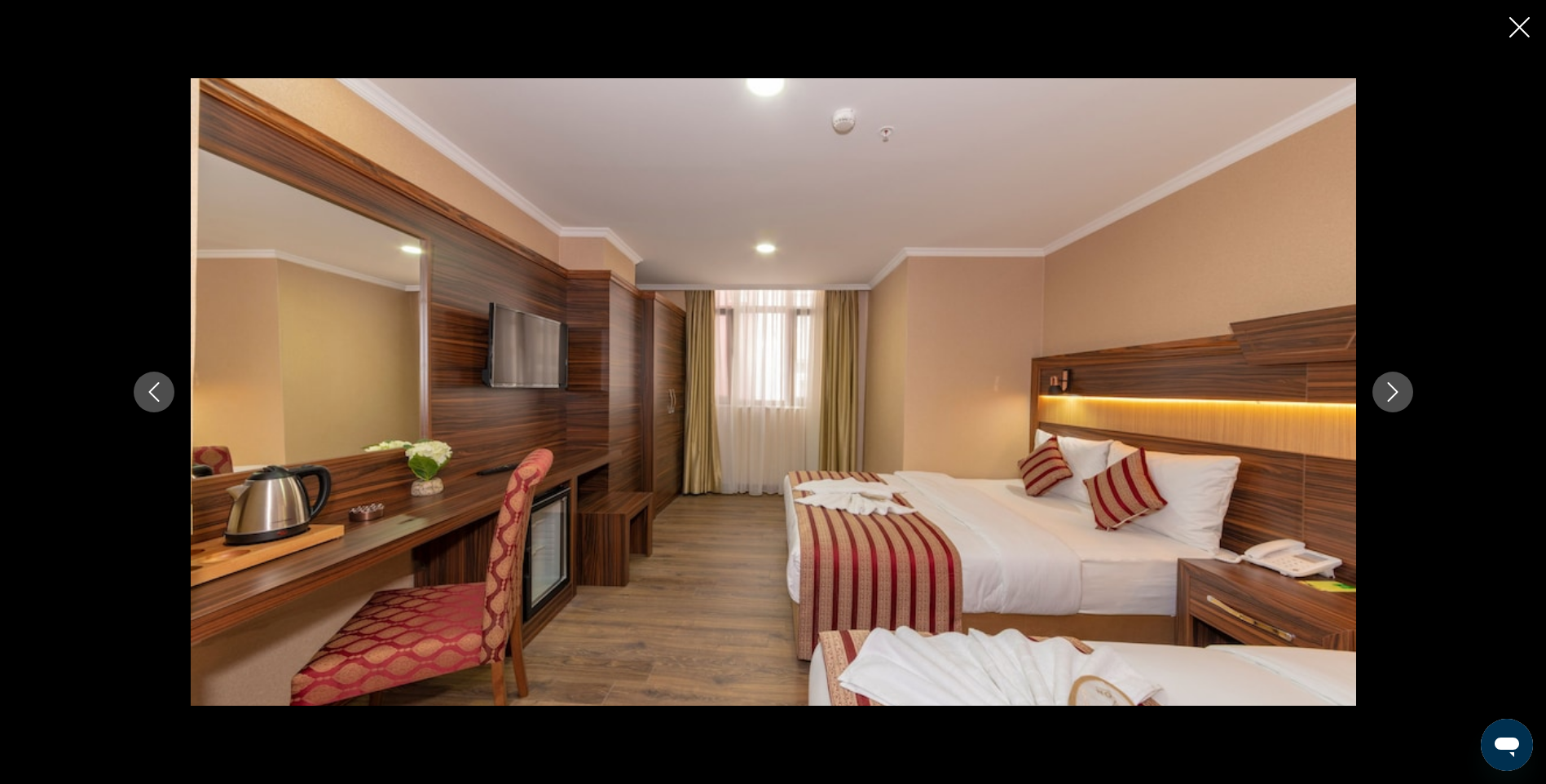
click at [1390, 394] on icon "Next image" at bounding box center [1393, 392] width 19 height 19
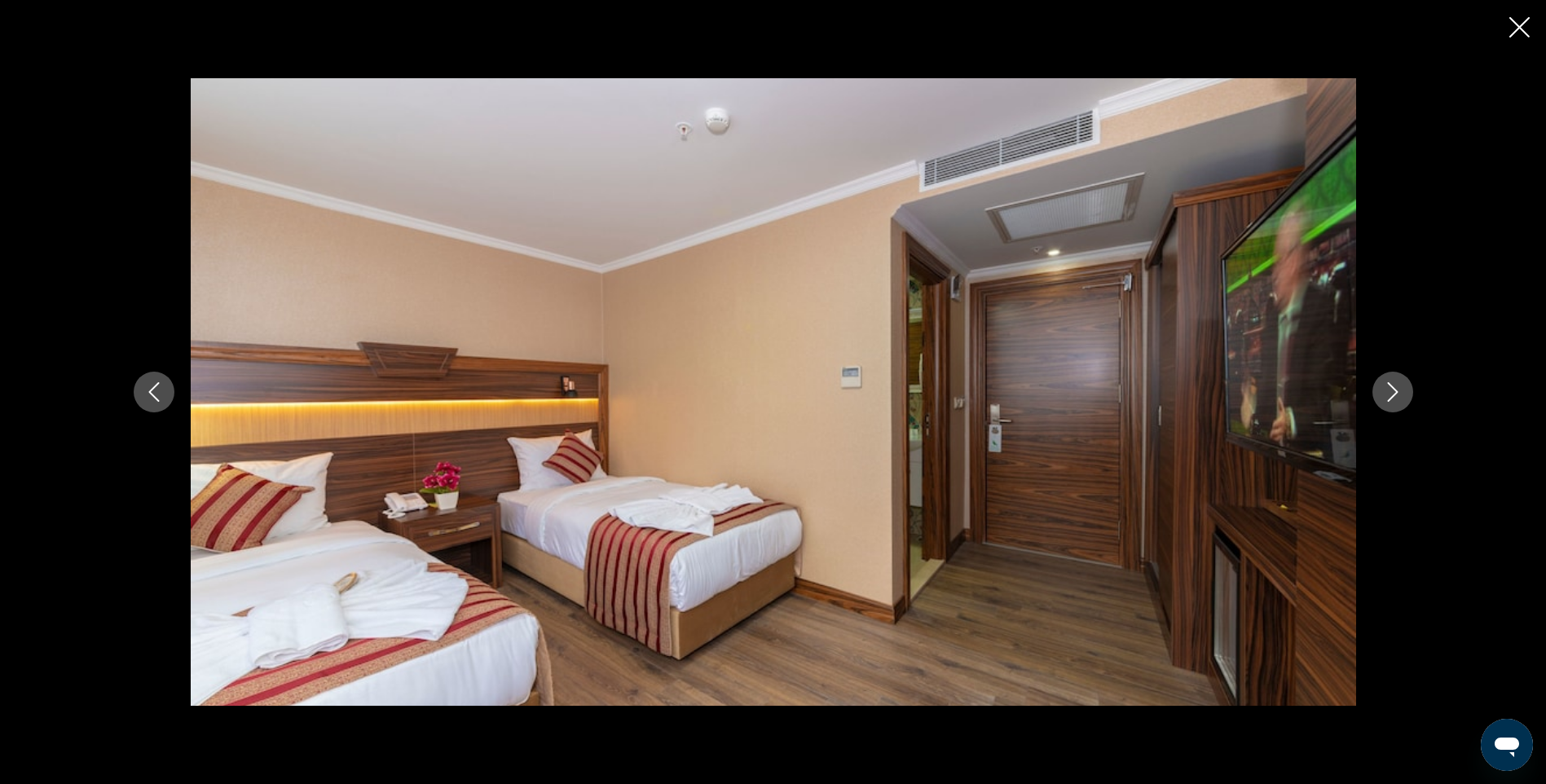
click at [1390, 394] on icon "Next image" at bounding box center [1393, 392] width 19 height 19
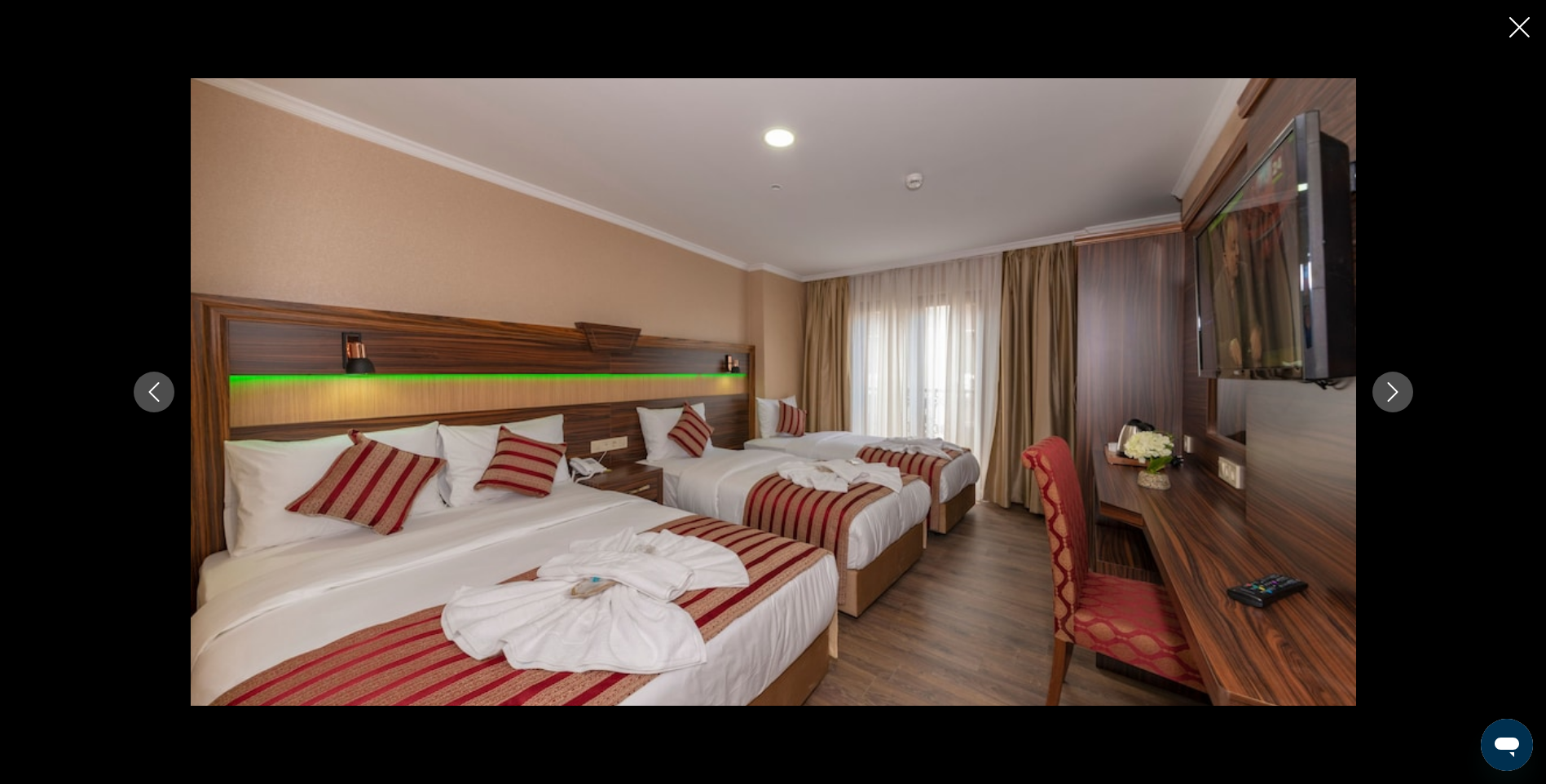
click at [1390, 394] on icon "Next image" at bounding box center [1393, 392] width 19 height 19
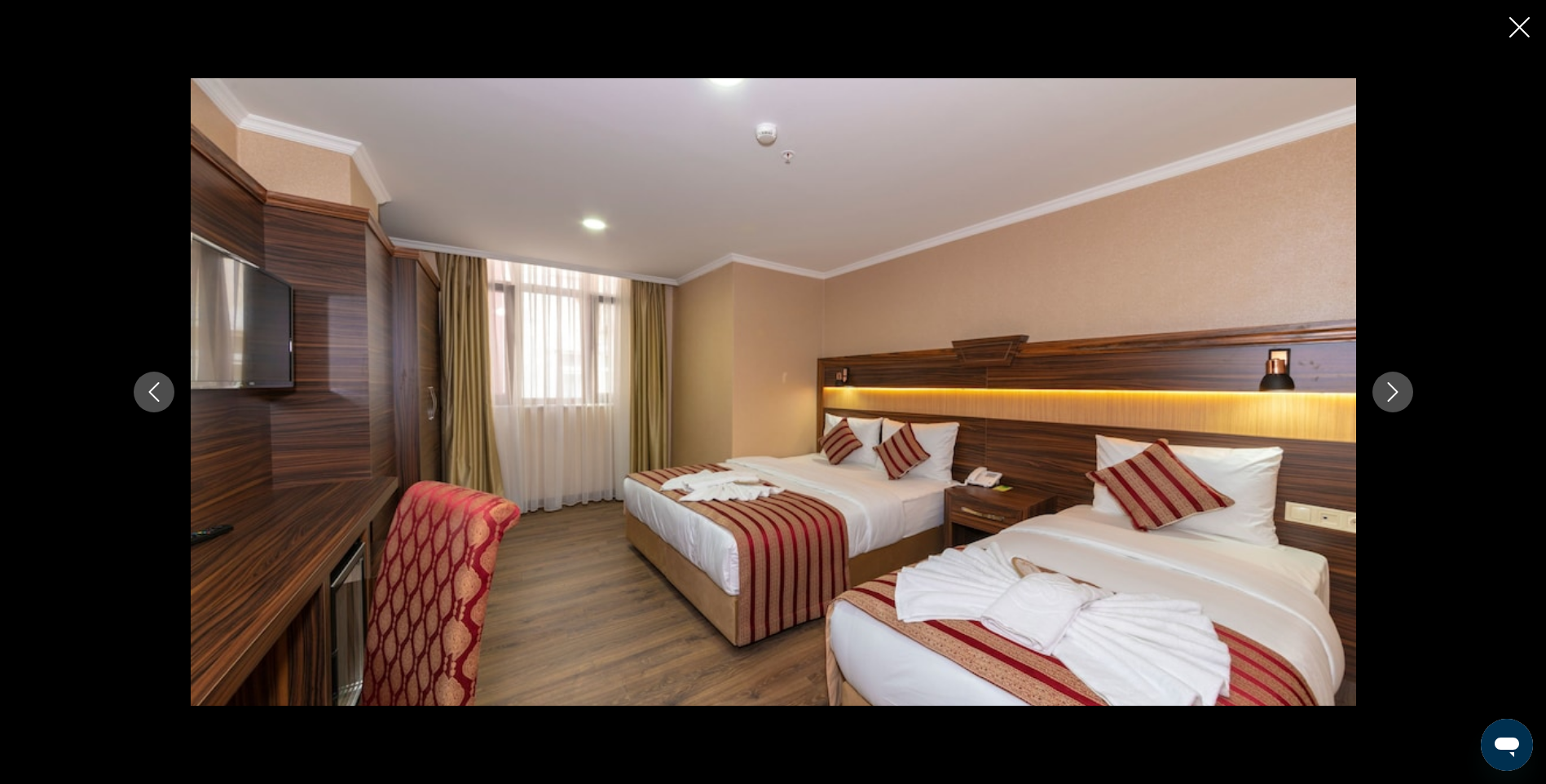
click at [1390, 394] on icon "Next image" at bounding box center [1393, 392] width 19 height 19
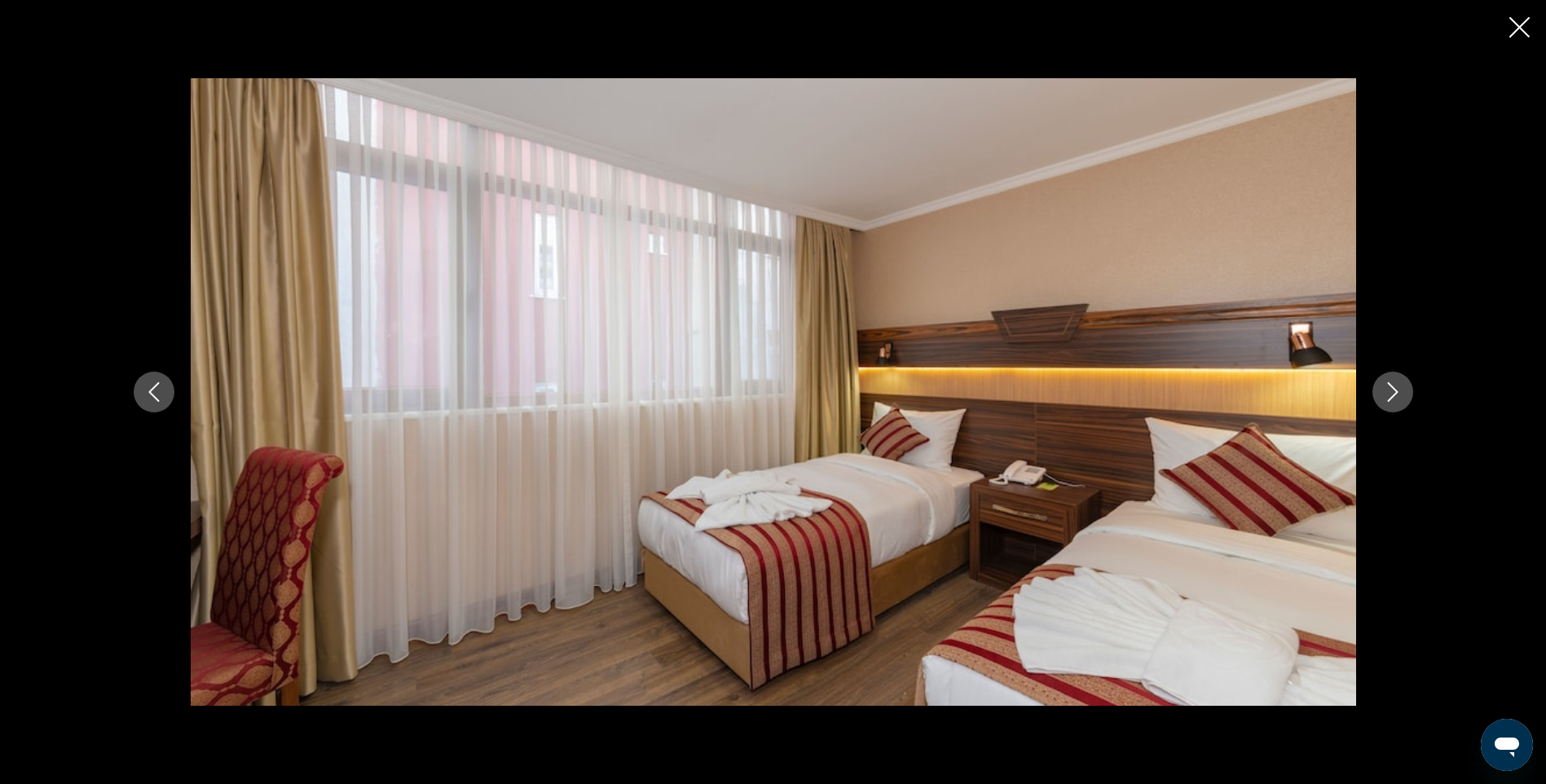
click at [1390, 394] on icon "Next image" at bounding box center [1393, 392] width 19 height 19
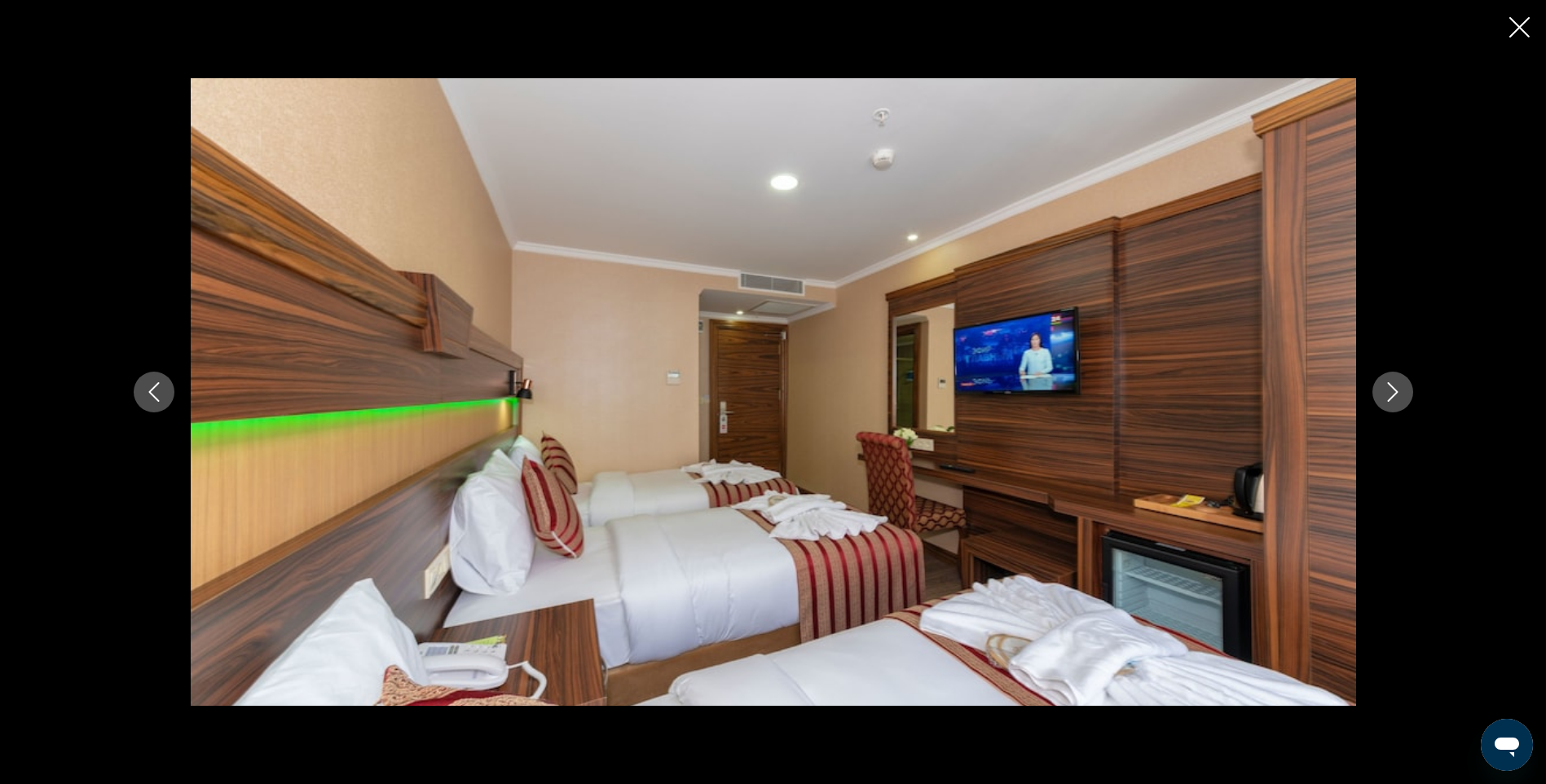
click at [1390, 394] on icon "Next image" at bounding box center [1393, 392] width 19 height 19
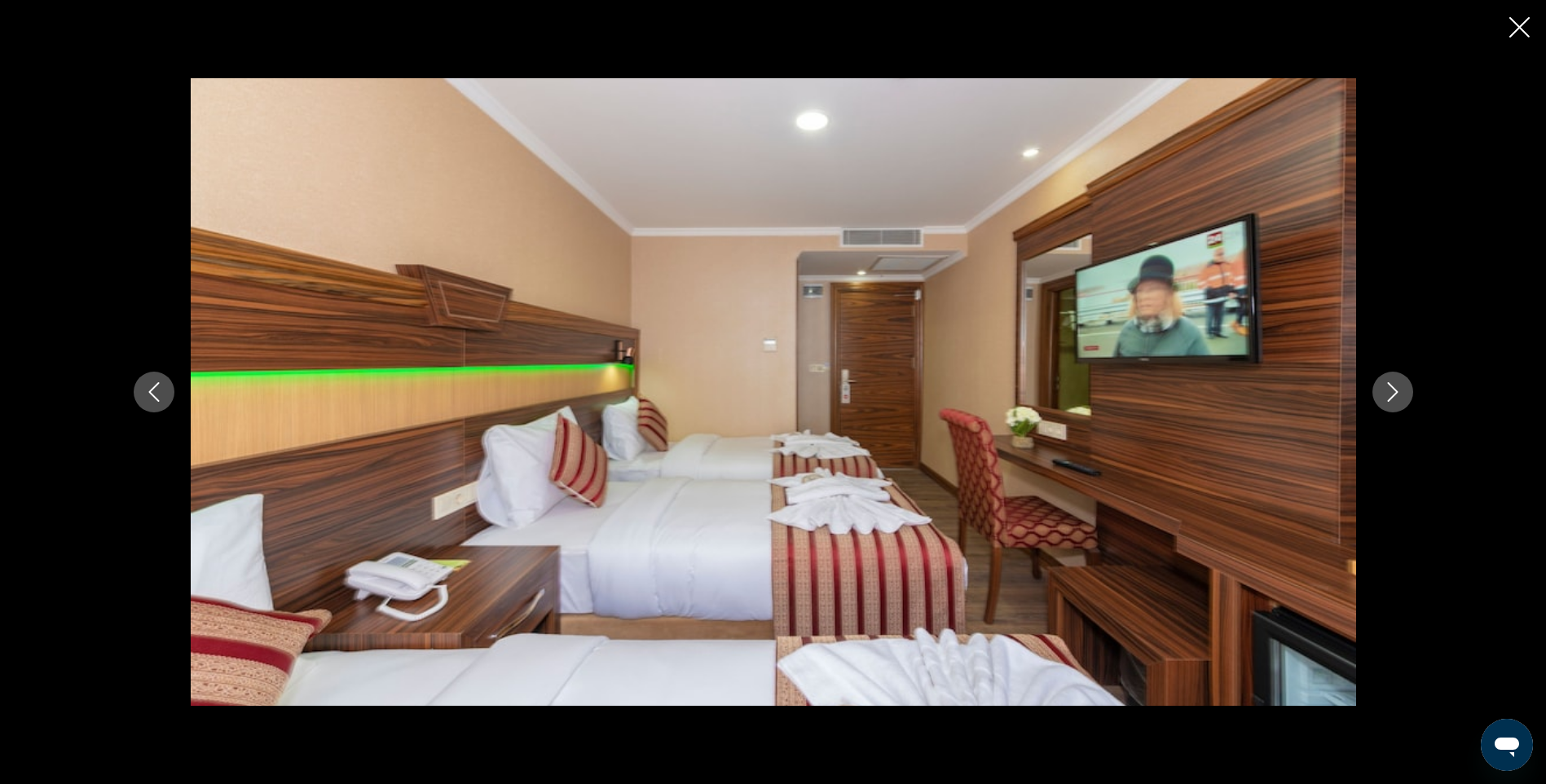
click at [1390, 394] on icon "Next image" at bounding box center [1393, 392] width 19 height 19
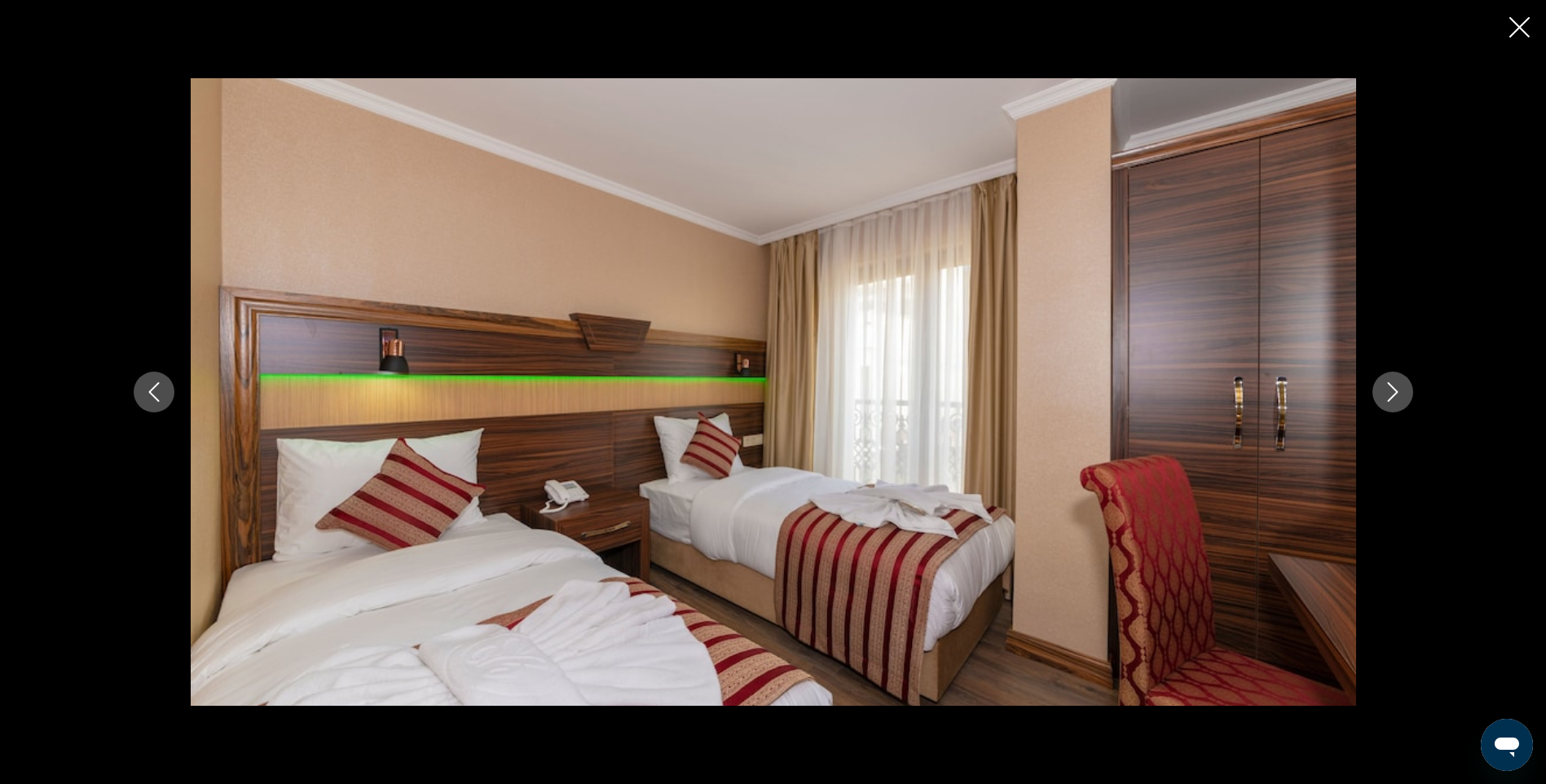
click at [1390, 394] on icon "Next image" at bounding box center [1393, 392] width 19 height 19
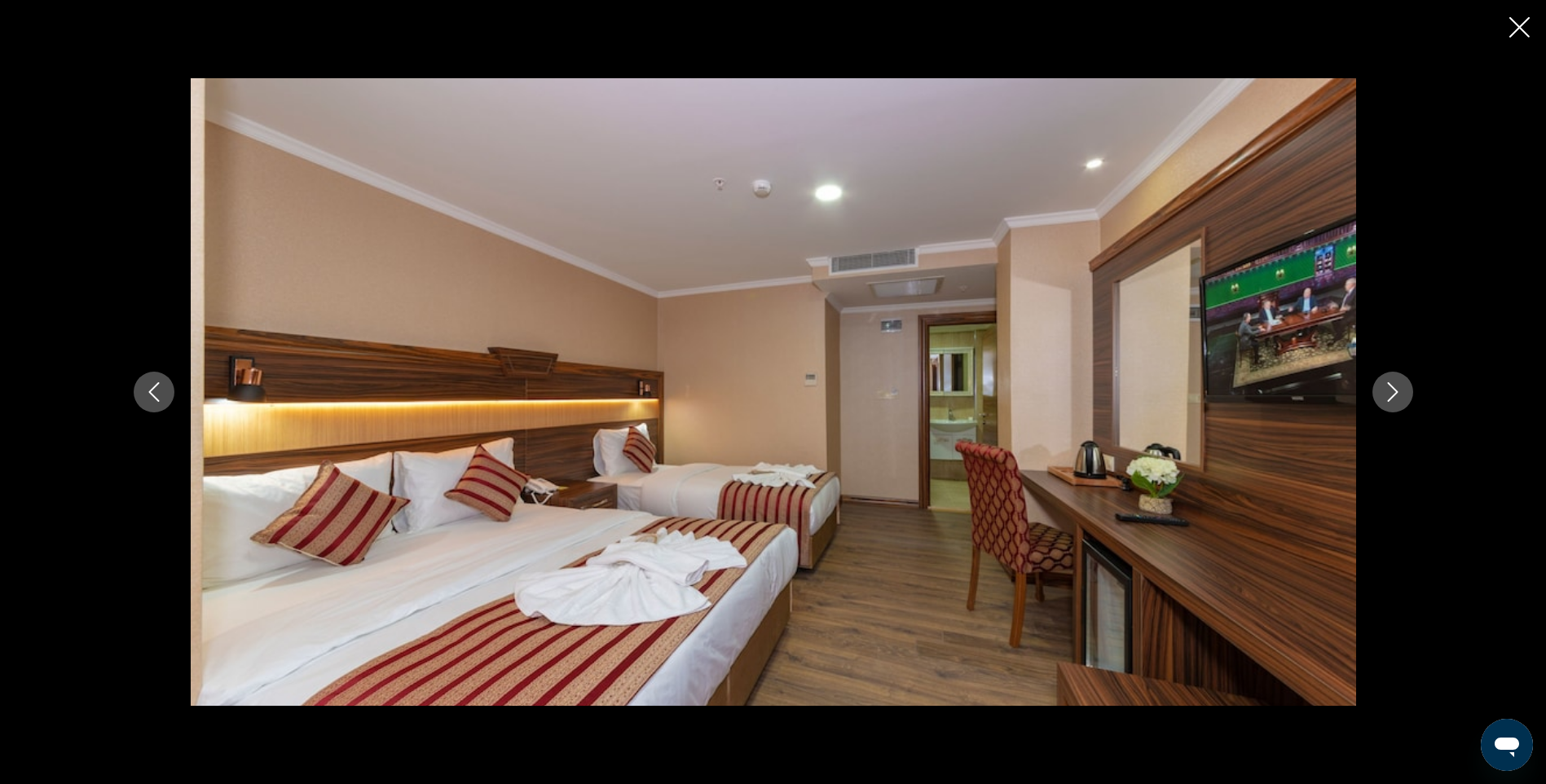
click at [1390, 394] on icon "Next image" at bounding box center [1393, 392] width 19 height 19
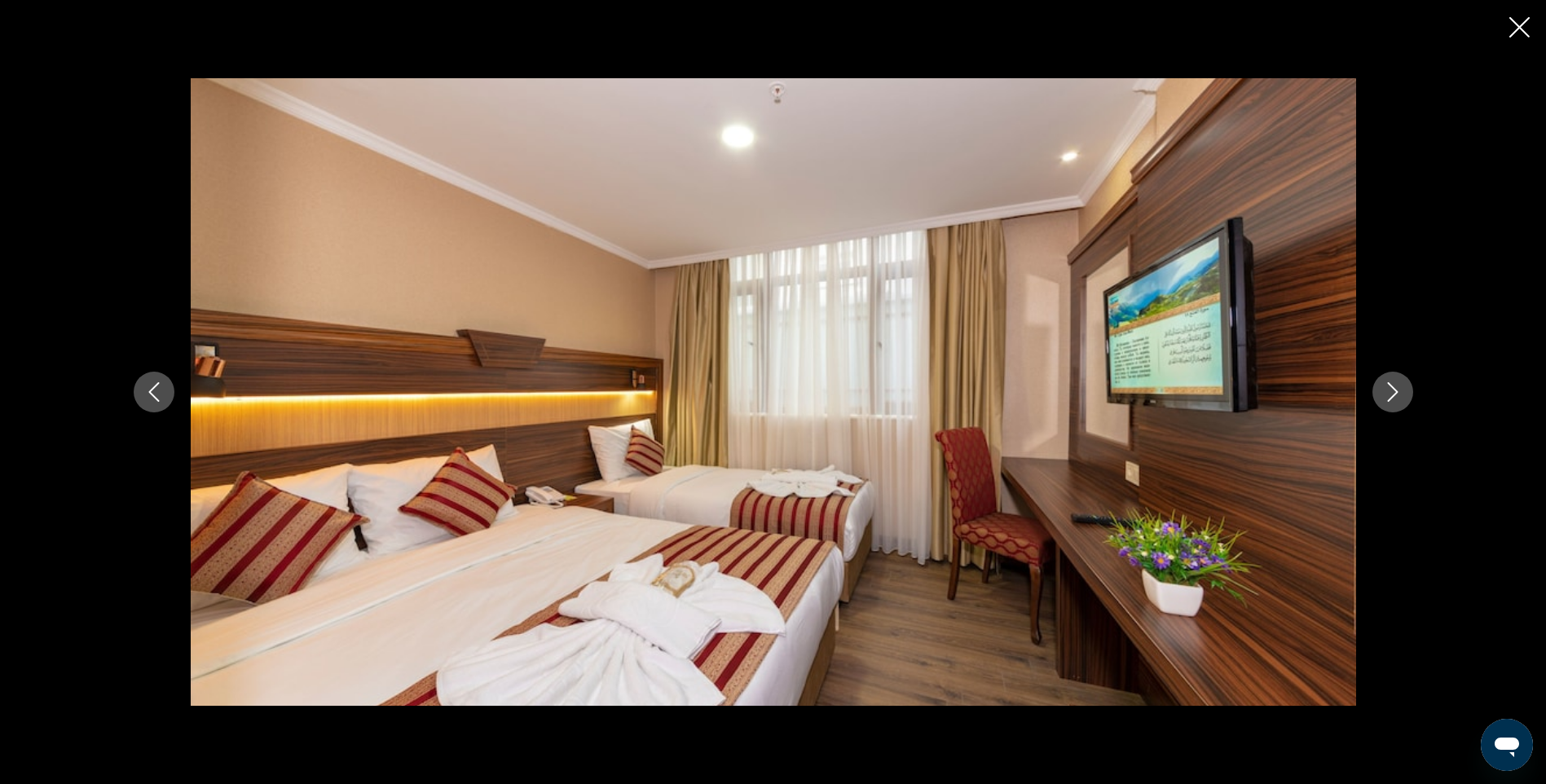
click at [1390, 394] on icon "Next image" at bounding box center [1393, 392] width 19 height 19
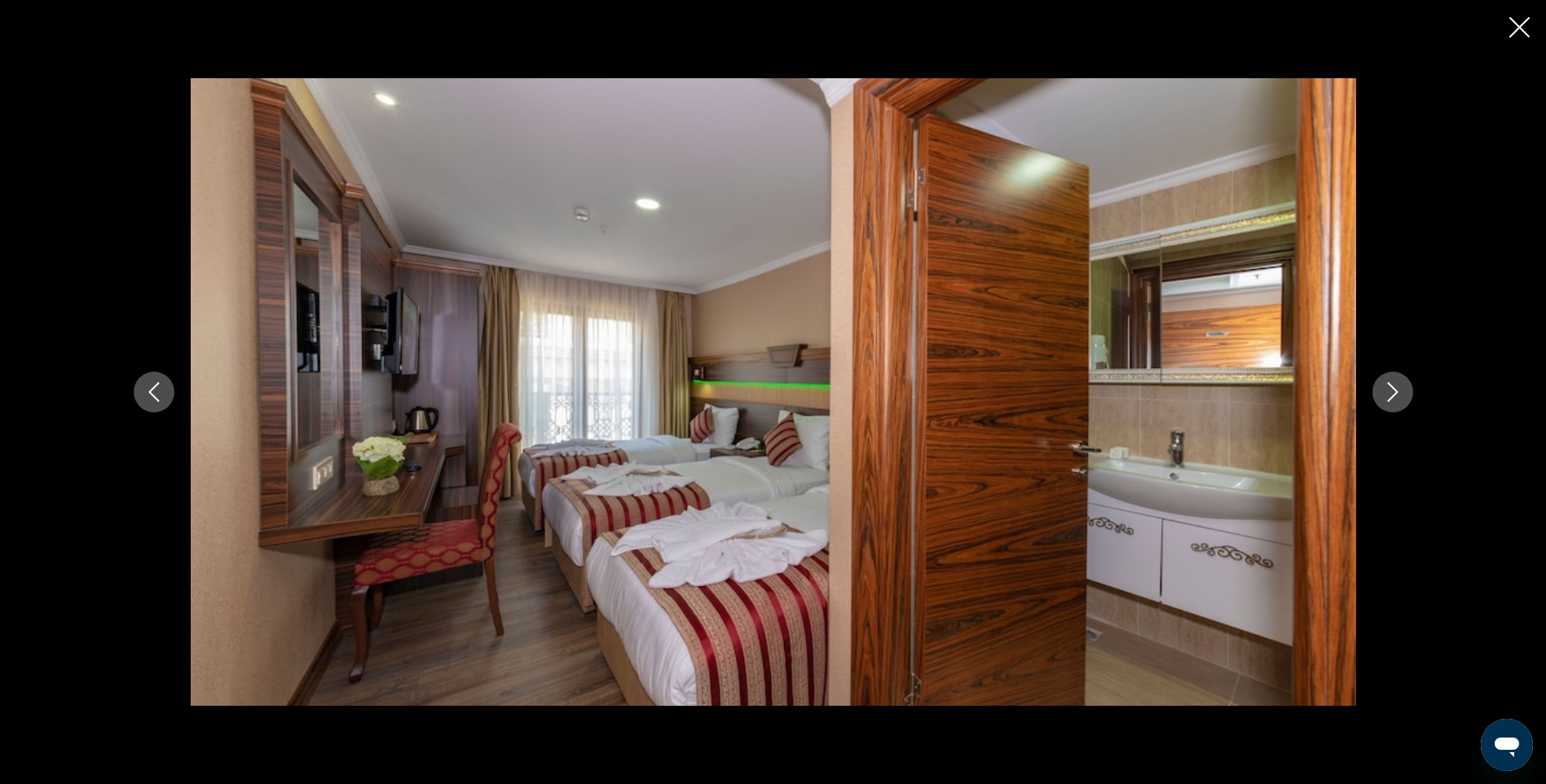
click at [1390, 394] on icon "Next image" at bounding box center [1393, 392] width 19 height 19
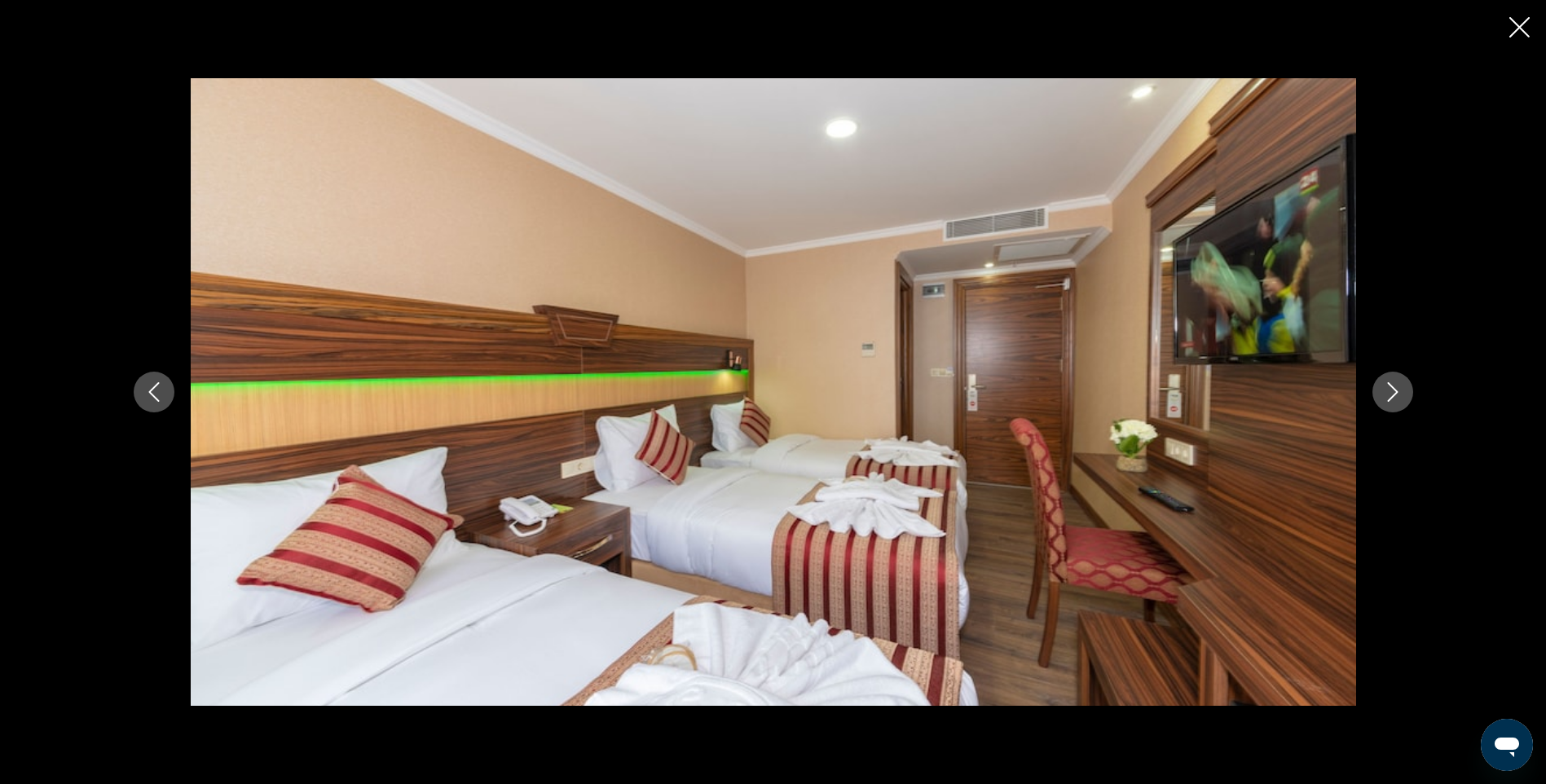
click at [1390, 394] on icon "Next image" at bounding box center [1393, 392] width 19 height 19
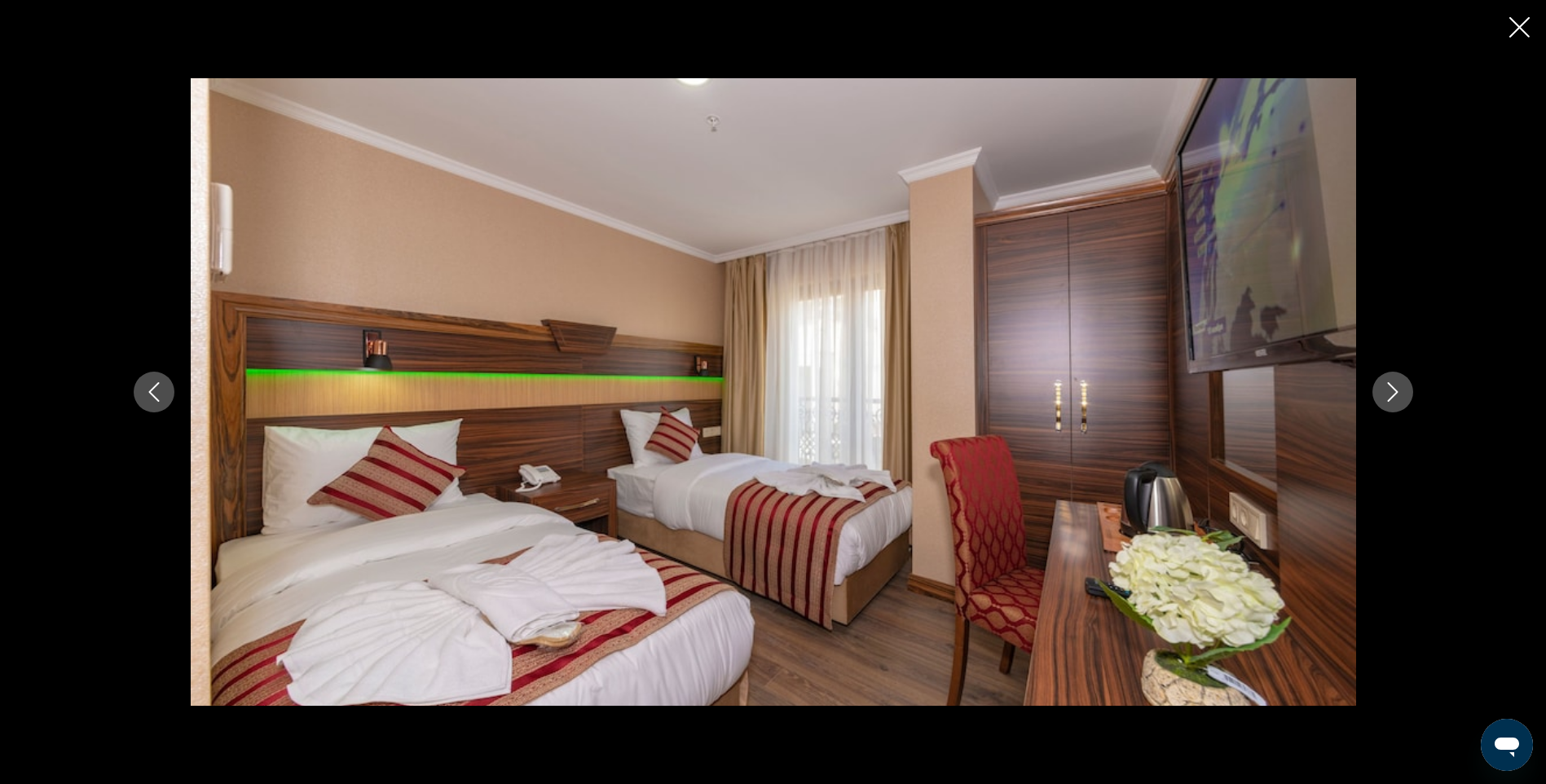
click at [1390, 394] on icon "Next image" at bounding box center [1393, 392] width 19 height 19
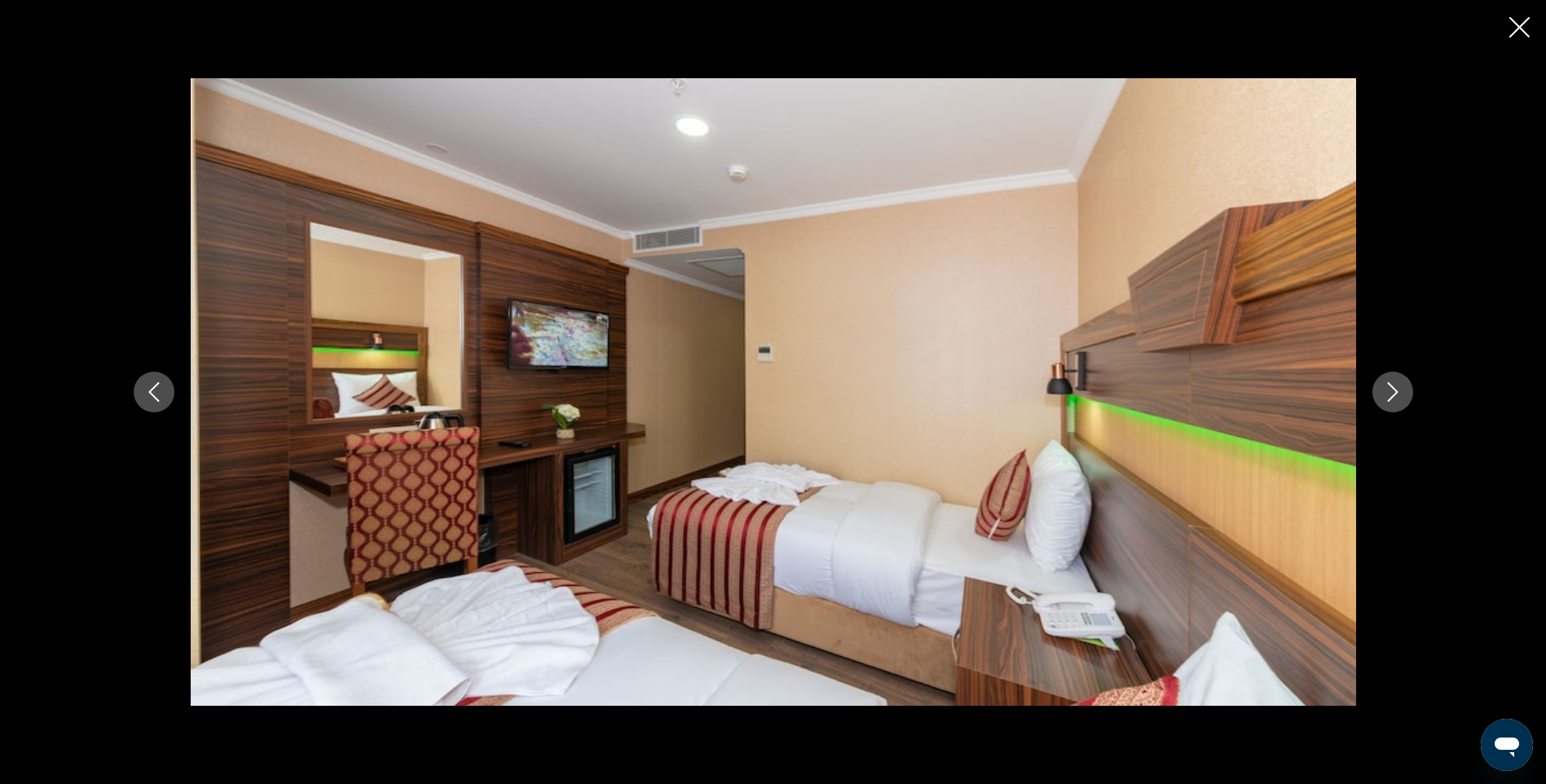
click at [1390, 394] on icon "Next image" at bounding box center [1393, 392] width 19 height 19
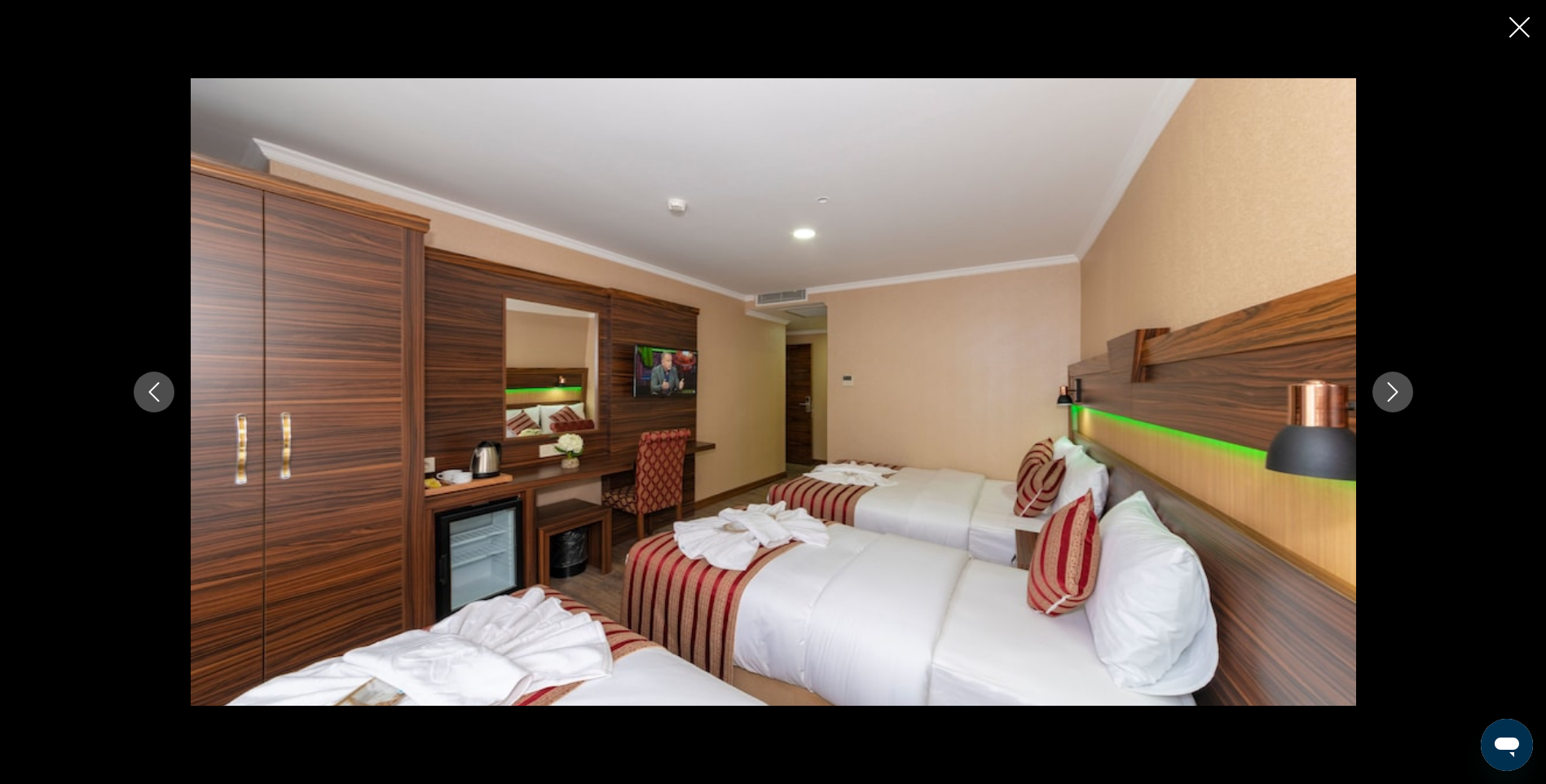
click at [1390, 394] on icon "Next image" at bounding box center [1393, 392] width 19 height 19
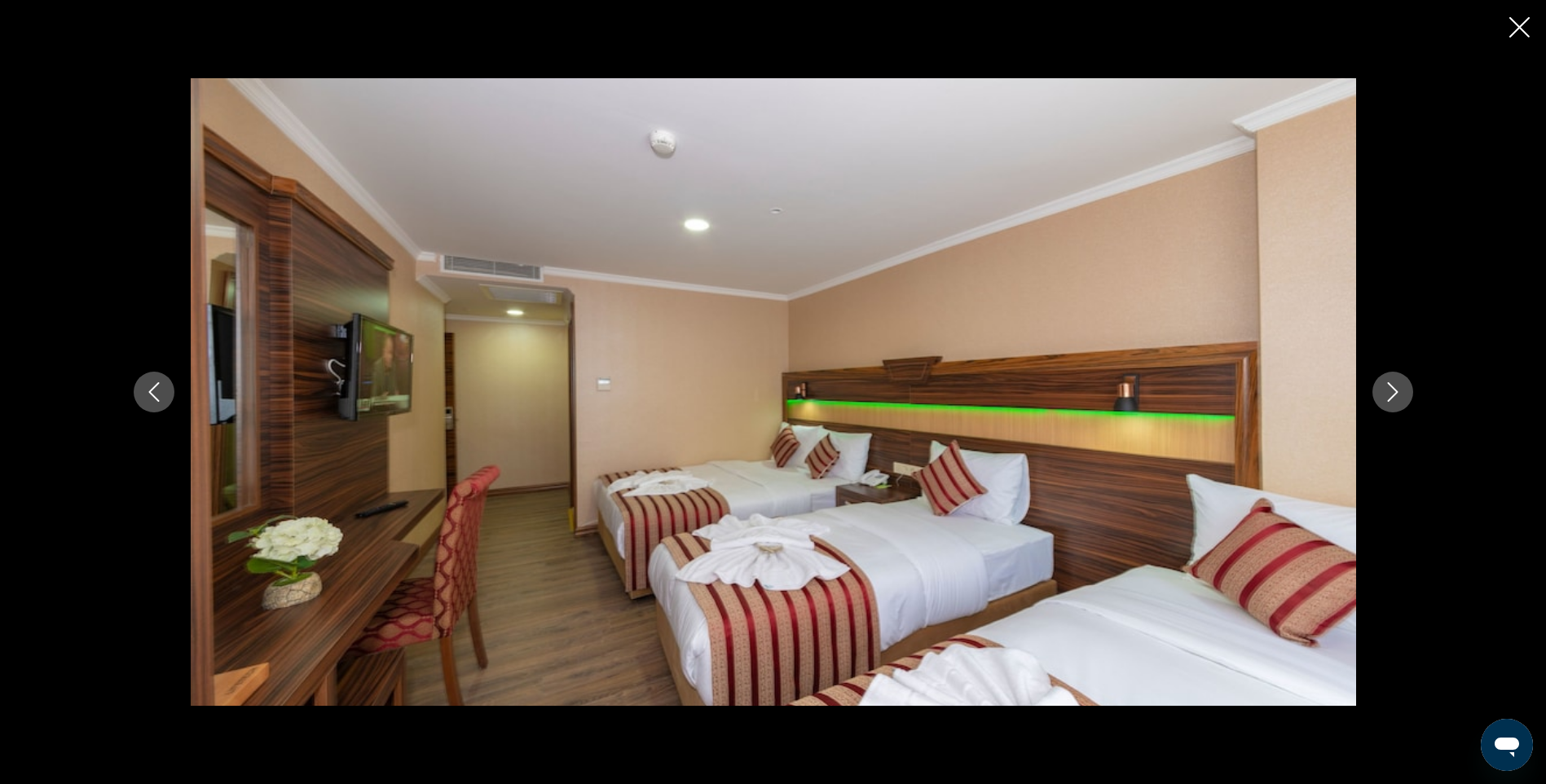
click at [1390, 394] on icon "Next image" at bounding box center [1393, 392] width 19 height 19
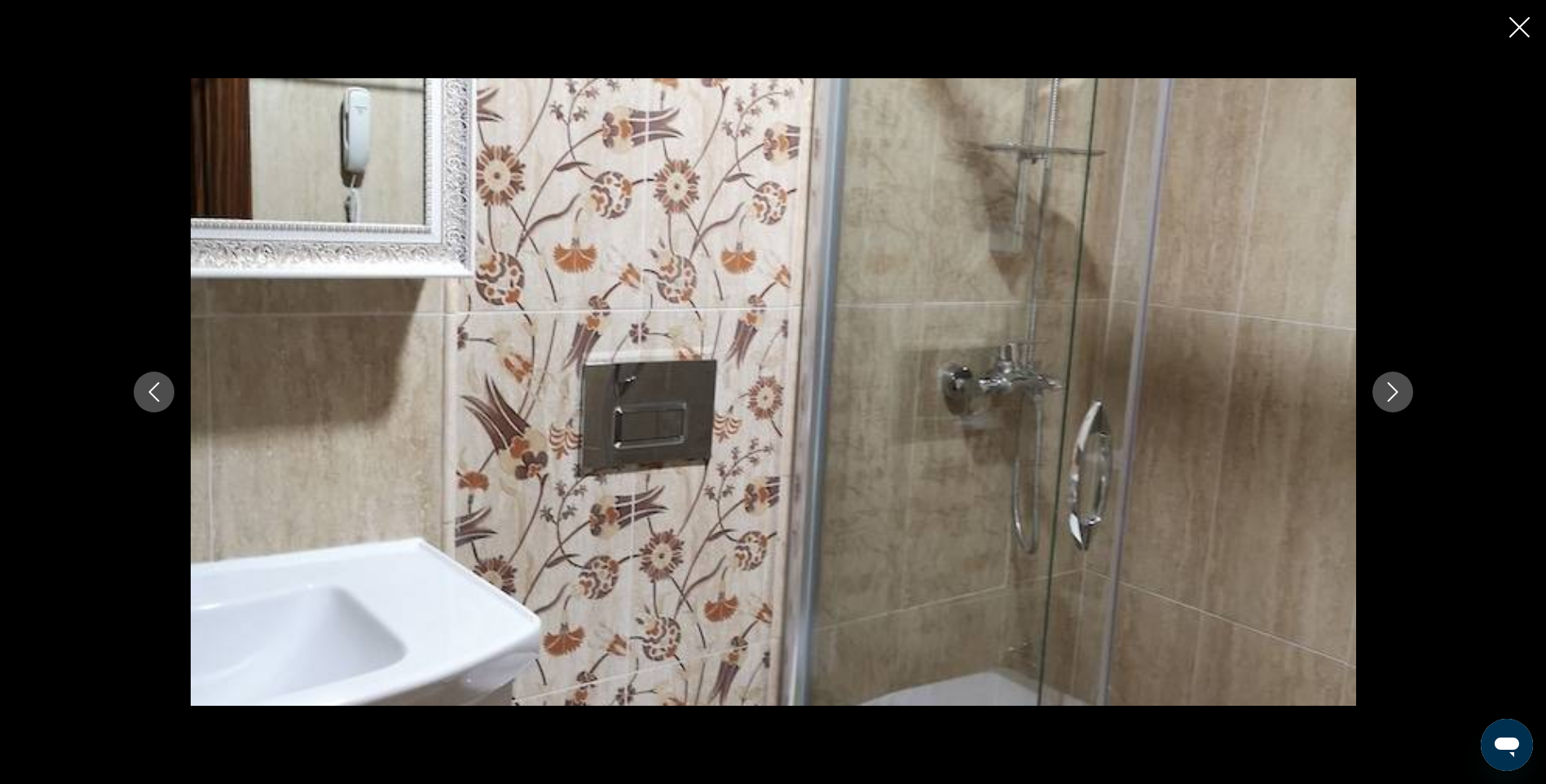
click at [1390, 394] on icon "Next image" at bounding box center [1393, 392] width 19 height 19
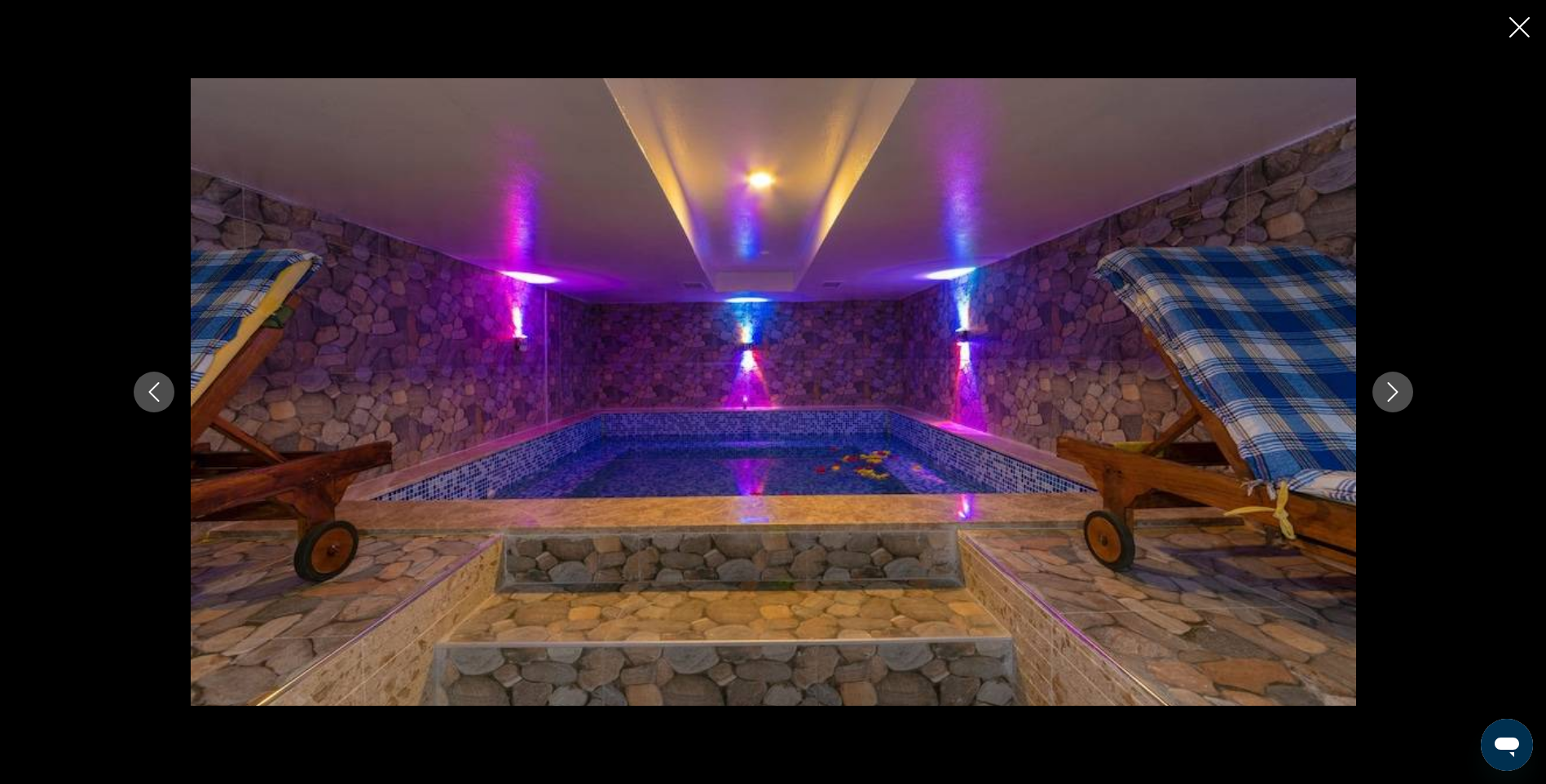
click at [1390, 394] on icon "Next image" at bounding box center [1393, 392] width 19 height 19
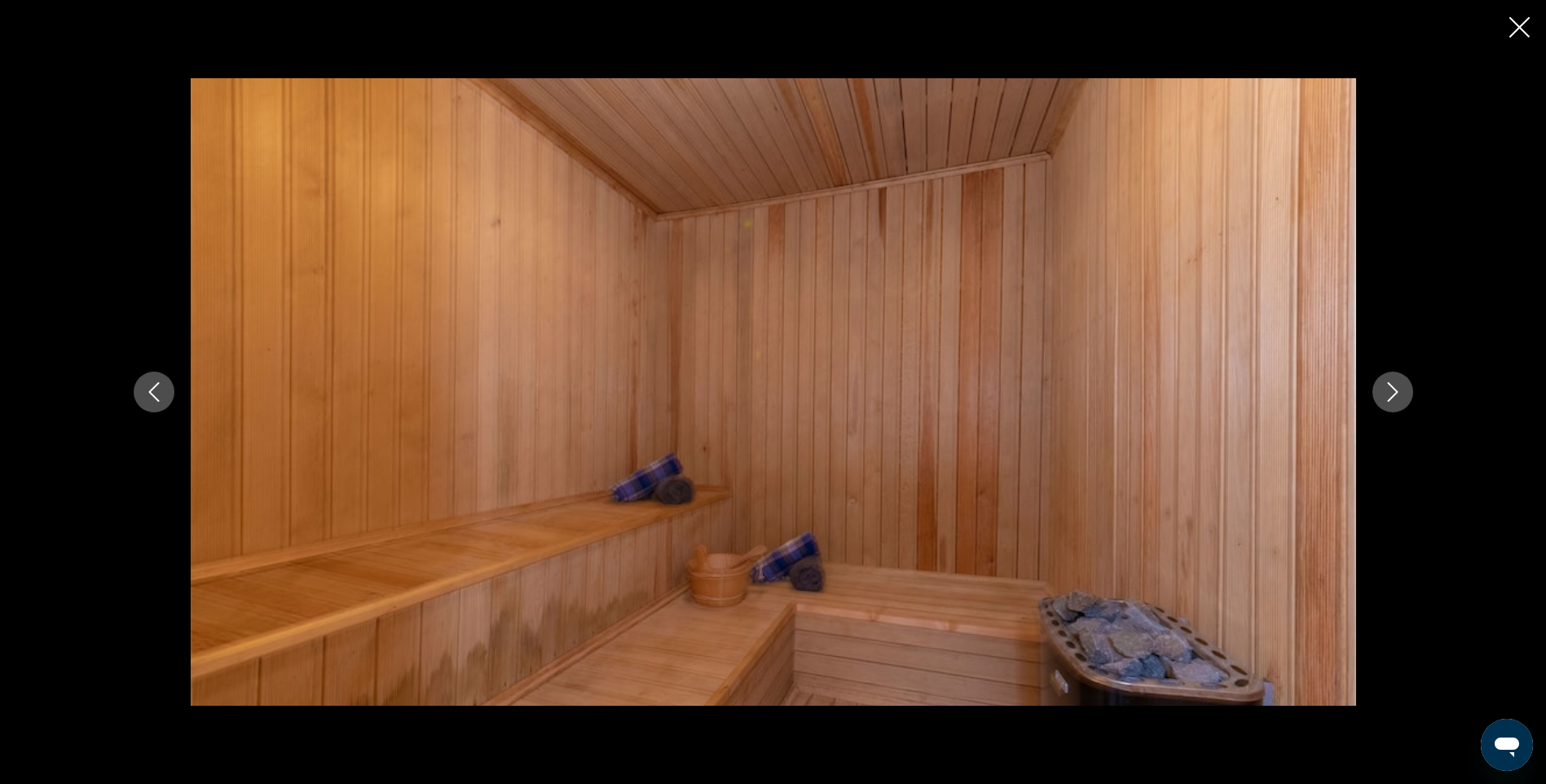
click at [1390, 394] on icon "Next image" at bounding box center [1393, 392] width 19 height 19
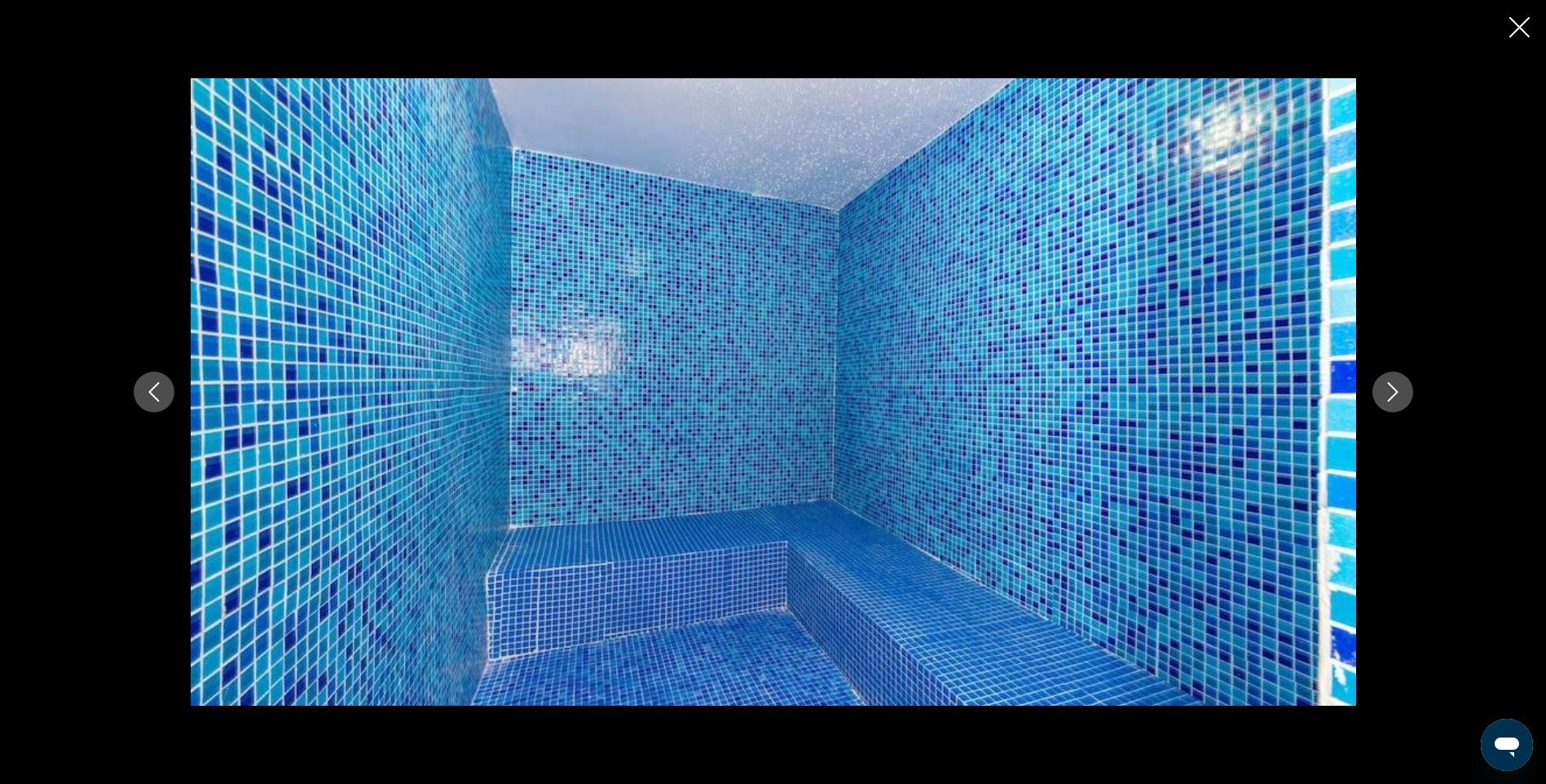
click at [135, 392] on button "Previous image" at bounding box center [154, 392] width 40 height 40
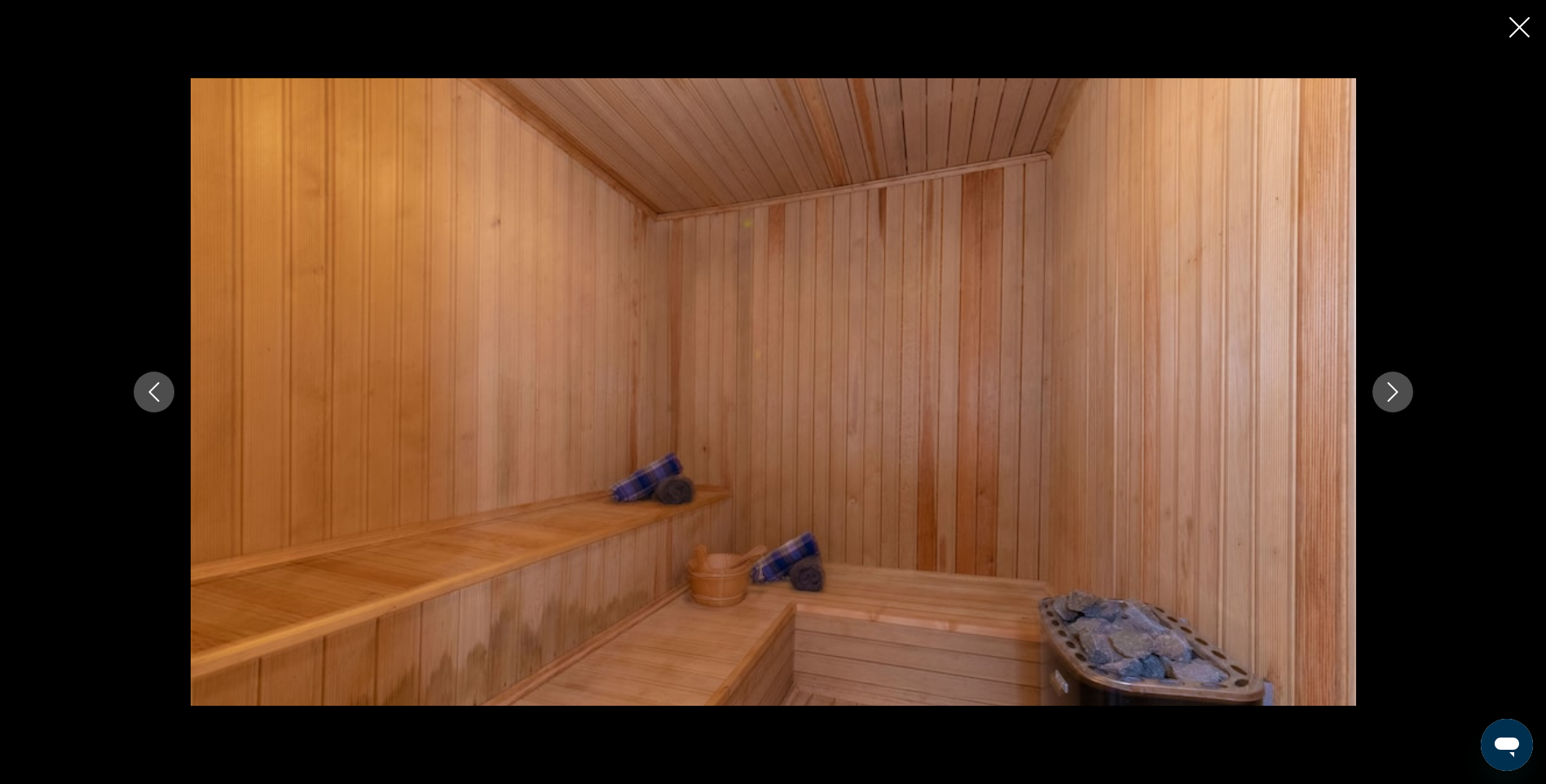
click at [135, 392] on button "Previous image" at bounding box center [154, 392] width 40 height 40
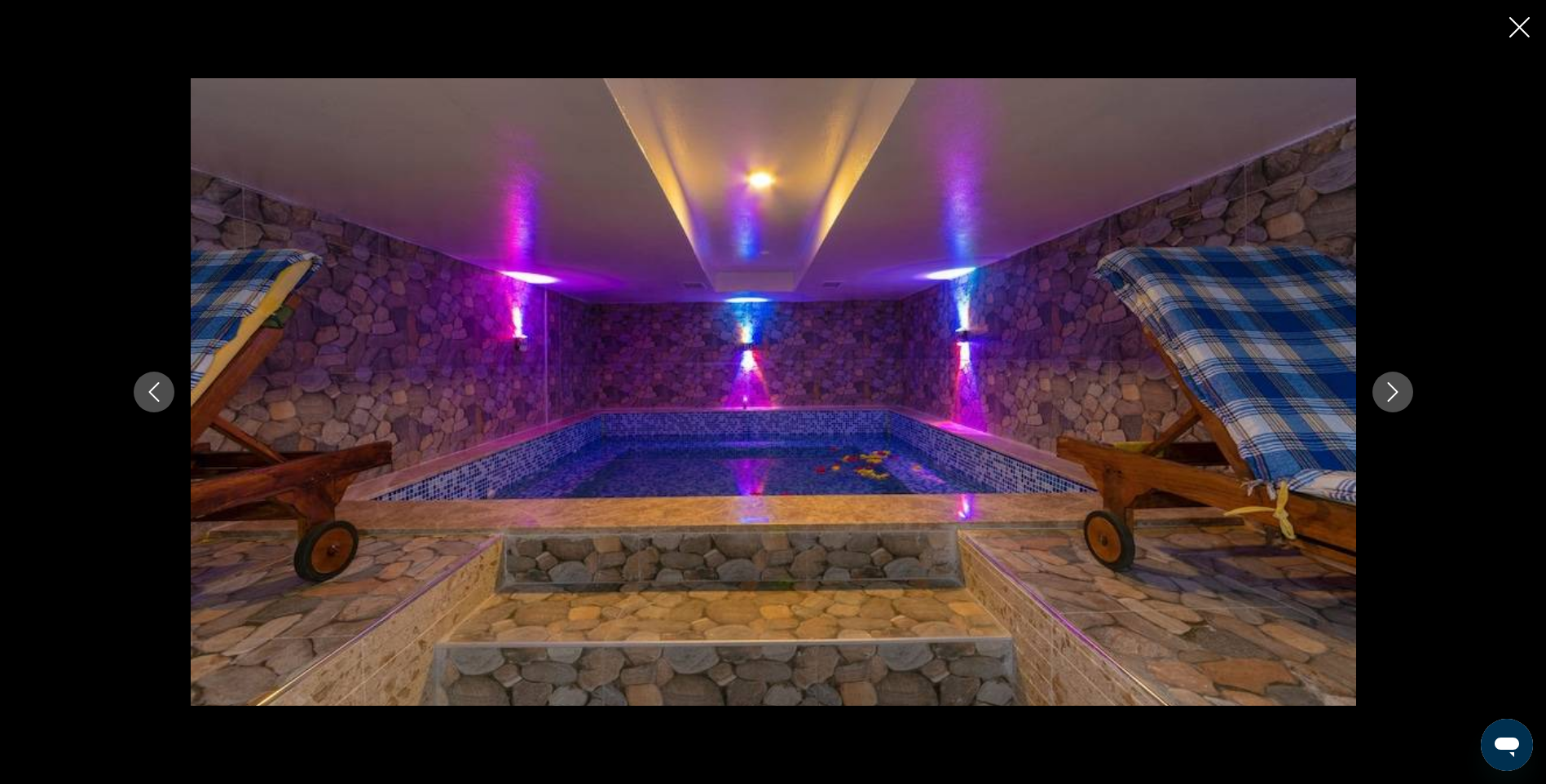
click at [135, 392] on button "Previous image" at bounding box center [154, 392] width 40 height 40
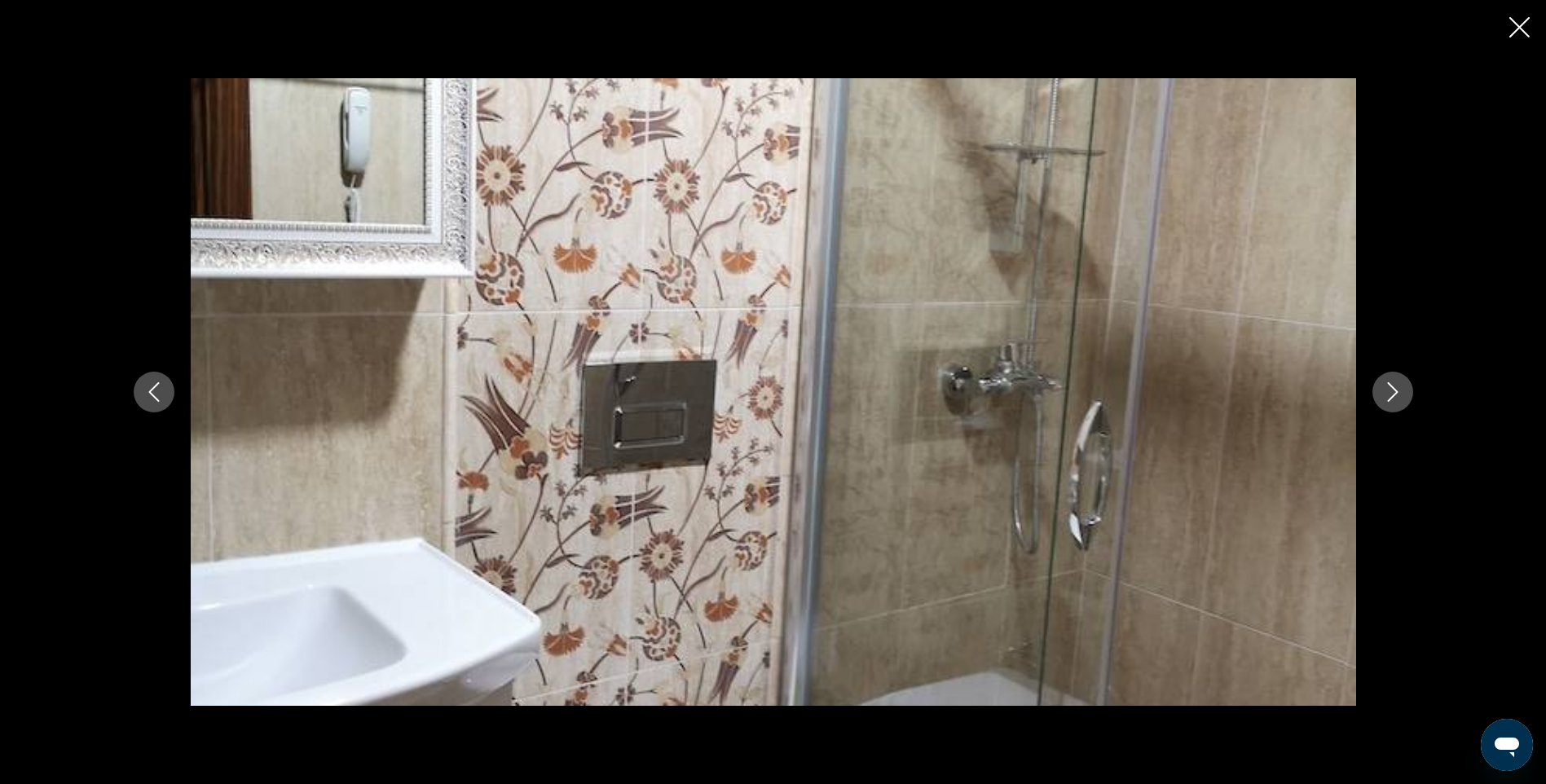
click at [135, 392] on button "Previous image" at bounding box center [154, 392] width 40 height 40
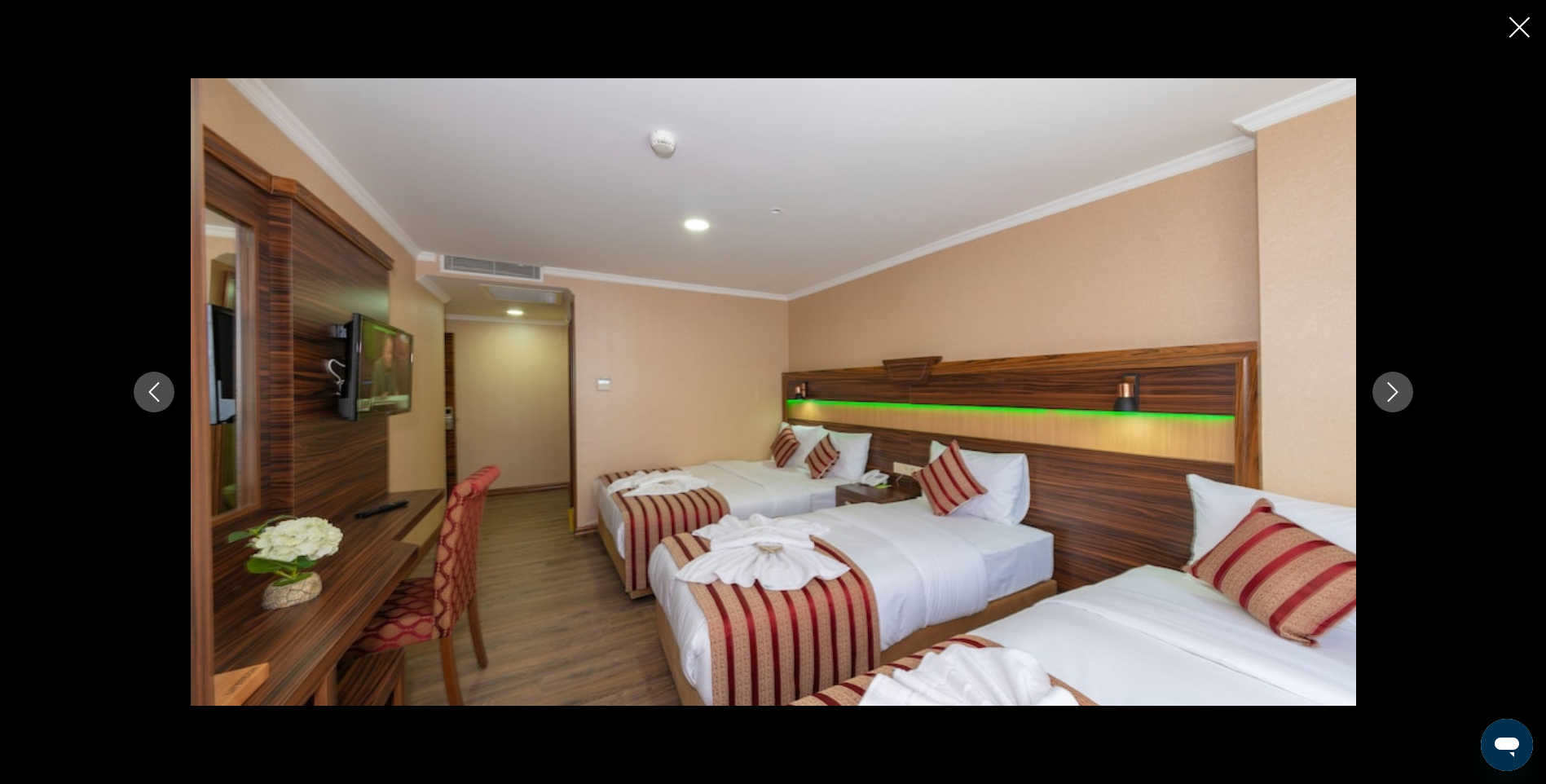
click at [135, 392] on button "Previous image" at bounding box center [154, 392] width 40 height 40
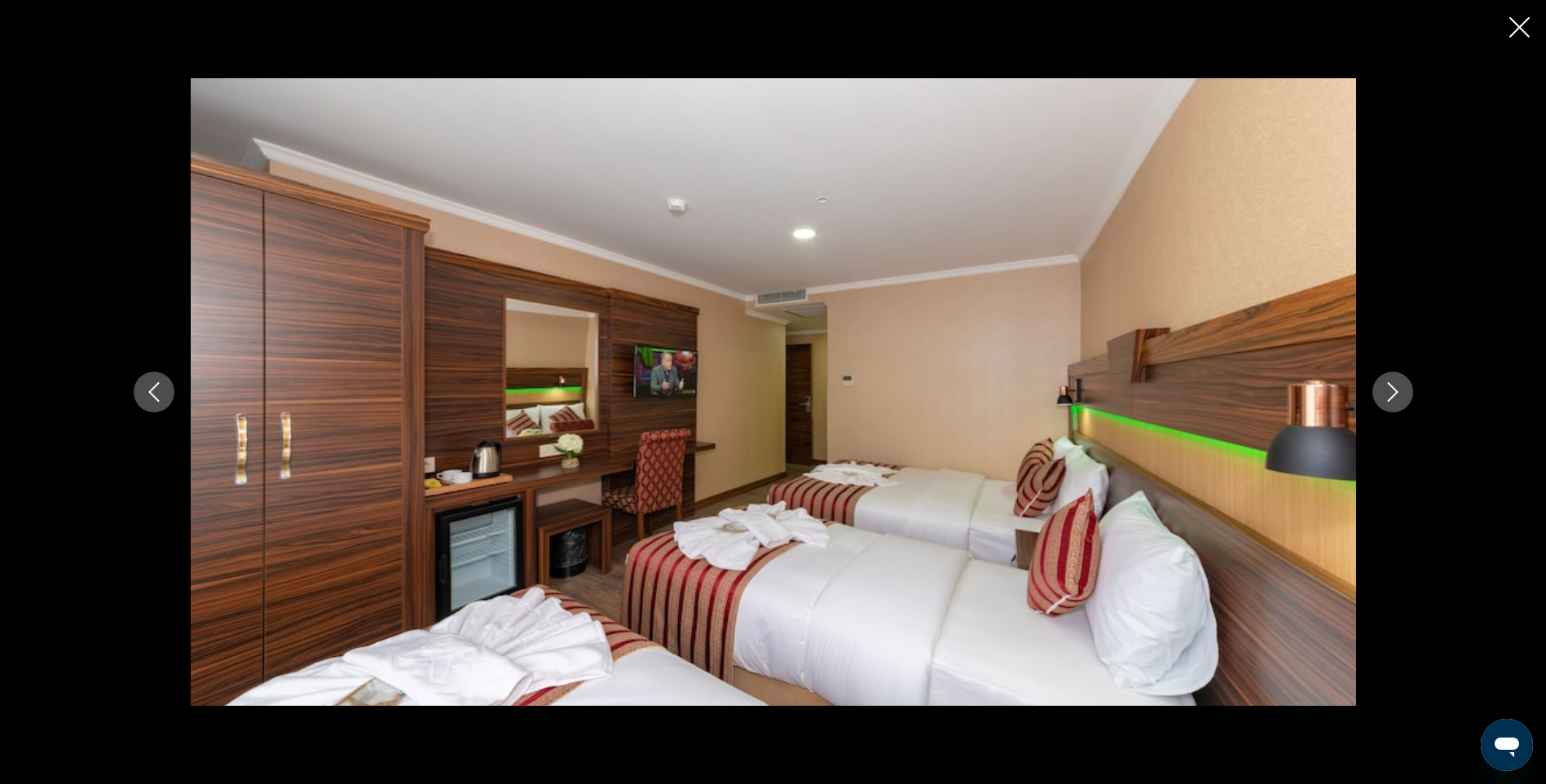
click at [1388, 400] on icon "Next image" at bounding box center [1393, 392] width 11 height 19
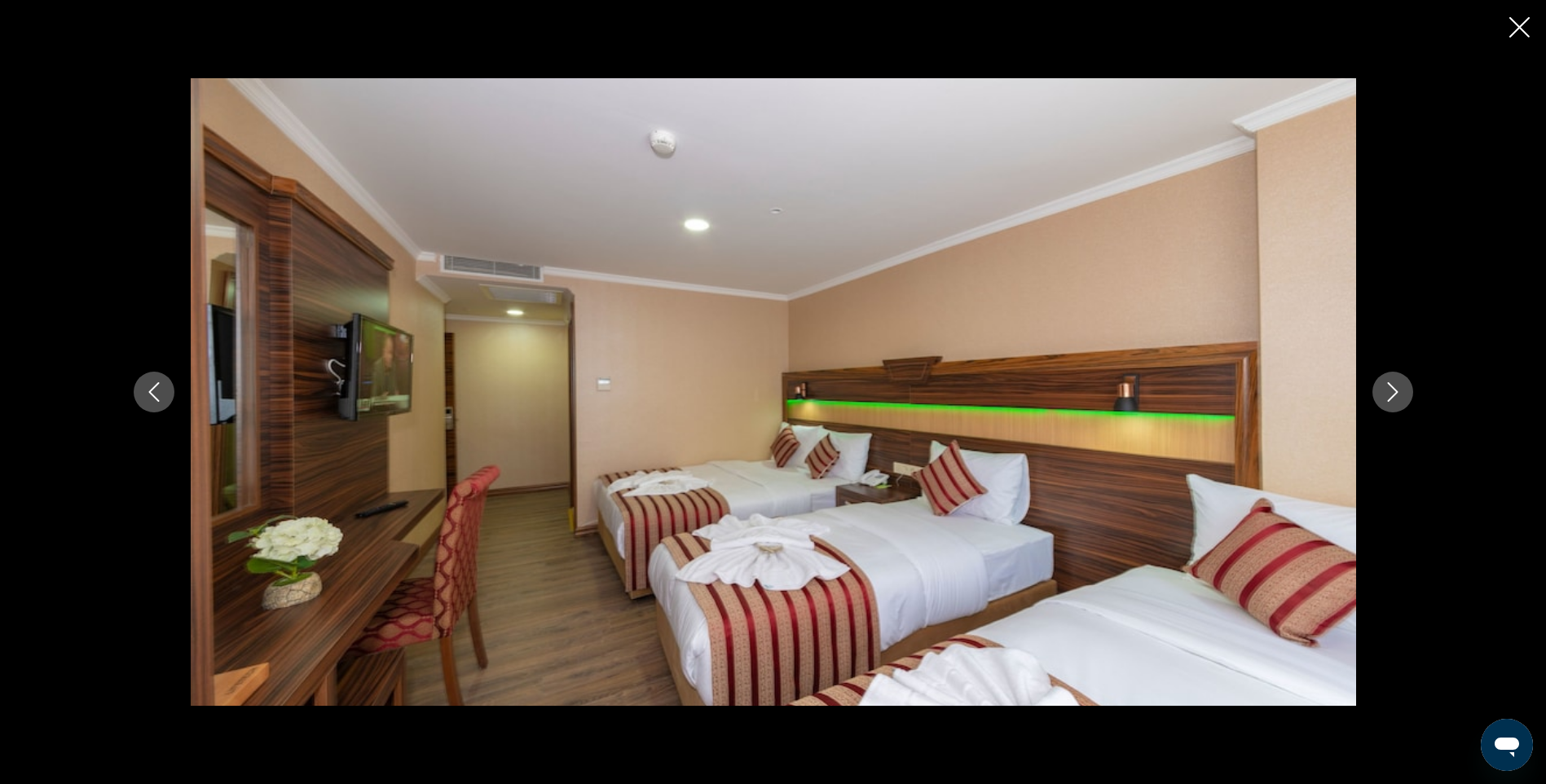
click at [1388, 400] on icon "Next image" at bounding box center [1393, 392] width 11 height 19
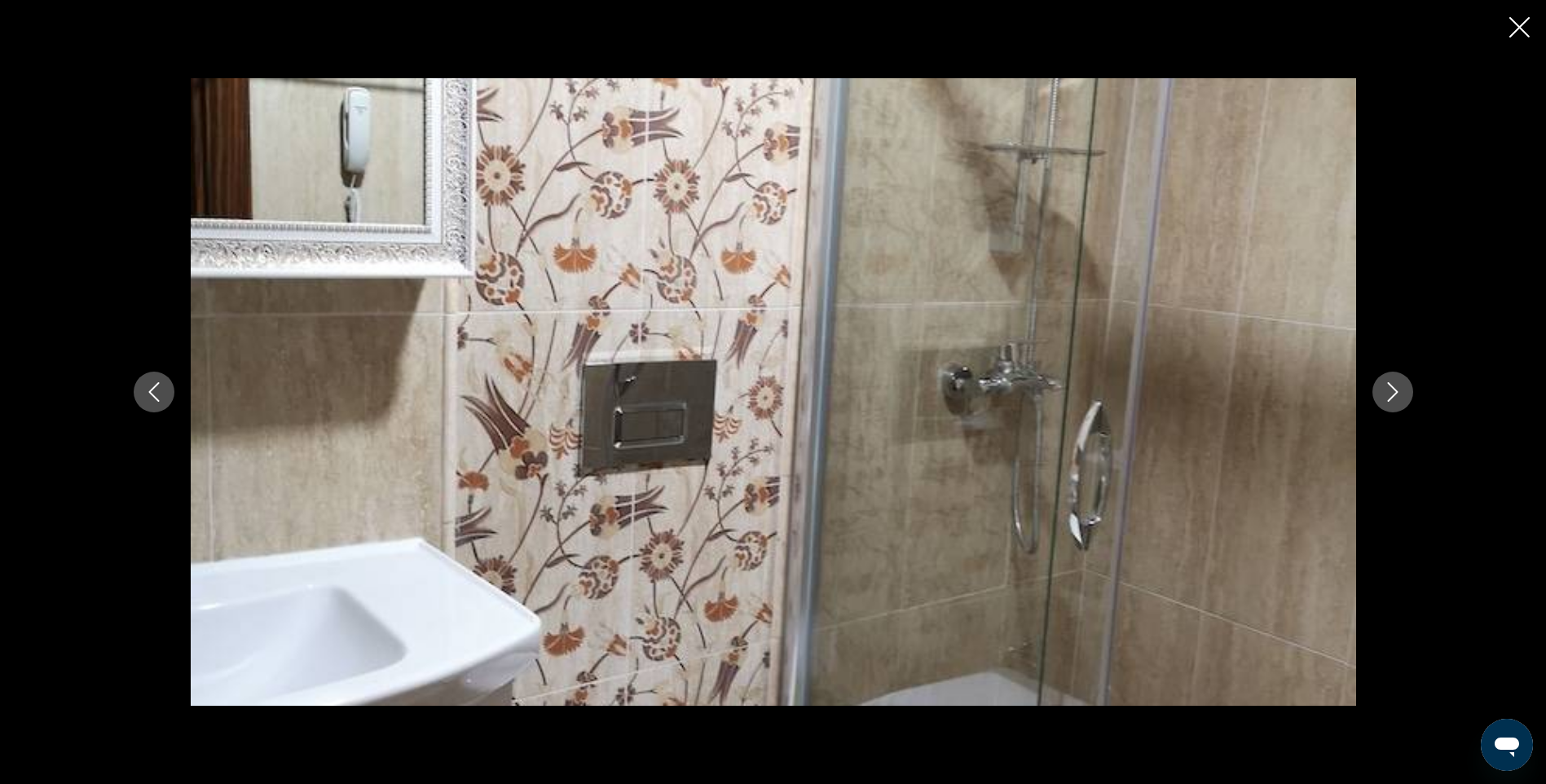
click at [1388, 400] on icon "Next image" at bounding box center [1393, 392] width 11 height 19
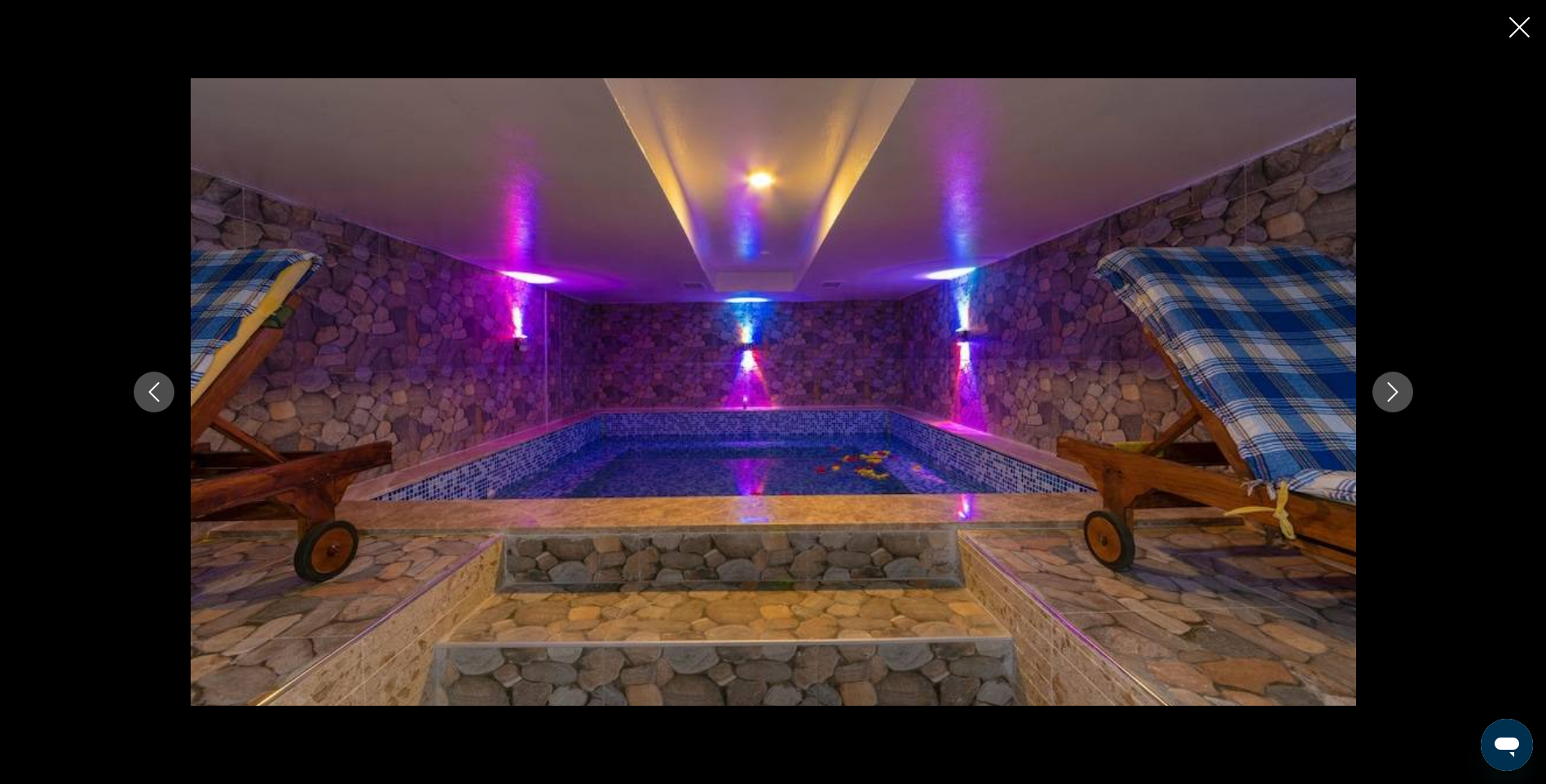
click at [1388, 400] on icon "Next image" at bounding box center [1393, 392] width 11 height 19
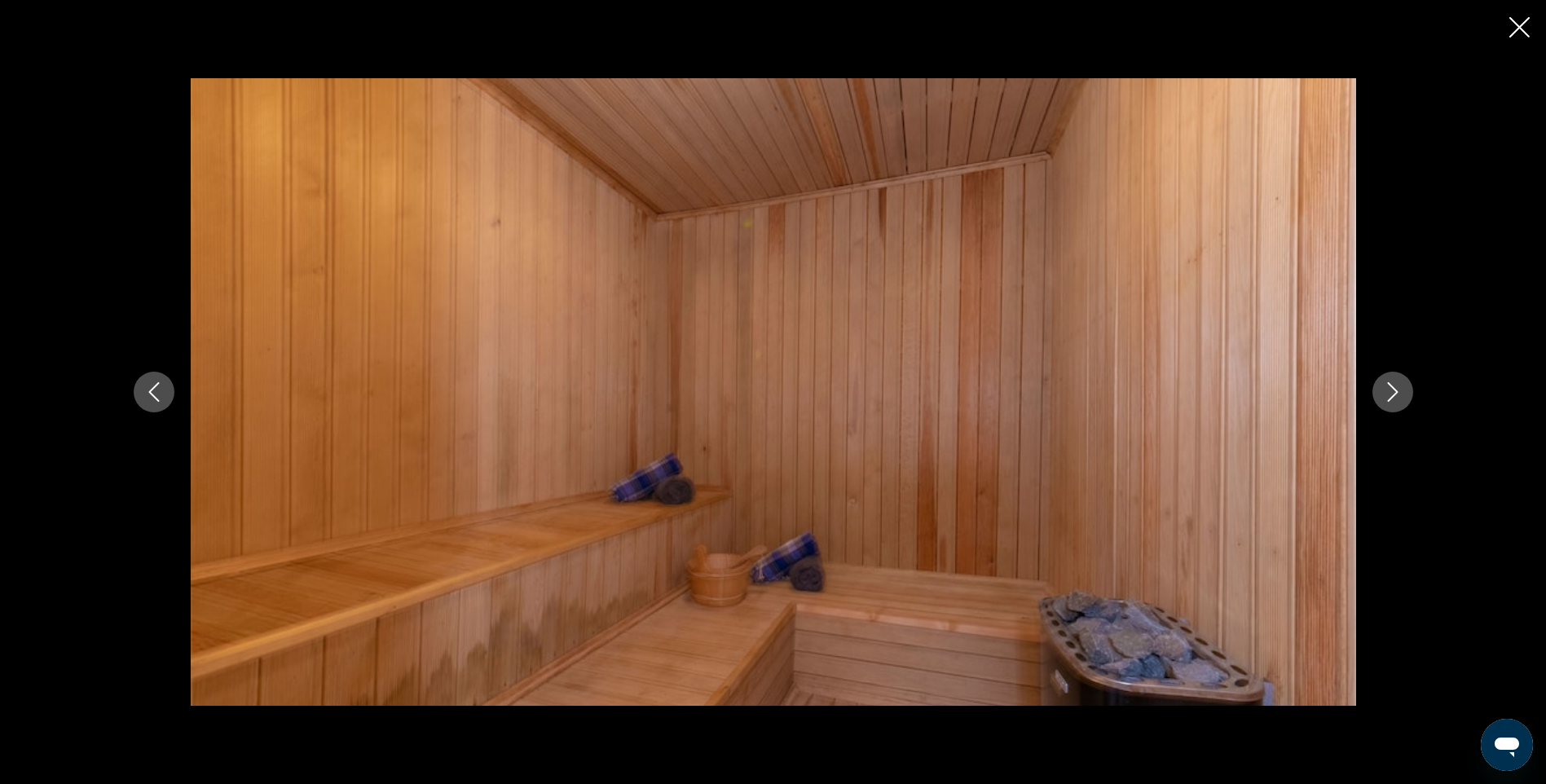
click at [1388, 400] on icon "Next image" at bounding box center [1393, 392] width 11 height 19
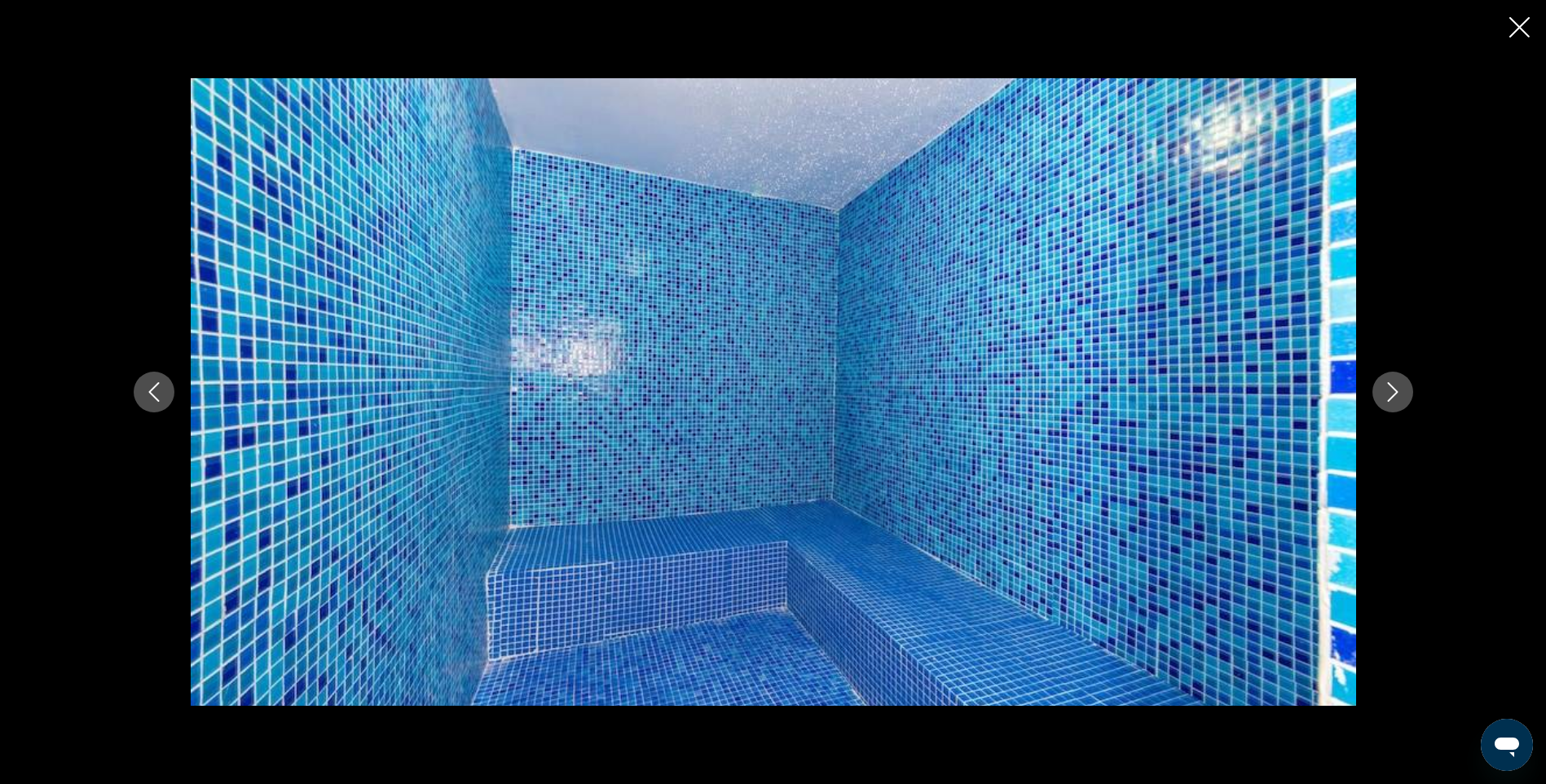
click at [1388, 400] on icon "Next image" at bounding box center [1393, 392] width 11 height 19
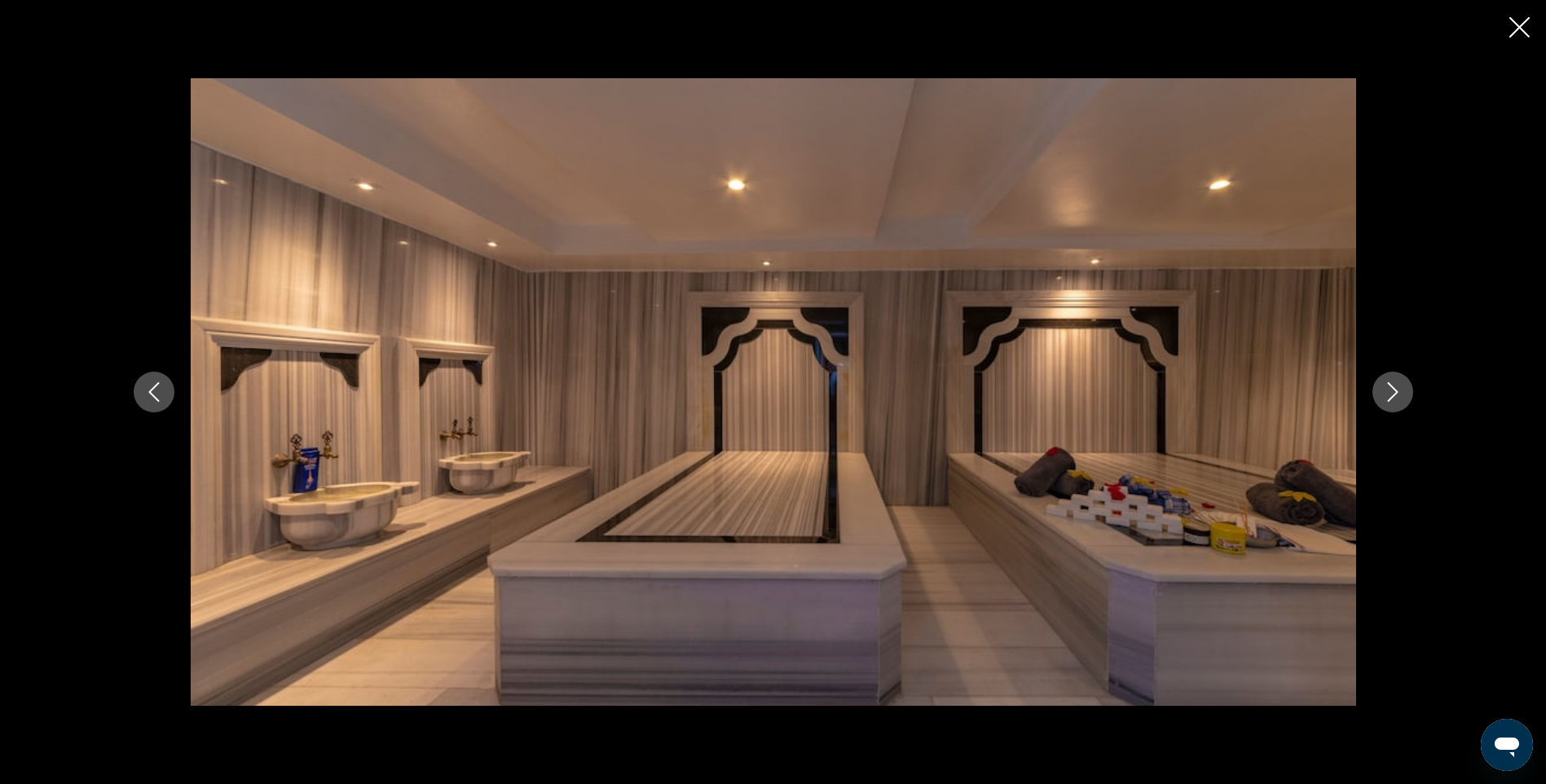
click at [1388, 400] on icon "Next image" at bounding box center [1393, 392] width 11 height 19
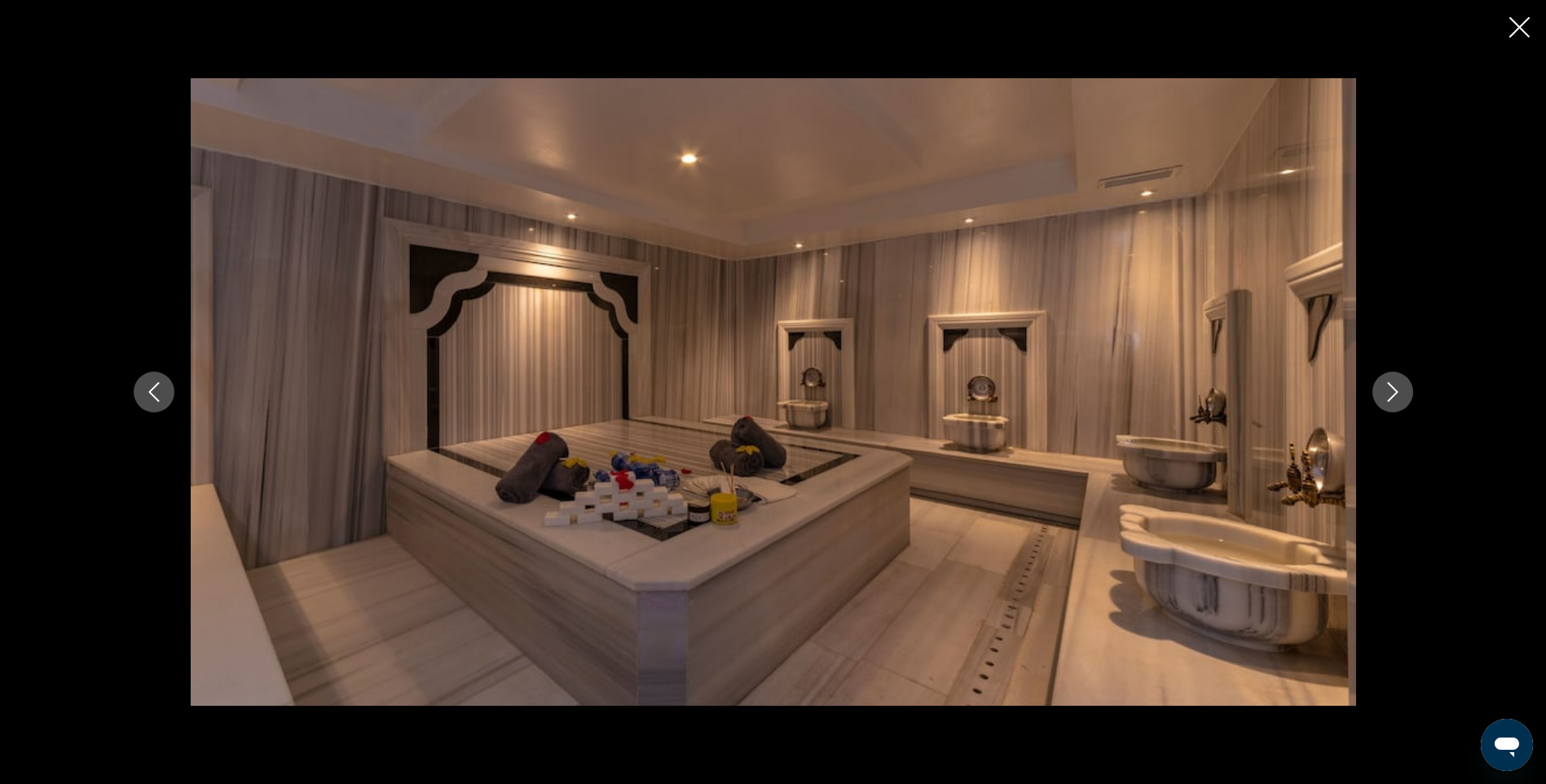
click at [1388, 400] on icon "Next image" at bounding box center [1393, 392] width 11 height 19
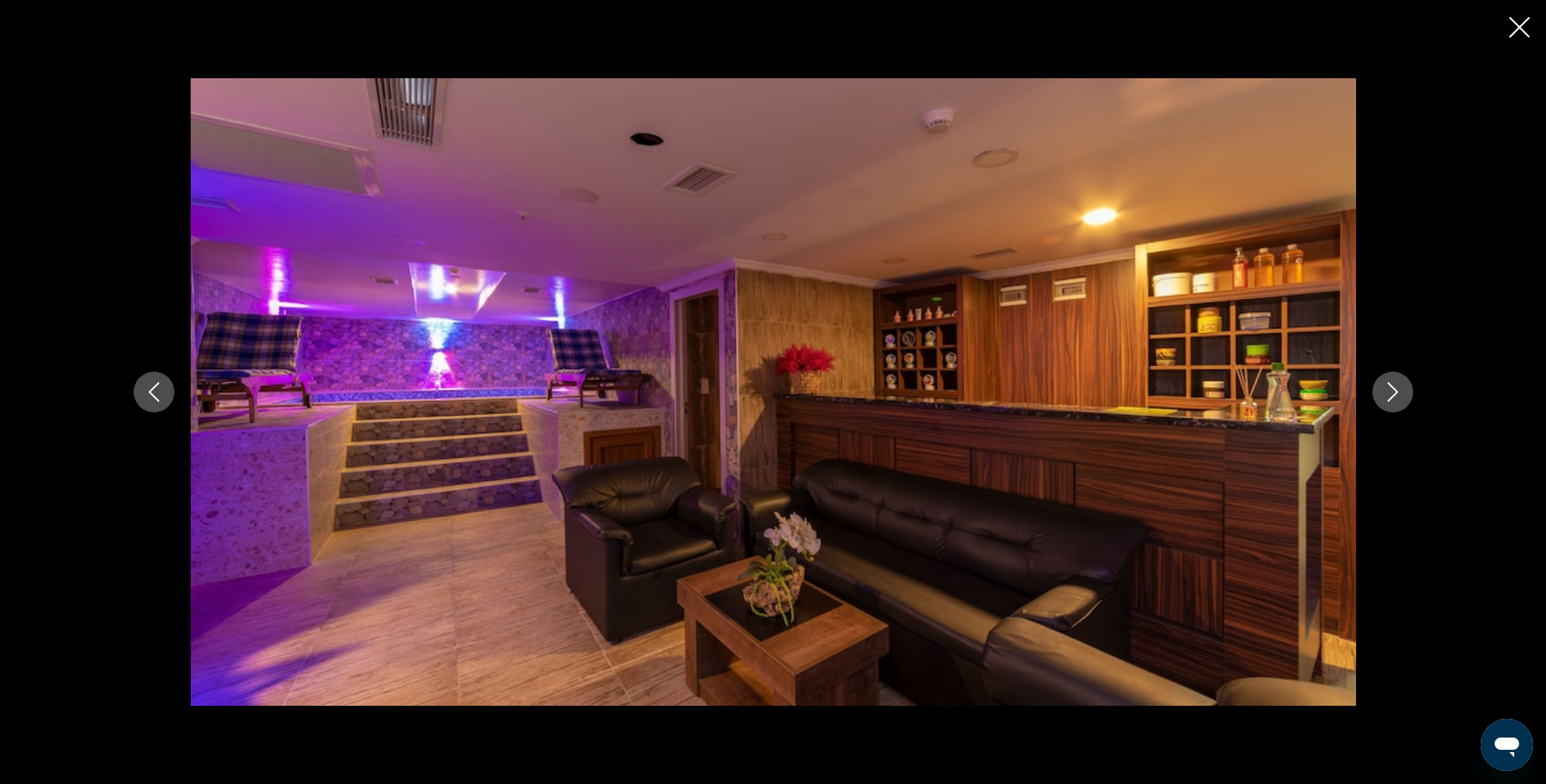
click at [1388, 400] on icon "Next image" at bounding box center [1393, 392] width 11 height 19
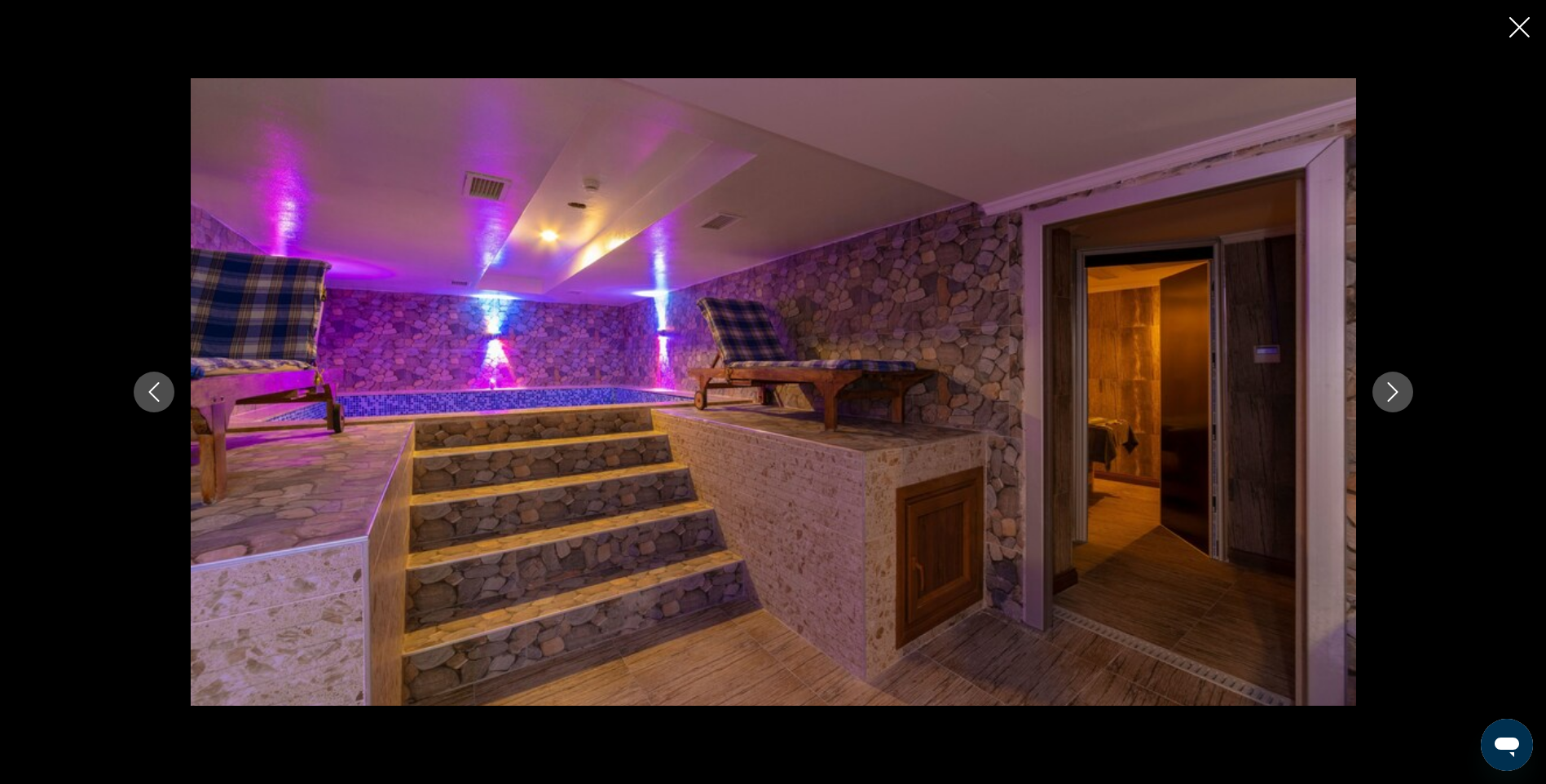
click at [1388, 400] on icon "Next image" at bounding box center [1393, 392] width 11 height 19
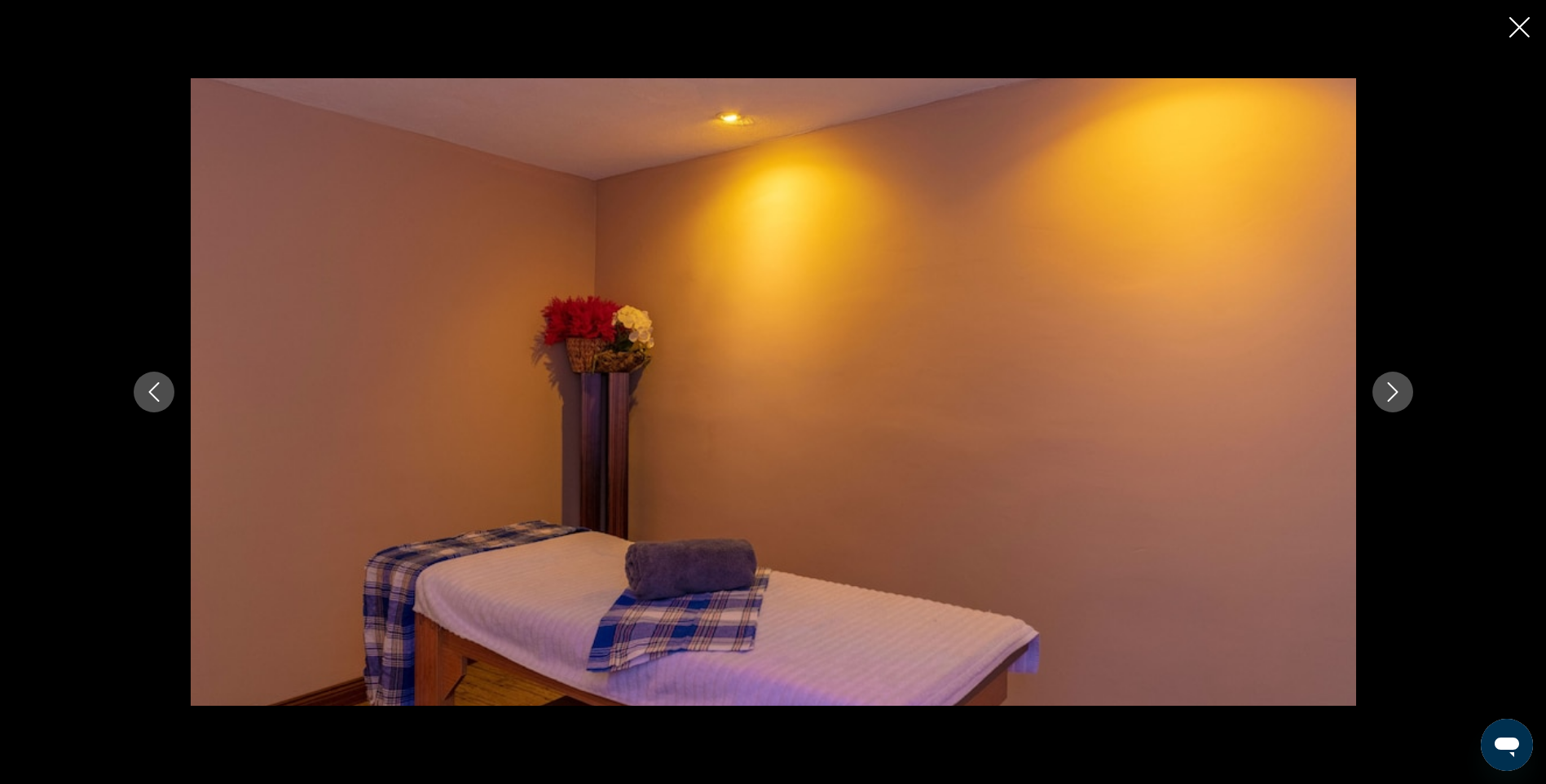
click at [1388, 400] on icon "Next image" at bounding box center [1393, 392] width 11 height 19
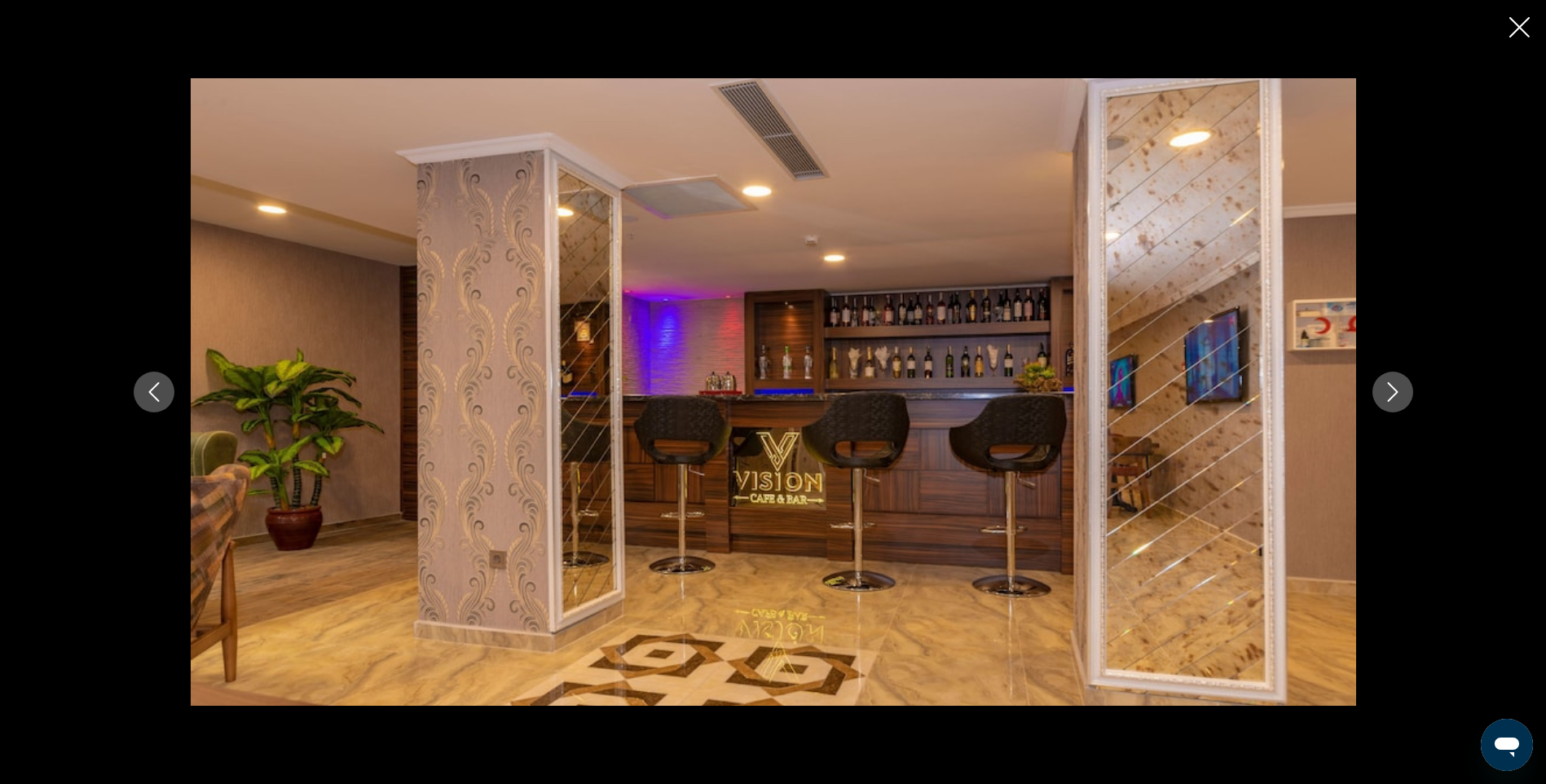
click at [1388, 400] on icon "Next image" at bounding box center [1393, 392] width 11 height 19
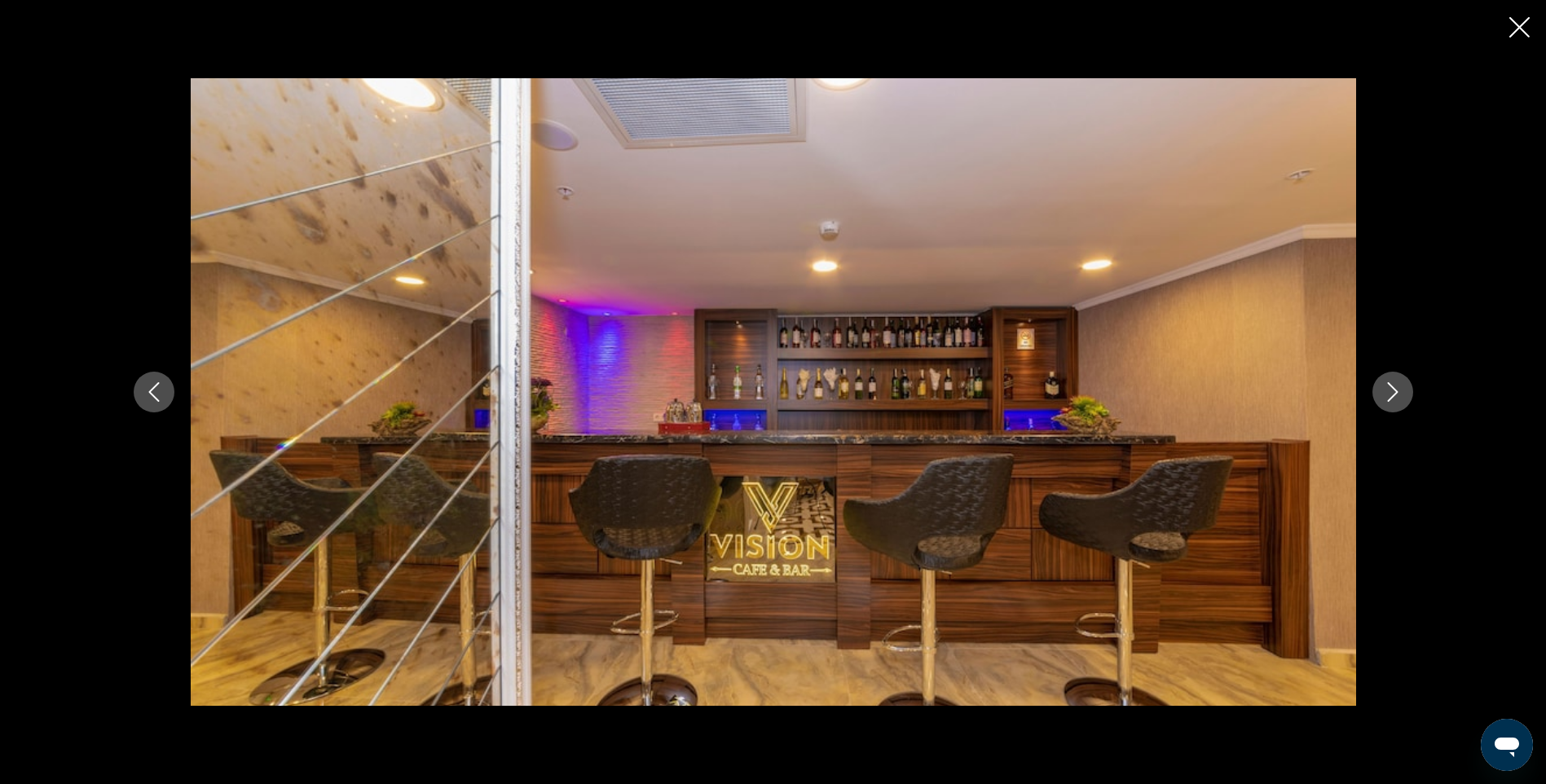
click at [1388, 400] on icon "Next image" at bounding box center [1393, 392] width 11 height 19
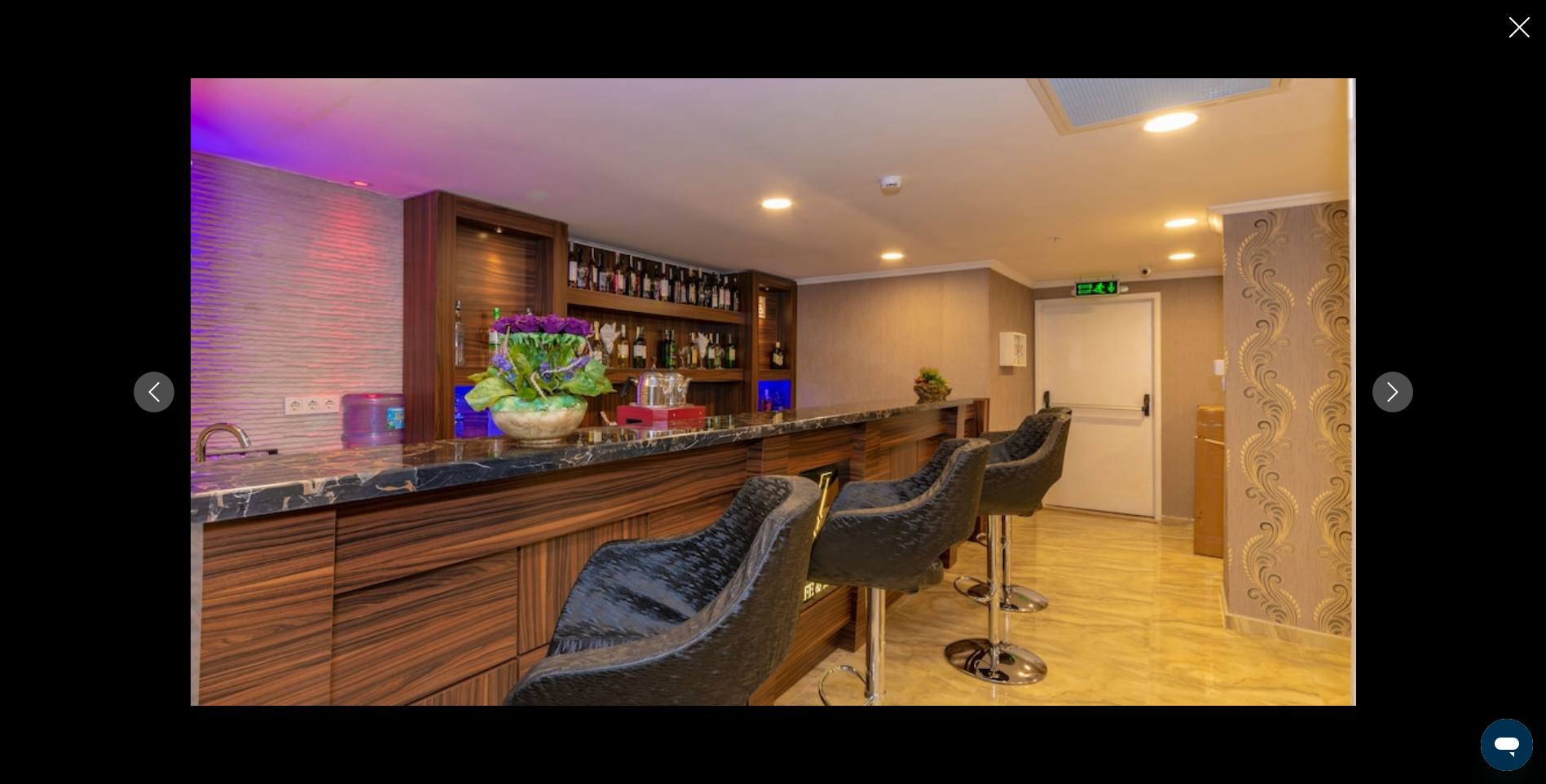
click at [1388, 400] on icon "Next image" at bounding box center [1393, 392] width 11 height 19
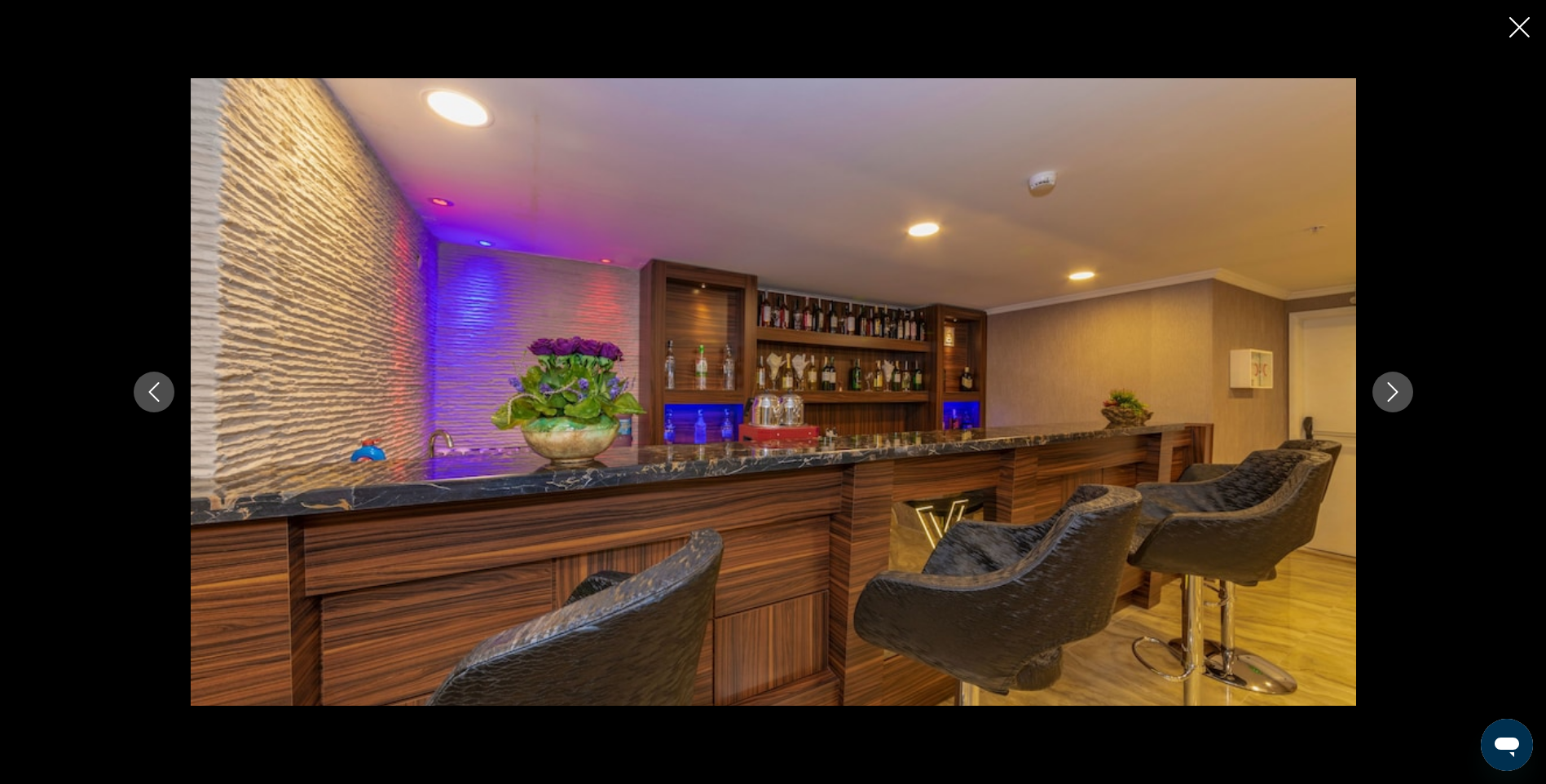
click at [1388, 400] on icon "Next image" at bounding box center [1393, 392] width 11 height 19
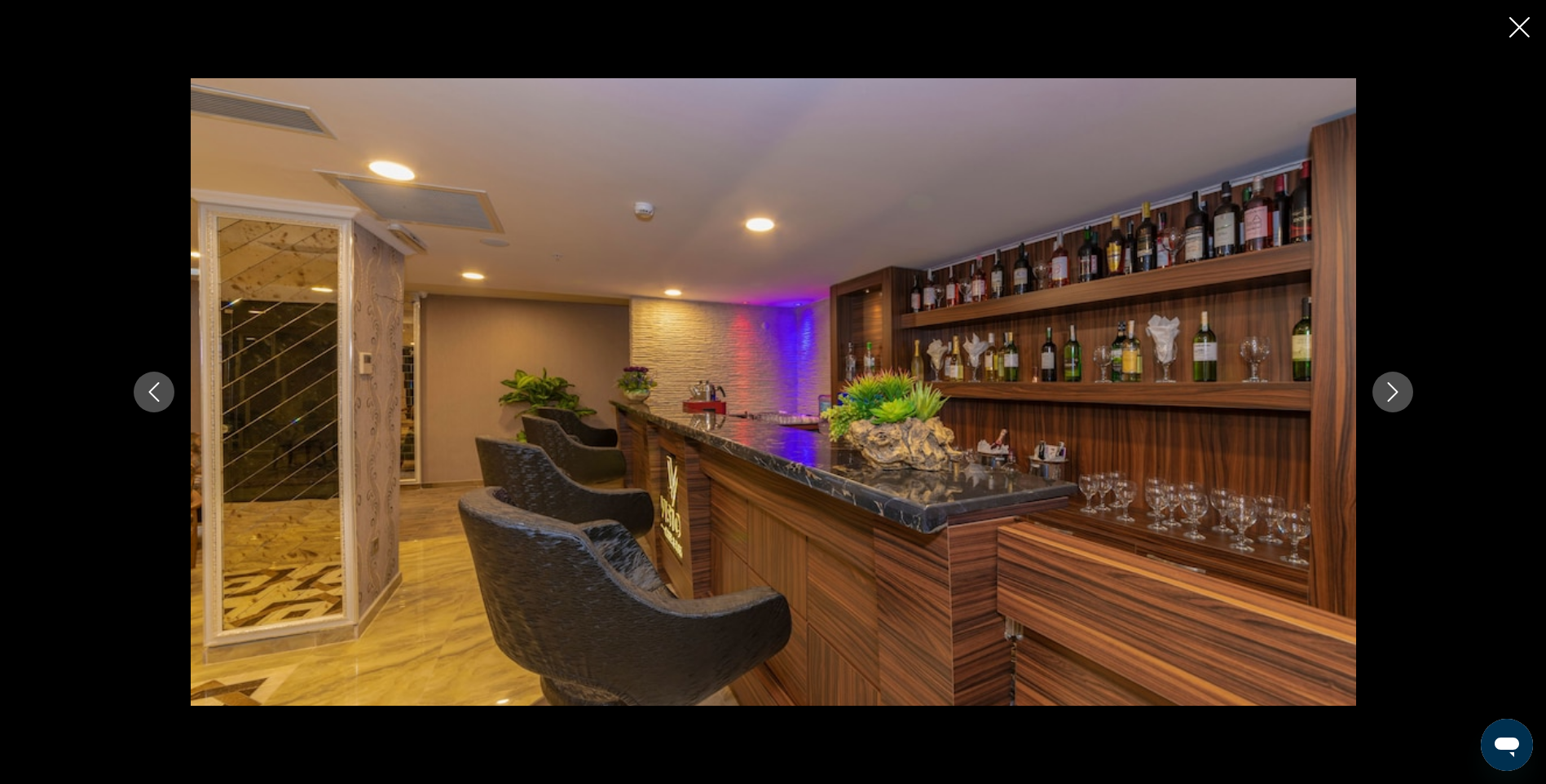
click at [1388, 400] on icon "Next image" at bounding box center [1393, 392] width 11 height 19
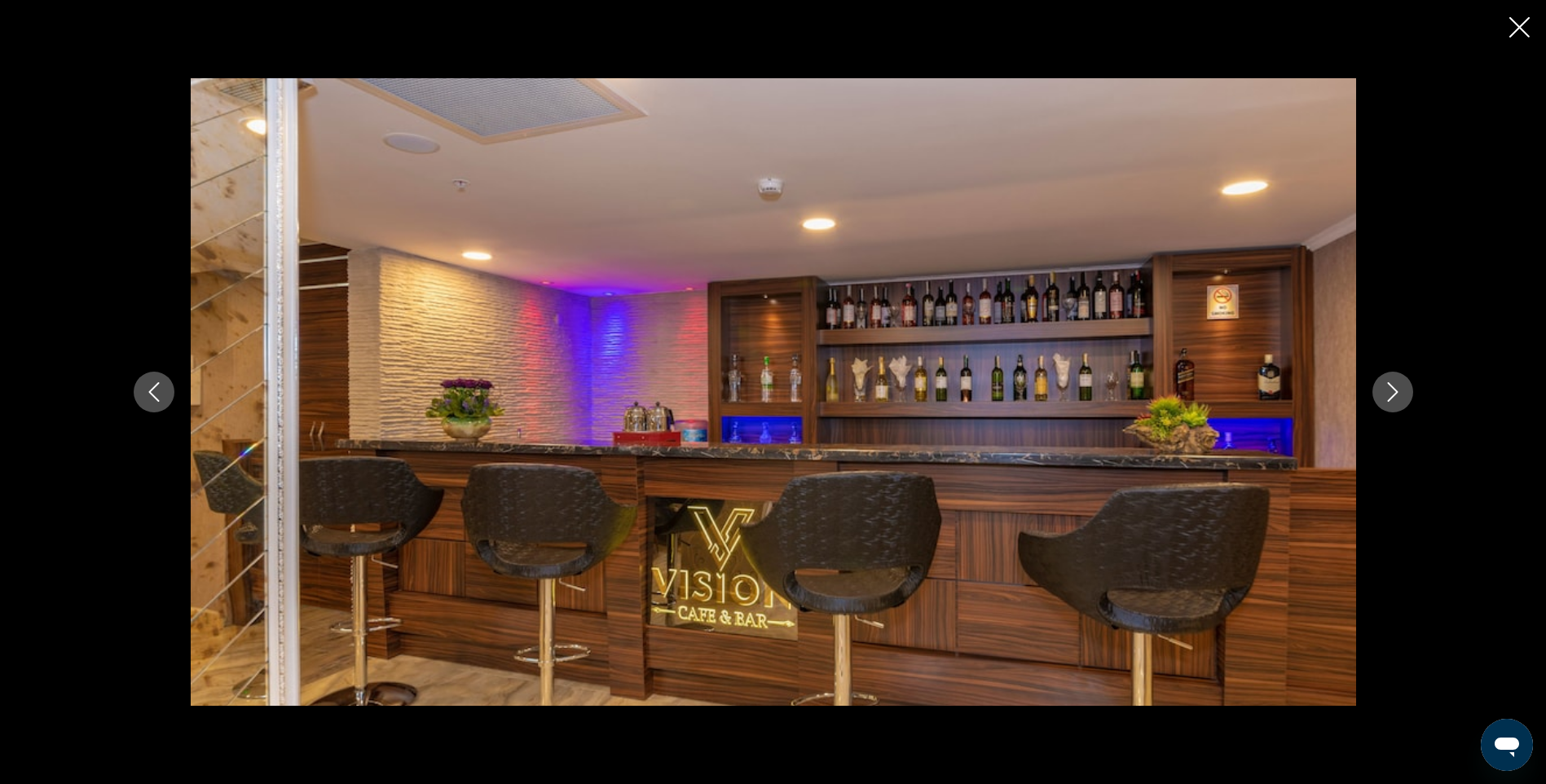
click at [1388, 400] on icon "Next image" at bounding box center [1393, 392] width 11 height 19
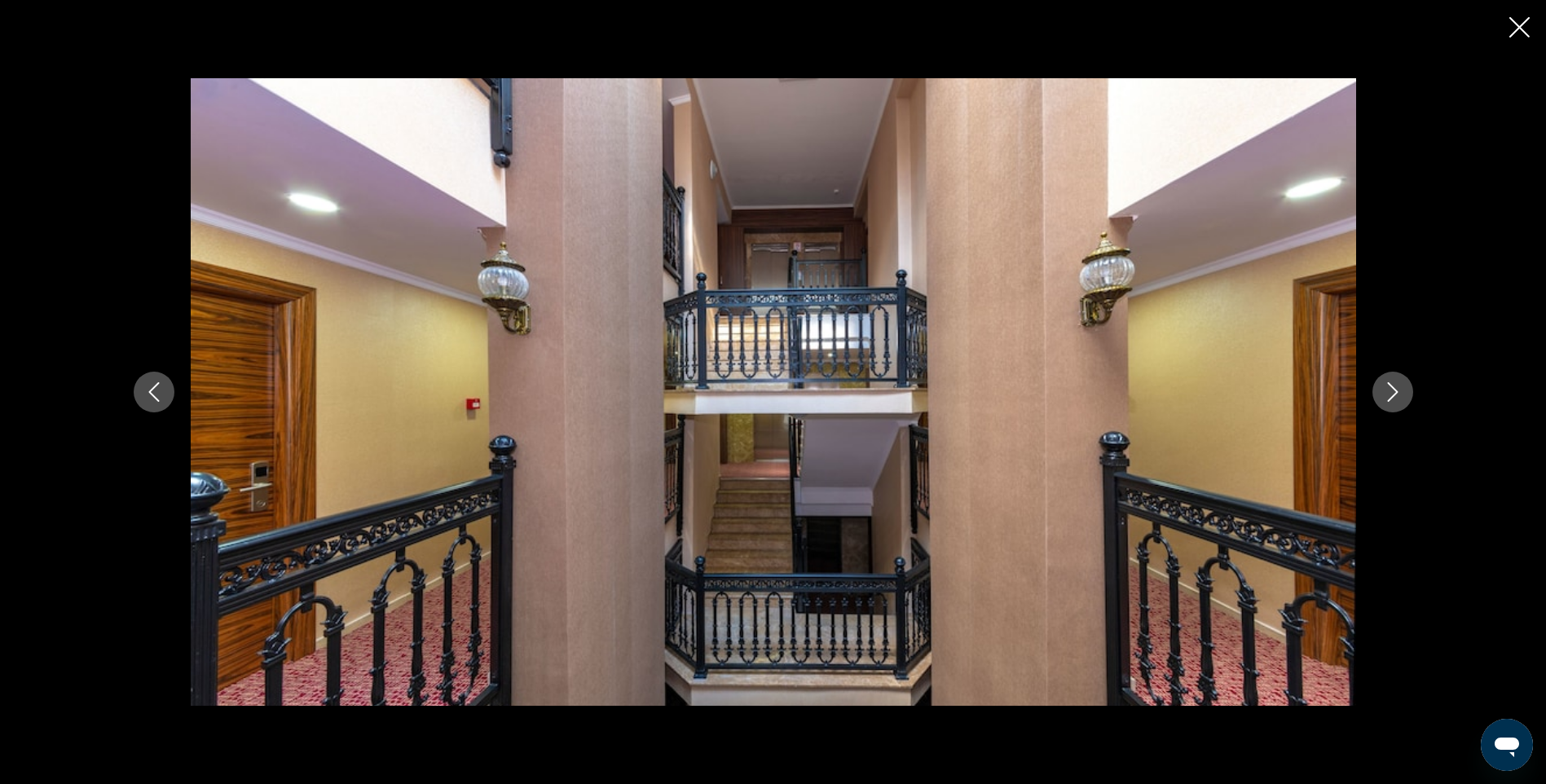
click at [1388, 400] on icon "Next image" at bounding box center [1393, 392] width 11 height 19
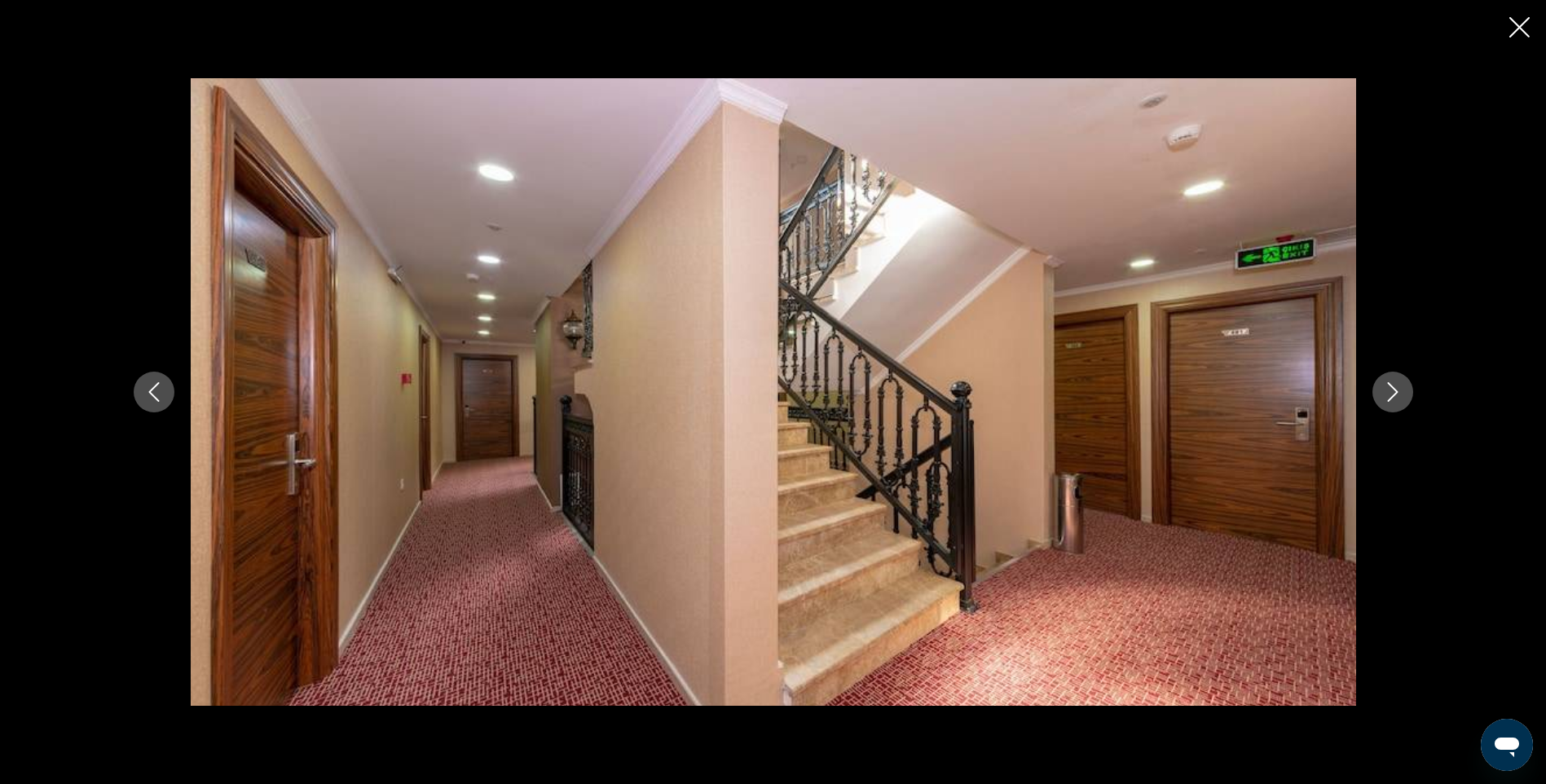
click at [1388, 400] on icon "Next image" at bounding box center [1393, 392] width 11 height 19
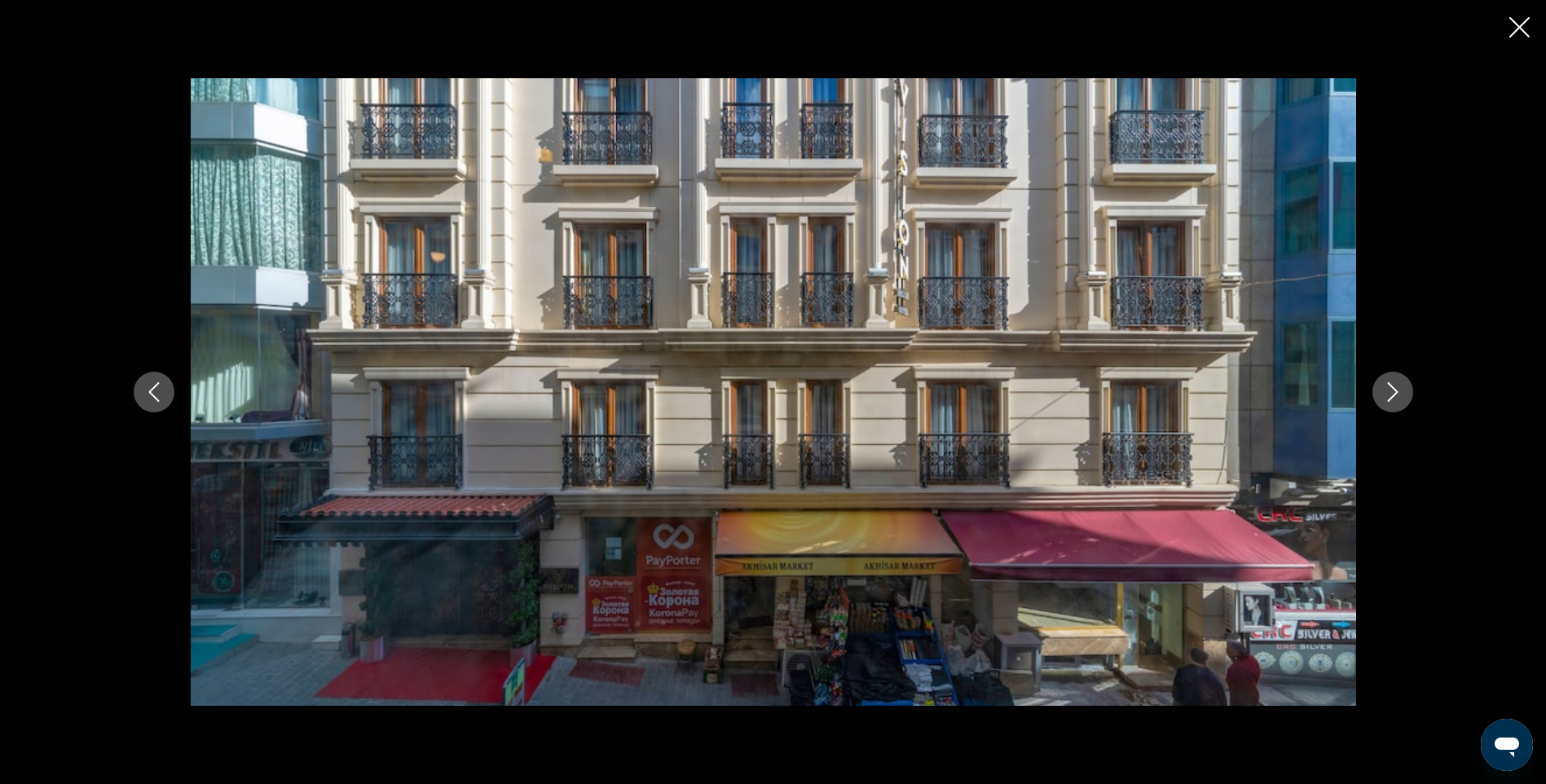
click at [1388, 400] on icon "Next image" at bounding box center [1393, 392] width 11 height 19
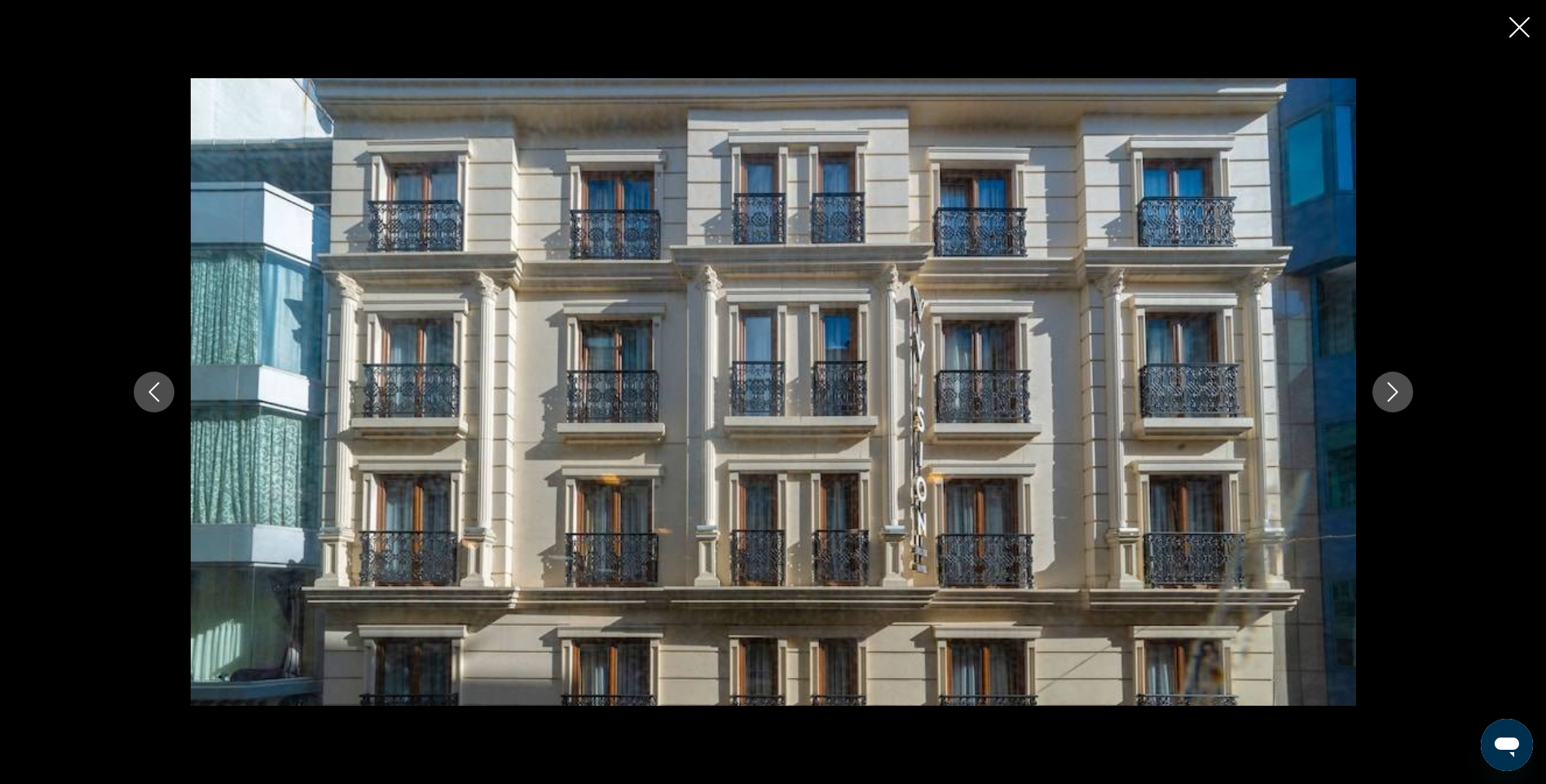
click at [1388, 400] on icon "Next image" at bounding box center [1393, 392] width 11 height 19
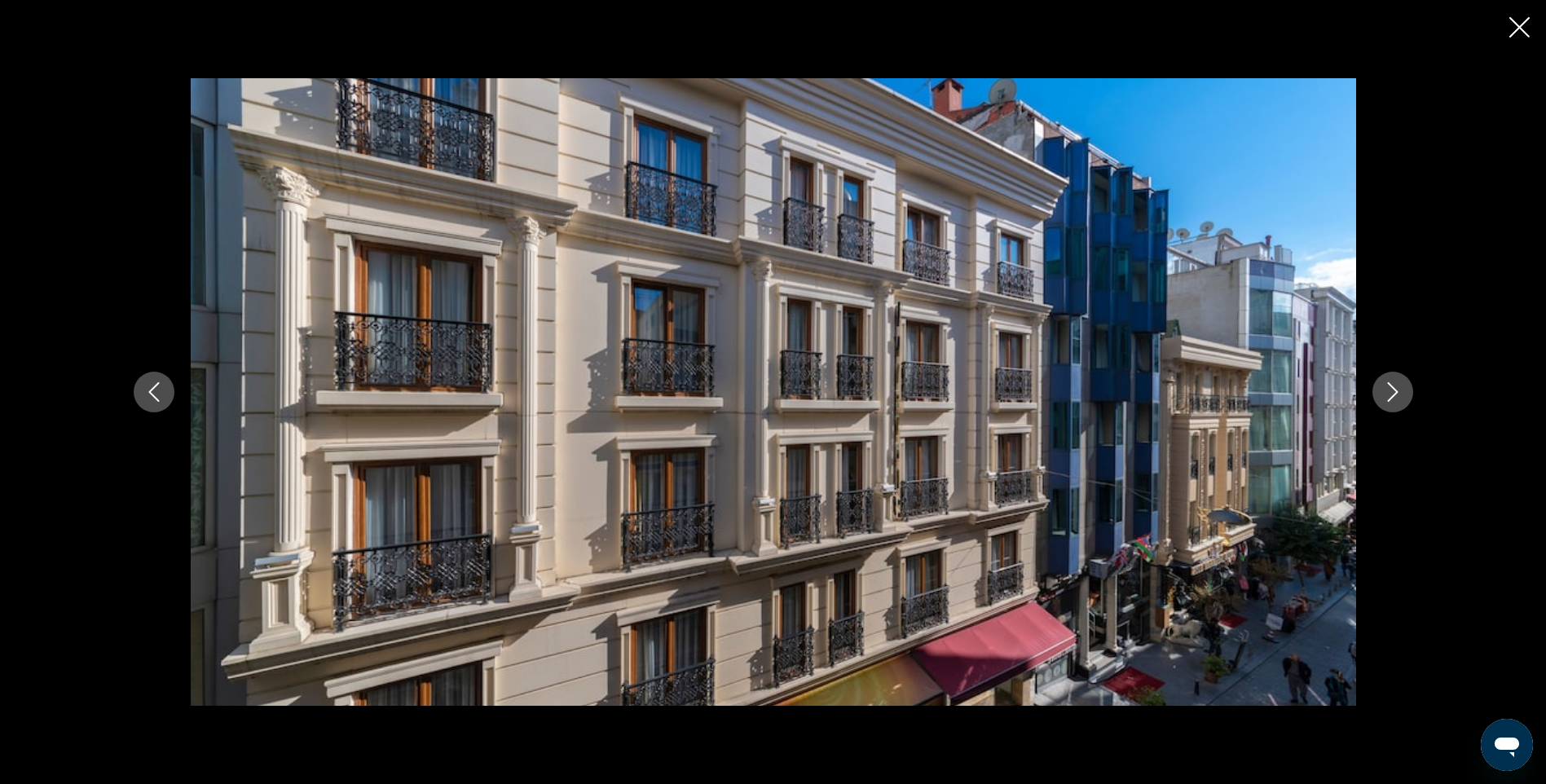
click at [1388, 400] on icon "Next image" at bounding box center [1393, 392] width 11 height 19
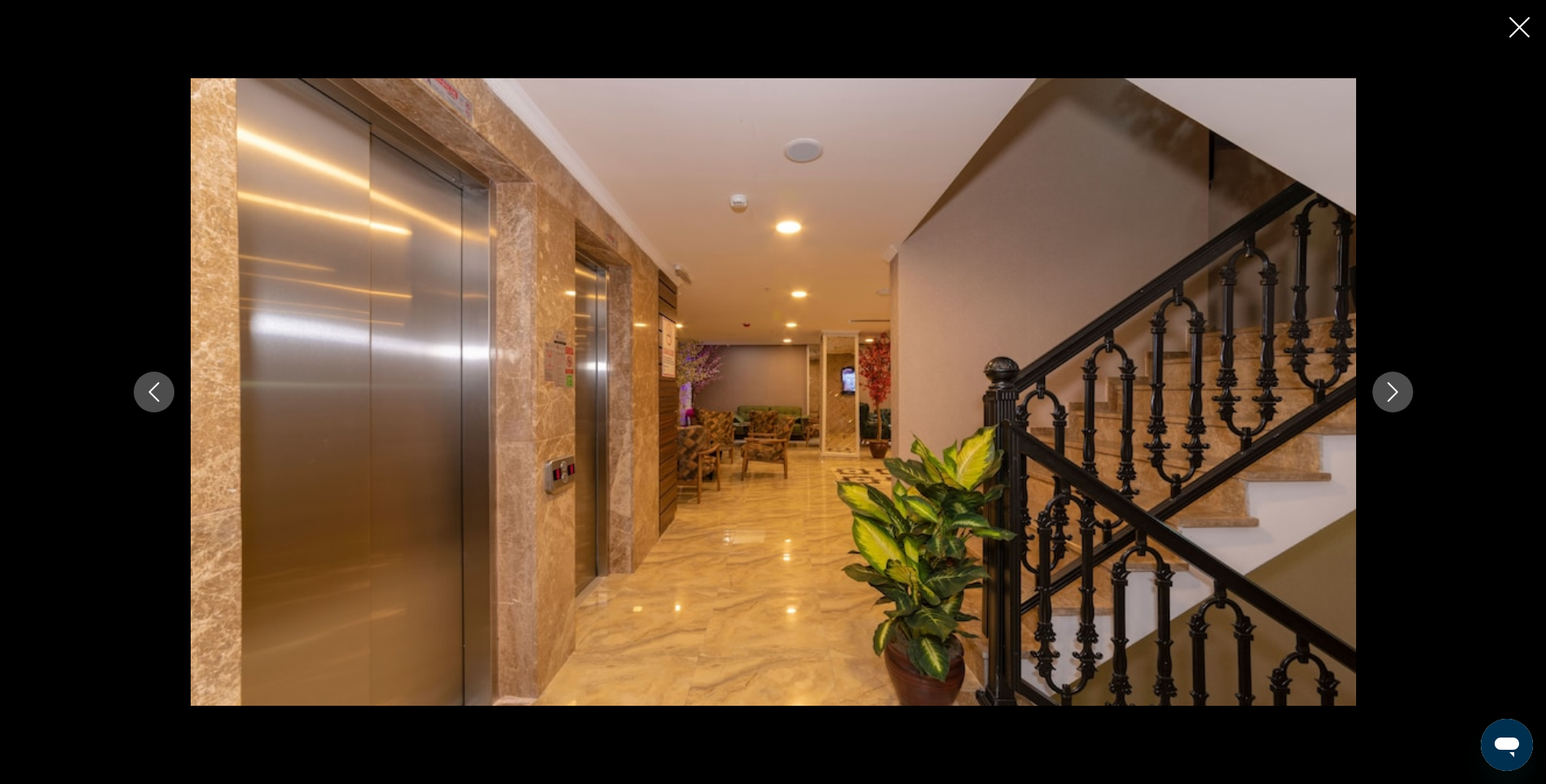
click at [1388, 400] on icon "Next image" at bounding box center [1393, 392] width 11 height 19
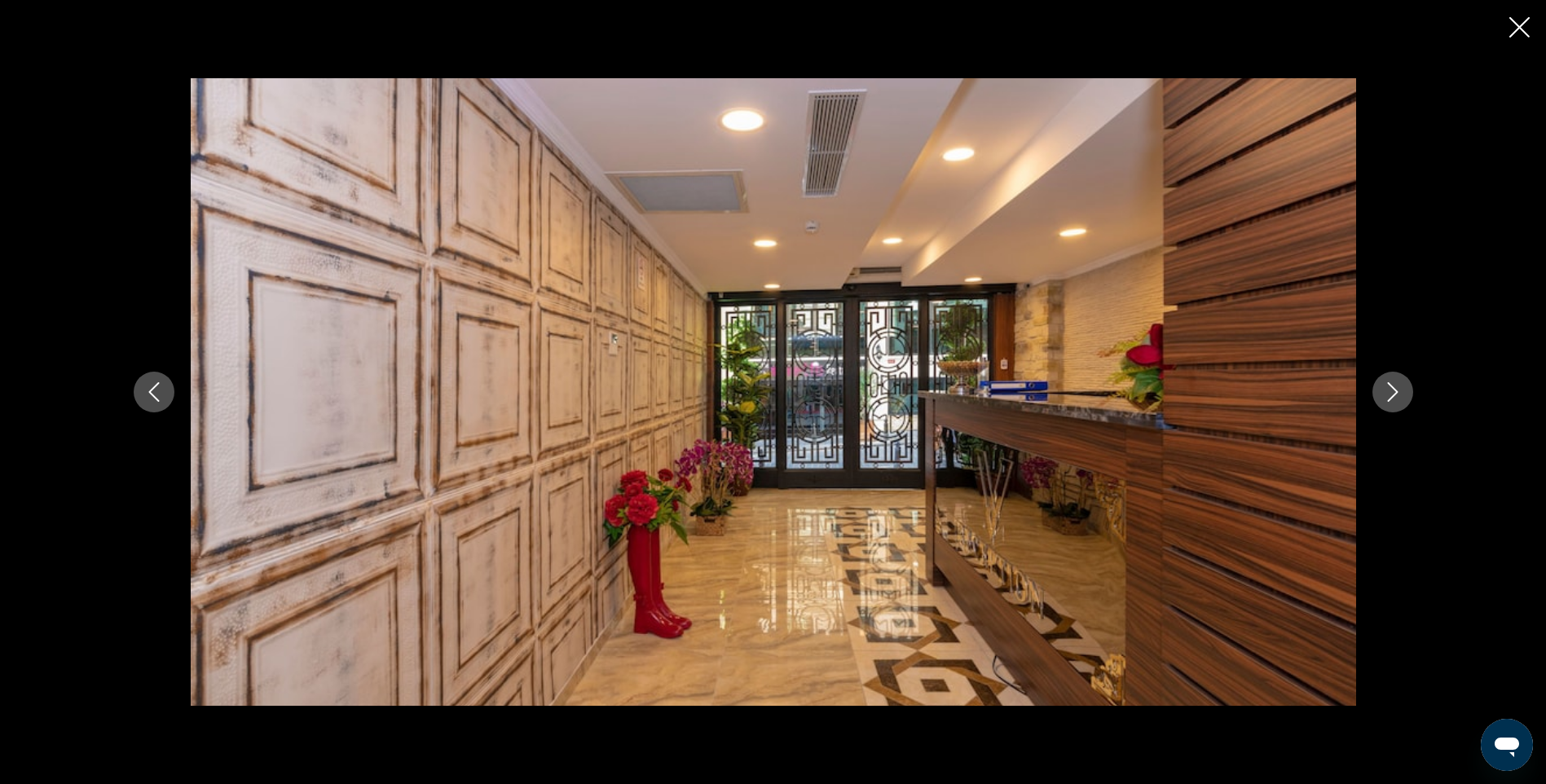
click at [1388, 400] on icon "Next image" at bounding box center [1393, 392] width 11 height 19
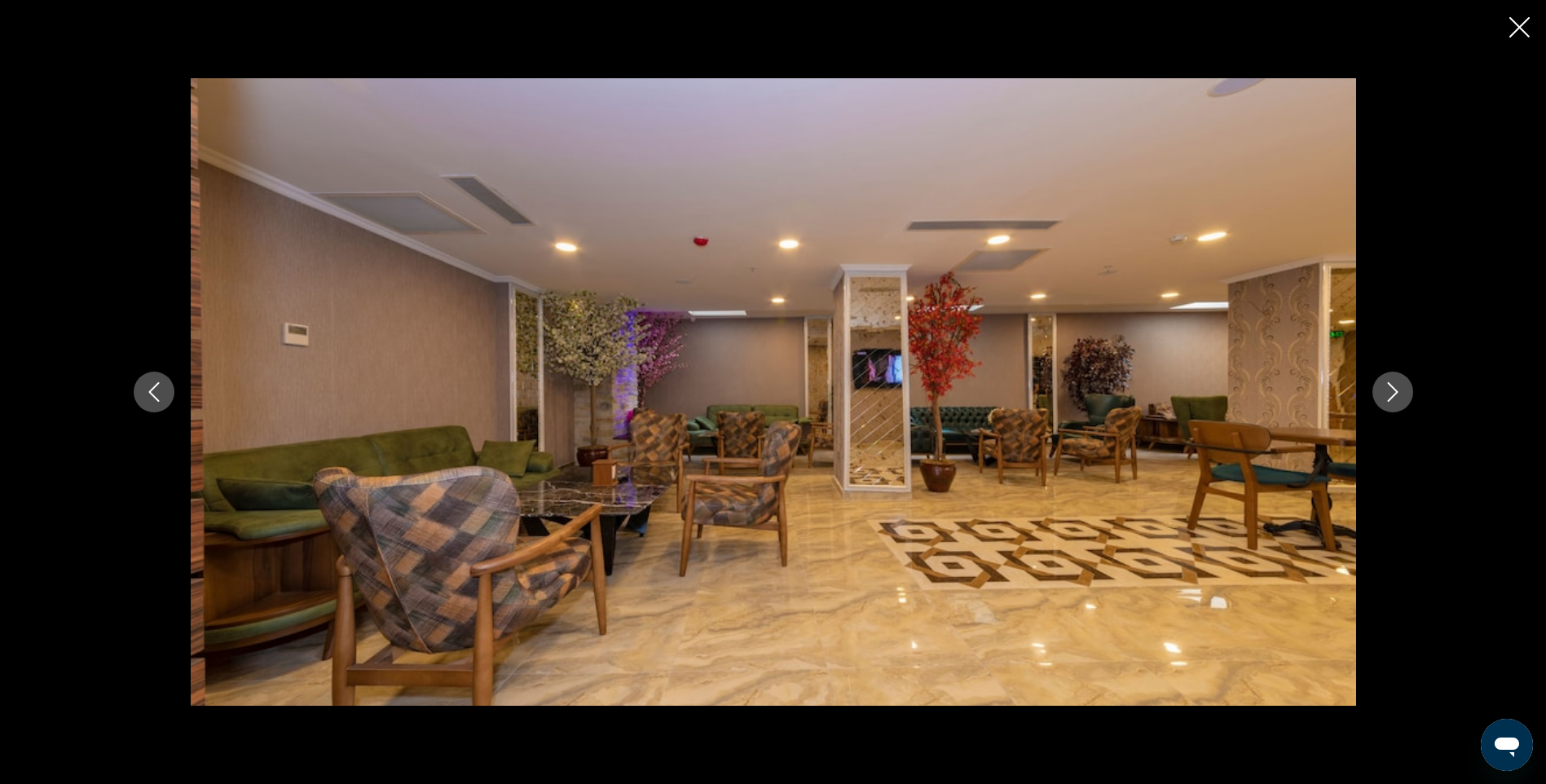
click at [1388, 400] on icon "Next image" at bounding box center [1393, 392] width 11 height 19
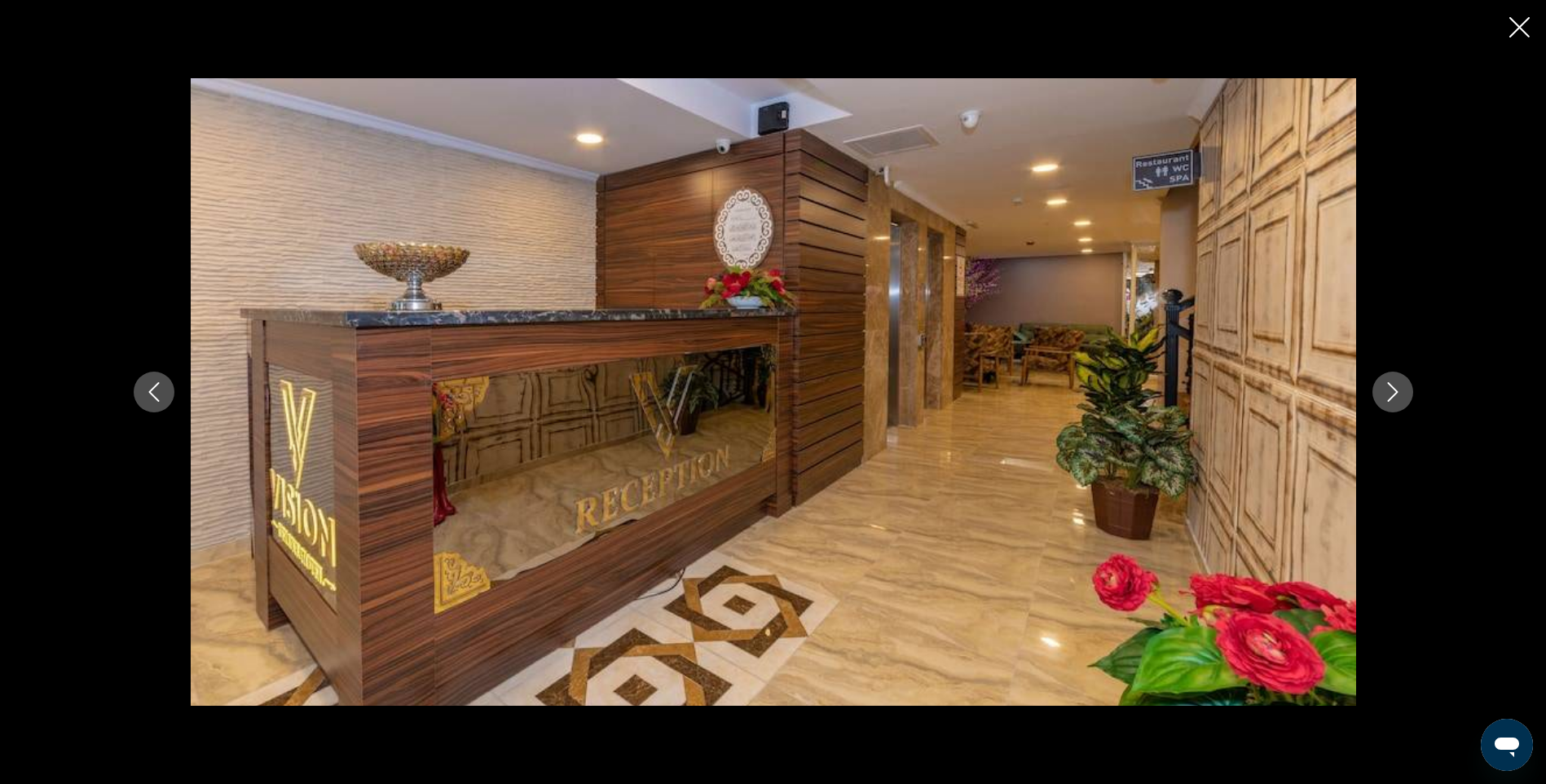
click at [1388, 400] on icon "Next image" at bounding box center [1393, 392] width 11 height 19
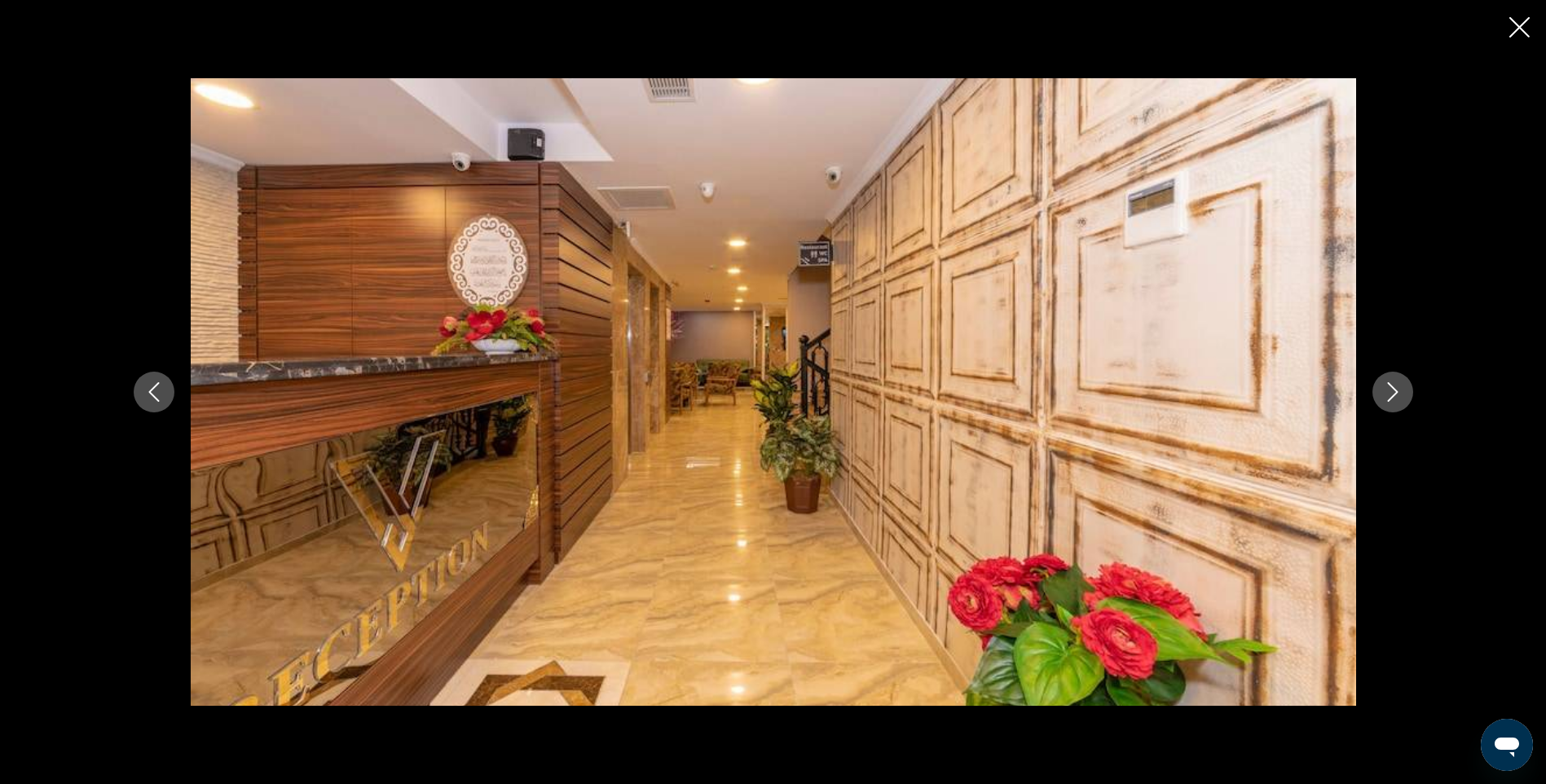
click at [1388, 400] on icon "Next image" at bounding box center [1393, 392] width 11 height 19
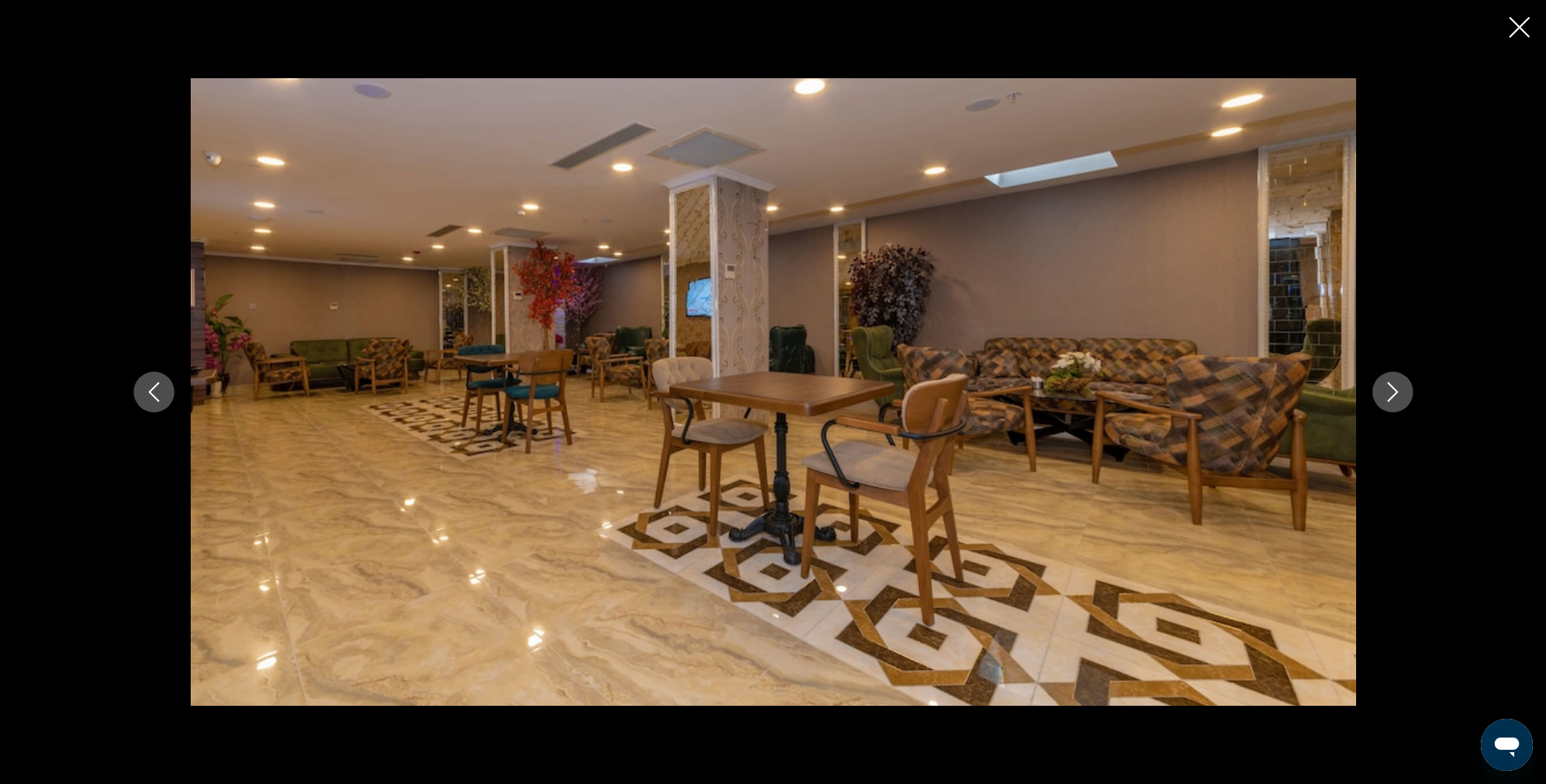
click at [1388, 400] on icon "Next image" at bounding box center [1393, 392] width 11 height 19
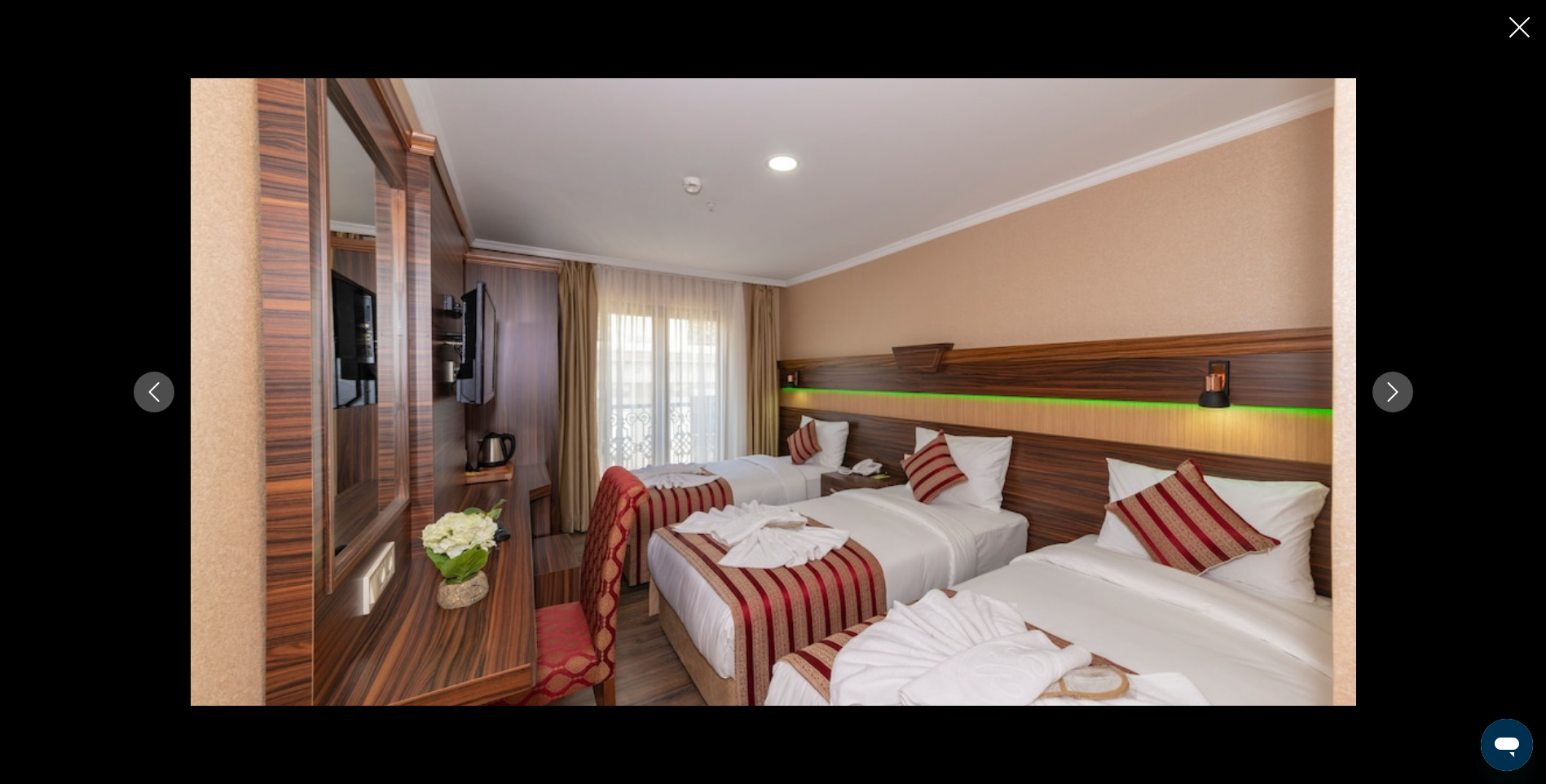
click at [1388, 400] on icon "Next image" at bounding box center [1393, 392] width 11 height 19
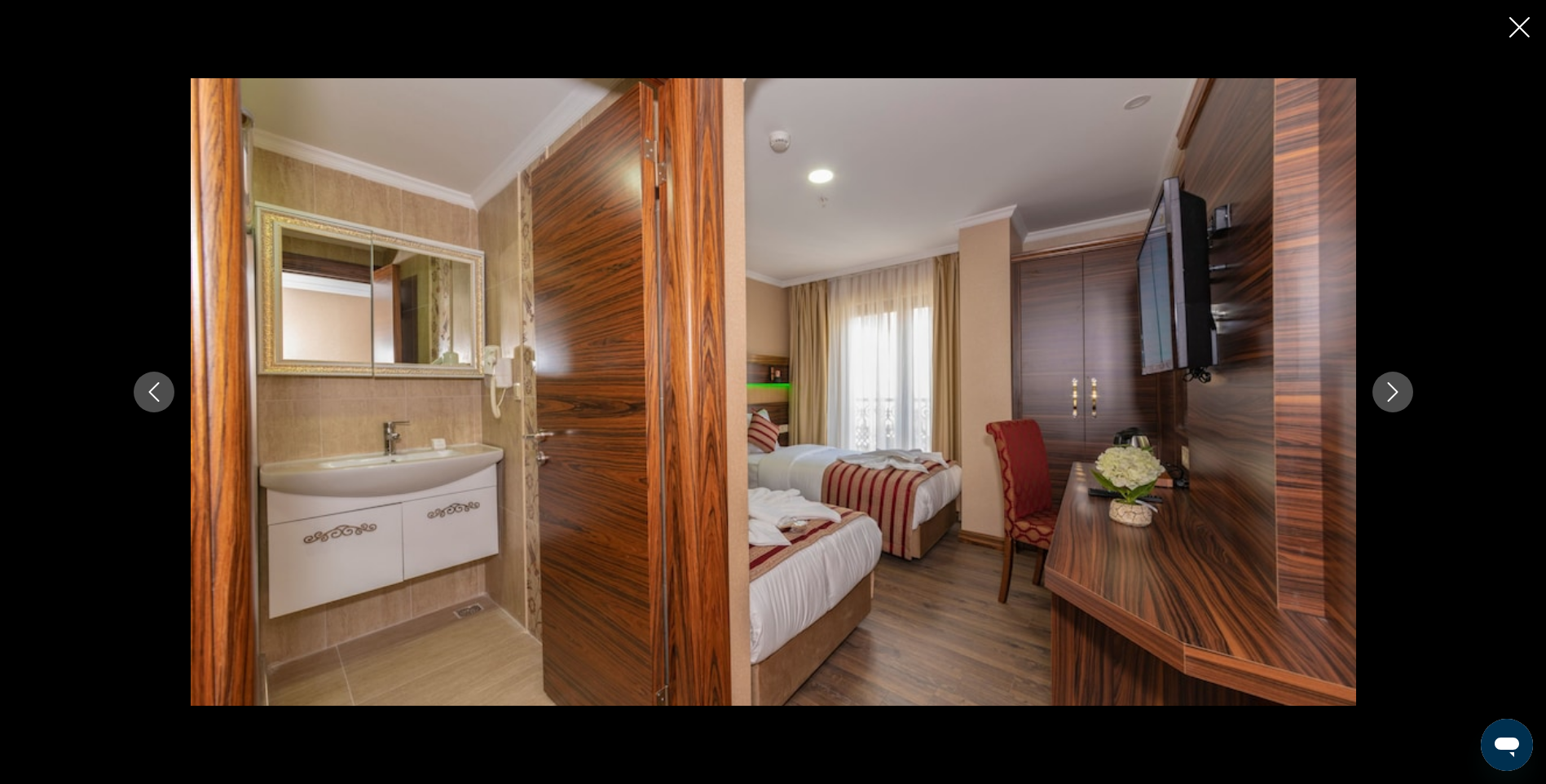
click at [1388, 400] on icon "Next image" at bounding box center [1393, 392] width 11 height 19
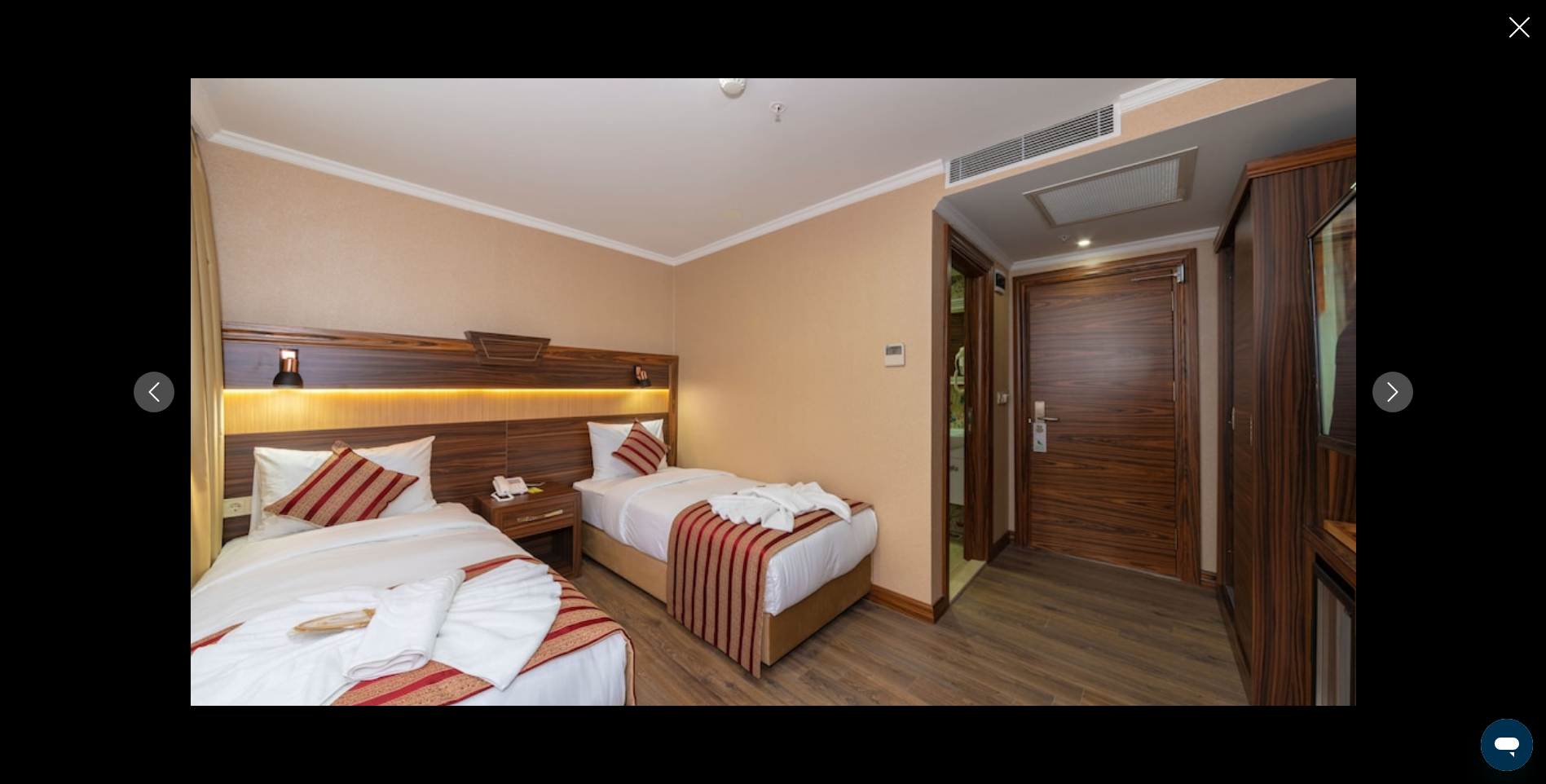
click at [1518, 26] on icon "Close slideshow" at bounding box center [1520, 26] width 20 height 20
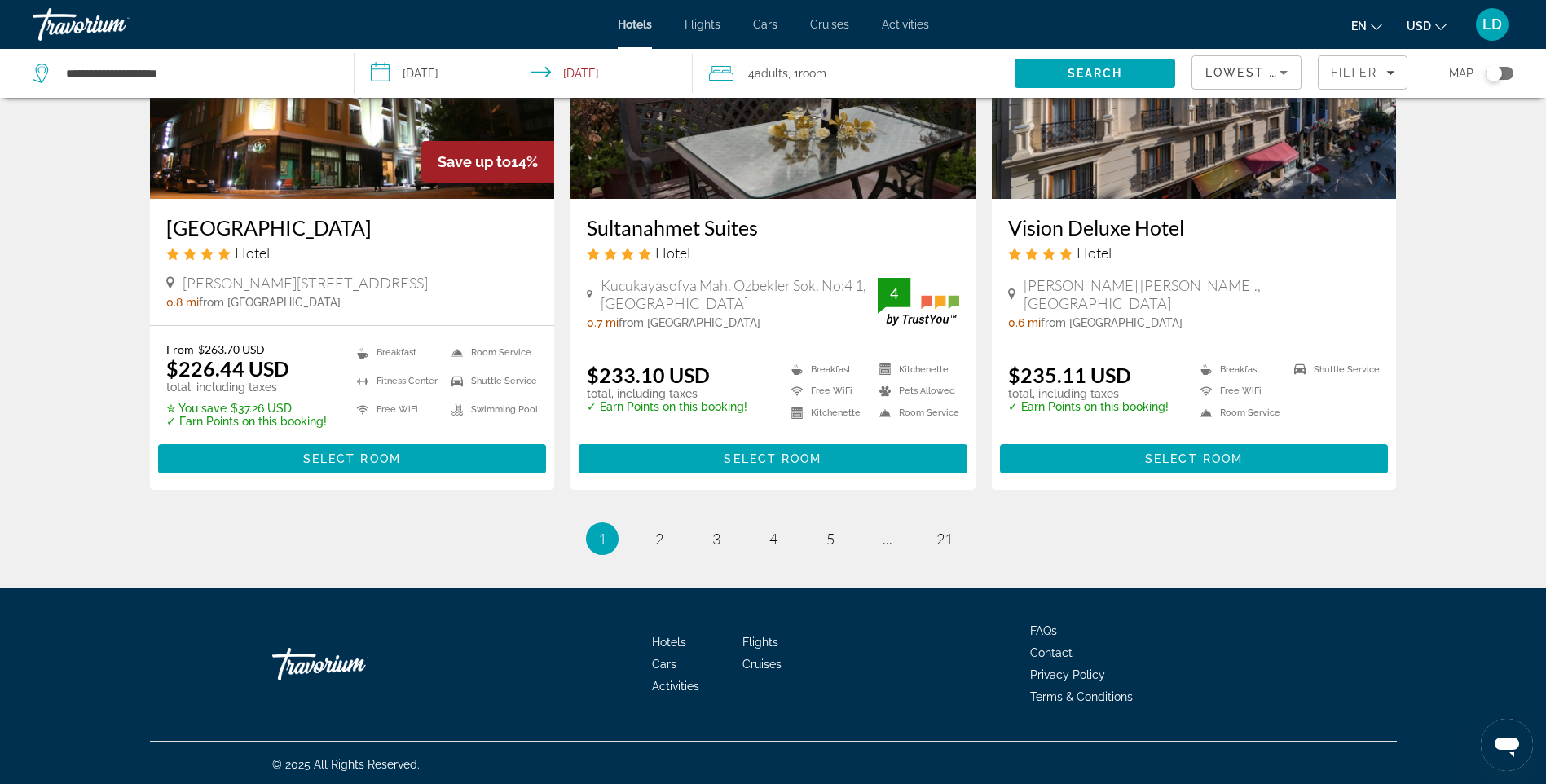
scroll to position [1968, 0]
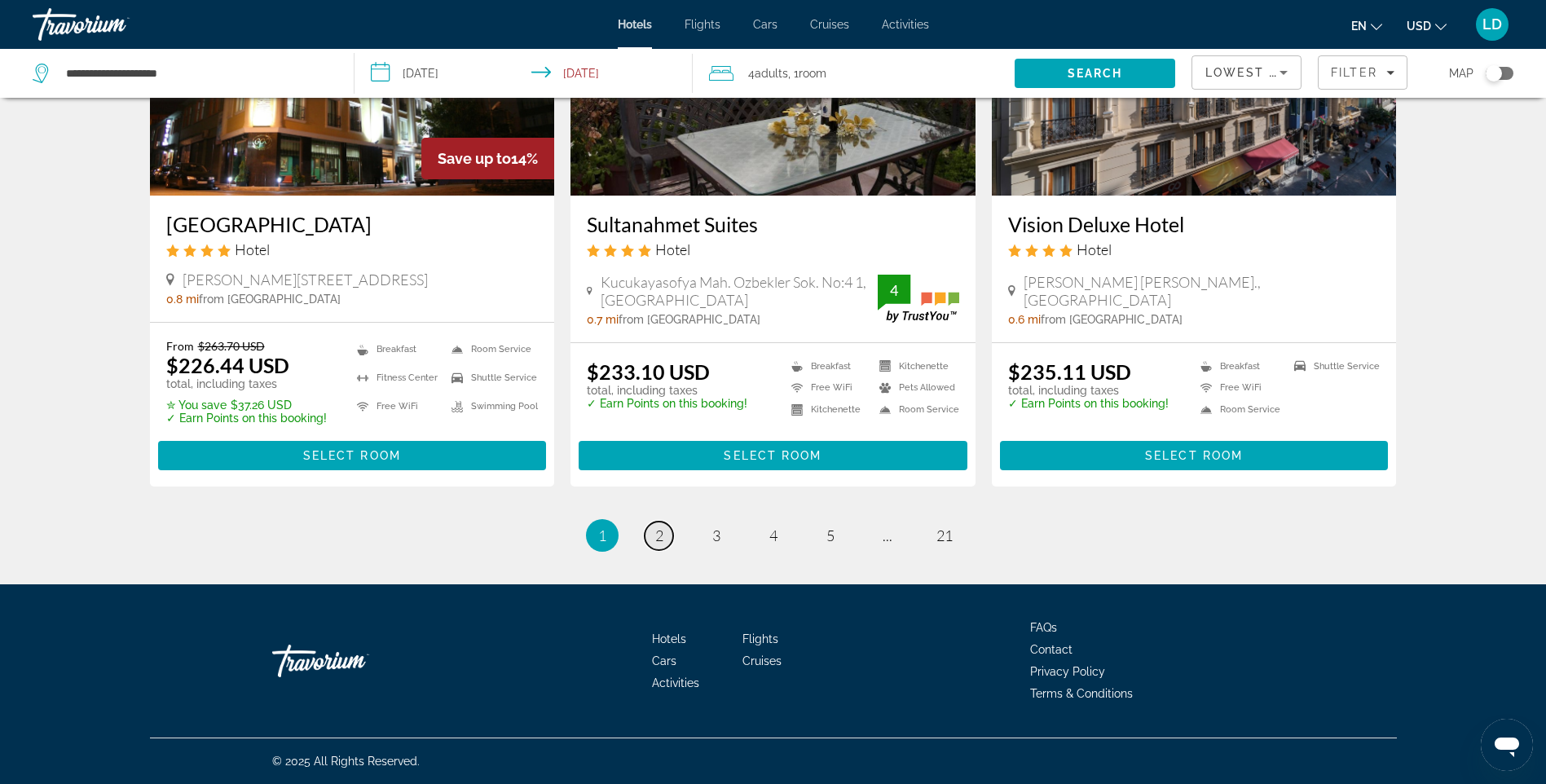
click at [664, 539] on link "page 2" at bounding box center [659, 536] width 28 height 28
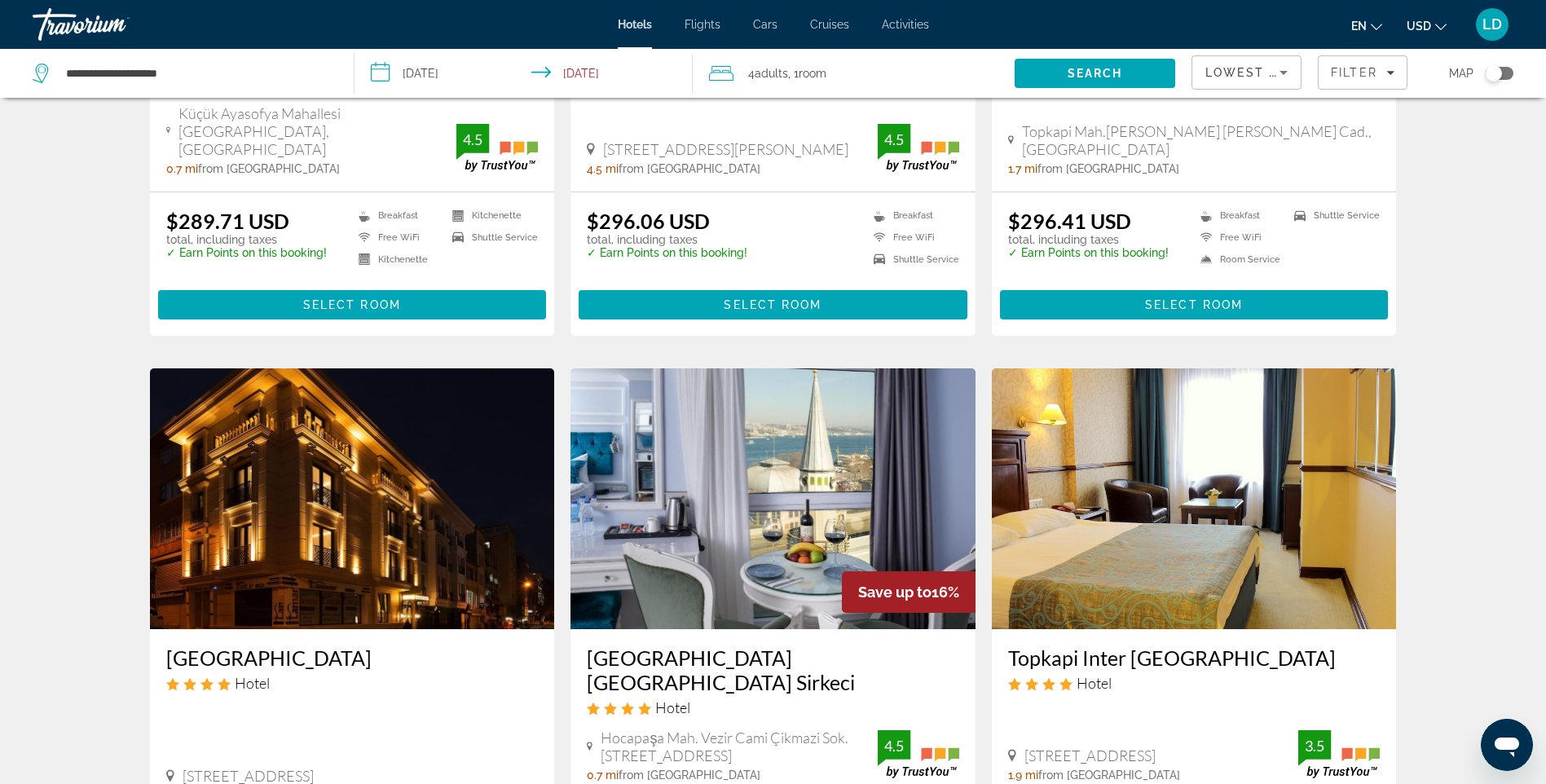
scroll to position [1630, 0]
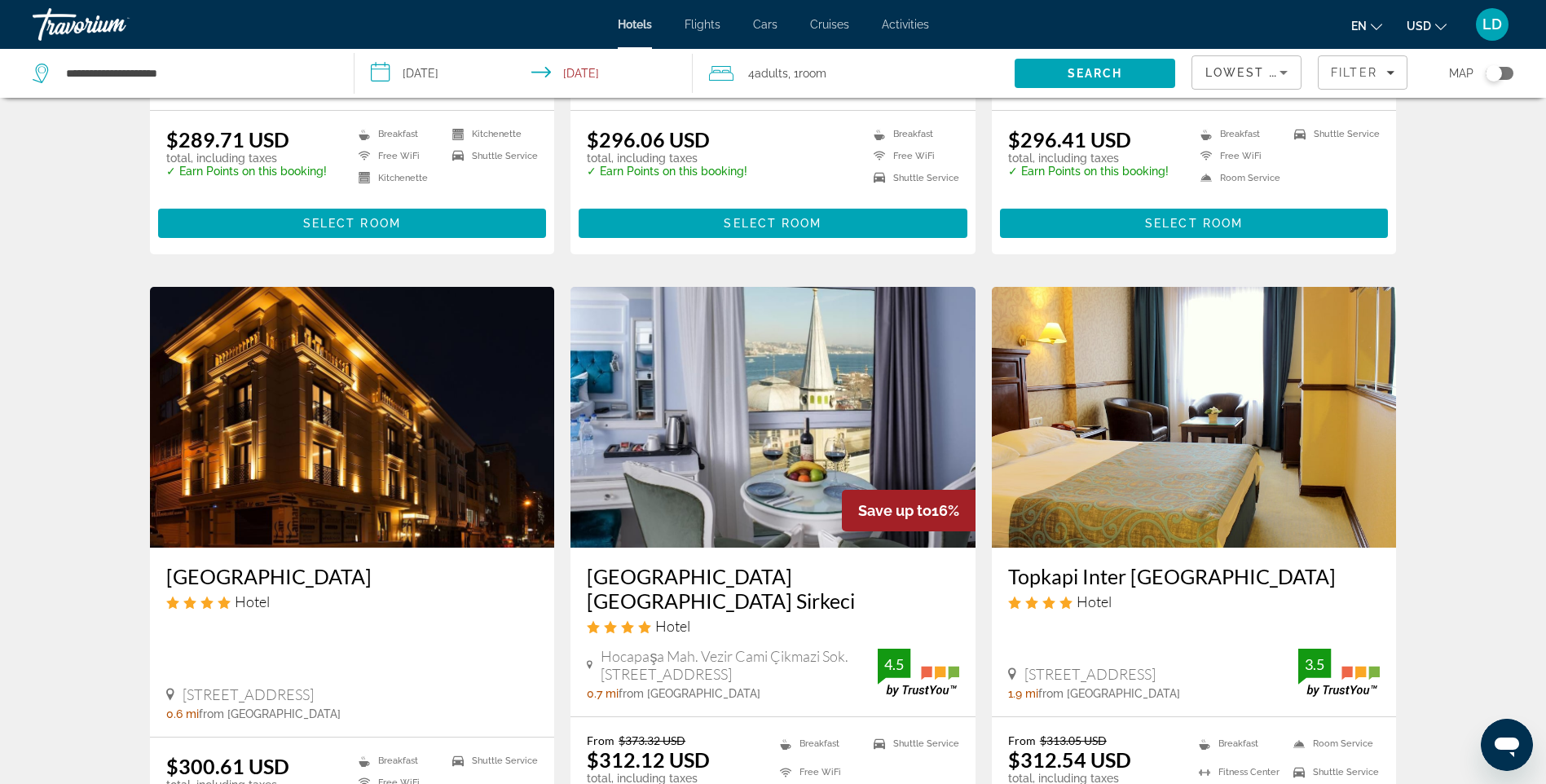
click at [387, 465] on img "Main content" at bounding box center [352, 417] width 405 height 260
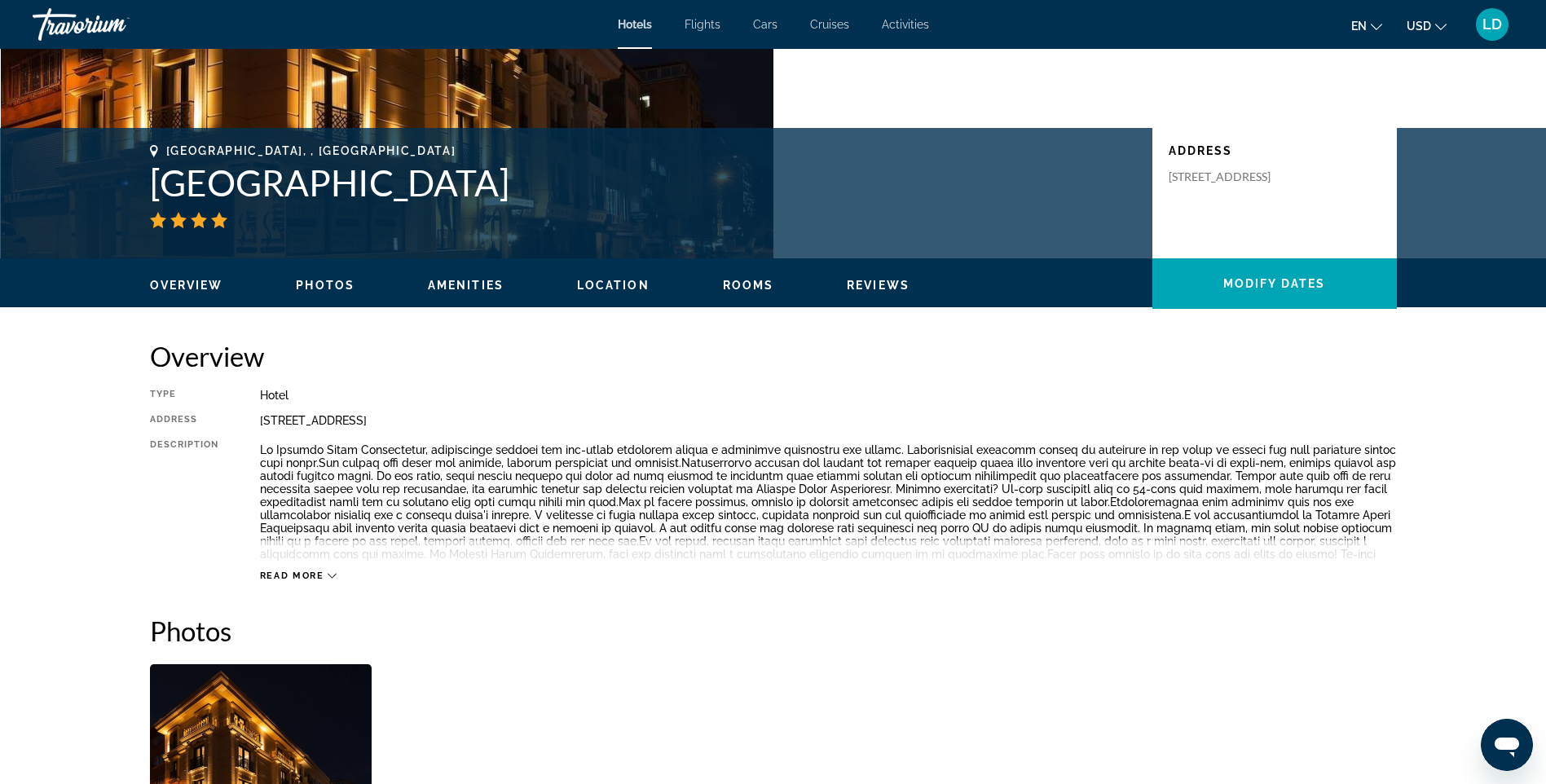
scroll to position [326, 0]
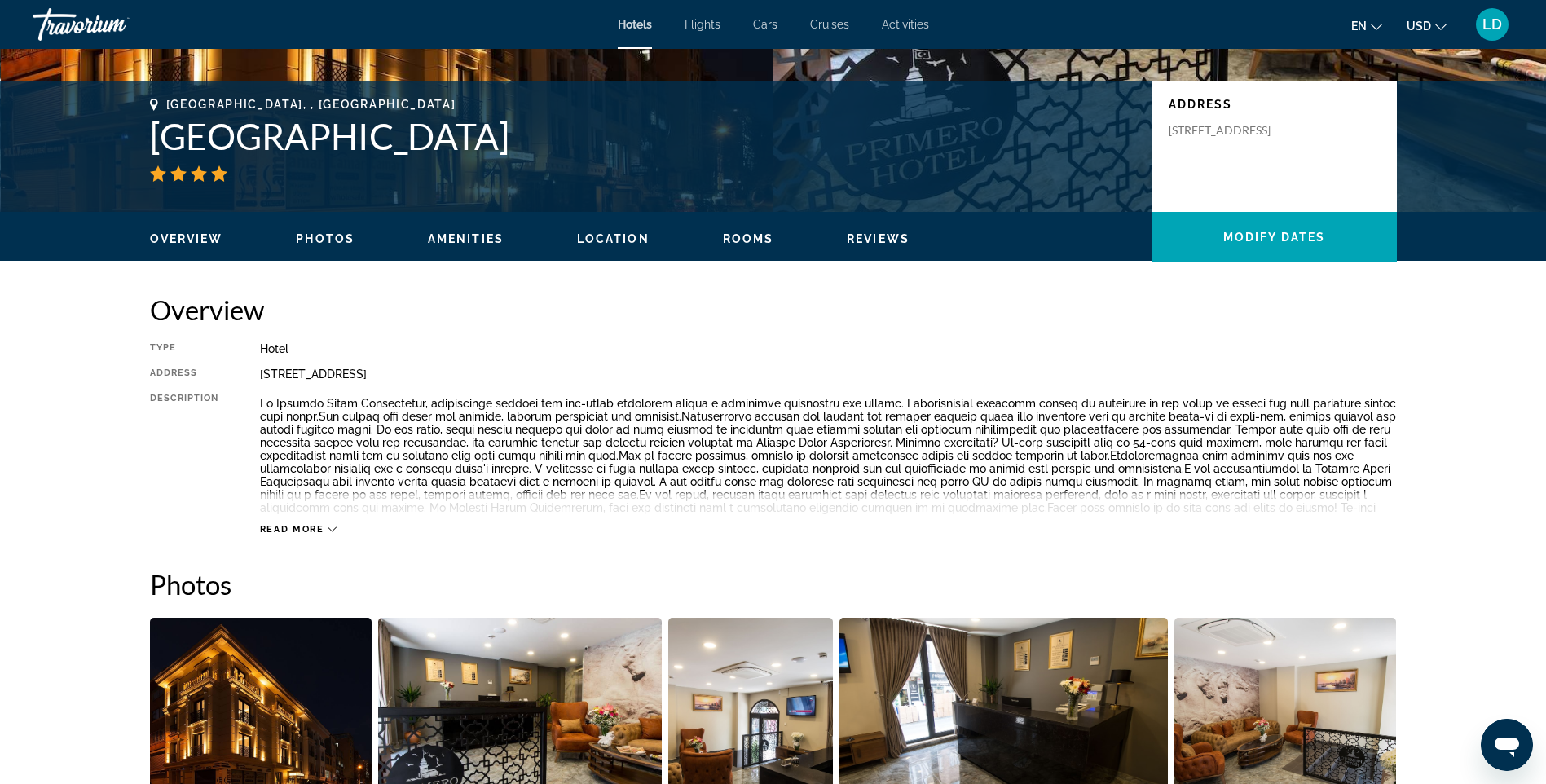
click at [297, 530] on span "Read more" at bounding box center [291, 530] width 64 height 11
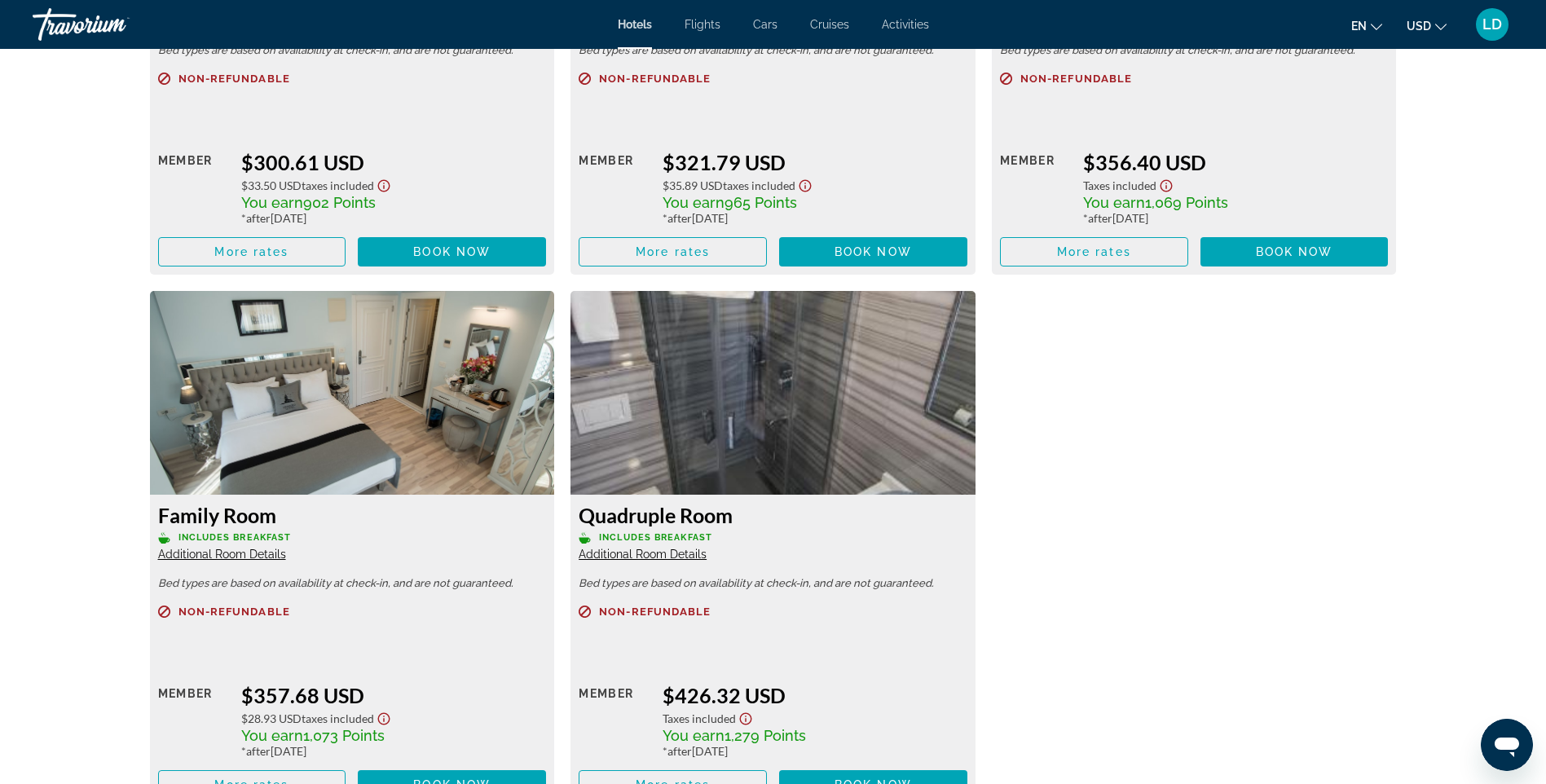
scroll to position [2608, 0]
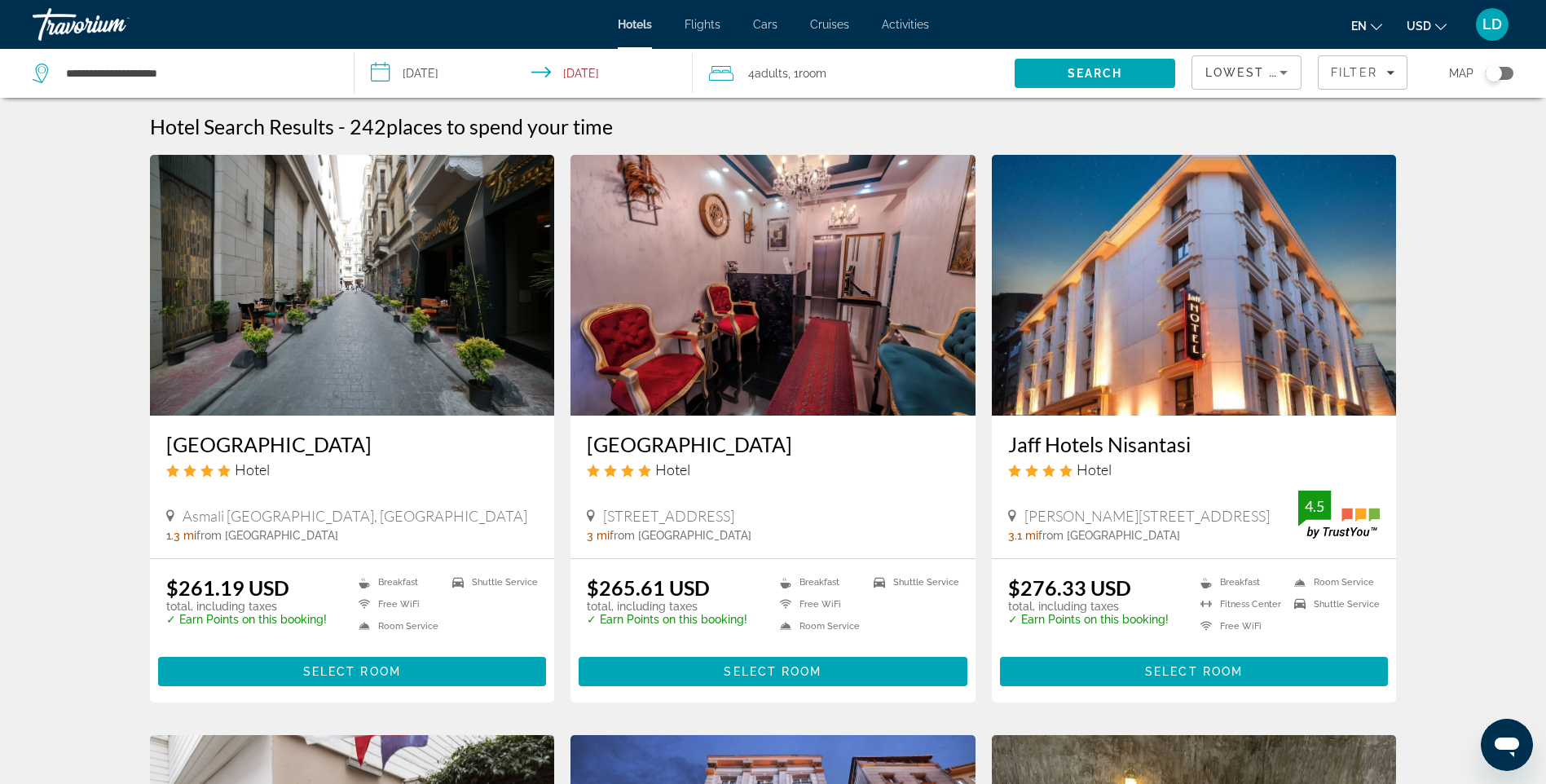
click at [358, 315] on img "Main content" at bounding box center [352, 285] width 405 height 260
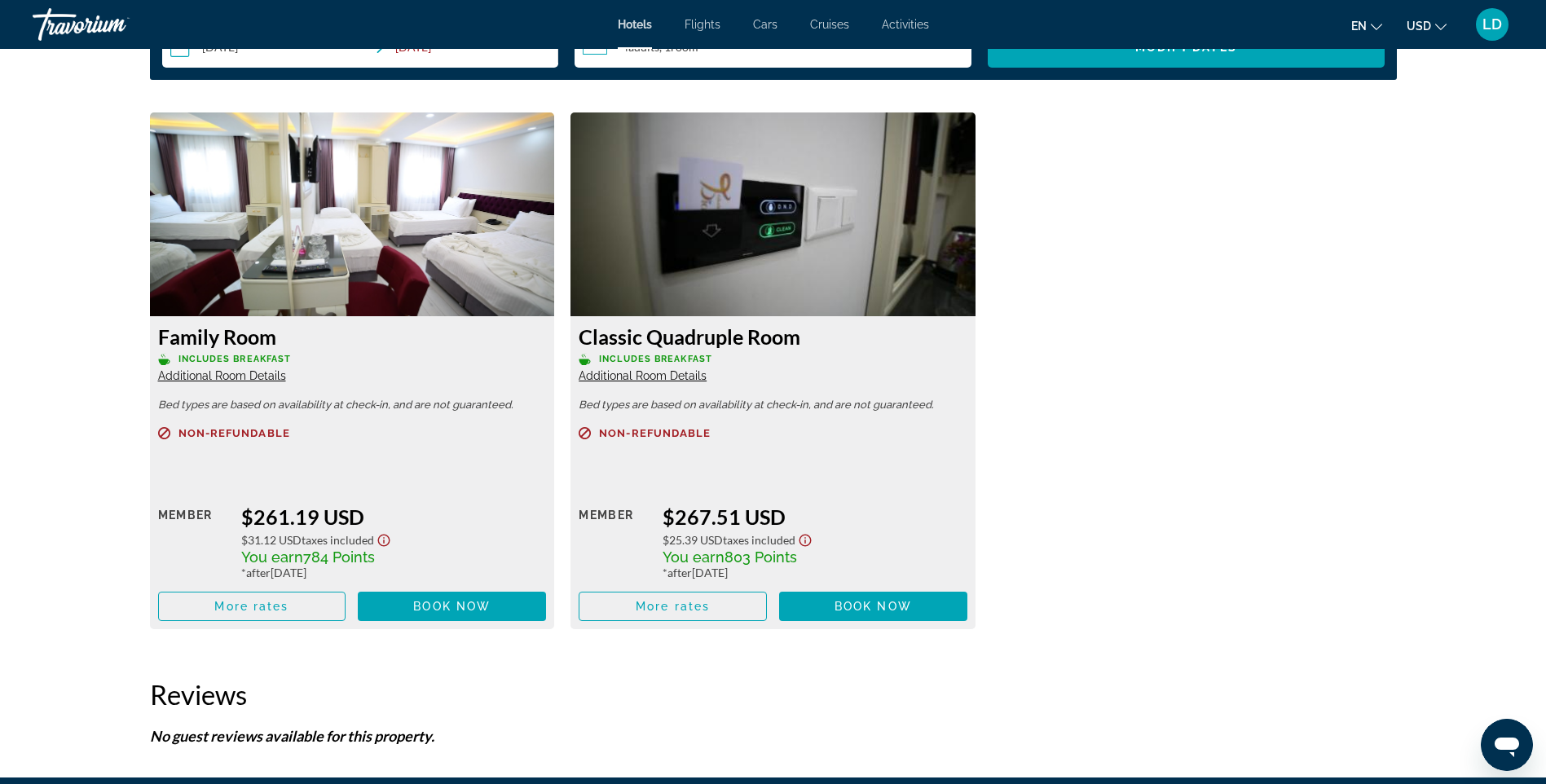
scroll to position [2119, 0]
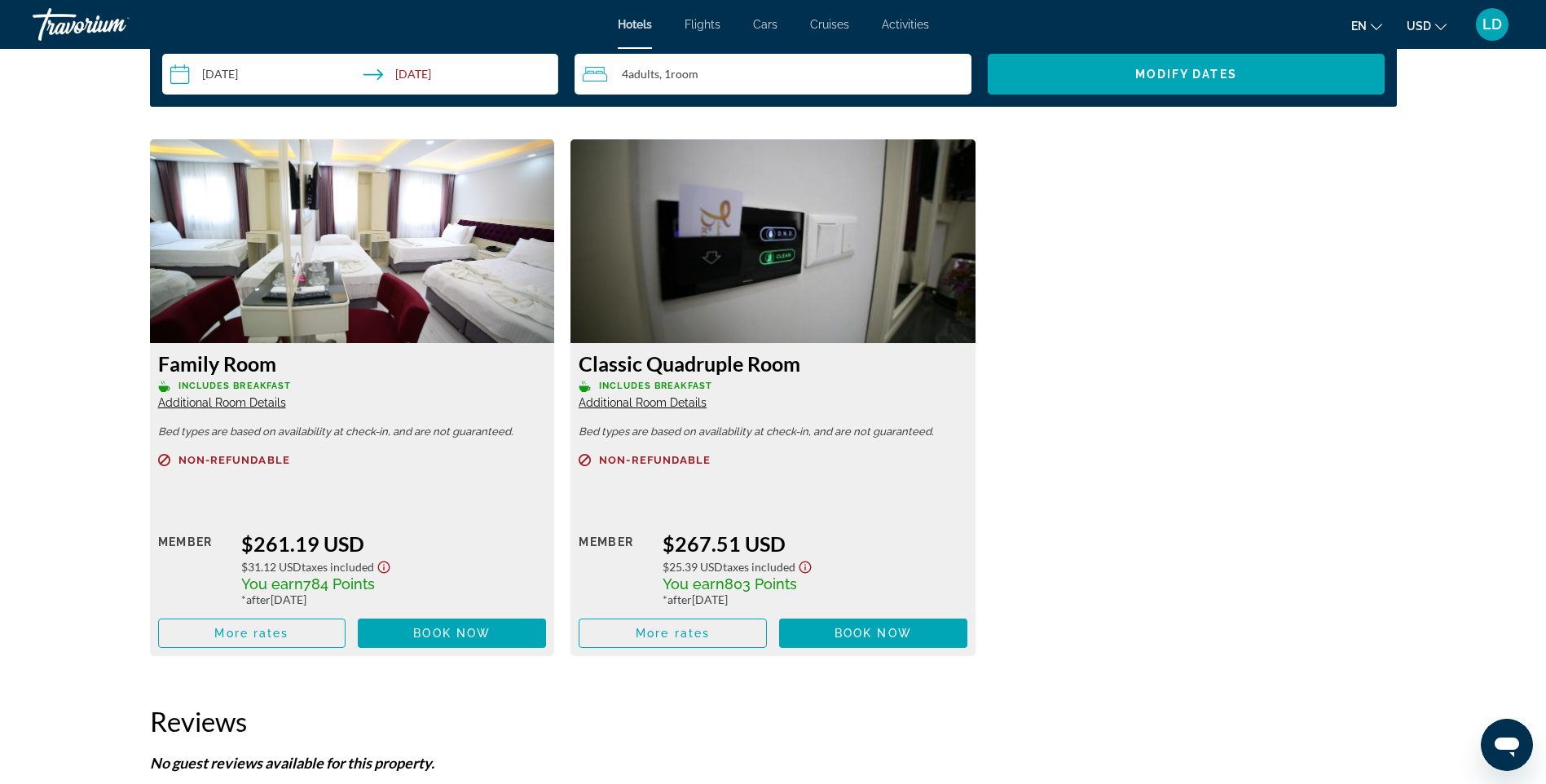
click at [634, 404] on span "Additional Room Details" at bounding box center [642, 402] width 128 height 13
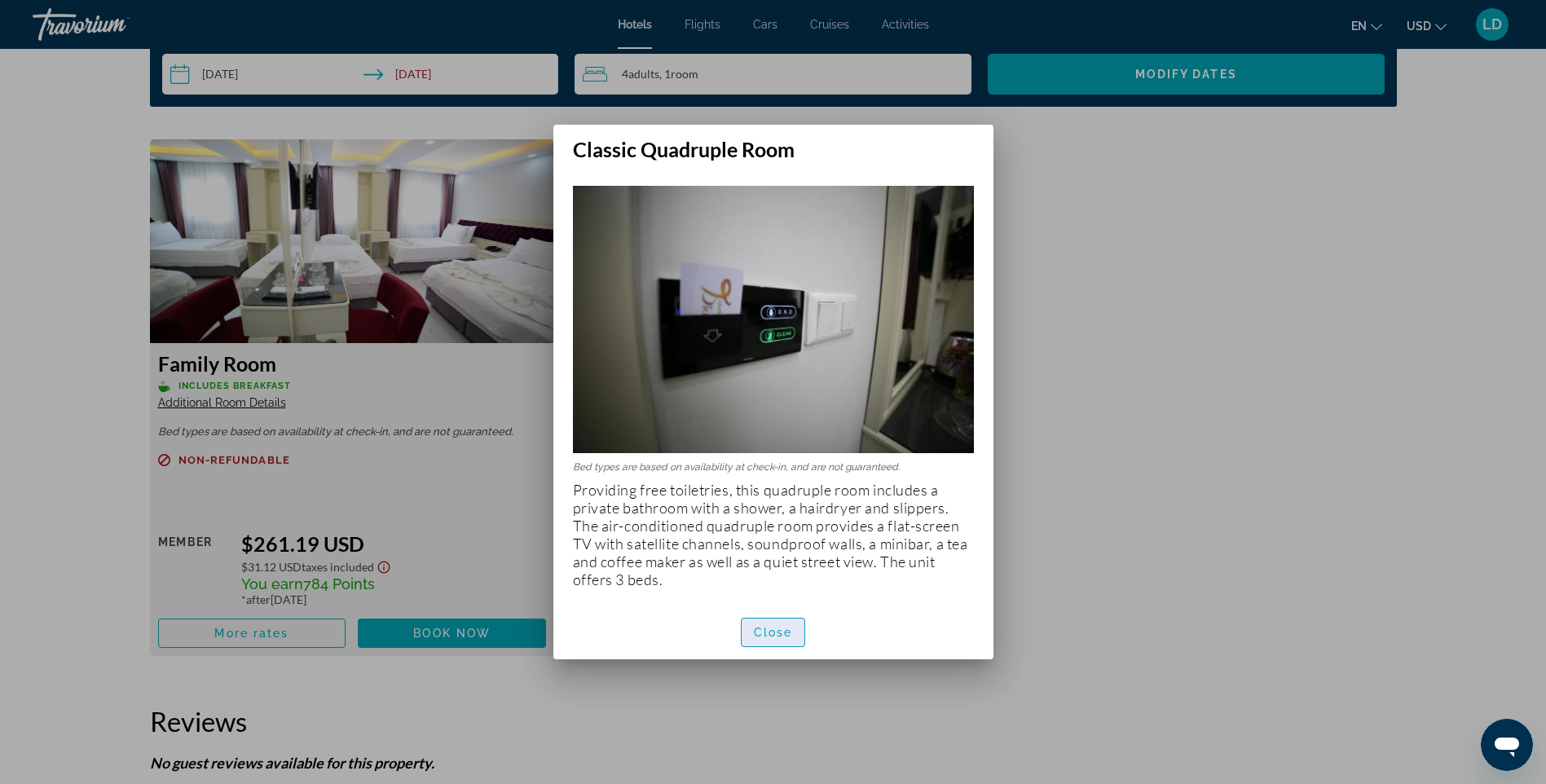
click at [752, 641] on span "button" at bounding box center [773, 633] width 63 height 39
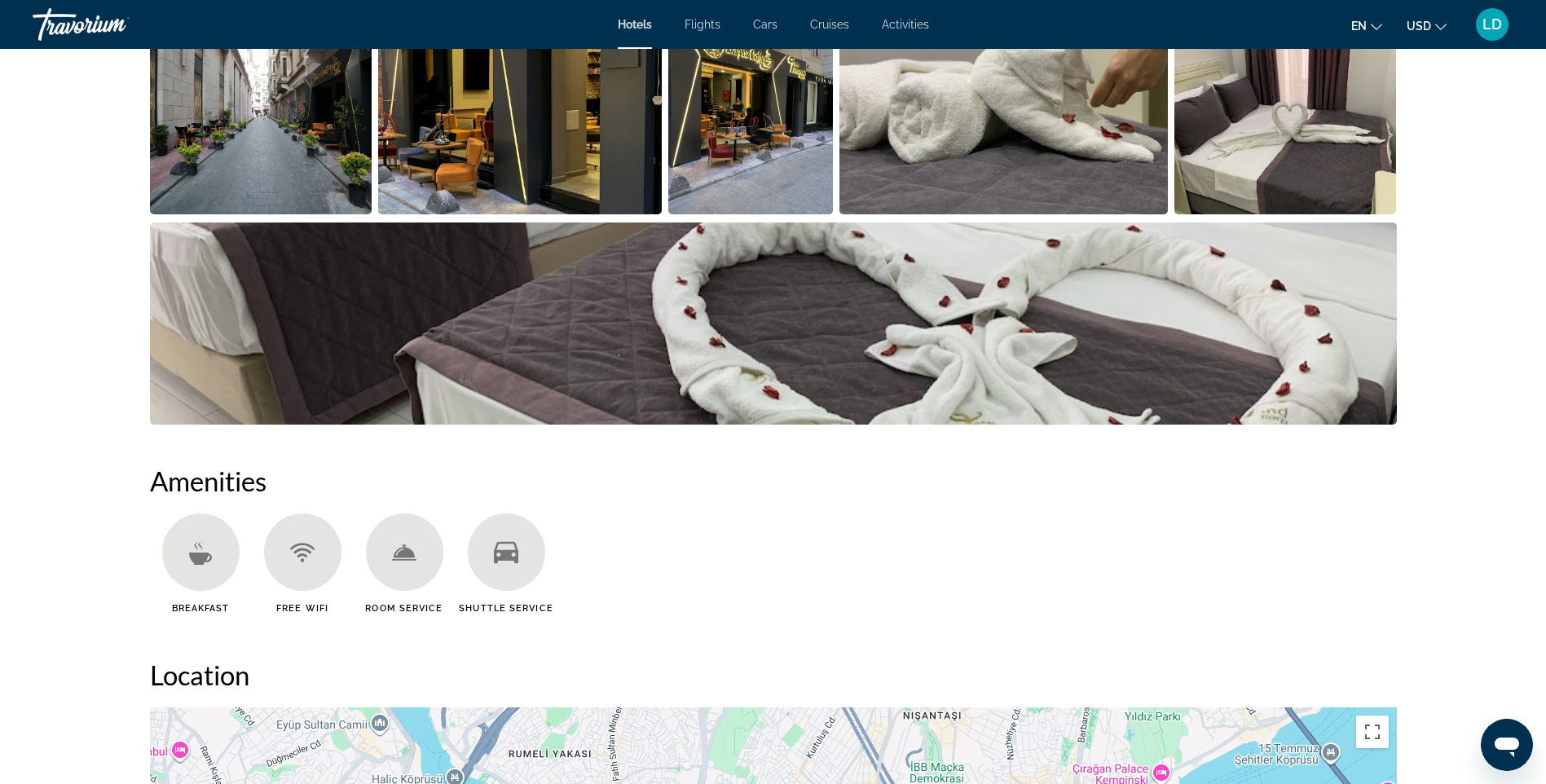
scroll to position [570, 0]
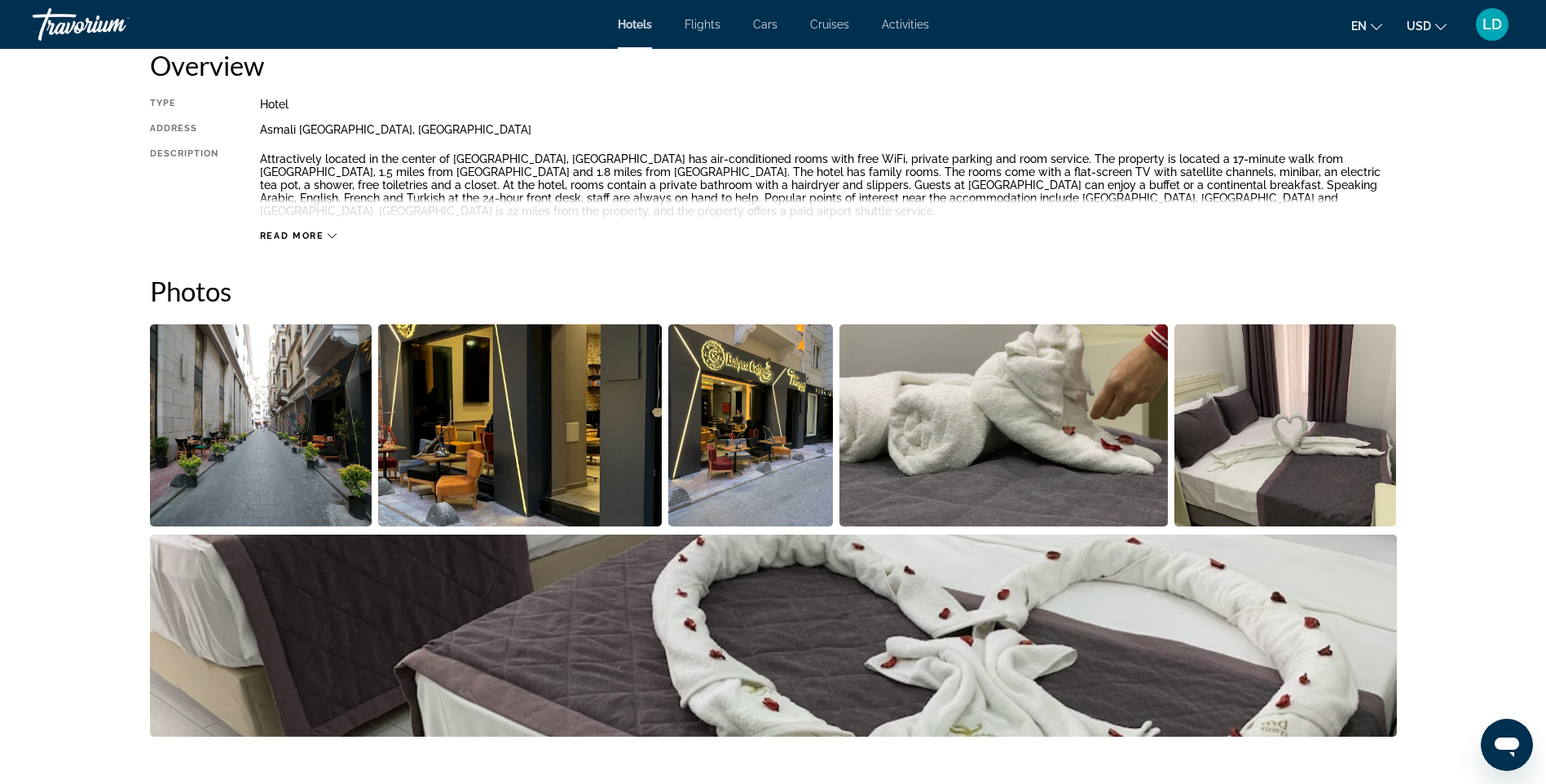
click at [484, 475] on img "Open full-screen image slider" at bounding box center [520, 426] width 283 height 202
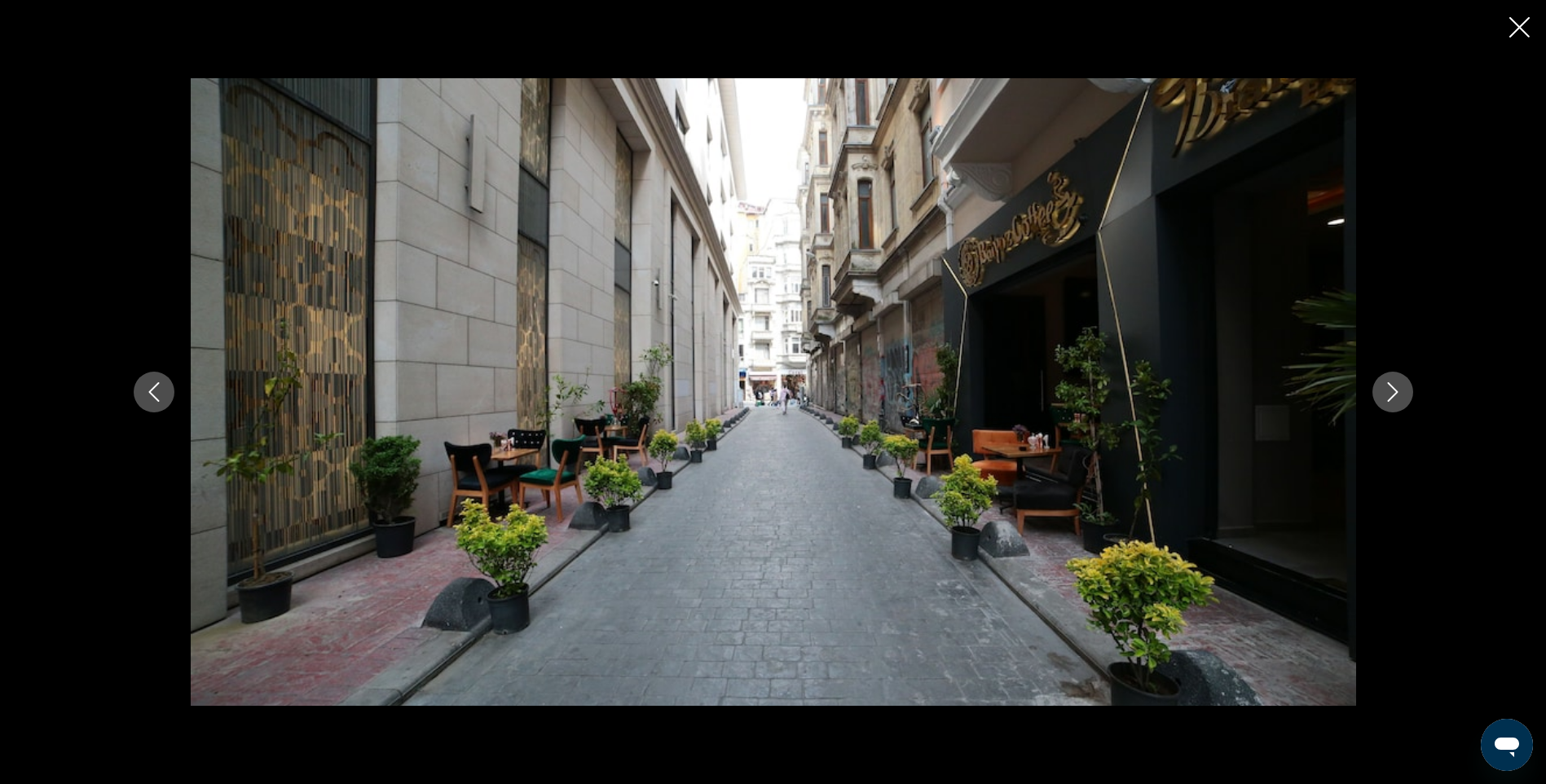
click at [1397, 391] on icon "Next image" at bounding box center [1393, 392] width 19 height 19
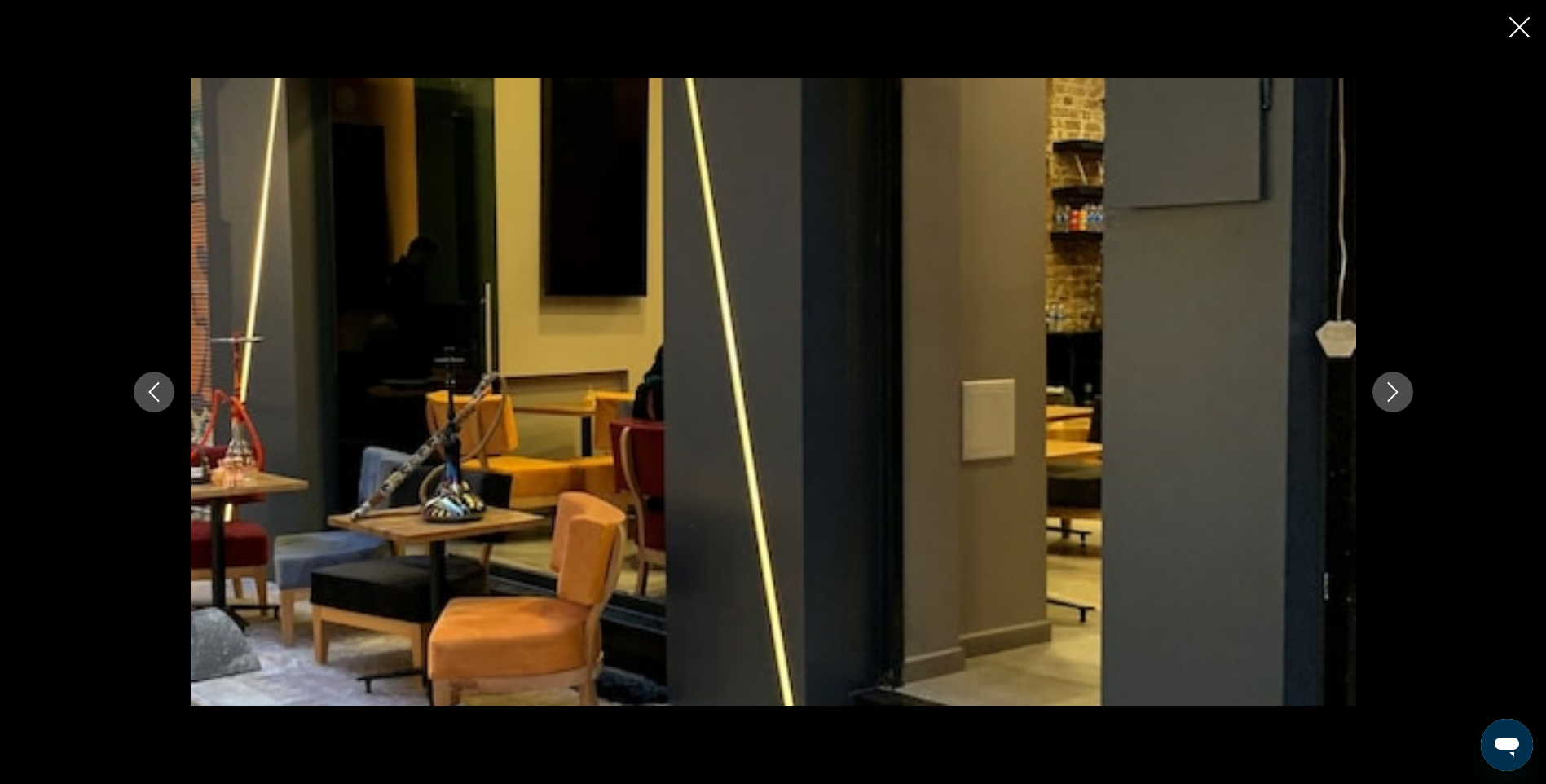
click at [1387, 392] on icon "Next image" at bounding box center [1393, 392] width 19 height 19
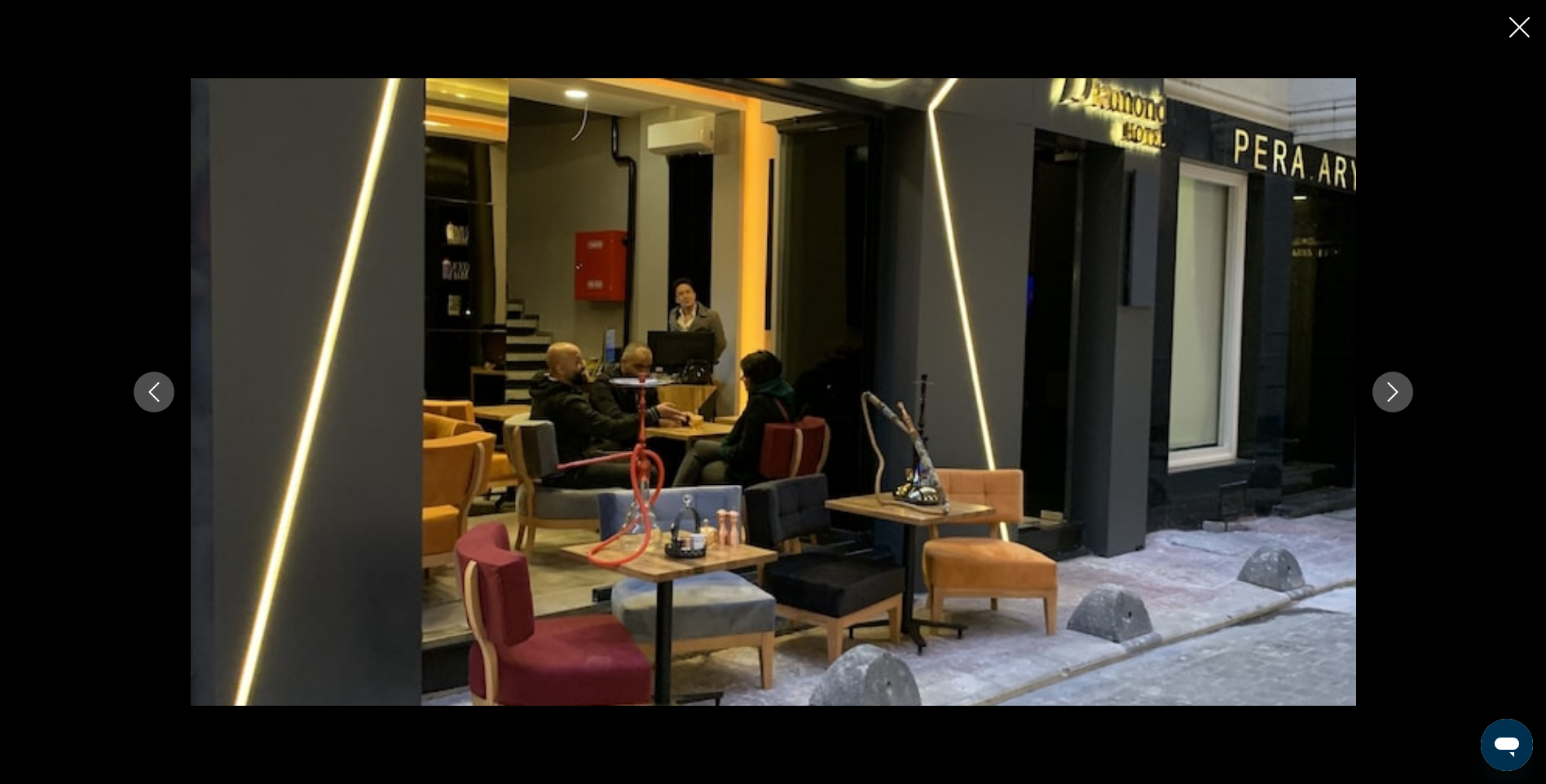
click at [1387, 392] on icon "Next image" at bounding box center [1393, 392] width 19 height 19
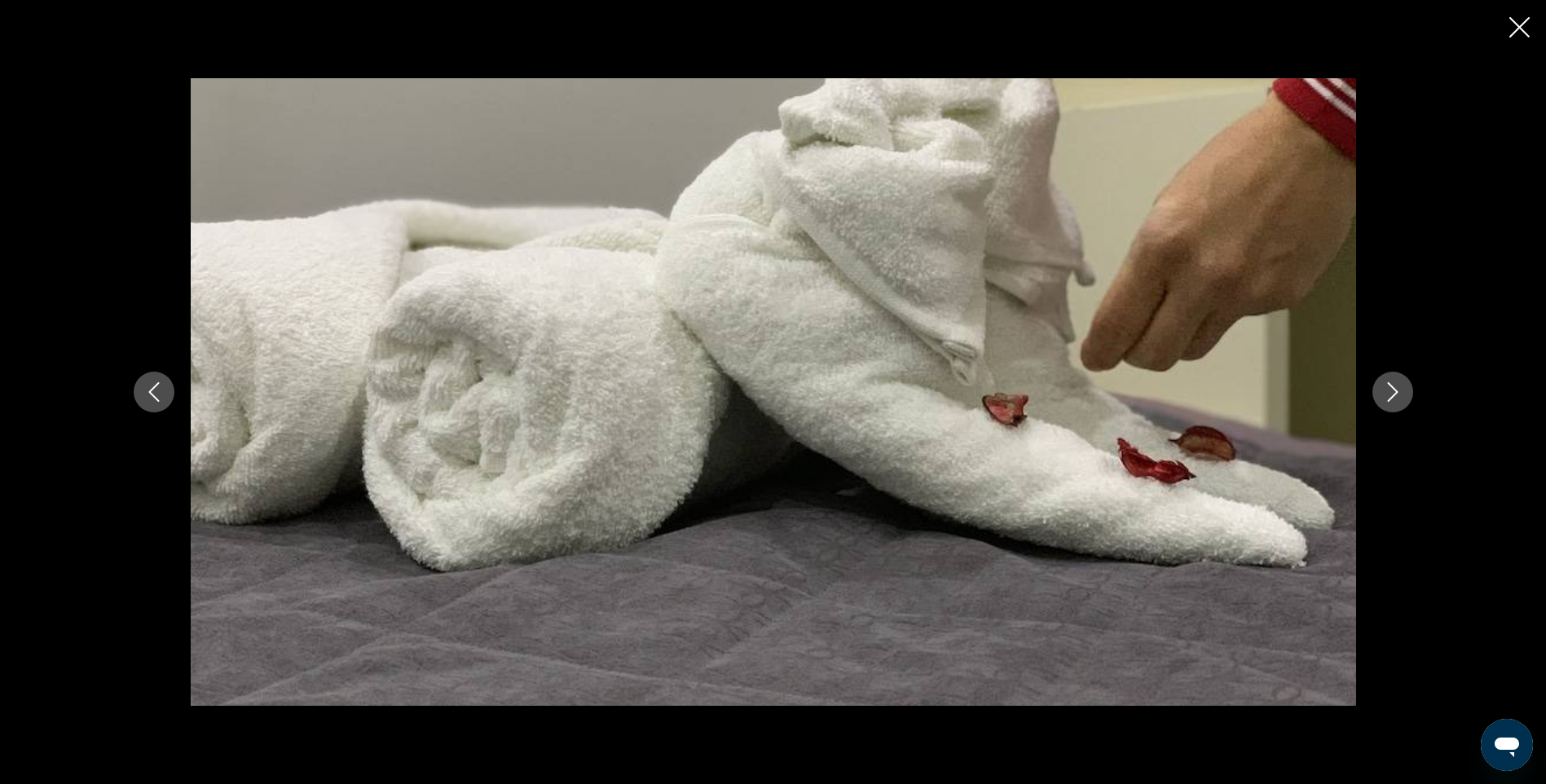
click at [1387, 392] on icon "Next image" at bounding box center [1393, 392] width 19 height 19
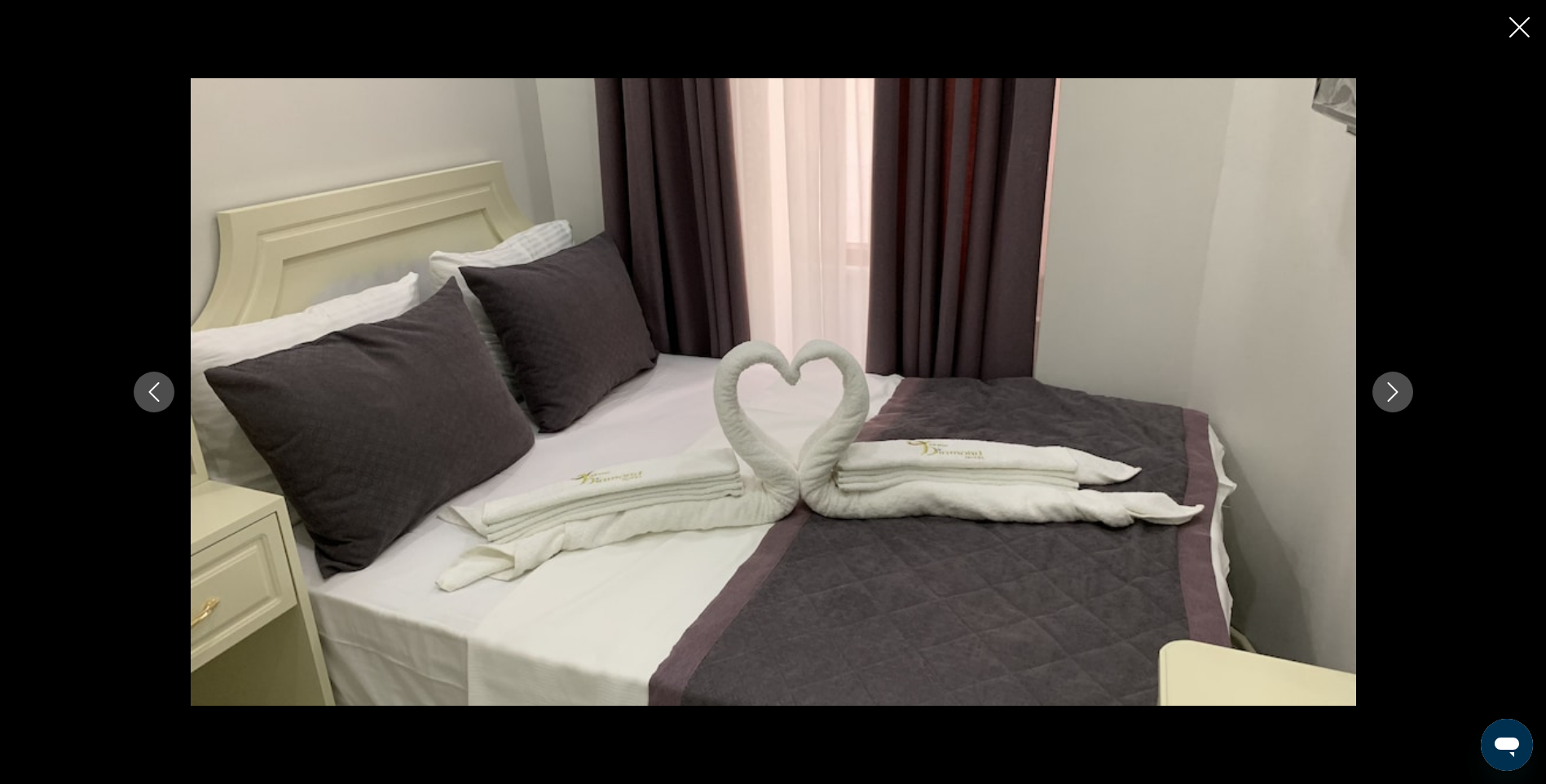
click at [1387, 392] on icon "Next image" at bounding box center [1393, 392] width 19 height 19
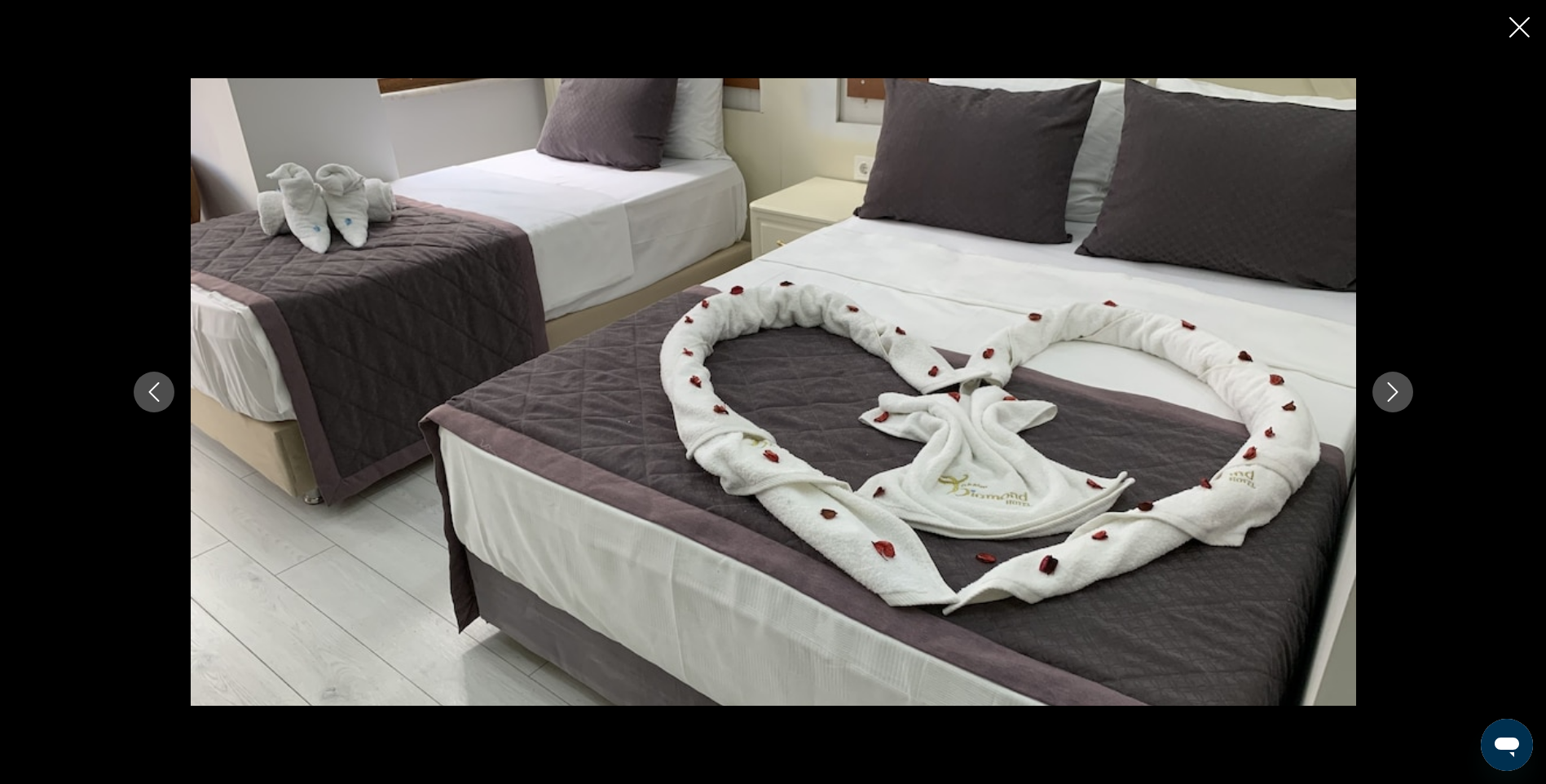
click at [1387, 392] on icon "Next image" at bounding box center [1393, 392] width 19 height 19
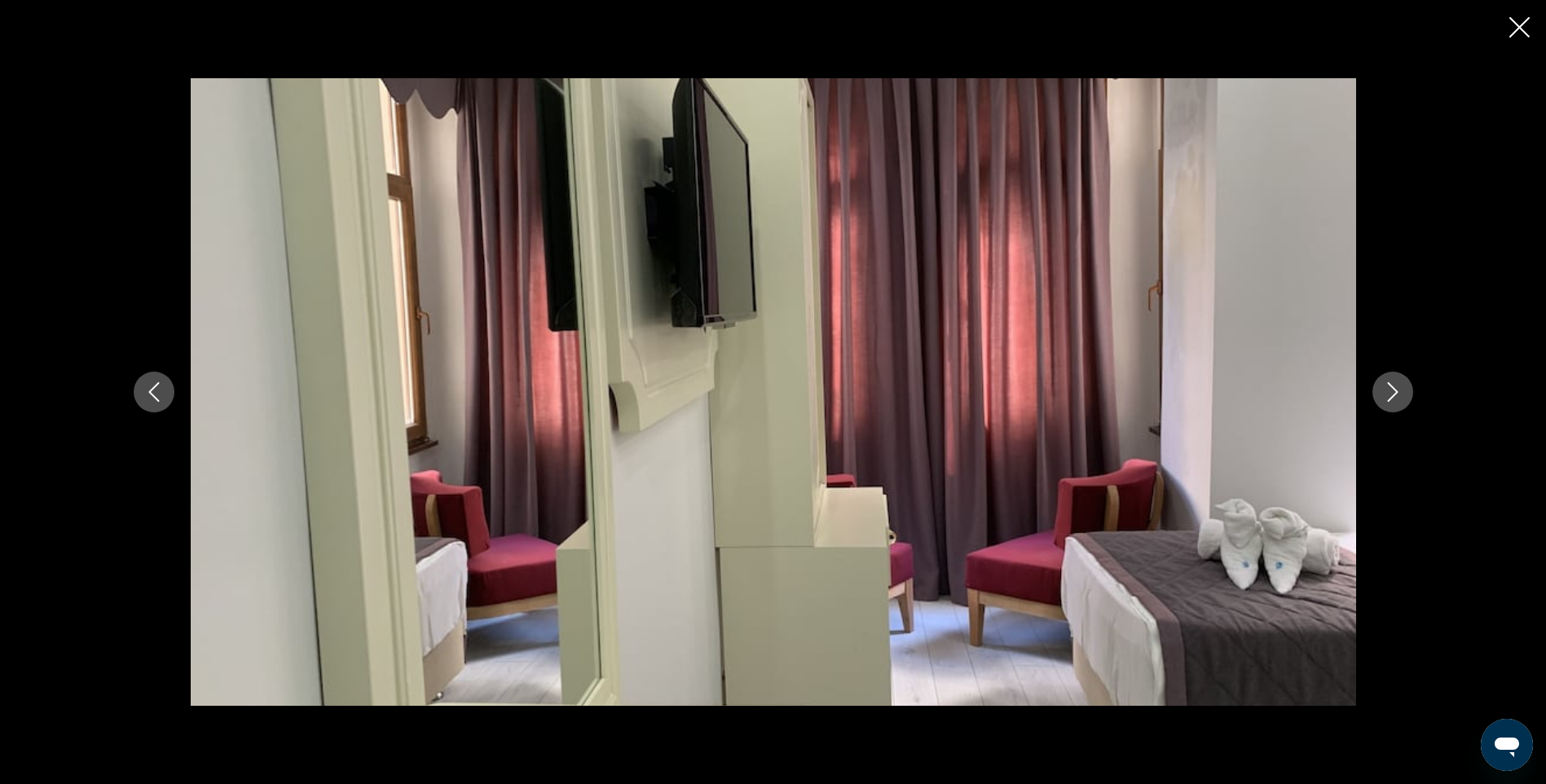
click at [1387, 392] on icon "Next image" at bounding box center [1393, 392] width 19 height 19
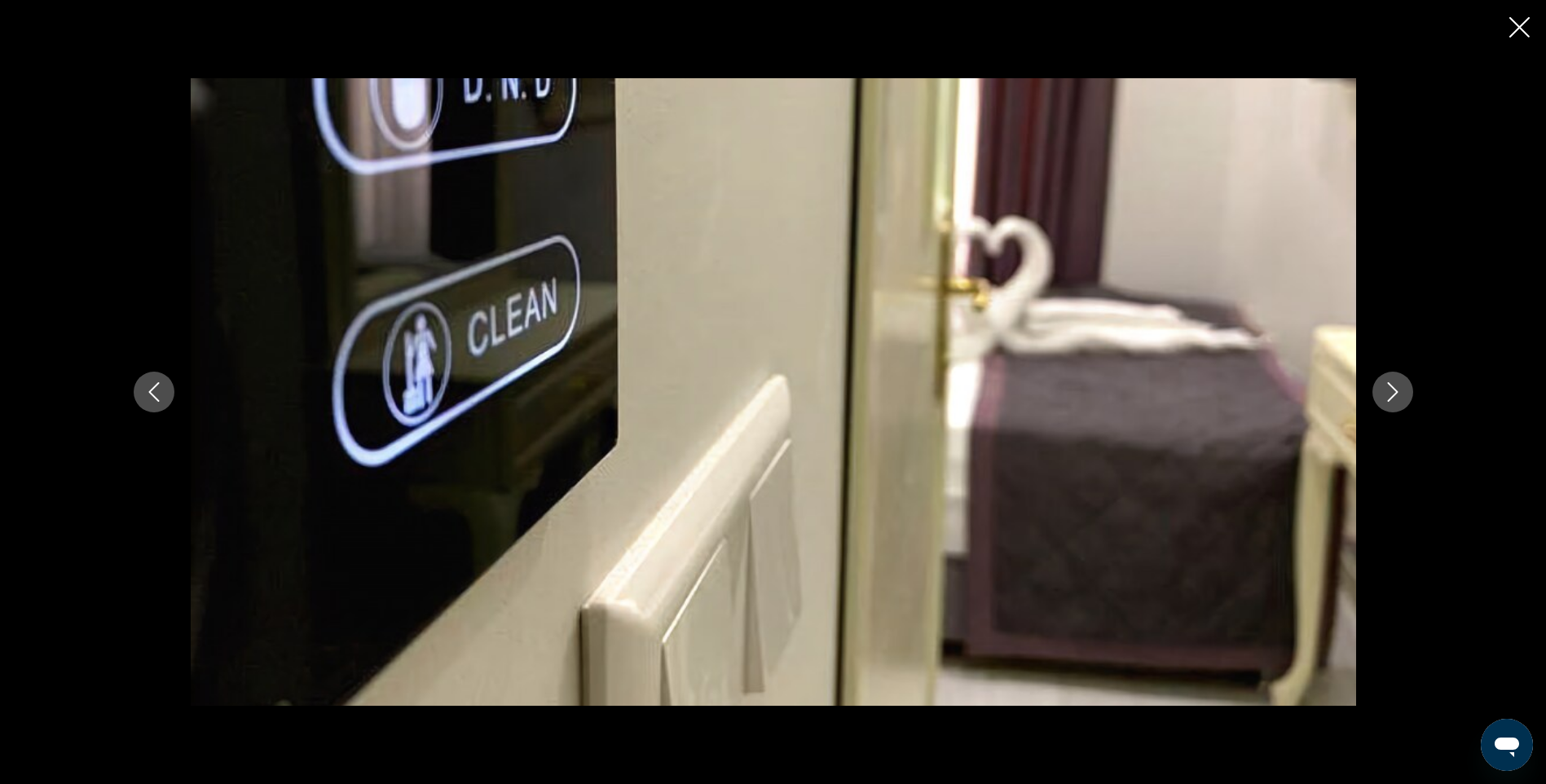
click at [1387, 392] on icon "Next image" at bounding box center [1393, 392] width 19 height 19
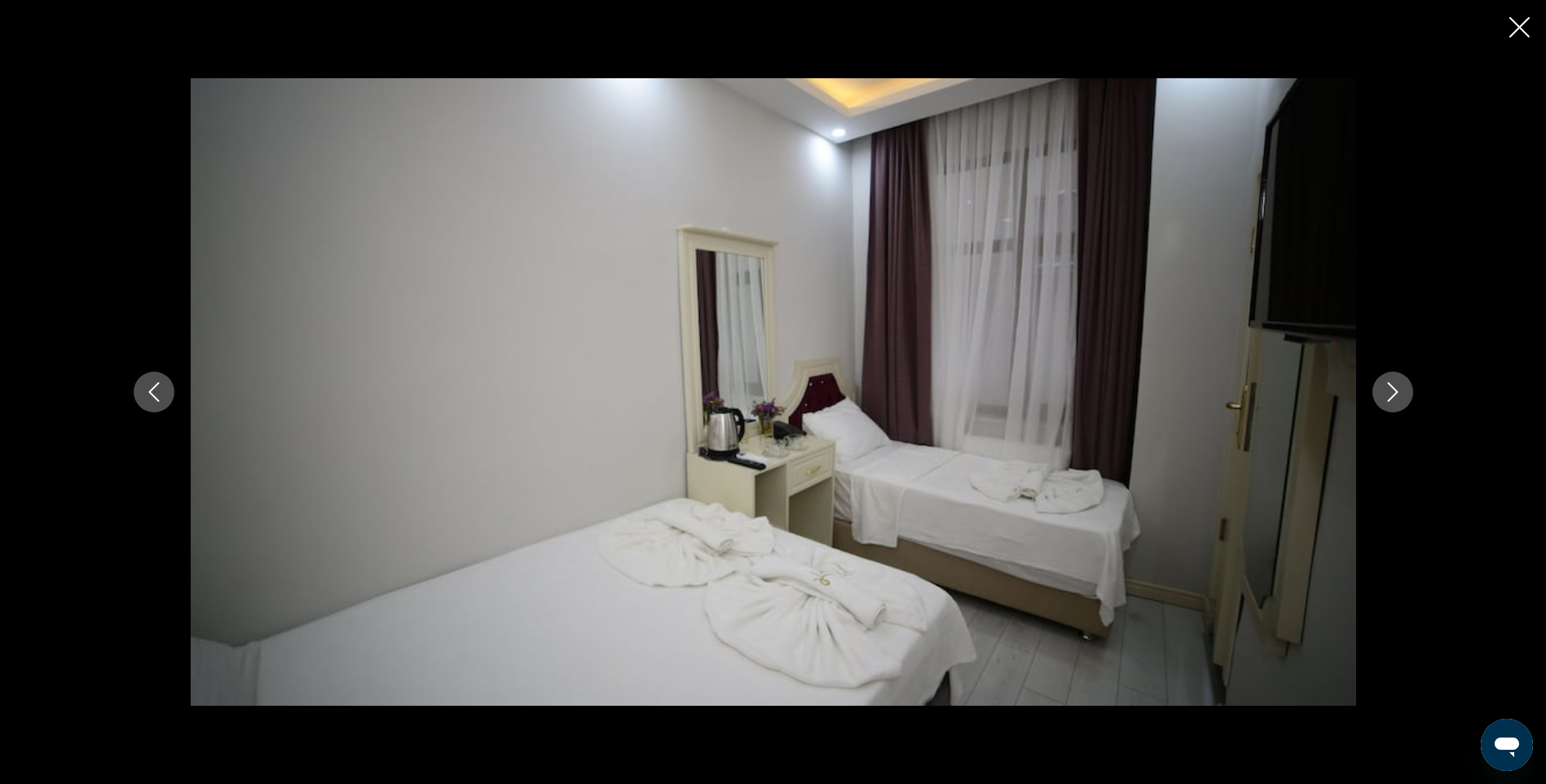
click at [1387, 392] on icon "Next image" at bounding box center [1393, 392] width 19 height 19
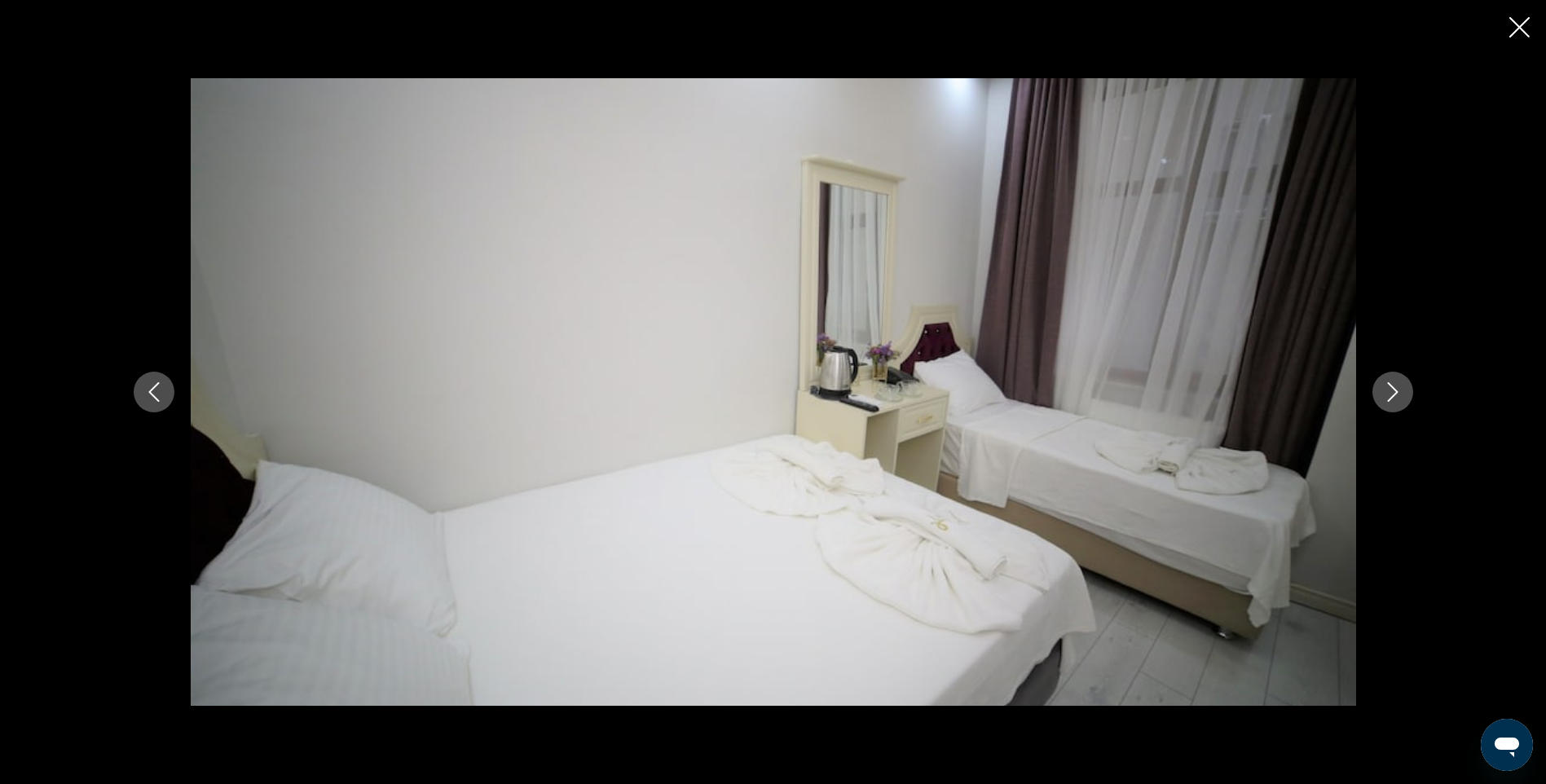
click at [1387, 392] on icon "Next image" at bounding box center [1393, 392] width 19 height 19
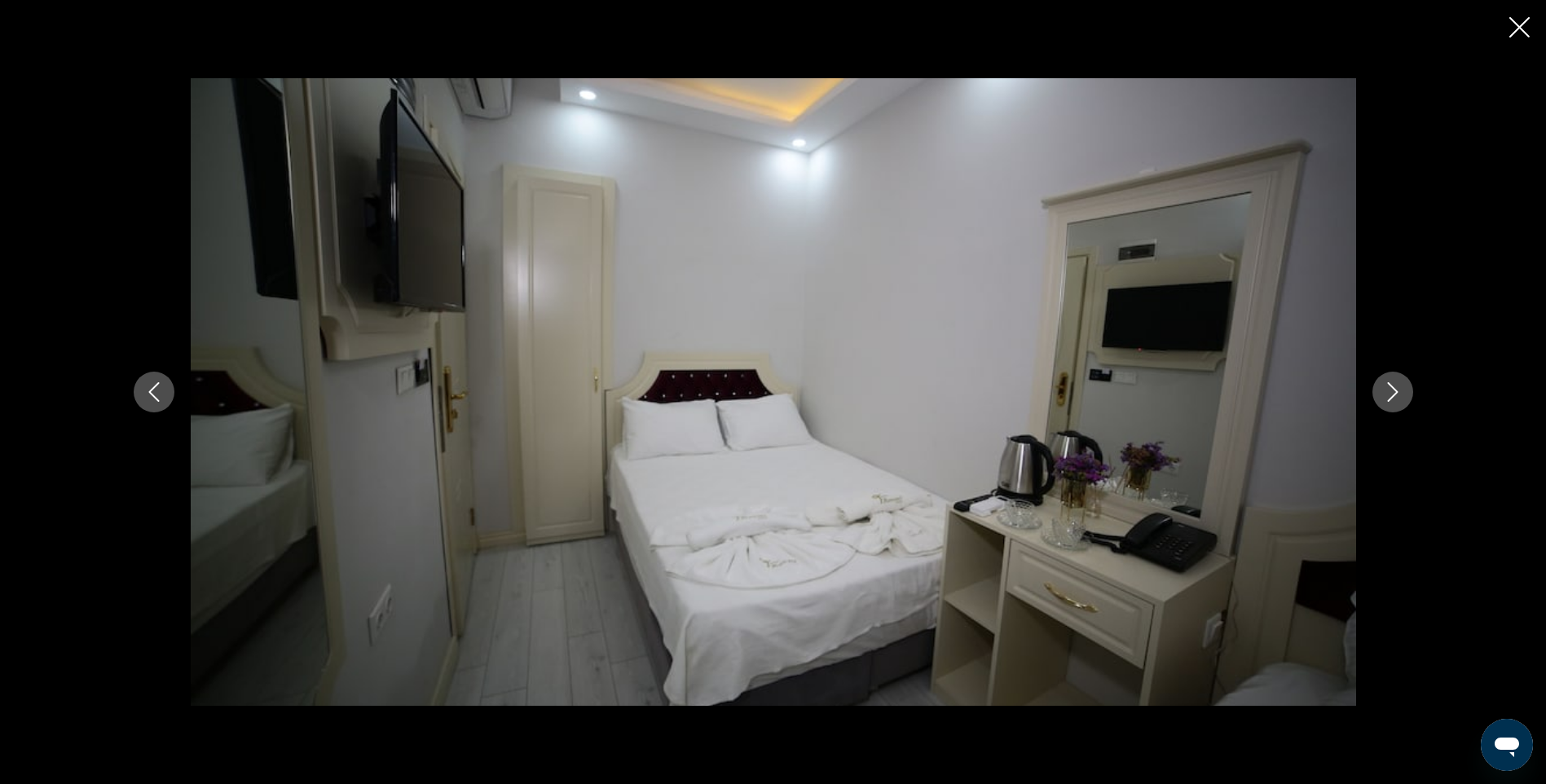
click at [1387, 392] on icon "Next image" at bounding box center [1393, 392] width 19 height 19
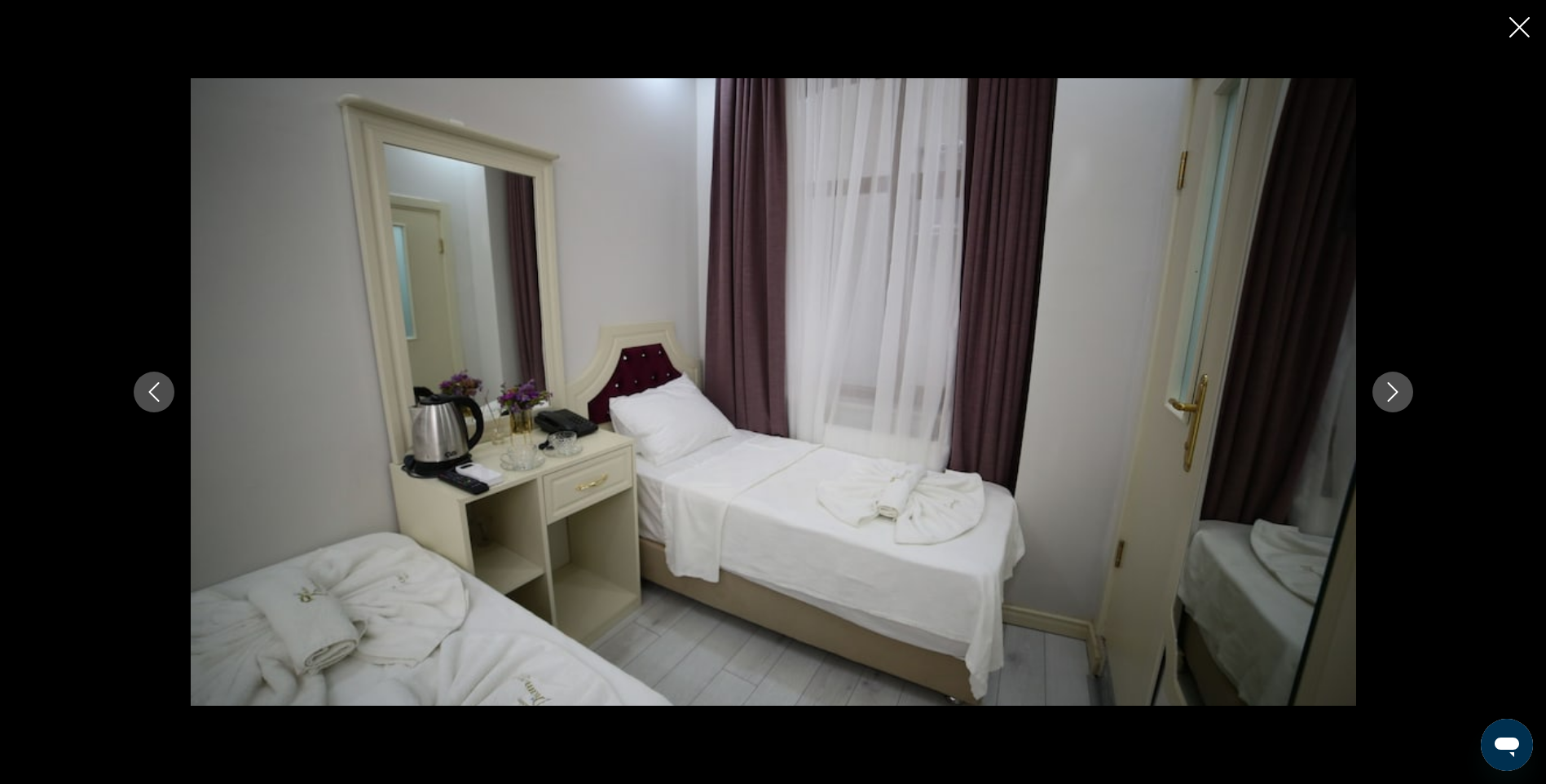
click at [1387, 392] on icon "Next image" at bounding box center [1393, 392] width 19 height 19
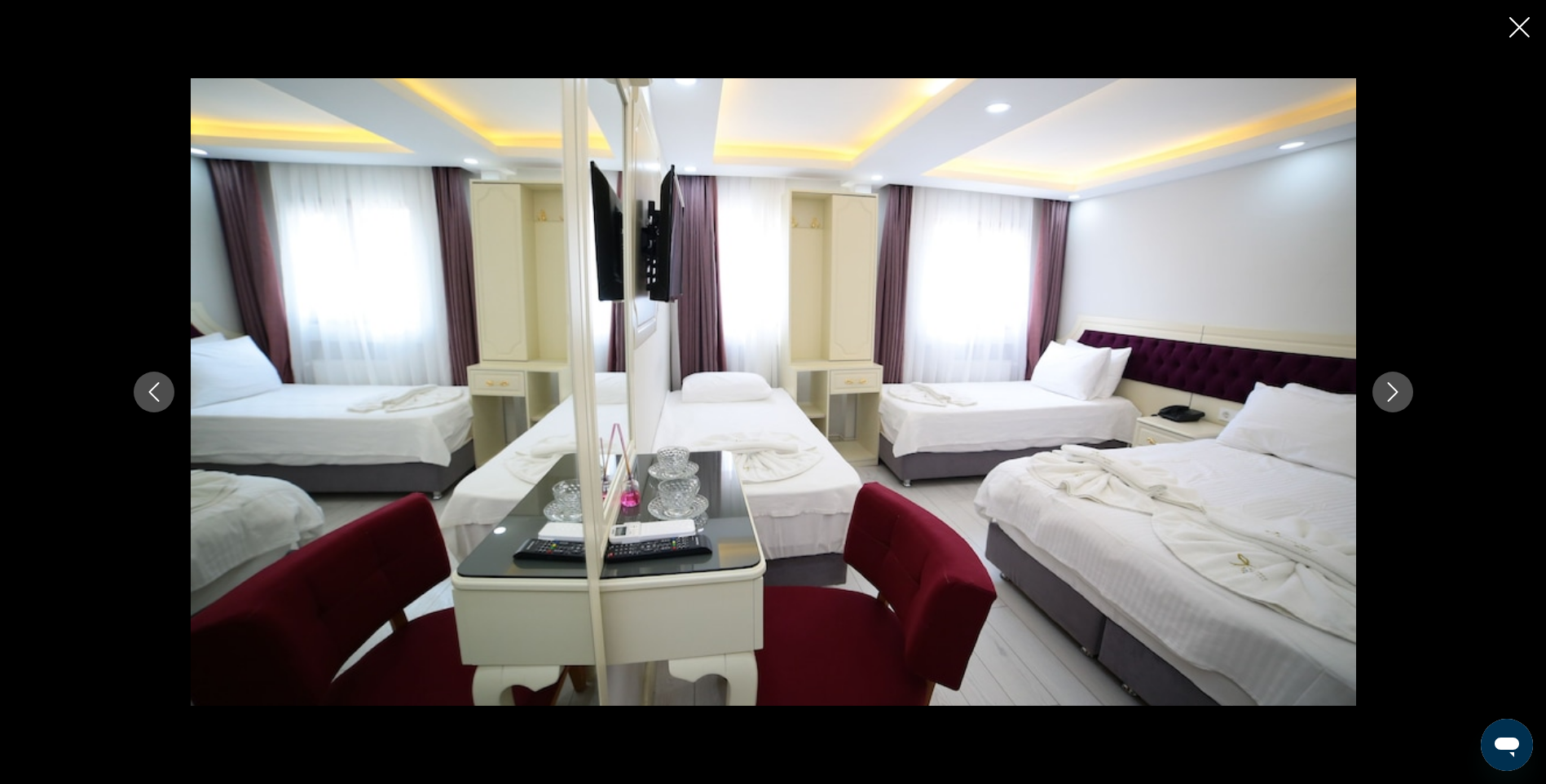
click at [1387, 392] on icon "Next image" at bounding box center [1393, 392] width 19 height 19
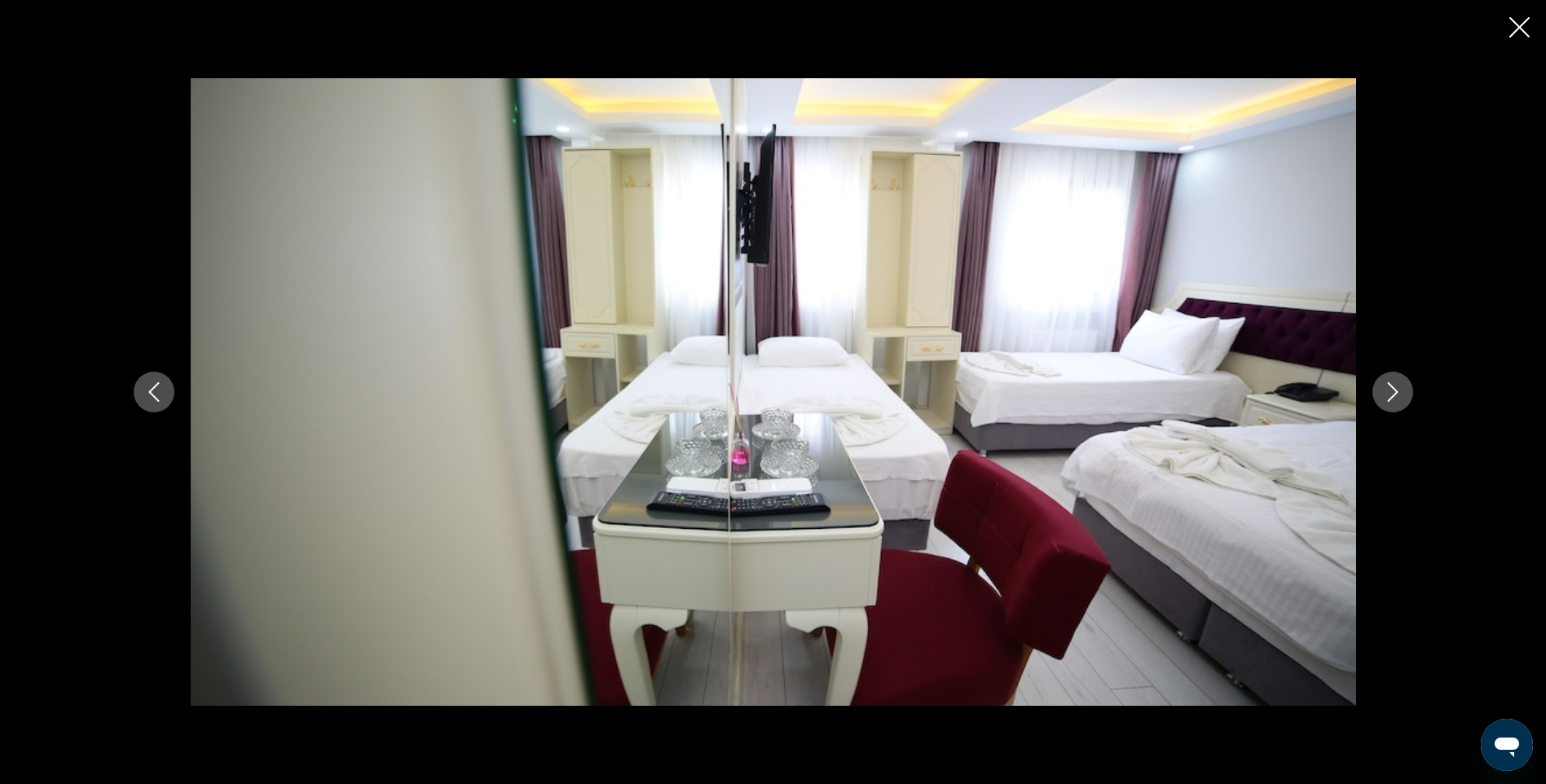
click at [1387, 392] on icon "Next image" at bounding box center [1393, 392] width 19 height 19
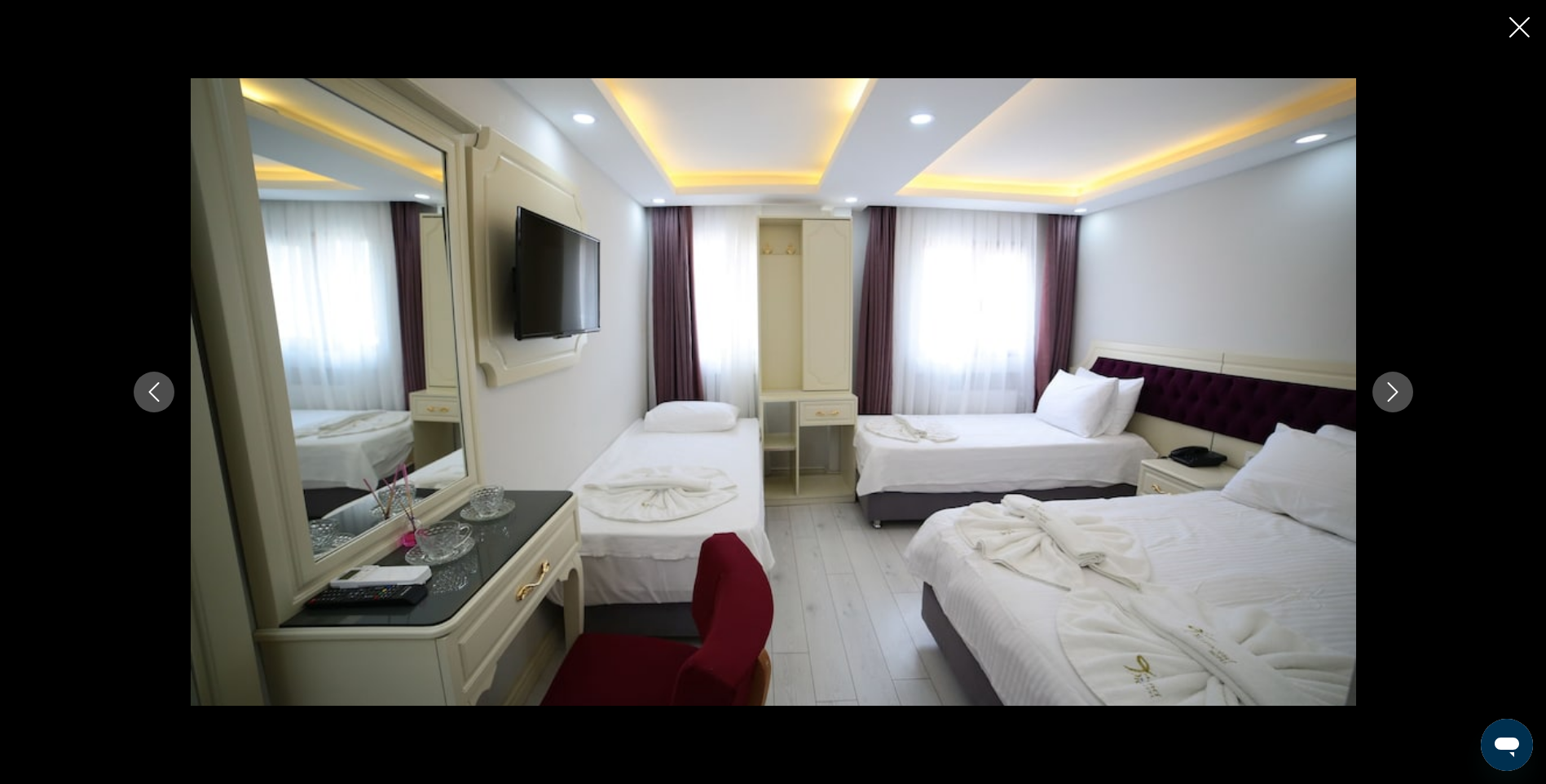
click at [1387, 392] on icon "Next image" at bounding box center [1393, 392] width 19 height 19
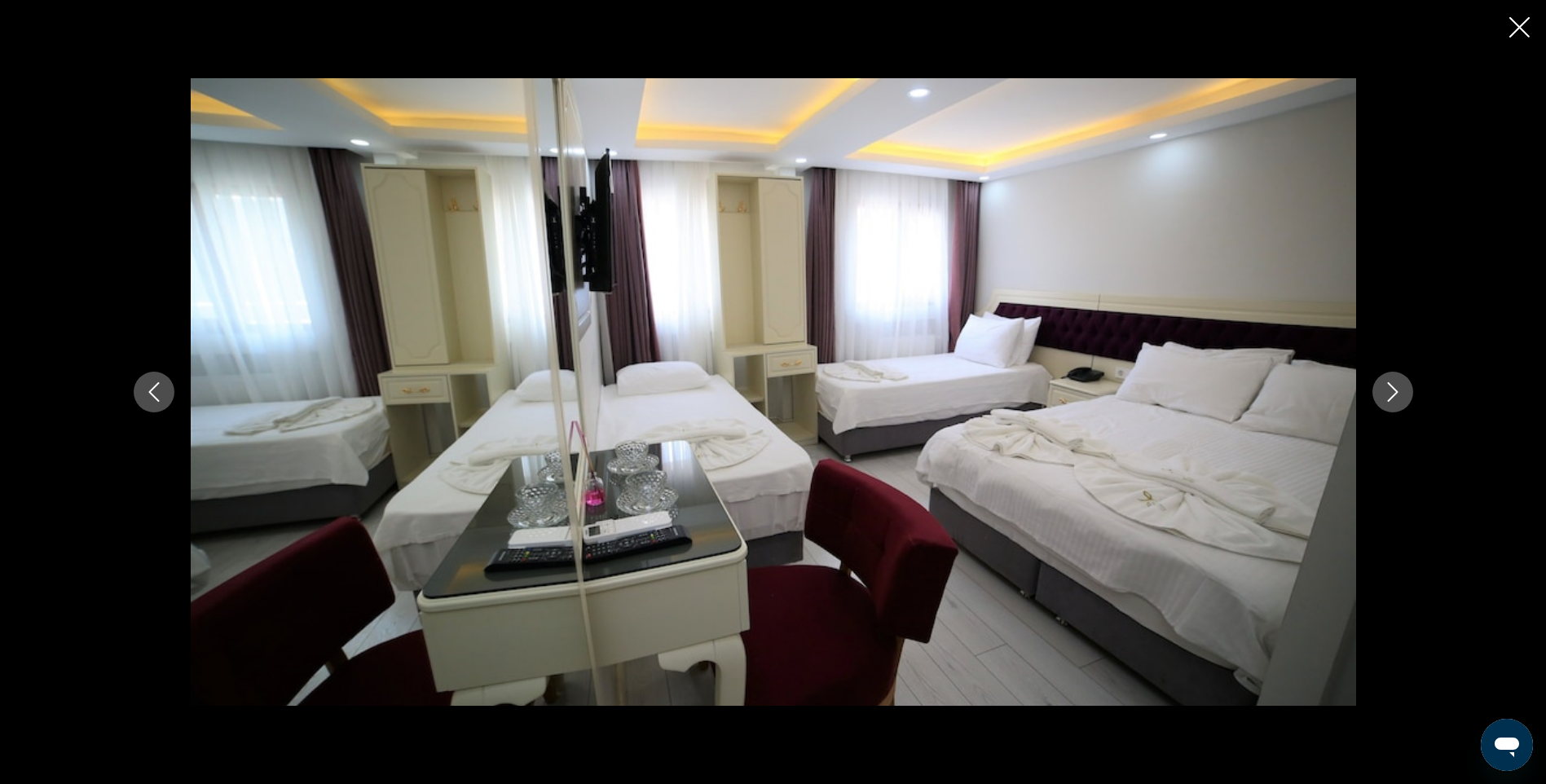
click at [1387, 392] on icon "Next image" at bounding box center [1393, 392] width 19 height 19
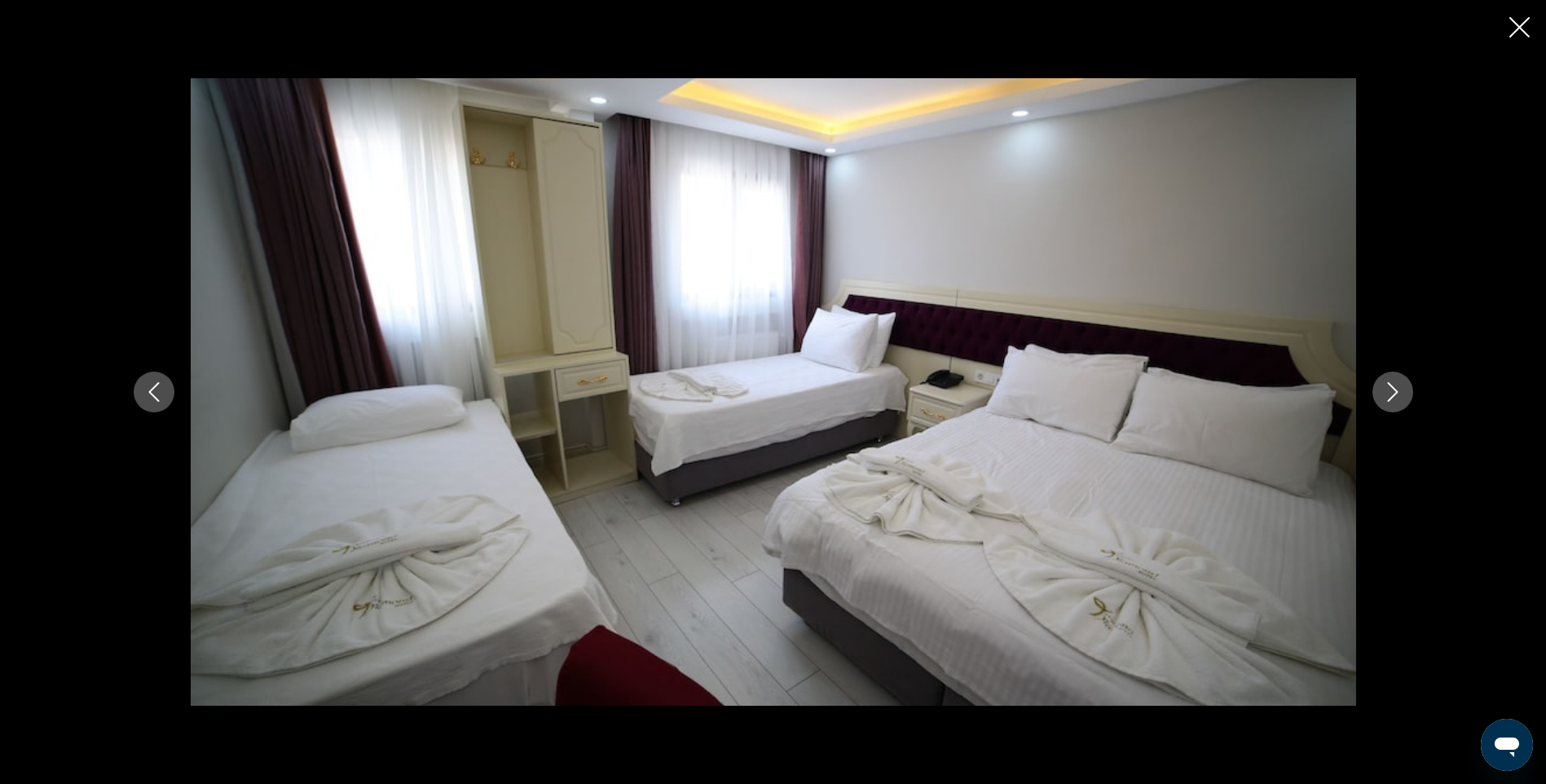
click at [1387, 392] on icon "Next image" at bounding box center [1393, 392] width 19 height 19
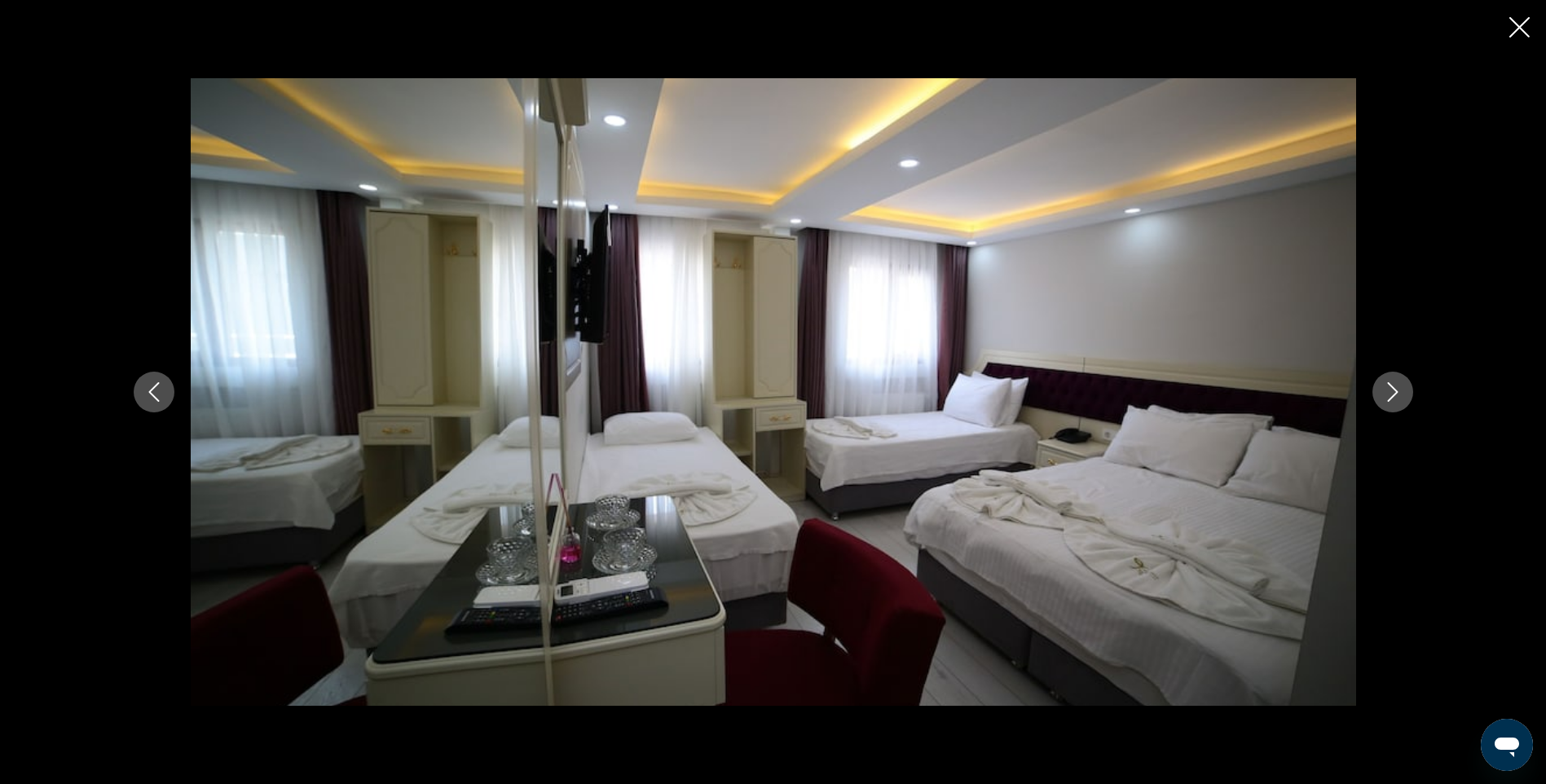
click at [1387, 392] on icon "Next image" at bounding box center [1393, 392] width 19 height 19
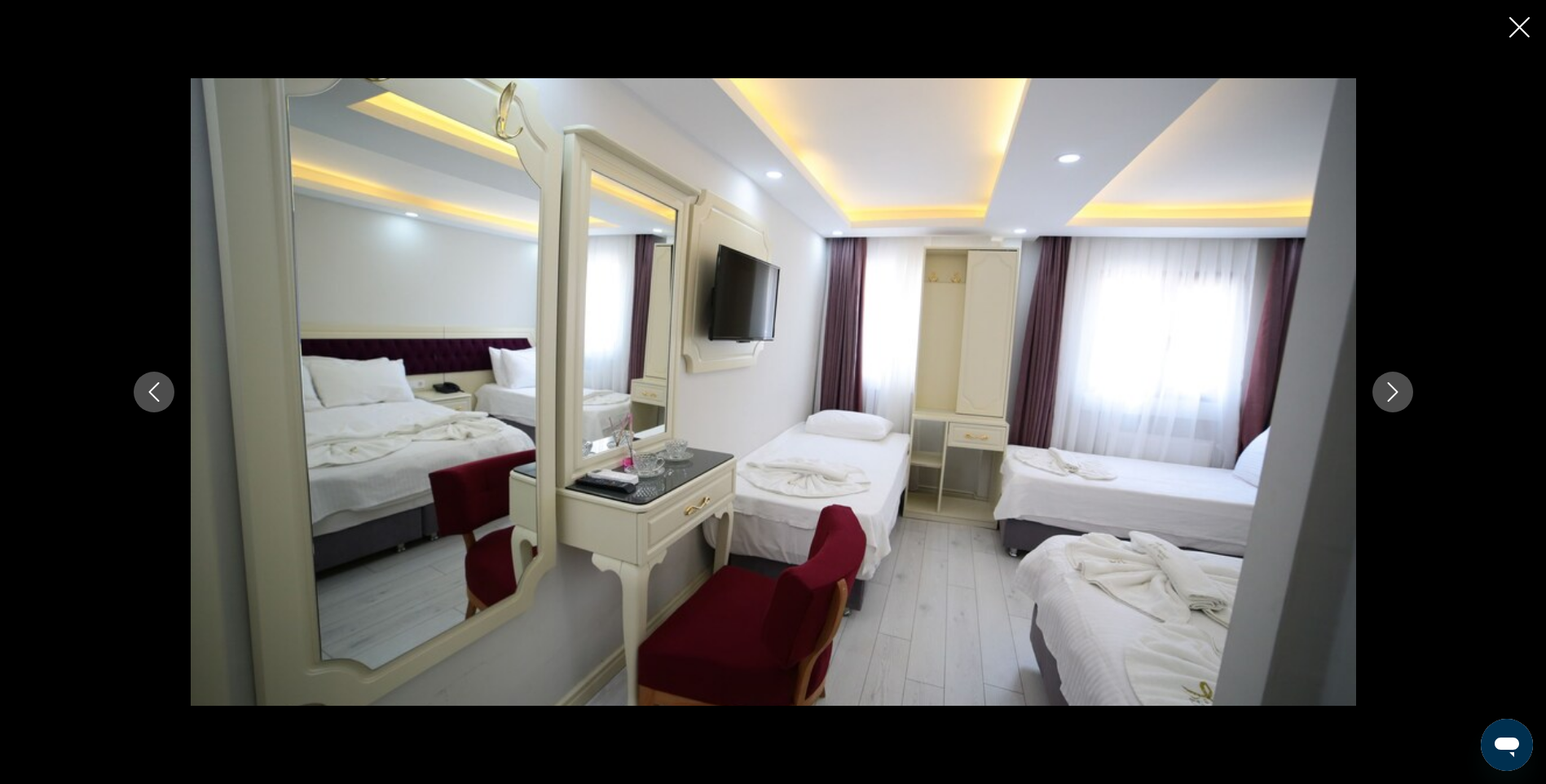
click at [1387, 392] on icon "Next image" at bounding box center [1393, 392] width 19 height 19
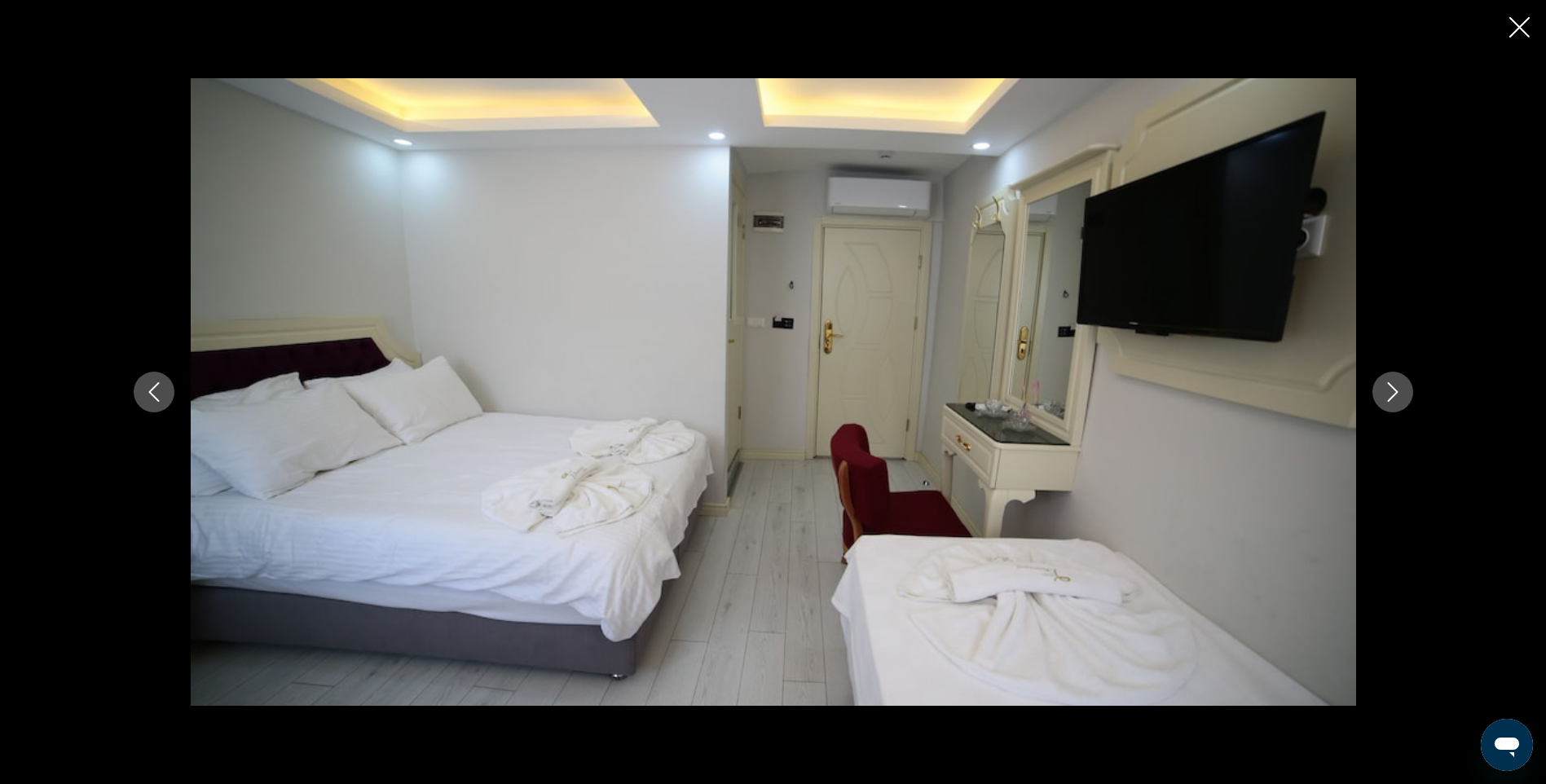
click at [1387, 392] on icon "Next image" at bounding box center [1393, 392] width 19 height 19
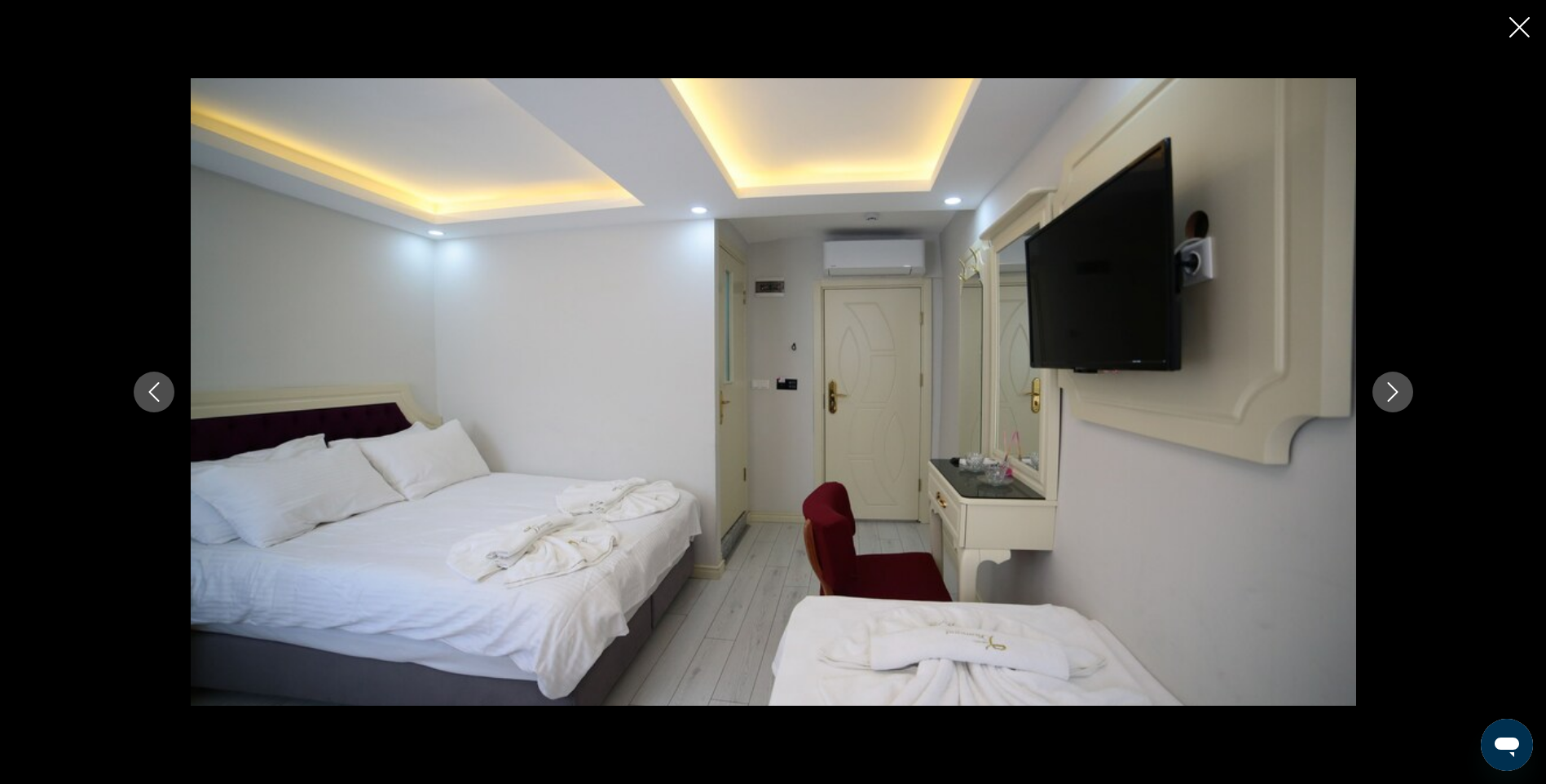
click at [1387, 392] on icon "Next image" at bounding box center [1393, 392] width 19 height 19
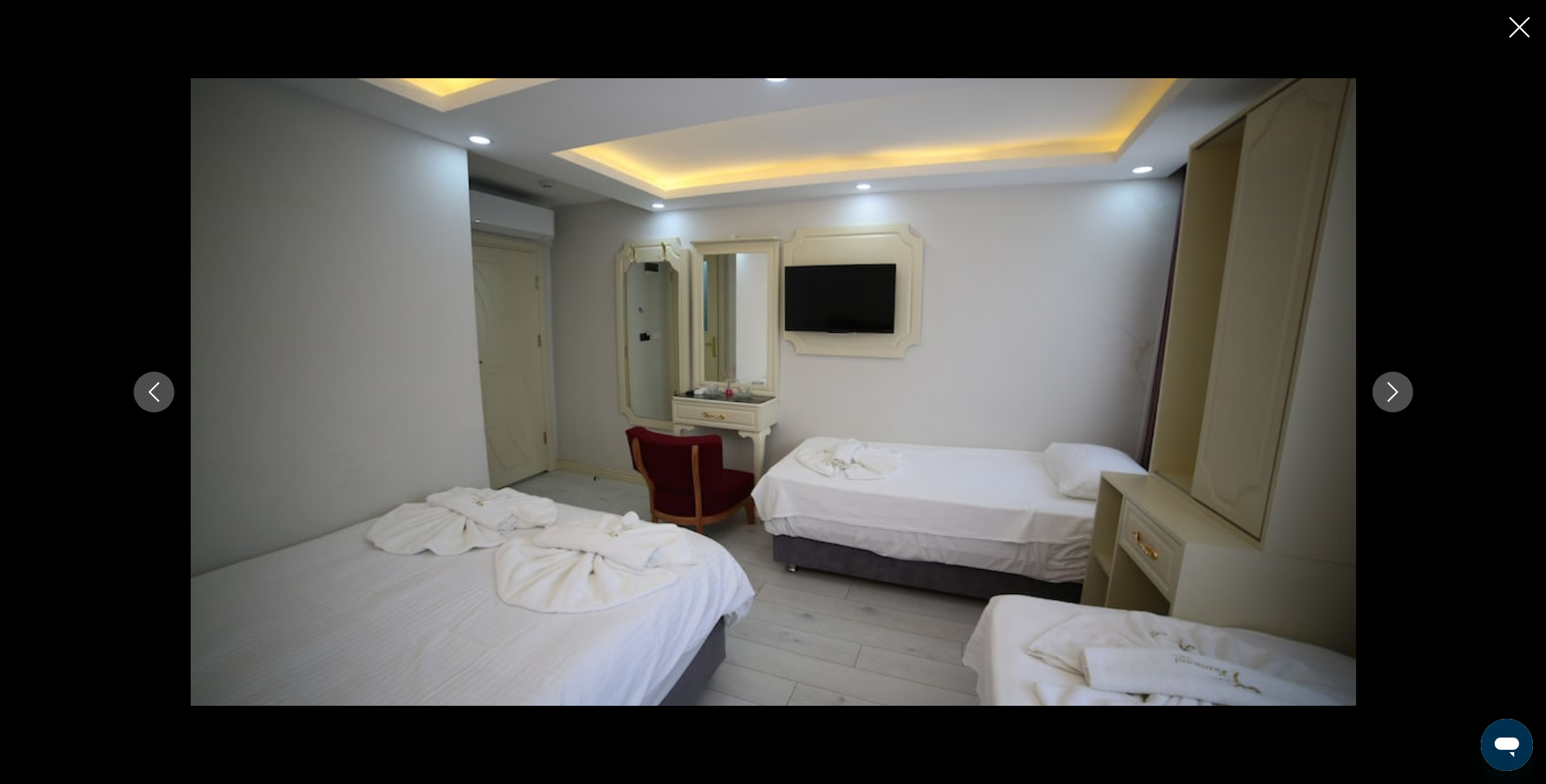
click at [1387, 392] on icon "Next image" at bounding box center [1393, 392] width 19 height 19
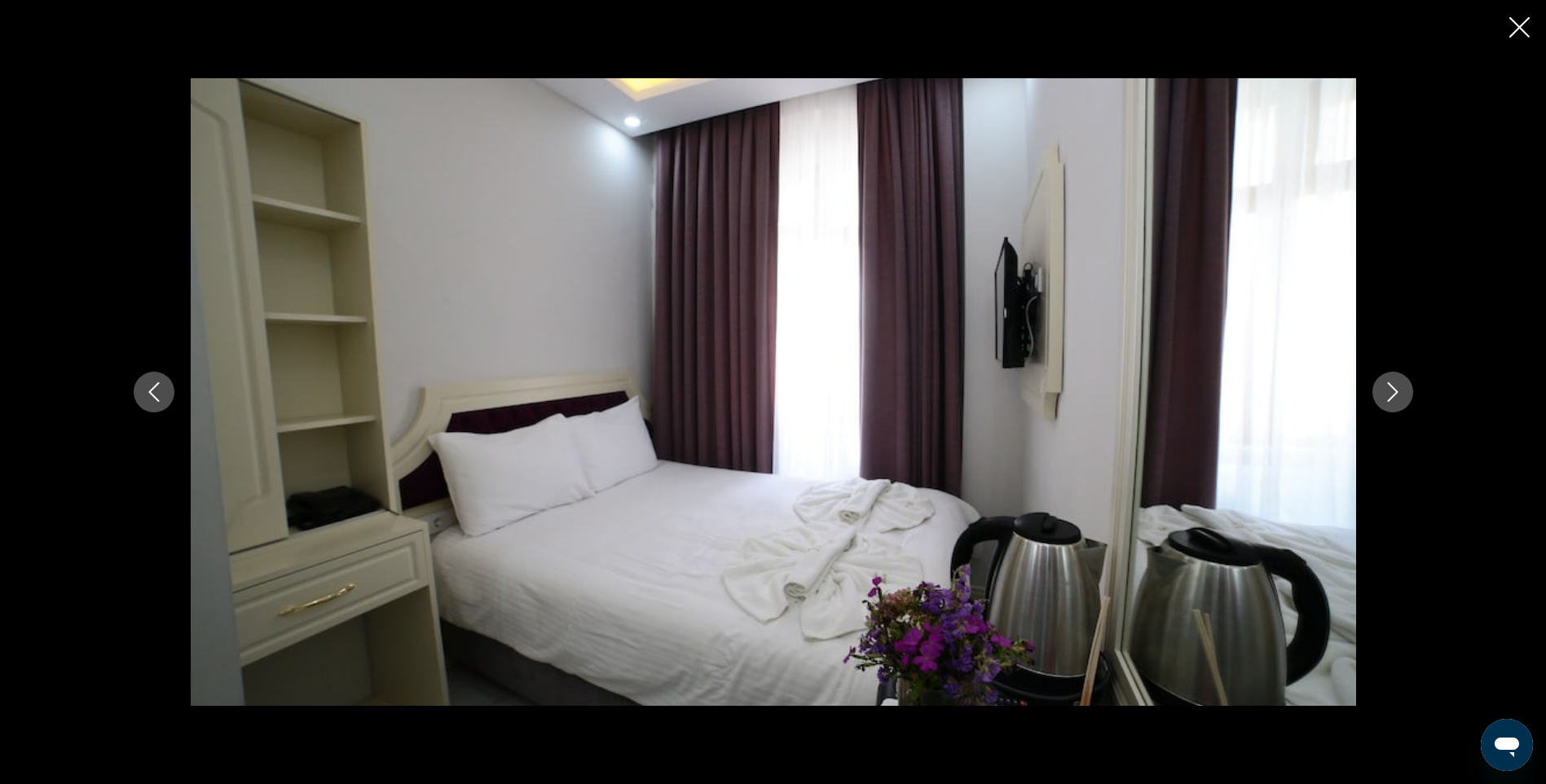
click at [1387, 392] on icon "Next image" at bounding box center [1393, 392] width 19 height 19
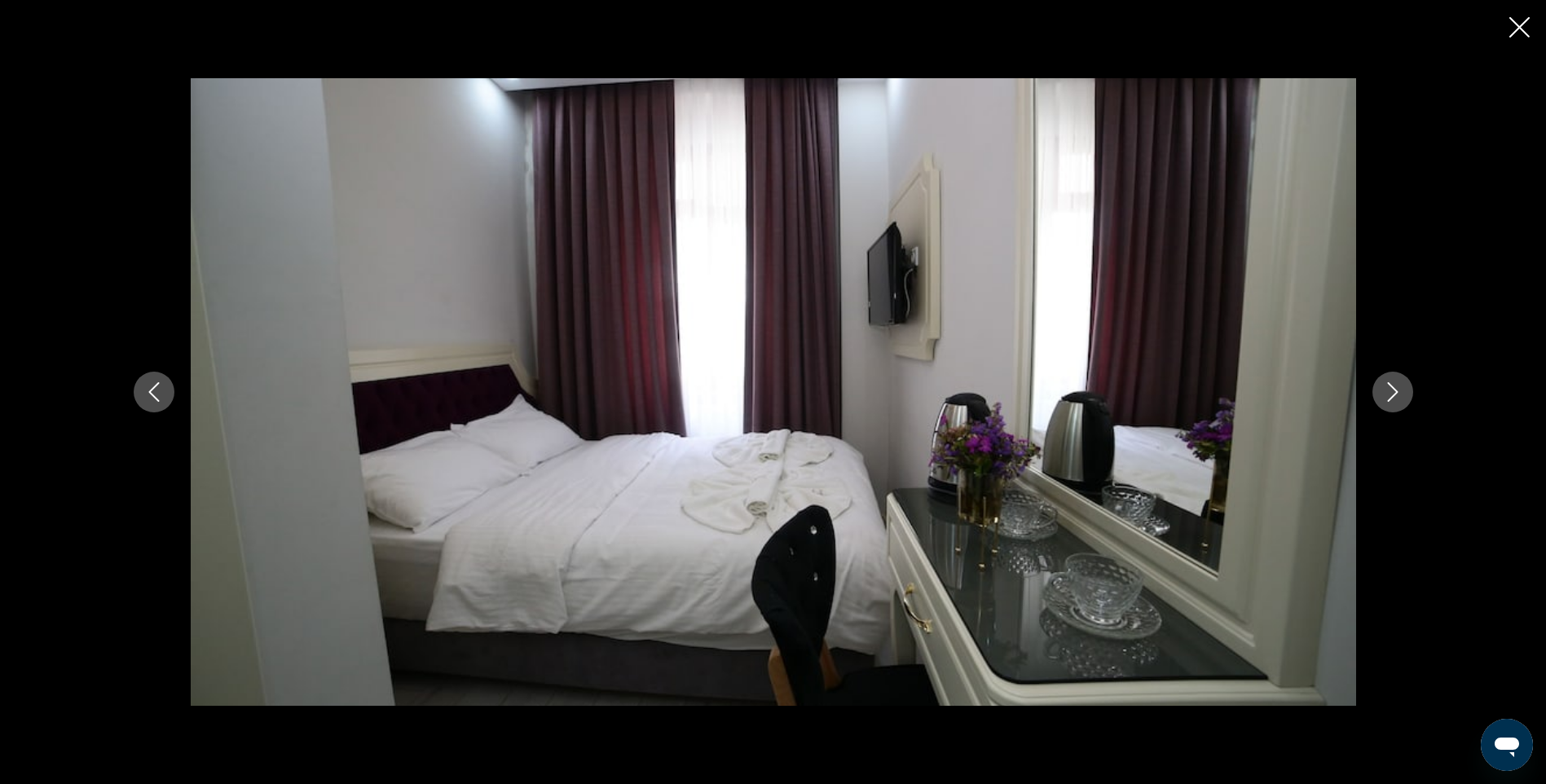
click at [1387, 392] on icon "Next image" at bounding box center [1393, 392] width 19 height 19
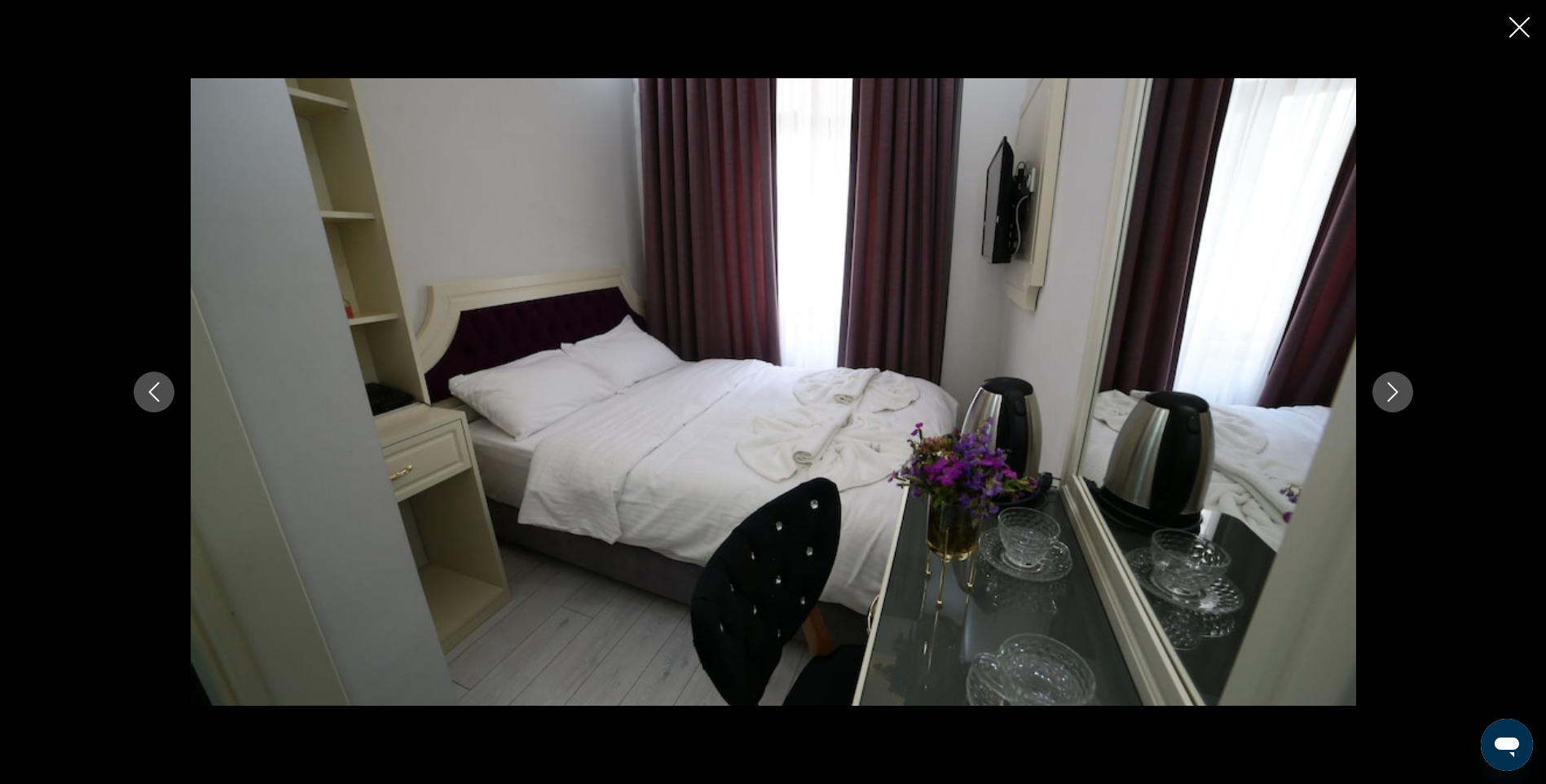
click at [1387, 392] on icon "Next image" at bounding box center [1393, 392] width 19 height 19
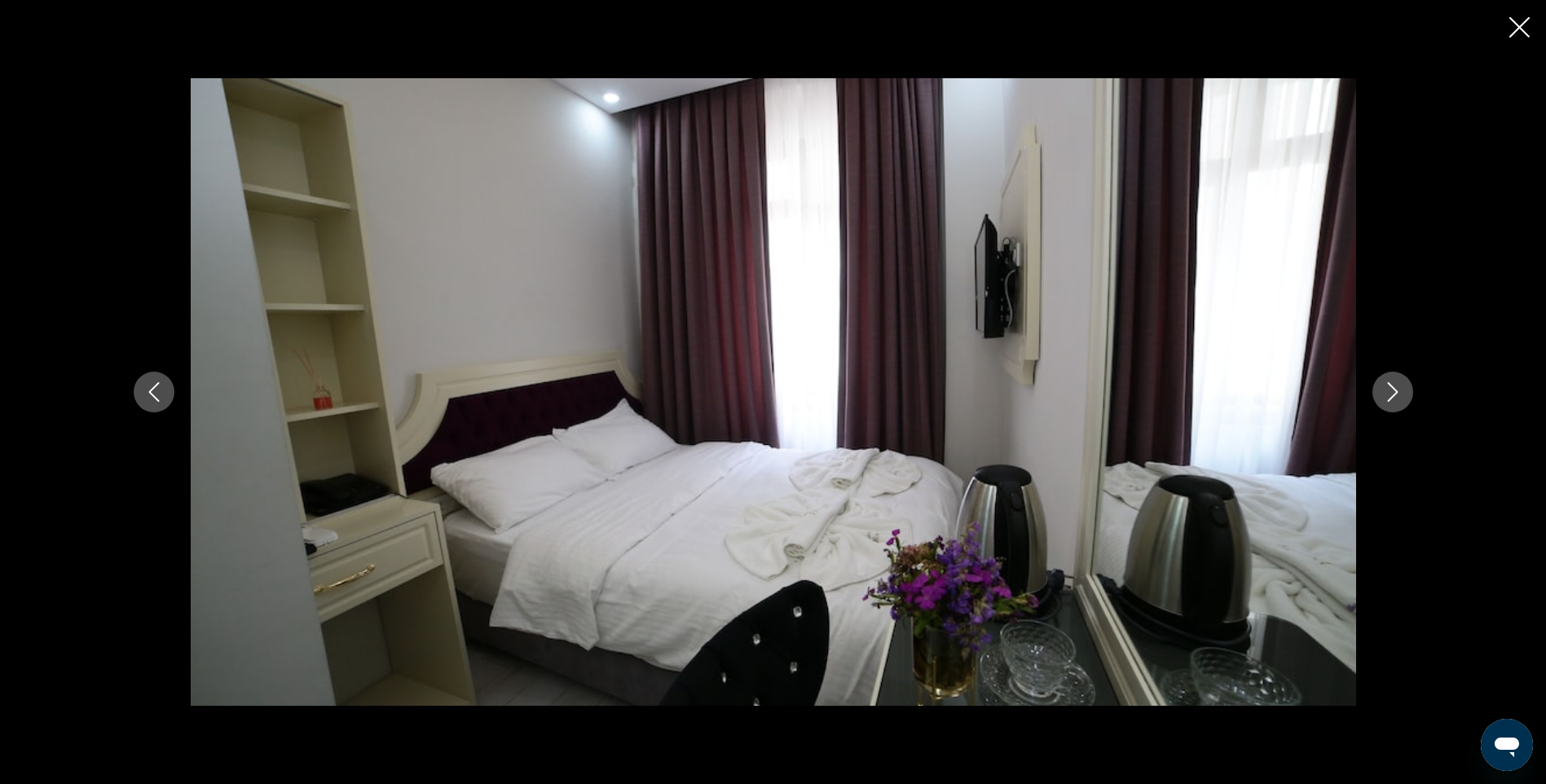
click at [1387, 392] on icon "Next image" at bounding box center [1393, 392] width 19 height 19
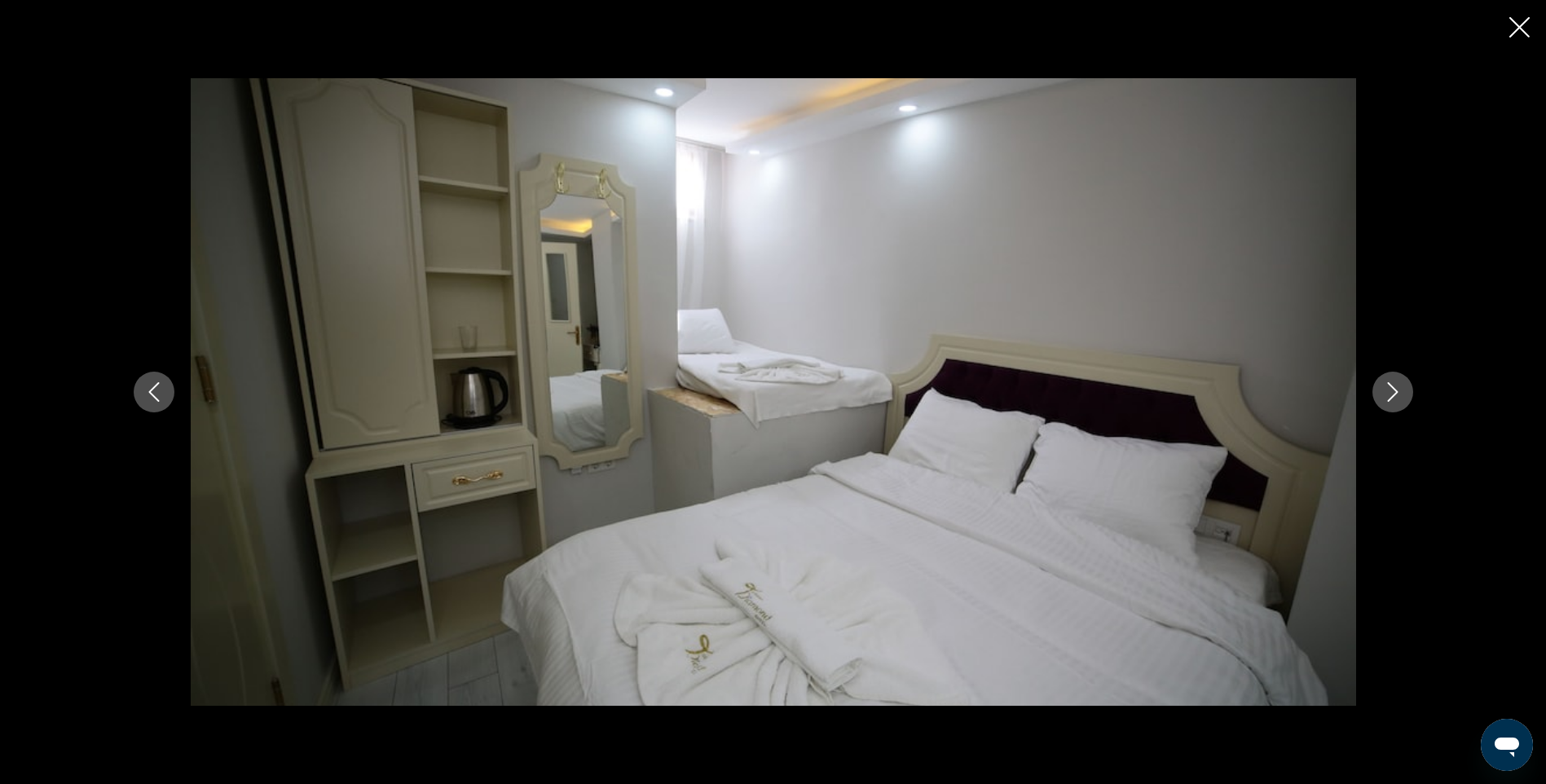
click at [1387, 392] on icon "Next image" at bounding box center [1393, 392] width 19 height 19
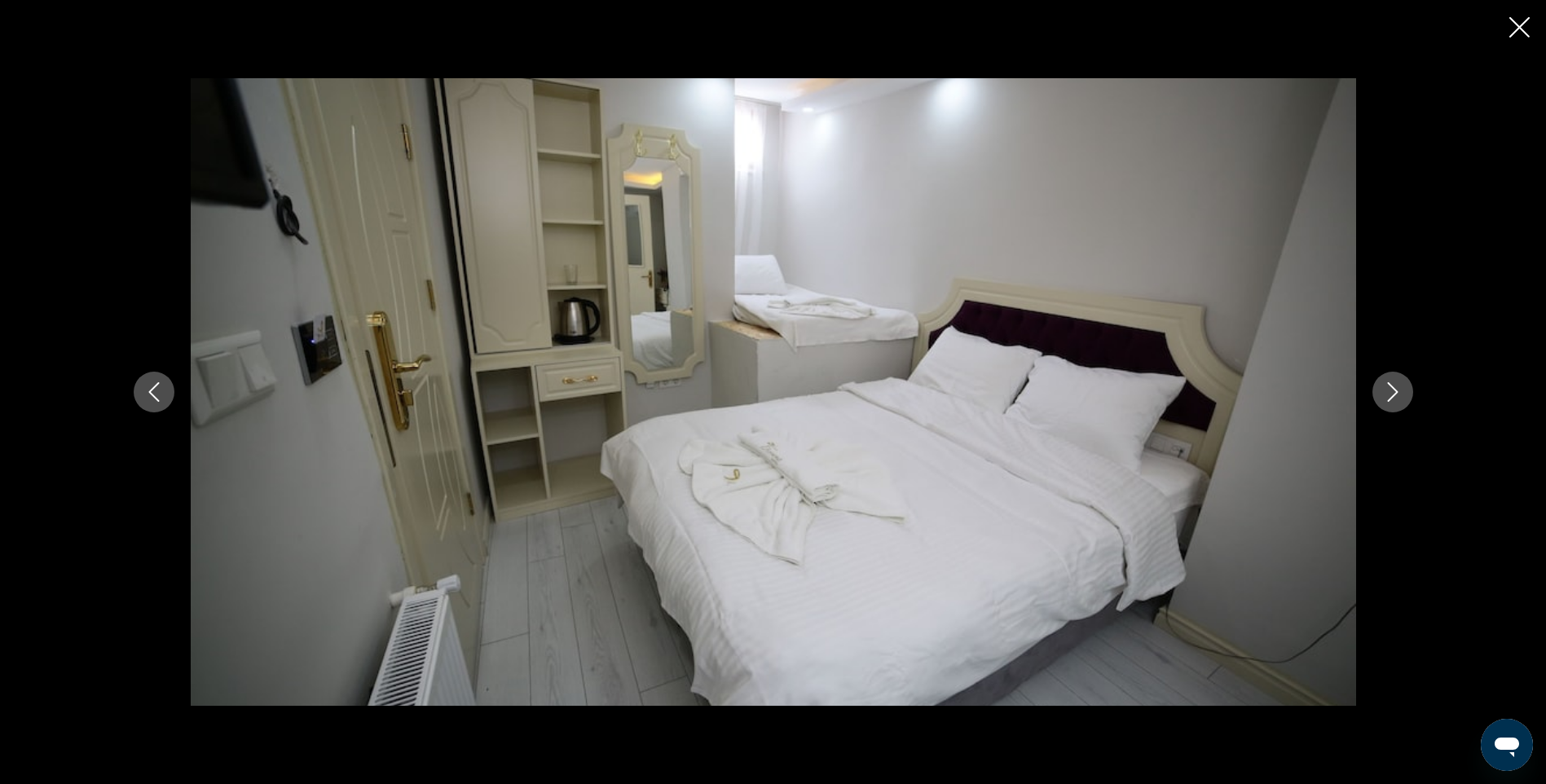
click at [1387, 392] on icon "Next image" at bounding box center [1393, 392] width 19 height 19
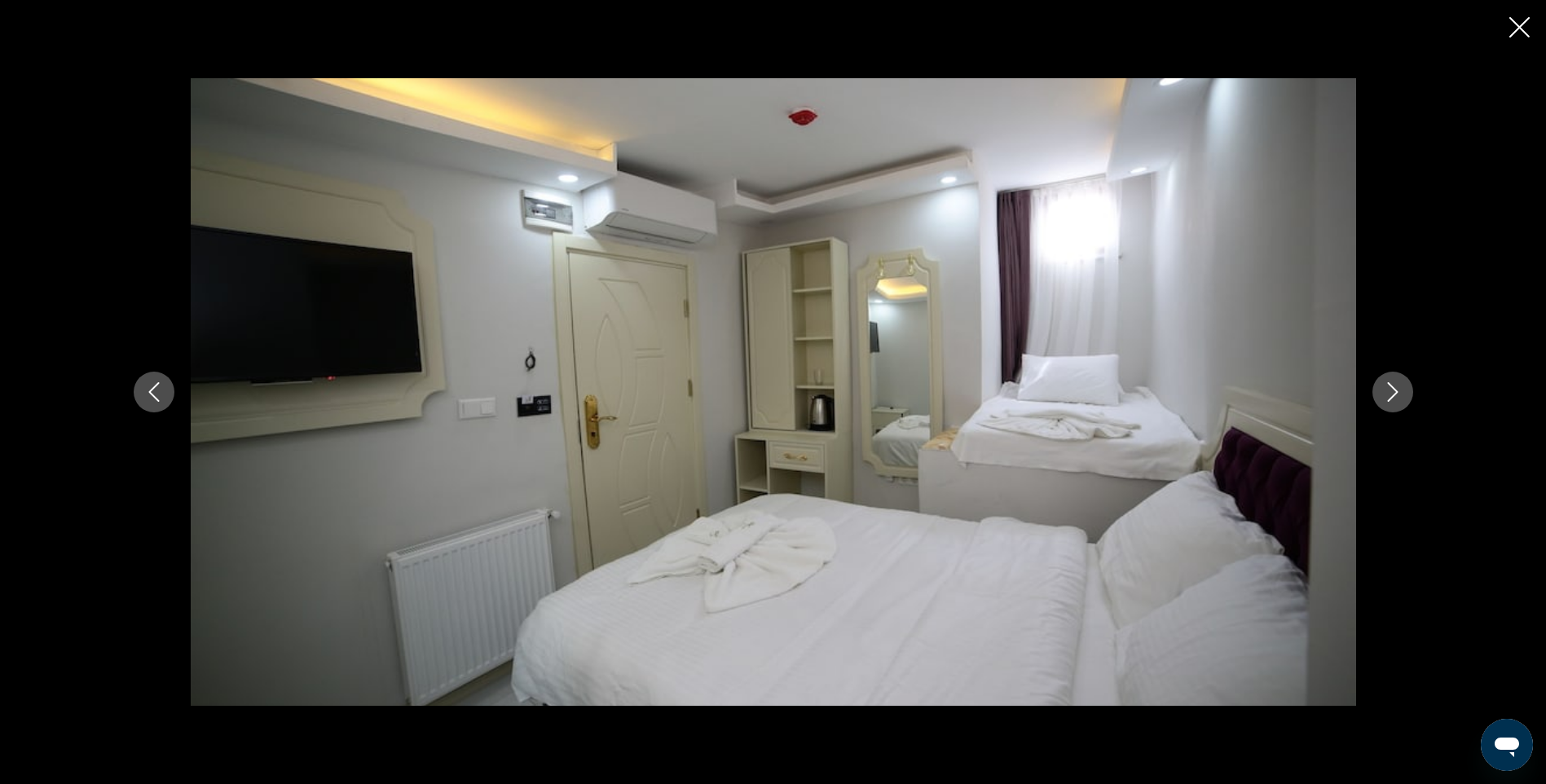
click at [1387, 392] on icon "Next image" at bounding box center [1393, 392] width 19 height 19
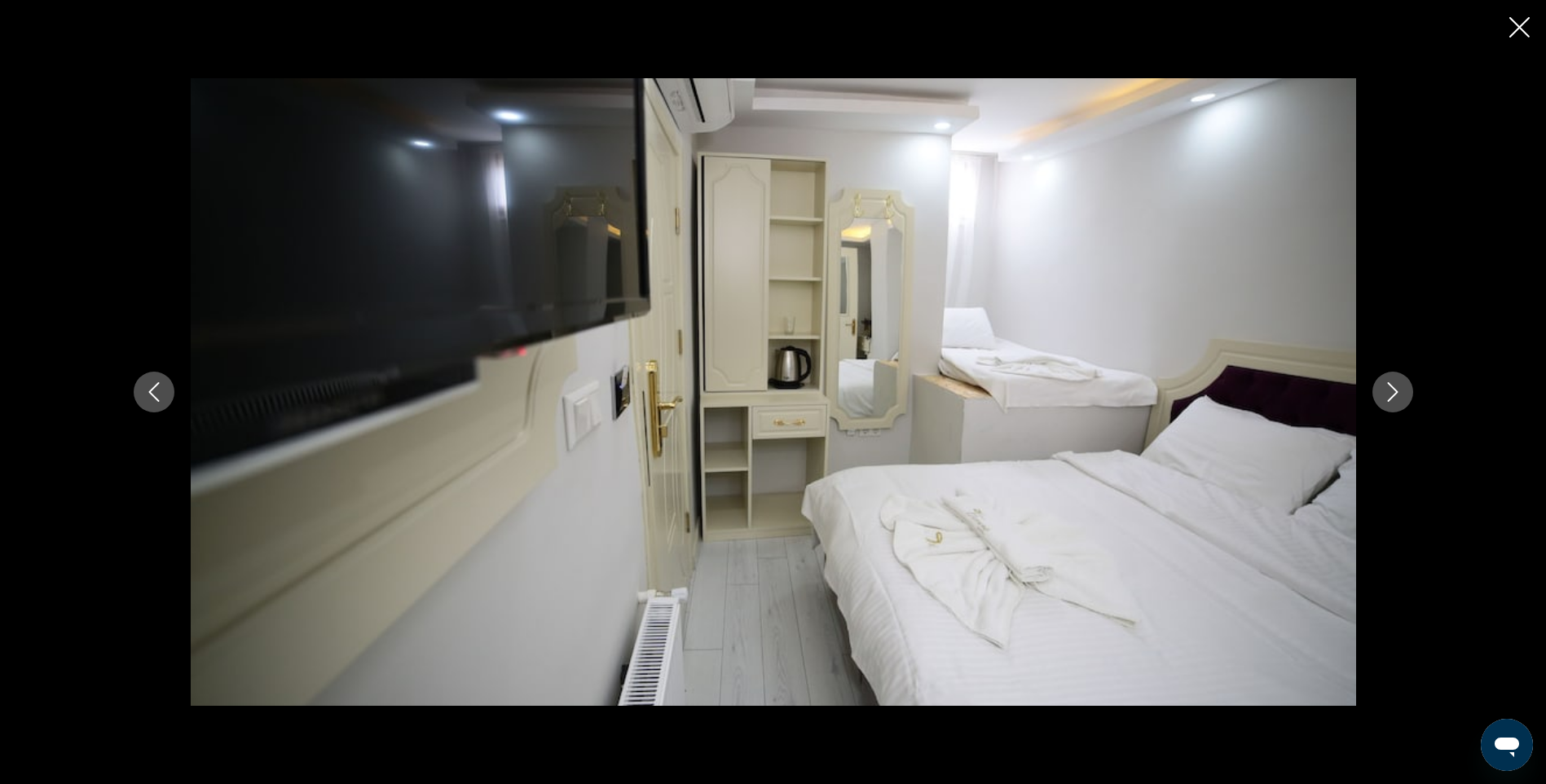
click at [1387, 392] on icon "Next image" at bounding box center [1393, 392] width 19 height 19
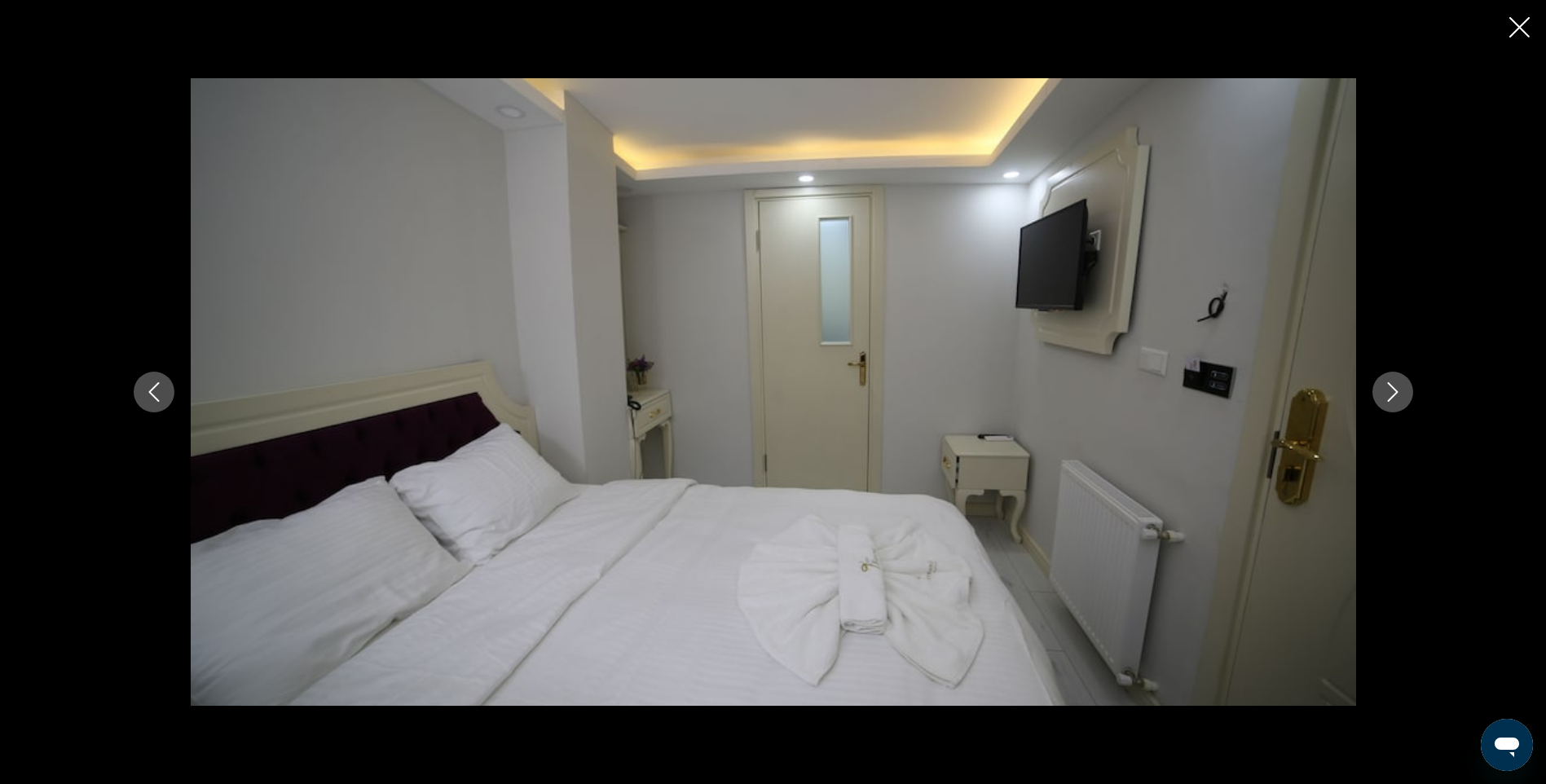
click at [1387, 392] on icon "Next image" at bounding box center [1393, 392] width 19 height 19
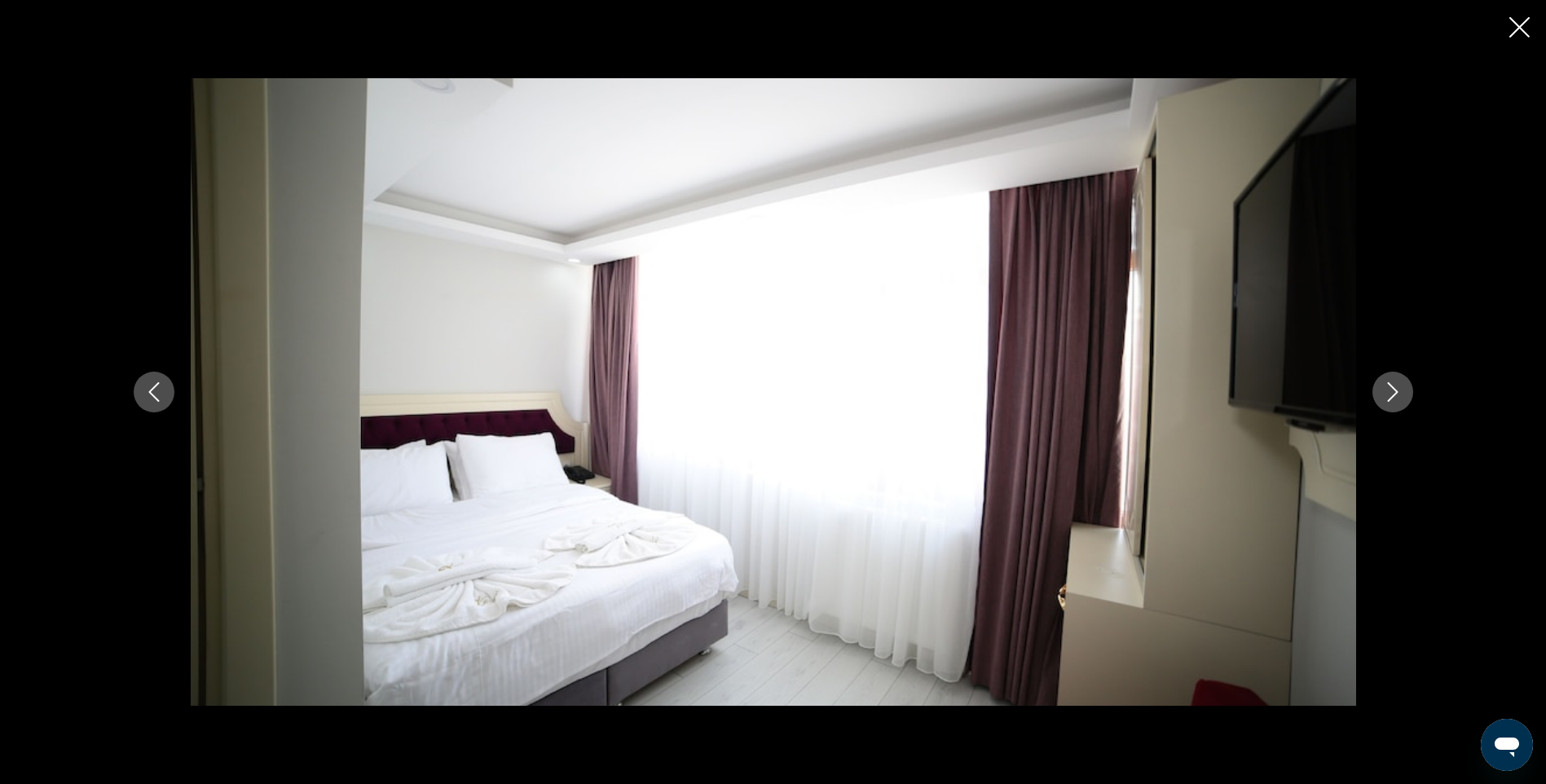
click at [1387, 392] on icon "Next image" at bounding box center [1393, 392] width 19 height 19
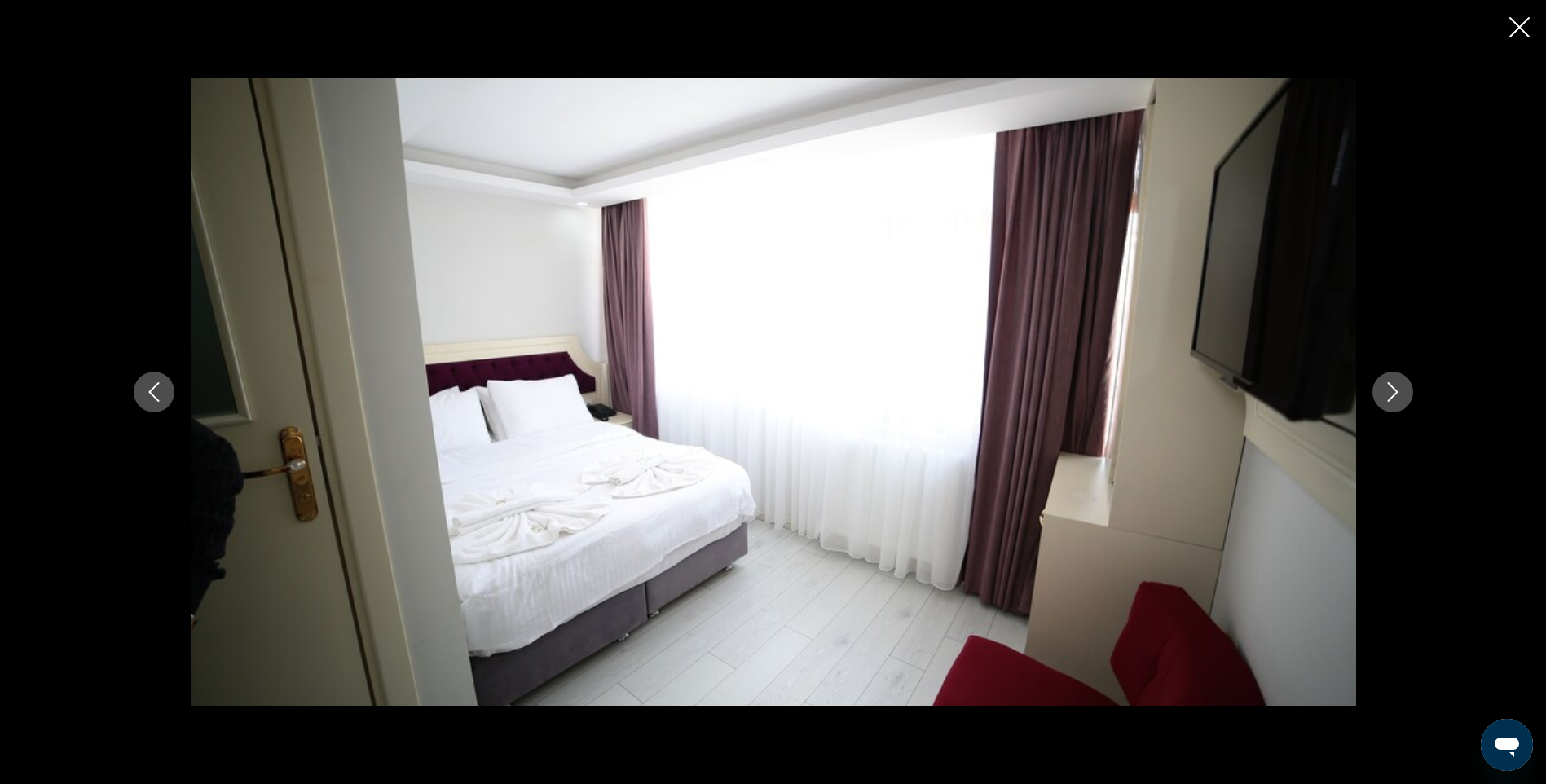
click at [1387, 392] on icon "Next image" at bounding box center [1393, 392] width 19 height 19
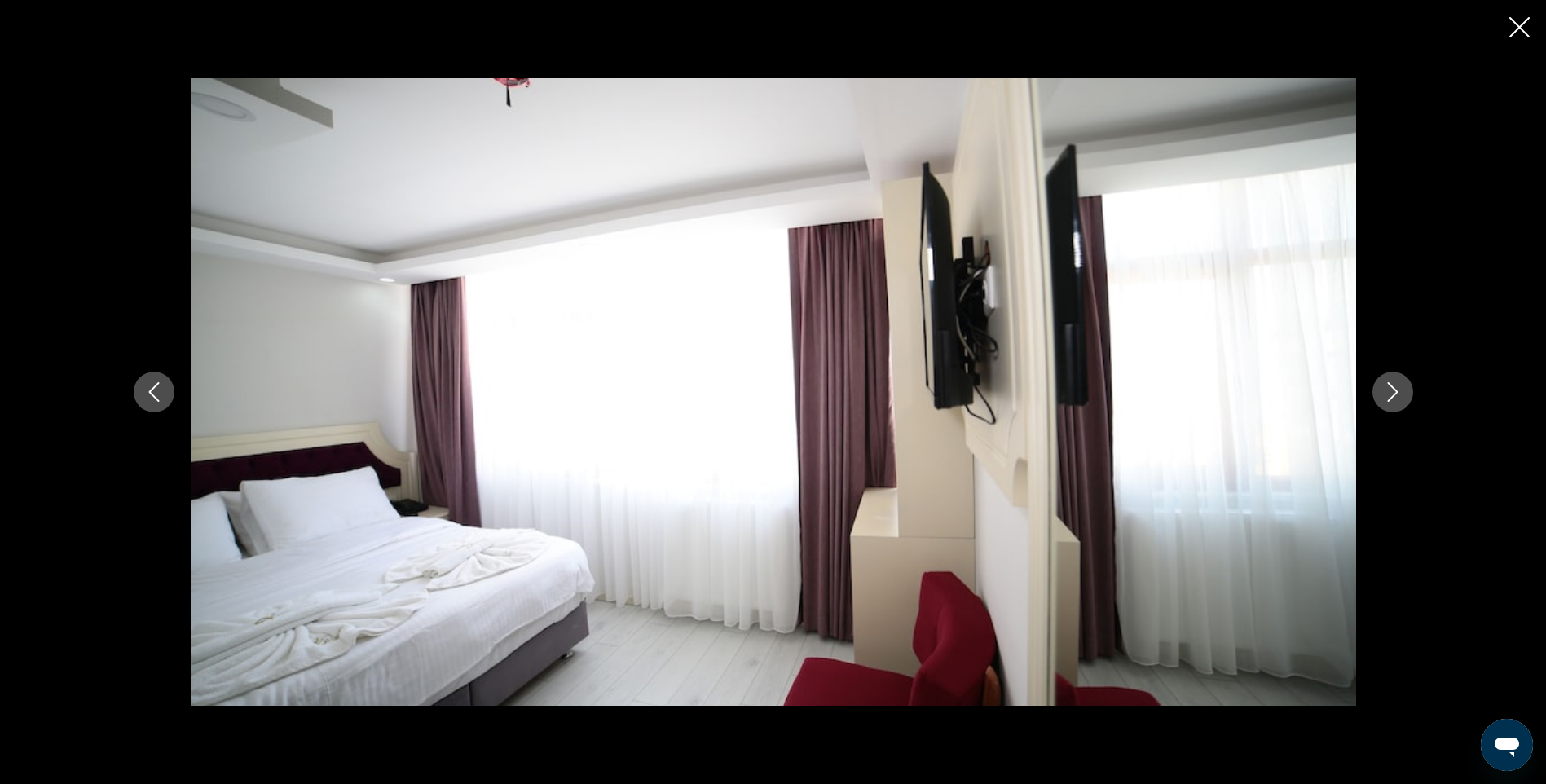
click at [1387, 392] on icon "Next image" at bounding box center [1393, 392] width 19 height 19
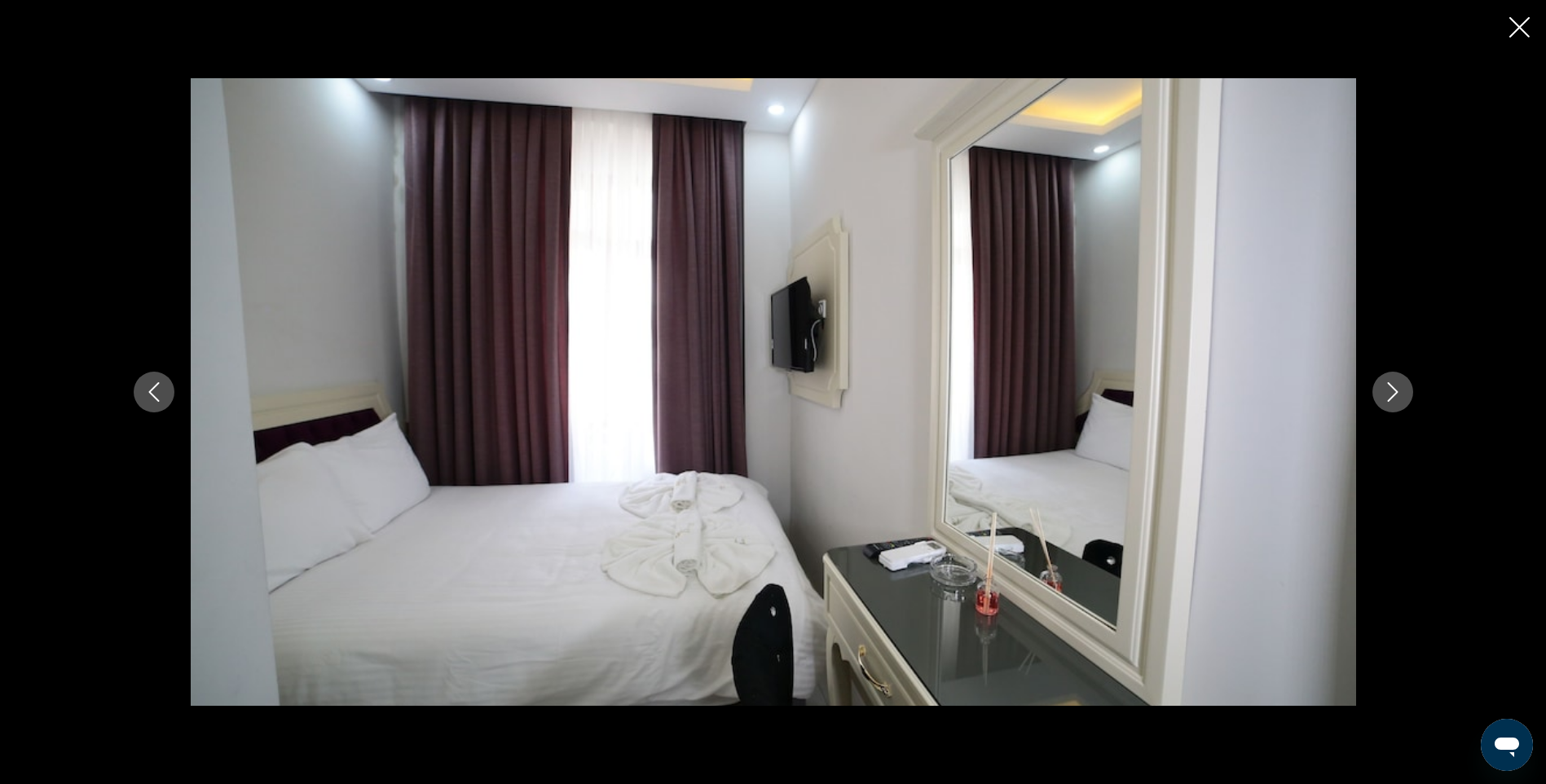
click at [1387, 392] on icon "Next image" at bounding box center [1393, 392] width 19 height 19
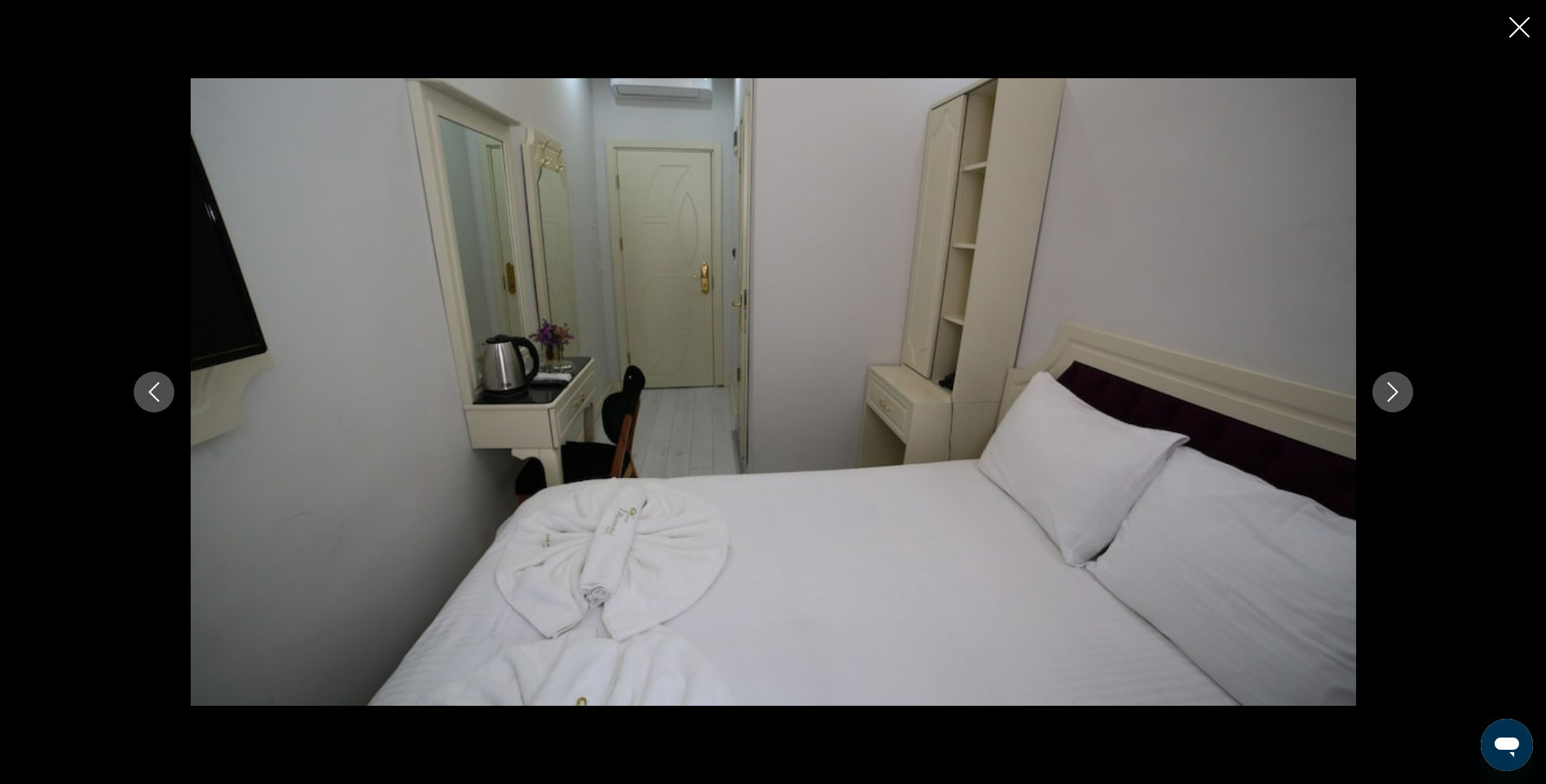
click at [1387, 392] on icon "Next image" at bounding box center [1393, 392] width 19 height 19
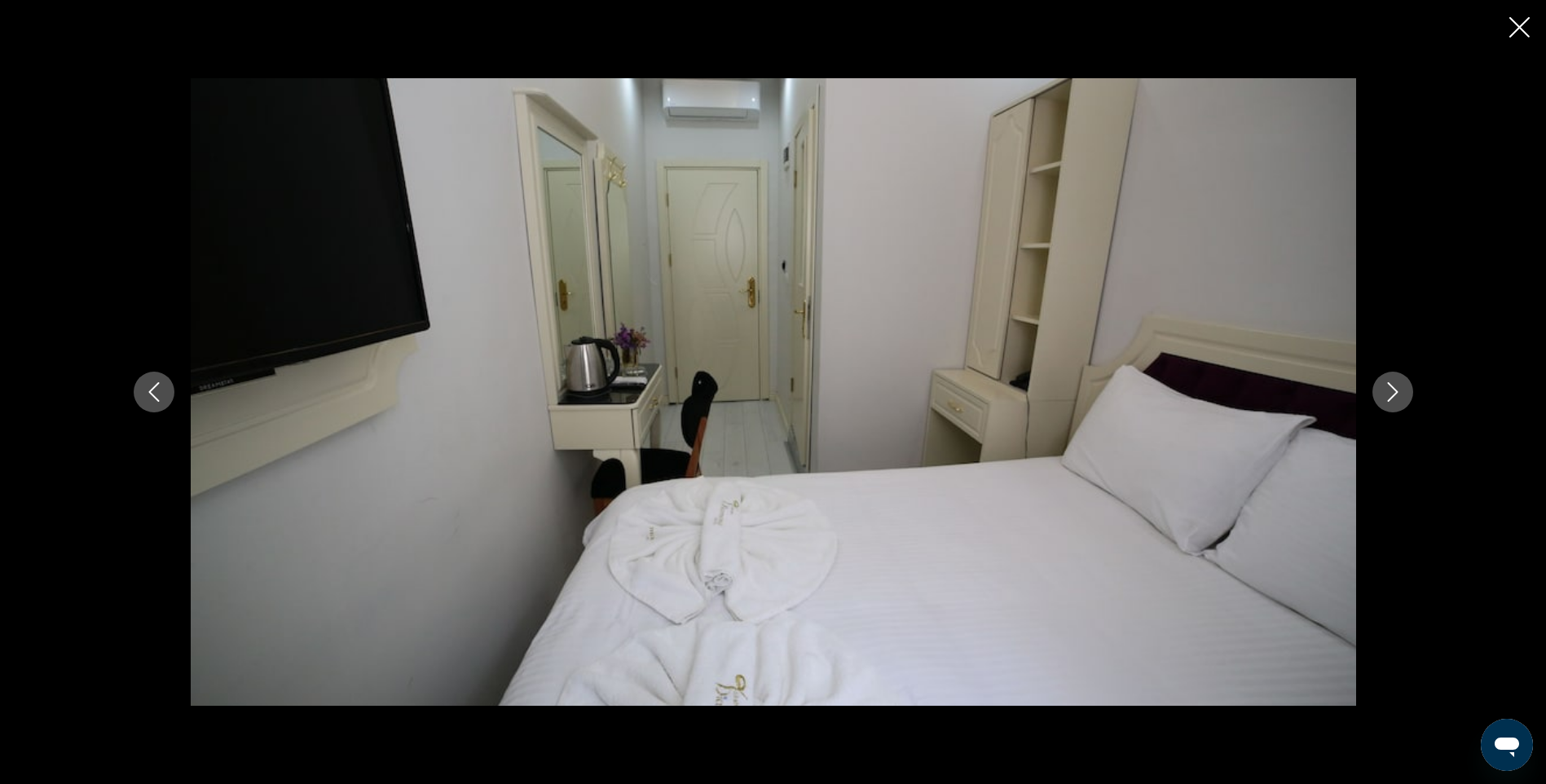
click at [1519, 31] on icon "Close slideshow" at bounding box center [1520, 26] width 20 height 20
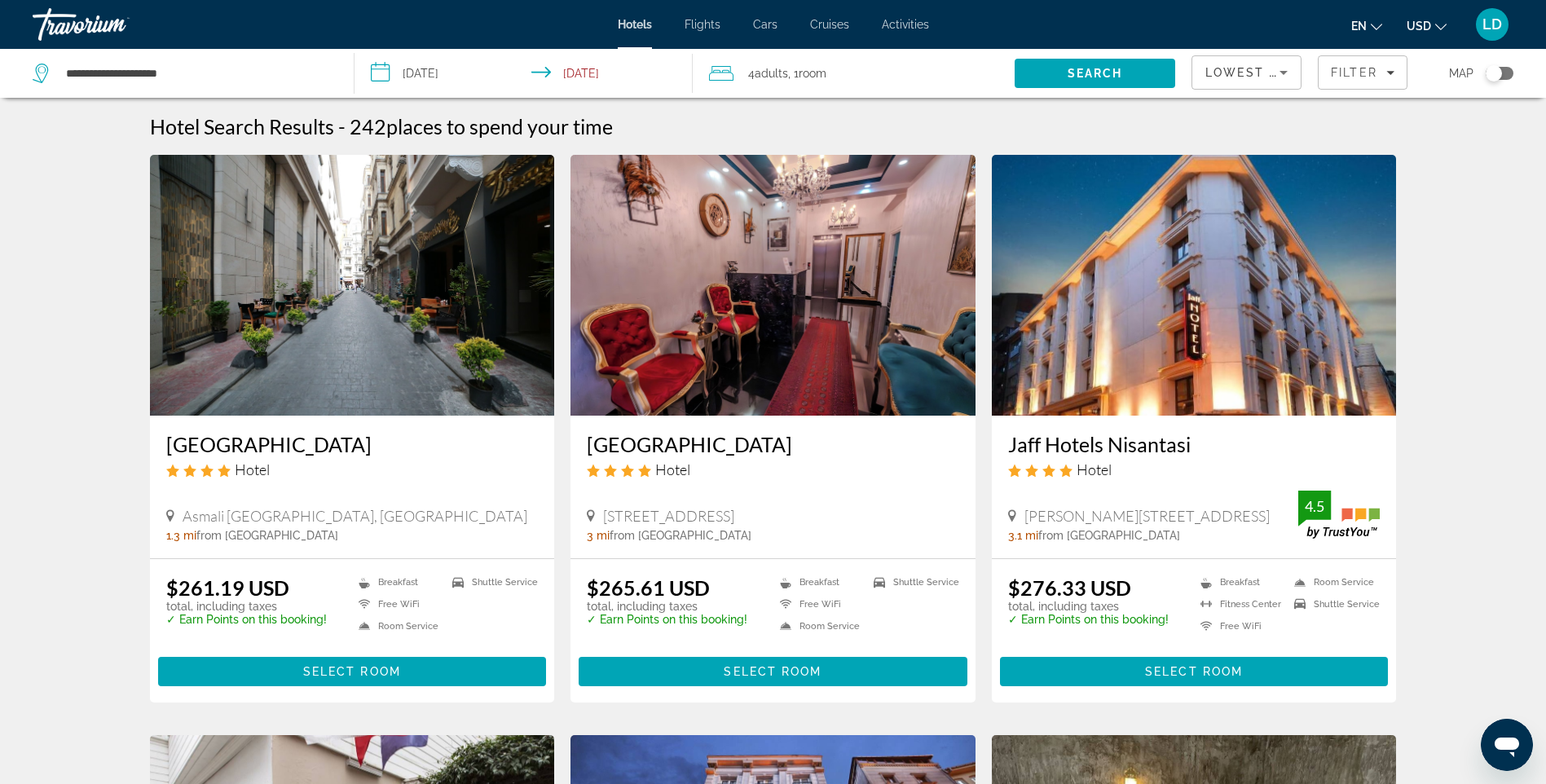
click at [1173, 338] on img "Main content" at bounding box center [1194, 285] width 405 height 260
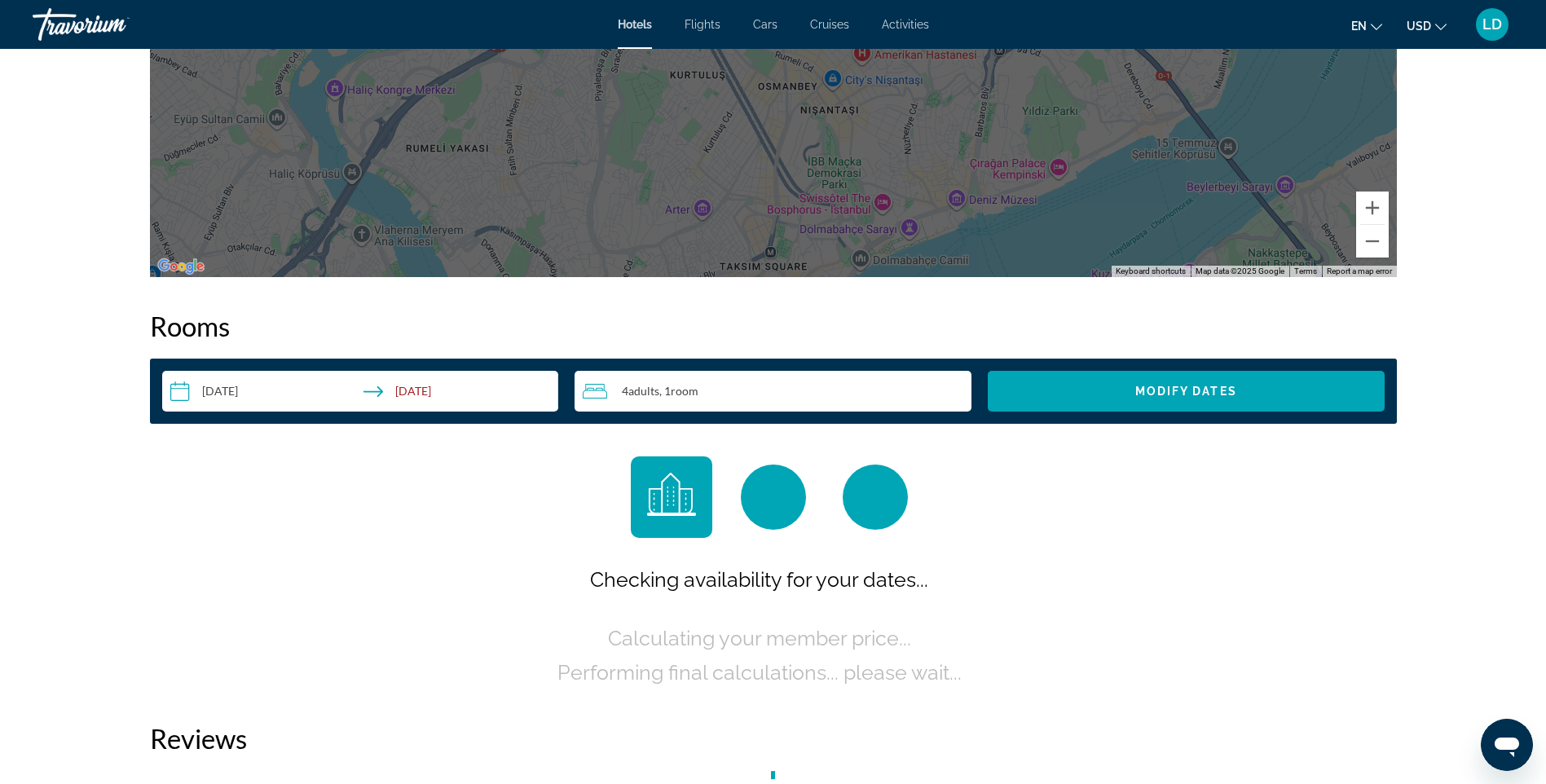
scroll to position [1956, 0]
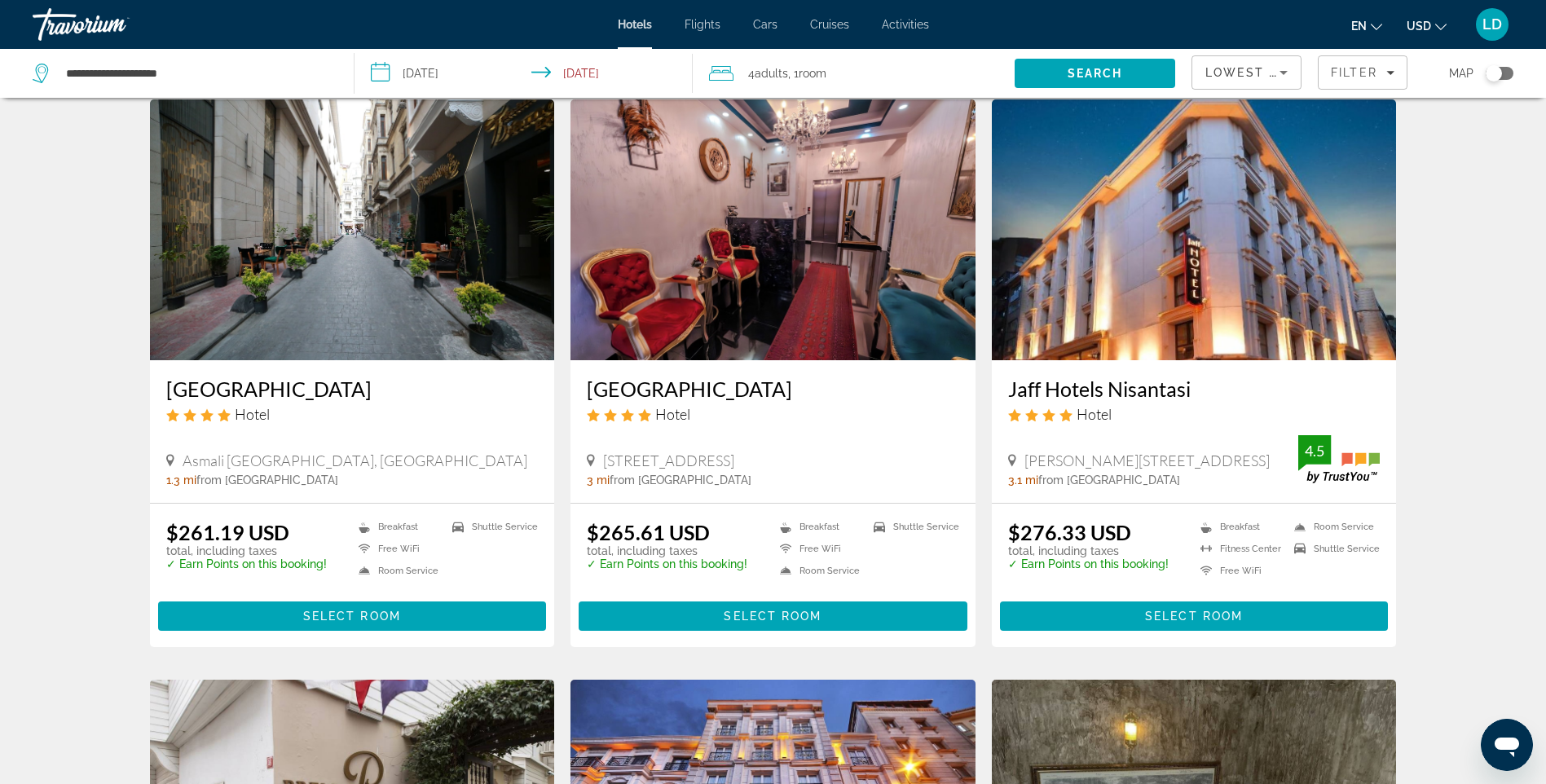
scroll to position [82, 0]
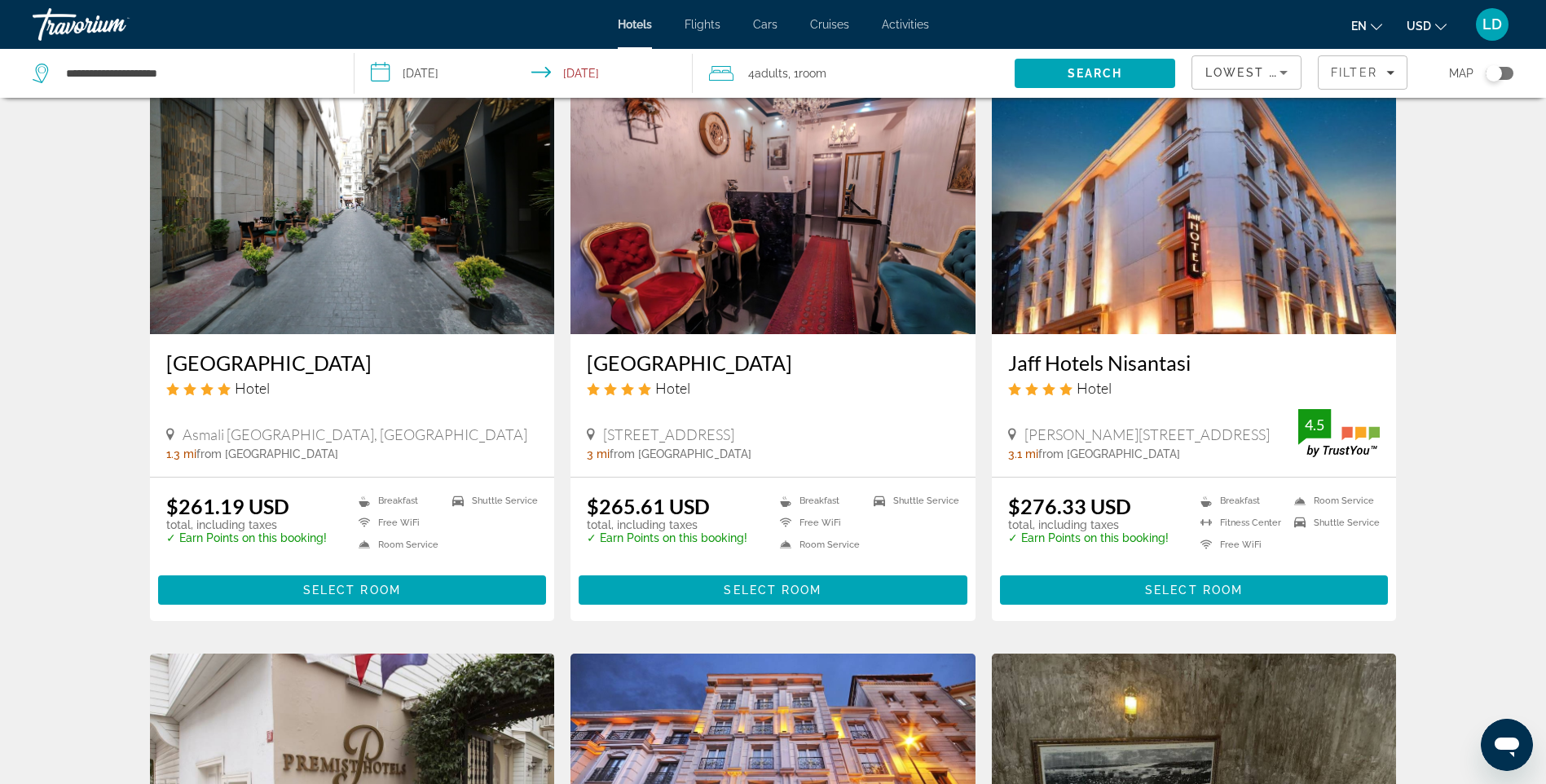
click at [842, 238] on img "Main content" at bounding box center [773, 203] width 405 height 260
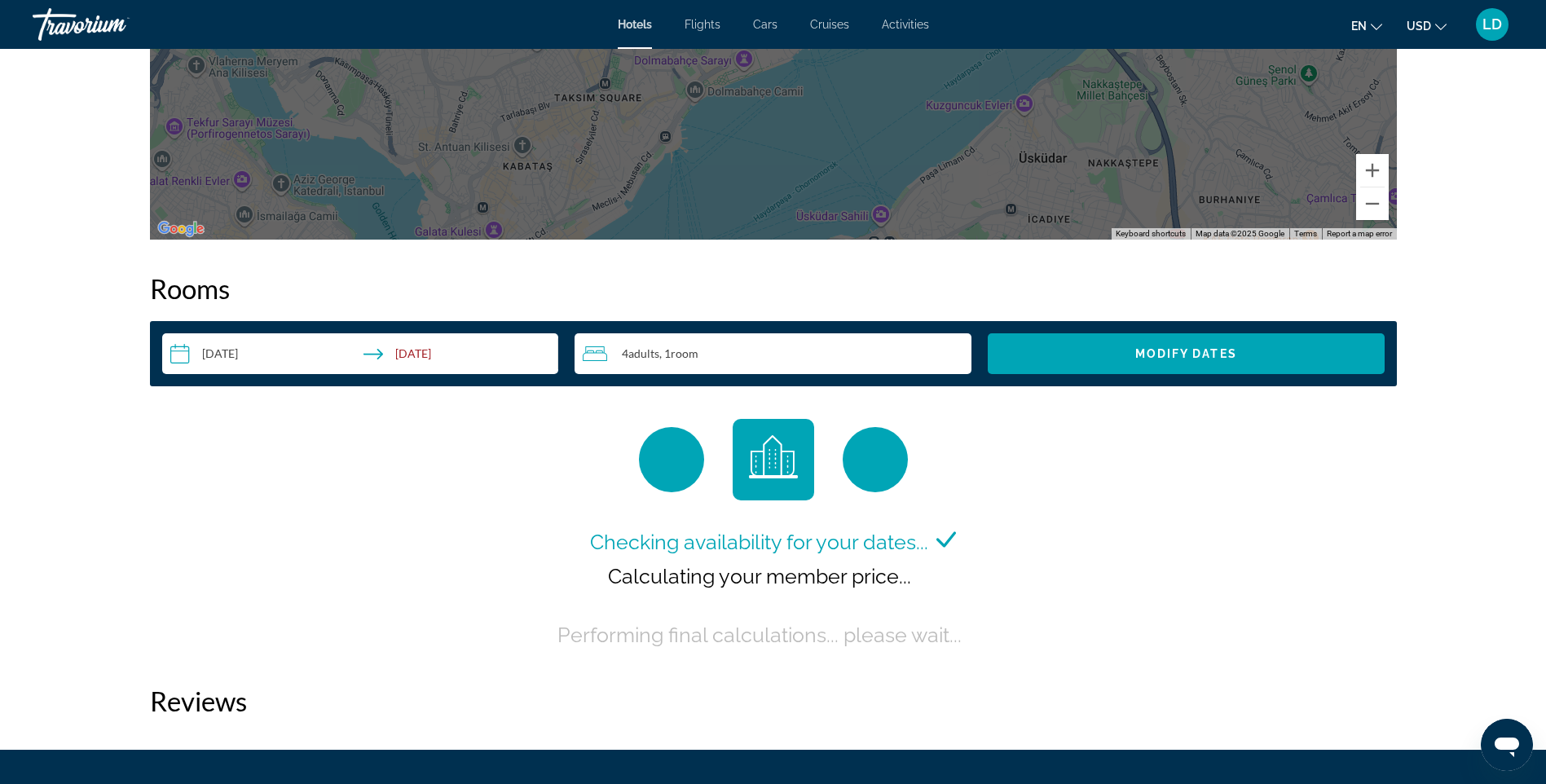
scroll to position [1875, 0]
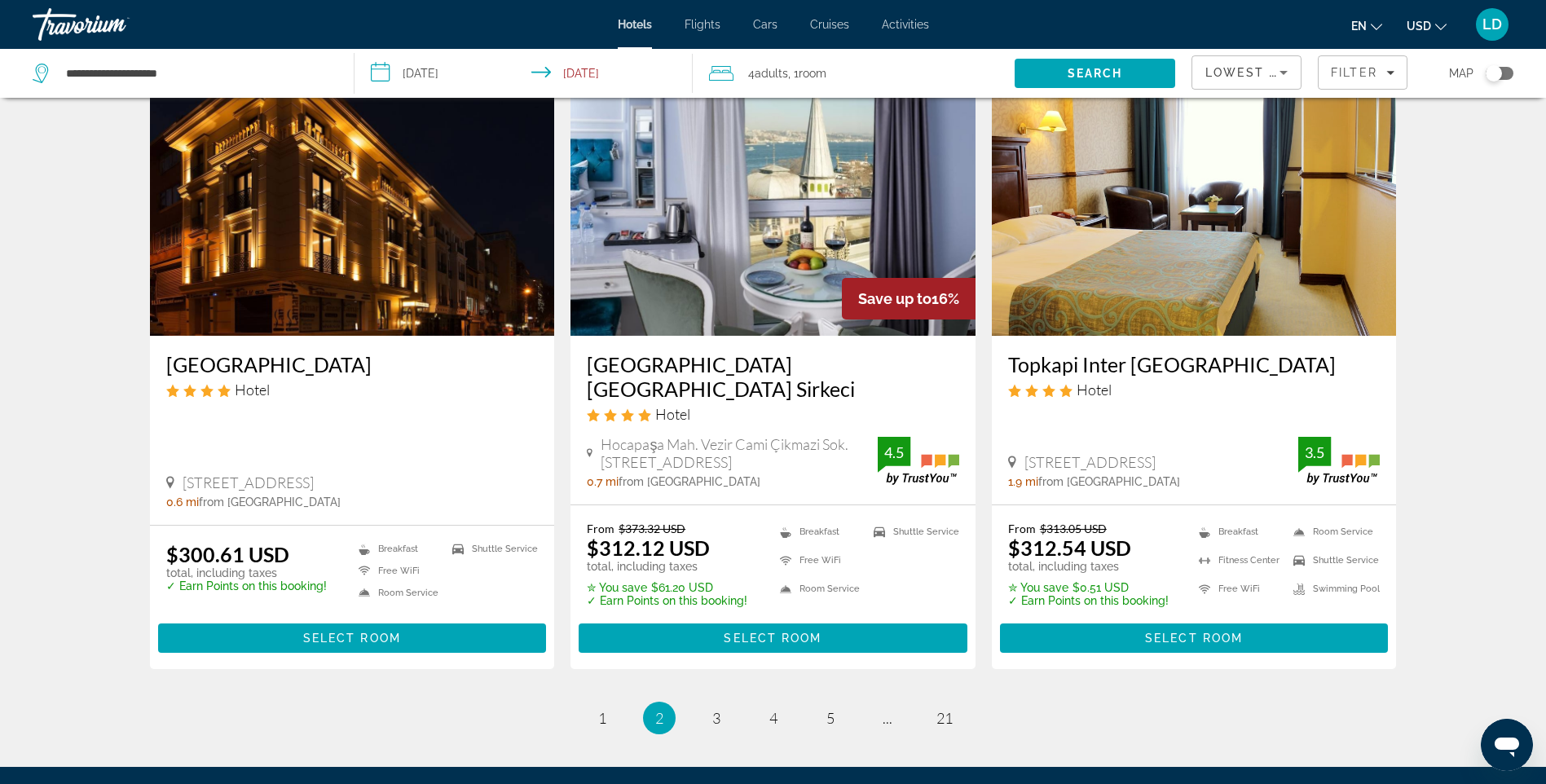
scroll to position [1875, 0]
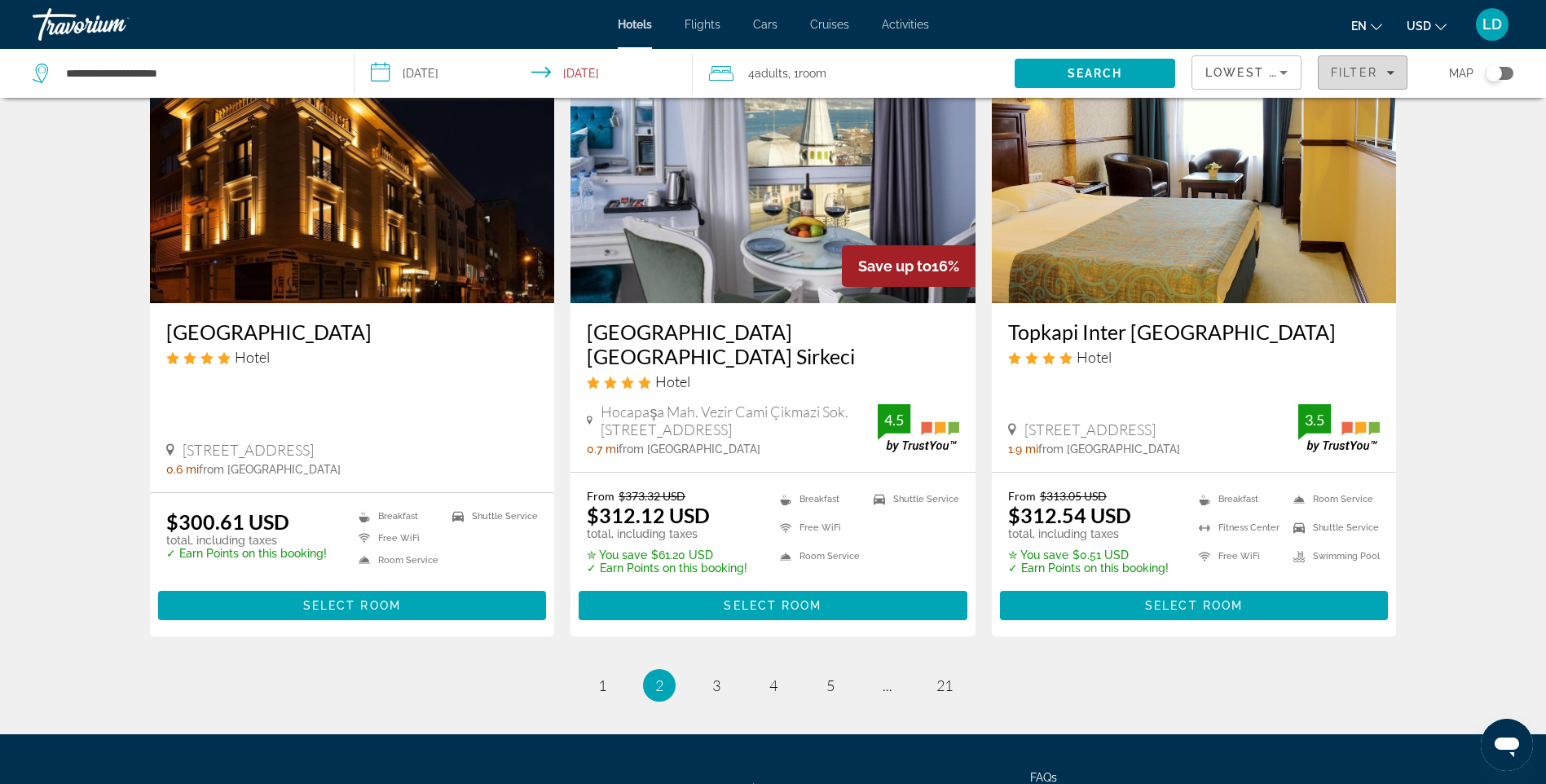
click at [1354, 73] on span "Filter" at bounding box center [1354, 72] width 47 height 13
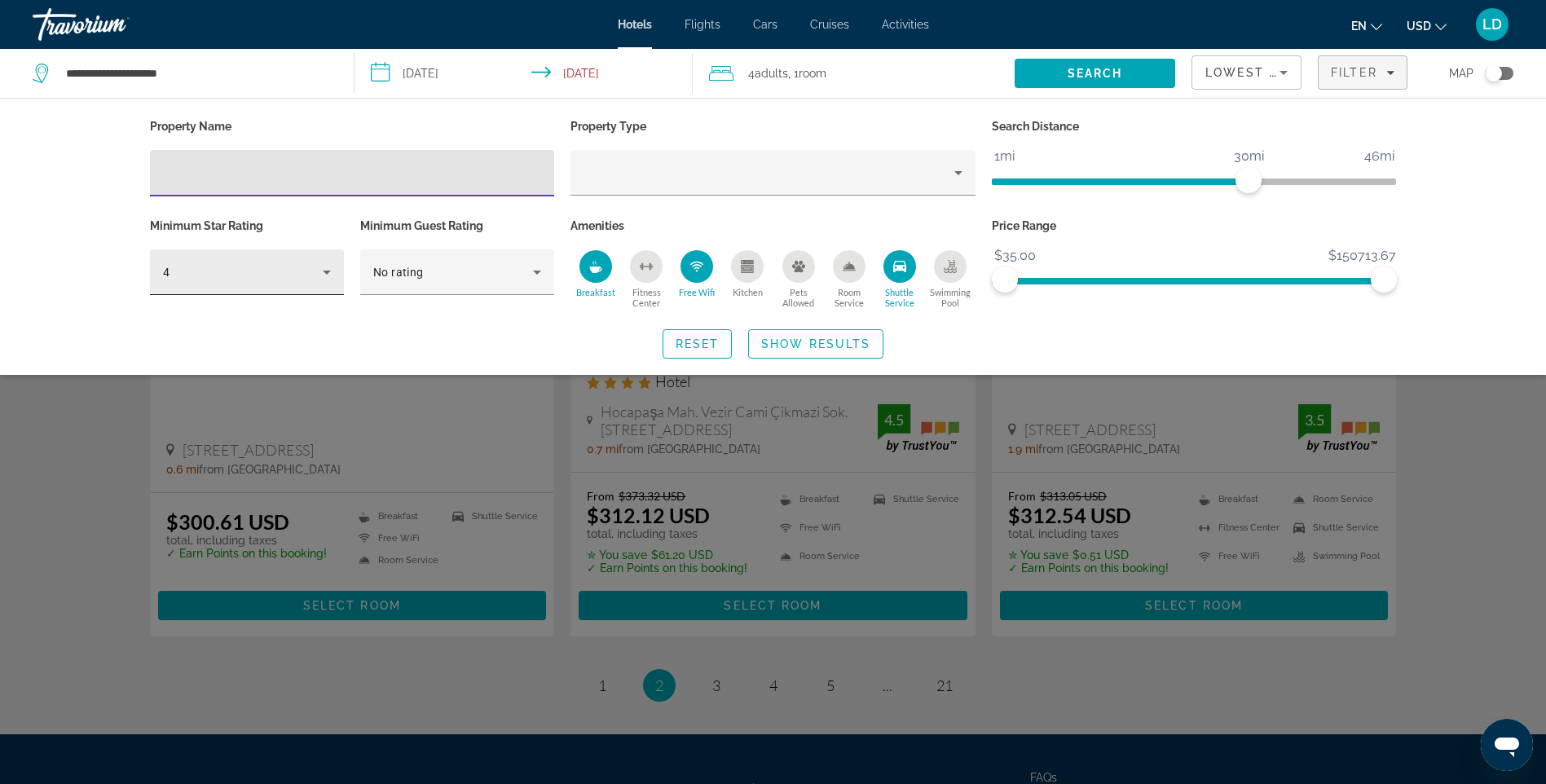
click at [328, 275] on icon "Hotel Filters" at bounding box center [326, 272] width 19 height 19
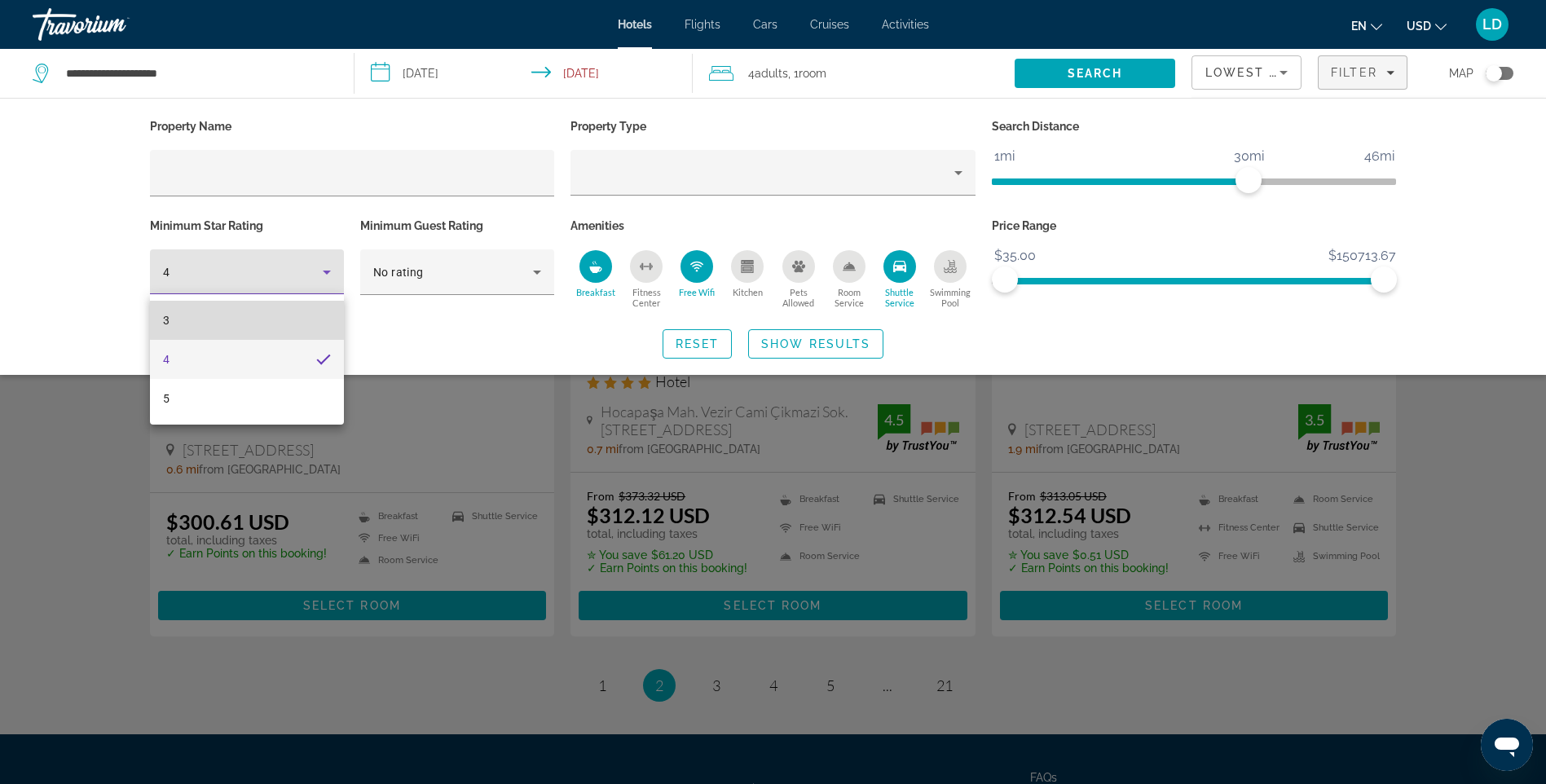
click at [270, 320] on mat-option "3" at bounding box center [246, 320] width 194 height 39
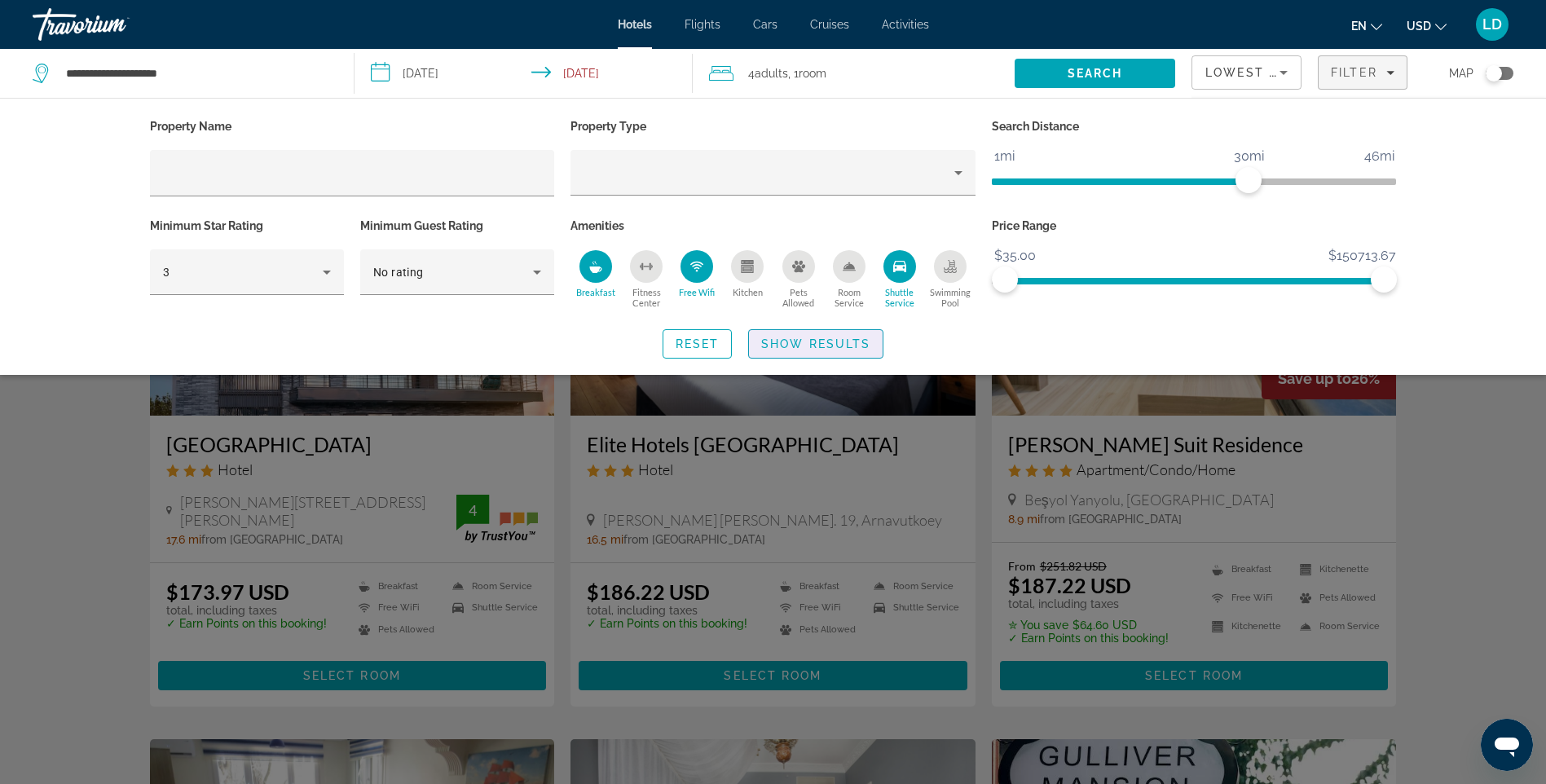
click at [832, 341] on span "Show Results" at bounding box center [816, 343] width 109 height 13
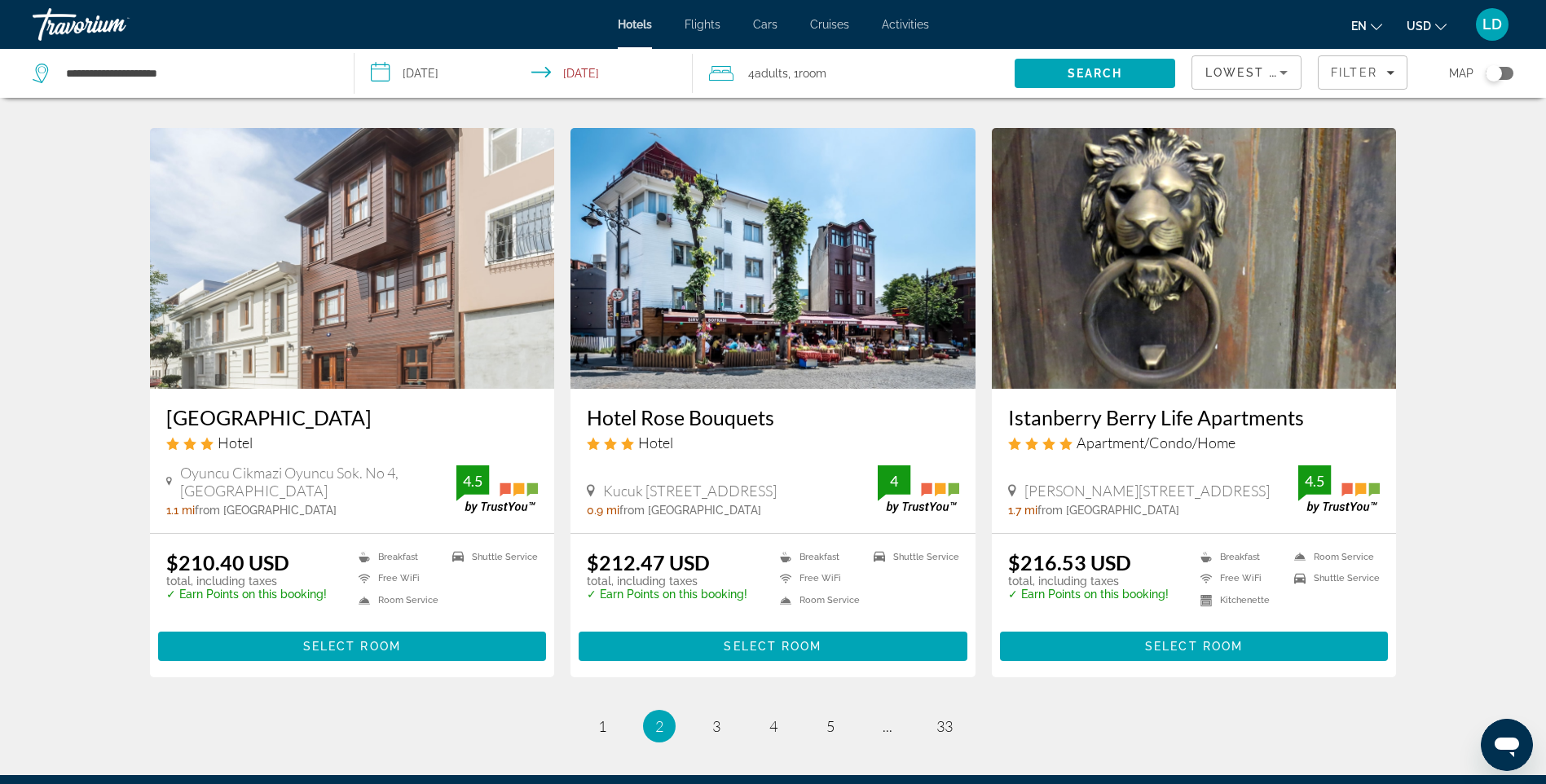
scroll to position [1793, 0]
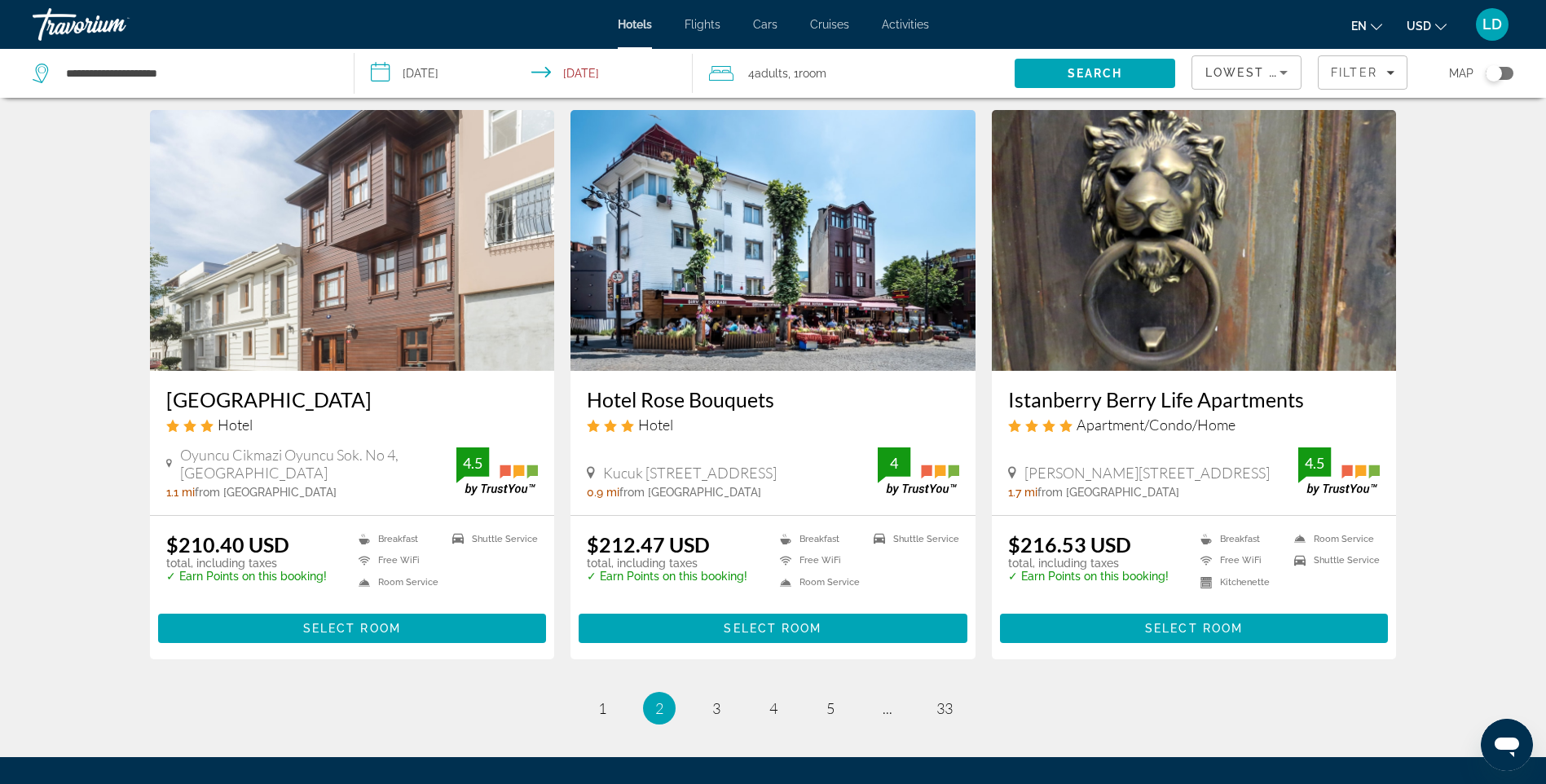
click at [1222, 307] on img "Main content" at bounding box center [1194, 240] width 405 height 260
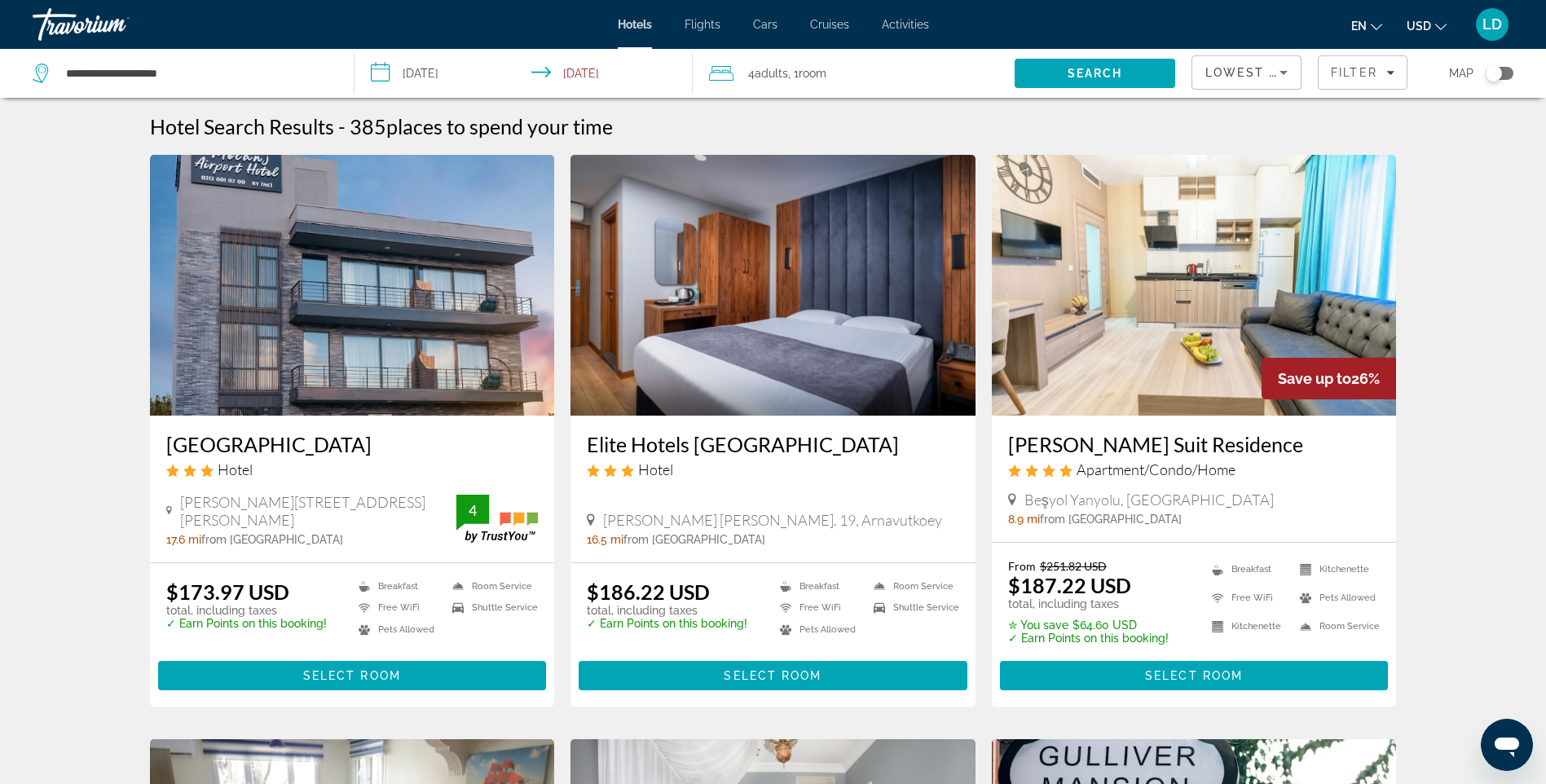
click at [458, 297] on img "Main content" at bounding box center [352, 285] width 405 height 260
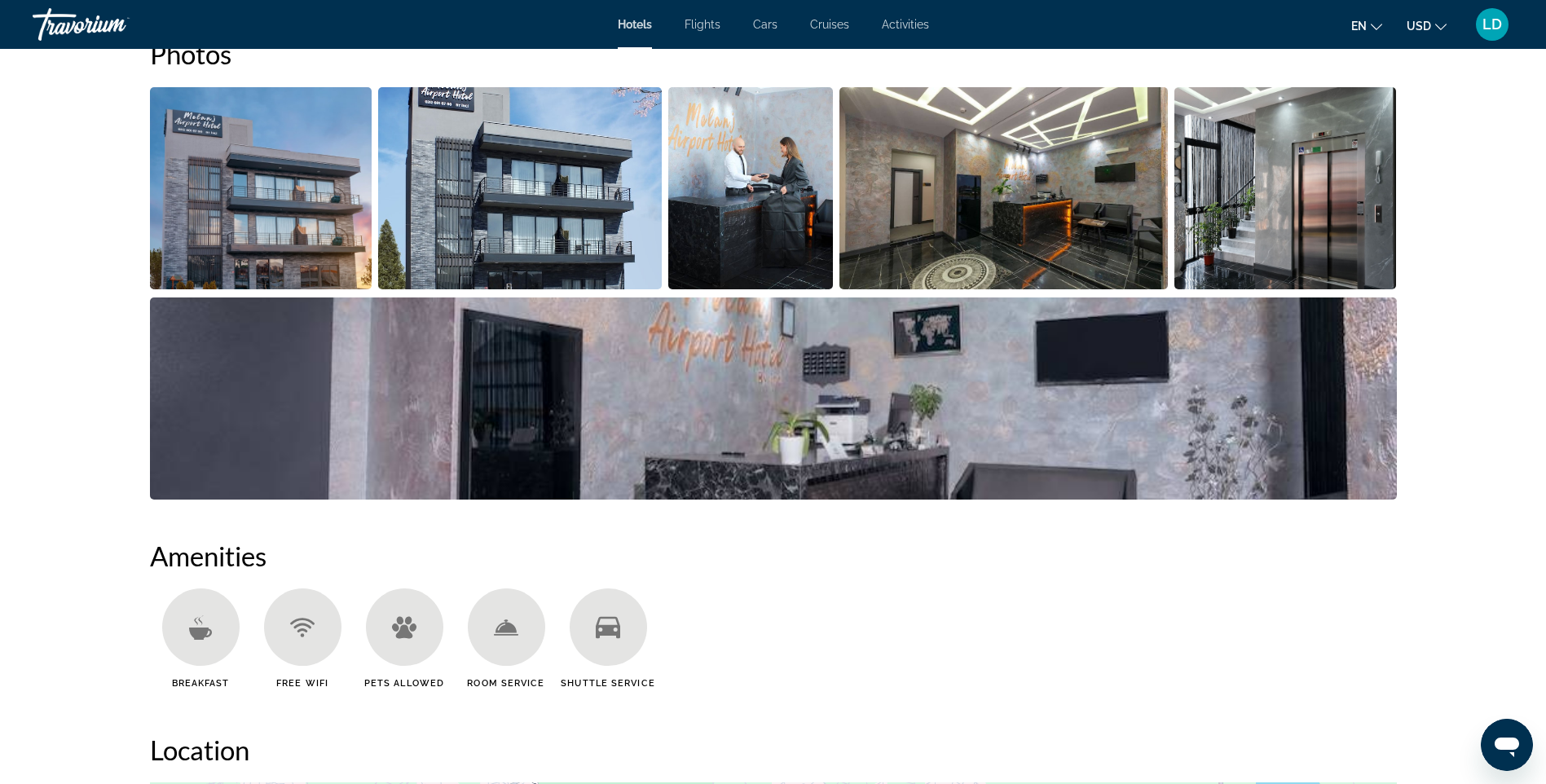
scroll to position [652, 0]
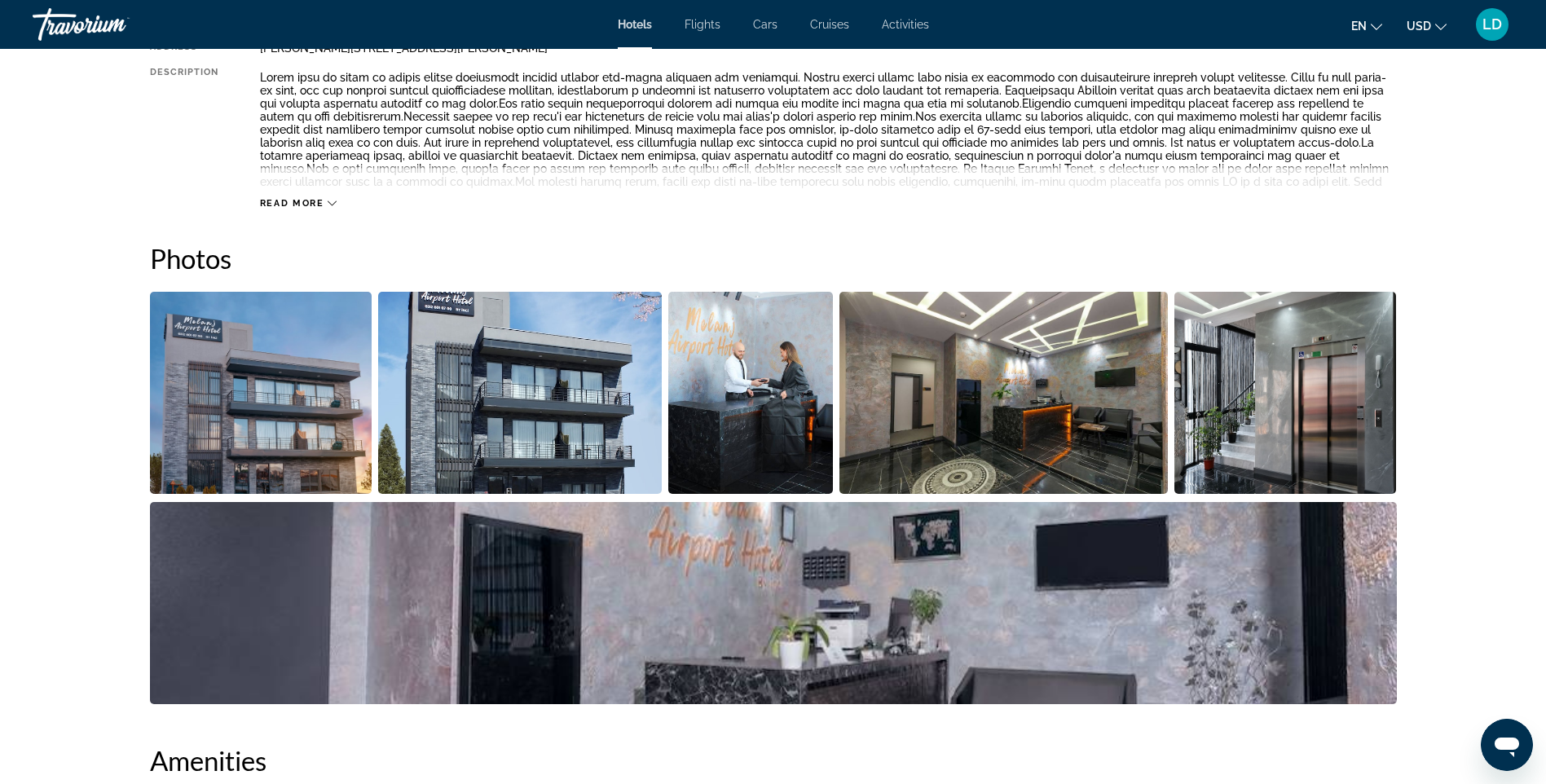
click at [747, 433] on img "Open full-screen image slider" at bounding box center [751, 393] width 165 height 202
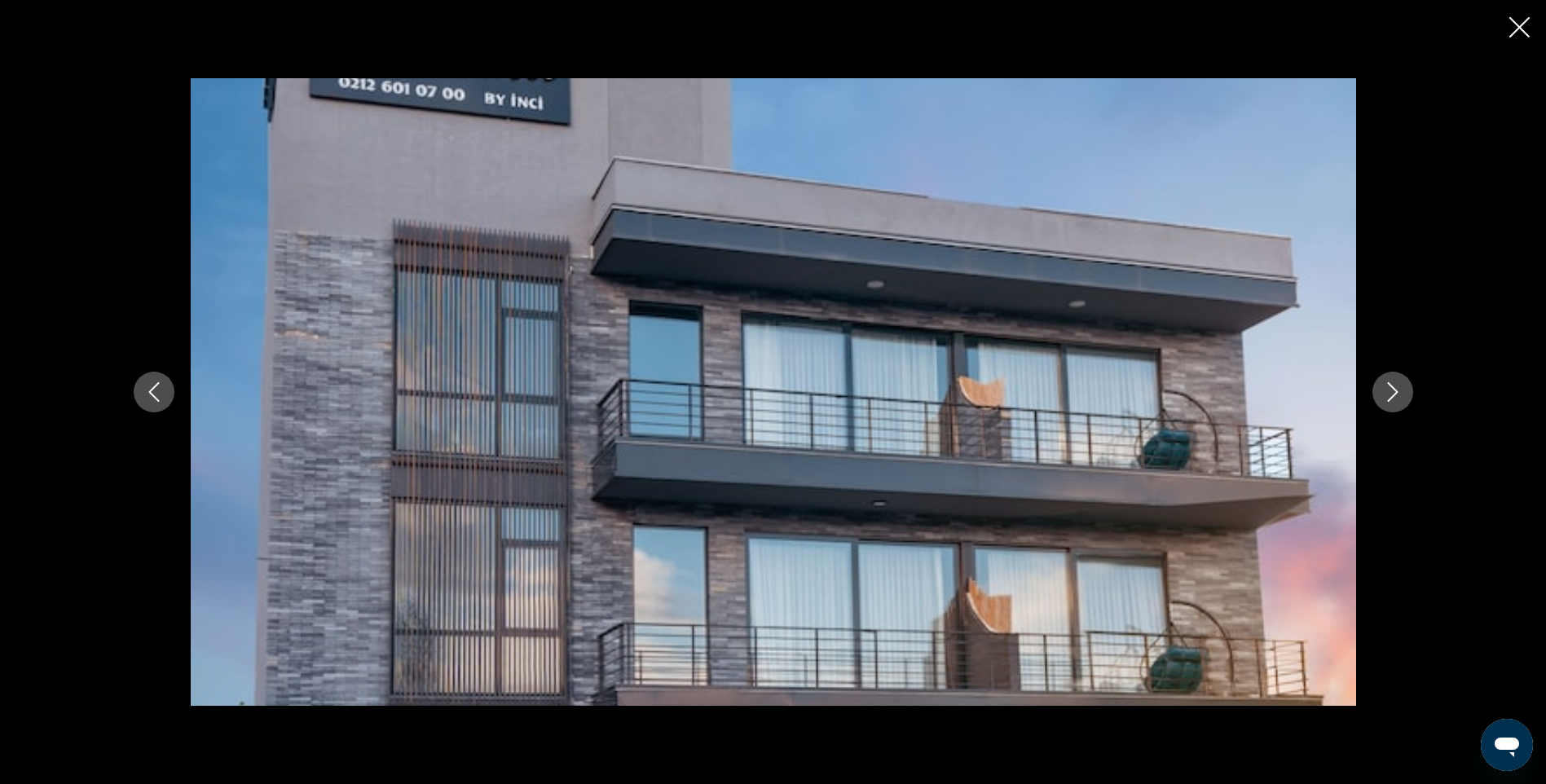
click at [1388, 394] on icon "Next image" at bounding box center [1393, 392] width 19 height 19
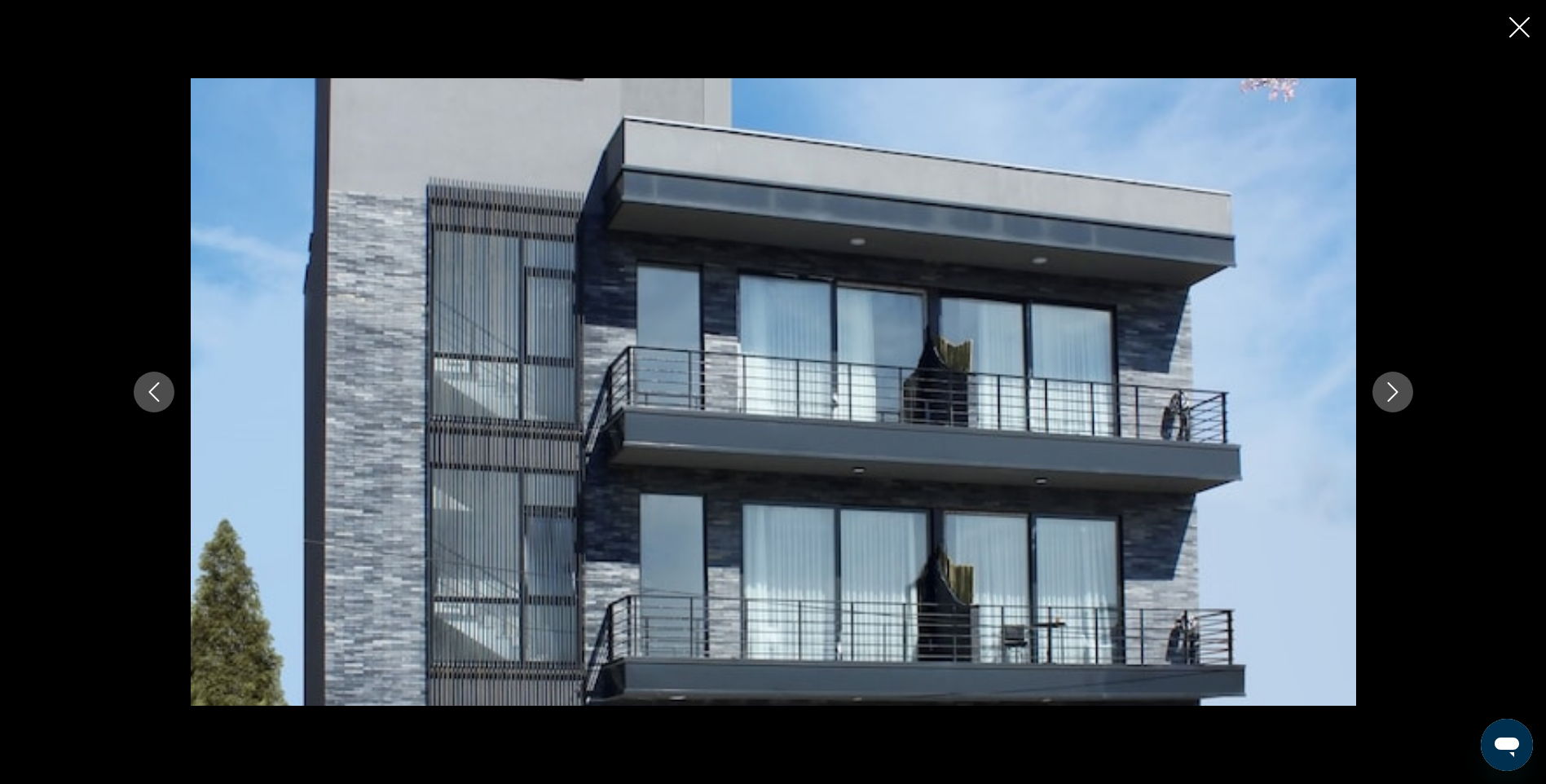
click at [1388, 394] on icon "Next image" at bounding box center [1393, 392] width 19 height 19
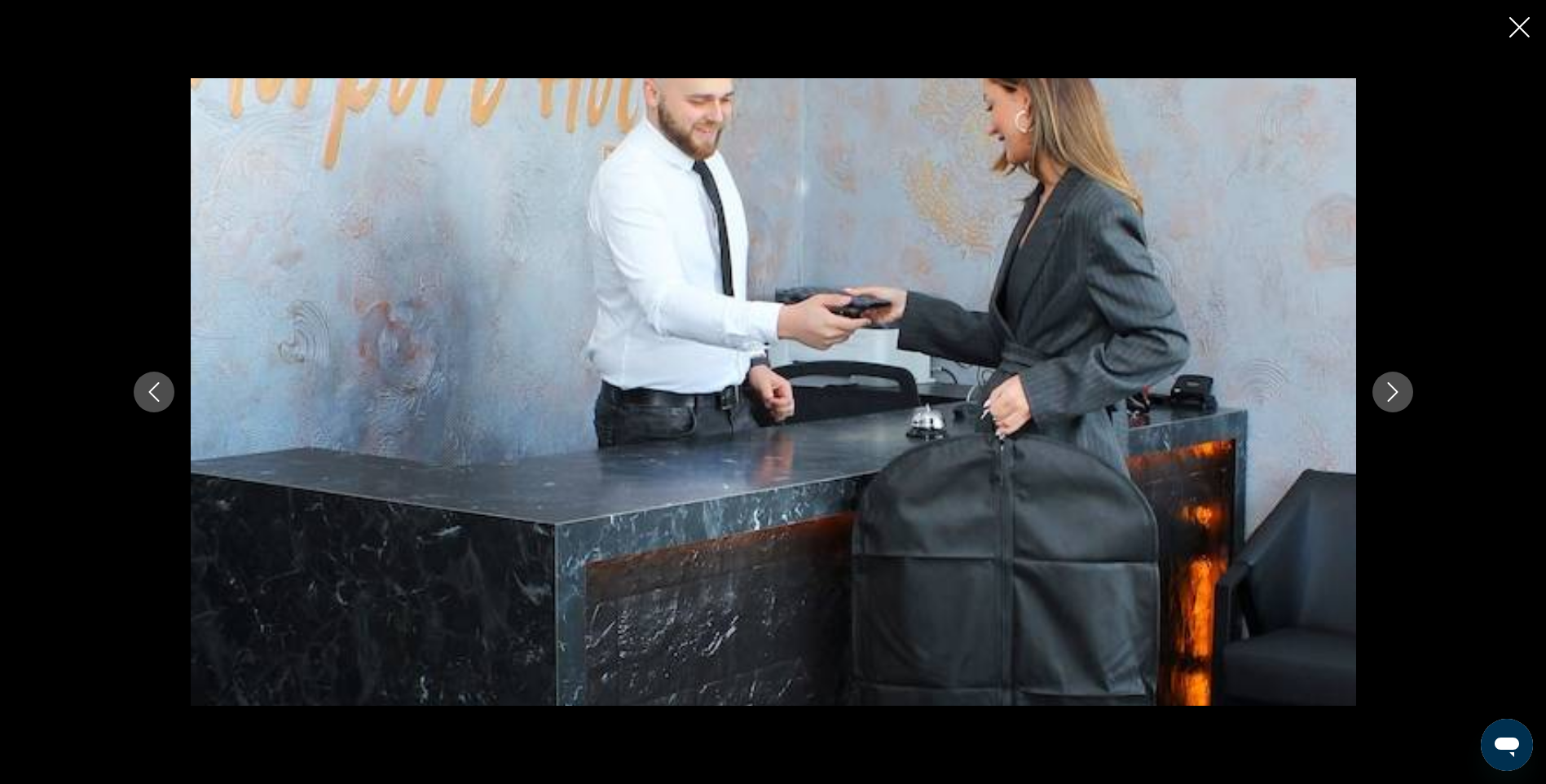
click at [1388, 394] on icon "Next image" at bounding box center [1393, 392] width 19 height 19
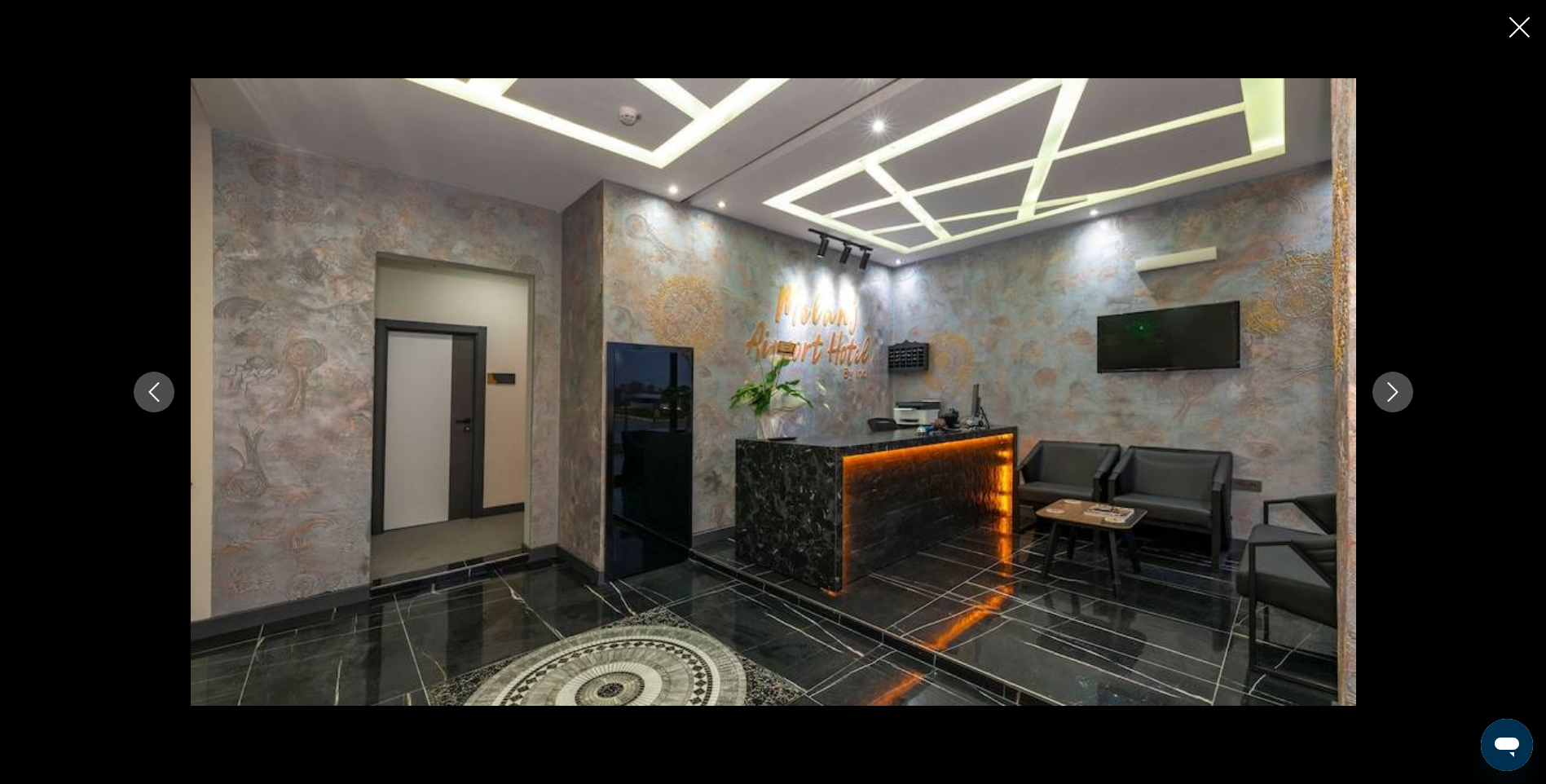
click at [1388, 394] on icon "Next image" at bounding box center [1393, 392] width 19 height 19
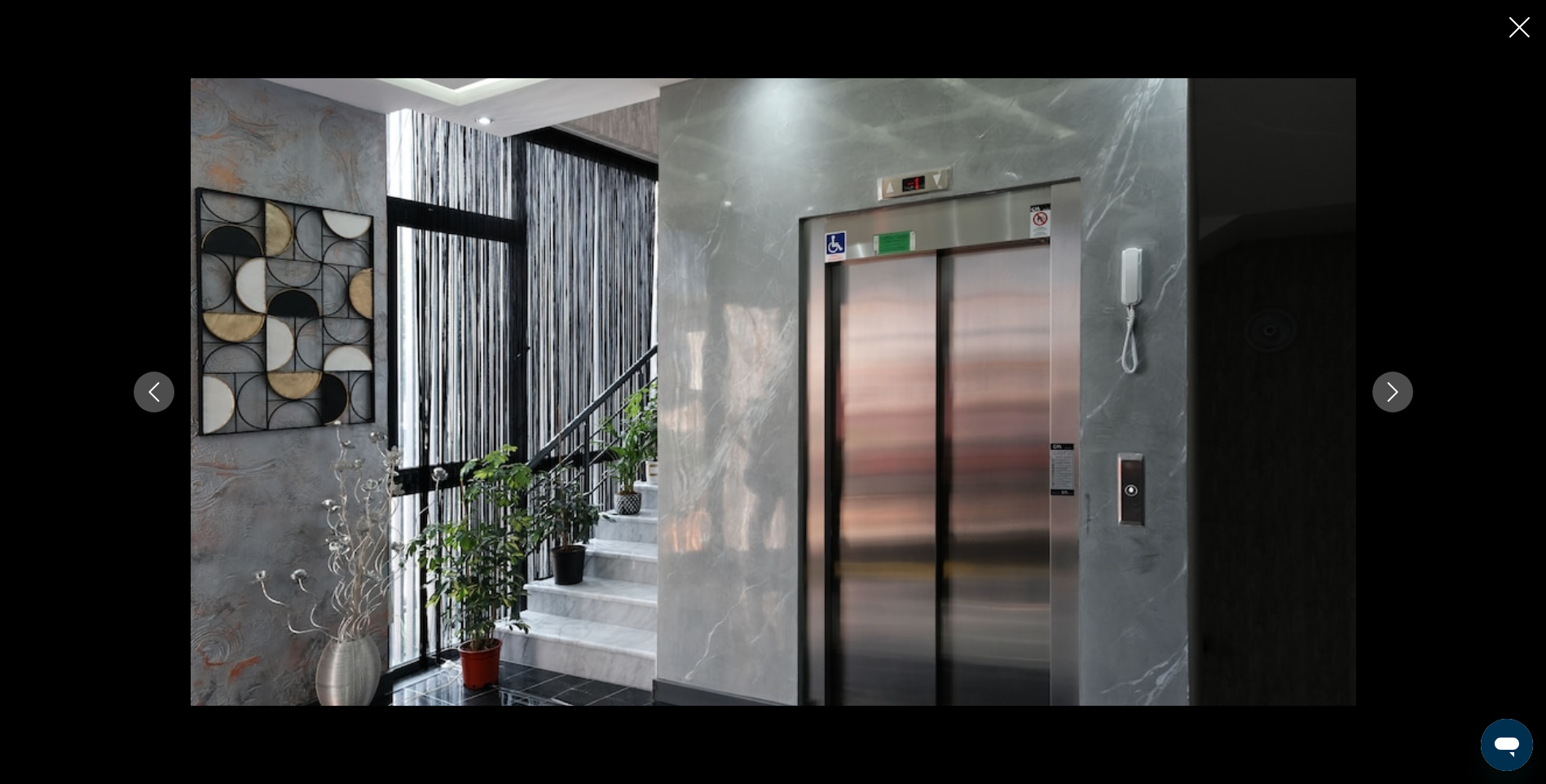
click at [1388, 394] on icon "Next image" at bounding box center [1393, 392] width 19 height 19
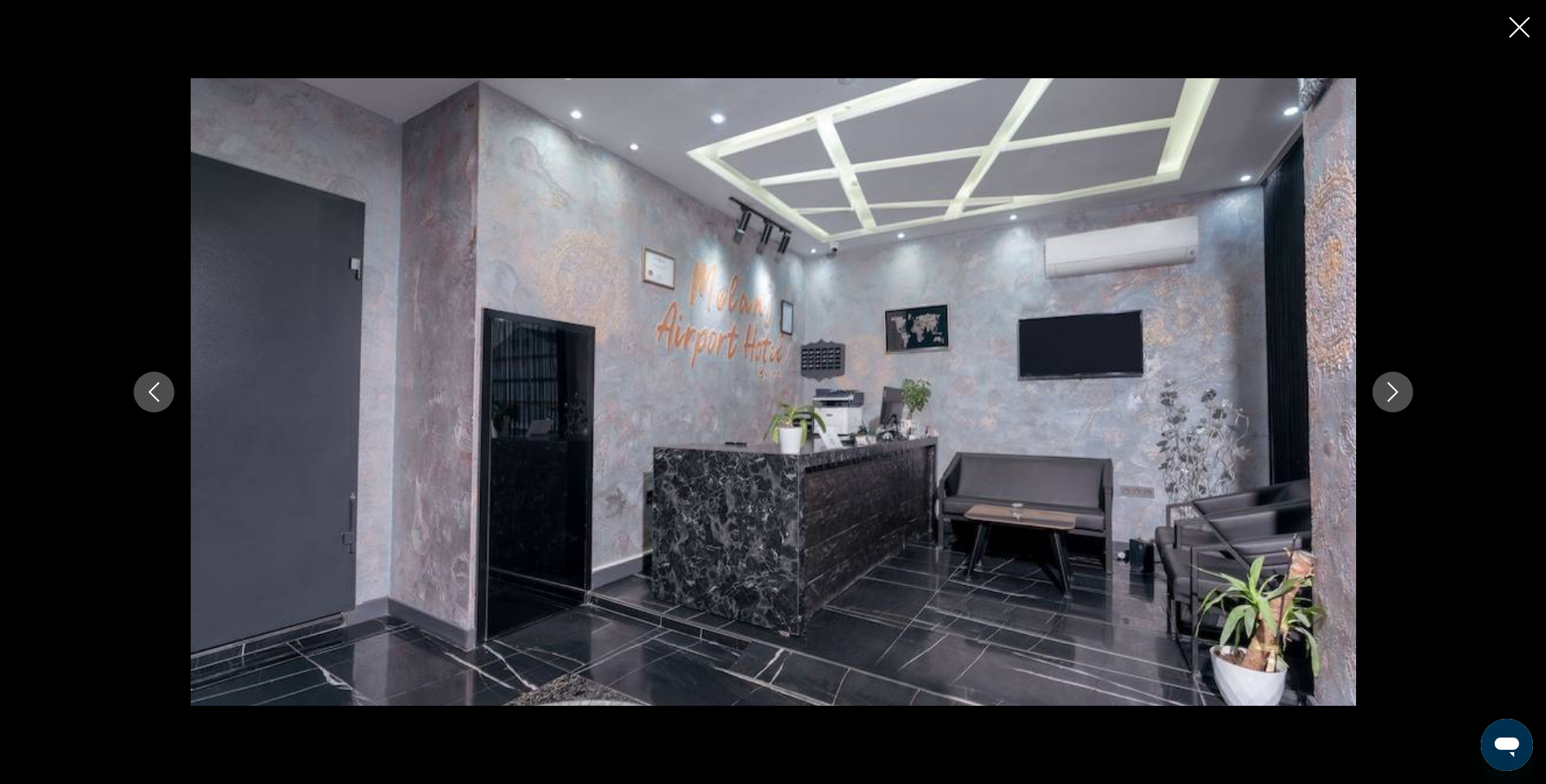
click at [1388, 394] on icon "Next image" at bounding box center [1393, 392] width 19 height 19
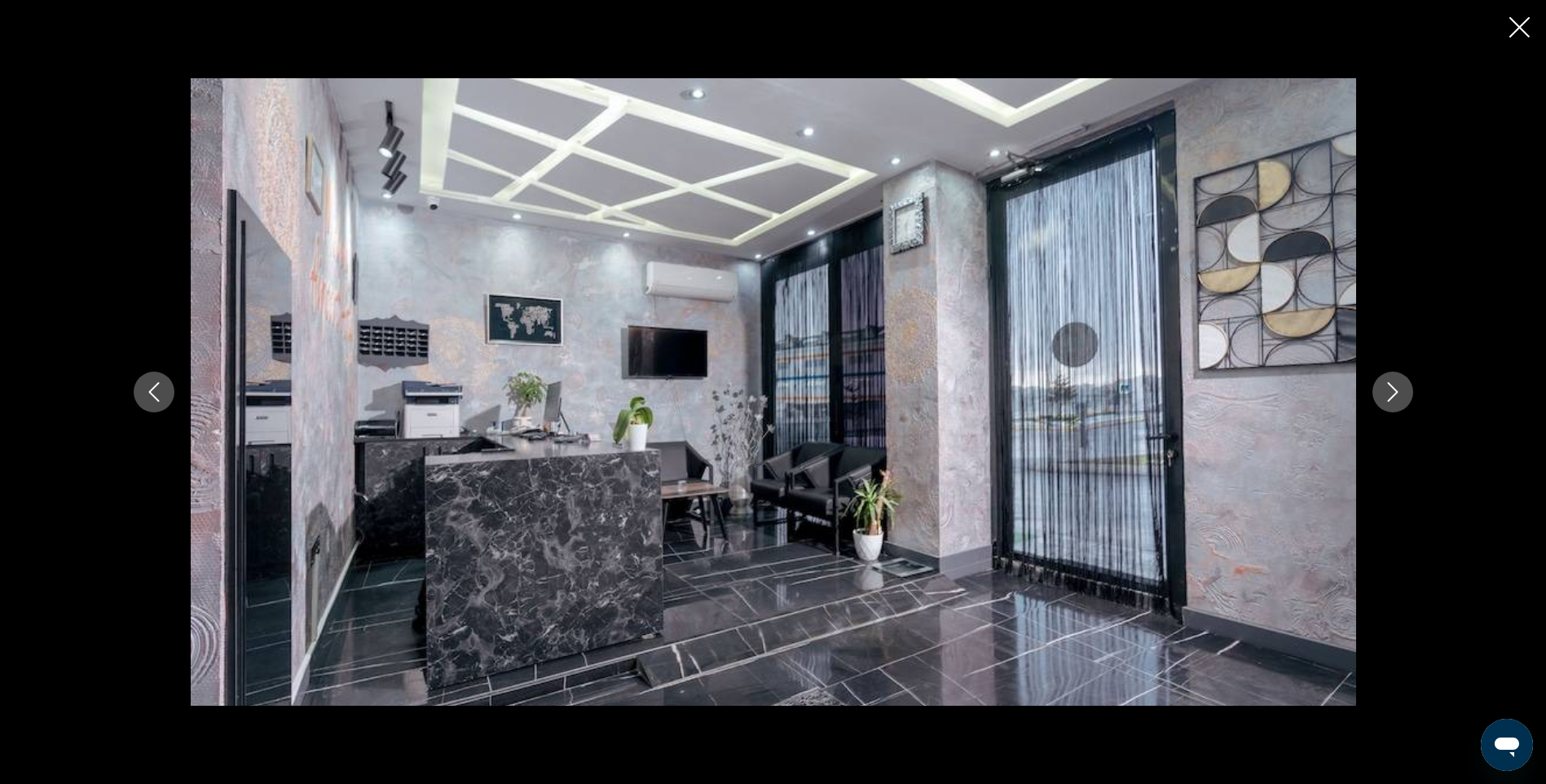
click at [1388, 394] on icon "Next image" at bounding box center [1393, 392] width 19 height 19
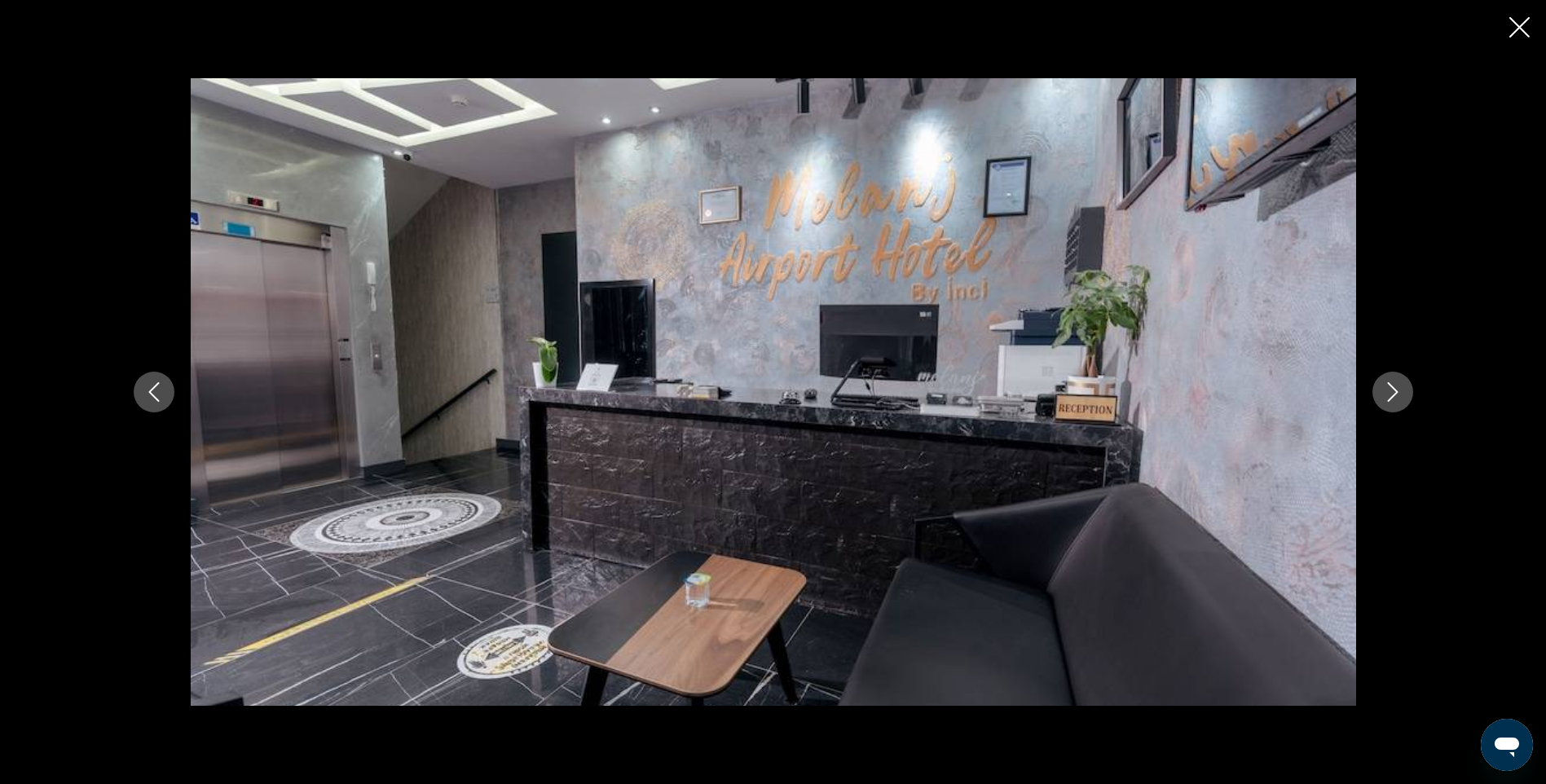
click at [1388, 394] on icon "Next image" at bounding box center [1393, 392] width 19 height 19
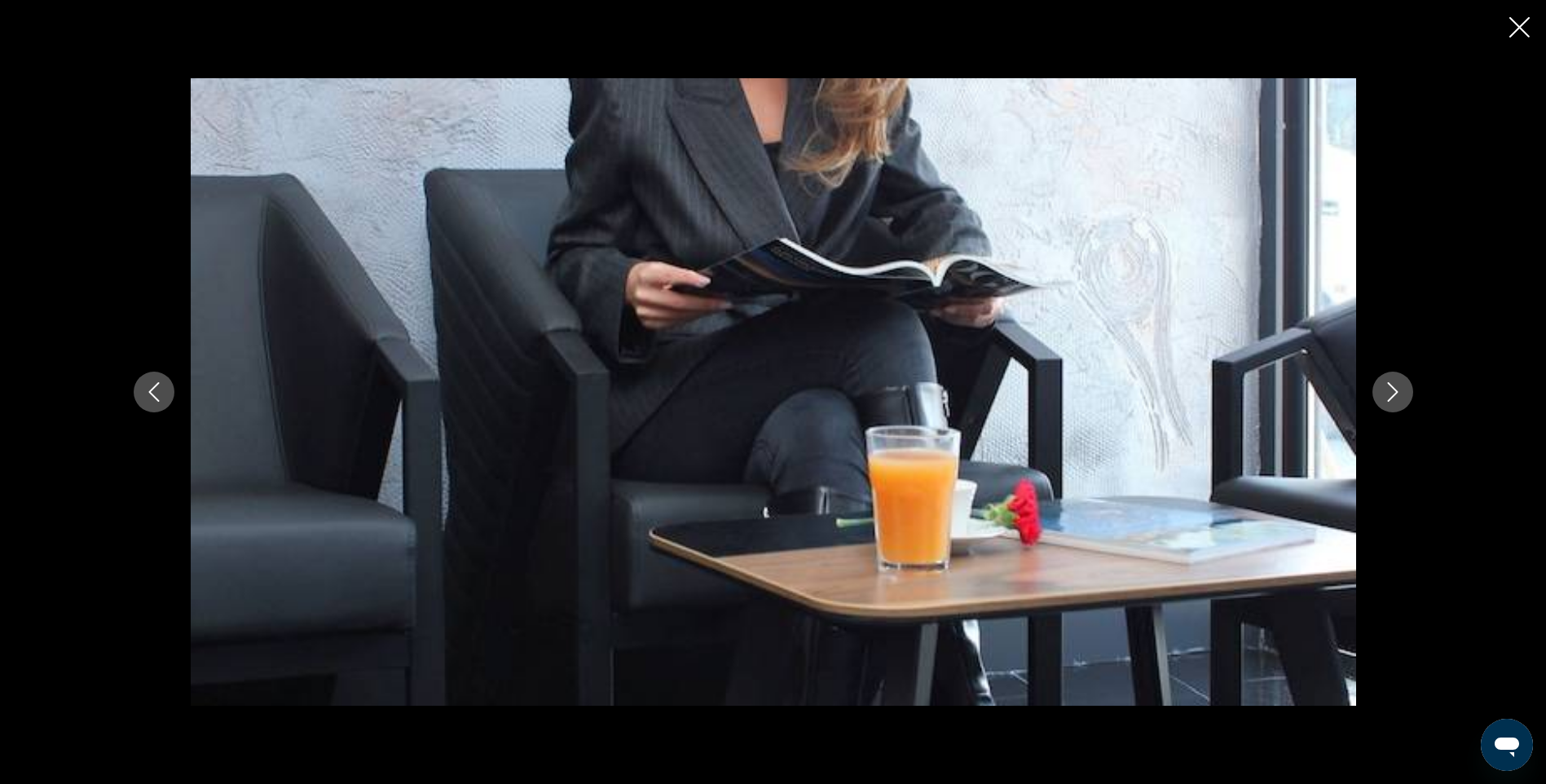
click at [1388, 394] on icon "Next image" at bounding box center [1393, 392] width 19 height 19
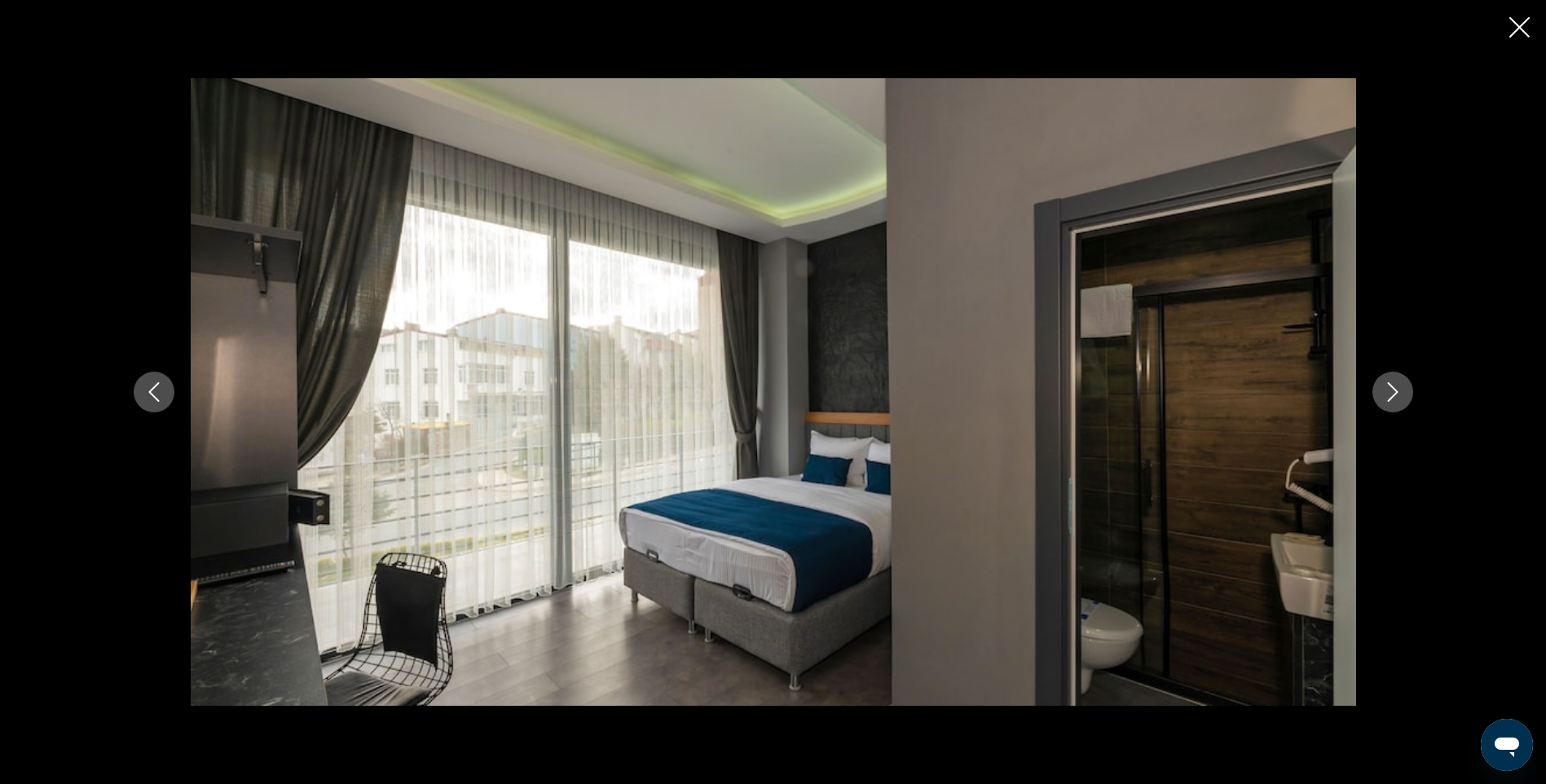
click at [1388, 394] on icon "Next image" at bounding box center [1393, 392] width 19 height 19
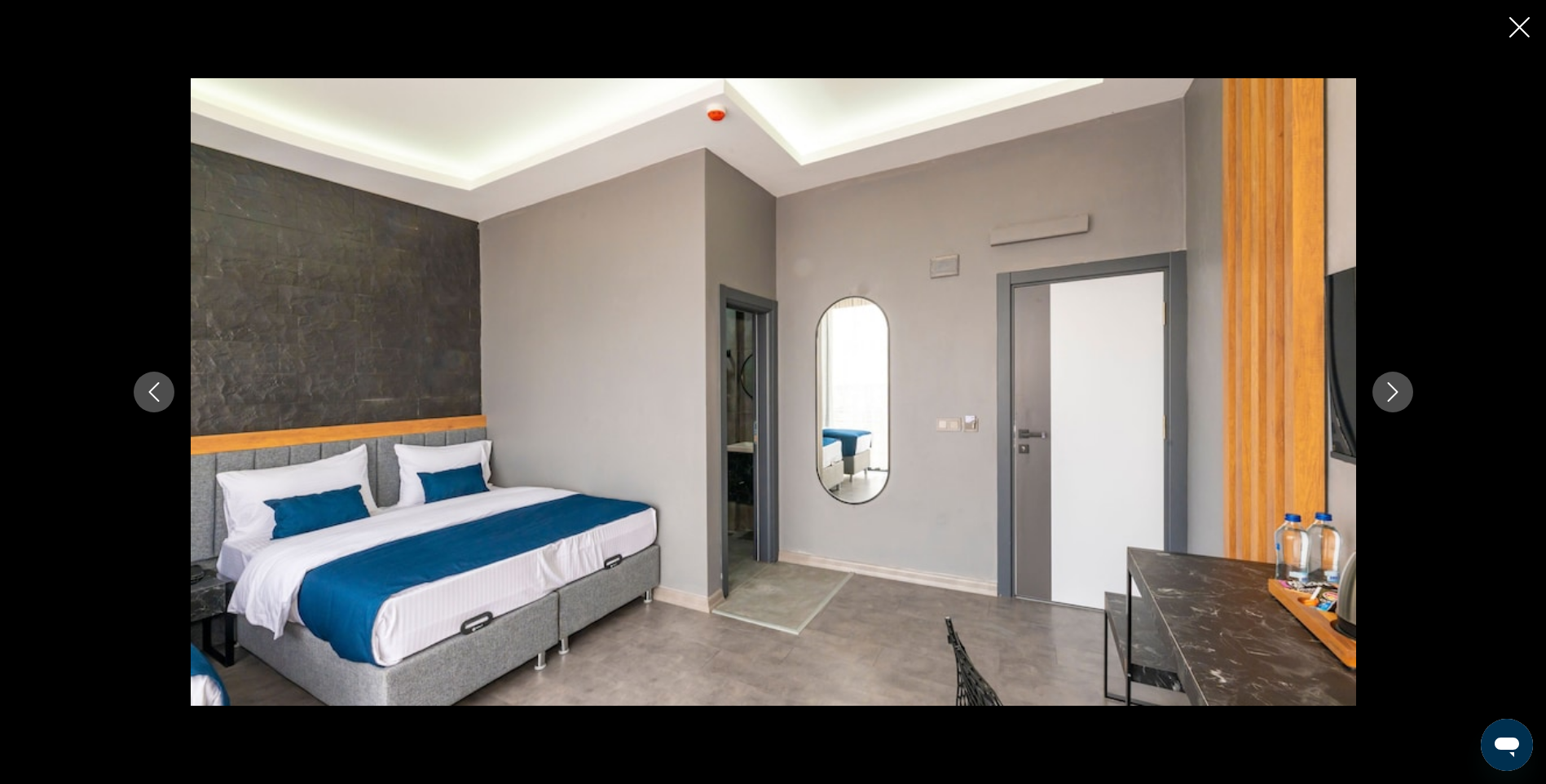
click at [1388, 394] on icon "Next image" at bounding box center [1393, 392] width 19 height 19
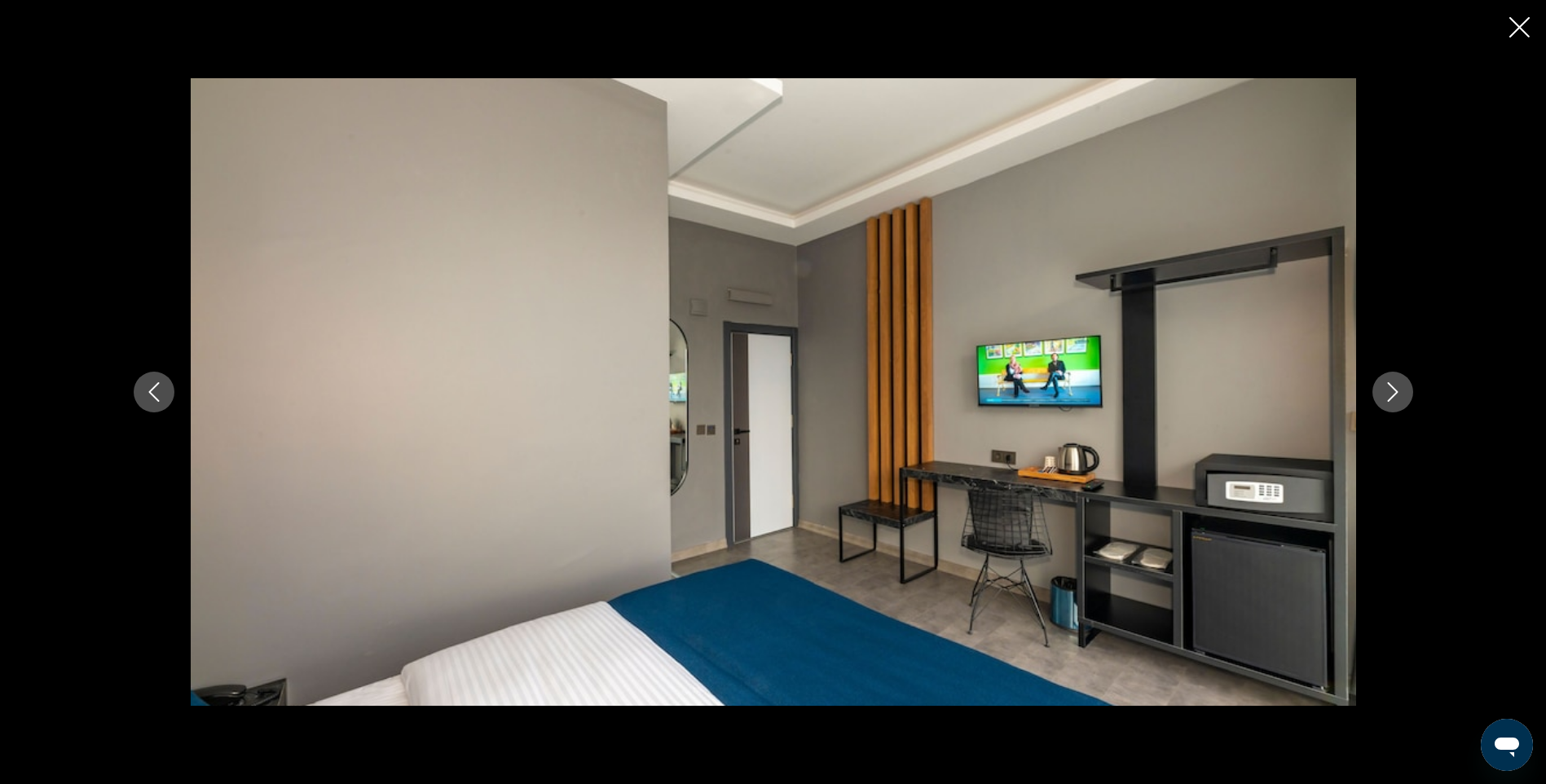
click at [1388, 394] on icon "Next image" at bounding box center [1393, 392] width 19 height 19
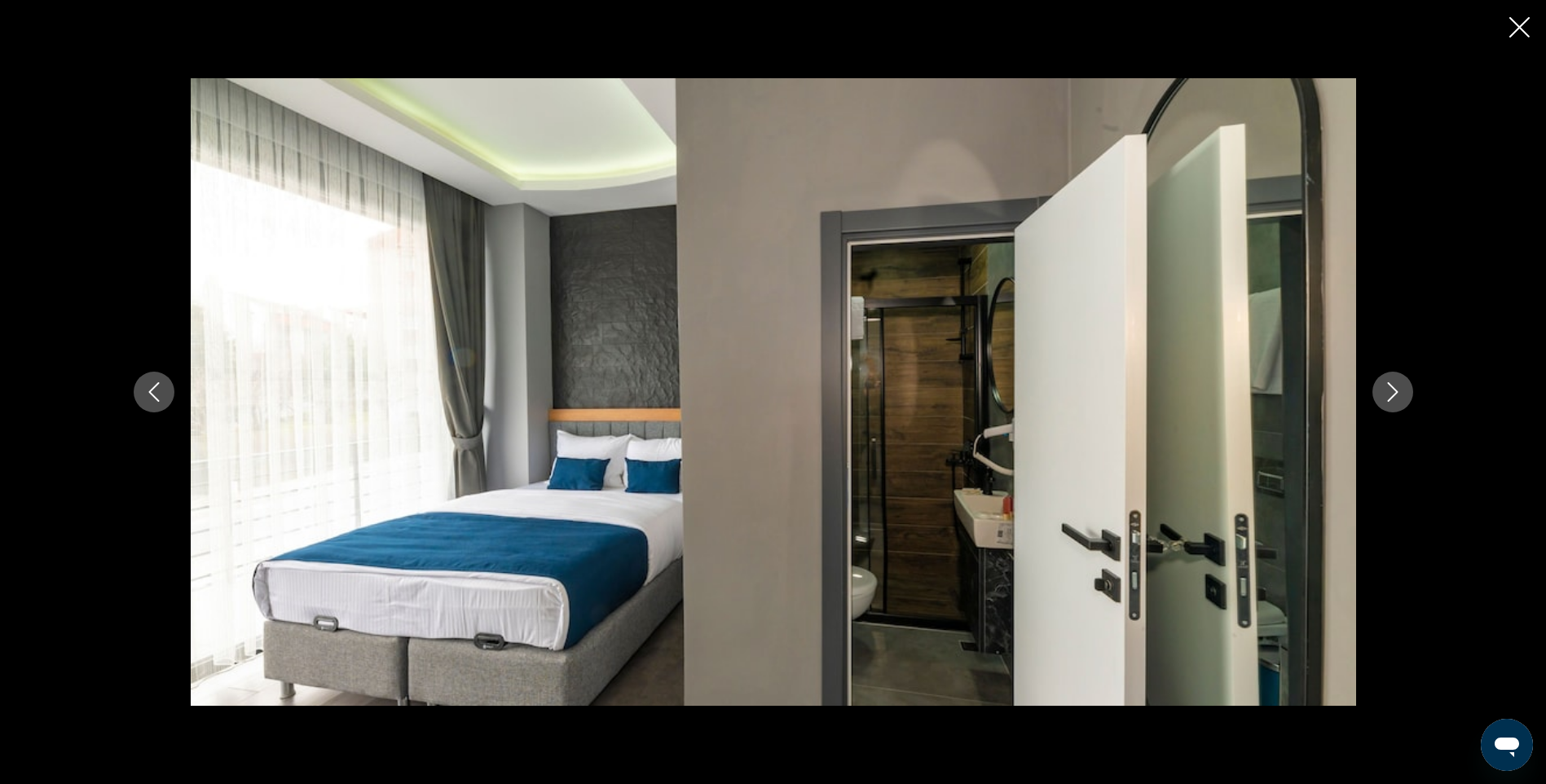
click at [1388, 394] on icon "Next image" at bounding box center [1393, 392] width 19 height 19
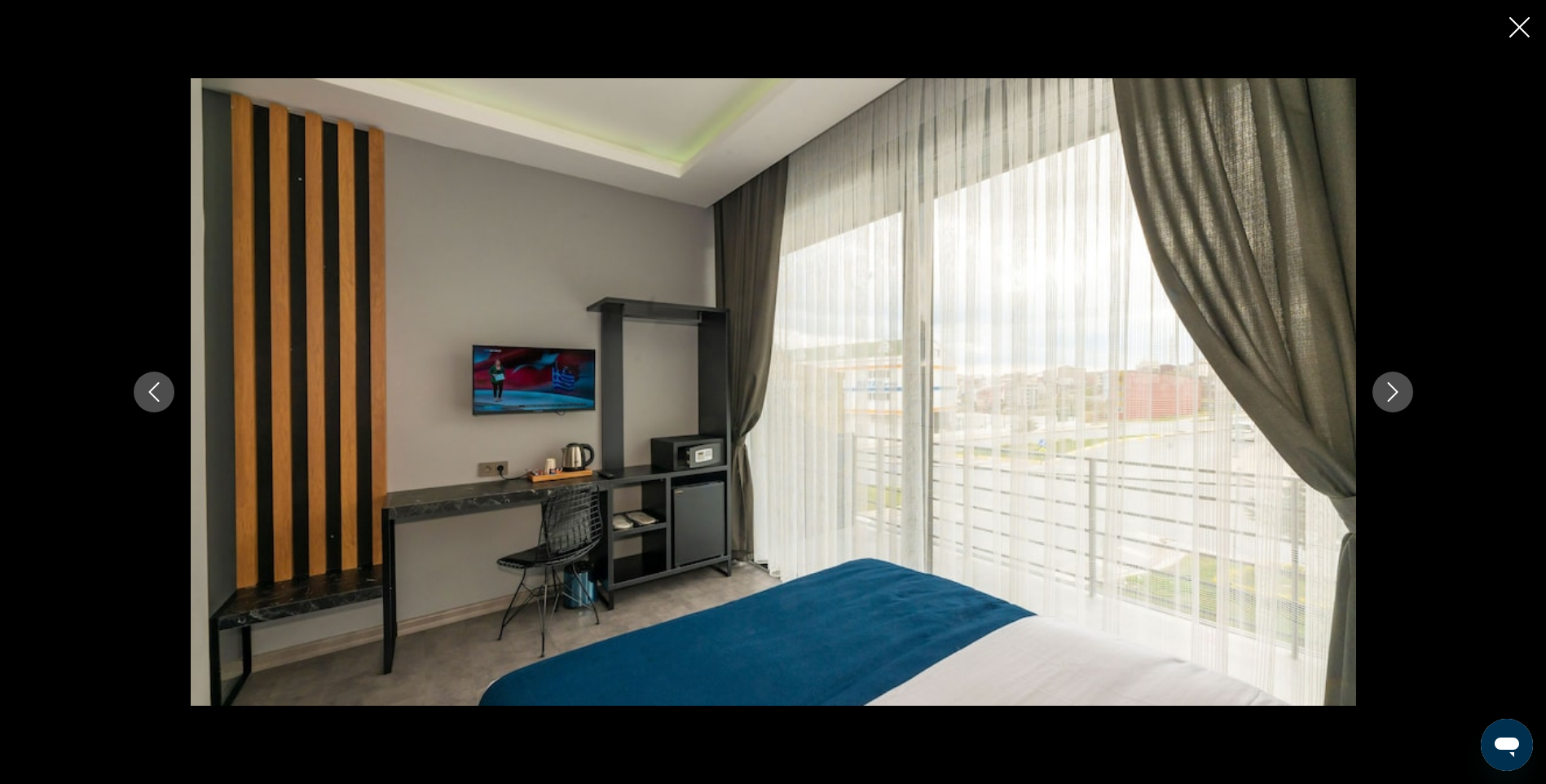
click at [1388, 394] on icon "Next image" at bounding box center [1393, 392] width 19 height 19
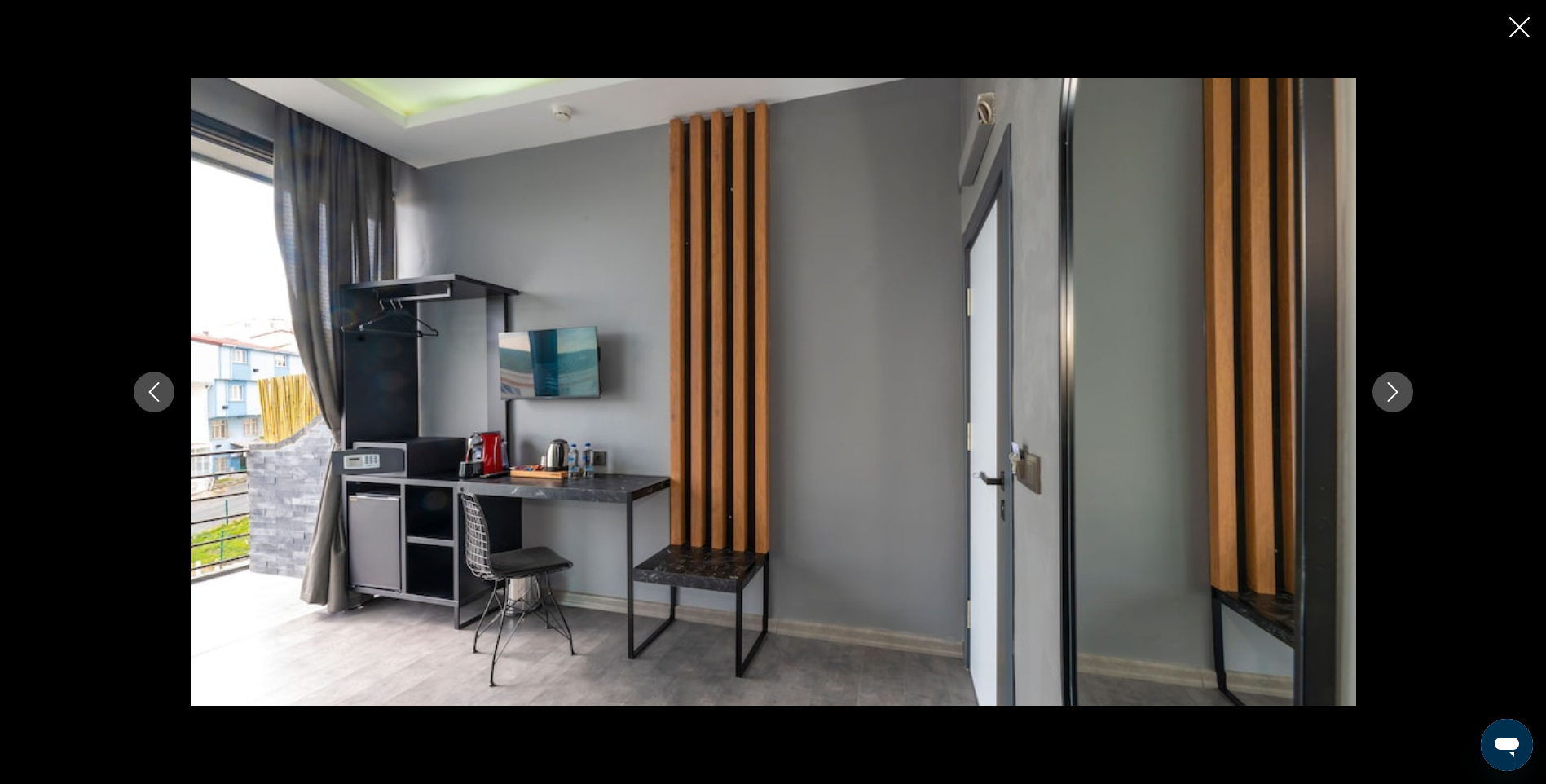
click at [1388, 394] on icon "Next image" at bounding box center [1393, 392] width 19 height 19
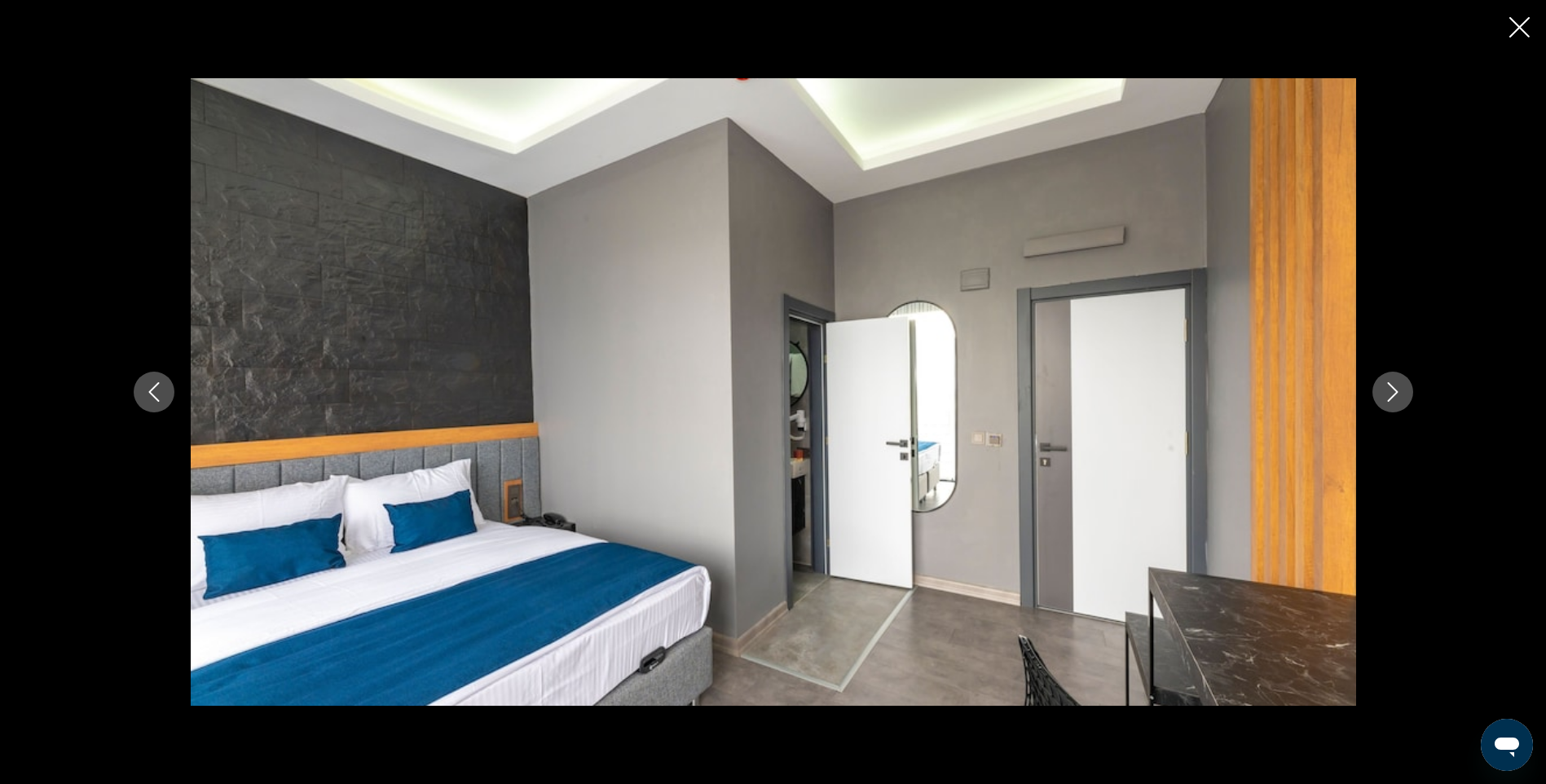
click at [1388, 394] on icon "Next image" at bounding box center [1393, 392] width 19 height 19
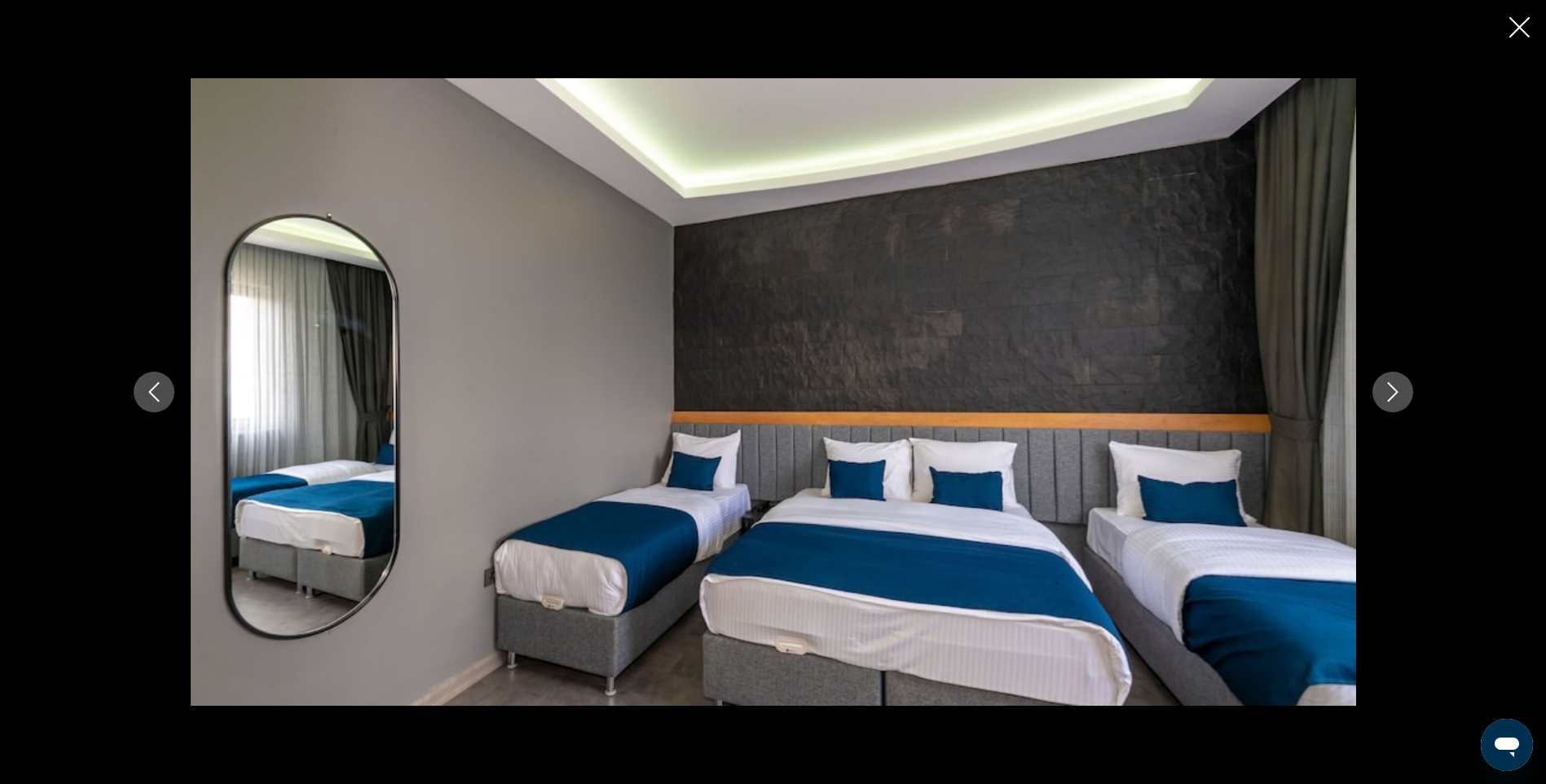
click at [1388, 394] on icon "Next image" at bounding box center [1393, 392] width 19 height 19
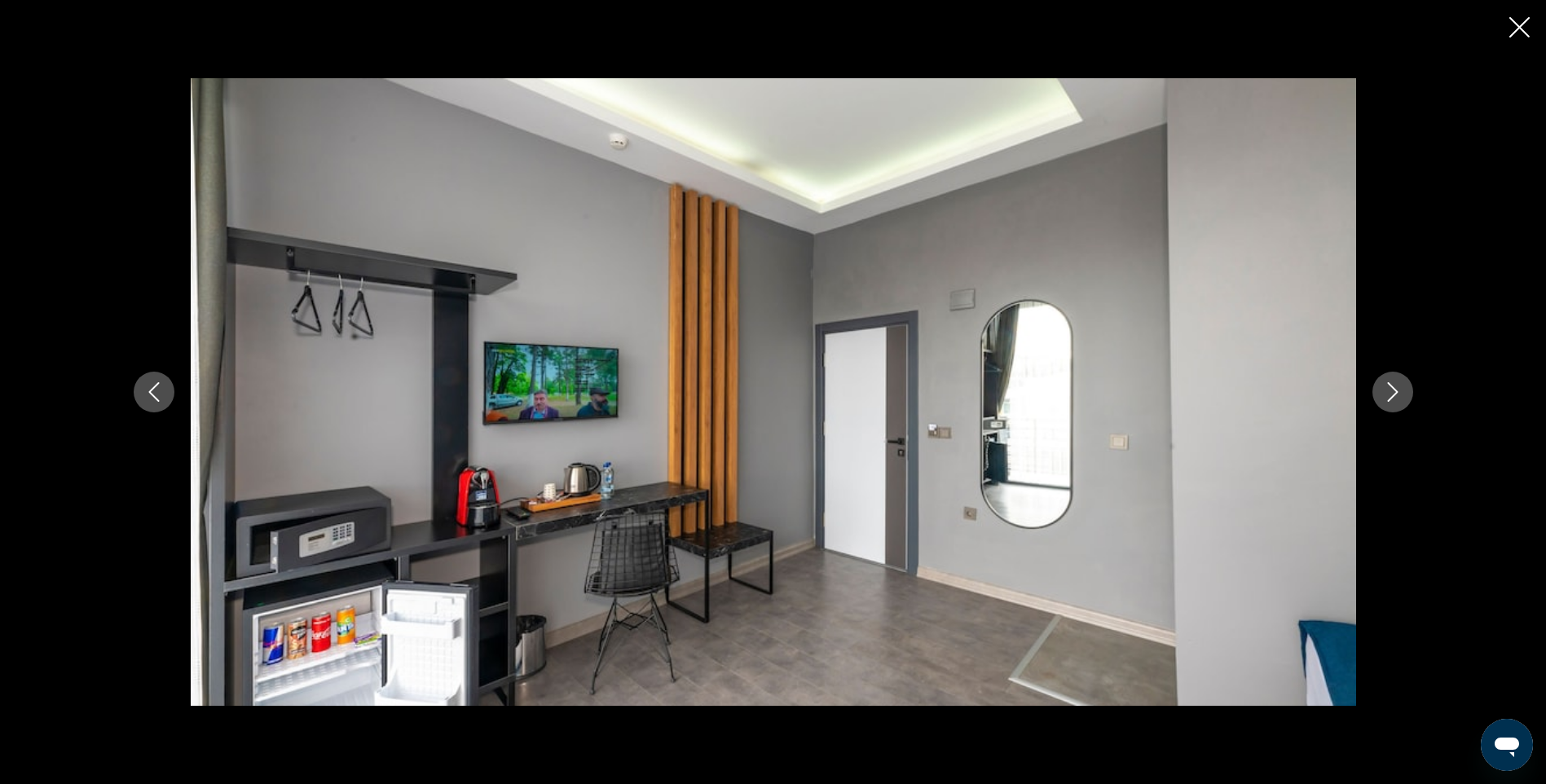
click at [1388, 394] on icon "Next image" at bounding box center [1393, 392] width 19 height 19
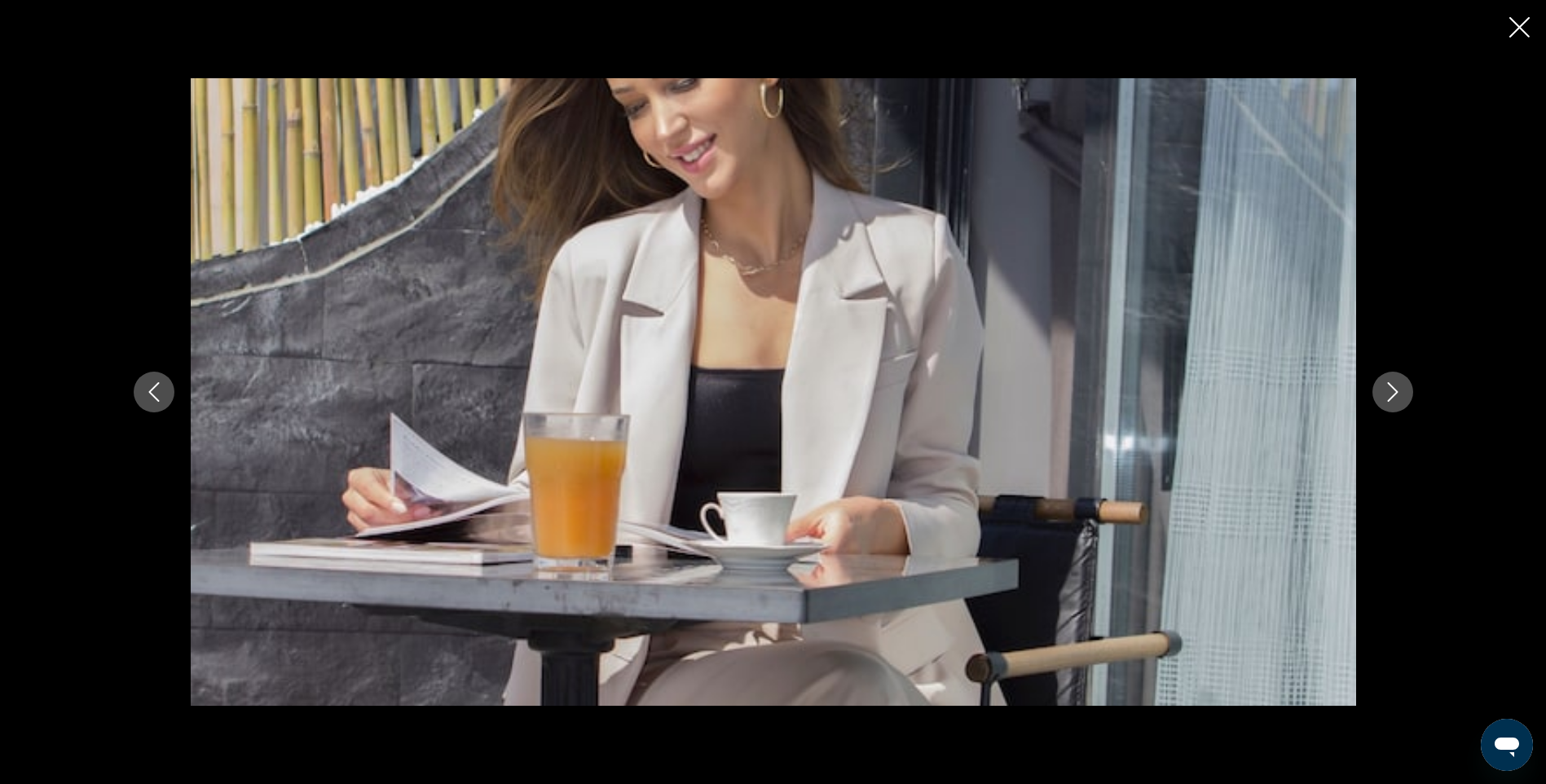
click at [1388, 394] on icon "Next image" at bounding box center [1393, 392] width 19 height 19
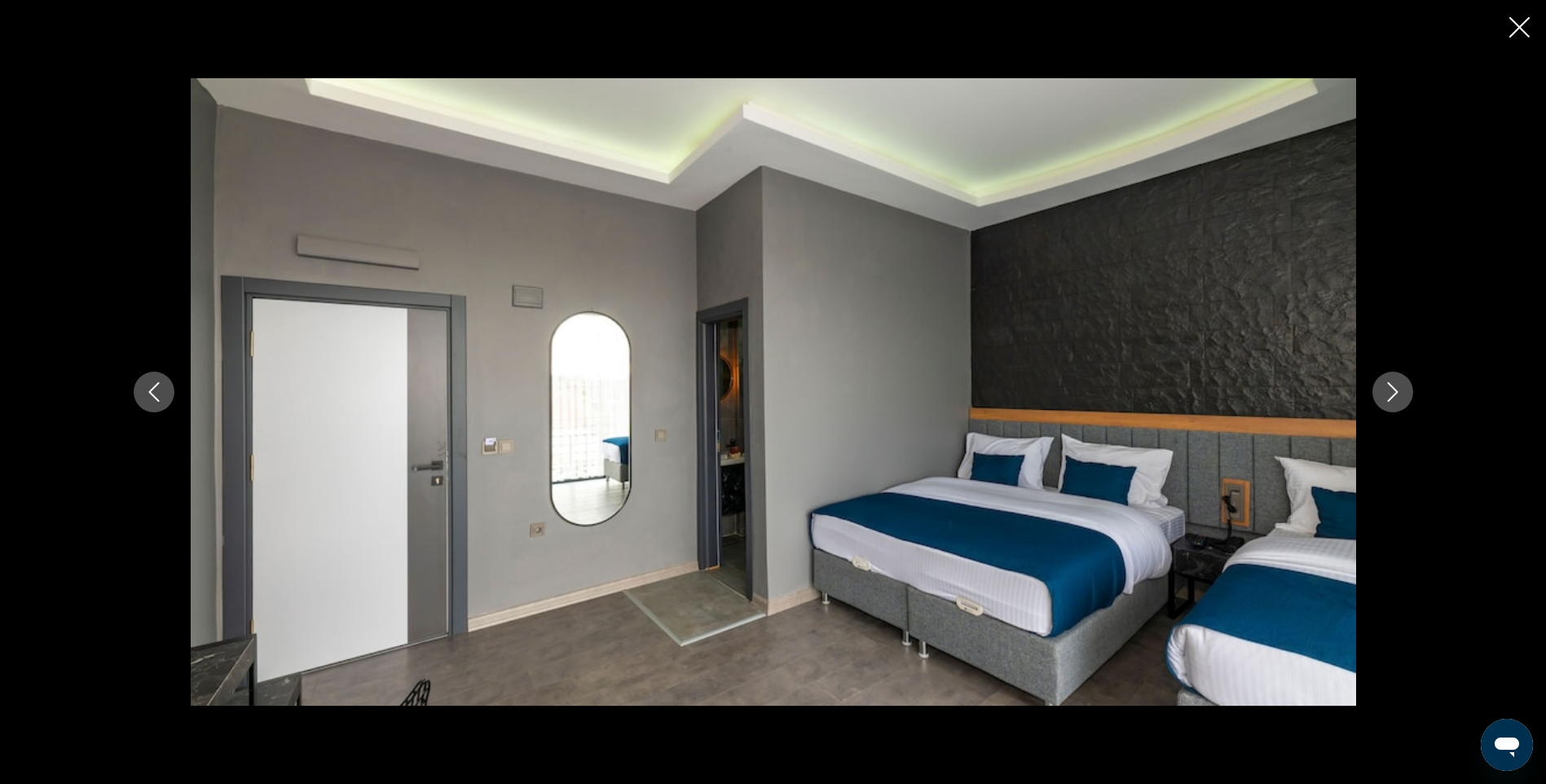
click at [1388, 394] on icon "Next image" at bounding box center [1393, 392] width 19 height 19
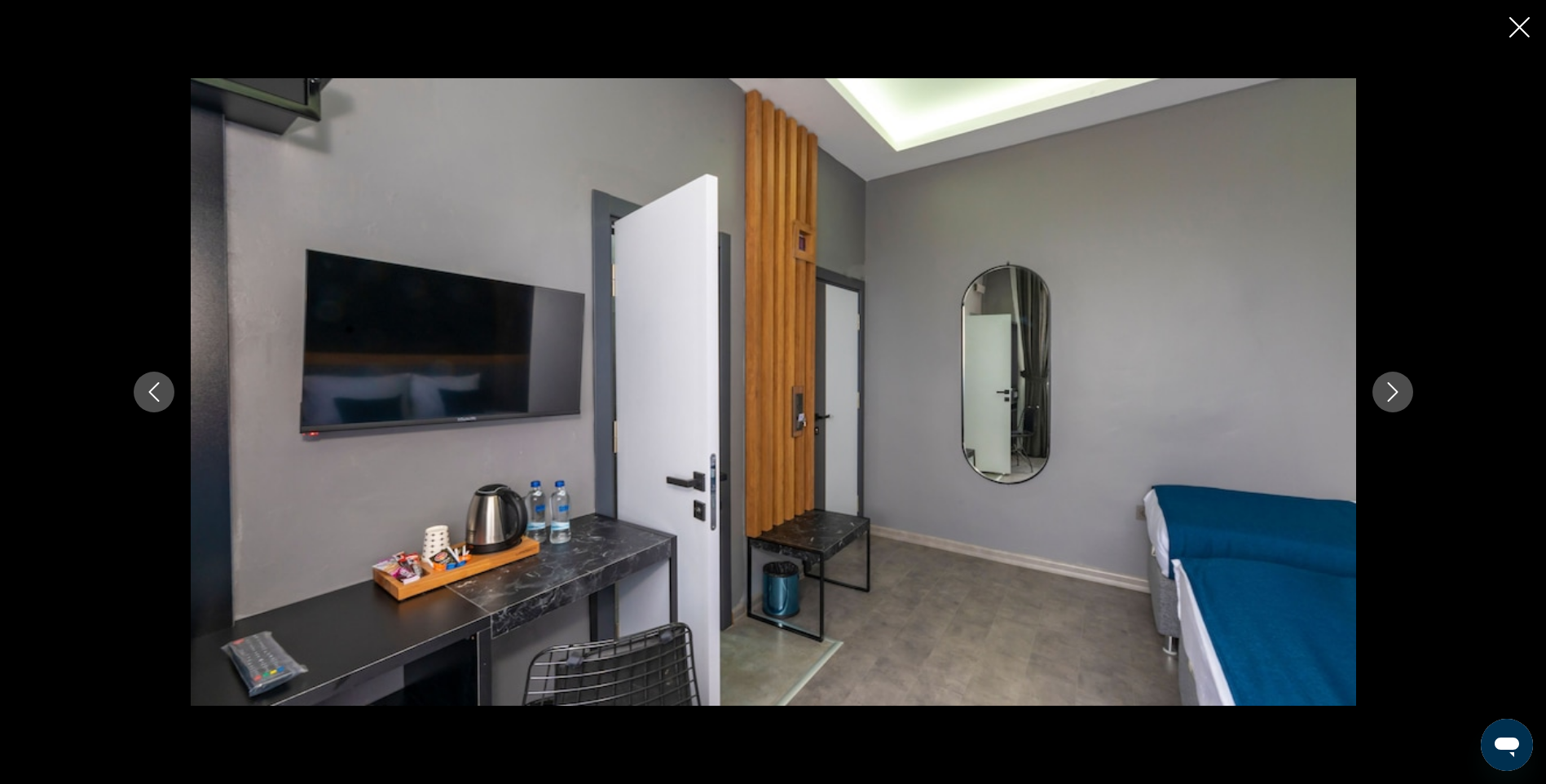
click at [1388, 394] on icon "Next image" at bounding box center [1393, 392] width 19 height 19
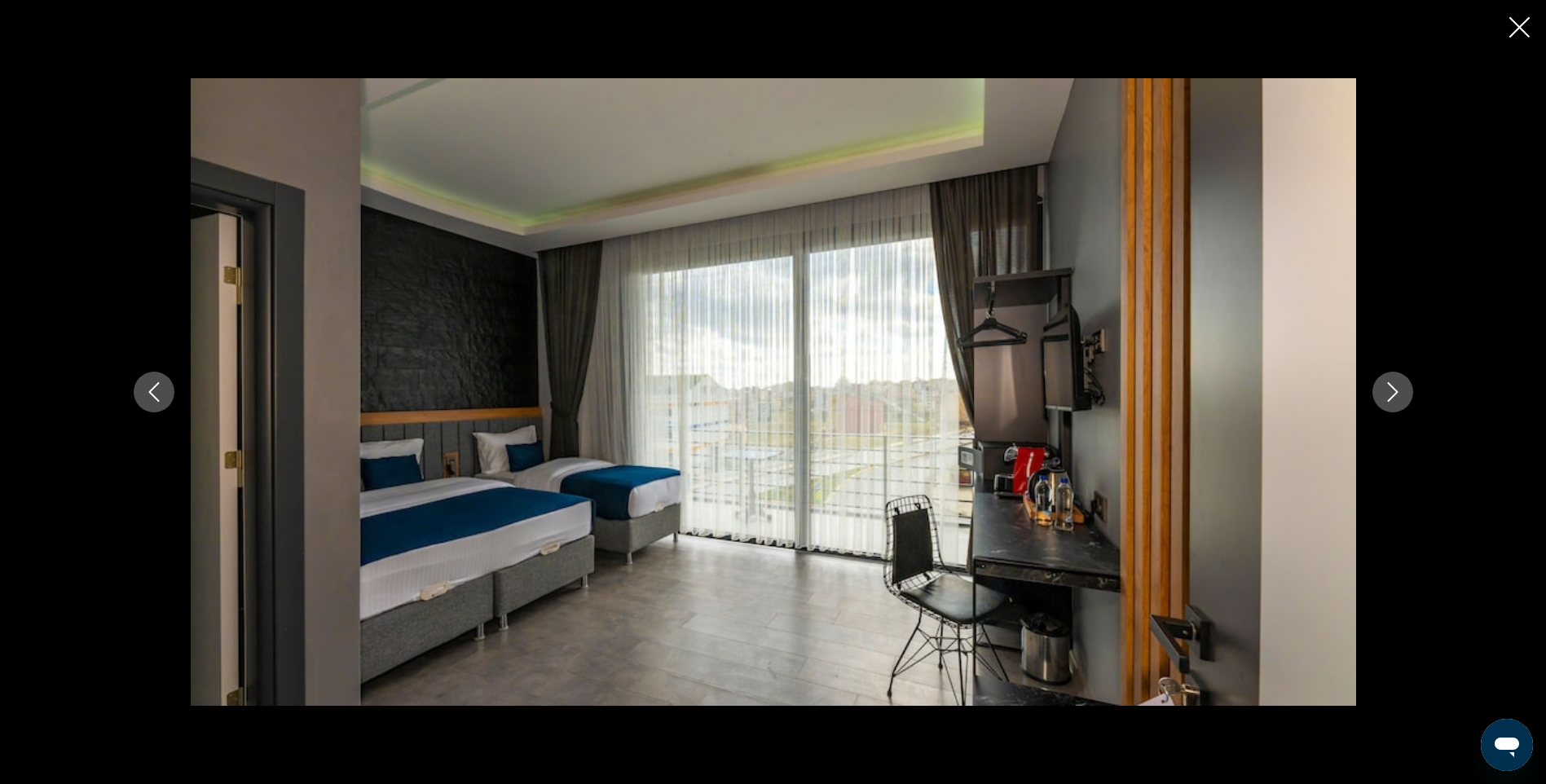
click at [1388, 394] on icon "Next image" at bounding box center [1393, 392] width 19 height 19
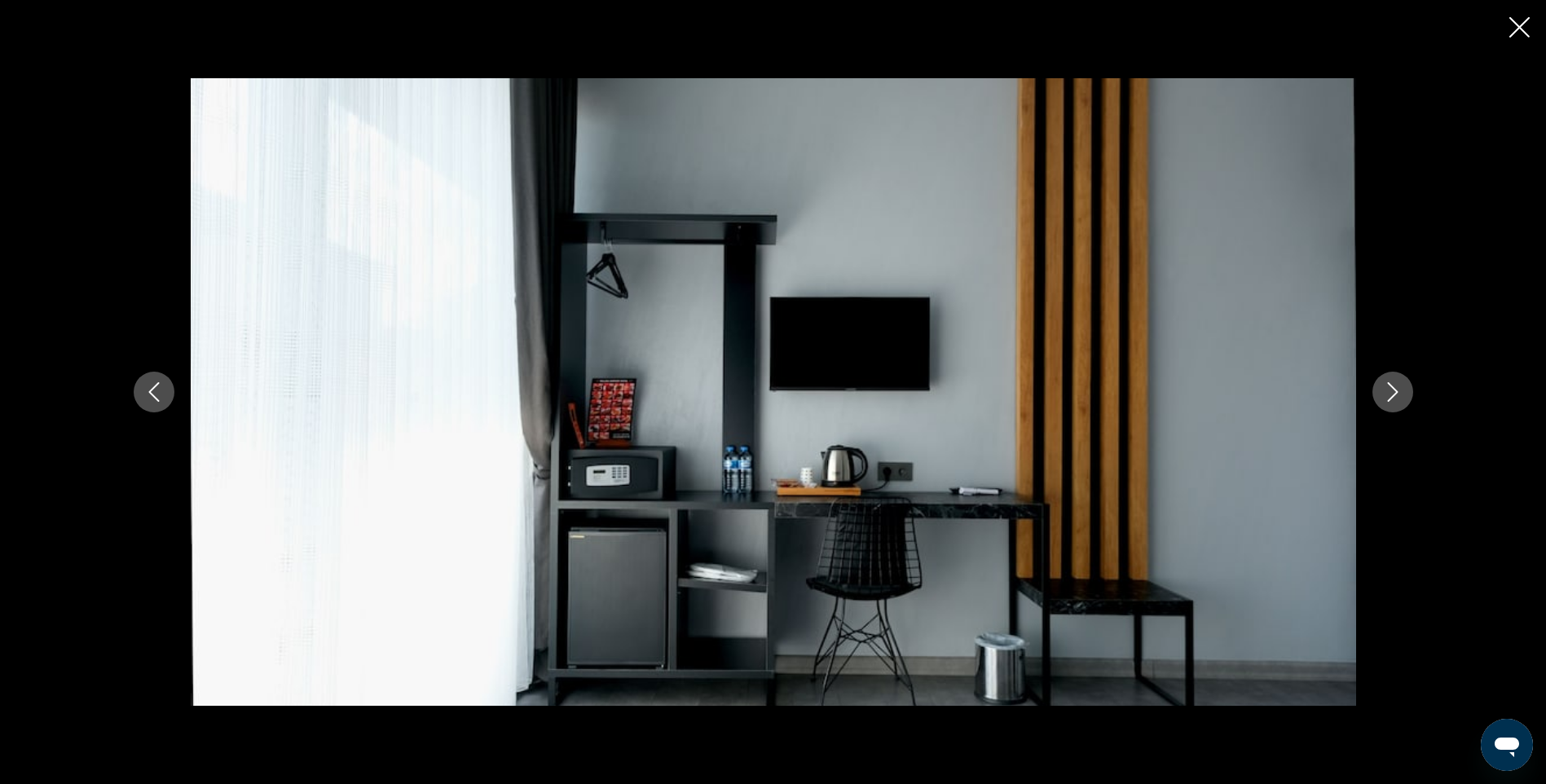
click at [1388, 394] on icon "Next image" at bounding box center [1393, 392] width 19 height 19
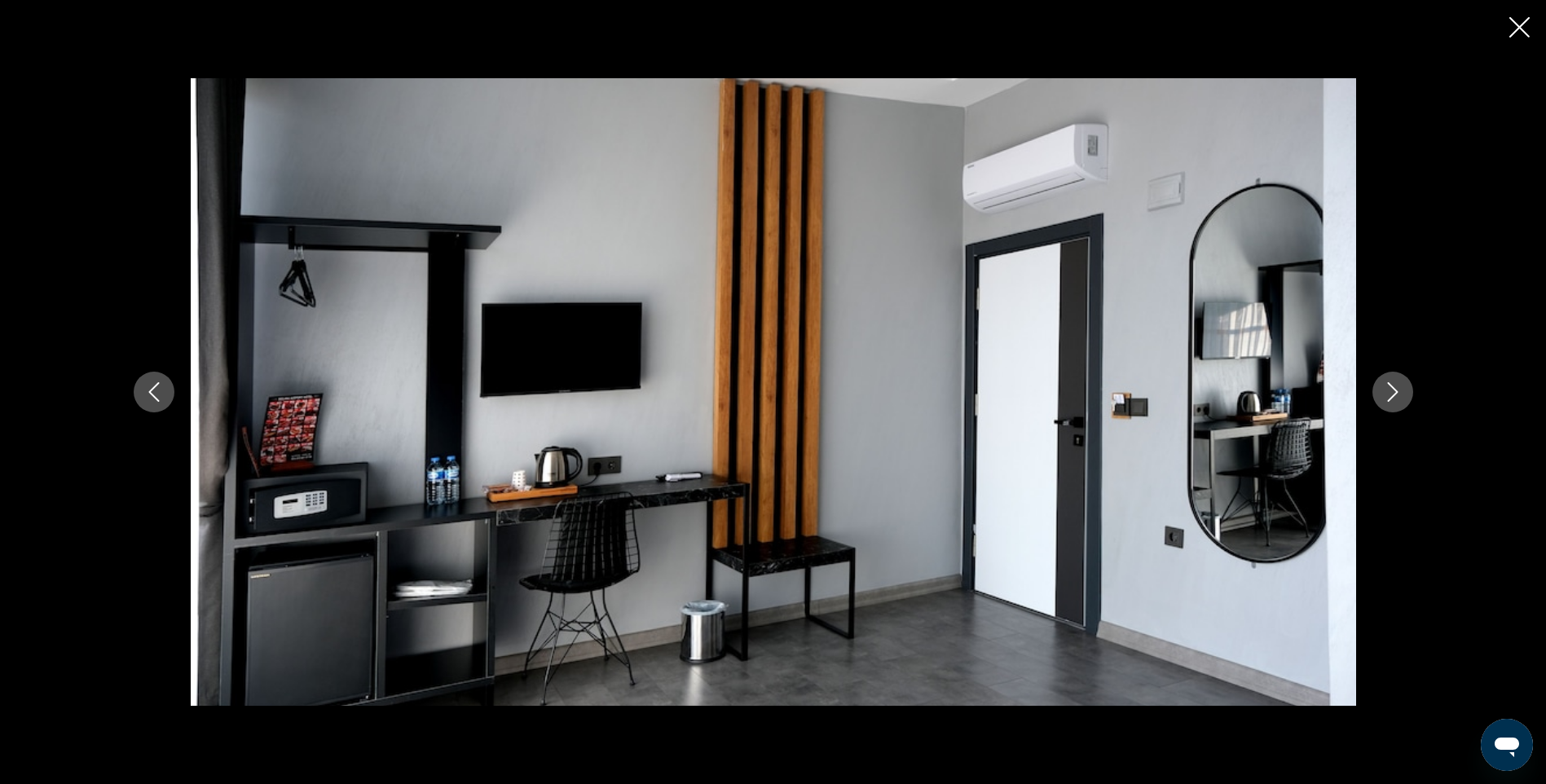
click at [1388, 394] on icon "Next image" at bounding box center [1393, 392] width 19 height 19
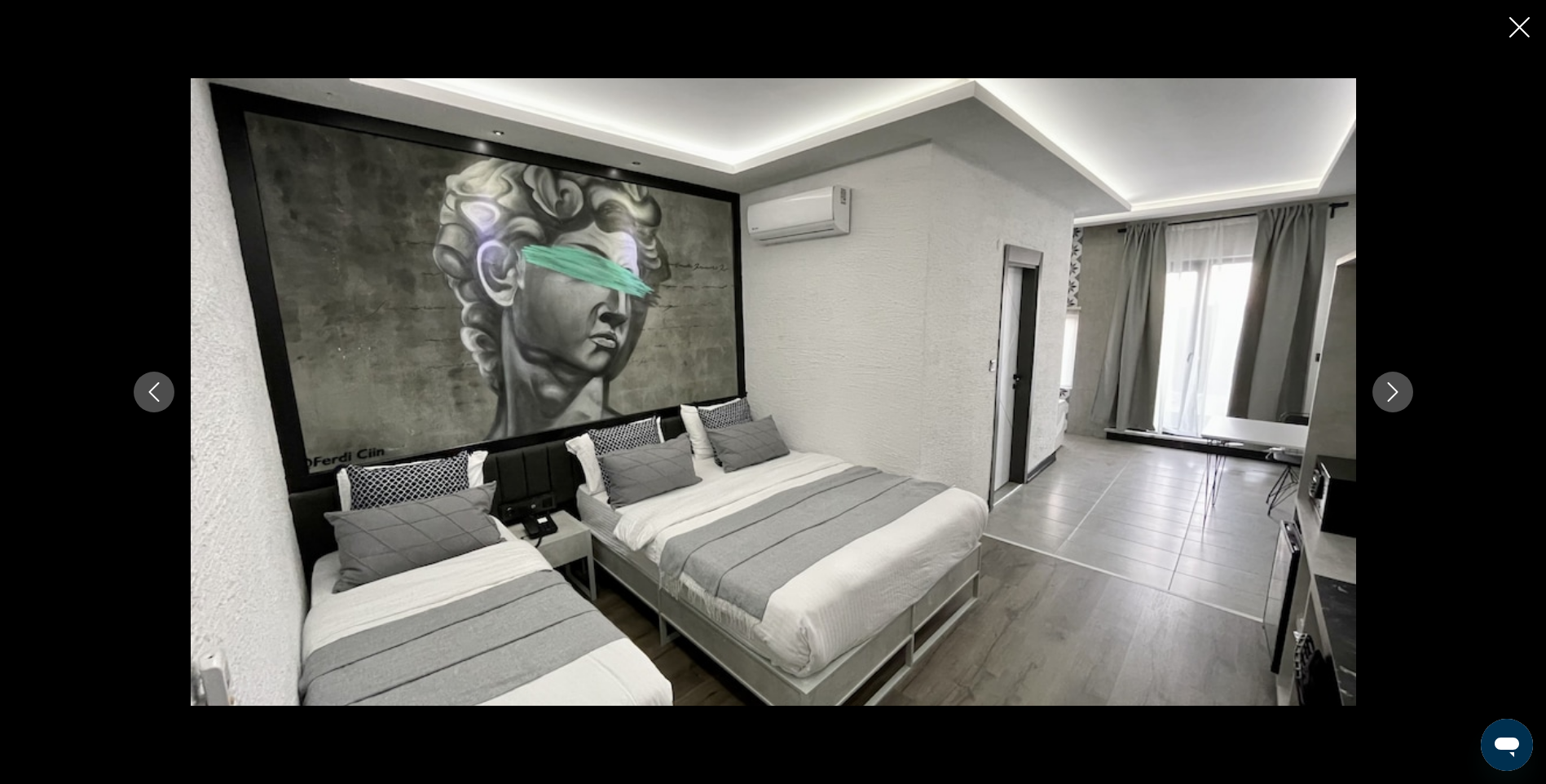
click at [1388, 394] on icon "Next image" at bounding box center [1393, 392] width 19 height 19
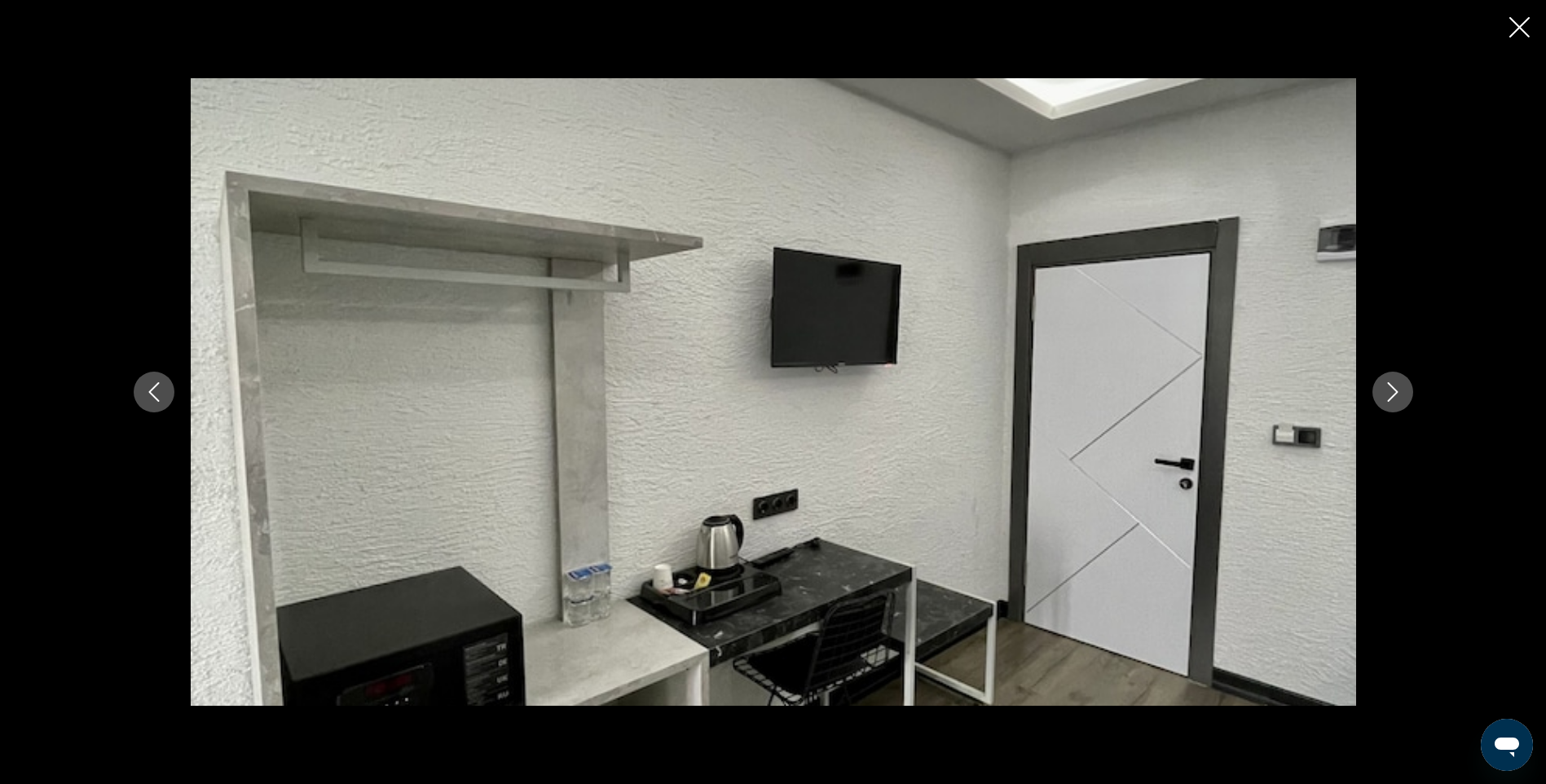
click at [1388, 394] on icon "Next image" at bounding box center [1393, 392] width 19 height 19
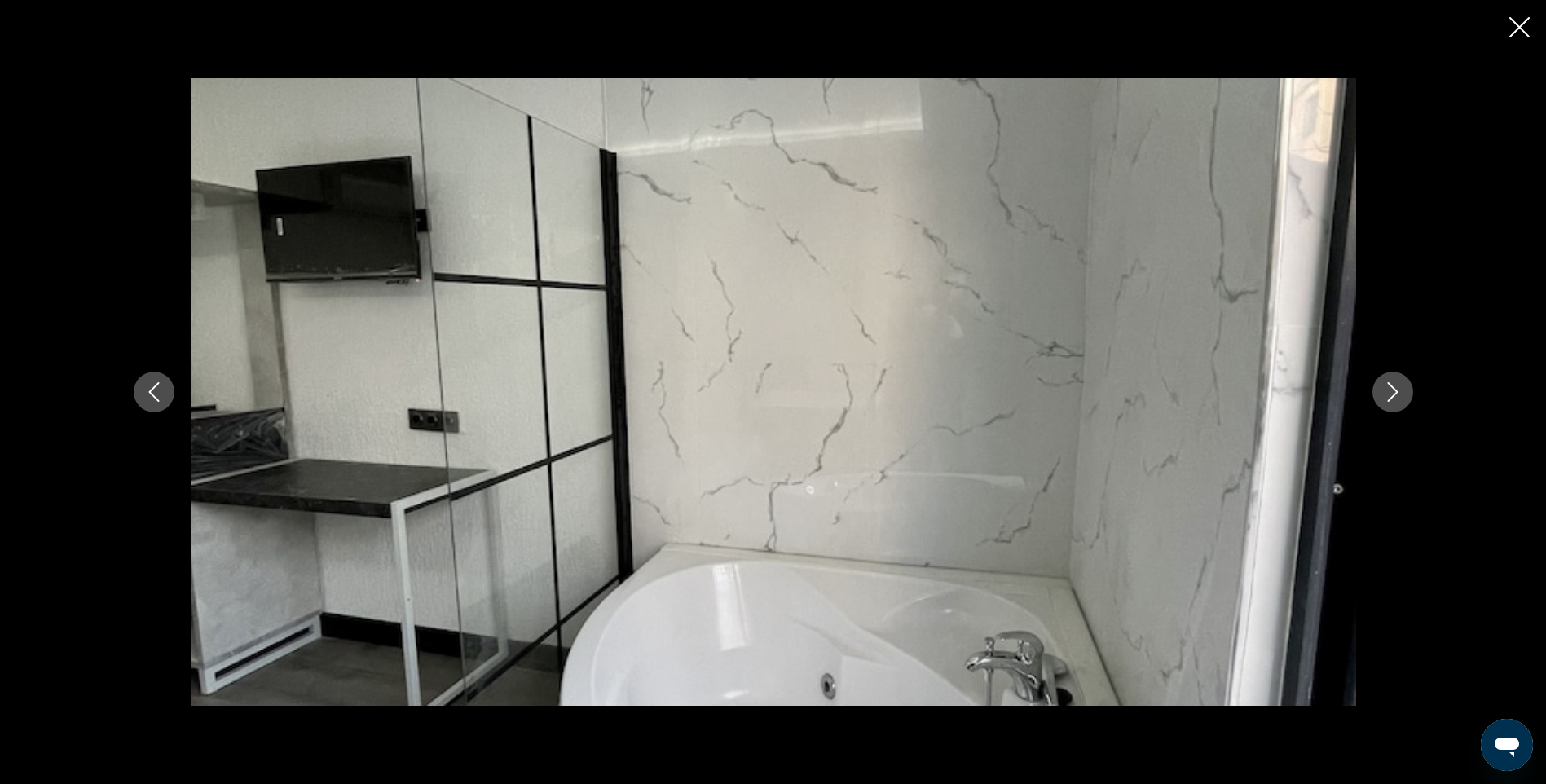
click at [1388, 394] on icon "Next image" at bounding box center [1393, 392] width 19 height 19
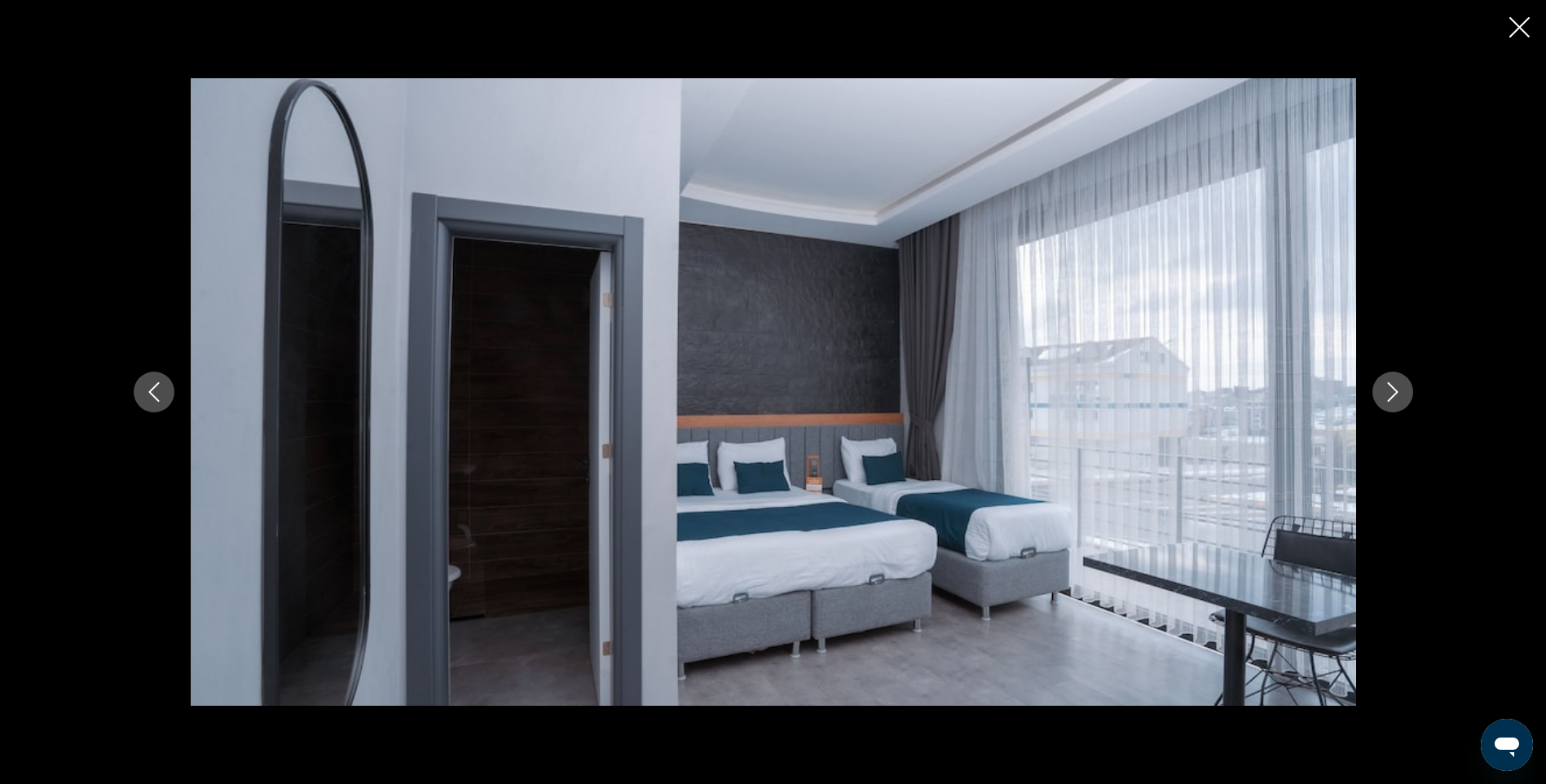
click at [1388, 394] on icon "Next image" at bounding box center [1393, 392] width 19 height 19
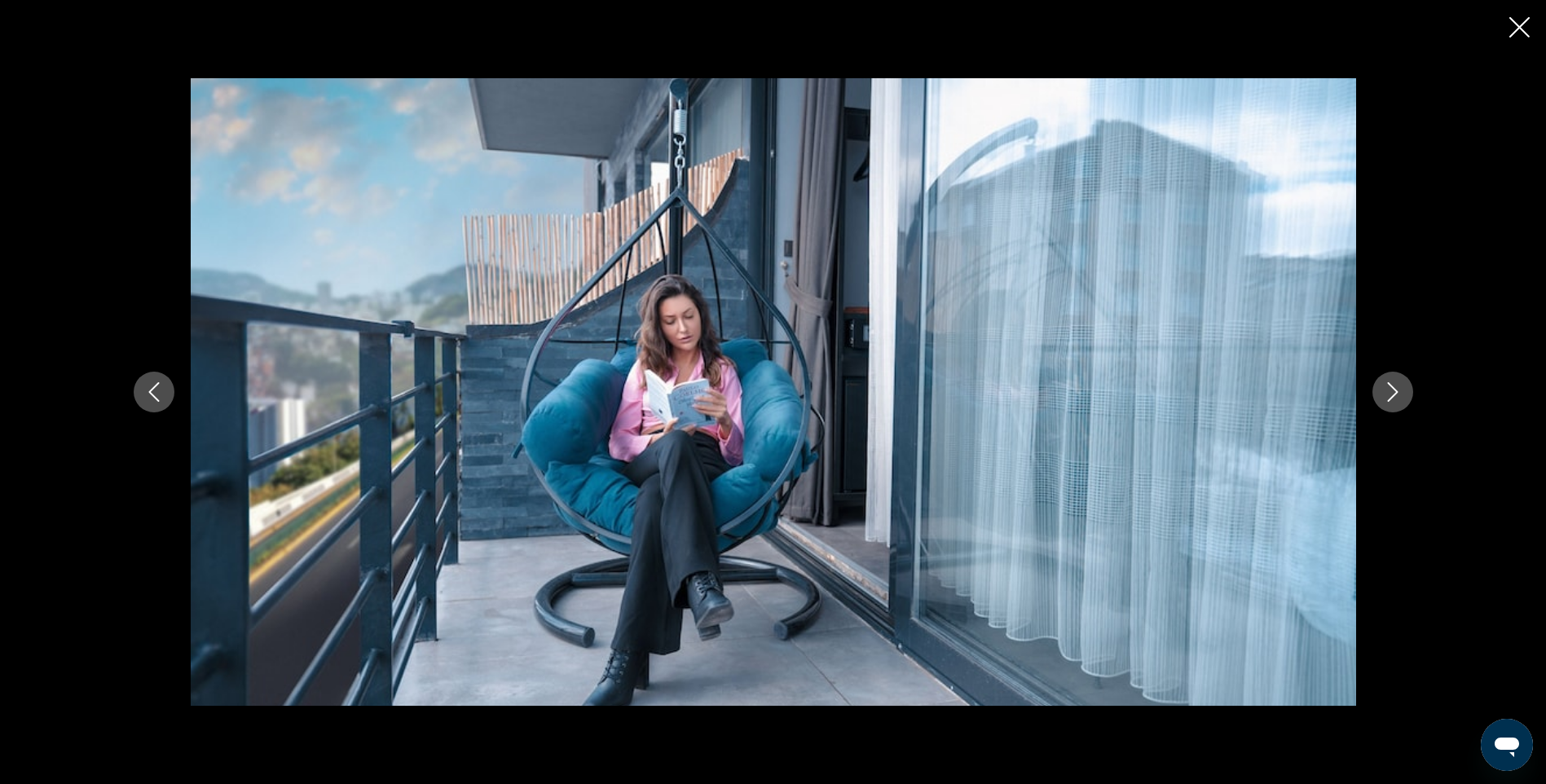
click at [1388, 394] on icon "Next image" at bounding box center [1393, 392] width 19 height 19
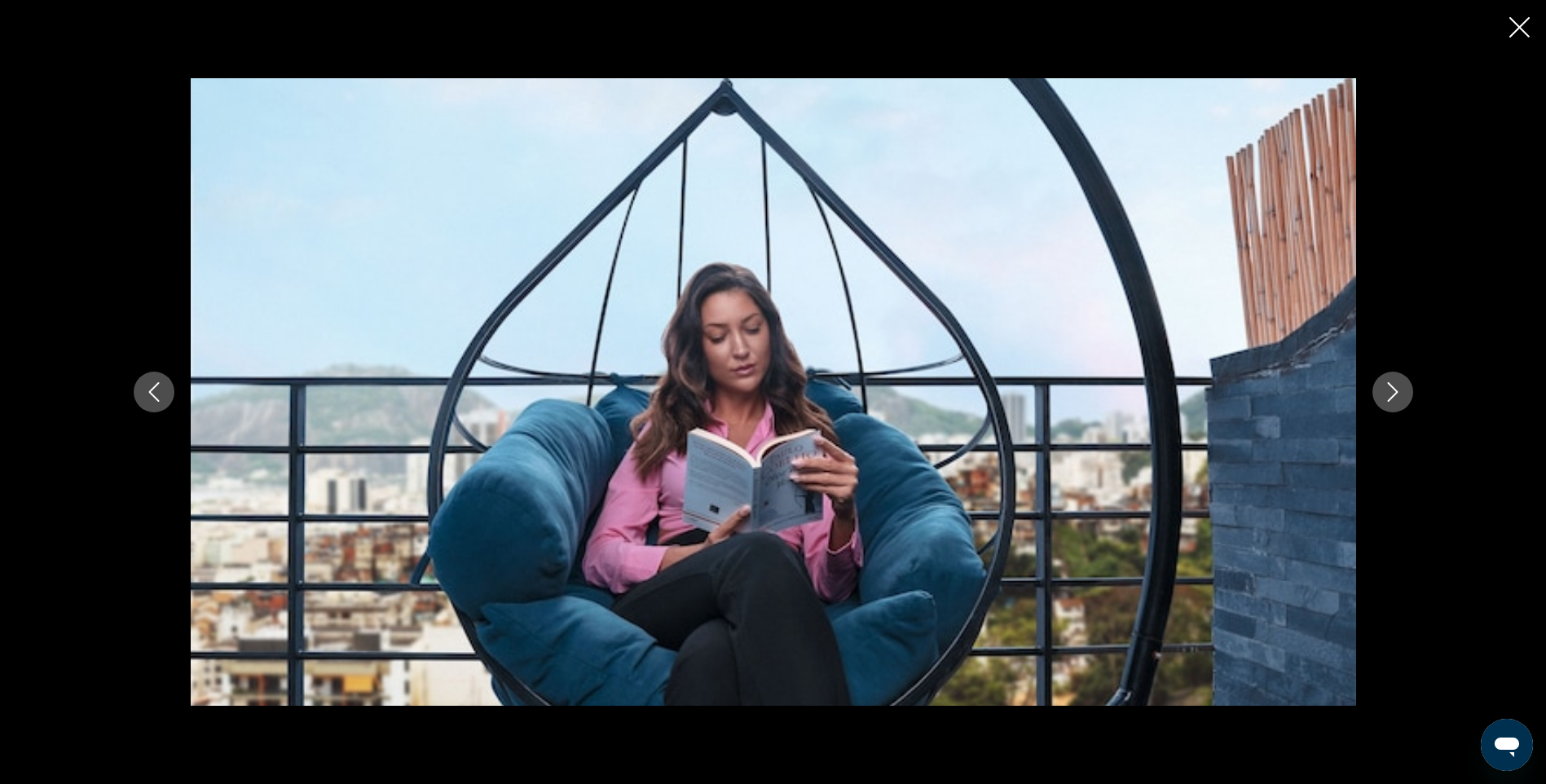
click at [1388, 394] on icon "Next image" at bounding box center [1393, 392] width 19 height 19
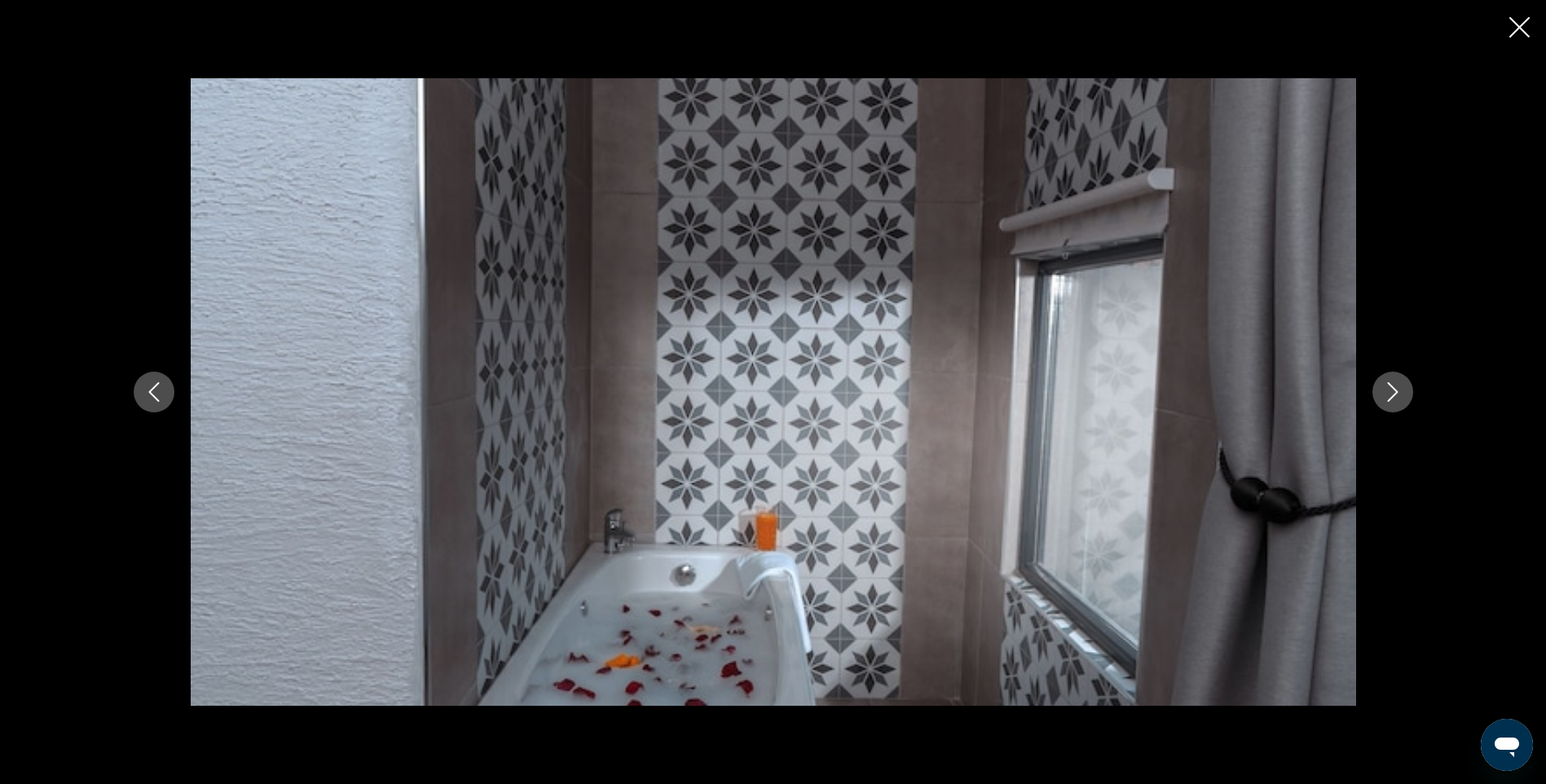
click at [1388, 394] on icon "Next image" at bounding box center [1393, 392] width 19 height 19
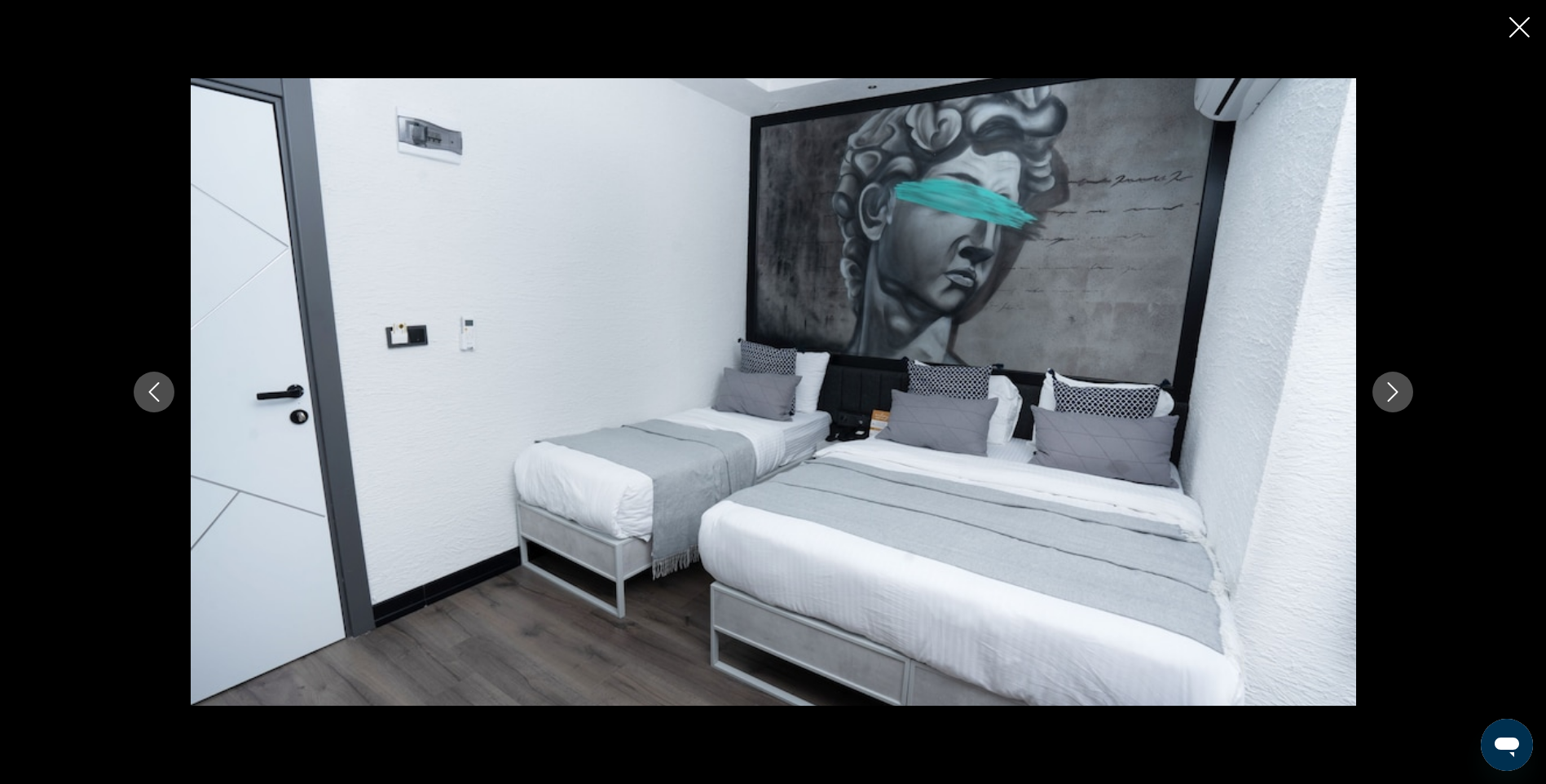
click at [1388, 394] on icon "Next image" at bounding box center [1393, 392] width 19 height 19
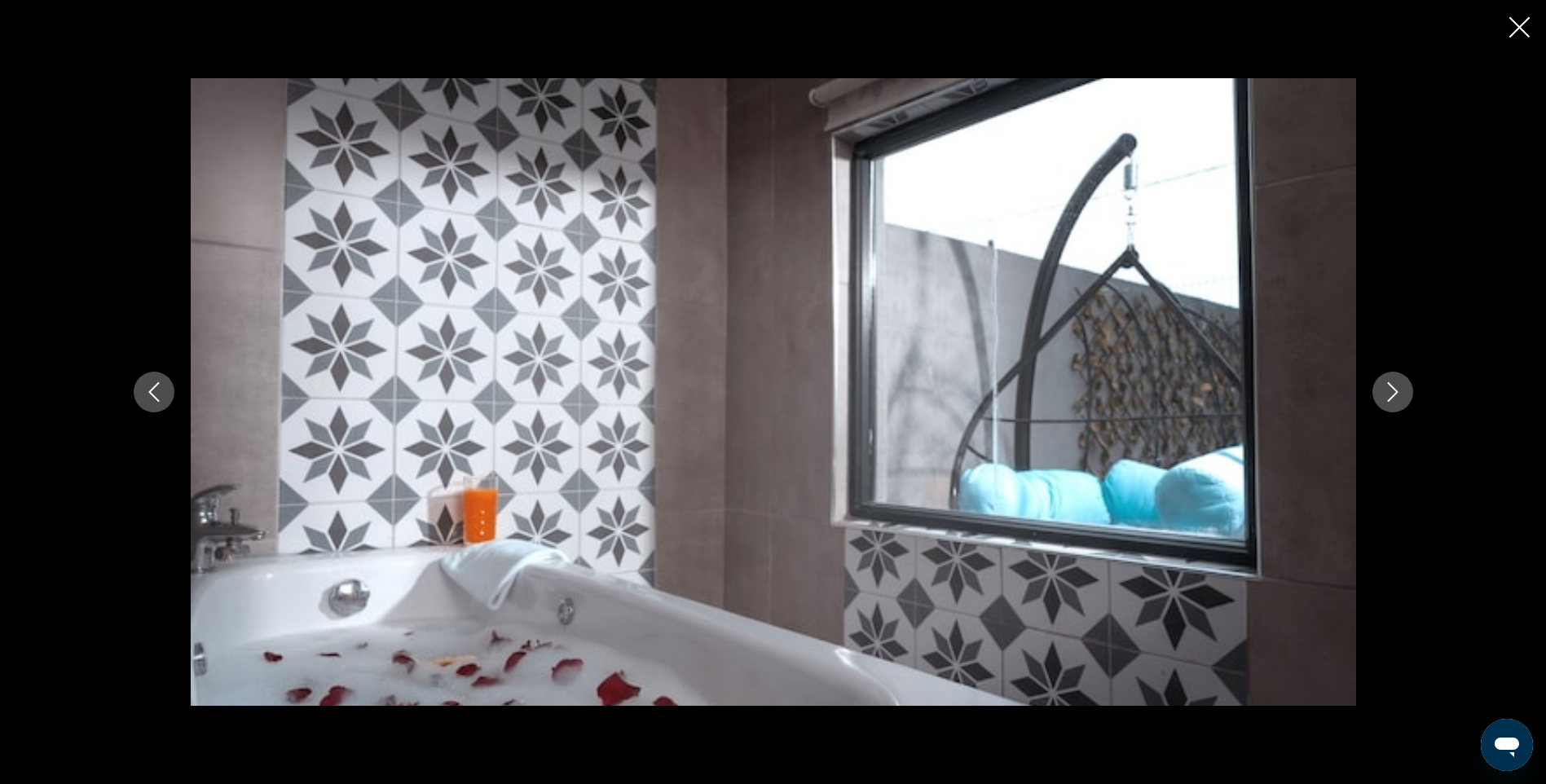
click at [1388, 394] on icon "Next image" at bounding box center [1393, 392] width 19 height 19
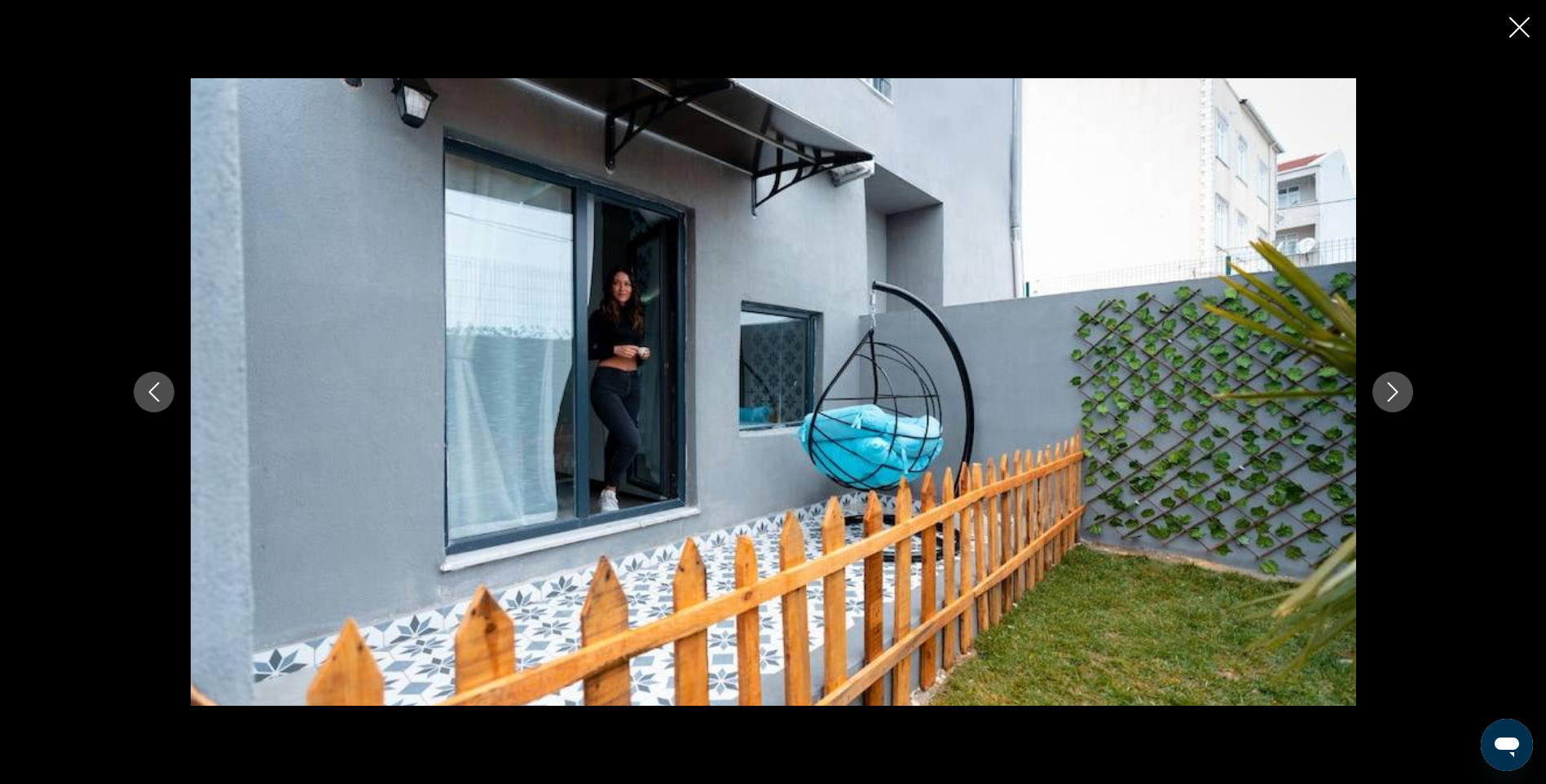
click at [1388, 394] on icon "Next image" at bounding box center [1393, 392] width 19 height 19
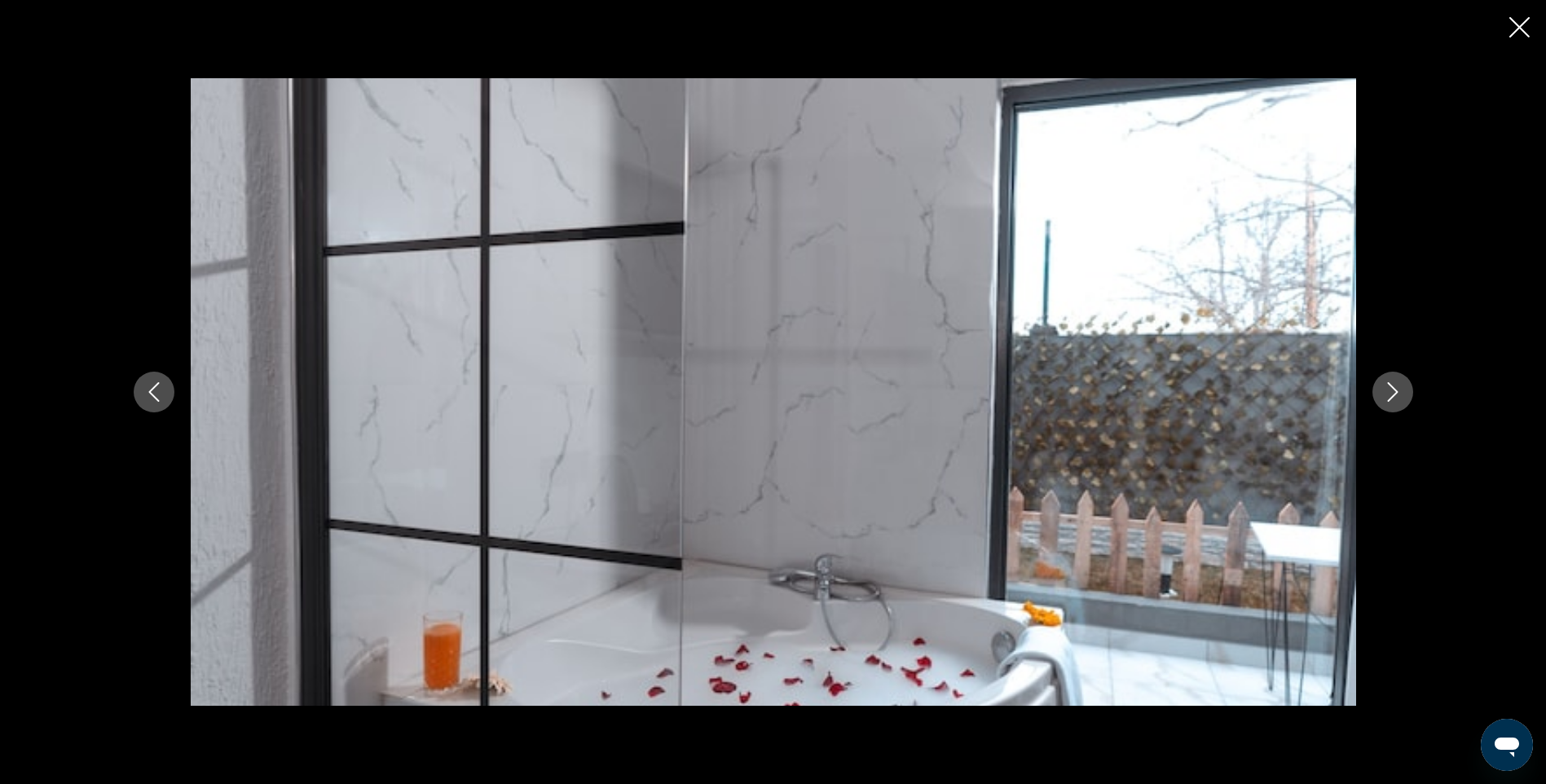
click at [1388, 394] on icon "Next image" at bounding box center [1393, 392] width 19 height 19
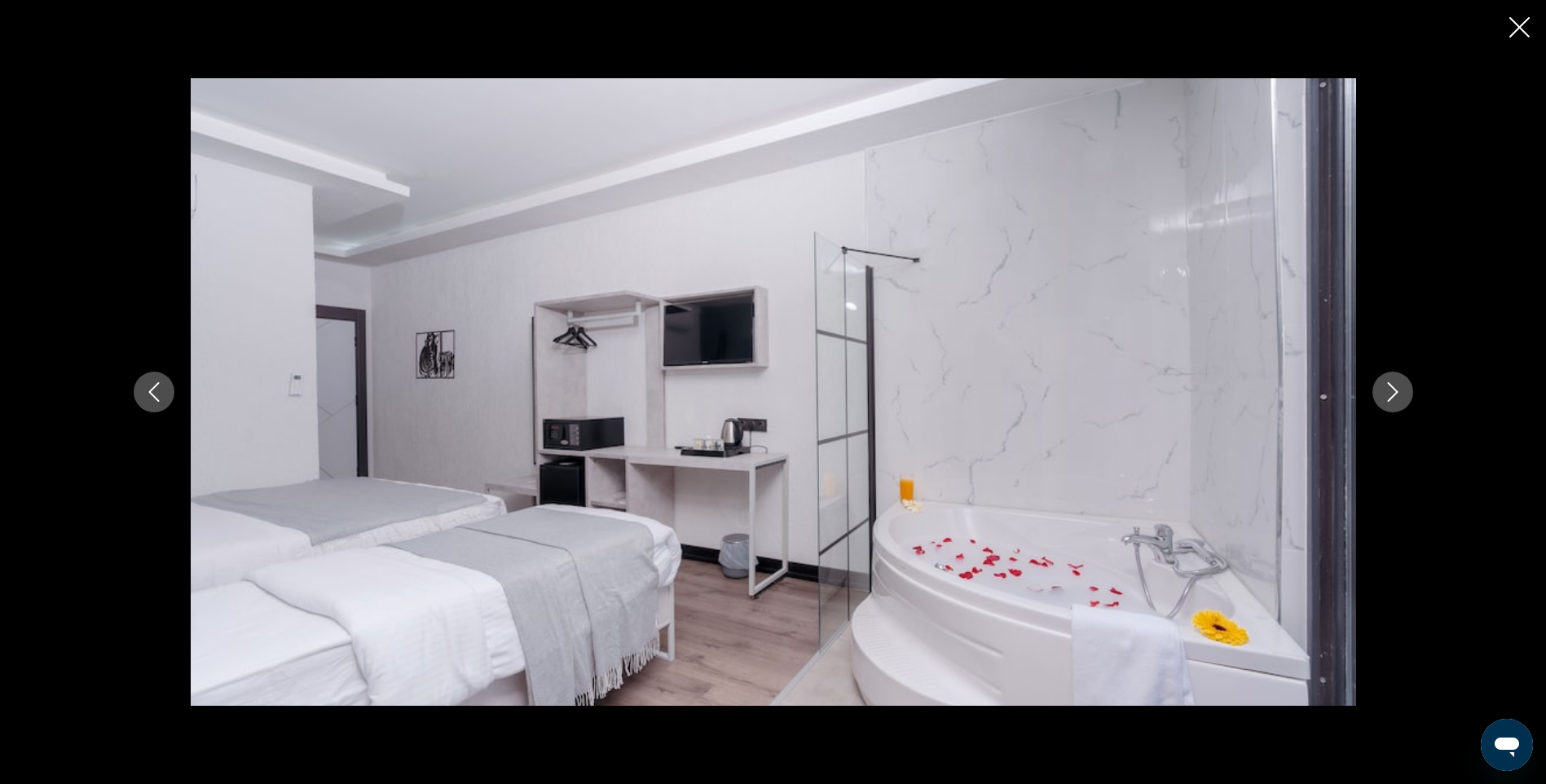
click at [1388, 394] on icon "Next image" at bounding box center [1393, 392] width 19 height 19
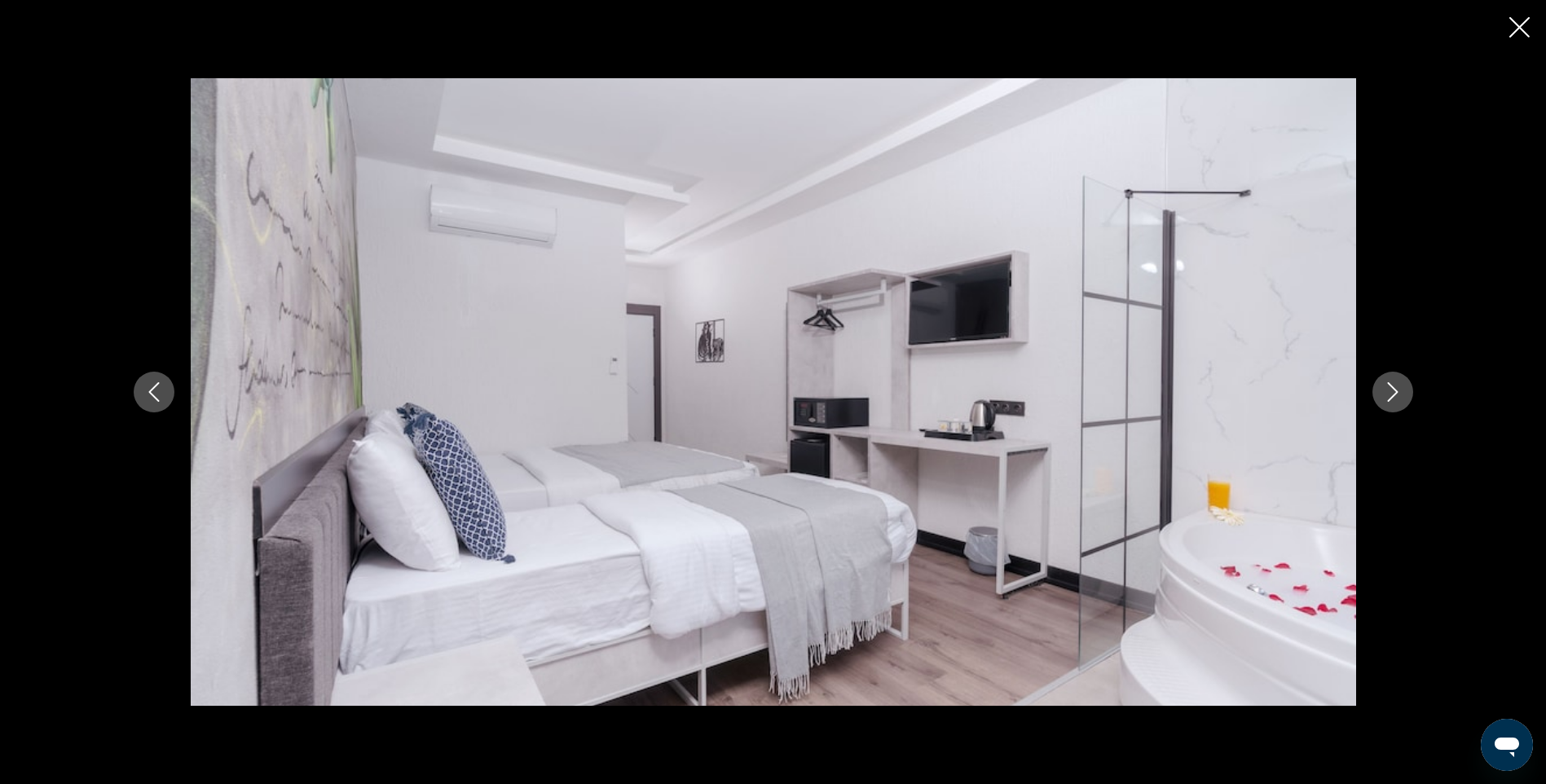
click at [1396, 395] on icon "Next image" at bounding box center [1393, 392] width 19 height 19
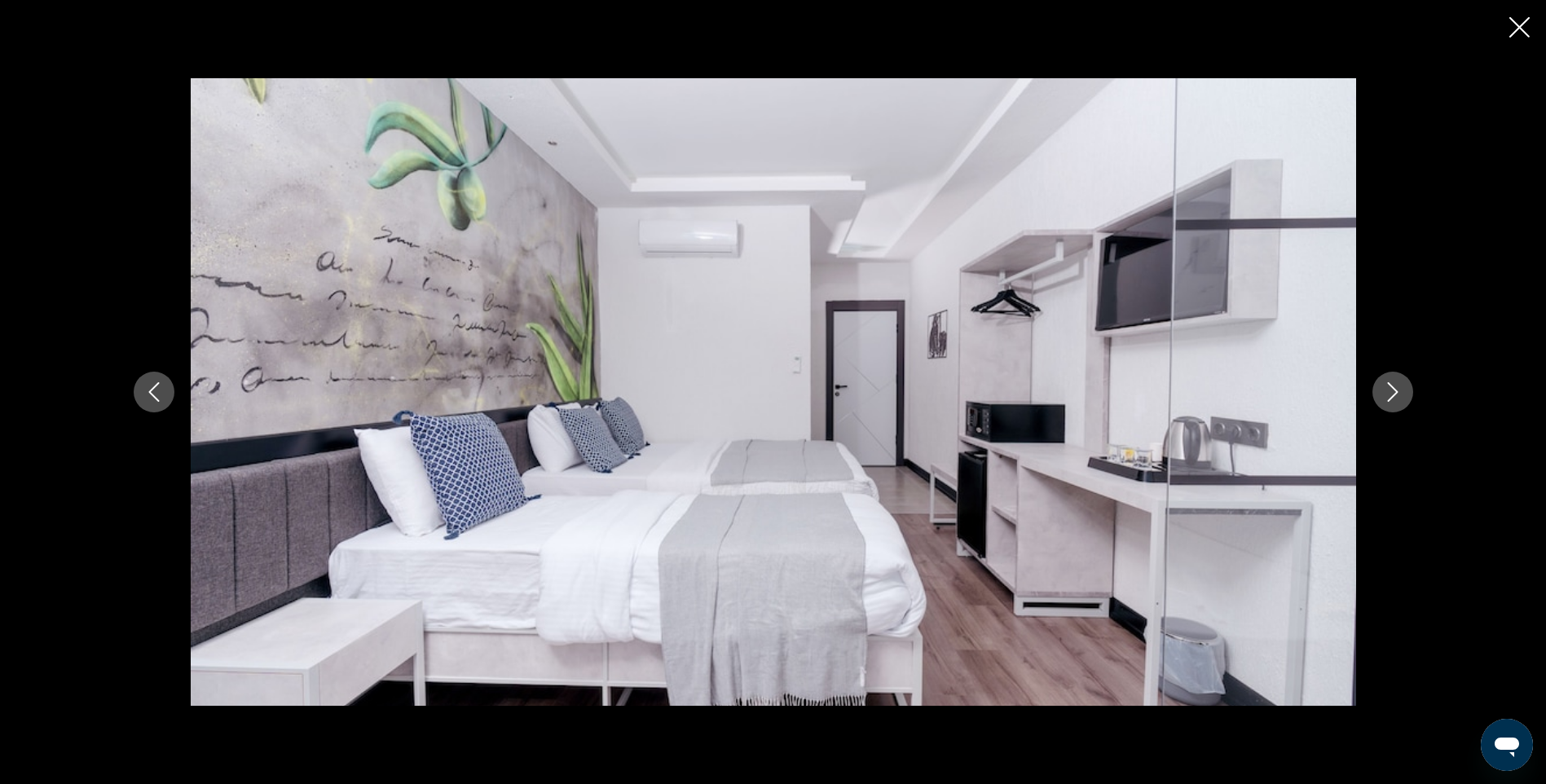
click at [1396, 395] on icon "Next image" at bounding box center [1393, 392] width 19 height 19
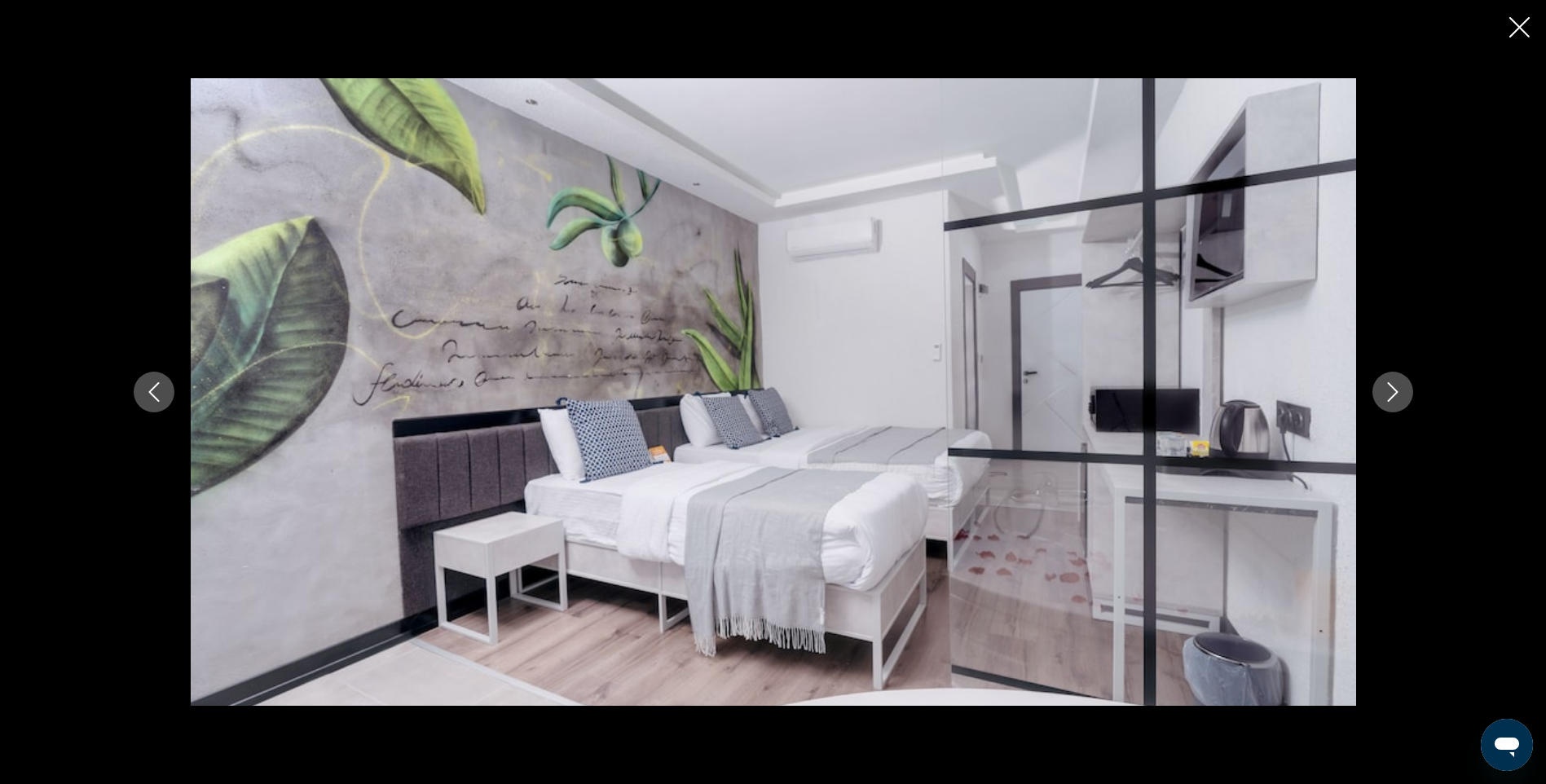
click at [1396, 395] on icon "Next image" at bounding box center [1393, 392] width 19 height 19
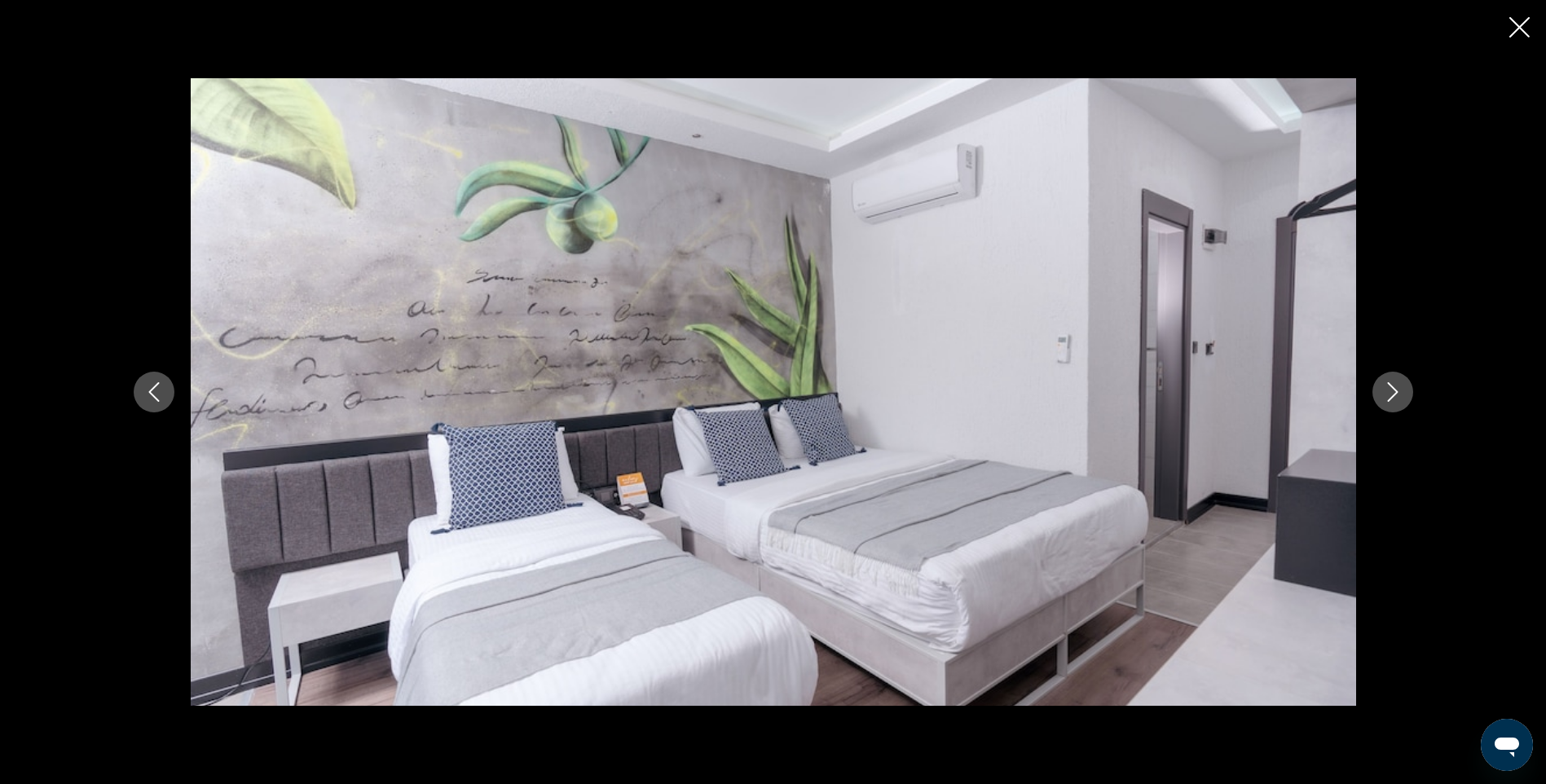
click at [1391, 394] on icon "Next image" at bounding box center [1393, 392] width 19 height 19
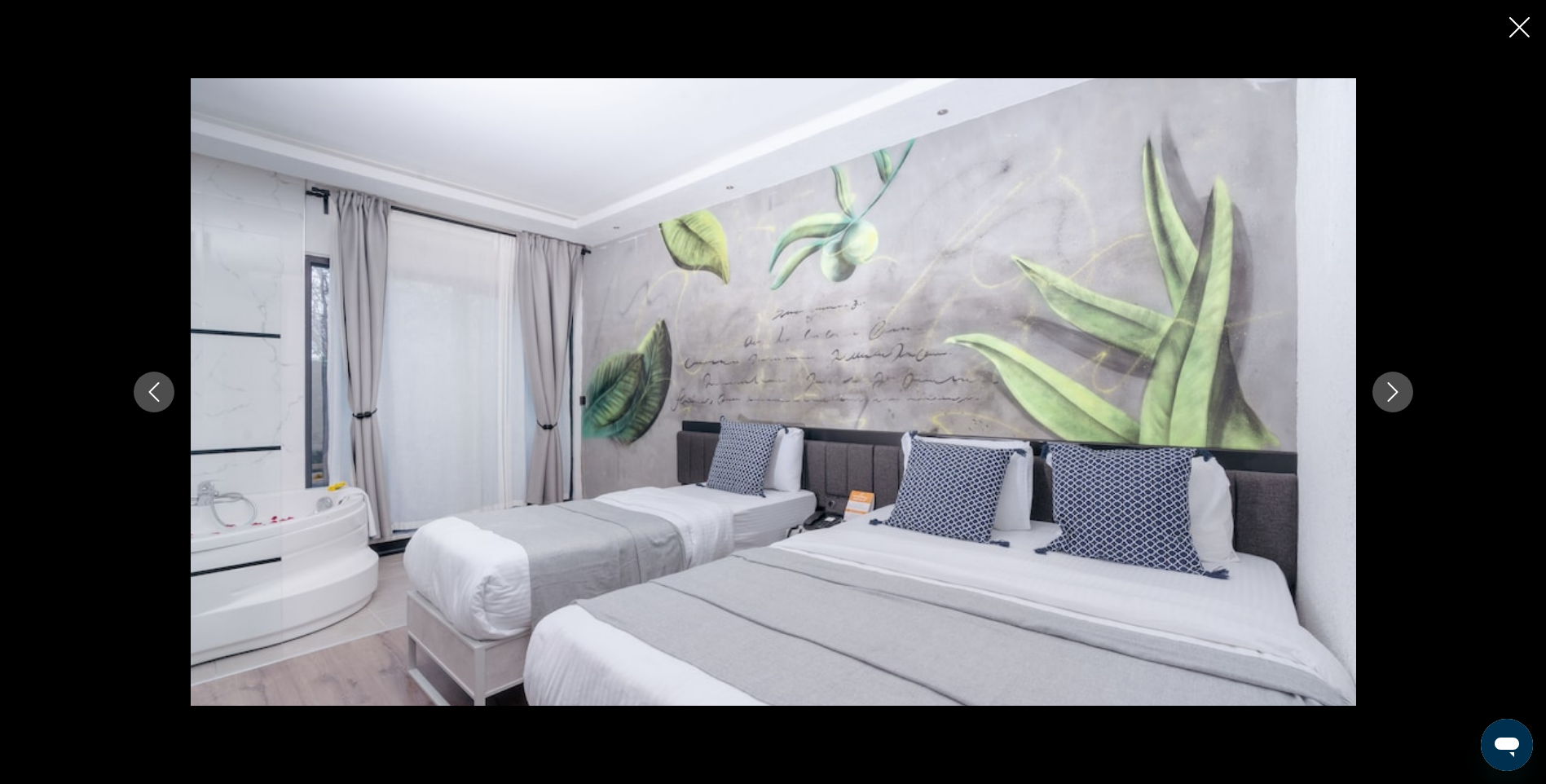
click at [1391, 394] on icon "Next image" at bounding box center [1393, 392] width 19 height 19
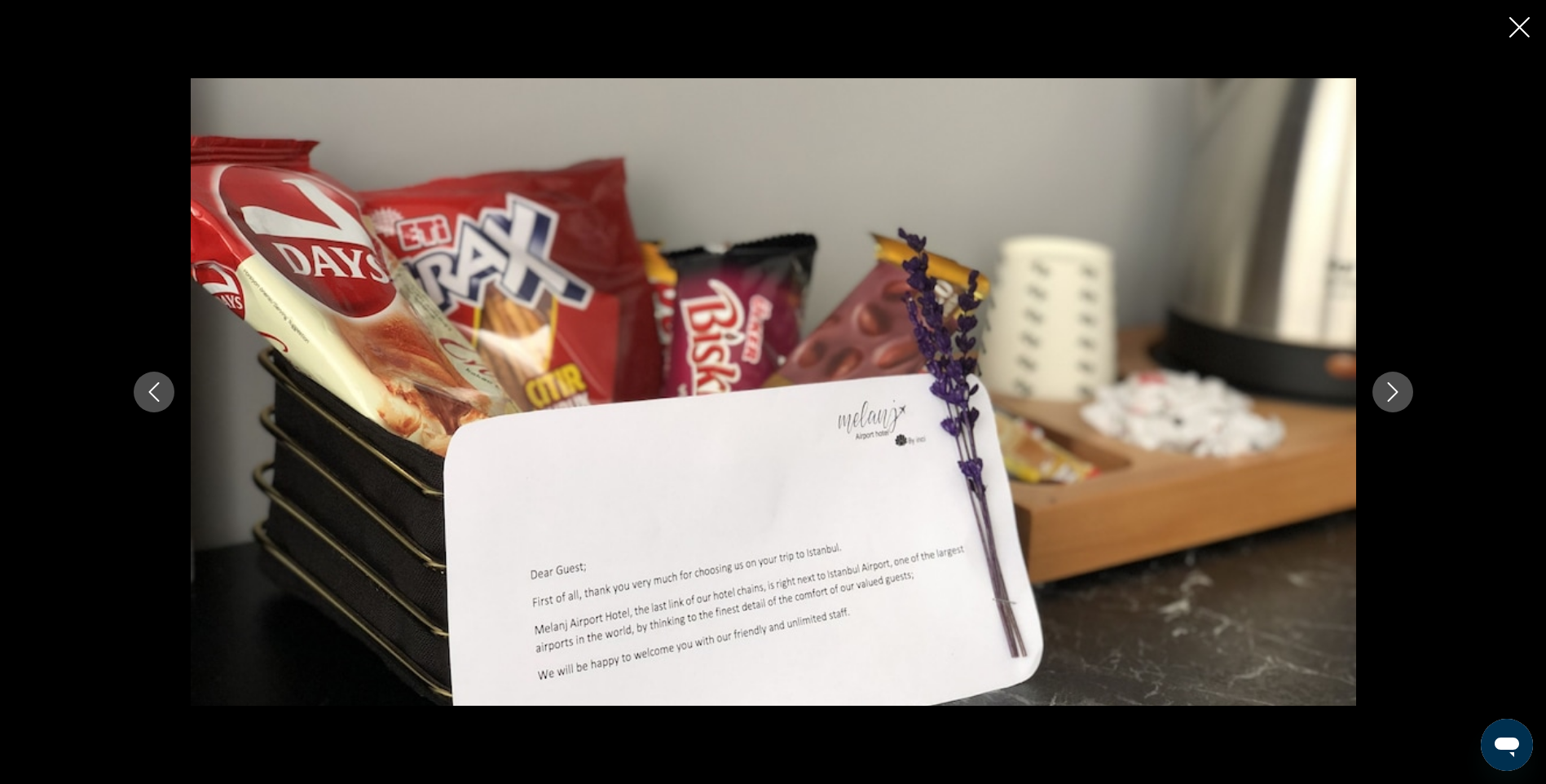
click at [1391, 394] on icon "Next image" at bounding box center [1393, 392] width 19 height 19
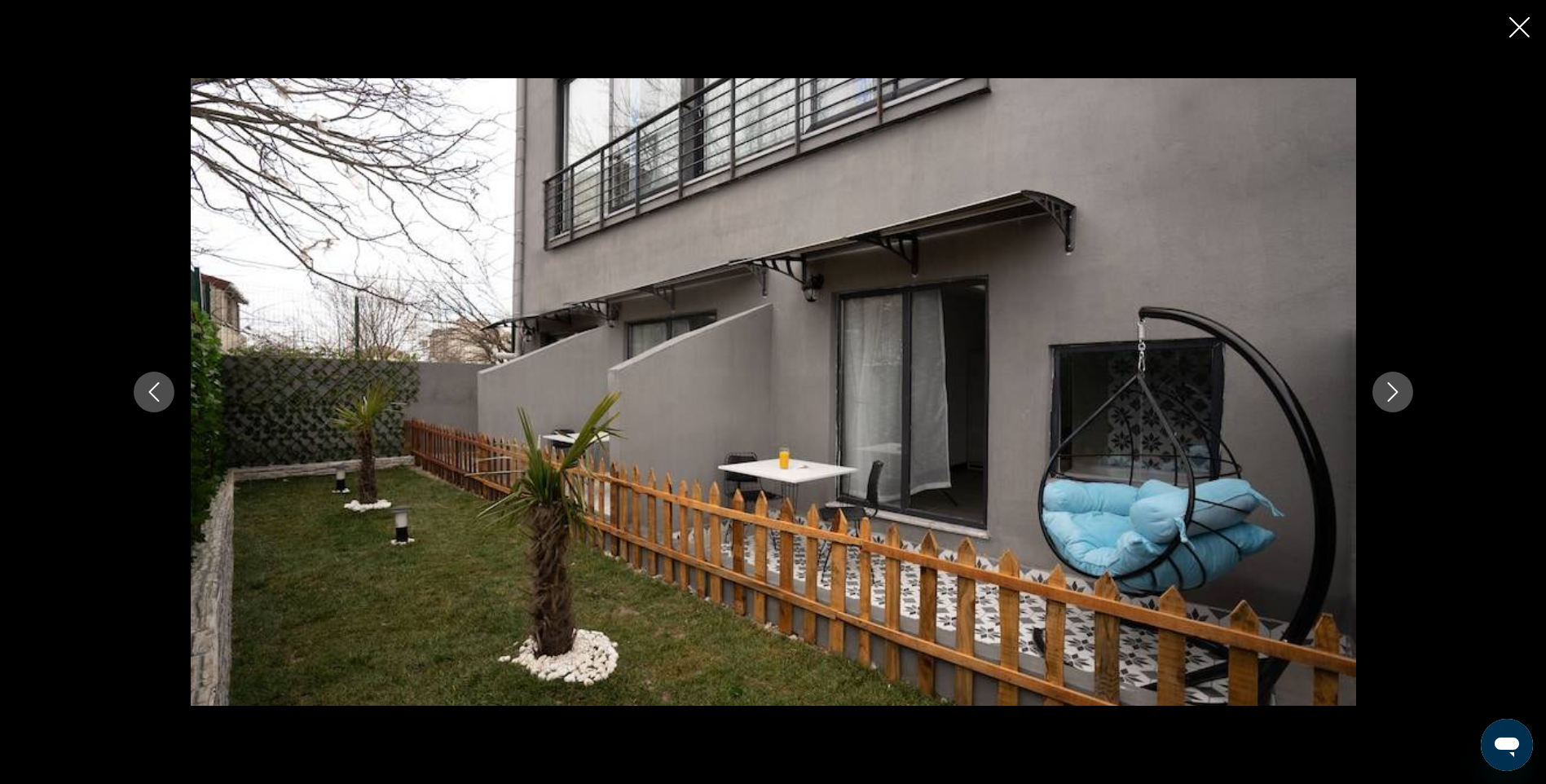
click at [1391, 394] on icon "Next image" at bounding box center [1393, 392] width 19 height 19
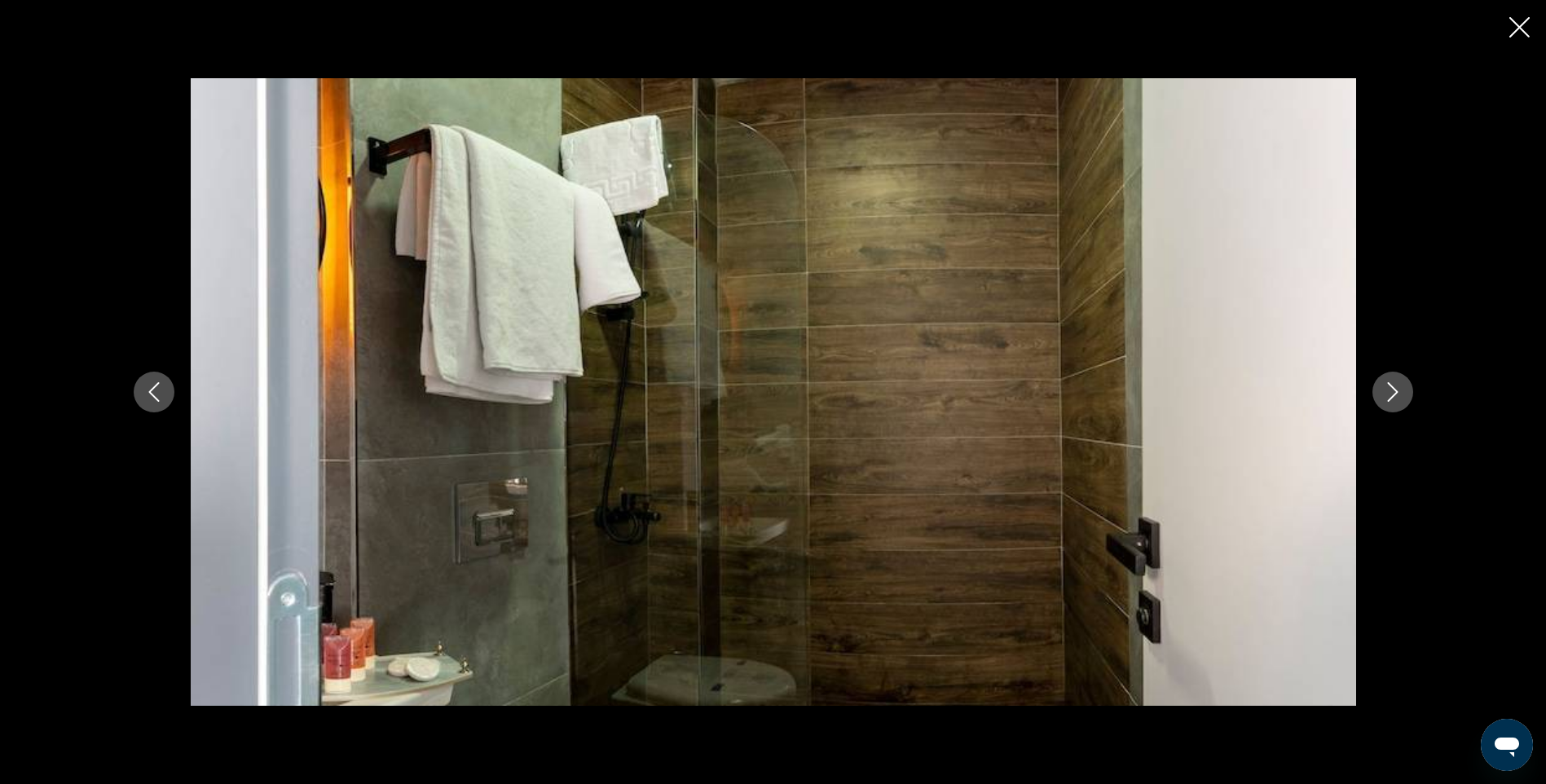
click at [1391, 394] on icon "Next image" at bounding box center [1393, 392] width 19 height 19
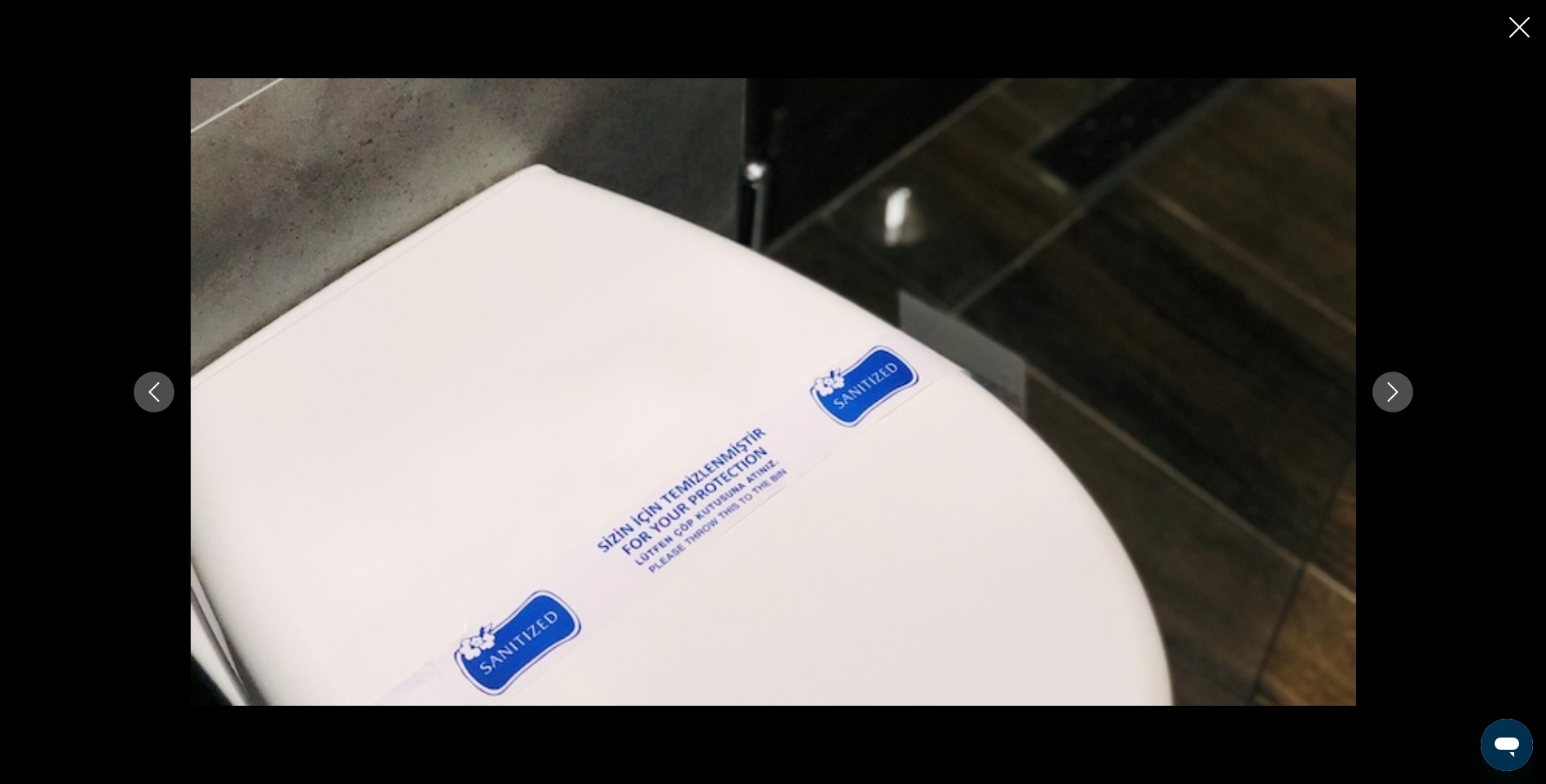
click at [1391, 394] on icon "Next image" at bounding box center [1393, 392] width 19 height 19
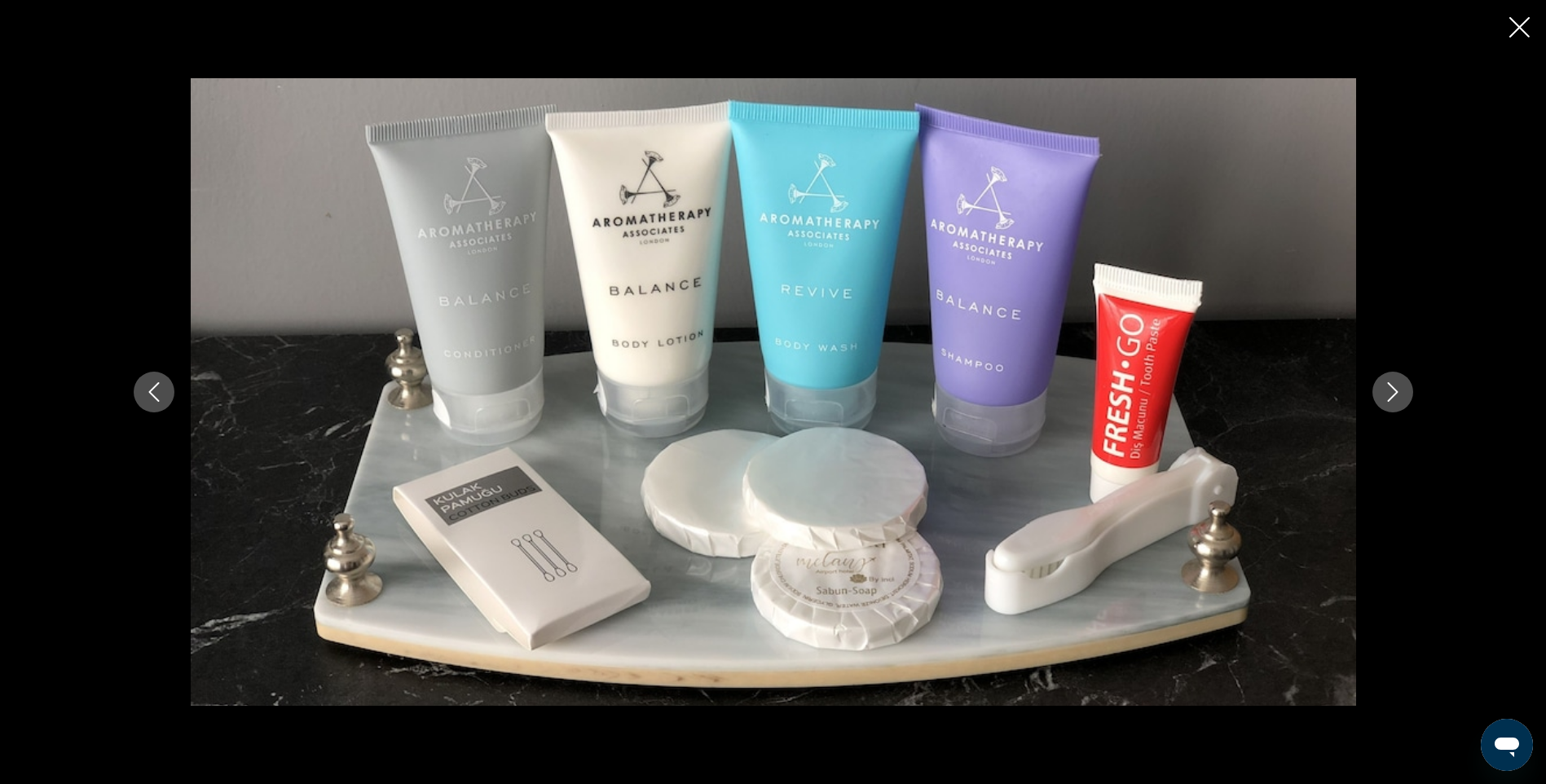
click at [1391, 394] on icon "Next image" at bounding box center [1393, 392] width 19 height 19
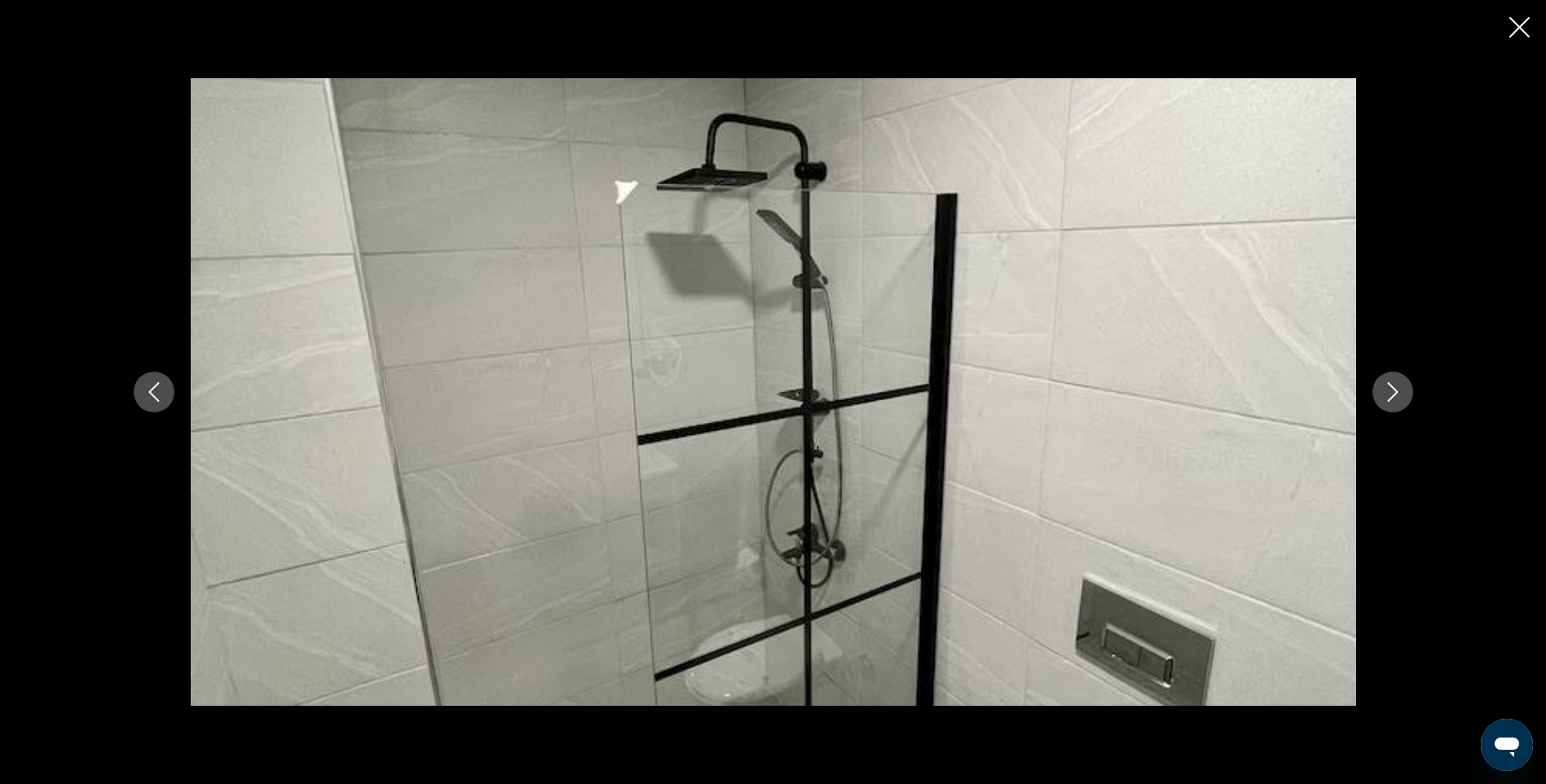
click at [1391, 394] on icon "Next image" at bounding box center [1393, 392] width 19 height 19
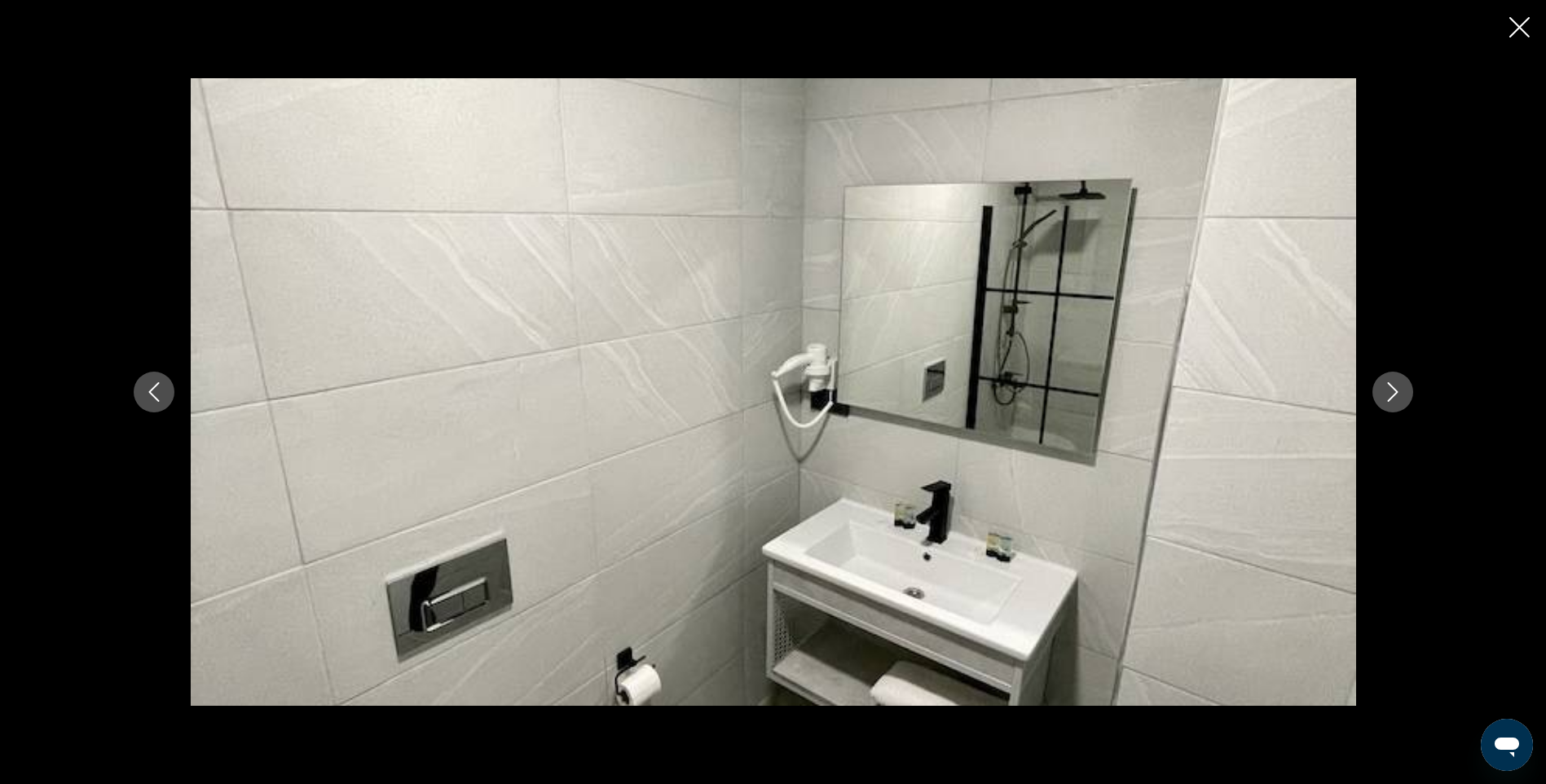
click at [1391, 394] on icon "Next image" at bounding box center [1393, 392] width 19 height 19
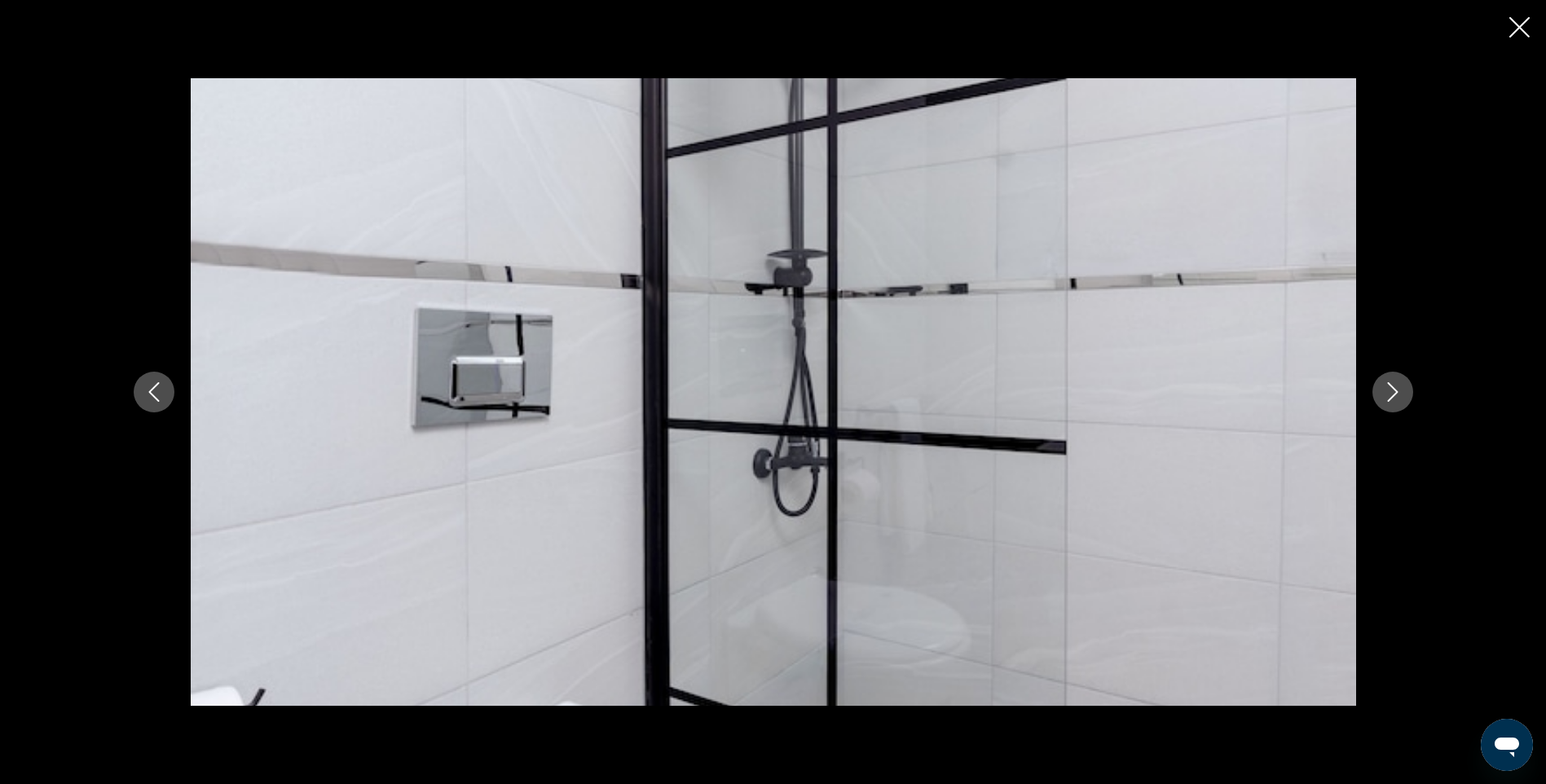
click at [1391, 394] on icon "Next image" at bounding box center [1393, 392] width 19 height 19
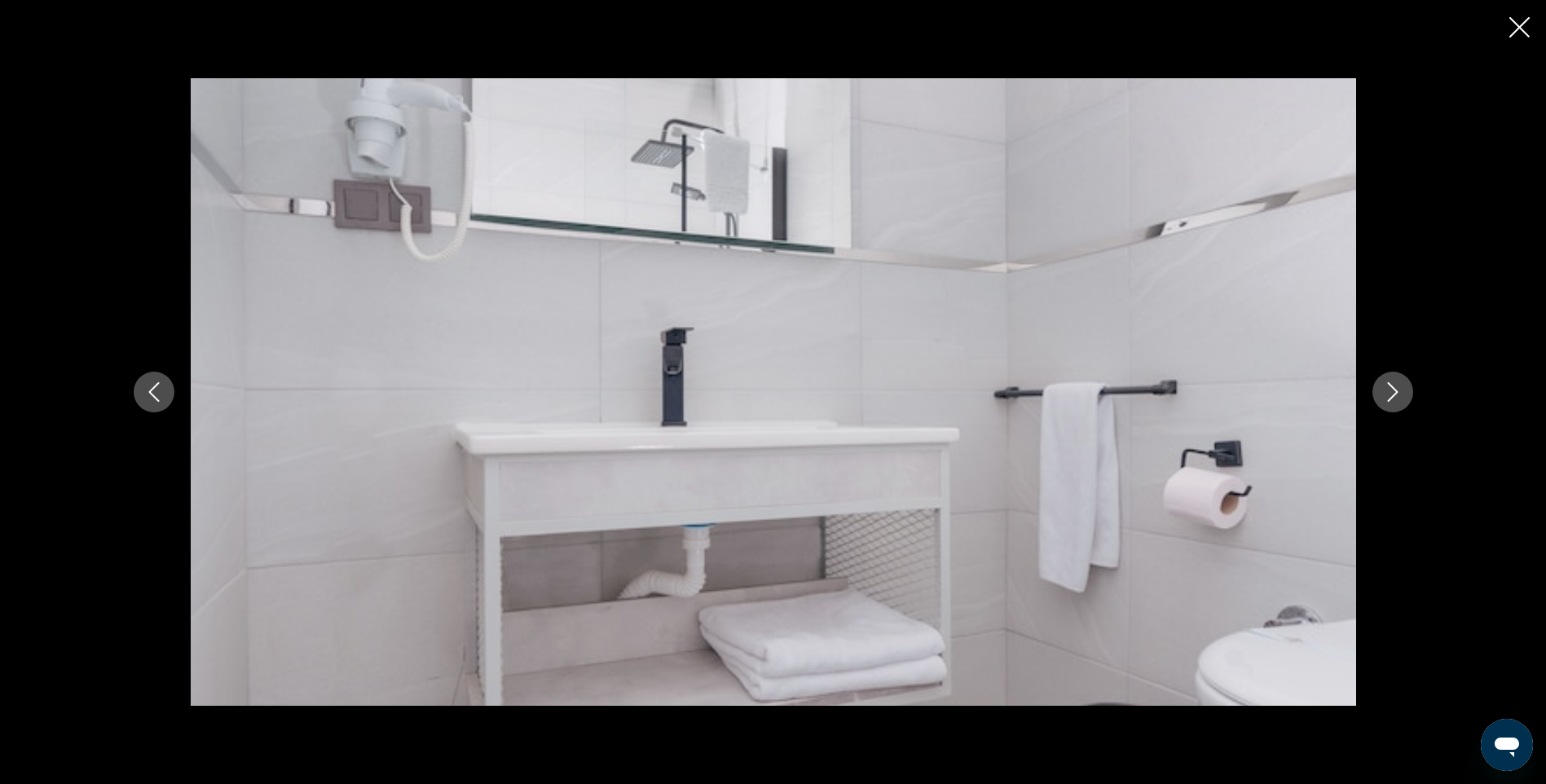
click at [1391, 394] on icon "Next image" at bounding box center [1393, 392] width 19 height 19
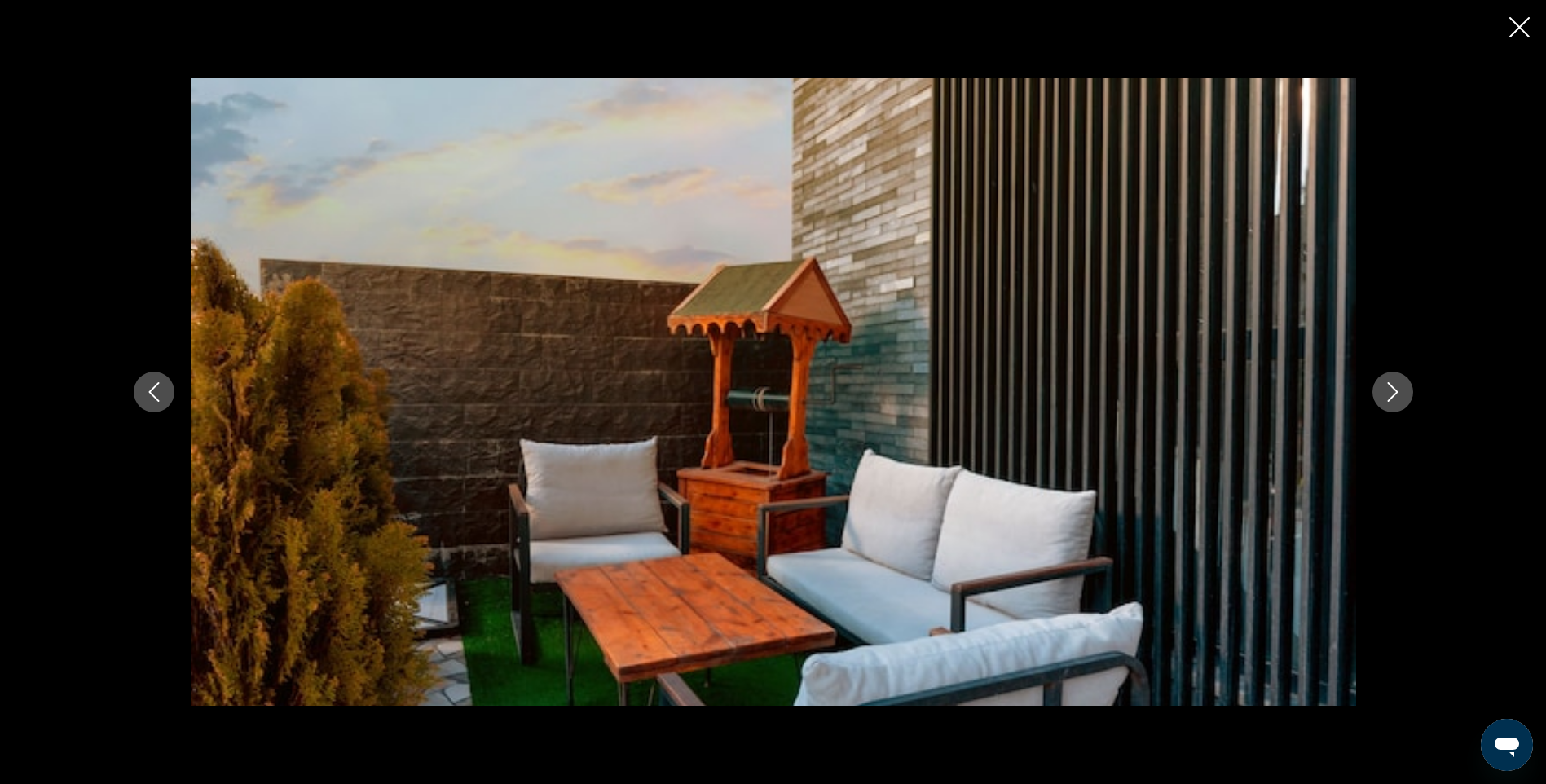
click at [1391, 394] on icon "Next image" at bounding box center [1393, 392] width 19 height 19
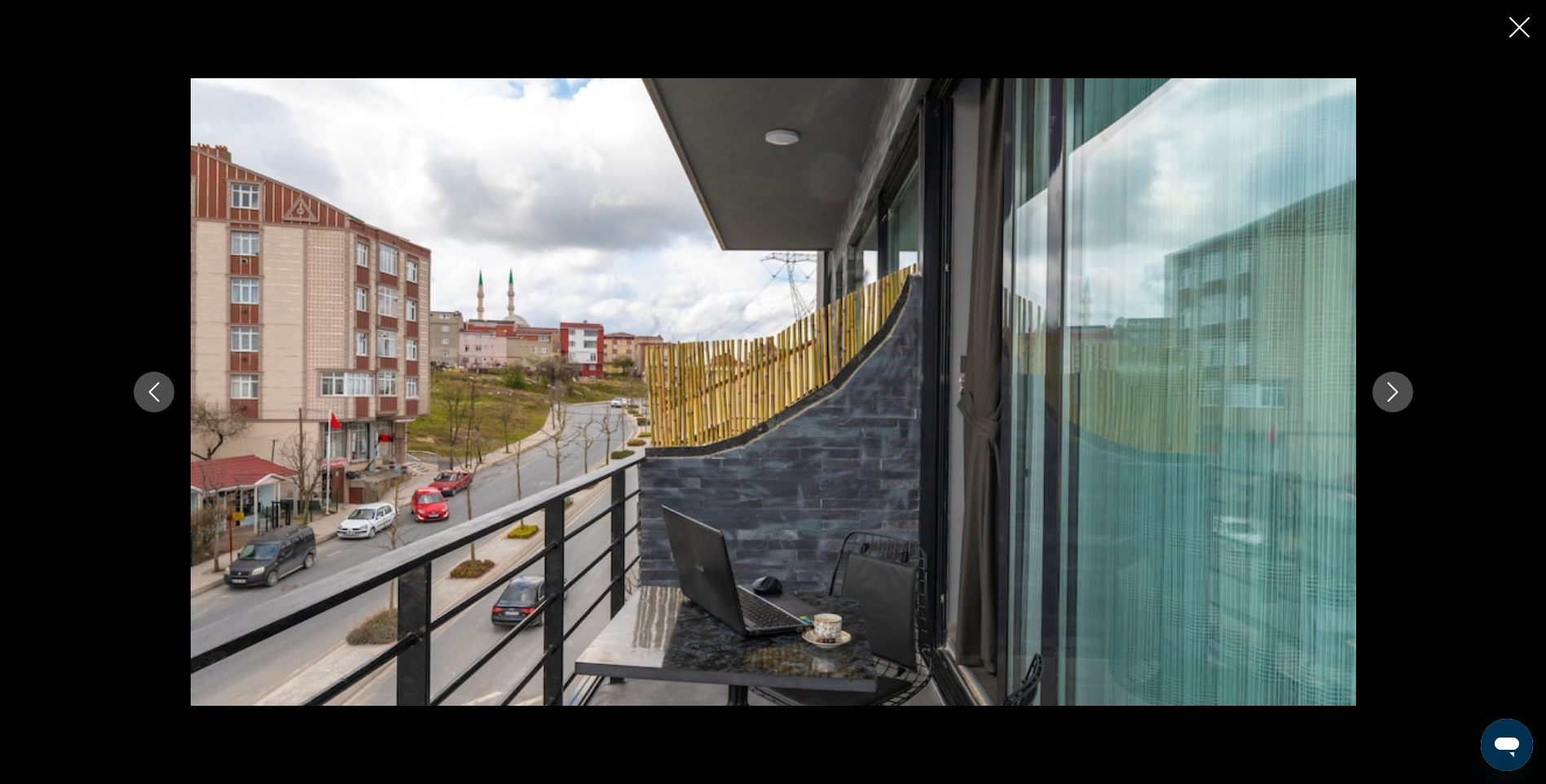
click at [160, 399] on icon "Previous image" at bounding box center [154, 392] width 19 height 19
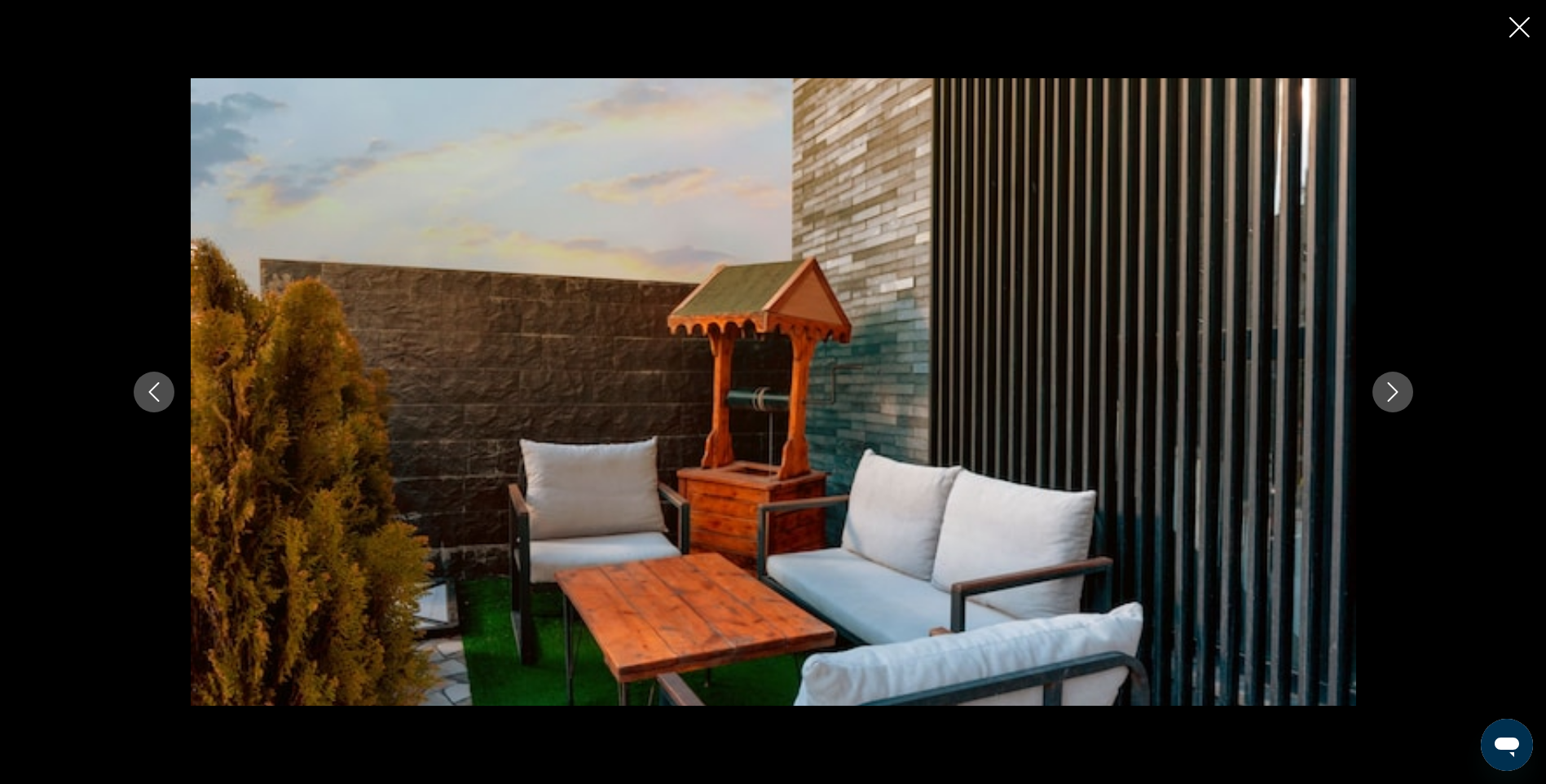
click at [160, 399] on icon "Previous image" at bounding box center [154, 392] width 19 height 19
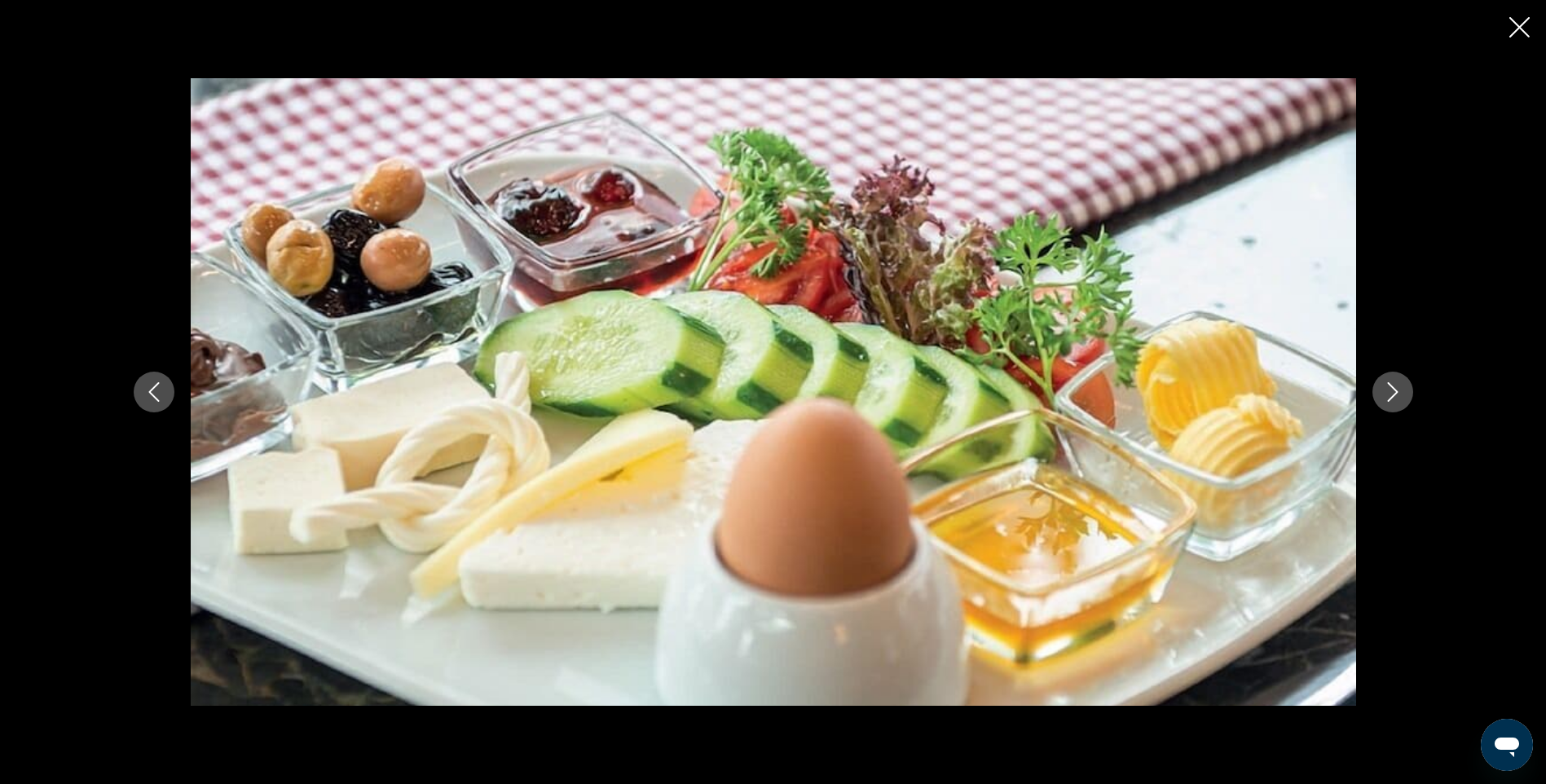
click at [160, 399] on icon "Previous image" at bounding box center [154, 392] width 19 height 19
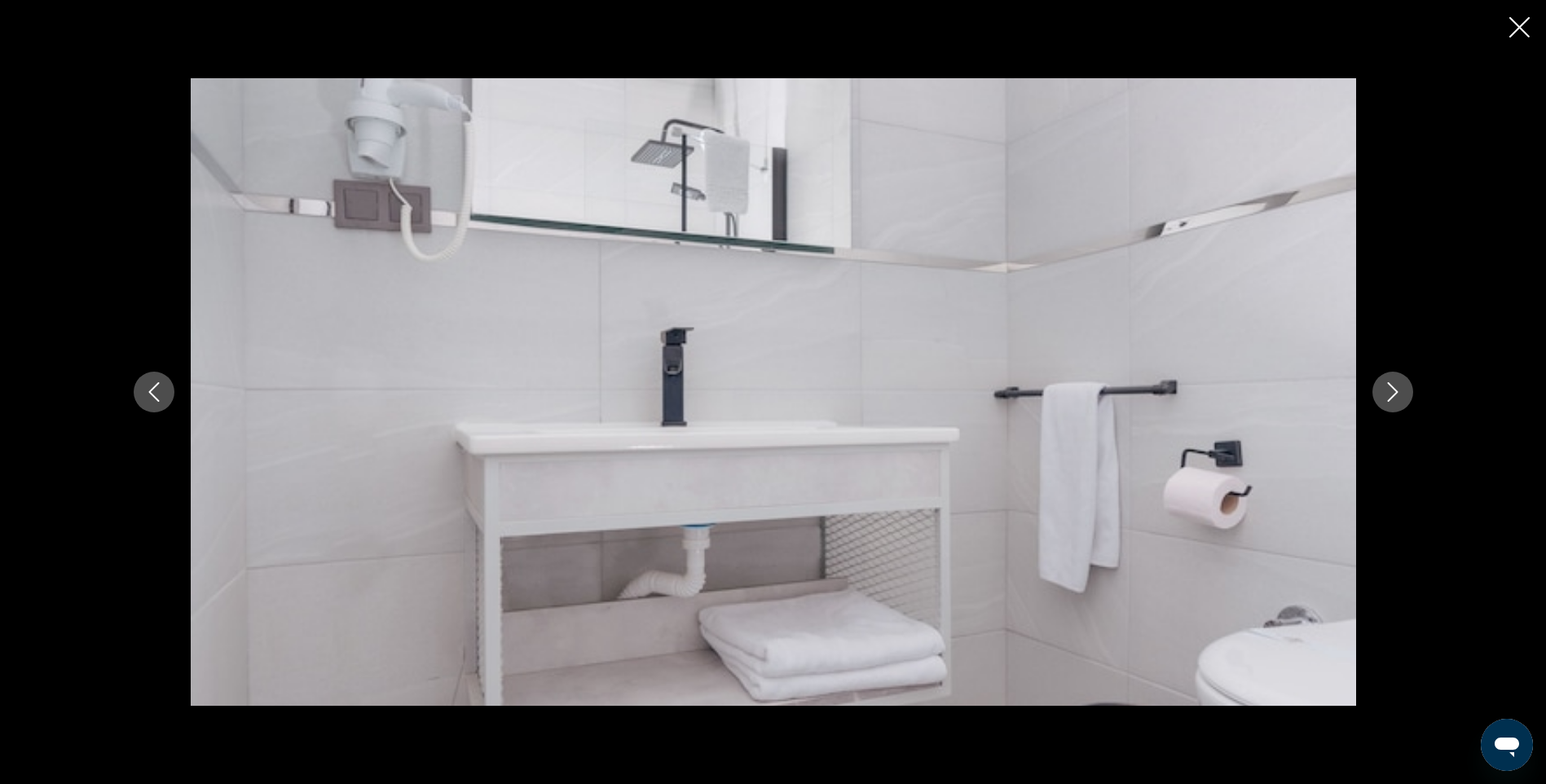
click at [1398, 393] on icon "Next image" at bounding box center [1393, 392] width 19 height 19
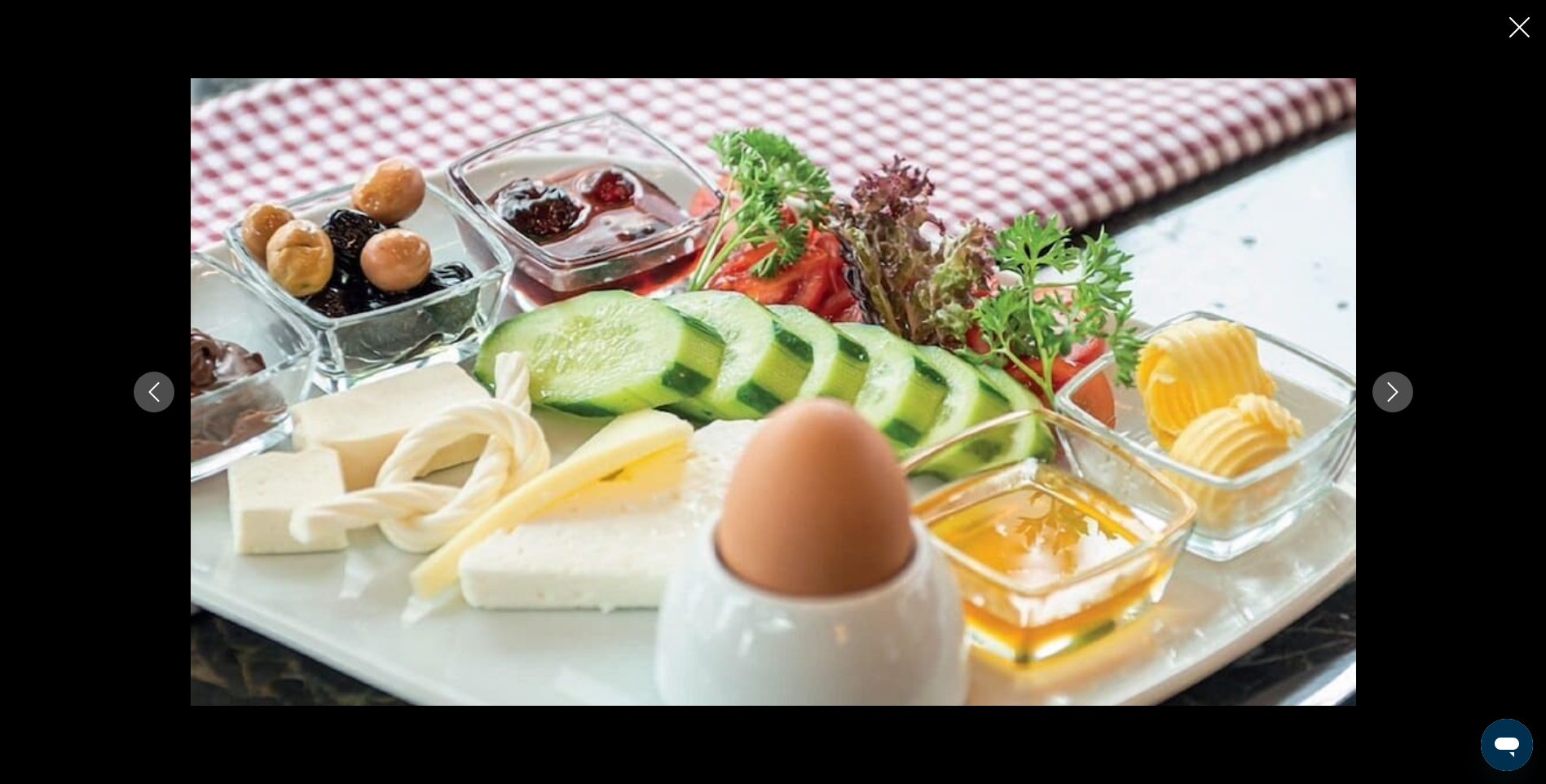
click at [1398, 393] on icon "Next image" at bounding box center [1393, 392] width 19 height 19
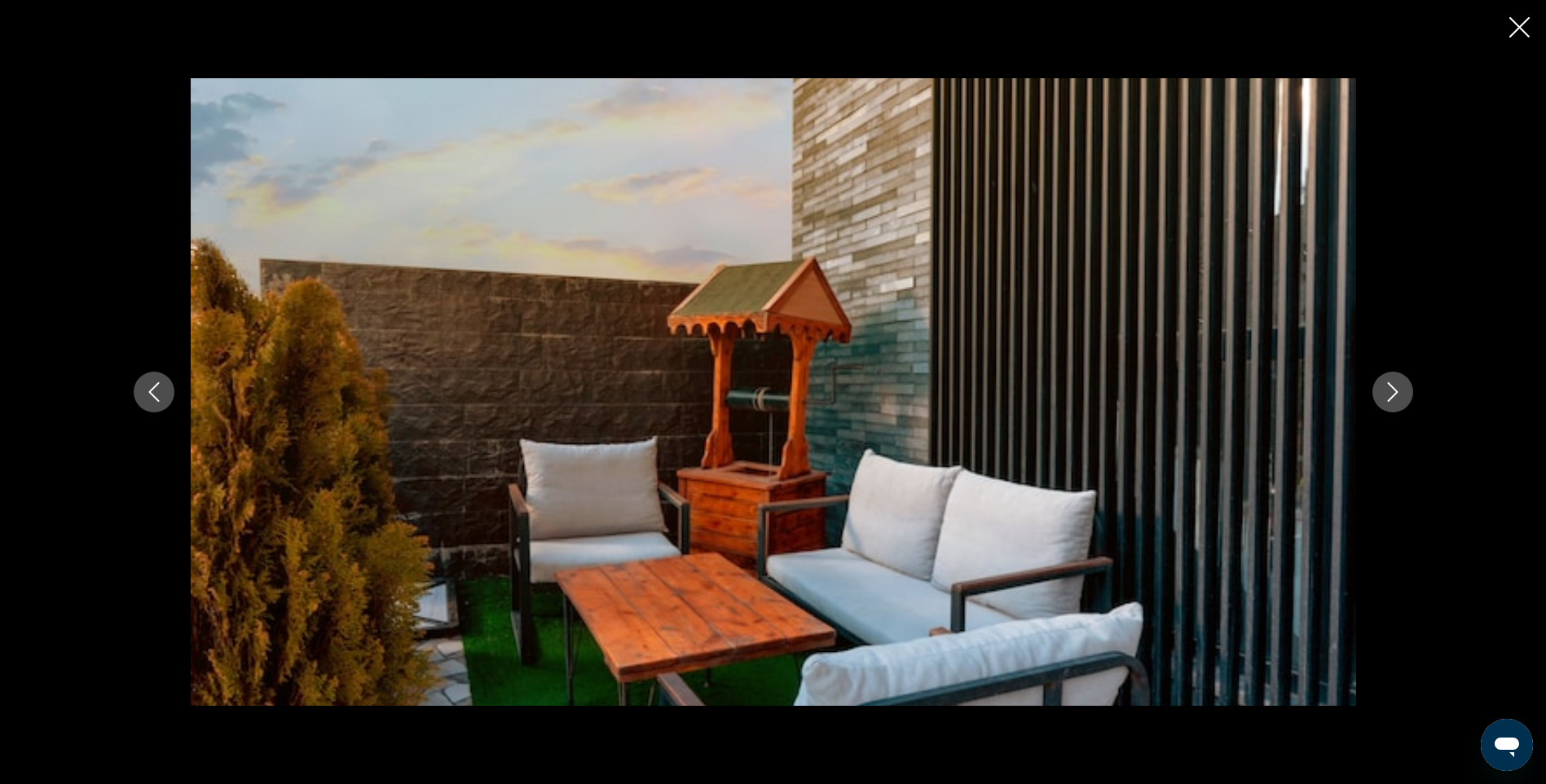
click at [1398, 393] on icon "Next image" at bounding box center [1393, 392] width 19 height 19
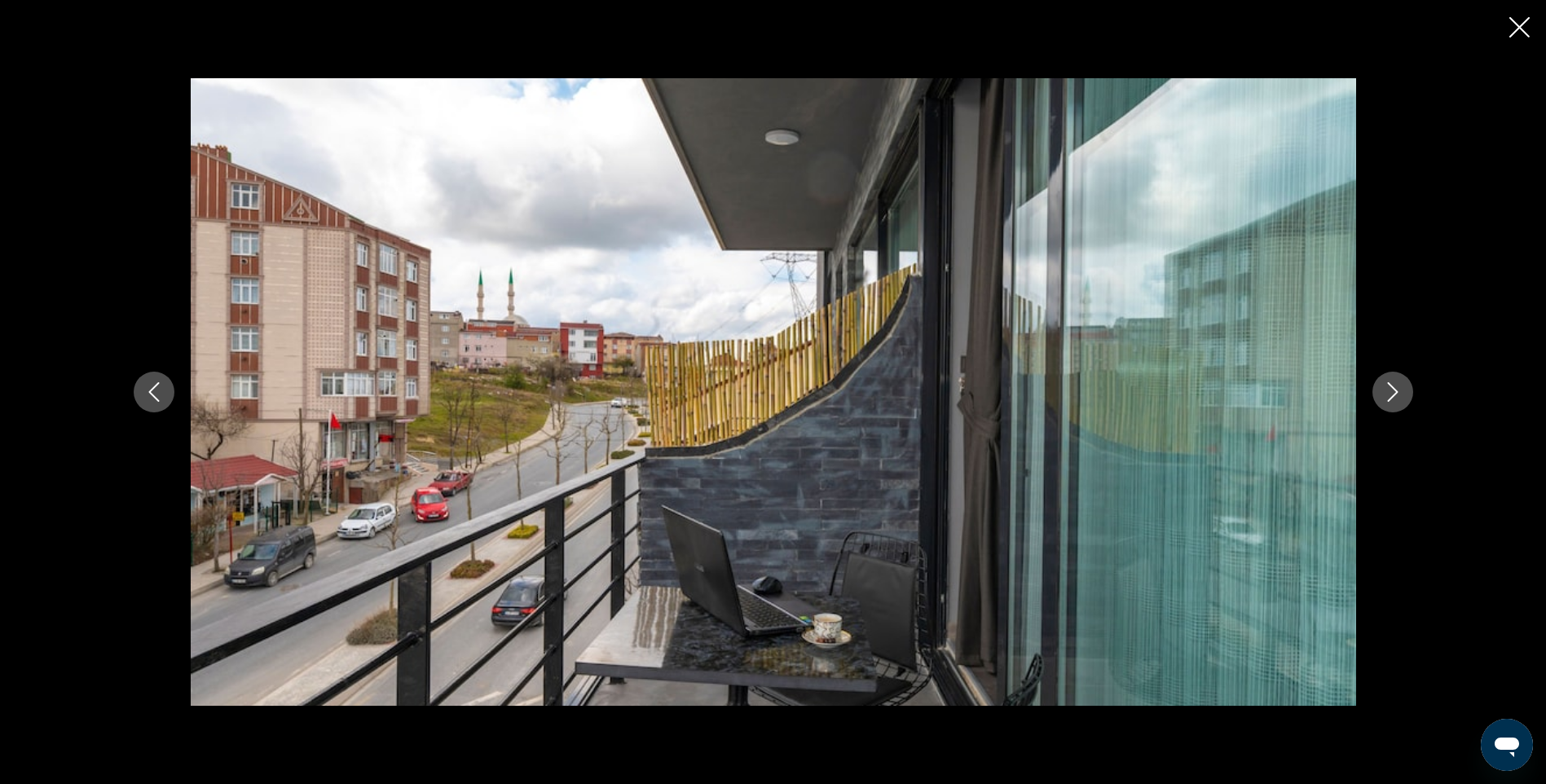
click at [1398, 393] on icon "Next image" at bounding box center [1393, 392] width 19 height 19
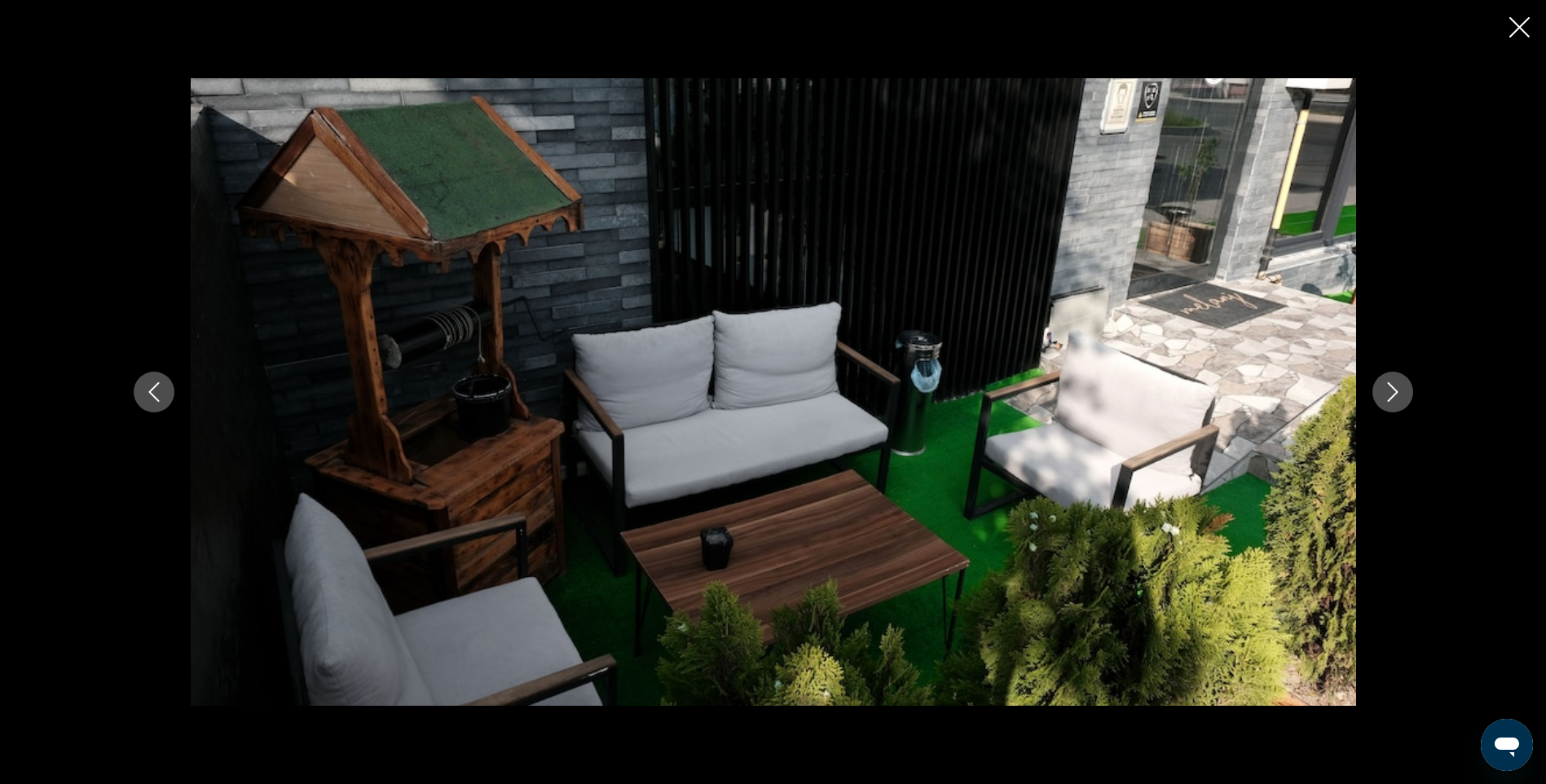
click at [1398, 393] on icon "Next image" at bounding box center [1393, 392] width 19 height 19
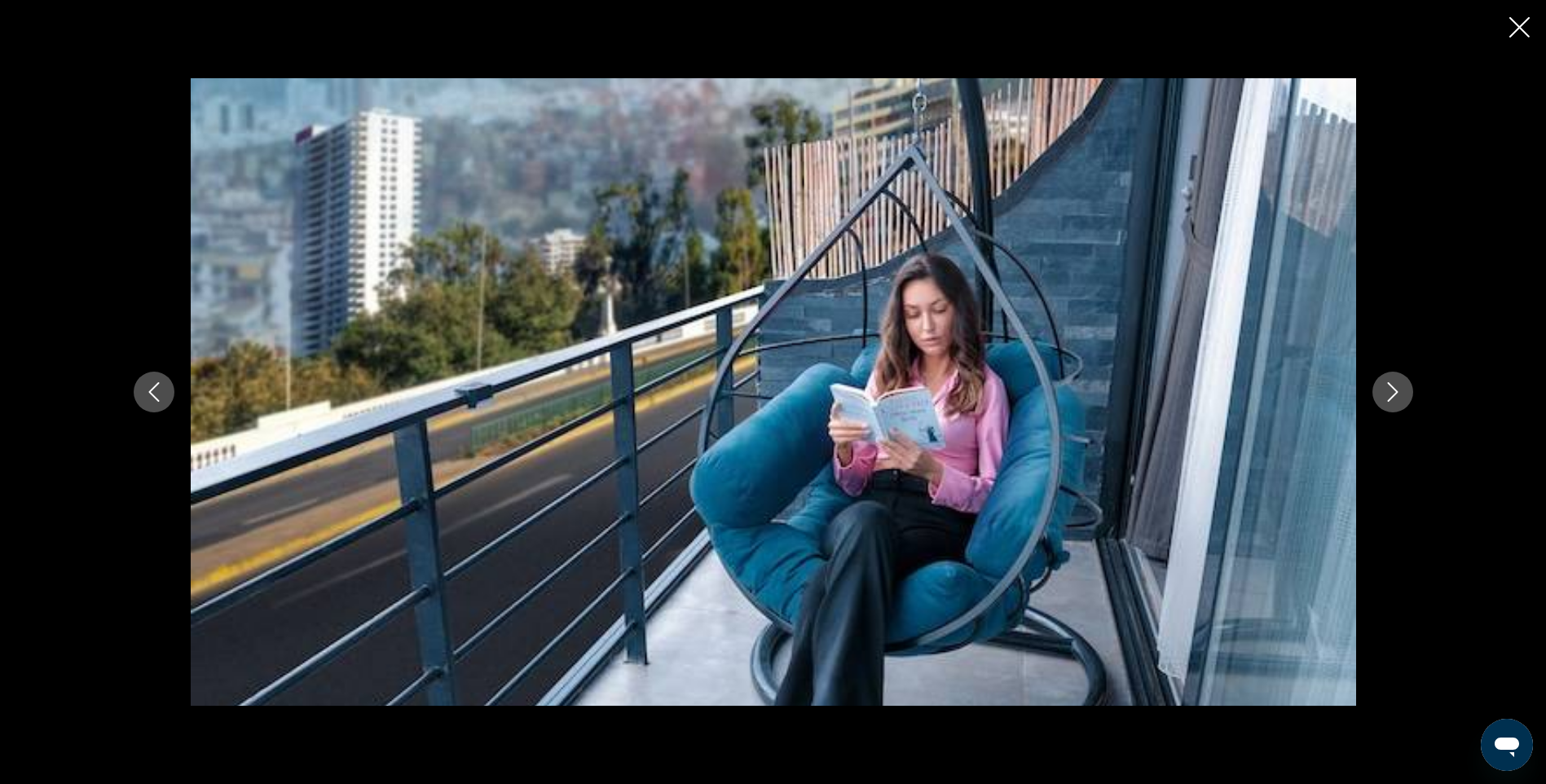
click at [1398, 393] on icon "Next image" at bounding box center [1393, 392] width 19 height 19
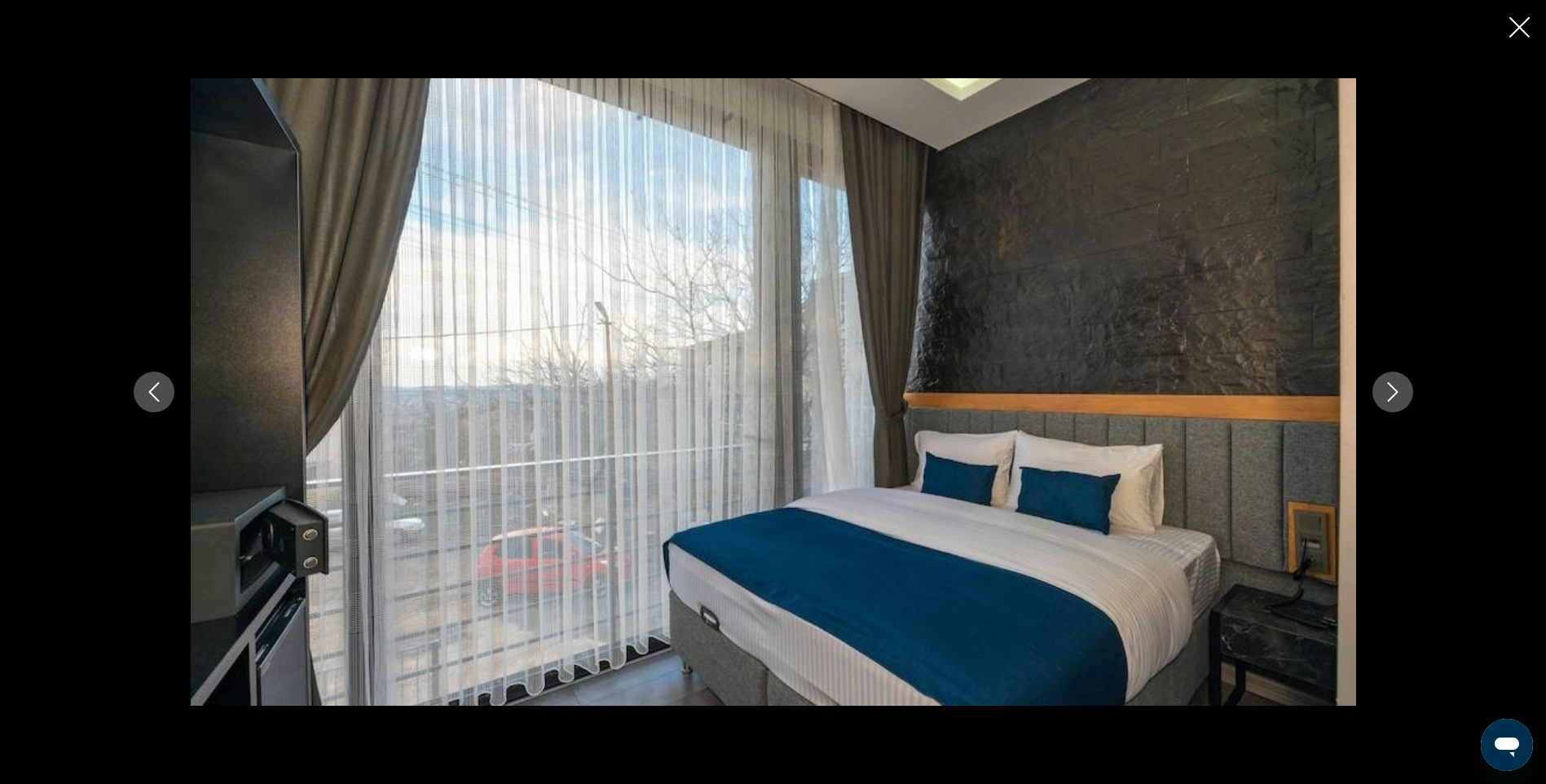
click at [1398, 393] on icon "Next image" at bounding box center [1393, 392] width 19 height 19
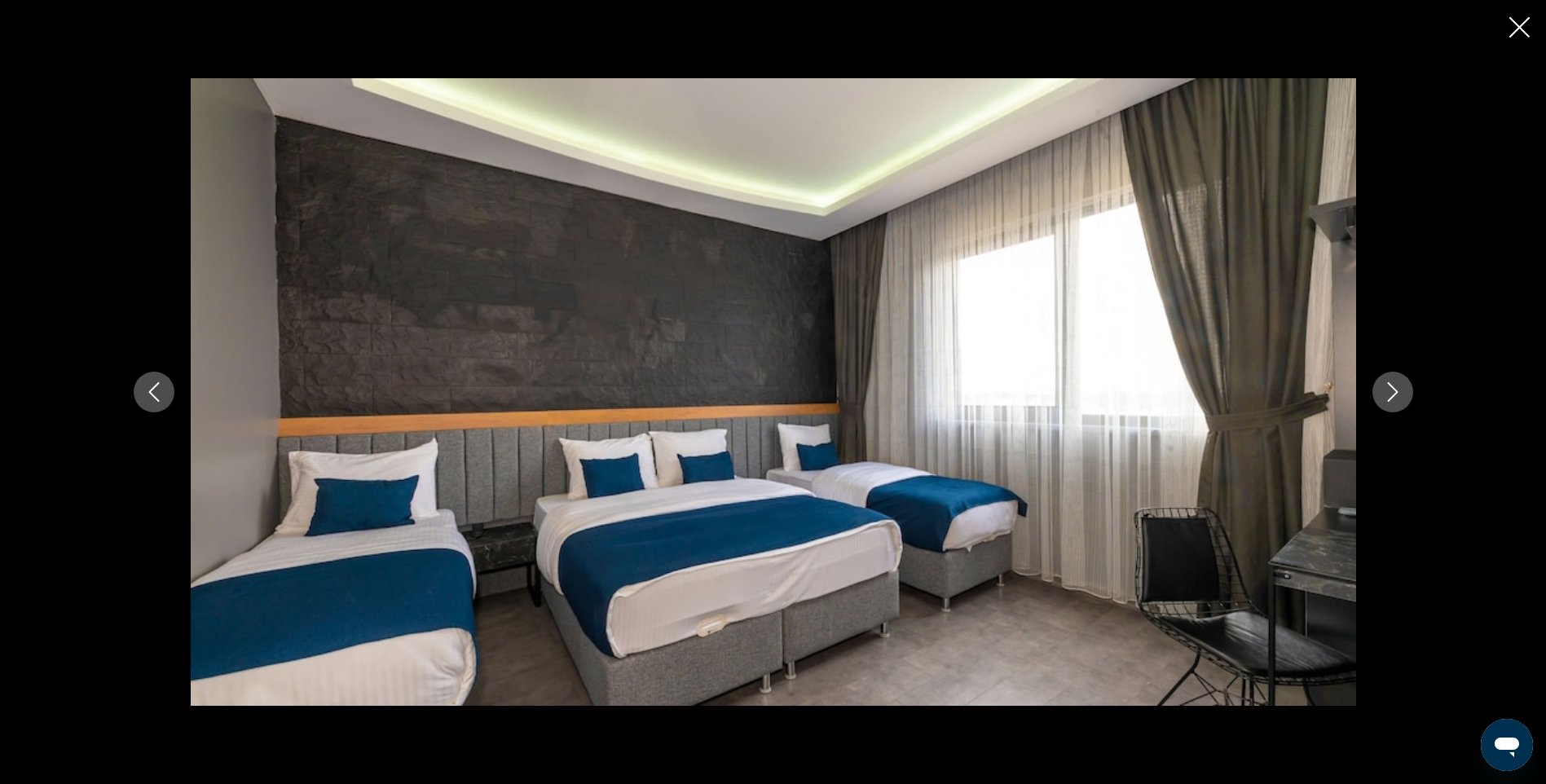
click at [1398, 393] on icon "Next image" at bounding box center [1393, 392] width 19 height 19
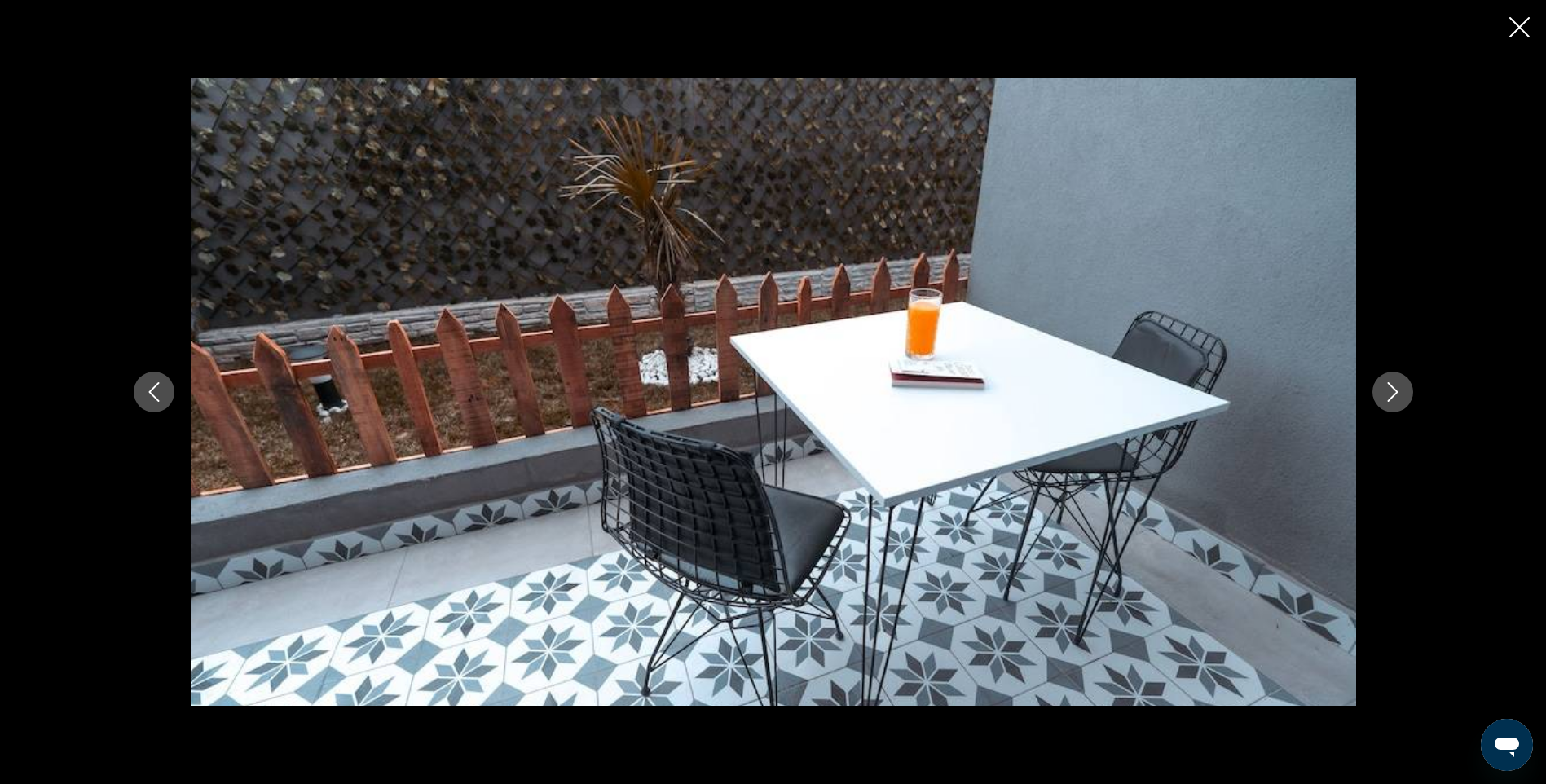
click at [147, 392] on icon "Previous image" at bounding box center [154, 392] width 19 height 19
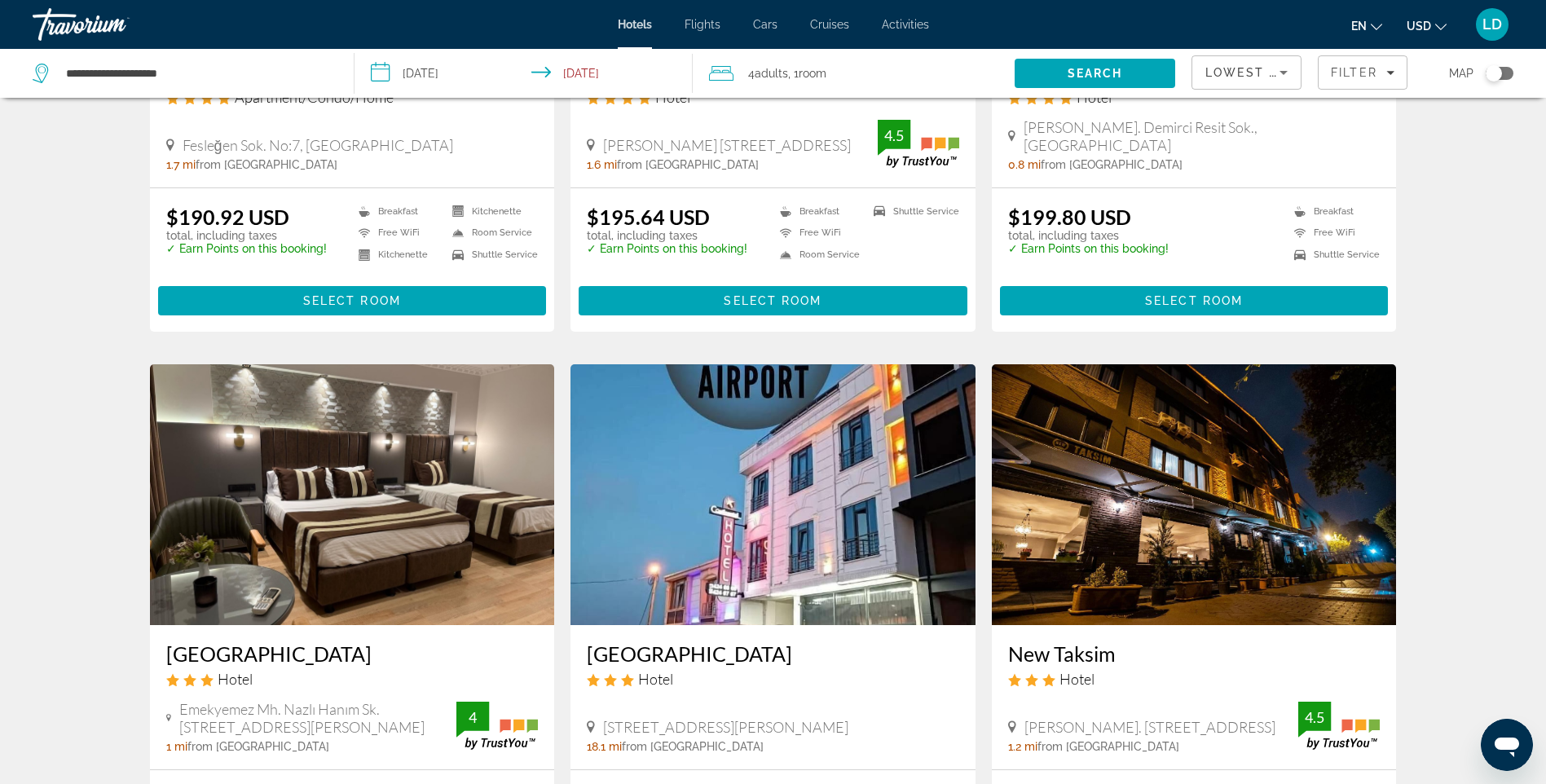
scroll to position [897, 0]
